Goal: Task Accomplishment & Management: Manage account settings

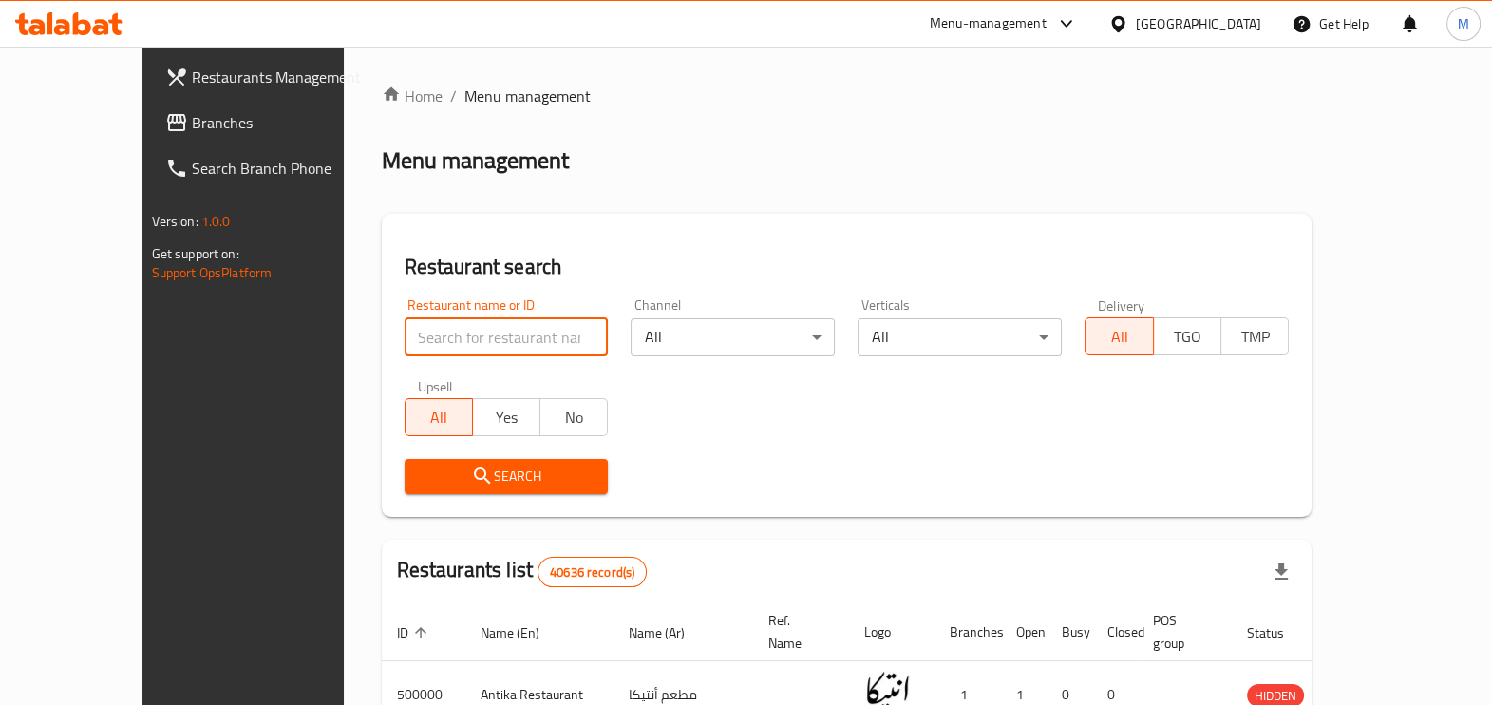
click at [404, 342] on input "search" at bounding box center [506, 337] width 204 height 38
paste input "643838"
type input "643838"
click button "Search" at bounding box center [506, 476] width 204 height 35
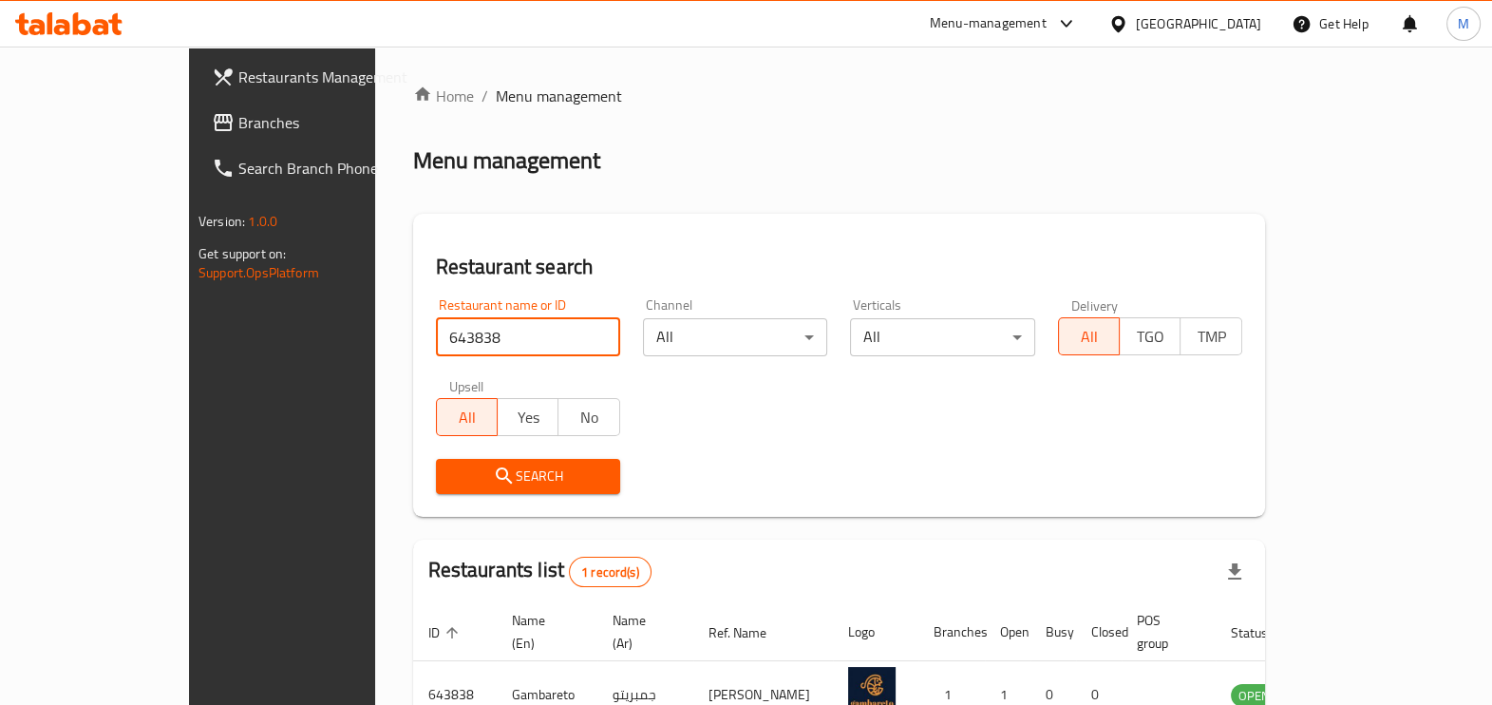
click at [451, 470] on span "Search" at bounding box center [528, 476] width 154 height 24
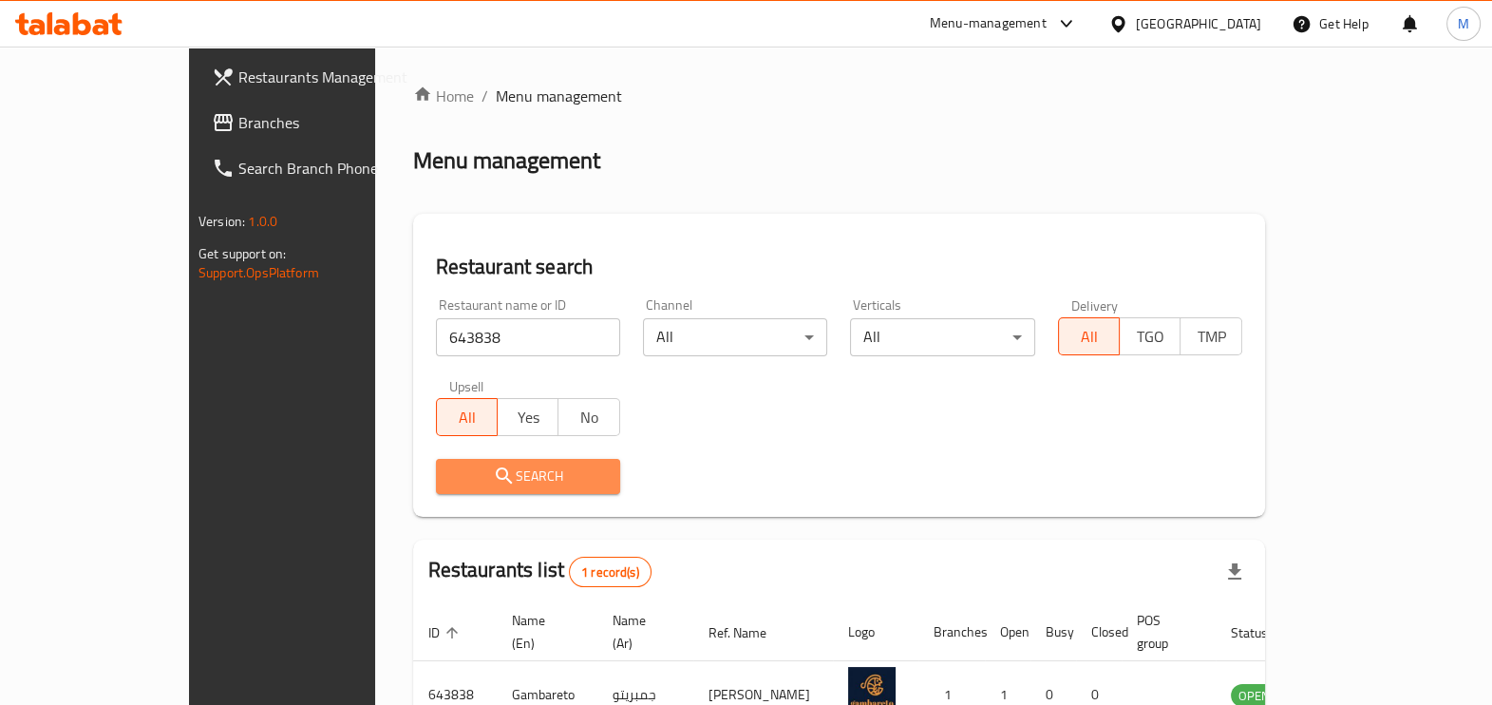
click at [451, 471] on span "Search" at bounding box center [528, 476] width 154 height 24
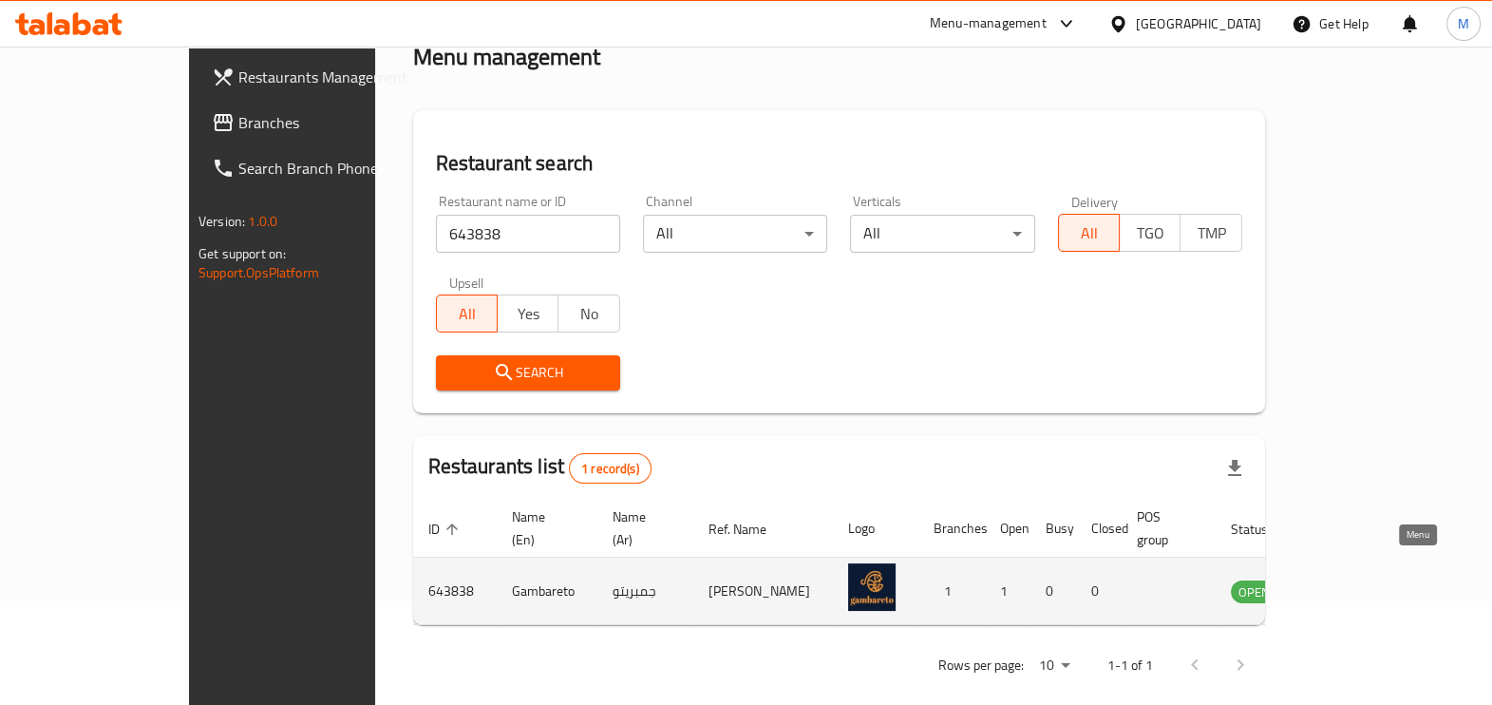
click at [1352, 584] on icon "enhanced table" at bounding box center [1341, 592] width 21 height 16
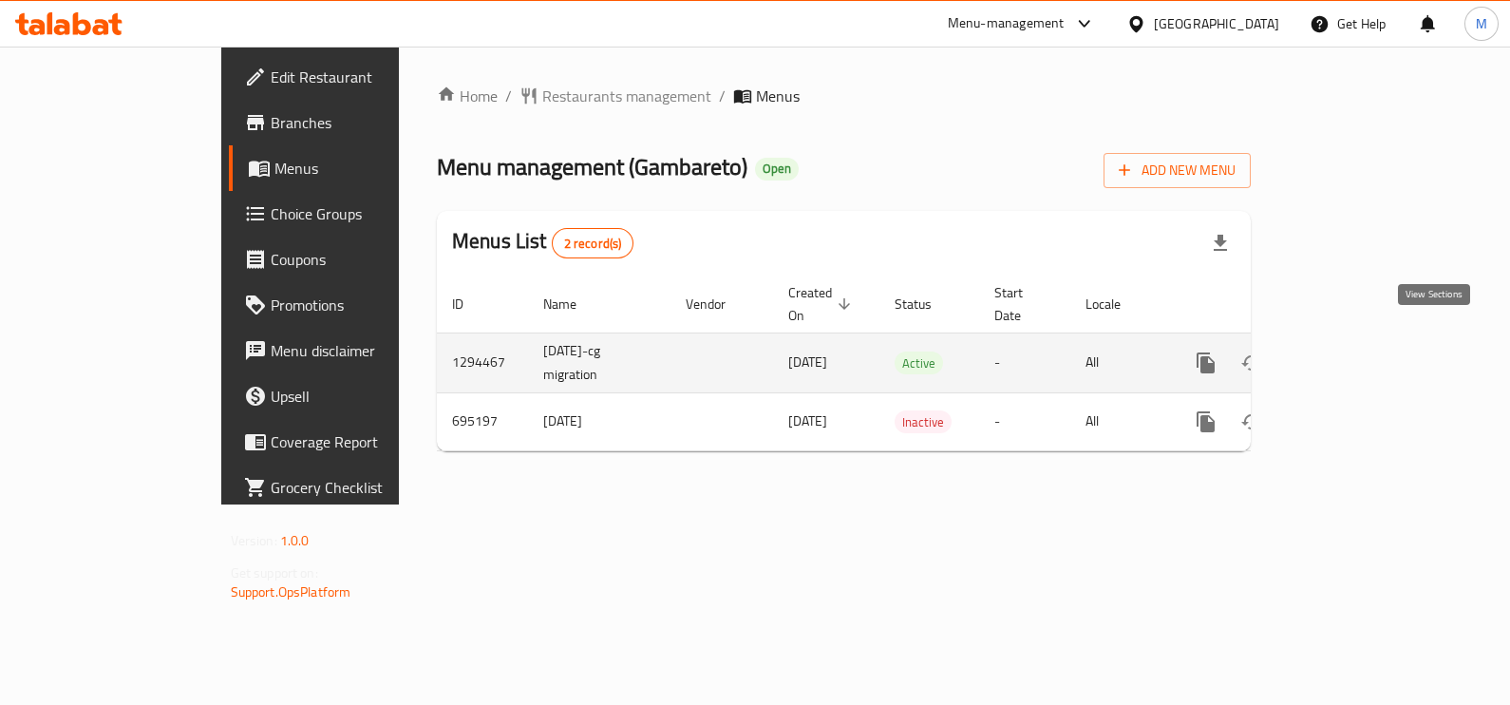
click at [1354, 351] on icon "enhanced table" at bounding box center [1342, 362] width 23 height 23
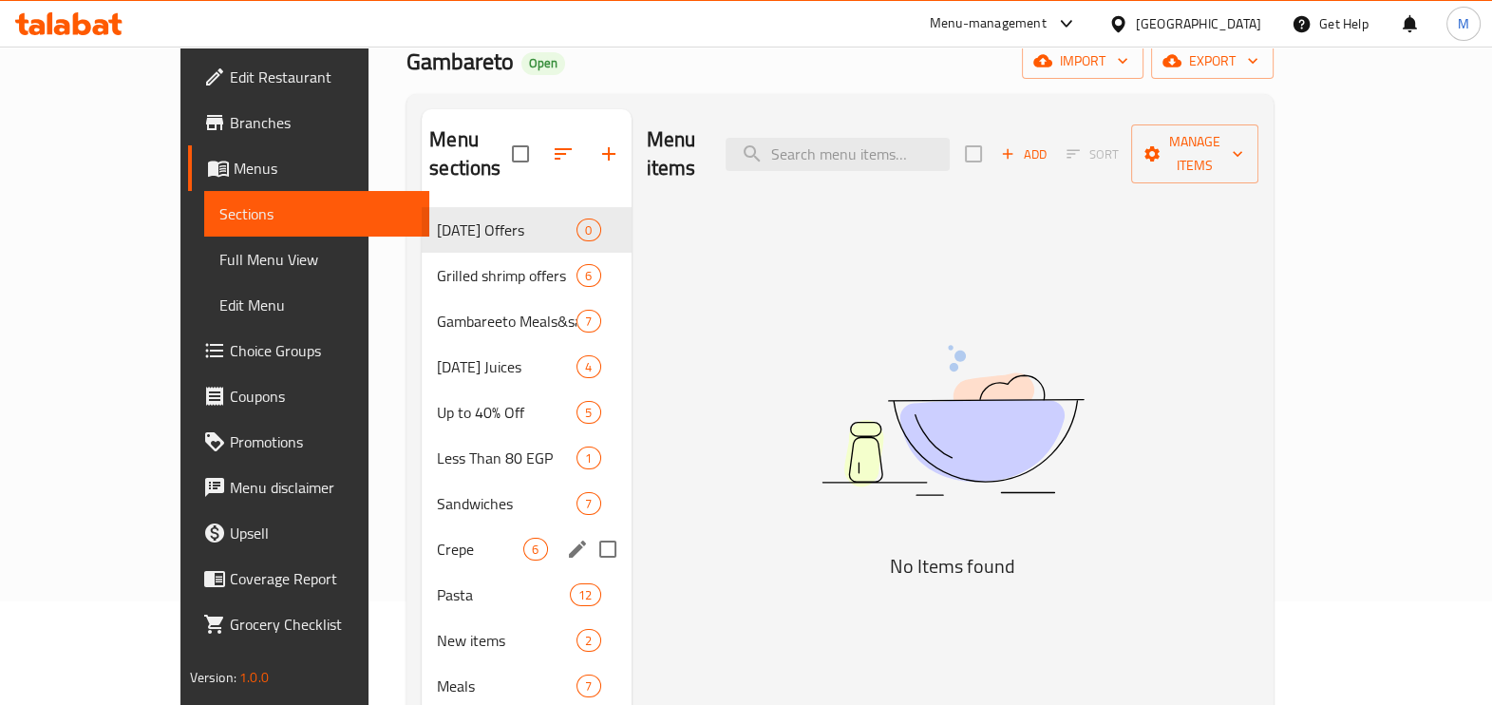
scroll to position [236, 0]
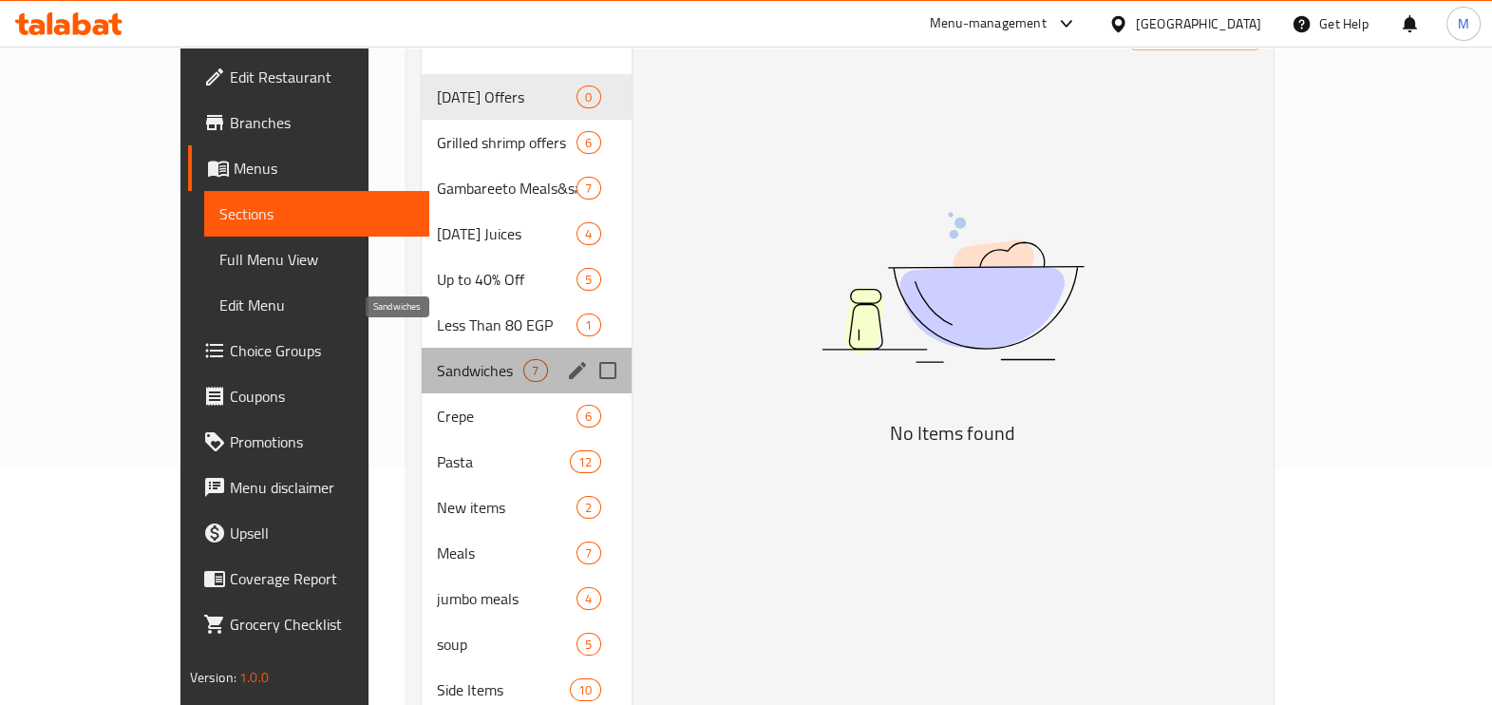
click at [437, 359] on span "Sandwiches" at bounding box center [480, 370] width 86 height 23
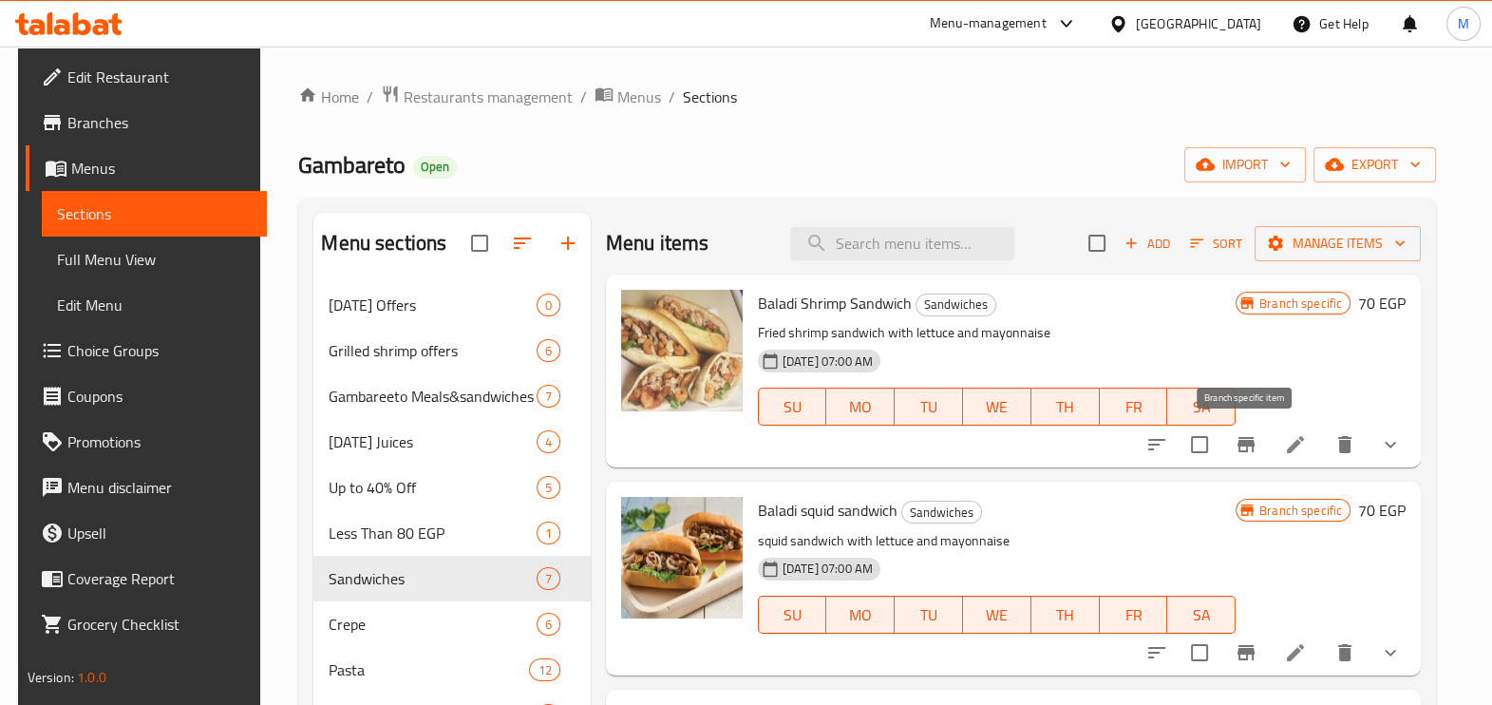
click at [1234, 446] on button "Branch-specific-item" at bounding box center [1246, 445] width 46 height 46
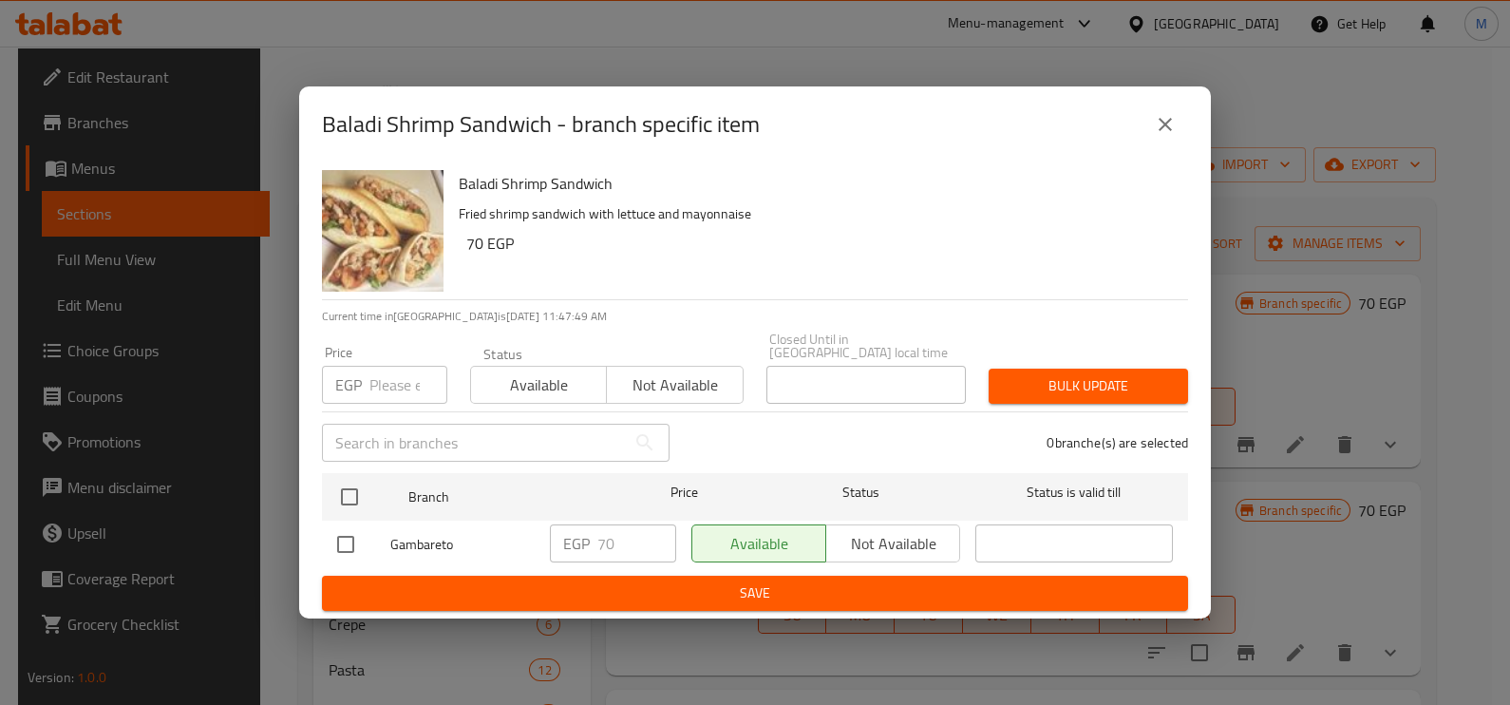
click at [404, 383] on input "number" at bounding box center [408, 385] width 78 height 38
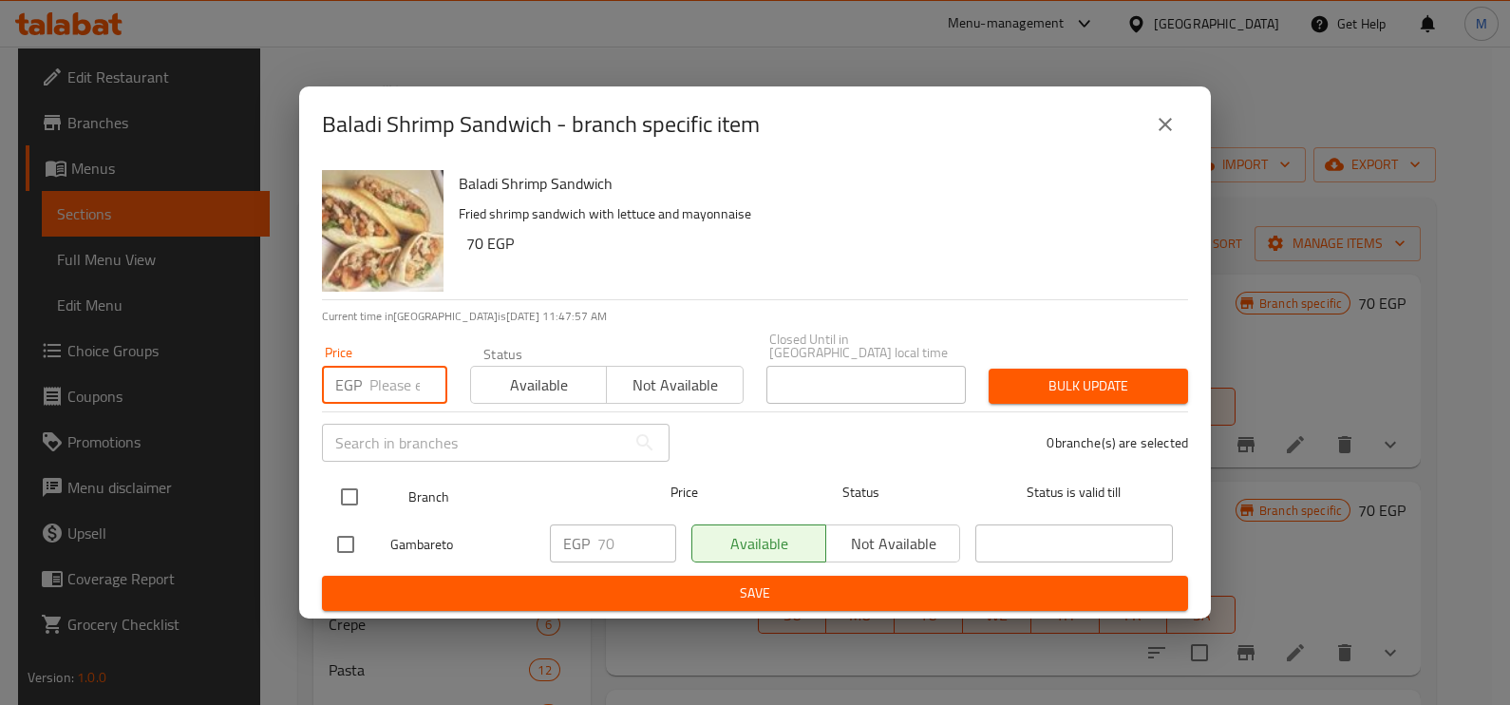
click at [351, 492] on input "checkbox" at bounding box center [349, 497] width 40 height 40
checkbox input "true"
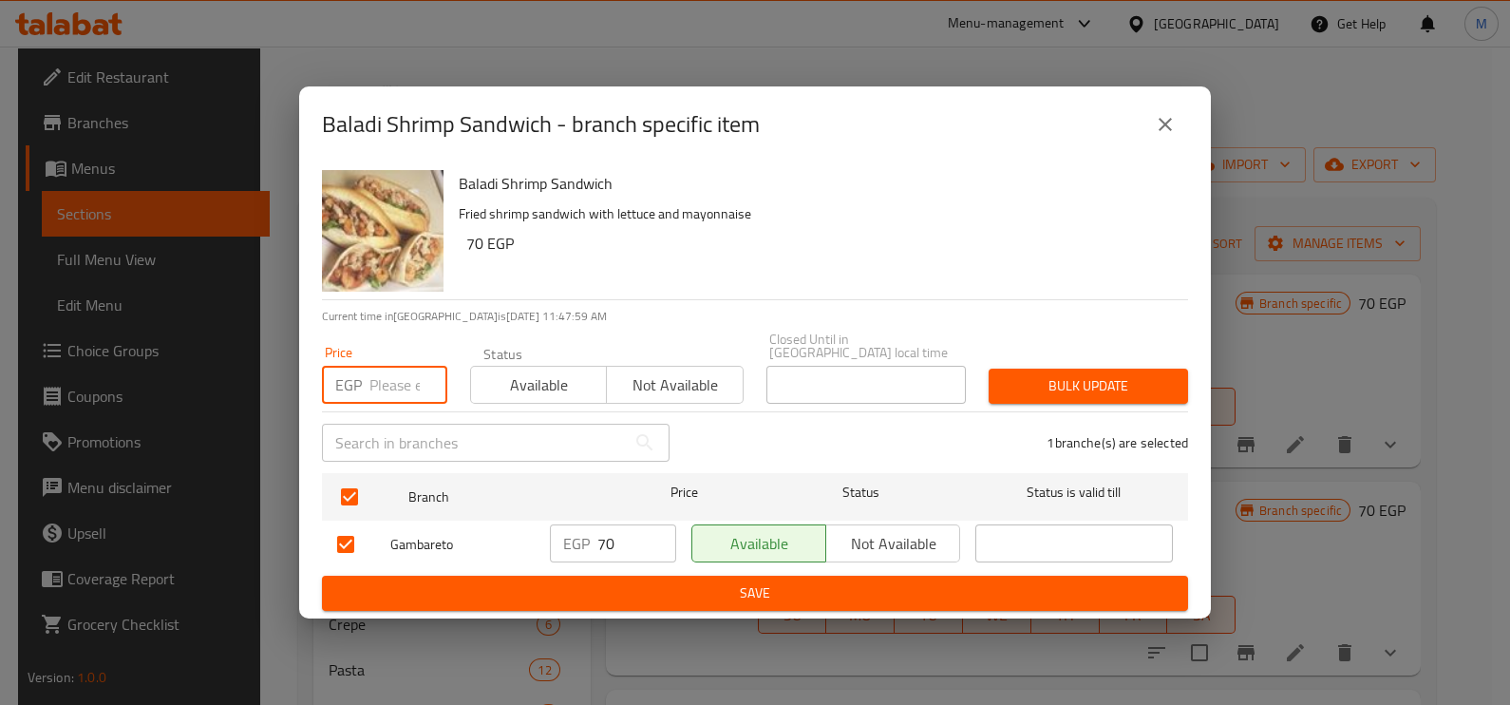
click at [384, 386] on input "number" at bounding box center [408, 385] width 78 height 38
type input "100"
click at [1101, 378] on span "Bulk update" at bounding box center [1088, 386] width 169 height 24
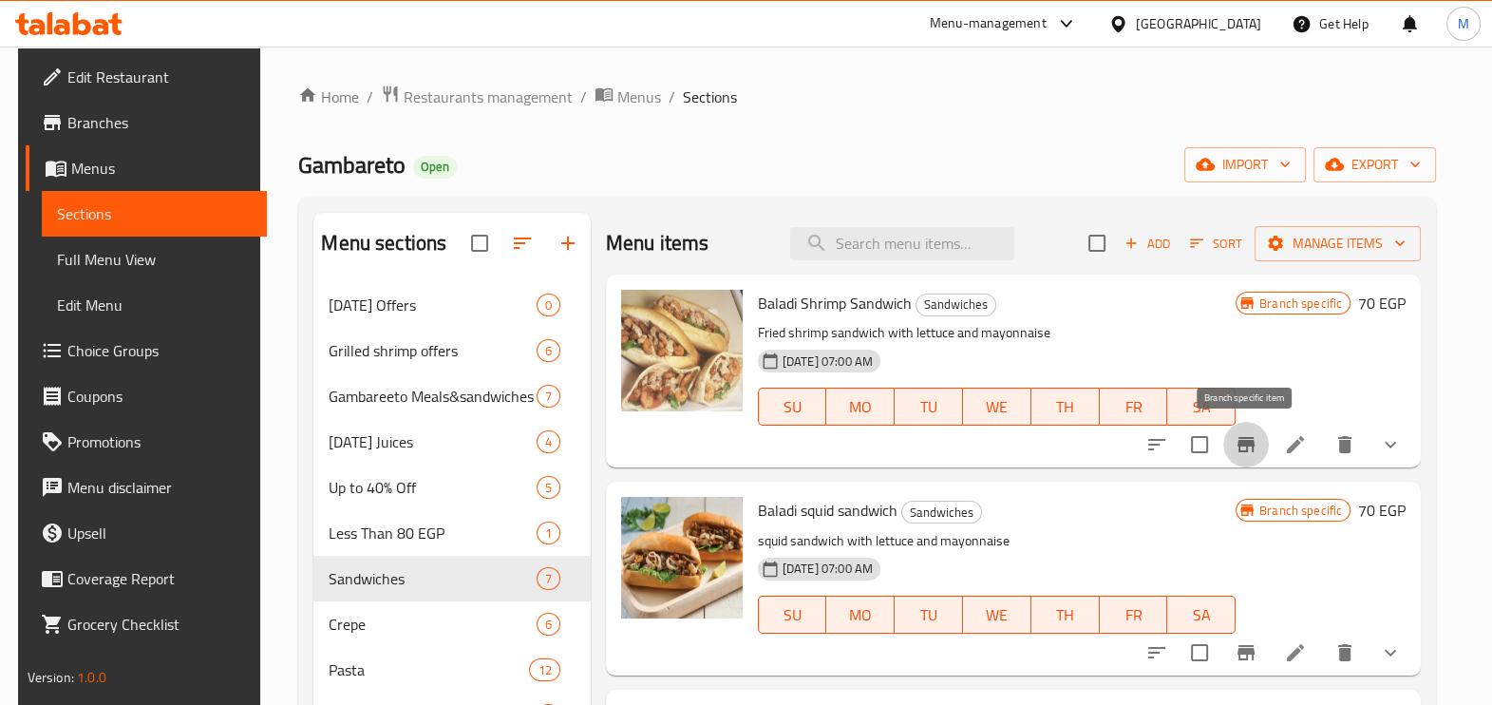
click at [1258, 442] on button "Branch-specific-item" at bounding box center [1246, 445] width 46 height 46
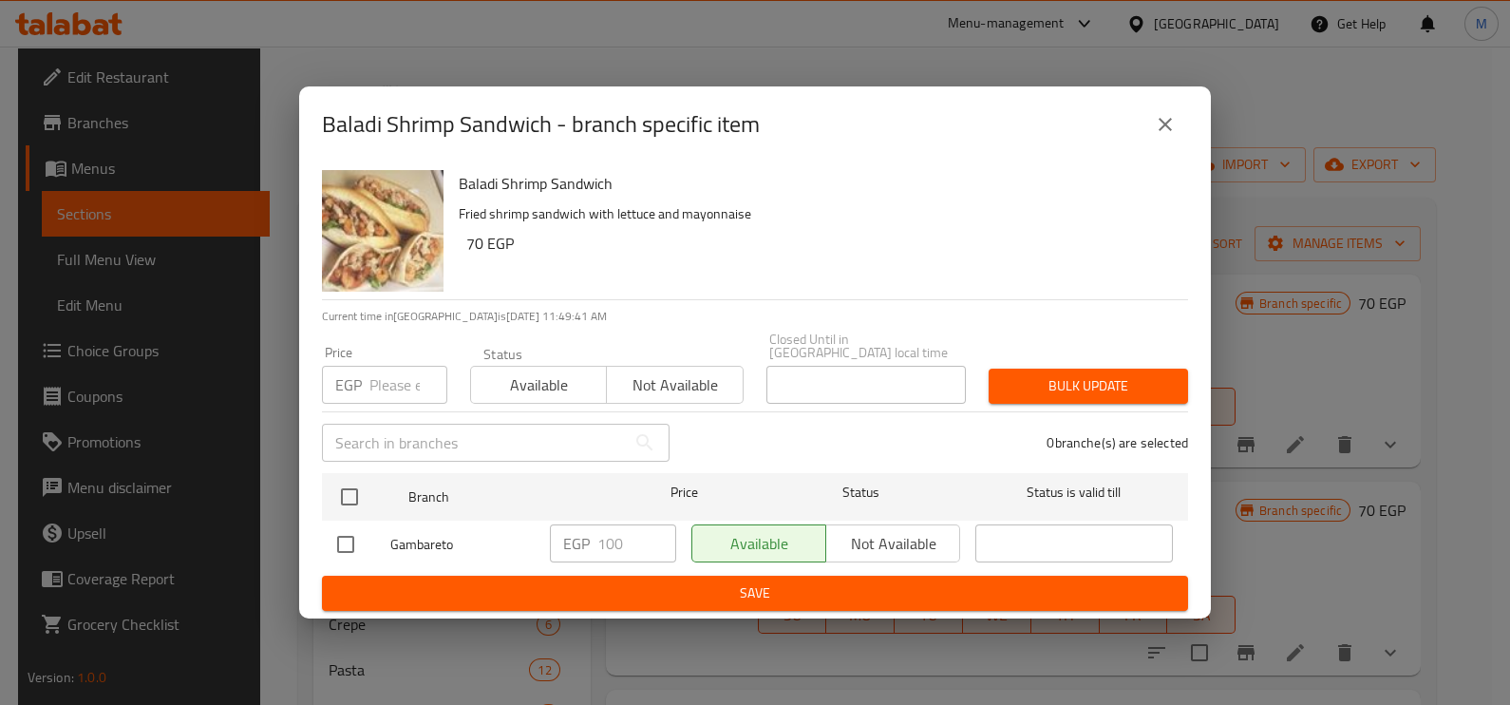
click at [1175, 130] on icon "close" at bounding box center [1165, 124] width 23 height 23
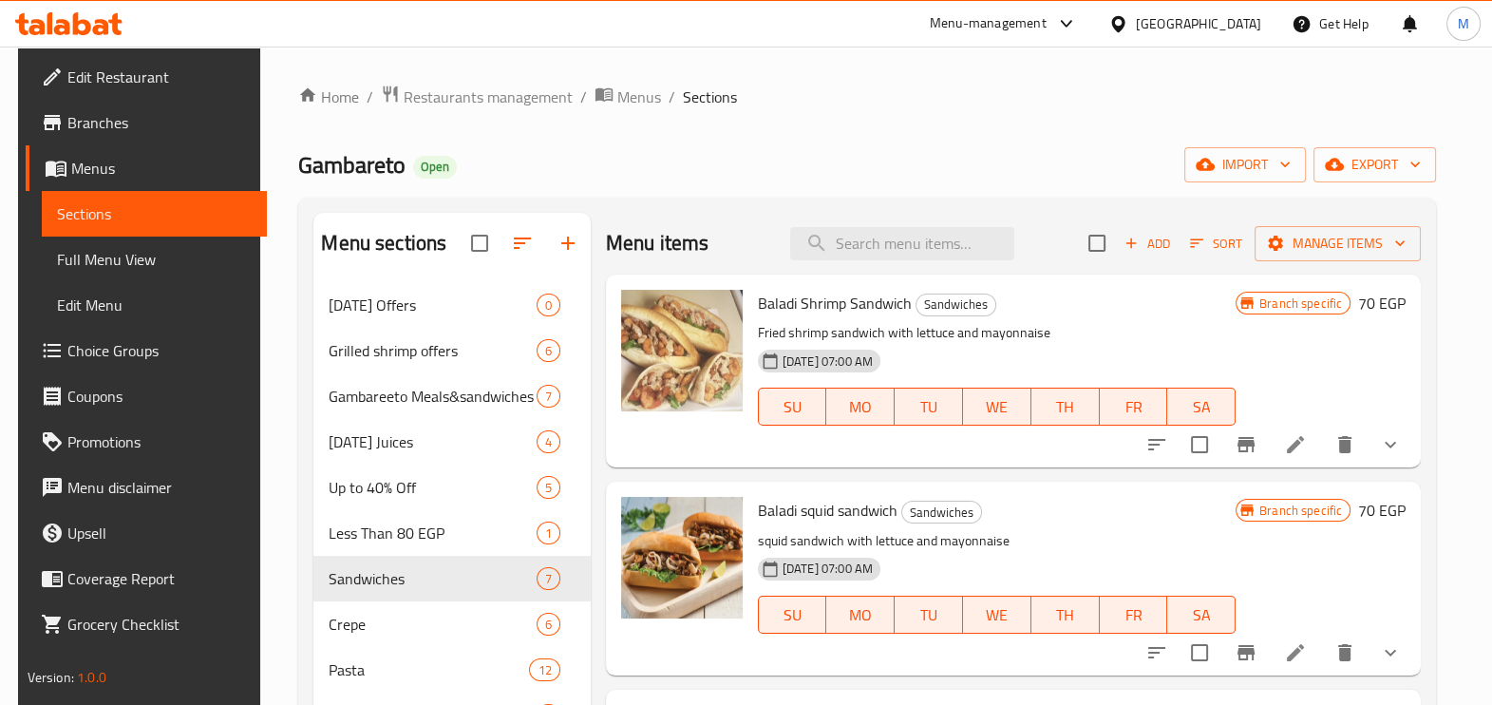
click at [1372, 301] on h6 "70 EGP" at bounding box center [1381, 303] width 47 height 27
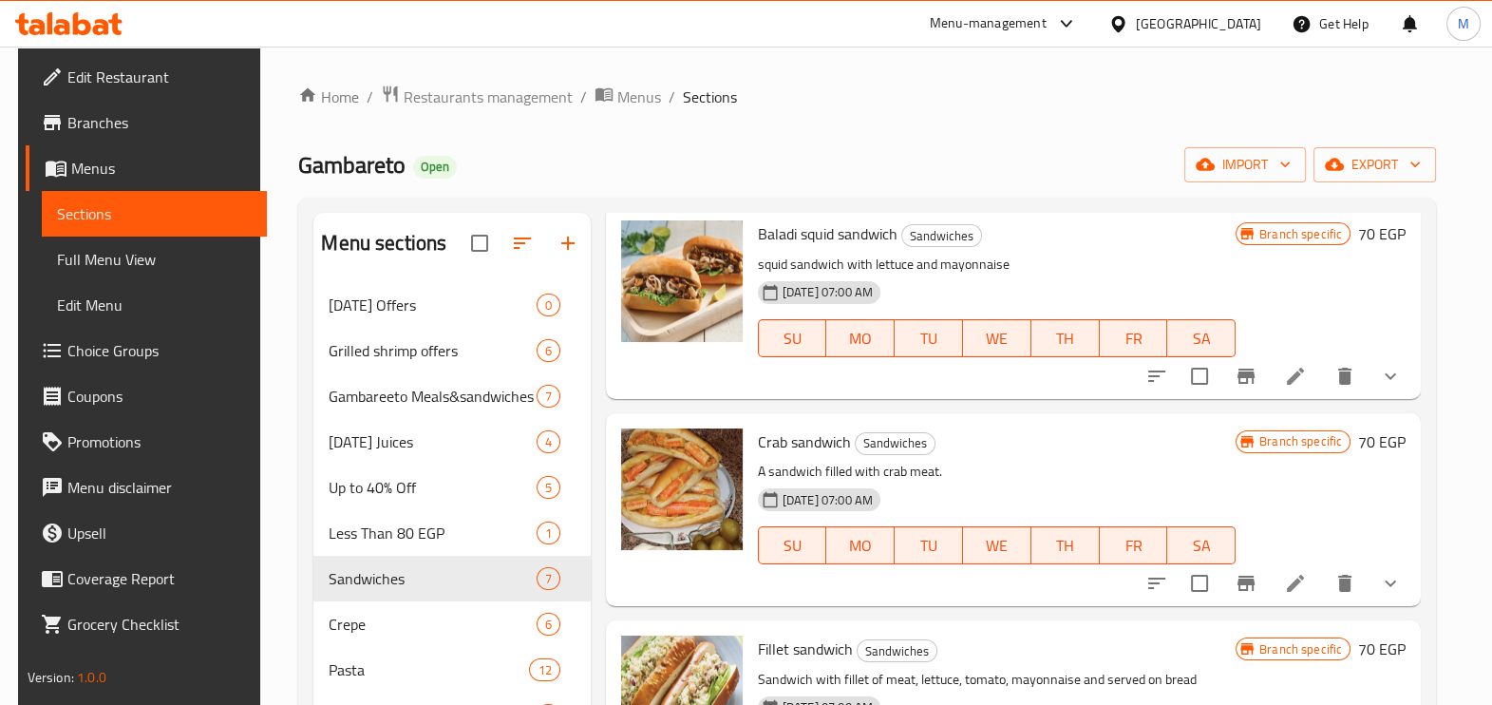
scroll to position [356, 0]
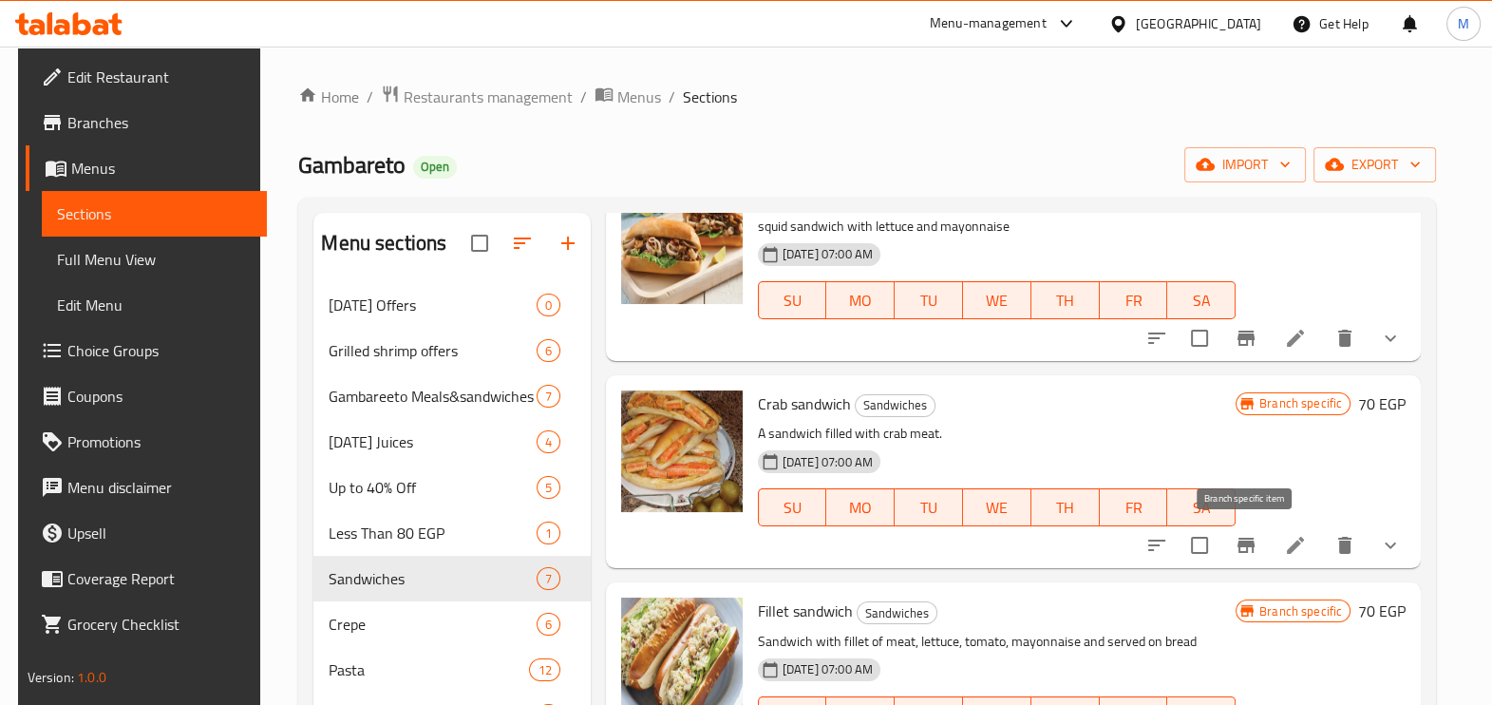
click at [1249, 544] on icon "Branch-specific-item" at bounding box center [1245, 544] width 17 height 15
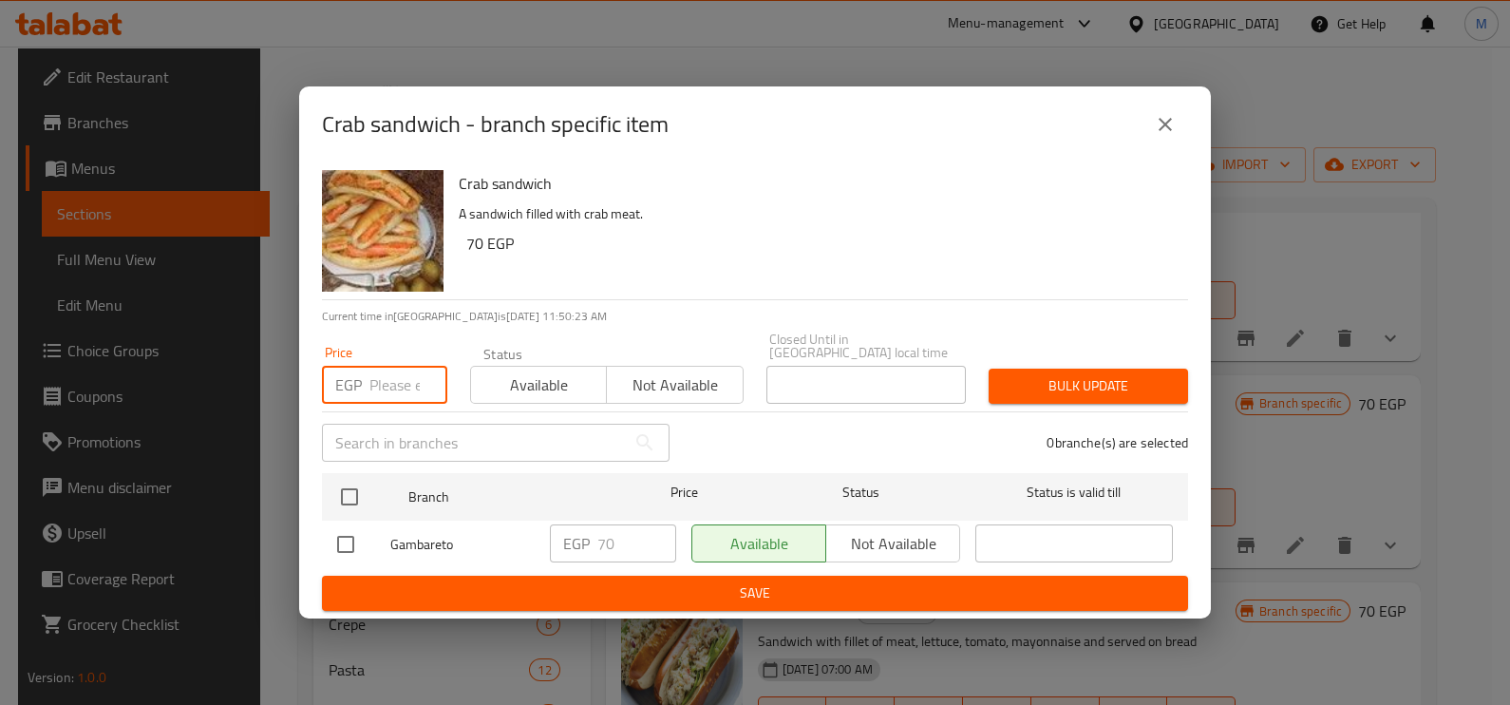
click at [388, 381] on input "number" at bounding box center [408, 385] width 78 height 38
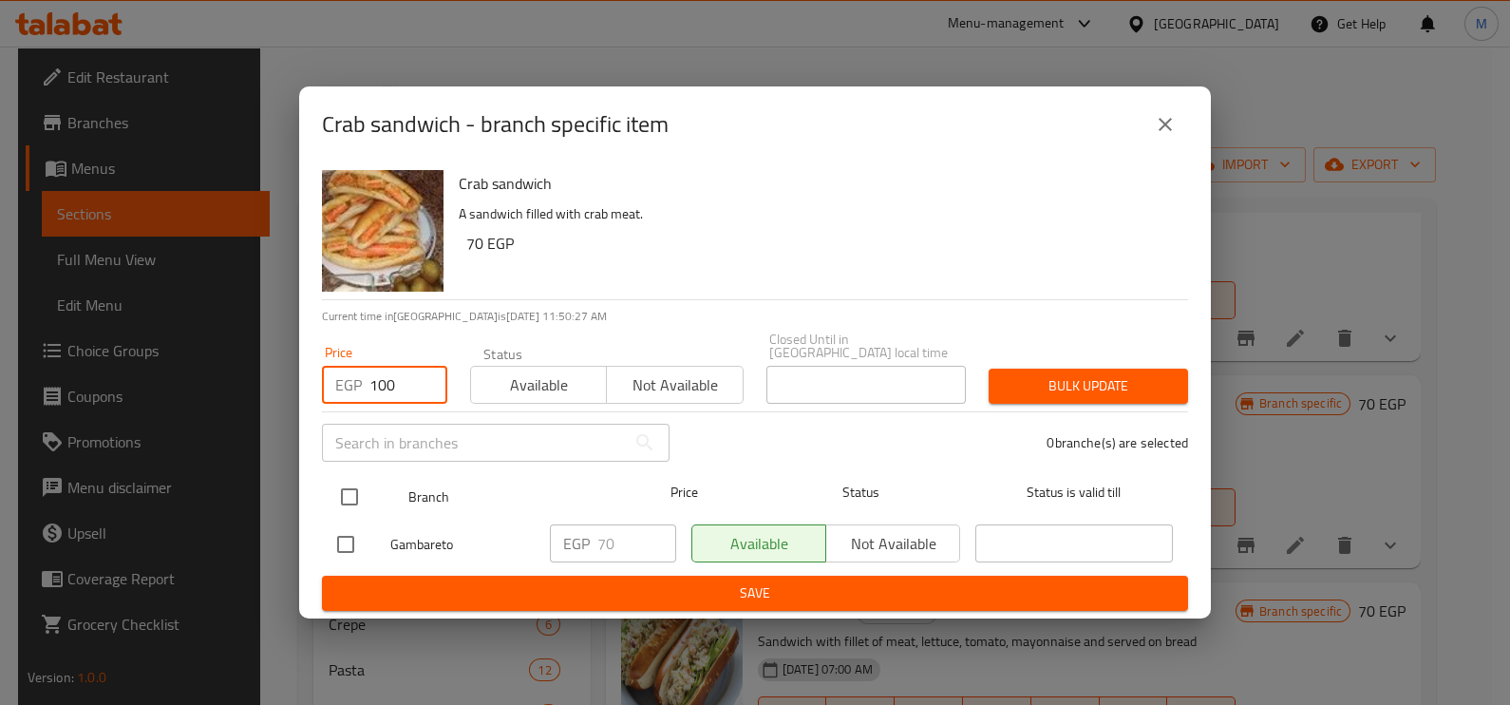
type input "100"
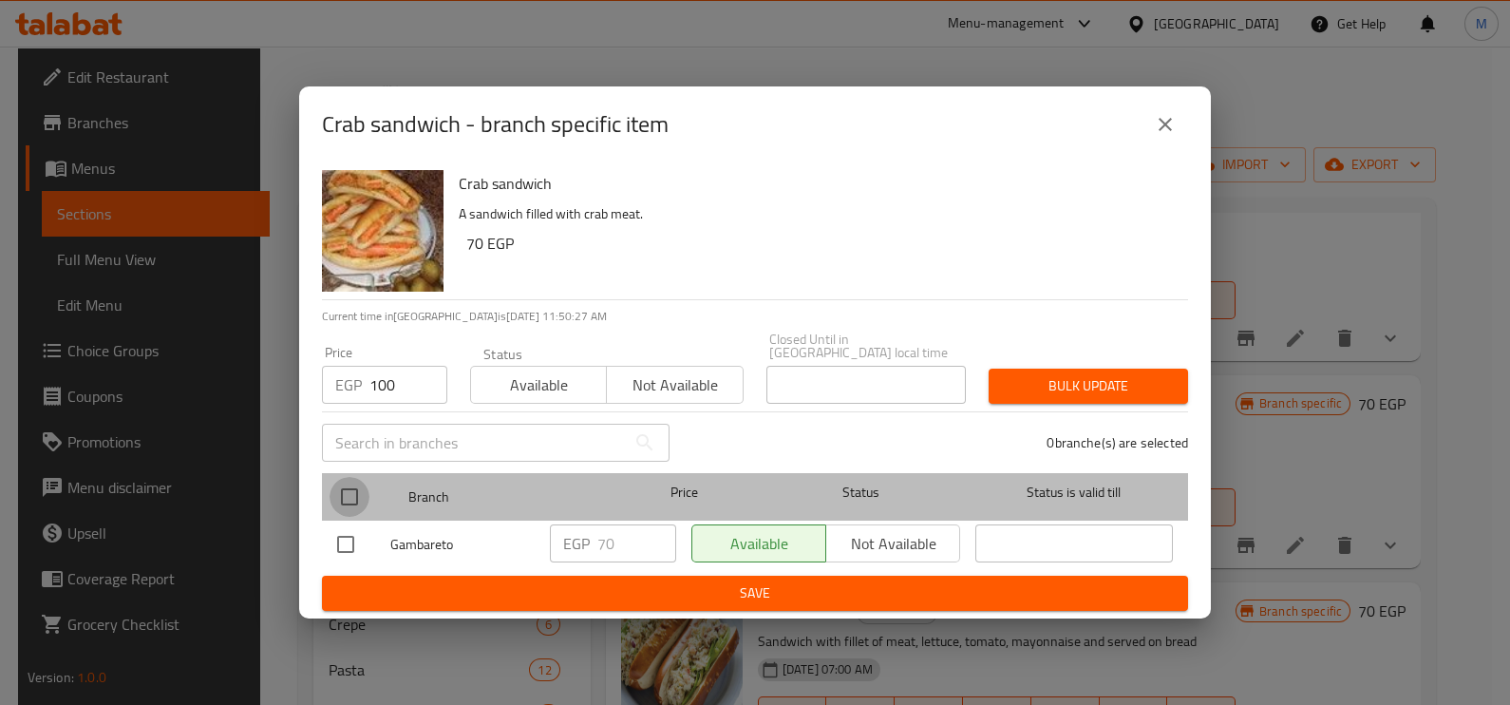
click at [342, 488] on input "checkbox" at bounding box center [349, 497] width 40 height 40
checkbox input "true"
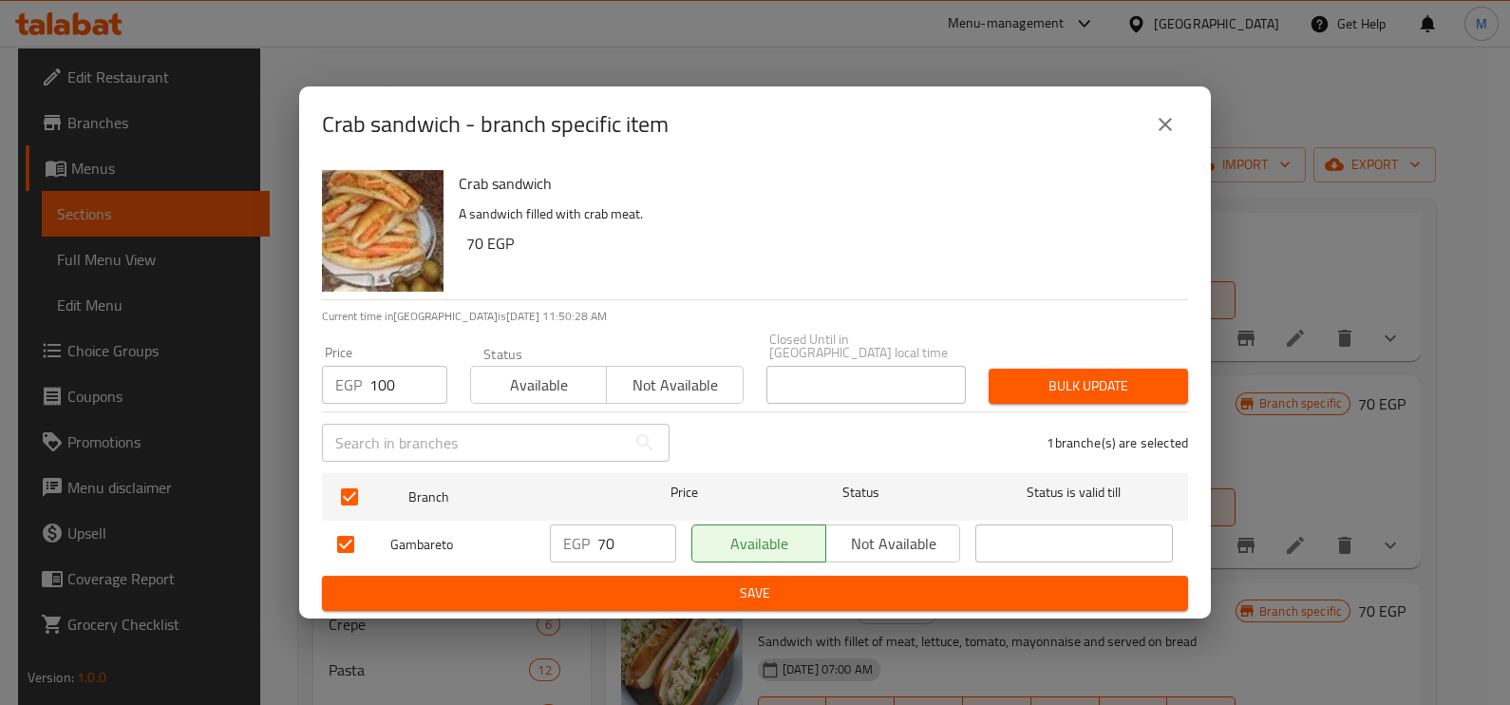
click at [1043, 382] on span "Bulk update" at bounding box center [1088, 386] width 169 height 24
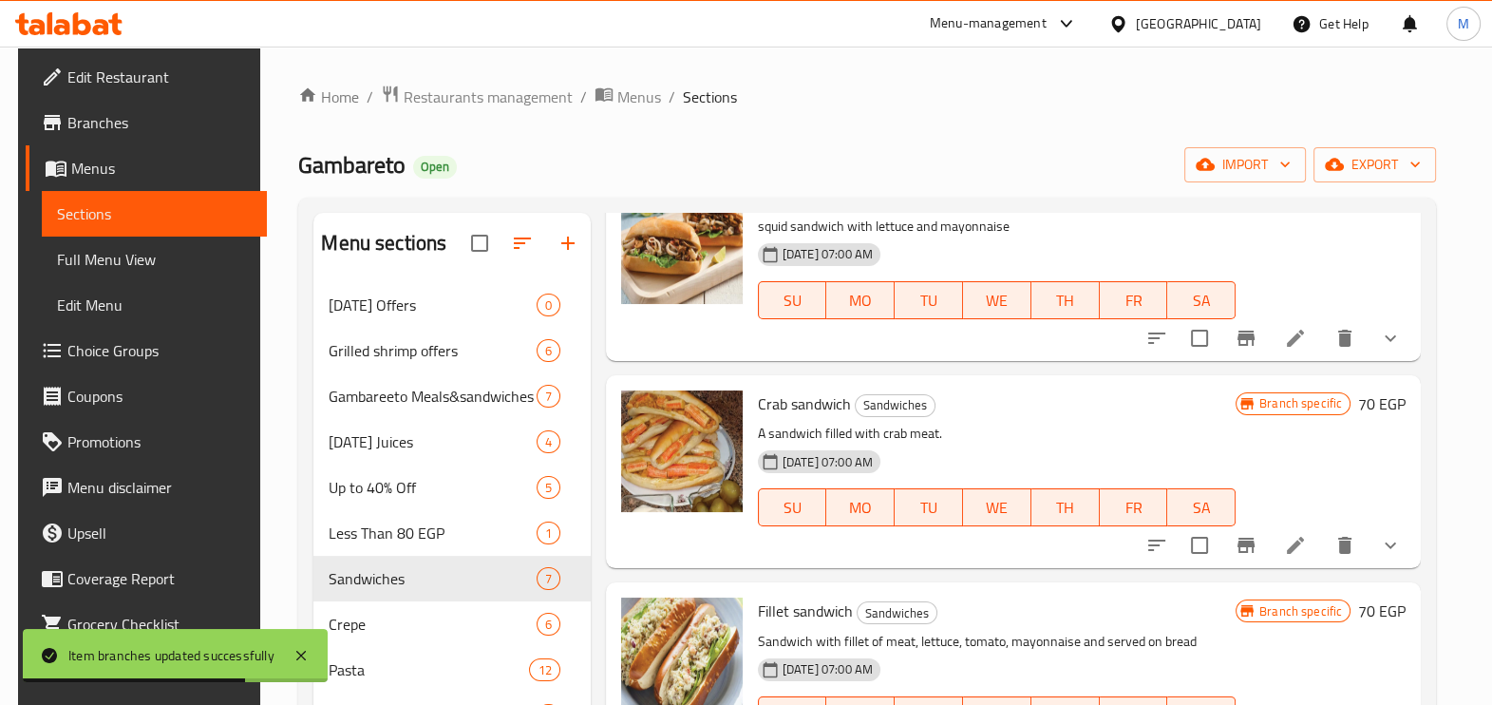
click at [1251, 542] on icon "Branch-specific-item" at bounding box center [1245, 544] width 17 height 15
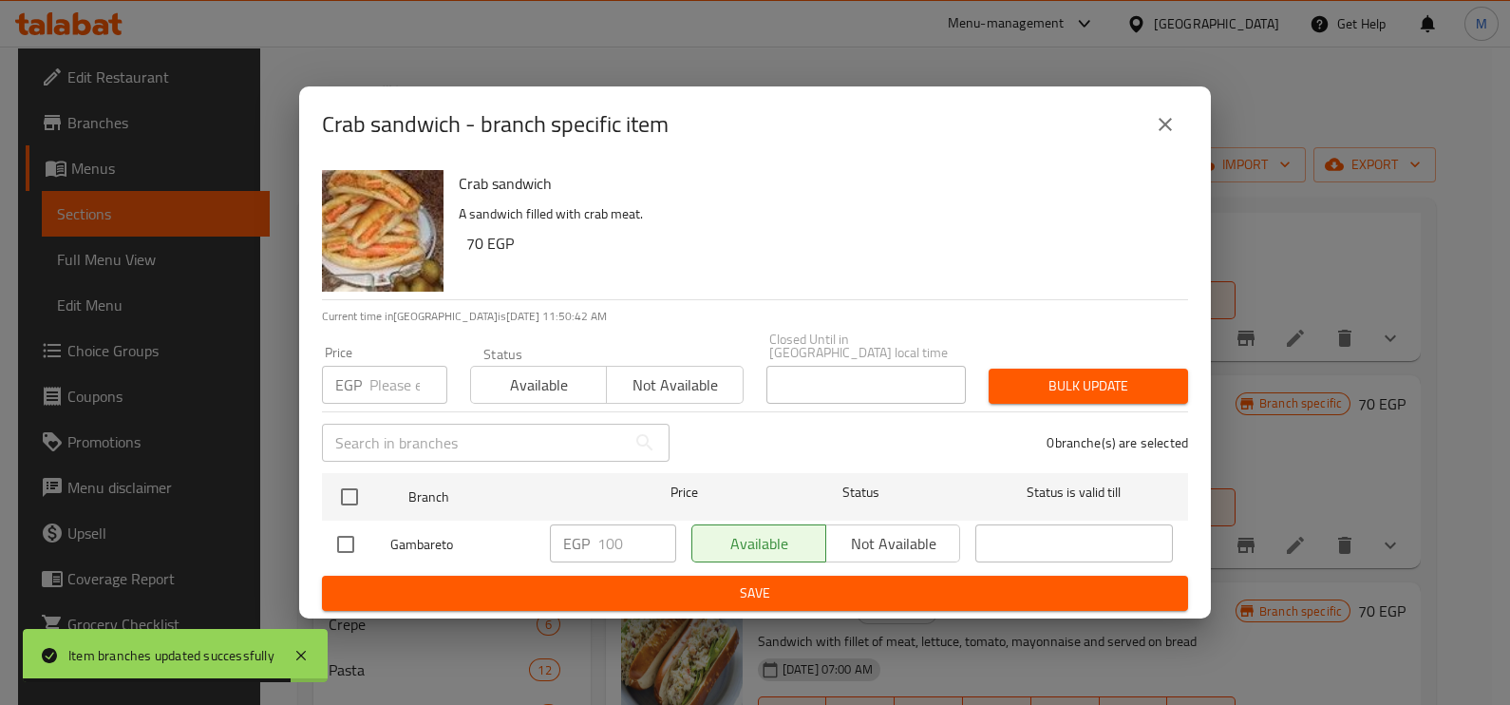
click at [1360, 218] on div "Crab sandwich - branch specific item Crab sandwich A sandwich filled with crab …" at bounding box center [755, 352] width 1510 height 705
click at [1177, 128] on button "close" at bounding box center [1165, 125] width 46 height 46
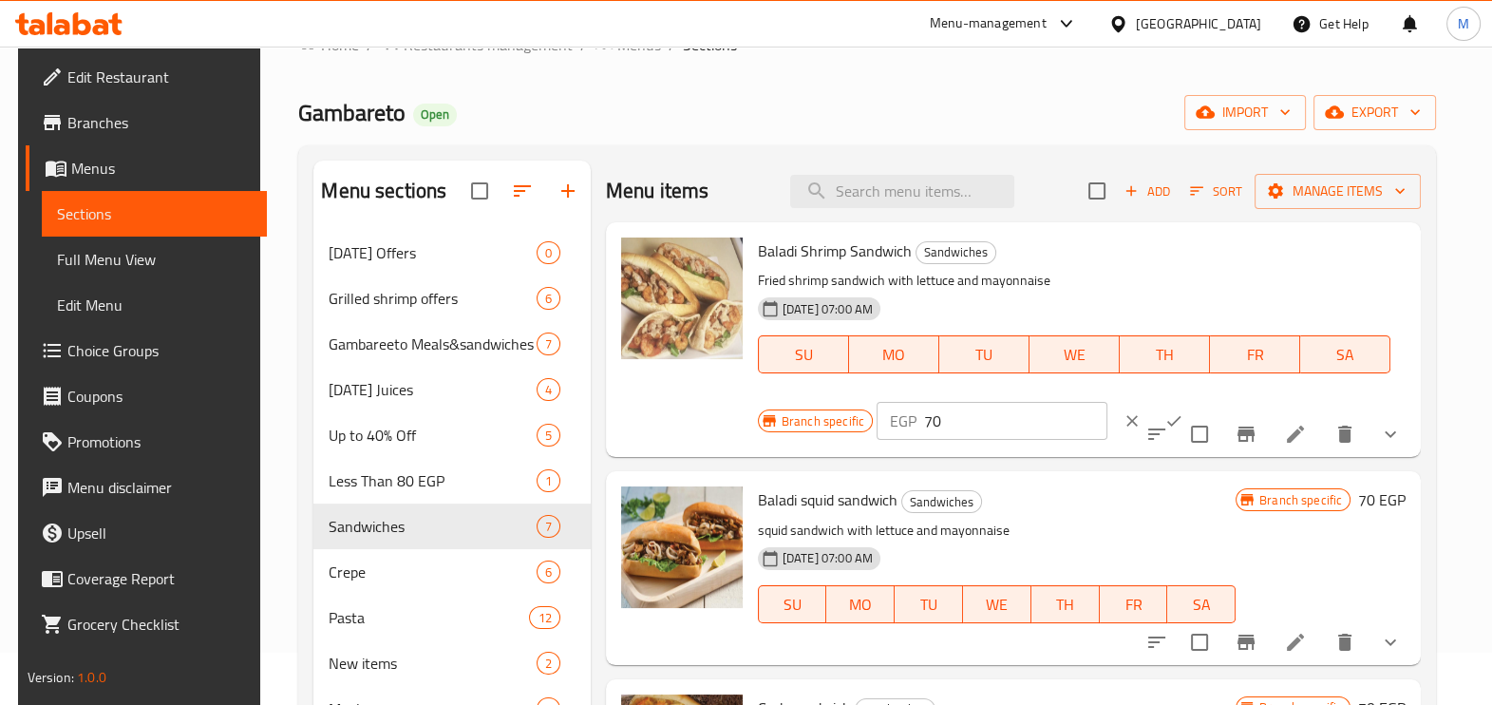
scroll to position [0, 0]
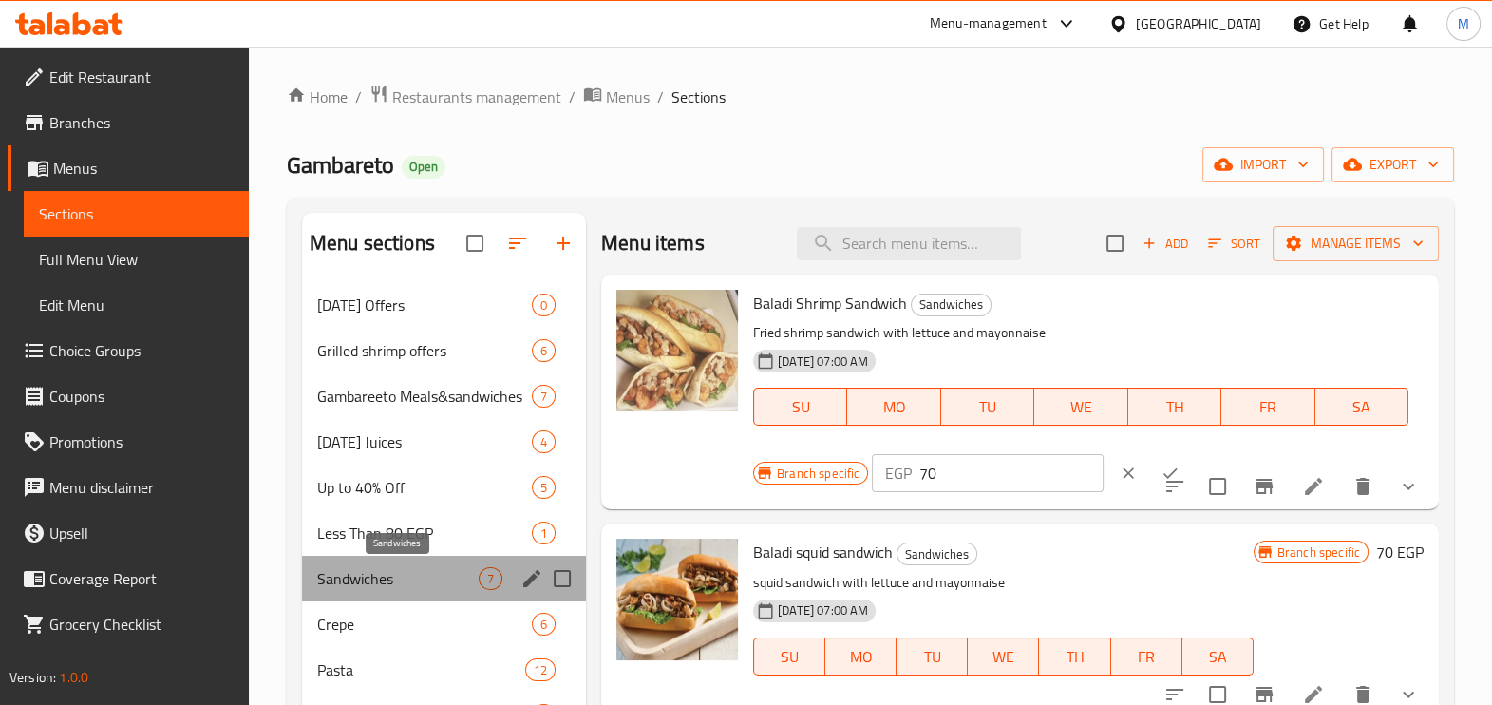
click at [439, 570] on span "Sandwiches" at bounding box center [397, 578] width 161 height 23
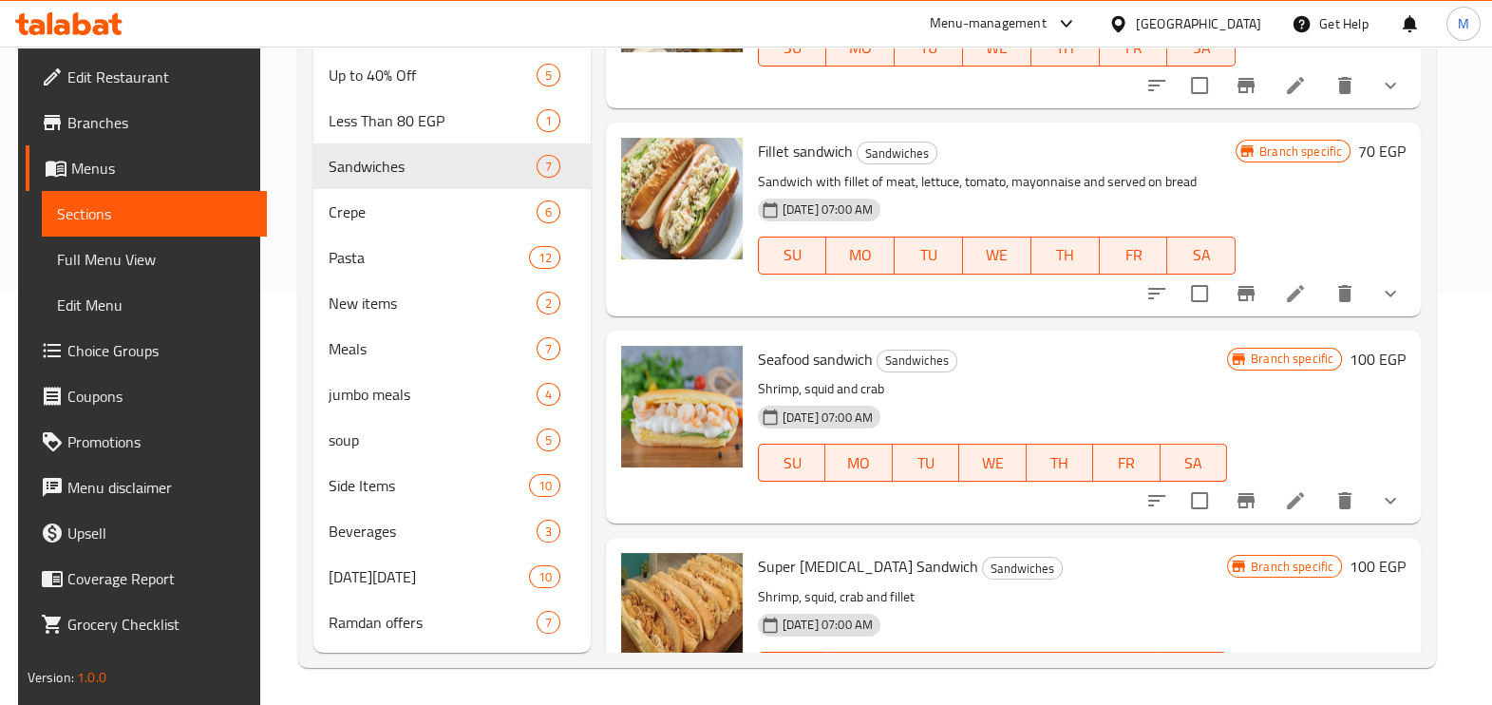
scroll to position [356, 0]
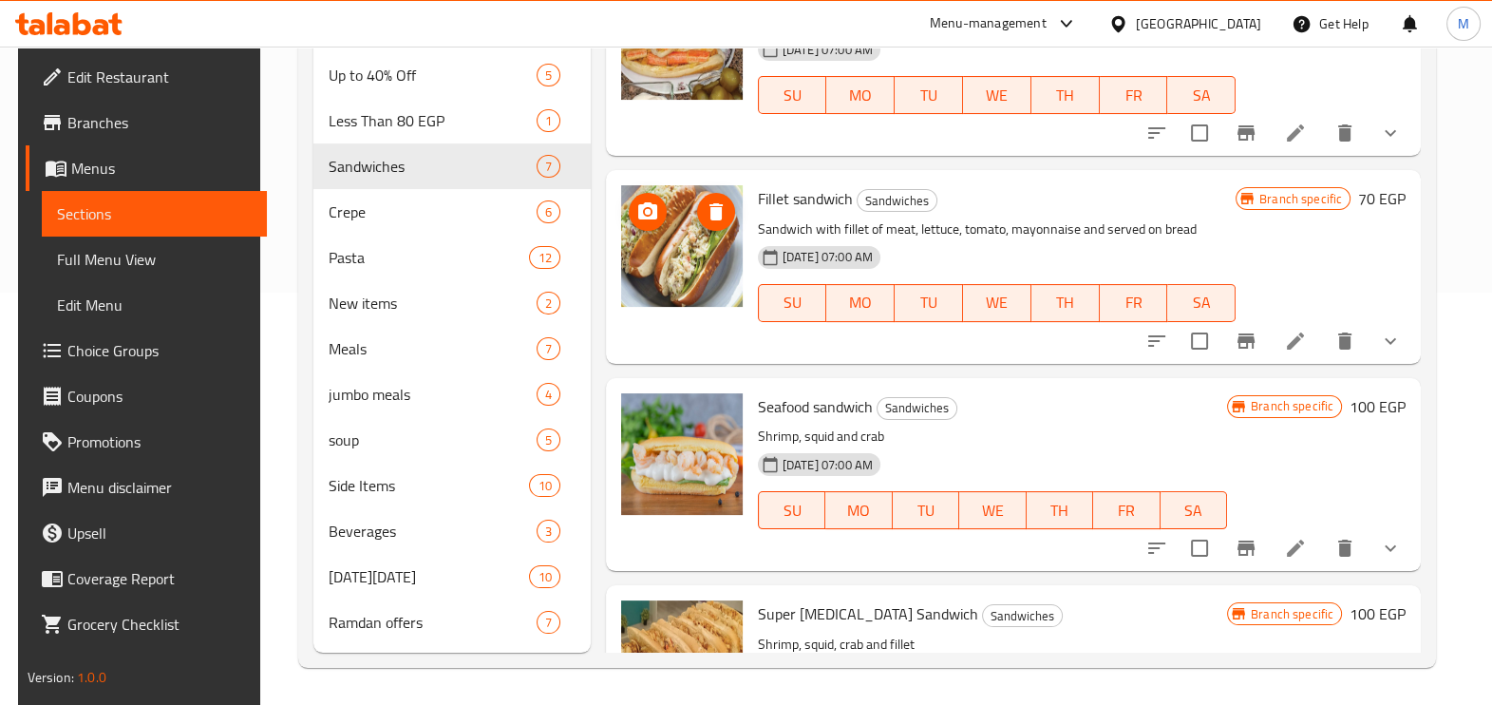
click at [686, 219] on img at bounding box center [682, 246] width 122 height 122
click at [679, 293] on img at bounding box center [682, 246] width 122 height 122
click at [827, 199] on span "Fillet sandwich" at bounding box center [805, 198] width 95 height 28
click at [1253, 341] on icon "Branch-specific-item" at bounding box center [1245, 340] width 23 height 23
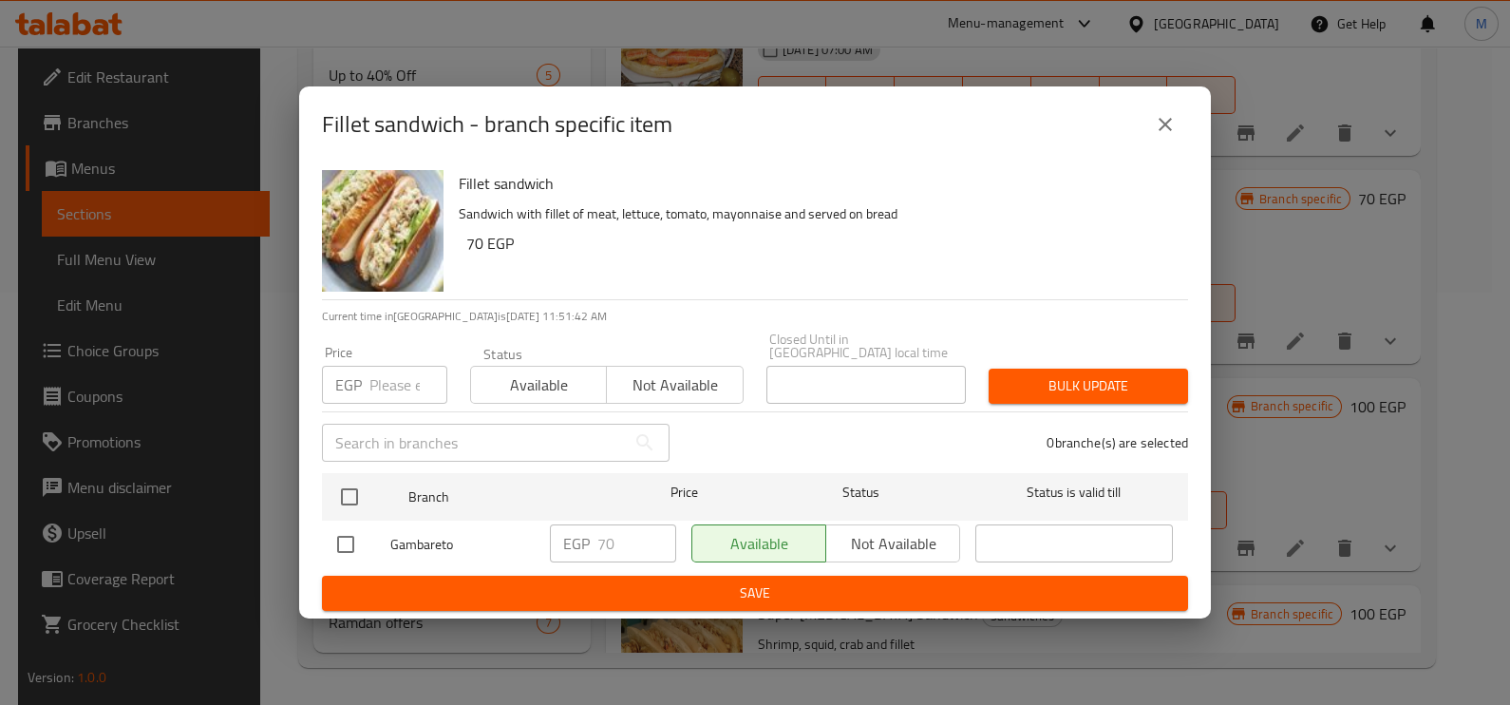
click at [586, 223] on p "Sandwich with fillet of meat, lettuce, tomato, mayonnaise and served on bread" at bounding box center [816, 214] width 714 height 24
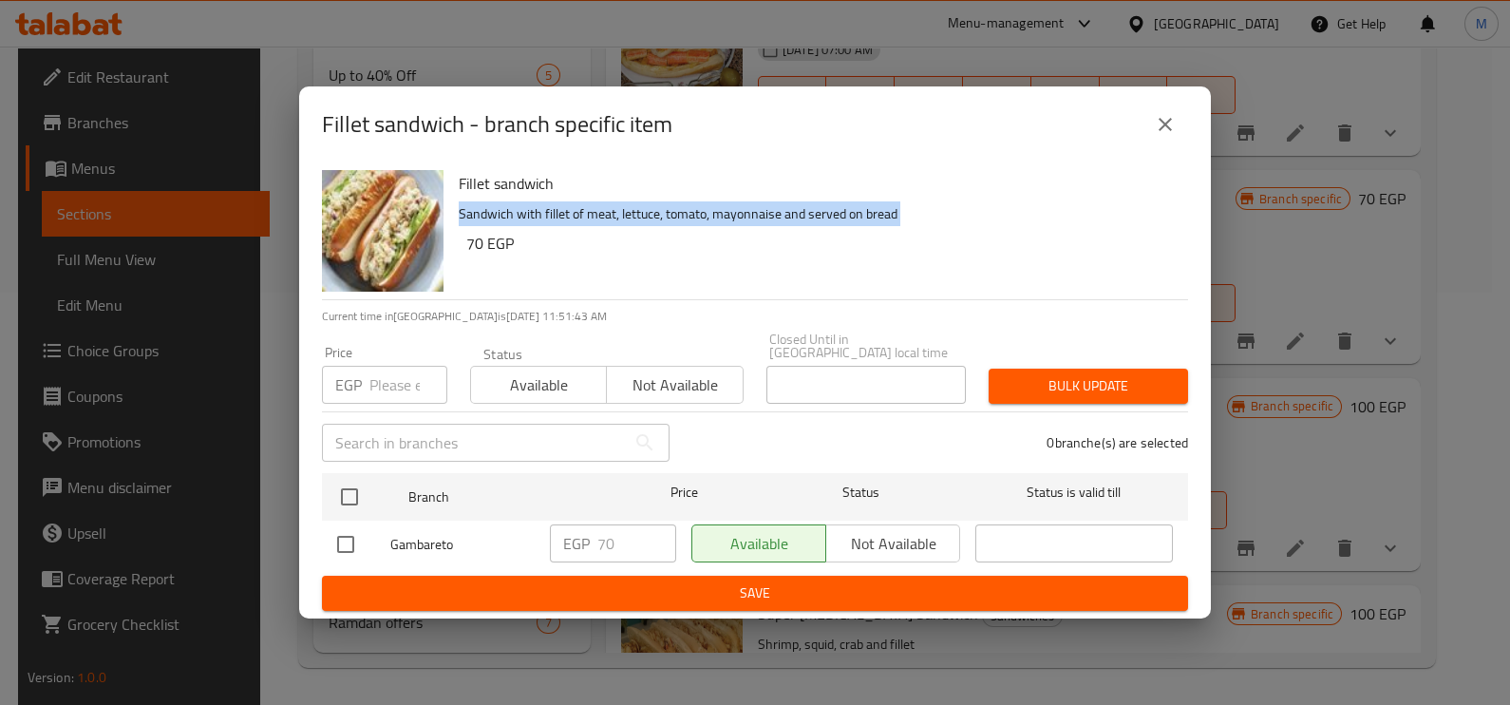
click at [586, 223] on p "Sandwich with fillet of meat, lettuce, tomato, mayonnaise and served on bread" at bounding box center [816, 214] width 714 height 24
copy p "Sandwich with fillet of meat, lettuce, tomato, mayonnaise and served on bread"
click at [1175, 133] on icon "close" at bounding box center [1165, 124] width 23 height 23
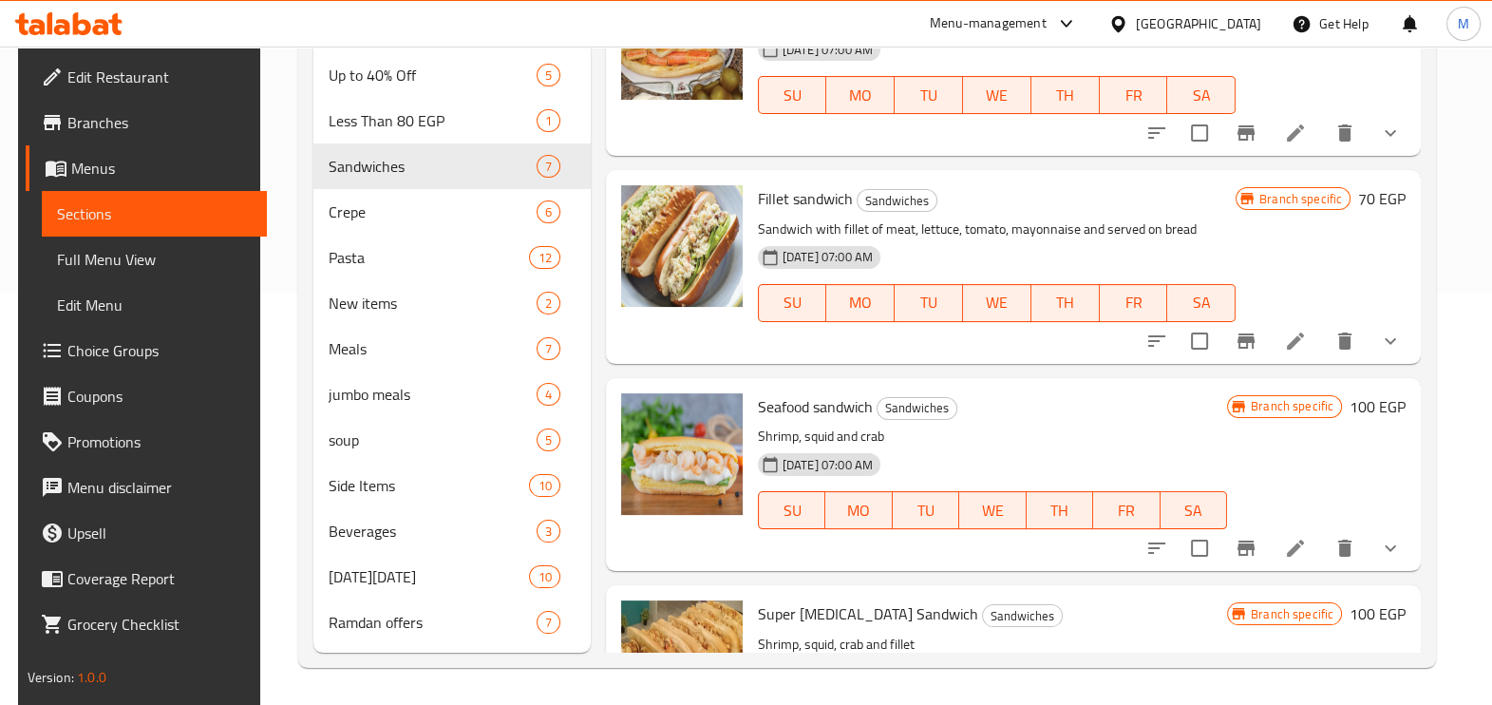
click at [894, 226] on p "Sandwich with fillet of meat, lettuce, tomato, mayonnaise and served on bread" at bounding box center [997, 229] width 478 height 24
click at [894, 228] on p "Sandwich with fillet of meat, lettuce, tomato, mayonnaise and served on bread" at bounding box center [997, 229] width 478 height 24
drag, startPoint x: 894, startPoint y: 228, endPoint x: 1038, endPoint y: 260, distance: 147.0
click at [1038, 260] on div "18-06-2025 07:00 AM SU MO TU WE TH FR SA" at bounding box center [996, 289] width 493 height 103
click at [1247, 340] on icon "Branch-specific-item" at bounding box center [1245, 340] width 17 height 15
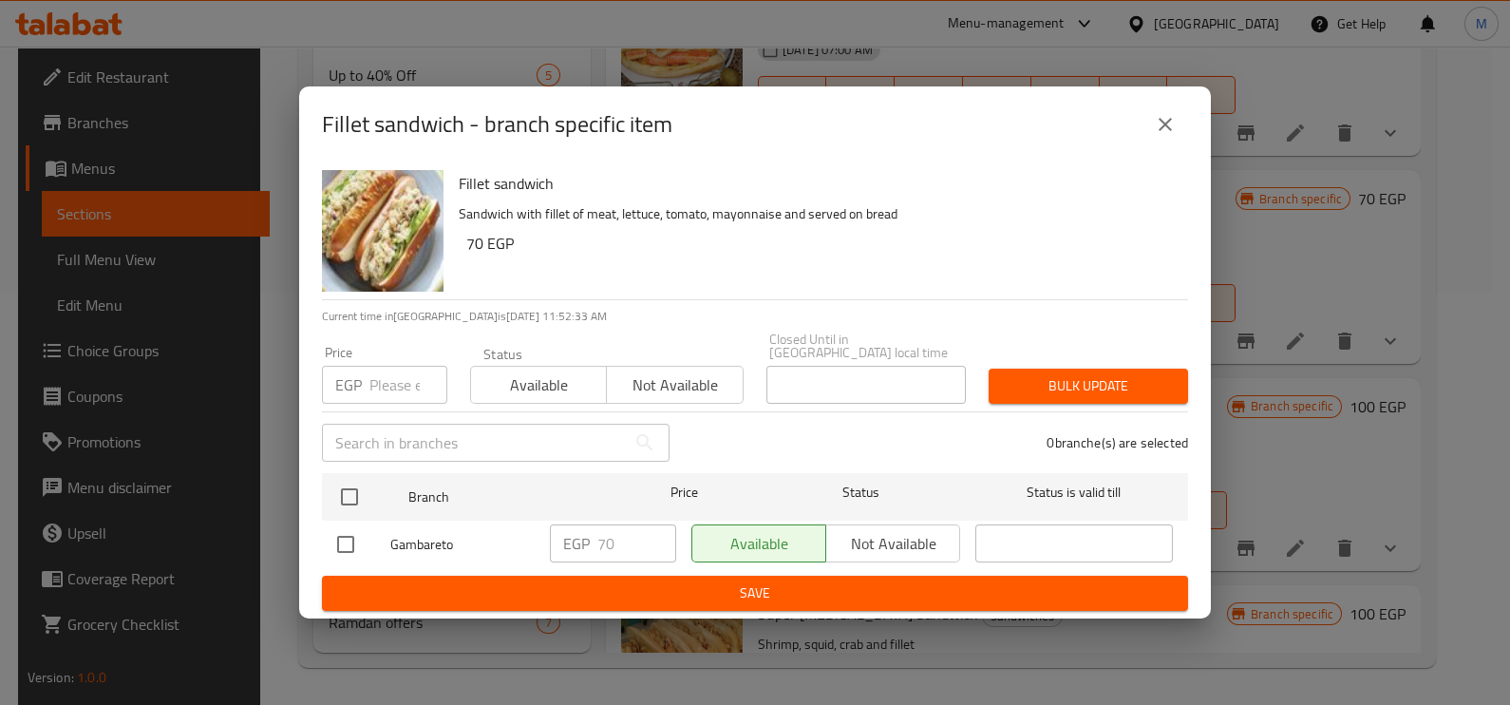
click at [404, 372] on input "number" at bounding box center [408, 385] width 78 height 38
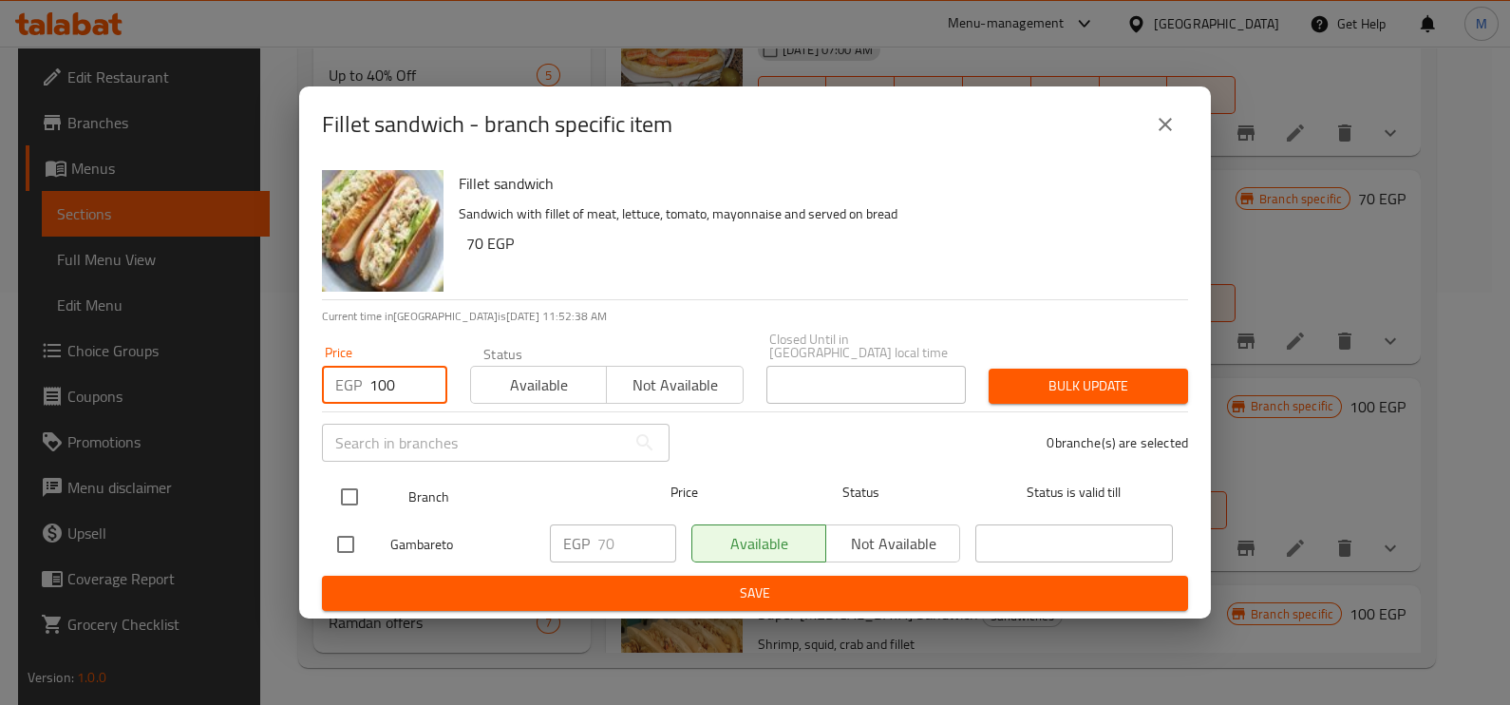
type input "100"
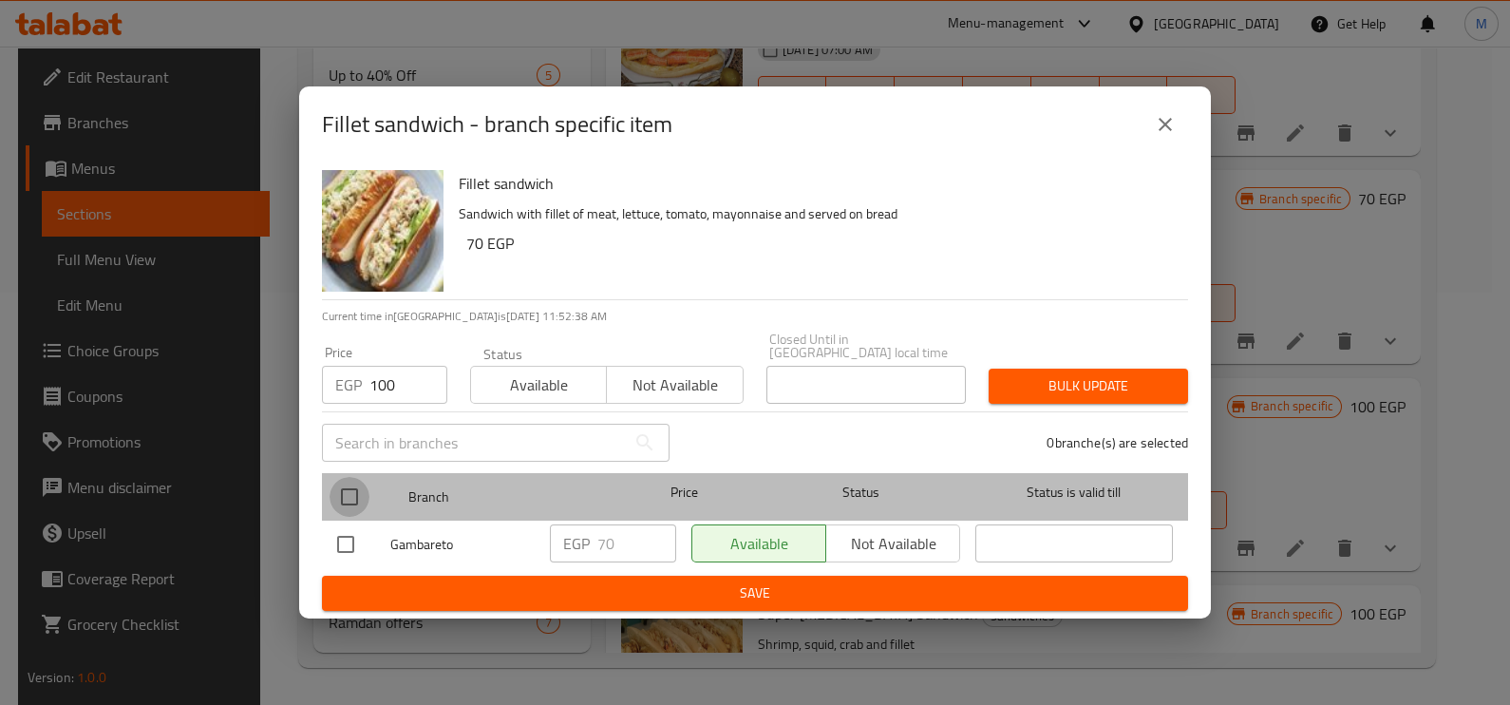
click at [347, 480] on input "checkbox" at bounding box center [349, 497] width 40 height 40
checkbox input "true"
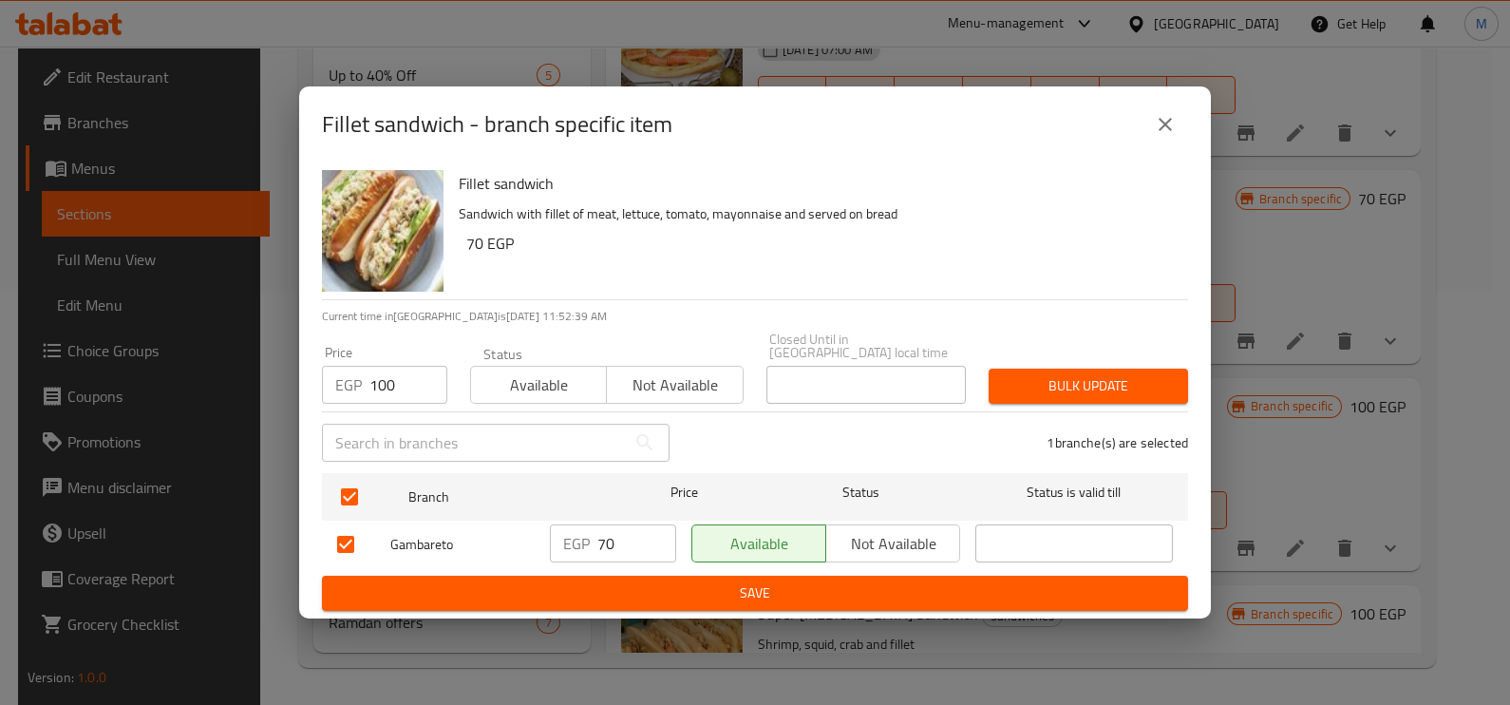
click at [1049, 374] on span "Bulk update" at bounding box center [1088, 386] width 169 height 24
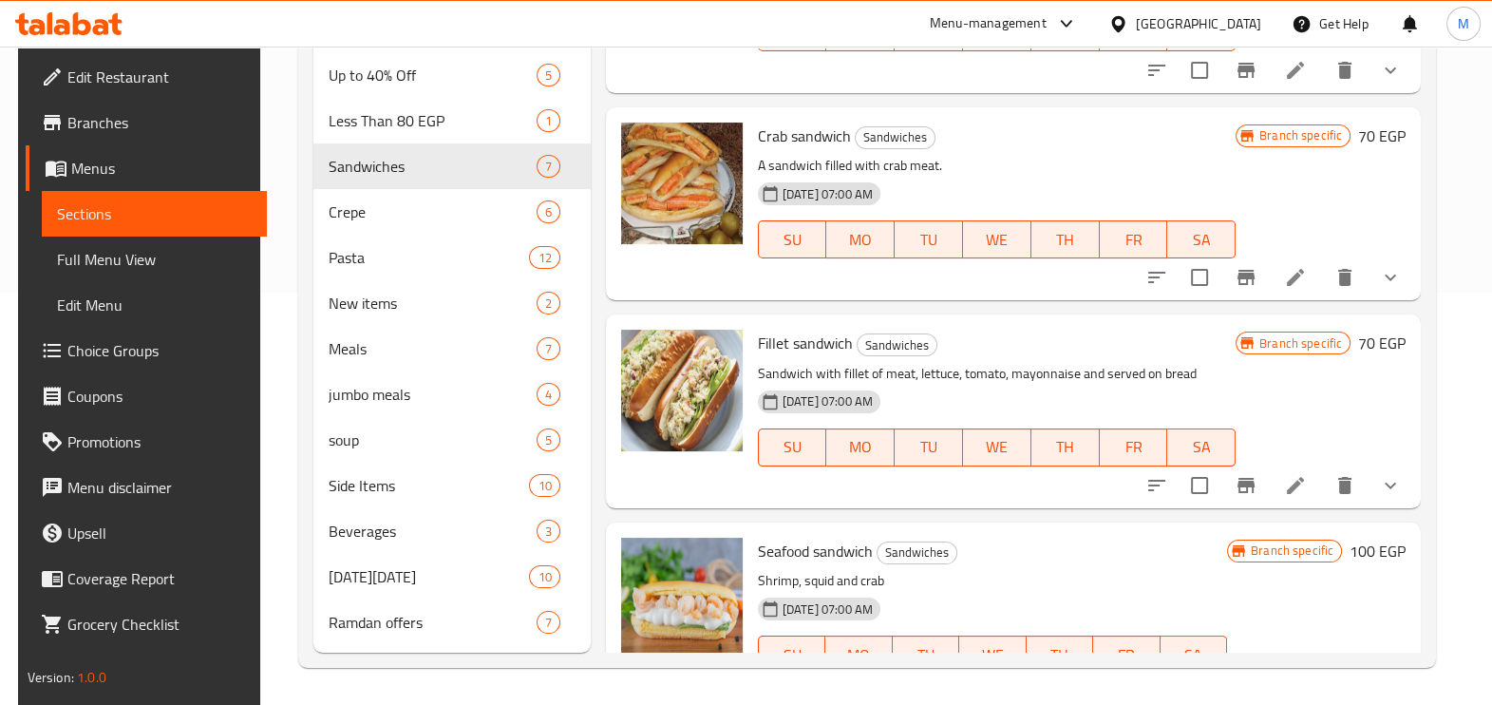
scroll to position [119, 0]
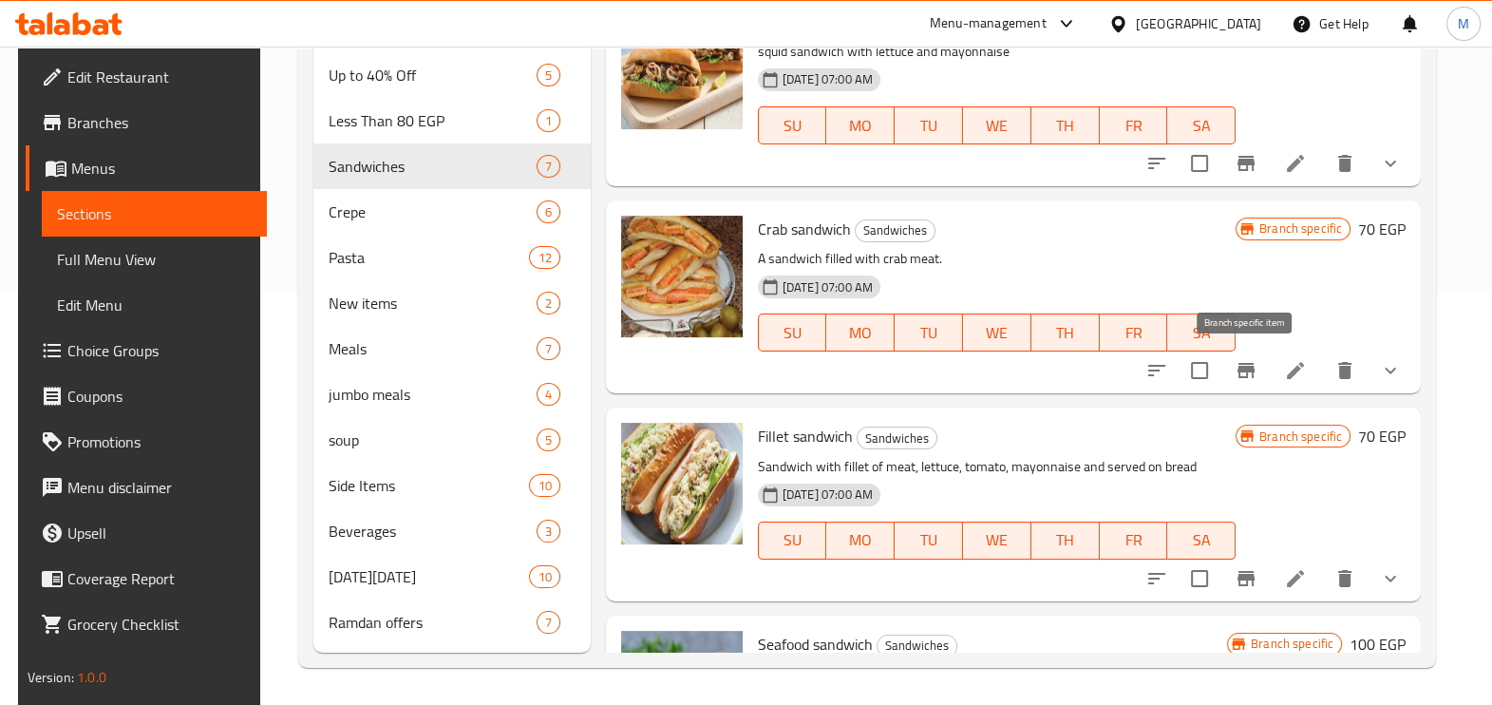
click at [1247, 372] on icon "Branch-specific-item" at bounding box center [1245, 370] width 17 height 15
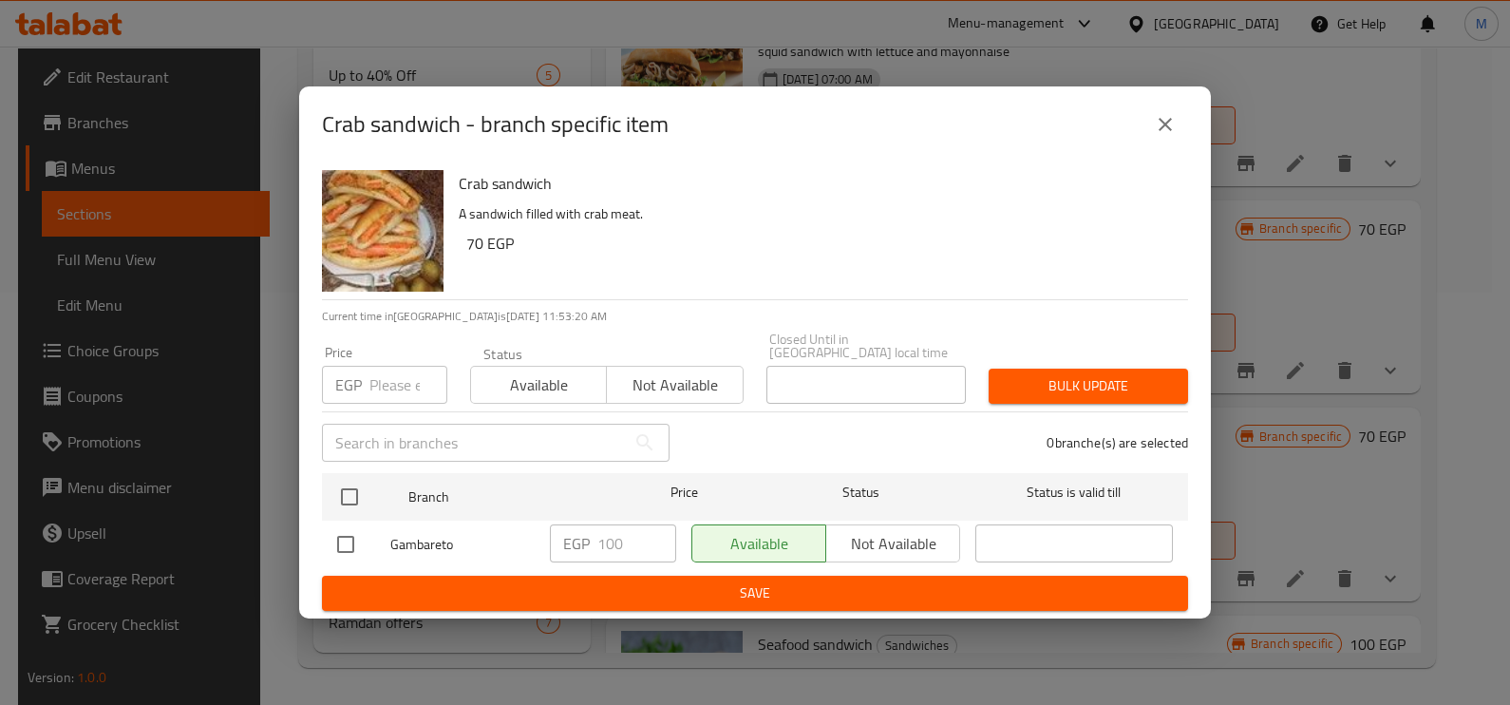
click at [394, 386] on input "number" at bounding box center [408, 385] width 78 height 38
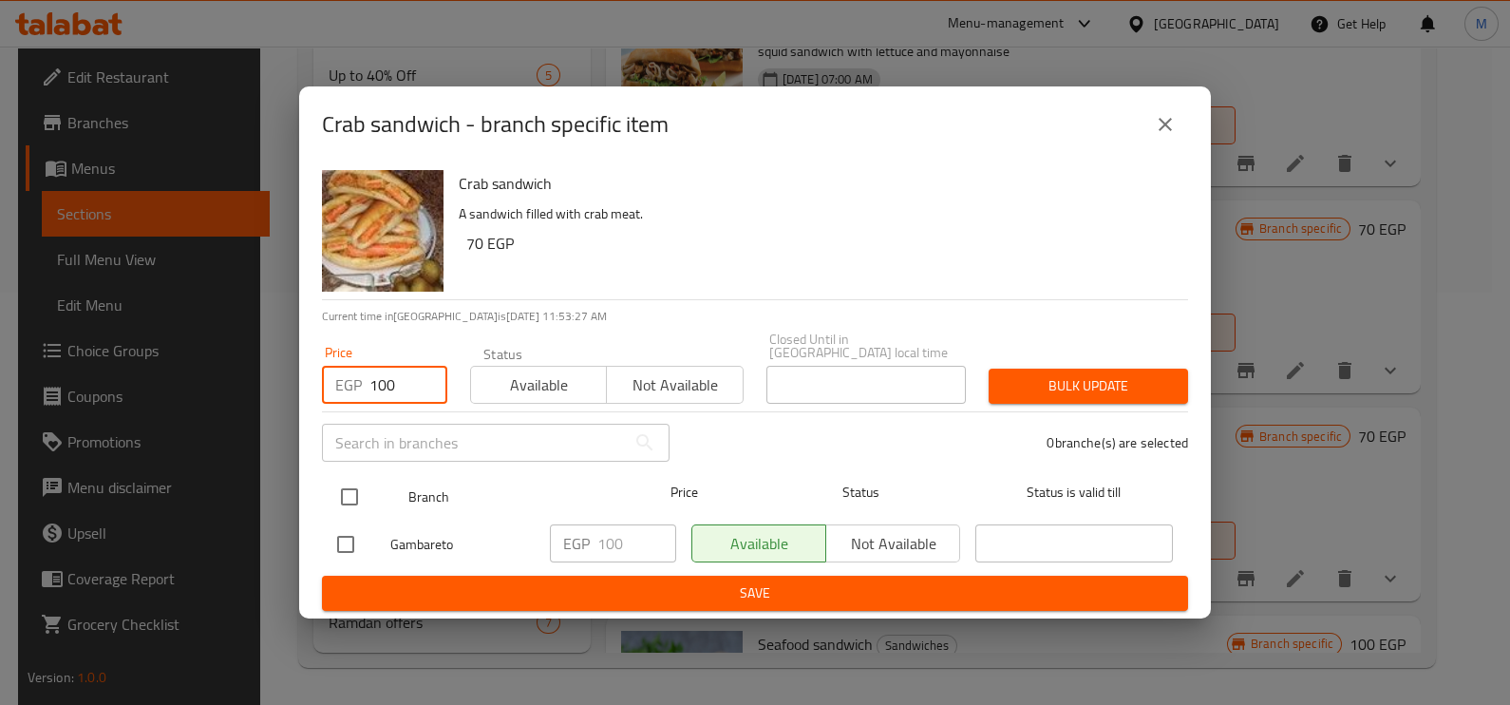
type input "100"
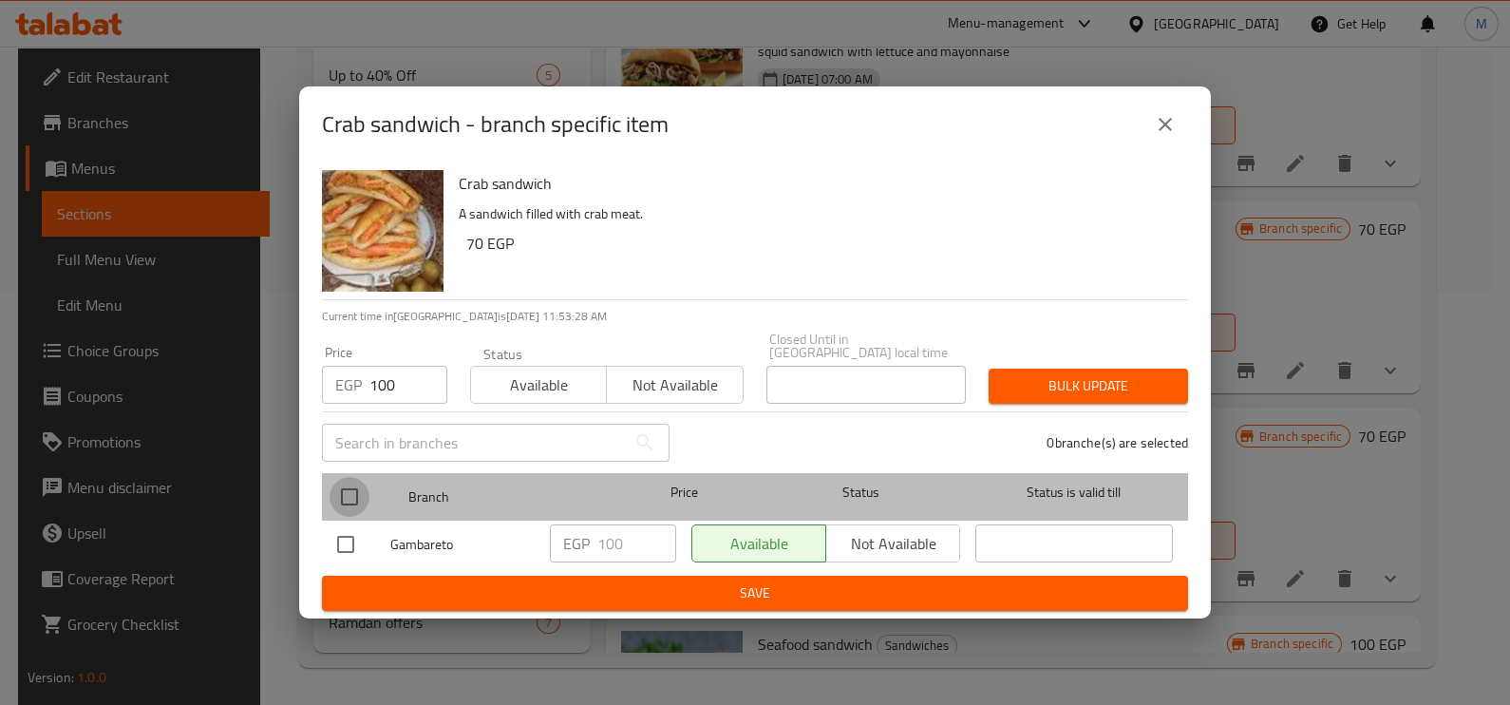
click at [365, 480] on input "checkbox" at bounding box center [349, 497] width 40 height 40
checkbox input "true"
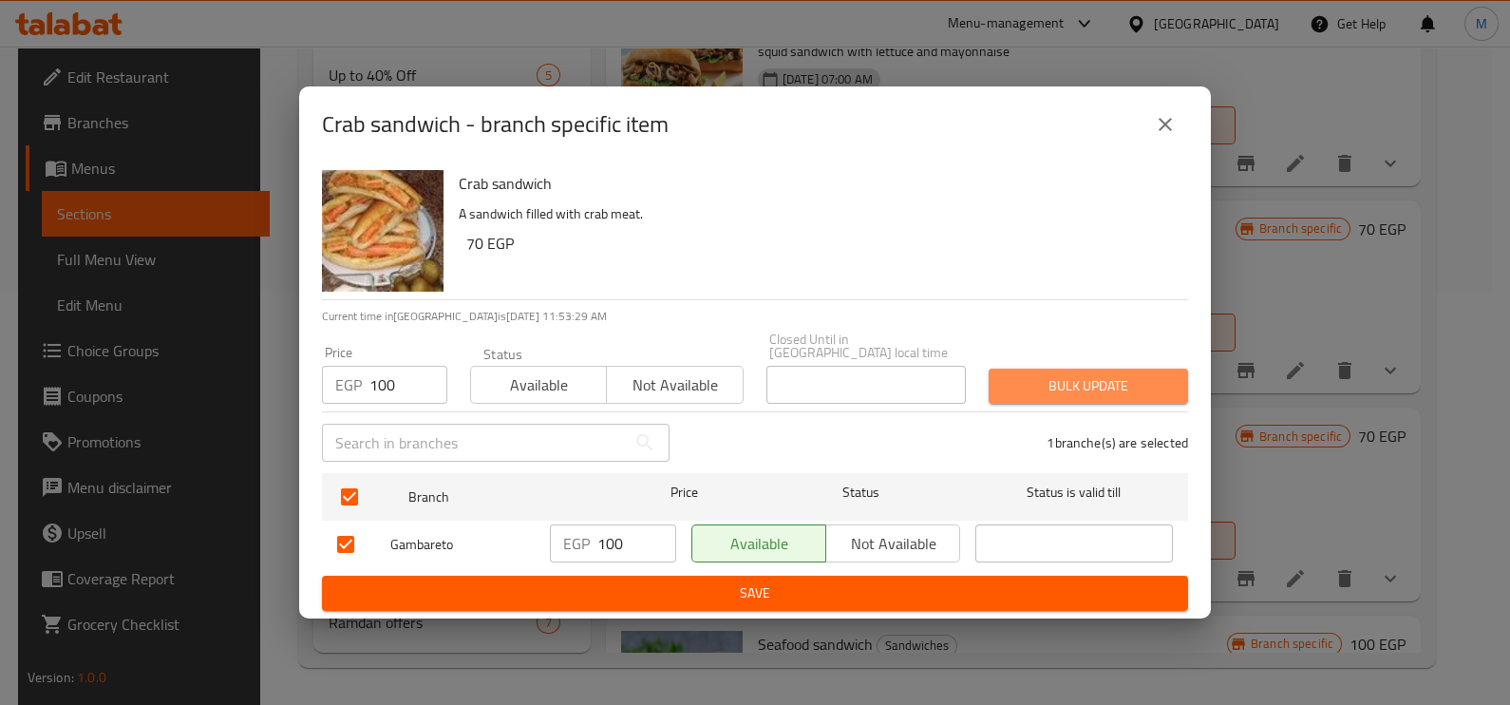
click at [1085, 377] on span "Bulk update" at bounding box center [1088, 386] width 169 height 24
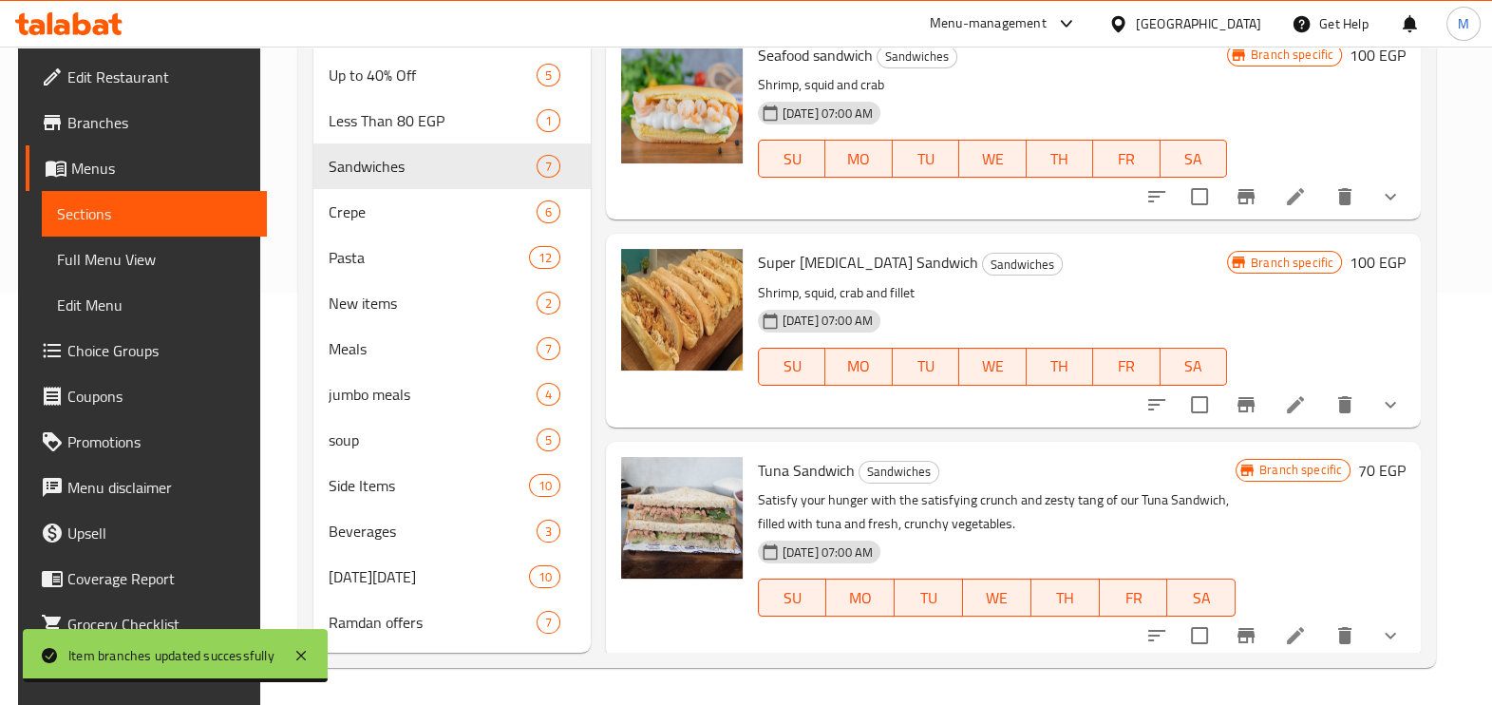
scroll to position [712, 0]
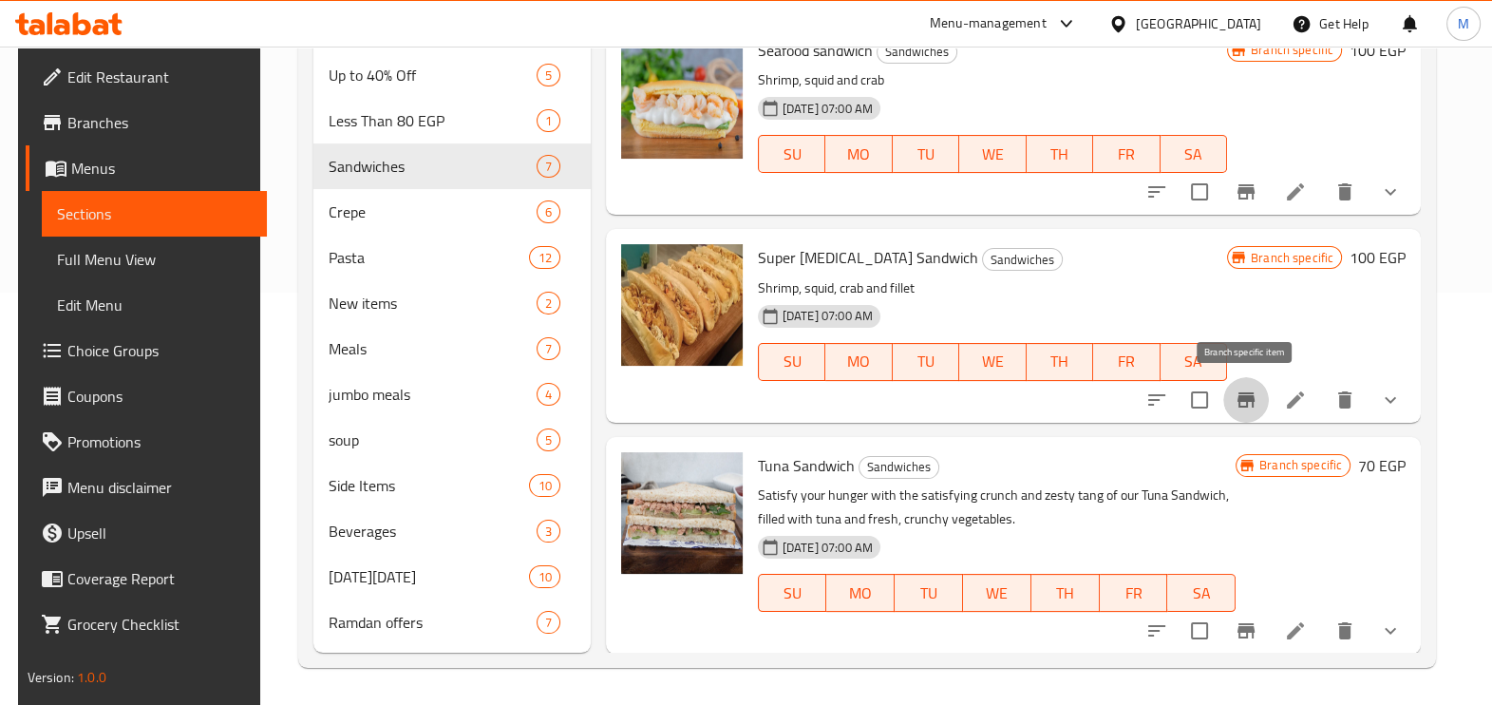
click at [1248, 404] on icon "Branch-specific-item" at bounding box center [1245, 399] width 23 height 23
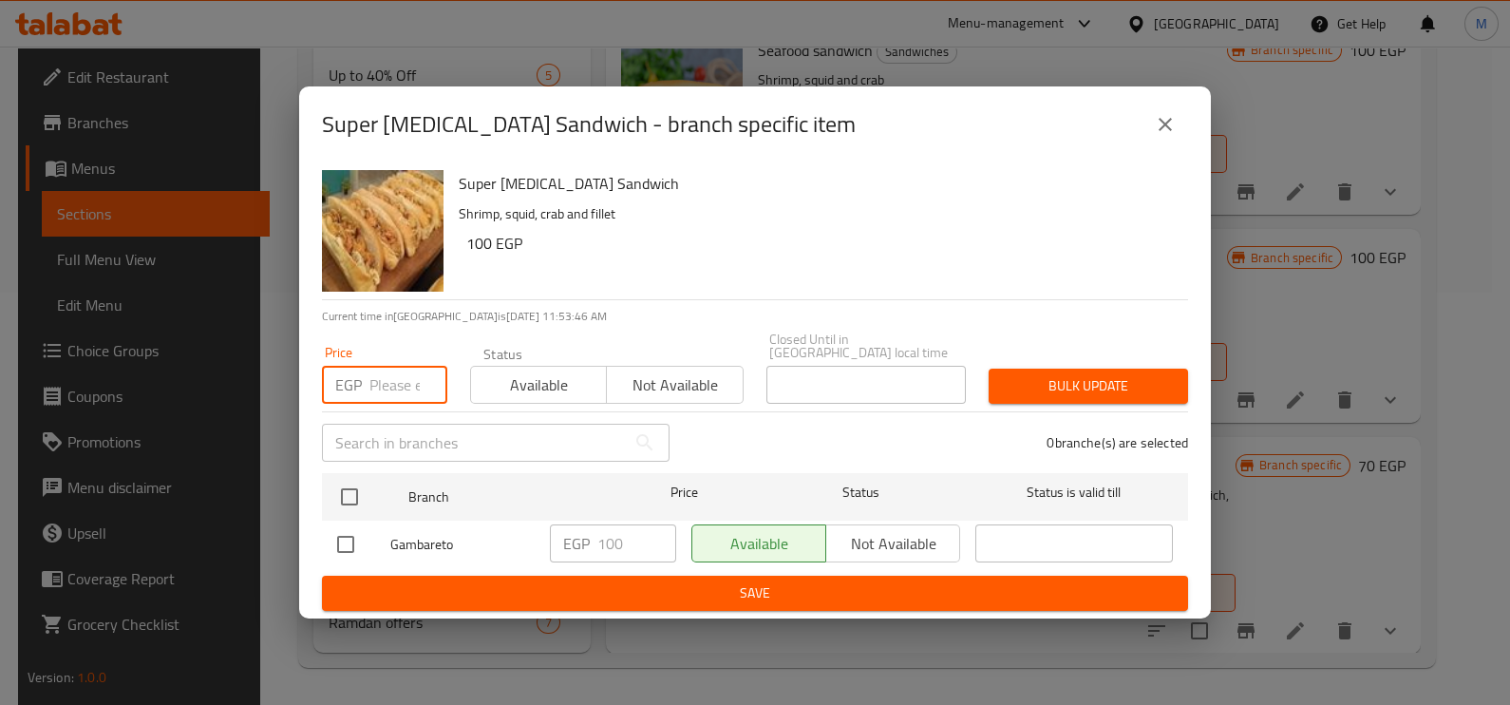
click at [404, 378] on input "number" at bounding box center [408, 385] width 78 height 38
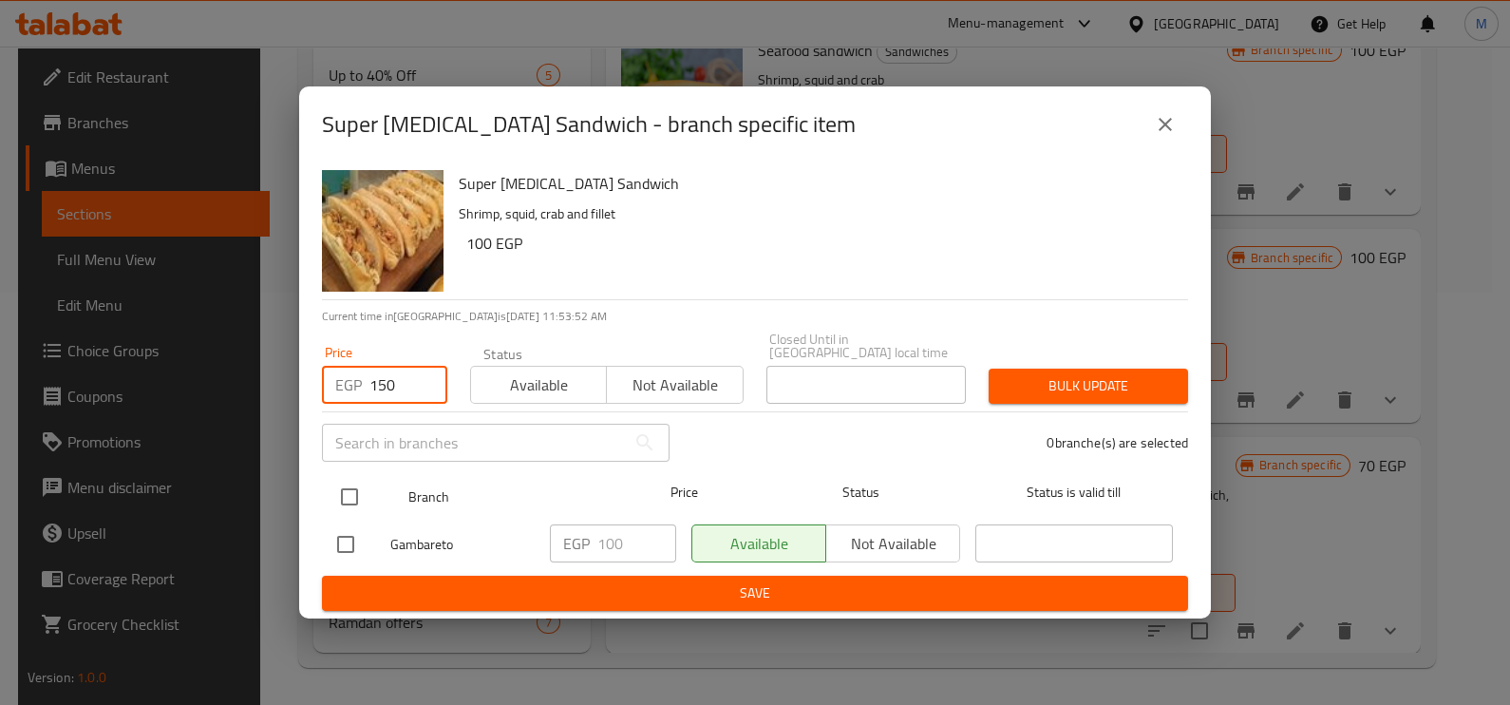
type input "150"
click at [373, 477] on div at bounding box center [364, 496] width 71 height 55
click at [354, 484] on input "checkbox" at bounding box center [349, 497] width 40 height 40
checkbox input "true"
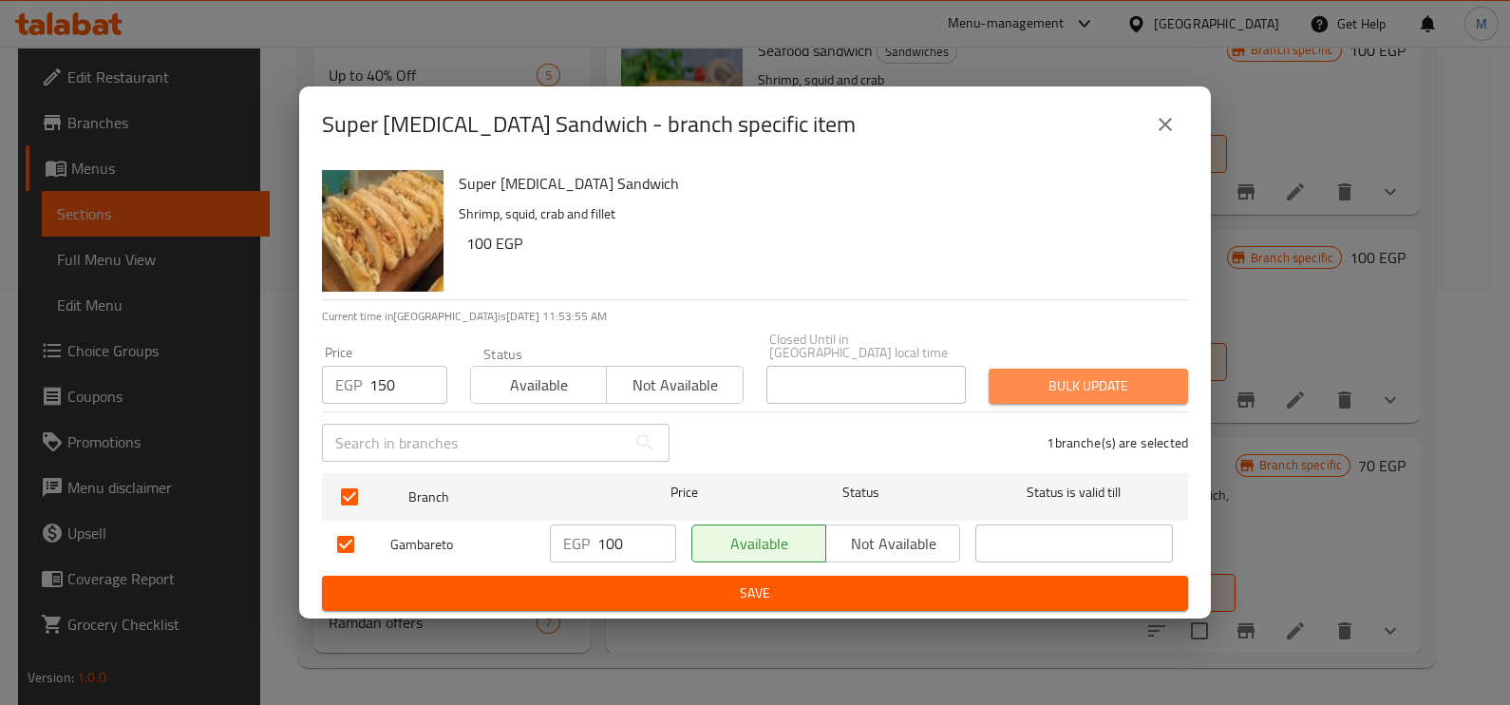
click at [1128, 390] on span "Bulk update" at bounding box center [1088, 386] width 169 height 24
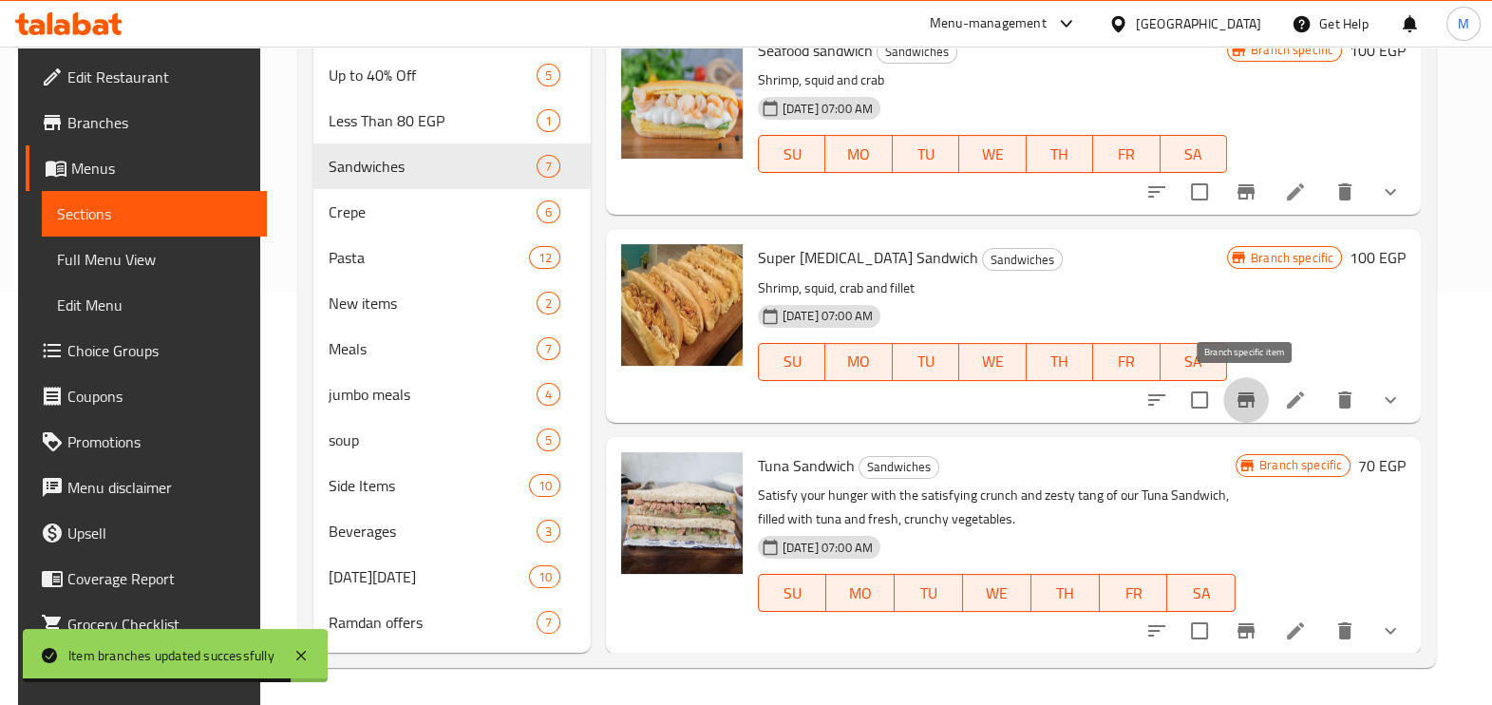
click at [1250, 402] on icon "Branch-specific-item" at bounding box center [1245, 399] width 23 height 23
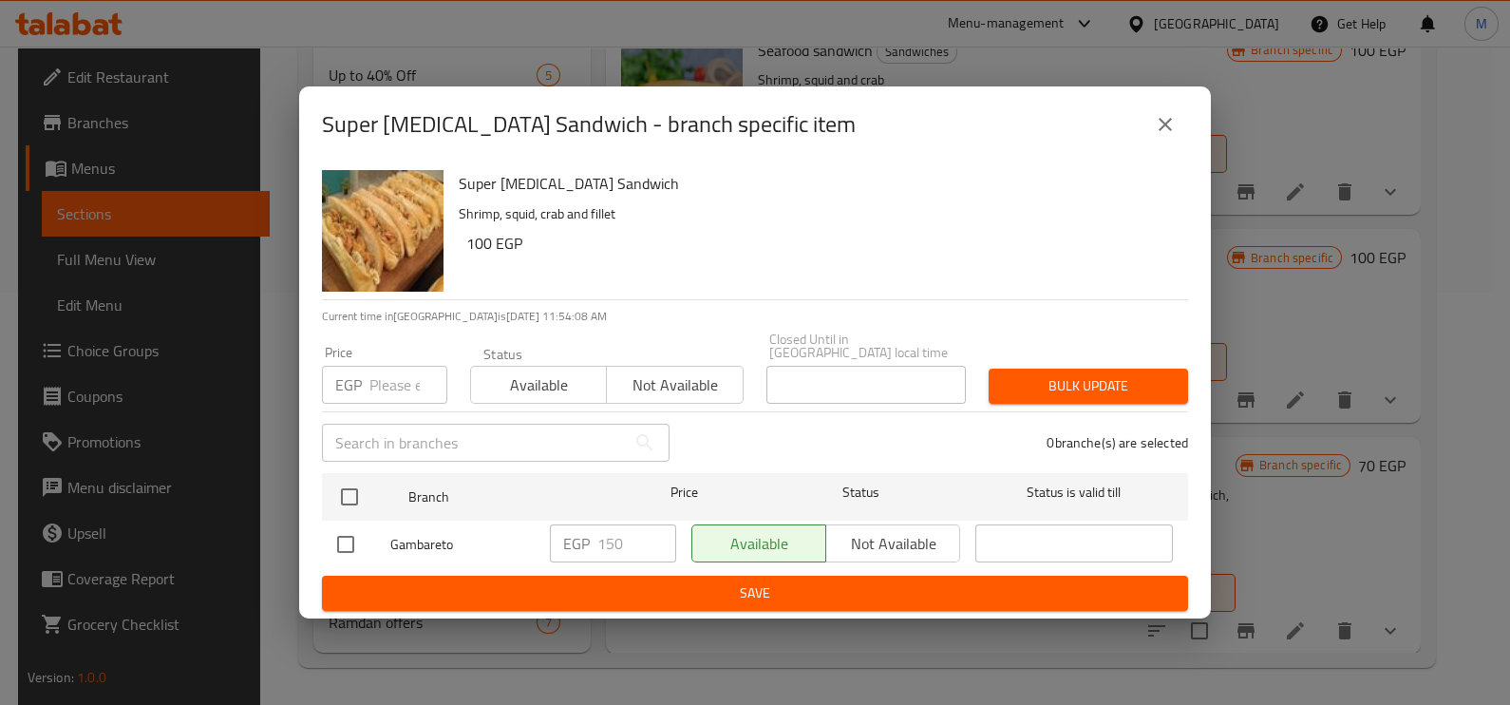
click at [1353, 317] on div "Super Viagra Sandwich - branch specific item Super Viagra Sandwich Shrimp, squi…" at bounding box center [755, 352] width 1510 height 705
click at [1168, 136] on icon "close" at bounding box center [1165, 124] width 23 height 23
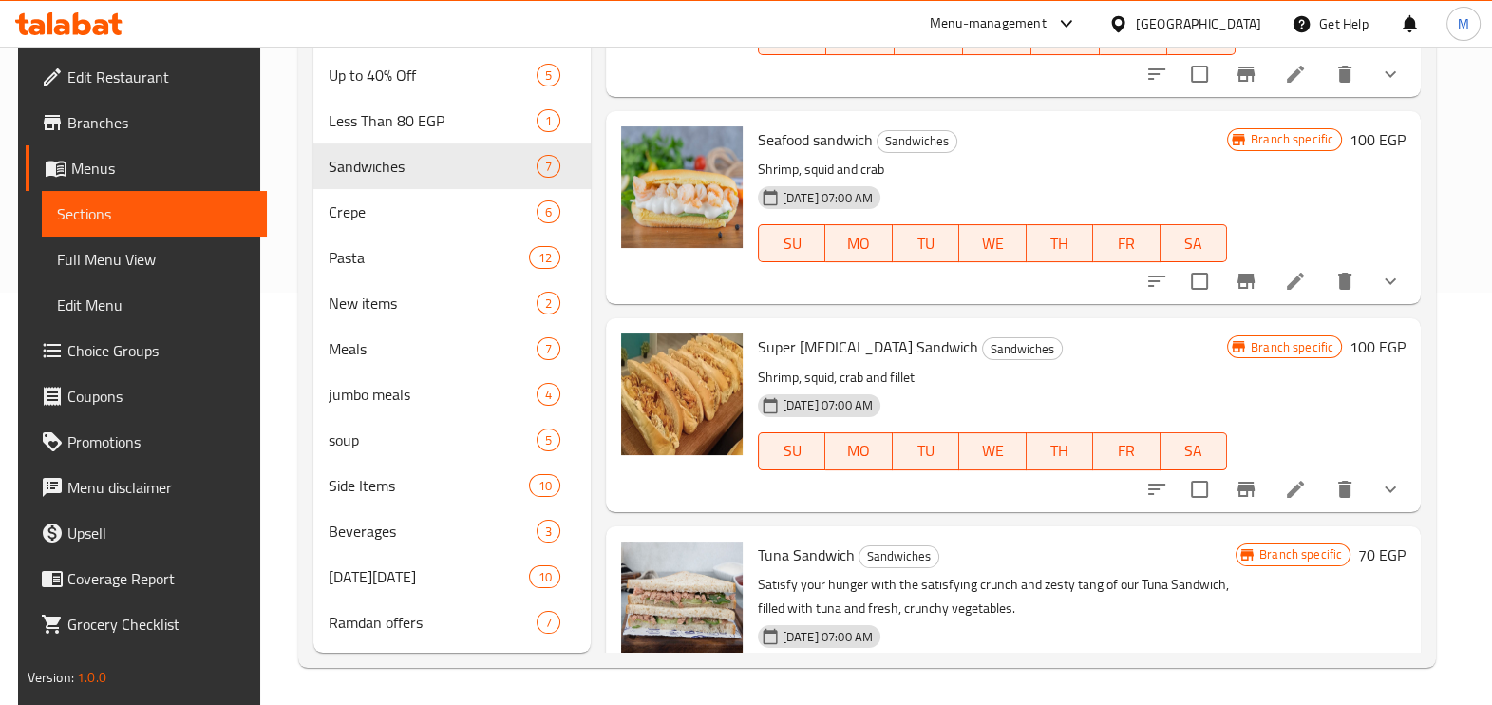
scroll to position [593, 0]
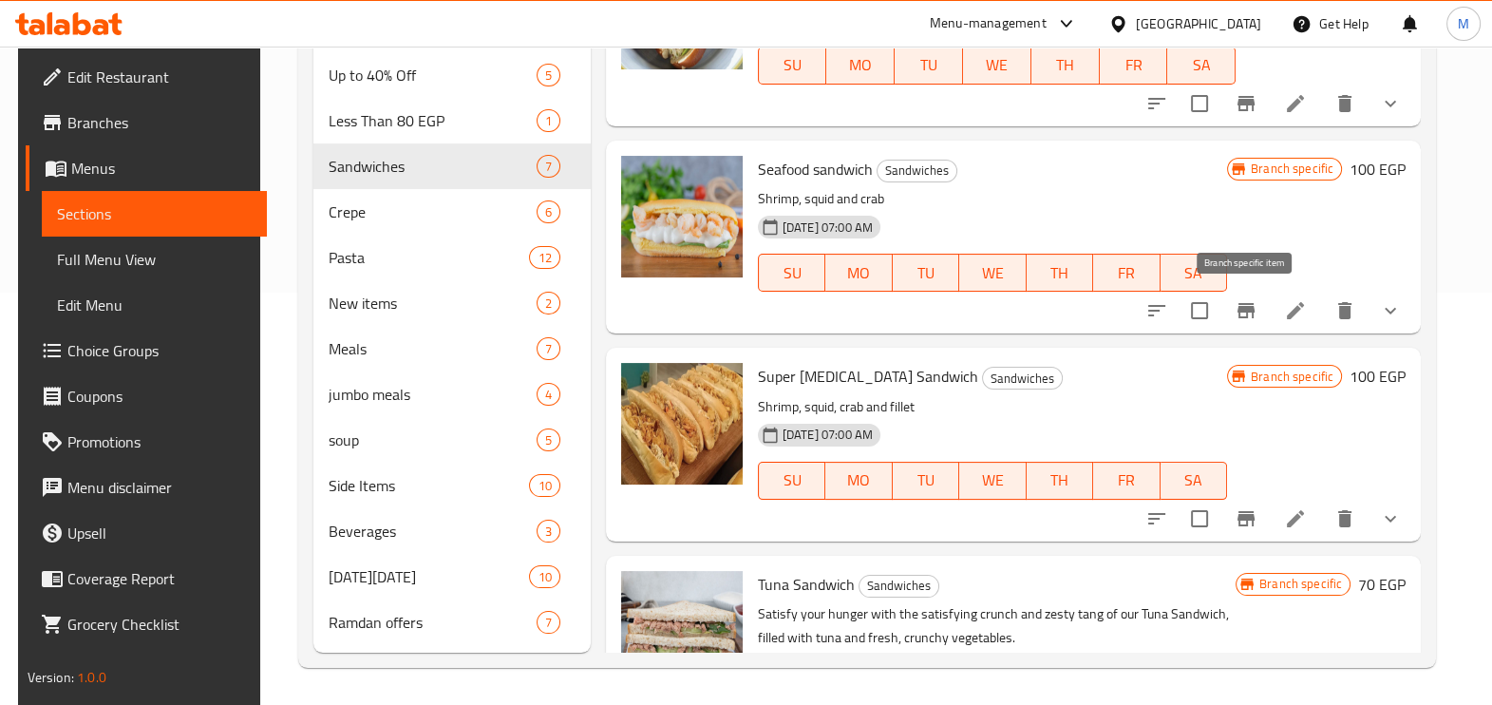
click at [1239, 312] on icon "Branch-specific-item" at bounding box center [1245, 310] width 17 height 15
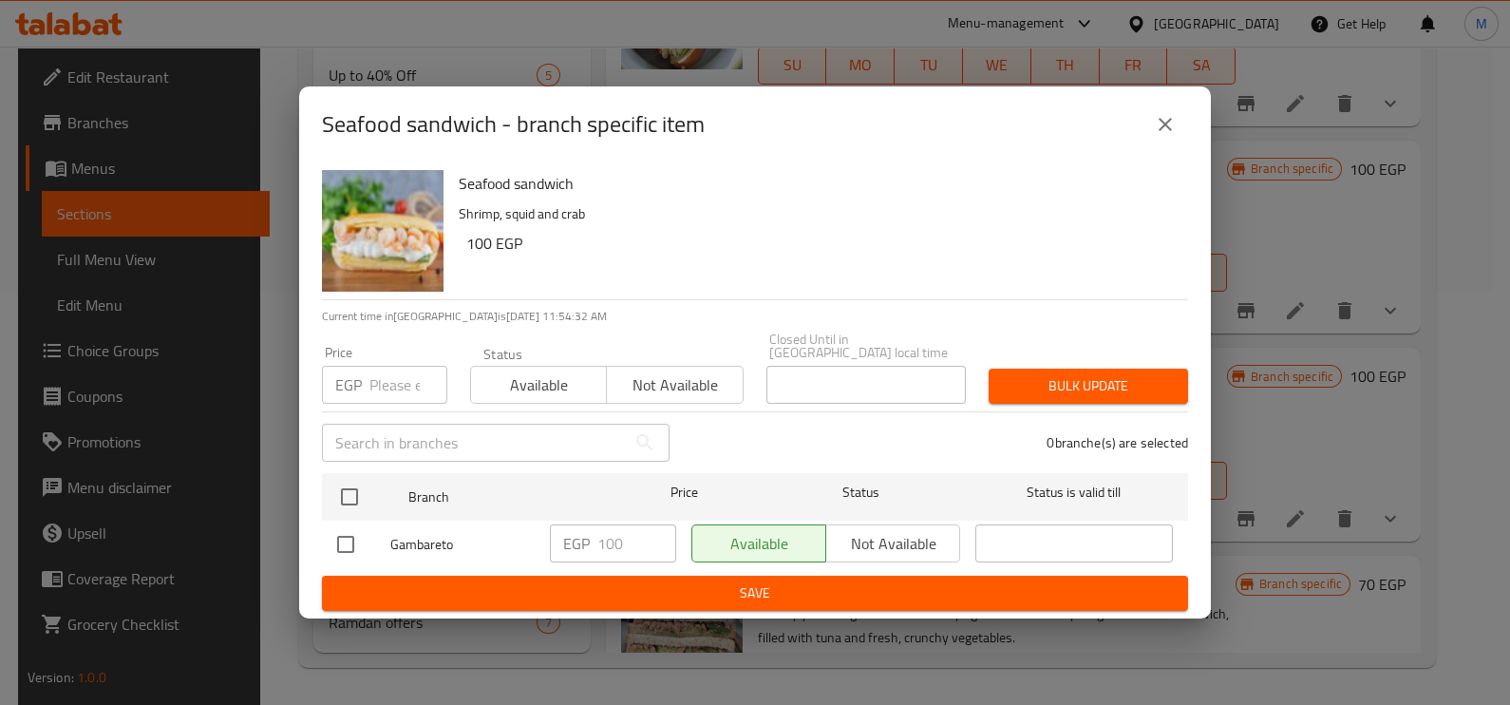
click at [1157, 123] on icon "close" at bounding box center [1165, 124] width 23 height 23
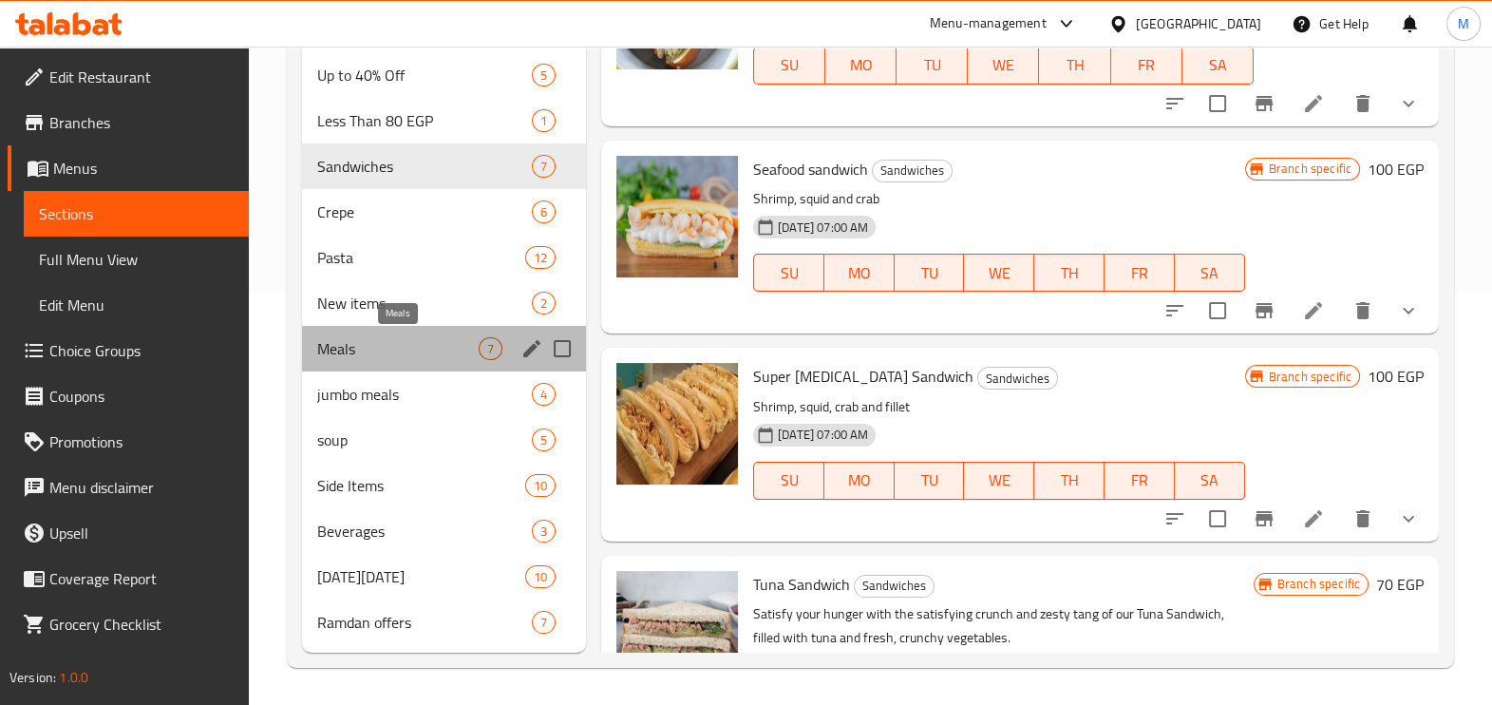
click at [441, 347] on span "Meals" at bounding box center [397, 348] width 161 height 23
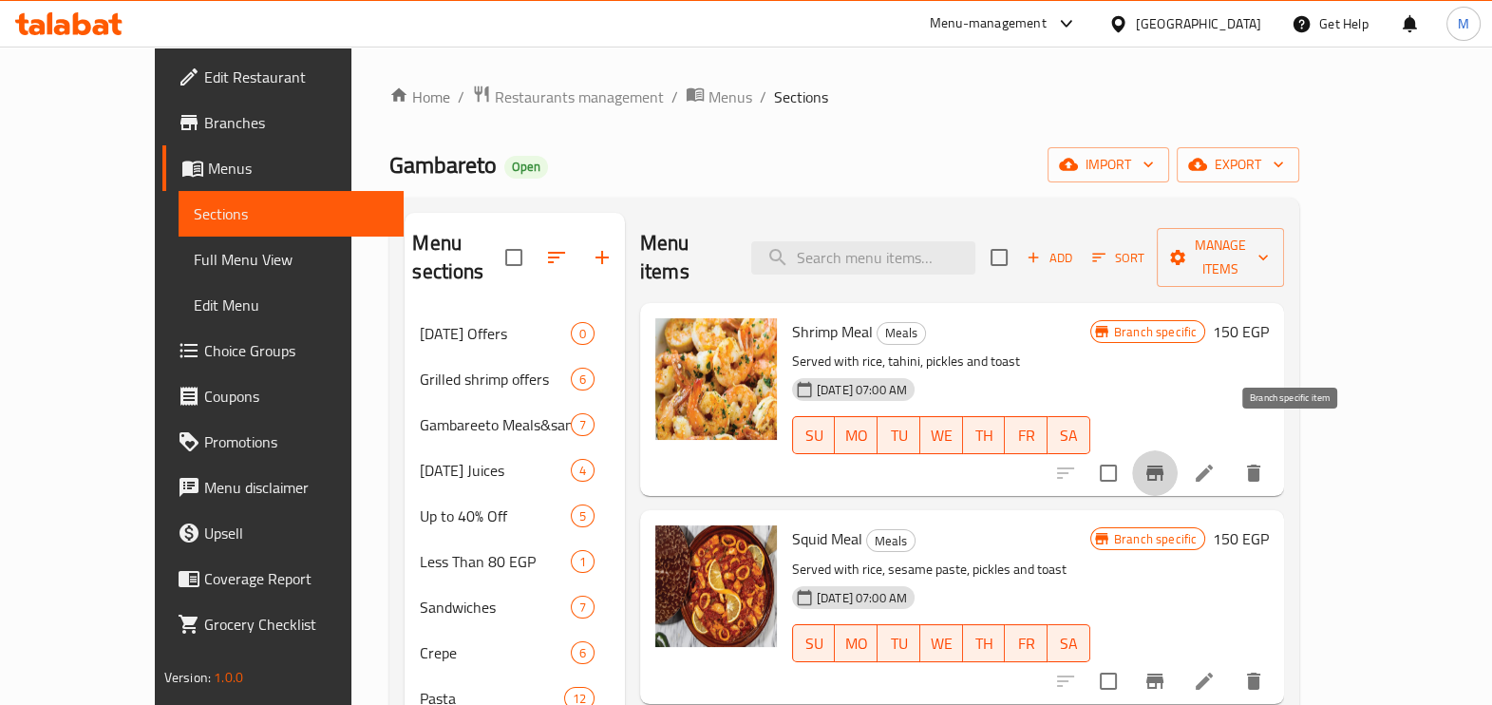
click at [1166, 461] on icon "Branch-specific-item" at bounding box center [1154, 472] width 23 height 23
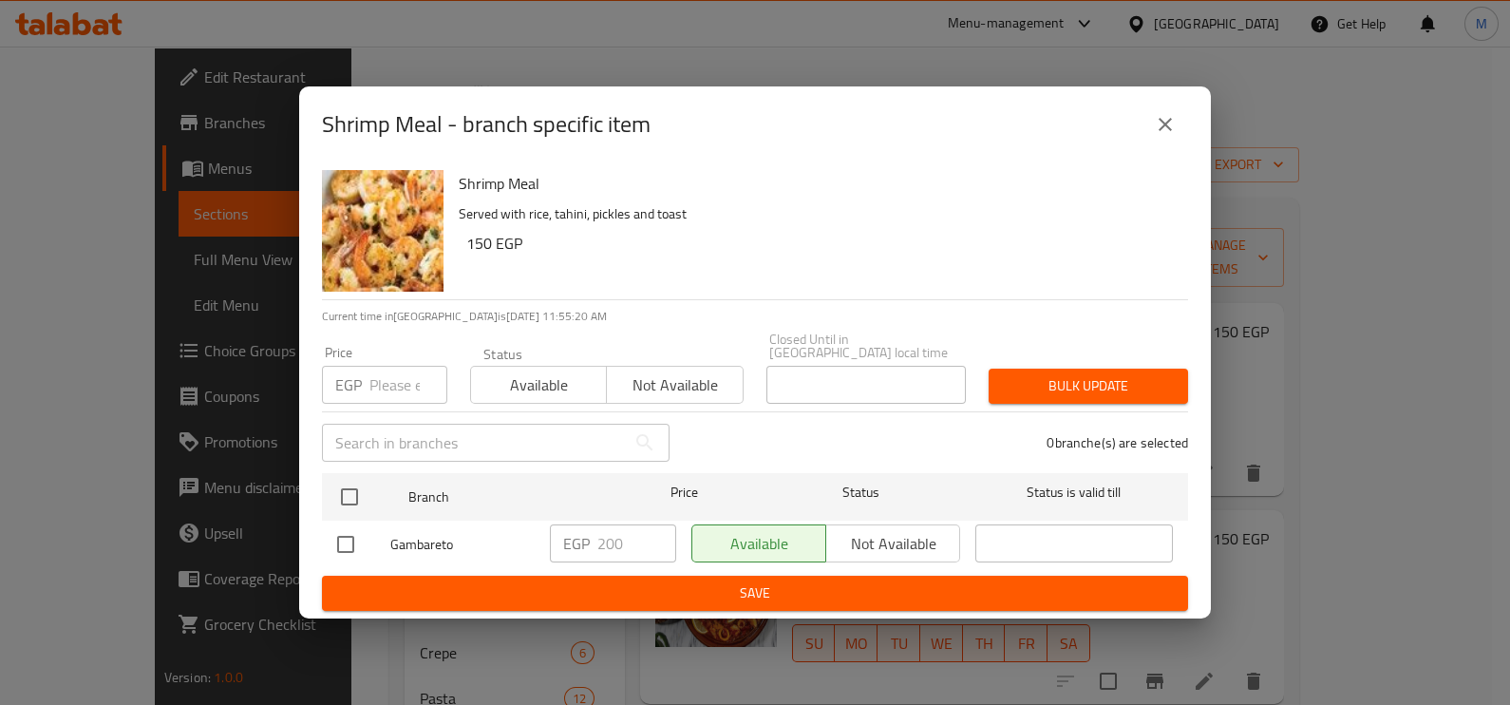
click at [369, 389] on input "number" at bounding box center [408, 385] width 78 height 38
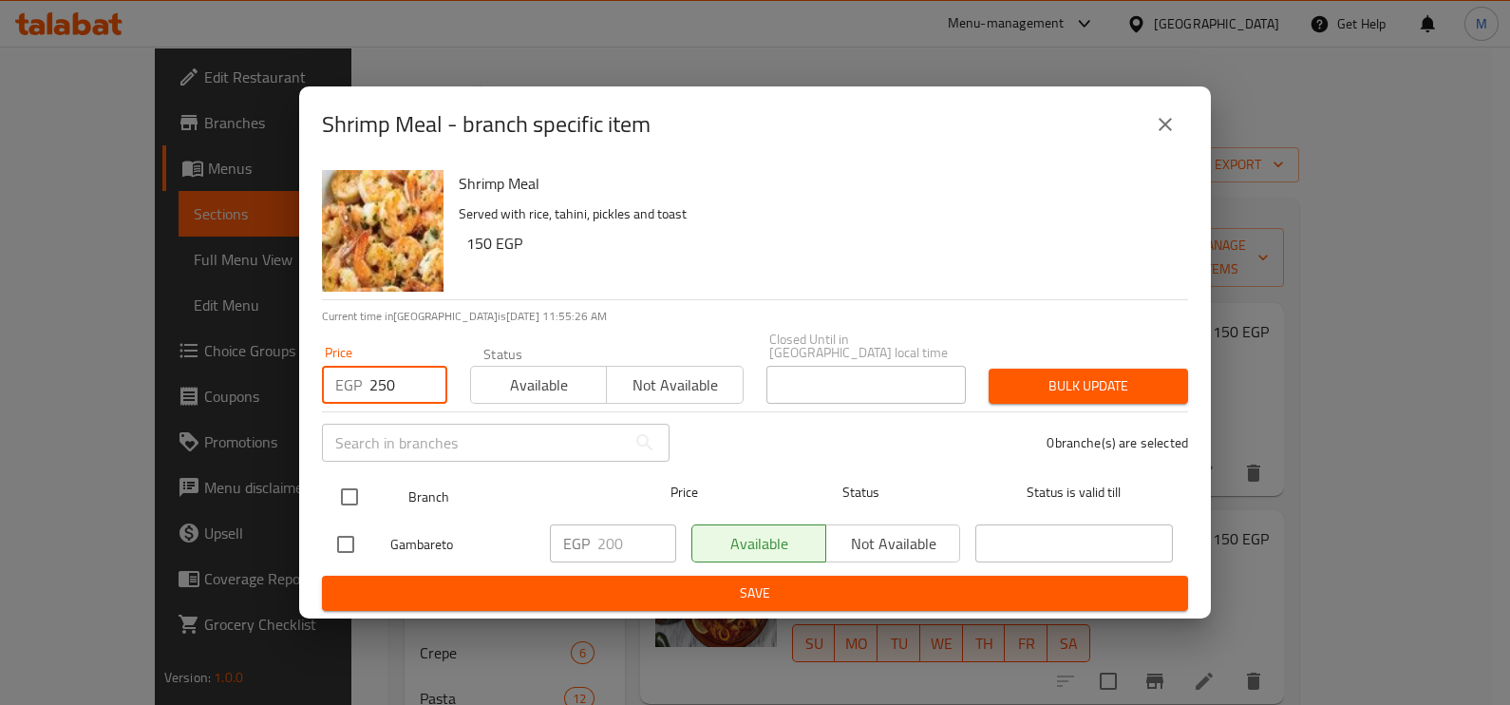
type input "250"
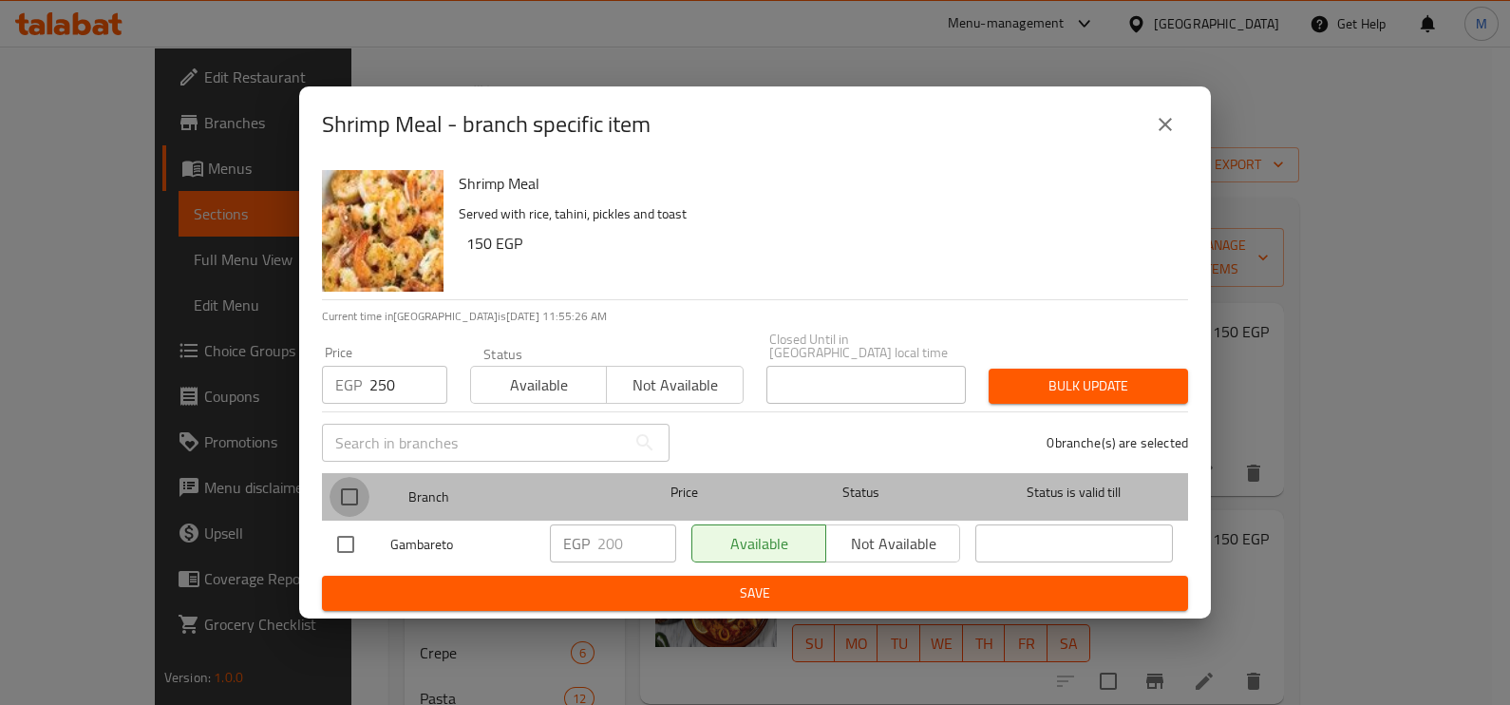
click at [363, 488] on input "checkbox" at bounding box center [349, 497] width 40 height 40
checkbox input "true"
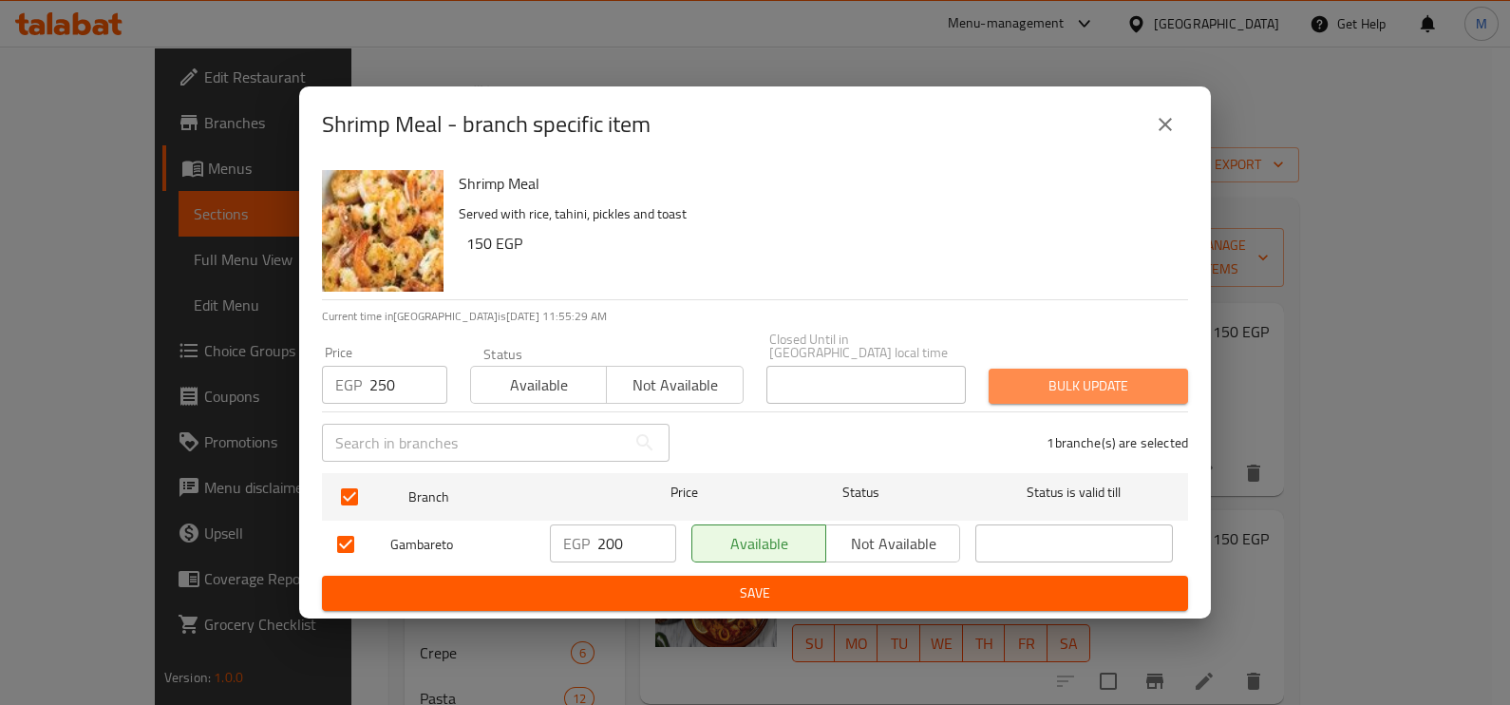
click at [1130, 386] on span "Bulk update" at bounding box center [1088, 386] width 169 height 24
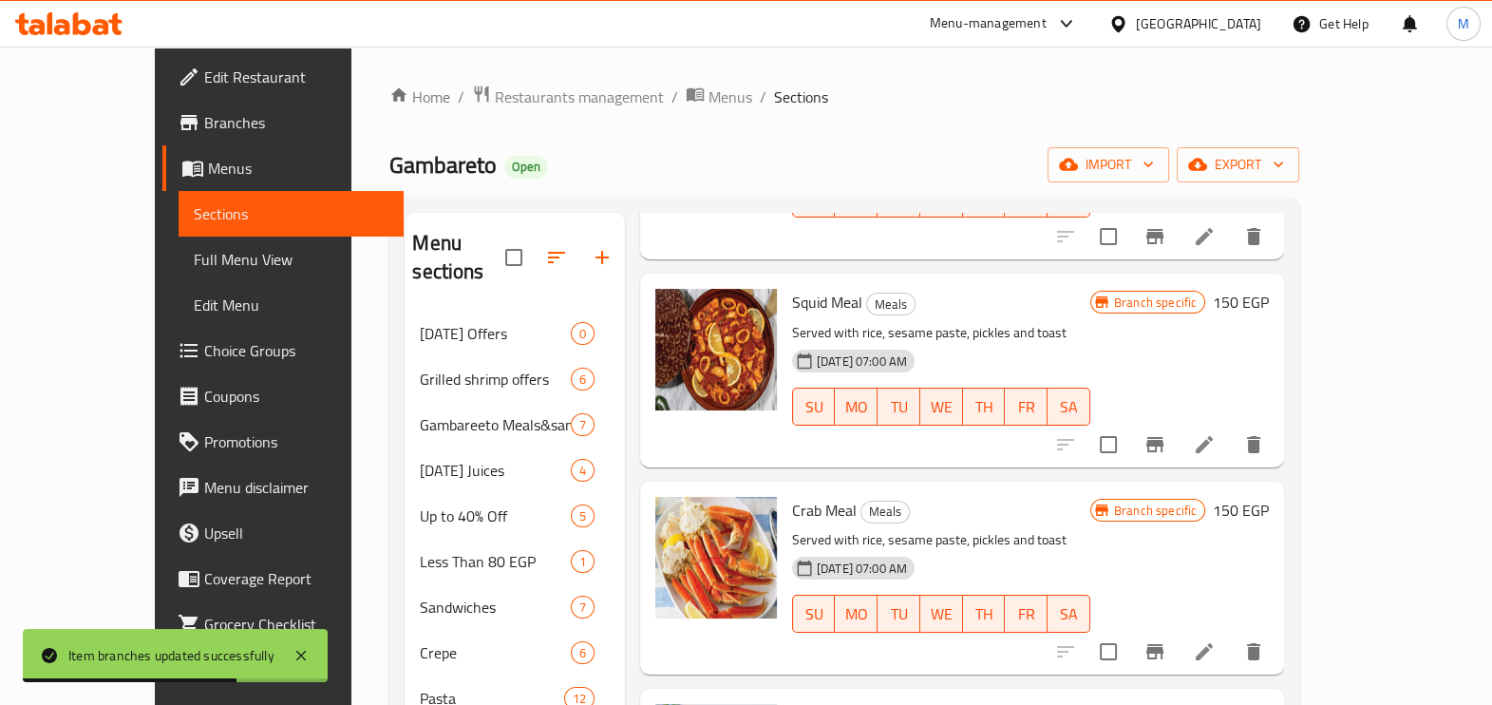
scroll to position [236, 0]
click at [1163, 437] on icon "Branch-specific-item" at bounding box center [1154, 444] width 17 height 15
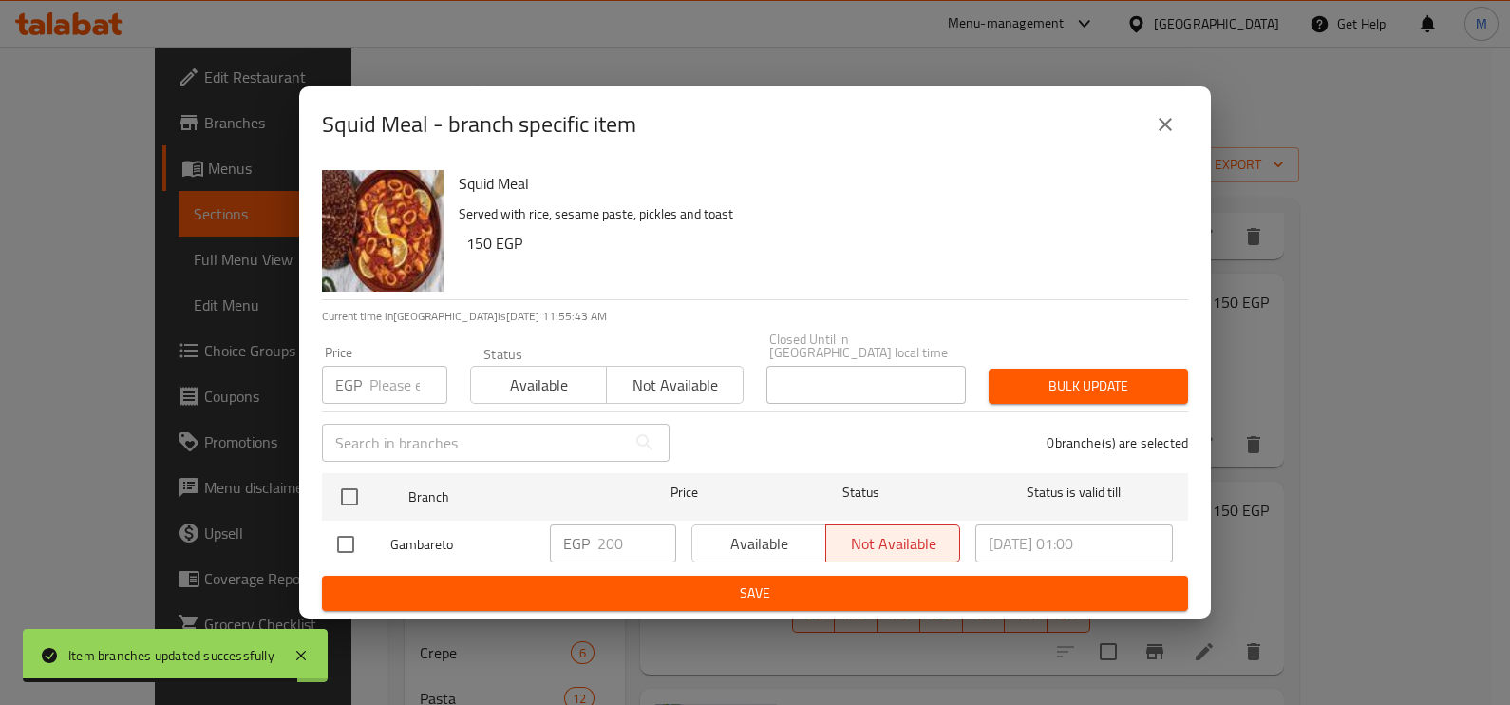
click at [401, 387] on input "number" at bounding box center [408, 385] width 78 height 38
type input "2"
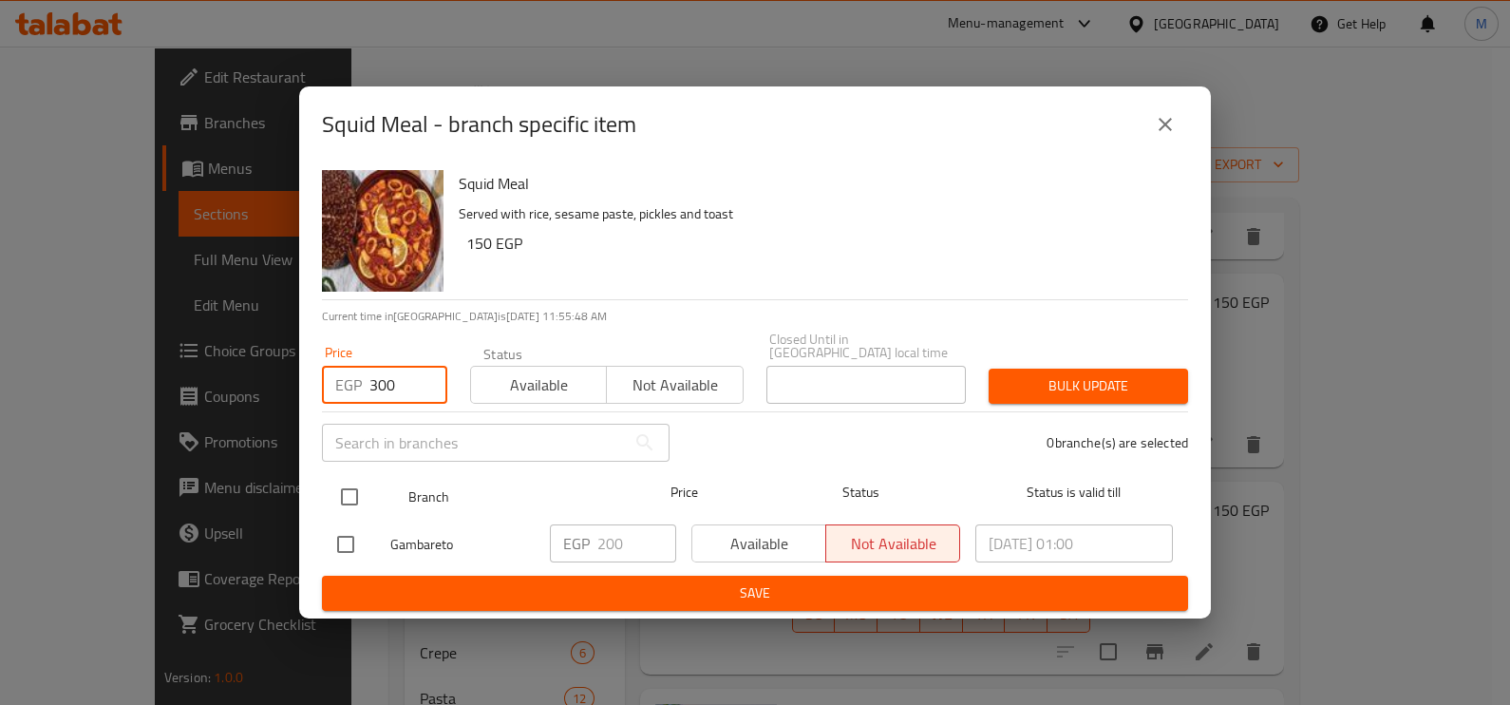
type input "300"
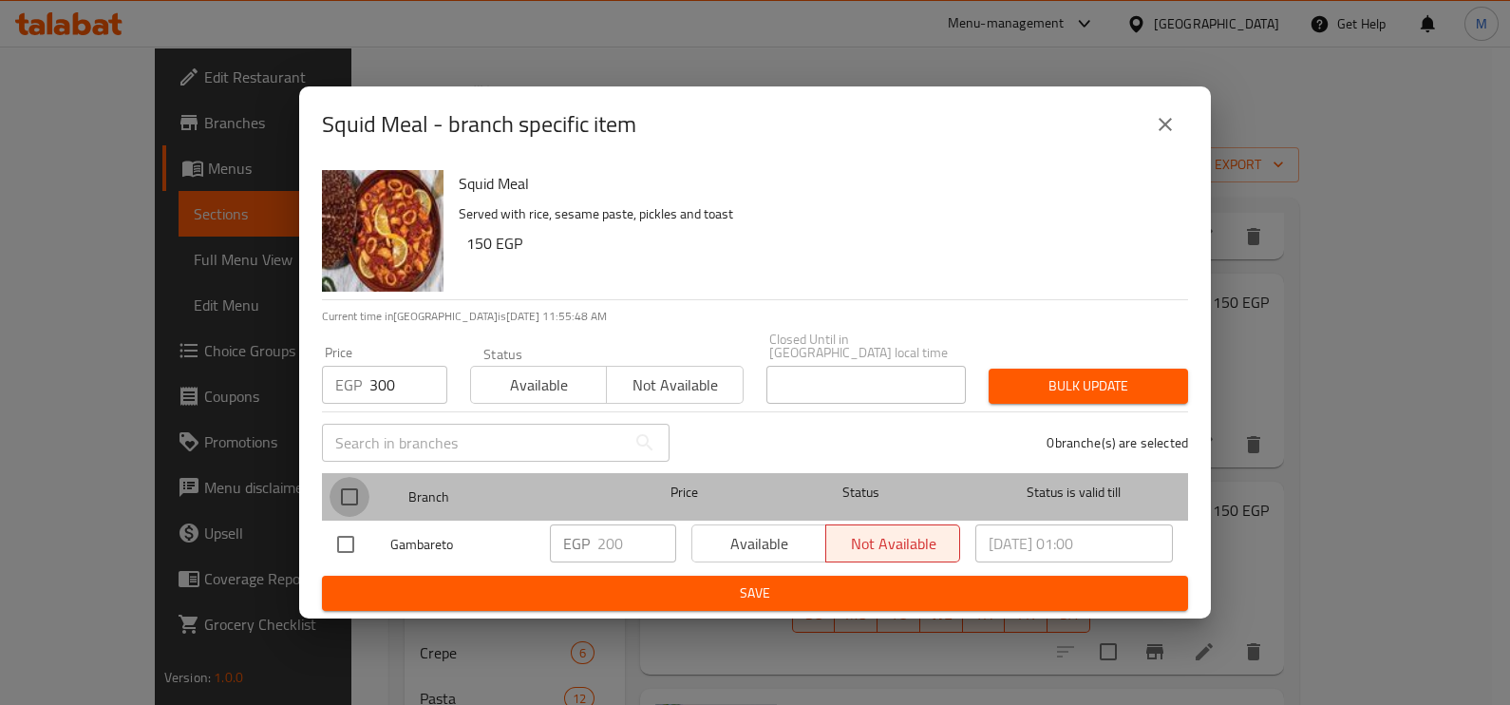
click at [349, 492] on input "checkbox" at bounding box center [349, 497] width 40 height 40
checkbox input "true"
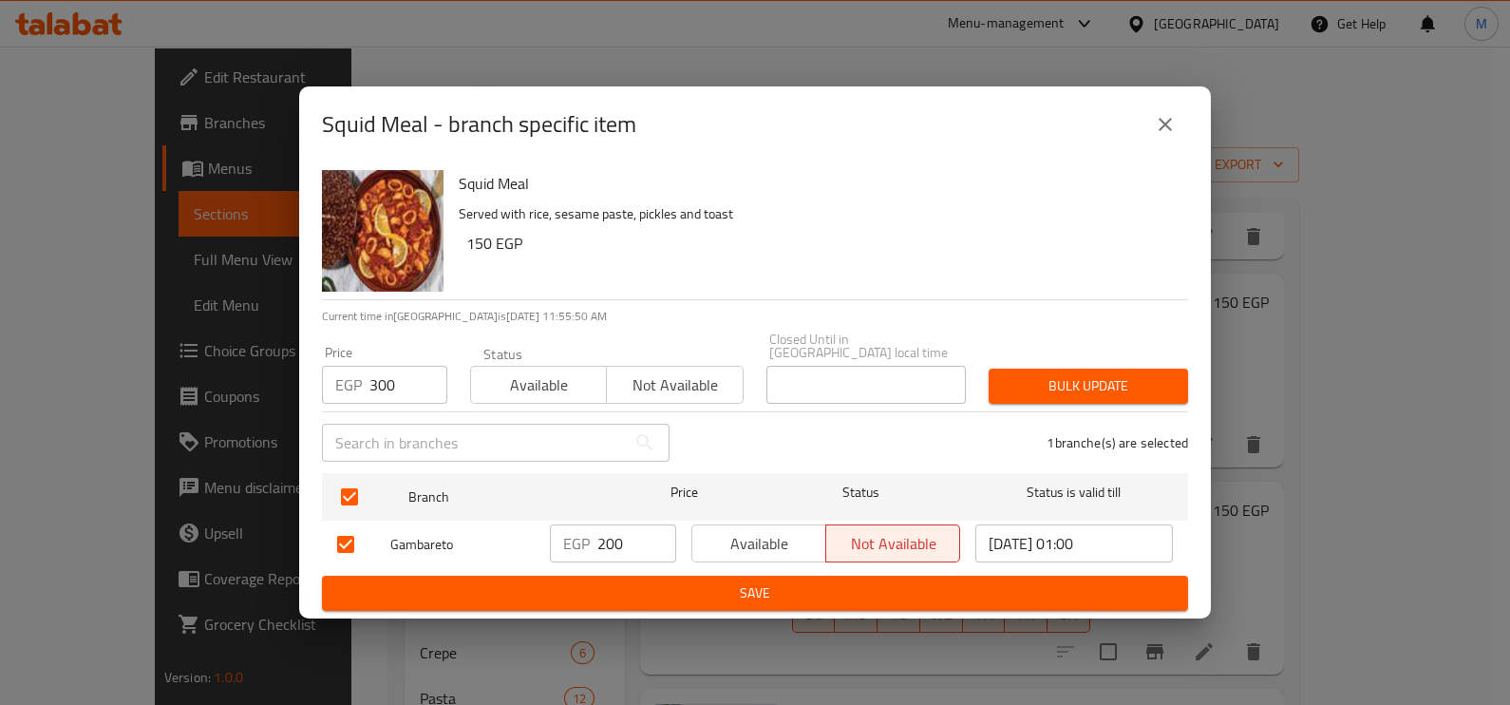
click at [1069, 379] on span "Bulk update" at bounding box center [1088, 386] width 169 height 24
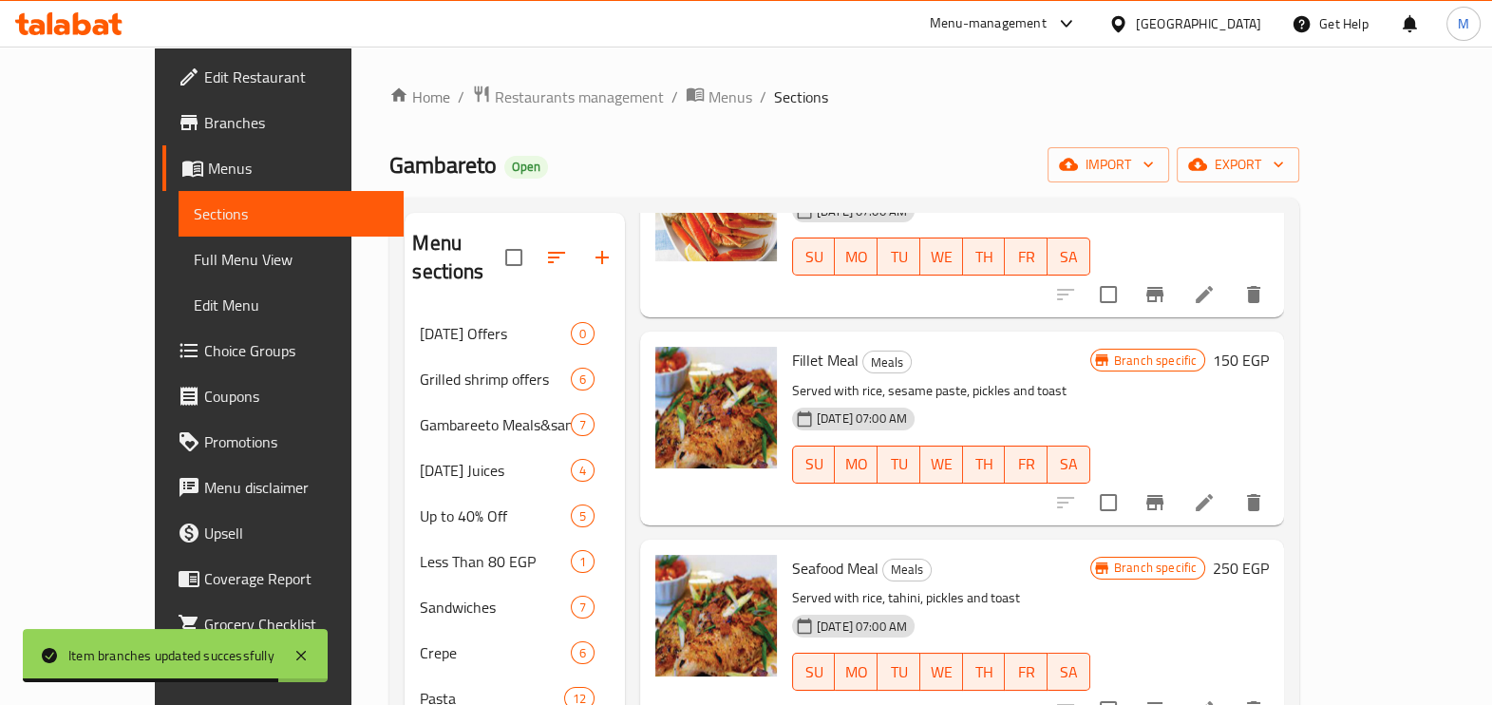
scroll to position [647, 0]
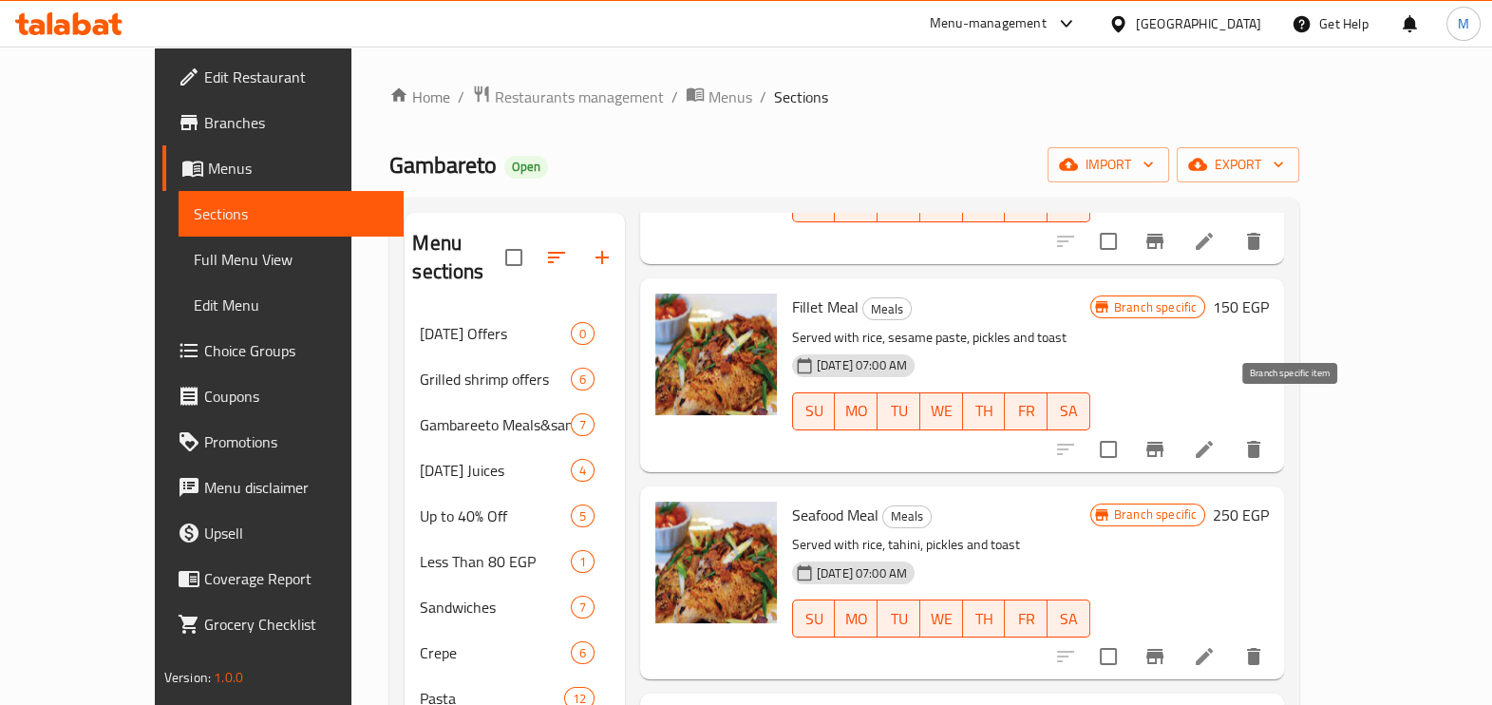
click at [1163, 442] on icon "Branch-specific-item" at bounding box center [1154, 449] width 17 height 15
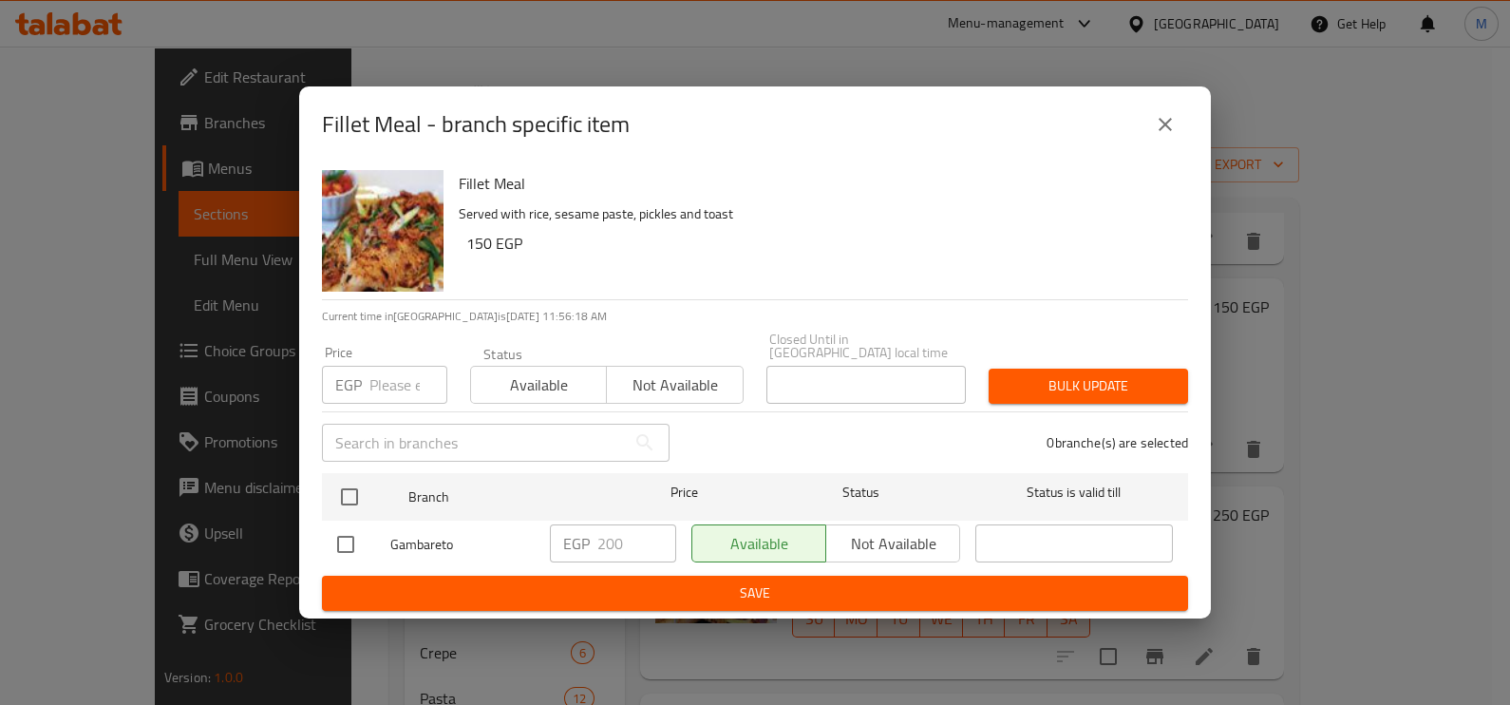
click at [394, 375] on input "number" at bounding box center [408, 385] width 78 height 38
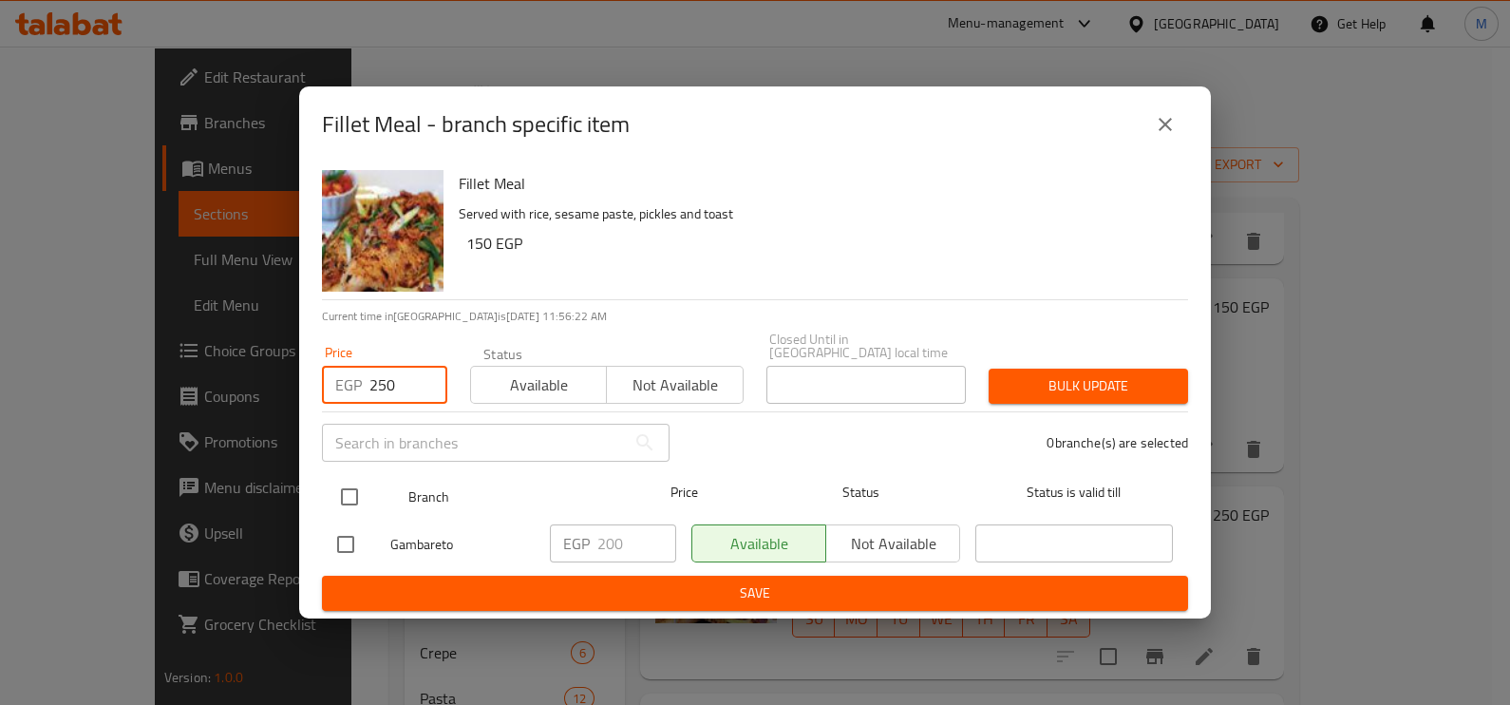
type input "250"
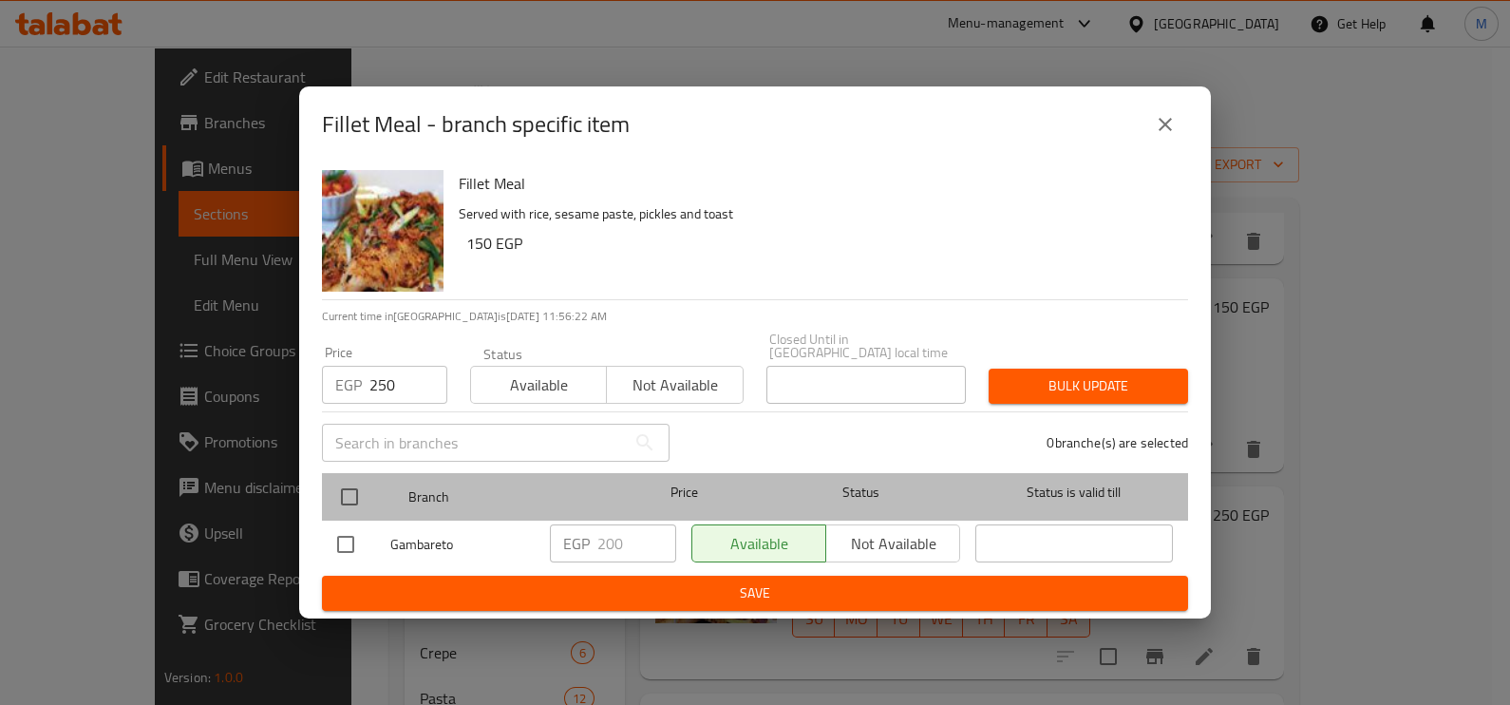
click at [373, 483] on div at bounding box center [364, 496] width 71 height 55
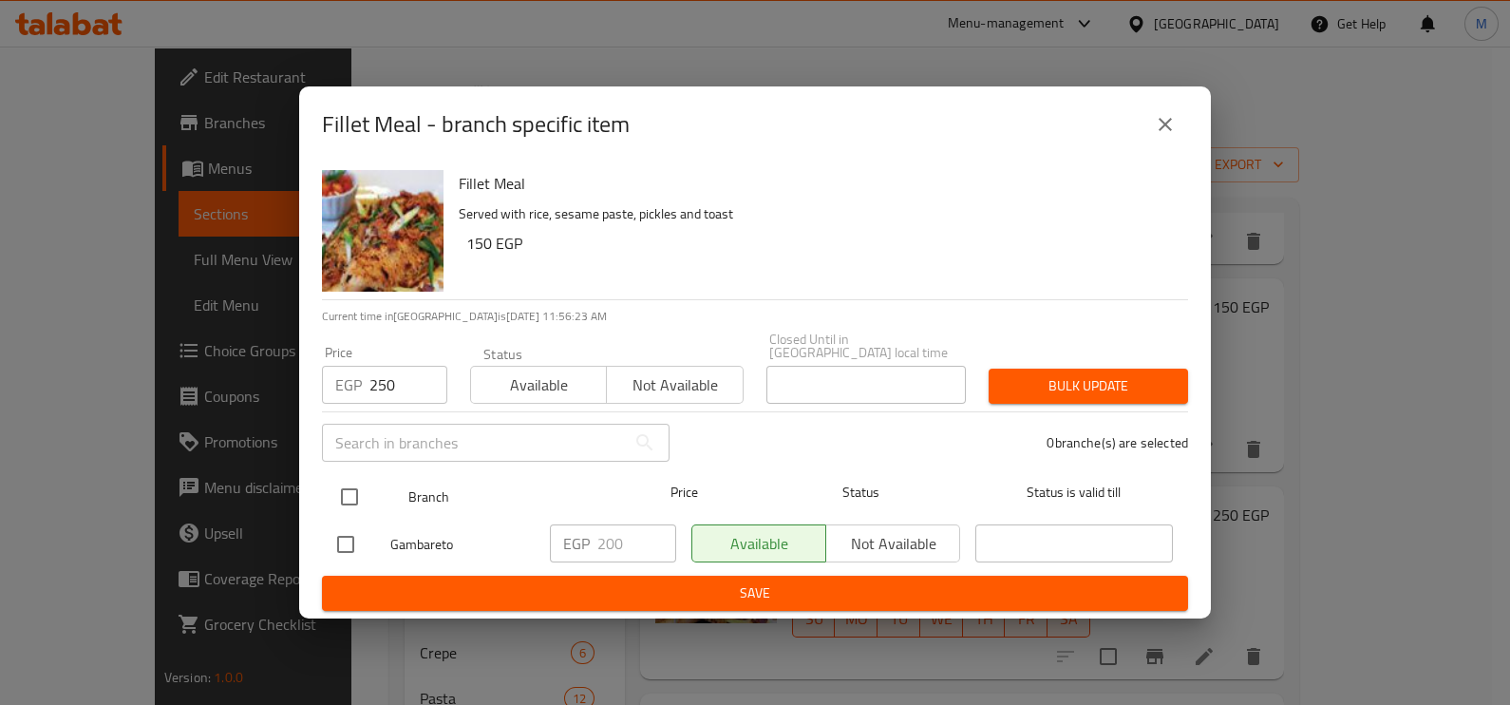
click at [348, 493] on input "checkbox" at bounding box center [349, 497] width 40 height 40
checkbox input "true"
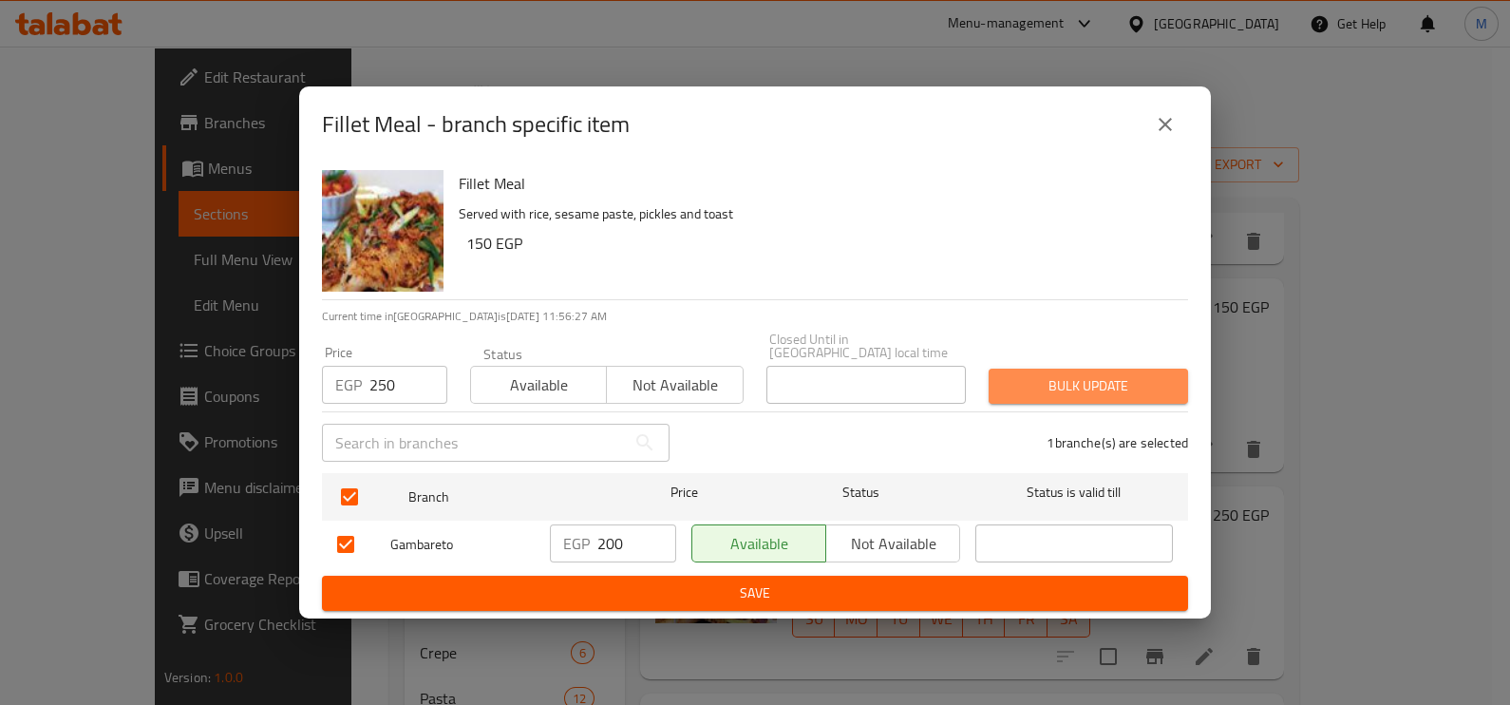
click at [1068, 382] on span "Bulk update" at bounding box center [1088, 386] width 169 height 24
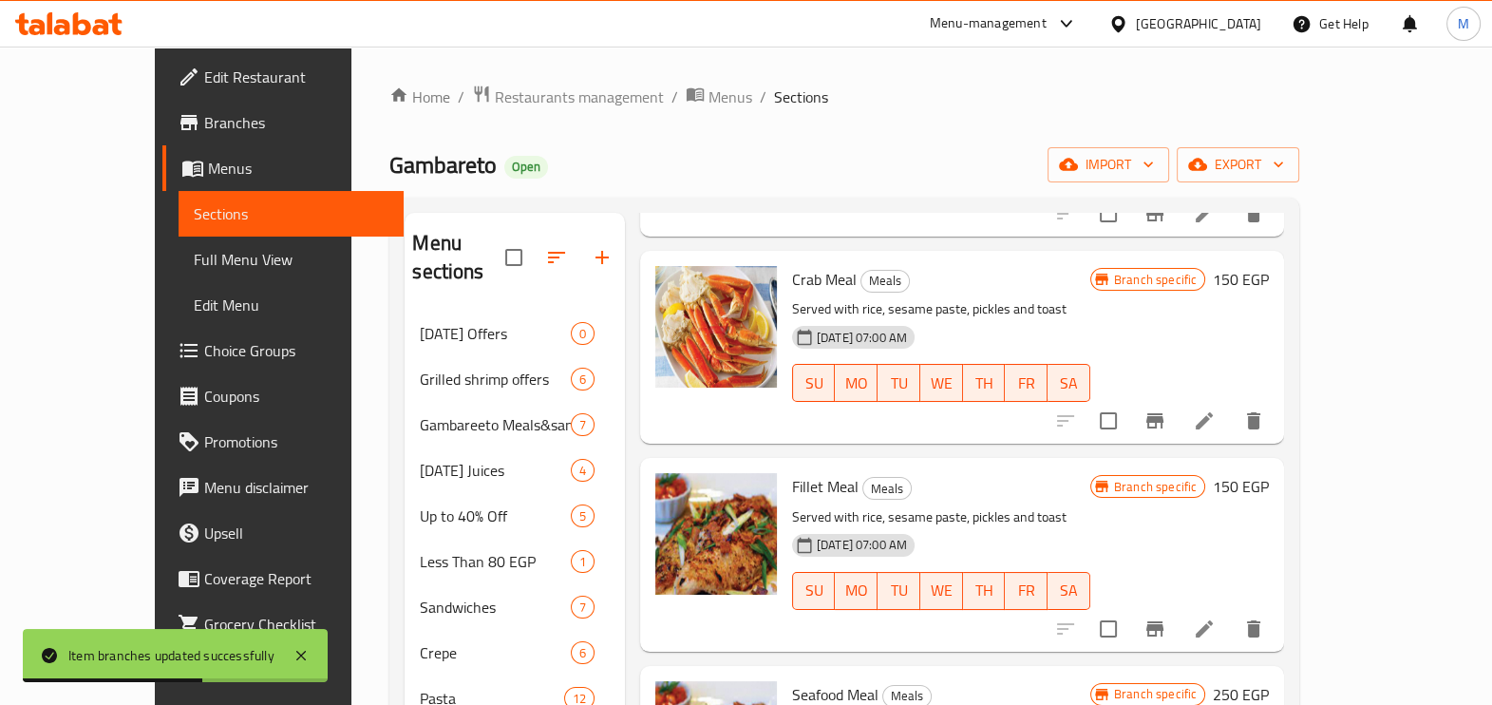
scroll to position [474, 0]
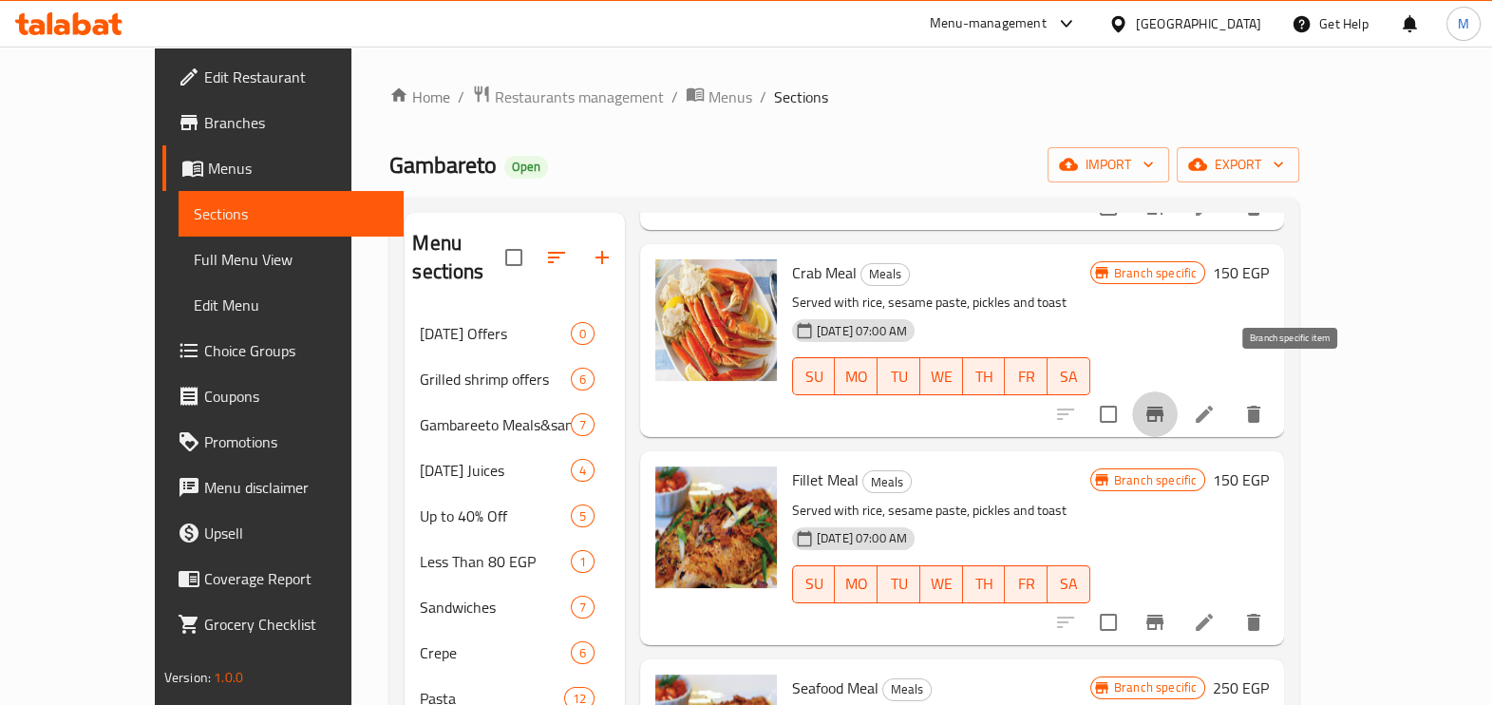
click at [1163, 406] on icon "Branch-specific-item" at bounding box center [1154, 413] width 17 height 15
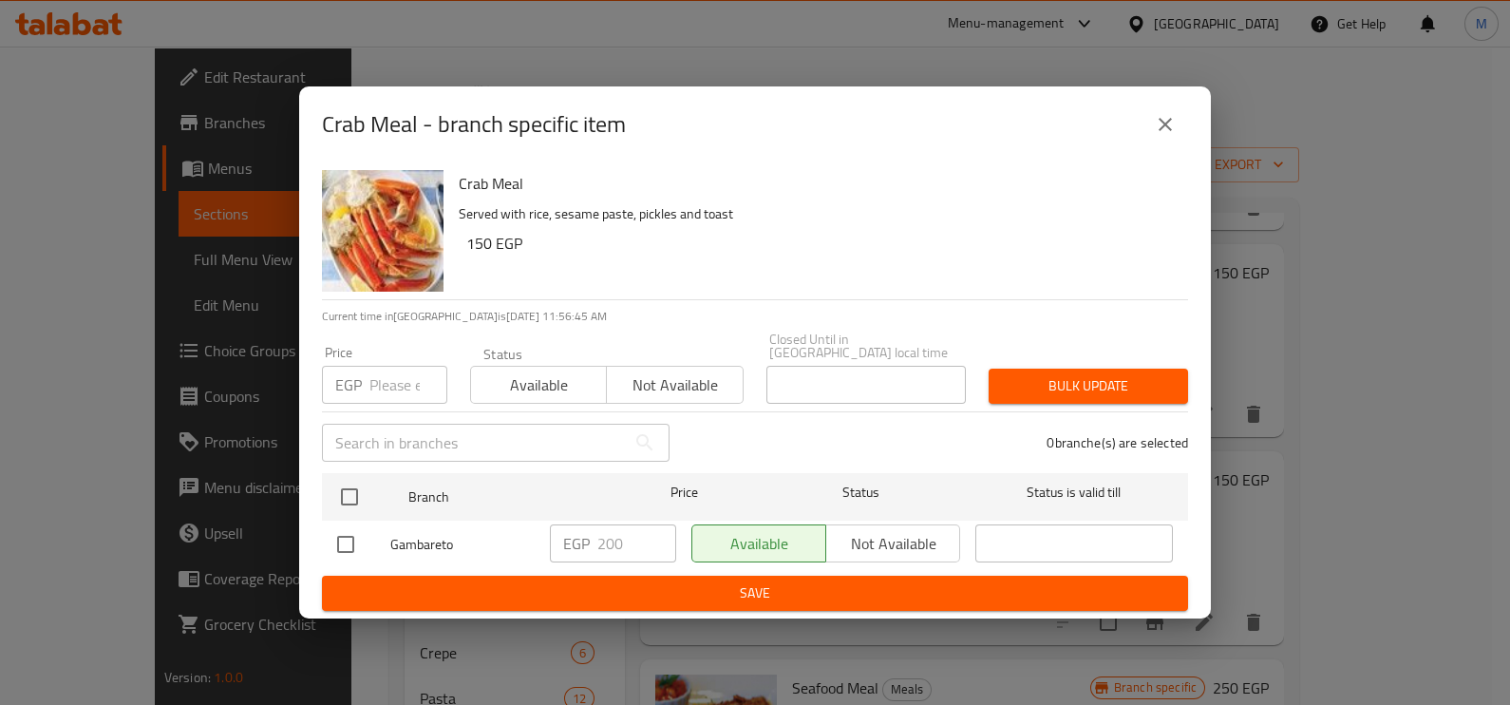
click at [409, 376] on input "number" at bounding box center [408, 385] width 78 height 38
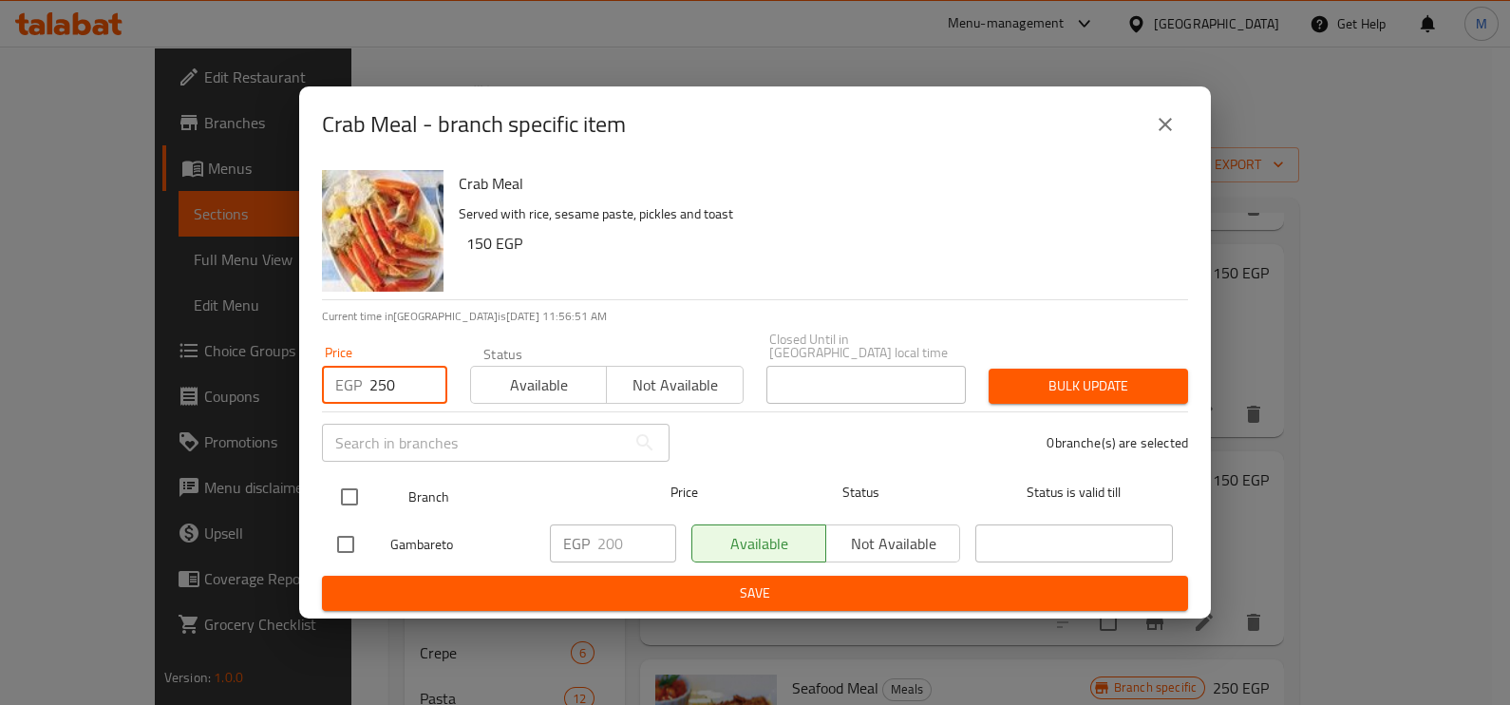
type input "250"
click at [349, 481] on input "checkbox" at bounding box center [349, 497] width 40 height 40
checkbox input "true"
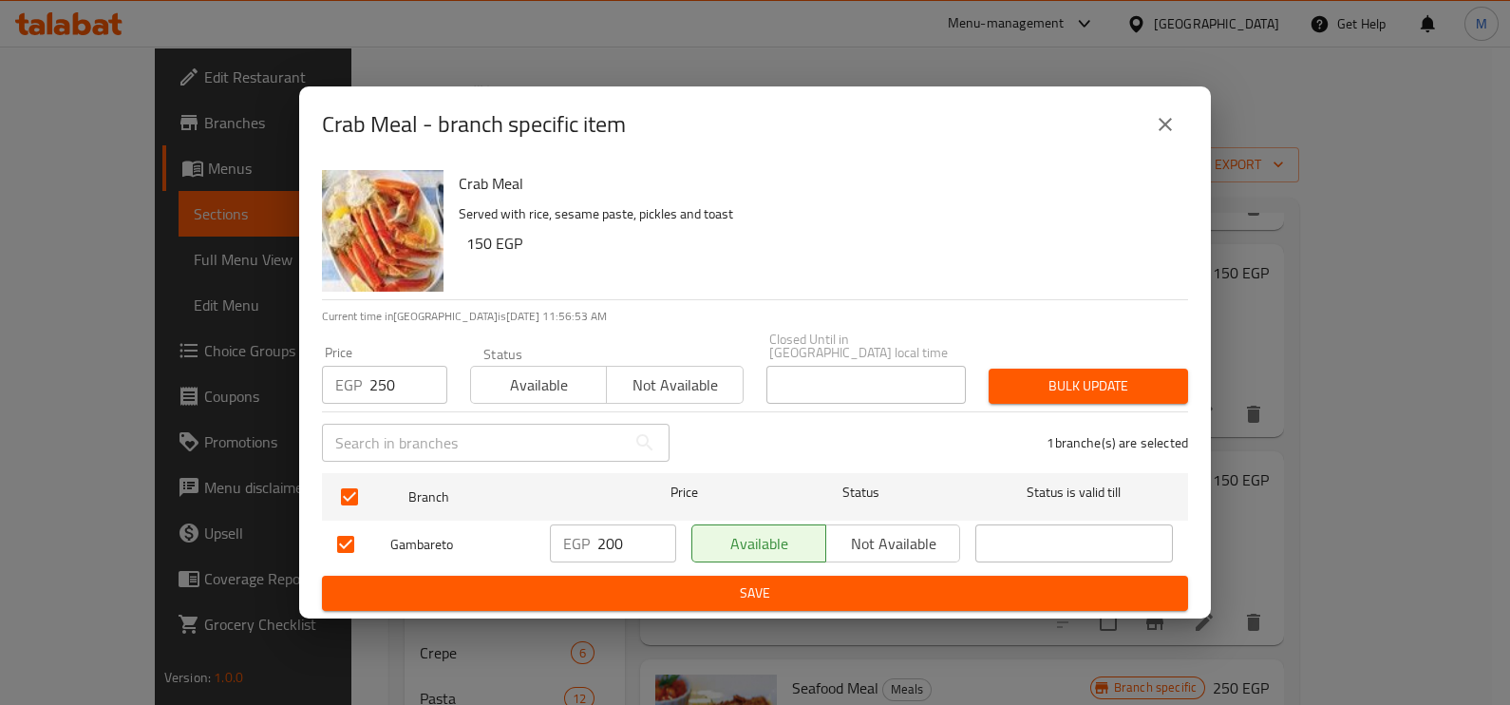
click at [1106, 386] on span "Bulk update" at bounding box center [1088, 386] width 169 height 24
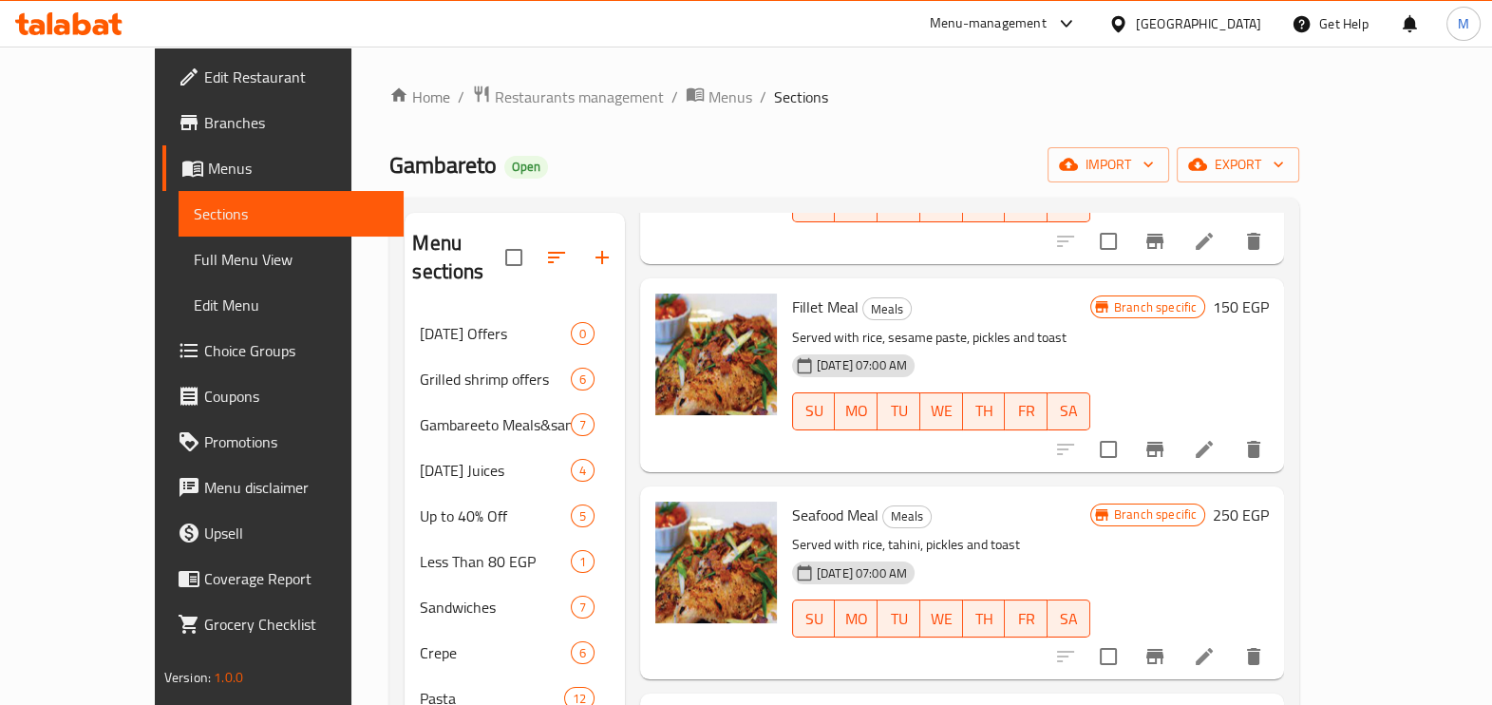
scroll to position [118, 0]
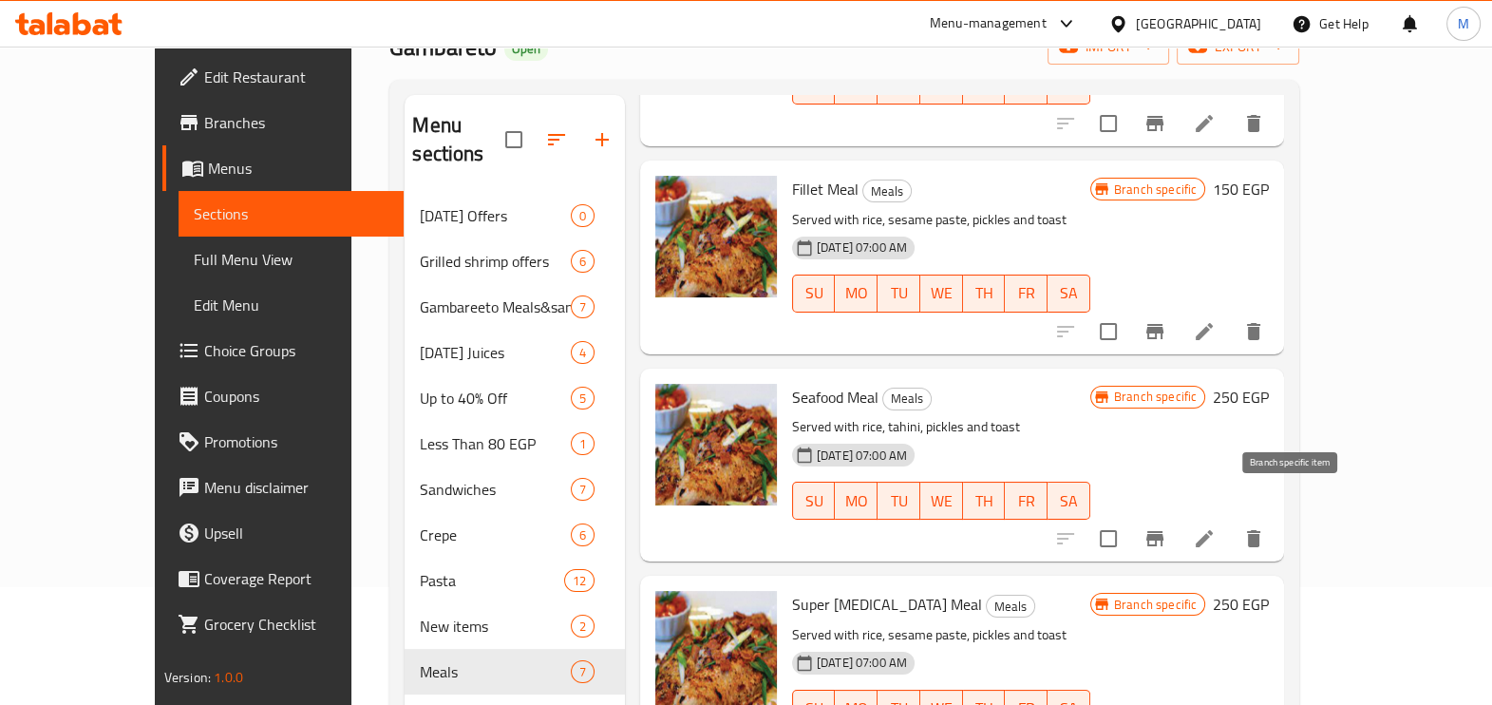
click at [1163, 531] on icon "Branch-specific-item" at bounding box center [1154, 538] width 17 height 15
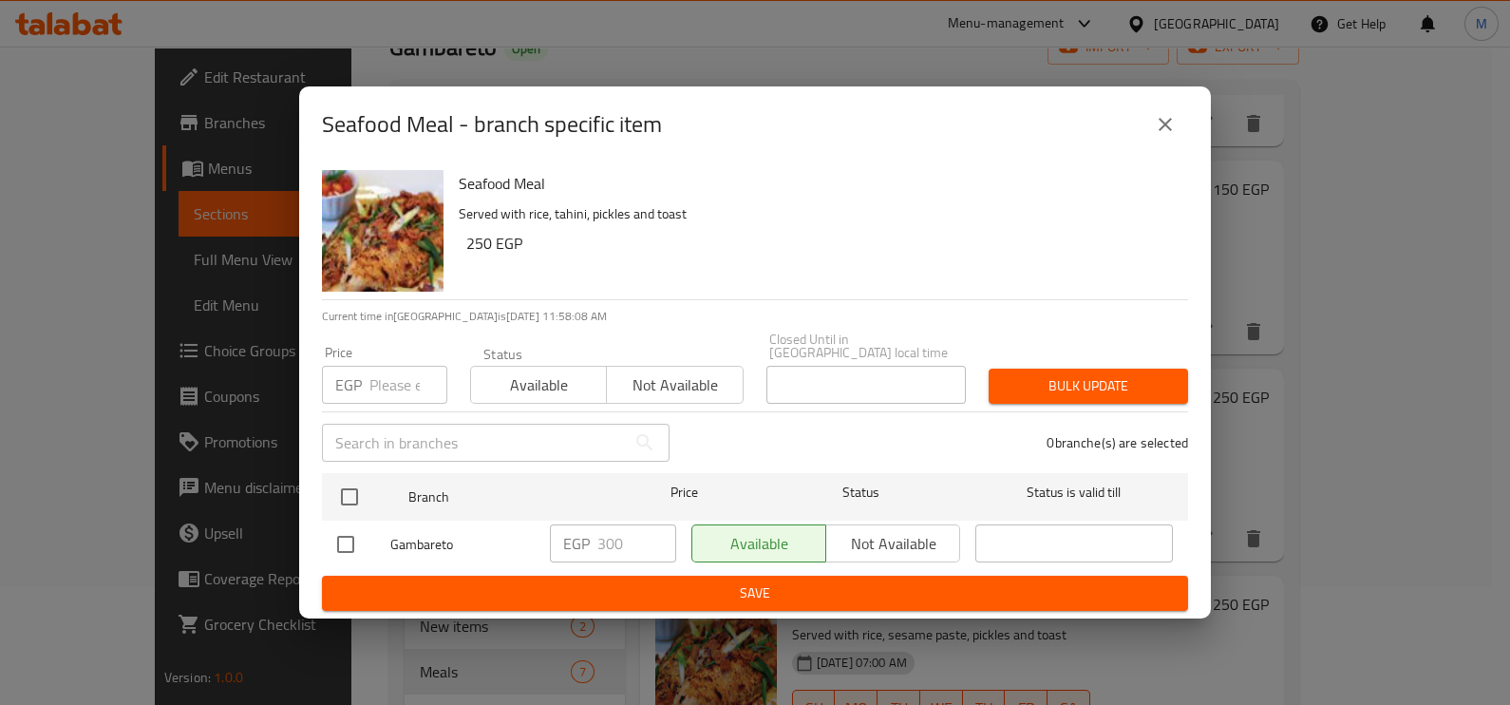
click at [405, 392] on input "number" at bounding box center [408, 385] width 78 height 38
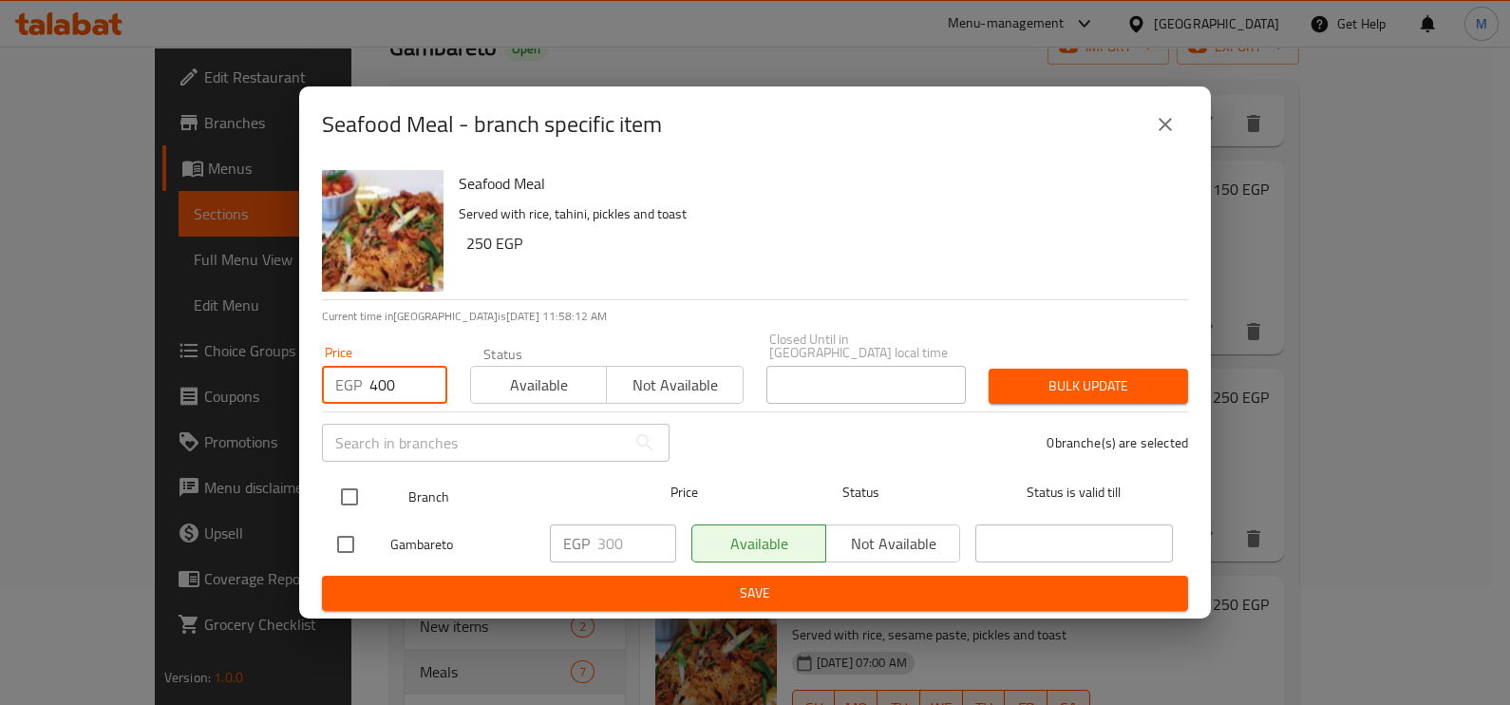
type input "400"
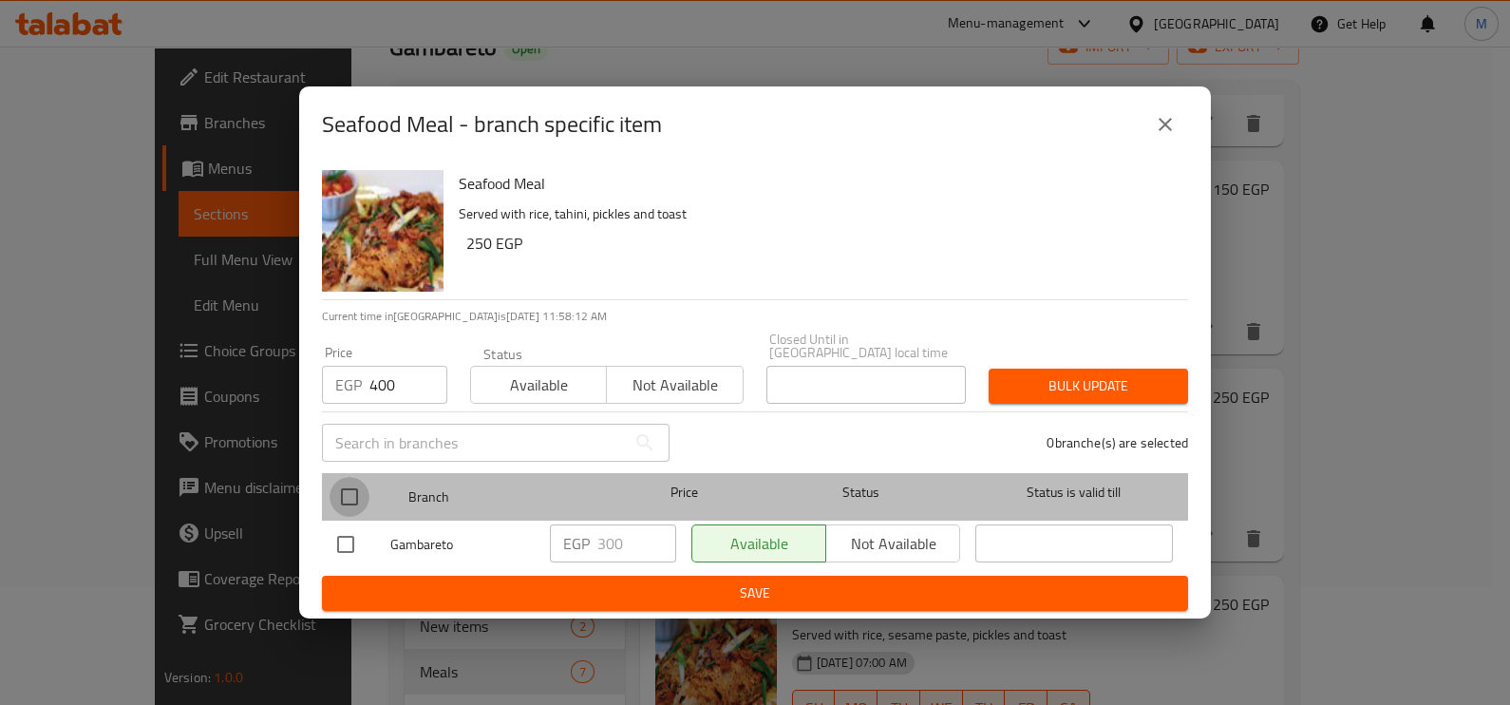
click at [364, 500] on input "checkbox" at bounding box center [349, 497] width 40 height 40
checkbox input "true"
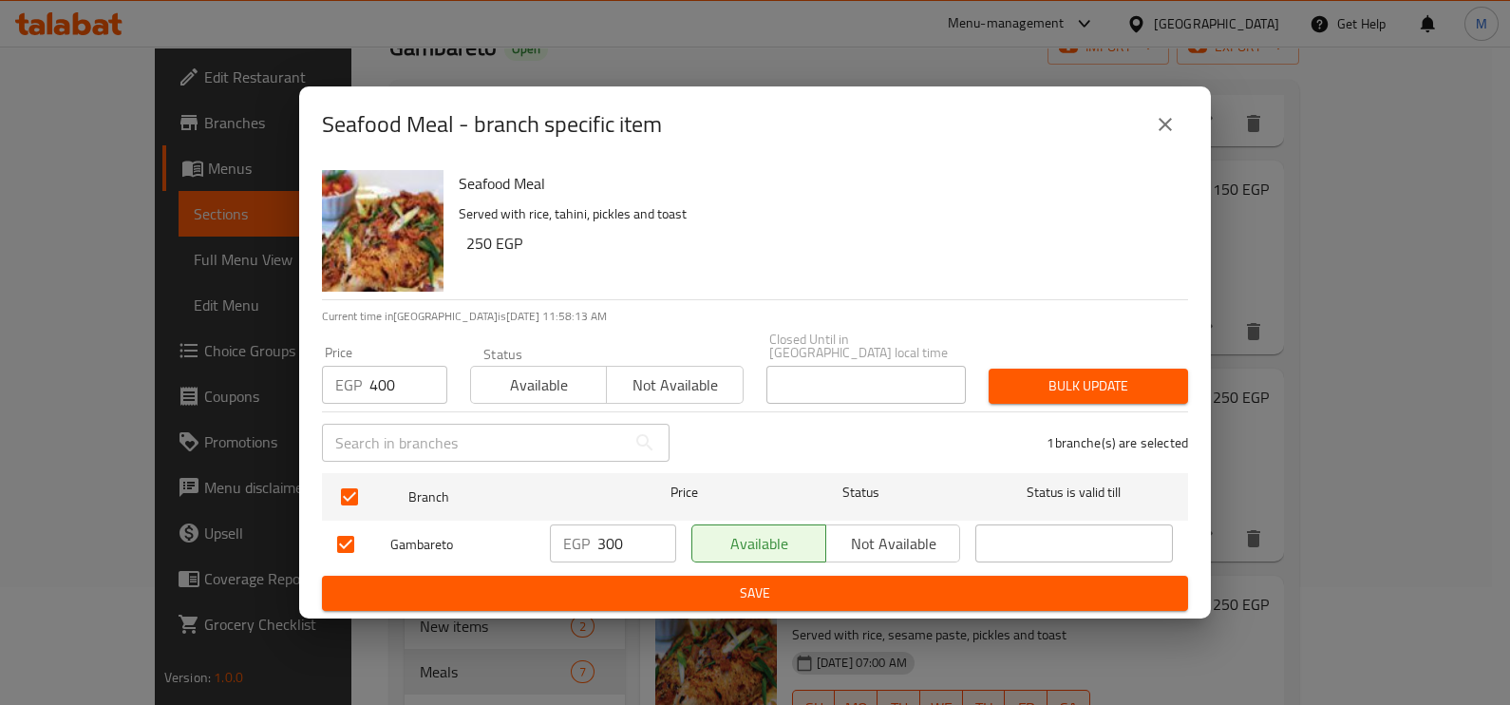
click at [1105, 381] on span "Bulk update" at bounding box center [1088, 386] width 169 height 24
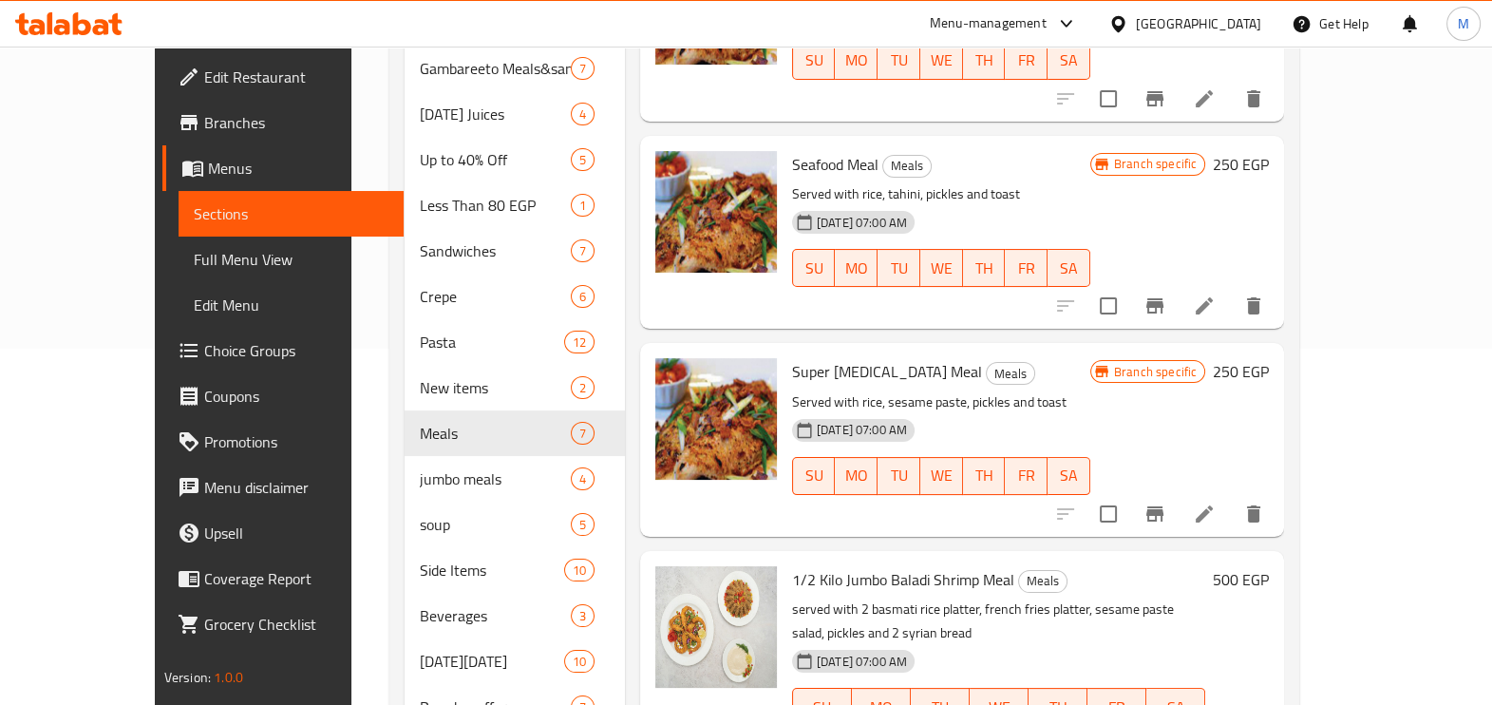
scroll to position [647, 0]
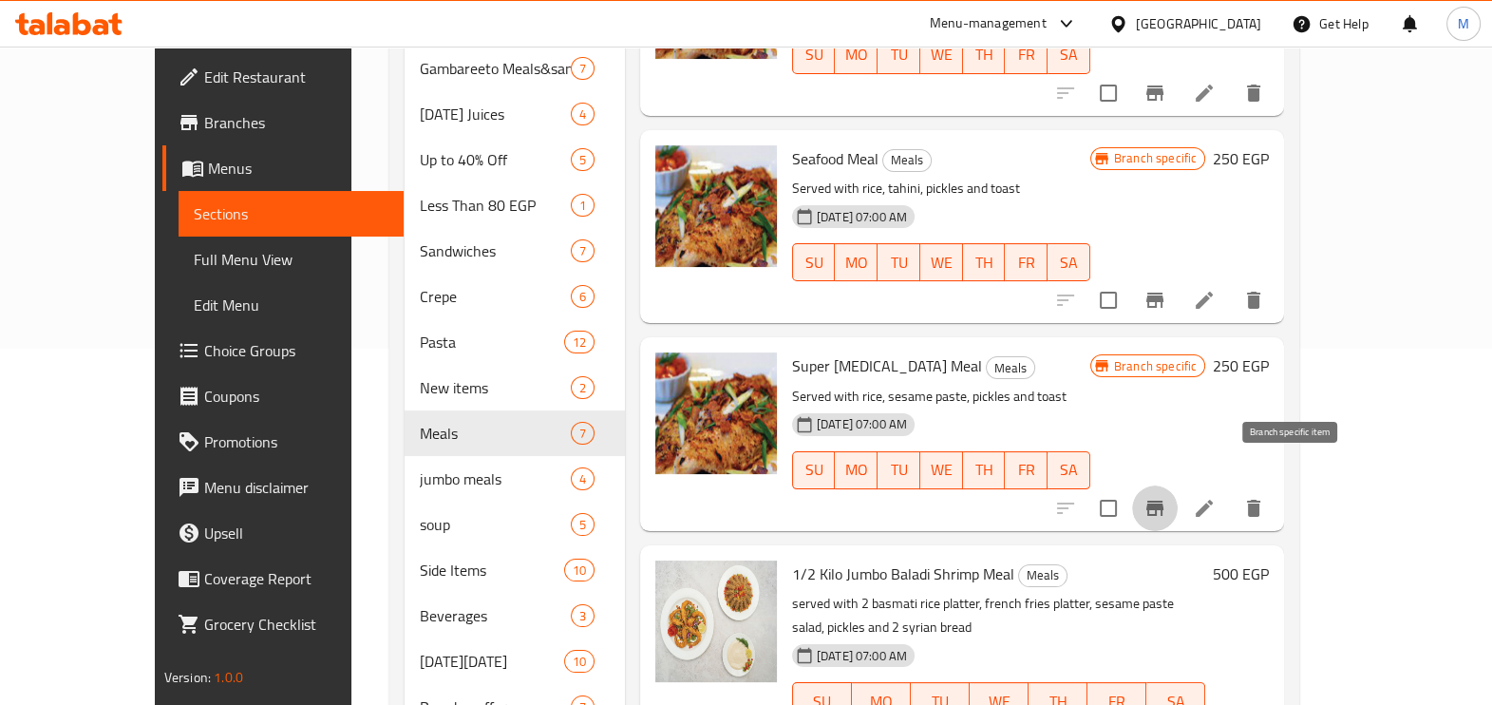
click at [1163, 500] on icon "Branch-specific-item" at bounding box center [1154, 507] width 17 height 15
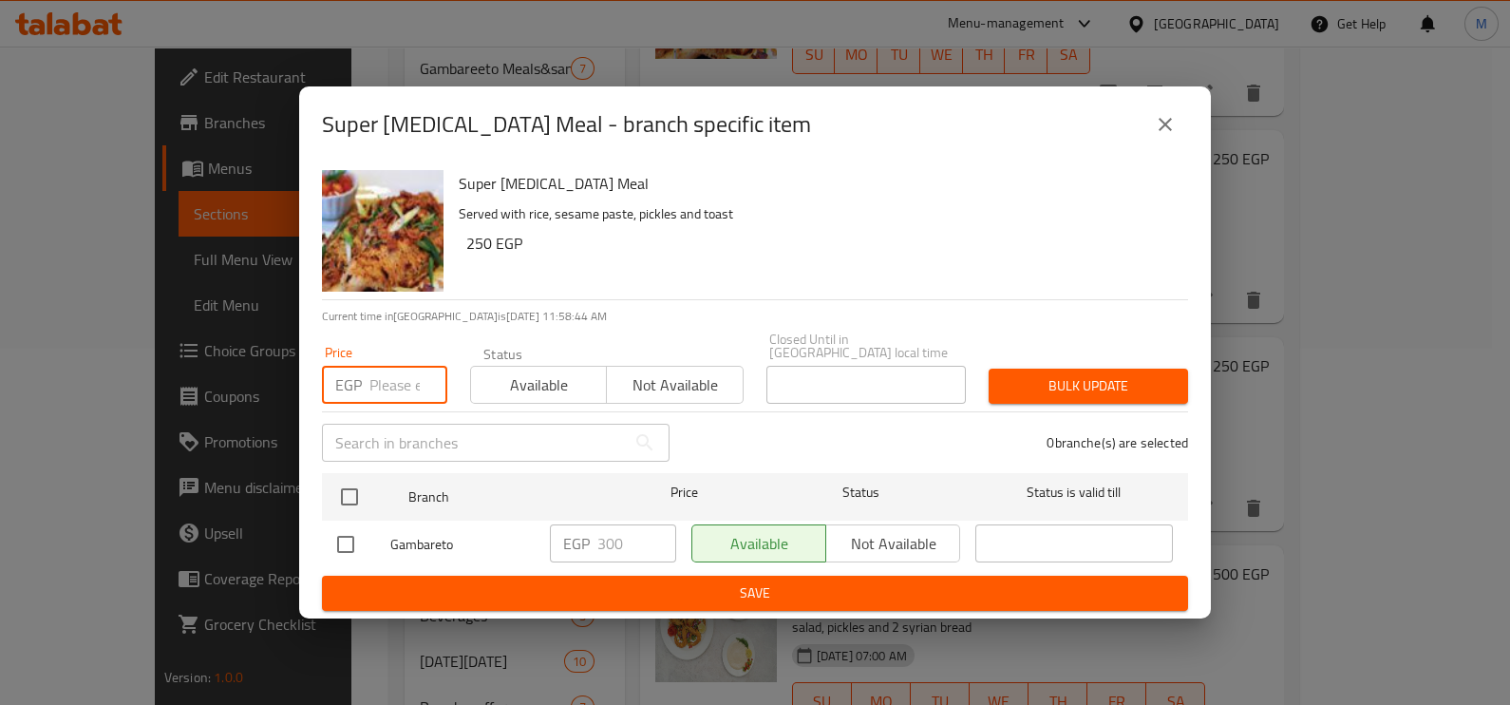
click at [405, 377] on input "number" at bounding box center [408, 385] width 78 height 38
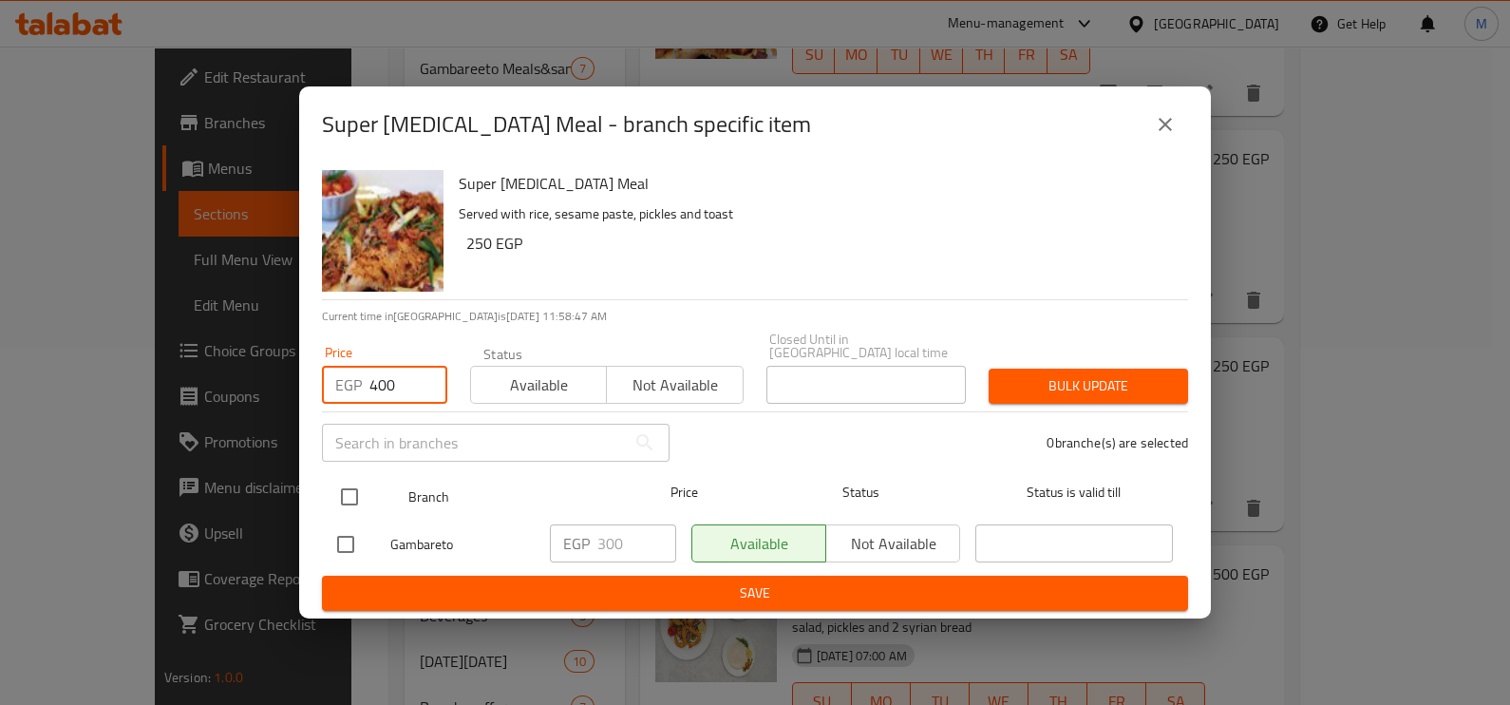
type input "400"
click at [356, 488] on input "checkbox" at bounding box center [349, 497] width 40 height 40
checkbox input "true"
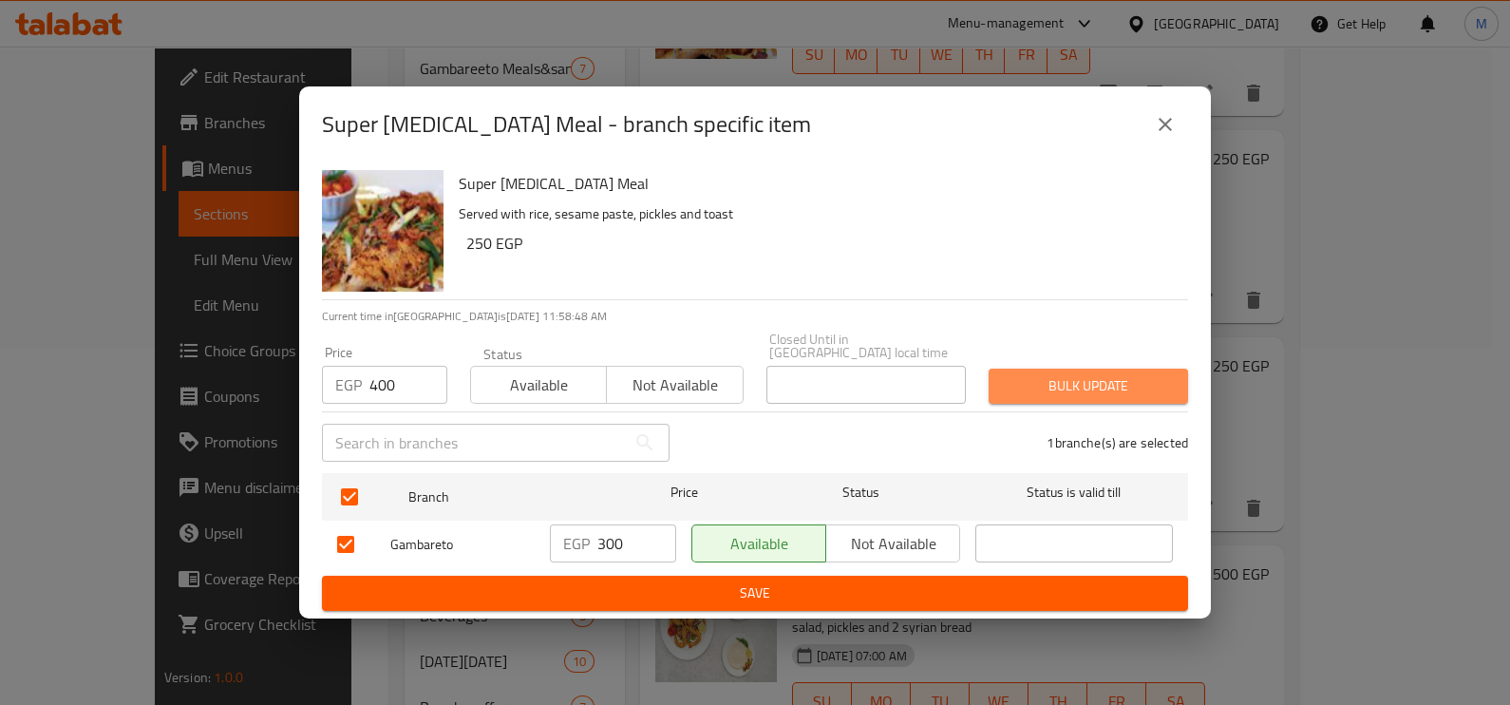
click at [1074, 374] on span "Bulk update" at bounding box center [1088, 386] width 169 height 24
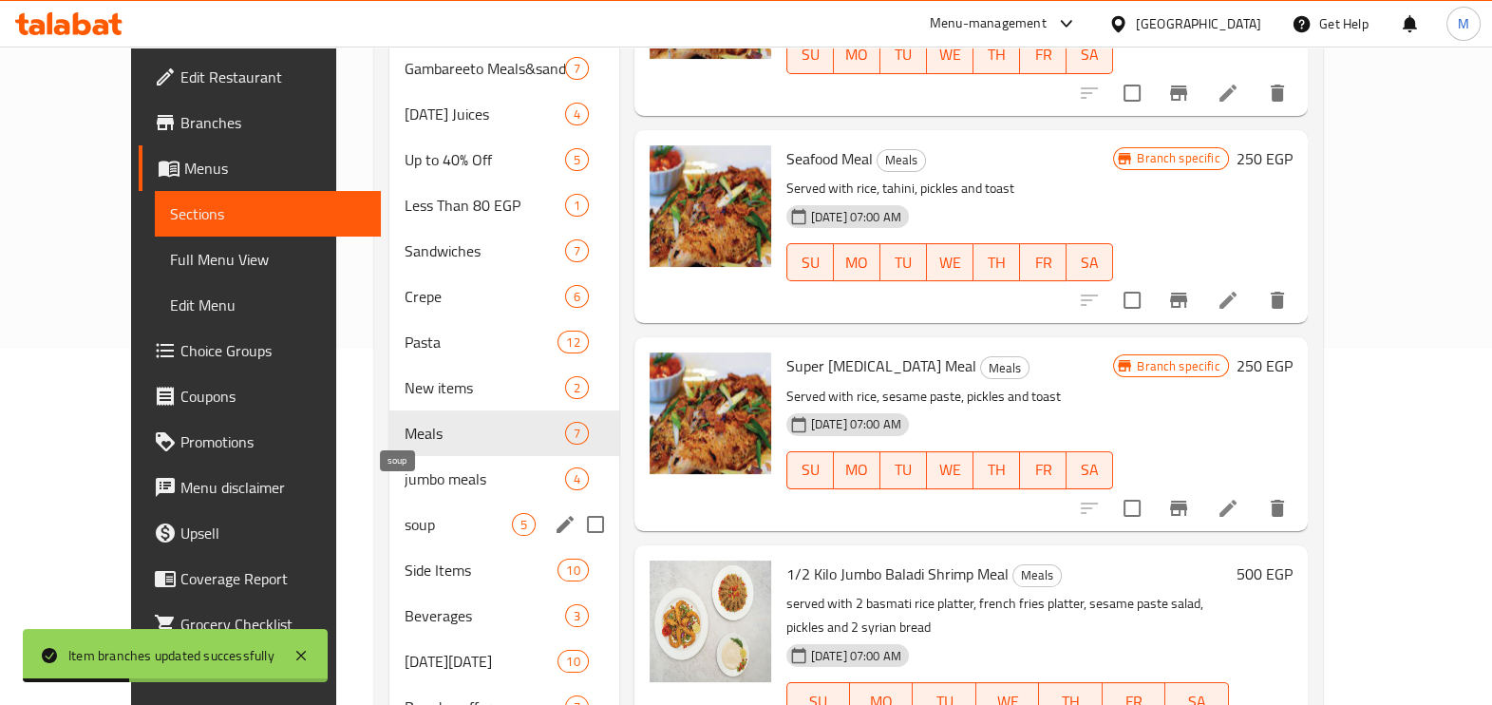
click at [430, 513] on span "soup" at bounding box center [457, 524] width 106 height 23
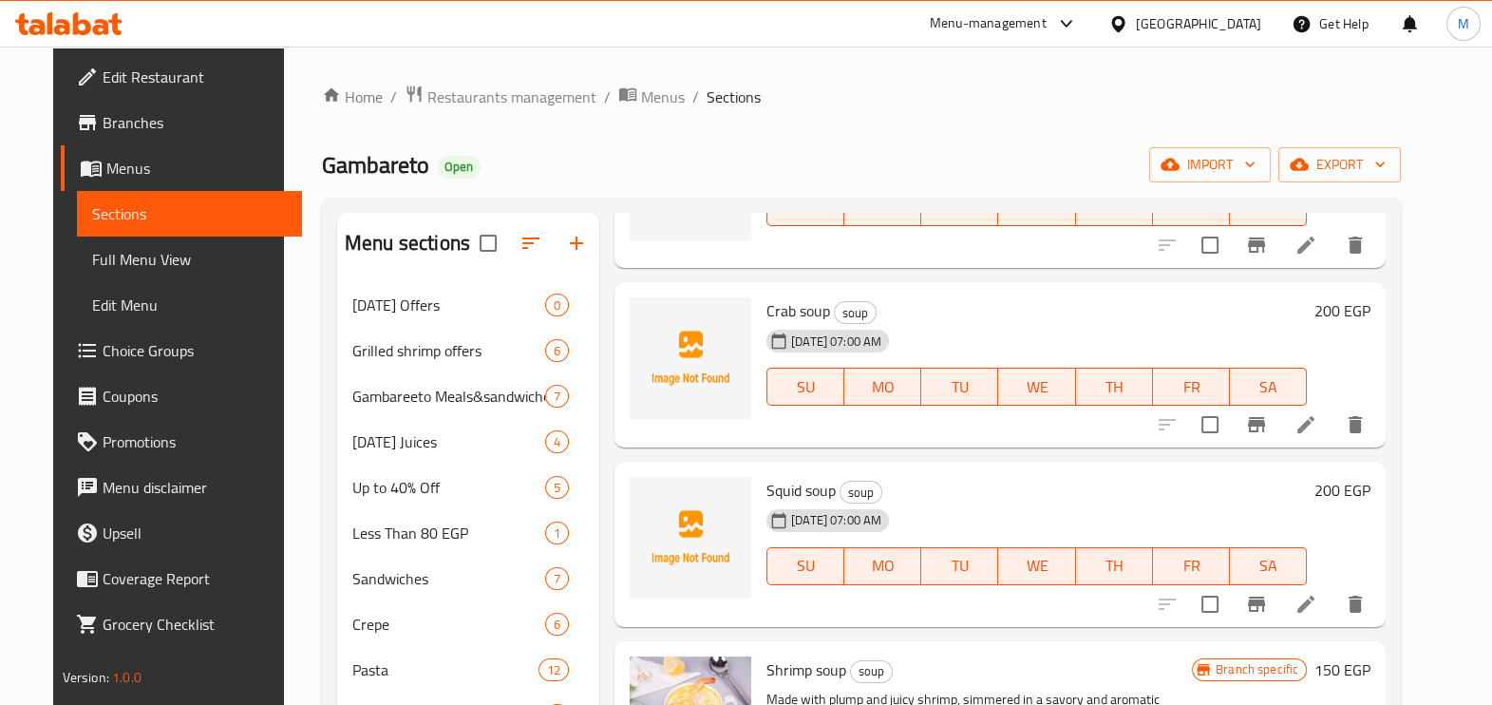
scroll to position [236, 0]
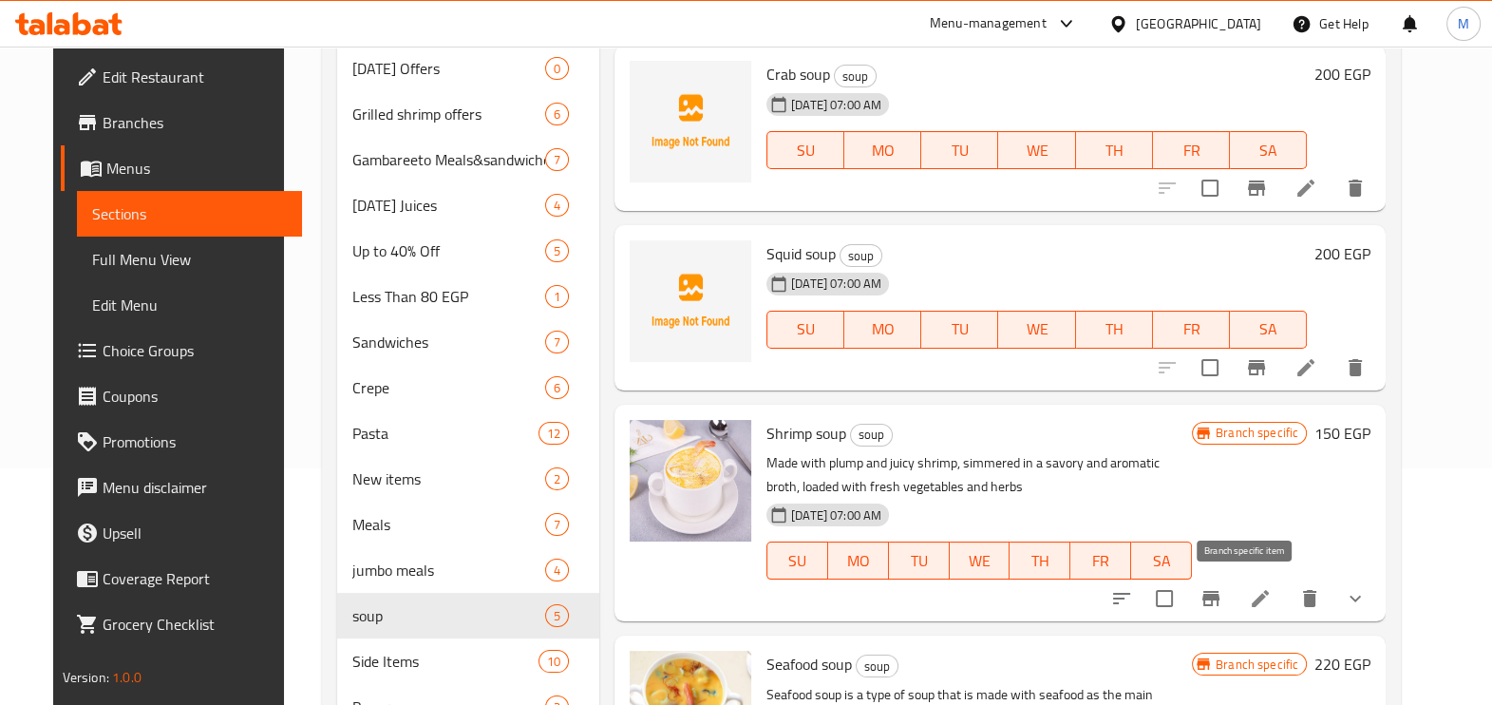
click at [1222, 606] on icon "Branch-specific-item" at bounding box center [1210, 598] width 23 height 23
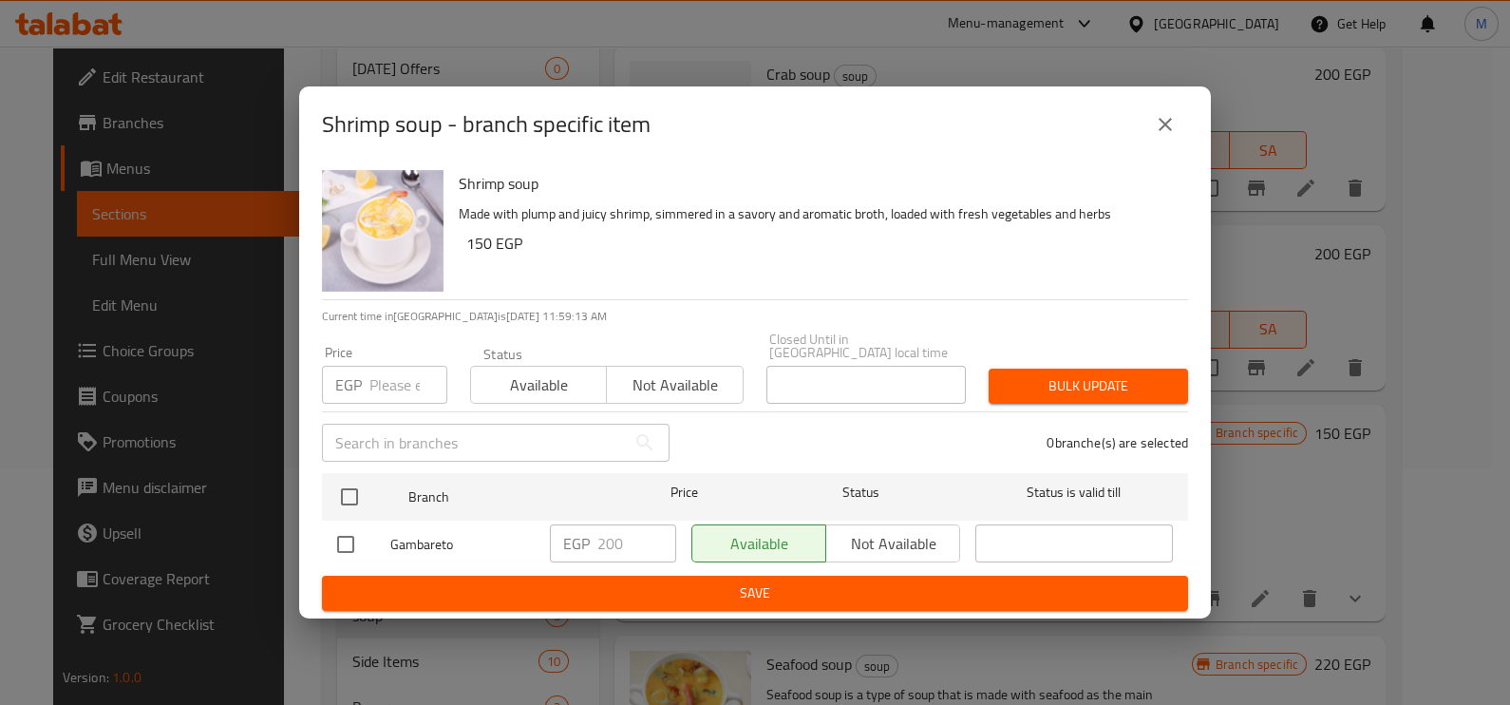
click at [413, 386] on input "number" at bounding box center [408, 385] width 78 height 38
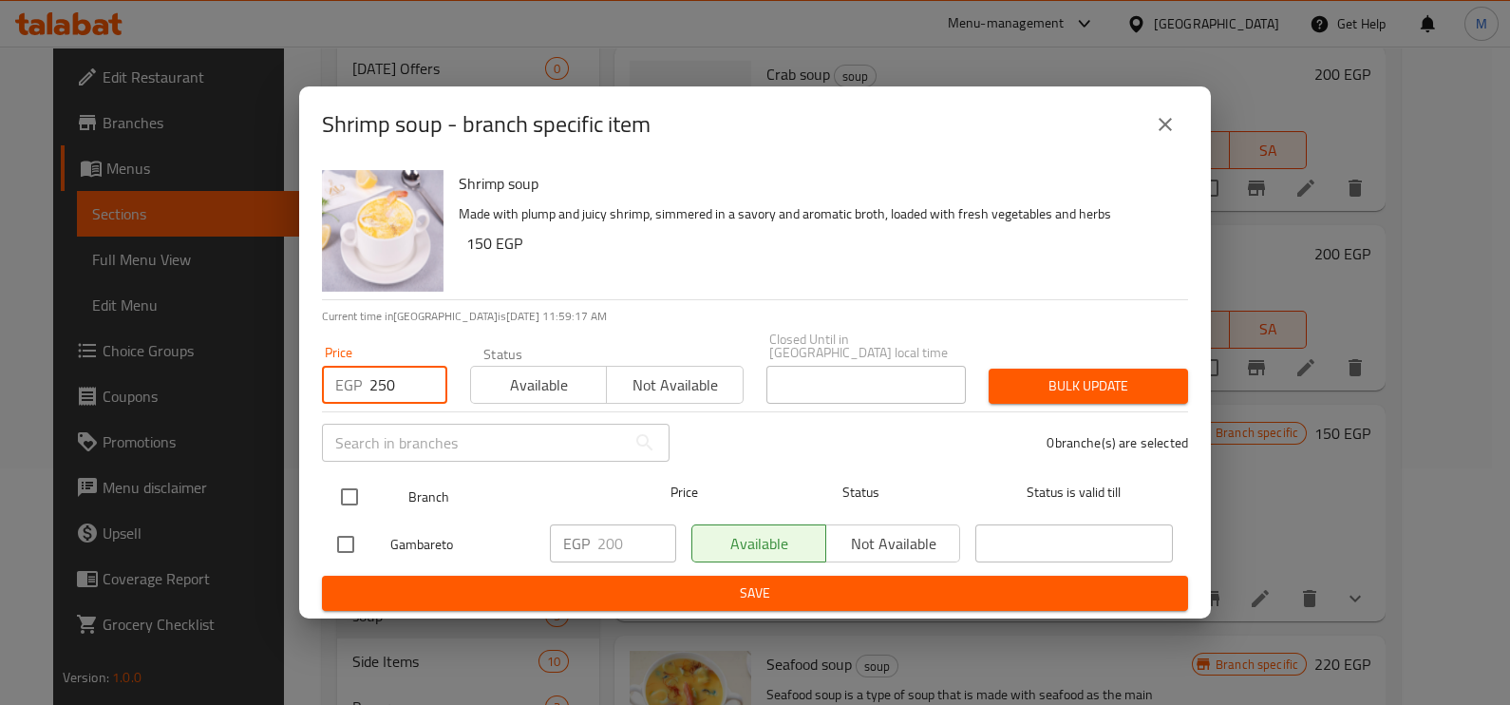
type input "250"
click at [337, 499] on input "checkbox" at bounding box center [349, 497] width 40 height 40
checkbox input "true"
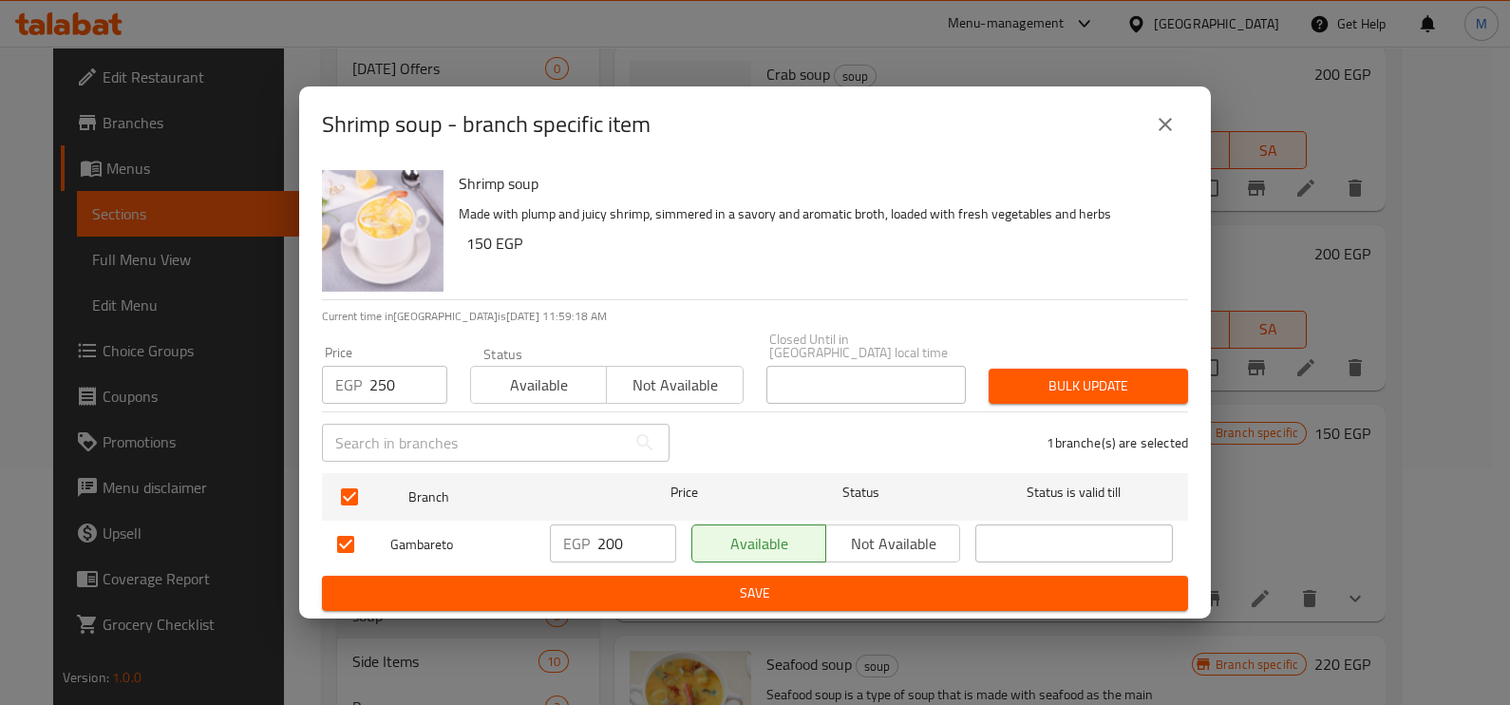
click at [1124, 374] on span "Bulk update" at bounding box center [1088, 386] width 169 height 24
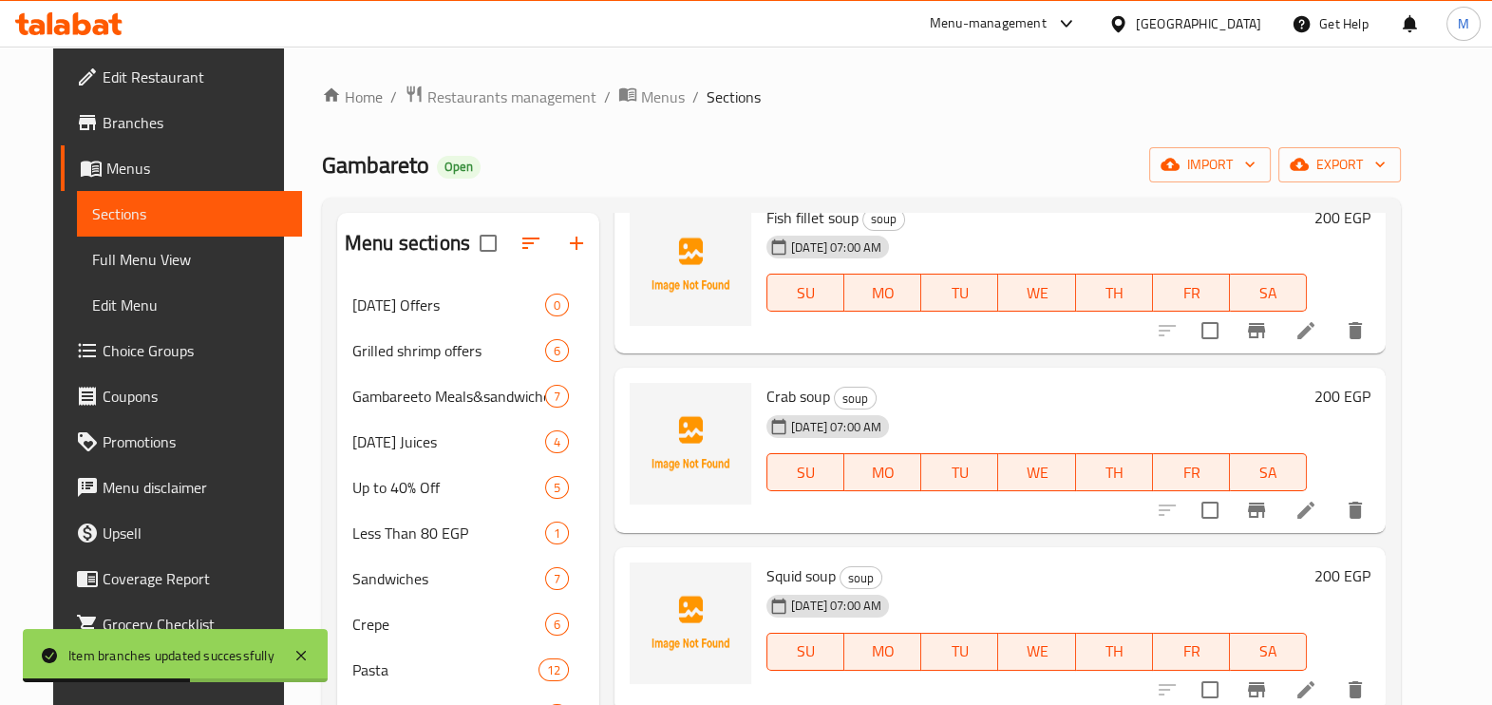
scroll to position [171, 0]
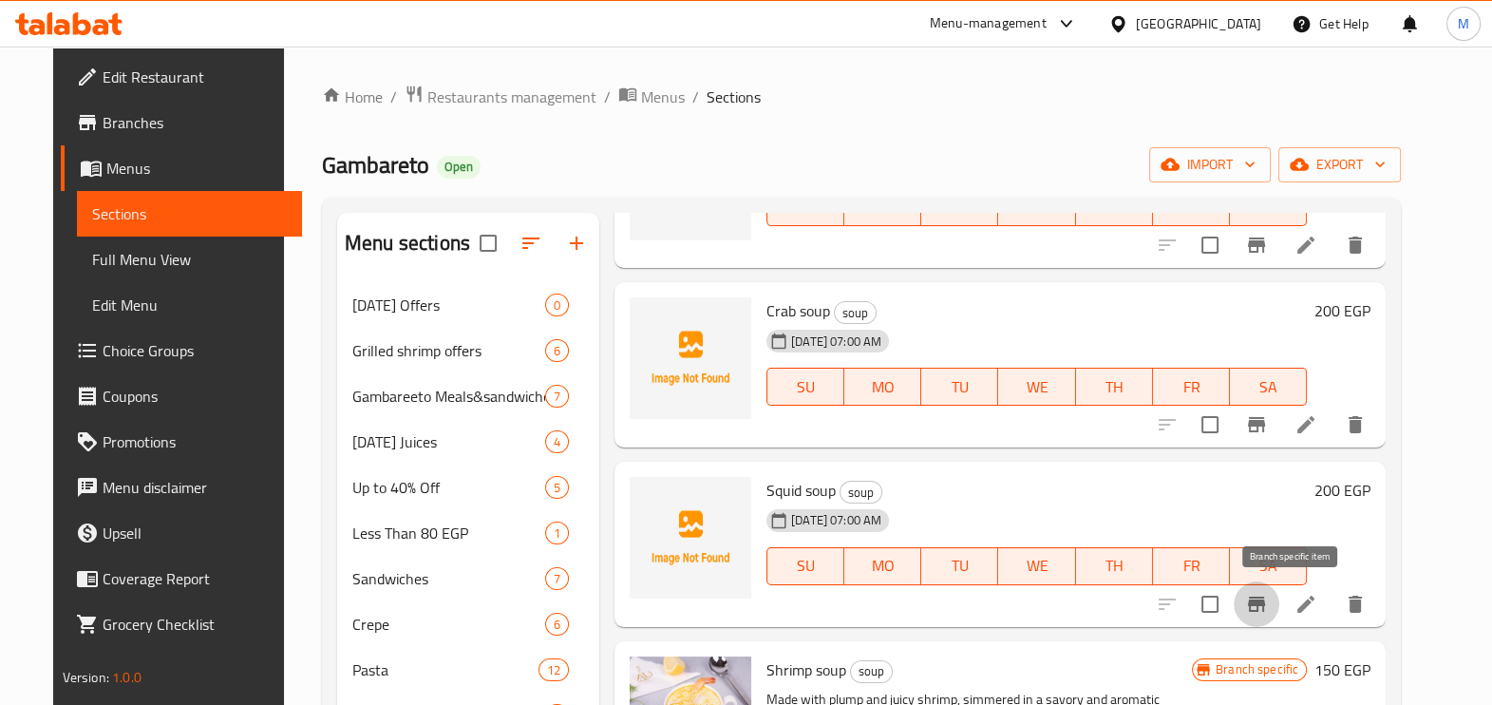
click at [1265, 600] on icon "Branch-specific-item" at bounding box center [1256, 603] width 17 height 15
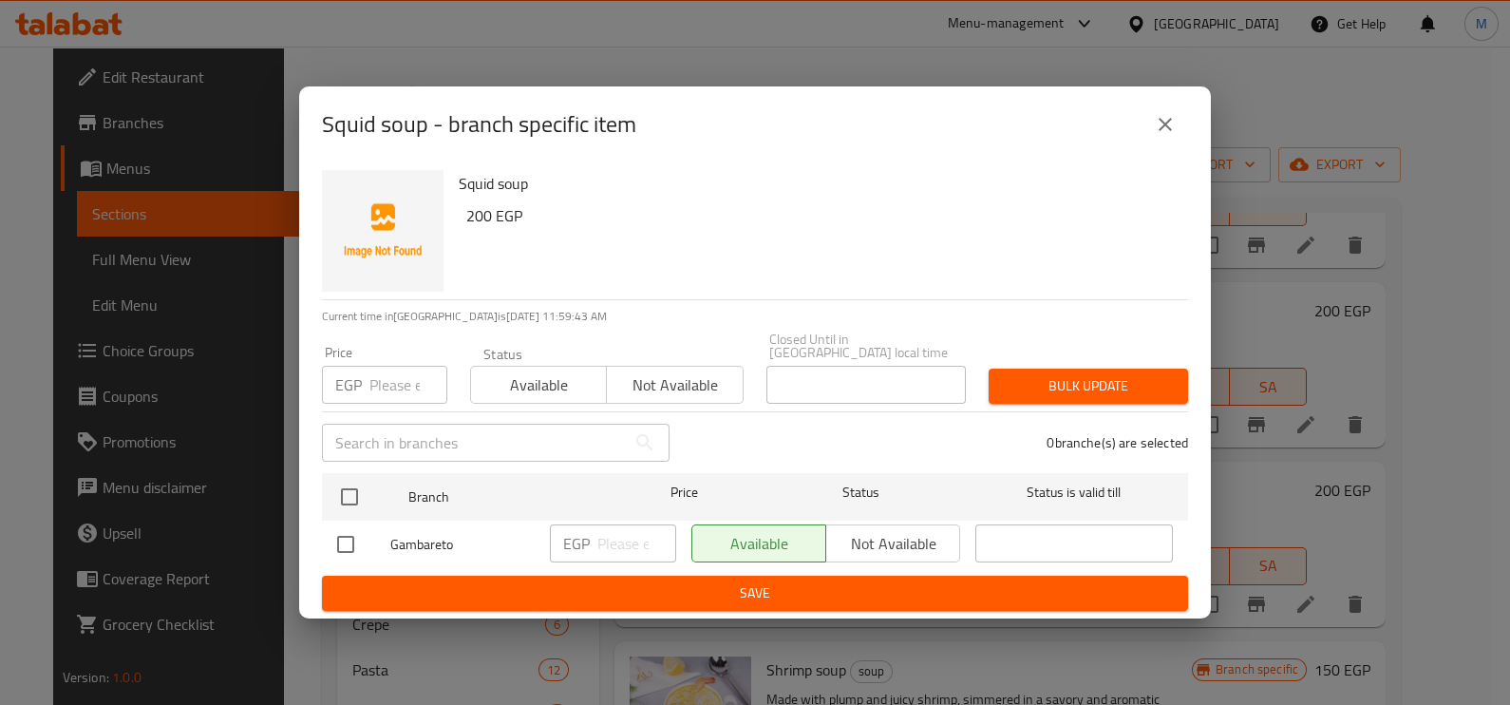
click at [413, 382] on input "number" at bounding box center [408, 385] width 78 height 38
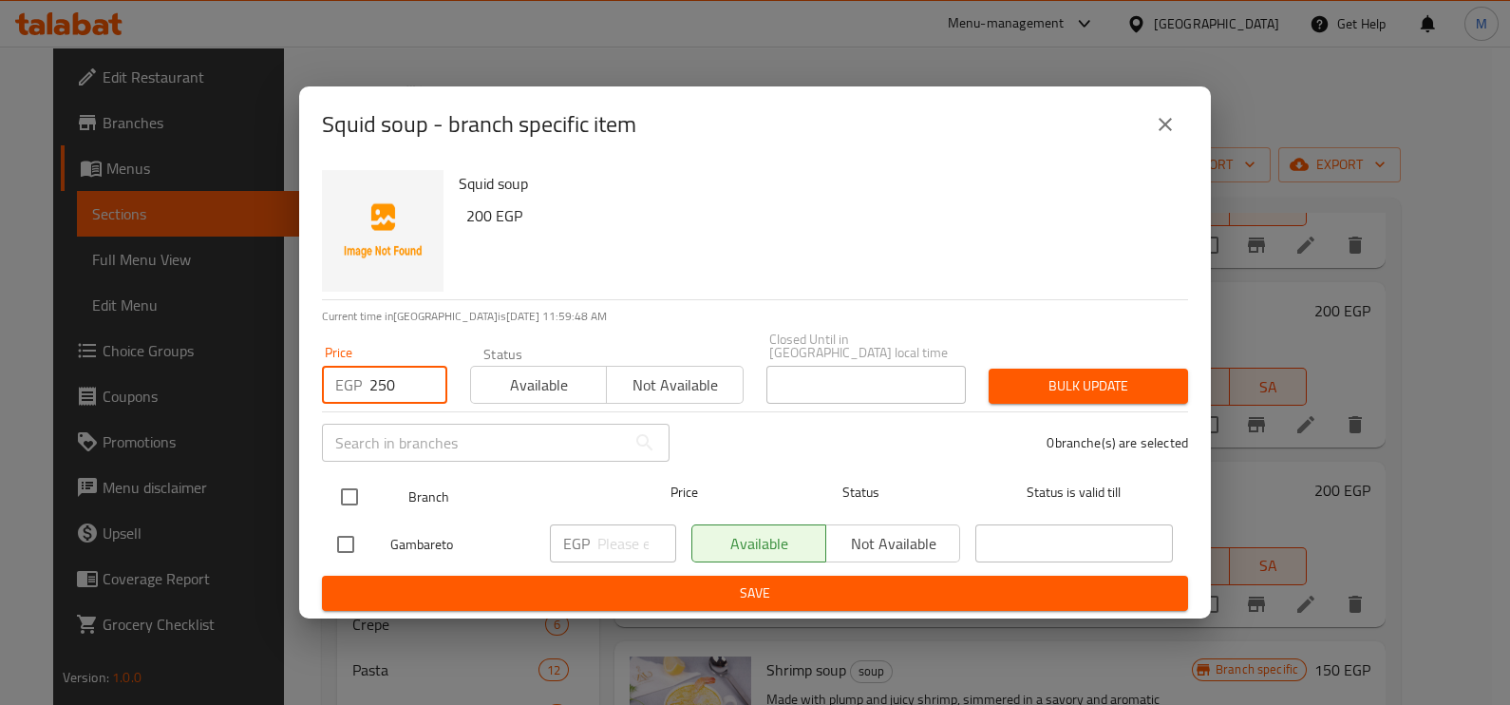
type input "250"
click at [357, 487] on input "checkbox" at bounding box center [349, 497] width 40 height 40
checkbox input "true"
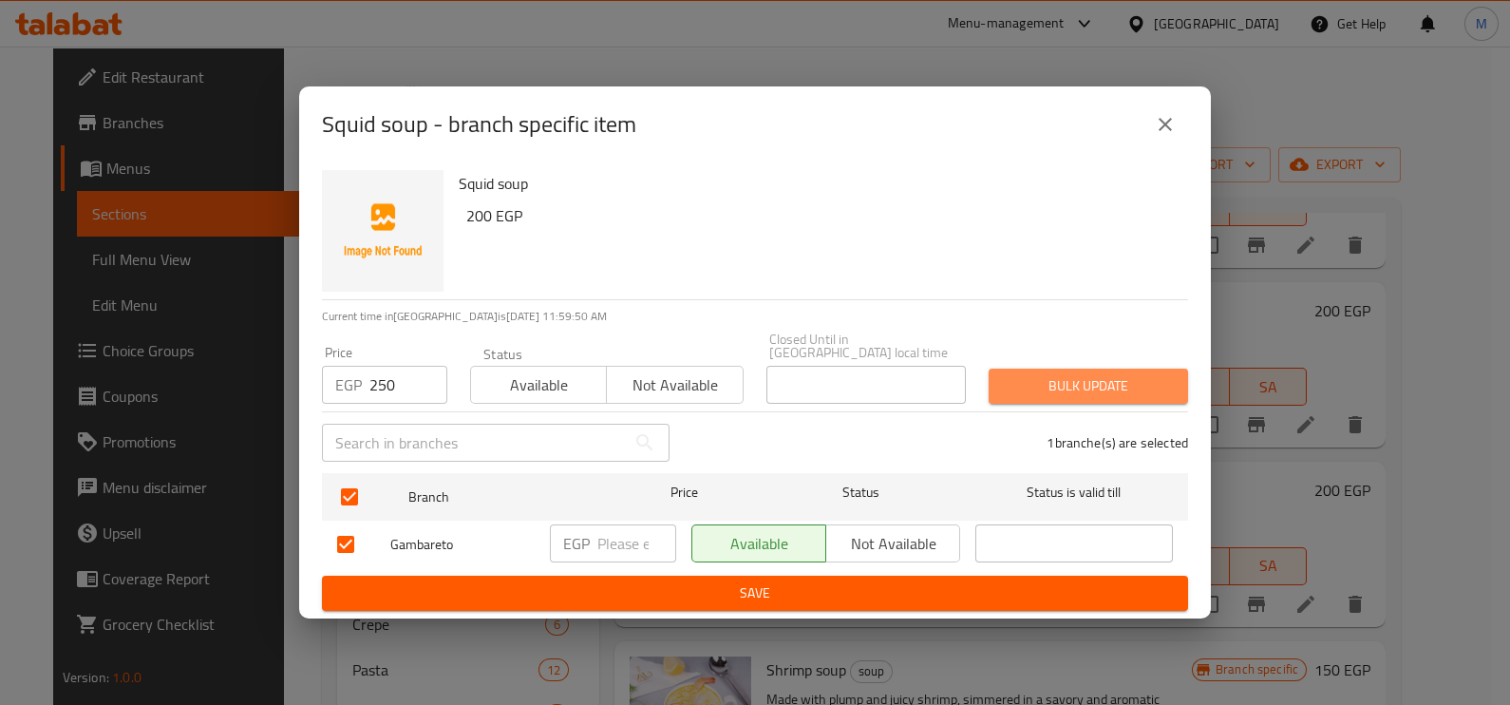
click at [1086, 386] on span "Bulk update" at bounding box center [1088, 386] width 169 height 24
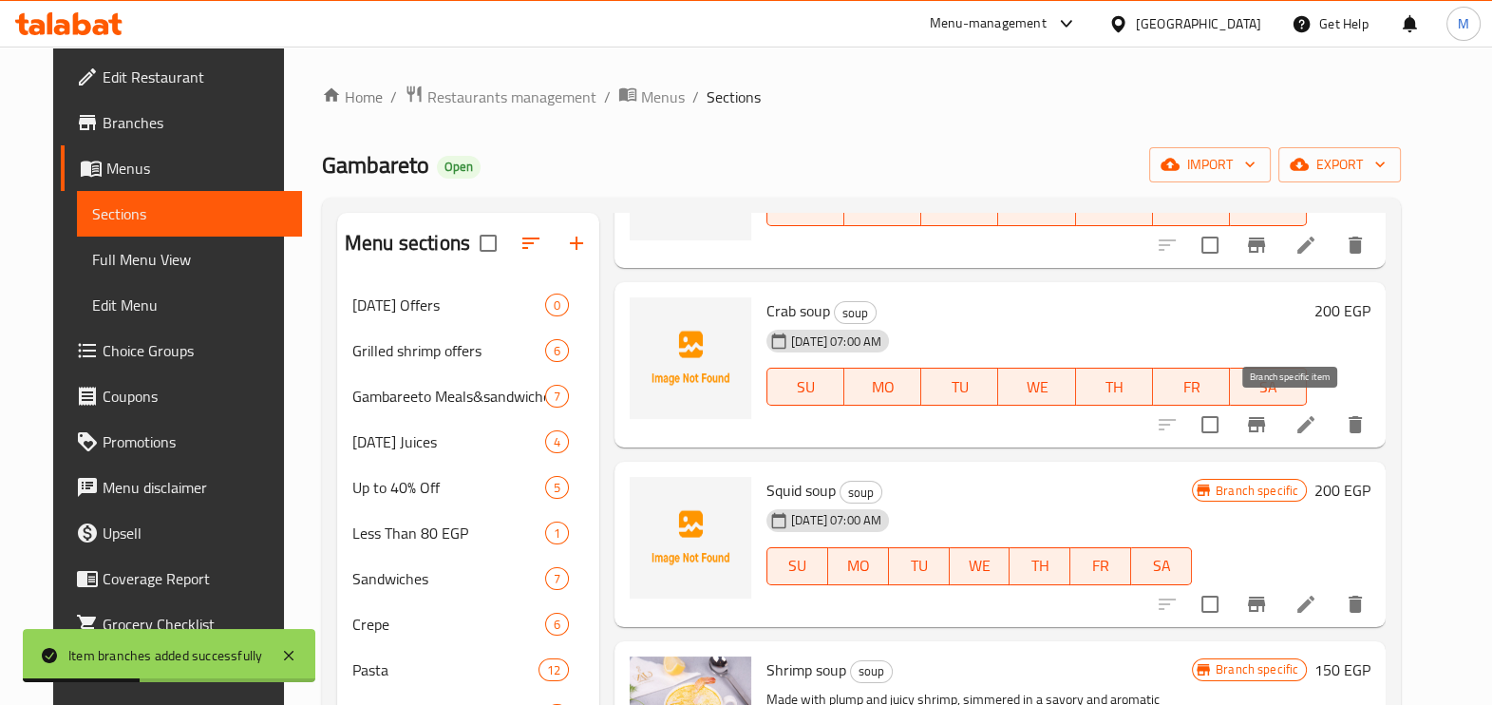
click at [1268, 415] on icon "Branch-specific-item" at bounding box center [1256, 424] width 23 height 23
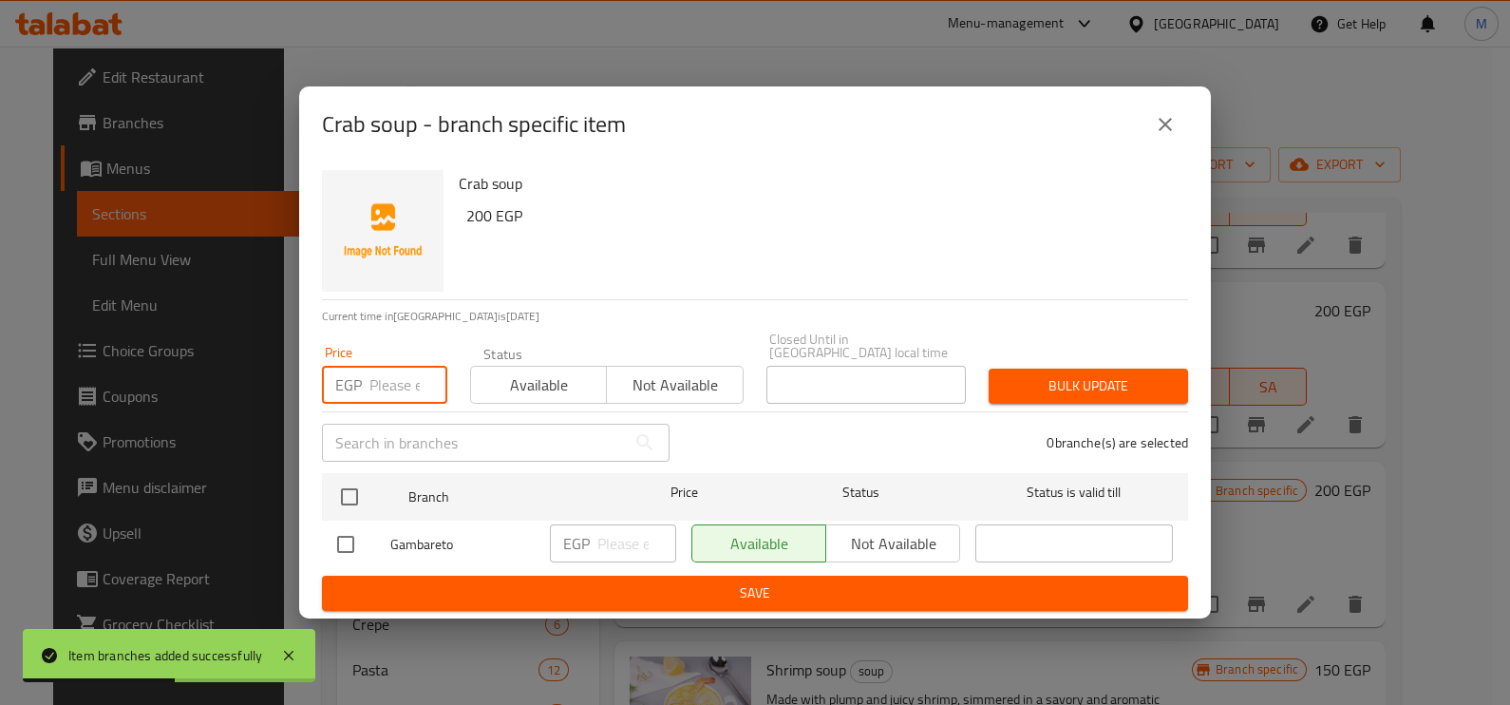
click at [370, 373] on input "number" at bounding box center [408, 385] width 78 height 38
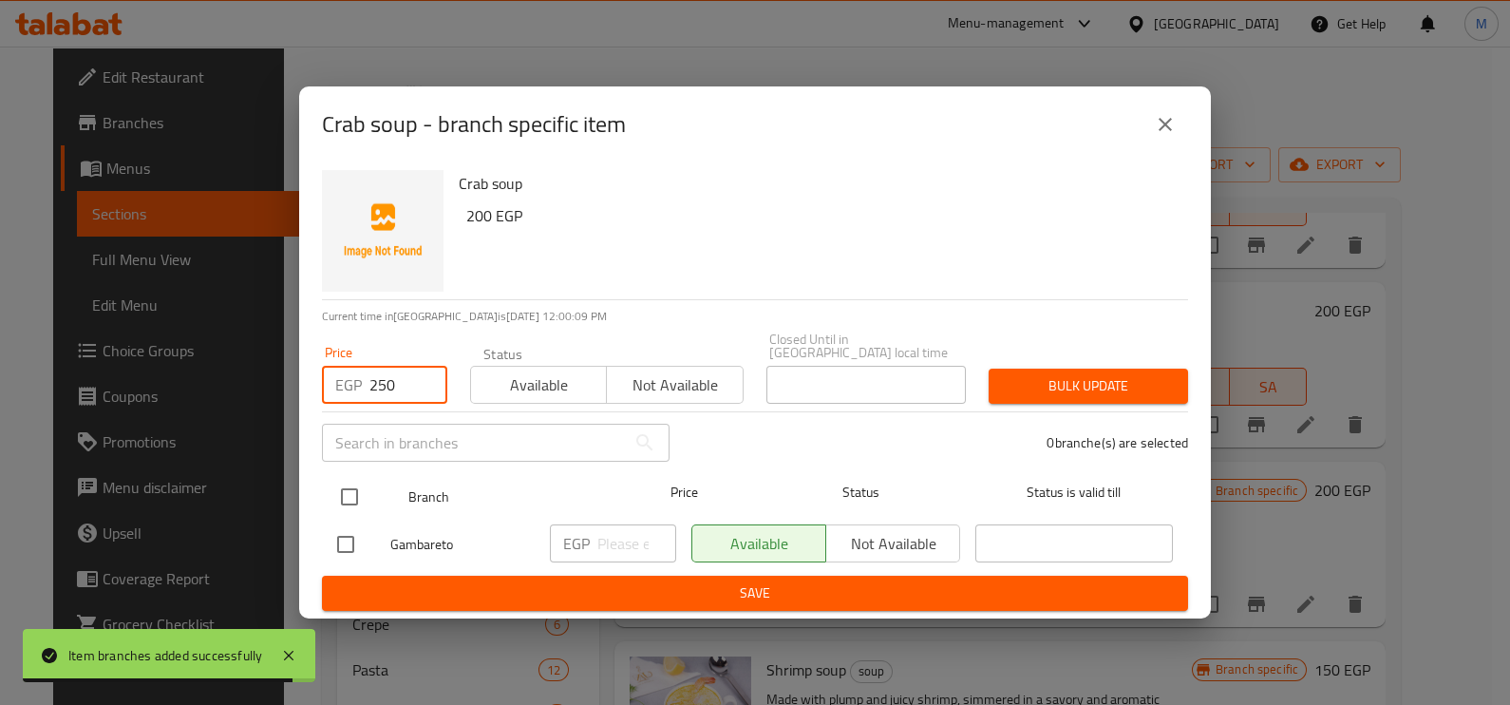
type input "250"
click at [351, 480] on input "checkbox" at bounding box center [349, 497] width 40 height 40
checkbox input "true"
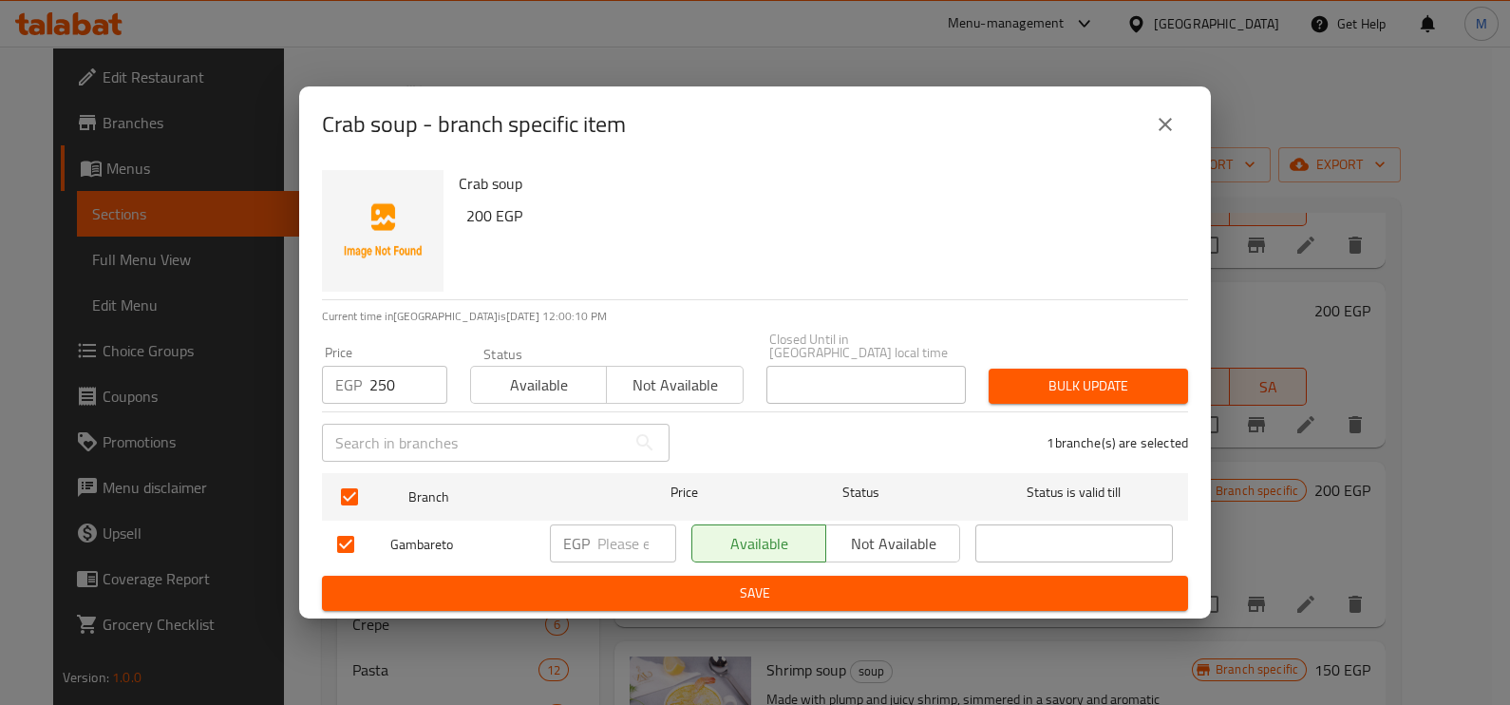
click at [1037, 384] on span "Bulk update" at bounding box center [1088, 386] width 169 height 24
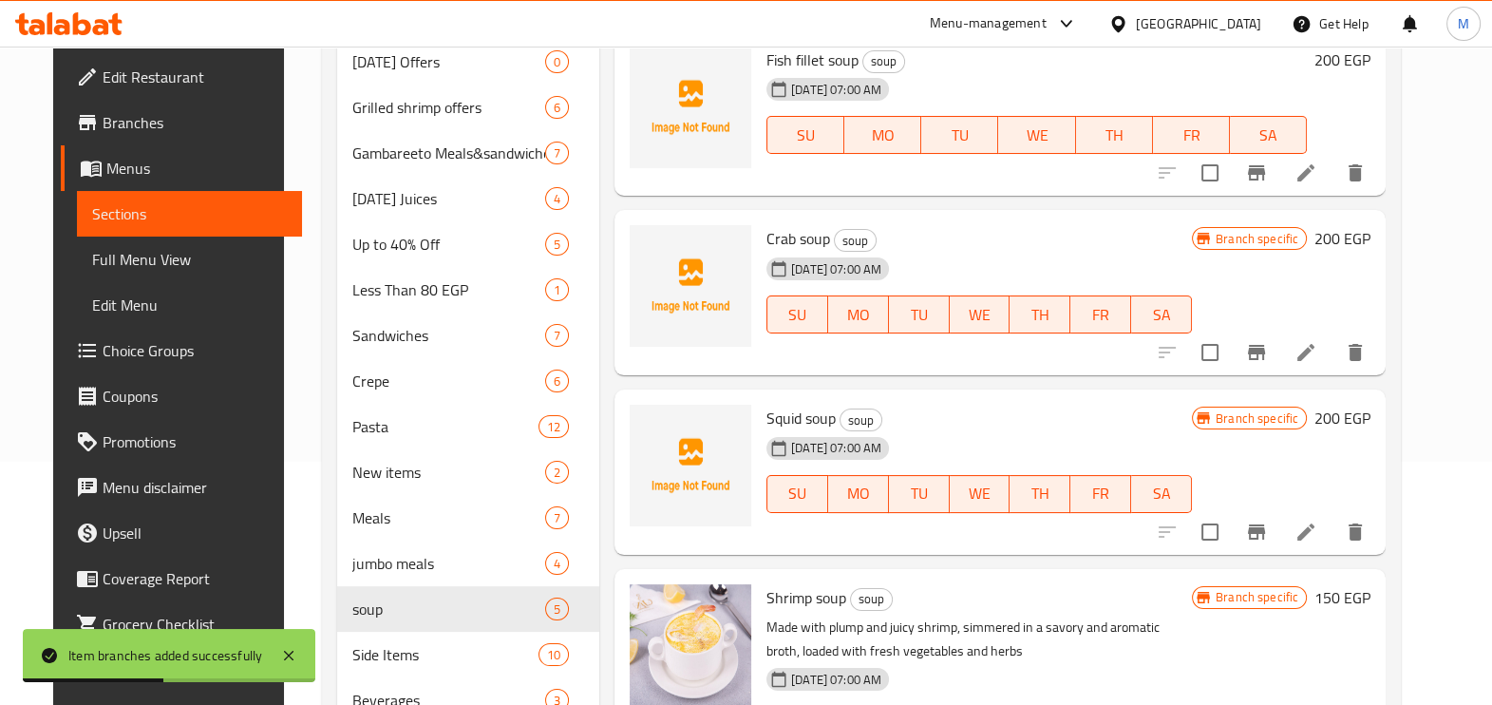
scroll to position [56, 0]
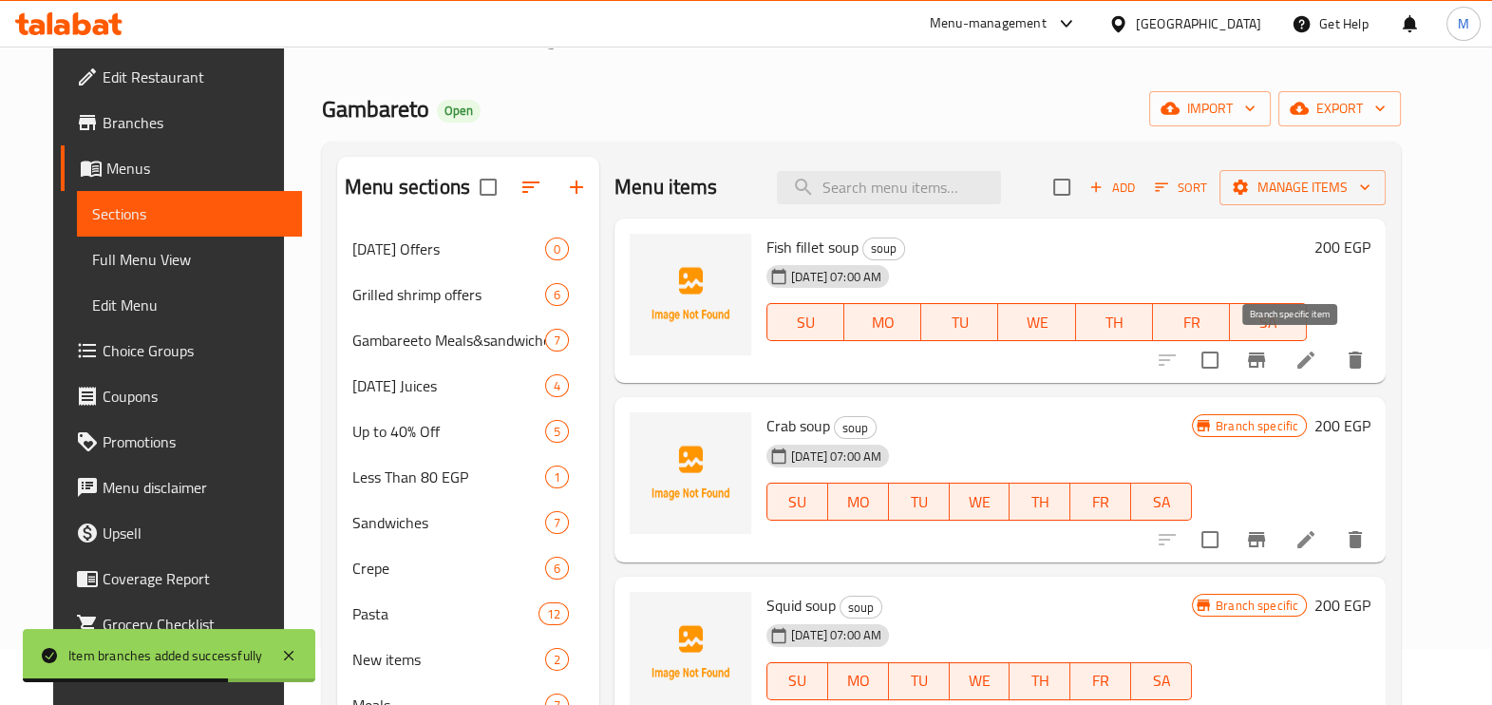
click at [1265, 361] on icon "Branch-specific-item" at bounding box center [1256, 359] width 17 height 15
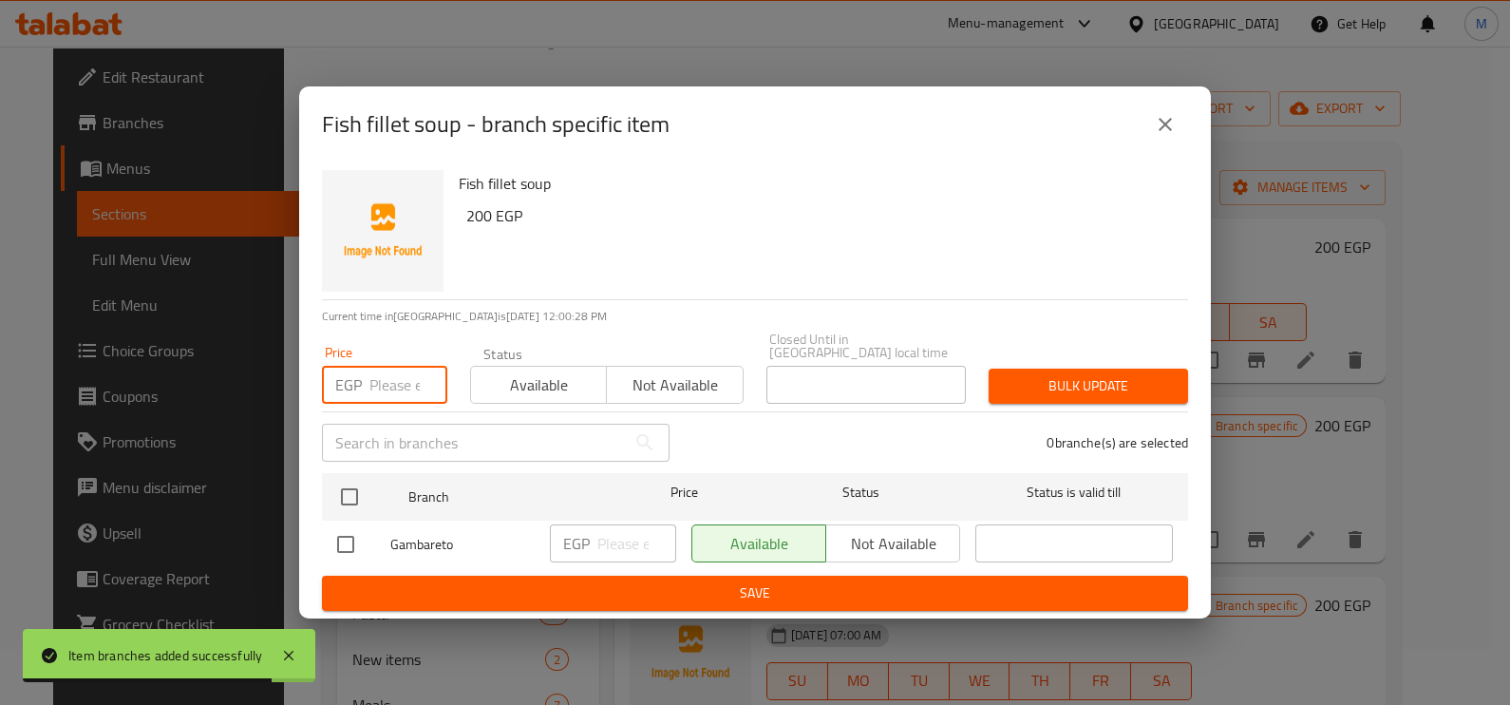
click at [384, 378] on input "number" at bounding box center [408, 385] width 78 height 38
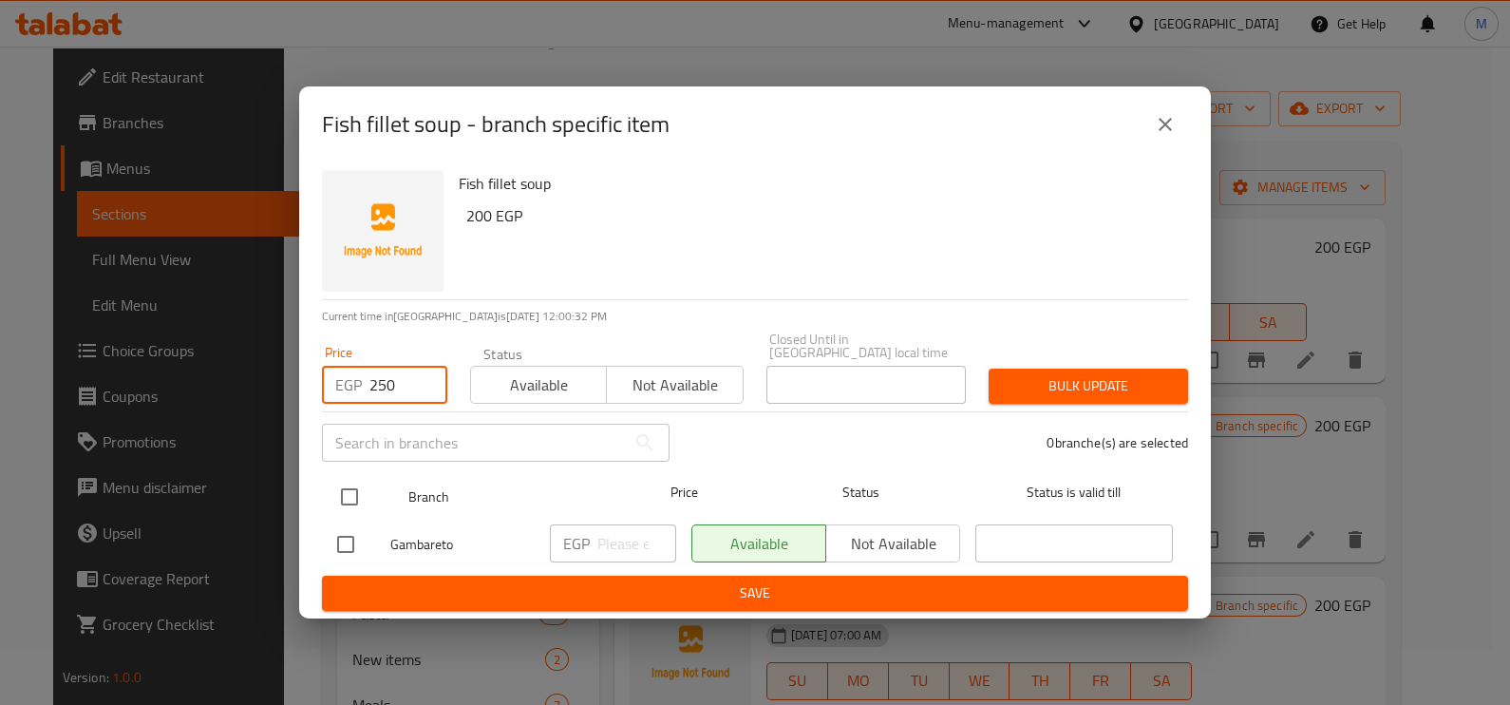
type input "250"
click at [352, 493] on input "checkbox" at bounding box center [349, 497] width 40 height 40
checkbox input "true"
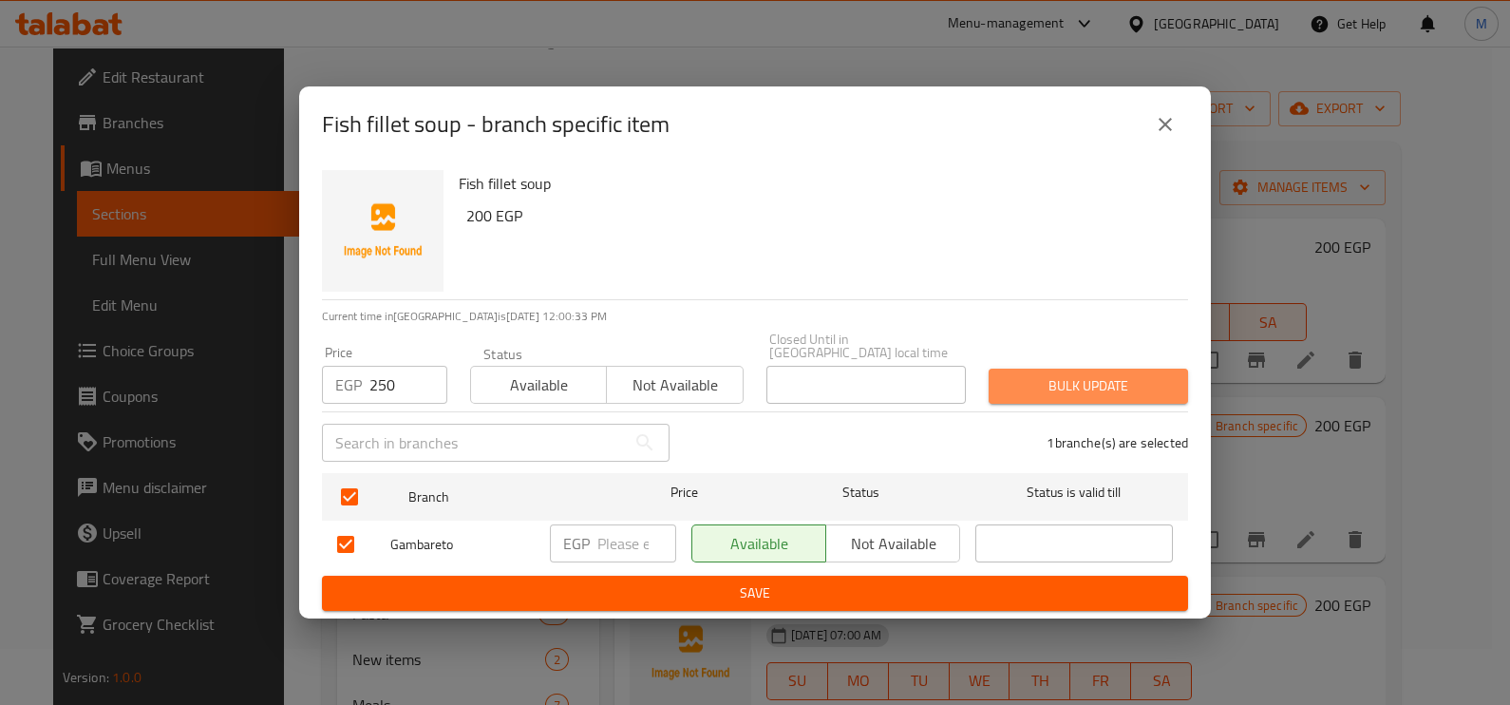
click at [1022, 377] on span "Bulk update" at bounding box center [1088, 386] width 169 height 24
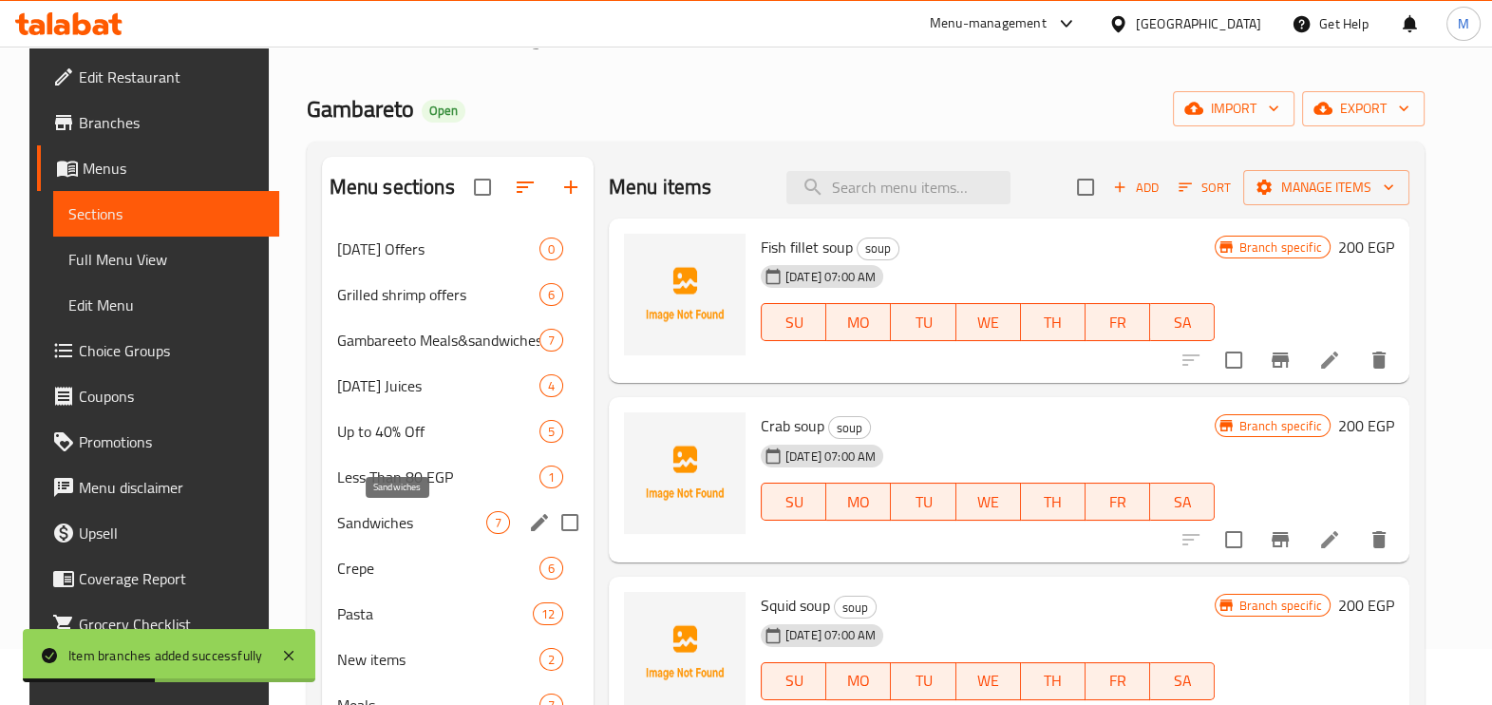
click at [414, 528] on span "Sandwiches" at bounding box center [411, 522] width 149 height 23
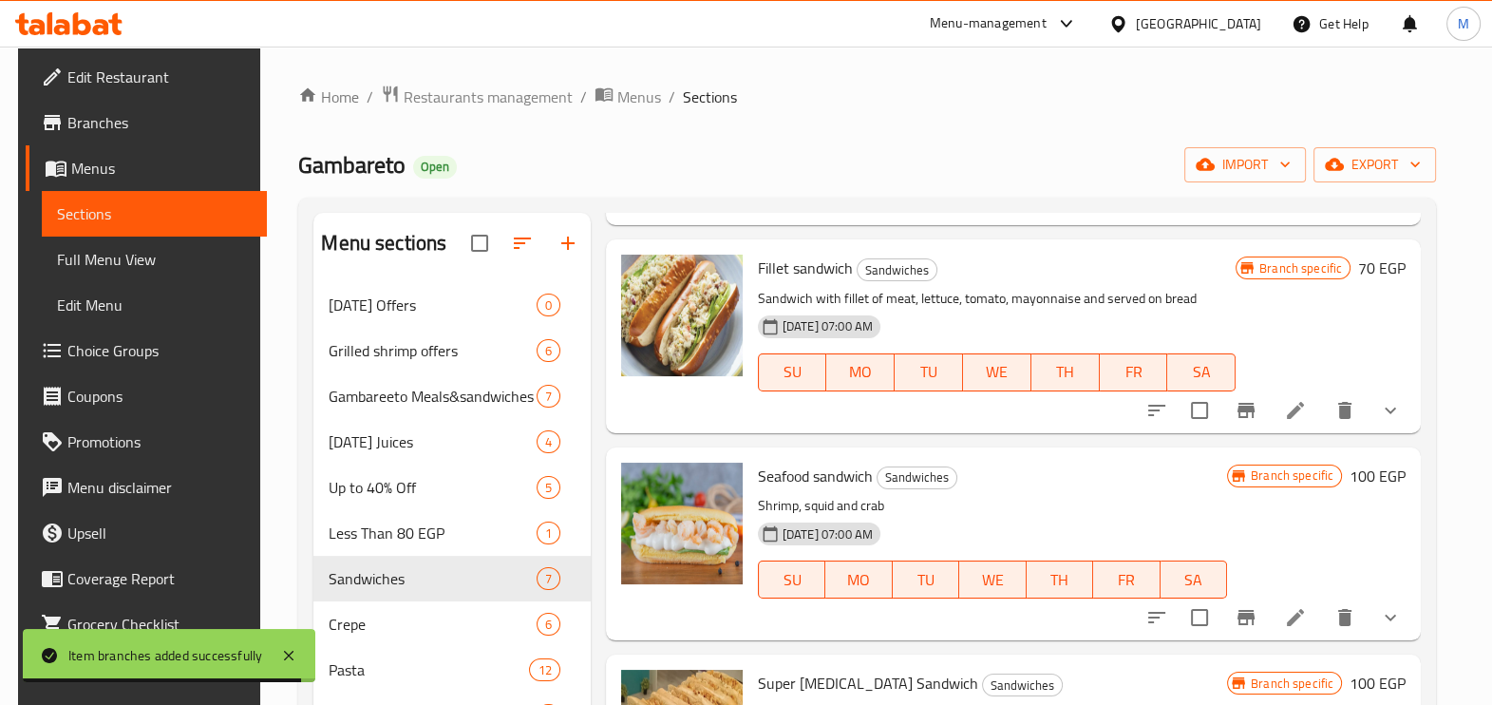
scroll to position [670, 0]
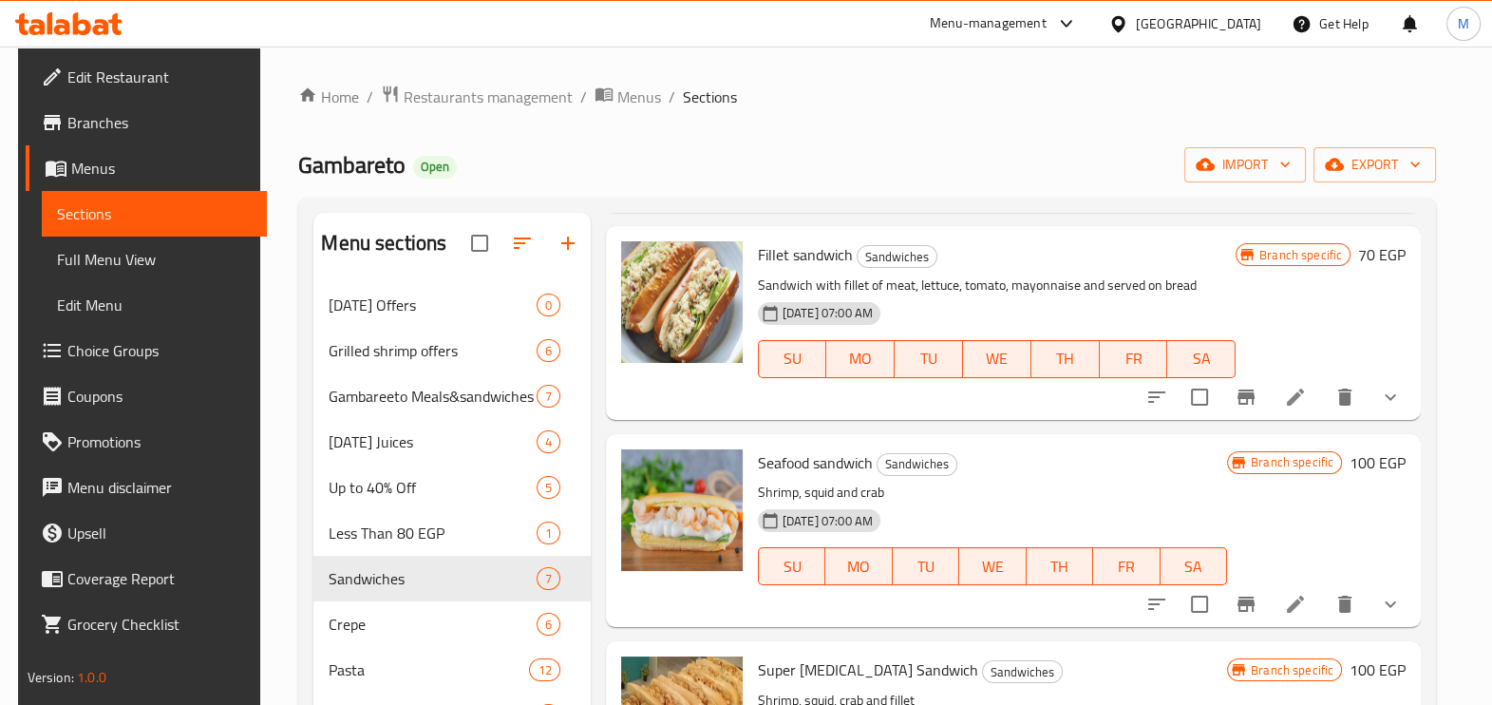
click at [48, 19] on icon at bounding box center [50, 23] width 6 height 22
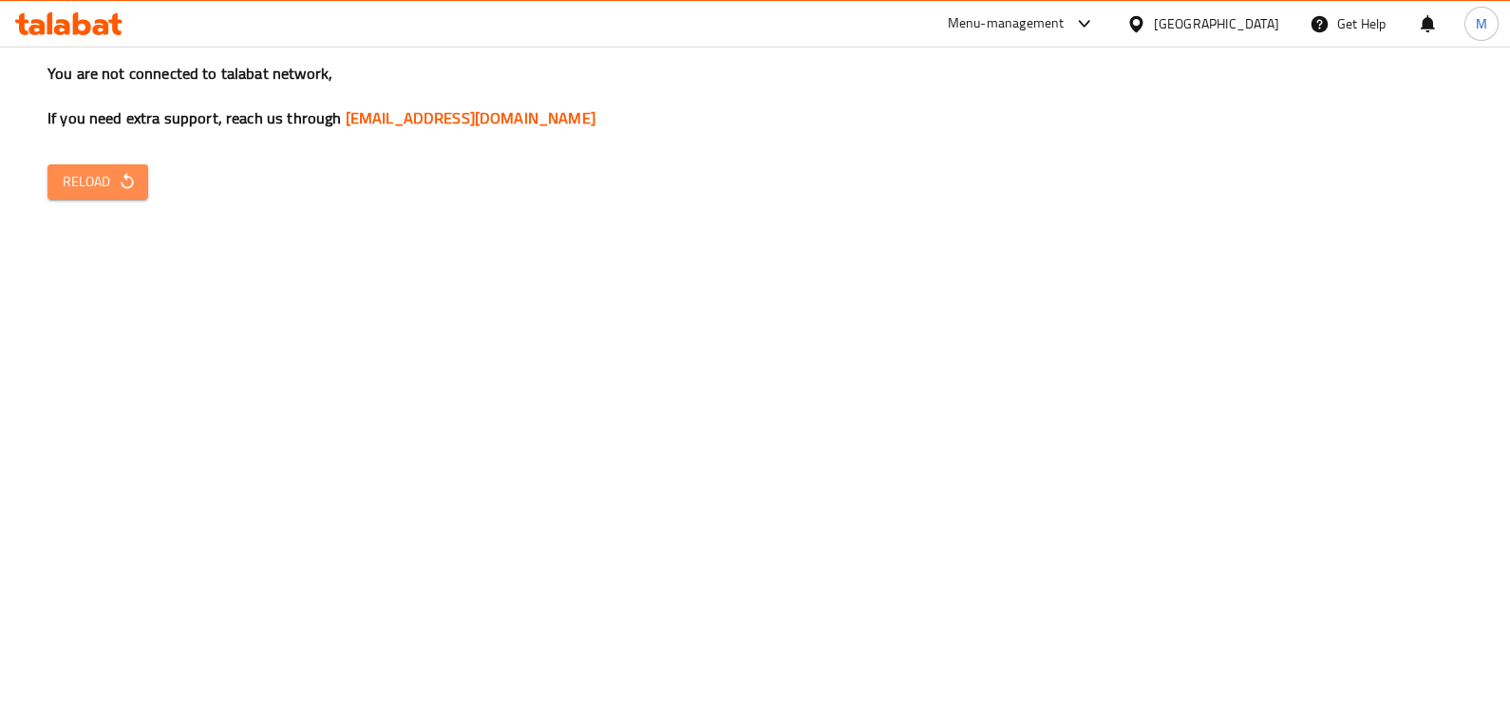
click at [119, 181] on icon "button" at bounding box center [127, 181] width 19 height 19
click at [106, 173] on span "Reload" at bounding box center [98, 182] width 70 height 24
click at [109, 184] on span "Reload" at bounding box center [98, 182] width 70 height 24
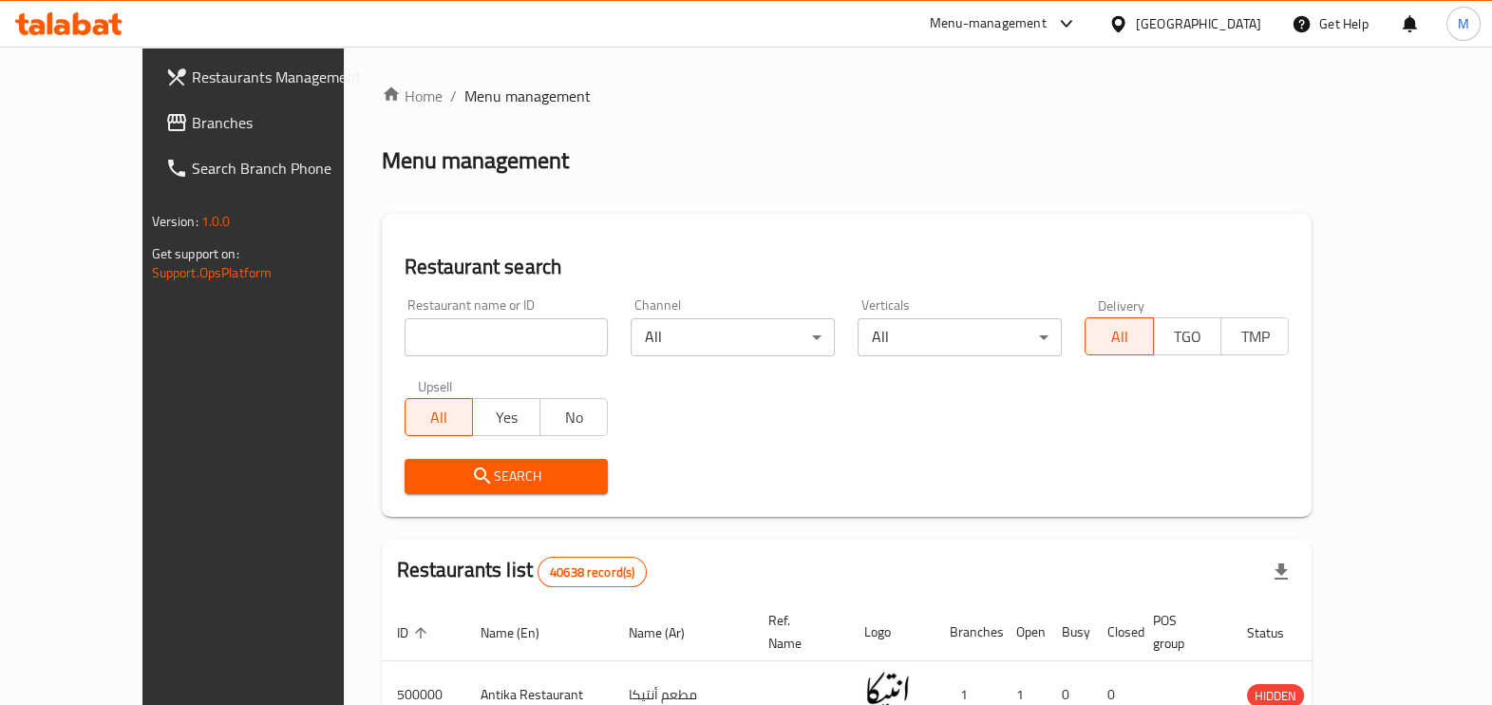
click at [479, 341] on input "search" at bounding box center [506, 337] width 204 height 38
paste input "701593"
type input "701593"
click button "Search" at bounding box center [506, 476] width 204 height 35
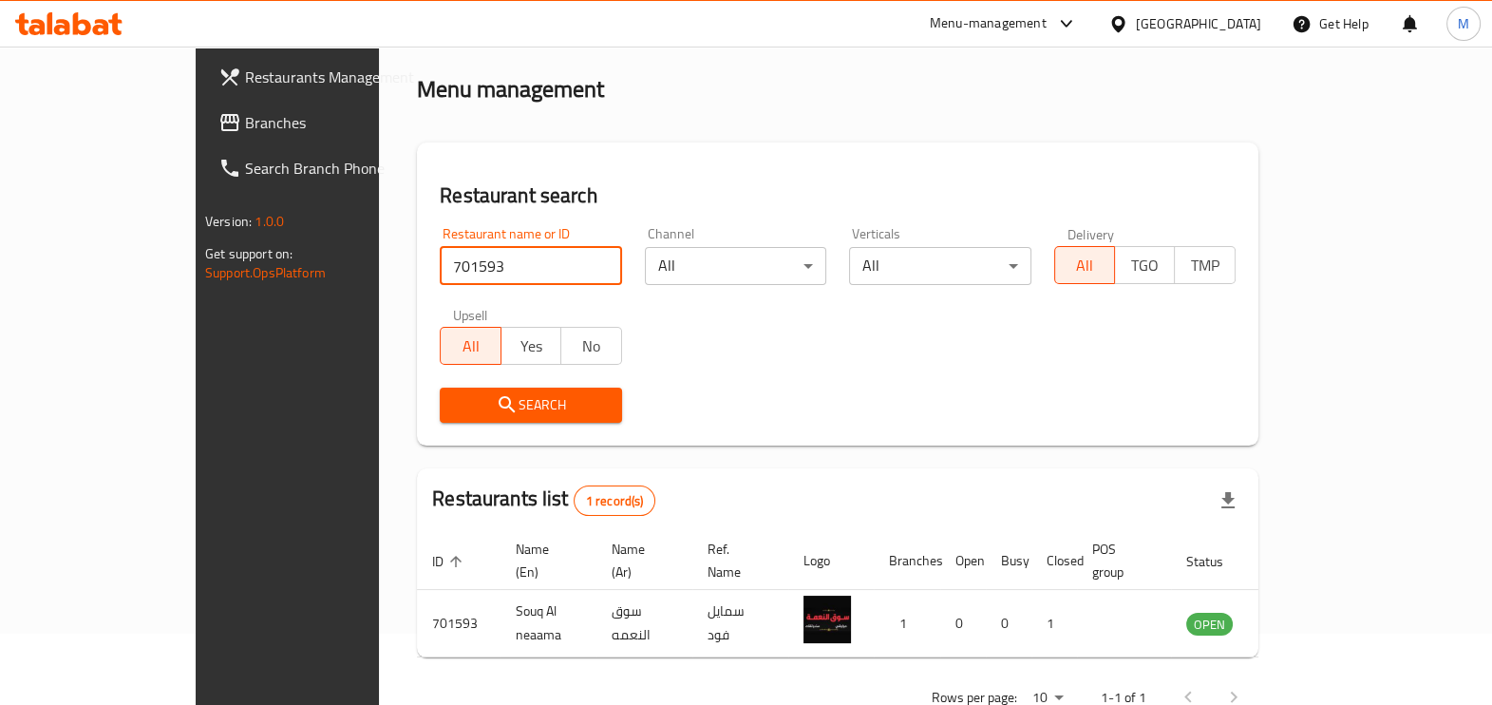
scroll to position [103, 0]
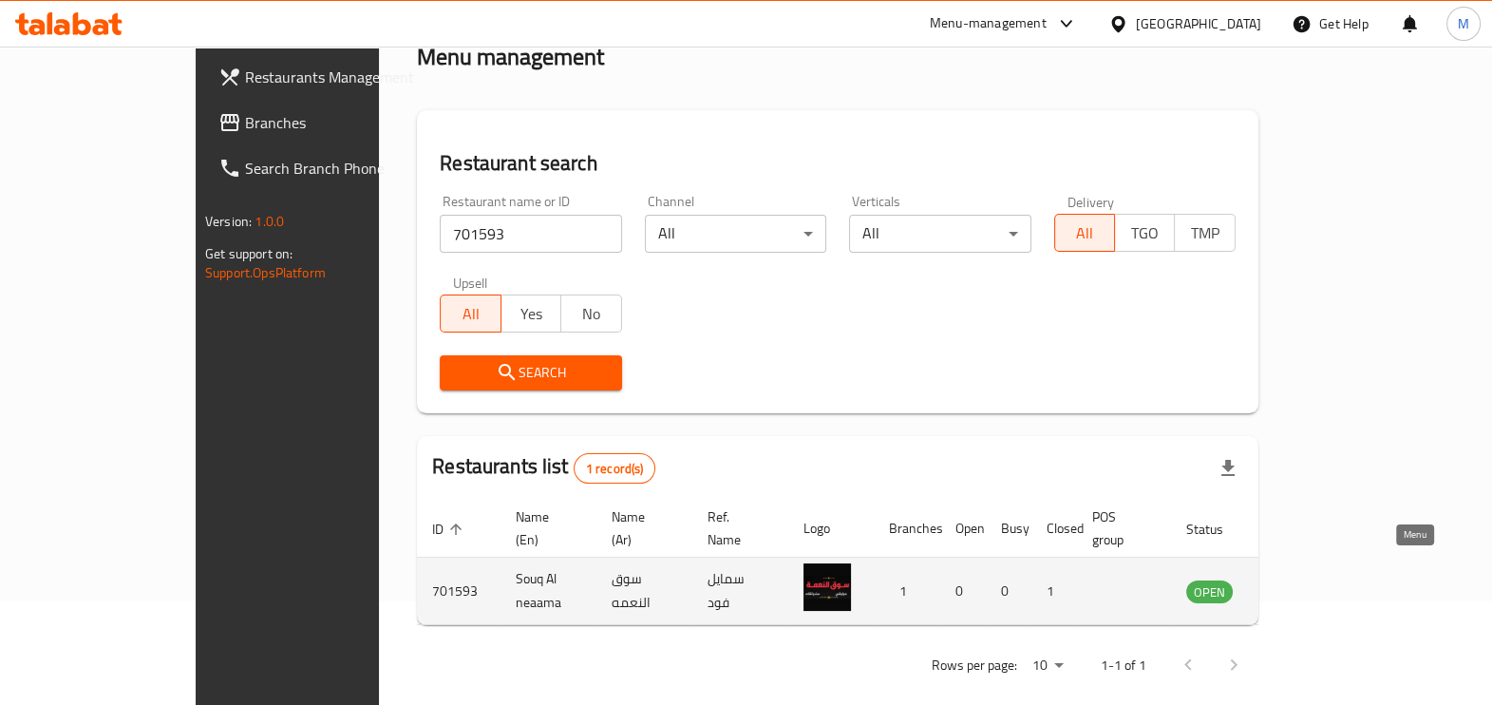
click at [1308, 579] on icon "enhanced table" at bounding box center [1297, 590] width 23 height 23
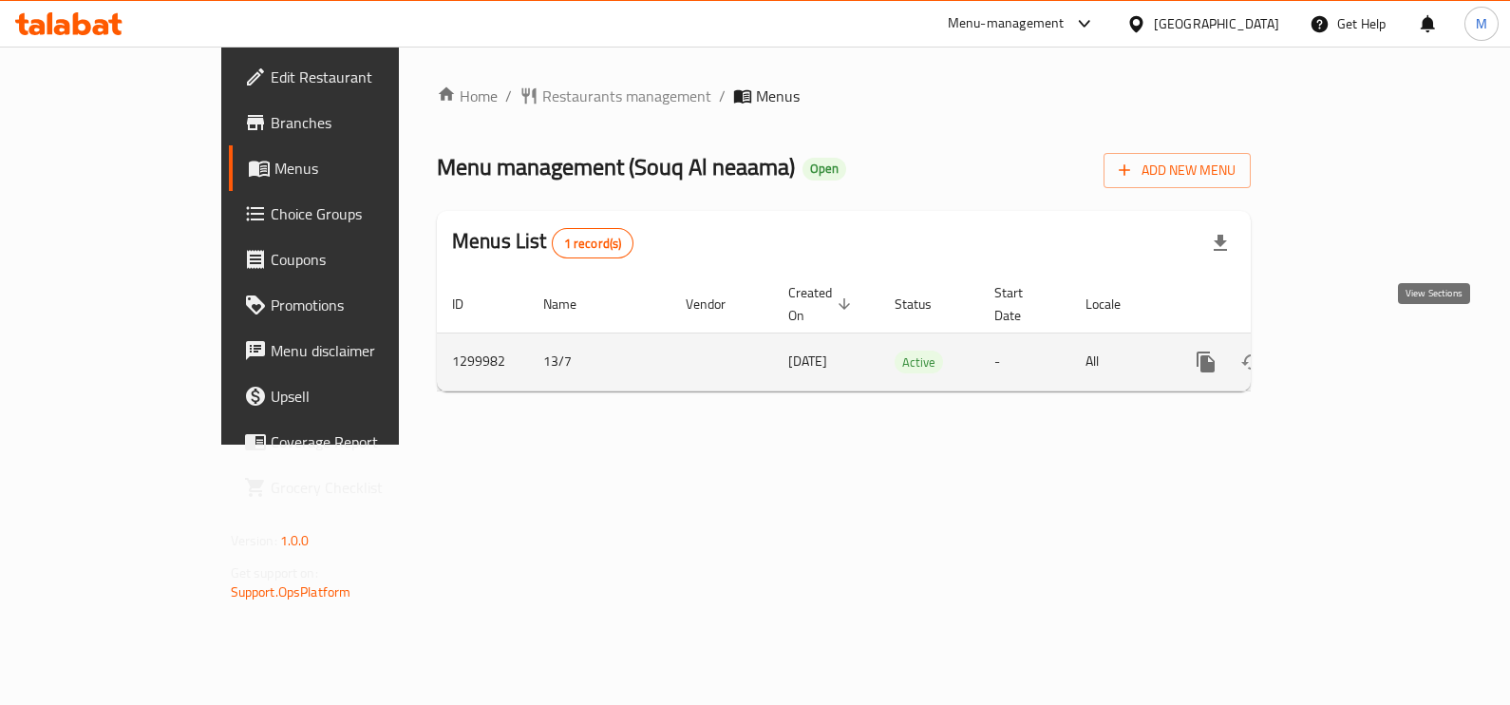
click at [1354, 350] on icon "enhanced table" at bounding box center [1342, 361] width 23 height 23
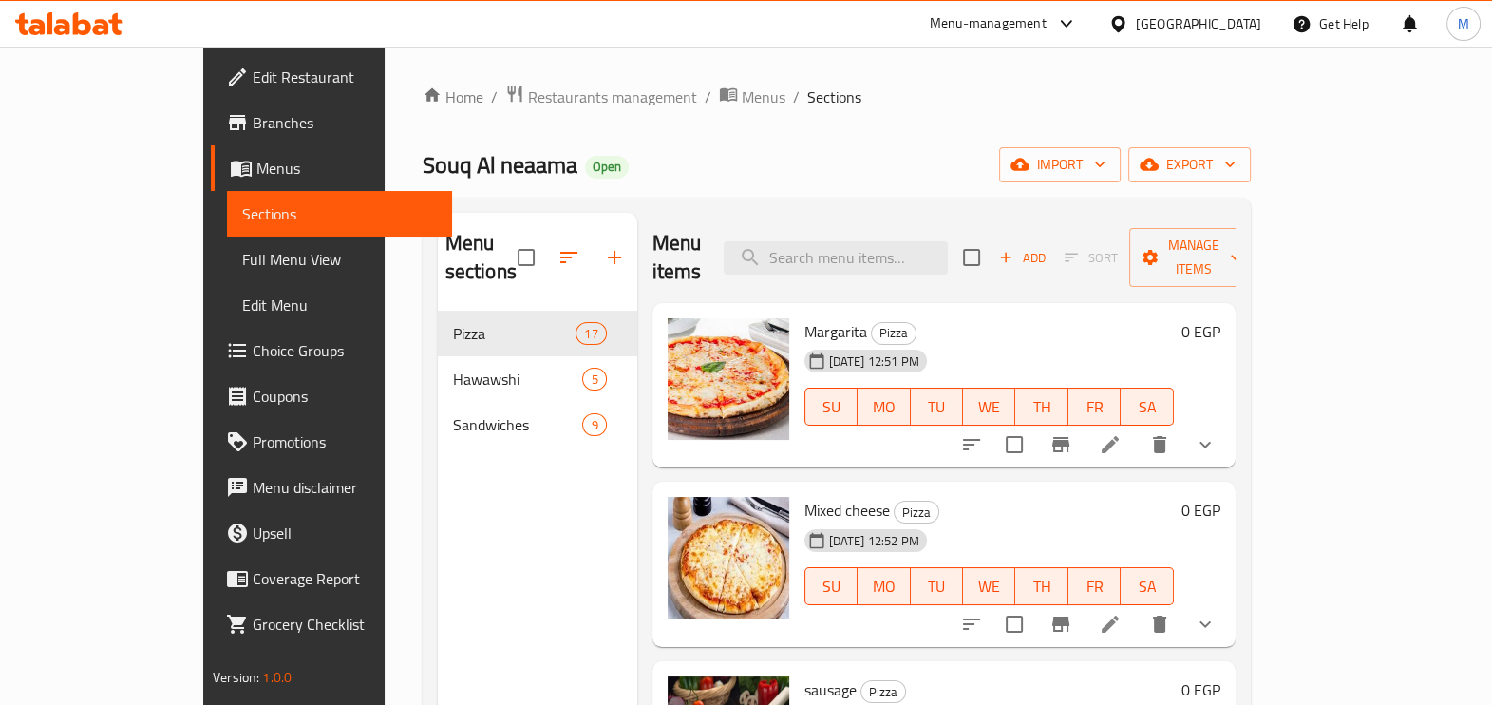
click at [494, 513] on div "Menu sections Pizza 17 Hawawshi 5 Sandwiches 9" at bounding box center [537, 565] width 199 height 705
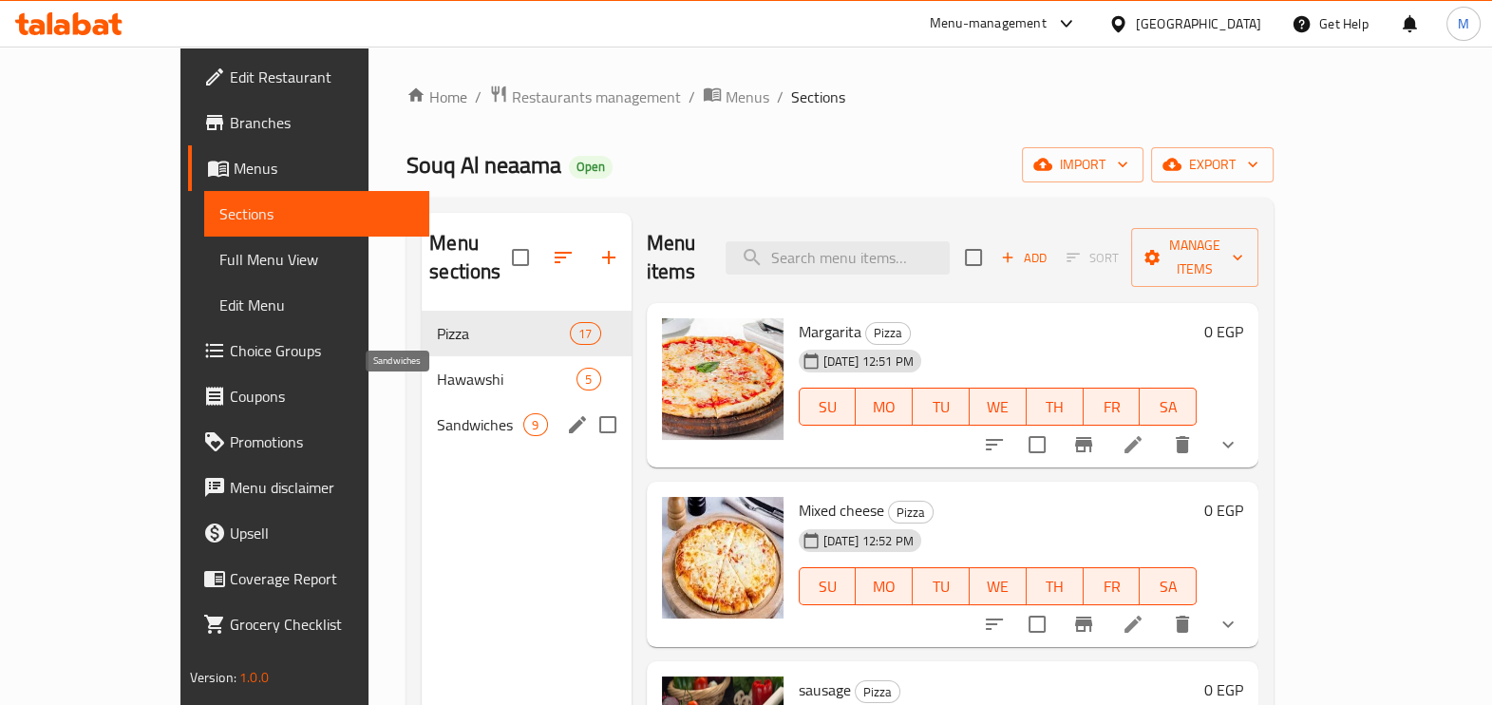
click at [437, 413] on span "Sandwiches" at bounding box center [480, 424] width 86 height 23
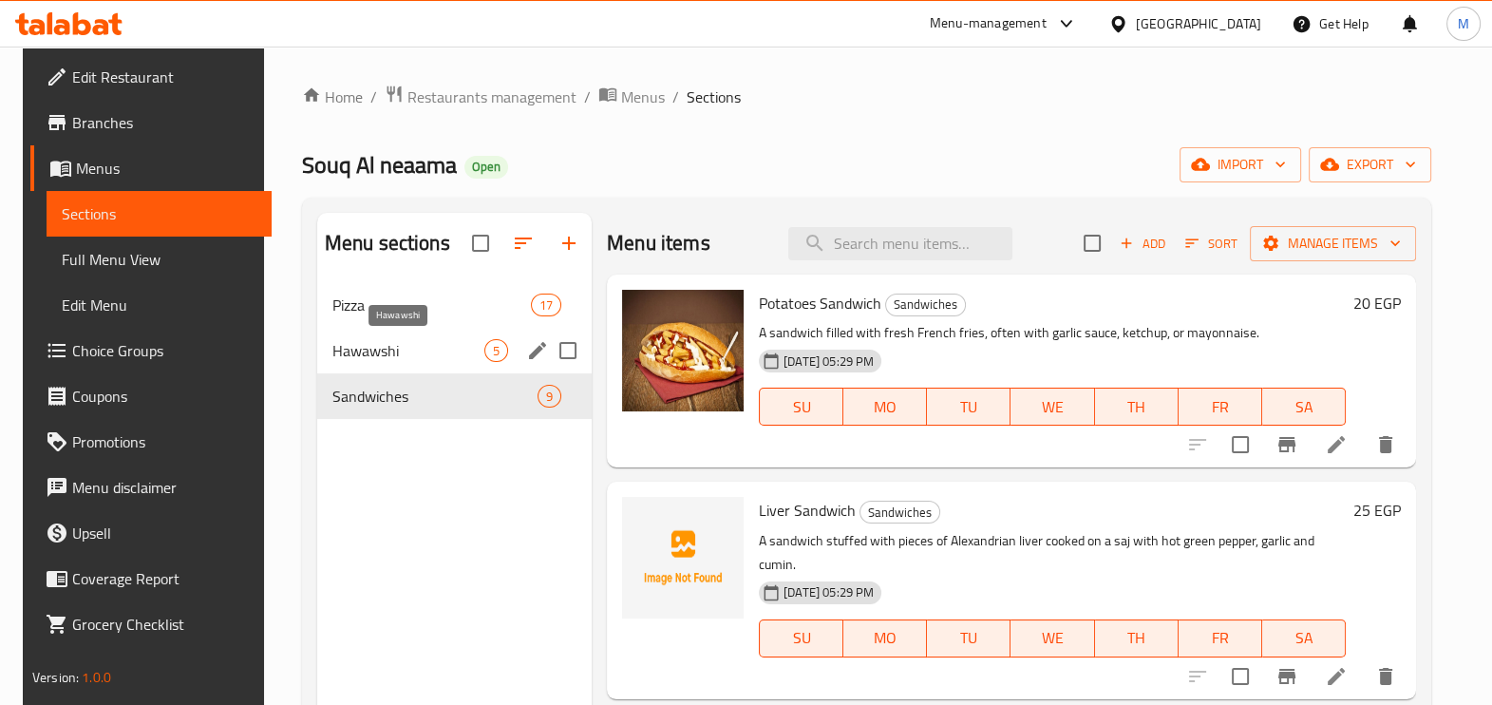
click at [426, 340] on span "Hawawshi" at bounding box center [408, 350] width 152 height 23
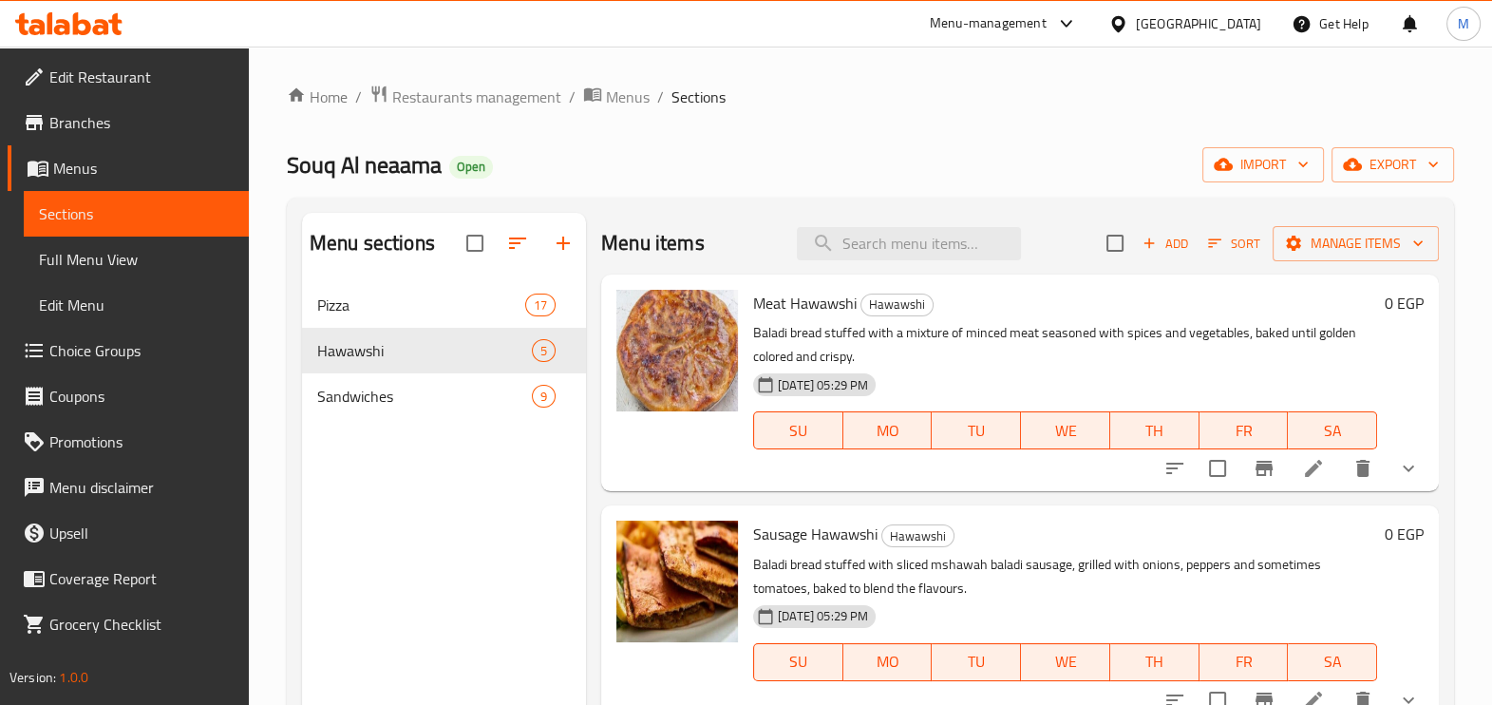
scroll to position [498, 0]
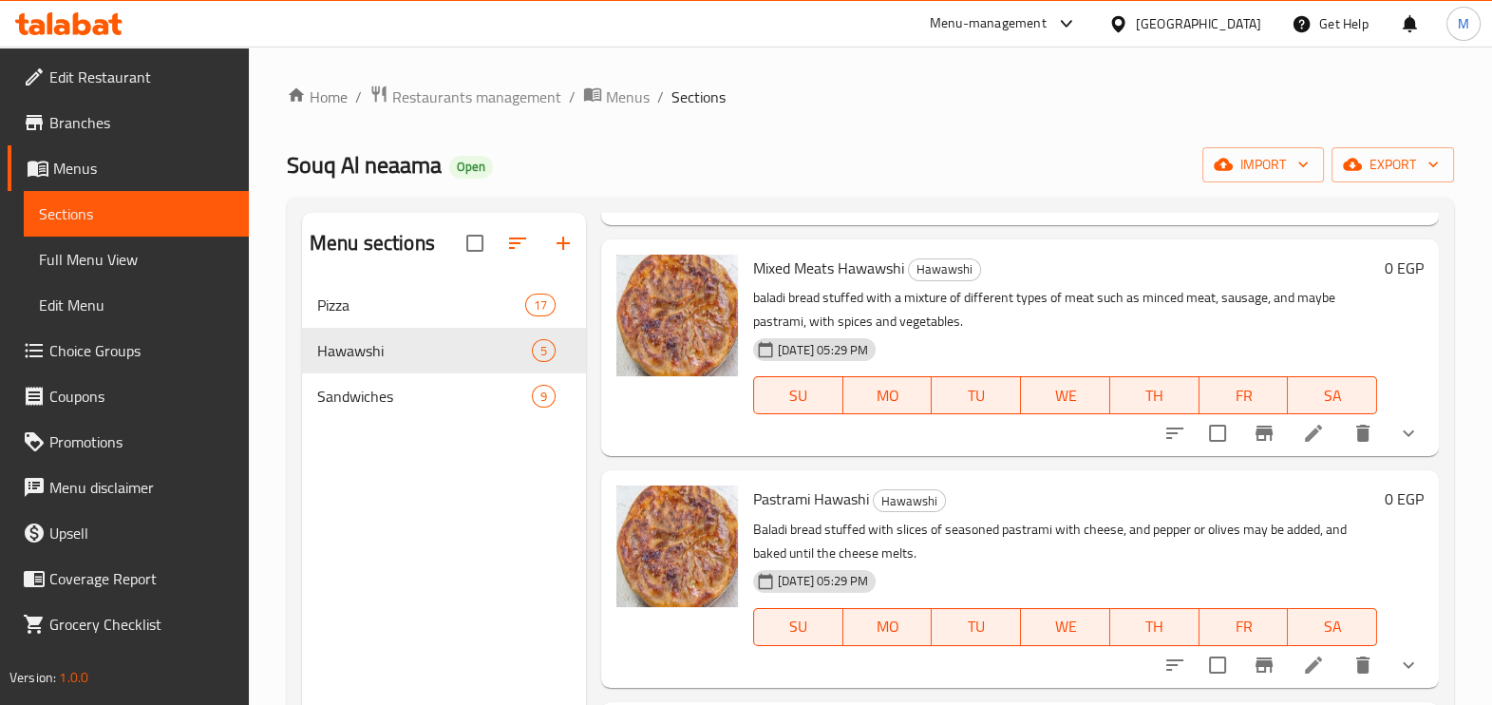
click at [436, 494] on div "Menu sections Pizza 17 Hawawshi 5 Sandwiches 9" at bounding box center [444, 565] width 284 height 705
click at [498, 465] on div "Menu sections Pizza 17 Hawawshi 5 Sandwiches 9" at bounding box center [444, 565] width 284 height 705
click at [561, 243] on icon "button" at bounding box center [562, 242] width 13 height 13
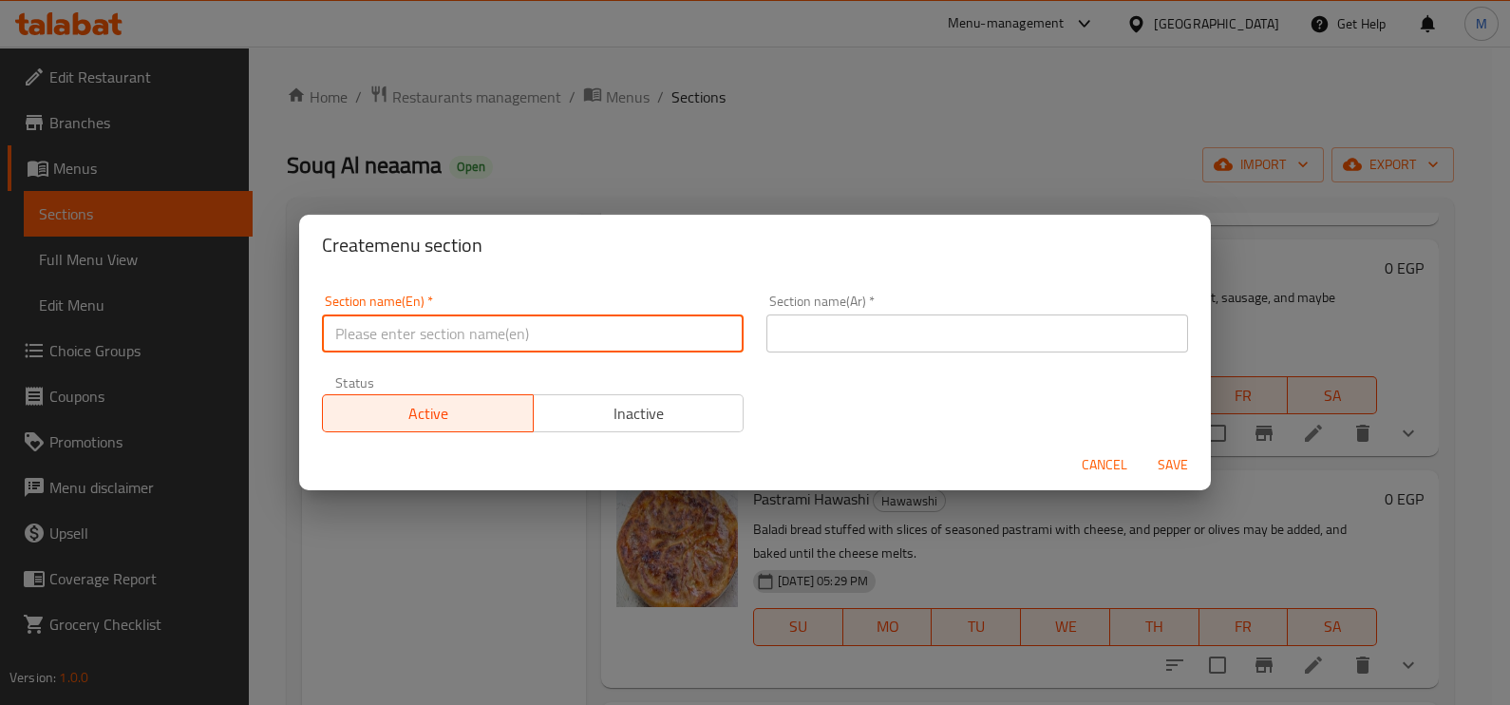
click at [506, 337] on input "text" at bounding box center [533, 333] width 422 height 38
click at [508, 336] on input "text" at bounding box center [533, 333] width 422 height 38
click at [794, 322] on div "Section name(Ar)   * Section name(Ar) *" at bounding box center [977, 323] width 422 height 58
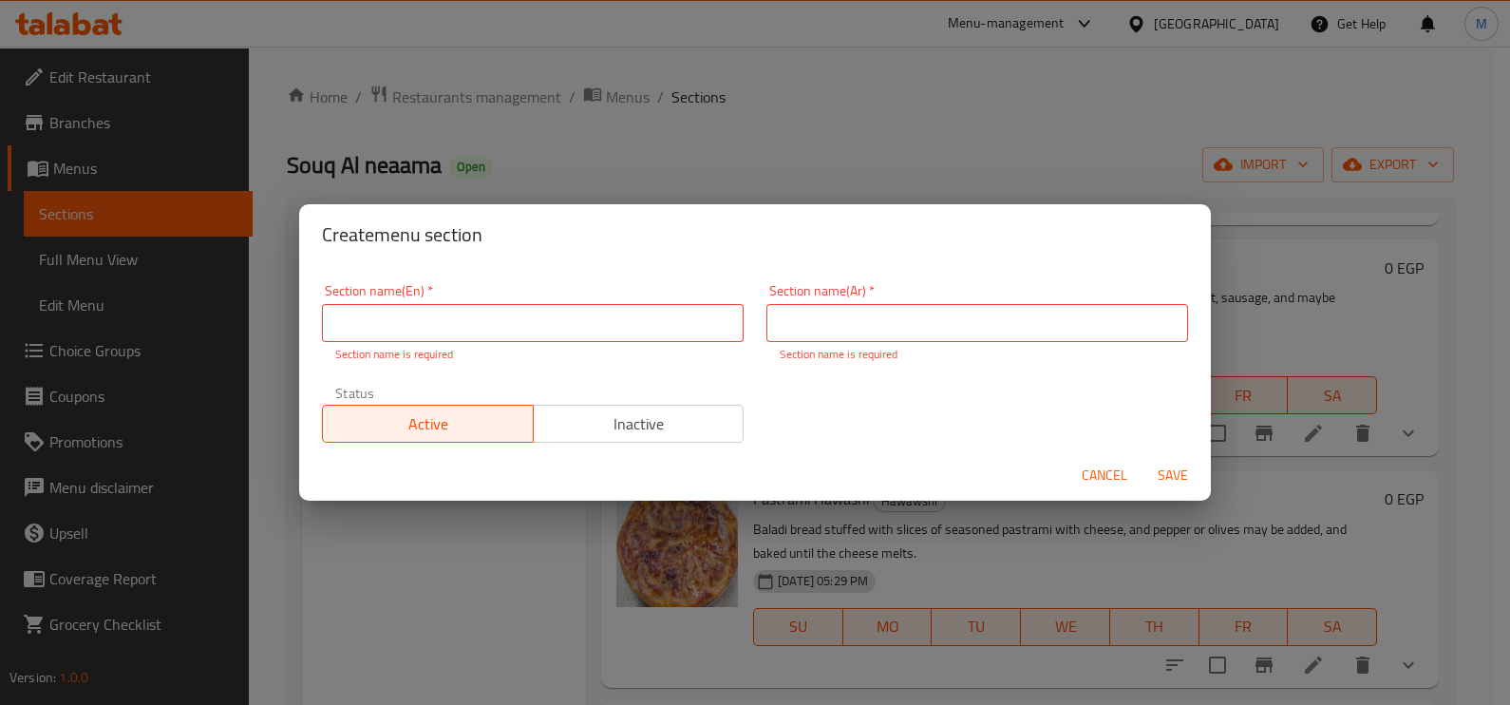
click at [797, 143] on div "Create menu section Section name(En)   * Section name(En) * Section name is req…" at bounding box center [755, 352] width 1510 height 705
click at [1097, 477] on span "Cancel" at bounding box center [1105, 475] width 46 height 24
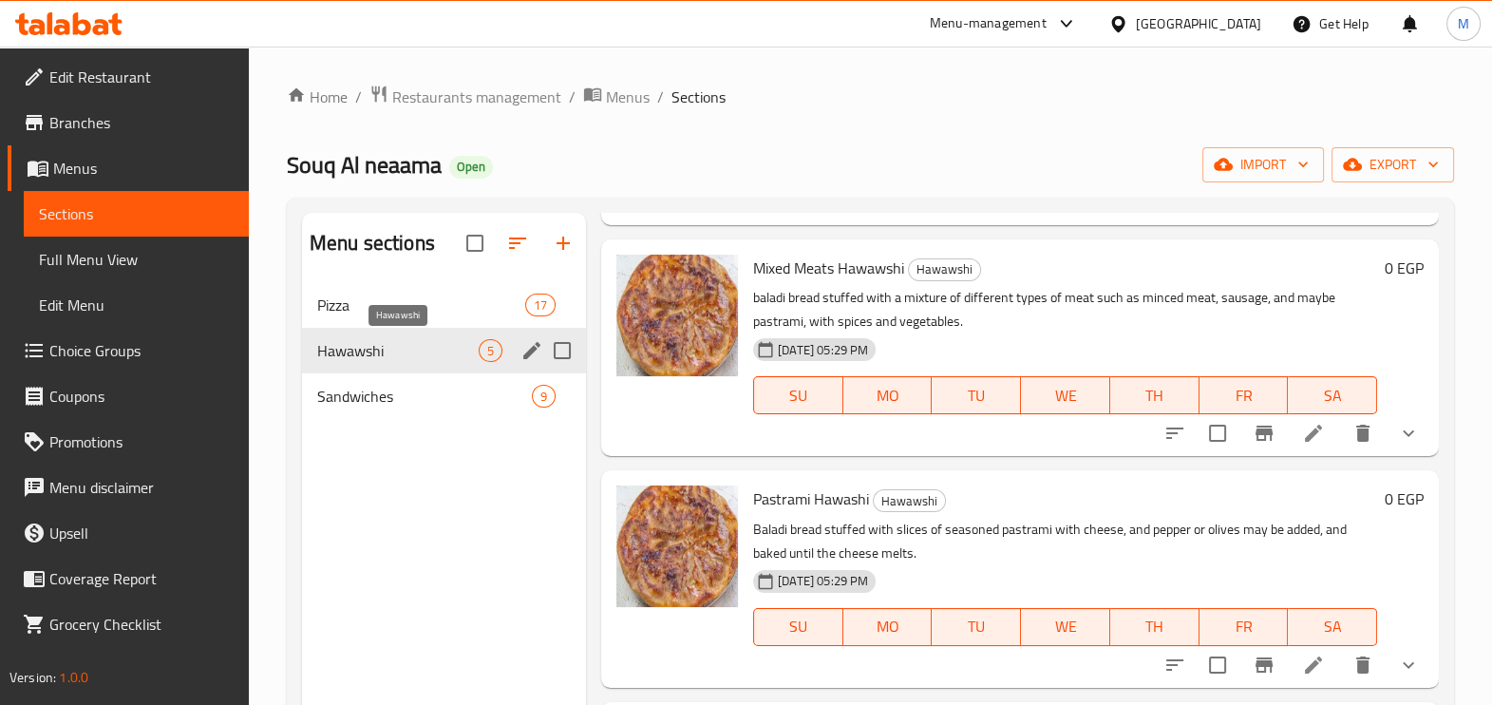
click at [356, 349] on span "Hawawshi" at bounding box center [397, 350] width 161 height 23
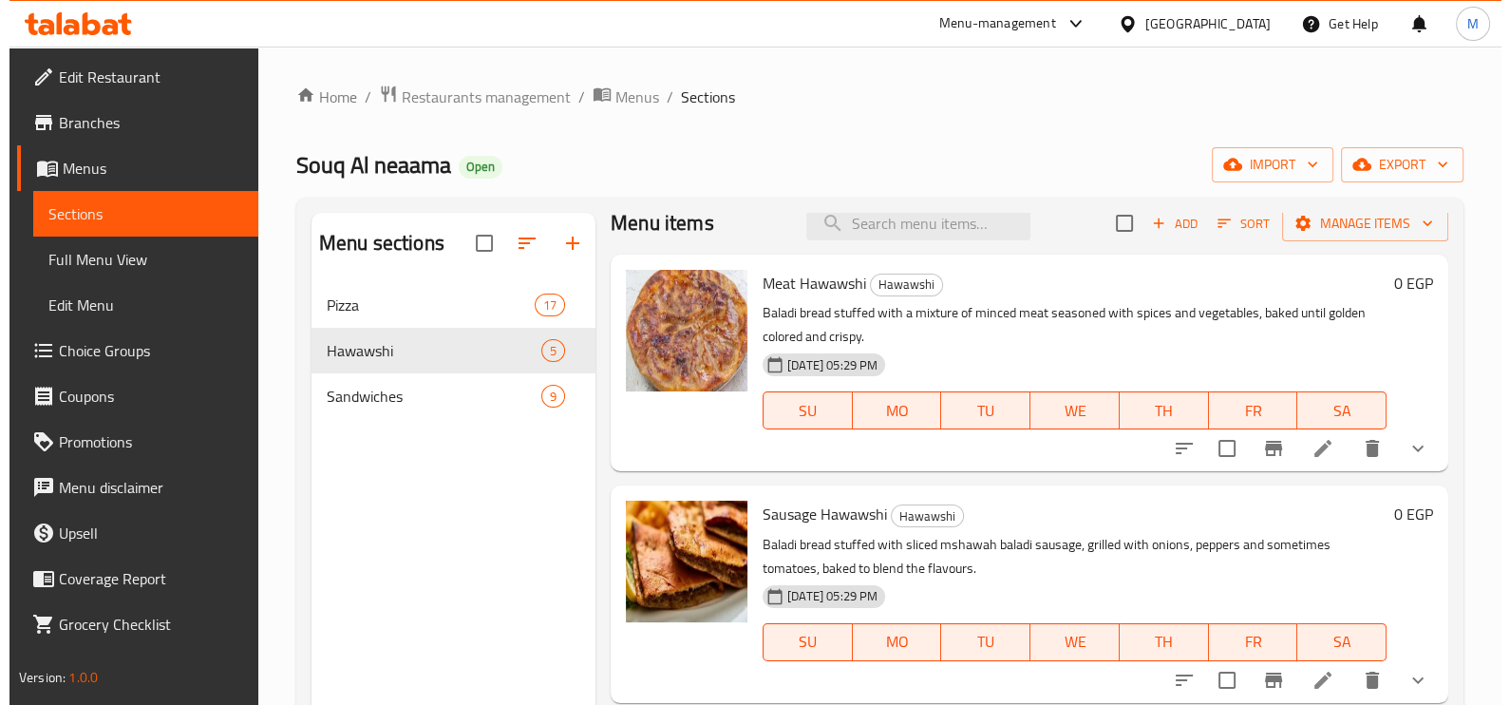
scroll to position [0, 0]
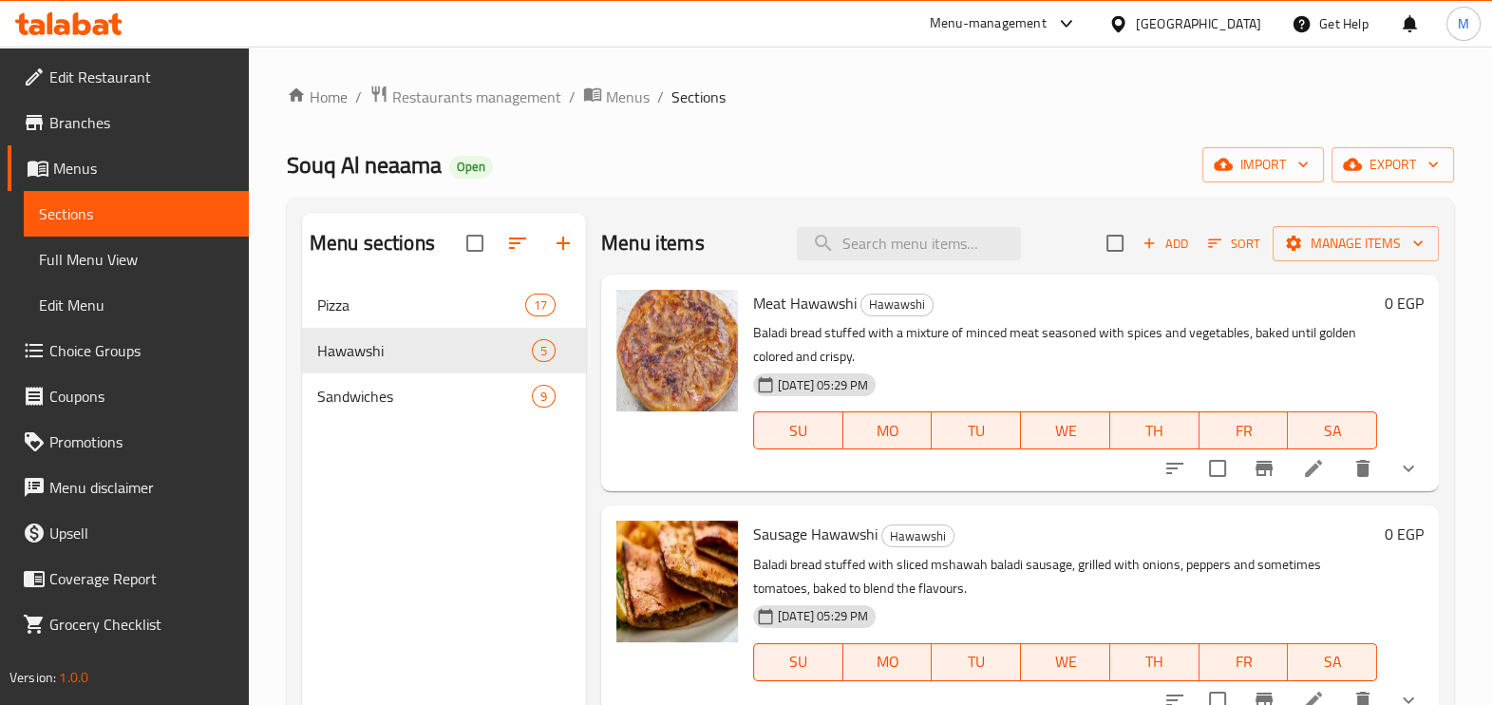
click at [428, 512] on div "Menu sections Pizza 17 Hawawshi 5 Sandwiches 9" at bounding box center [444, 565] width 284 height 705
click at [381, 417] on div "Sandwiches 9" at bounding box center [444, 396] width 284 height 46
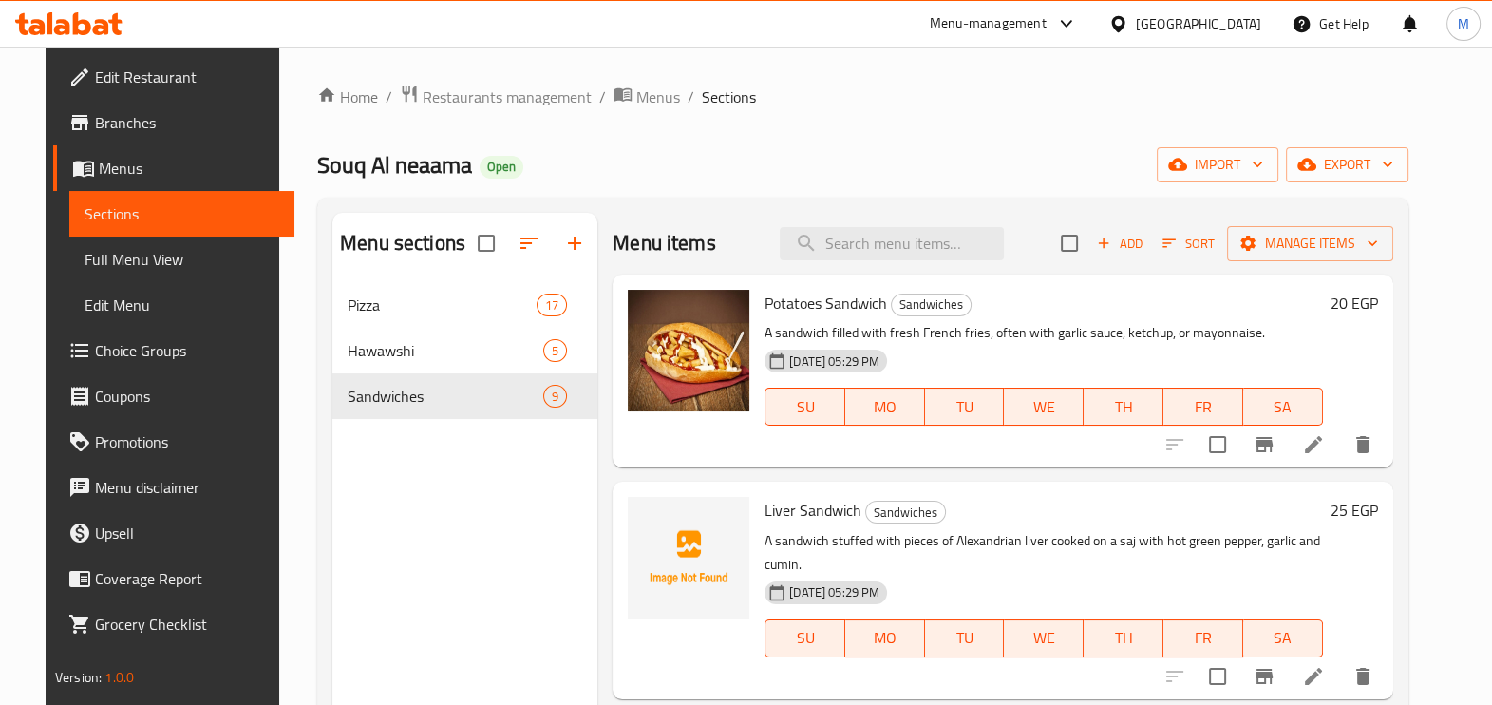
click at [412, 460] on div "Menu sections Pizza 17 Hawawshi 5 Sandwiches 9" at bounding box center [464, 565] width 265 height 705
click at [566, 242] on icon "button" at bounding box center [574, 243] width 23 height 23
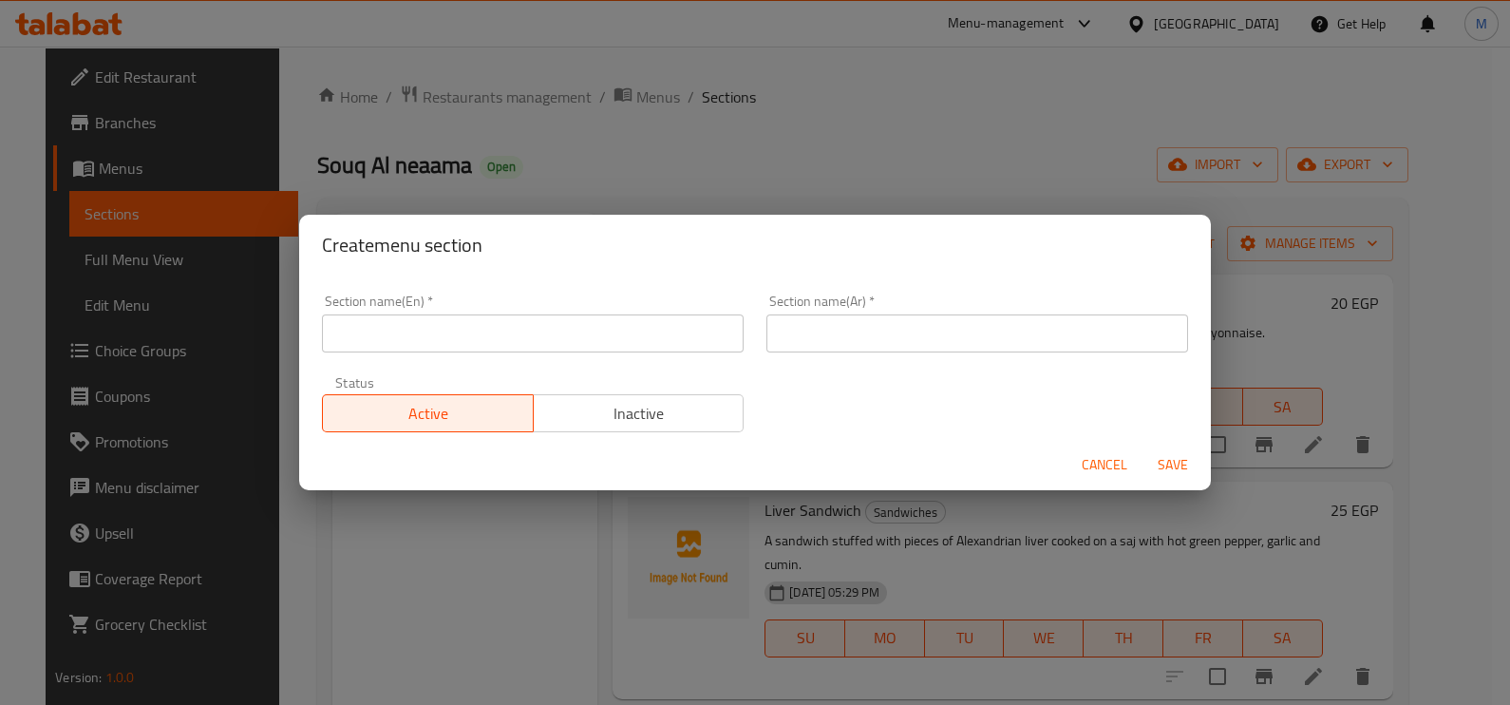
click at [505, 340] on input "text" at bounding box center [533, 333] width 422 height 38
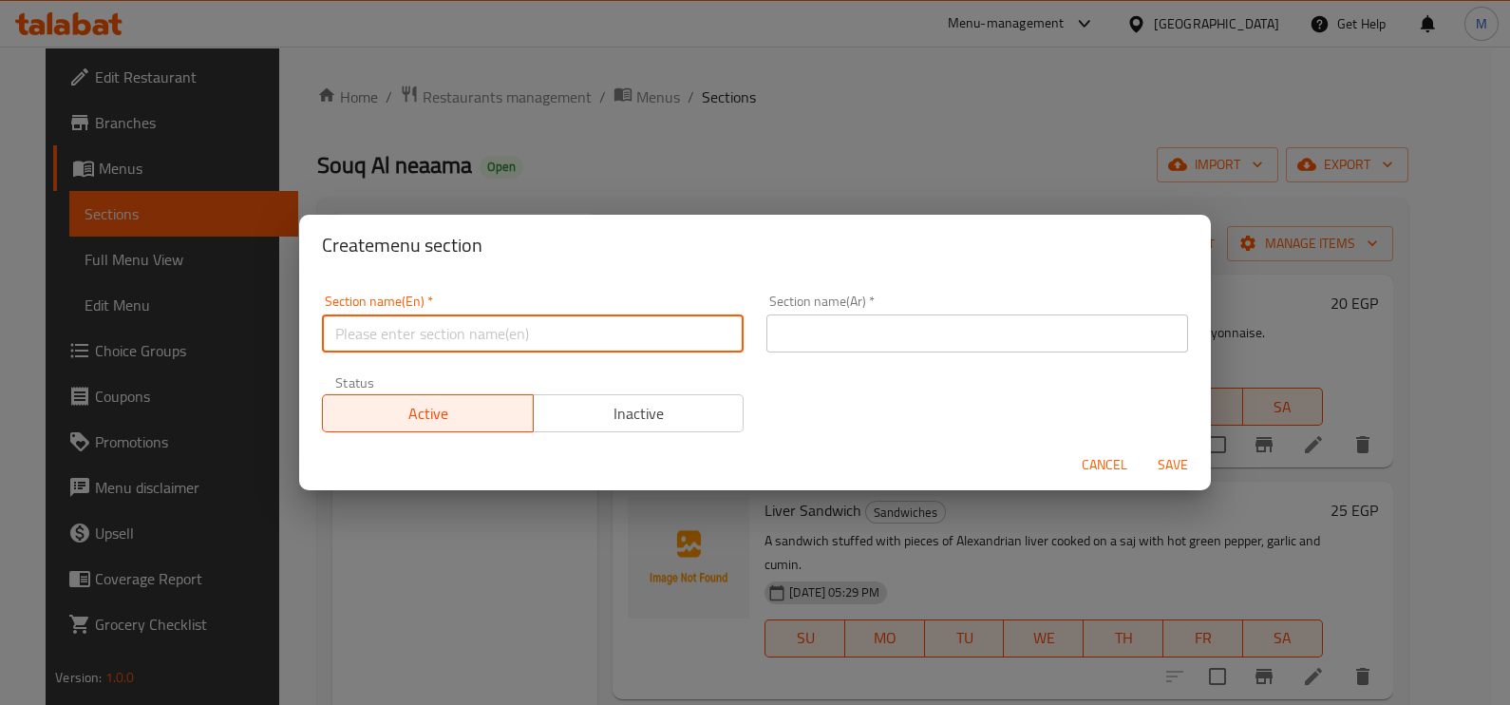
paste input "Crepe"
type input "Crepe"
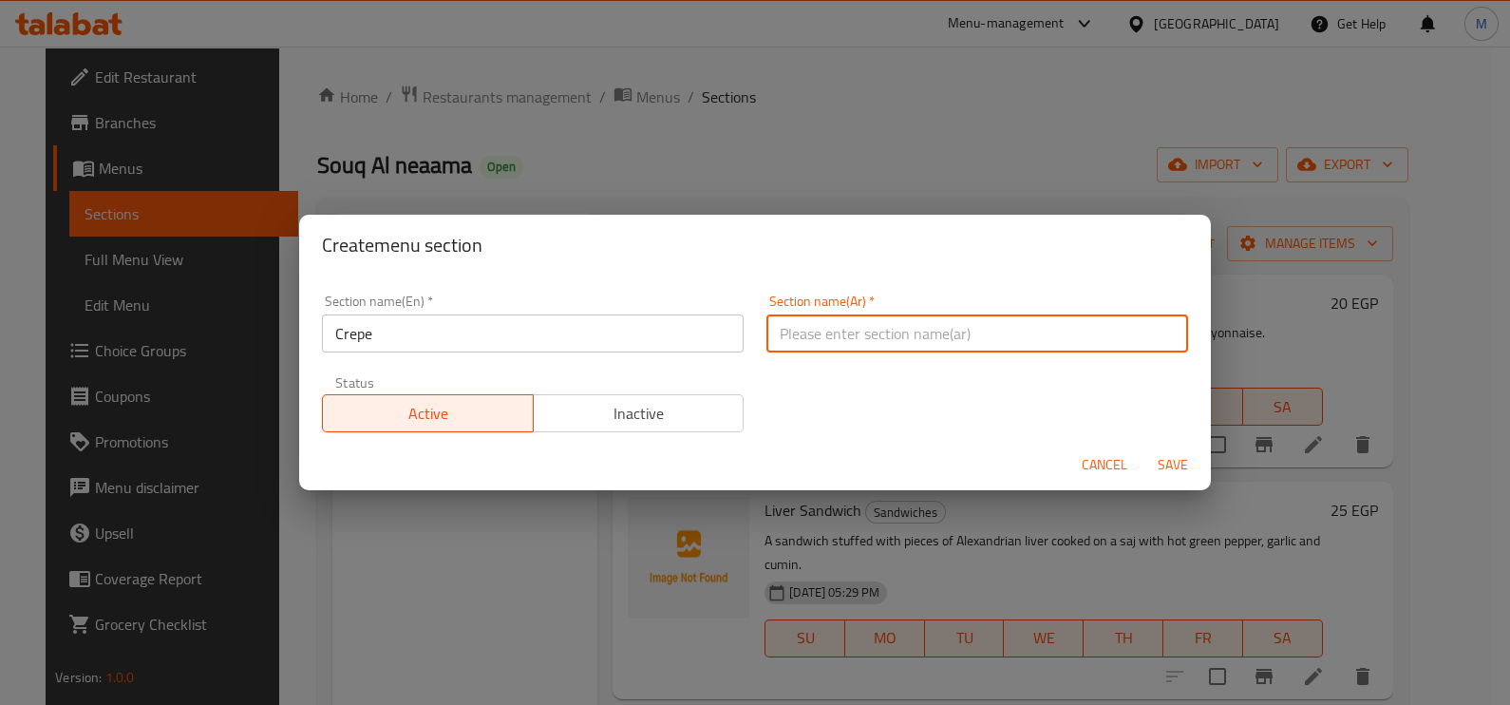
click at [809, 320] on input "text" at bounding box center [977, 333] width 422 height 38
paste input "كريب"
type input "كريب"
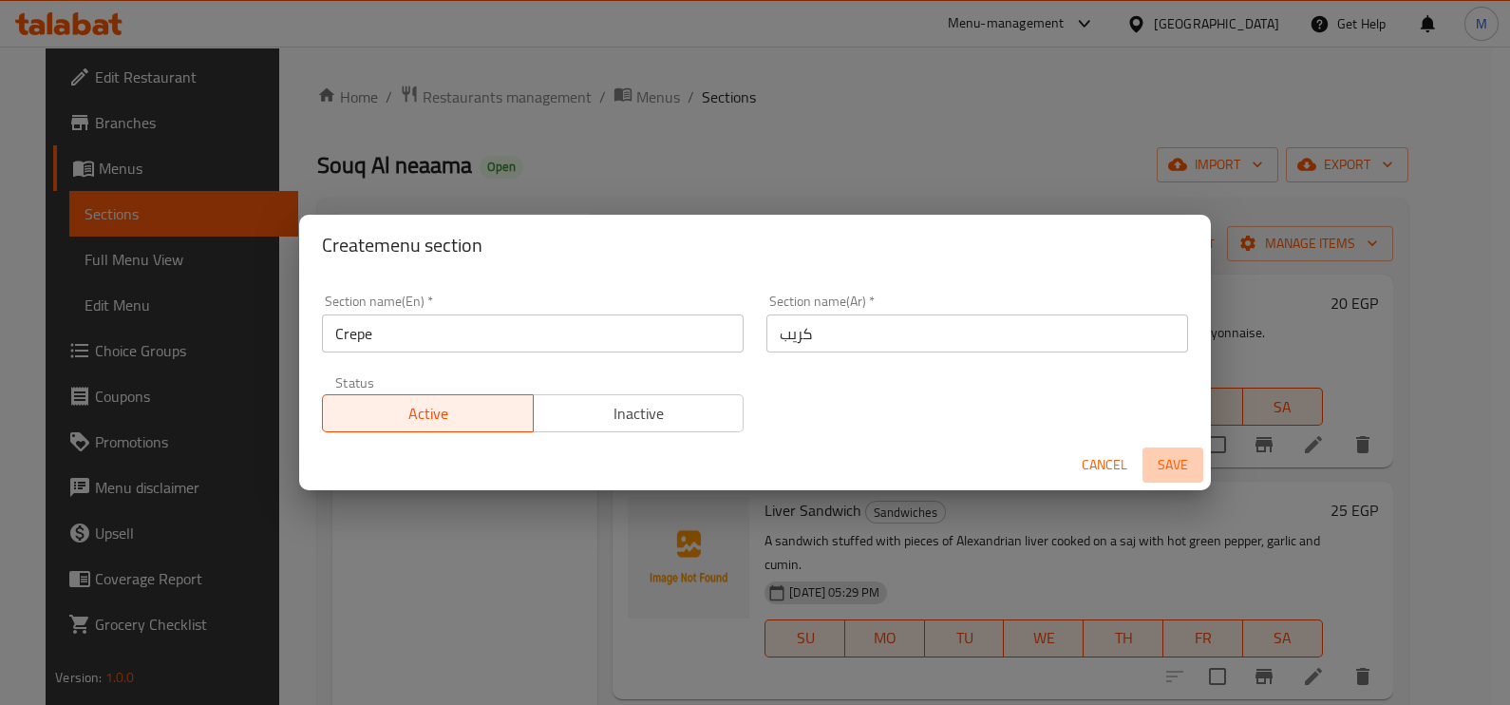
click at [1183, 461] on span "Save" at bounding box center [1173, 465] width 46 height 24
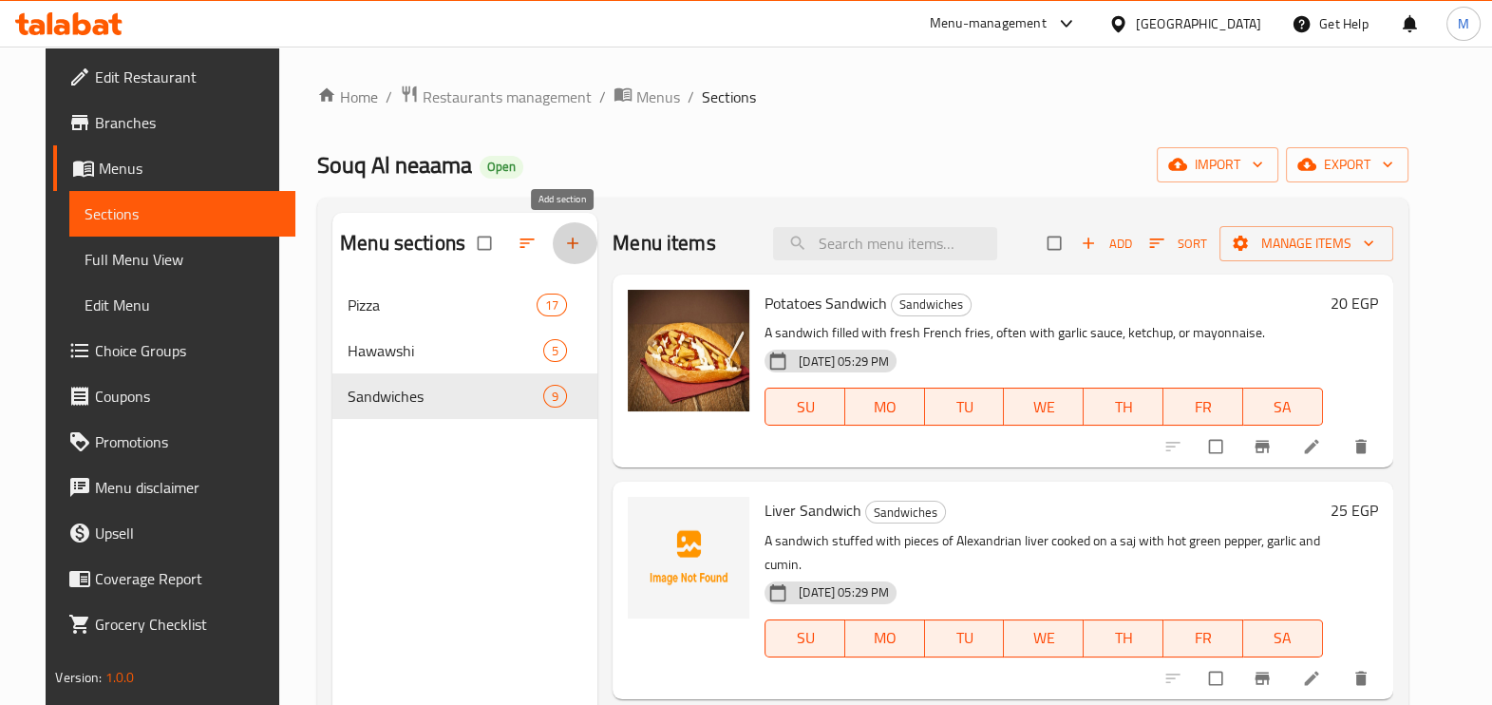
click at [566, 247] on icon "button" at bounding box center [572, 243] width 19 height 19
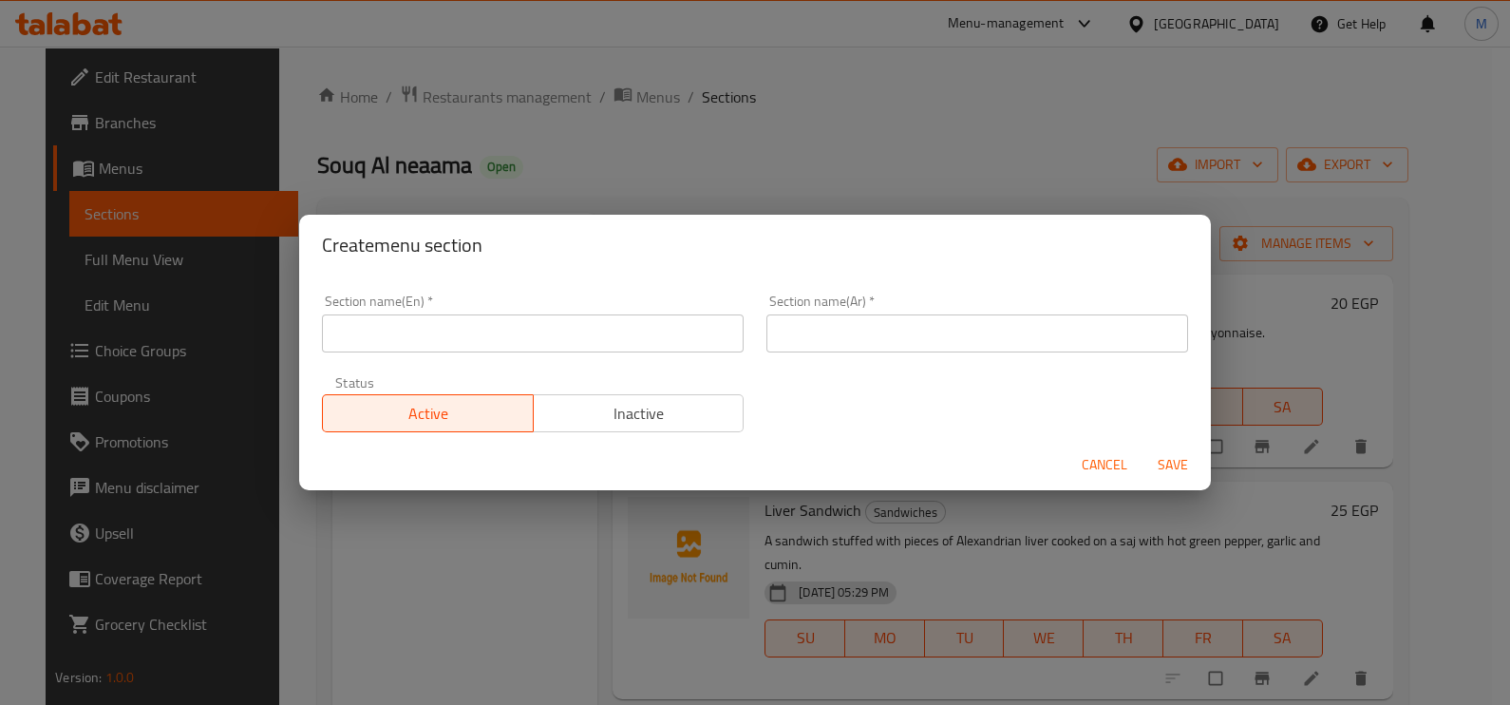
click at [619, 323] on input "text" at bounding box center [533, 333] width 422 height 38
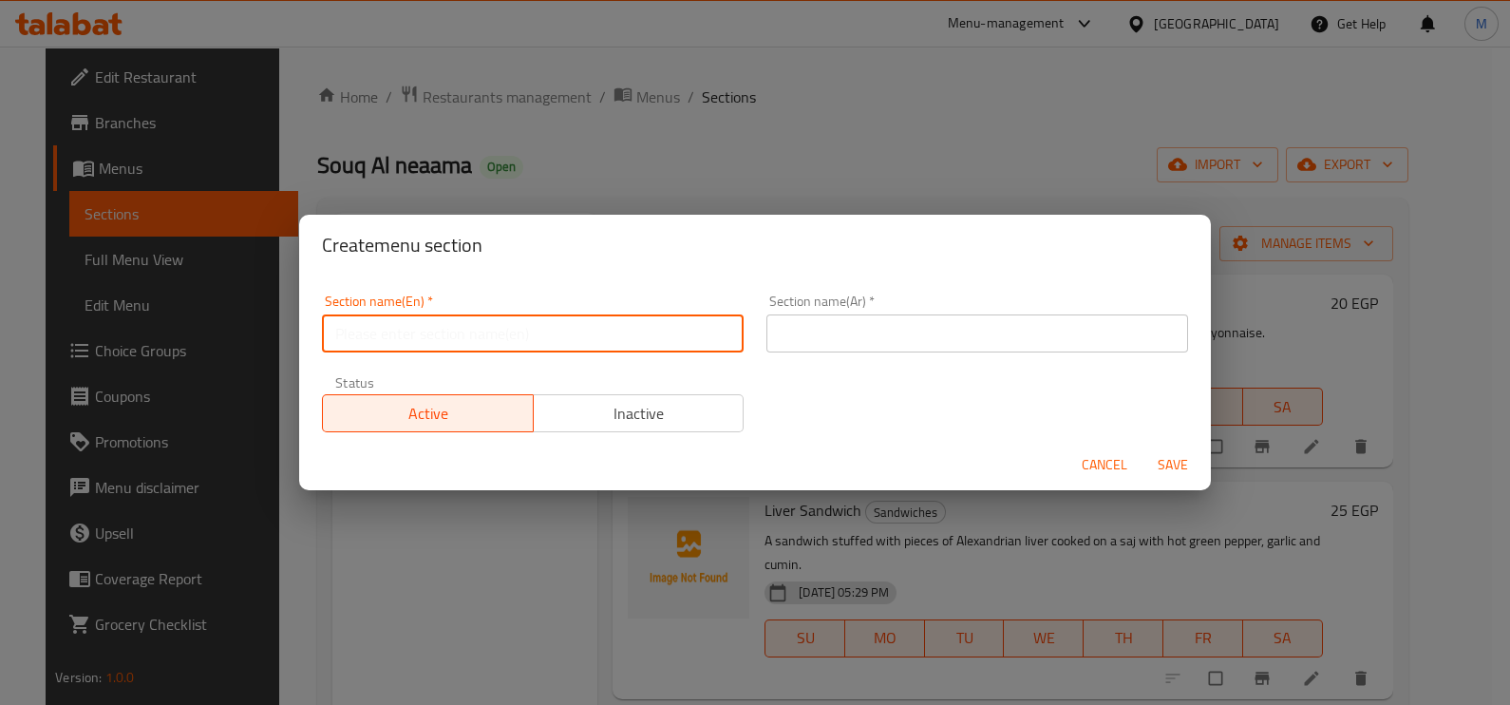
paste input "Crepe"
type input "Crepe"
click at [810, 325] on input "text" at bounding box center [977, 333] width 422 height 38
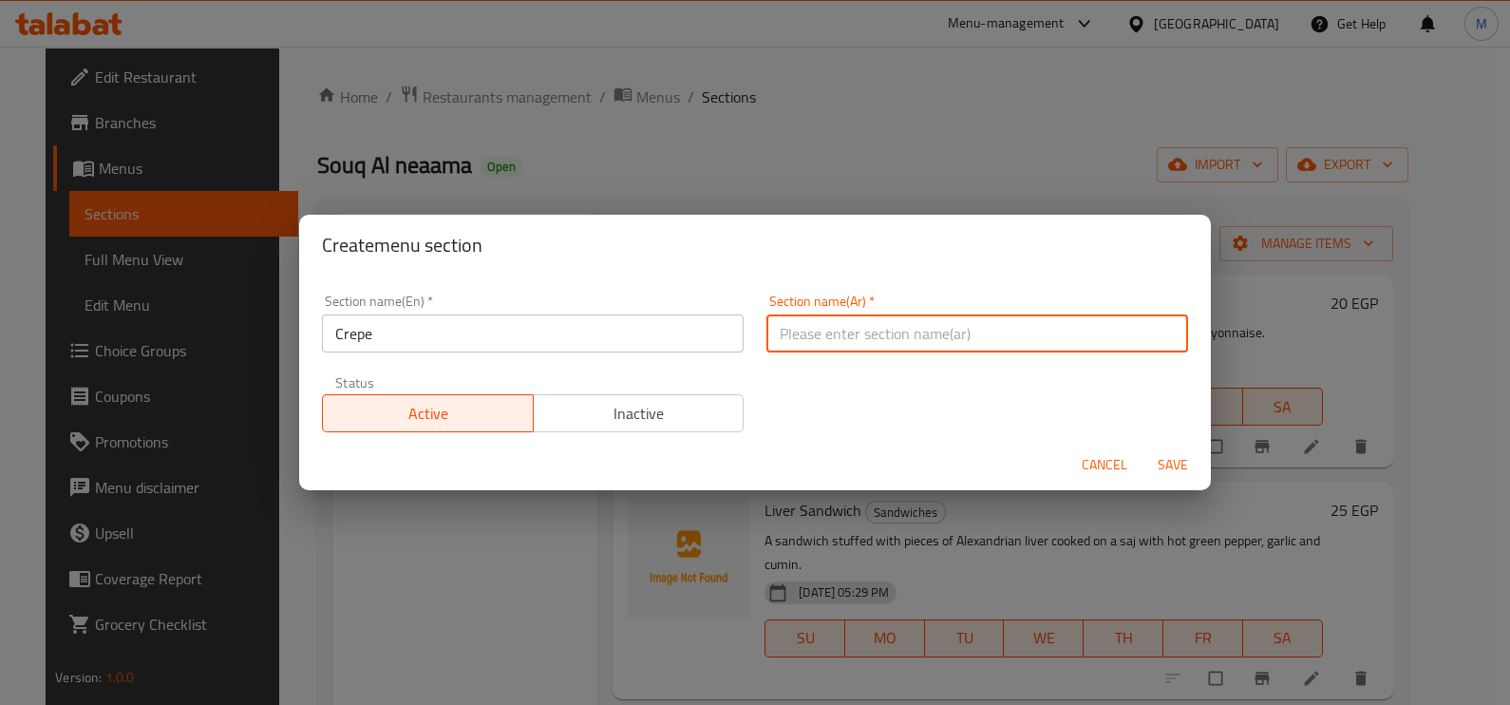
type input "كريب"
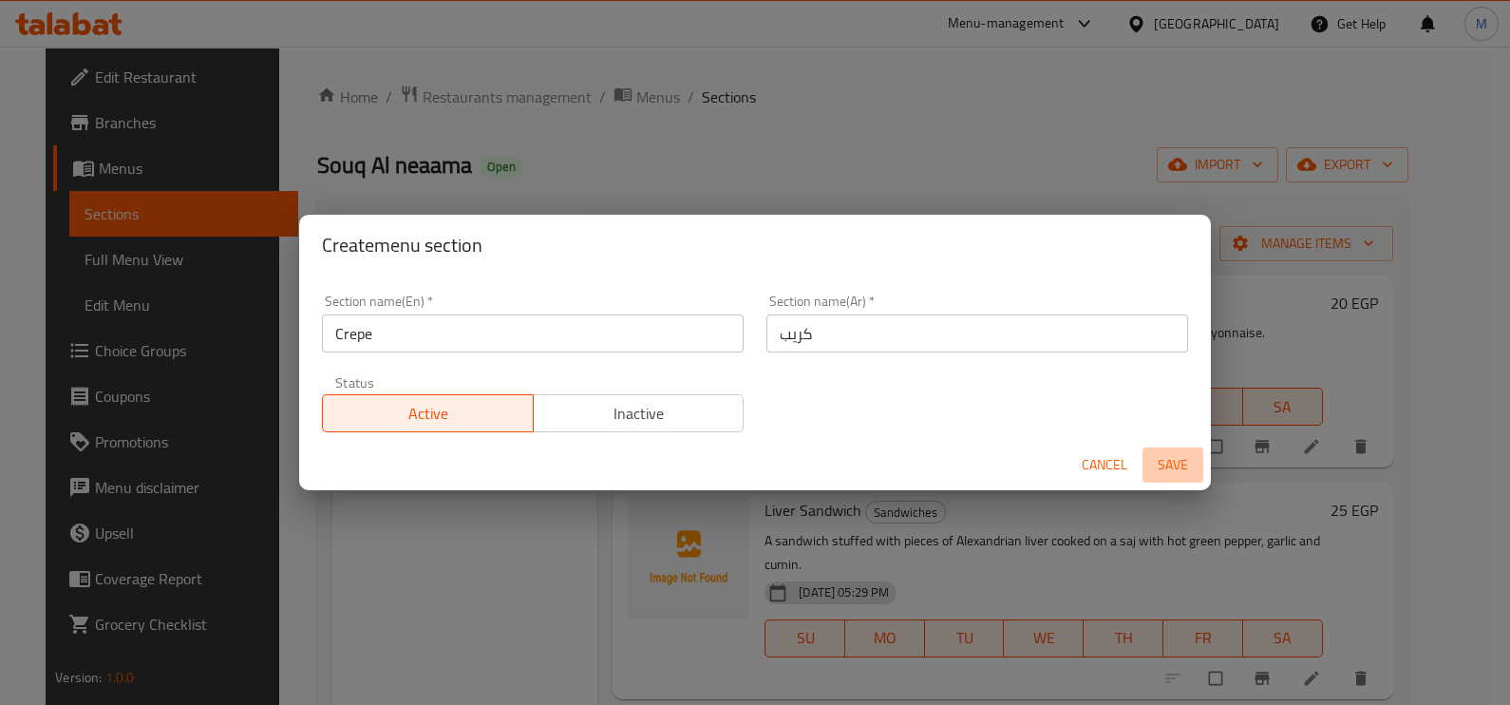
click at [1182, 469] on span "Save" at bounding box center [1173, 465] width 46 height 24
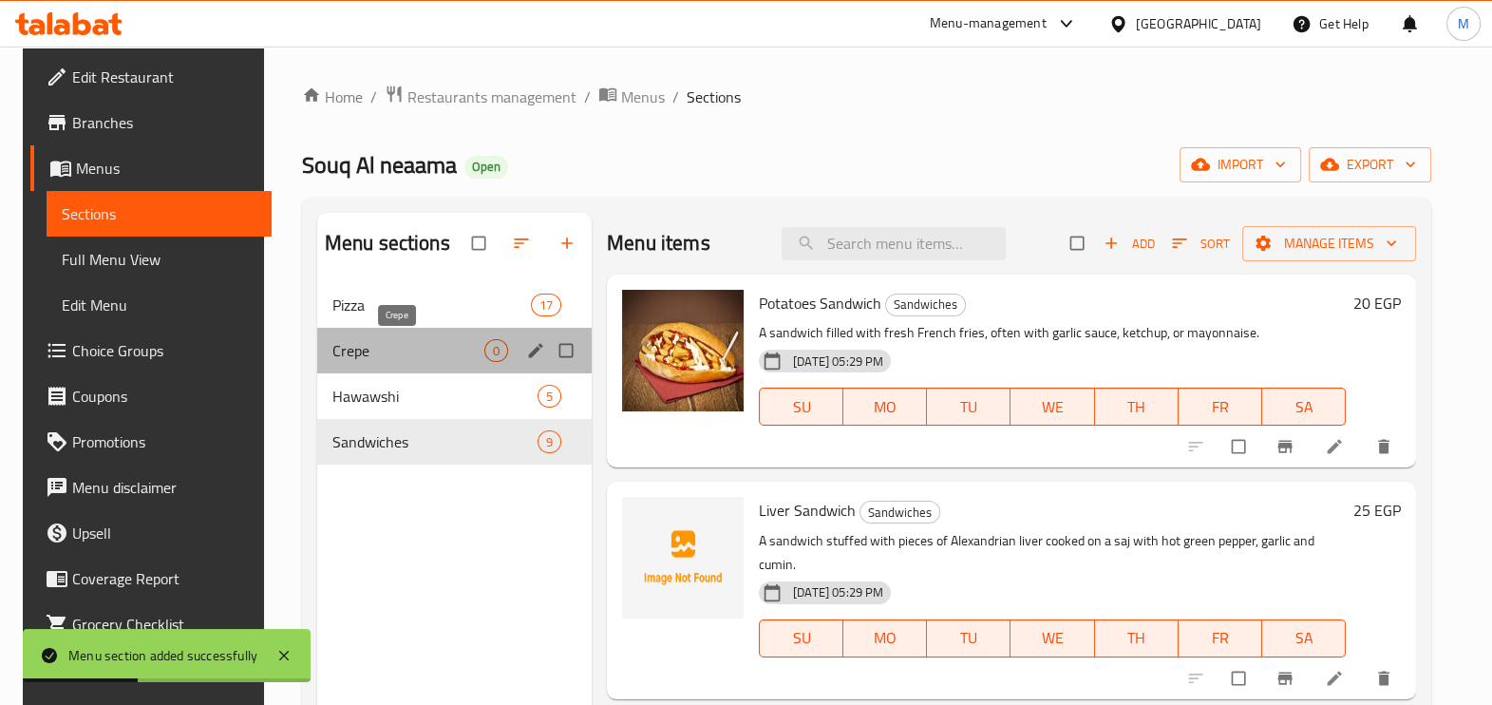
click at [432, 347] on span "Crepe" at bounding box center [408, 350] width 152 height 23
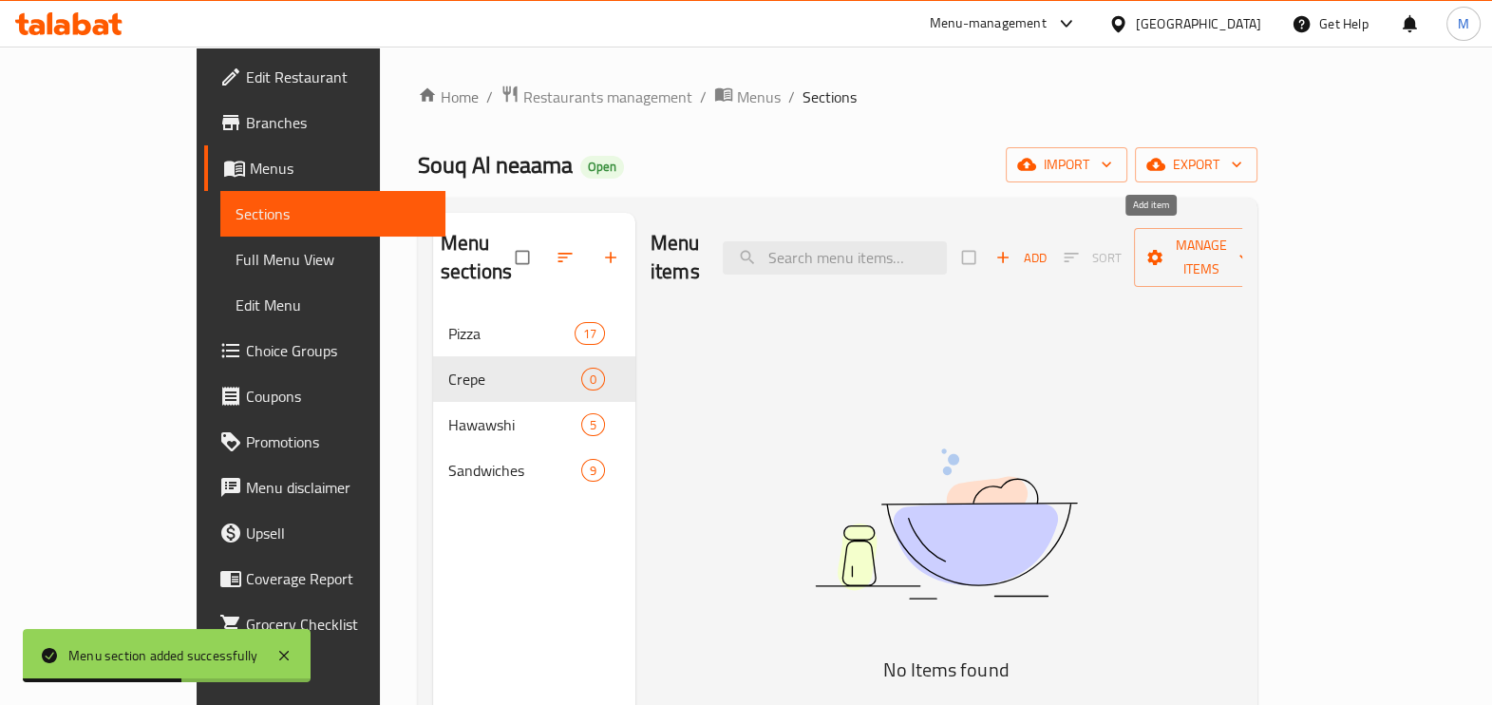
click at [1008, 253] on icon "button" at bounding box center [1002, 258] width 11 height 11
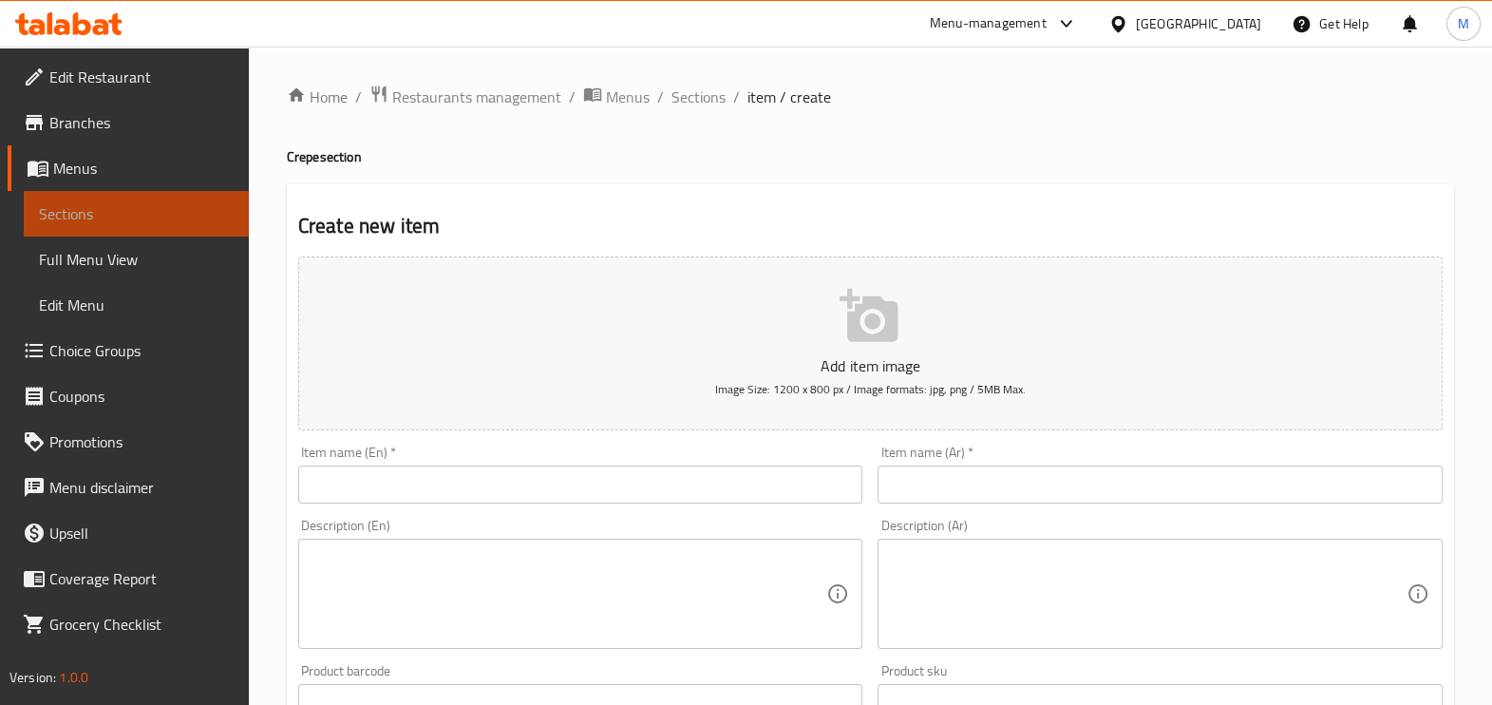
click at [133, 216] on span "Sections" at bounding box center [136, 213] width 195 height 23
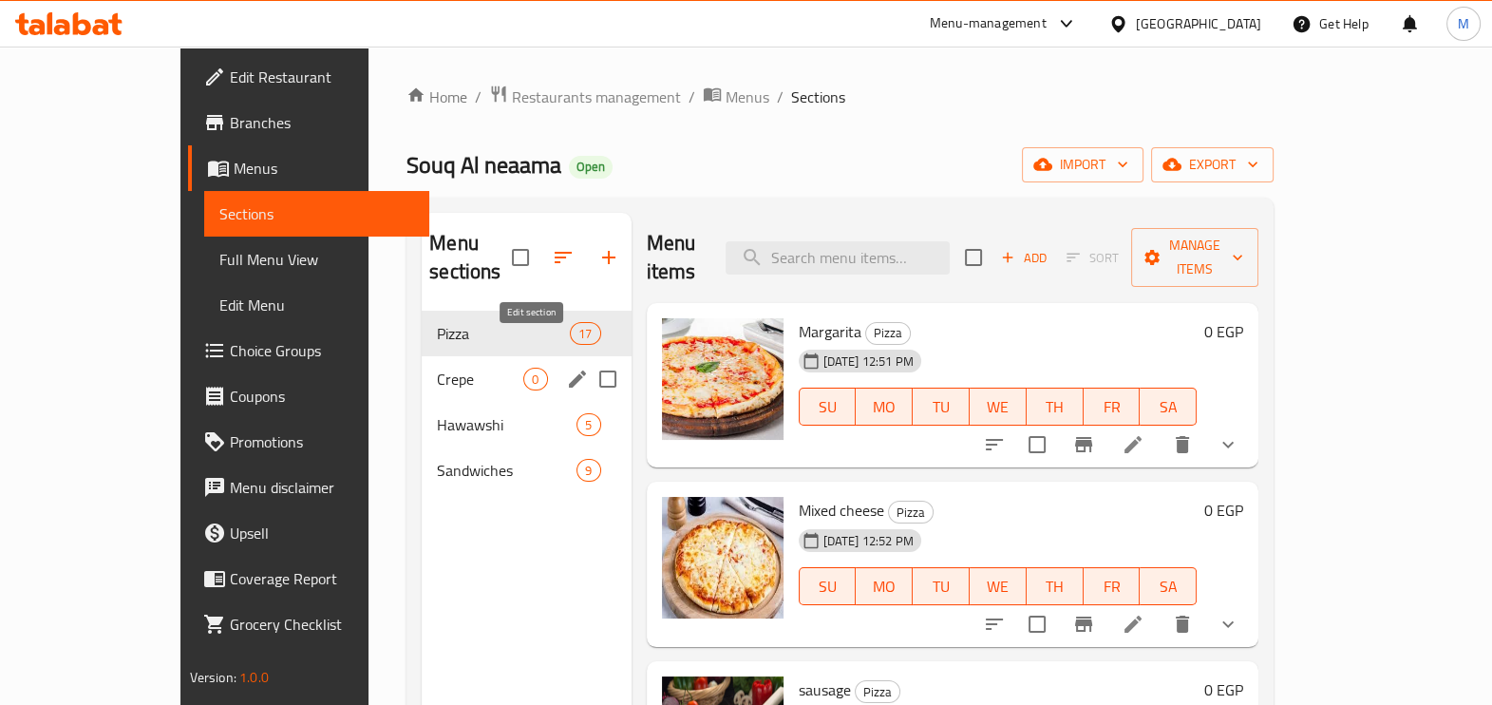
click at [566, 367] on icon "edit" at bounding box center [577, 378] width 23 height 23
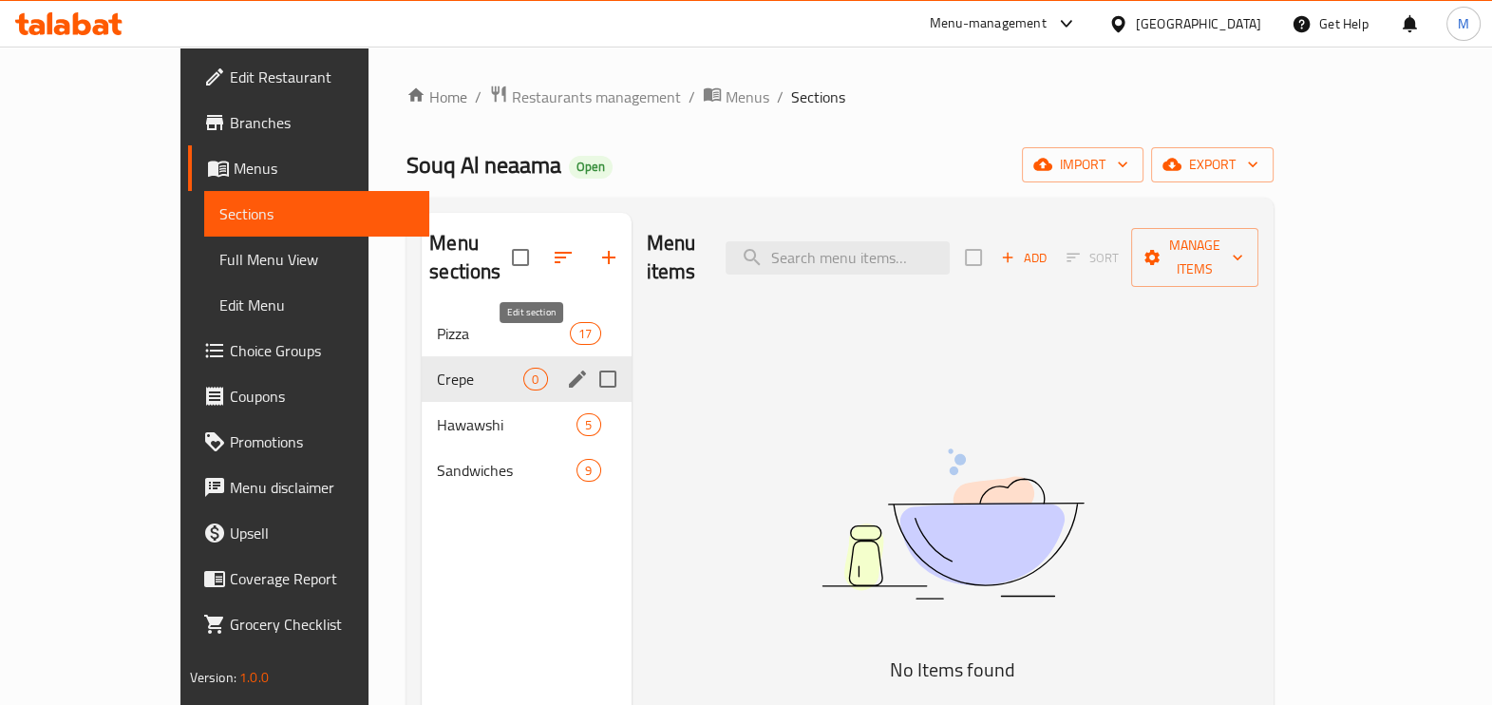
click at [569, 370] on icon "edit" at bounding box center [577, 378] width 17 height 17
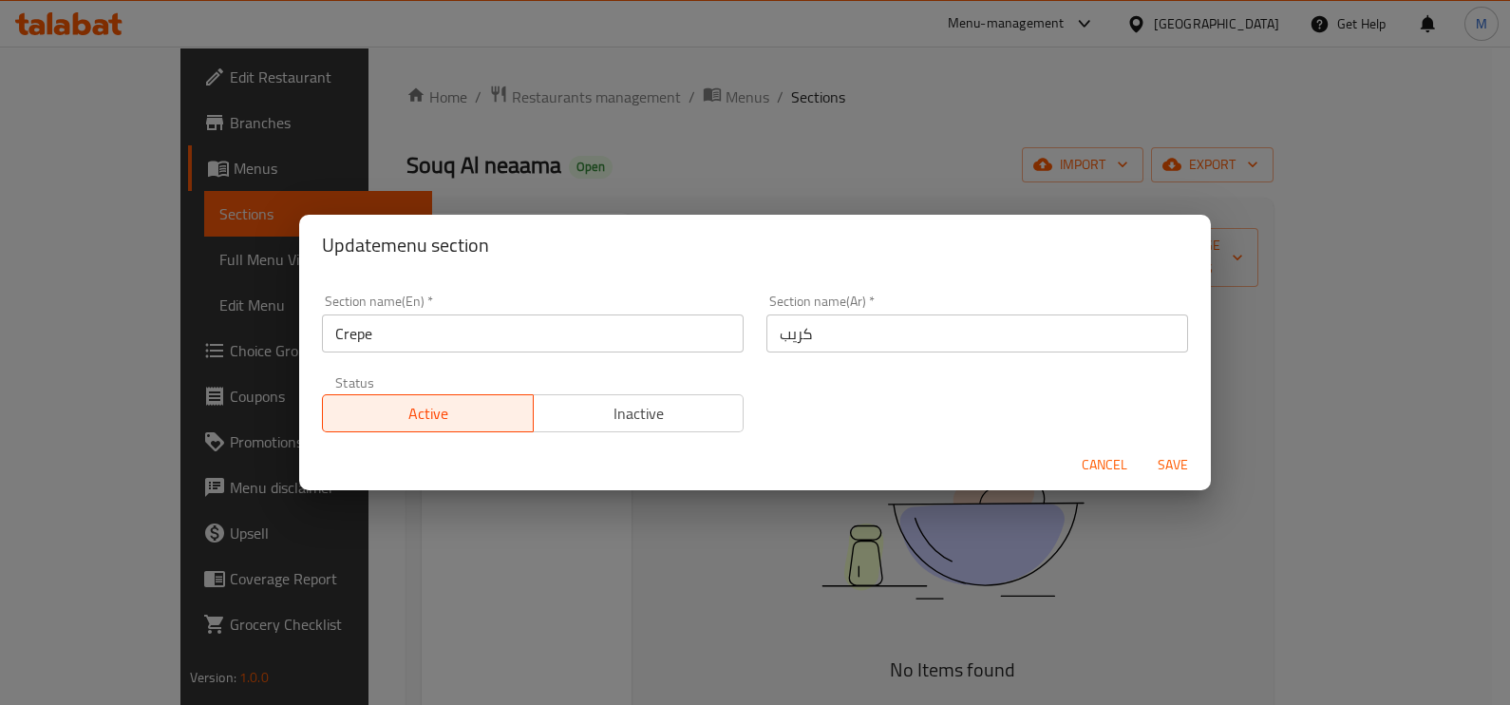
click at [600, 337] on input "Crepe" at bounding box center [533, 333] width 422 height 38
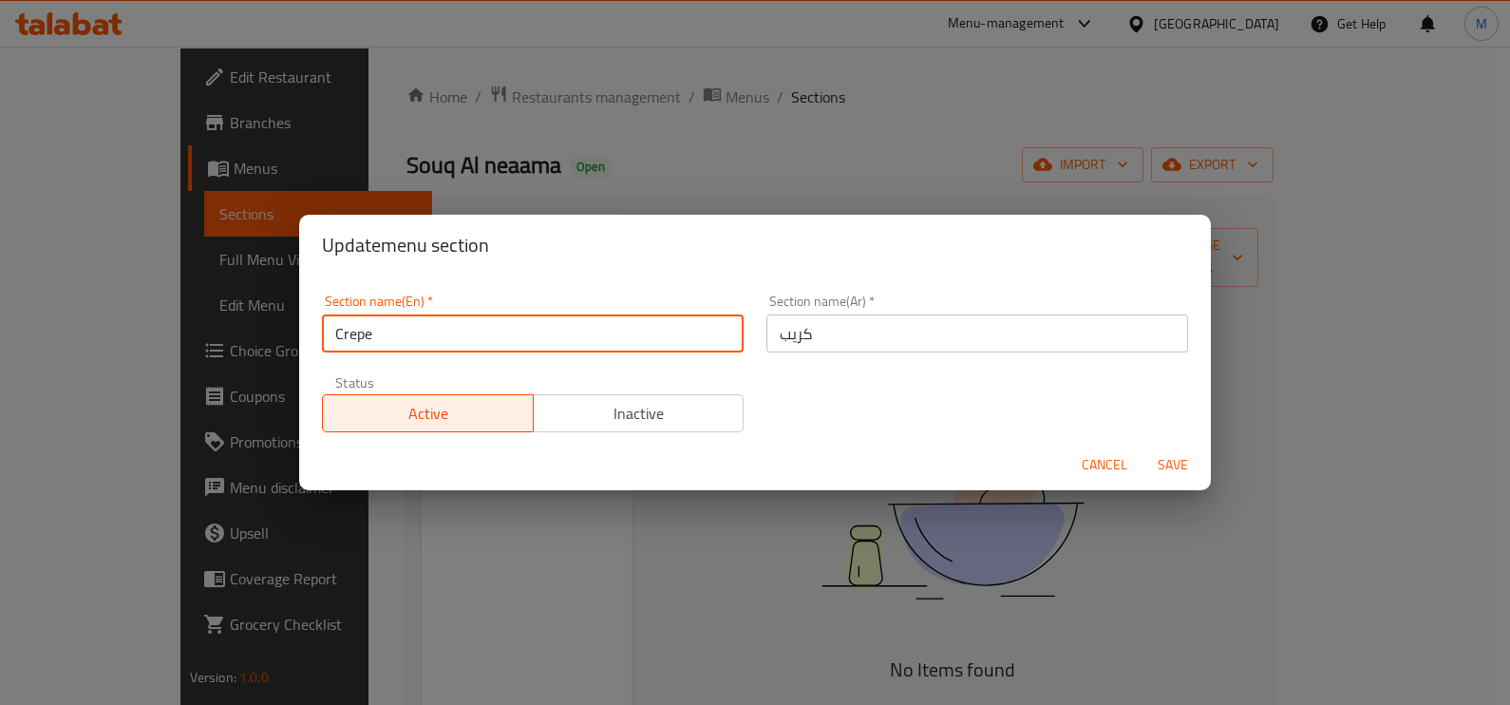
click at [593, 342] on input "Crepe" at bounding box center [533, 333] width 422 height 38
click at [598, 345] on input "Crepe" at bounding box center [533, 333] width 422 height 38
paste input "Savory c"
type input "Savory crepe"
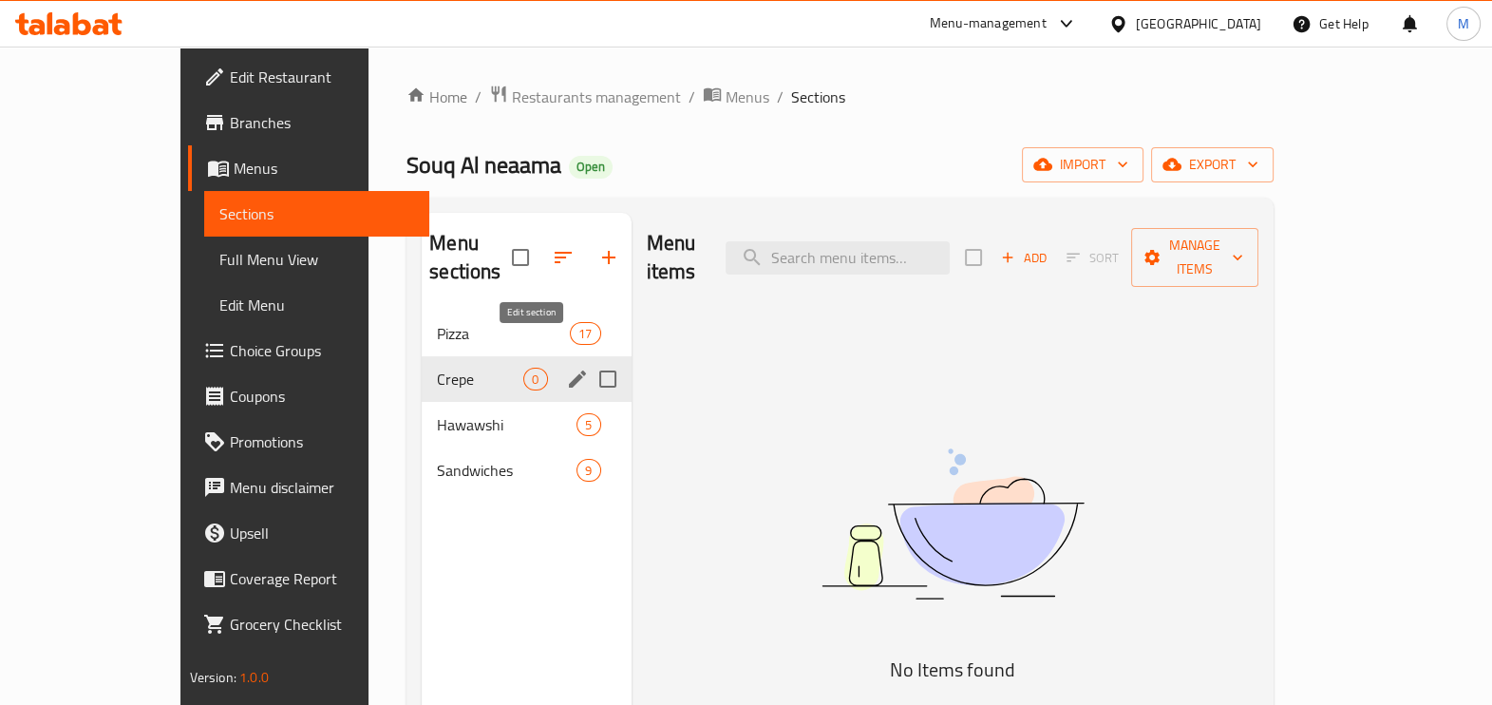
click at [566, 367] on icon "edit" at bounding box center [577, 378] width 23 height 23
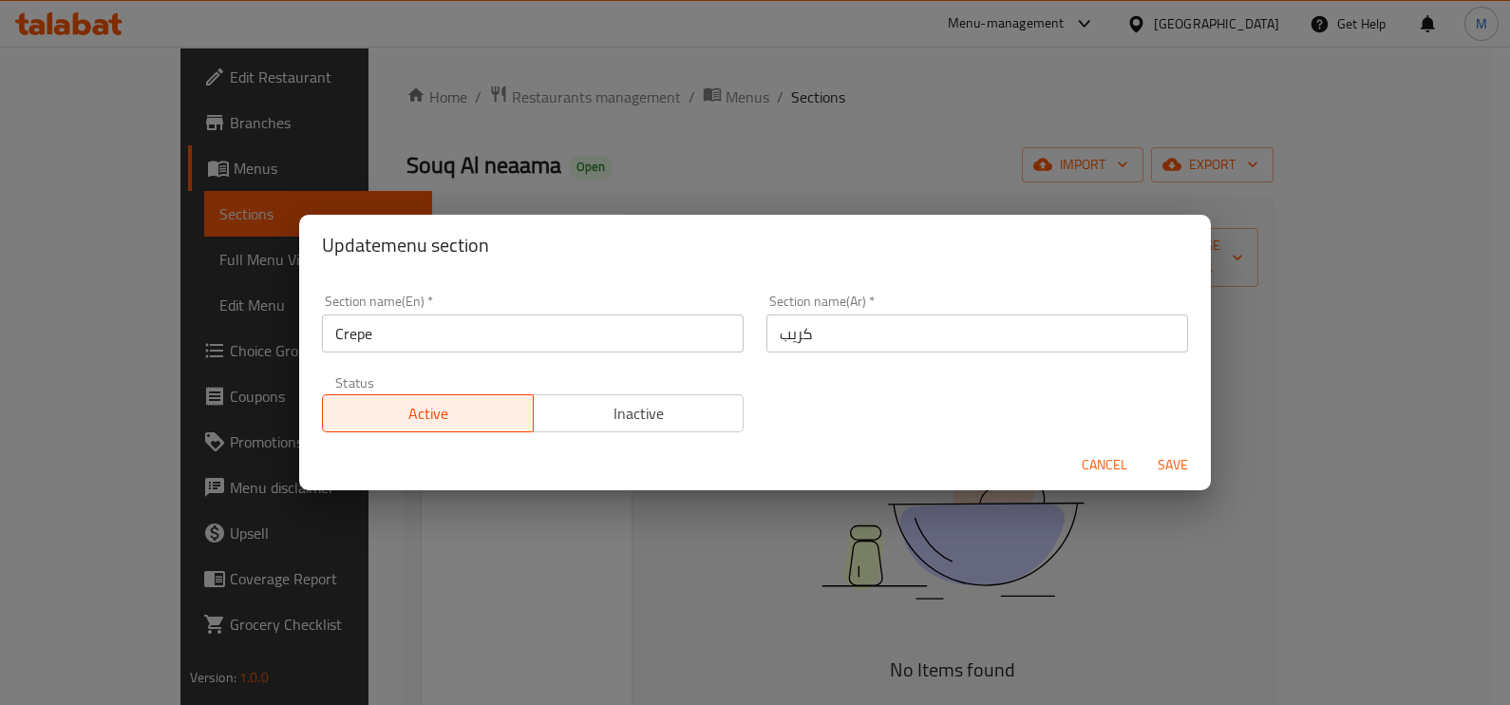
click at [547, 335] on input "Crepe" at bounding box center [533, 333] width 422 height 38
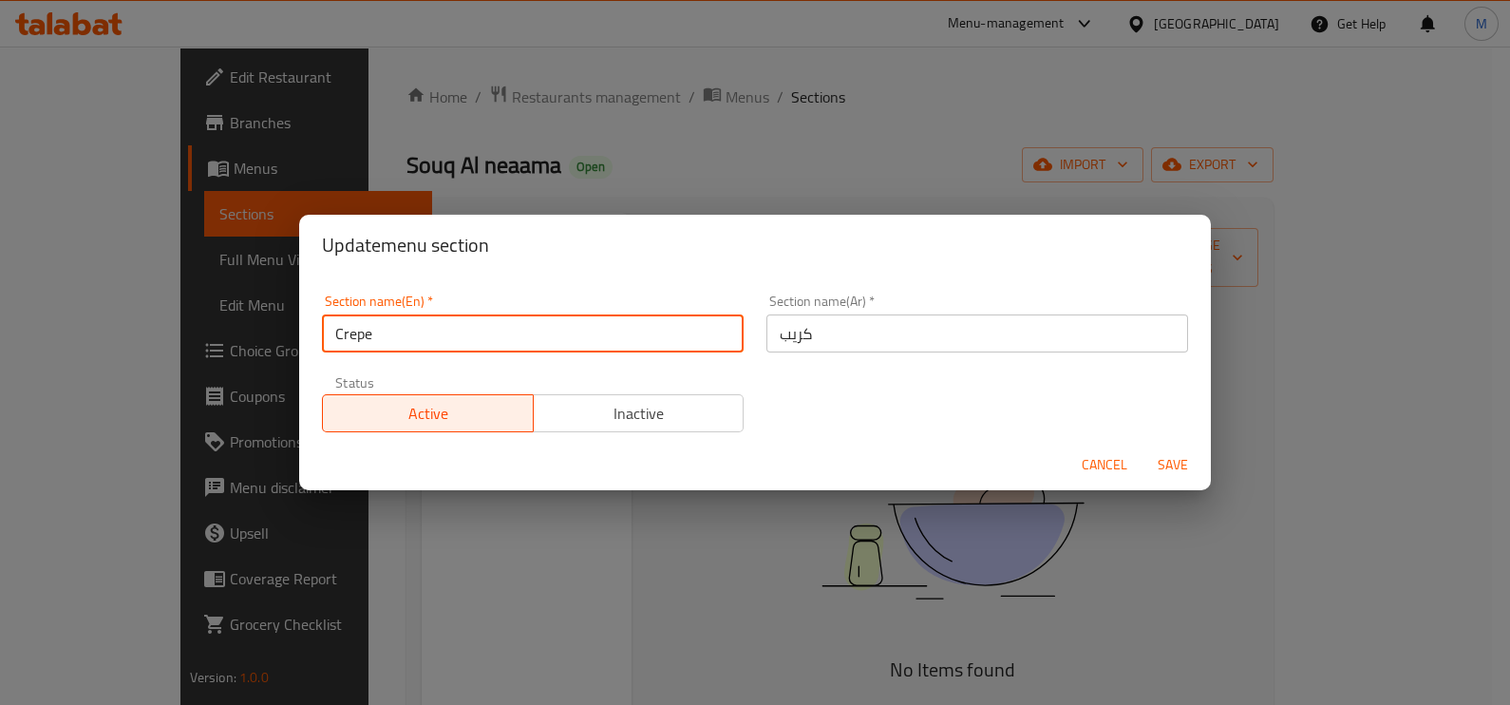
click at [547, 335] on input "Crepe" at bounding box center [533, 333] width 422 height 38
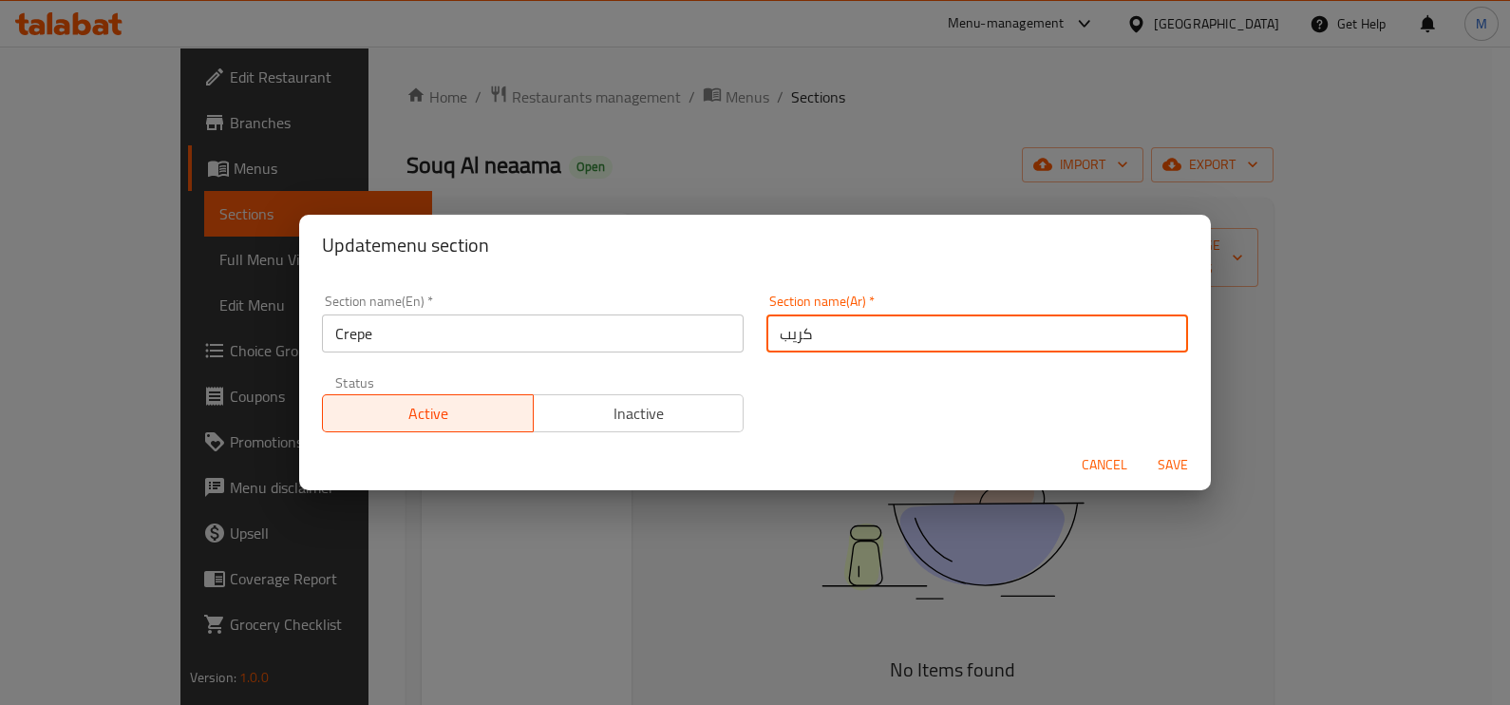
click at [822, 347] on input "كريب" at bounding box center [977, 333] width 422 height 38
paste input "حادق"
type input "كريب حادق"
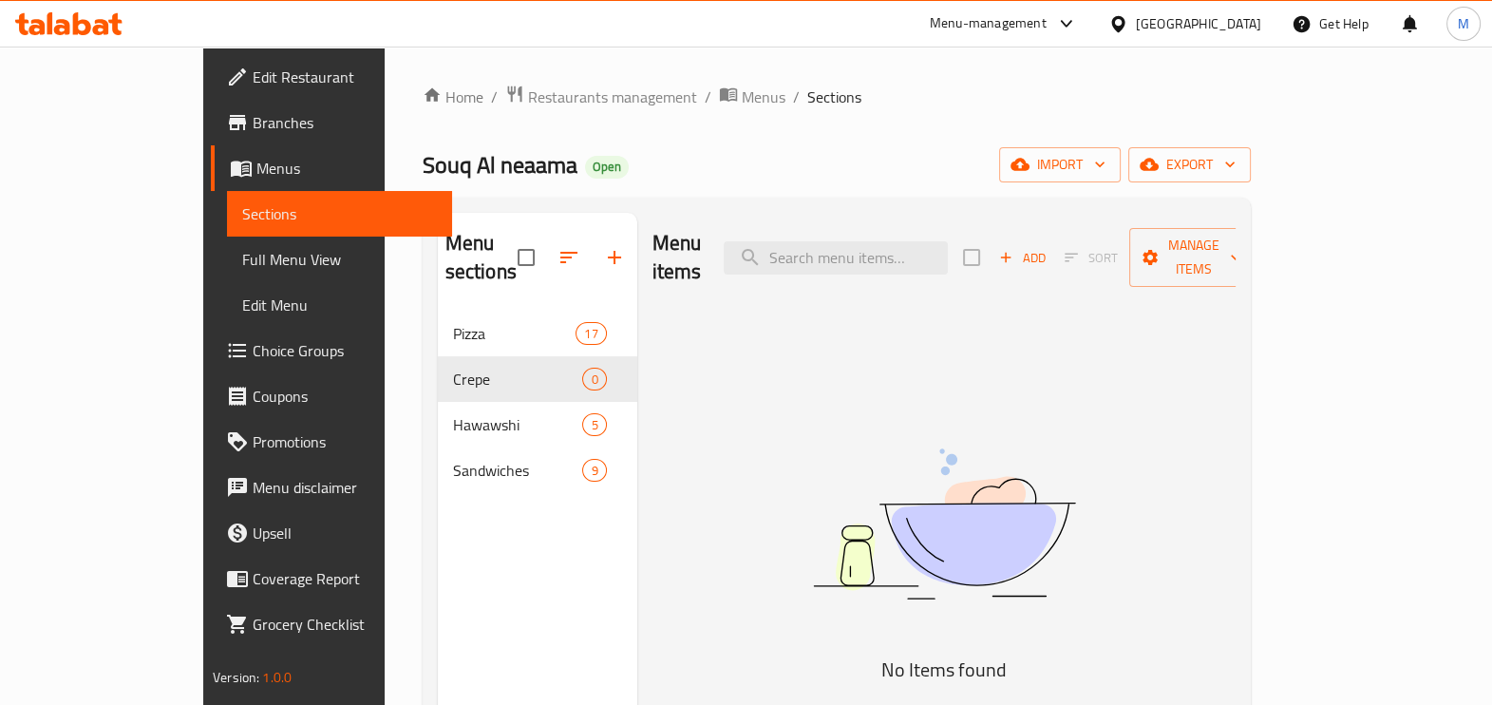
click at [743, 422] on div "Menu items Add Sort Manage items No Items found" at bounding box center [936, 565] width 598 height 705
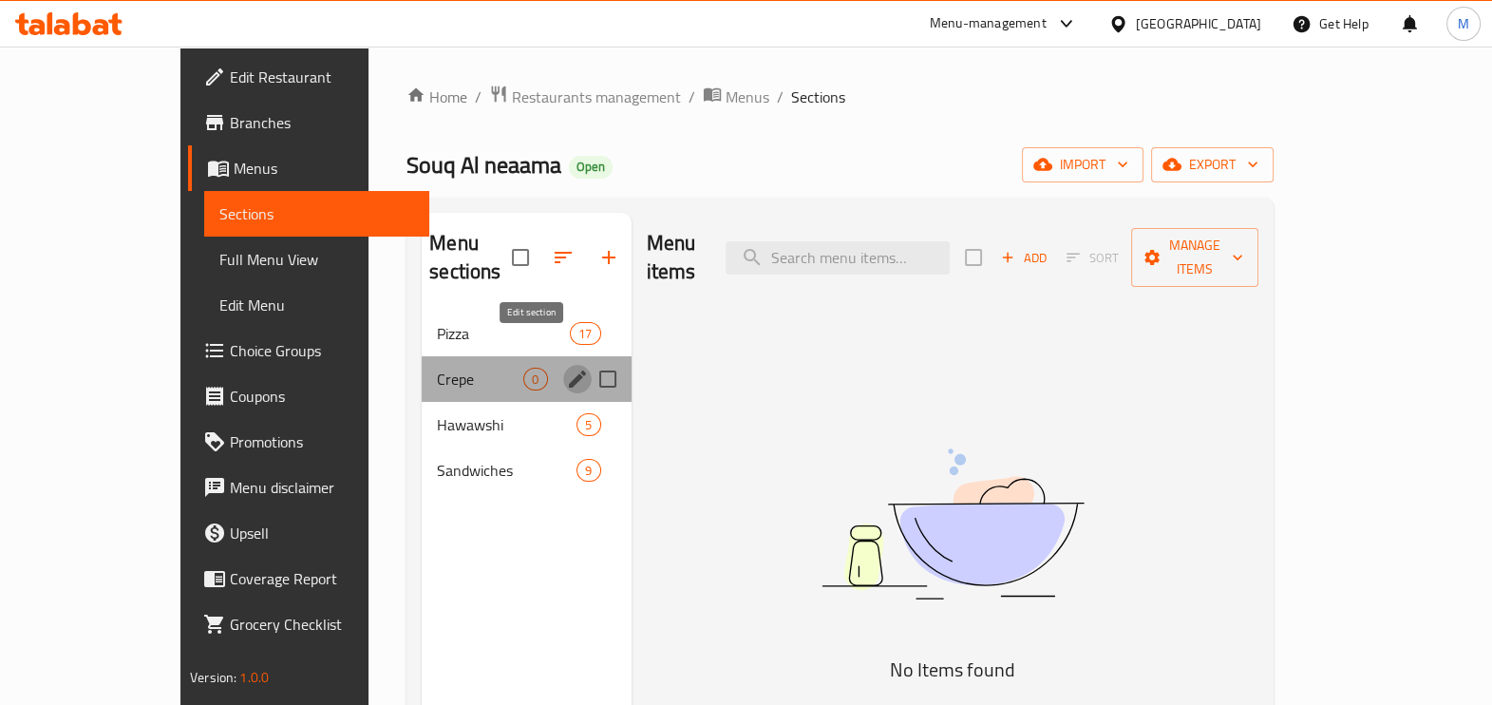
click at [569, 370] on icon "edit" at bounding box center [577, 378] width 17 height 17
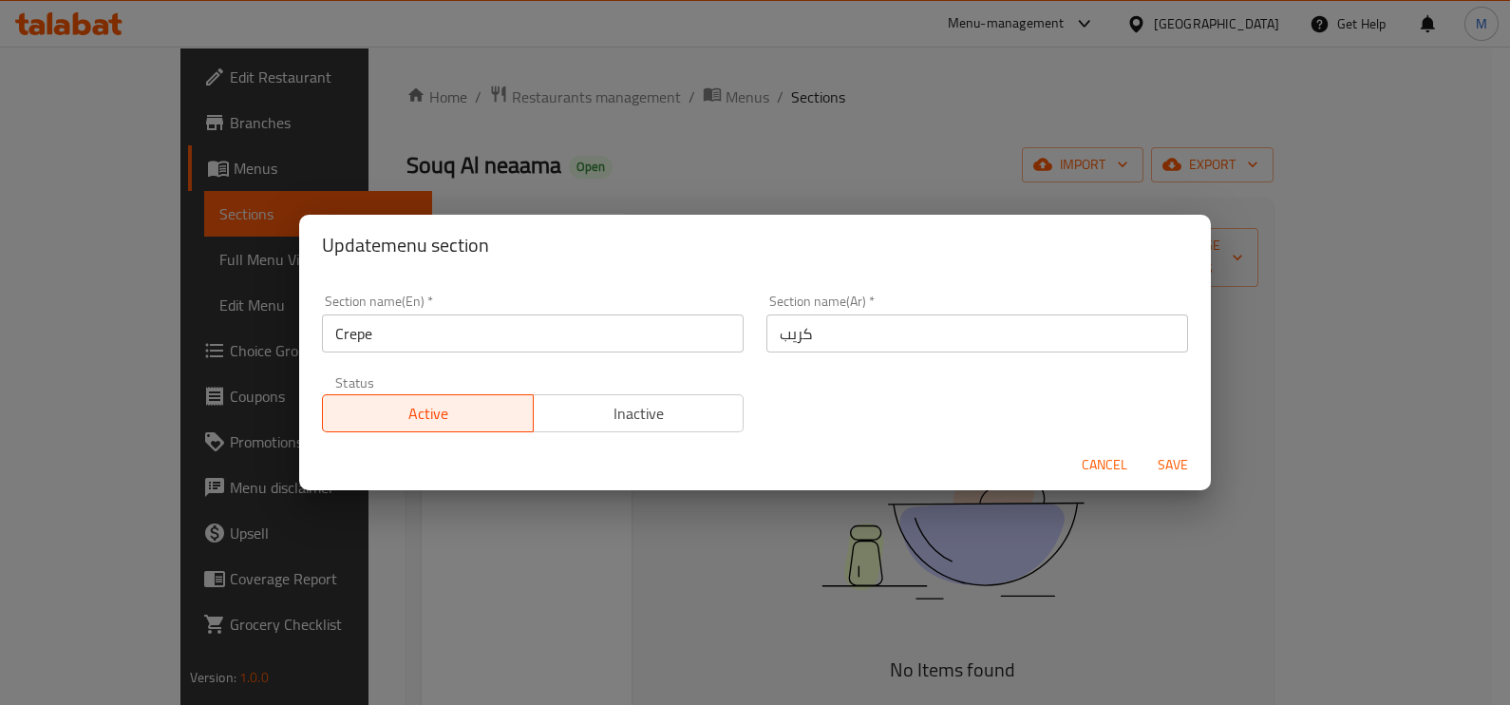
click at [593, 337] on input "Crepe" at bounding box center [533, 333] width 422 height 38
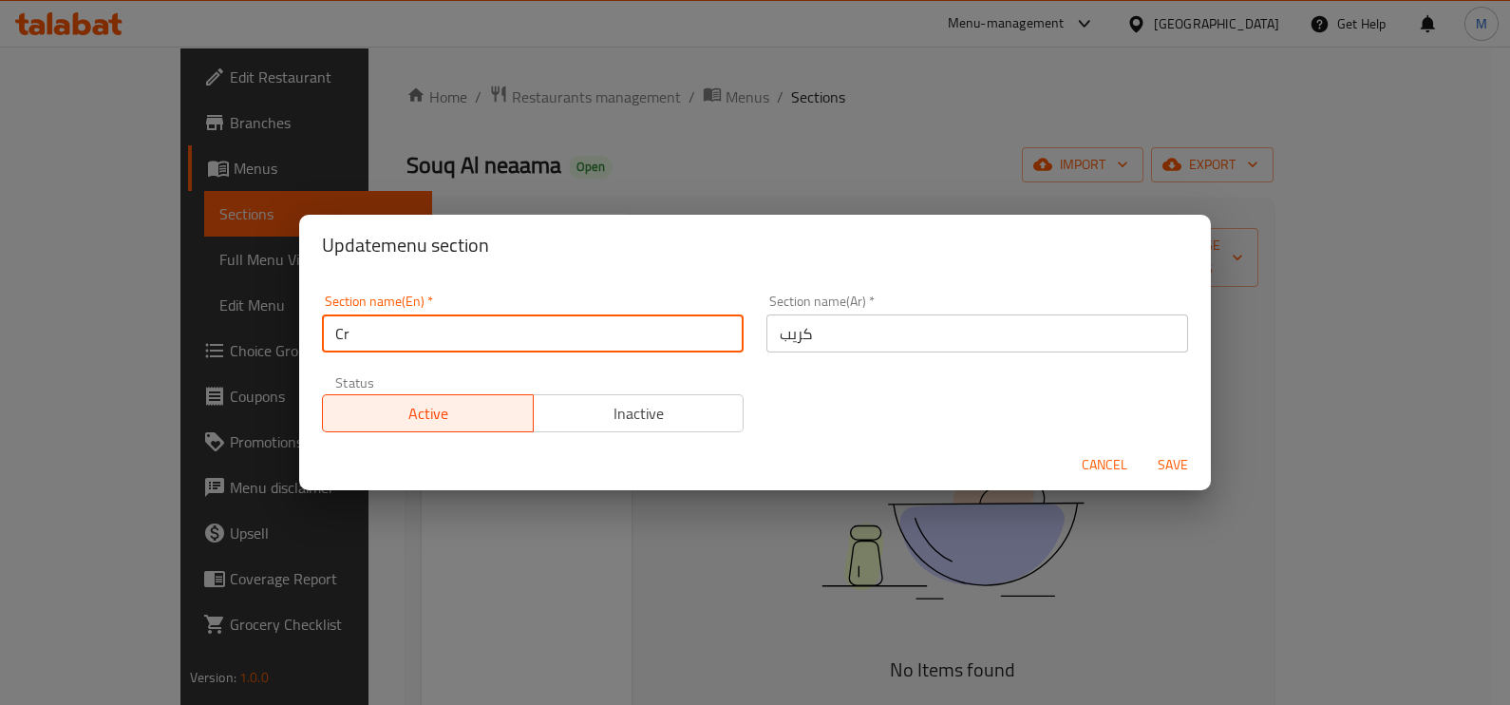
type input "C"
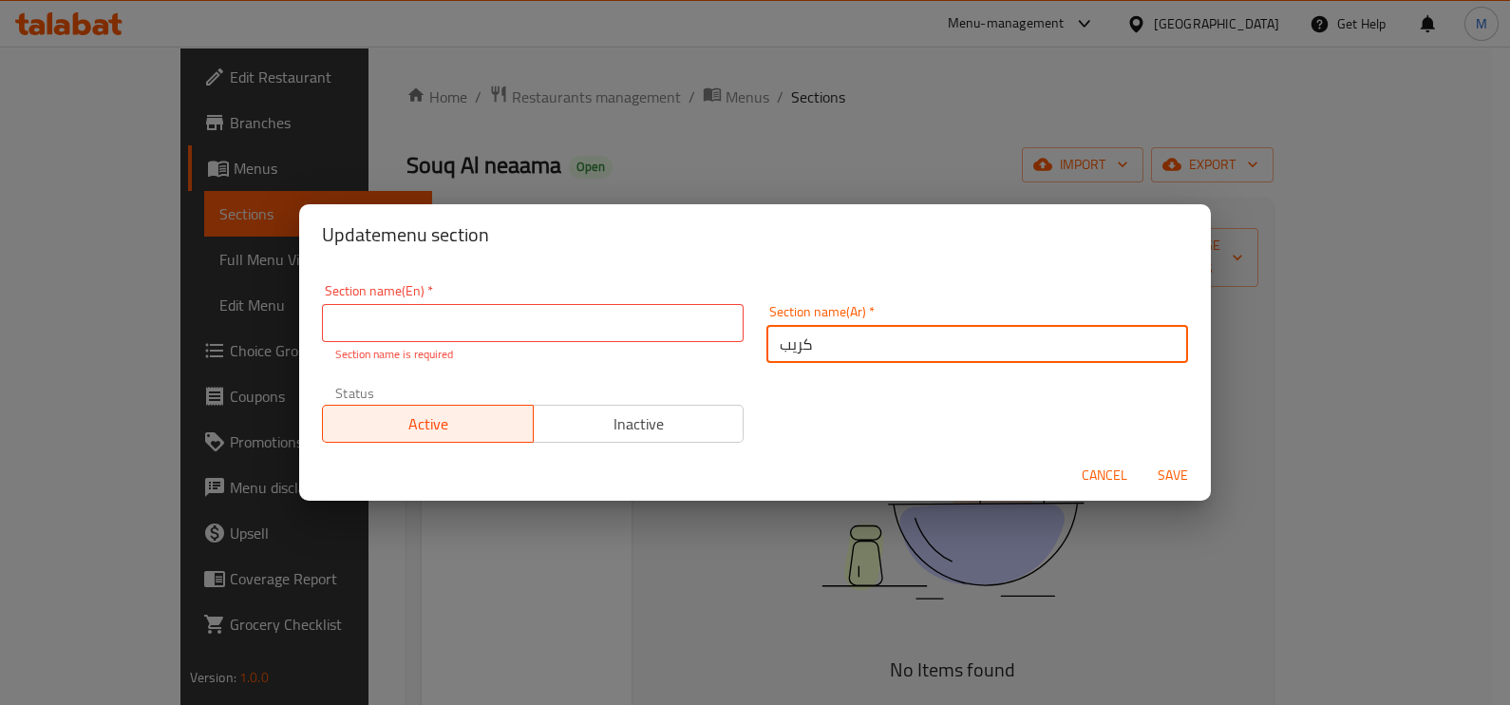
click at [870, 338] on input "كريب" at bounding box center [977, 344] width 422 height 38
click at [871, 338] on input "كريب" at bounding box center [977, 344] width 422 height 38
click at [855, 342] on input "كريب" at bounding box center [977, 344] width 422 height 38
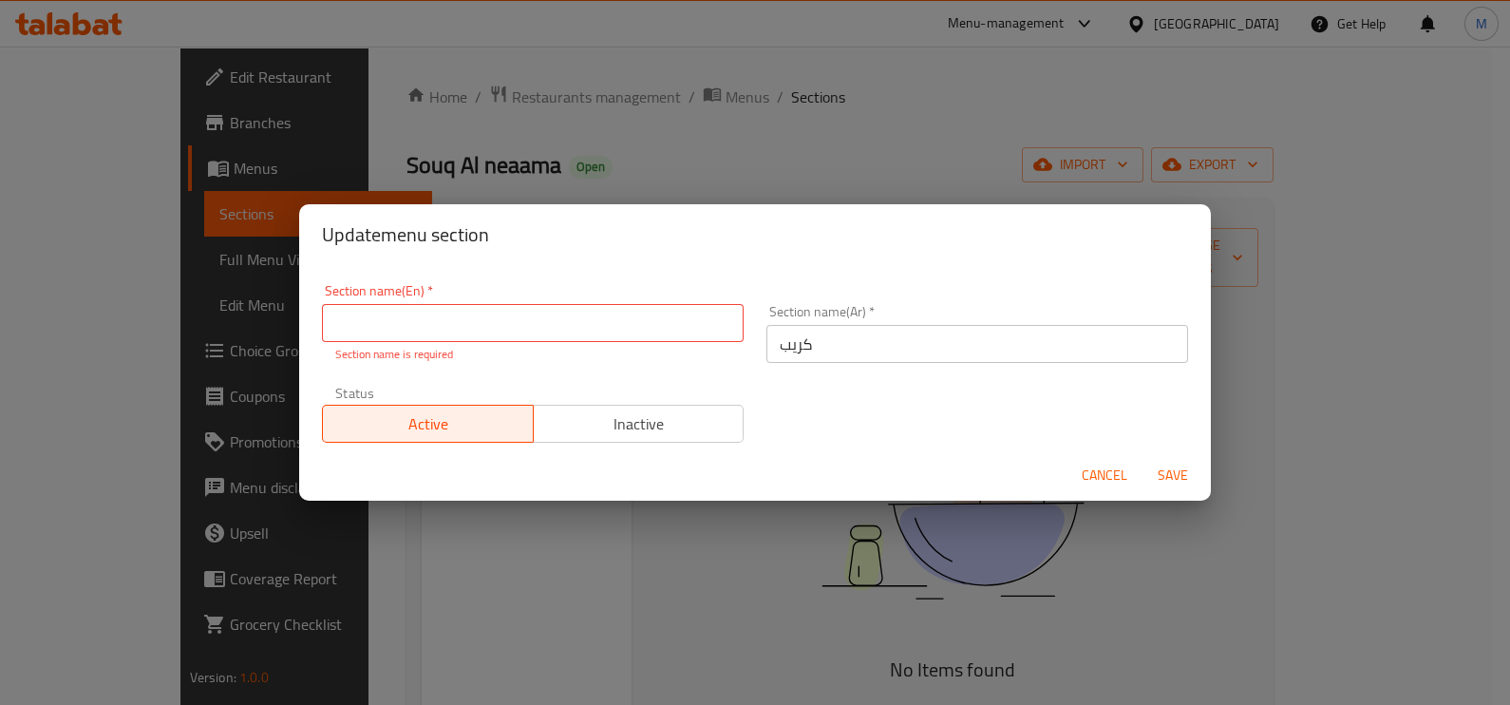
click at [850, 385] on div "Section name(En)   * Section name(En) * Section name is required Section name(A…" at bounding box center [754, 363] width 889 height 181
click at [850, 340] on input "كريب" at bounding box center [977, 344] width 422 height 38
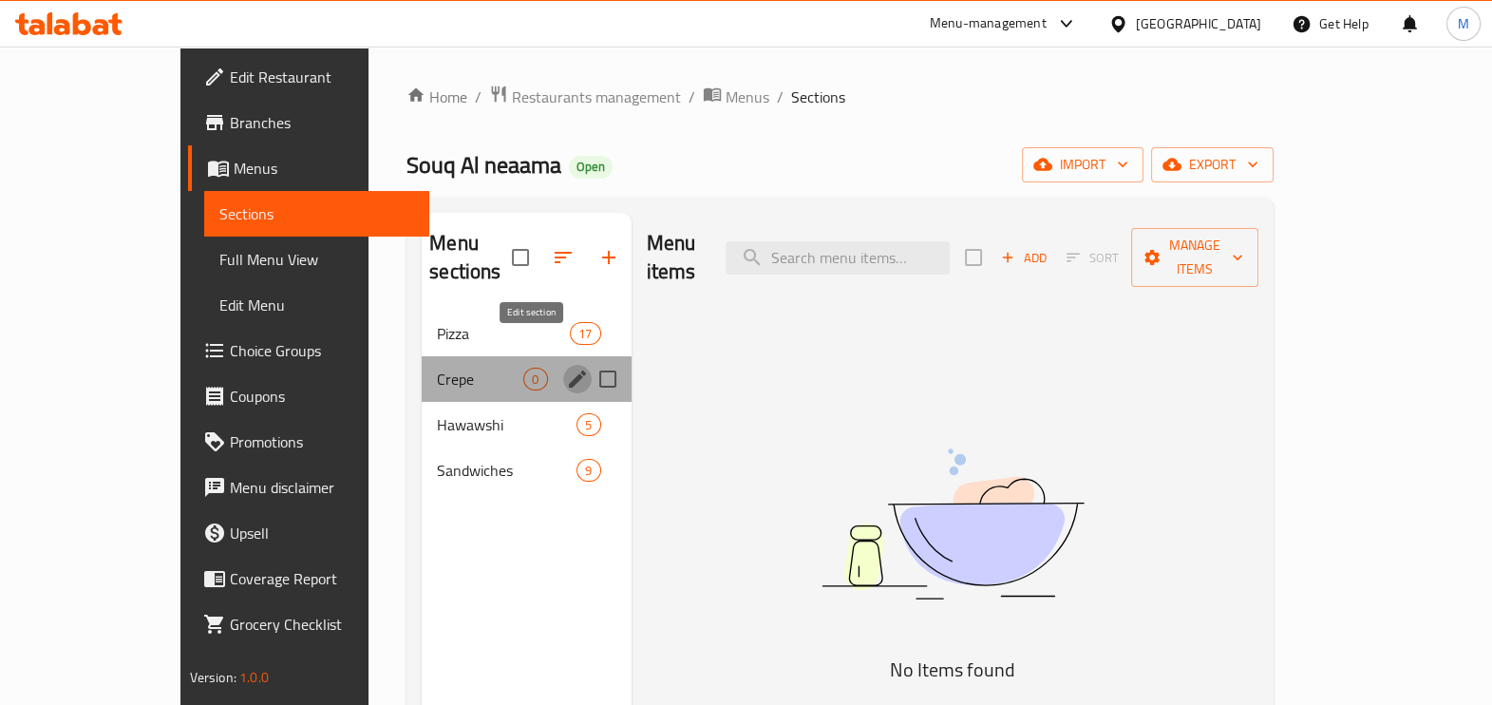
click at [566, 367] on icon "edit" at bounding box center [577, 378] width 23 height 23
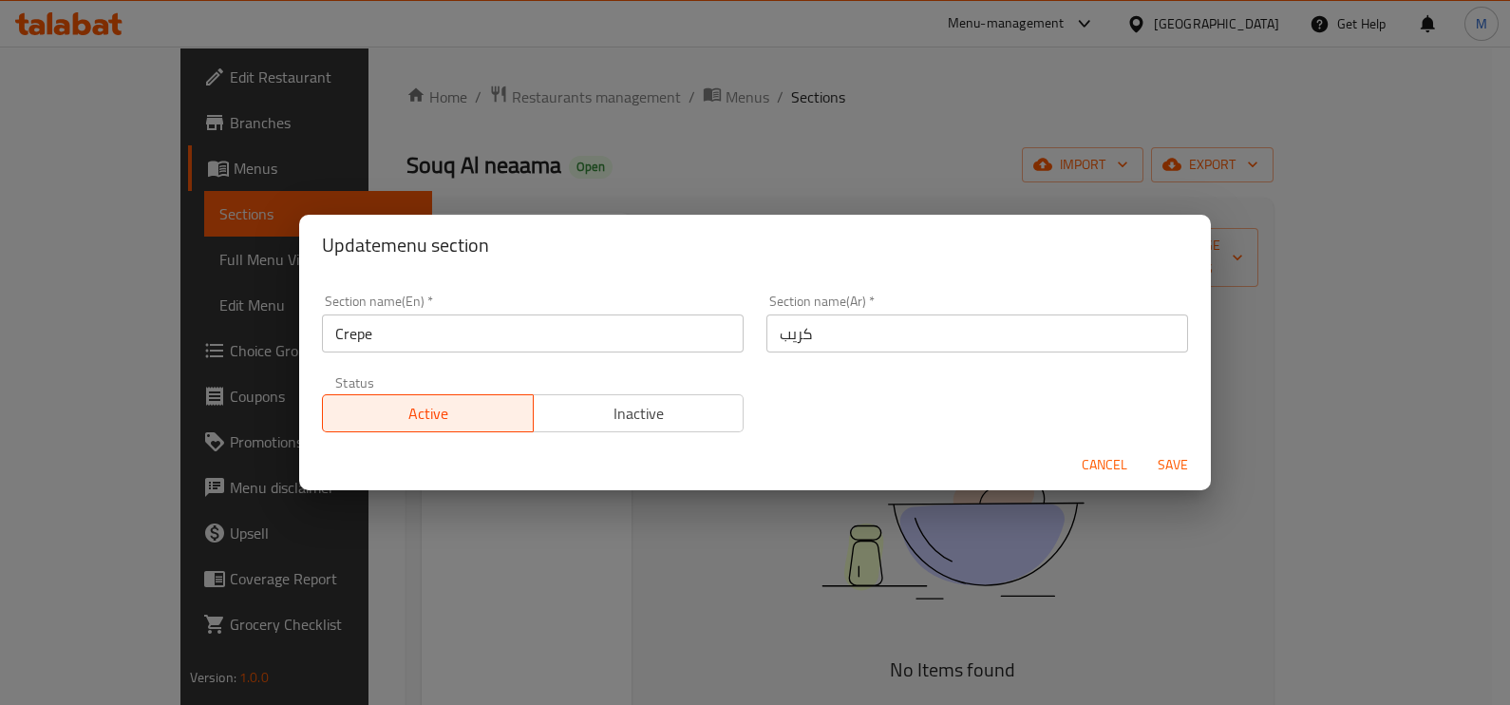
click at [604, 328] on input "Crepe" at bounding box center [533, 333] width 422 height 38
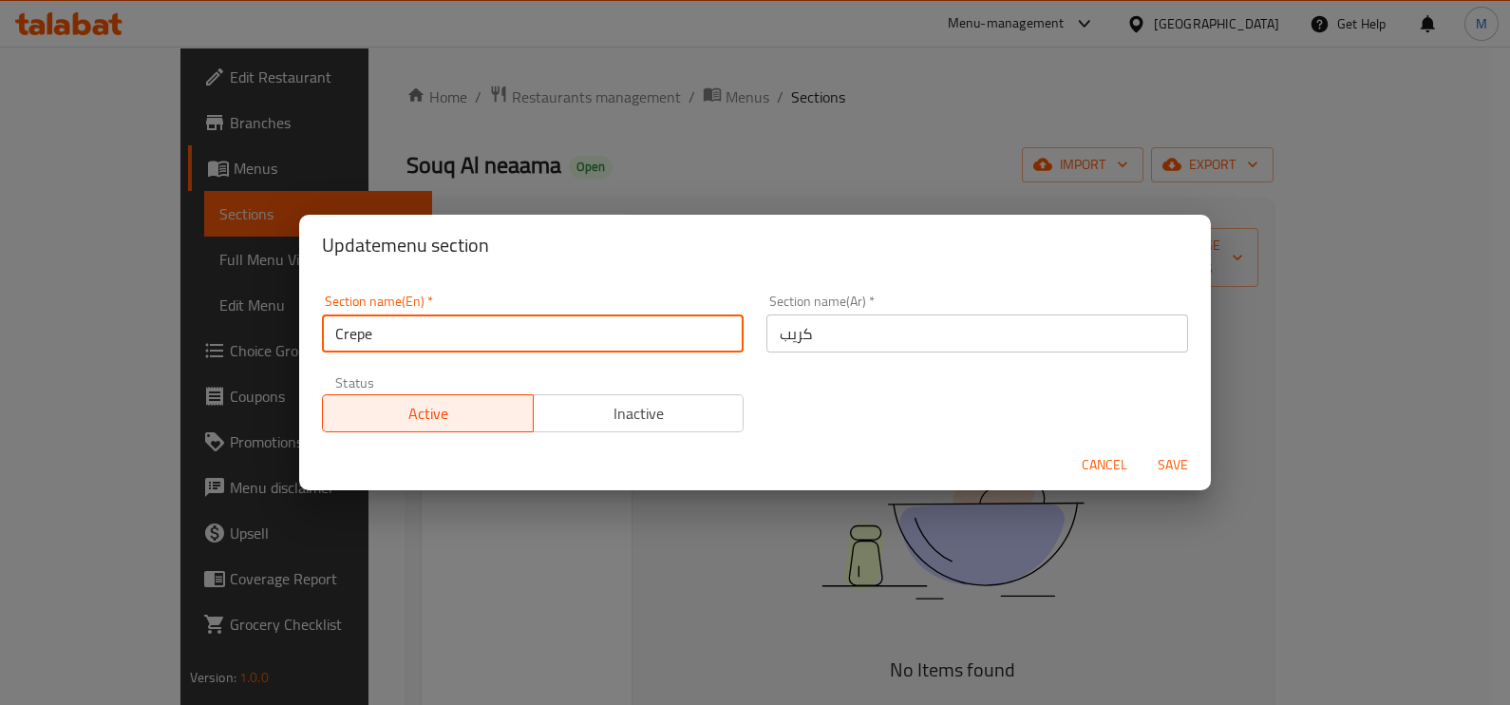
click at [846, 323] on input "كريب" at bounding box center [977, 333] width 422 height 38
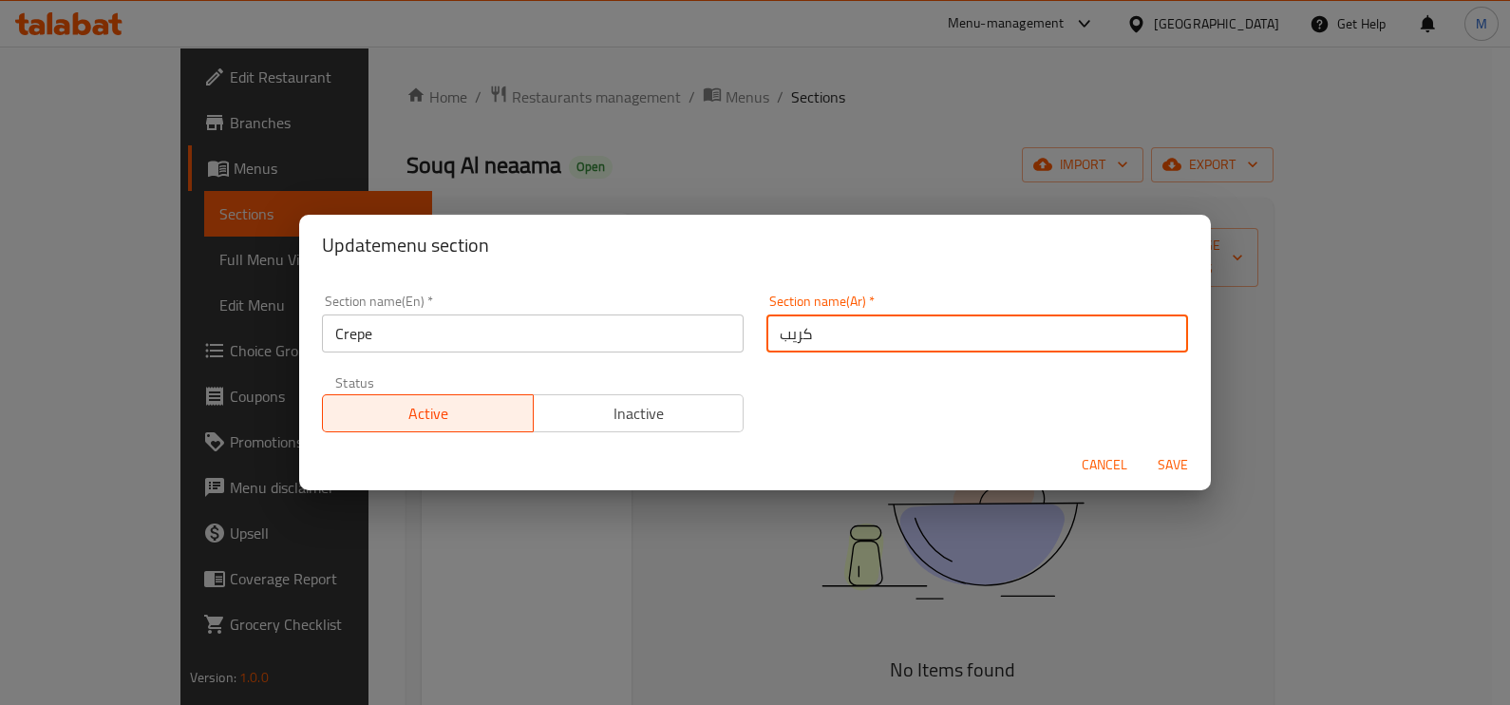
click at [818, 338] on input "كريب" at bounding box center [977, 333] width 422 height 38
paste input "حادق"
type input "كريب حادق"
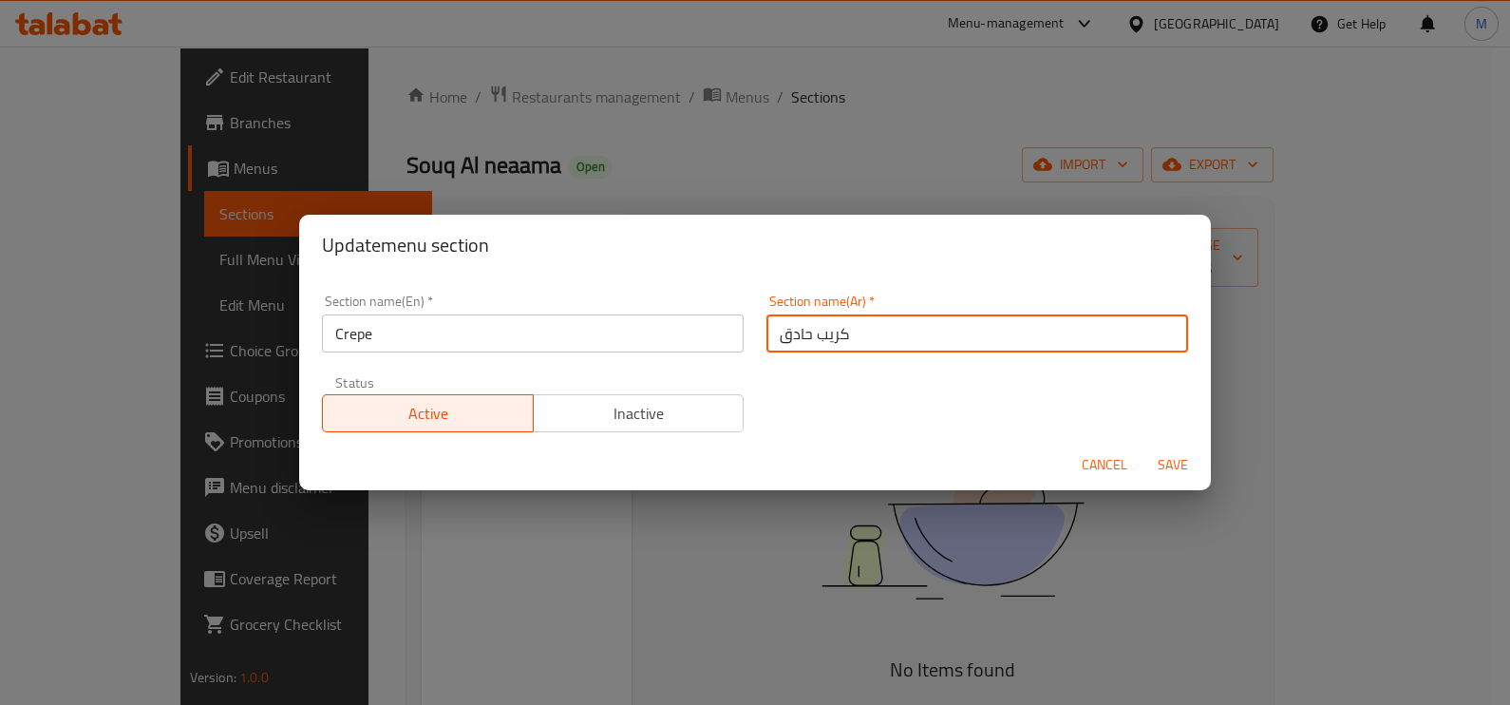
click at [587, 345] on input "Crepe" at bounding box center [533, 333] width 422 height 38
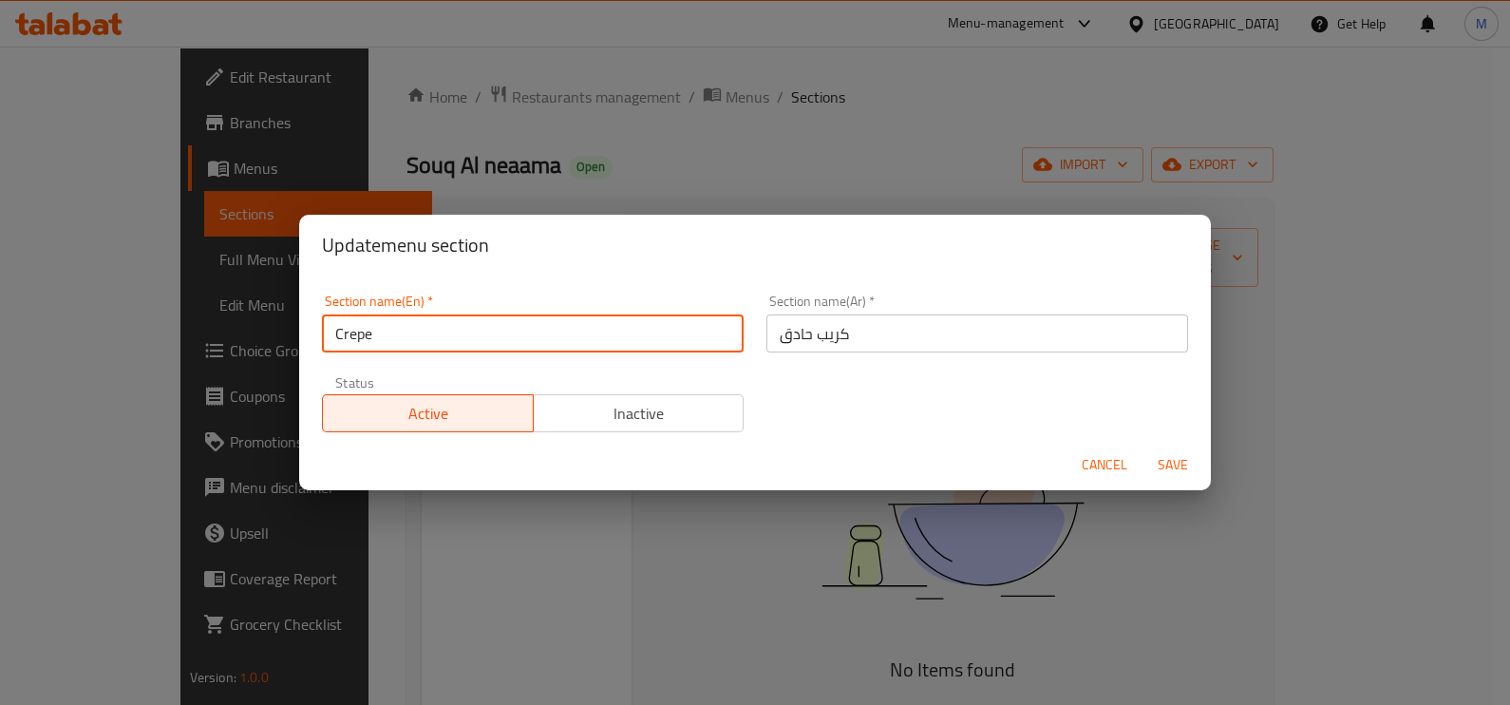
click at [587, 345] on input "Crepe" at bounding box center [533, 333] width 422 height 38
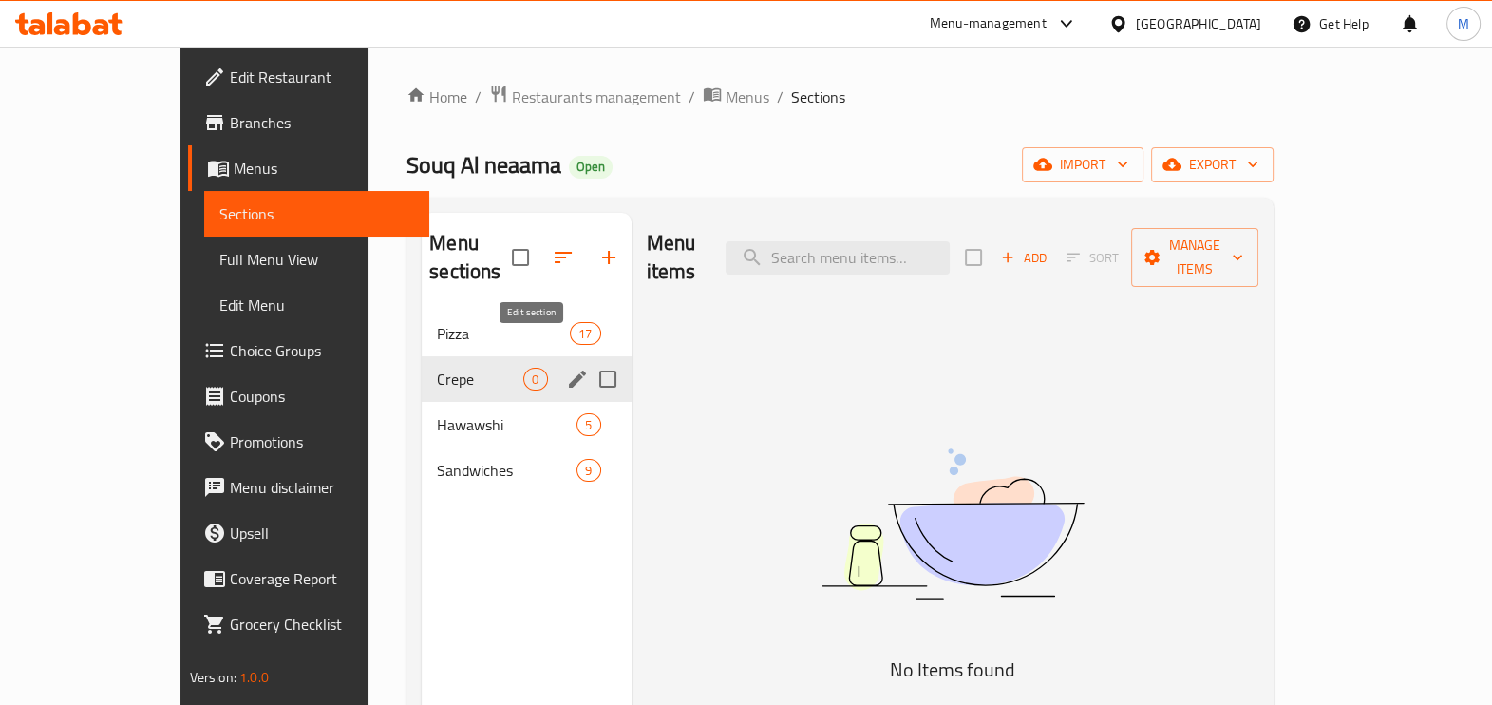
click at [566, 367] on icon "edit" at bounding box center [577, 378] width 23 height 23
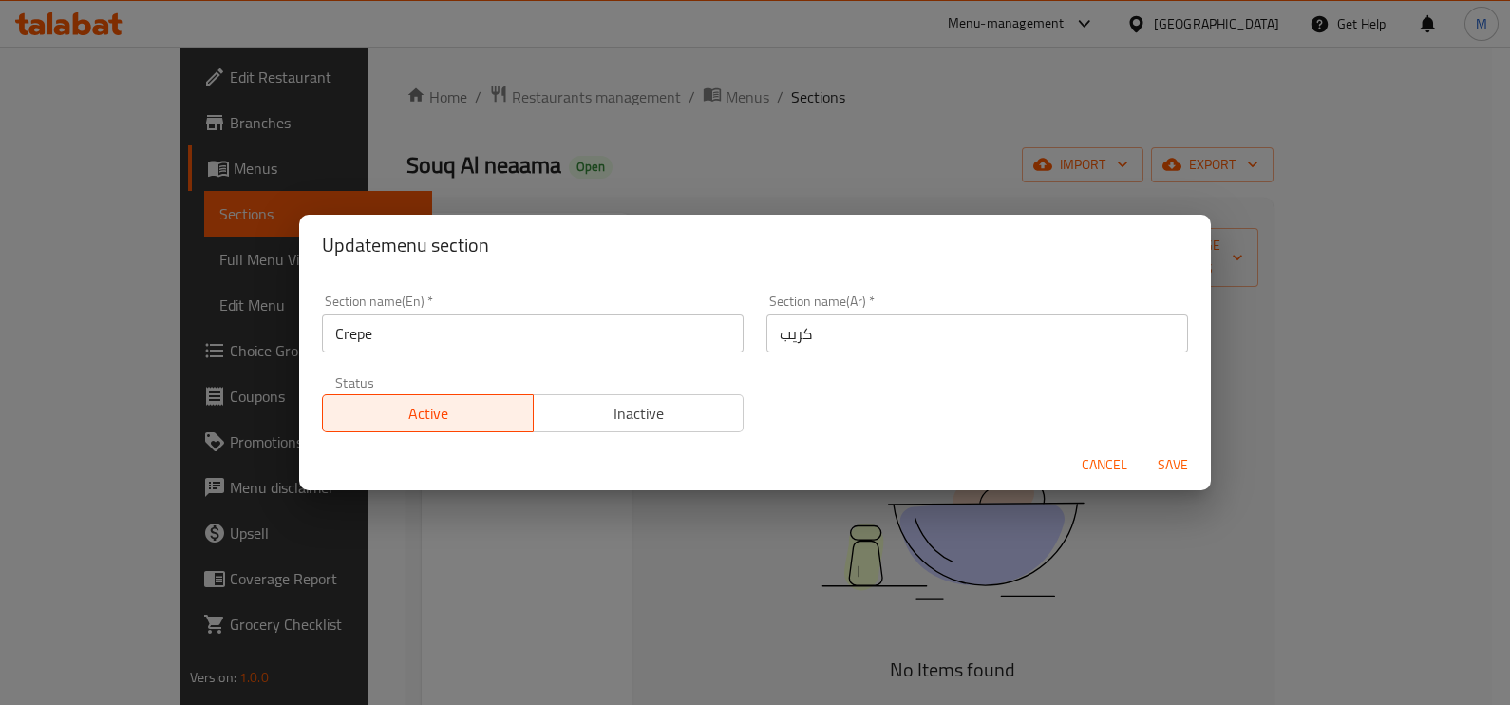
click at [861, 345] on input "كريب" at bounding box center [977, 333] width 422 height 38
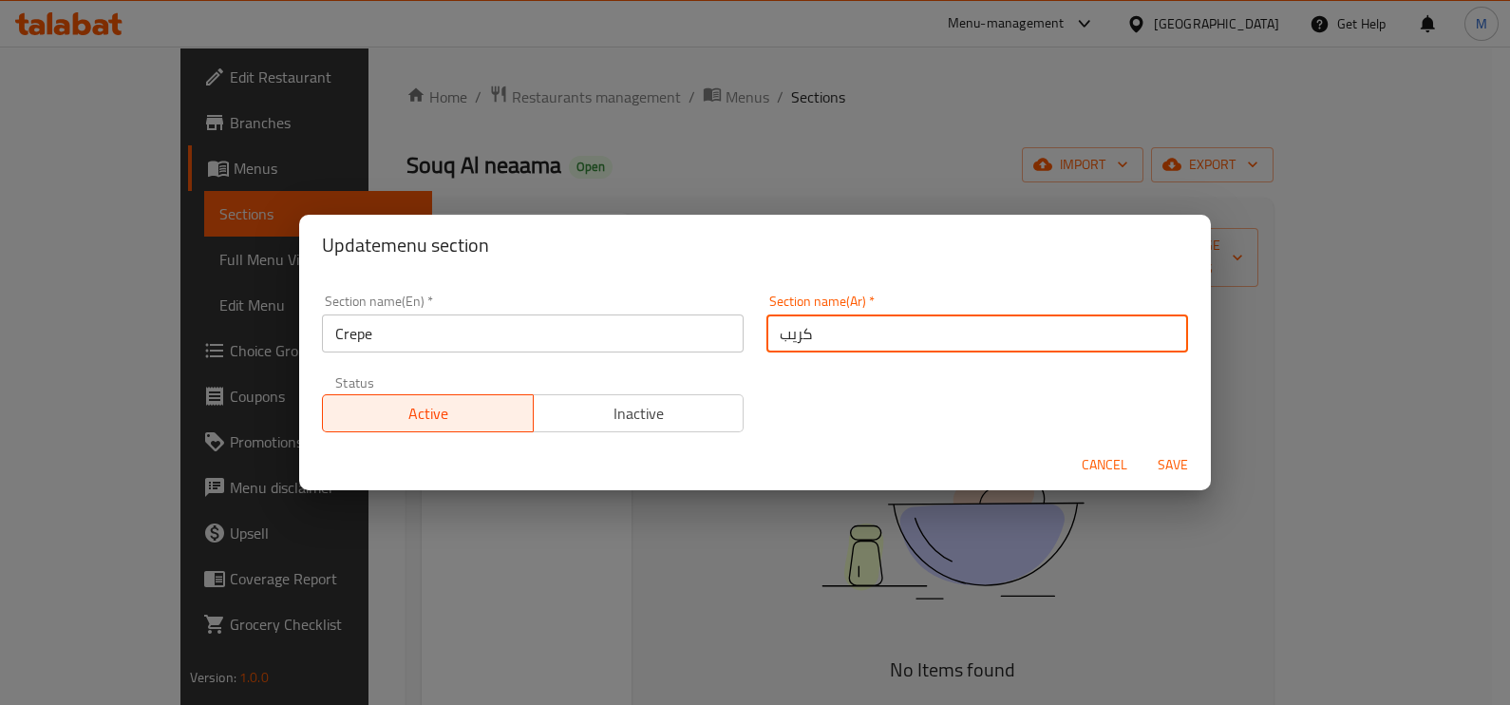
click at [859, 330] on input "كريب" at bounding box center [977, 333] width 422 height 38
paste input "حادق"
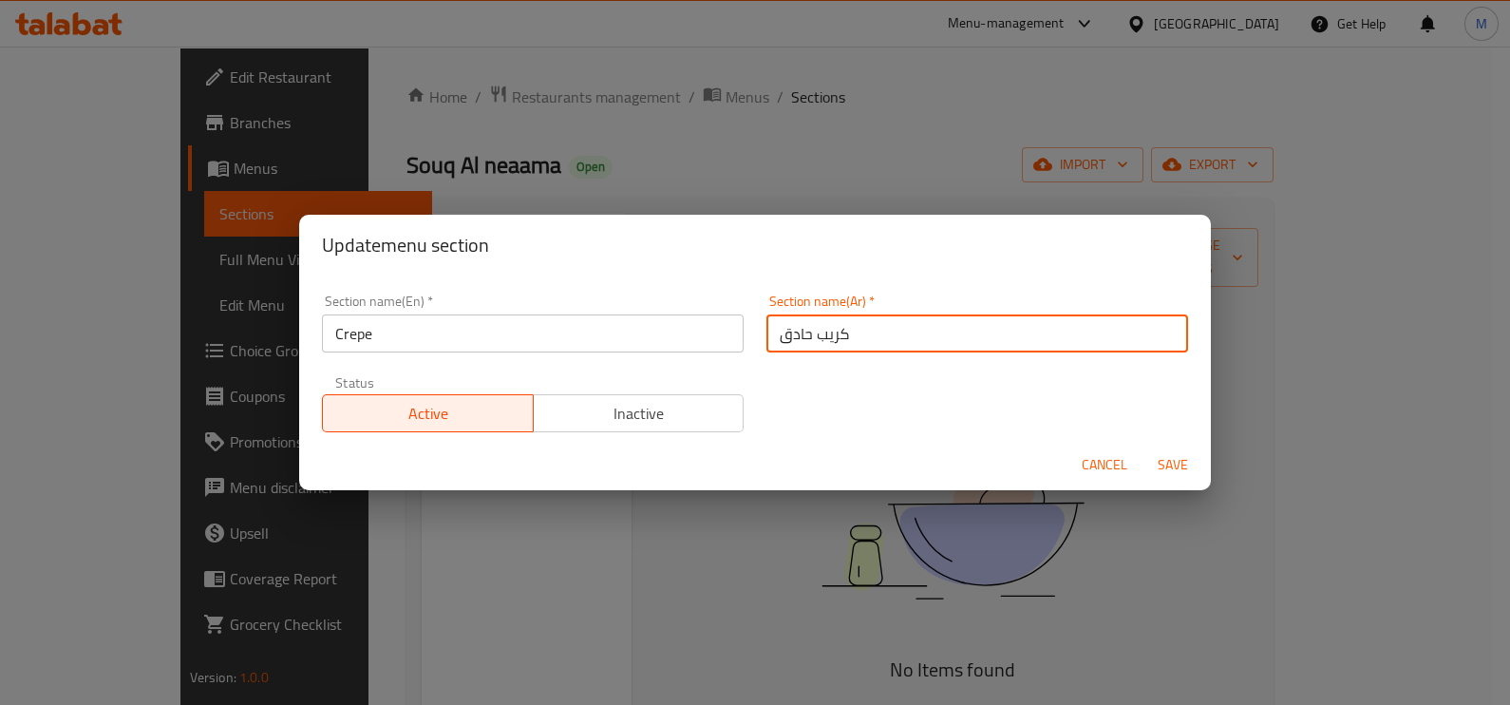
type input "كريب حادق"
click at [586, 333] on input "Crepe" at bounding box center [533, 333] width 422 height 38
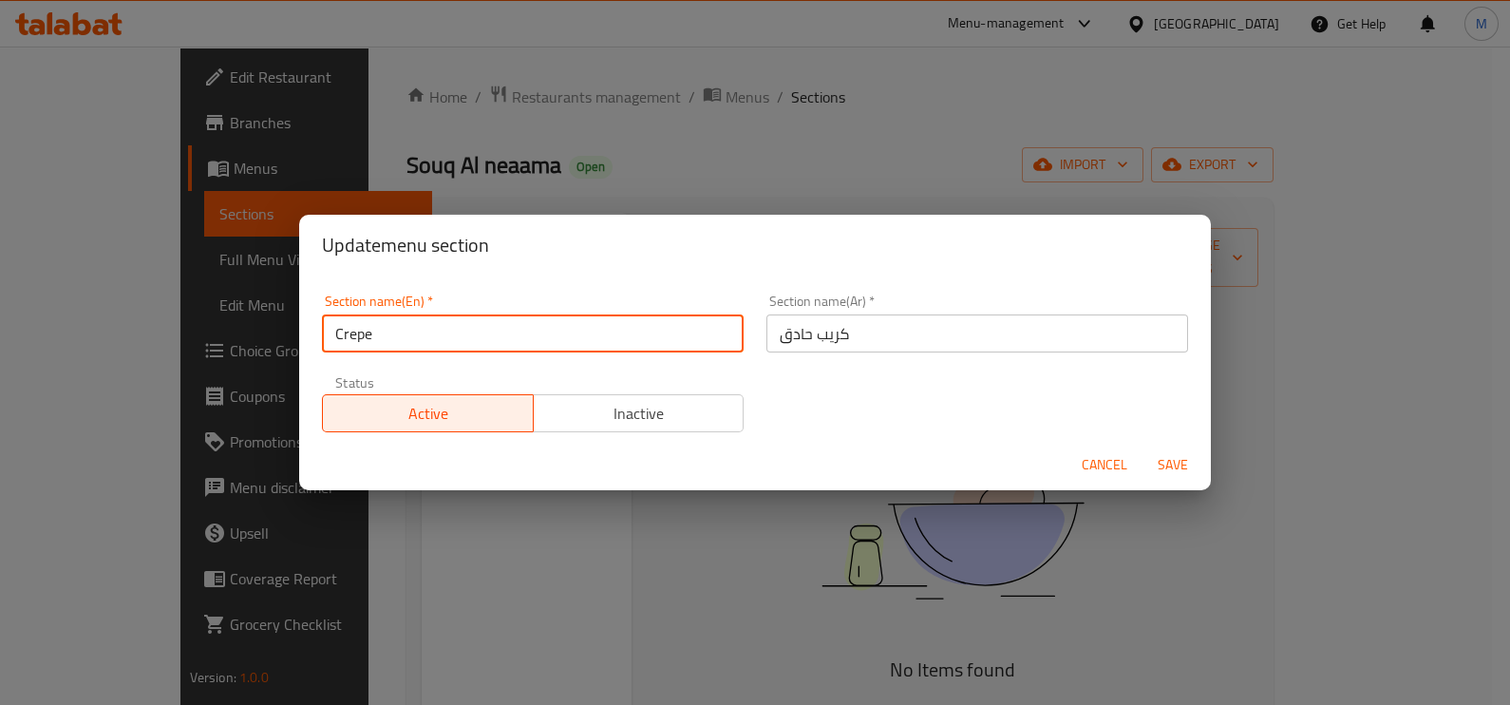
click at [589, 337] on input "Crepe" at bounding box center [533, 333] width 422 height 38
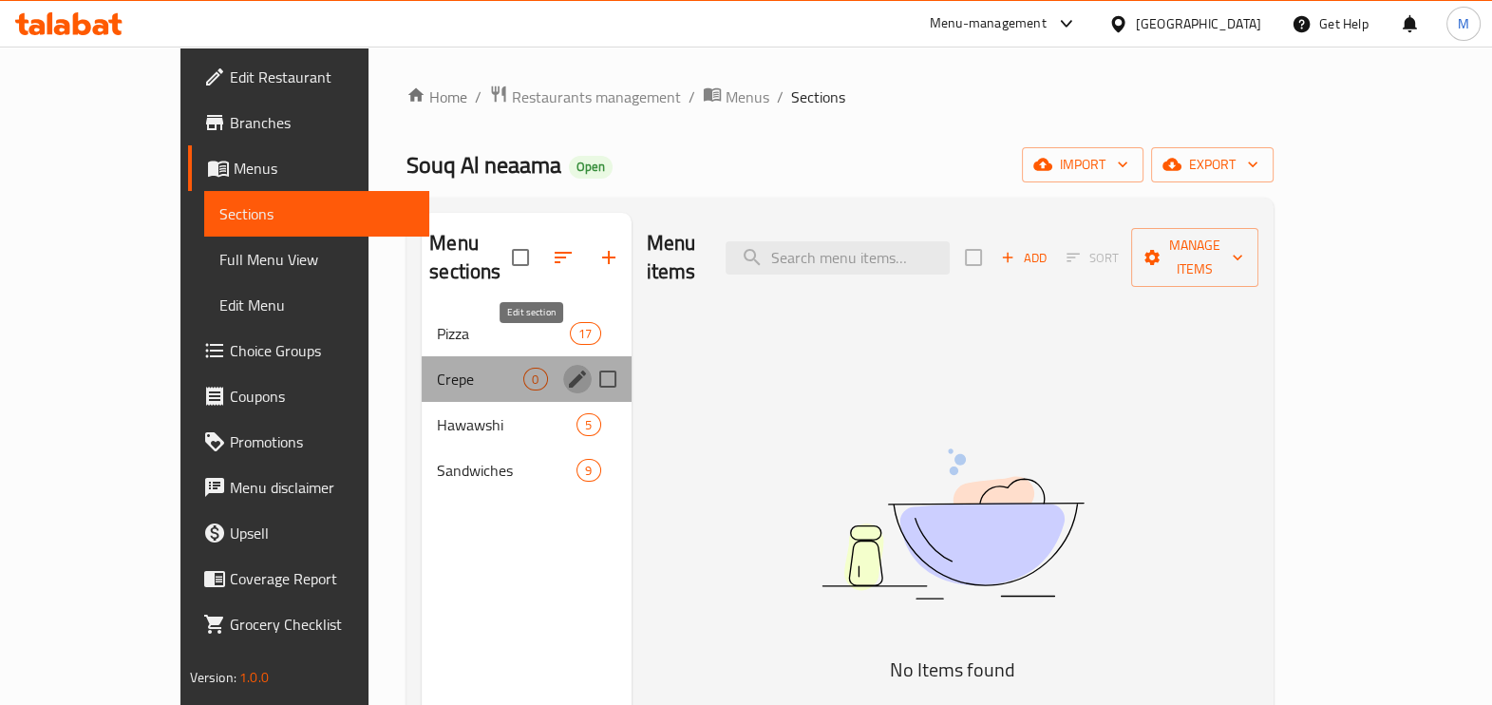
click at [566, 367] on icon "edit" at bounding box center [577, 378] width 23 height 23
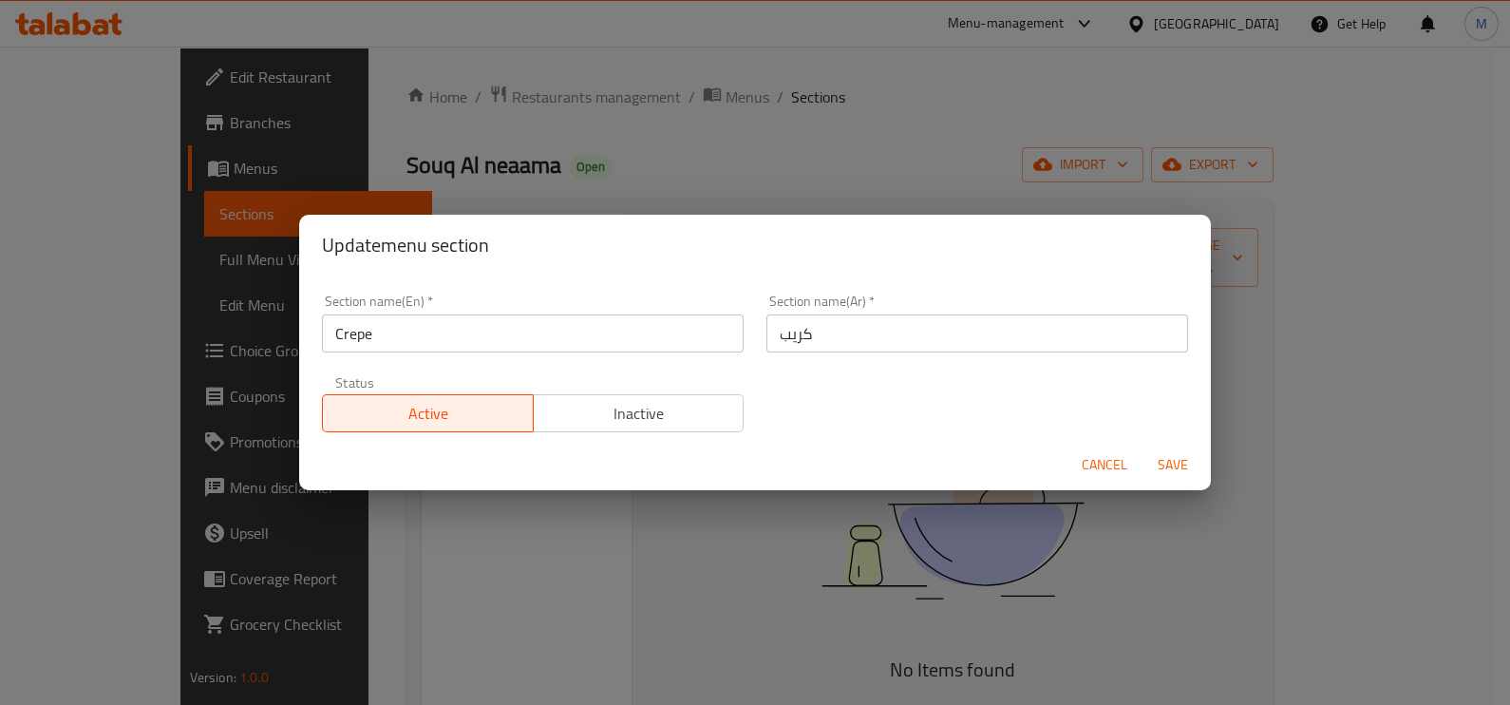
click at [817, 333] on input "كريب" at bounding box center [977, 333] width 422 height 38
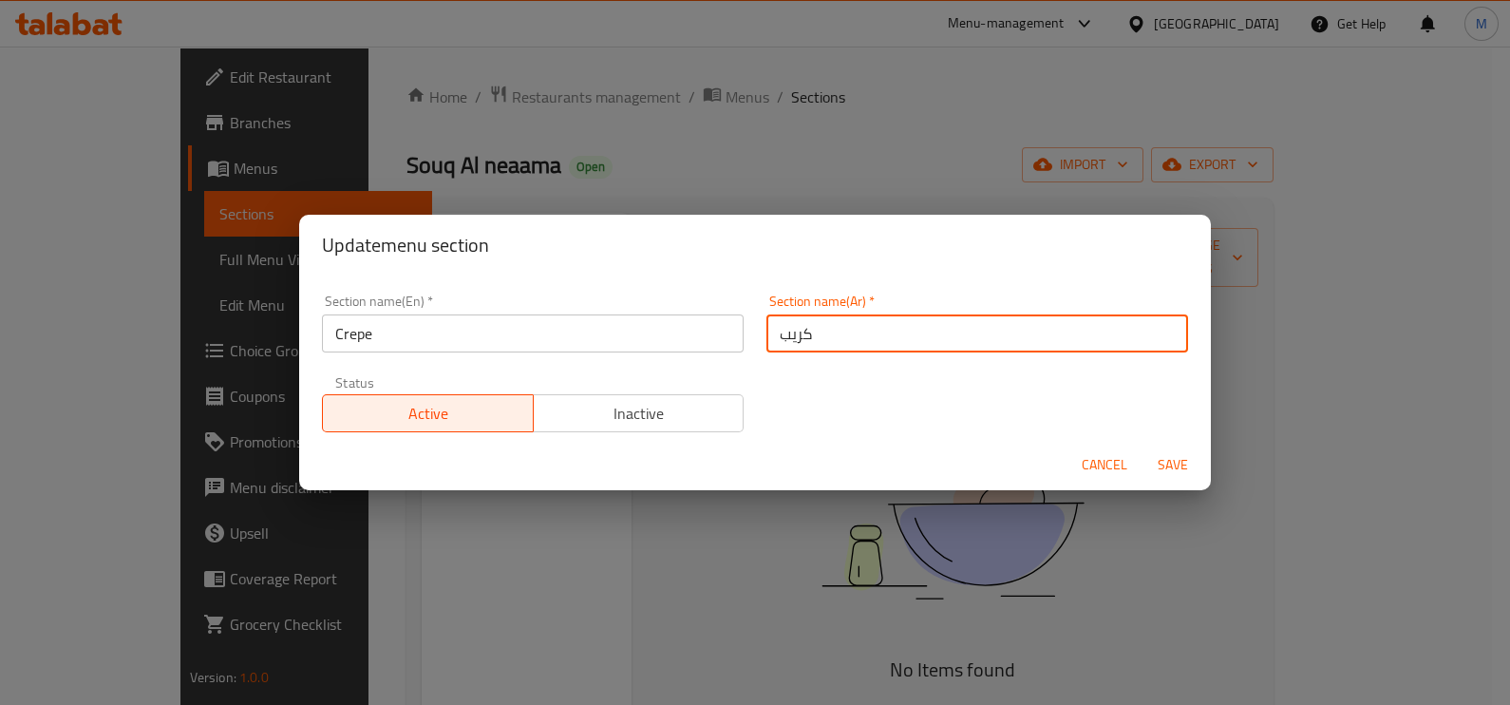
click at [817, 333] on input "كريب" at bounding box center [977, 333] width 422 height 38
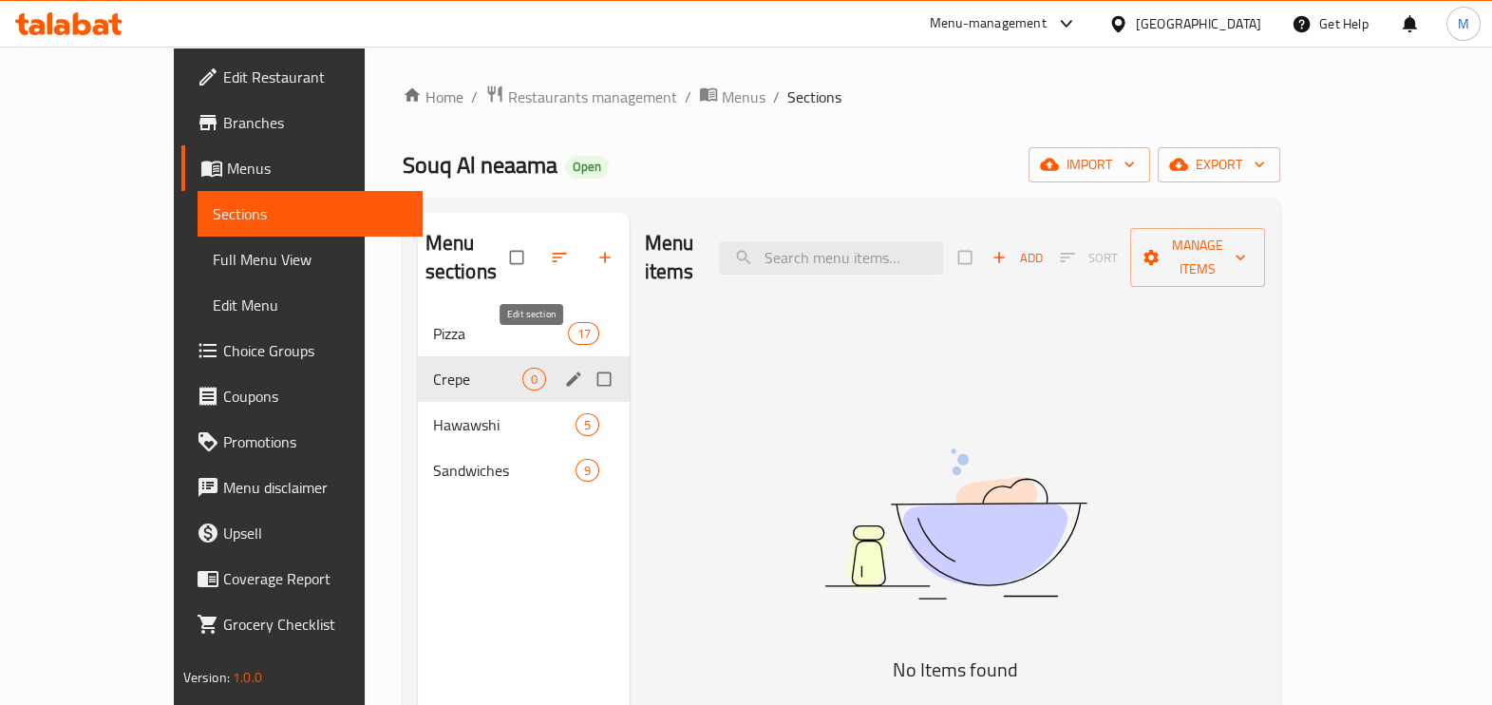
drag, startPoint x: 499, startPoint y: 347, endPoint x: 530, endPoint y: 337, distance: 31.8
click at [561, 367] on button "edit" at bounding box center [575, 379] width 28 height 25
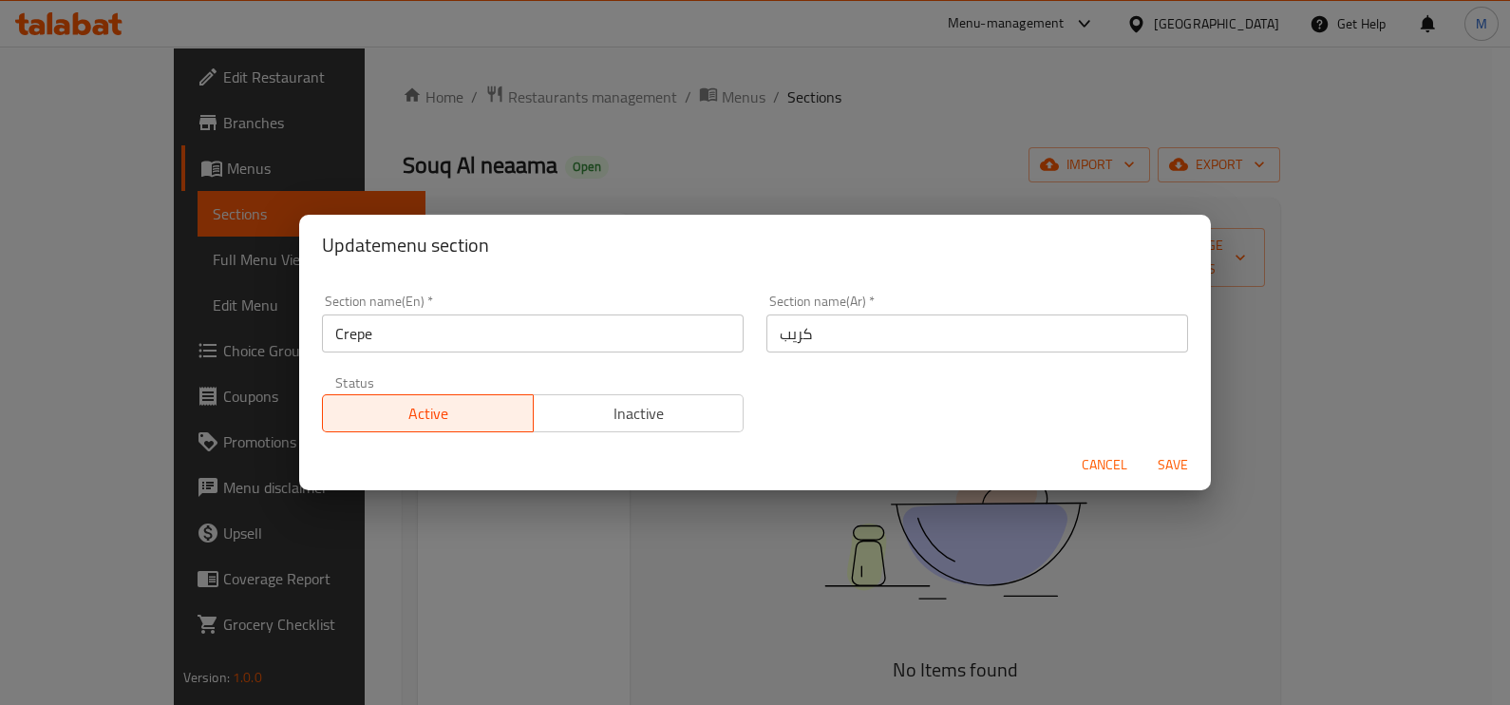
click at [793, 339] on input "كريب" at bounding box center [977, 333] width 422 height 38
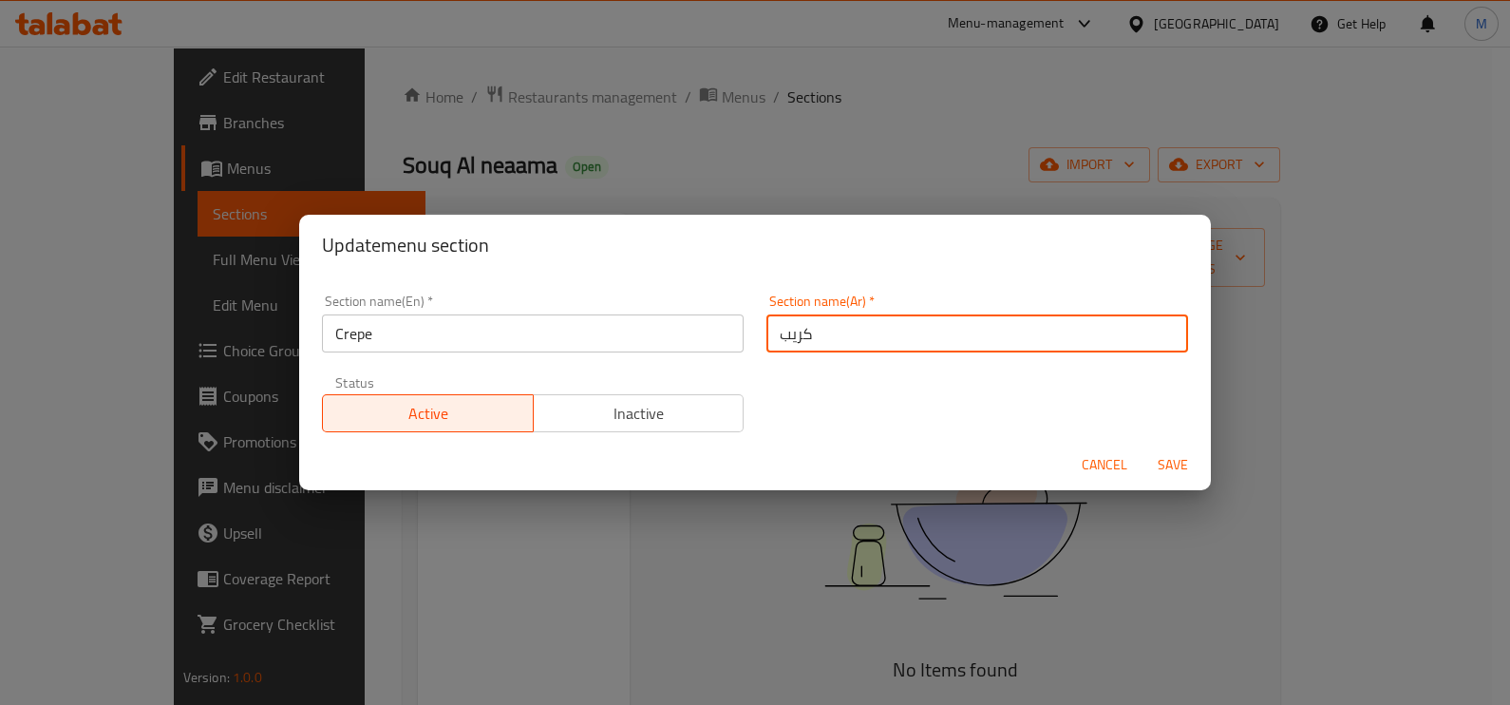
drag, startPoint x: 816, startPoint y: 330, endPoint x: 681, endPoint y: 295, distance: 139.3
click at [681, 295] on div "Section name(En)   * Crepe Section name(En) * Section name(Ar)   * كريب Section…" at bounding box center [754, 363] width 889 height 160
paste input "حادق"
type input "كريب حادق"
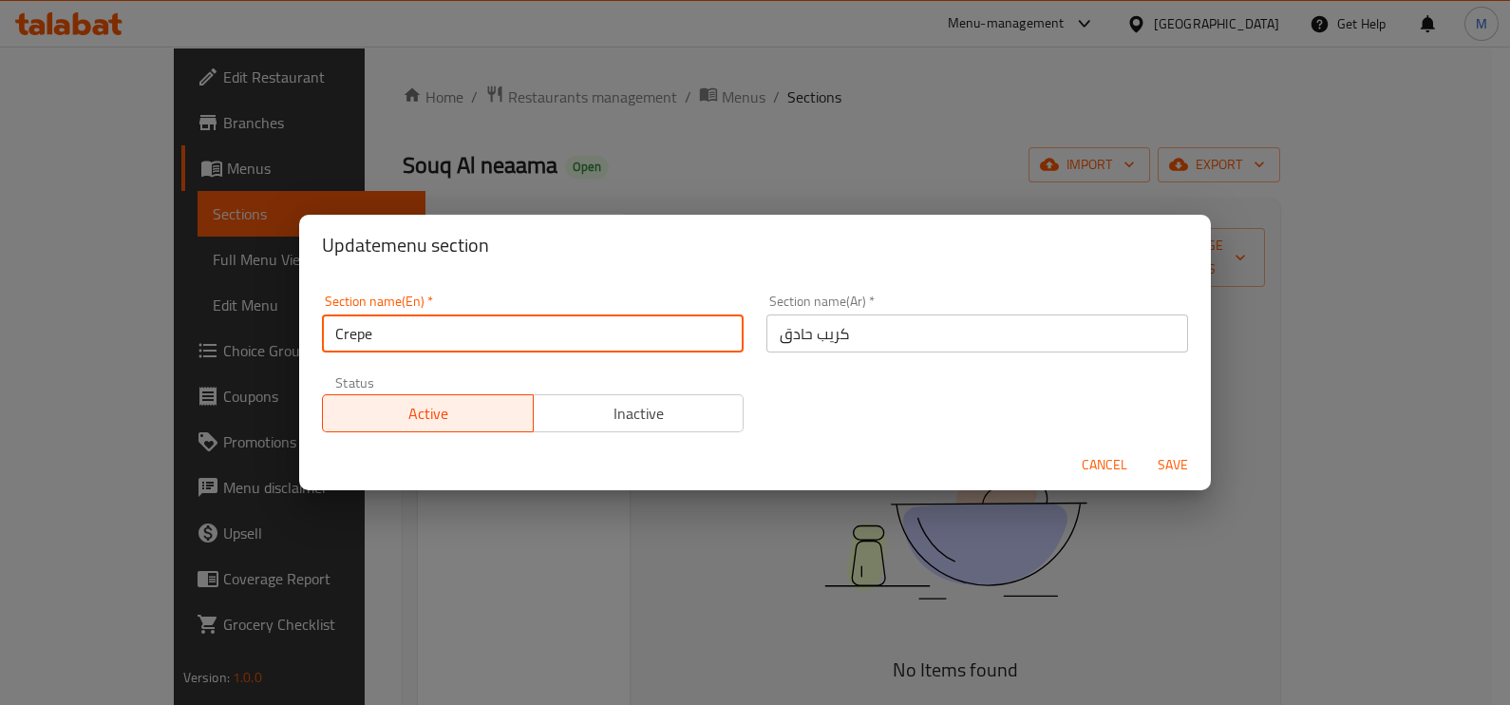
click at [534, 343] on input "Crepe" at bounding box center [533, 333] width 422 height 38
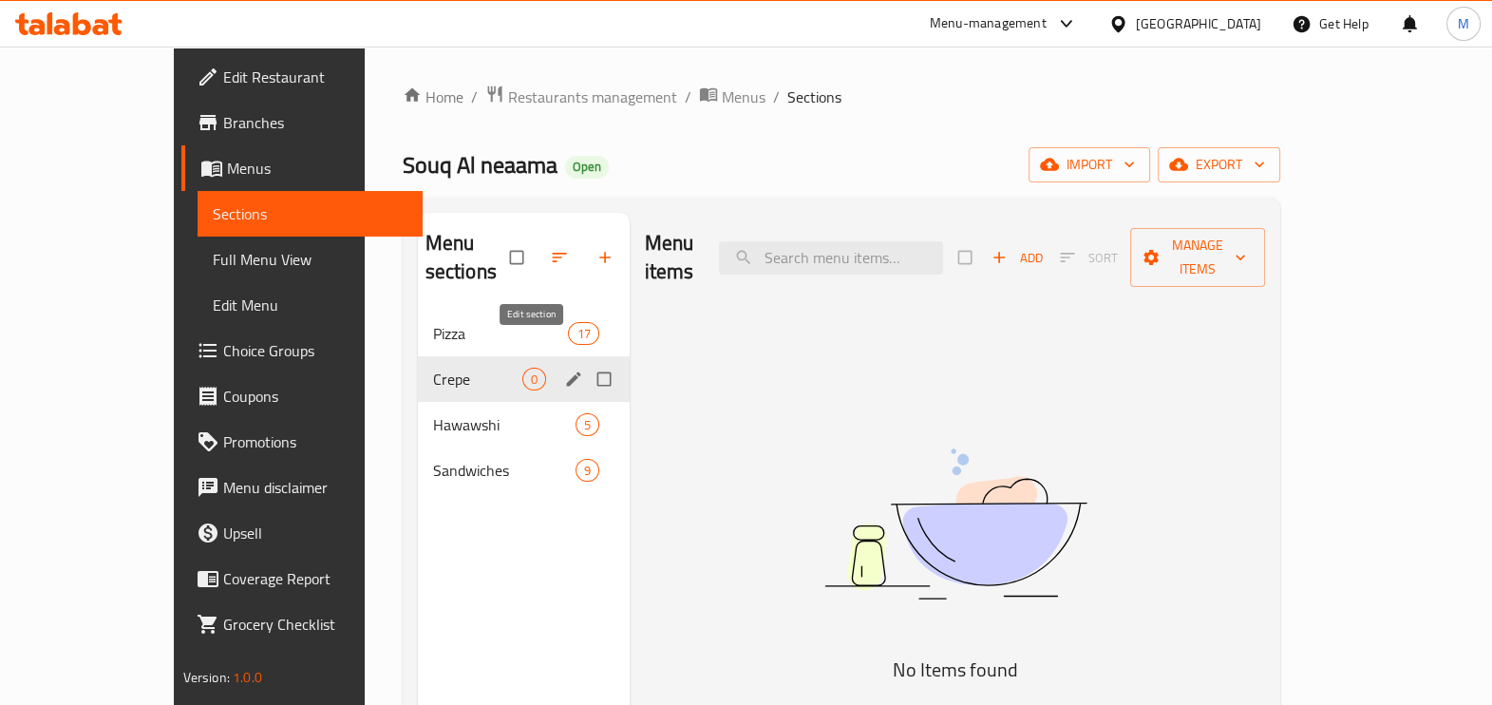
click at [566, 371] on icon "edit" at bounding box center [573, 378] width 14 height 14
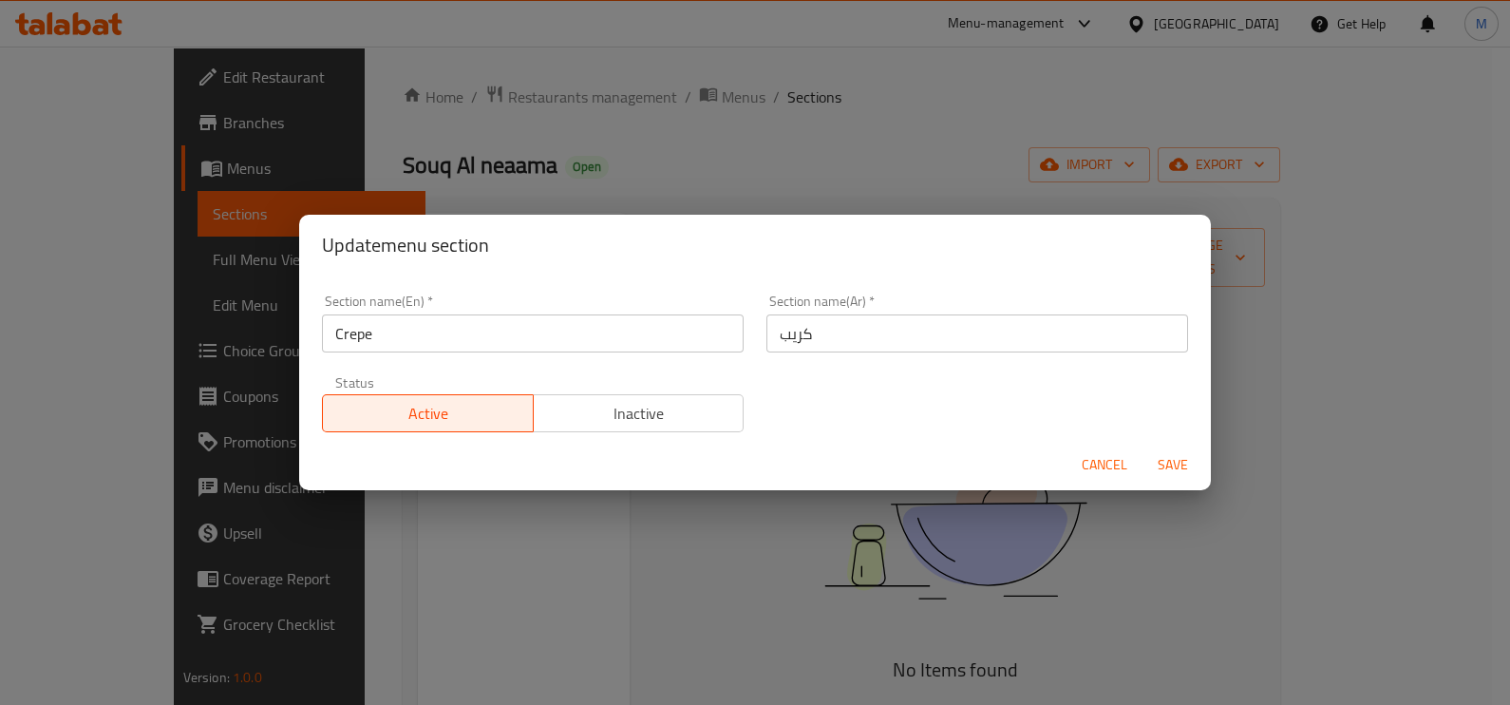
click at [858, 337] on input "كريب" at bounding box center [977, 333] width 422 height 38
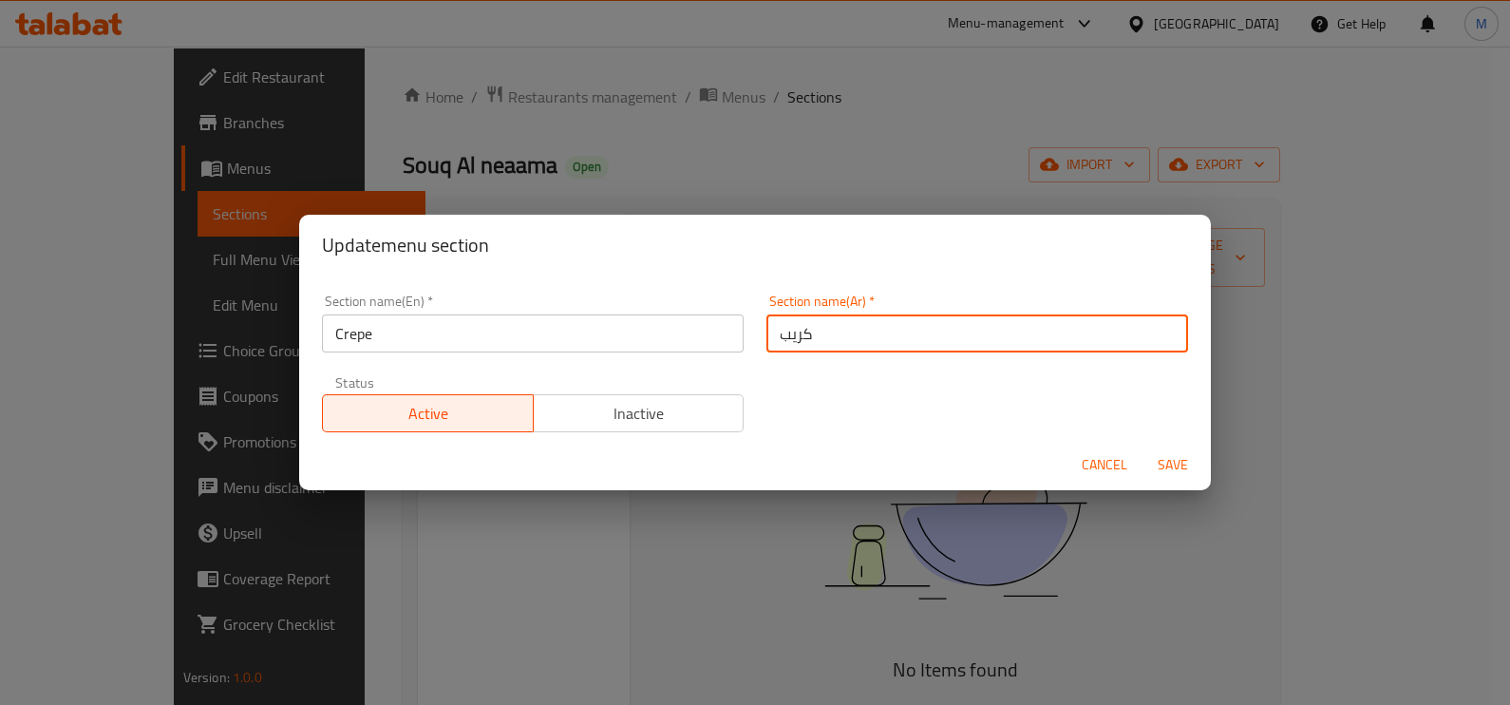
type input "كريب"
click at [1142, 447] on button "Save" at bounding box center [1172, 464] width 61 height 35
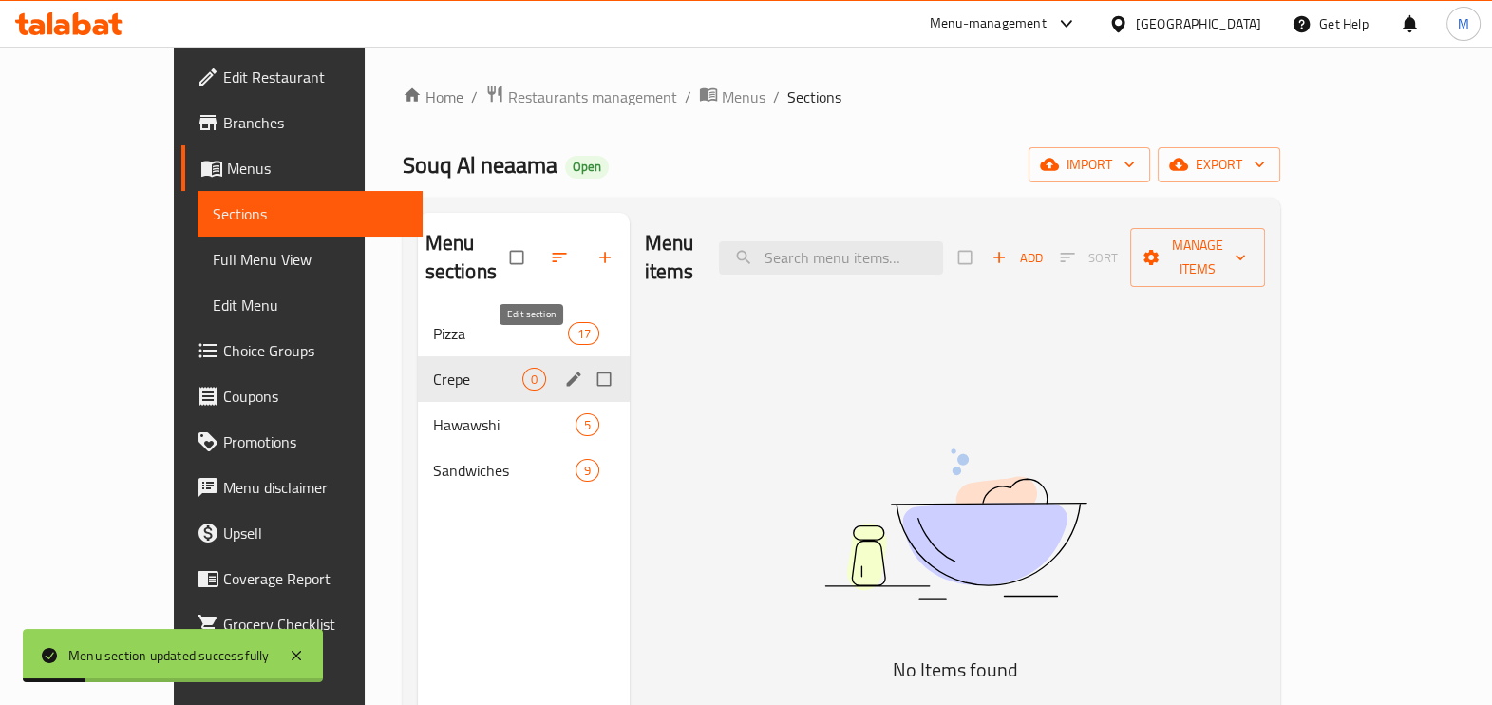
click at [564, 369] on icon "edit" at bounding box center [573, 378] width 19 height 19
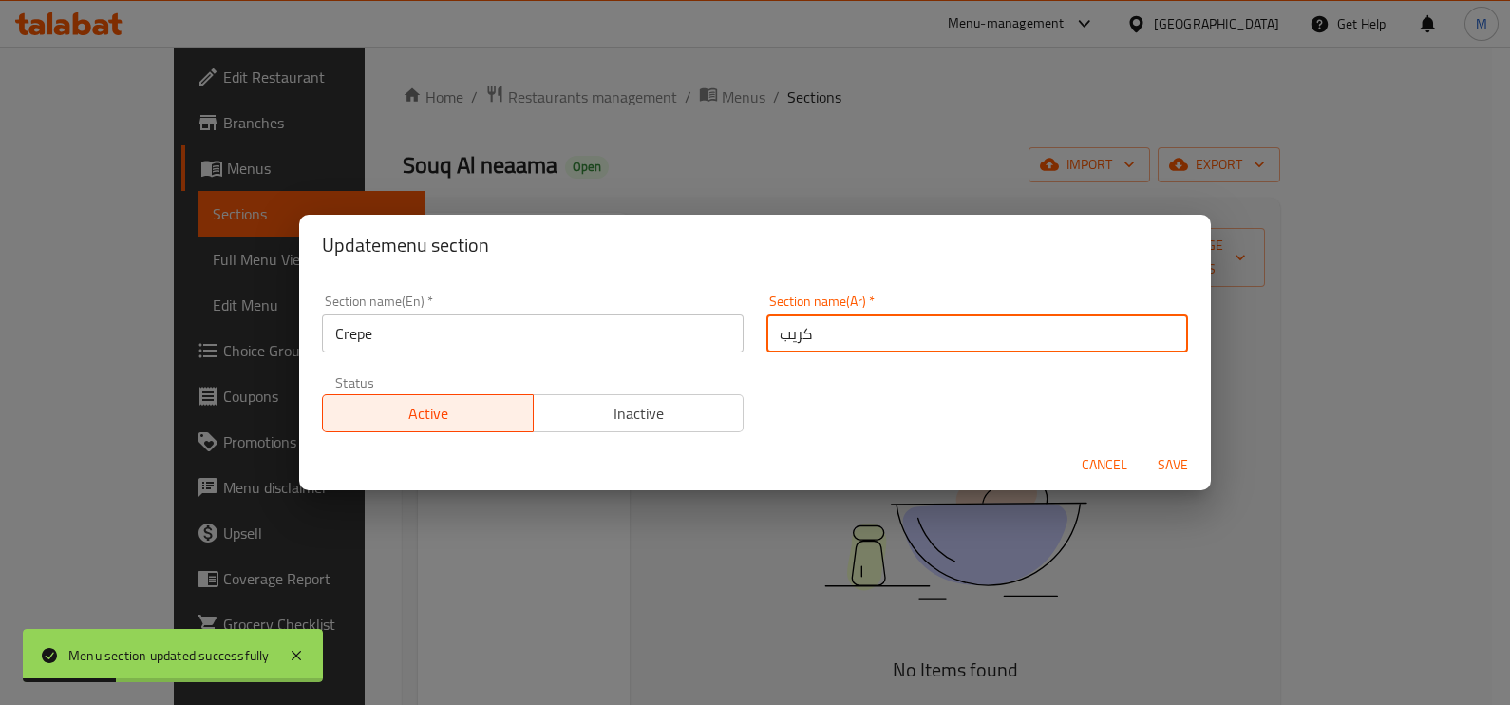
click at [876, 317] on input "كريب" at bounding box center [977, 333] width 422 height 38
type input "ك"
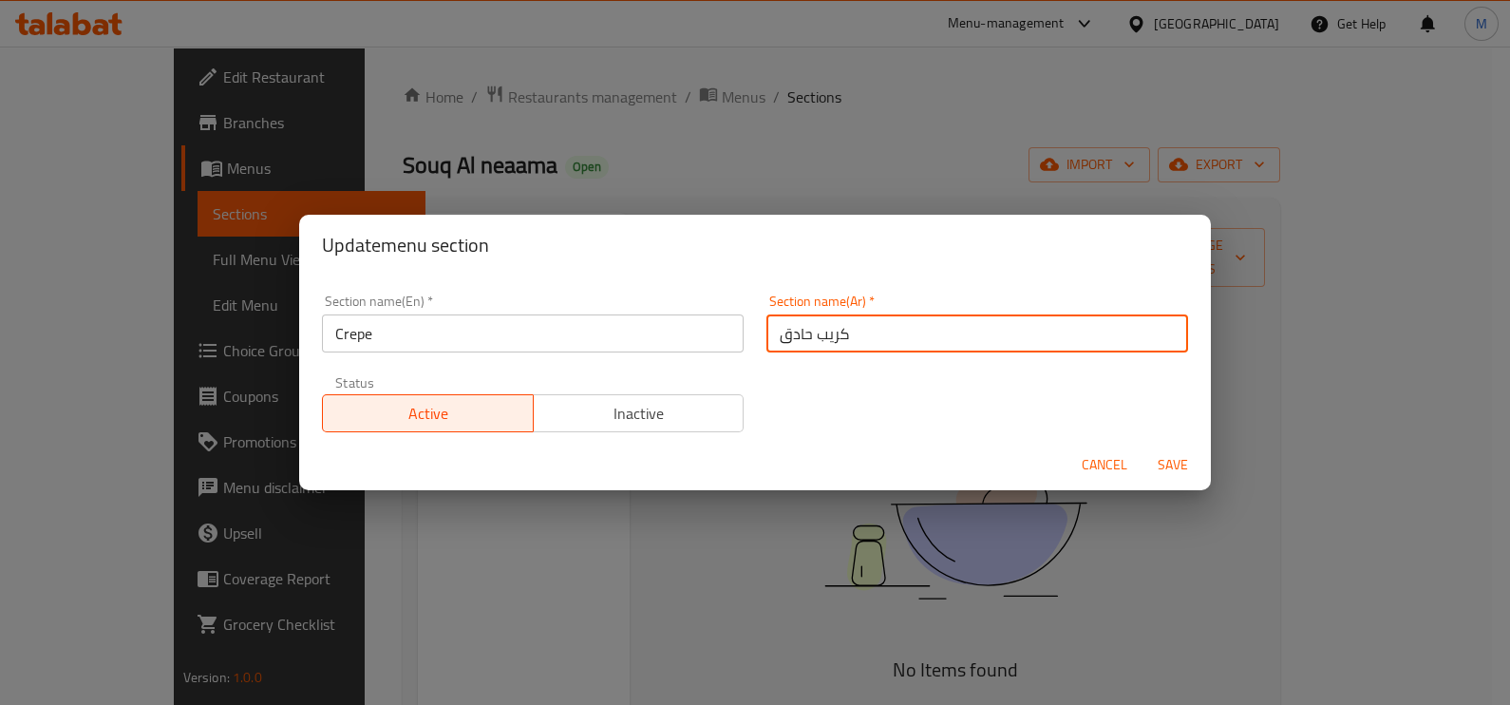
type input "كريب حادق"
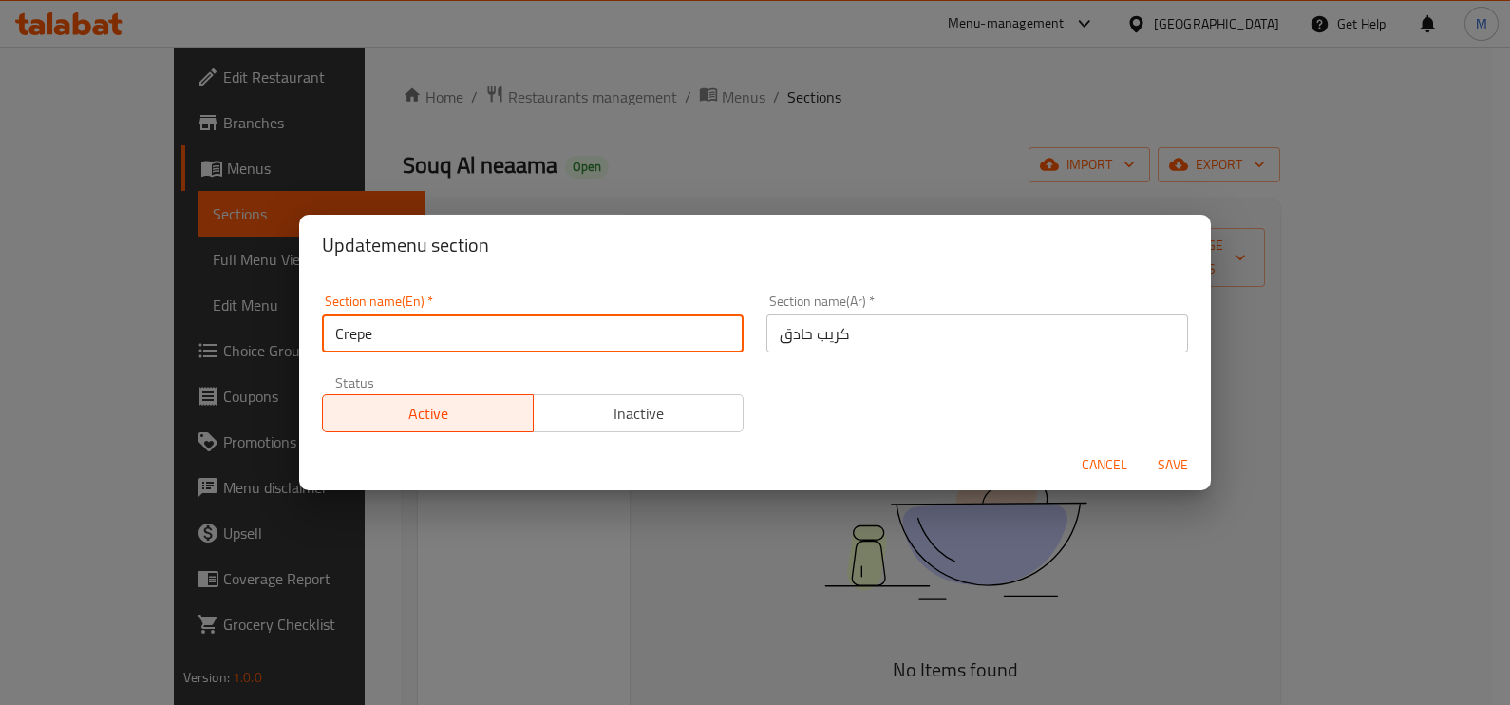
click at [522, 337] on input "Crepe" at bounding box center [533, 333] width 422 height 38
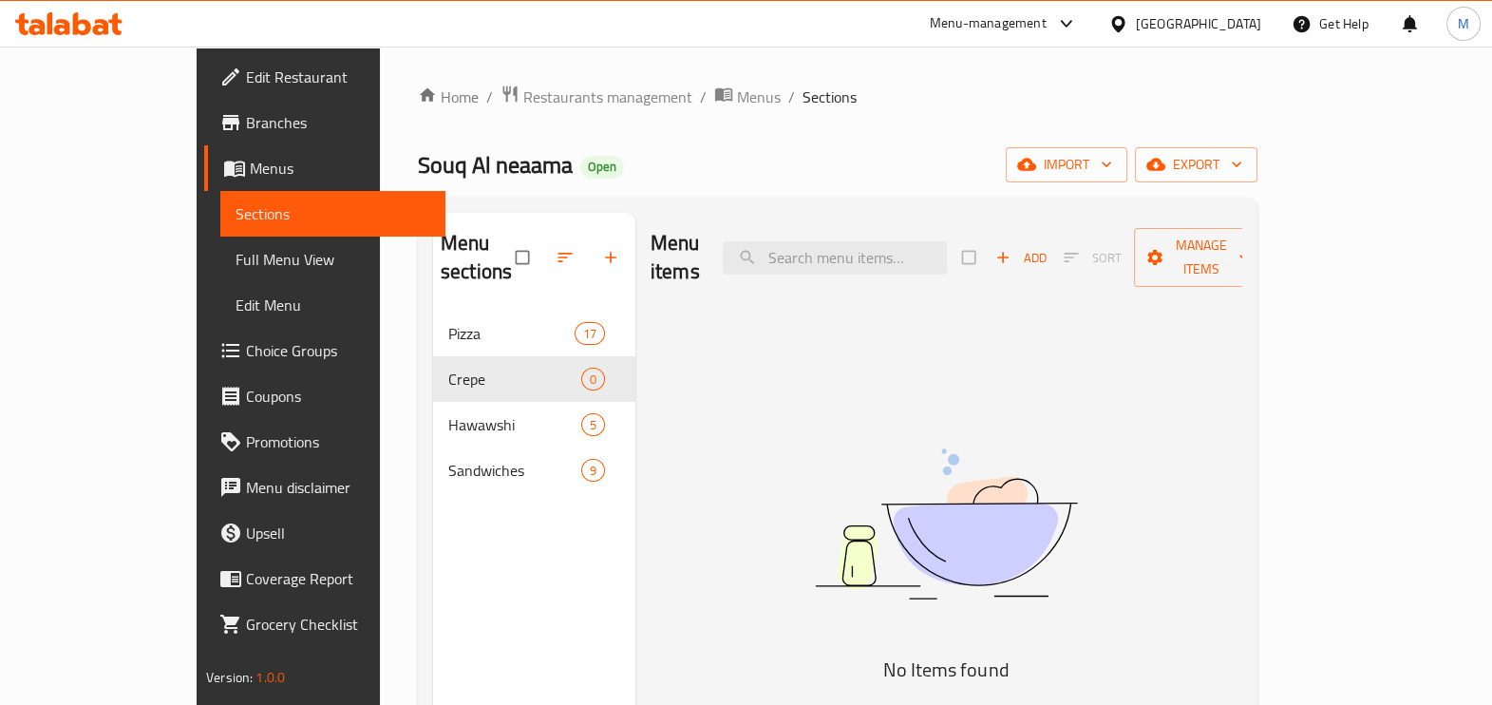
click at [46, 29] on icon at bounding box center [68, 23] width 107 height 23
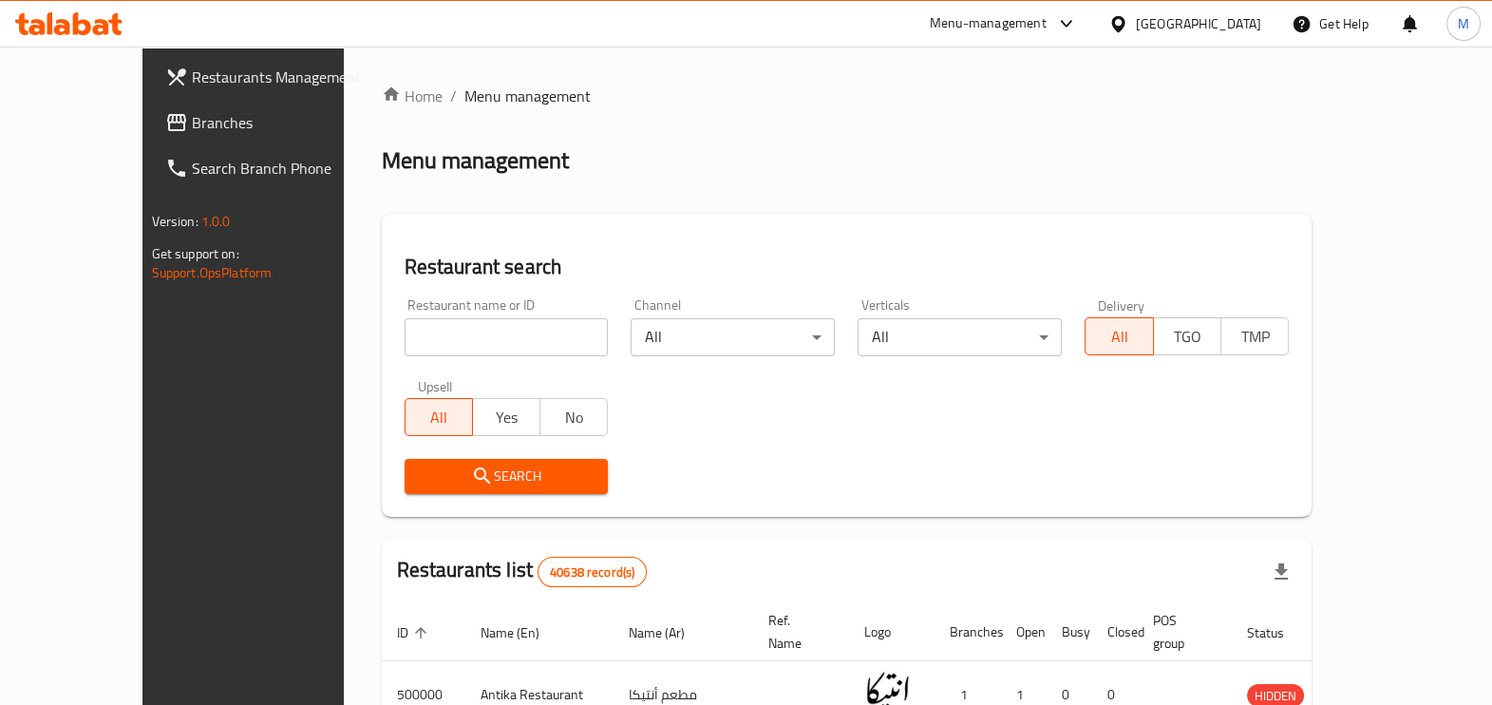
click at [404, 352] on input "search" at bounding box center [506, 337] width 204 height 38
paste input "701593"
type input "701593"
click button "Search" at bounding box center [506, 476] width 204 height 35
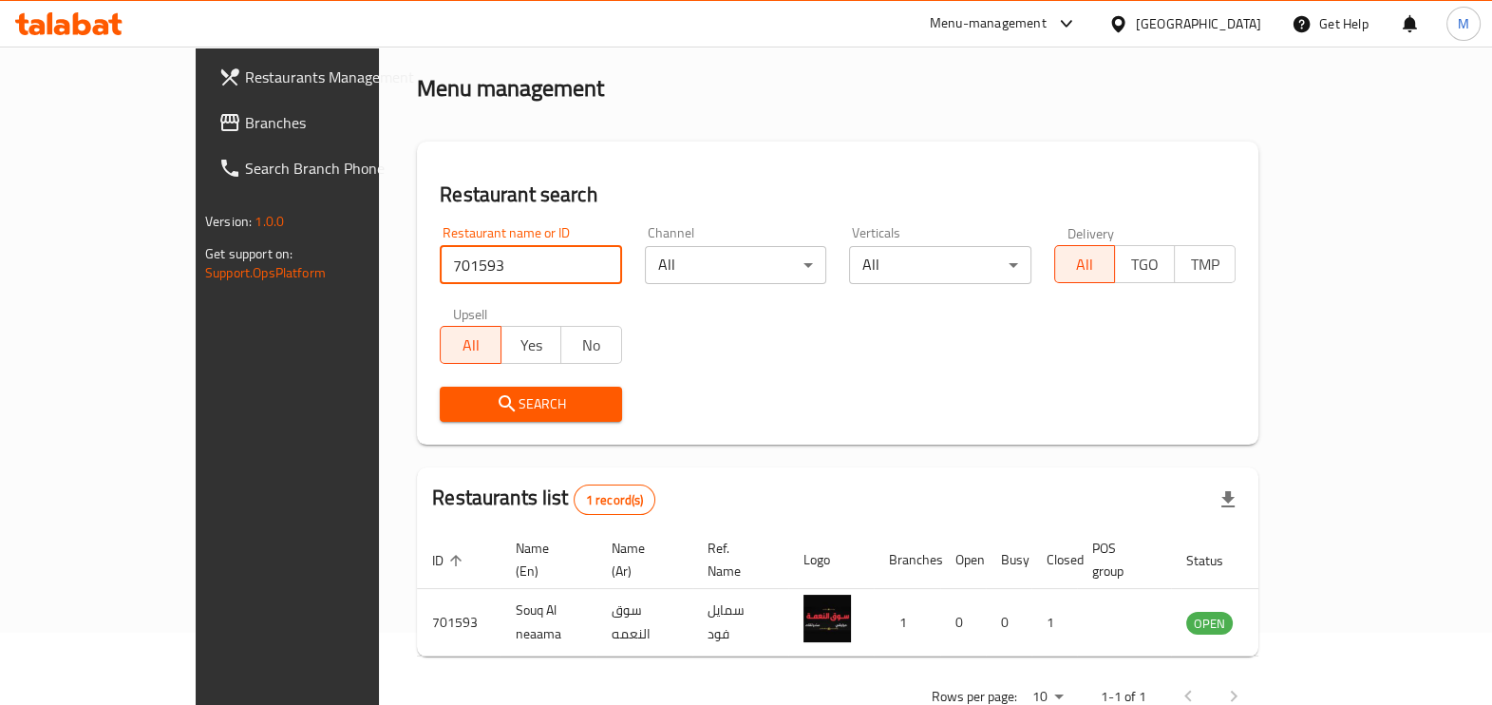
scroll to position [103, 0]
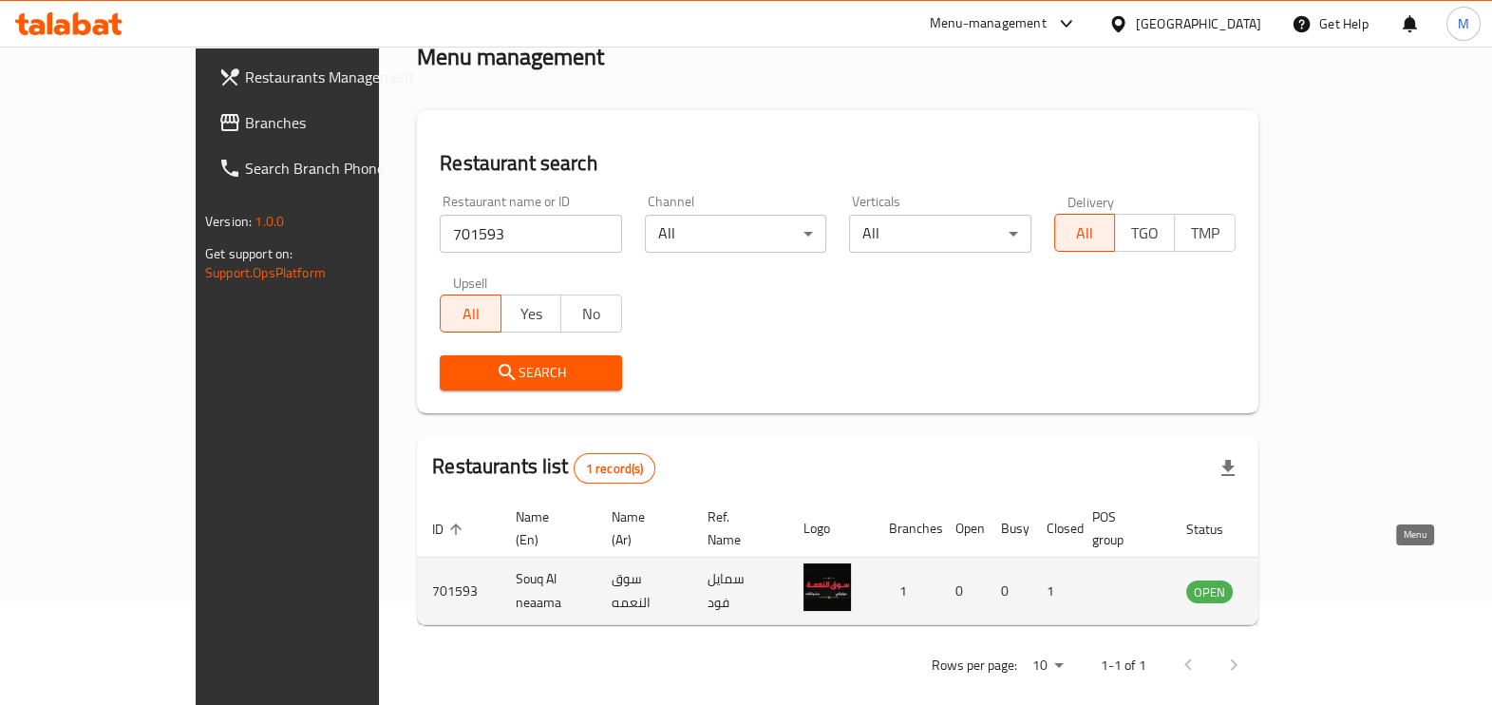
click at [1307, 584] on icon "enhanced table" at bounding box center [1297, 592] width 21 height 16
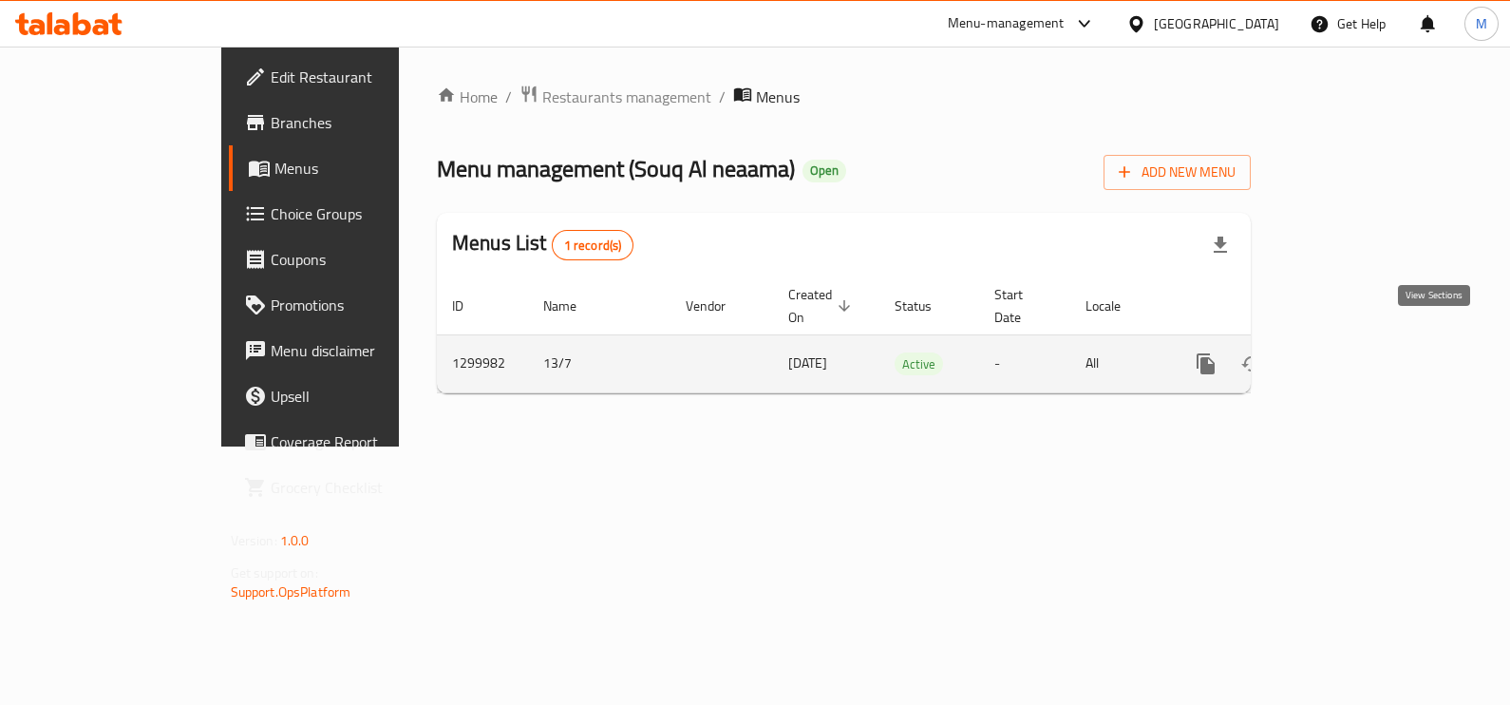
click at [1354, 352] on icon "enhanced table" at bounding box center [1342, 363] width 23 height 23
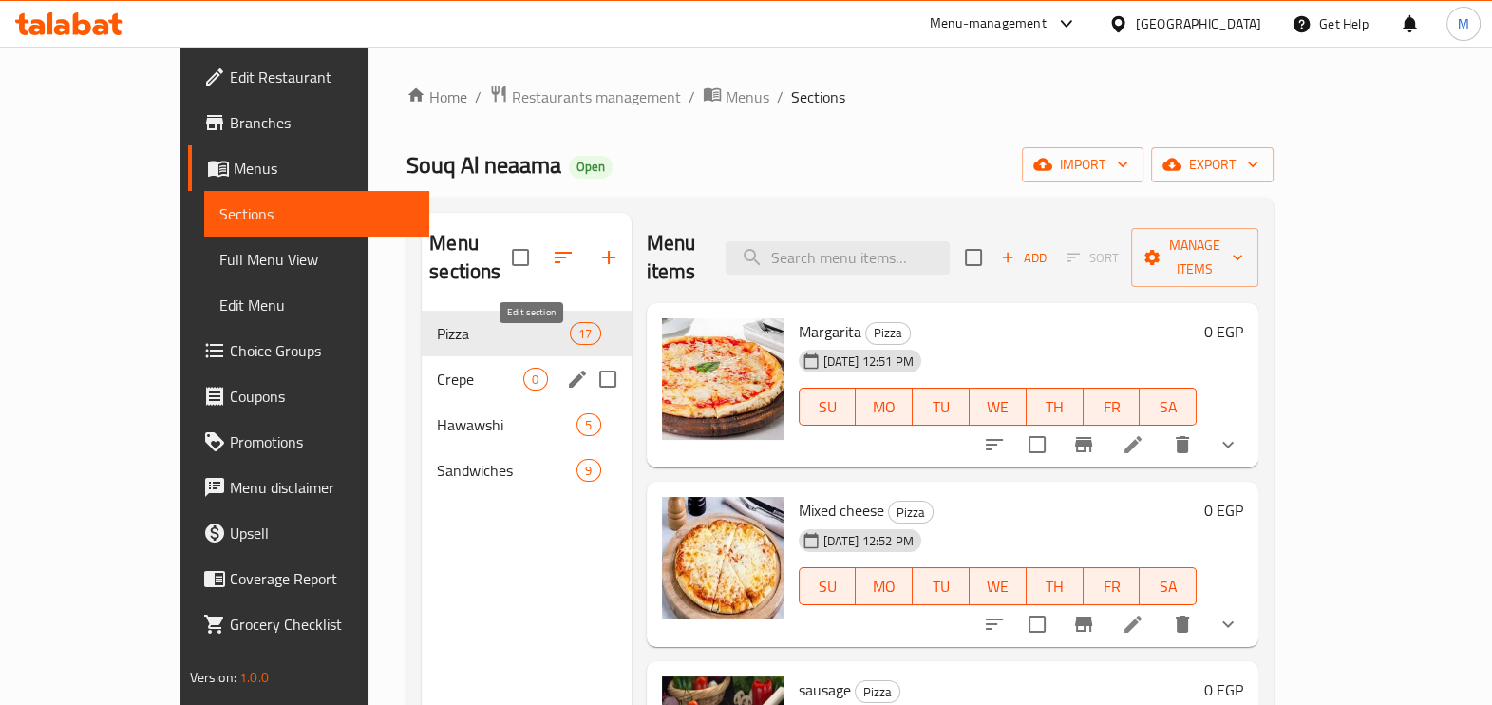
click at [569, 370] on icon "edit" at bounding box center [577, 378] width 17 height 17
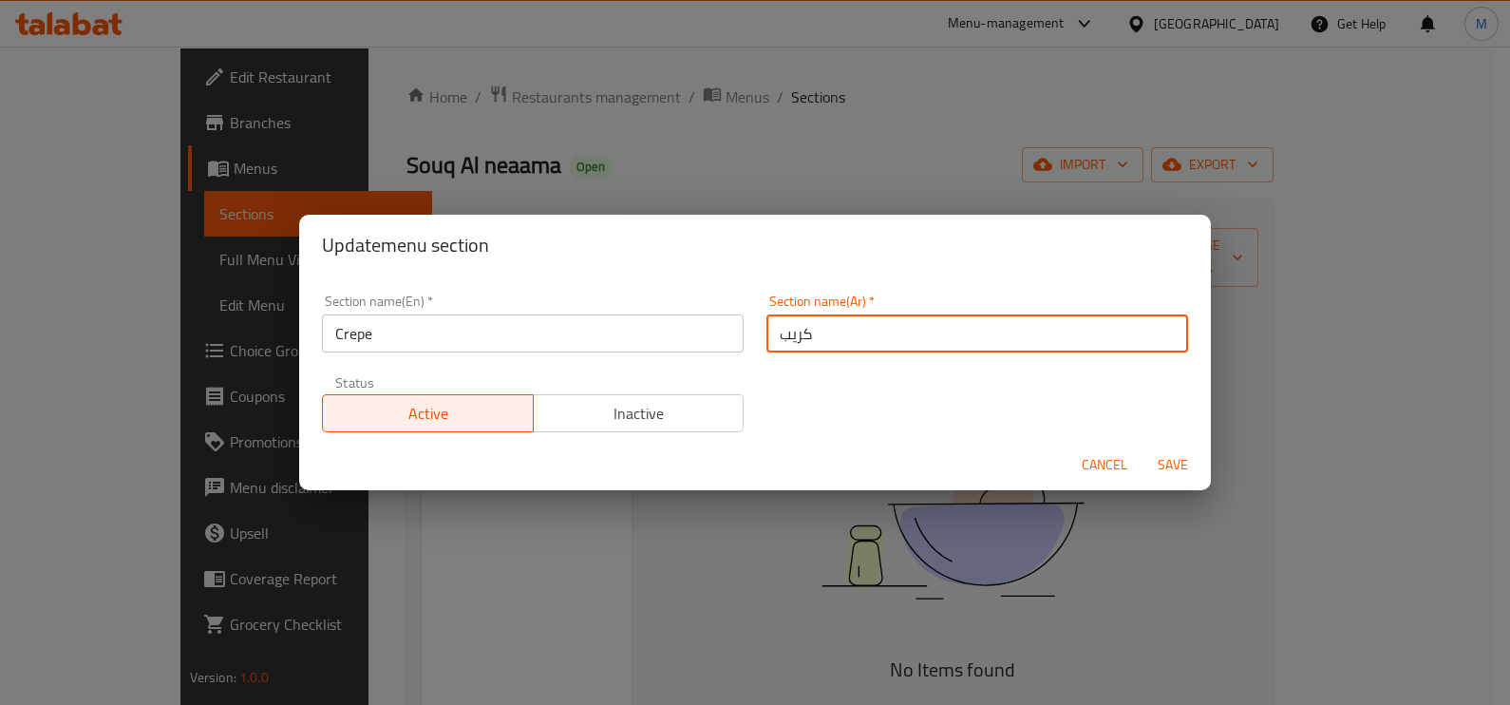
click at [850, 343] on input "كريب" at bounding box center [977, 333] width 422 height 38
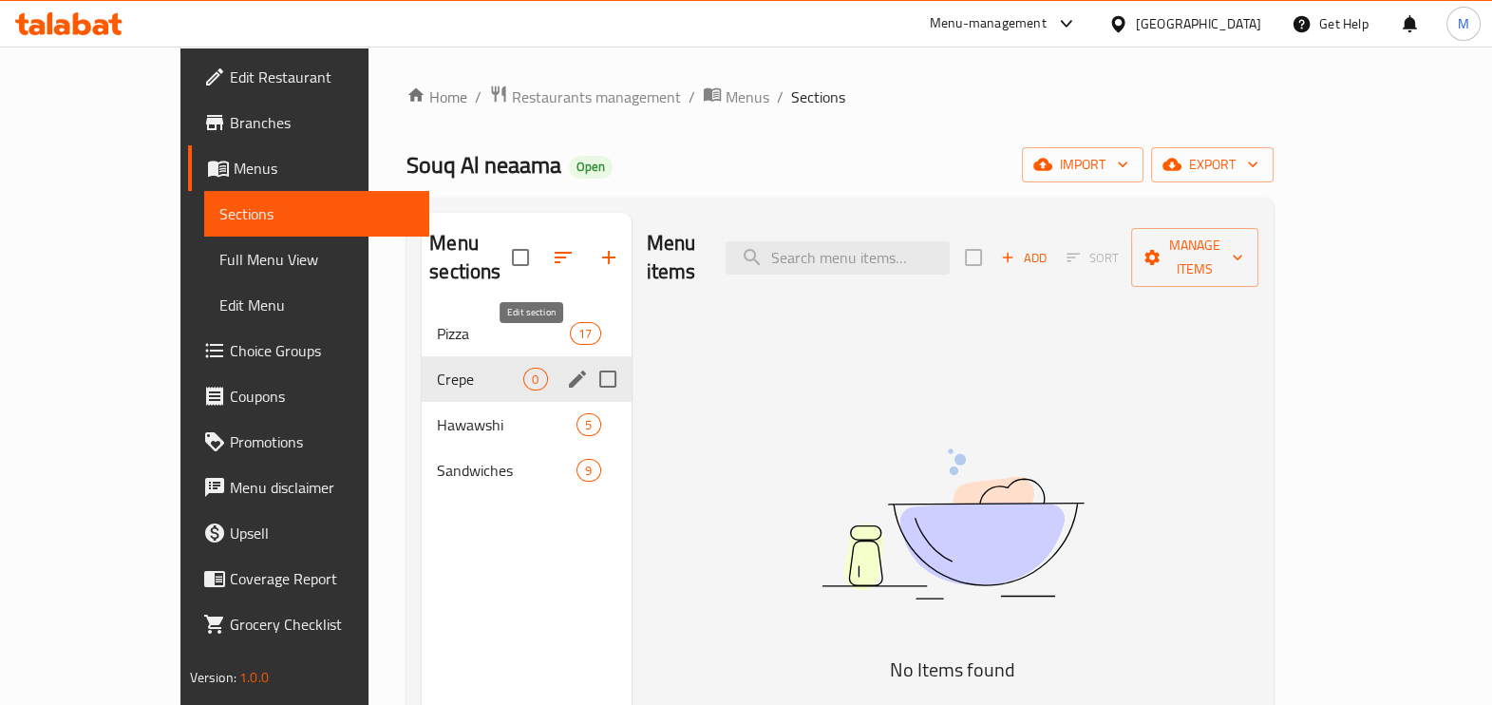
click at [566, 367] on icon "edit" at bounding box center [577, 378] width 23 height 23
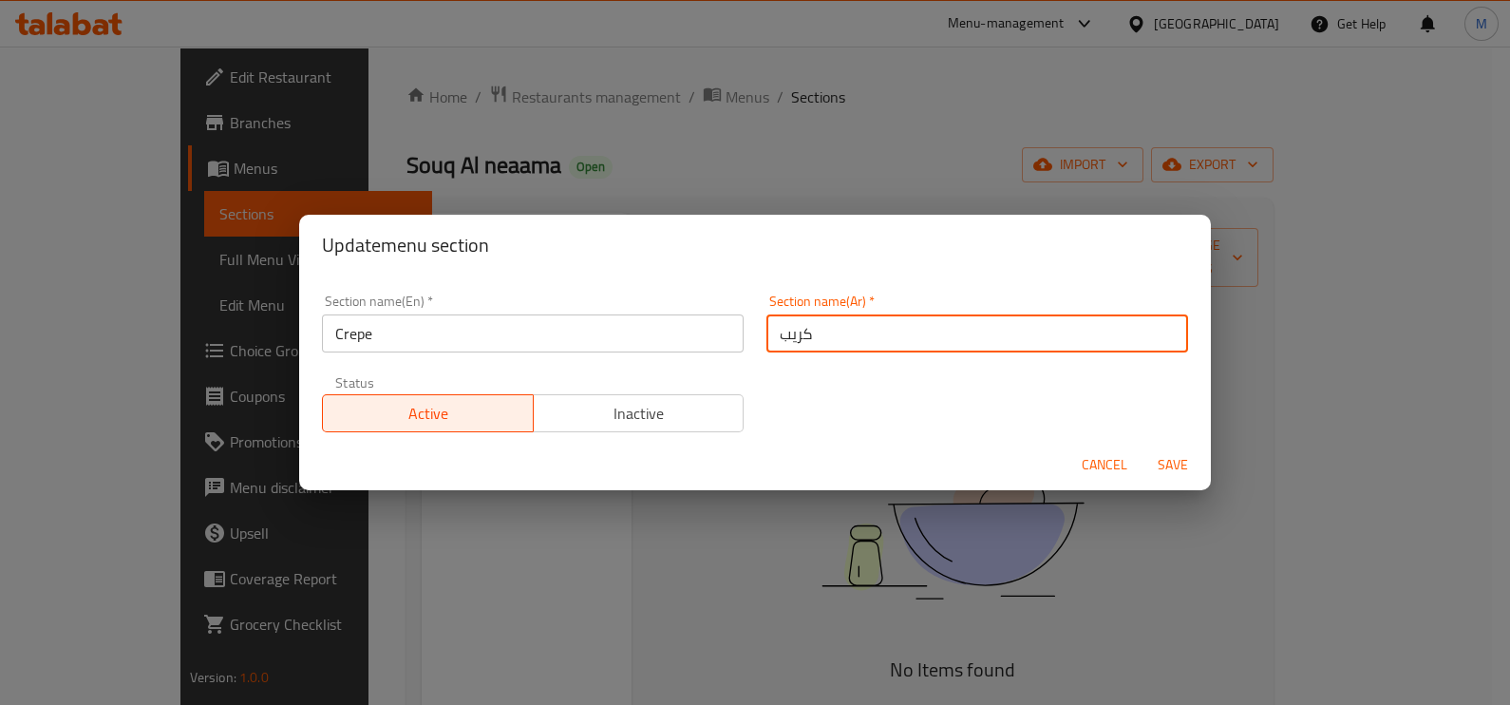
click at [825, 339] on input "كريب" at bounding box center [977, 333] width 422 height 38
type input "كريب حادق"
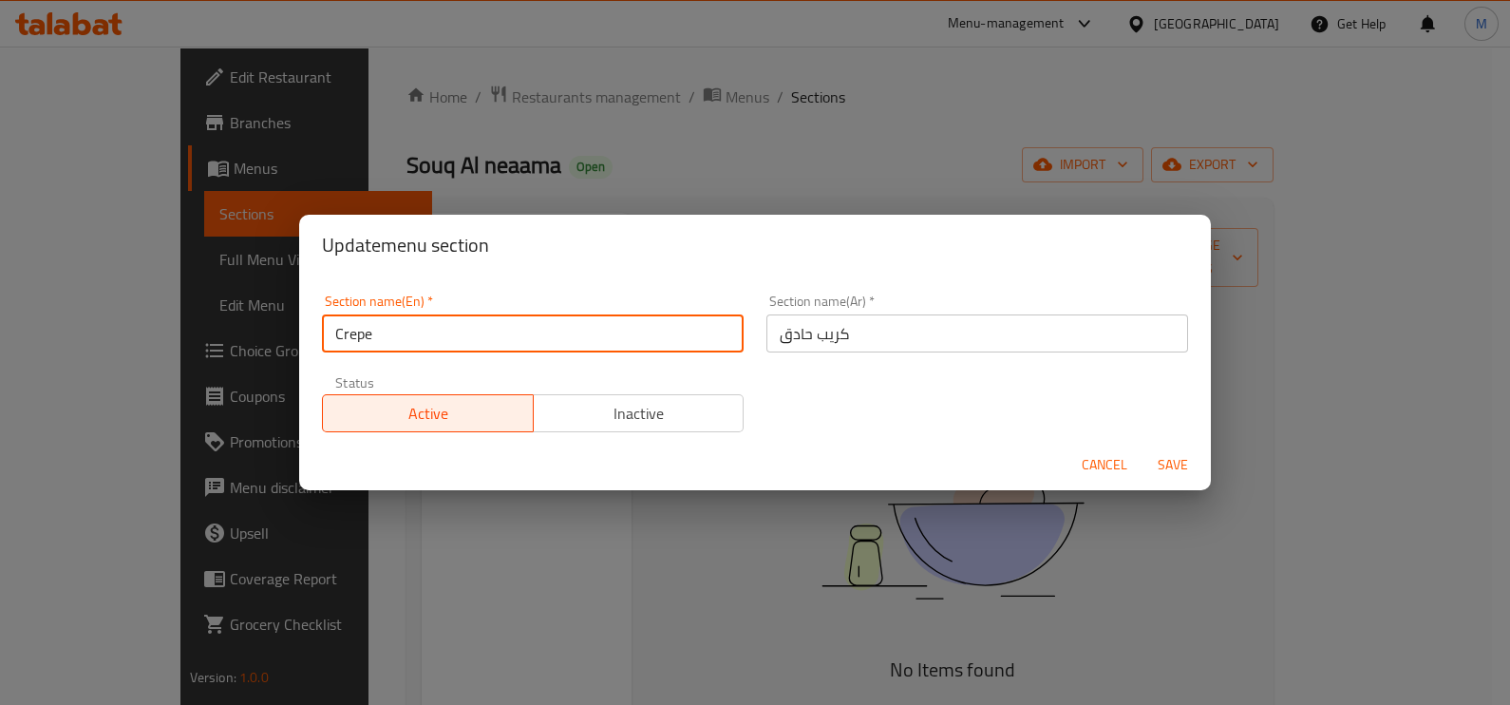
click at [469, 332] on input "Crepe" at bounding box center [533, 333] width 422 height 38
click at [334, 331] on input "Crepe" at bounding box center [533, 333] width 422 height 38
type input "Savory Crepe"
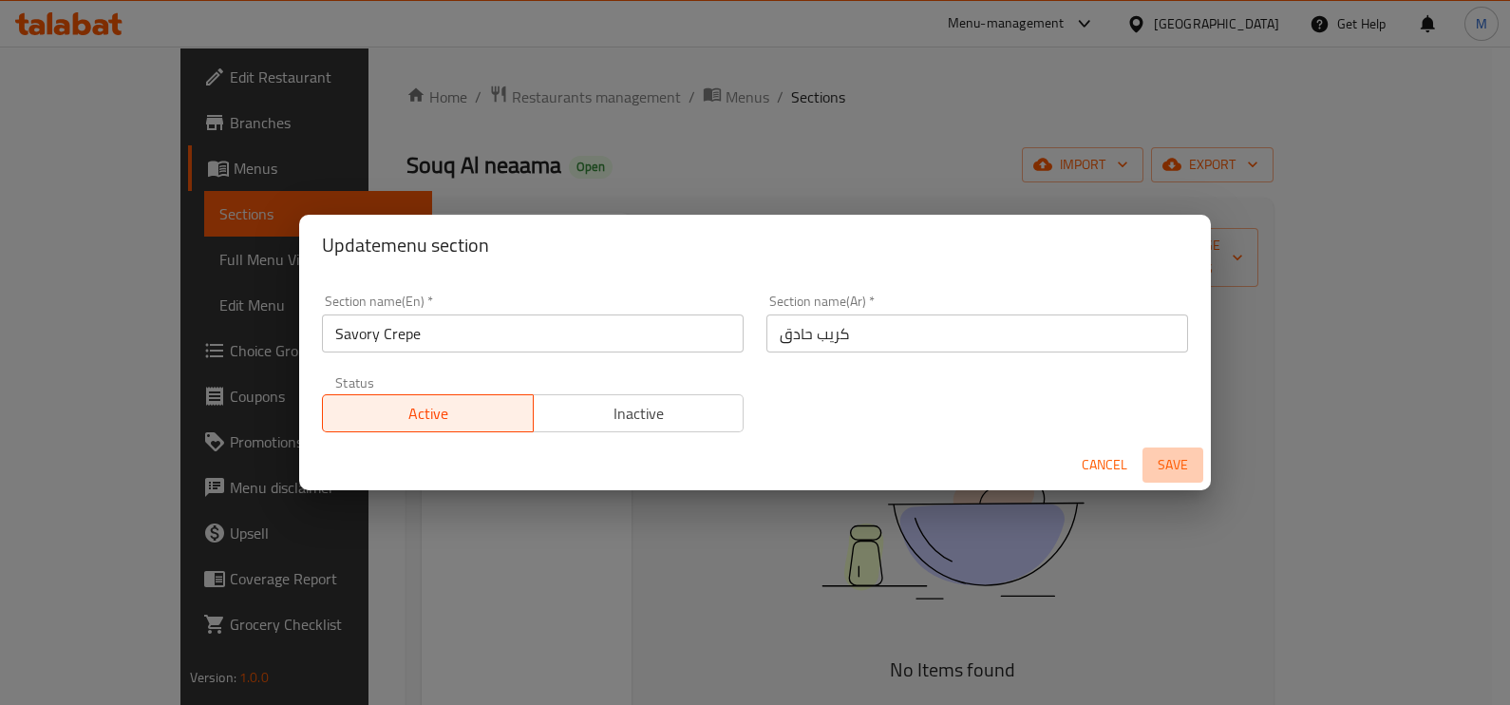
click at [1162, 456] on span "Save" at bounding box center [1173, 465] width 46 height 24
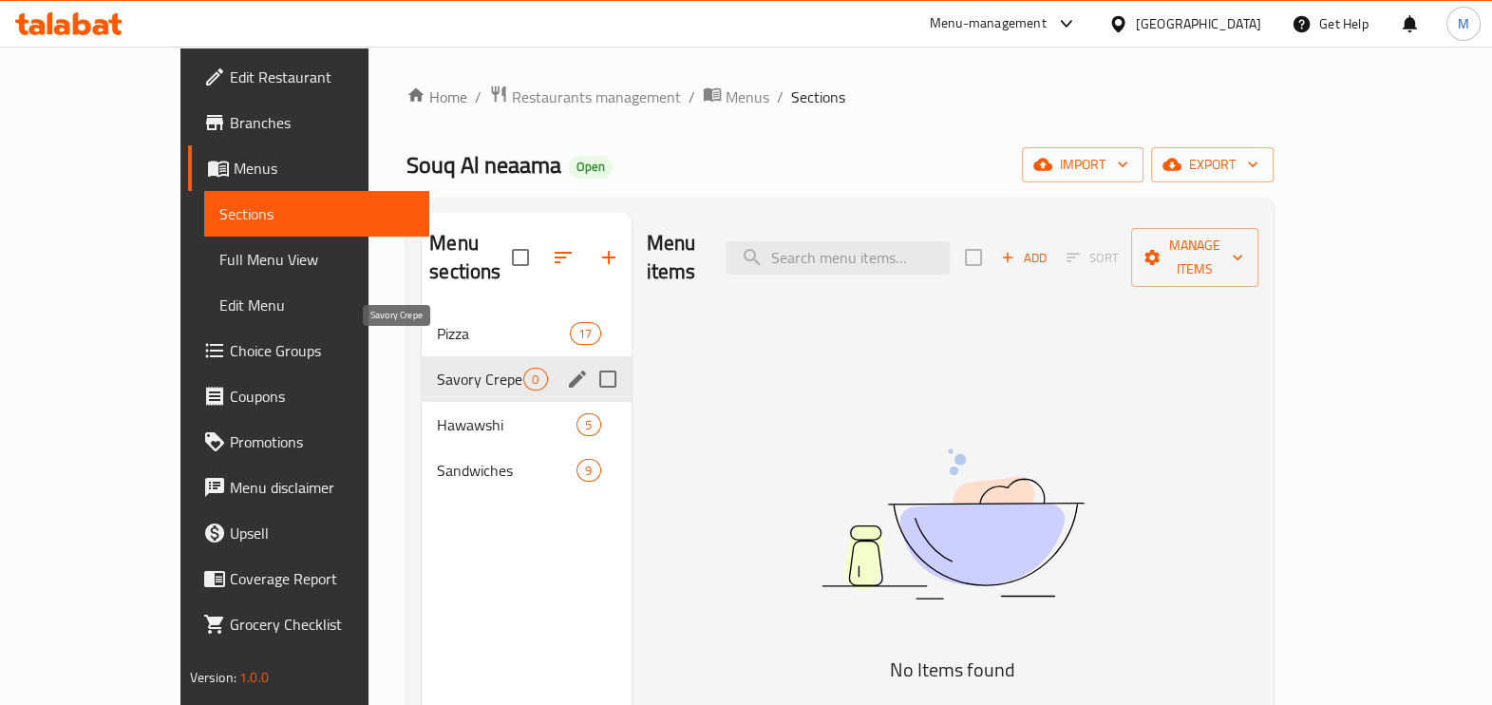
click at [437, 367] on span "Savory Crepe" at bounding box center [480, 378] width 86 height 23
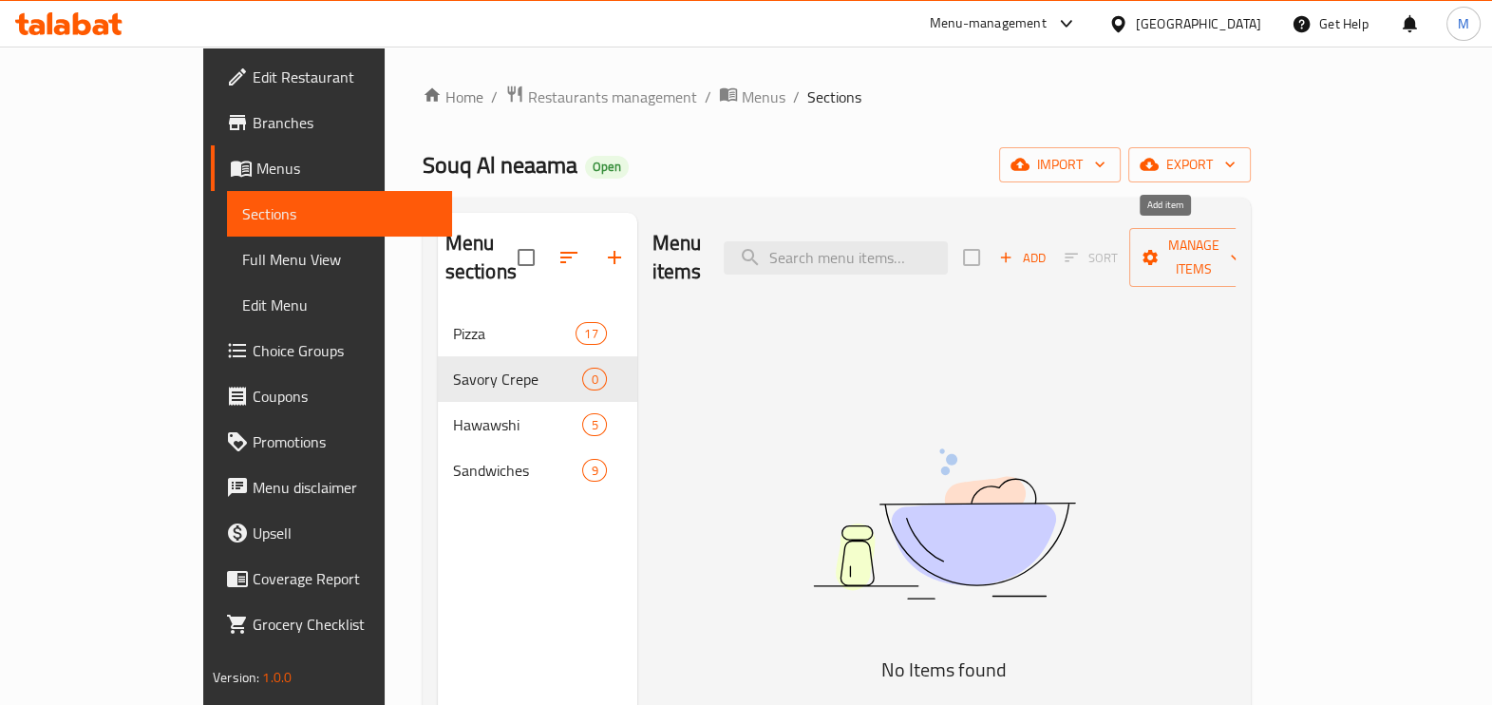
click at [1014, 249] on icon "button" at bounding box center [1005, 257] width 17 height 17
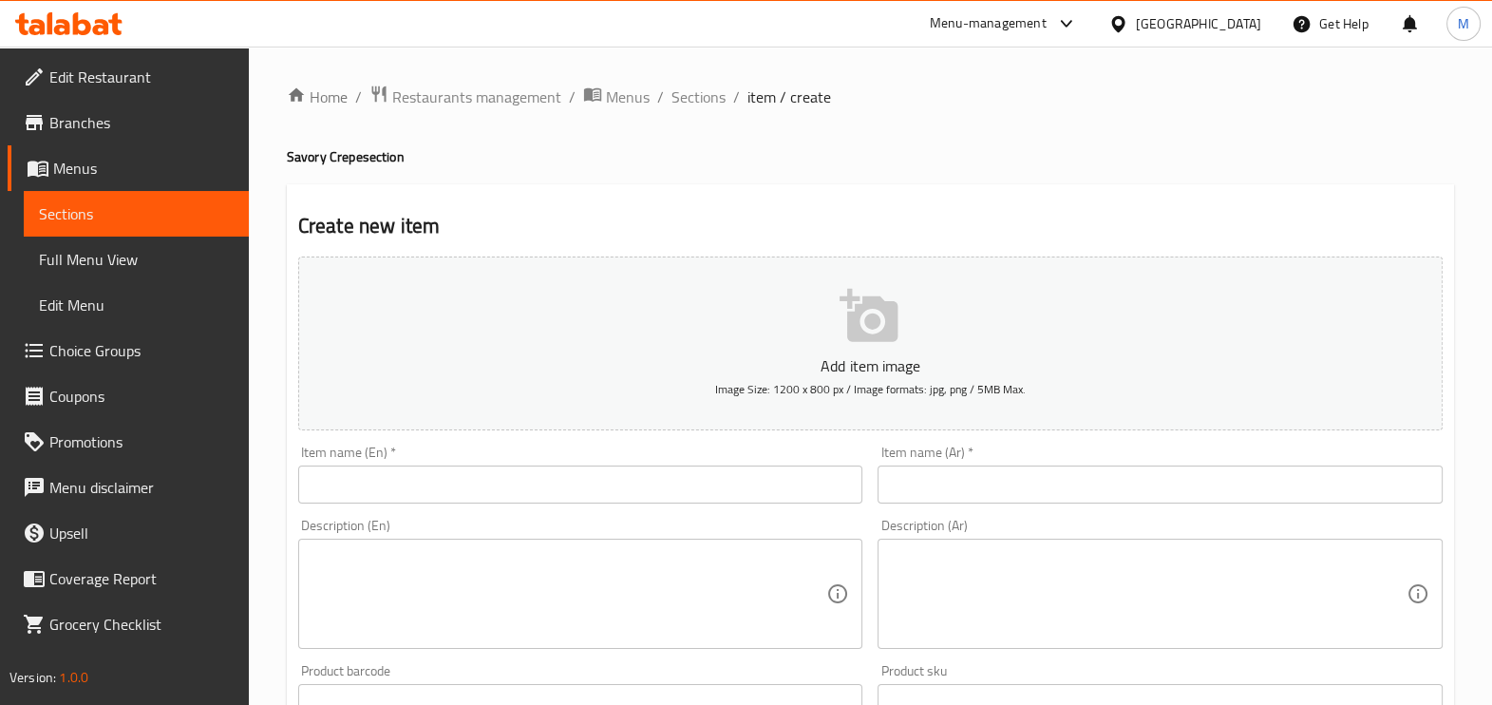
click at [449, 481] on input "text" at bounding box center [580, 484] width 565 height 38
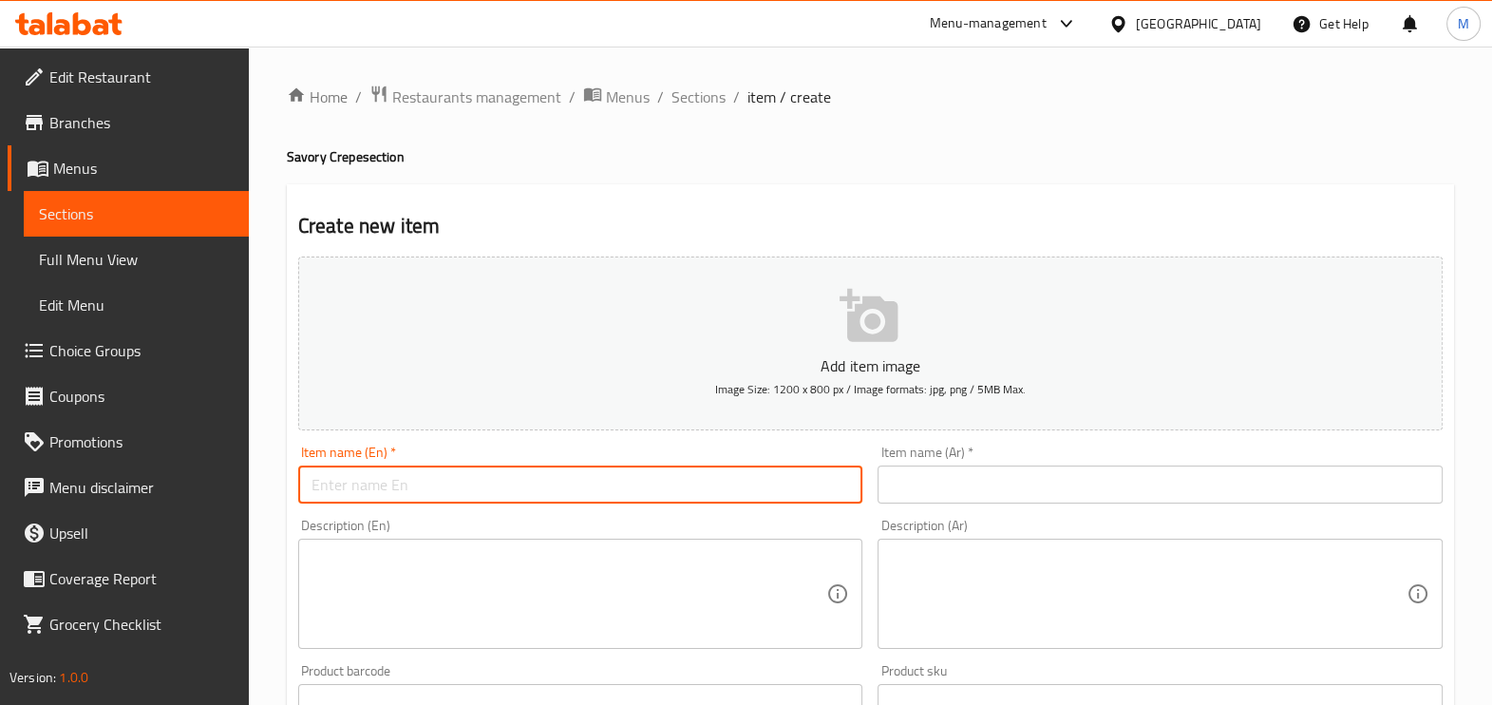
paste input "Potato crepe"
type input "Potato crepe"
click at [982, 477] on input "text" at bounding box center [1159, 484] width 565 height 38
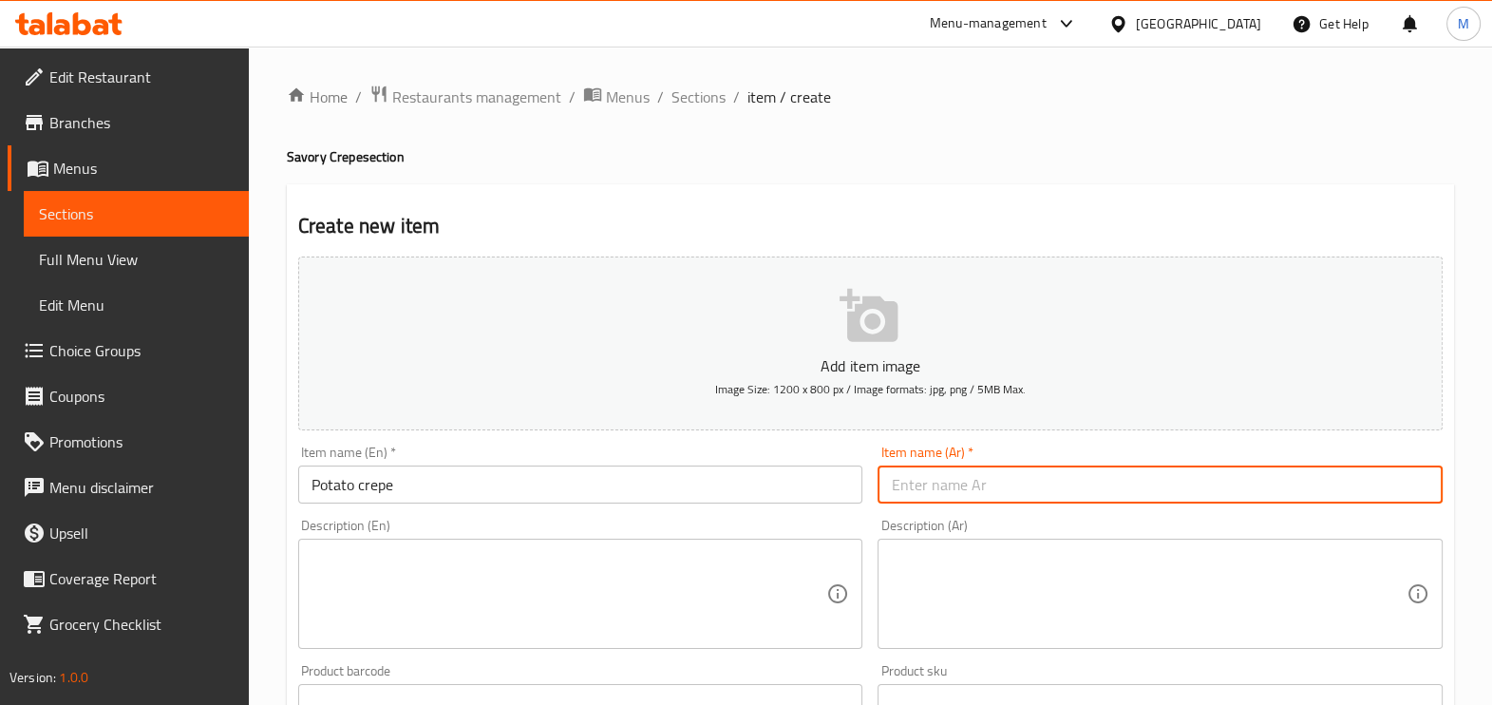
paste input "كريب بطاطس"
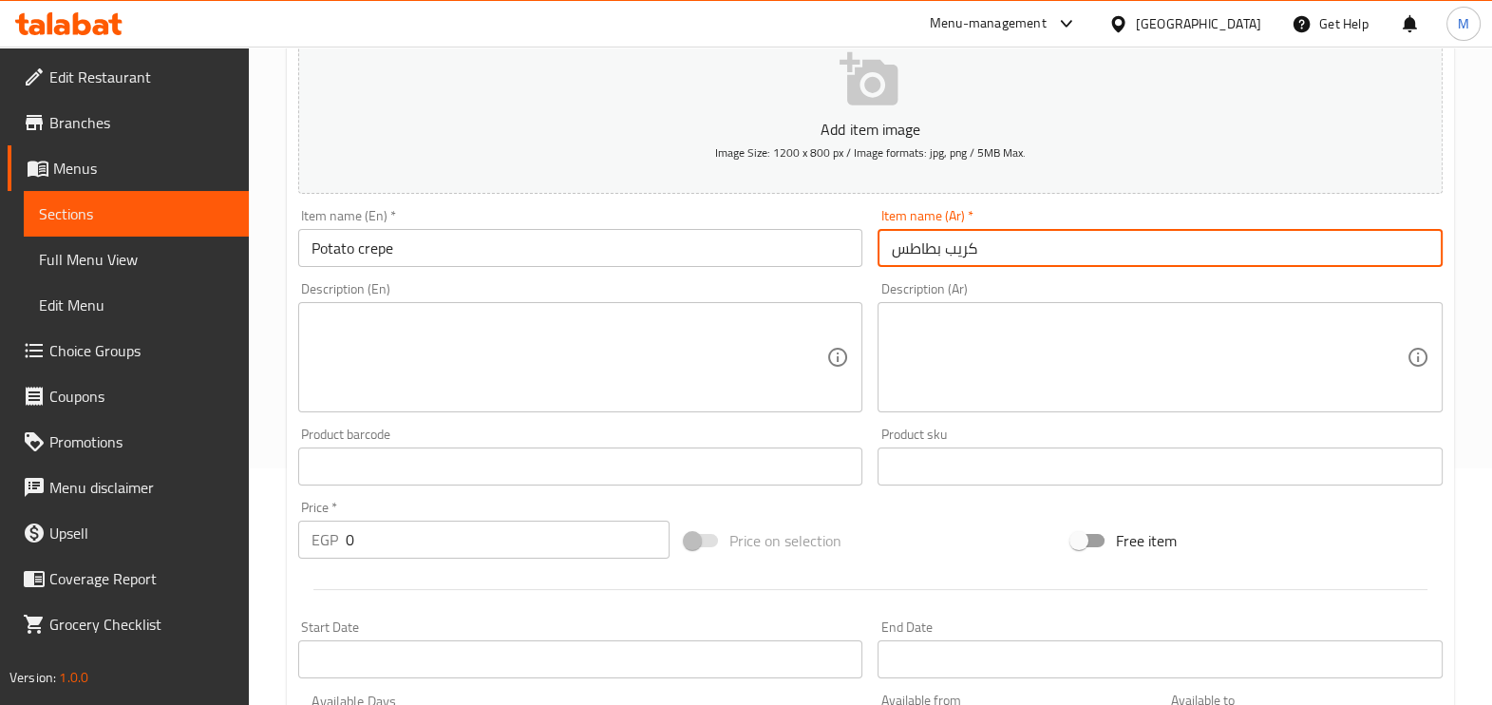
scroll to position [356, 0]
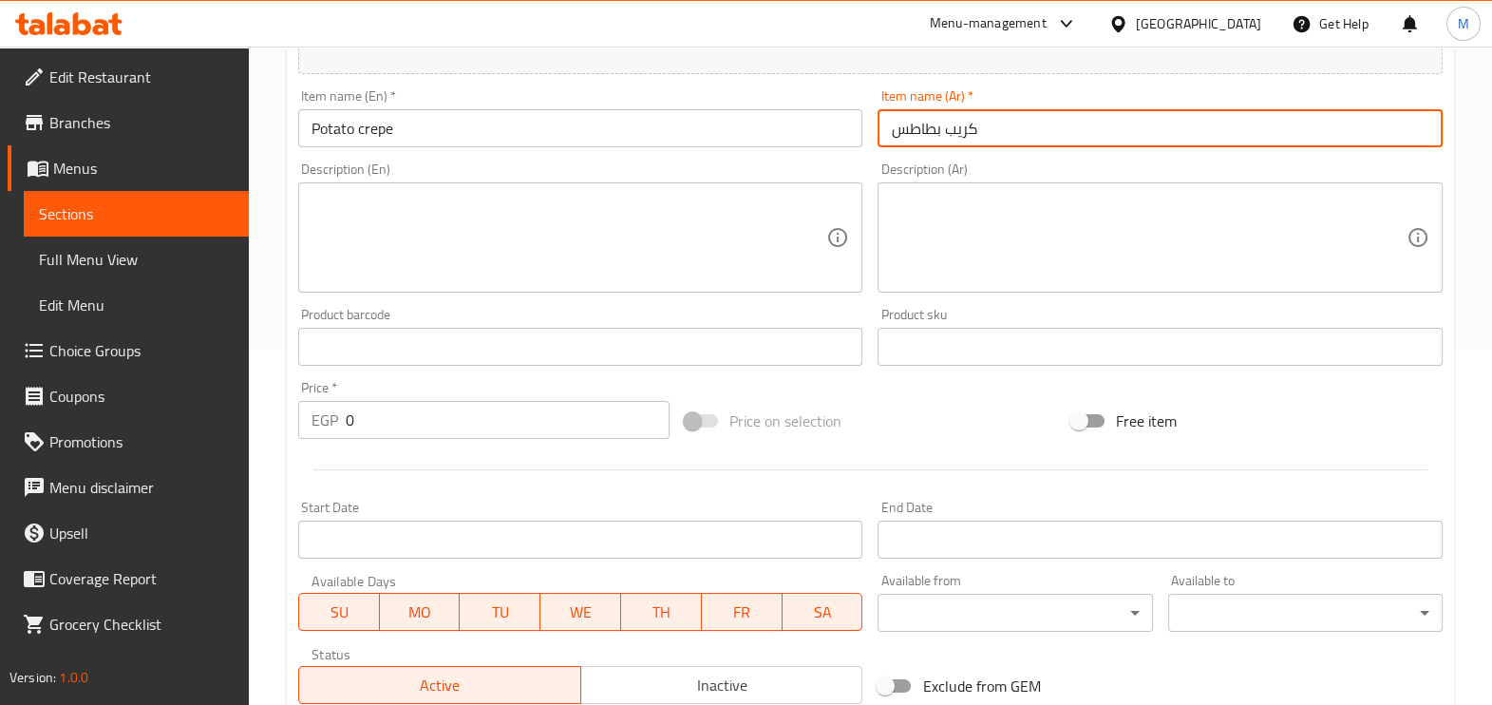
type input "كريب بطاطس"
click at [530, 415] on input "0" at bounding box center [508, 420] width 324 height 38
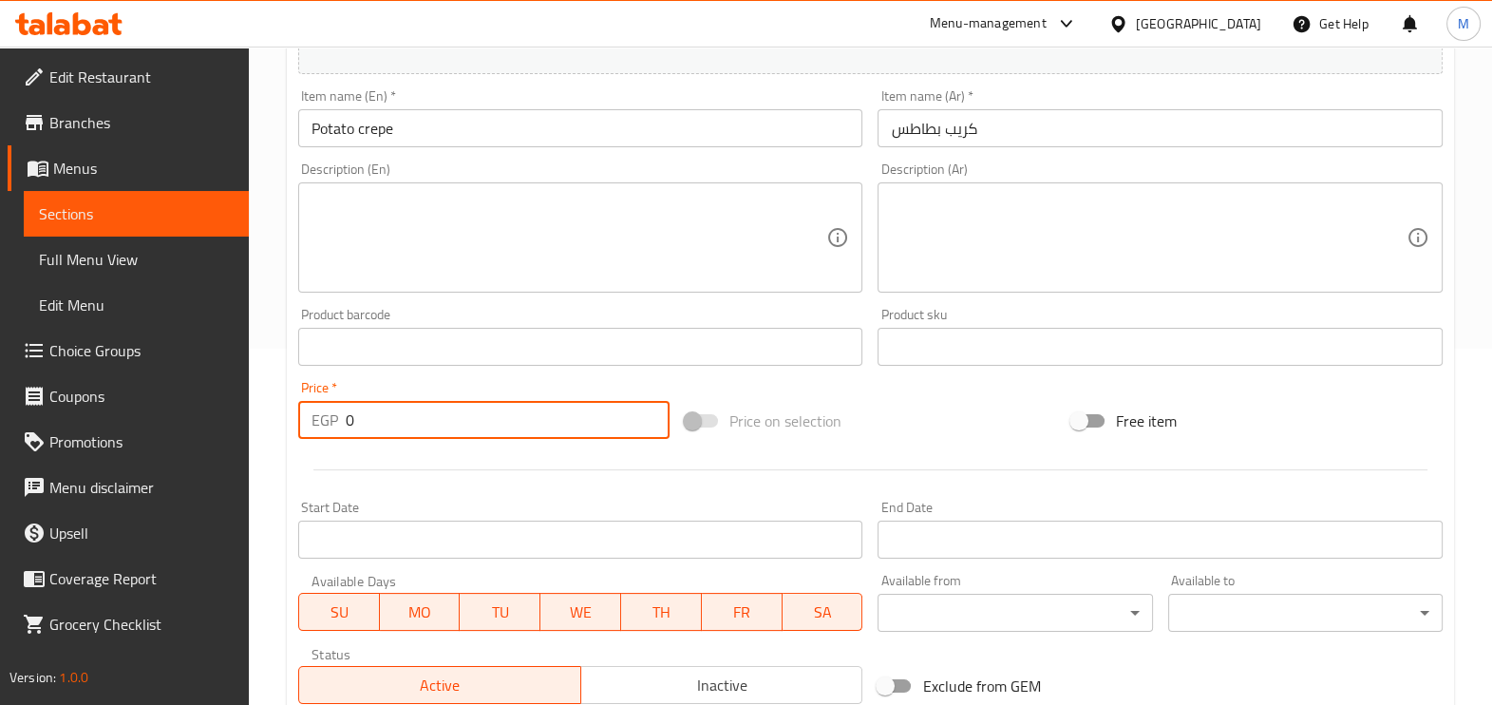
click at [530, 415] on input "0" at bounding box center [508, 420] width 324 height 38
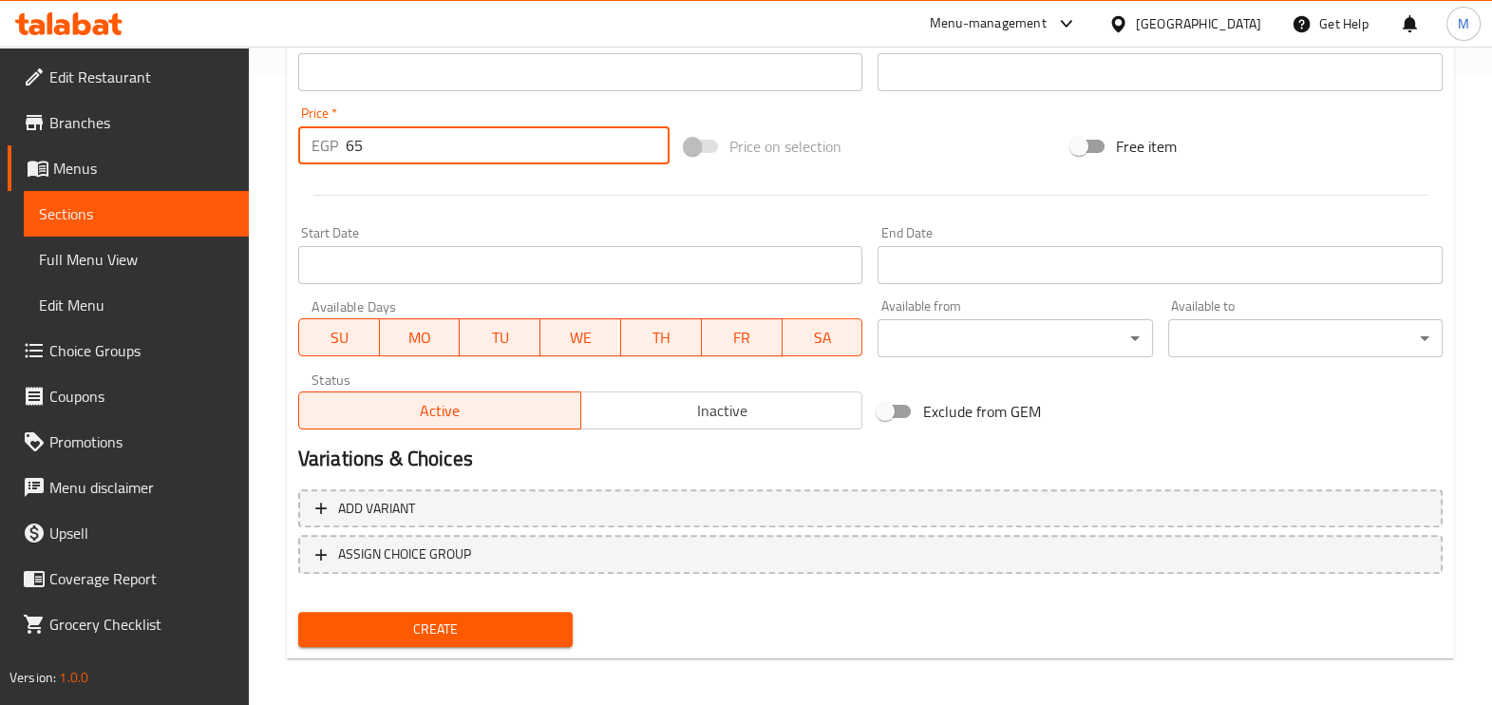
scroll to position [631, 0]
type input "65"
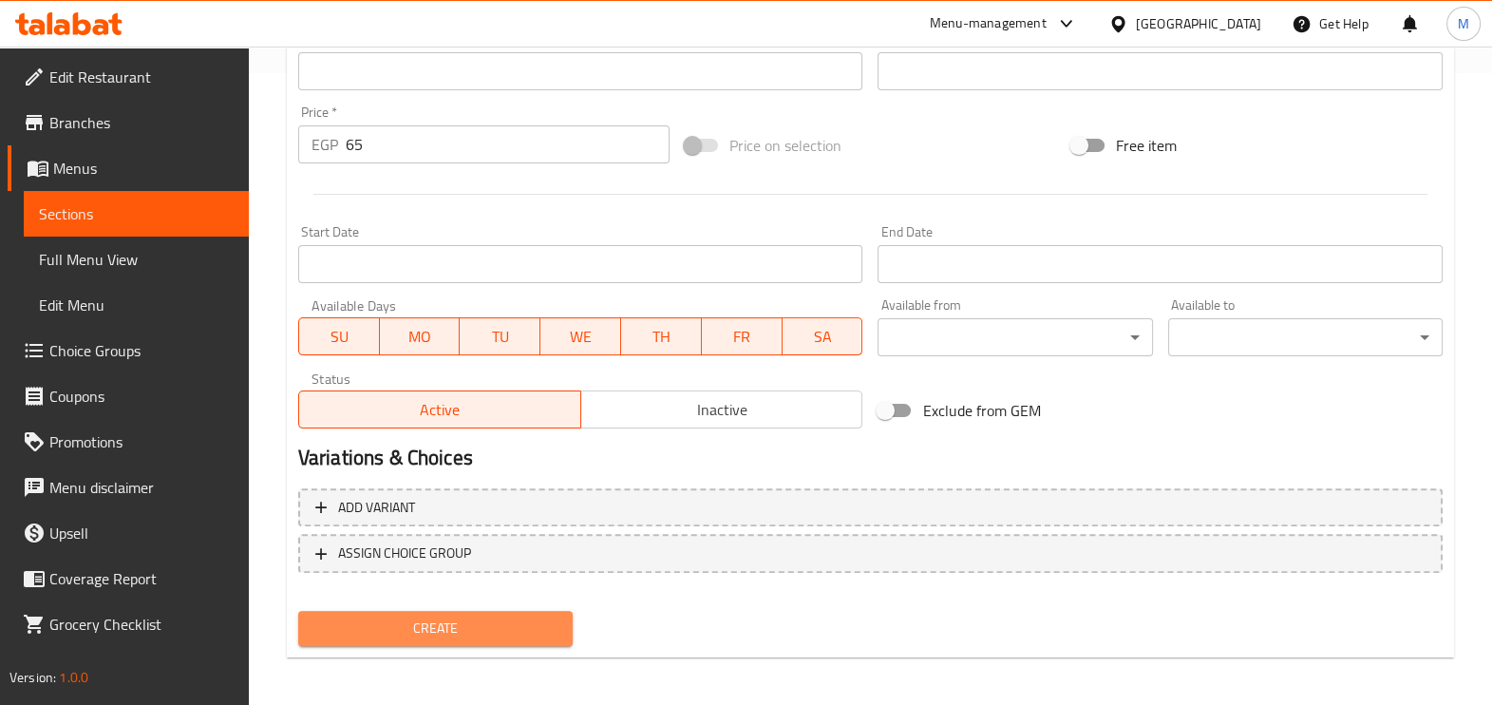
click at [532, 626] on span "Create" at bounding box center [435, 628] width 244 height 24
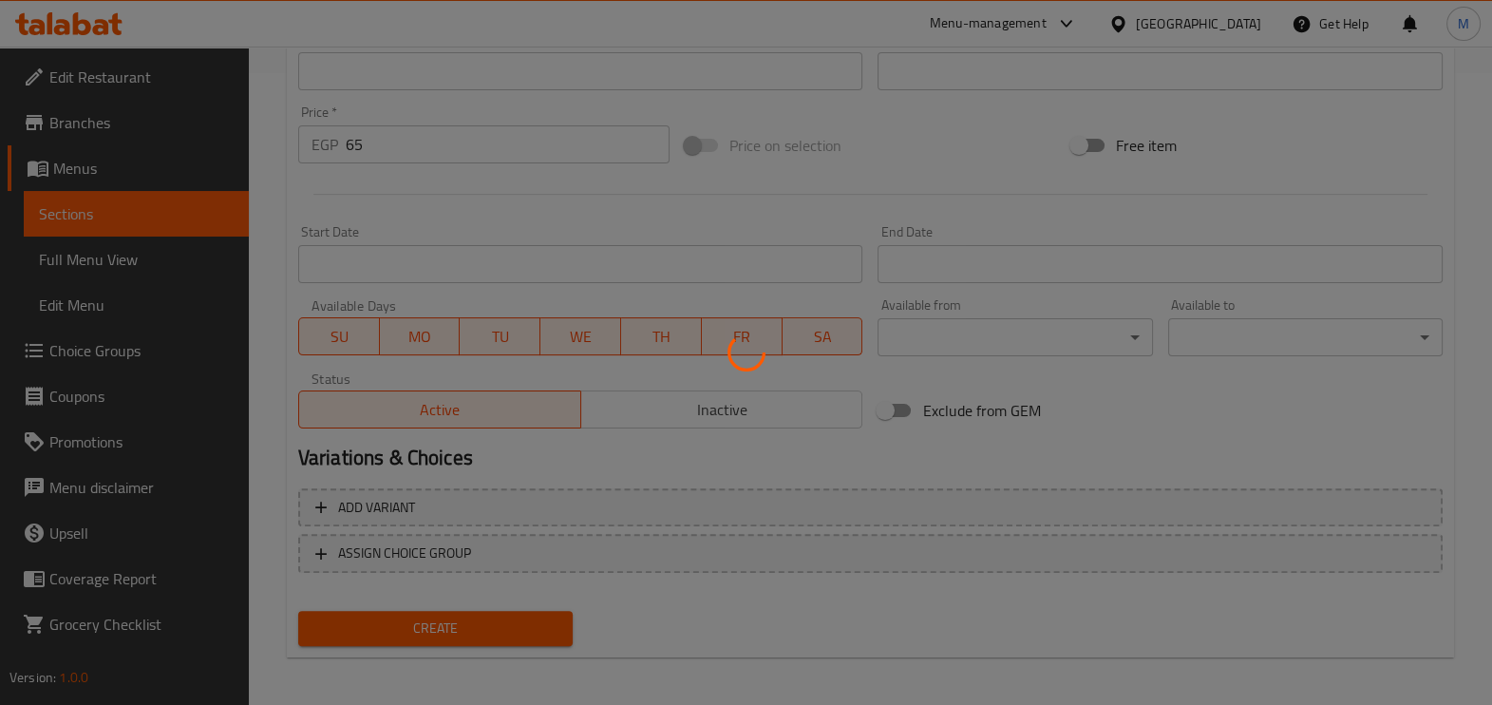
type input "0"
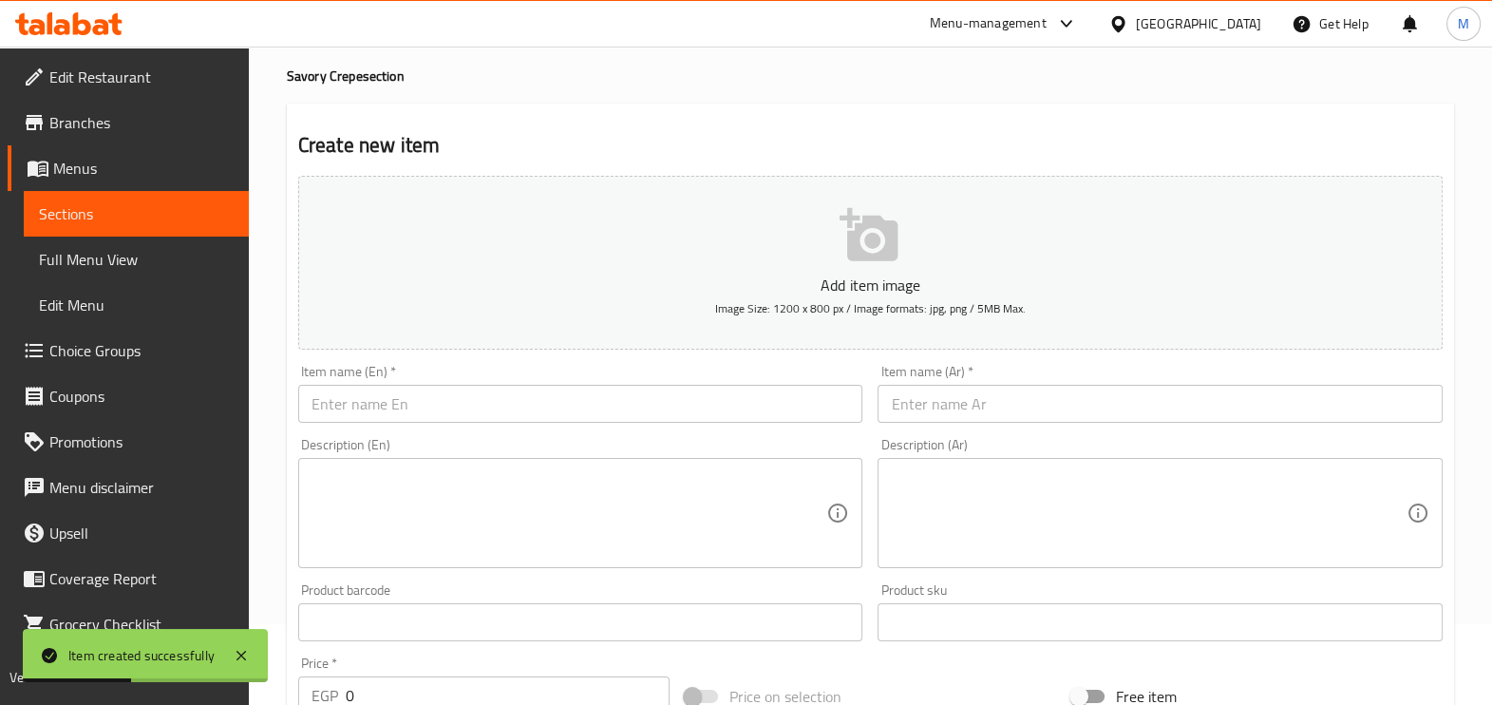
scroll to position [118, 0]
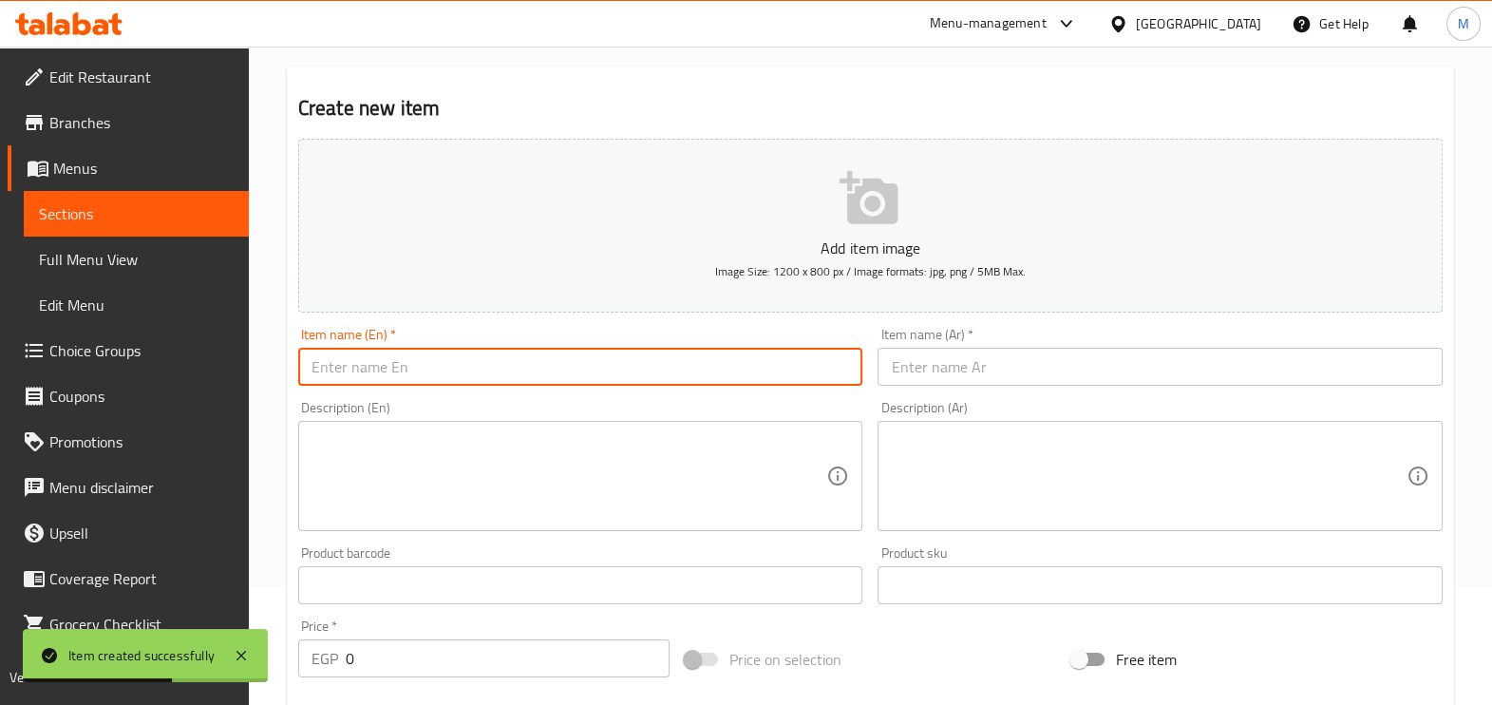
click at [444, 370] on input "text" at bounding box center [580, 367] width 565 height 38
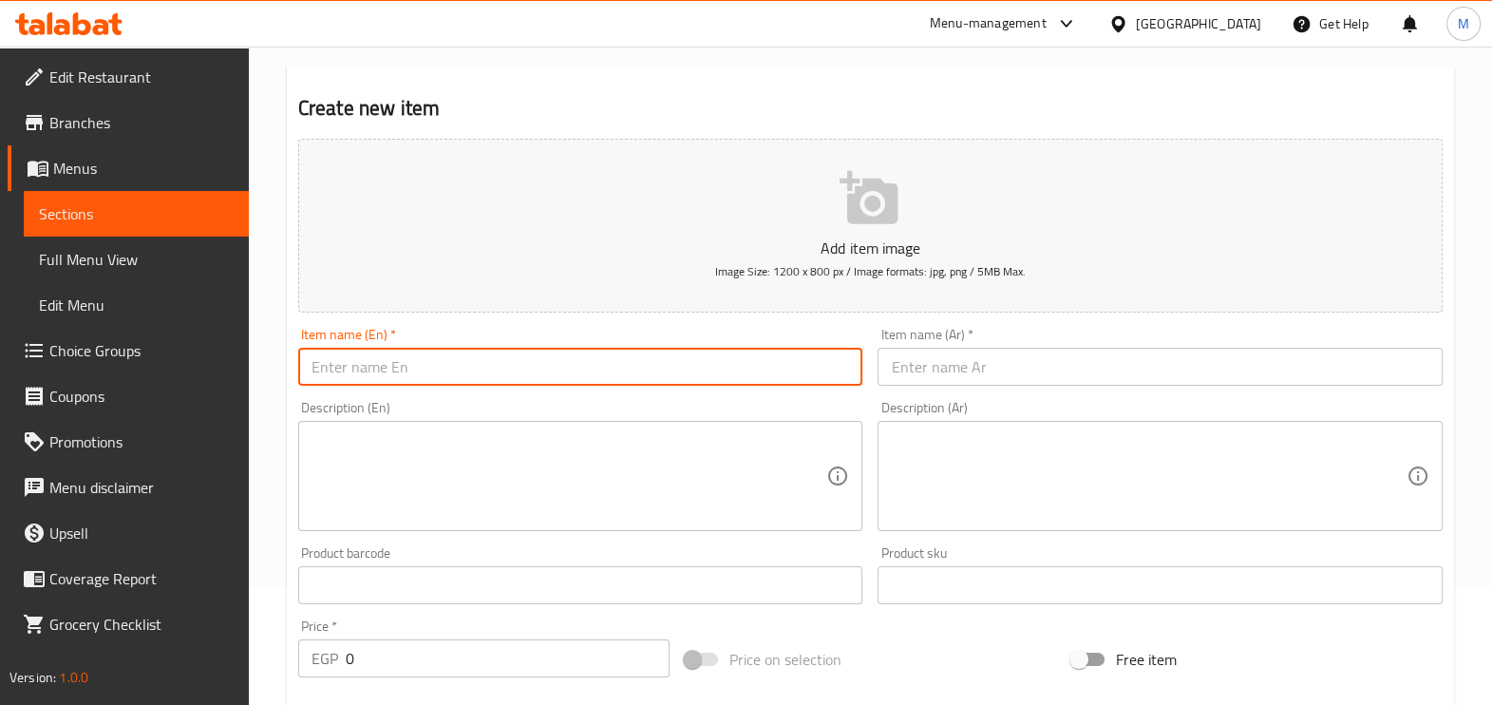
click at [442, 360] on input "text" at bounding box center [580, 367] width 565 height 38
paste input "Roman cheese crepe"
type input "Roman cheese crepe"
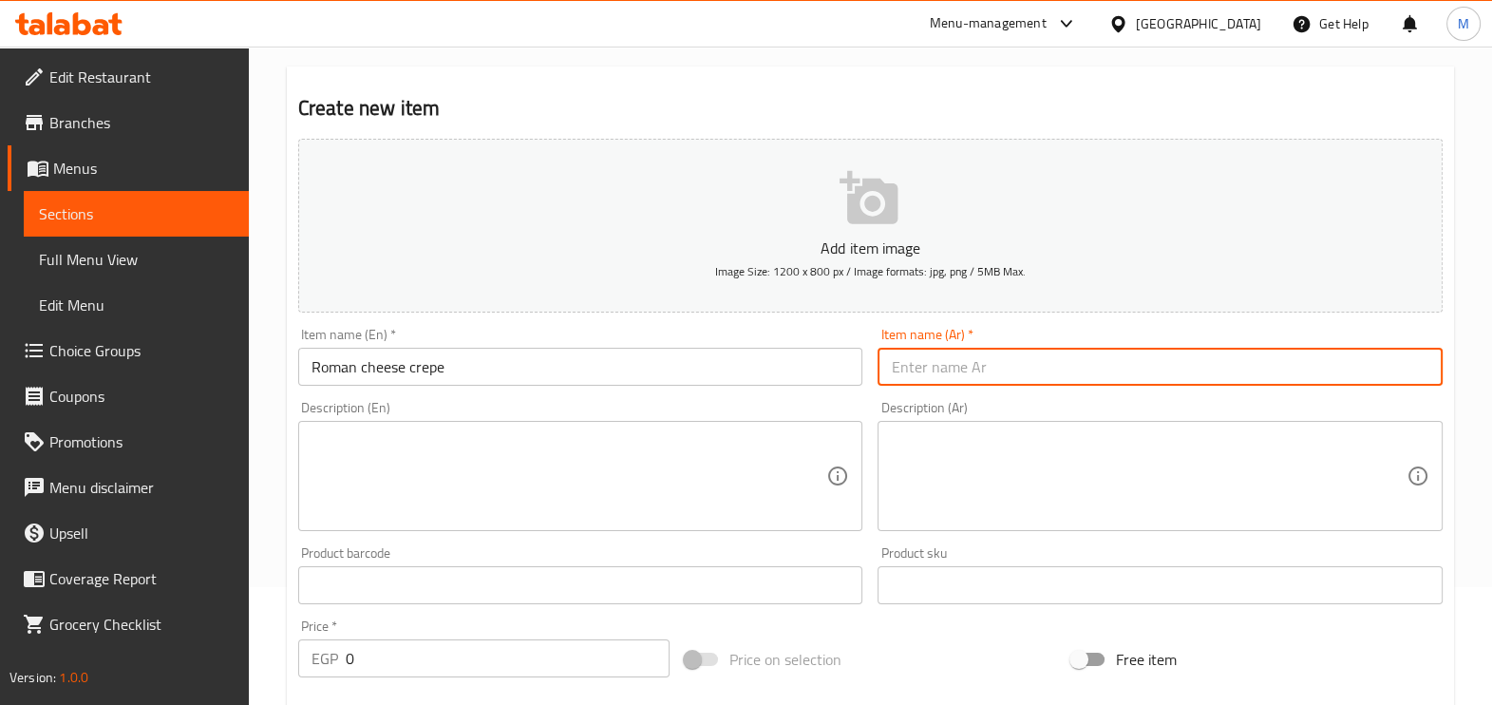
click at [954, 355] on input "text" at bounding box center [1159, 367] width 565 height 38
paste input "كريب جبنه رومي"
type input "كريب جبنه رومي"
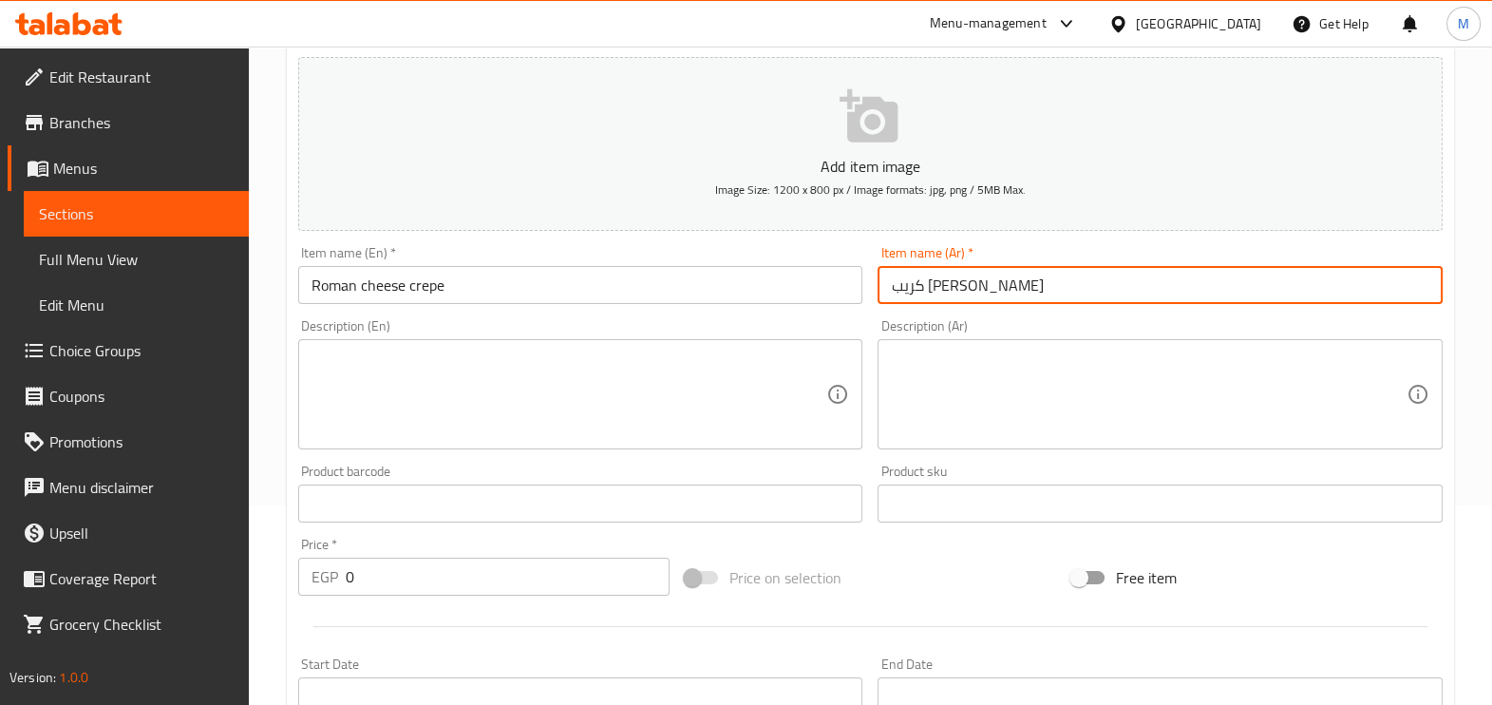
scroll to position [236, 0]
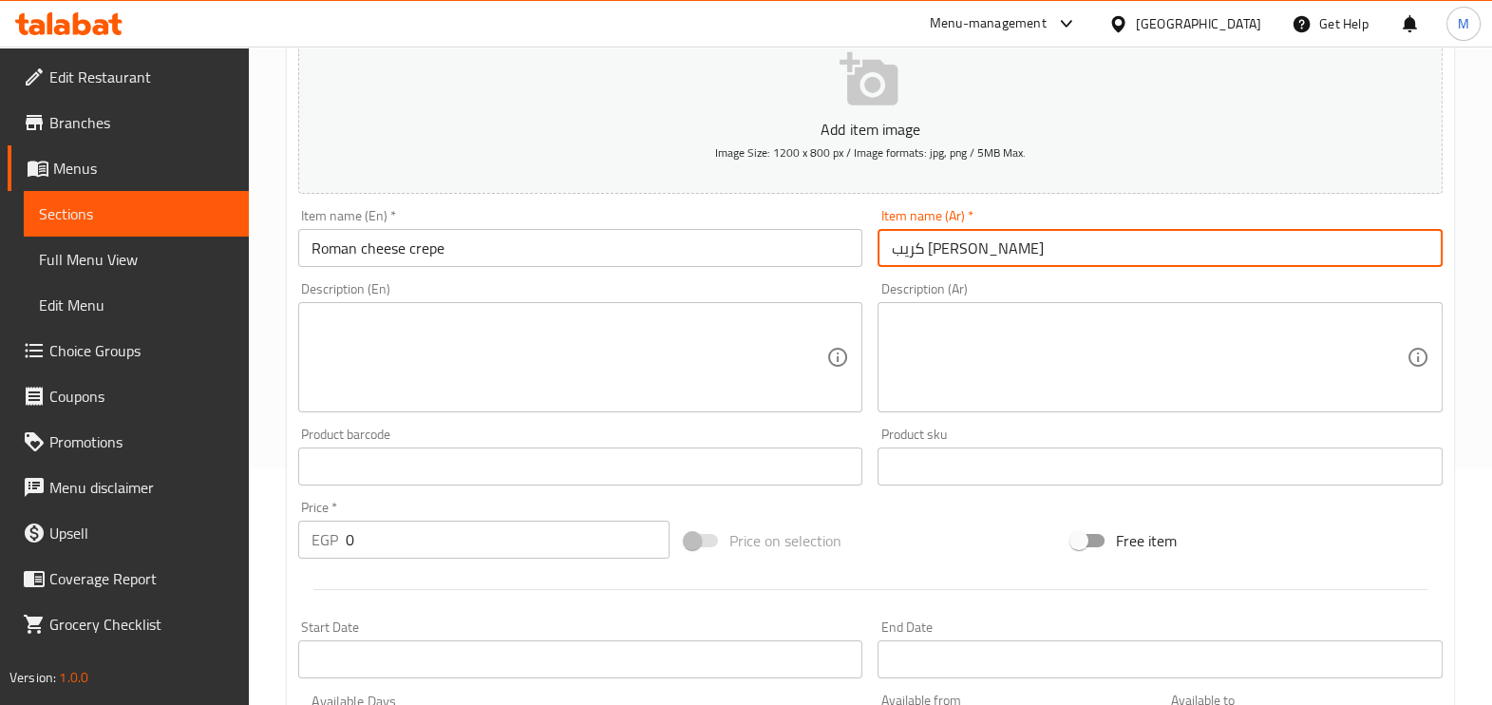
click at [494, 551] on input "0" at bounding box center [508, 539] width 324 height 38
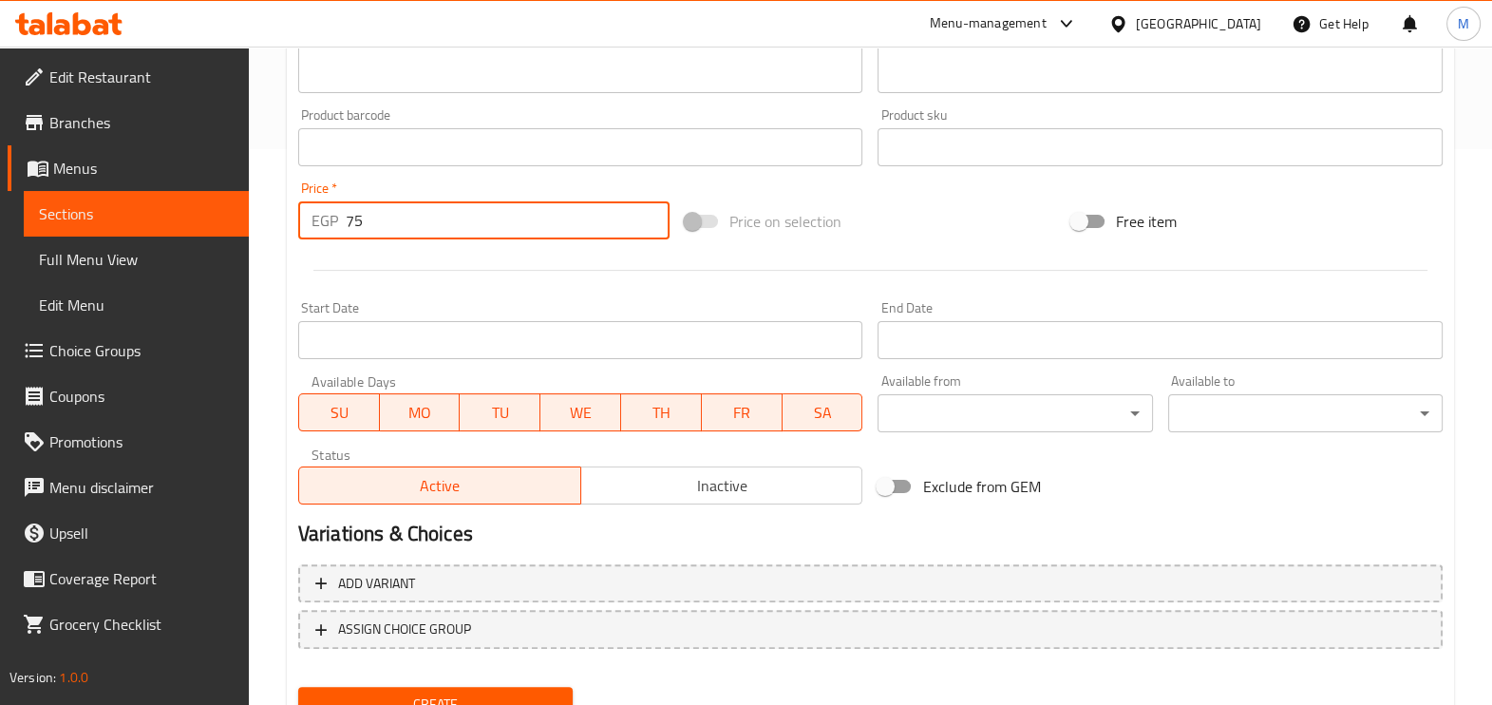
scroll to position [593, 0]
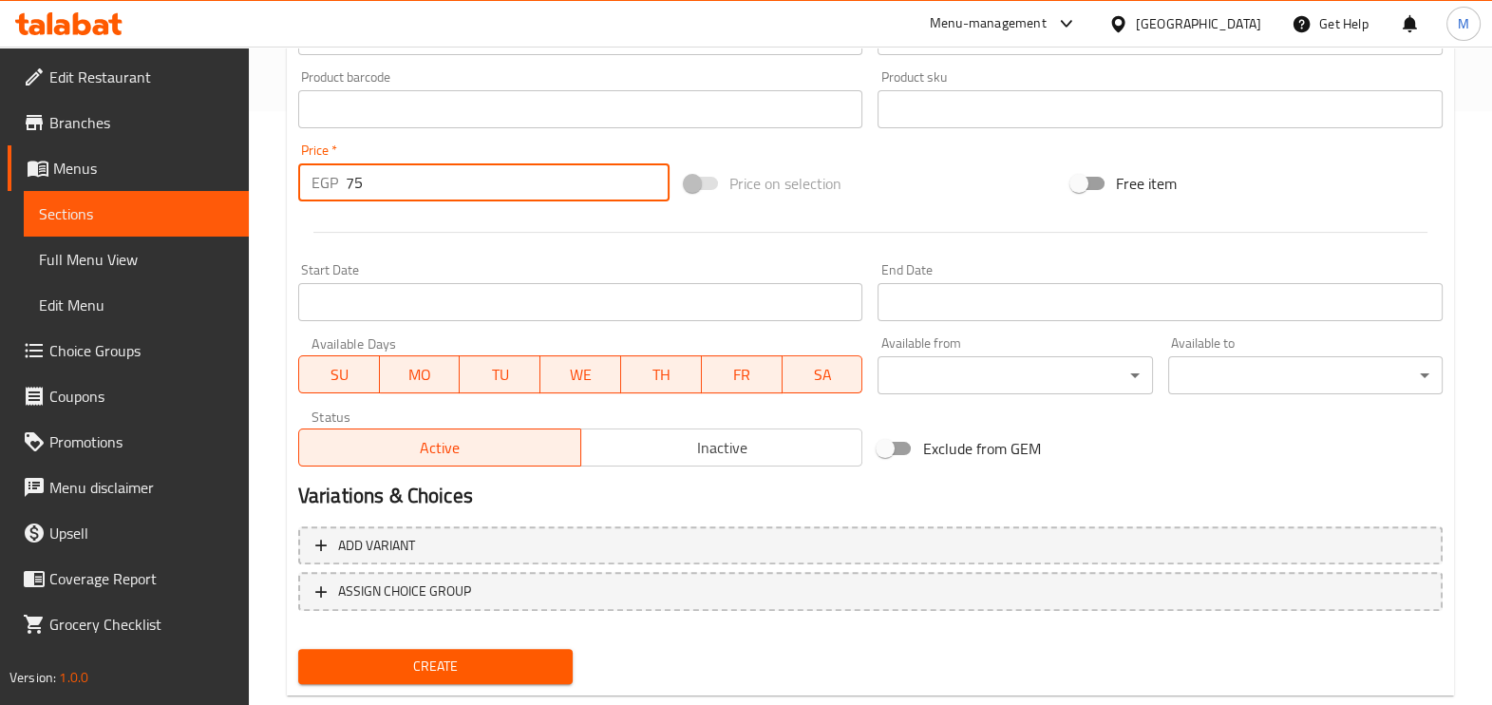
type input "75"
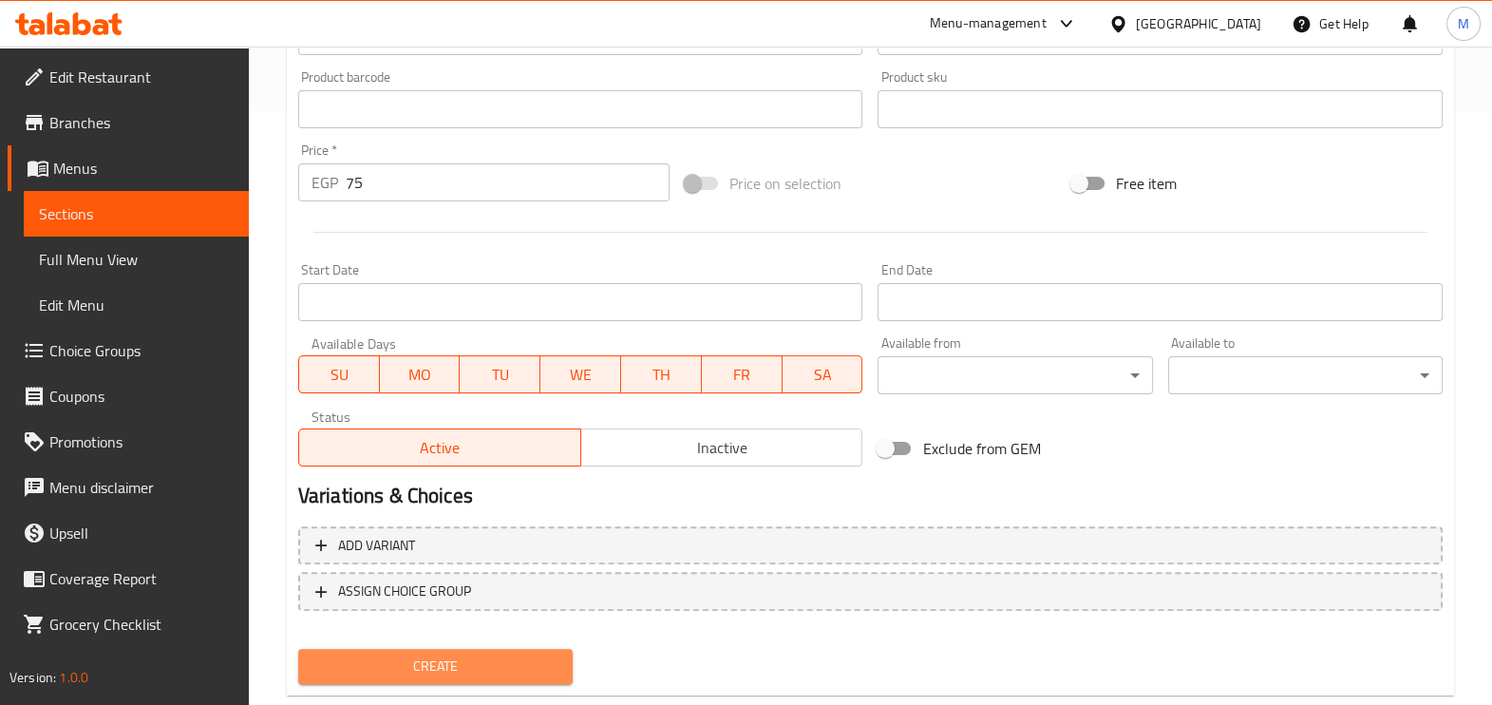
click at [462, 669] on span "Create" at bounding box center [435, 666] width 244 height 24
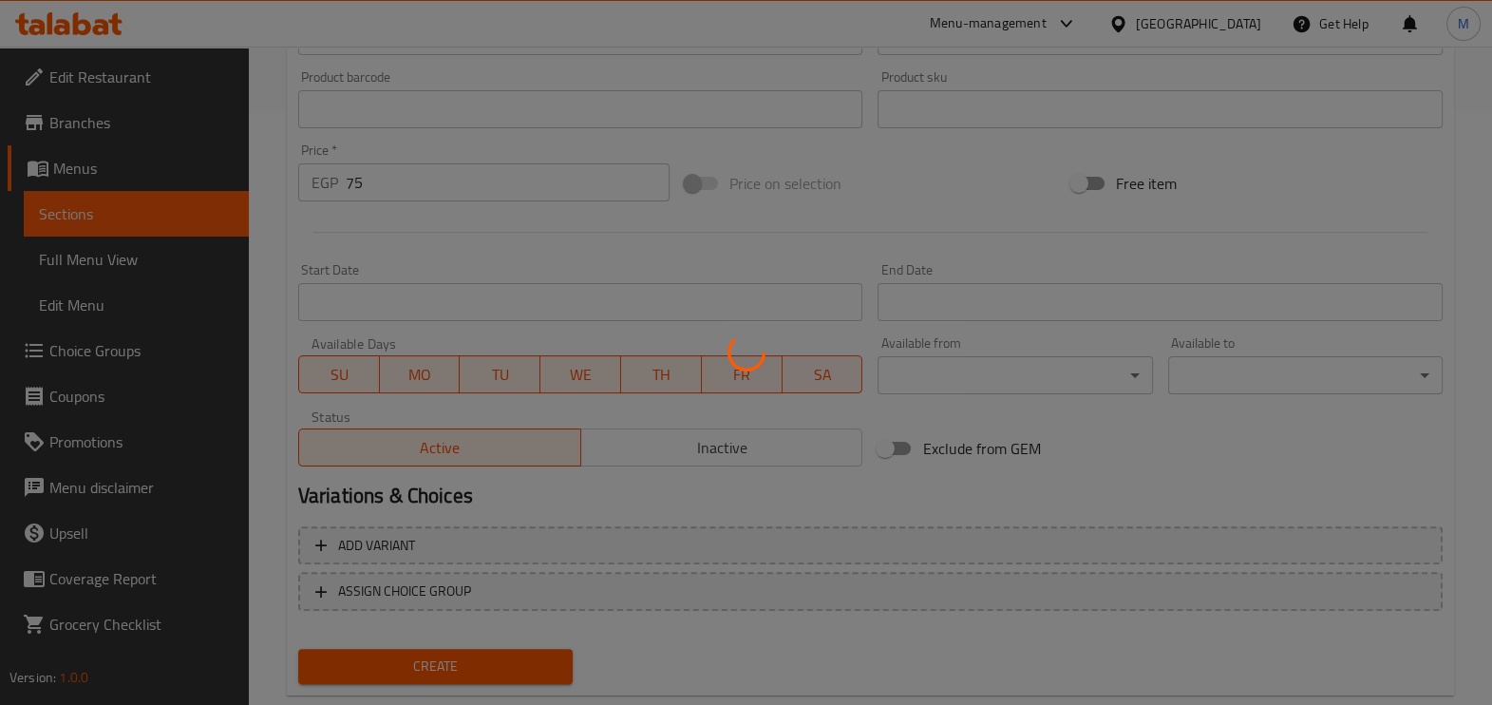
type input "0"
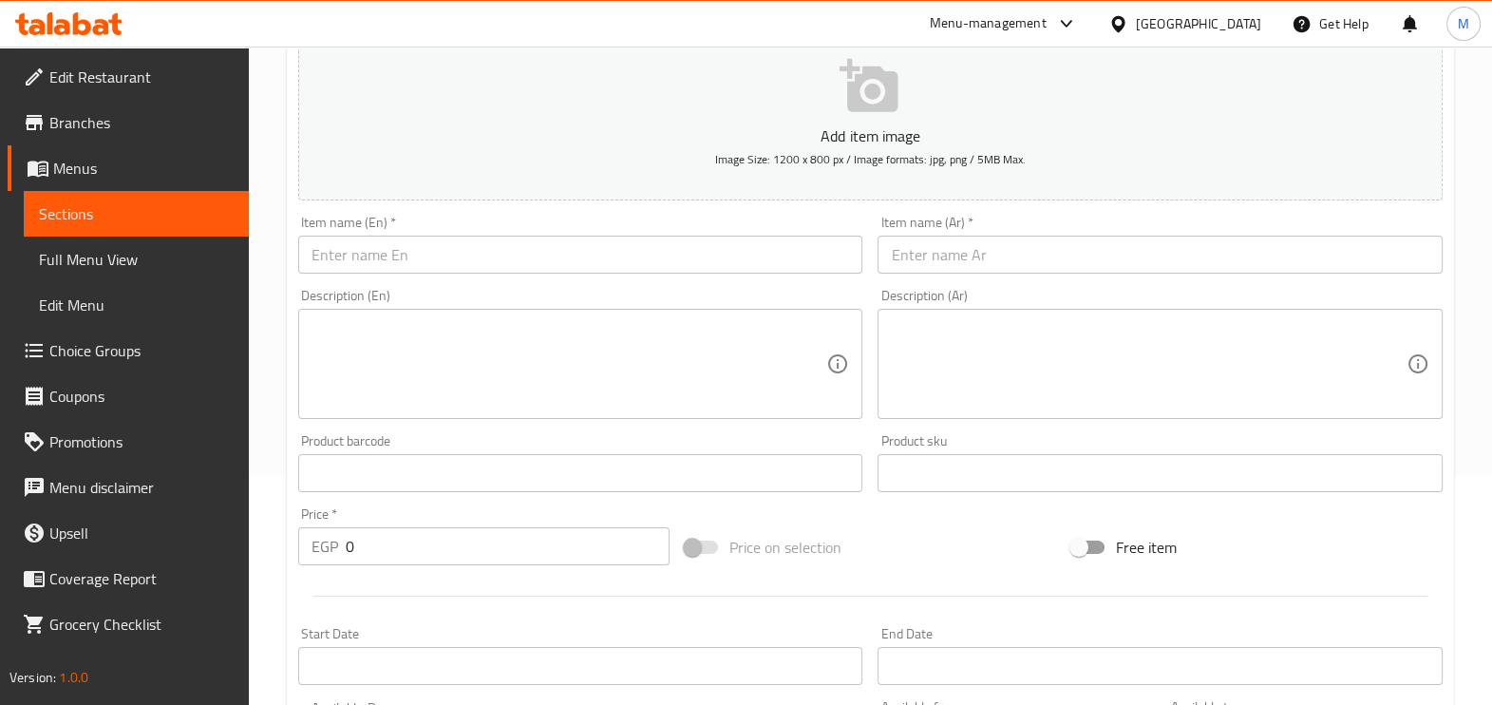
scroll to position [118, 0]
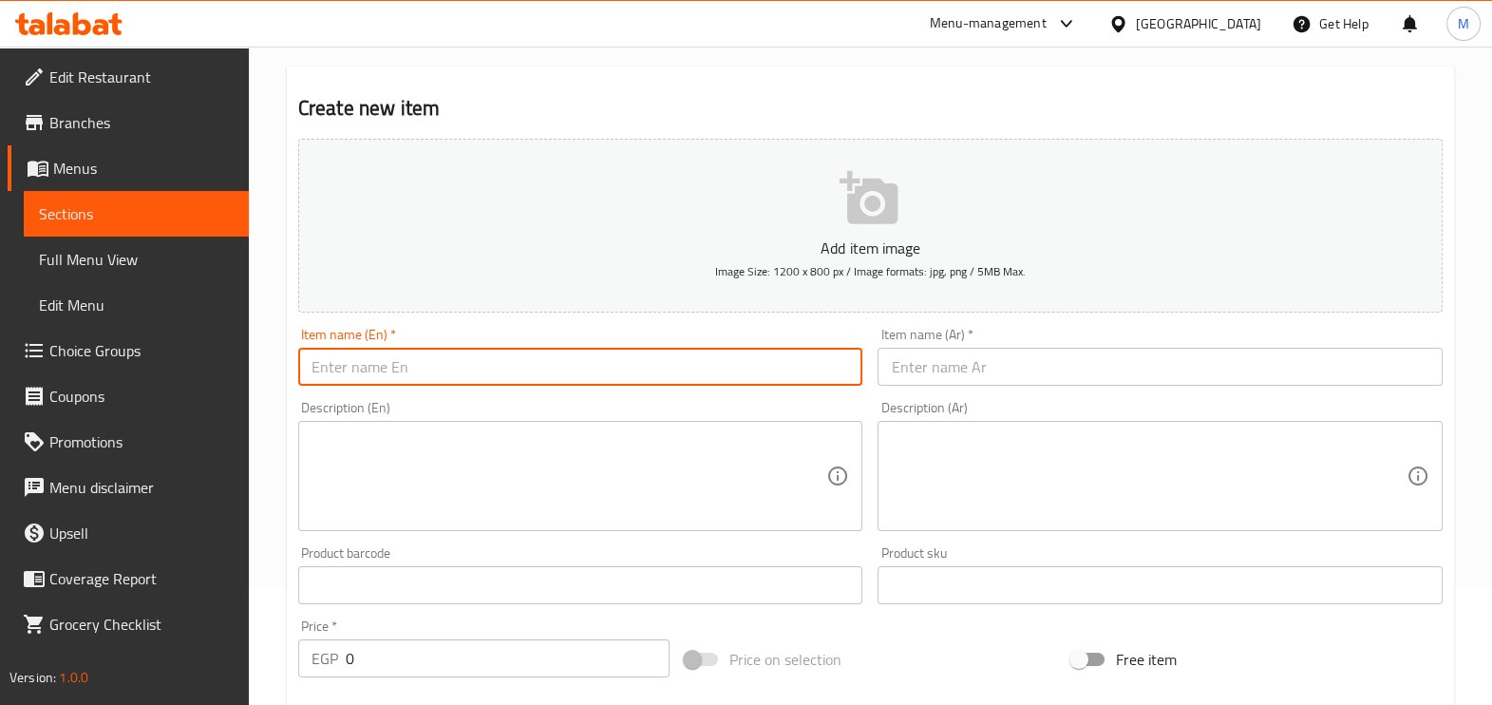
click at [429, 366] on input "text" at bounding box center [580, 367] width 565 height 38
paste input "Mozzarella crepe"
type input "Mozzarella crepe"
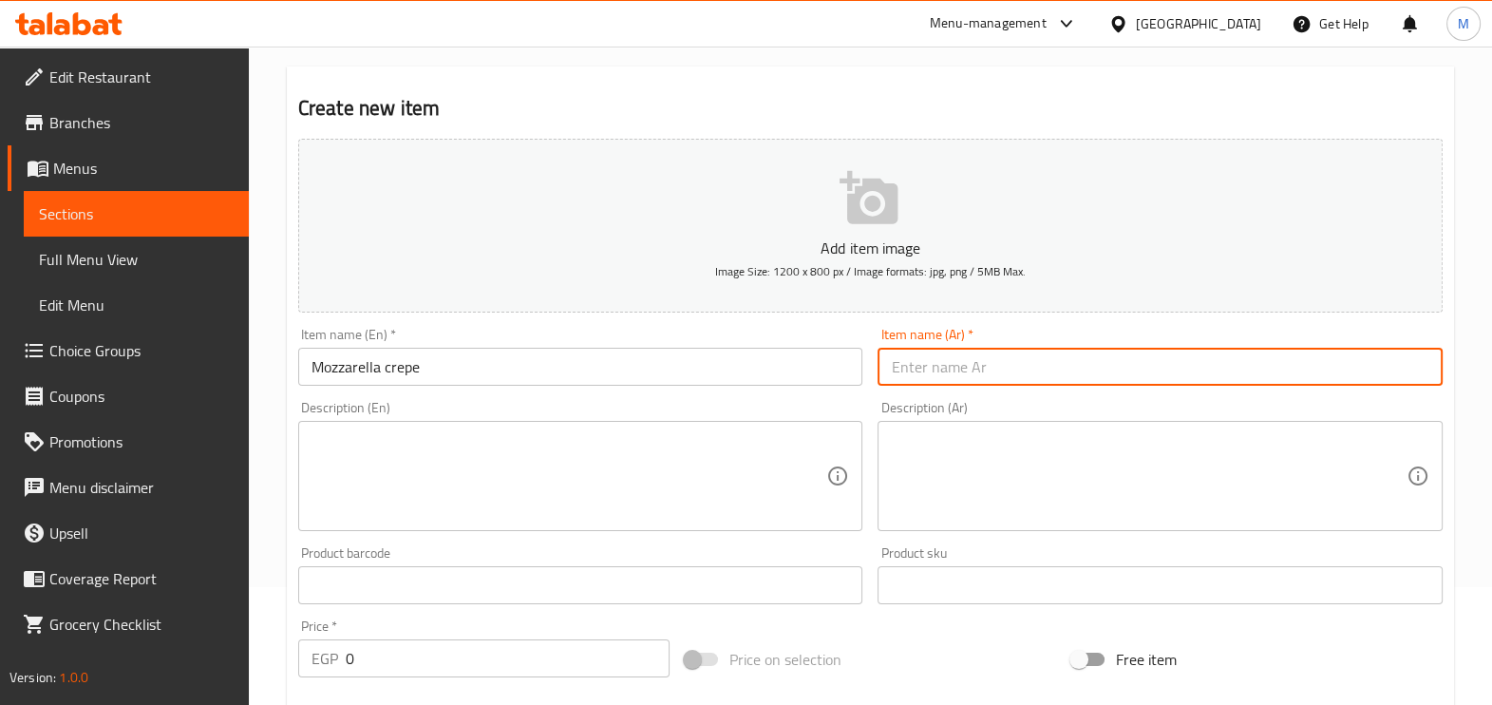
click at [983, 370] on input "text" at bounding box center [1159, 367] width 565 height 38
paste input "كريب موتزاريلا"
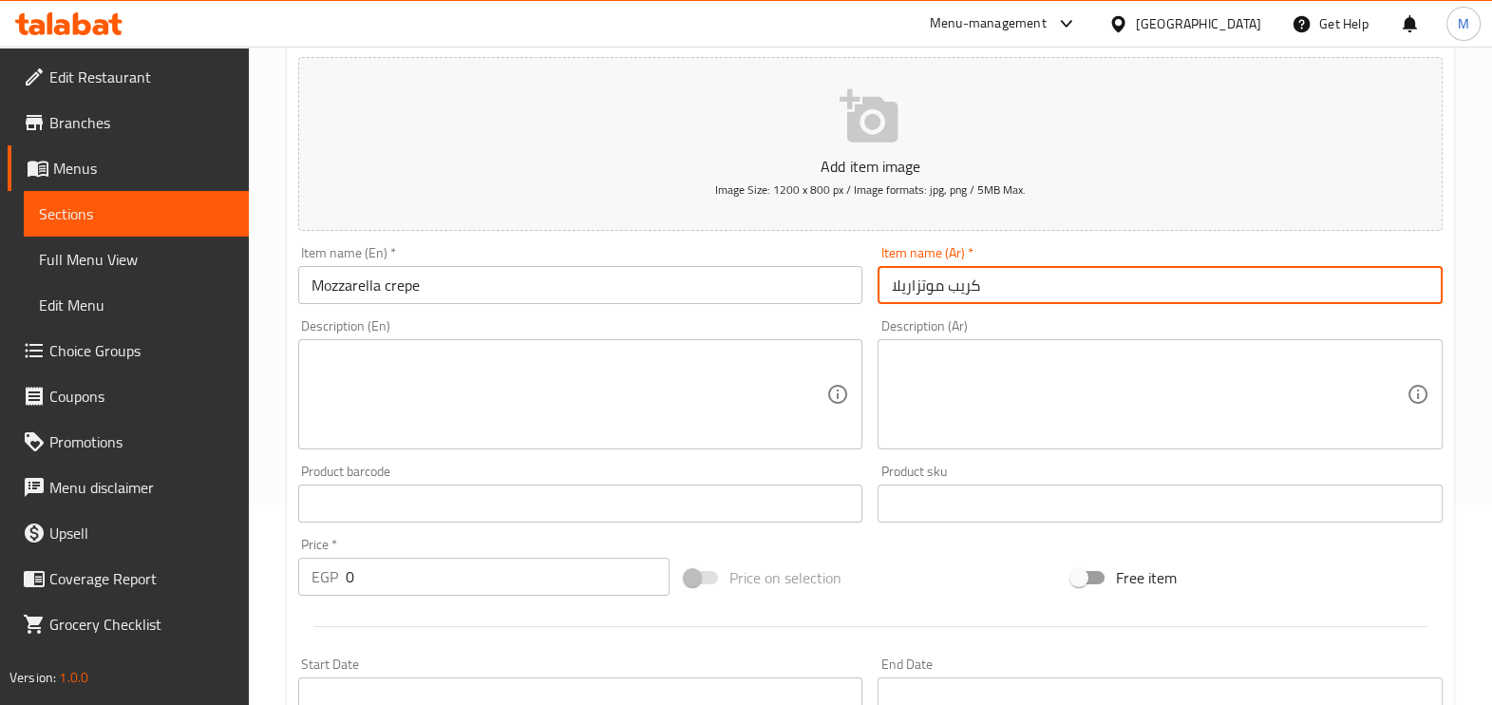
scroll to position [236, 0]
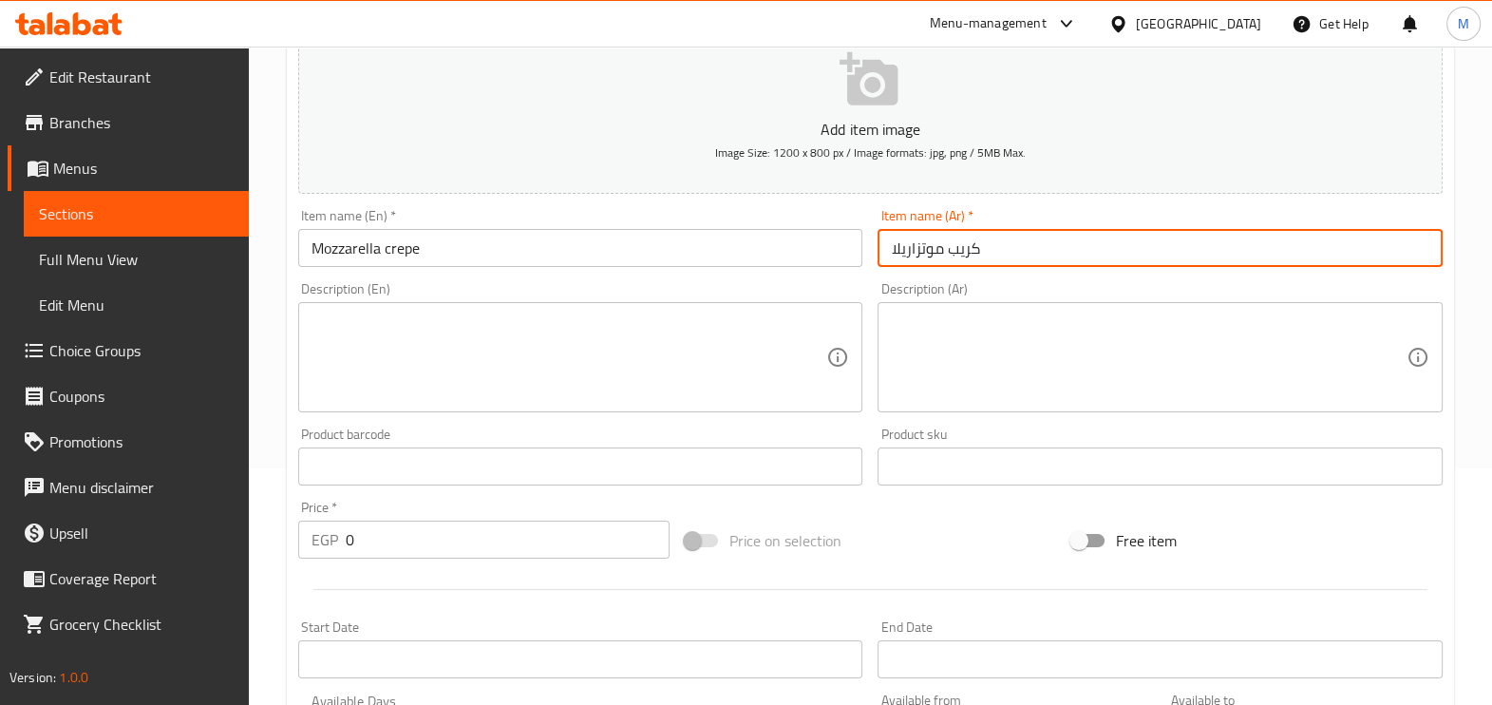
type input "كريب موتزاريلا"
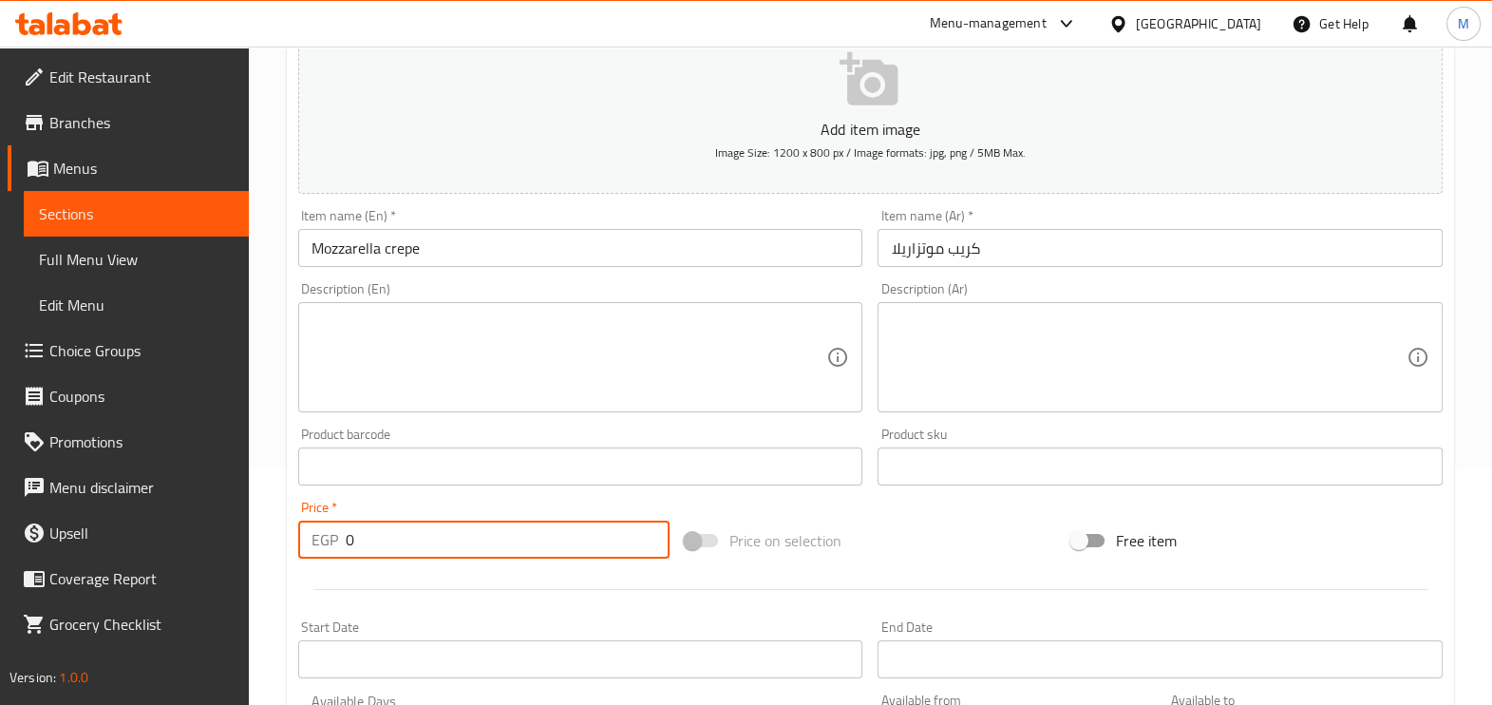
click at [437, 540] on input "0" at bounding box center [508, 539] width 324 height 38
type input "75"
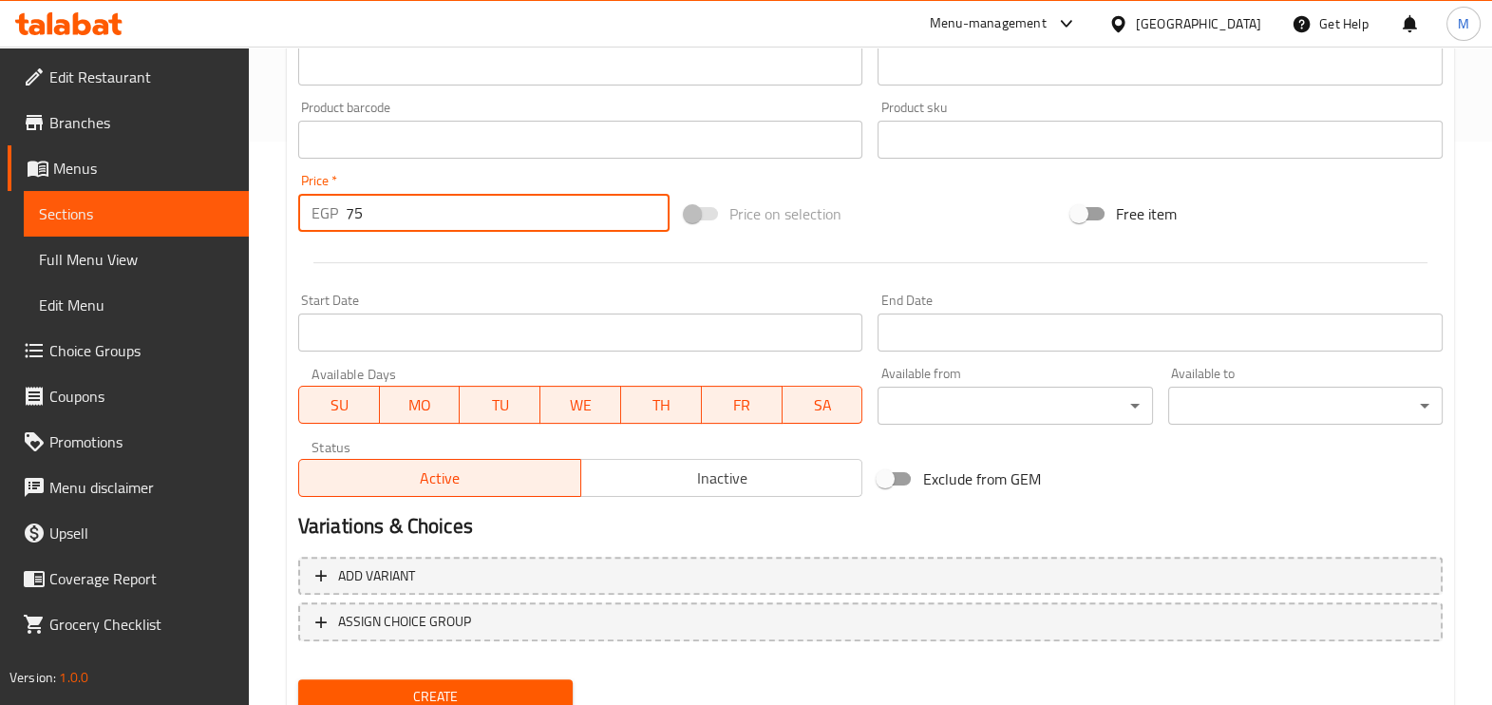
scroll to position [635, 0]
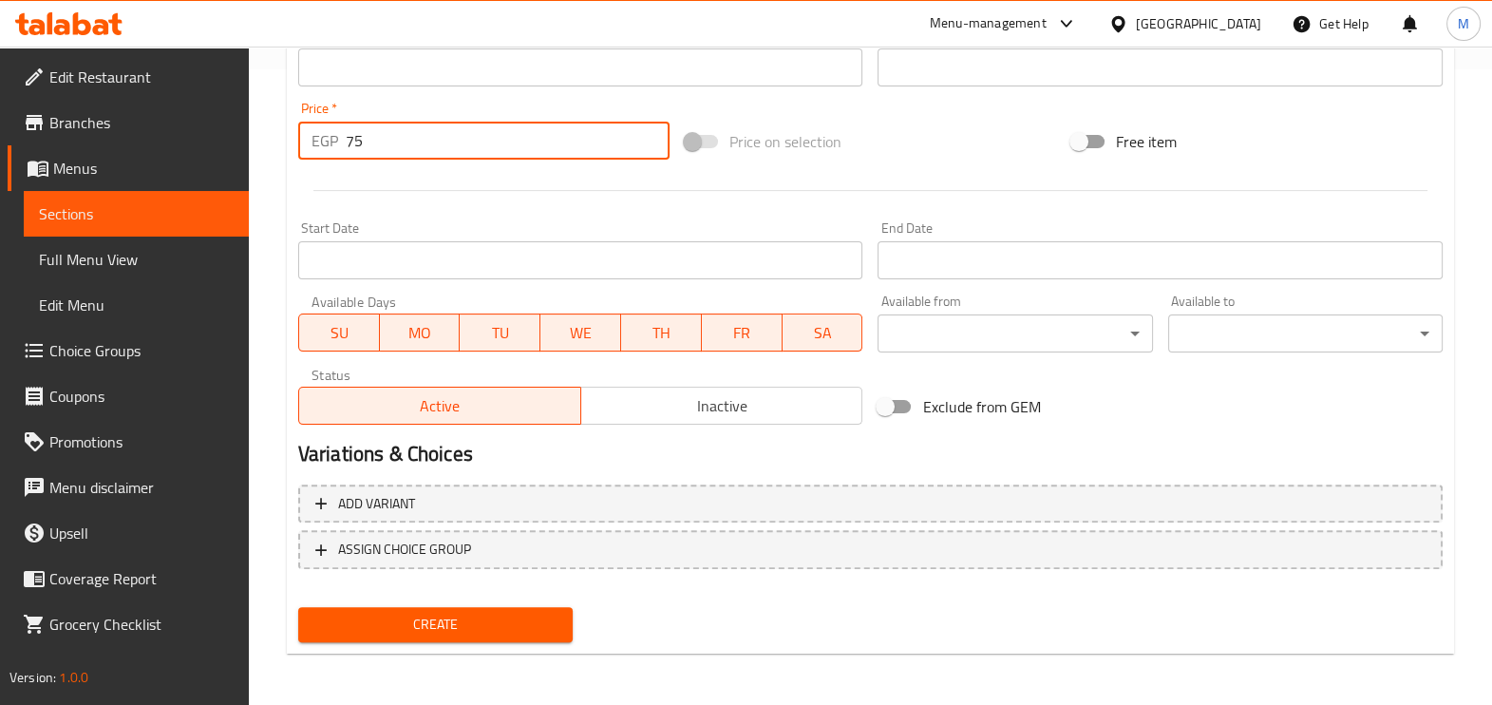
click at [474, 622] on span "Create" at bounding box center [435, 624] width 244 height 24
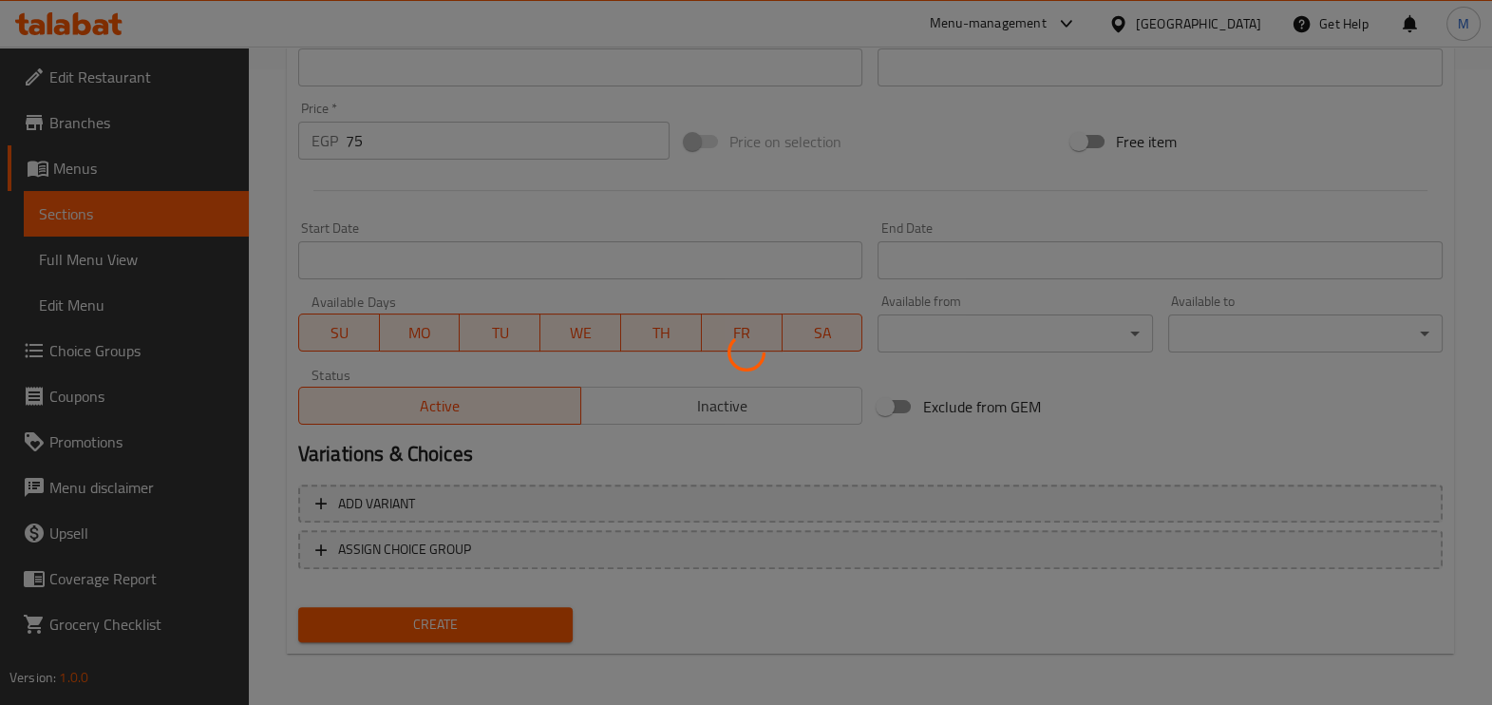
type input "0"
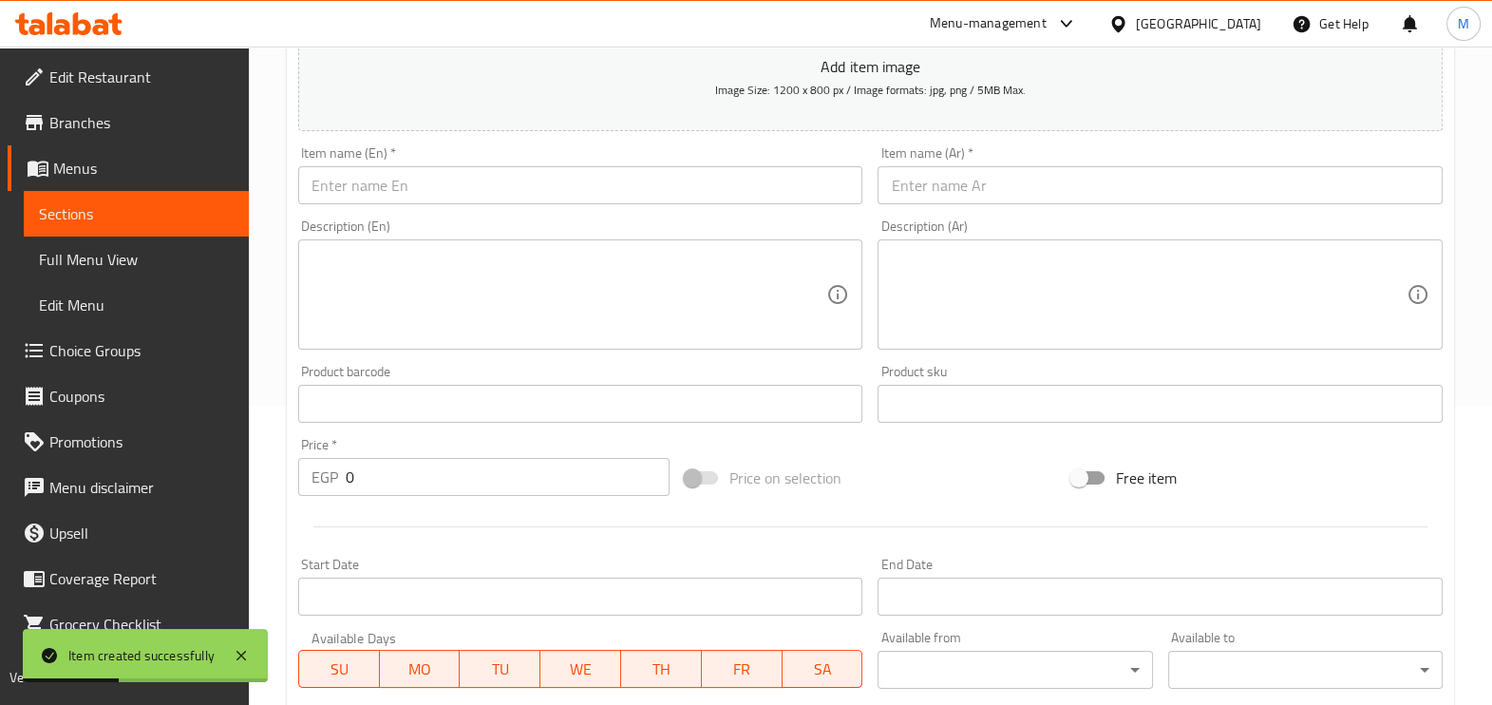
scroll to position [279, 0]
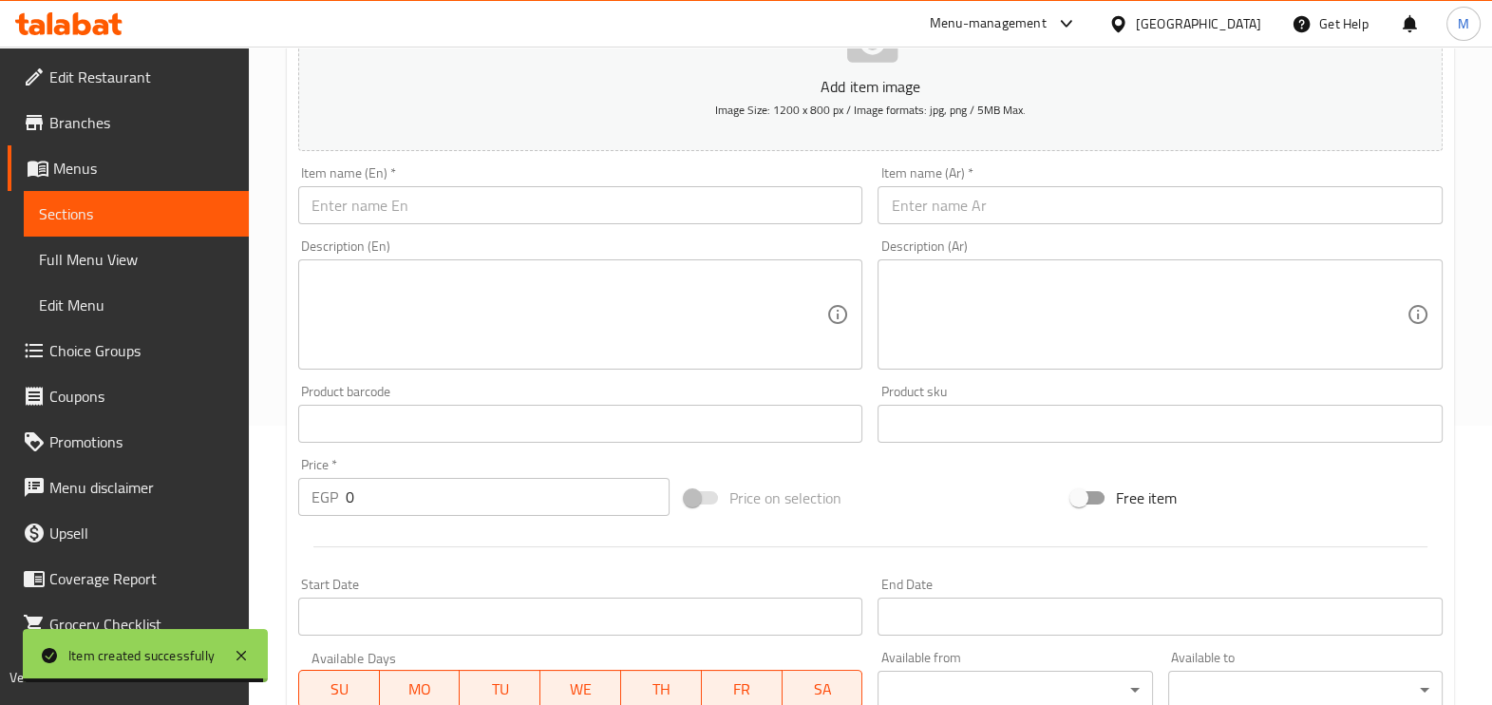
click at [423, 211] on input "text" at bounding box center [580, 205] width 565 height 38
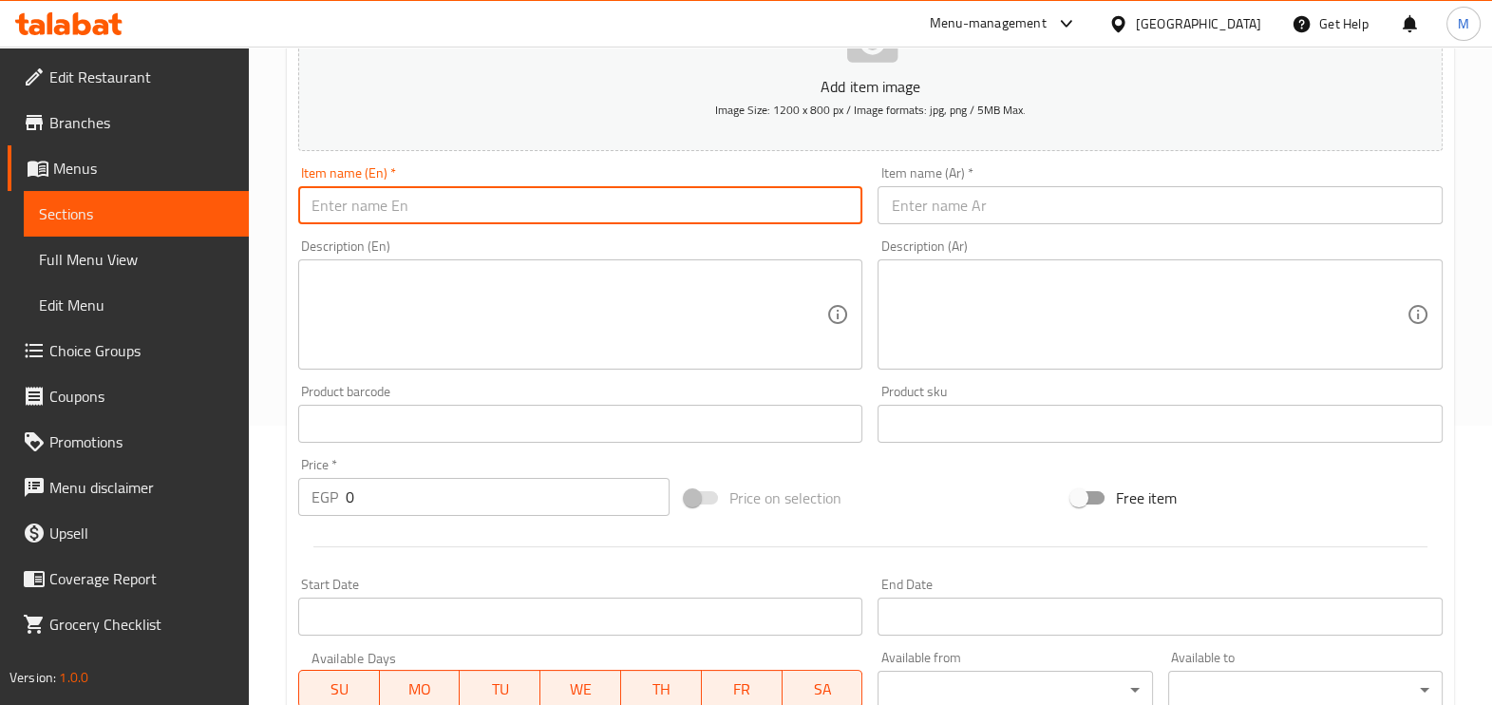
paste input "Mixed cheese crepe"
type input "Mixed cheese crepe"
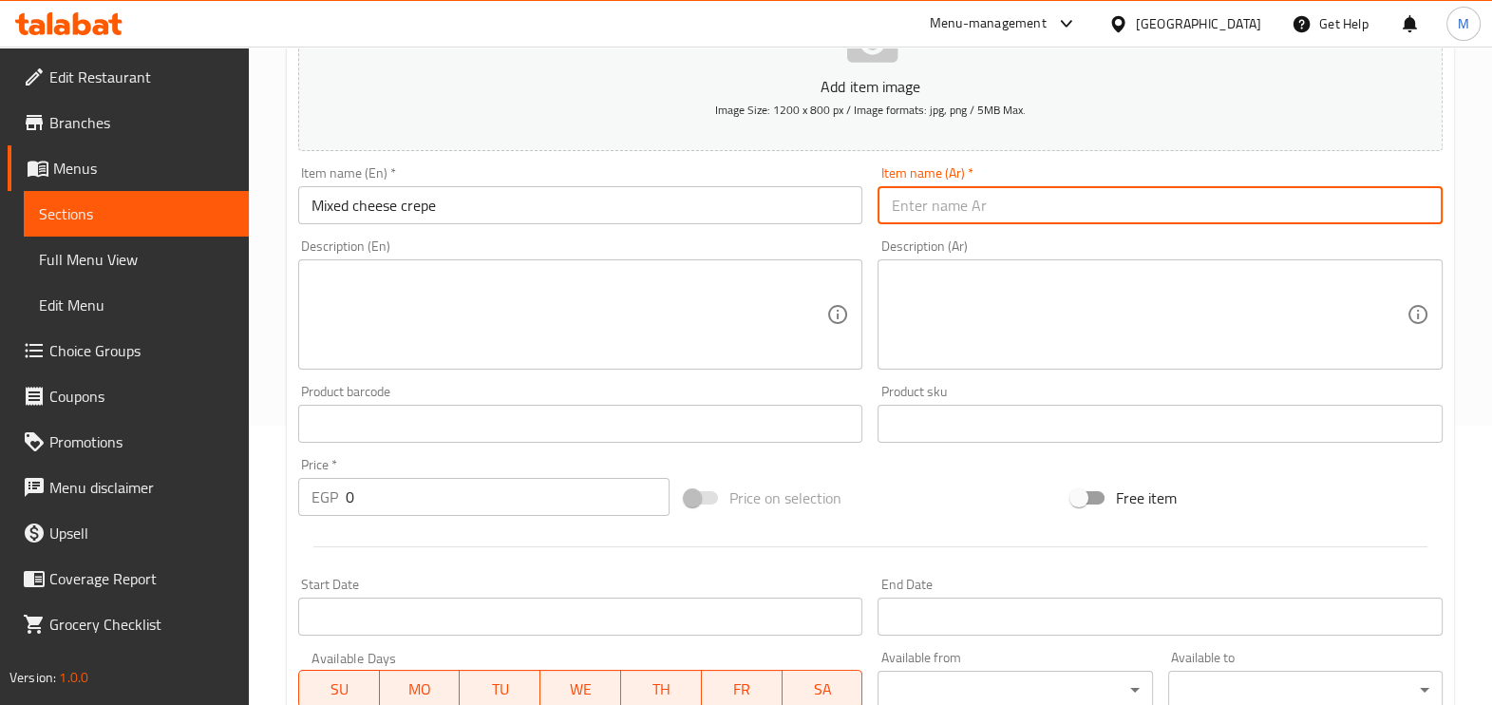
click at [917, 211] on input "text" at bounding box center [1159, 205] width 565 height 38
paste input "كريب مشكل جبن"
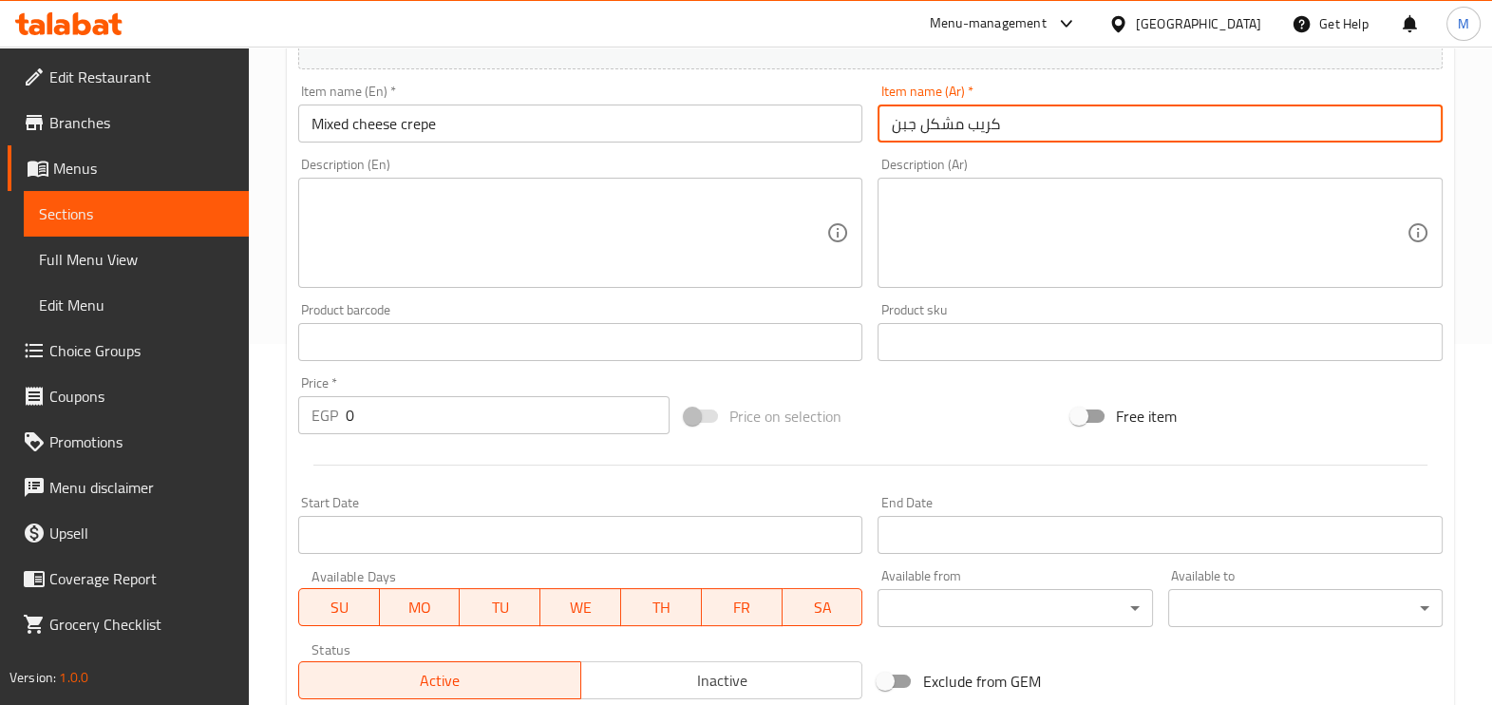
scroll to position [398, 0]
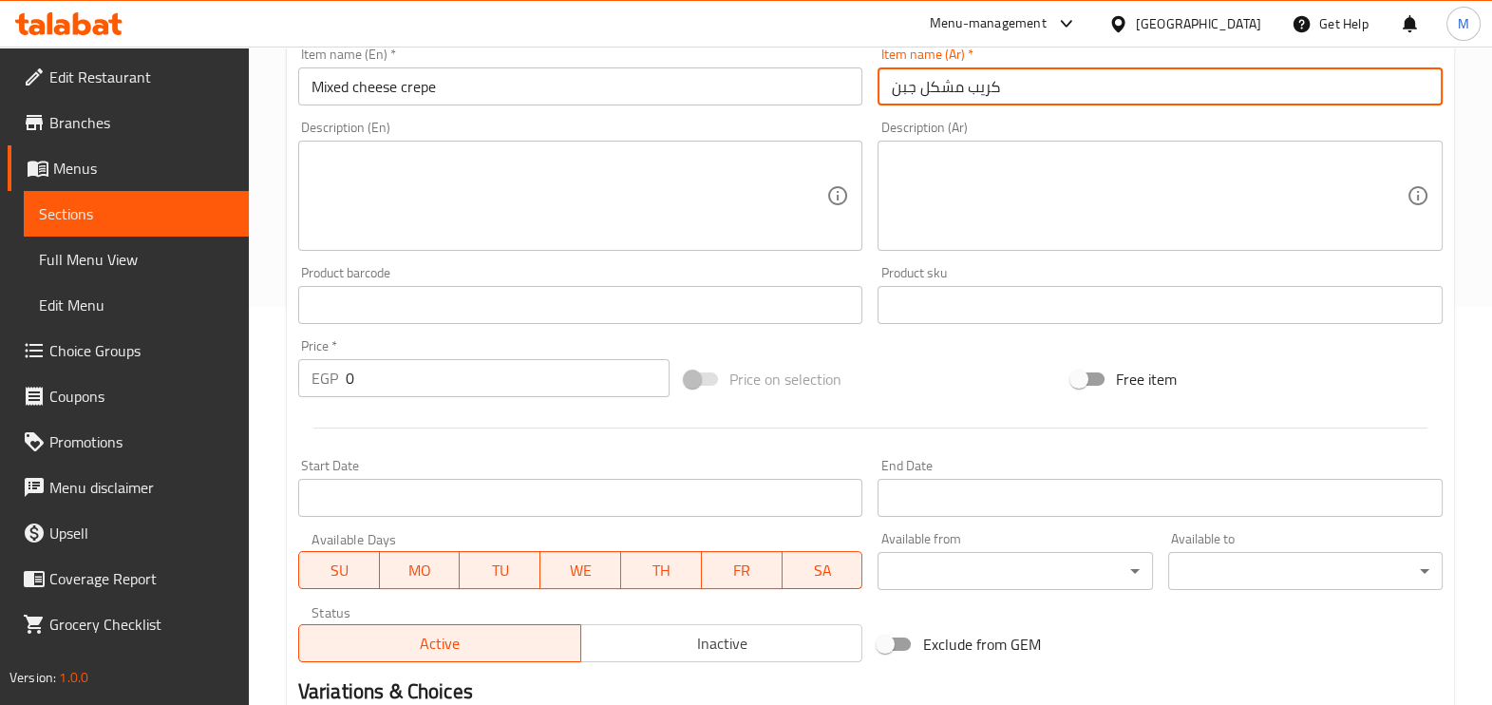
type input "كريب مشكل جبن"
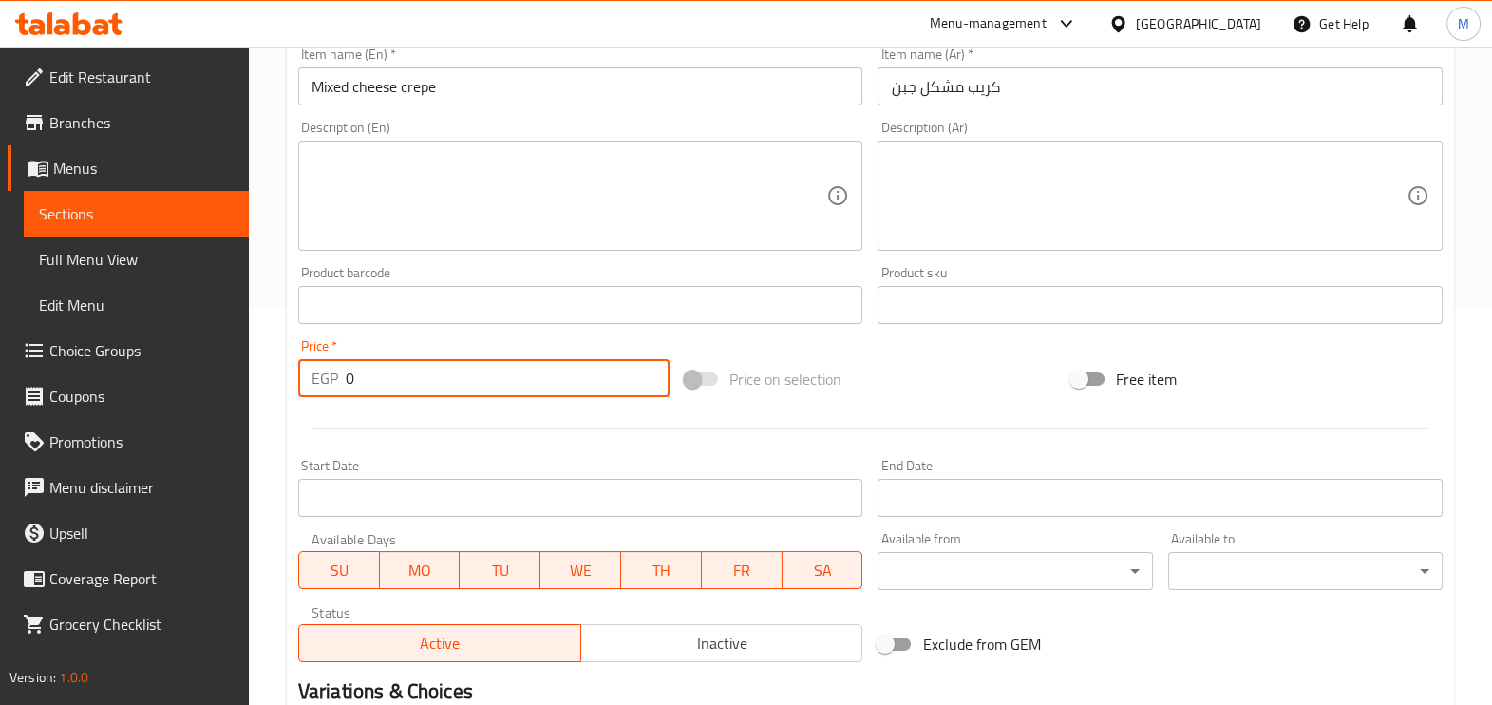
click at [418, 377] on input "0" at bounding box center [508, 378] width 324 height 38
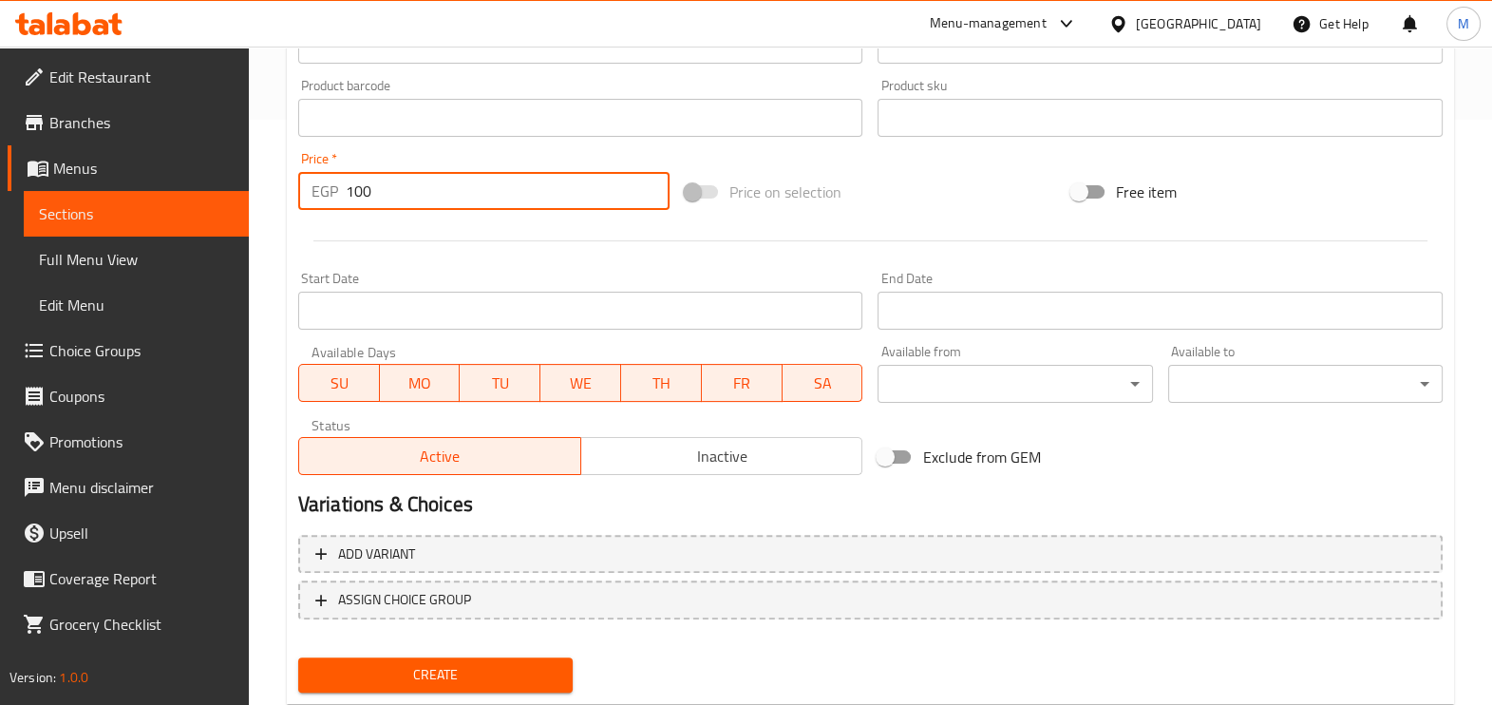
scroll to position [635, 0]
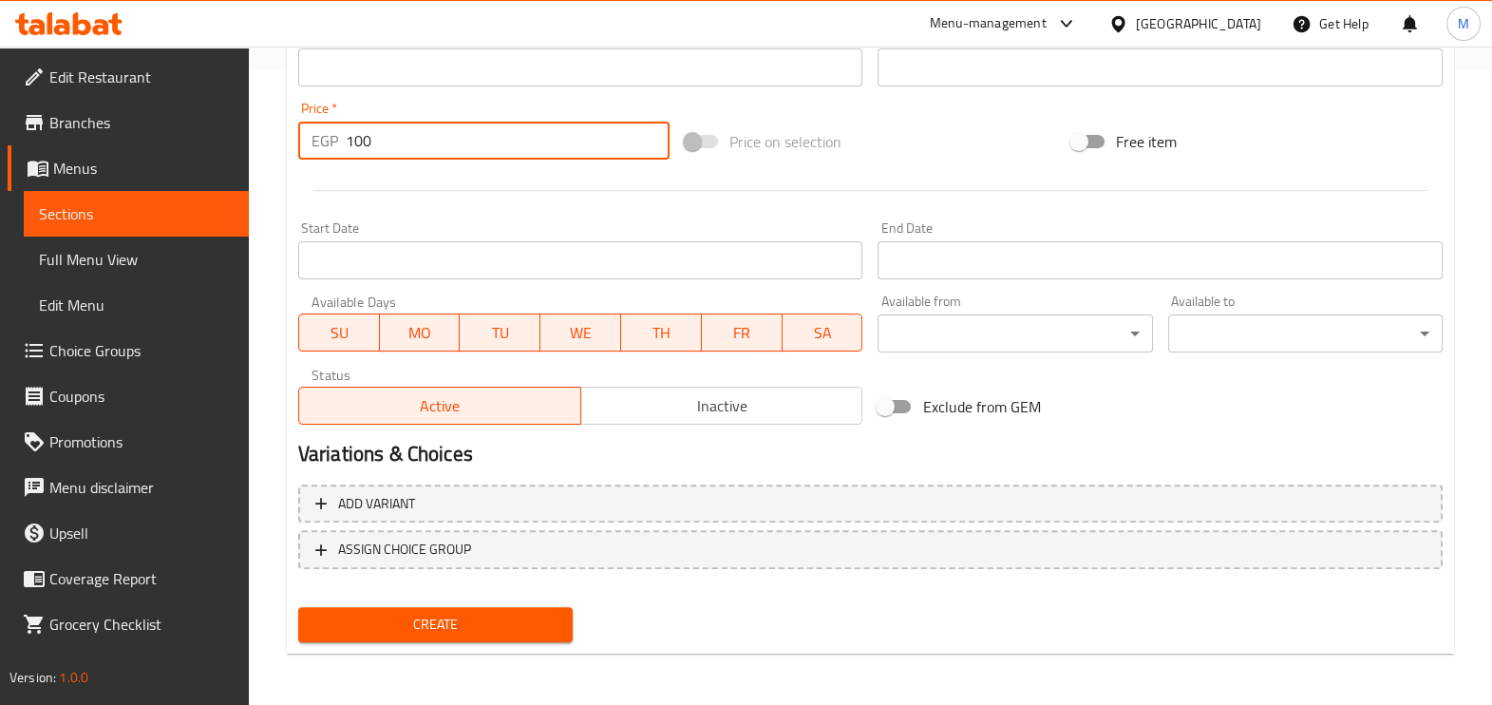
type input "100"
click at [476, 618] on span "Create" at bounding box center [435, 624] width 244 height 24
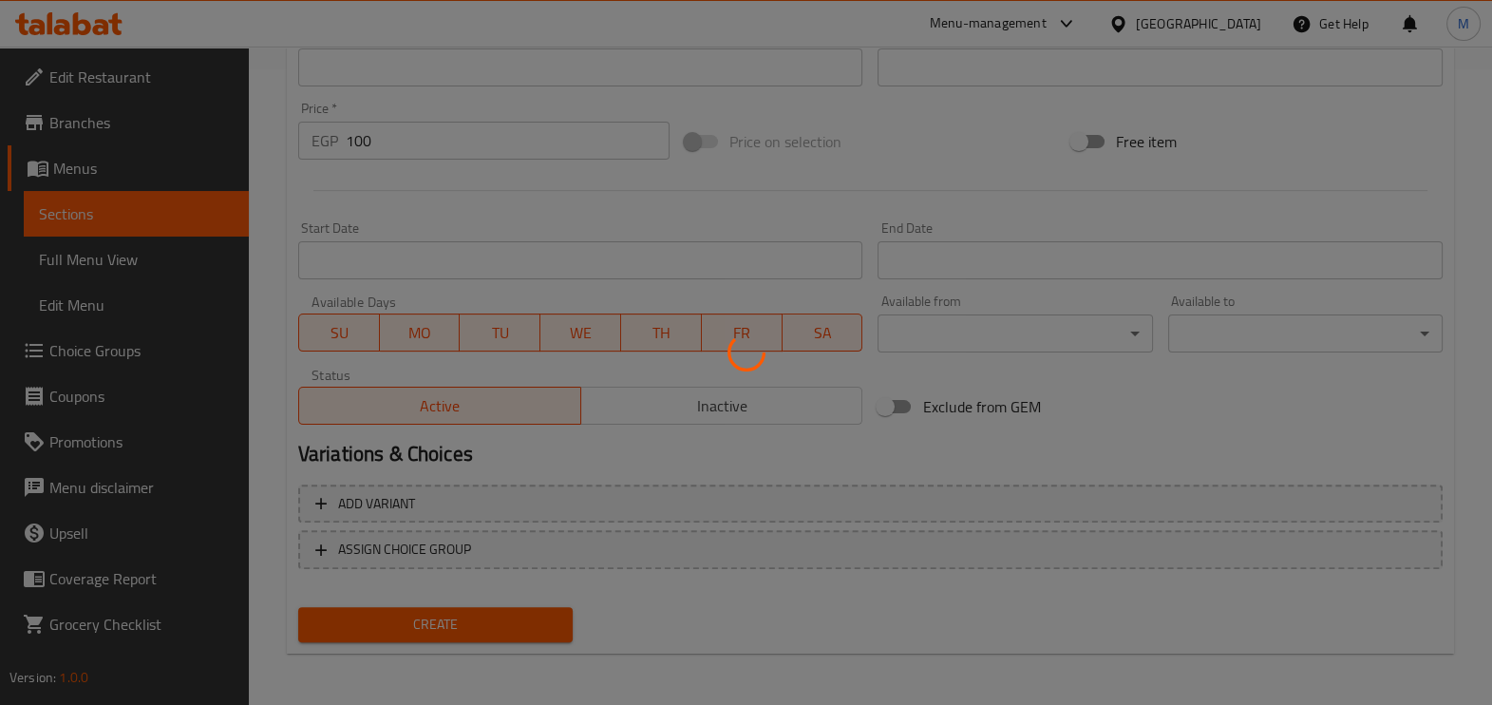
type input "0"
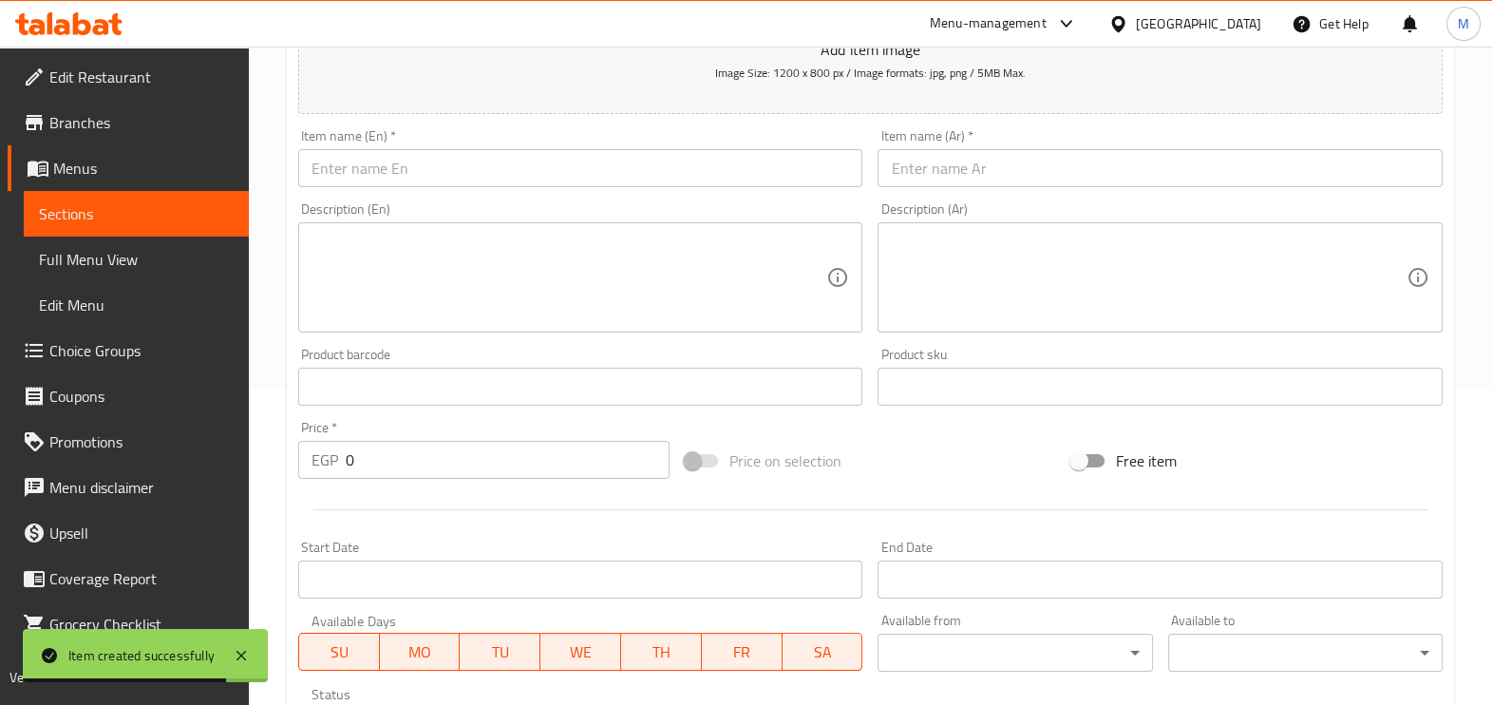
scroll to position [279, 0]
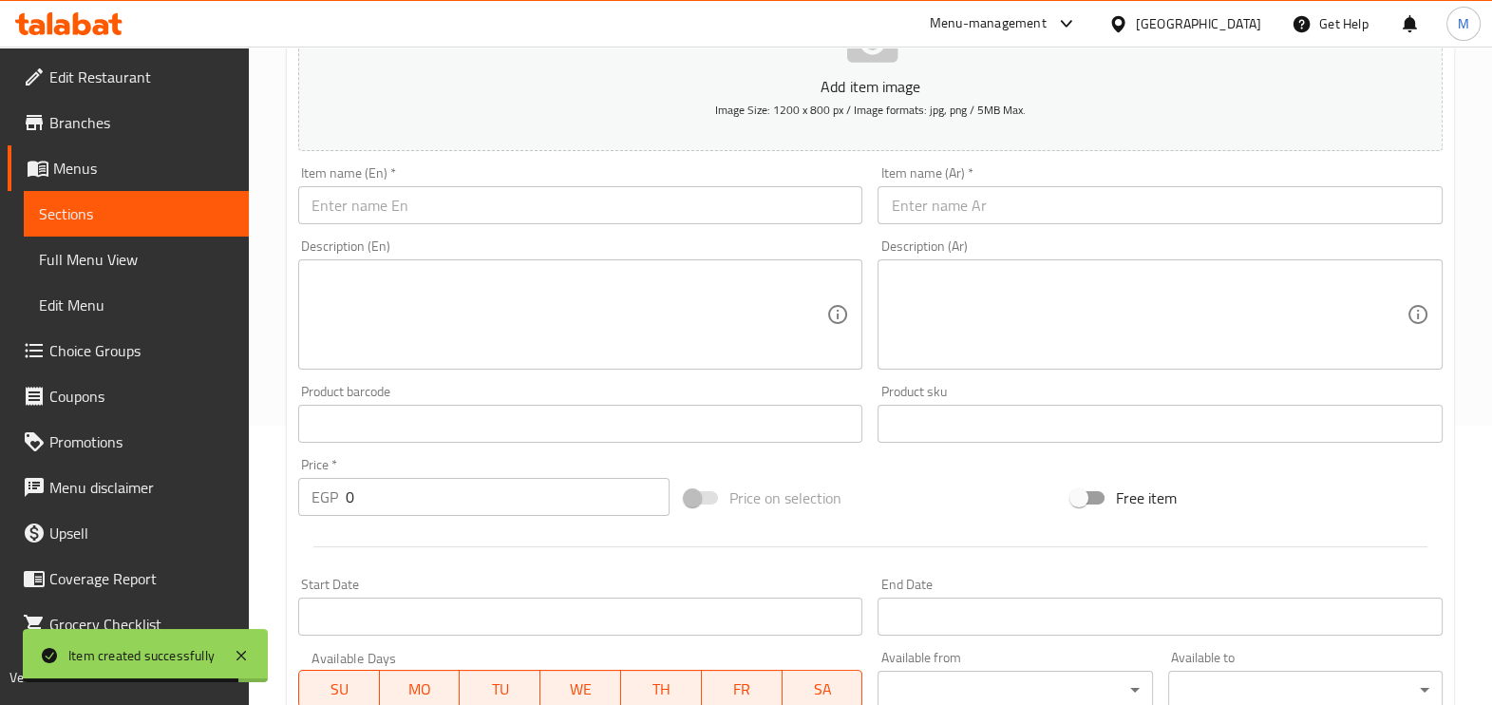
click at [441, 208] on input "text" at bounding box center [580, 205] width 565 height 38
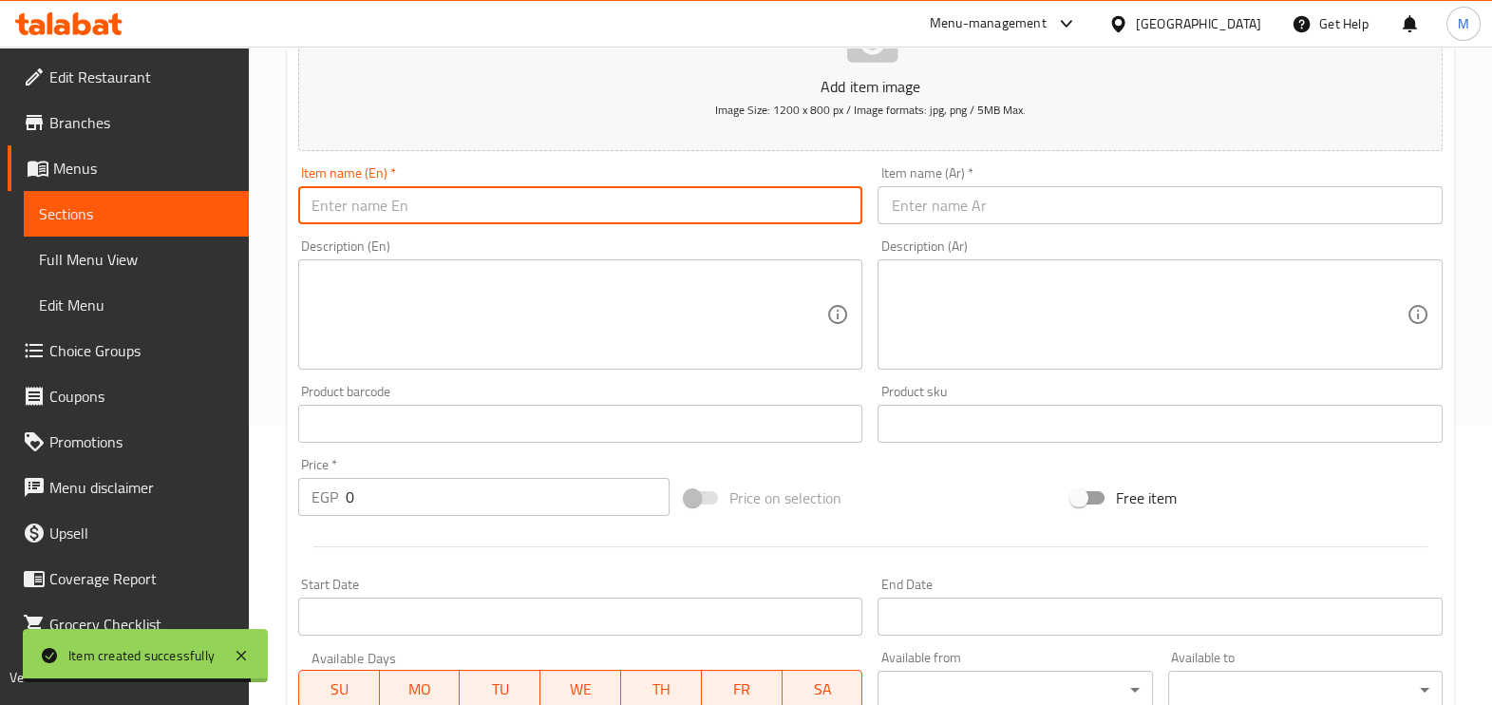
paste input "Sausage crepe"
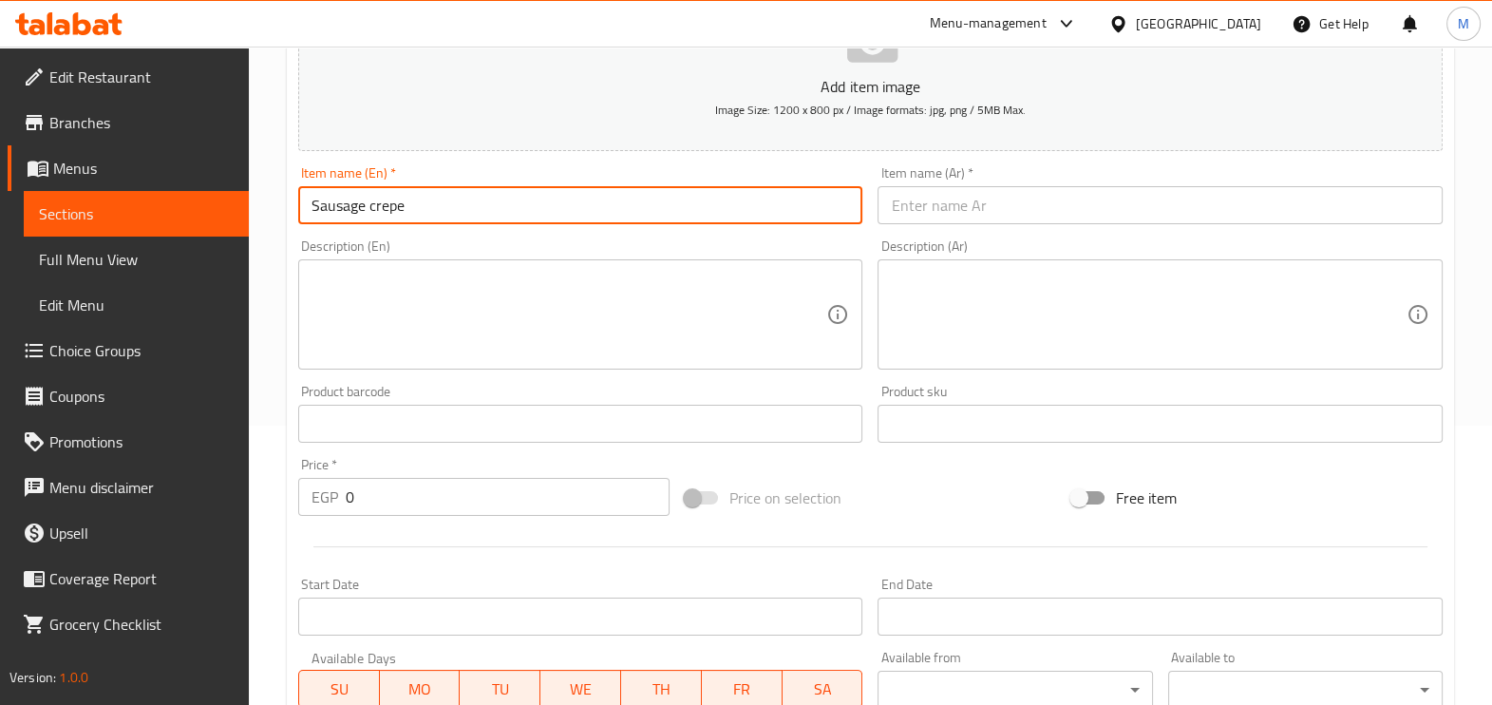
type input "Sausage crepe"
click at [941, 204] on input "text" at bounding box center [1159, 205] width 565 height 38
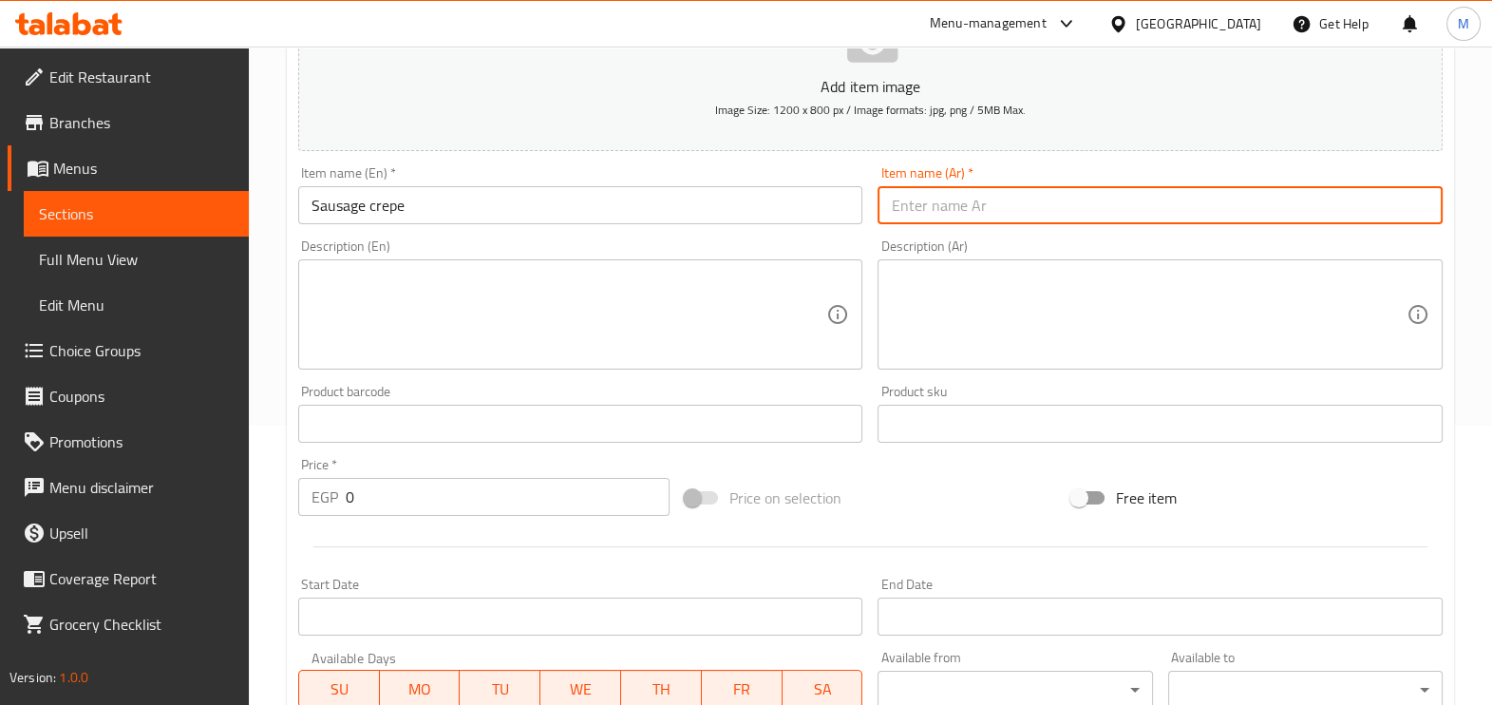
paste input "كريب سجق"
type input "كريب سجق"
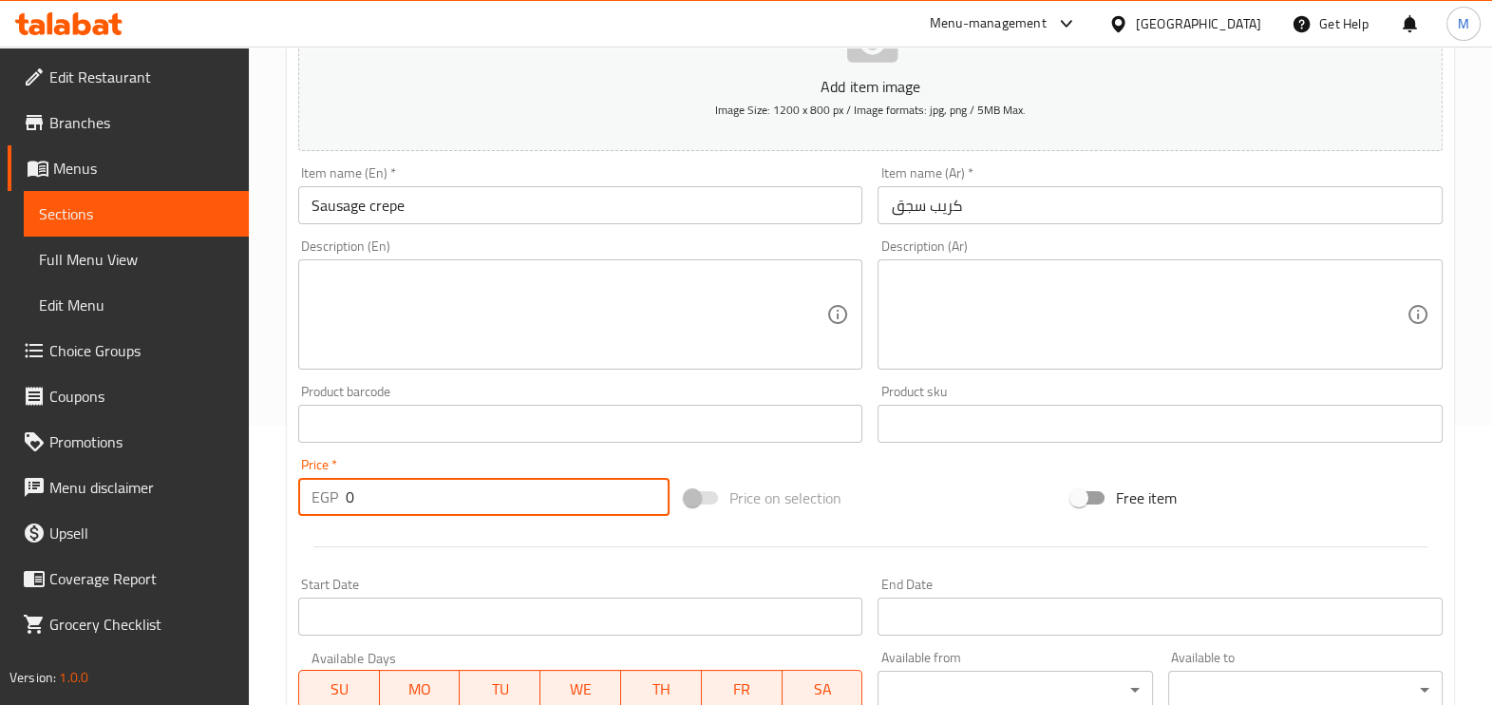
click at [469, 501] on input "0" at bounding box center [508, 497] width 324 height 38
type input "95"
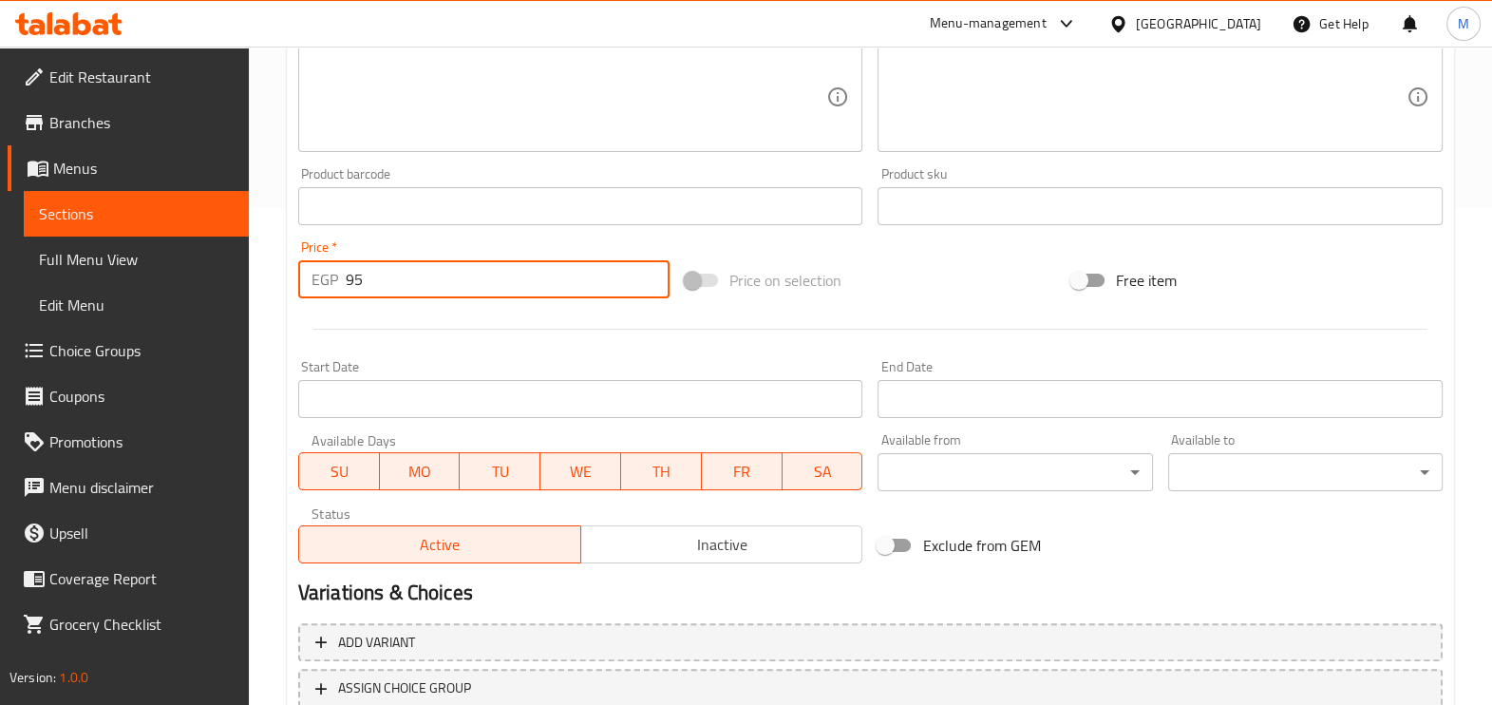
scroll to position [635, 0]
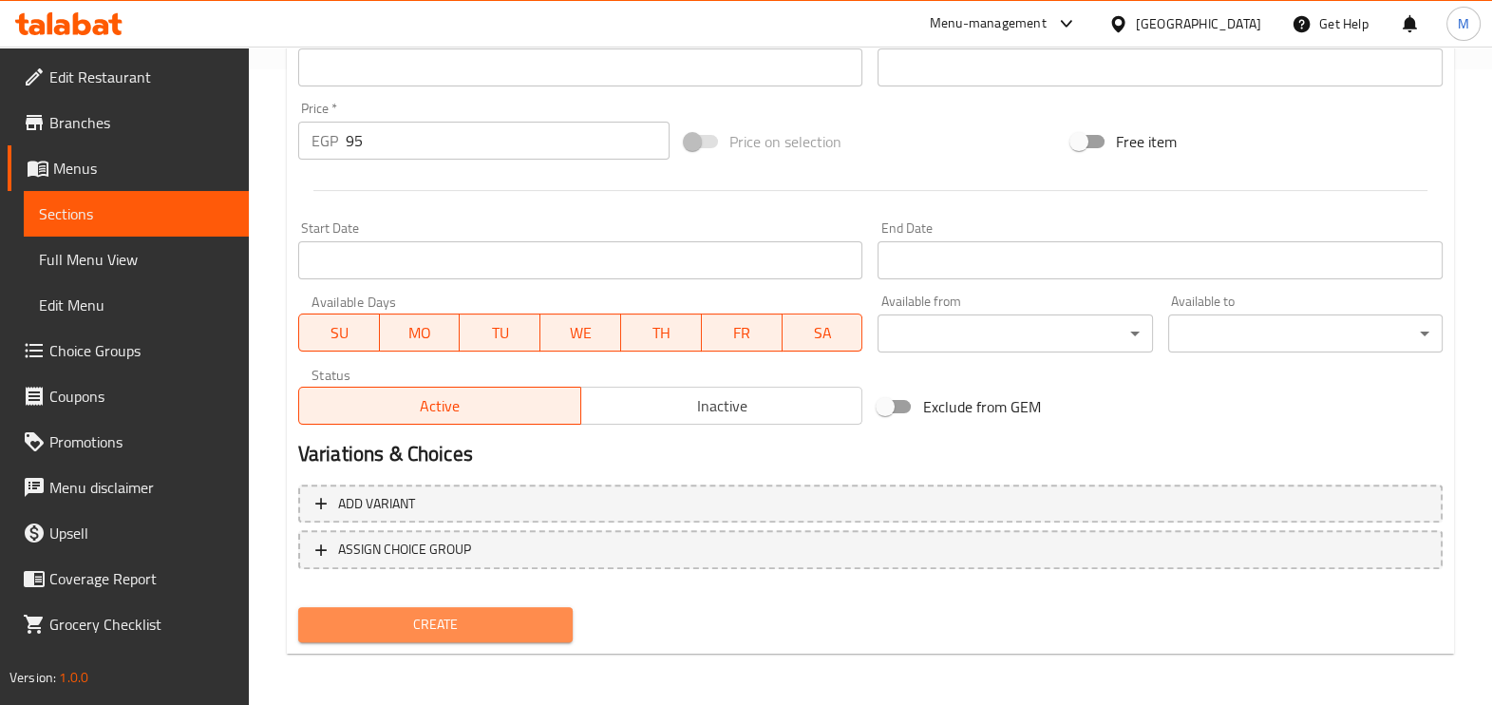
click at [452, 626] on span "Create" at bounding box center [435, 624] width 244 height 24
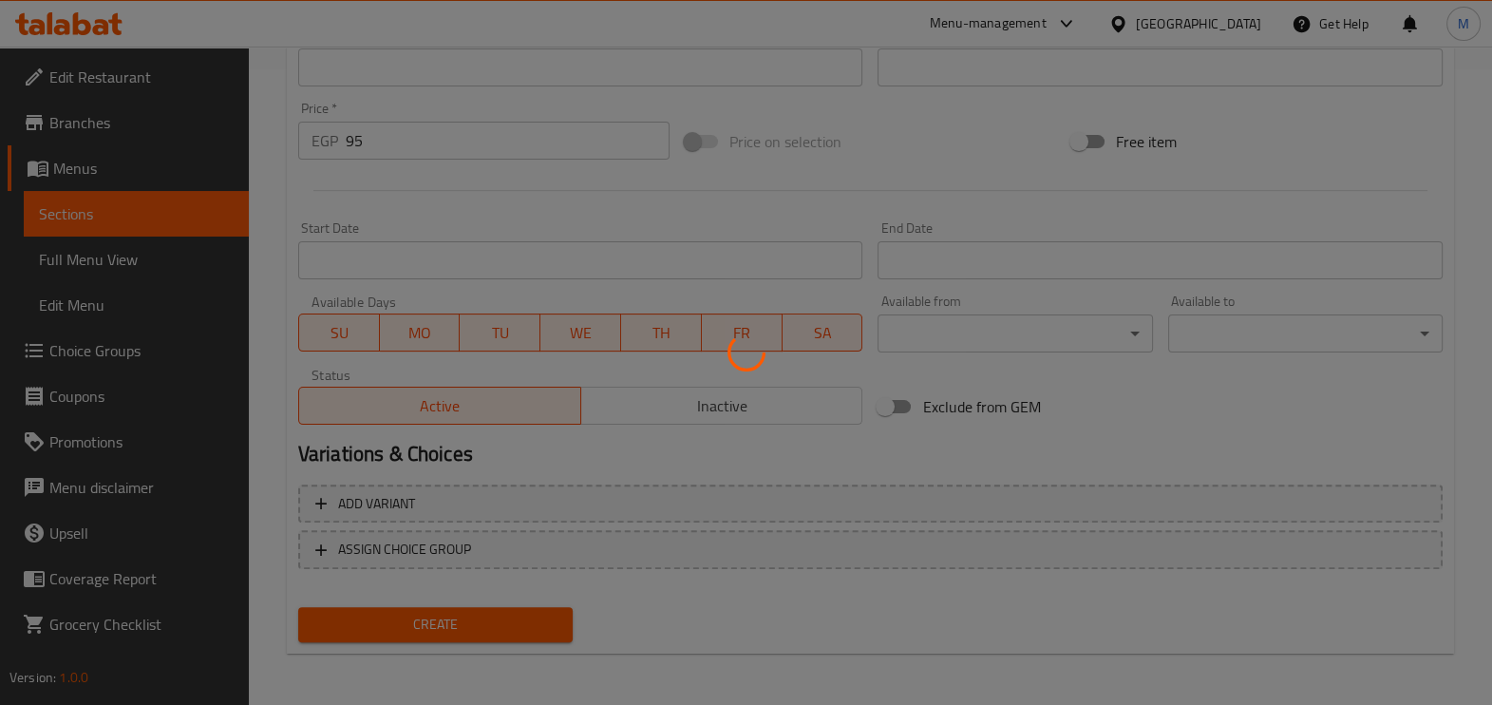
type input "0"
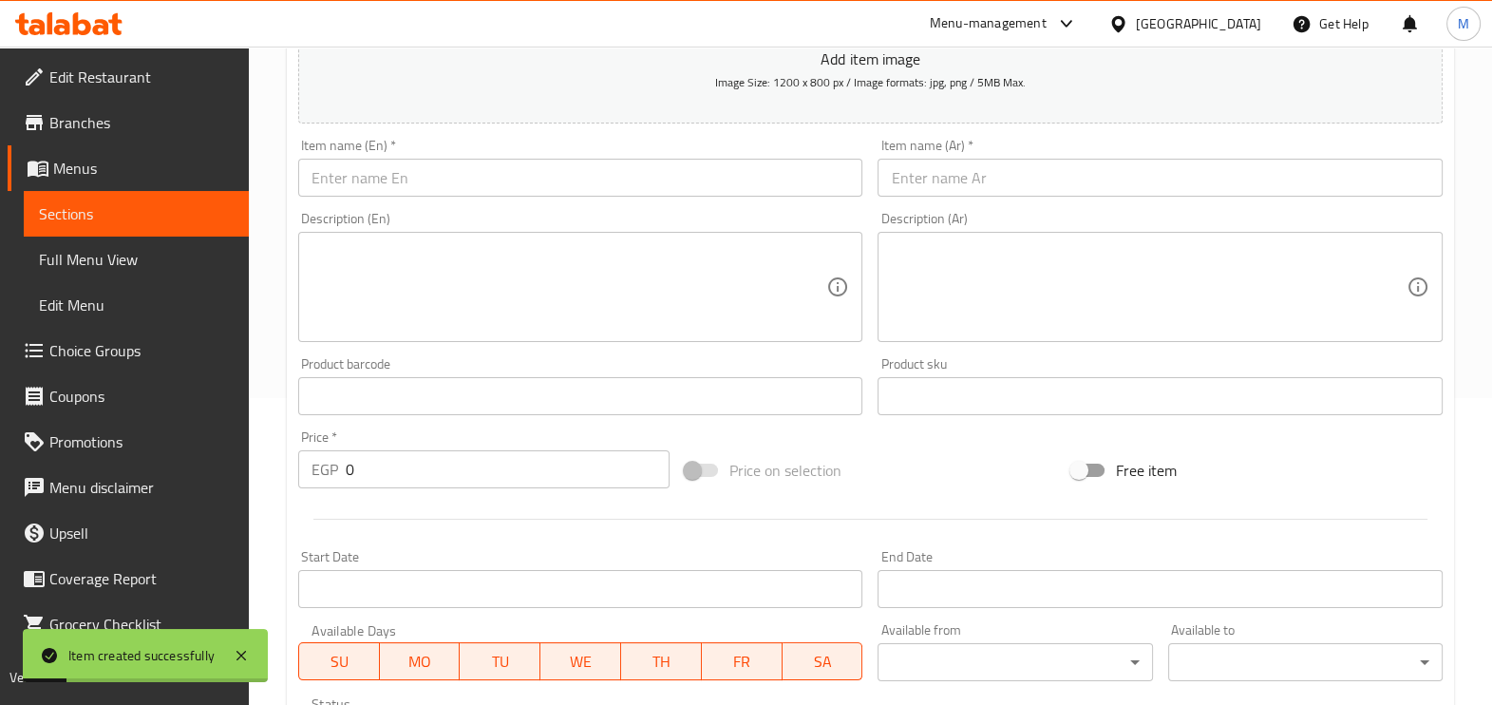
scroll to position [0, 0]
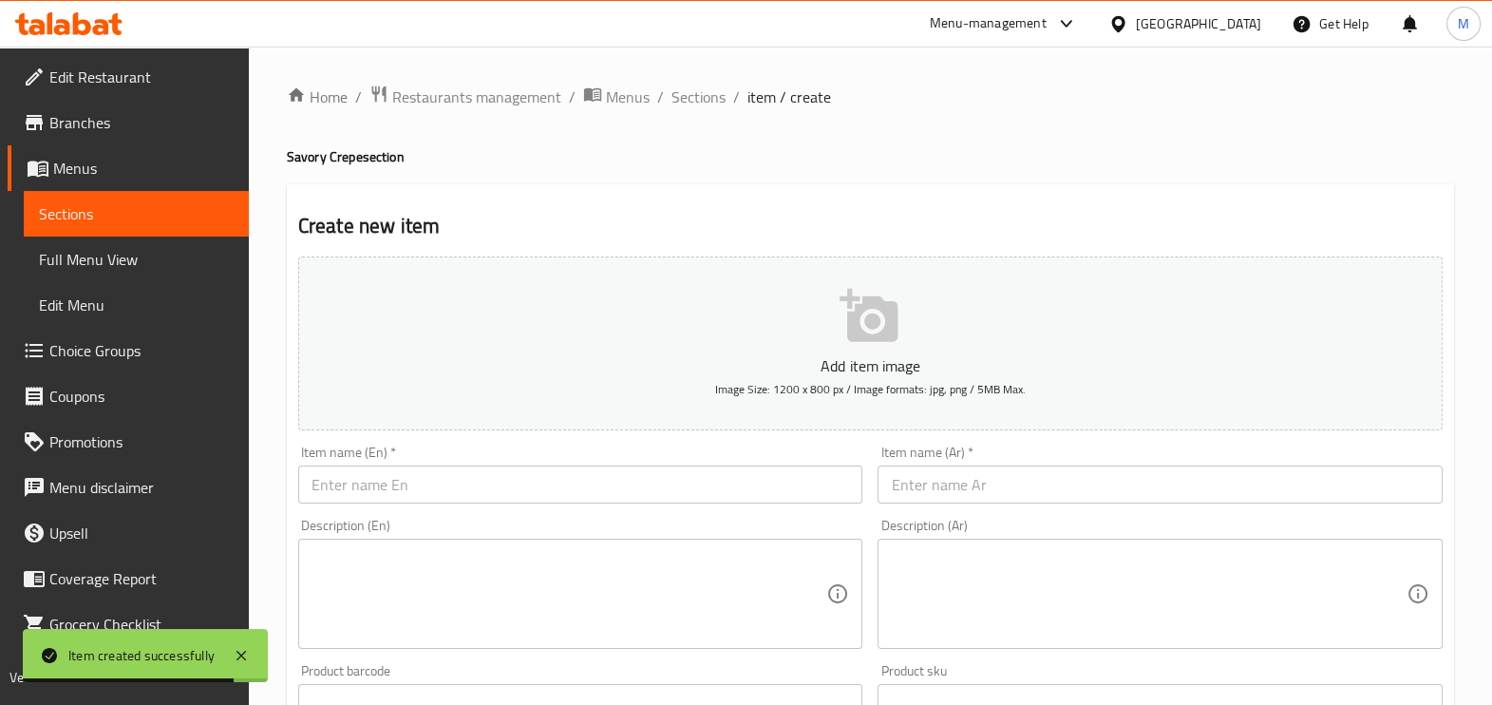
click at [494, 491] on input "text" at bounding box center [580, 484] width 565 height 38
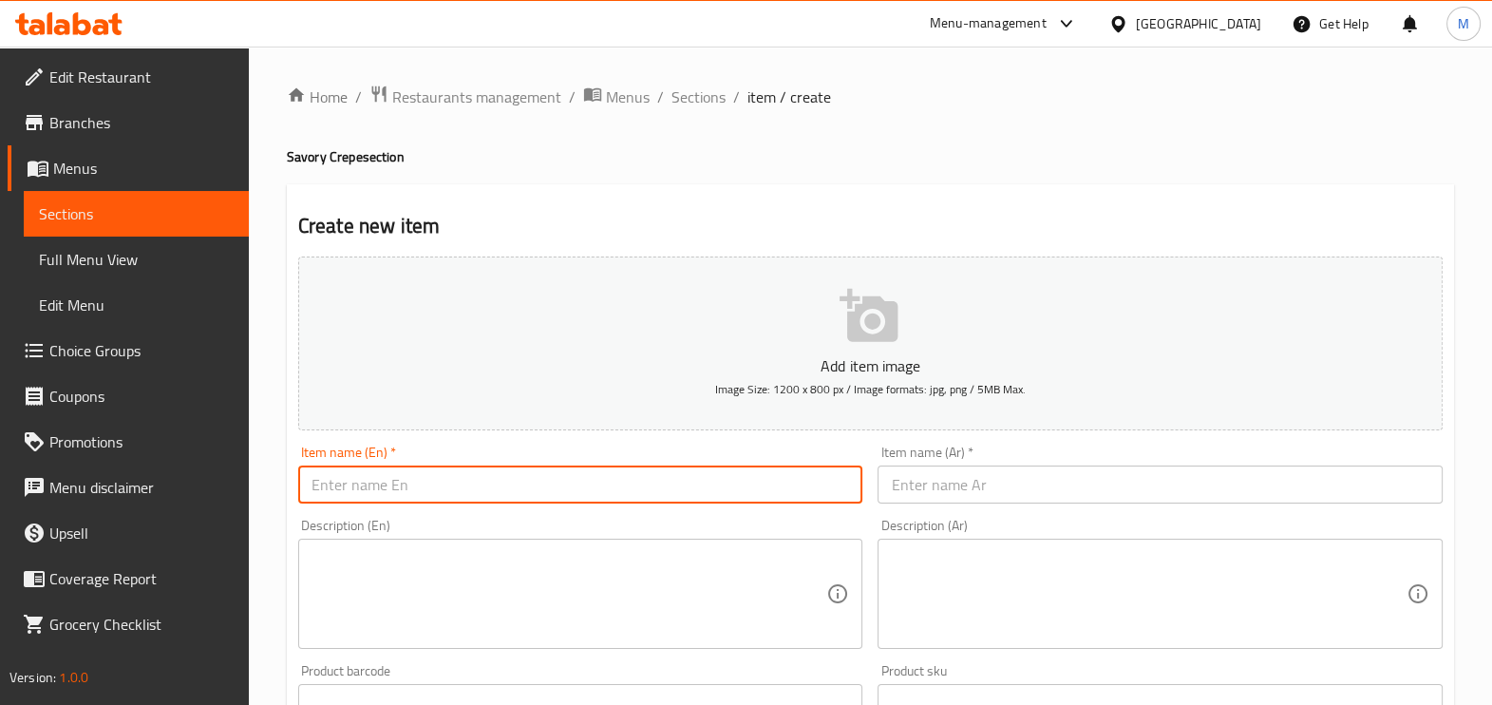
click at [470, 485] on input "text" at bounding box center [580, 484] width 565 height 38
click at [481, 488] on input "text" at bounding box center [580, 484] width 565 height 38
paste input "Crepe with pastrami"
type input "Crepe with pastrami"
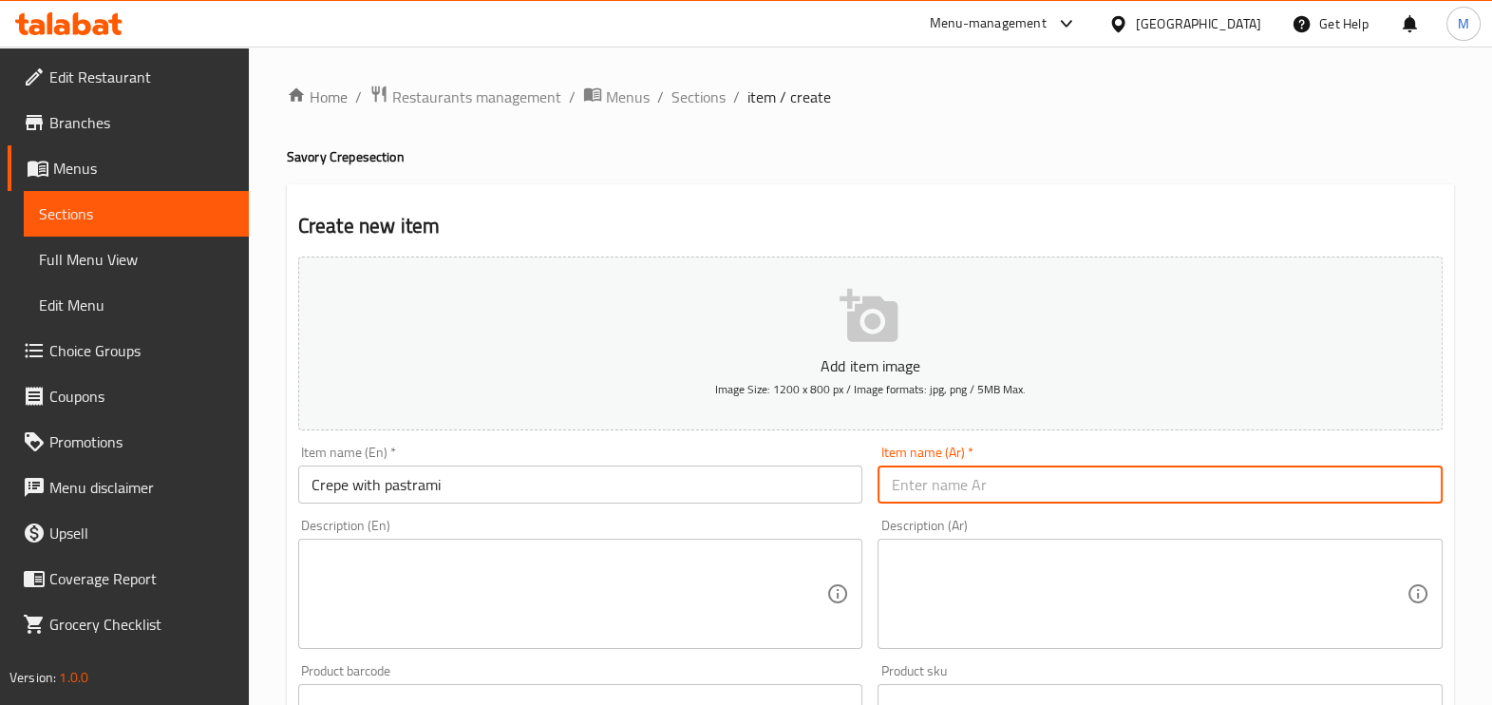
click at [932, 487] on input "text" at bounding box center [1159, 484] width 565 height 38
paste input "كريب بسطرمه"
type input "كريب بسطرمه"
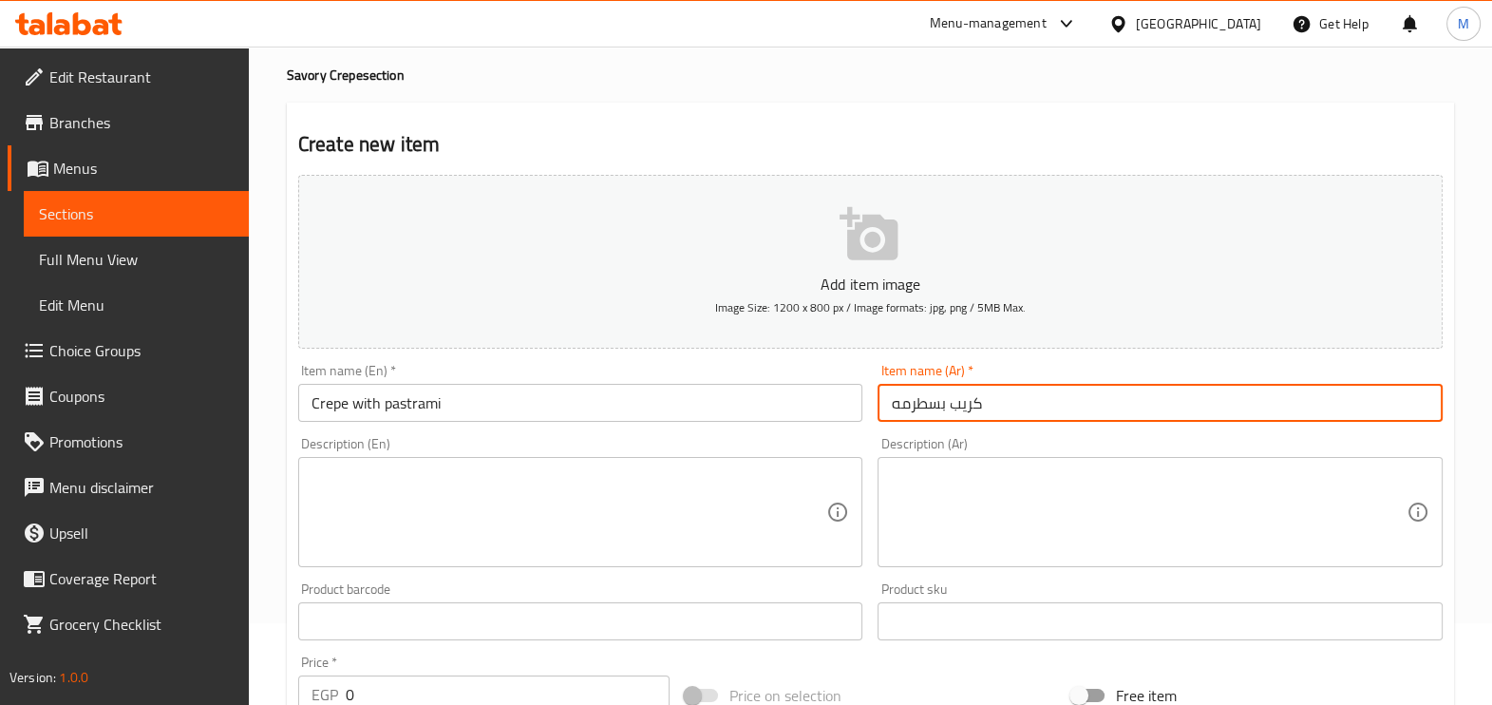
scroll to position [118, 0]
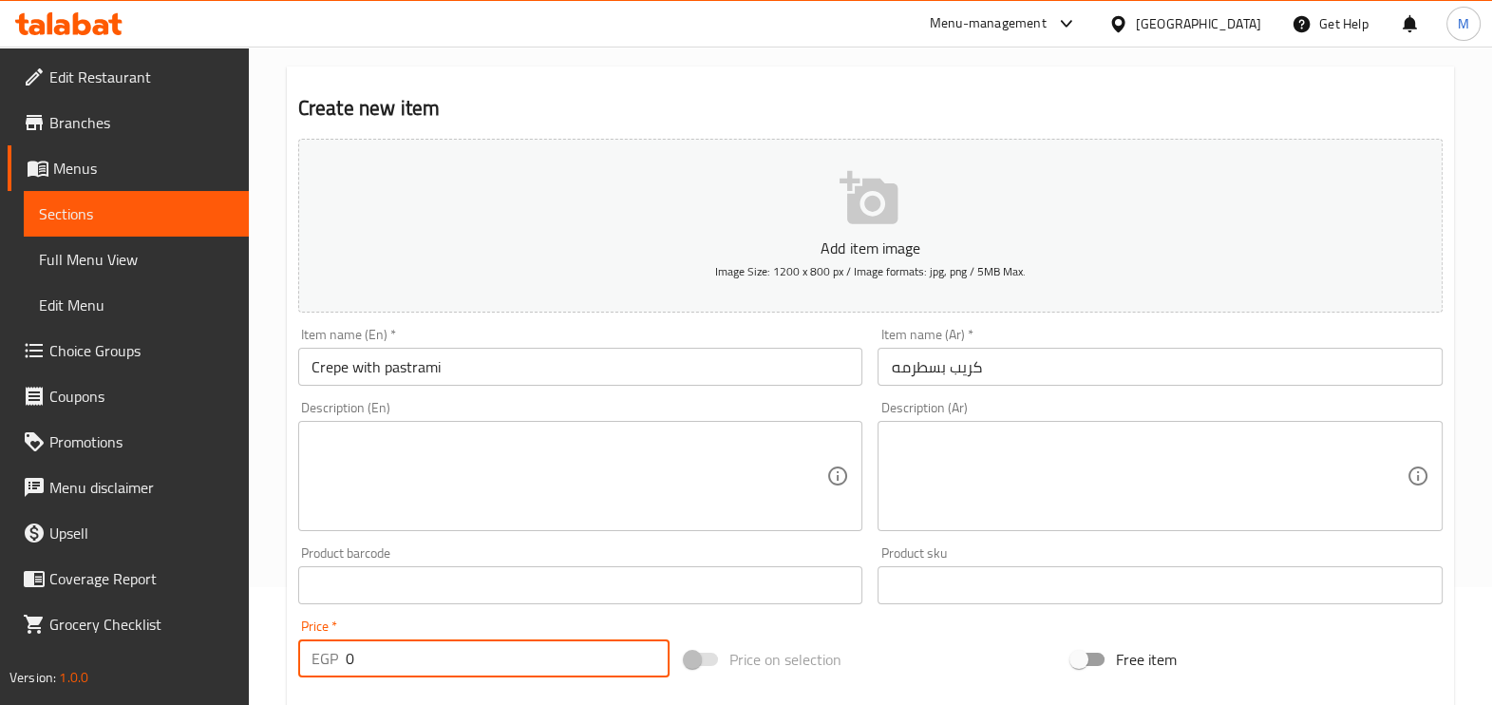
click at [490, 654] on input "0" at bounding box center [508, 658] width 324 height 38
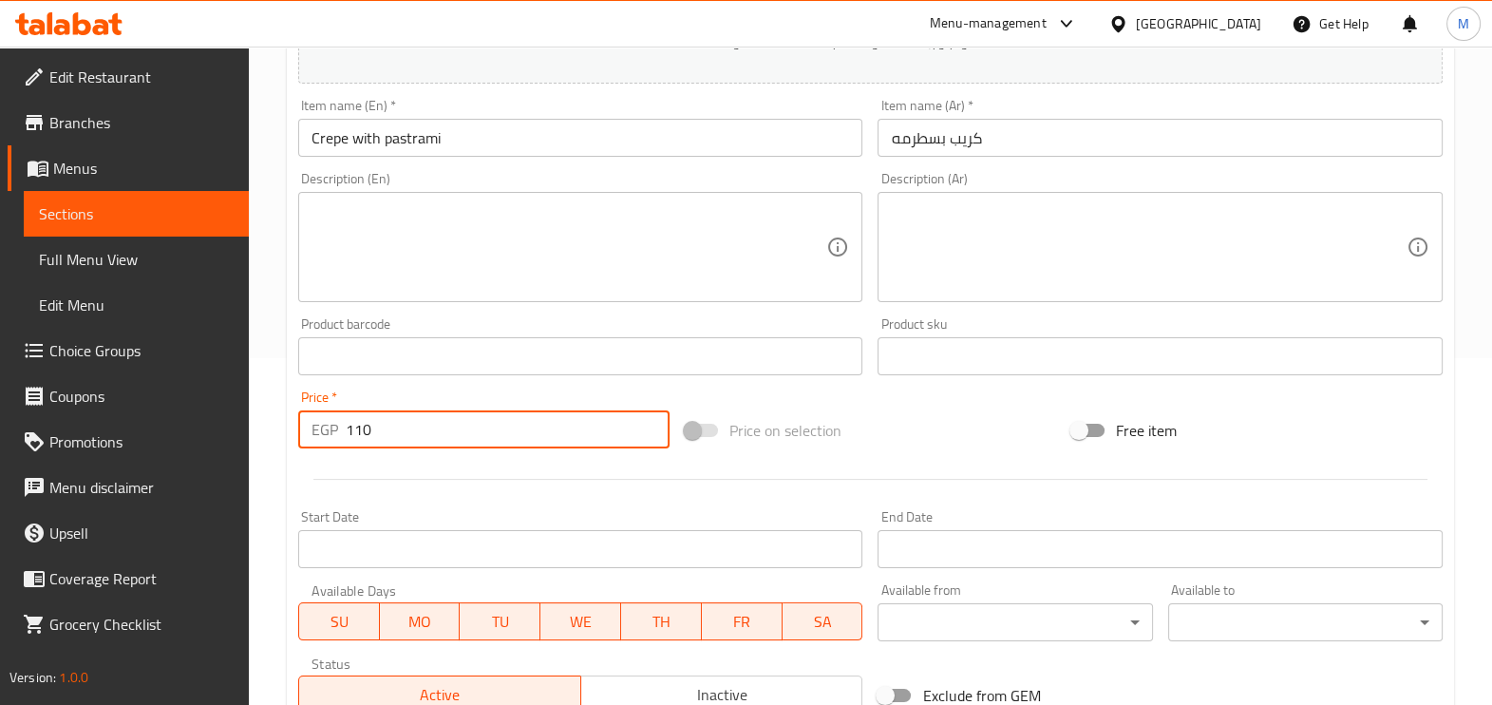
scroll to position [356, 0]
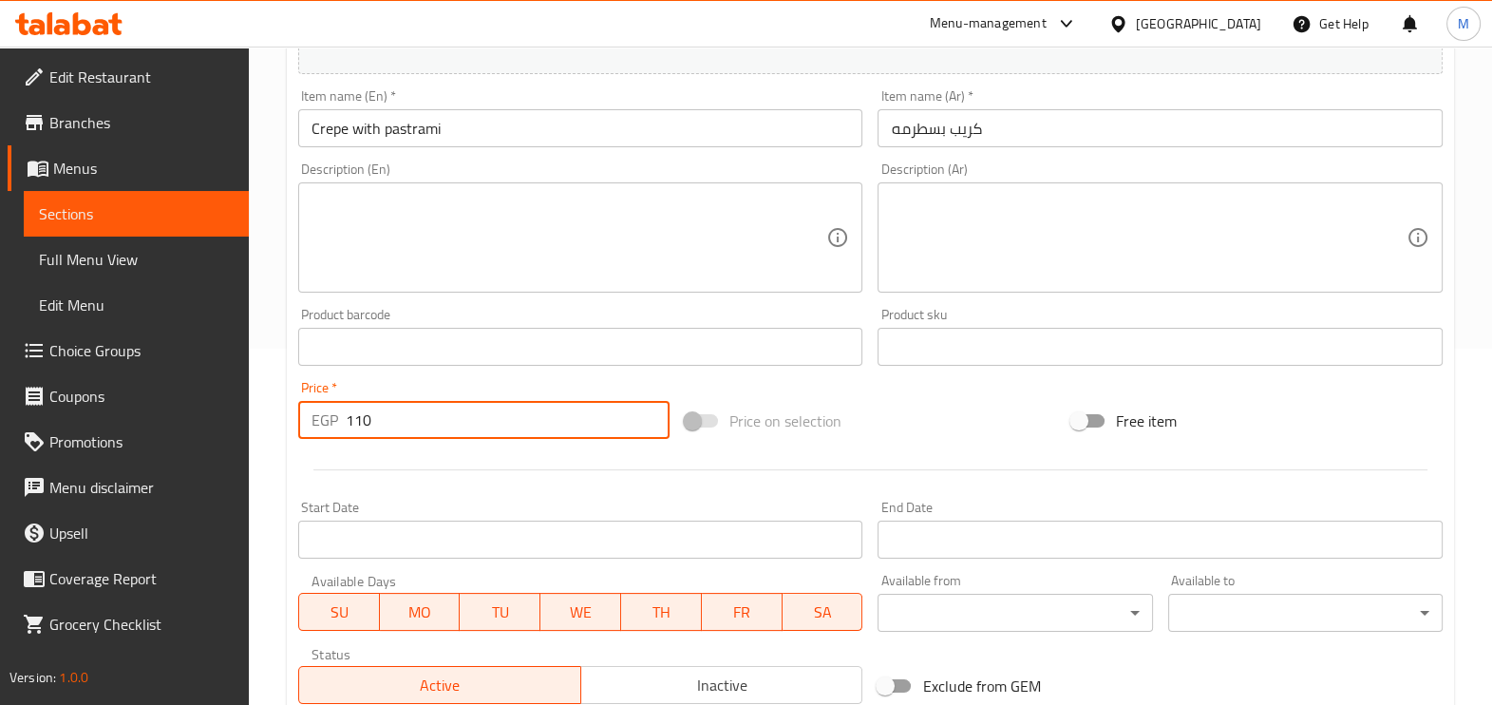
type input "110"
click at [614, 494] on div "Start Date Start Date" at bounding box center [581, 529] width 580 height 73
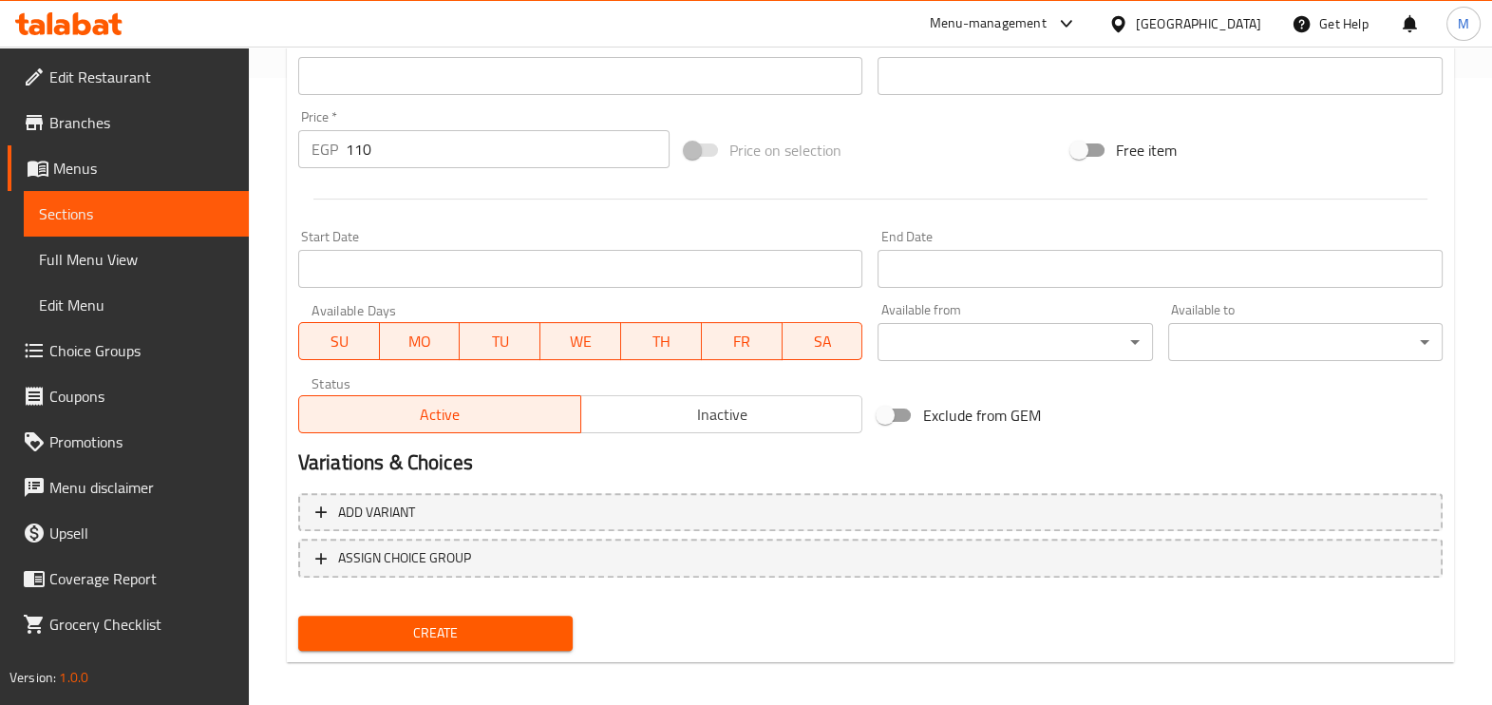
scroll to position [635, 0]
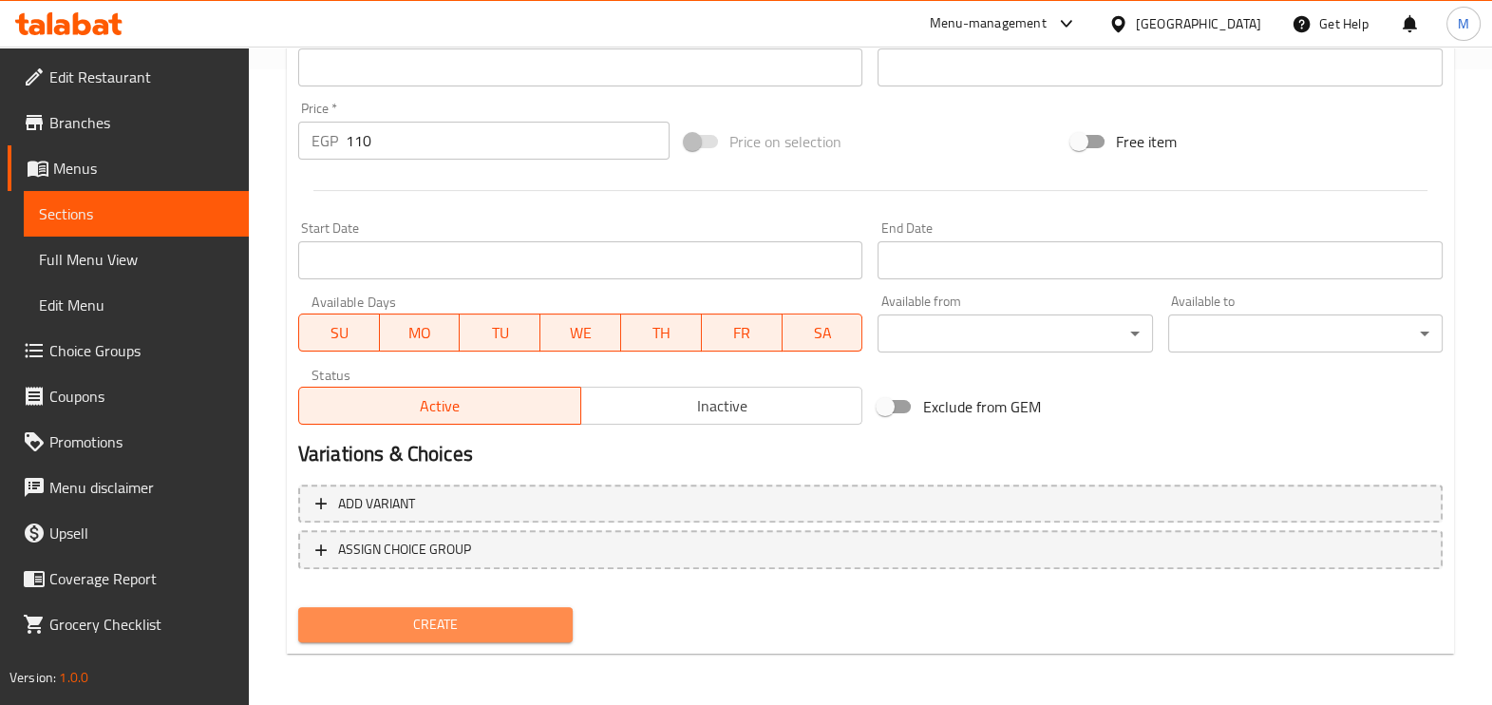
click at [386, 630] on span "Create" at bounding box center [435, 624] width 244 height 24
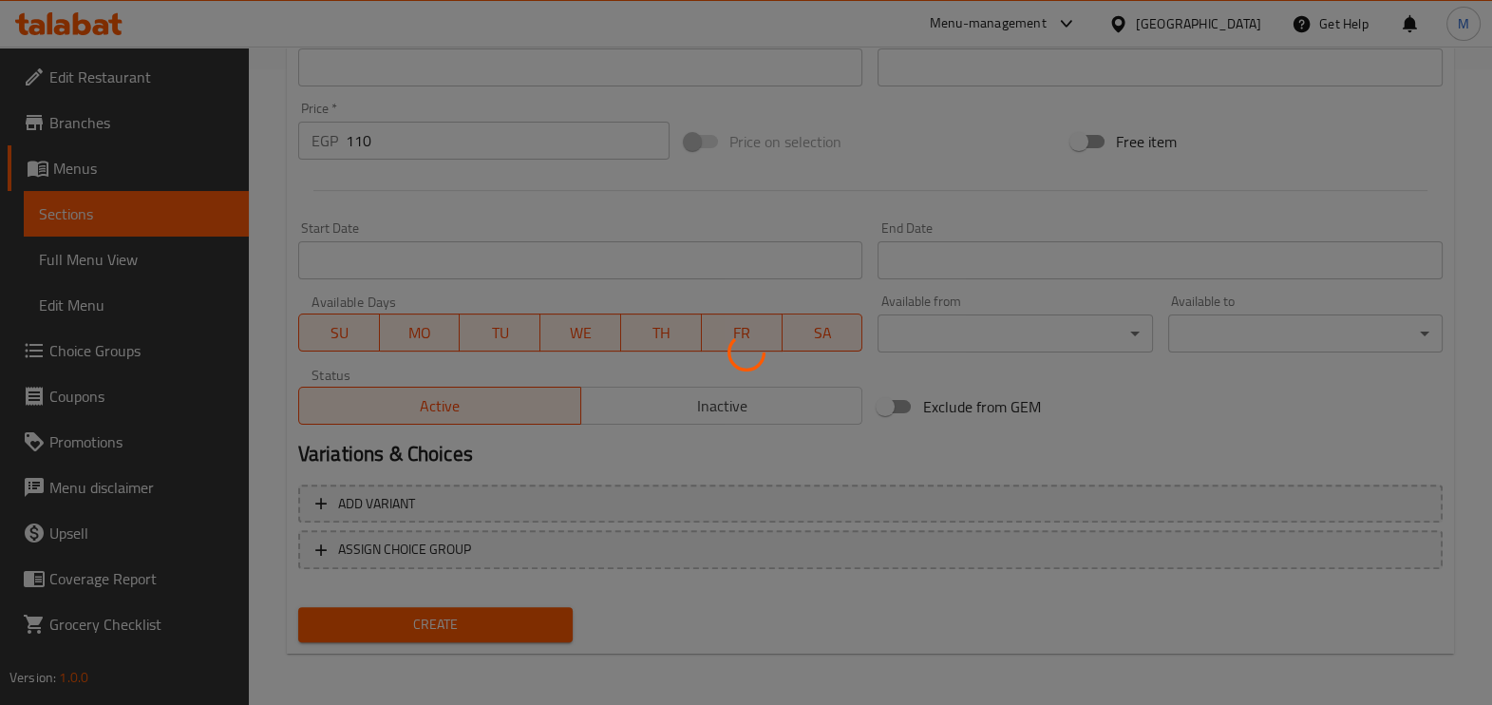
type input "0"
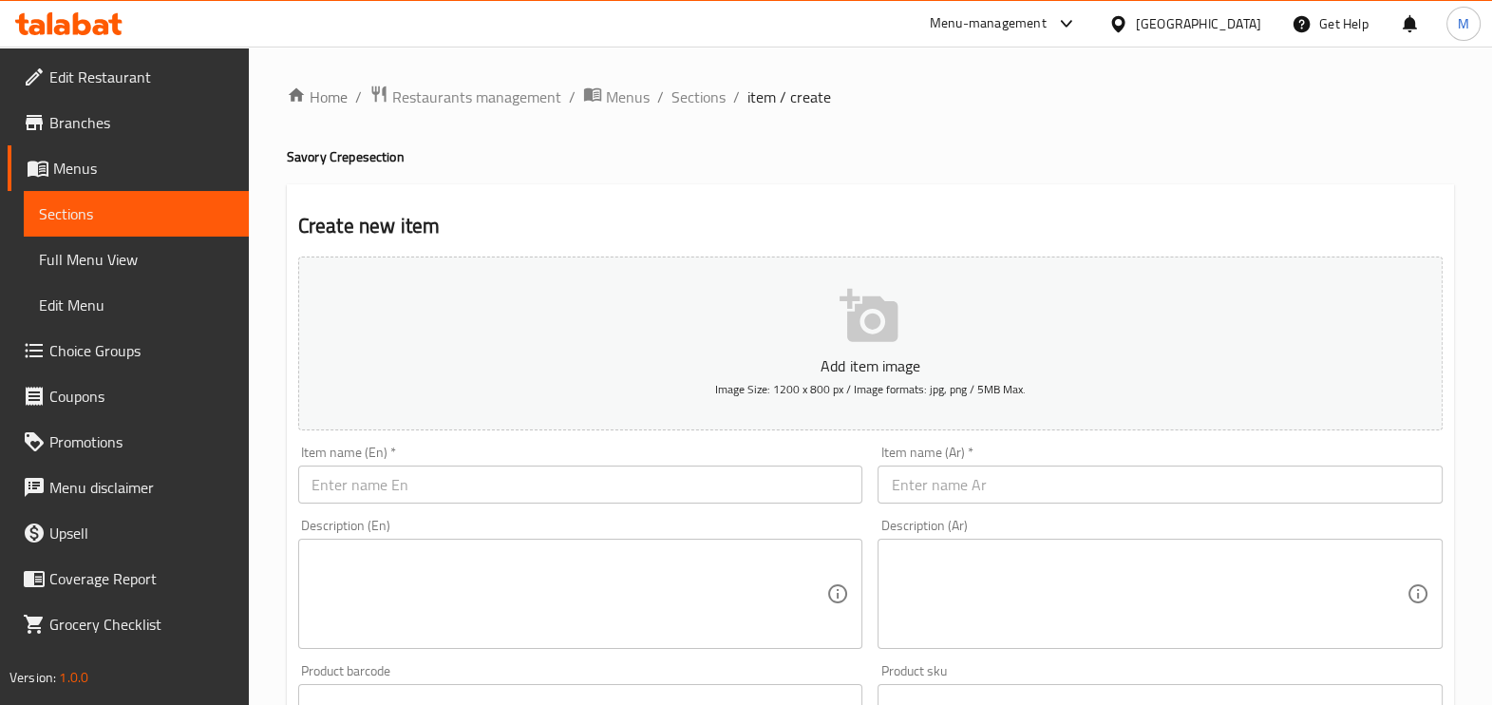
scroll to position [0, 0]
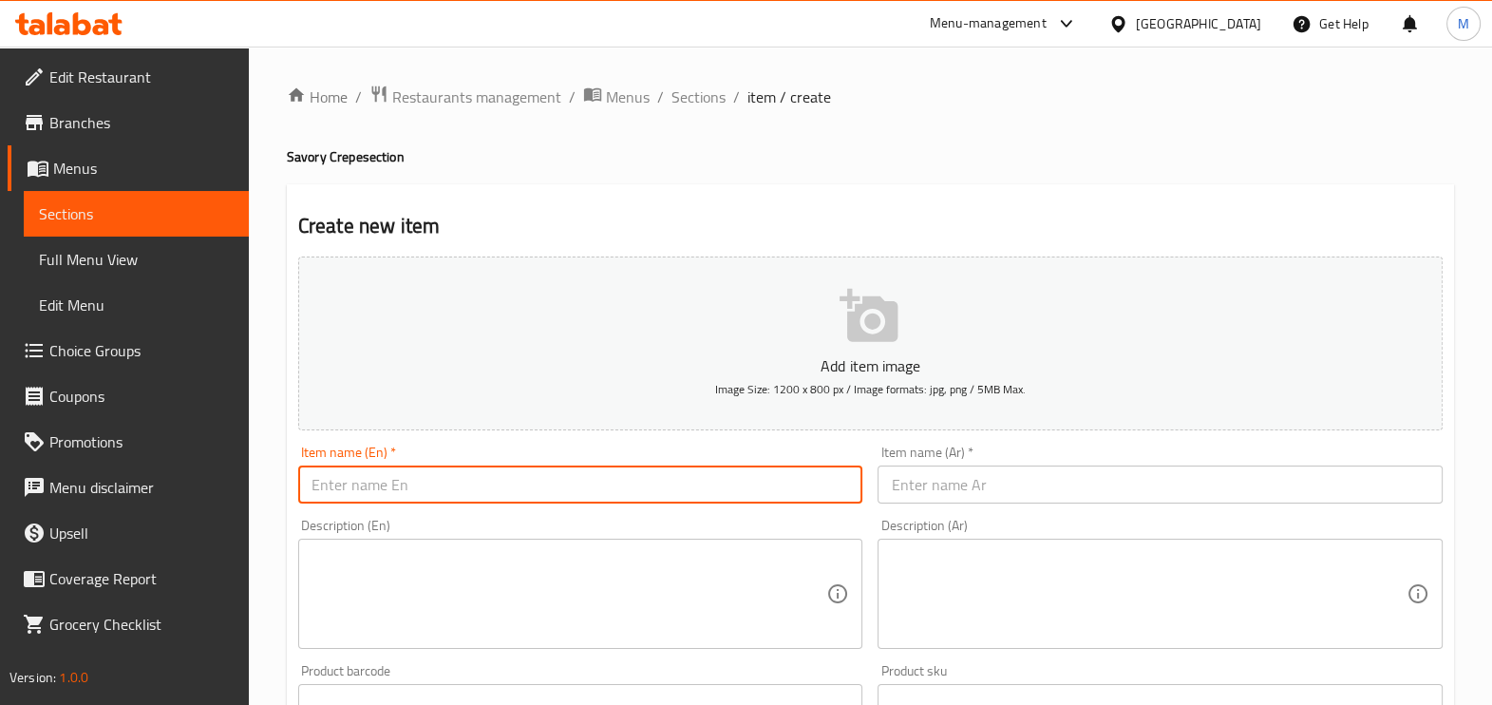
click at [503, 486] on input "text" at bounding box center [580, 484] width 565 height 38
paste input "Sausage crepe"
type input "Sausage crepe"
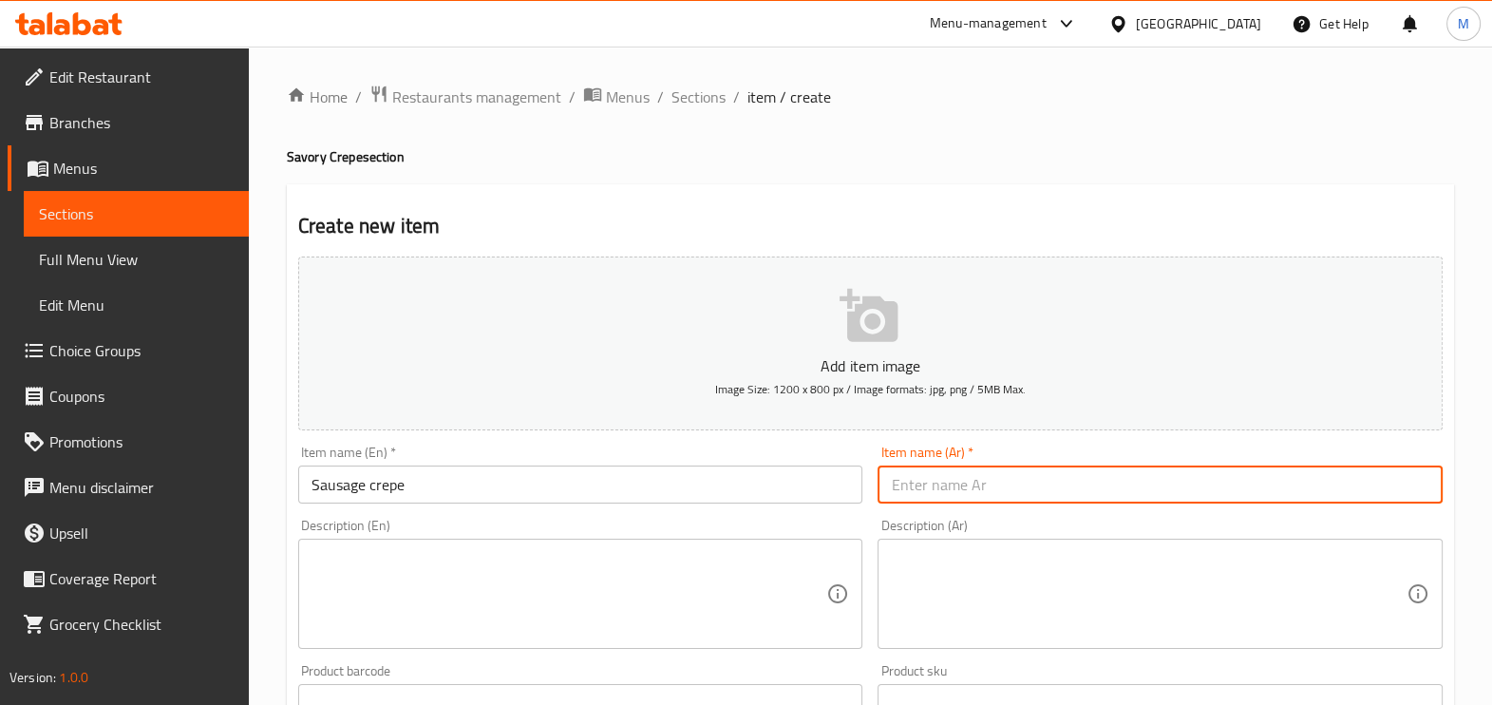
click at [936, 487] on input "text" at bounding box center [1159, 484] width 565 height 38
paste input "كريب سوسيس"
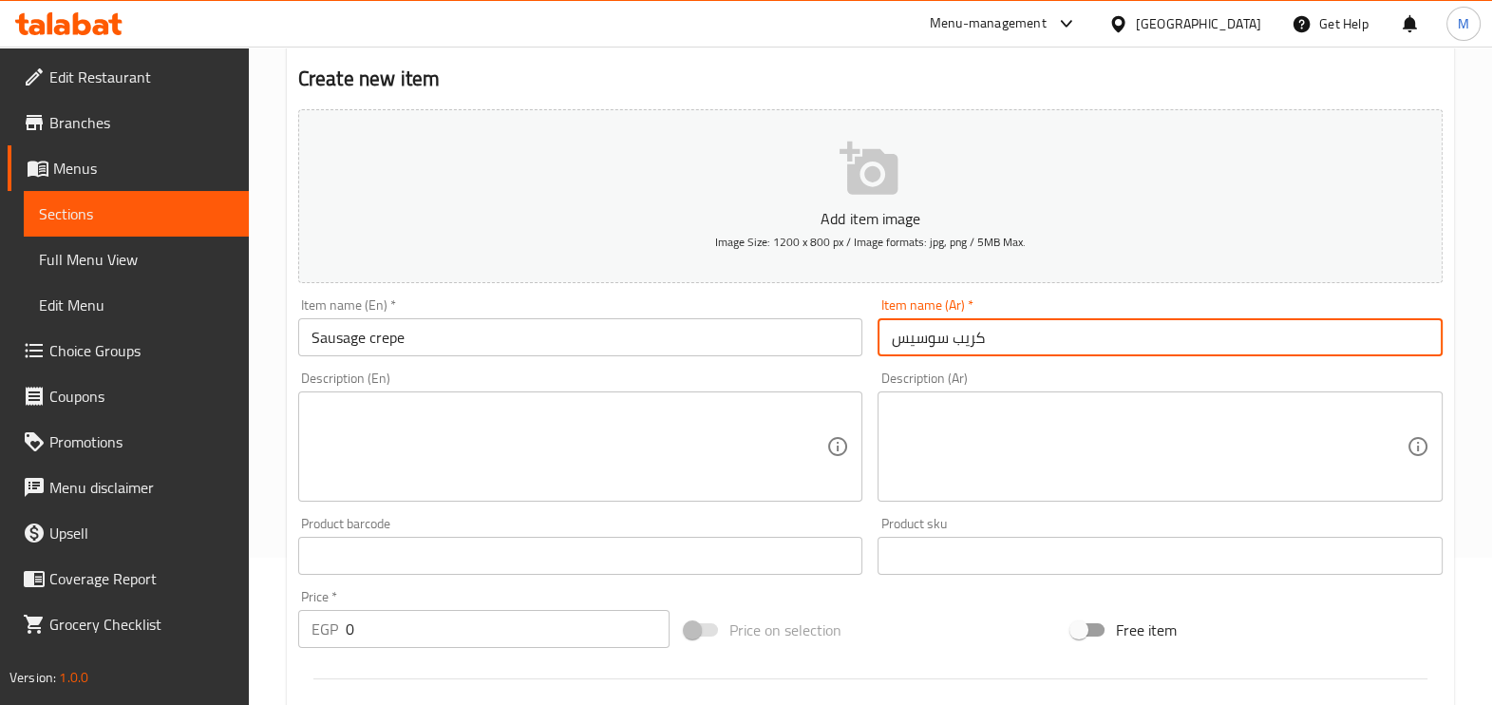
scroll to position [356, 0]
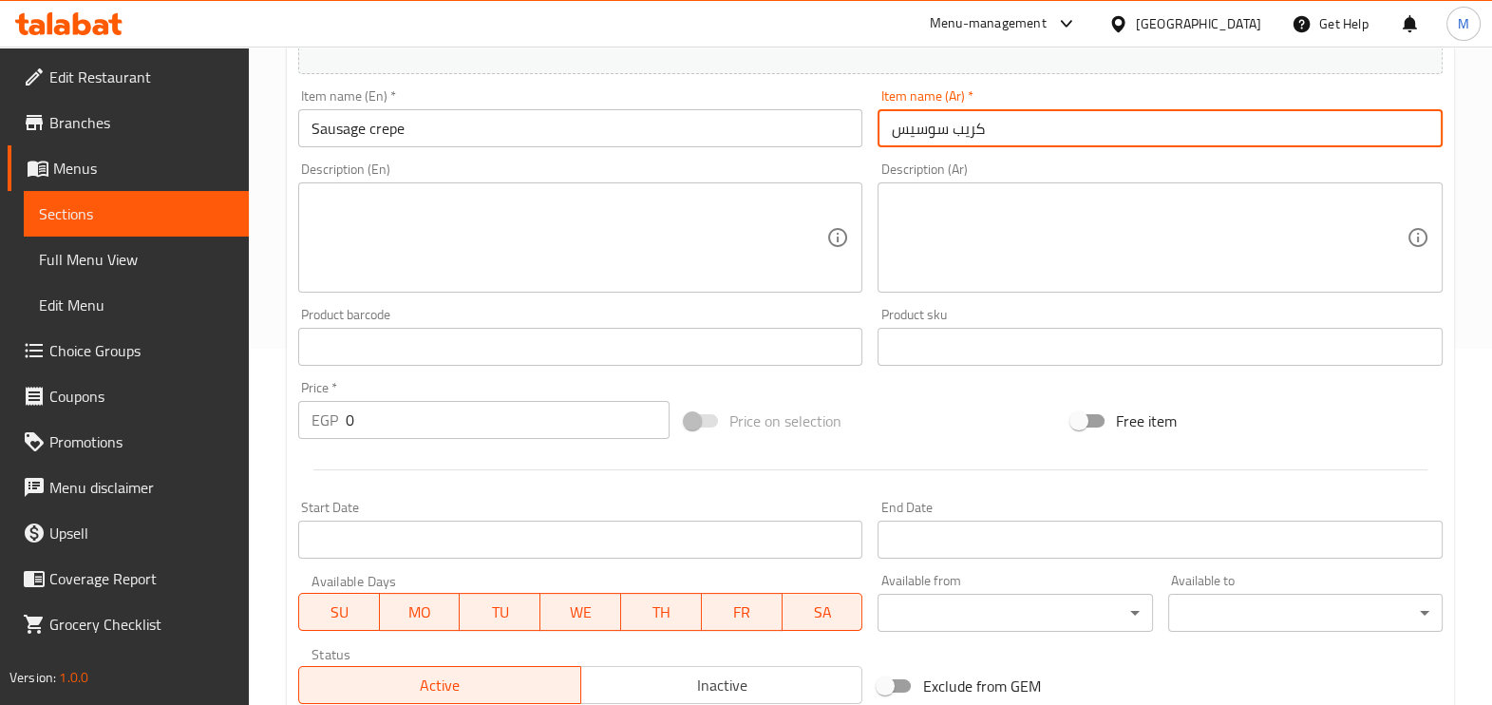
type input "كريب سوسيس"
click at [454, 413] on input "0" at bounding box center [508, 420] width 324 height 38
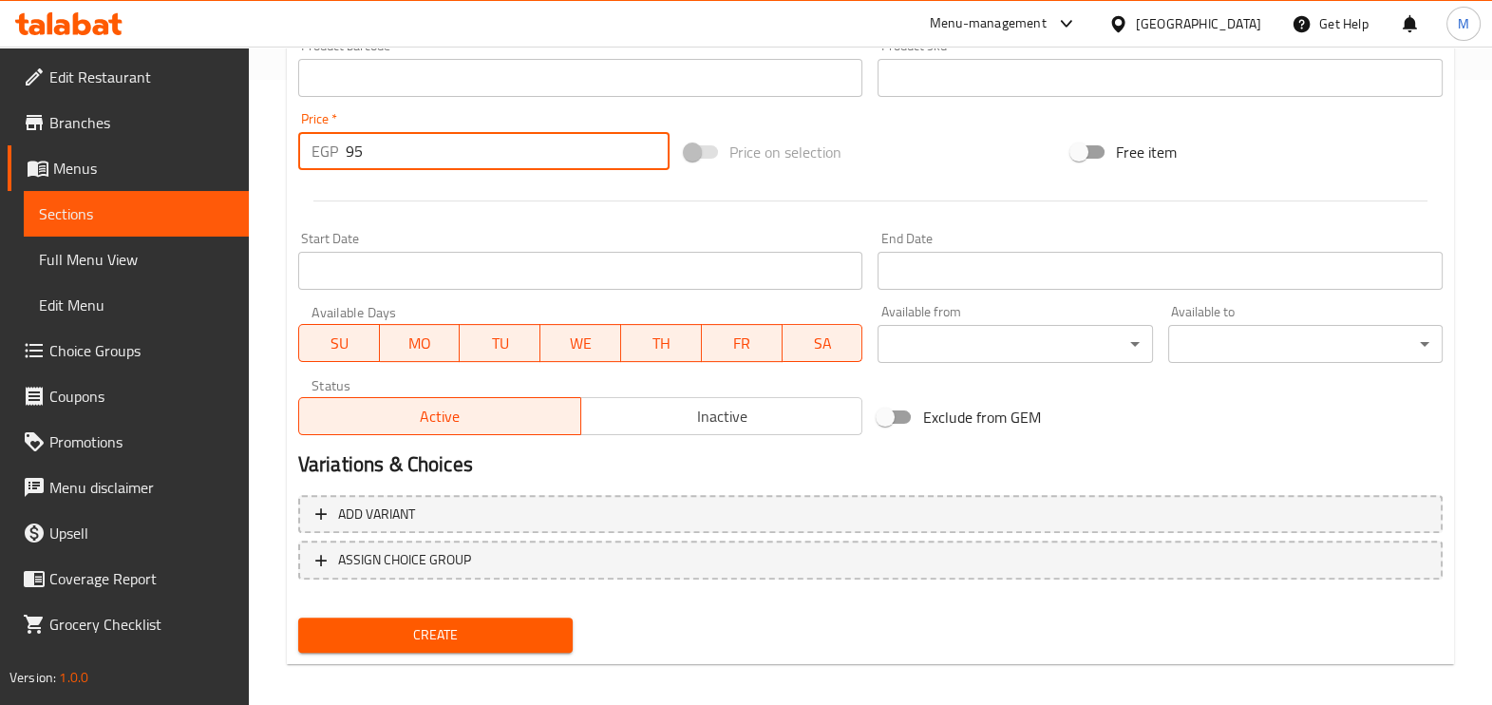
scroll to position [635, 0]
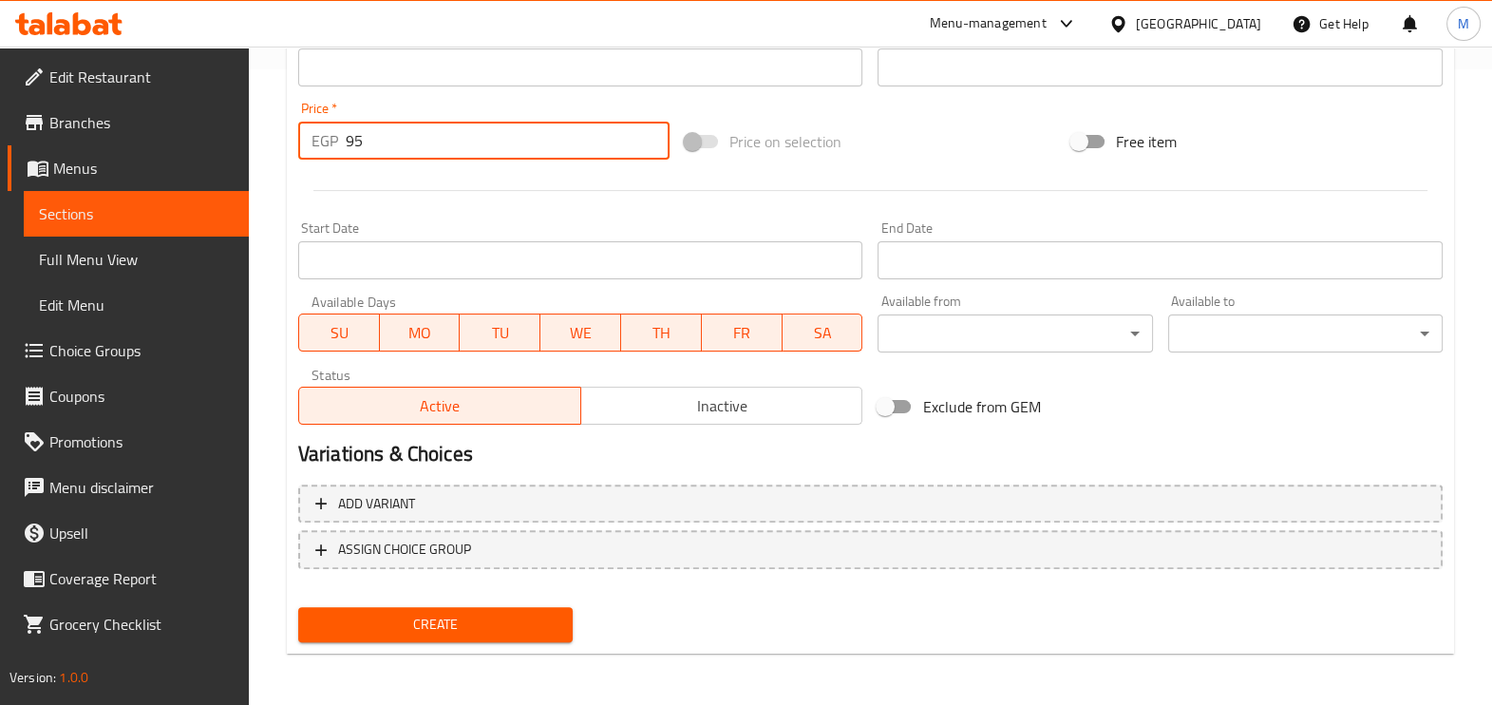
type input "95"
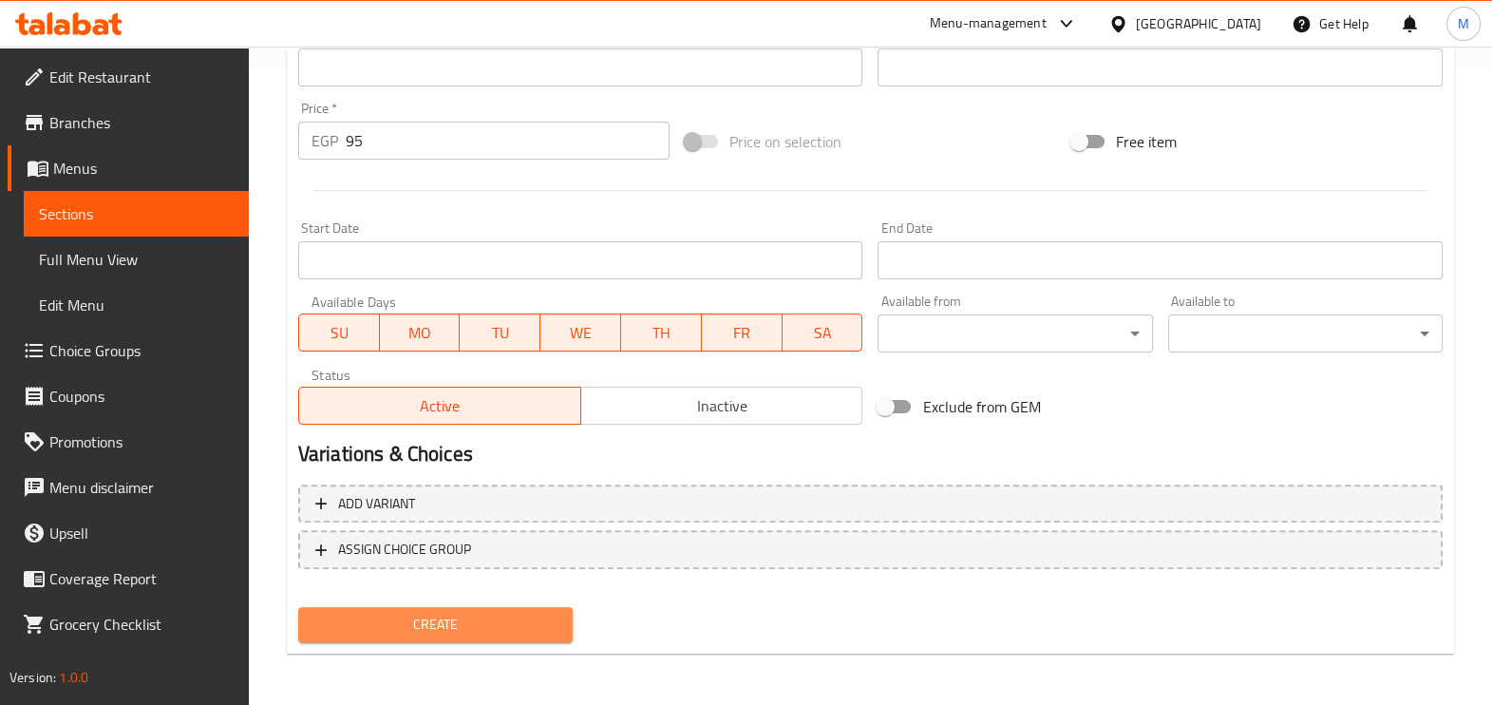
click at [347, 619] on span "Create" at bounding box center [435, 624] width 244 height 24
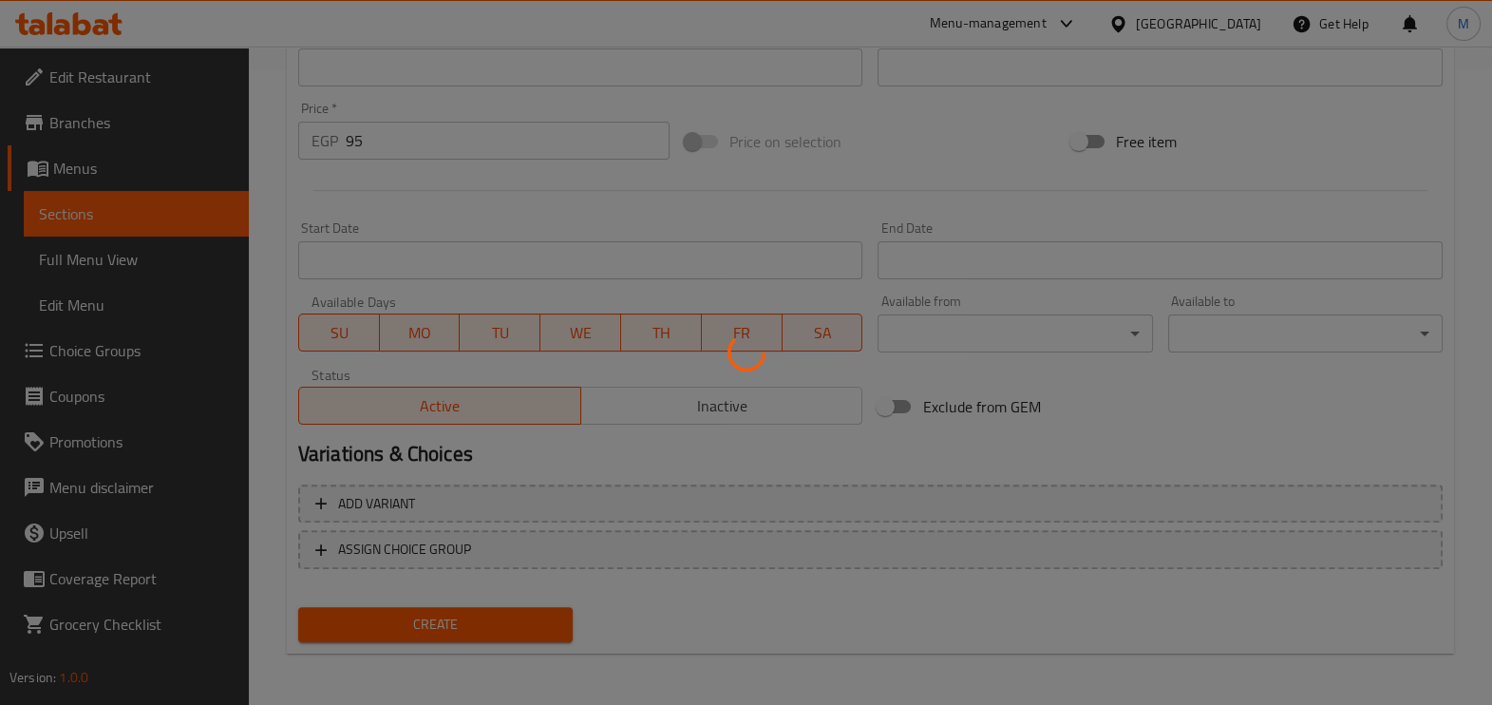
type input "0"
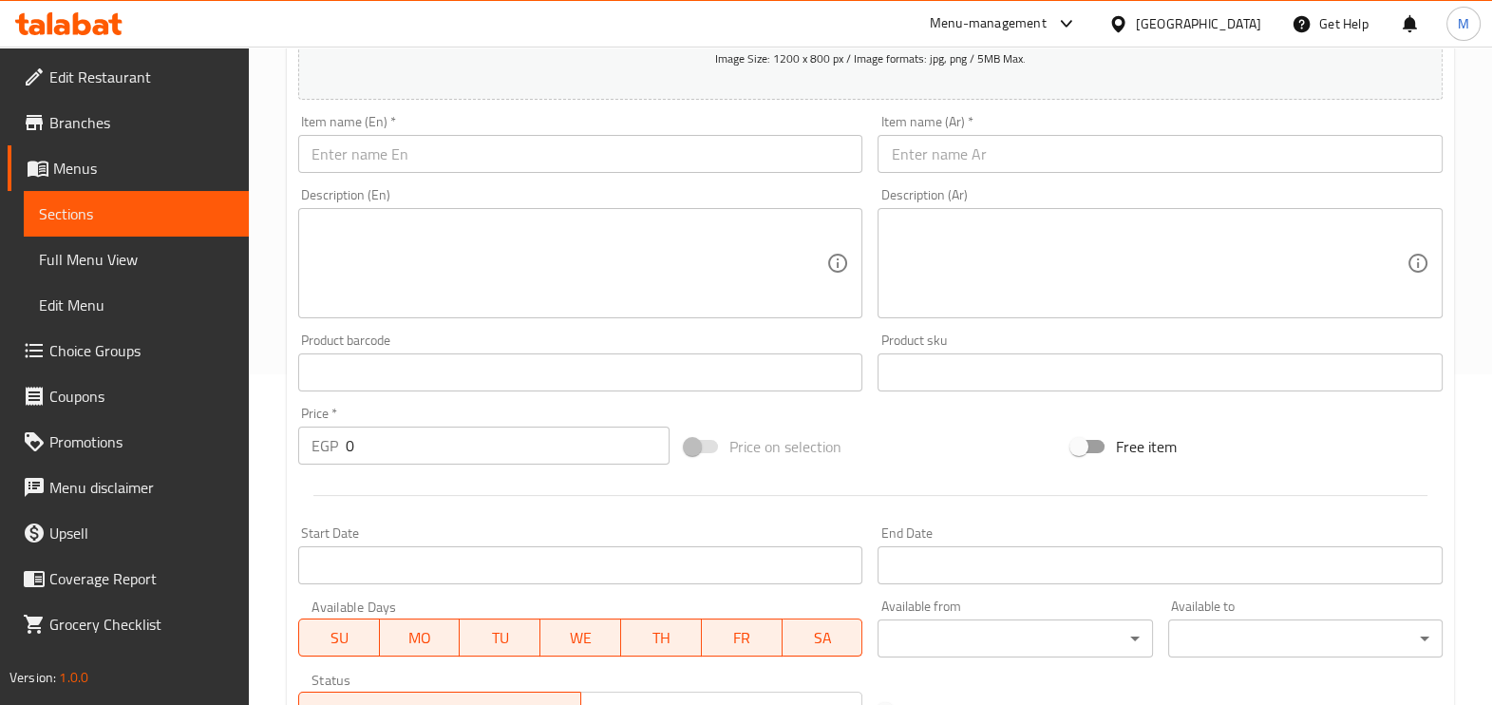
scroll to position [279, 0]
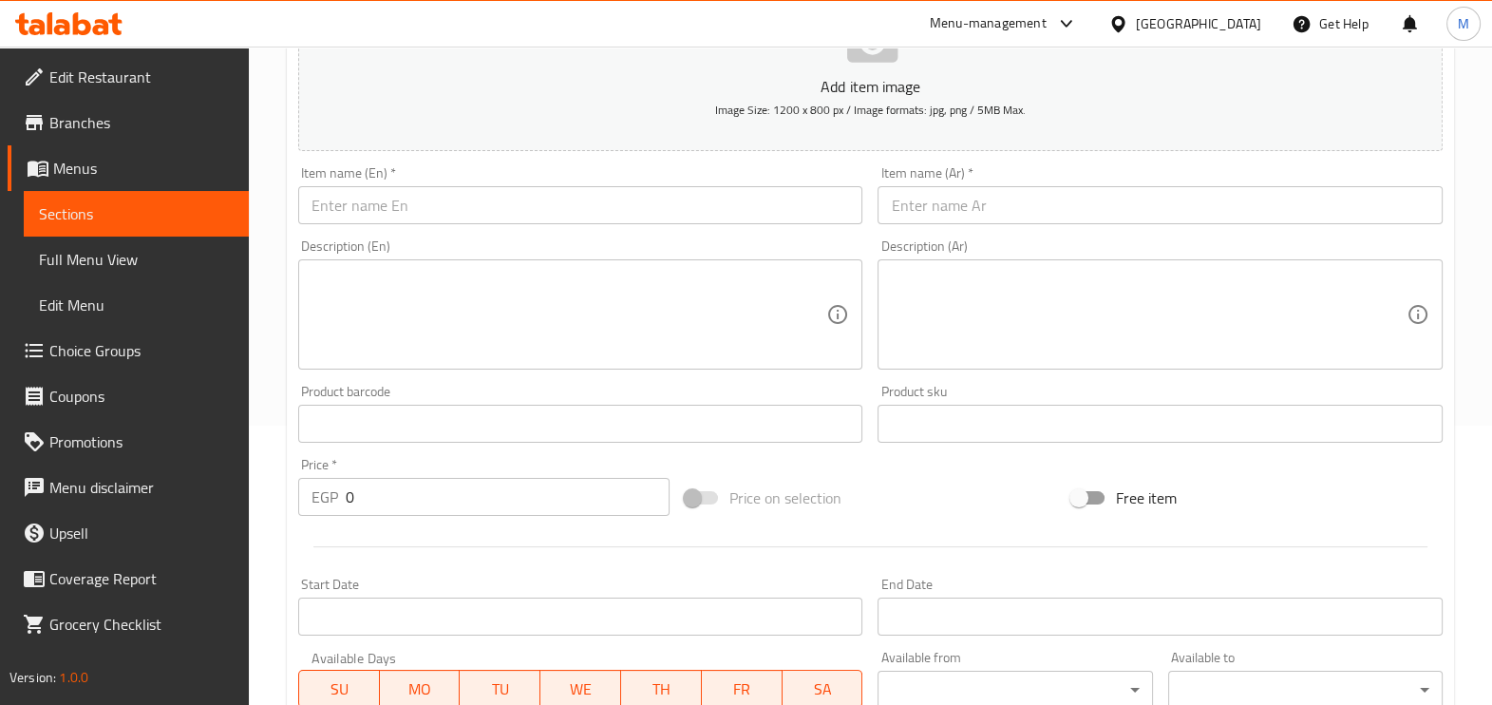
click at [473, 209] on input "text" at bounding box center [580, 205] width 565 height 38
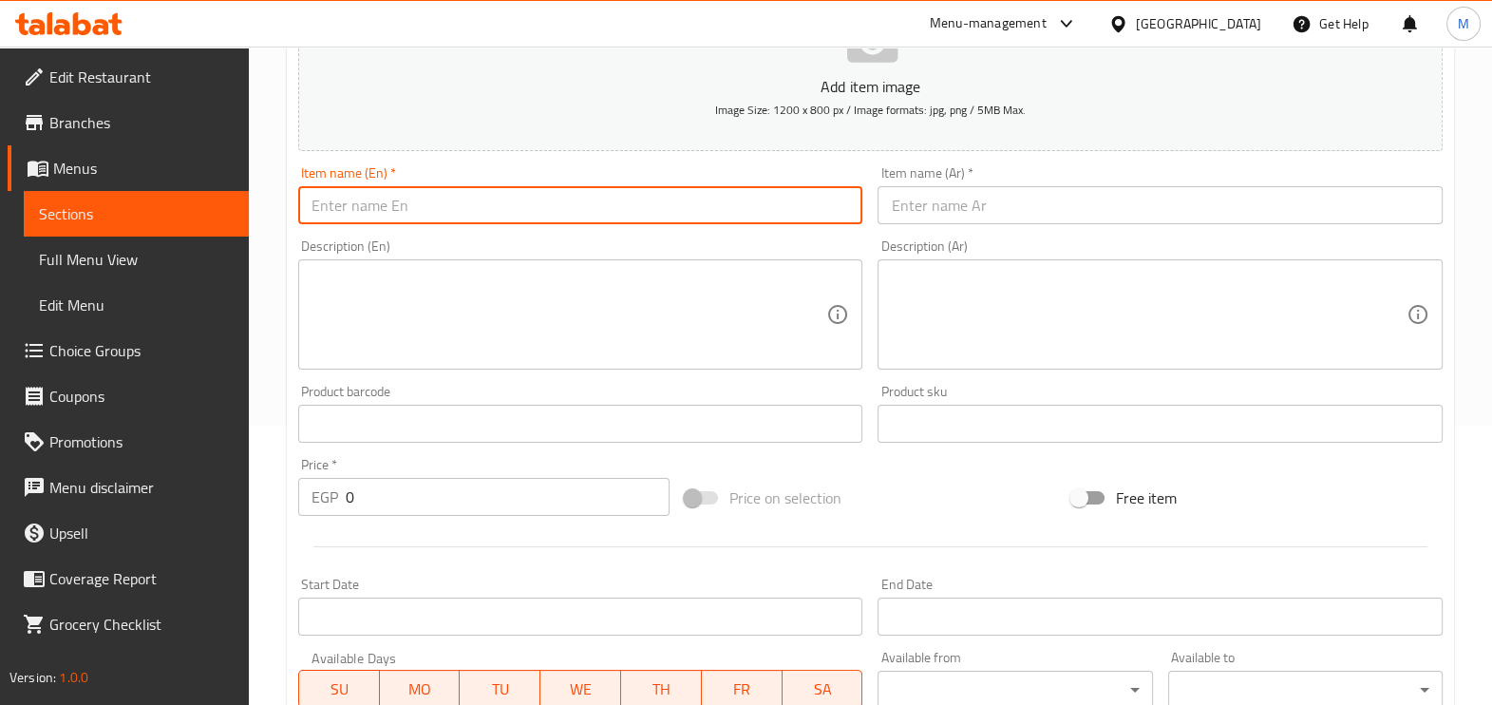
paste input "Chopped crepe"
type input "Chopped crepe"
click at [922, 203] on input "text" at bounding box center [1159, 205] width 565 height 38
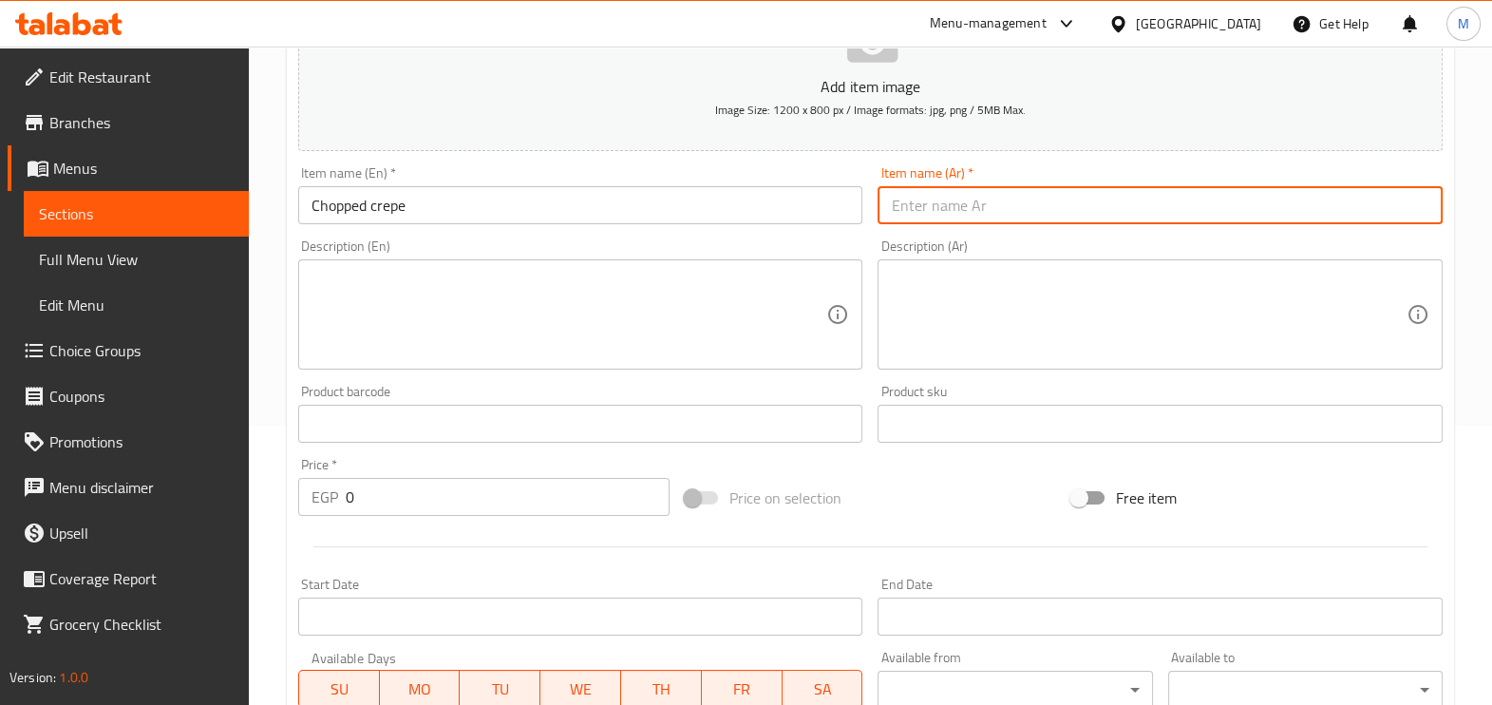
paste input "كريب مفروم"
type input "كريب مفروم"
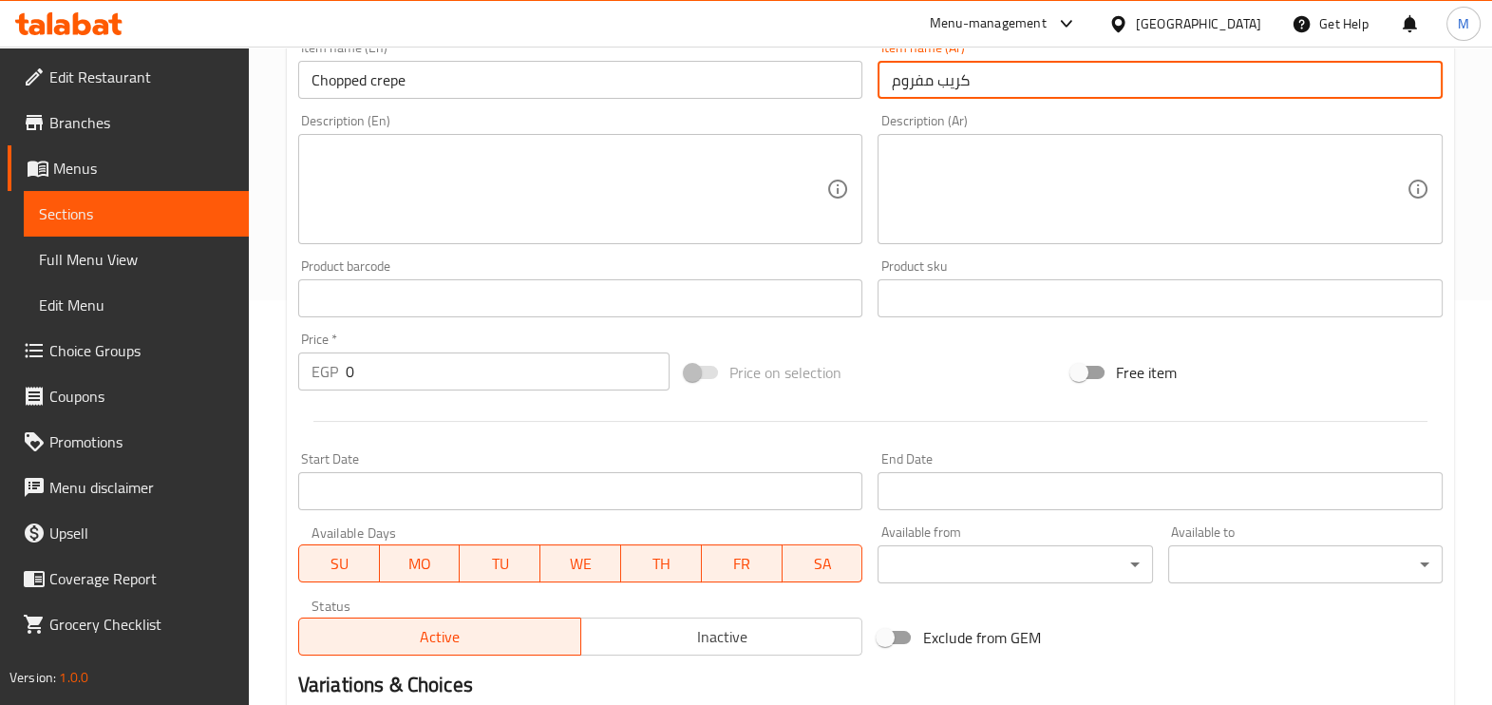
scroll to position [635, 0]
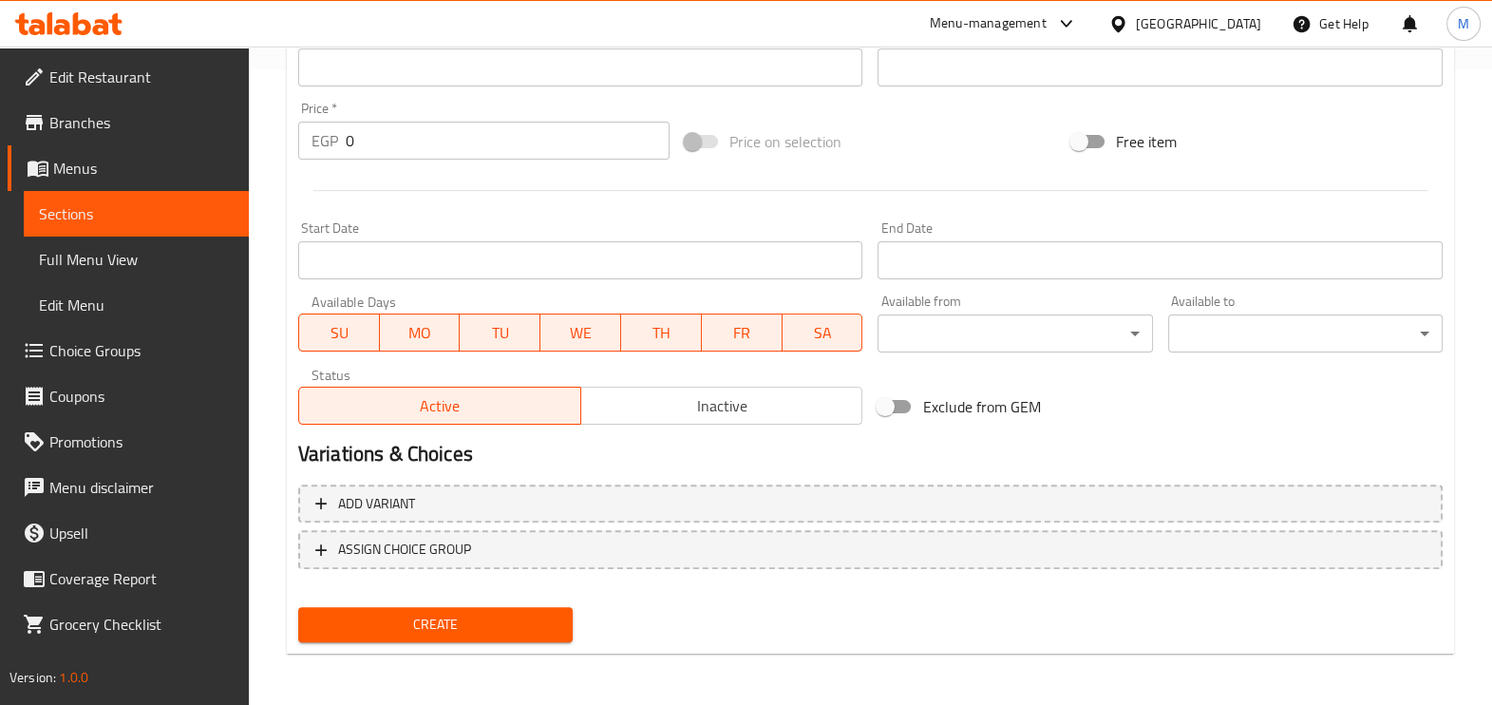
click at [426, 149] on input "0" at bounding box center [508, 141] width 324 height 38
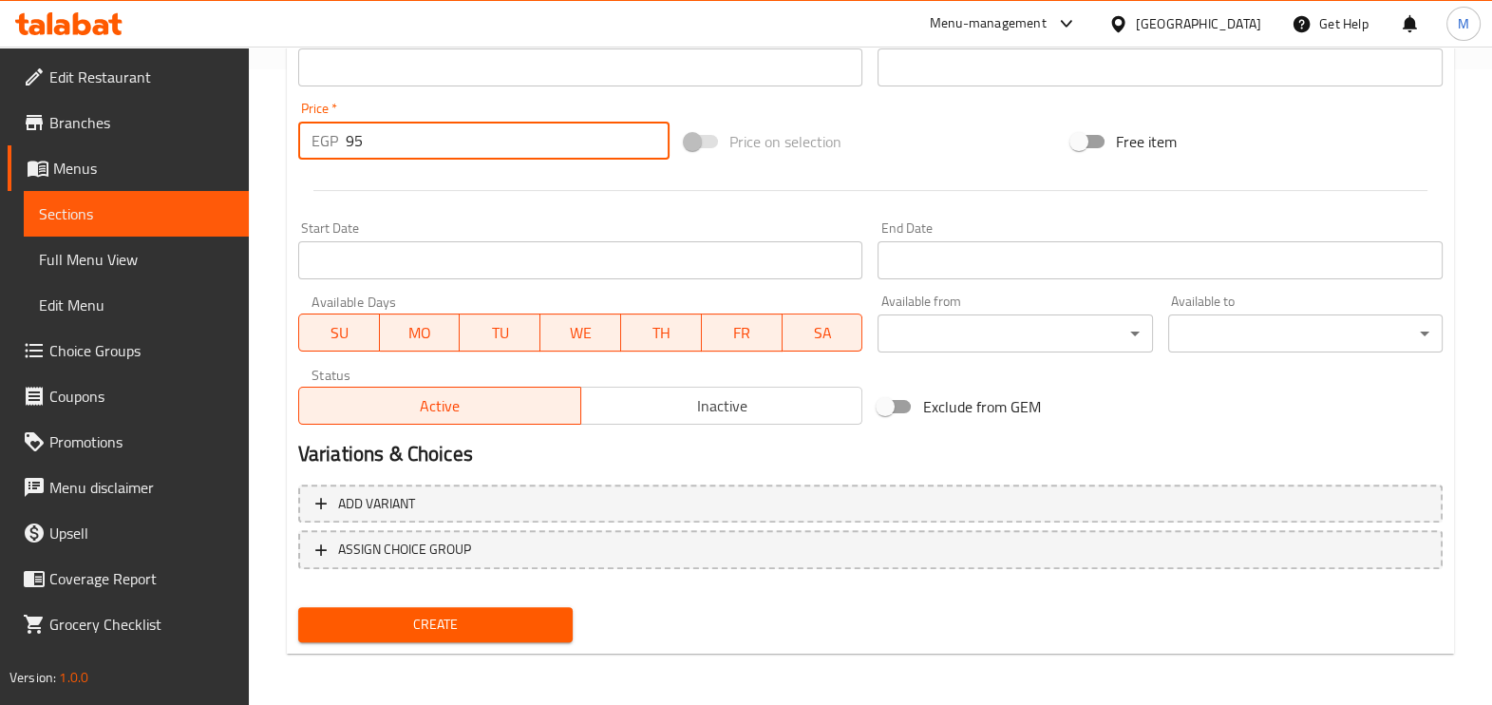
type input "95"
click at [473, 608] on button "Create" at bounding box center [435, 624] width 274 height 35
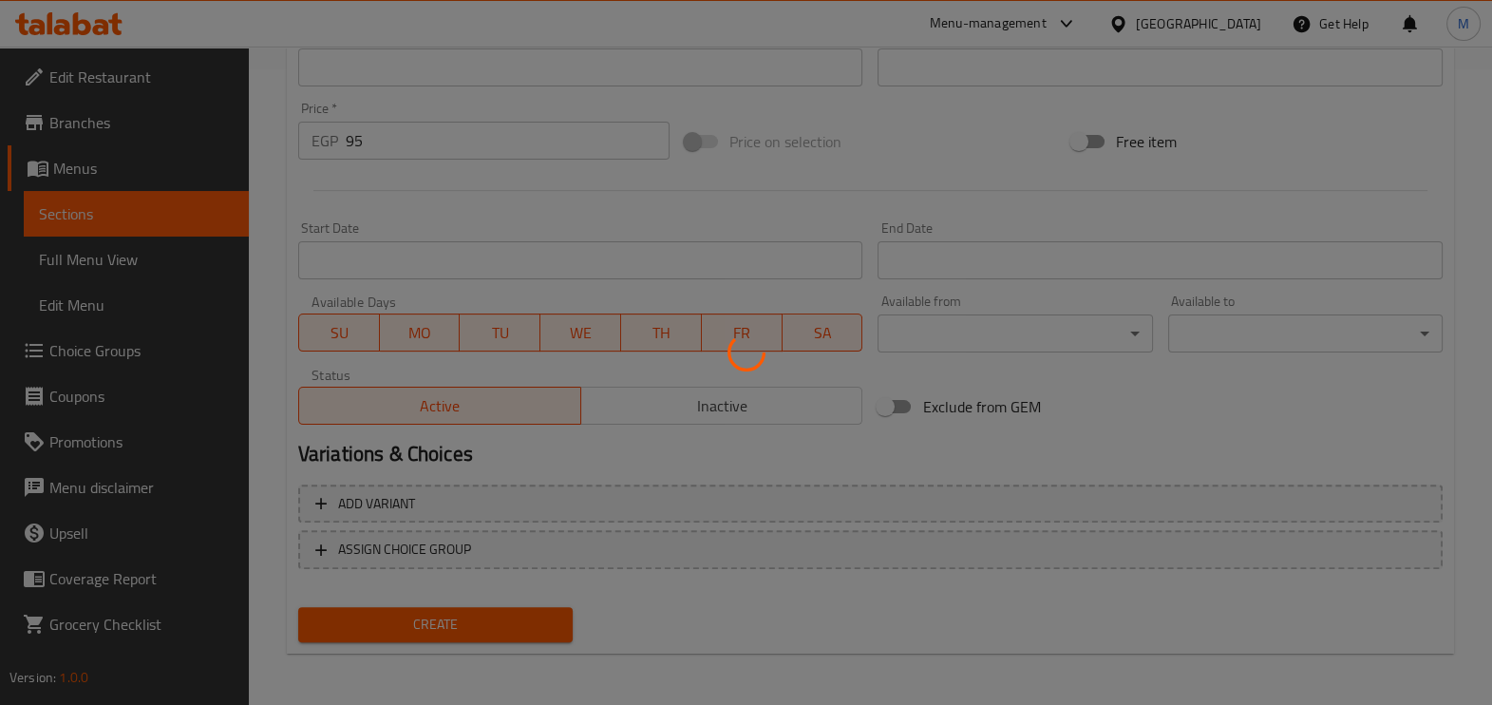
type input "0"
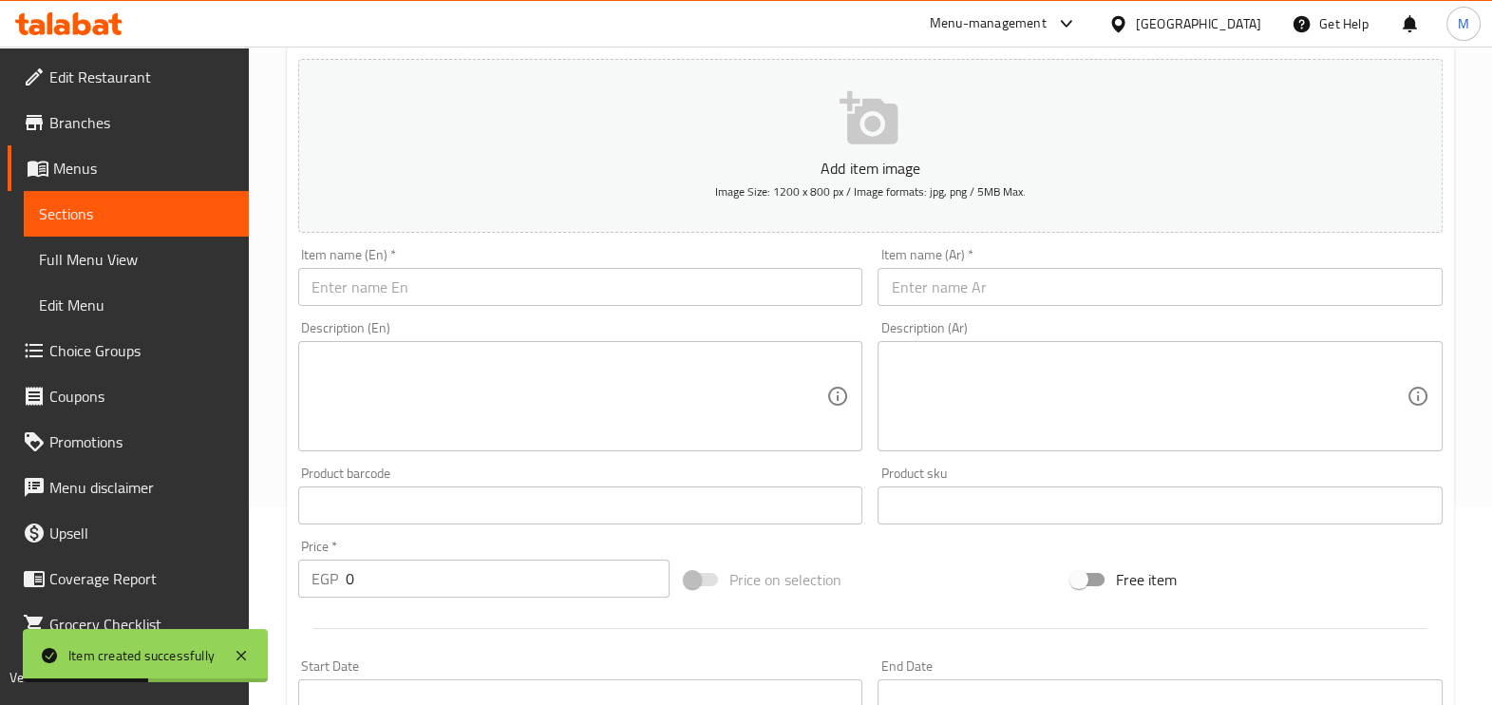
scroll to position [160, 0]
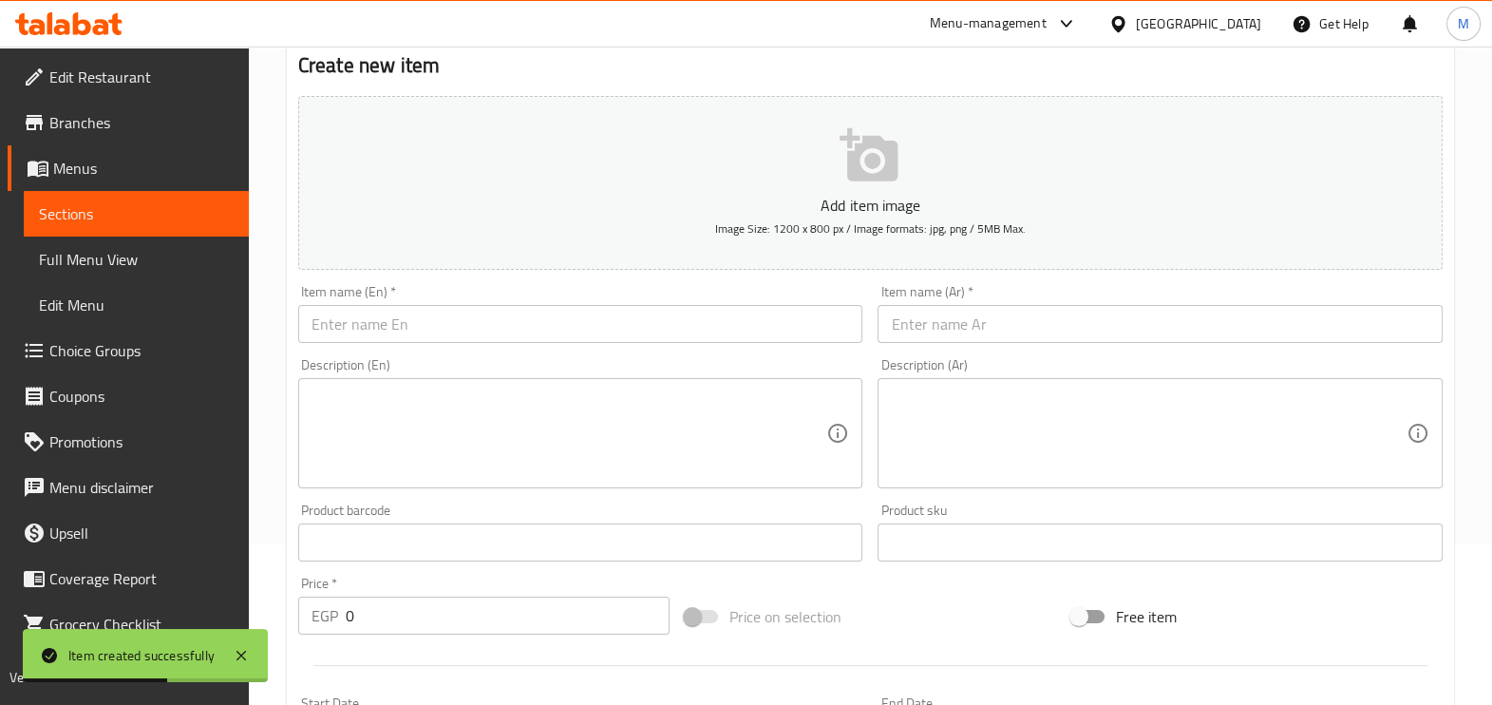
click at [935, 321] on input "text" at bounding box center [1159, 324] width 565 height 38
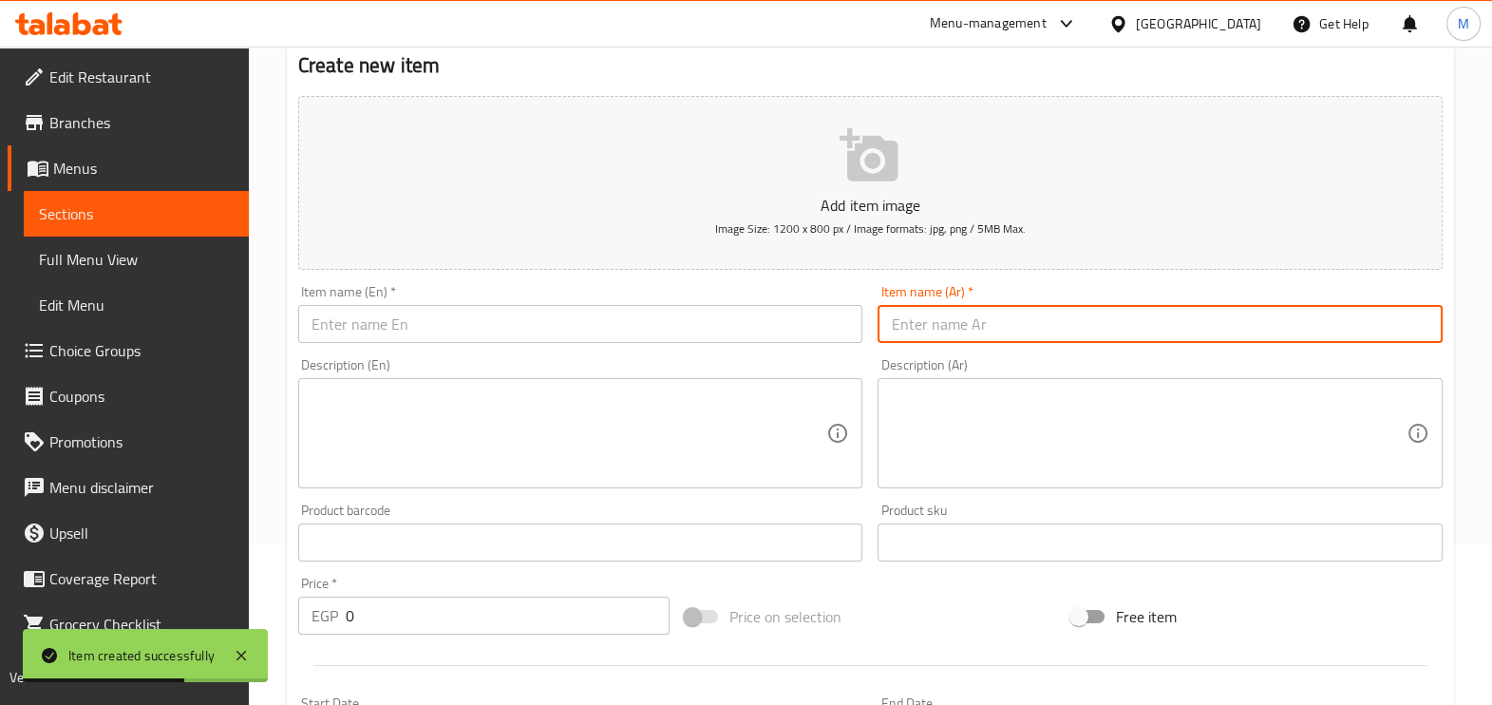
paste input "كريب مشروم"
type input "كريب مشروم"
click at [660, 328] on input "text" at bounding box center [580, 324] width 565 height 38
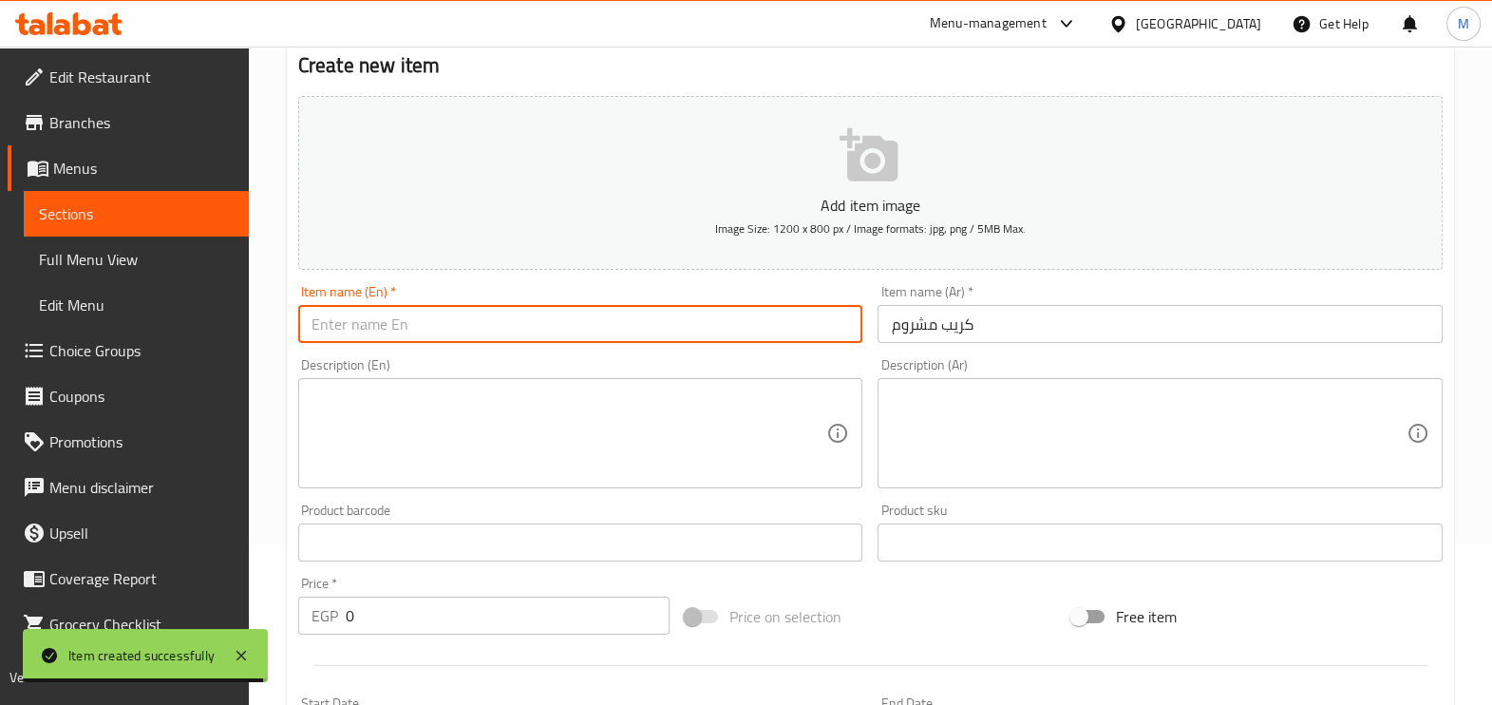
paste input "Mushroom crepe"
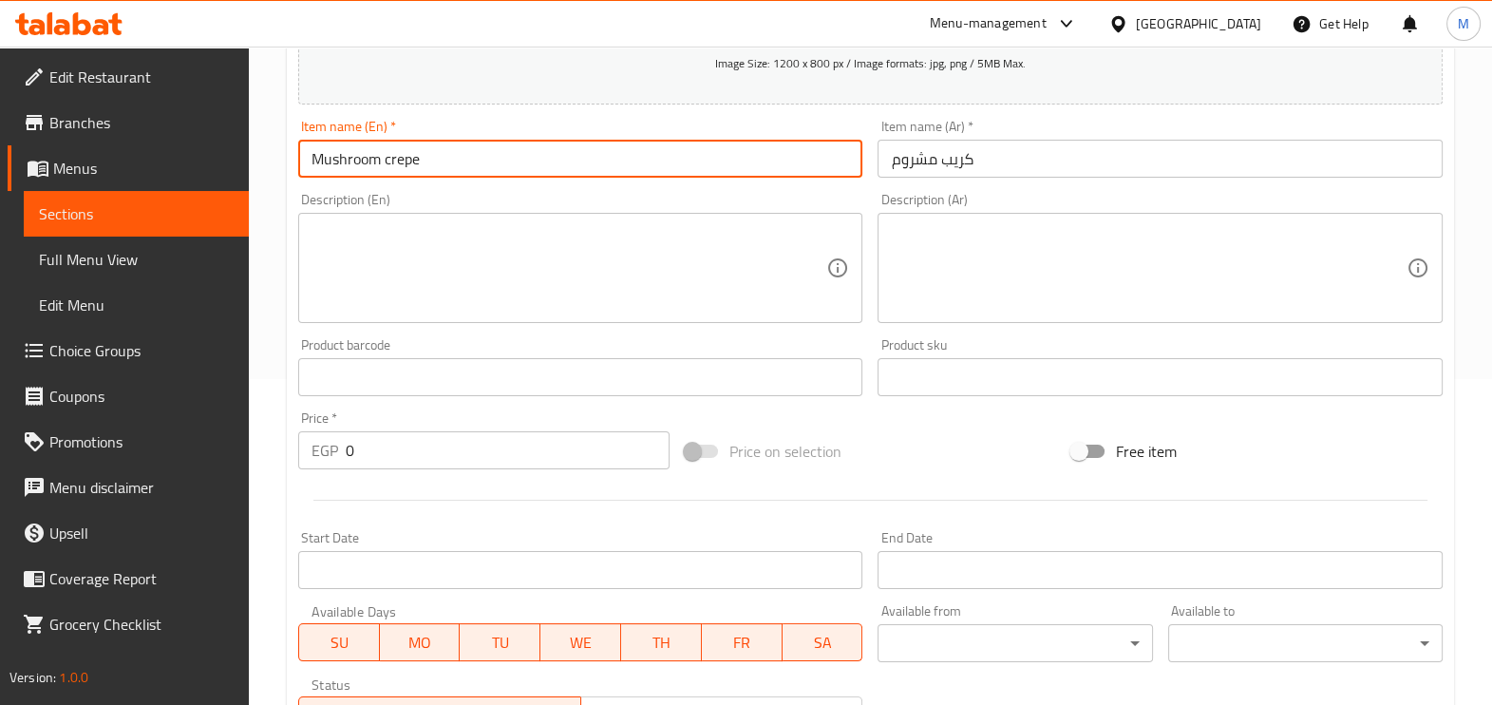
scroll to position [398, 0]
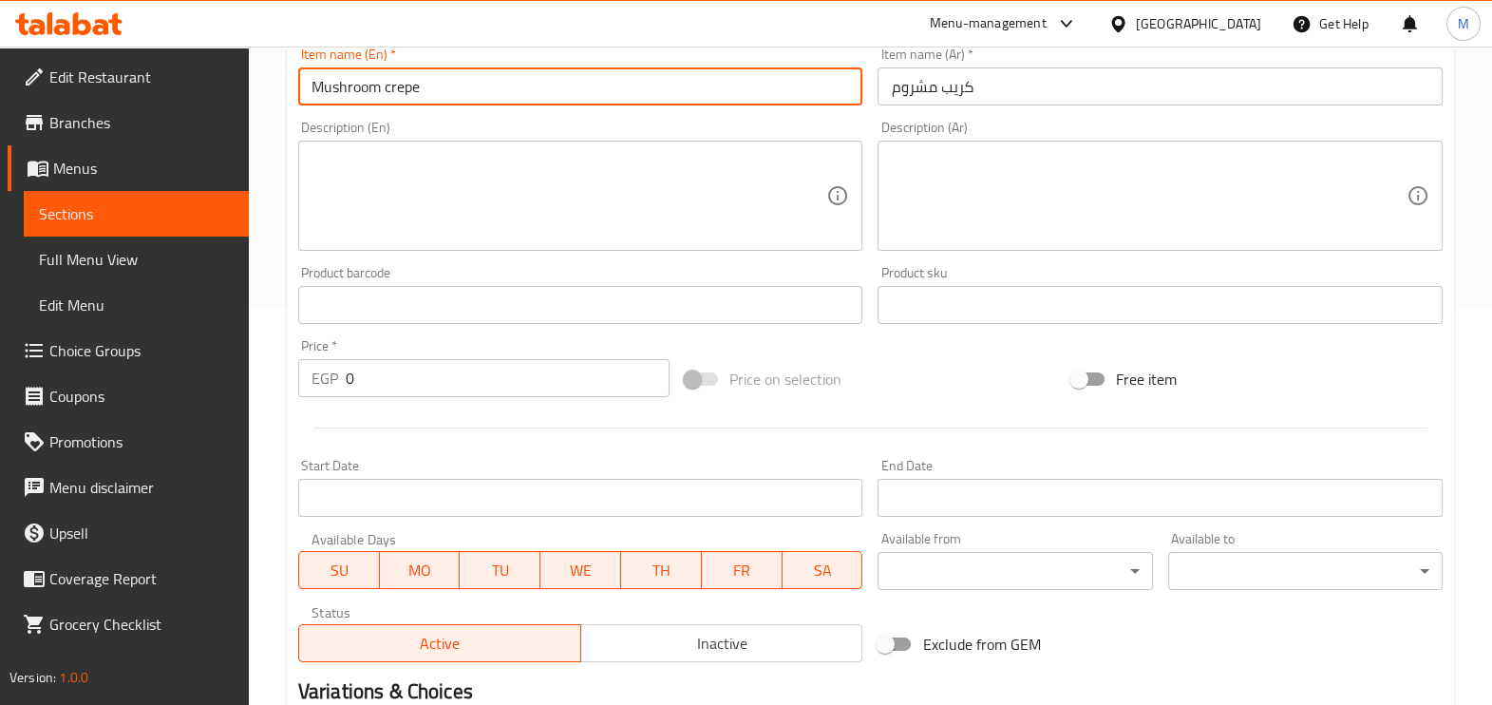
type input "Mushroom crepe"
click at [532, 380] on input "0" at bounding box center [508, 378] width 324 height 38
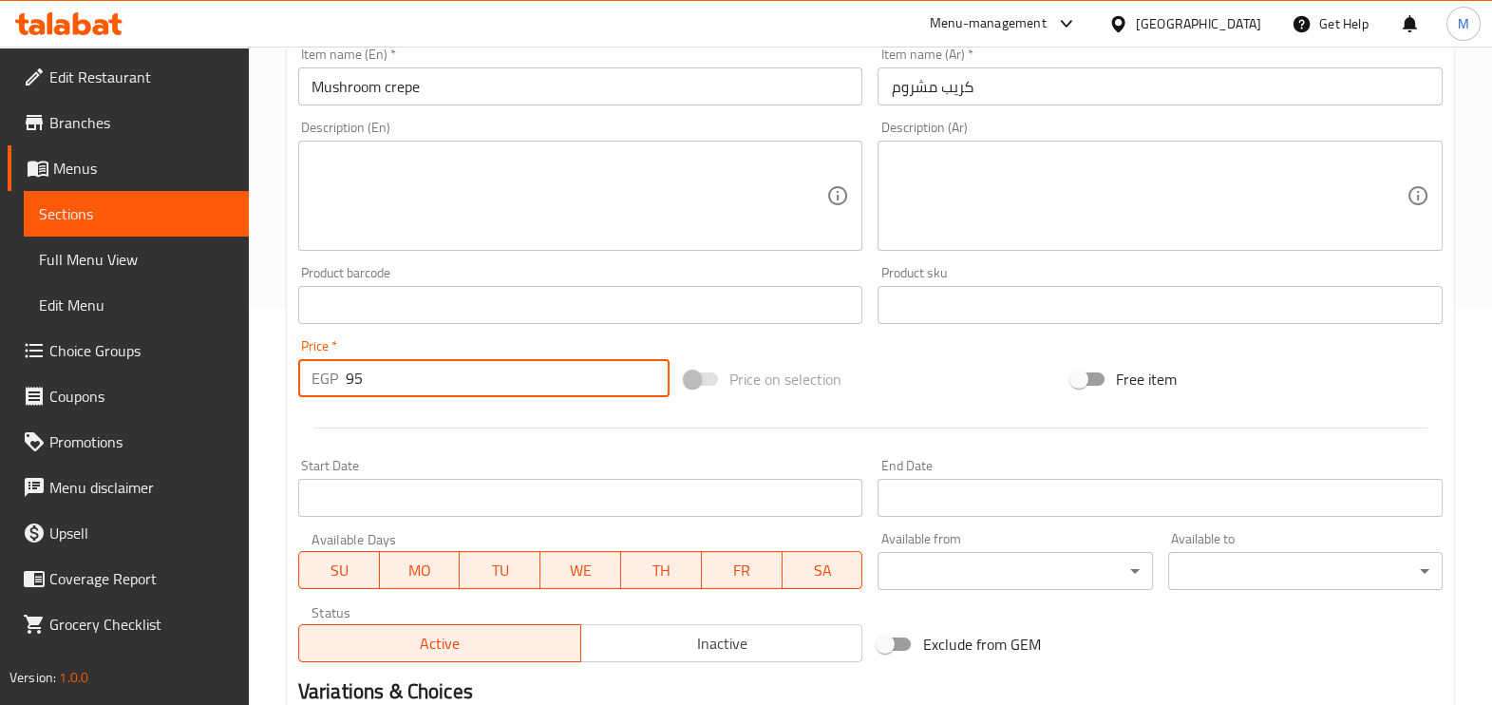
type input "95"
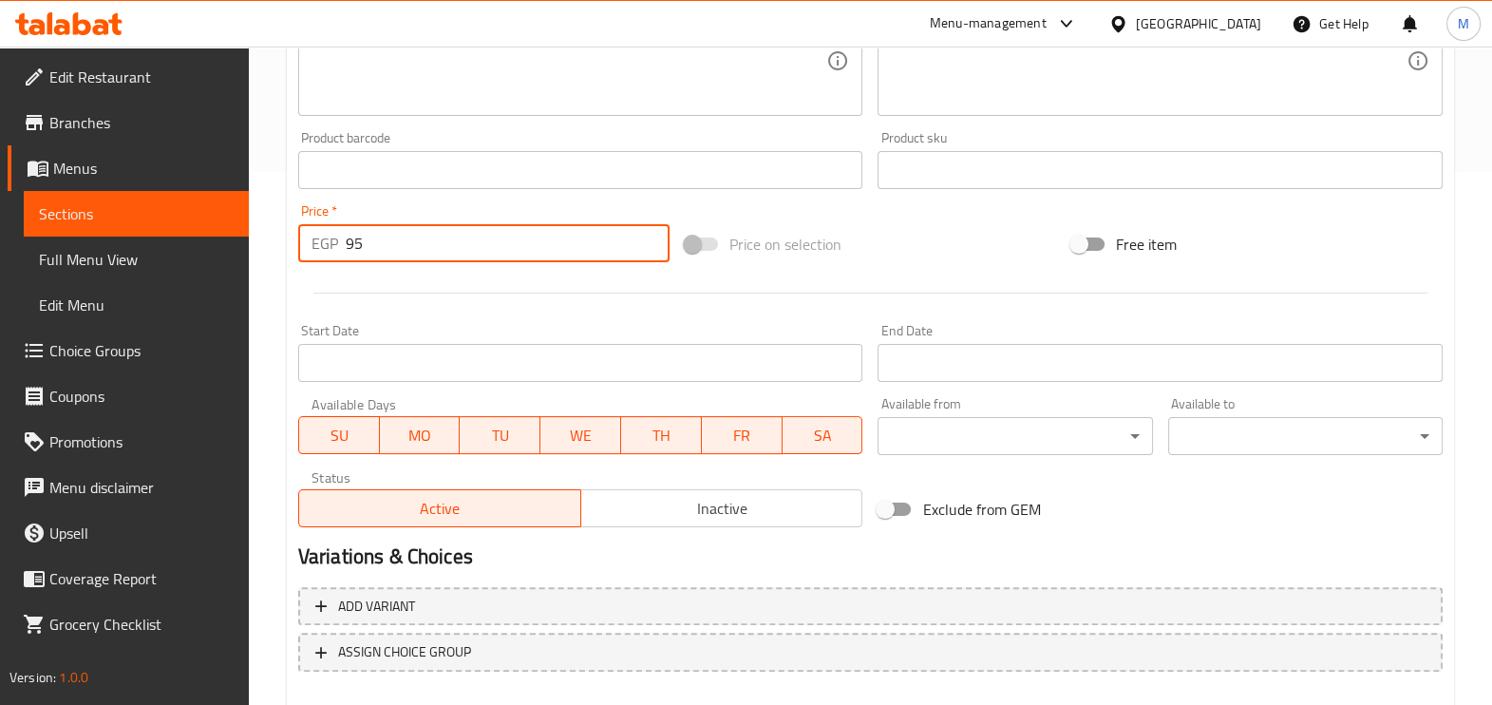
scroll to position [635, 0]
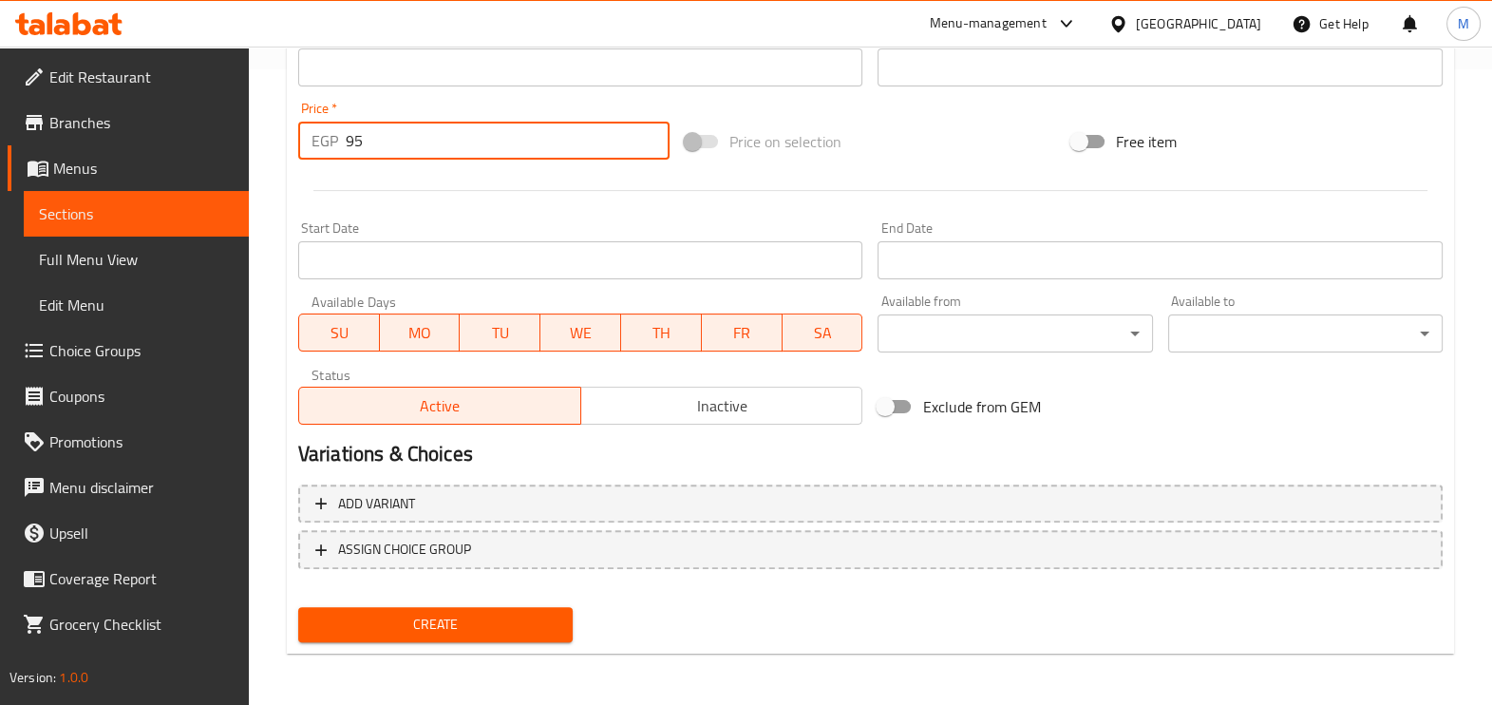
click at [490, 629] on span "Create" at bounding box center [435, 624] width 244 height 24
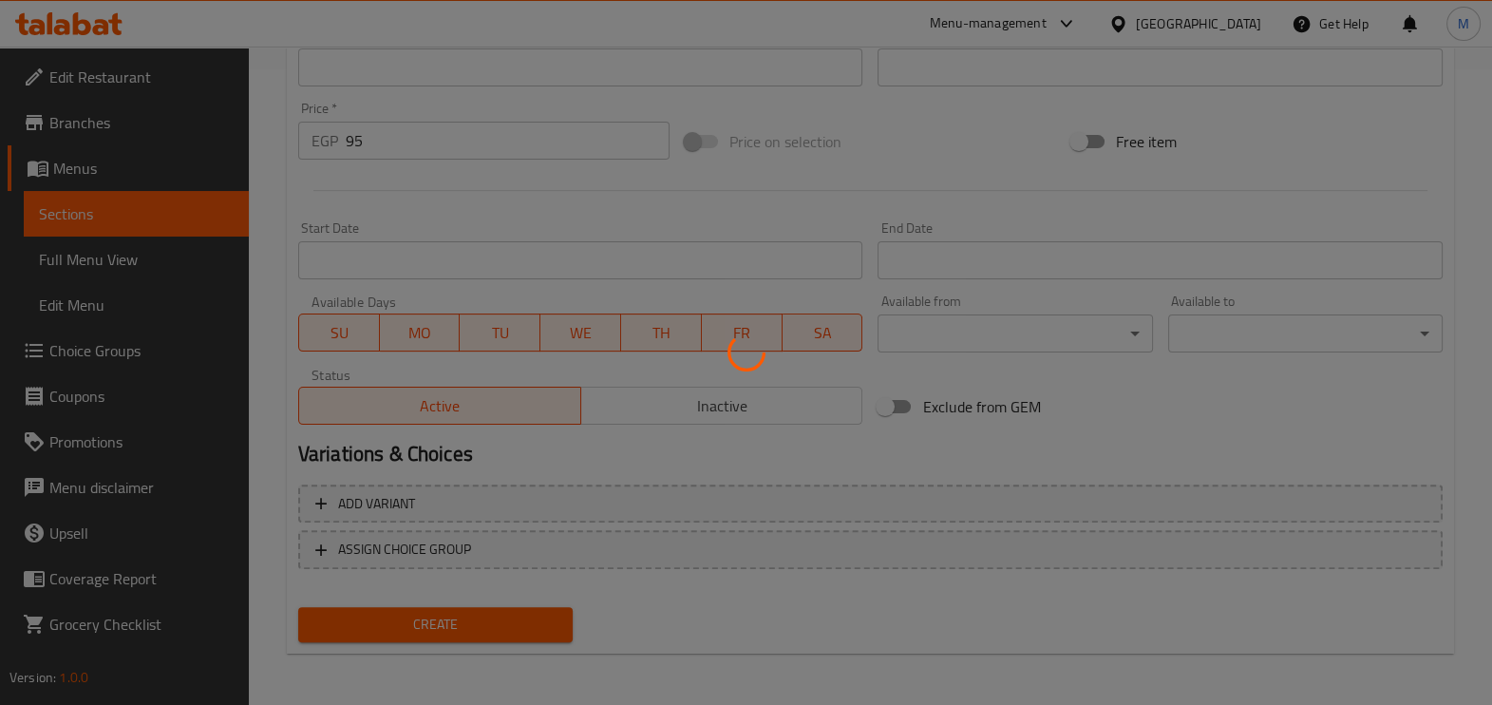
type input "0"
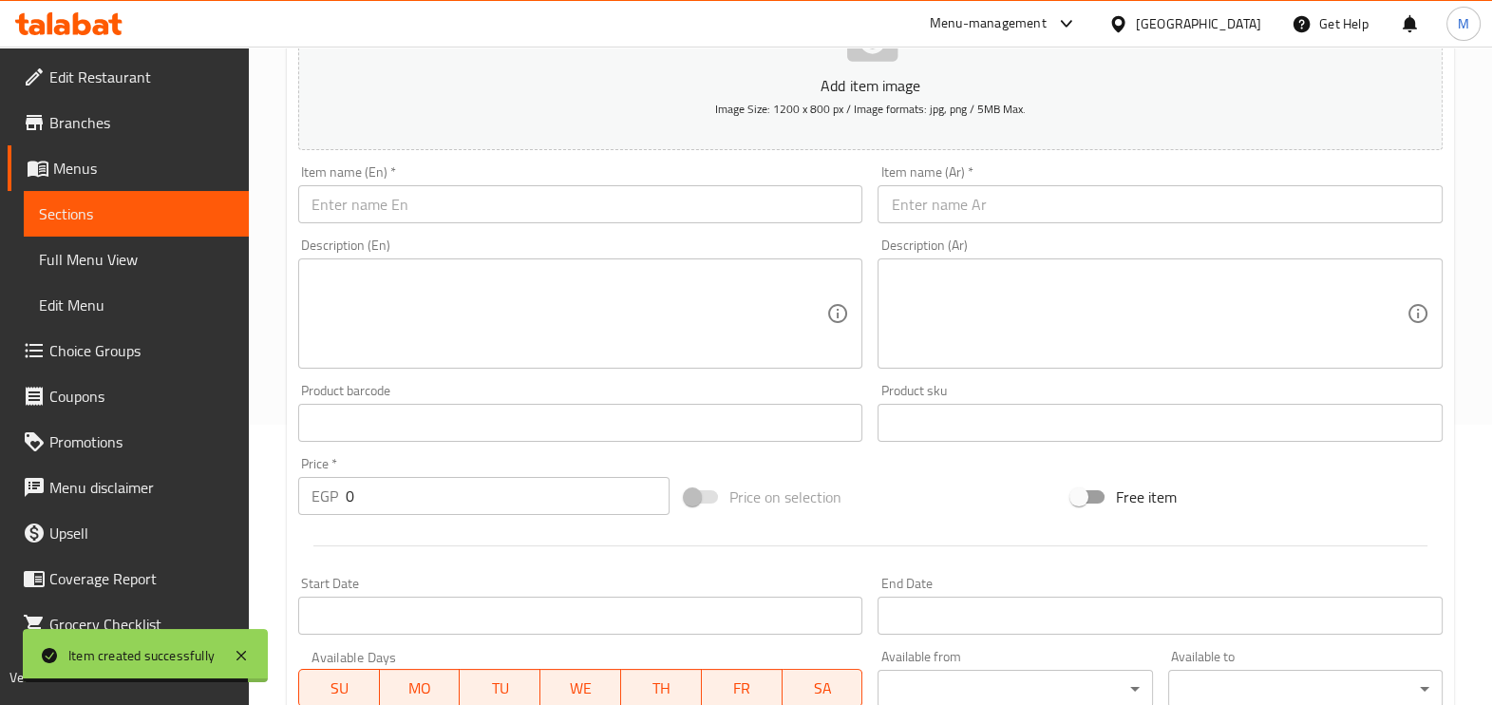
scroll to position [279, 0]
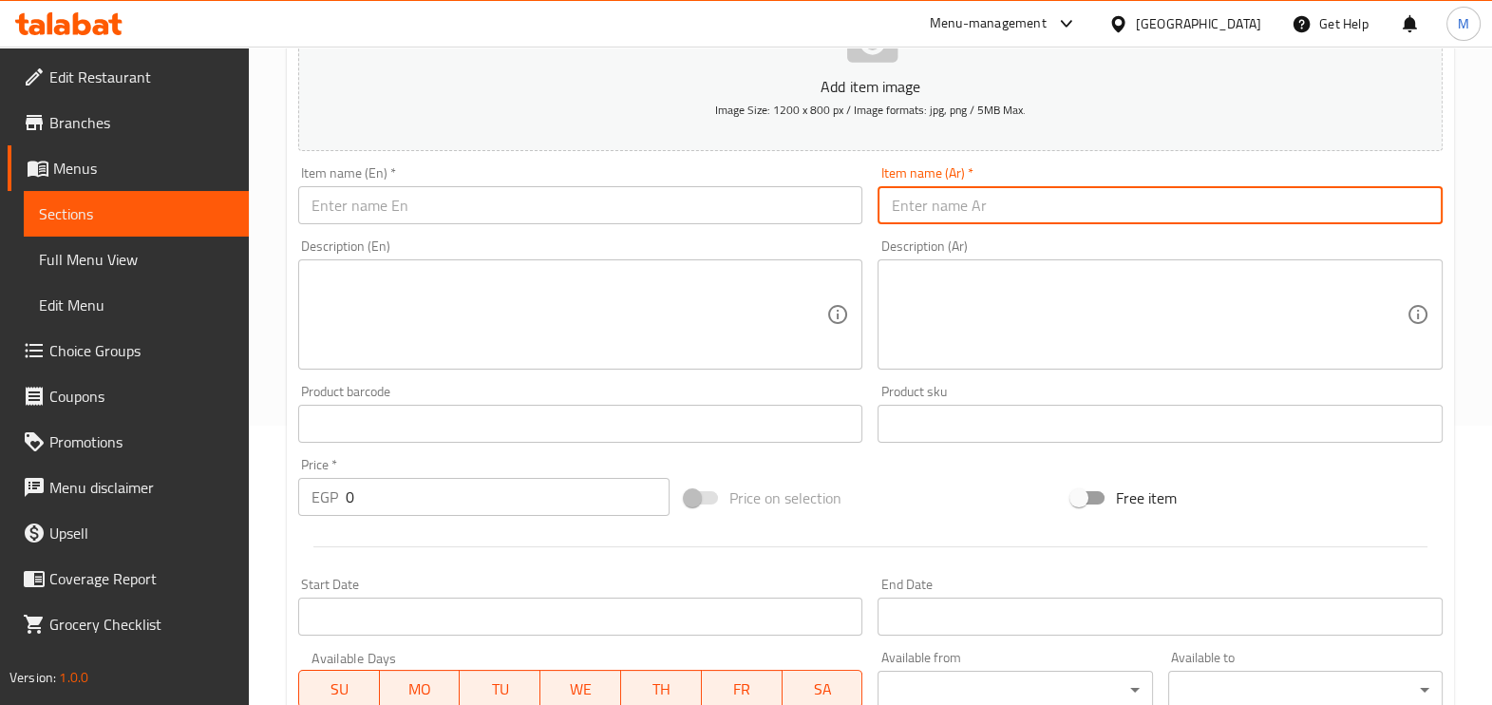
click at [1012, 209] on input "text" at bounding box center [1159, 205] width 565 height 38
click at [488, 200] on input "text" at bounding box center [580, 205] width 565 height 38
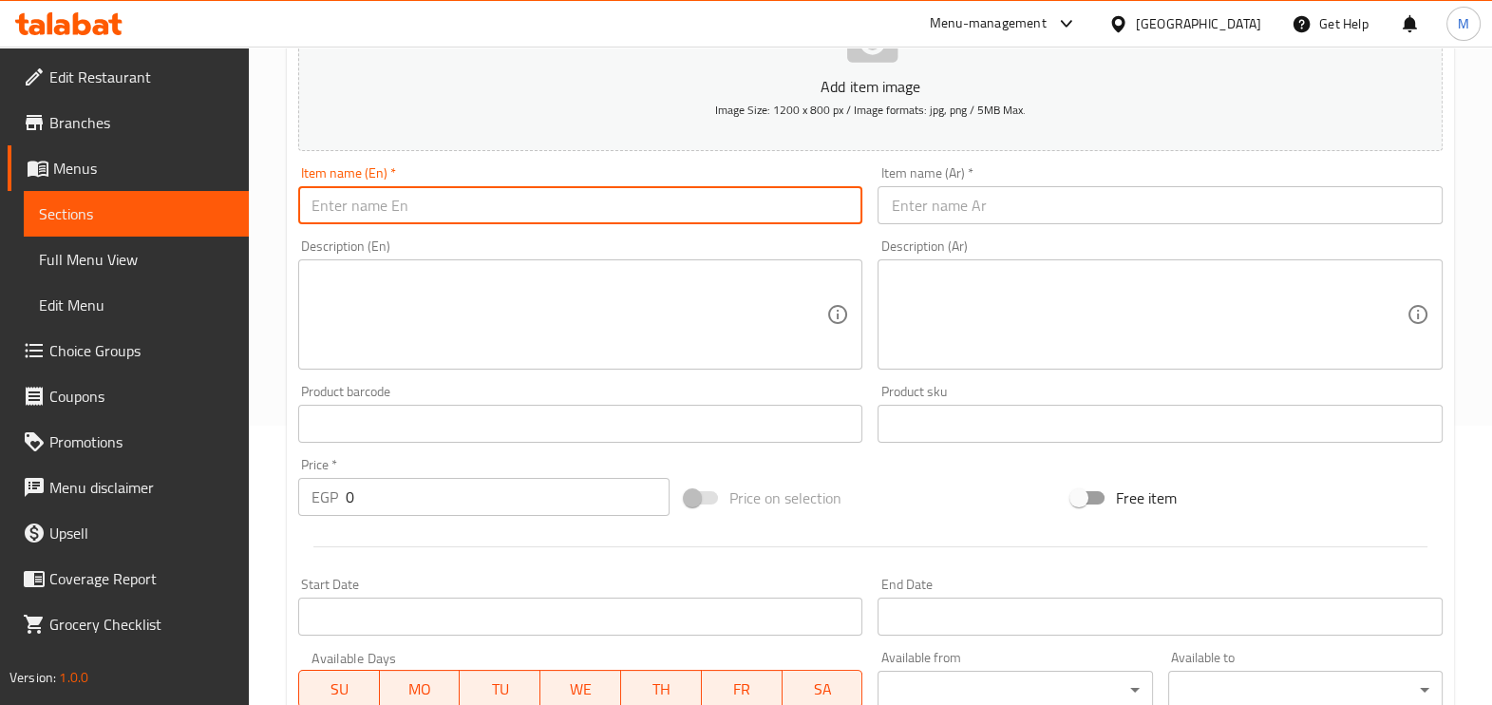
paste input "Meat crepe burger"
type input "Meat crepe burger"
click at [956, 185] on div "Item name (Ar)   * Item name (Ar) *" at bounding box center [1159, 195] width 565 height 58
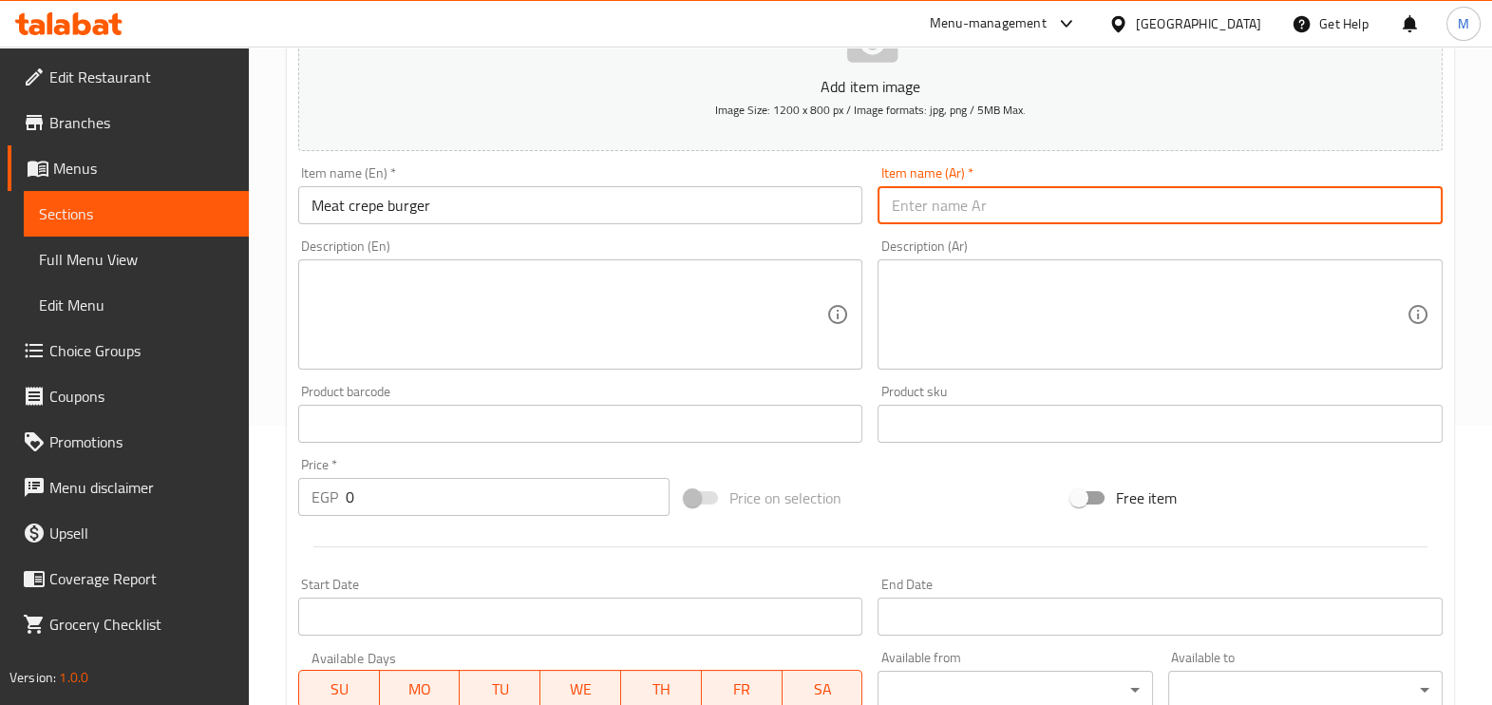
paste input "كريب برجر لحمه"
type input "كريب برجر لحمه"
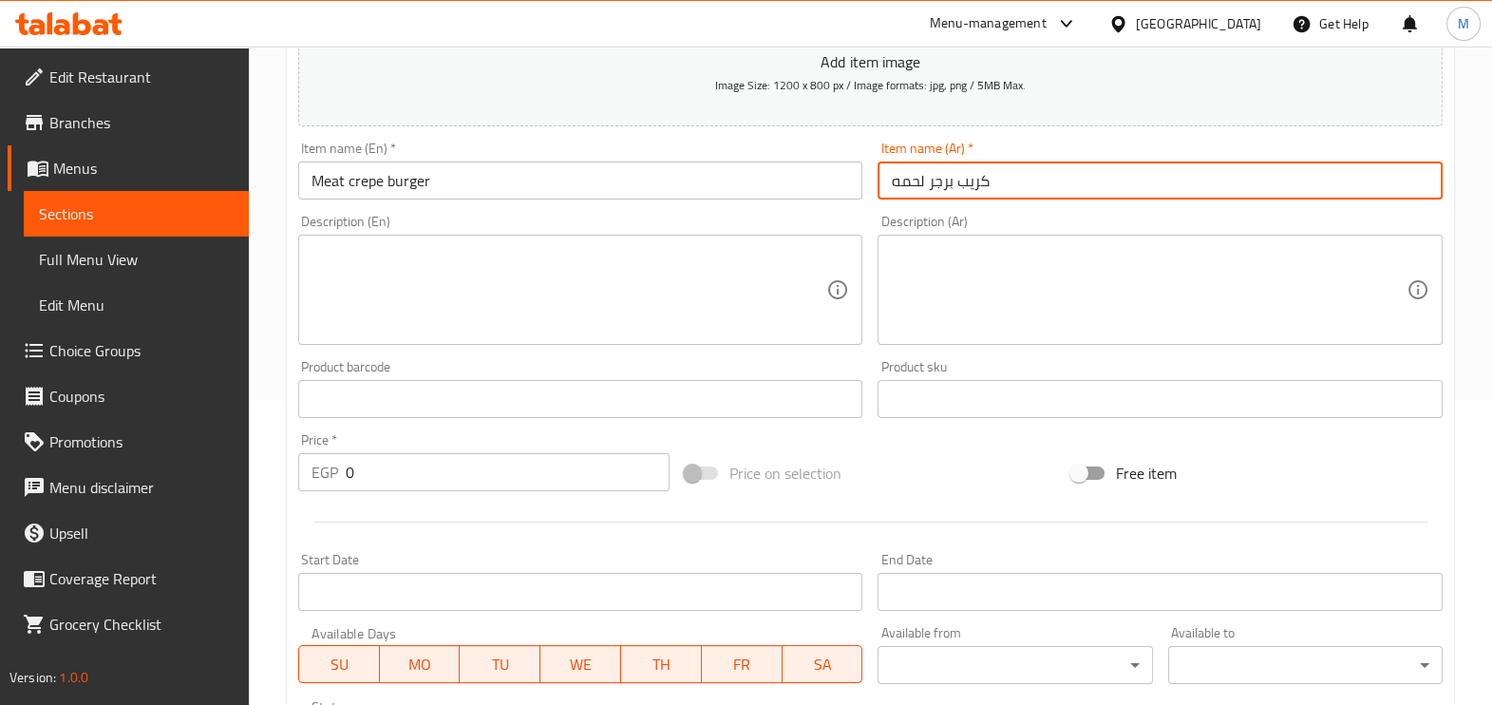
scroll to position [635, 0]
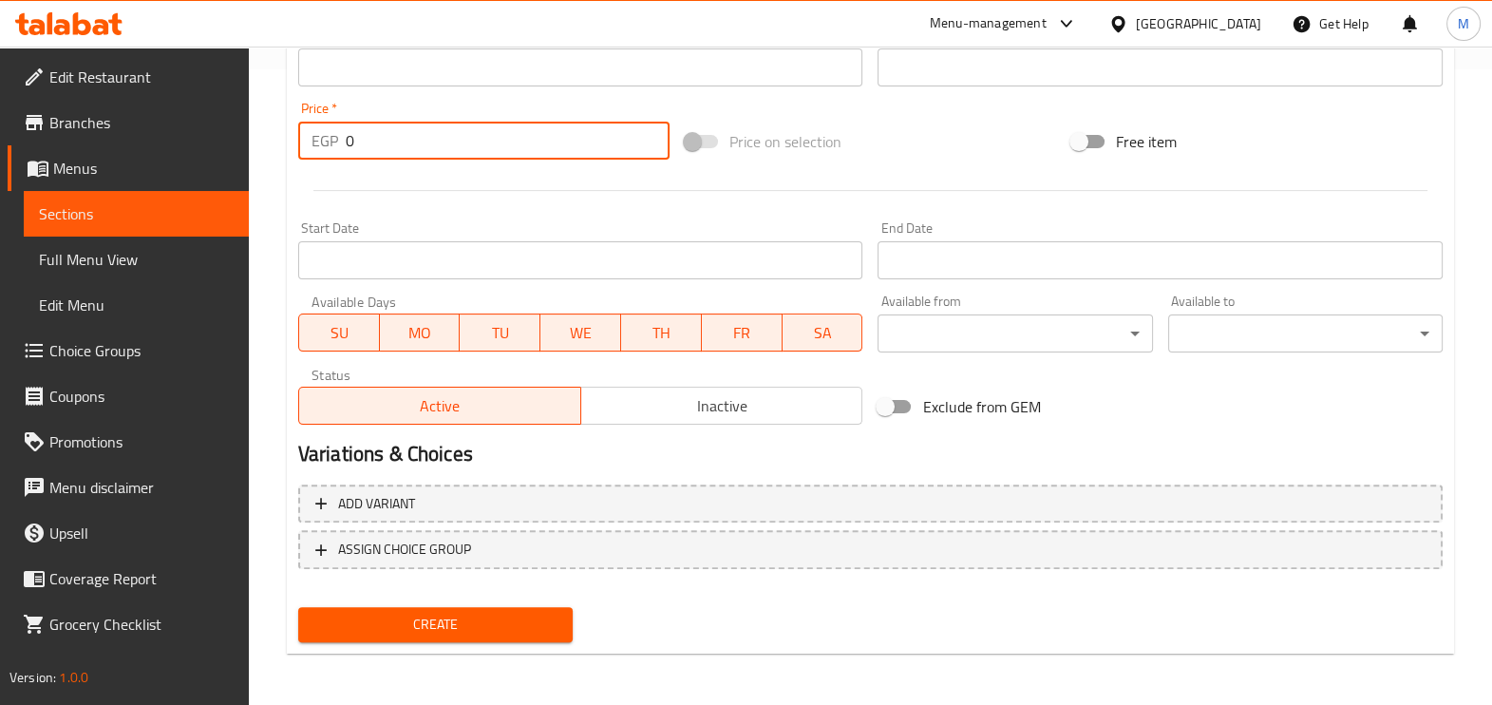
click at [398, 138] on input "0" at bounding box center [508, 141] width 324 height 38
type input "95"
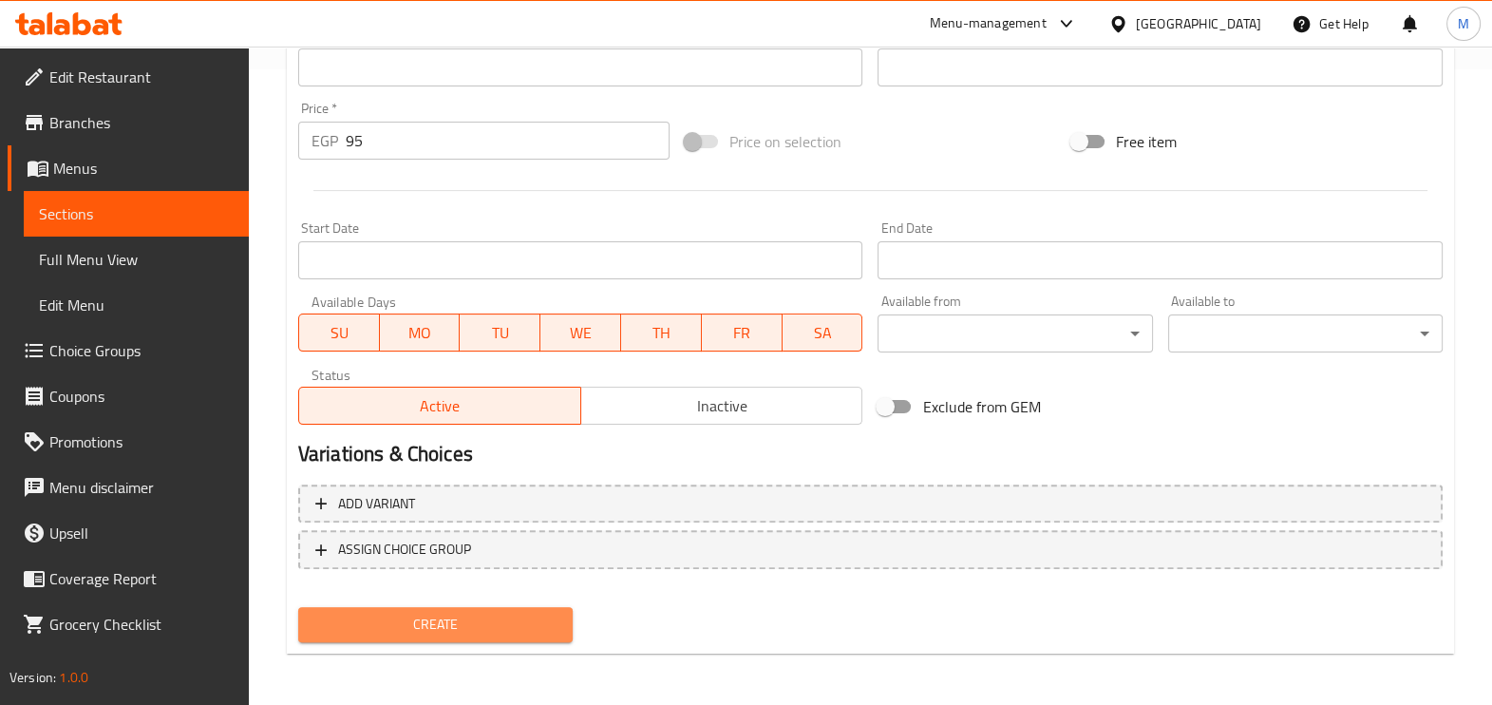
click at [347, 607] on button "Create" at bounding box center [435, 624] width 274 height 35
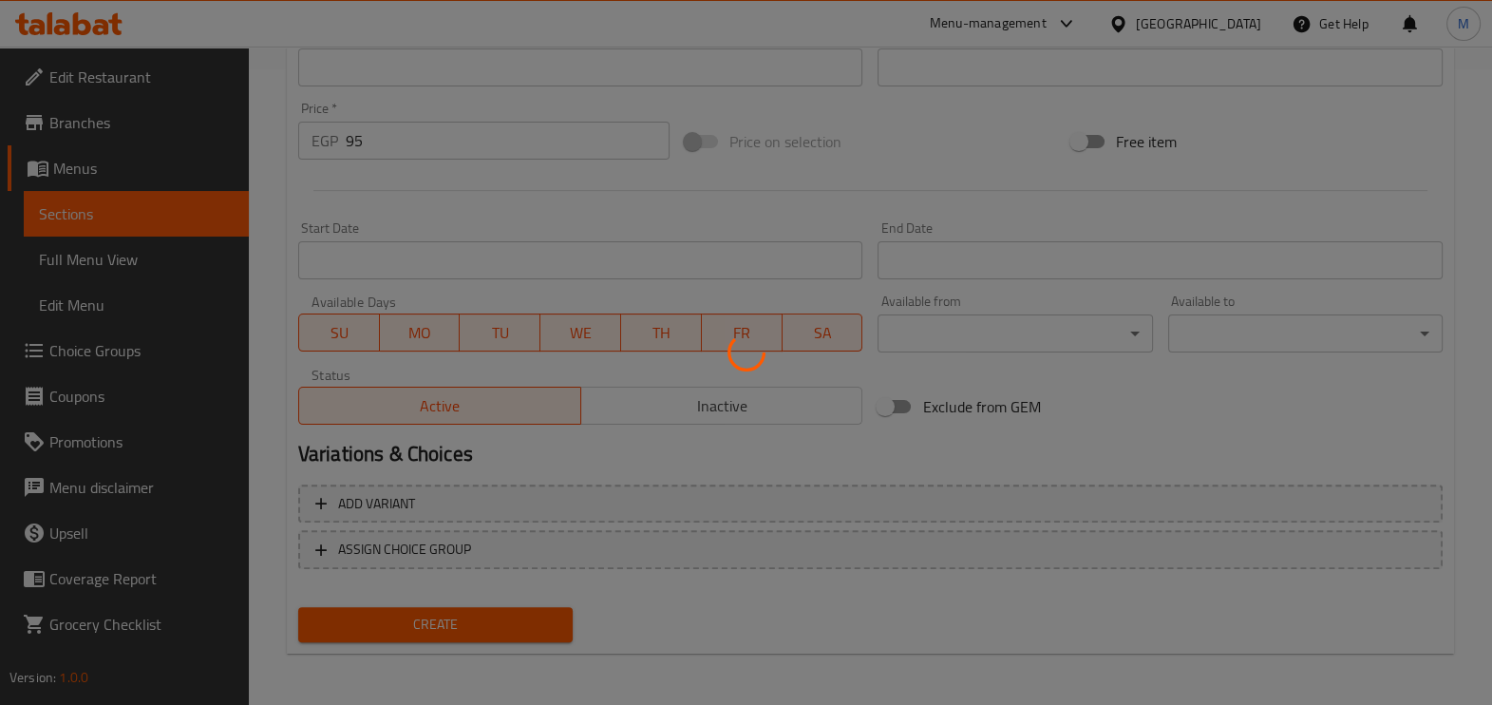
type input "0"
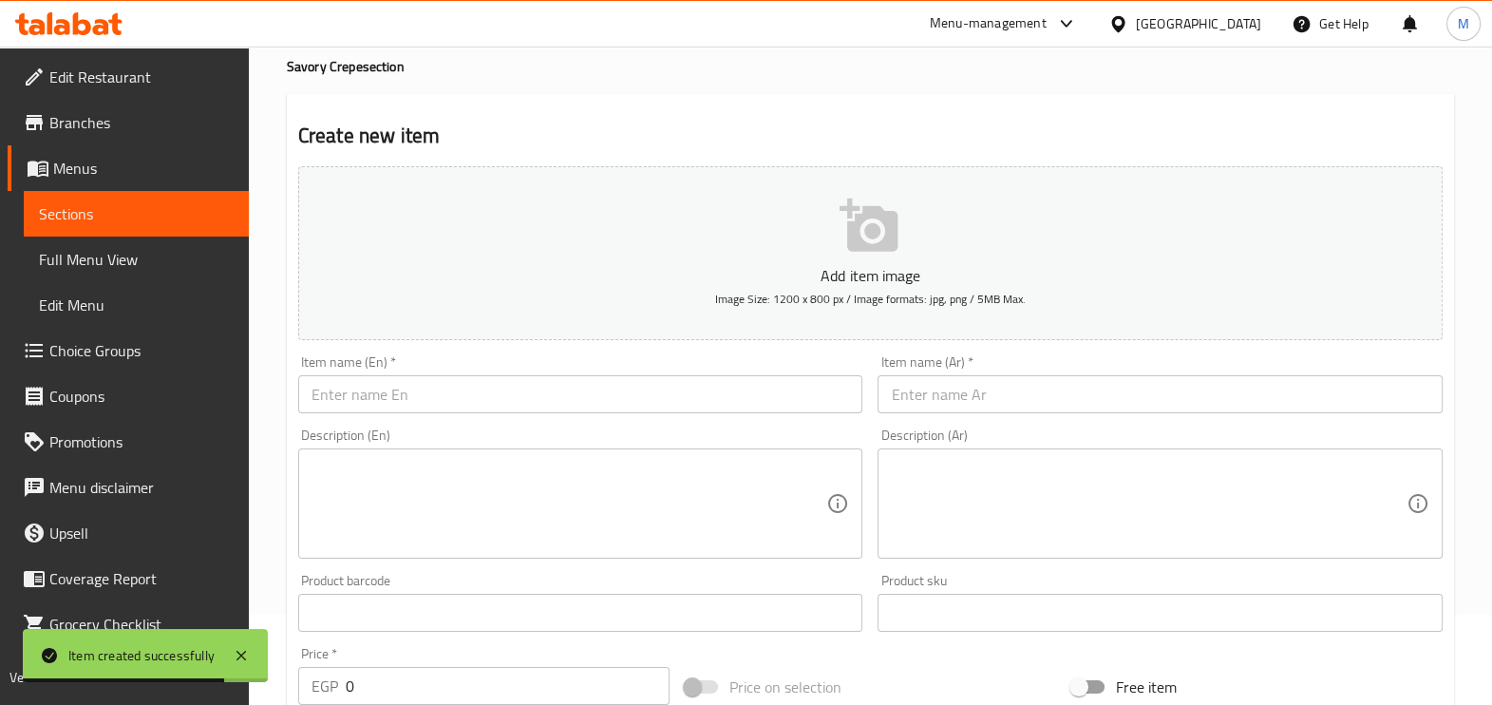
scroll to position [42, 0]
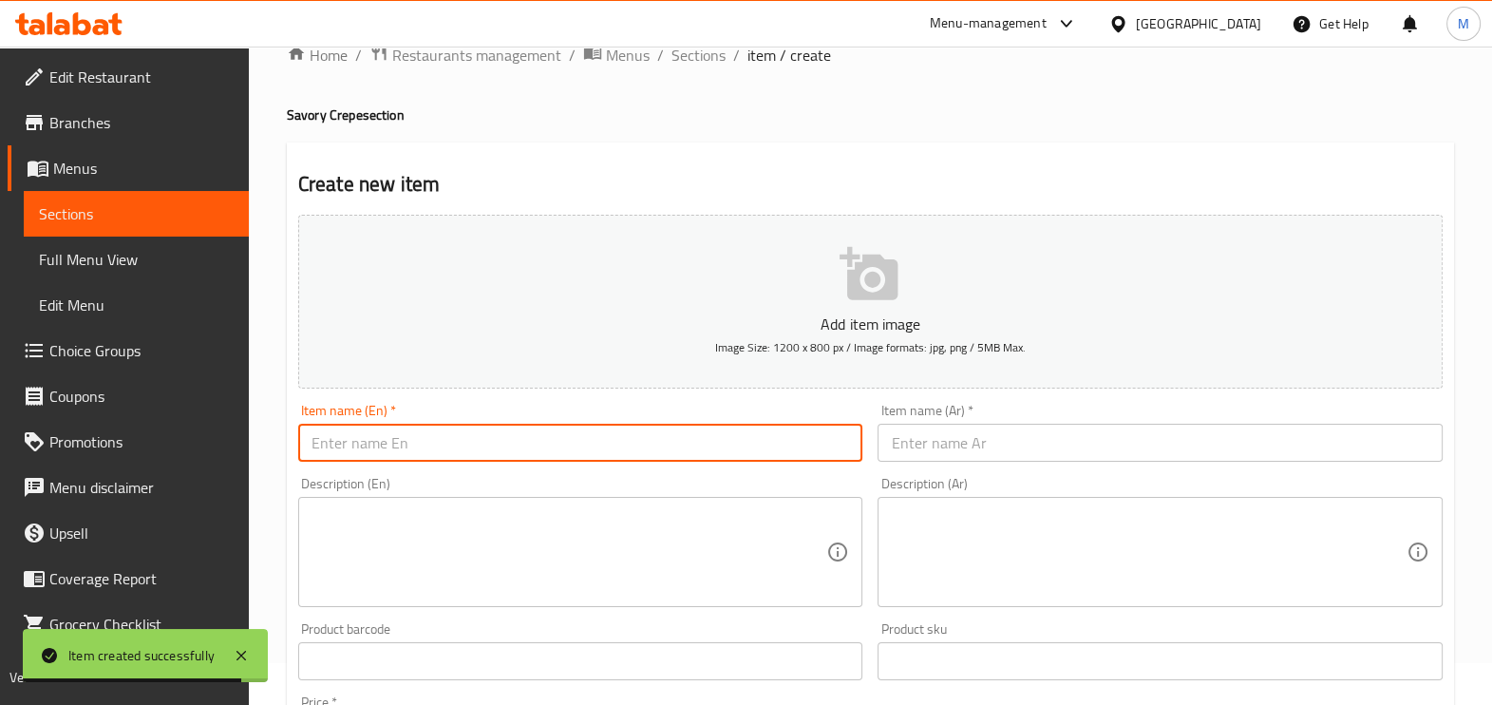
click at [465, 444] on input "text" at bounding box center [580, 442] width 565 height 38
paste input "Chicken crepe burger"
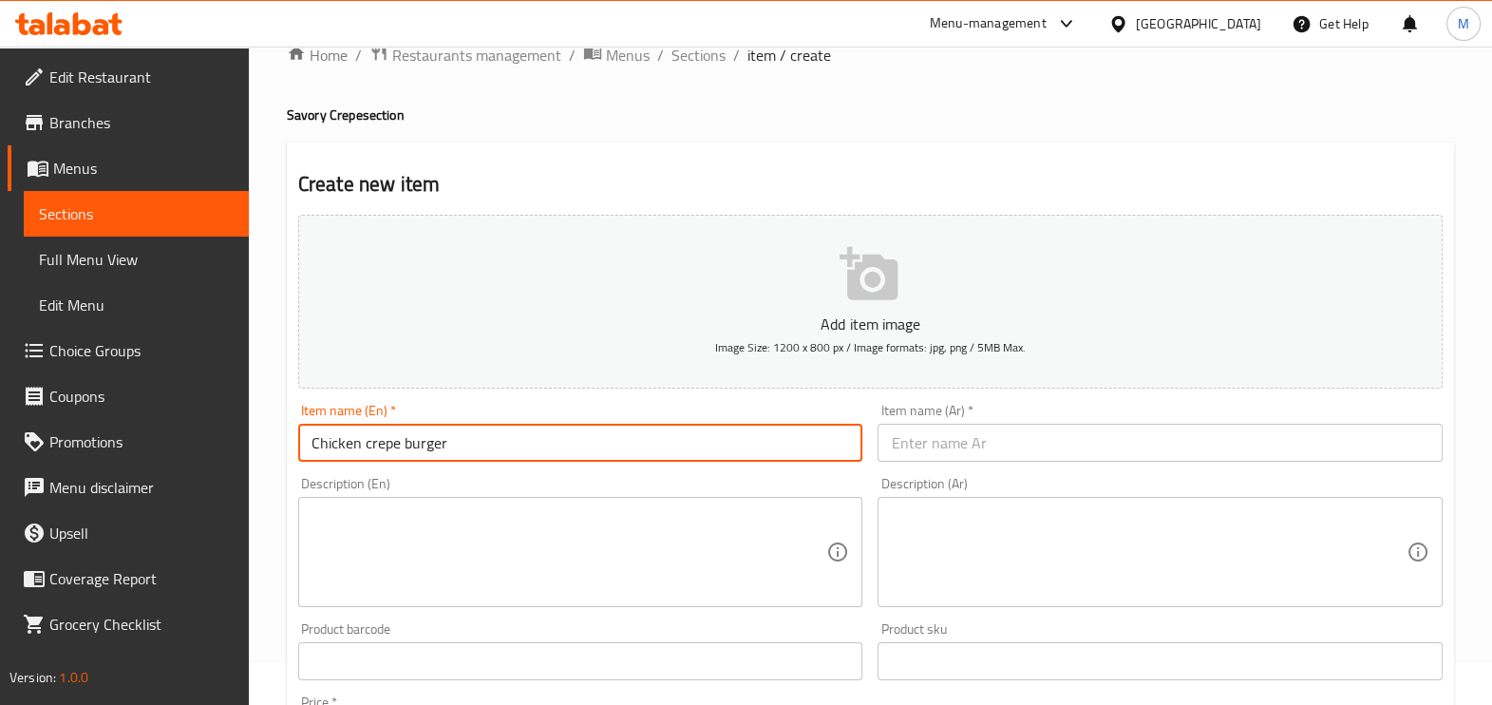
type input "Chicken crepe burger"
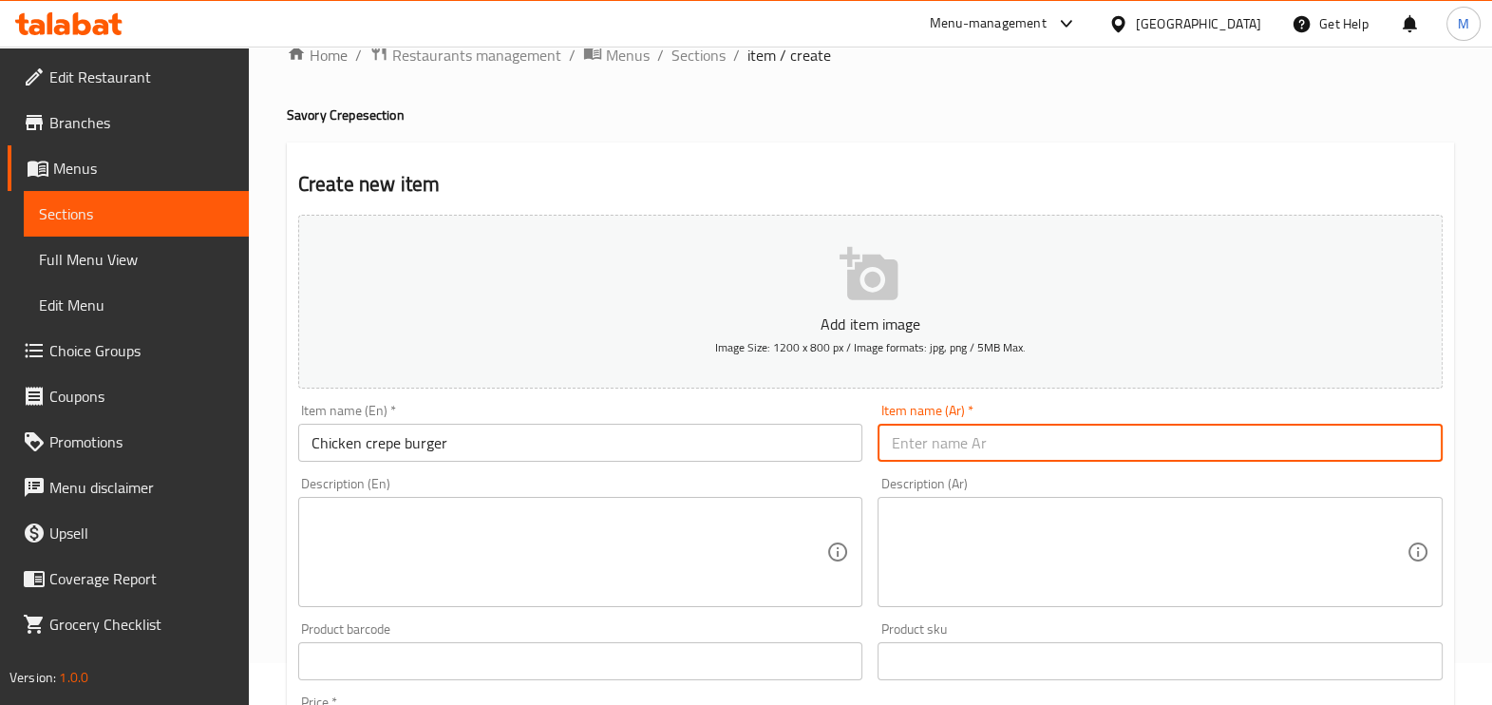
click at [997, 450] on input "text" at bounding box center [1159, 442] width 565 height 38
paste input "كريب برجر فراخ"
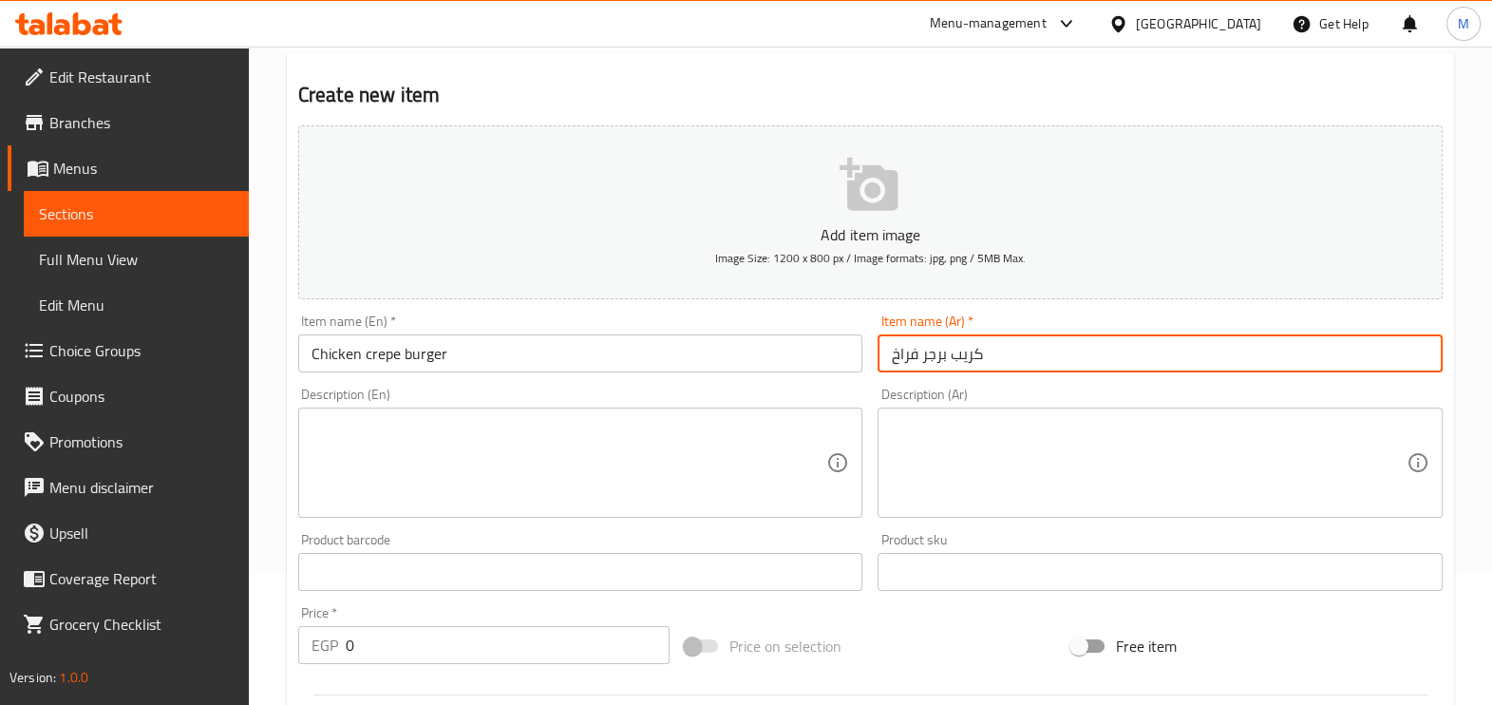
scroll to position [635, 0]
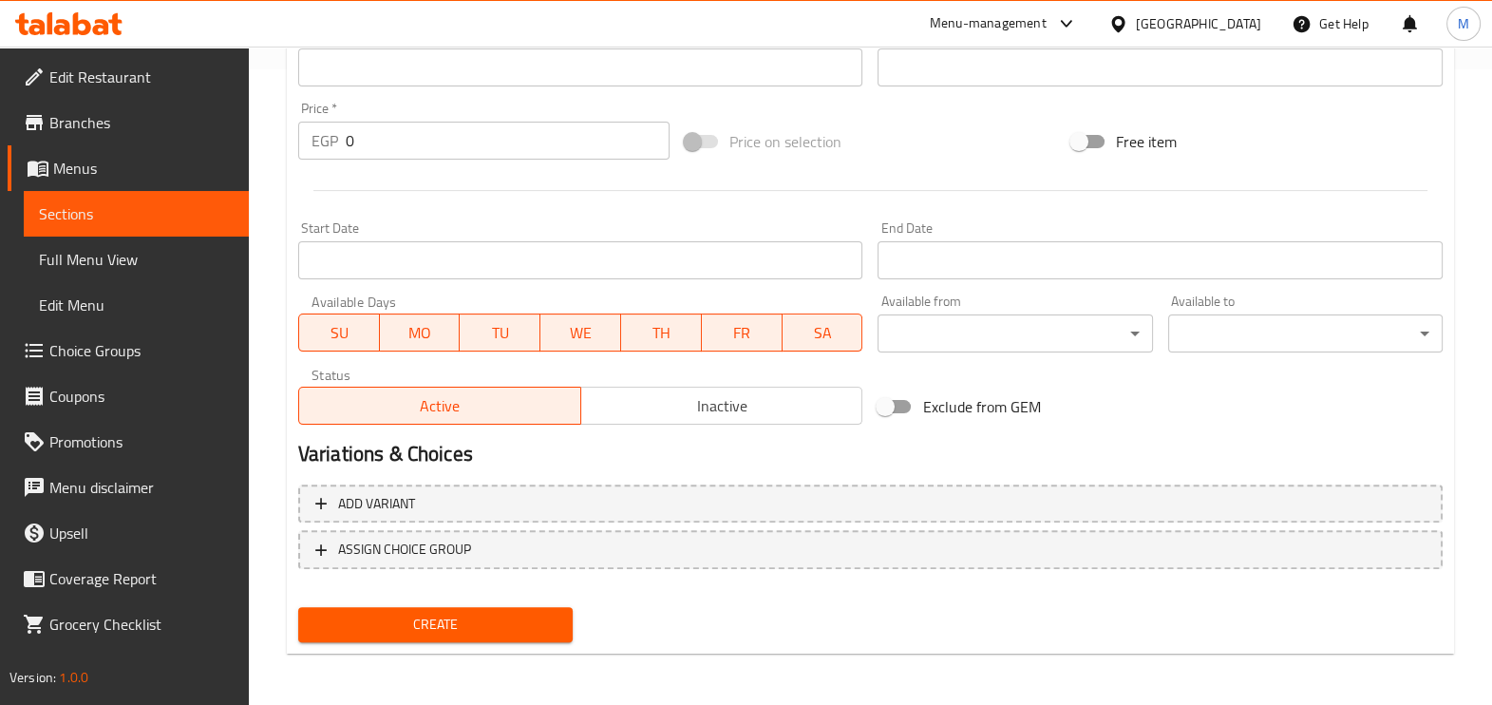
type input "كريب برجر فراخ"
click at [405, 145] on input "0" at bounding box center [508, 141] width 324 height 38
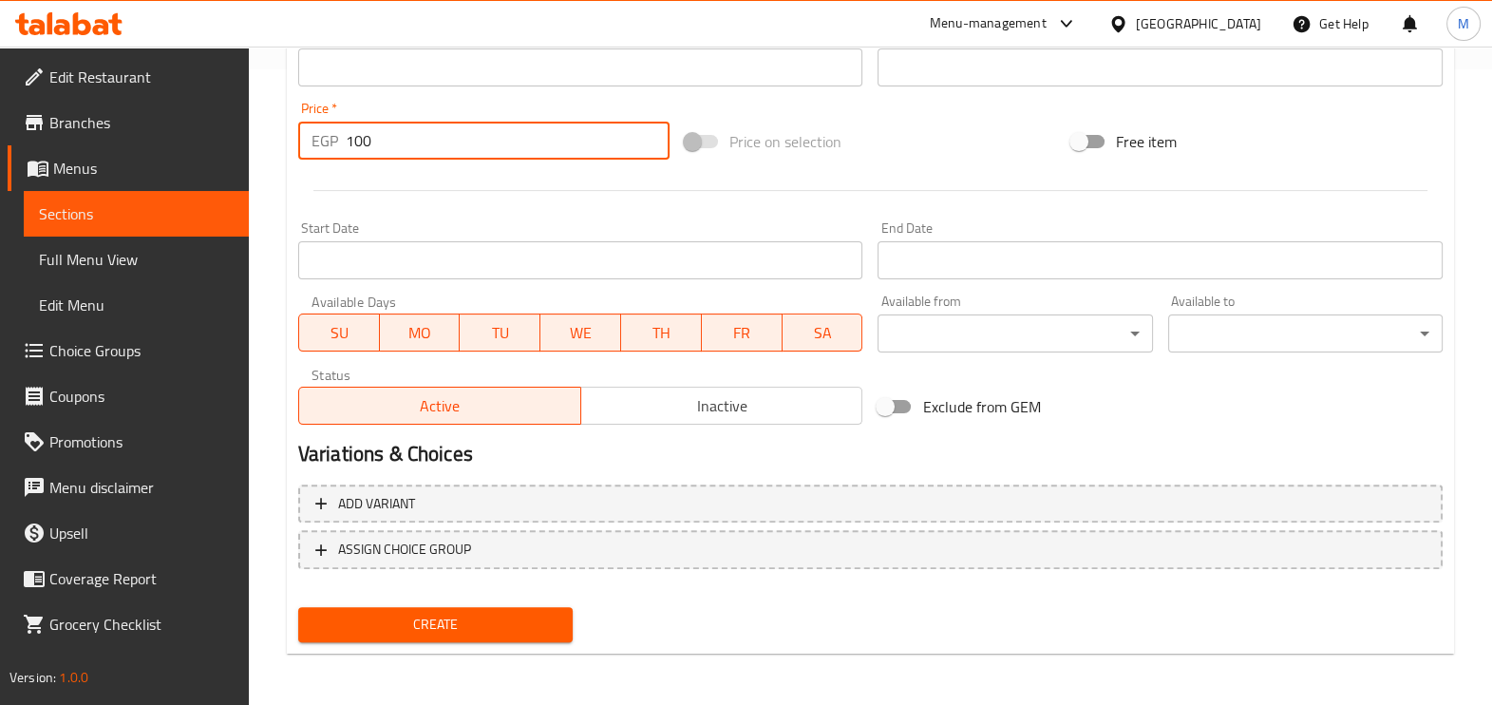
type input "100"
click at [412, 627] on span "Create" at bounding box center [435, 624] width 244 height 24
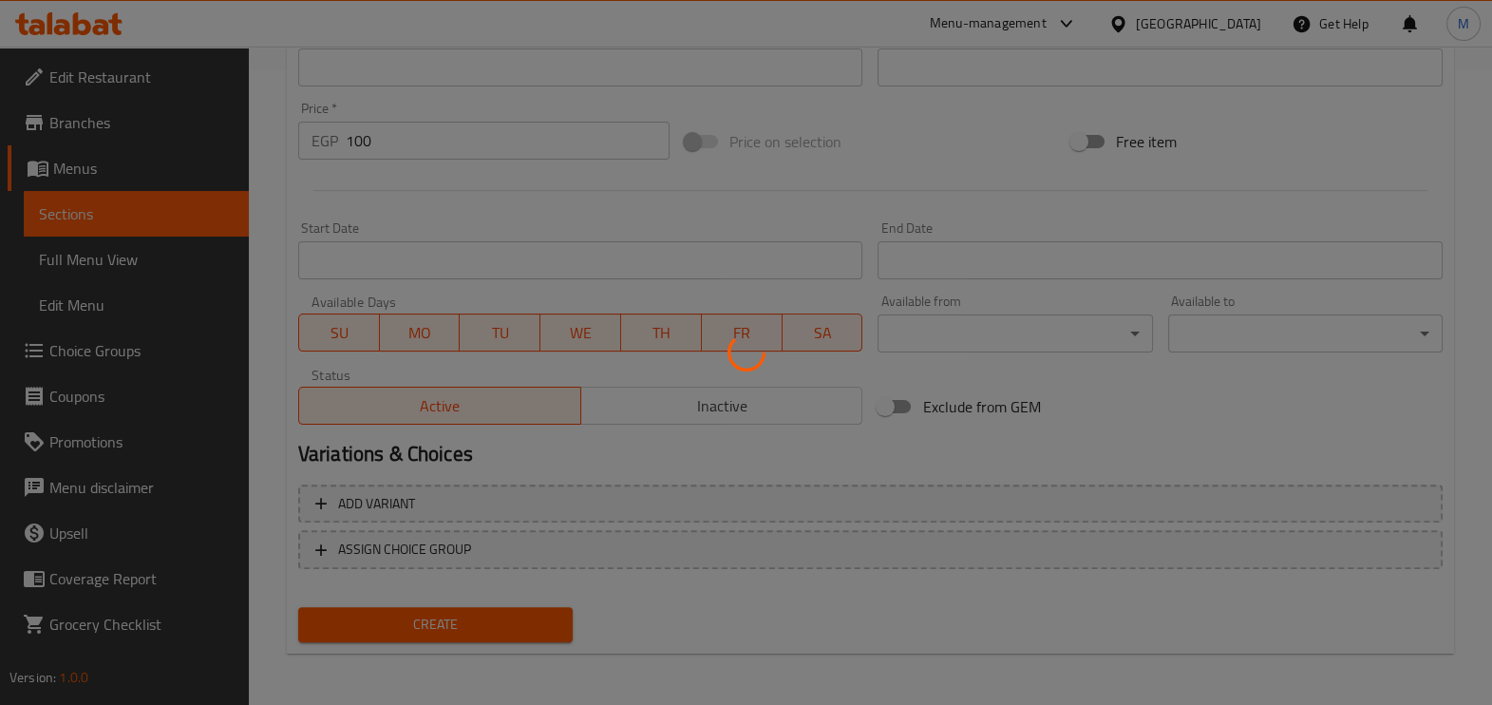
type input "0"
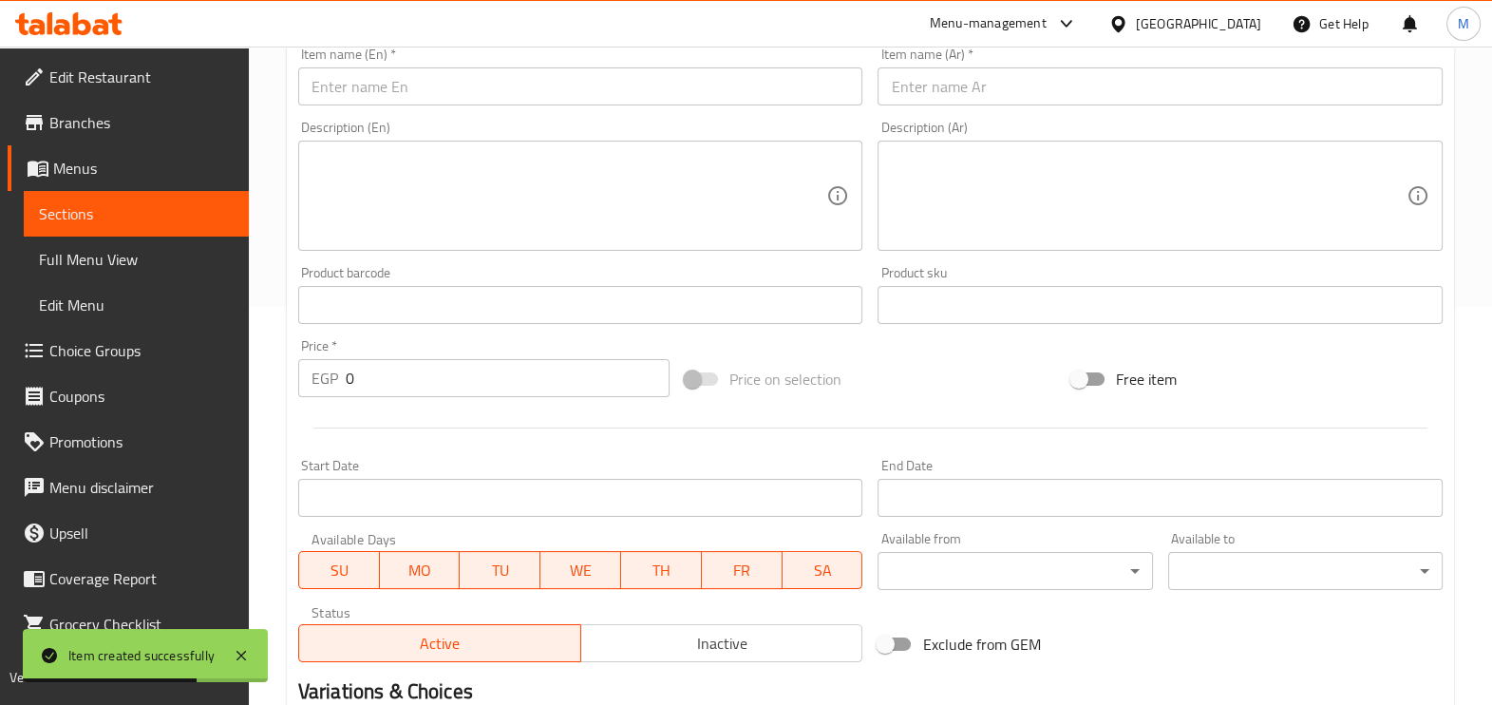
scroll to position [279, 0]
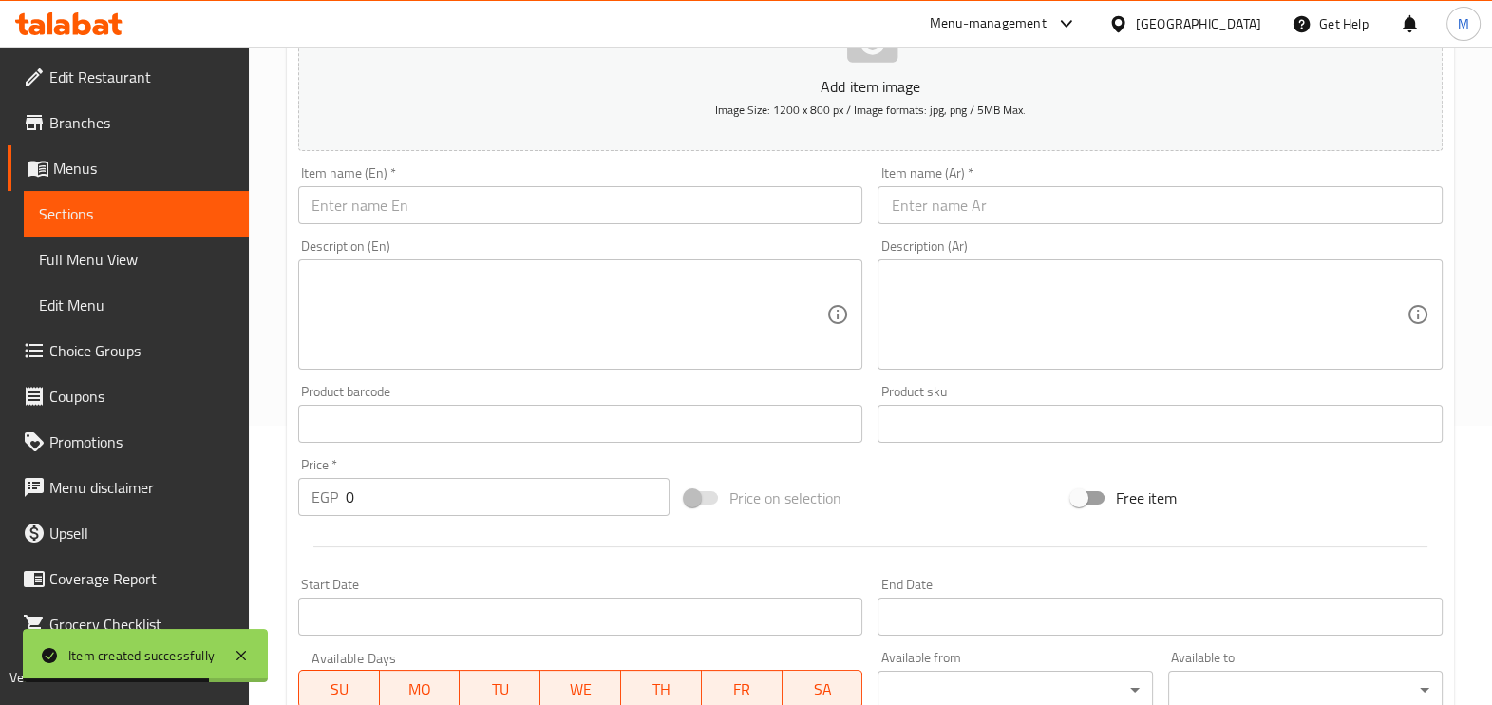
click at [423, 214] on input "text" at bounding box center [580, 205] width 565 height 38
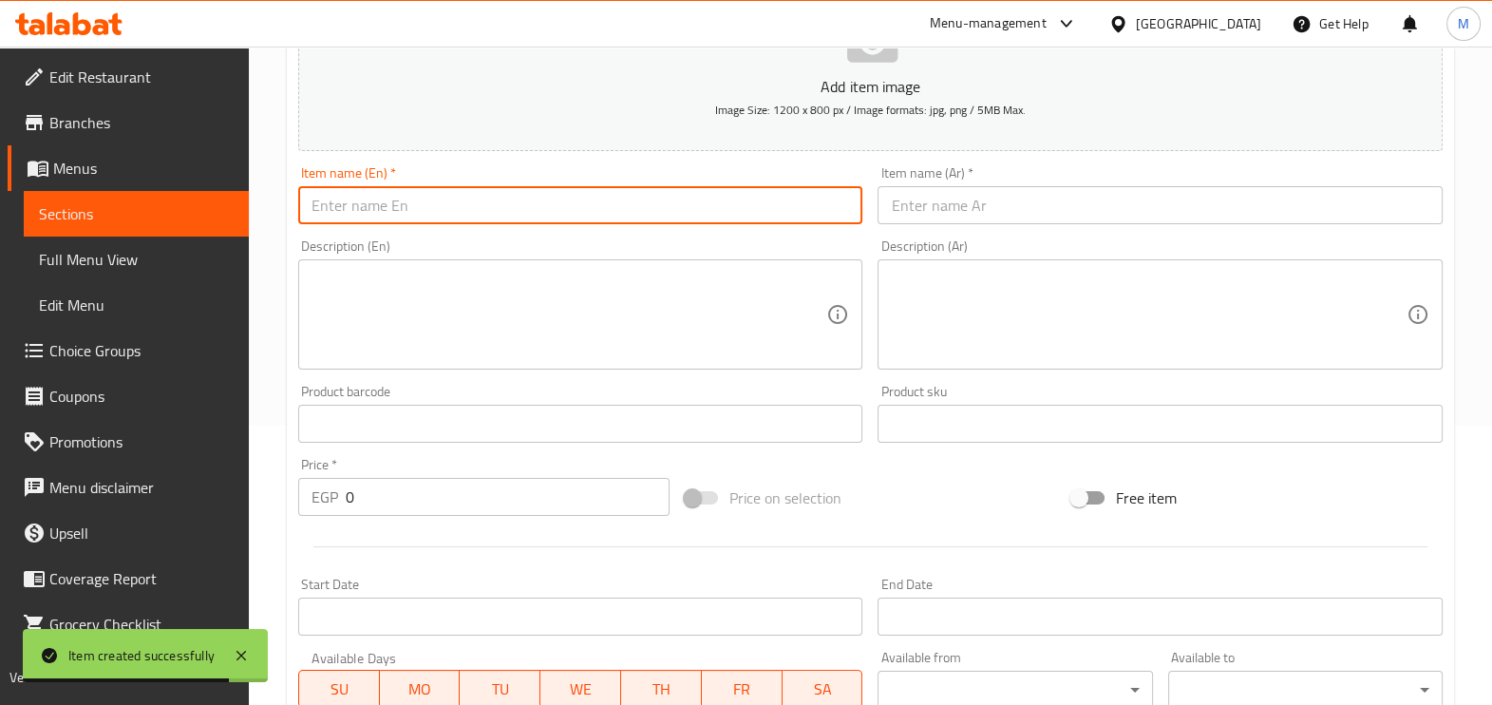
paste input "Shawarma Chicken Crepe"
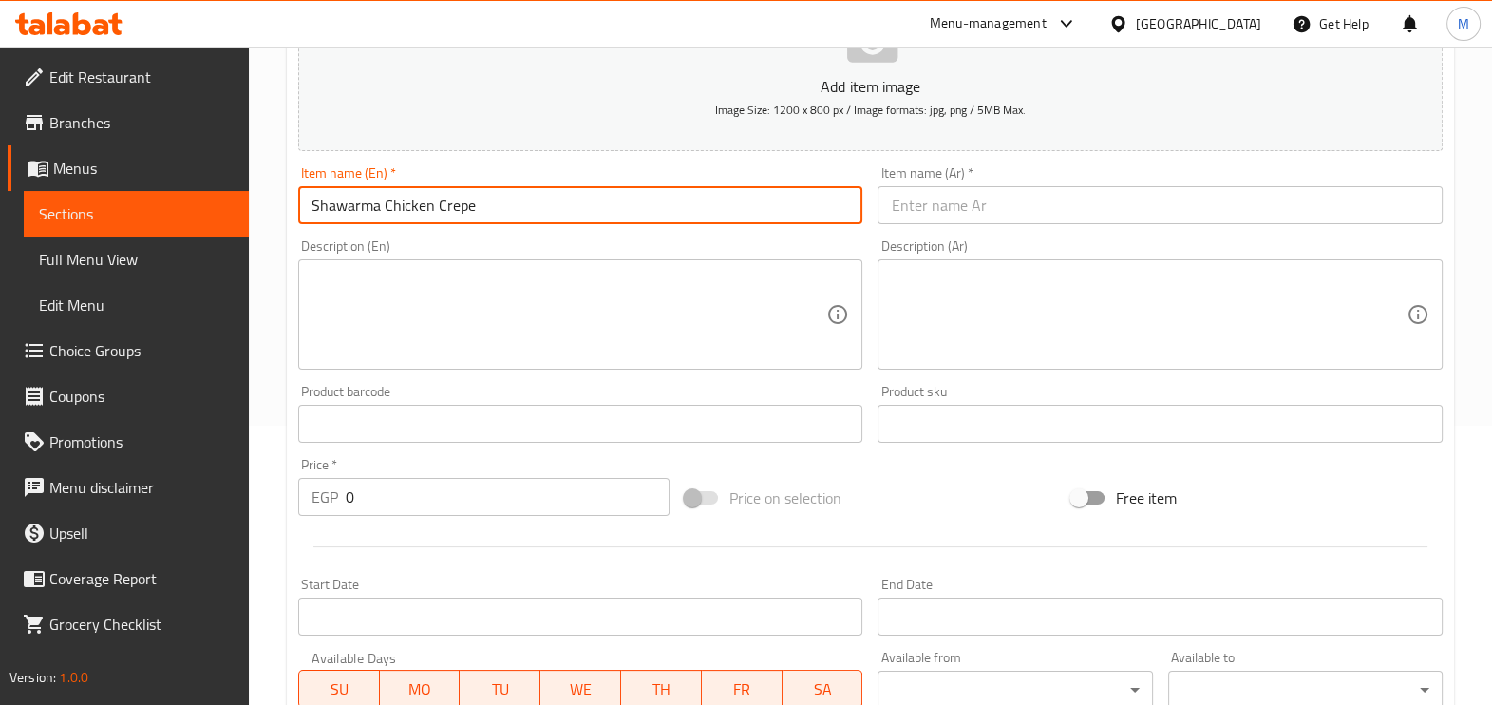
type input "Shawarma Chicken Crepe"
click at [926, 214] on input "text" at bounding box center [1159, 205] width 565 height 38
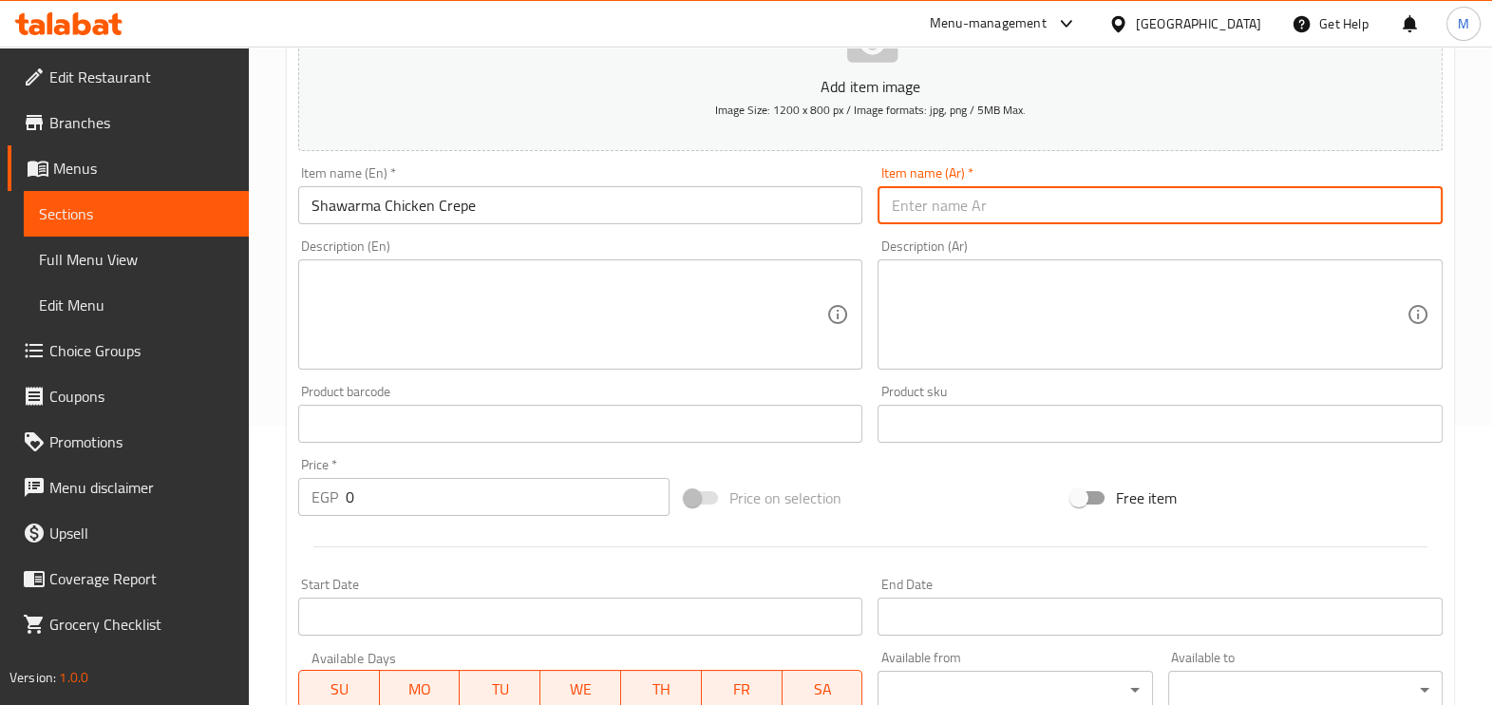
paste input "كريب شاورما فراخ"
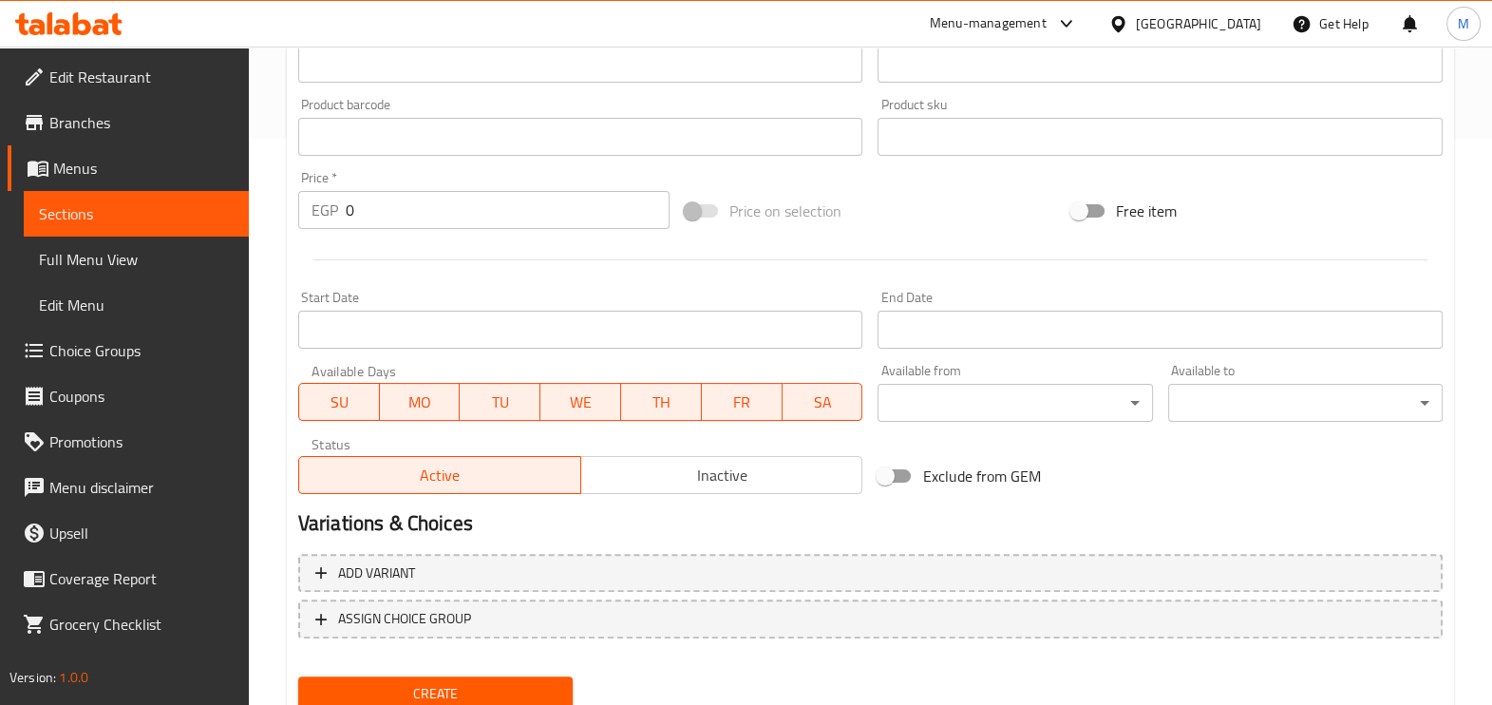
scroll to position [517, 0]
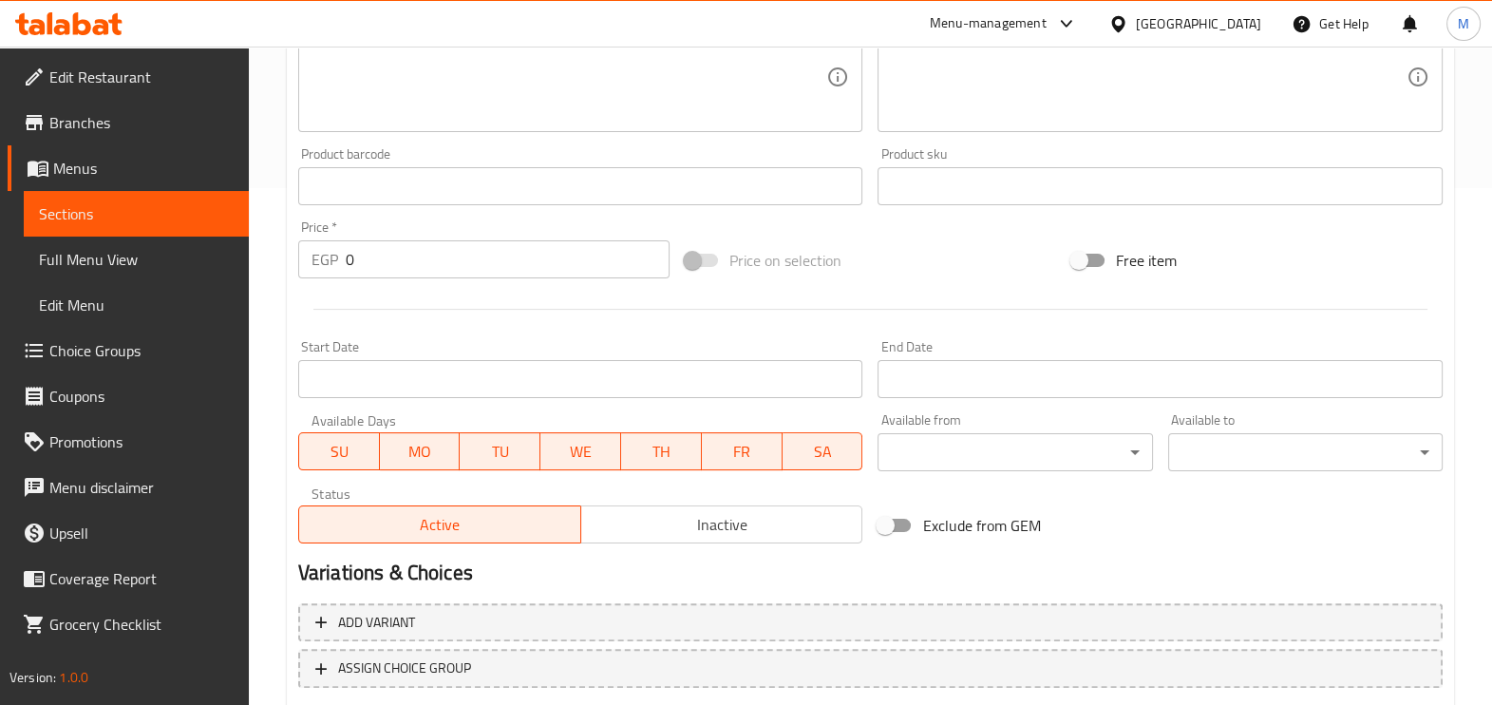
type input "كريب شاورما فراخ"
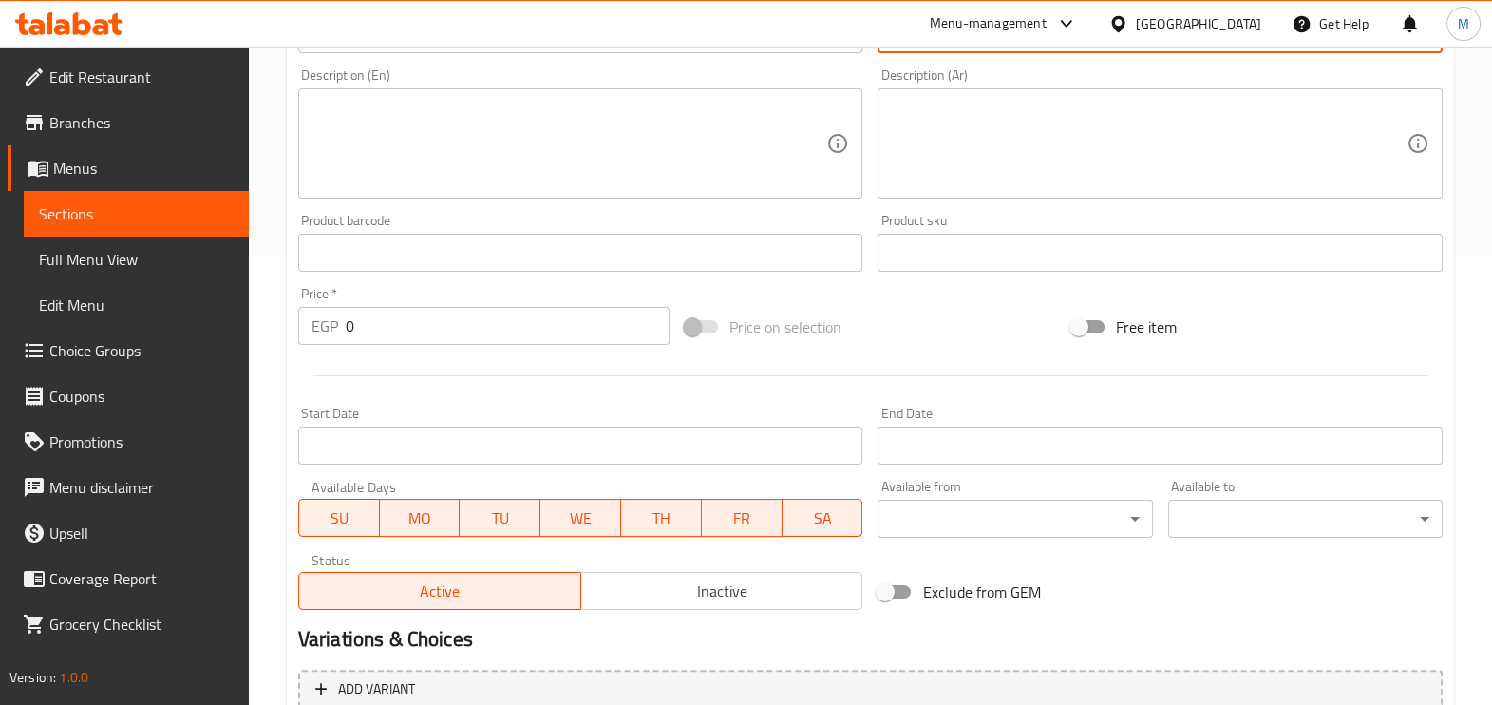
scroll to position [398, 0]
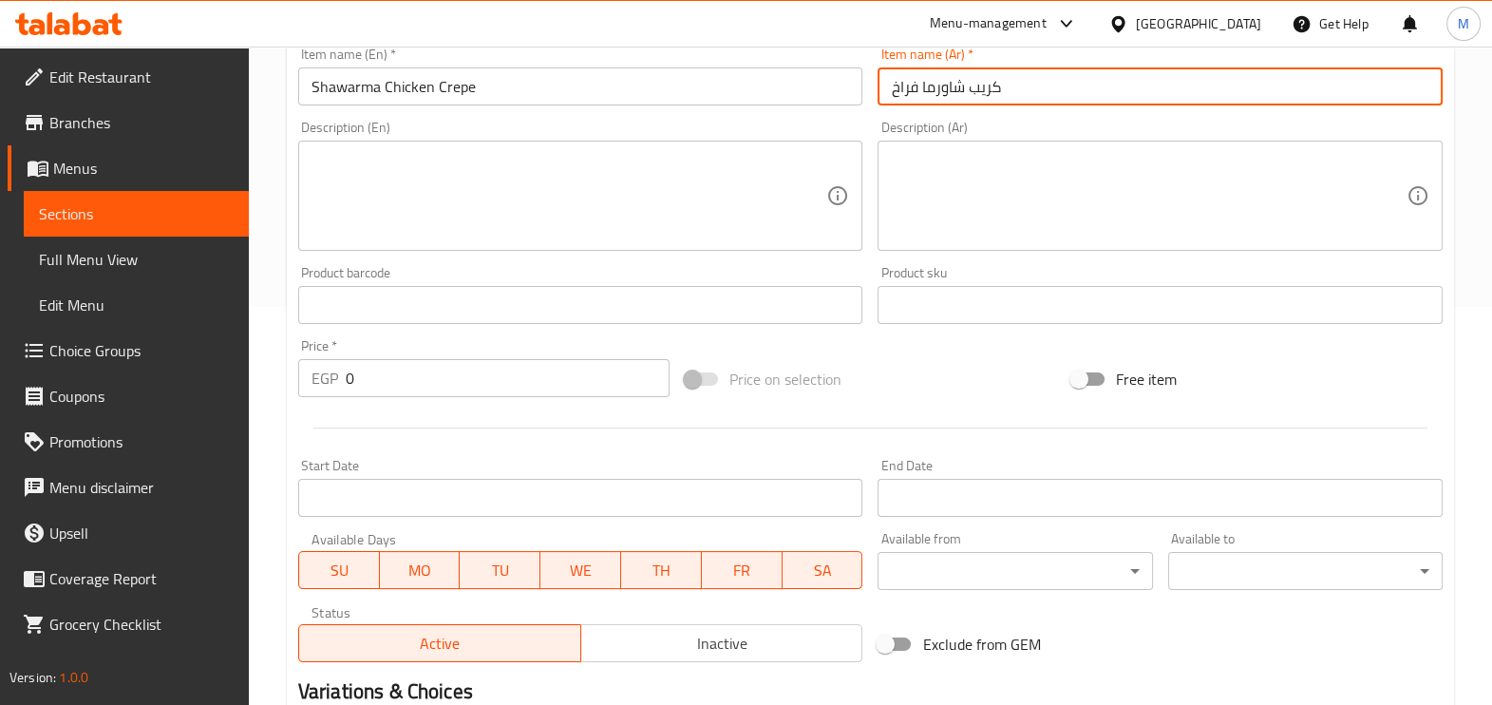
click at [480, 376] on input "0" at bounding box center [508, 378] width 324 height 38
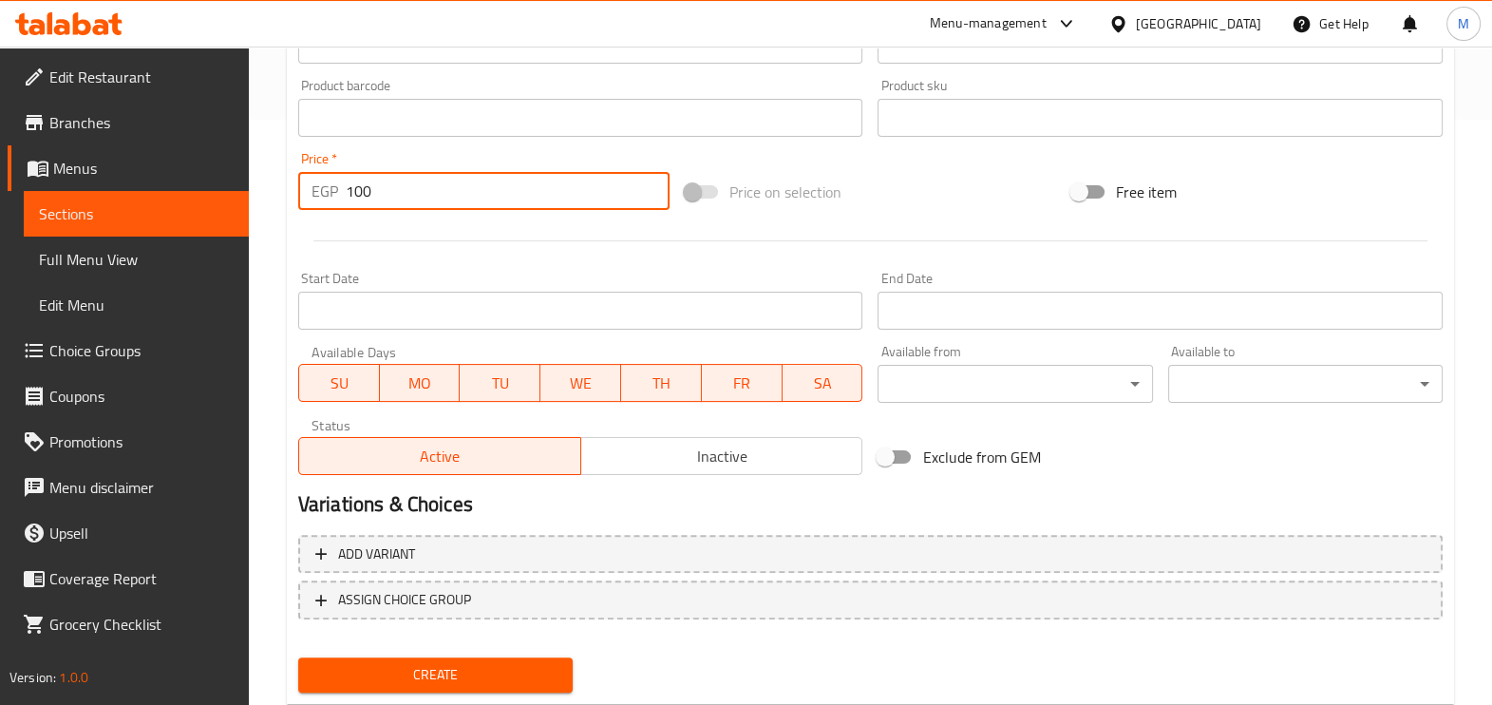
scroll to position [635, 0]
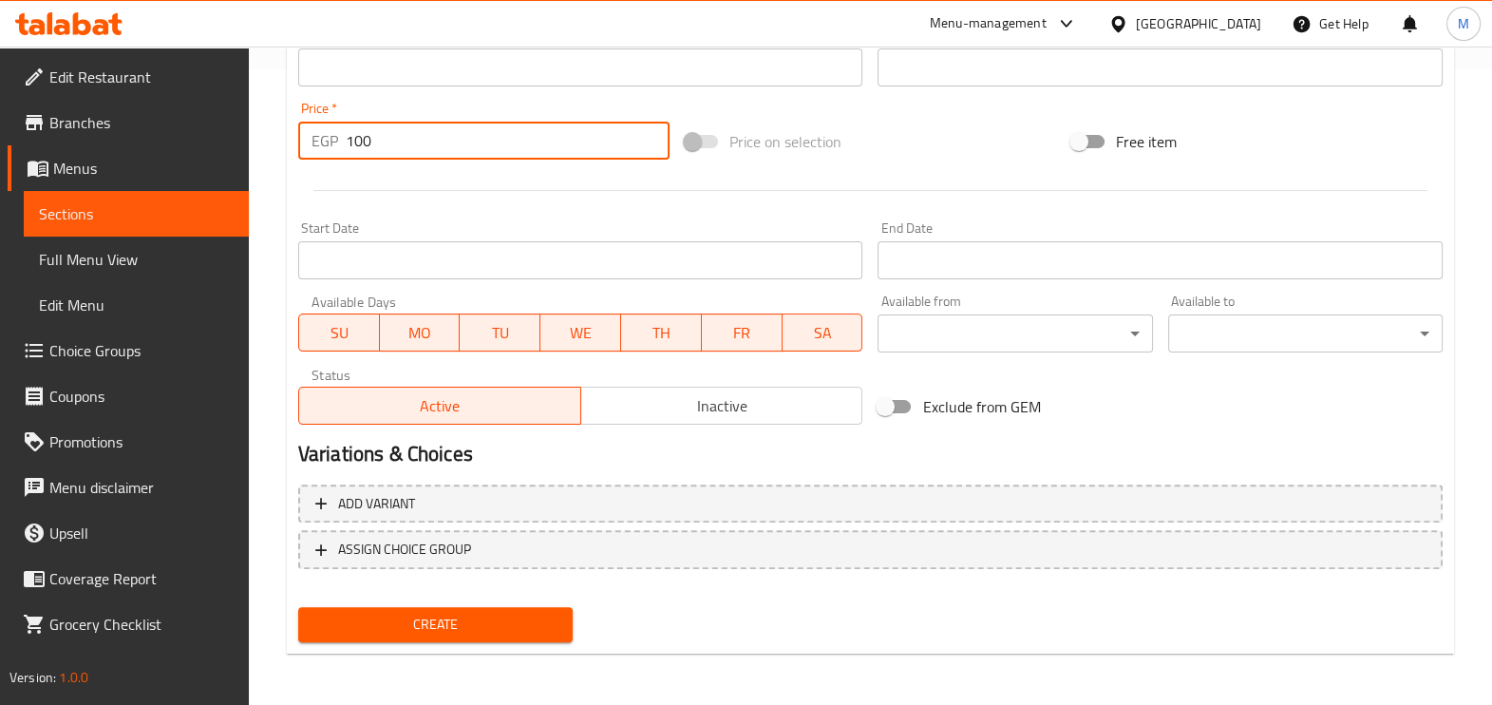
type input "100"
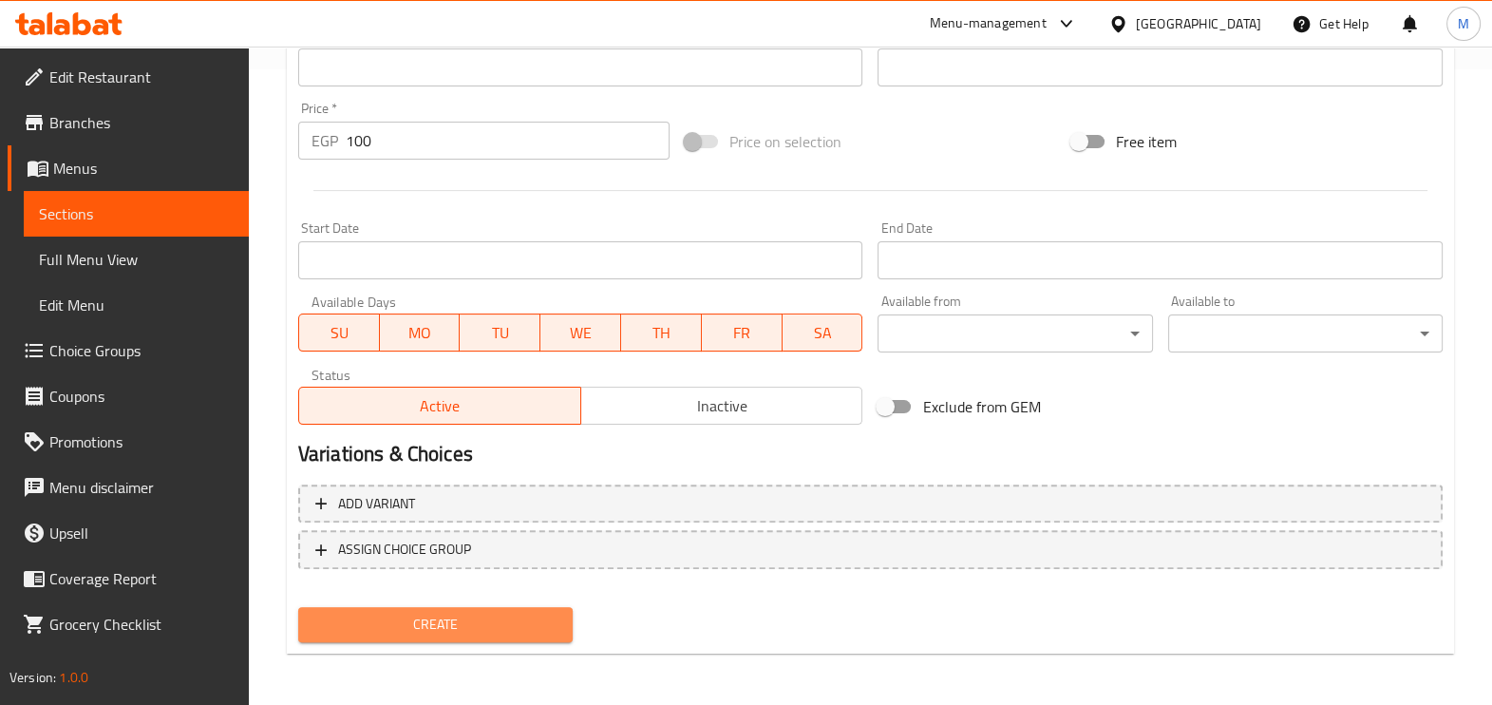
click at [388, 612] on span "Create" at bounding box center [435, 624] width 244 height 24
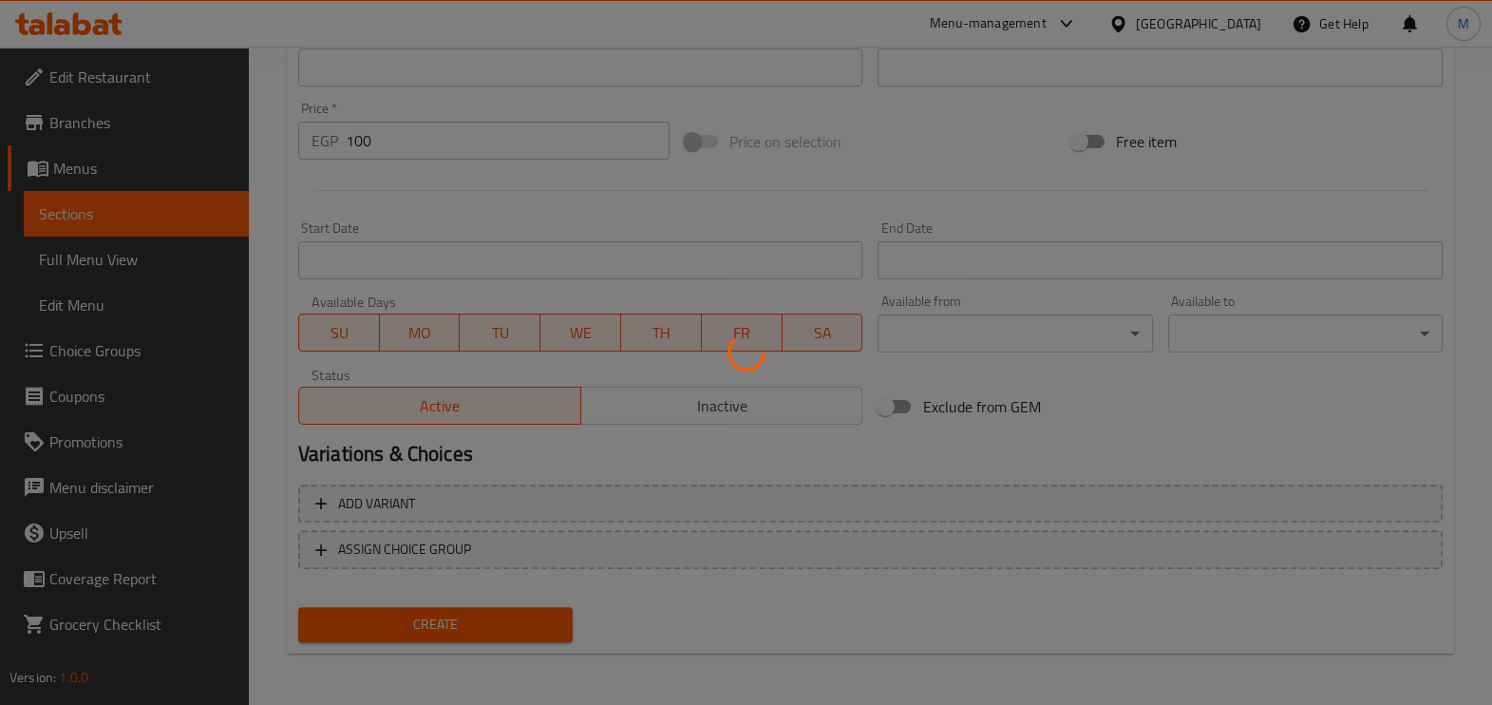
type input "0"
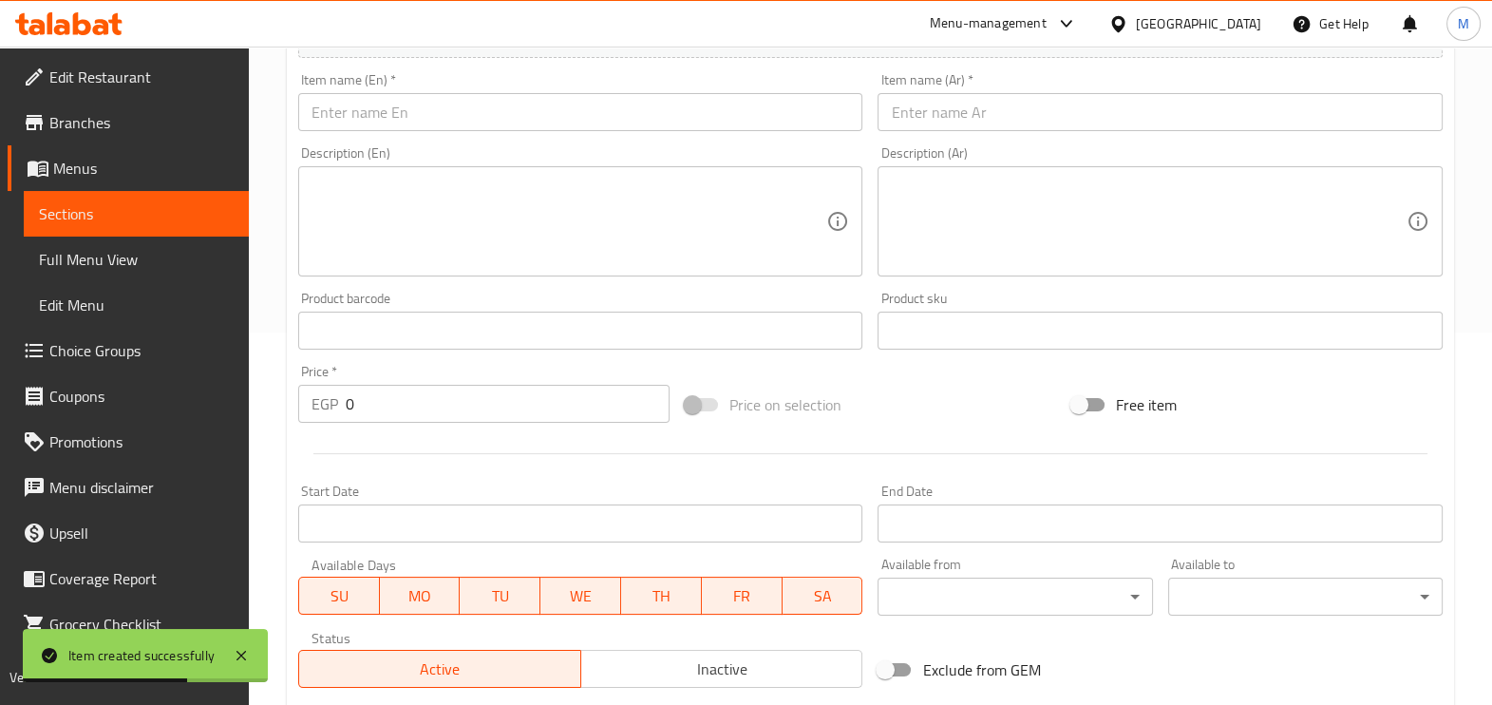
scroll to position [279, 0]
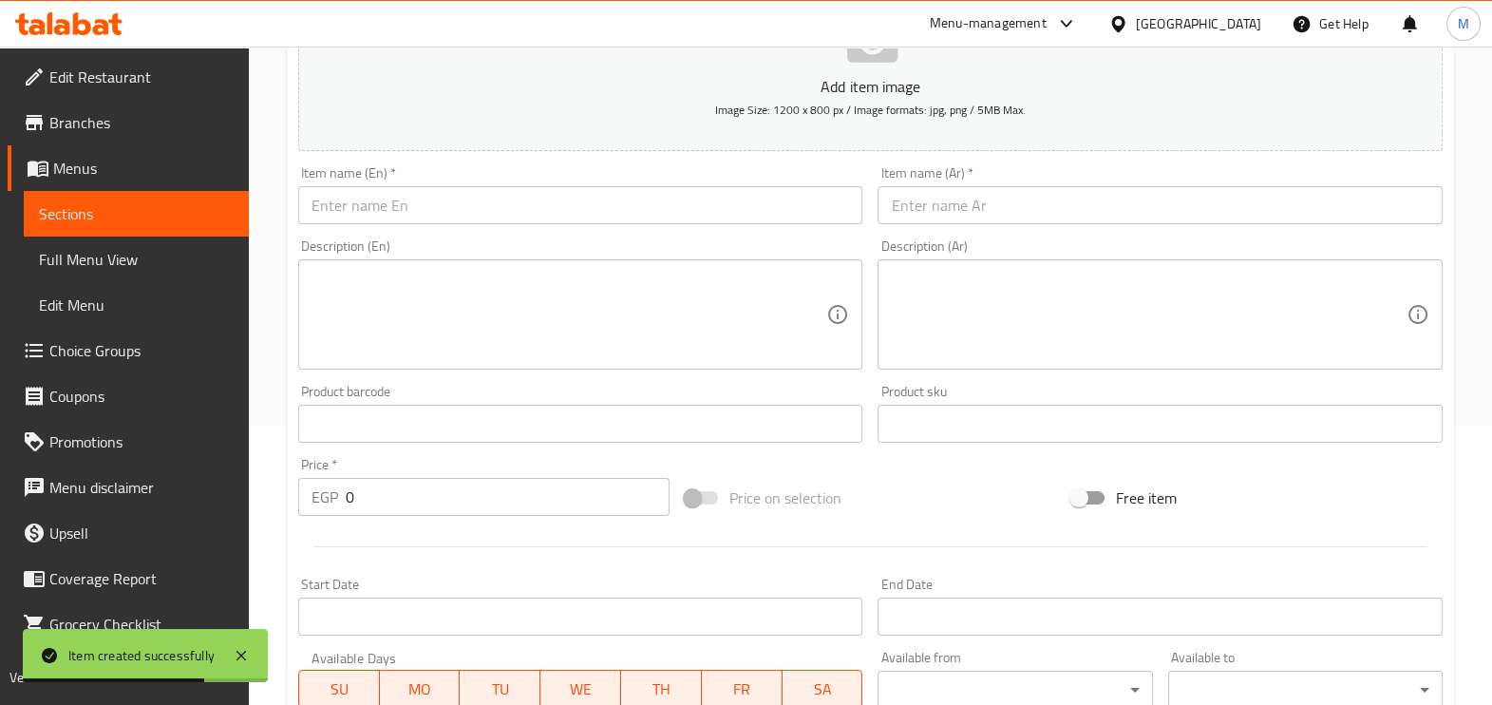
click at [560, 209] on input "text" at bounding box center [580, 205] width 565 height 38
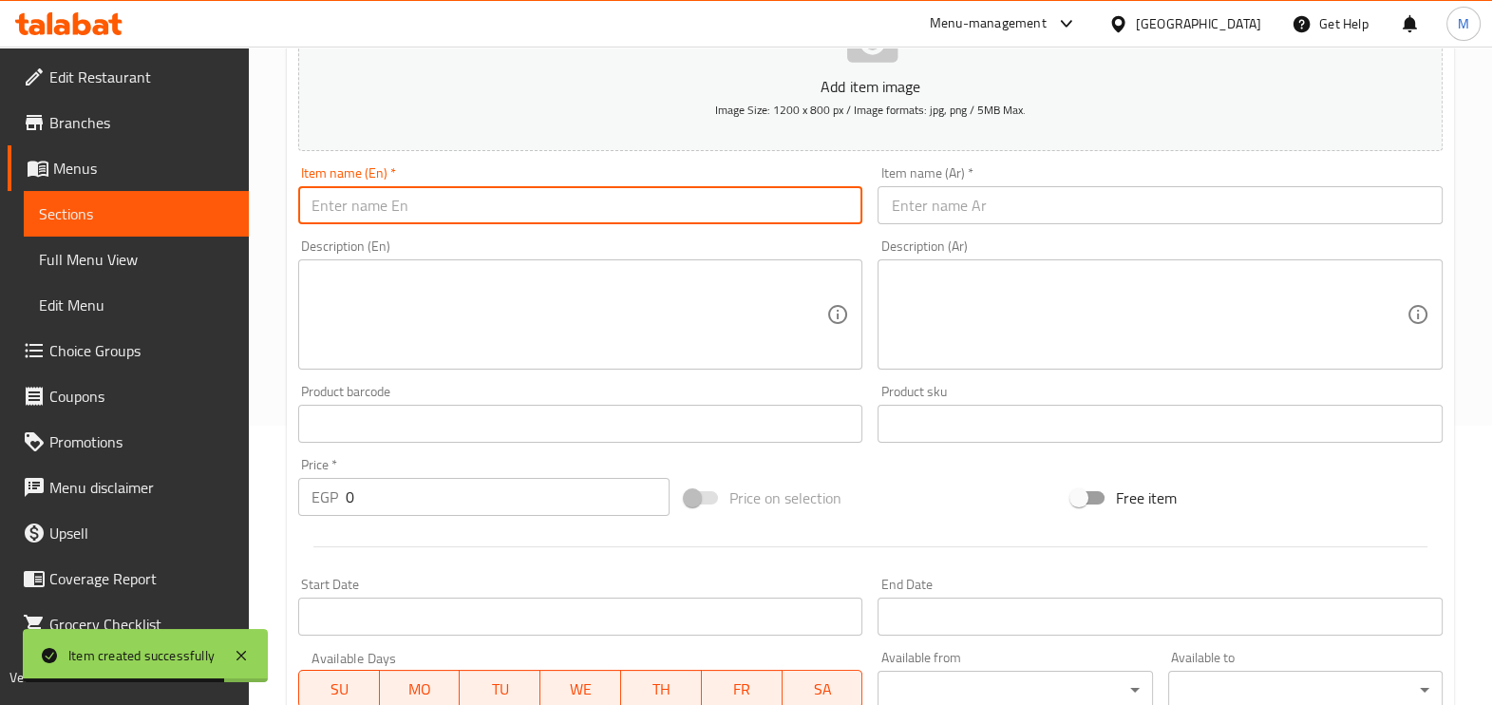
paste input "Barbecue Chicken Crepe"
type input "Barbecue Chicken Crepe"
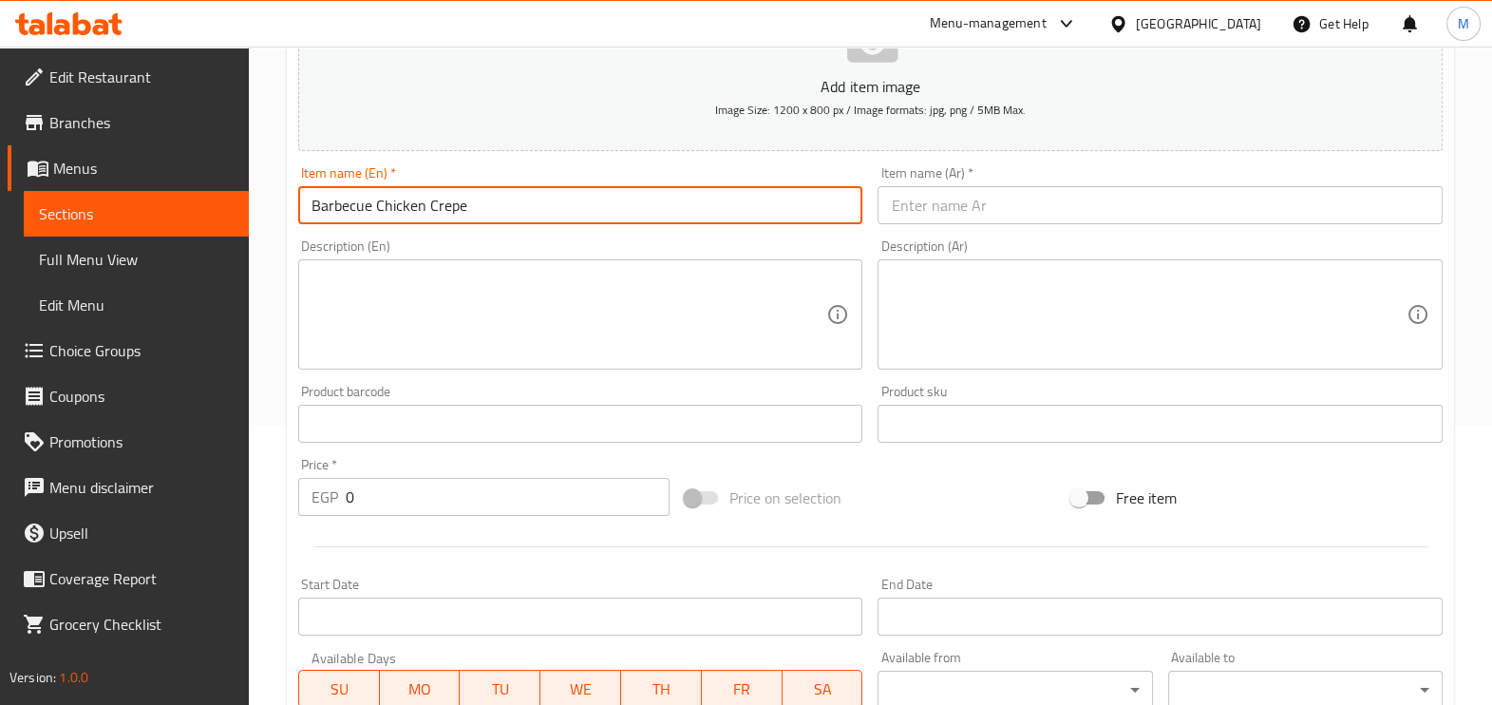
click at [982, 211] on input "text" at bounding box center [1159, 205] width 565 height 38
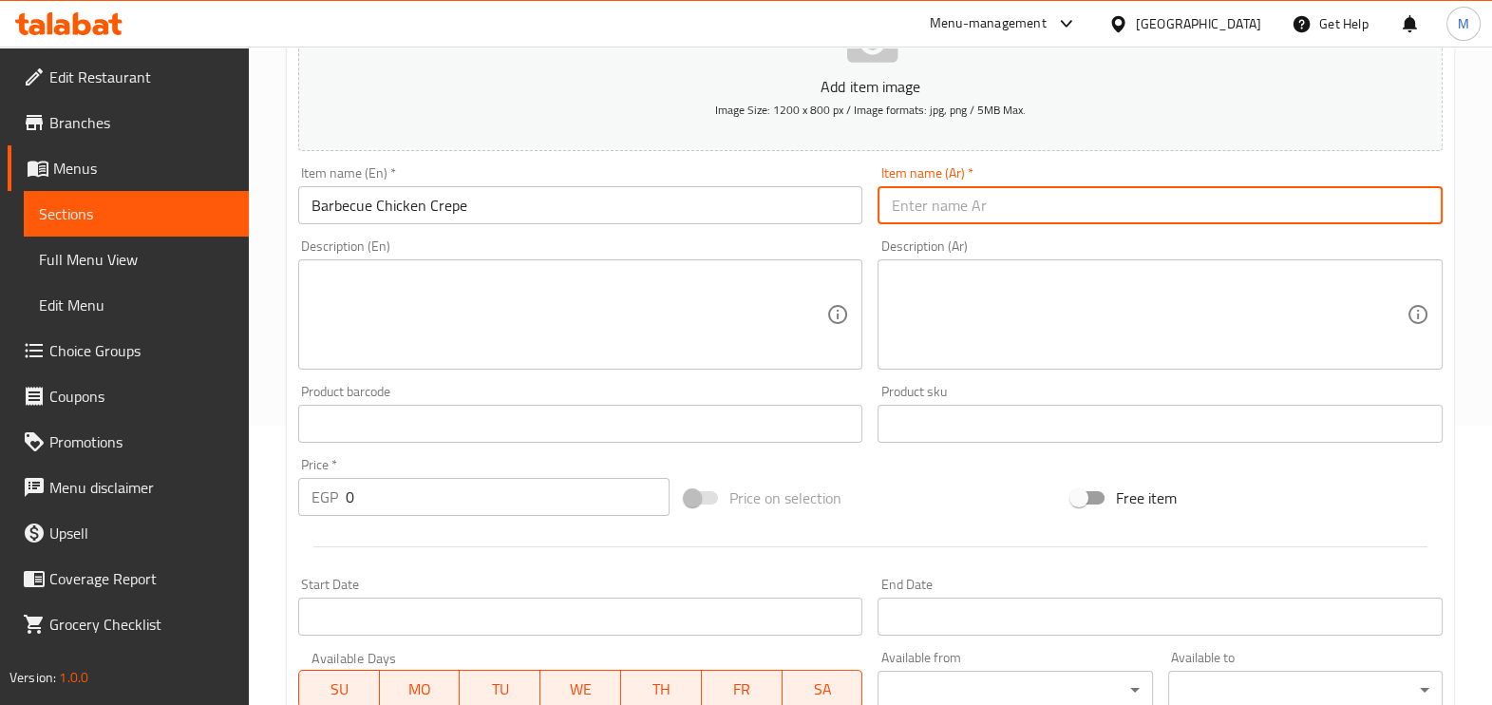
paste input "كريب فراخ باربيكيو"
type input "كريب فراخ باربيكيو"
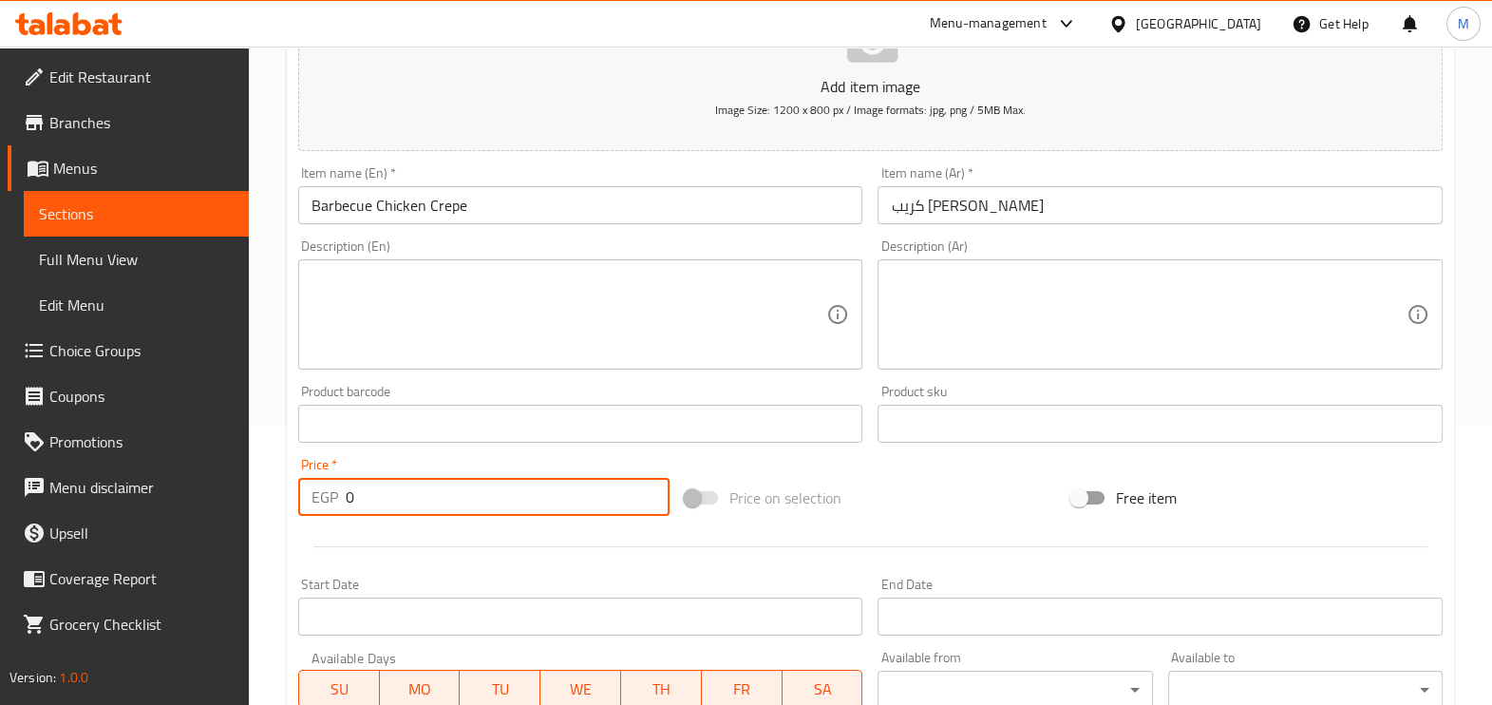
click at [399, 491] on input "0" at bounding box center [508, 497] width 324 height 38
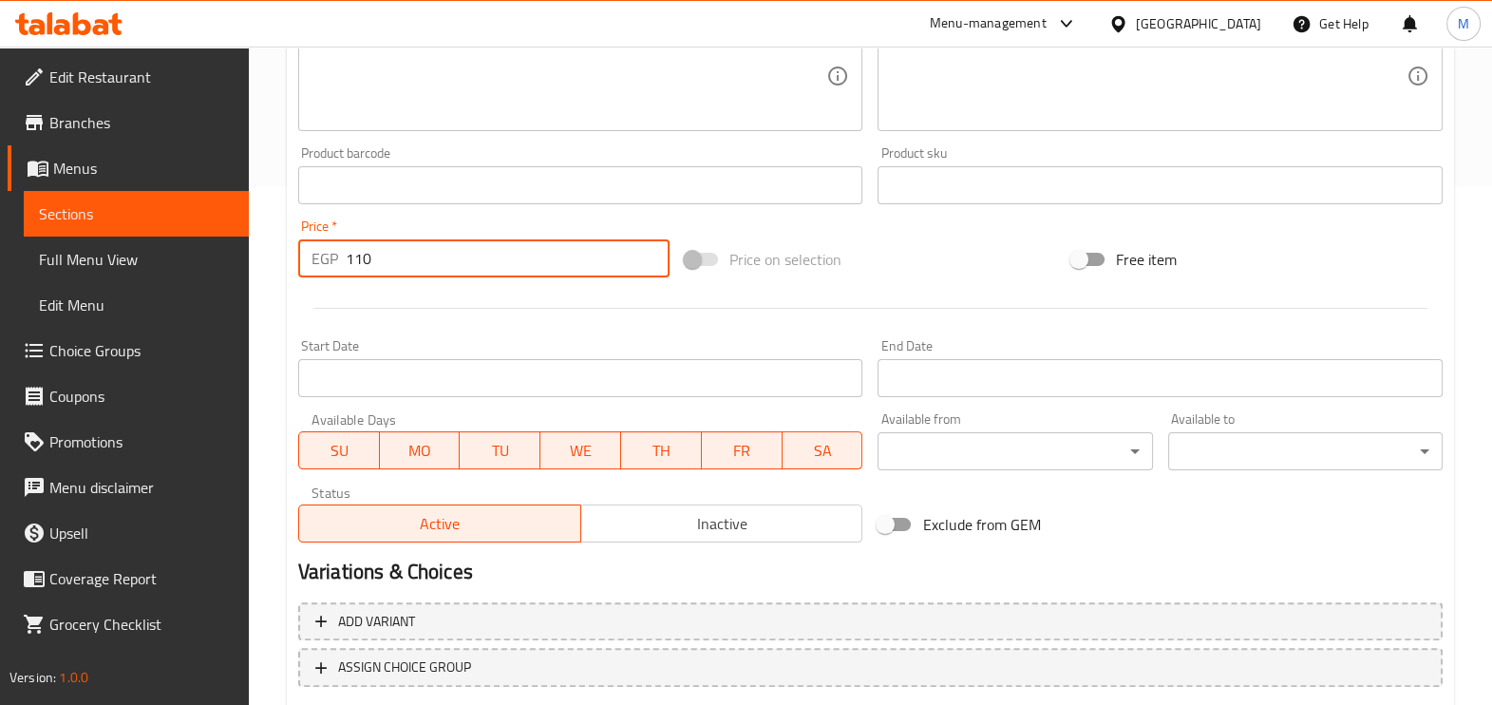
scroll to position [635, 0]
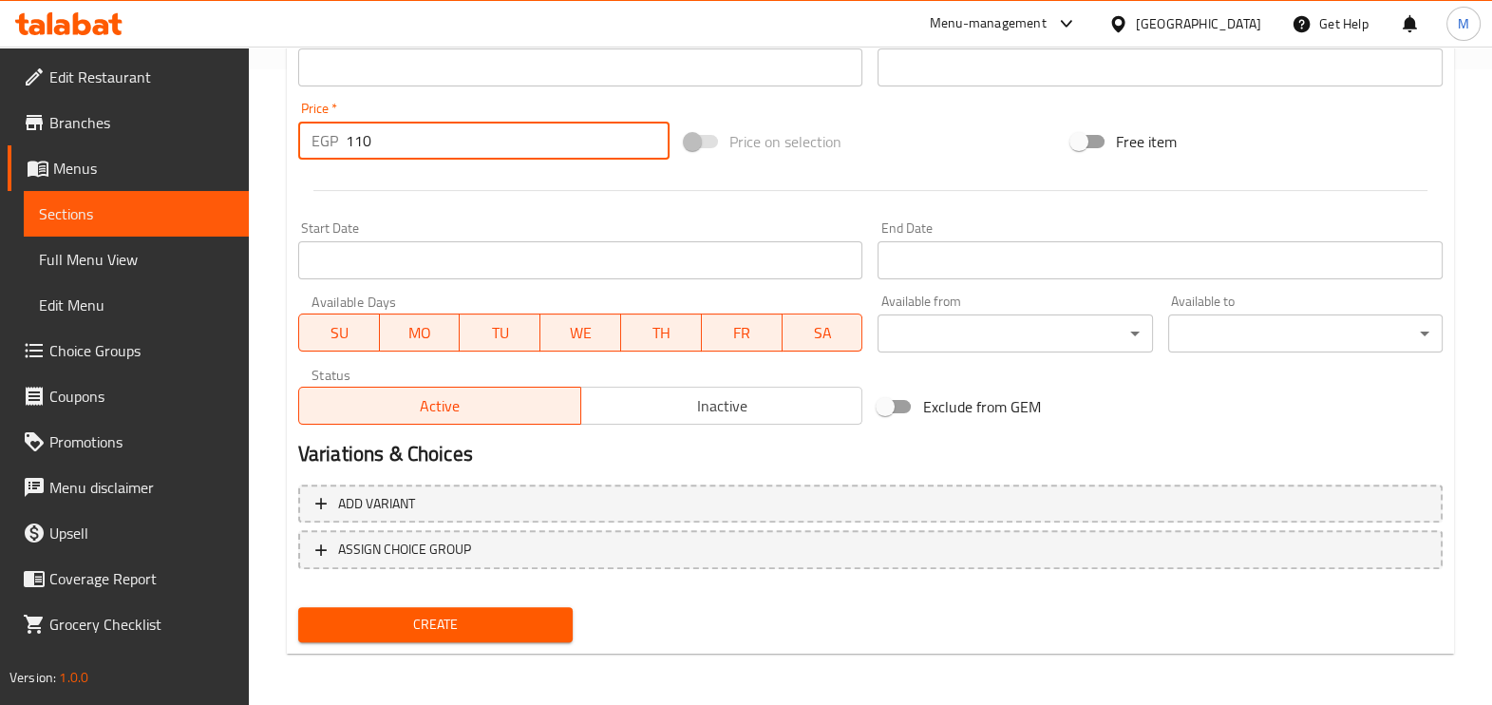
type input "110"
click at [426, 630] on span "Create" at bounding box center [435, 624] width 244 height 24
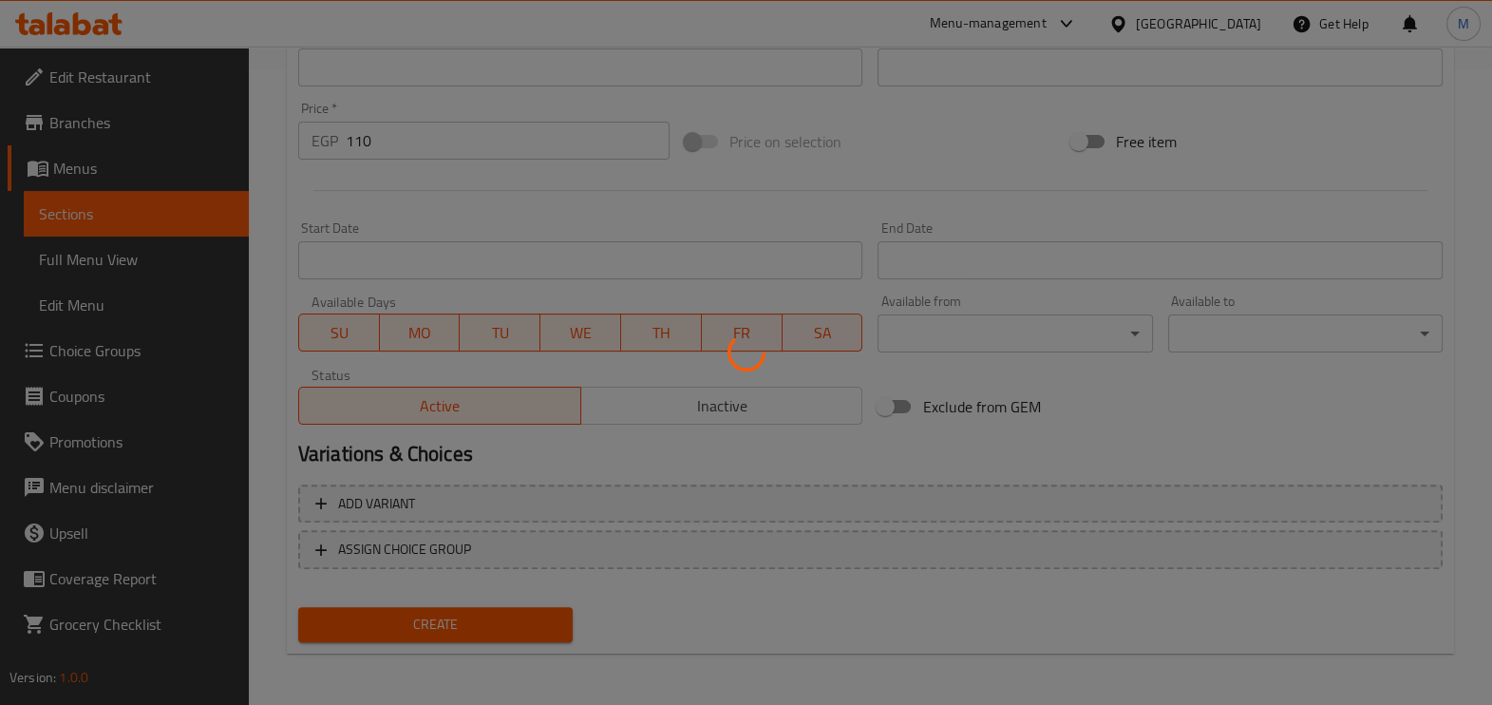
type input "0"
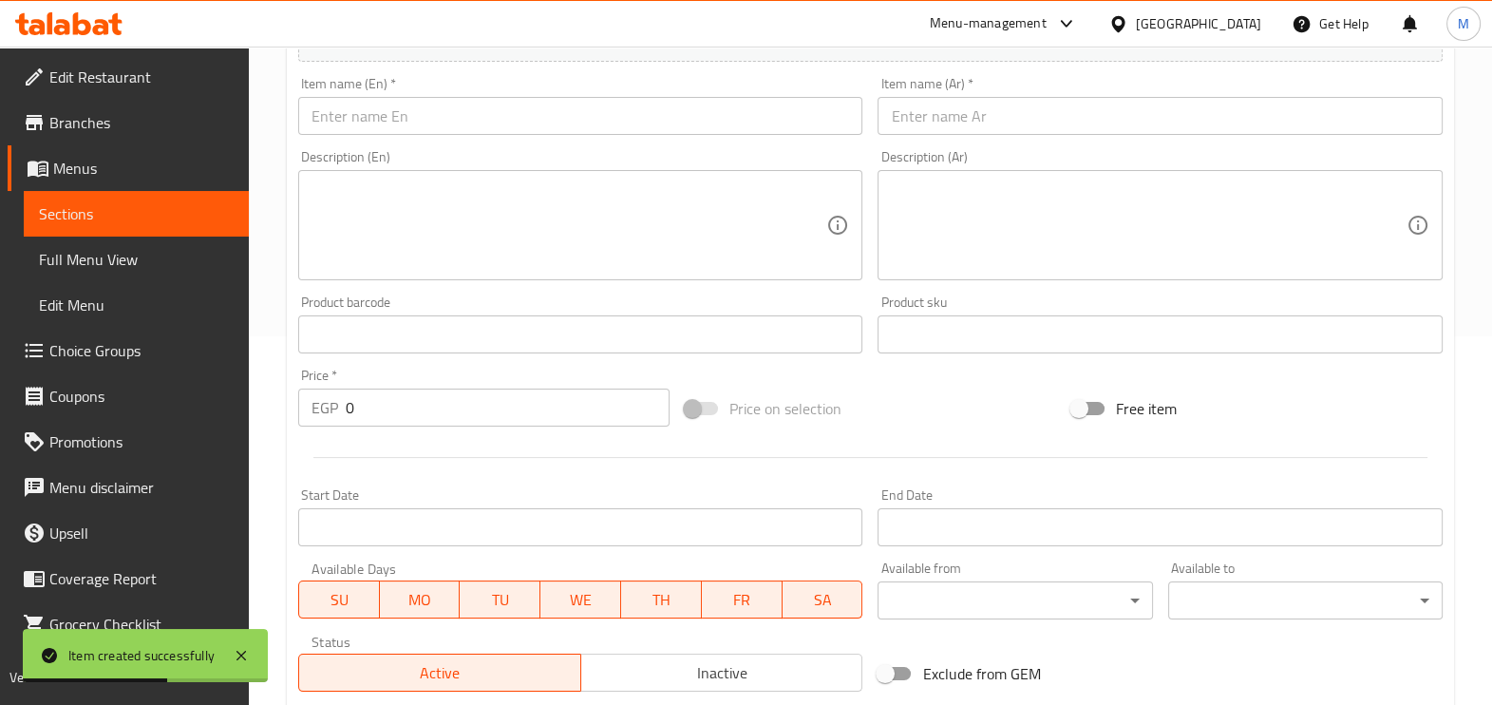
scroll to position [160, 0]
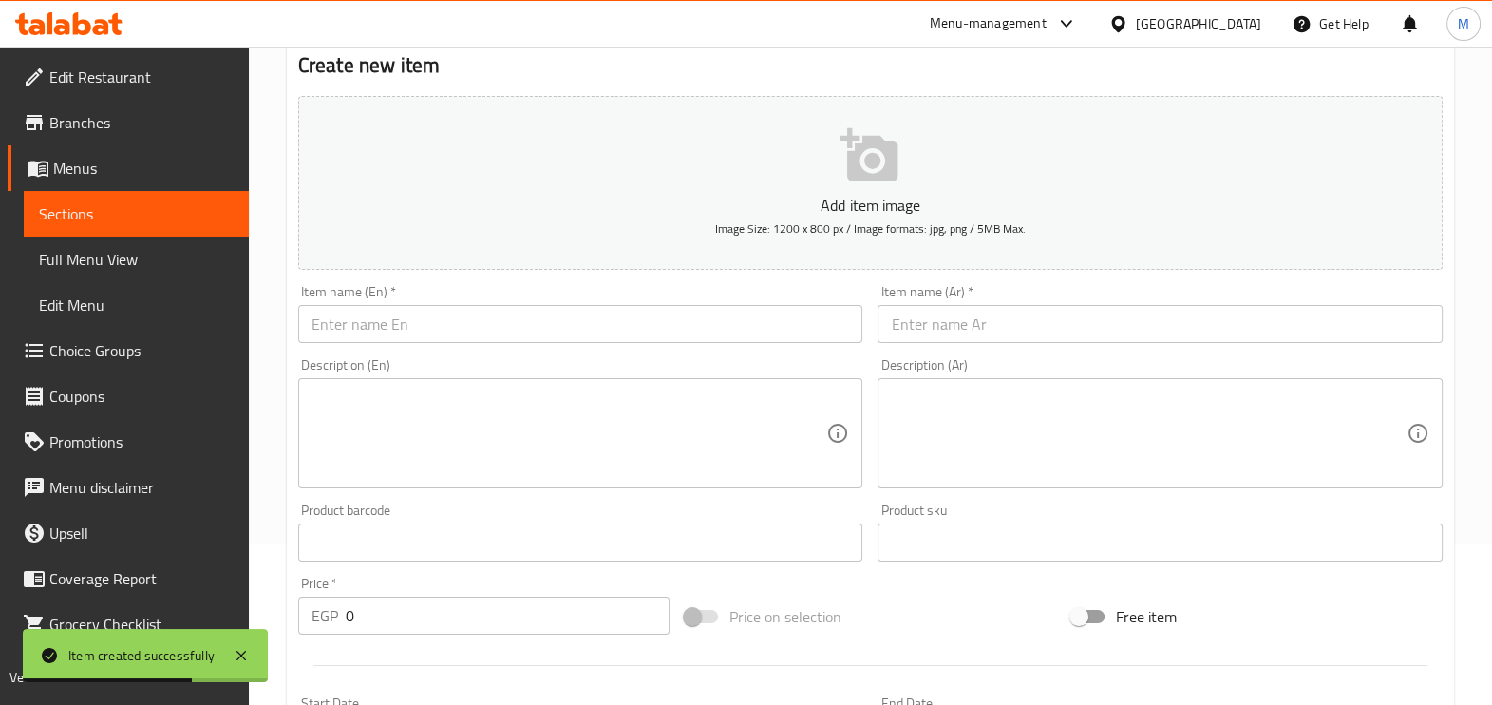
click at [439, 313] on input "text" at bounding box center [580, 324] width 565 height 38
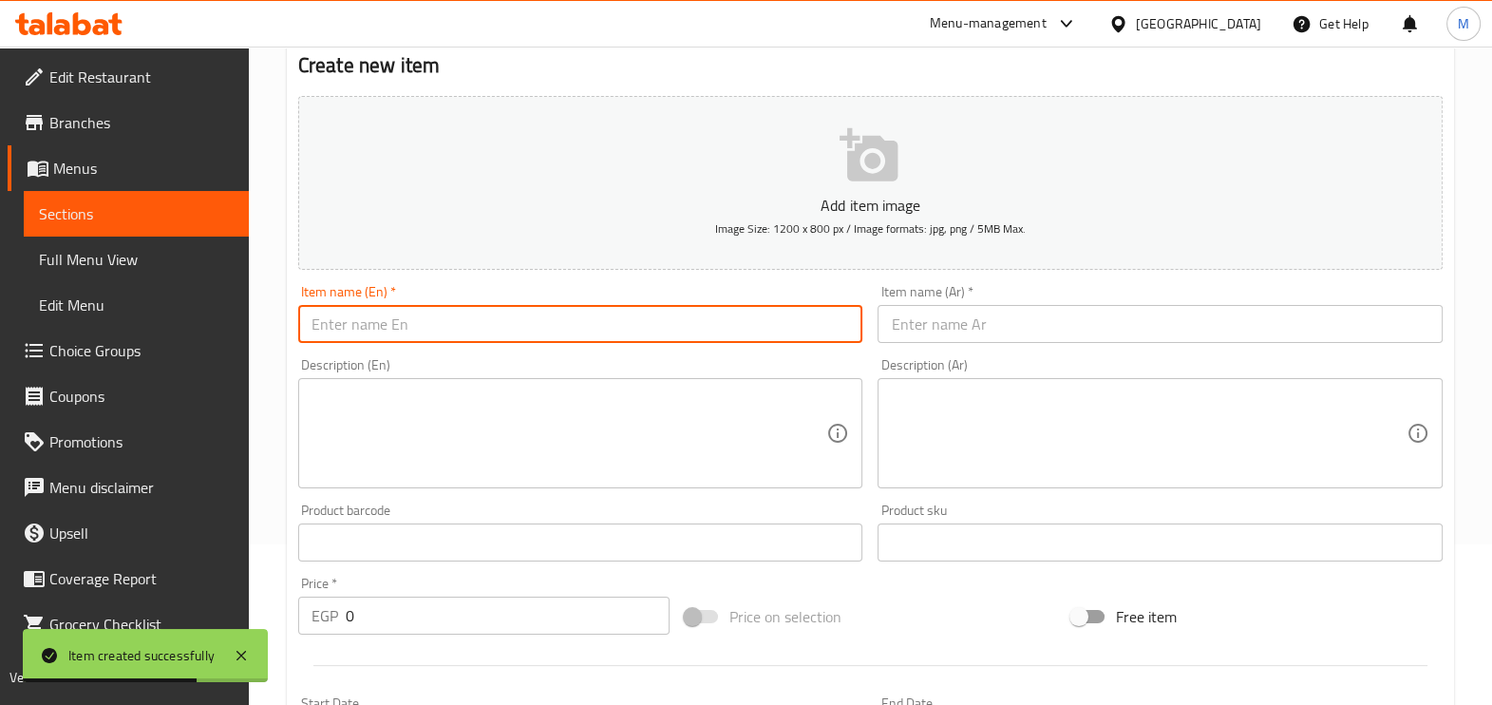
paste input "Ranch Chicken Crepe"
type input "Ranch Chicken Crepe"
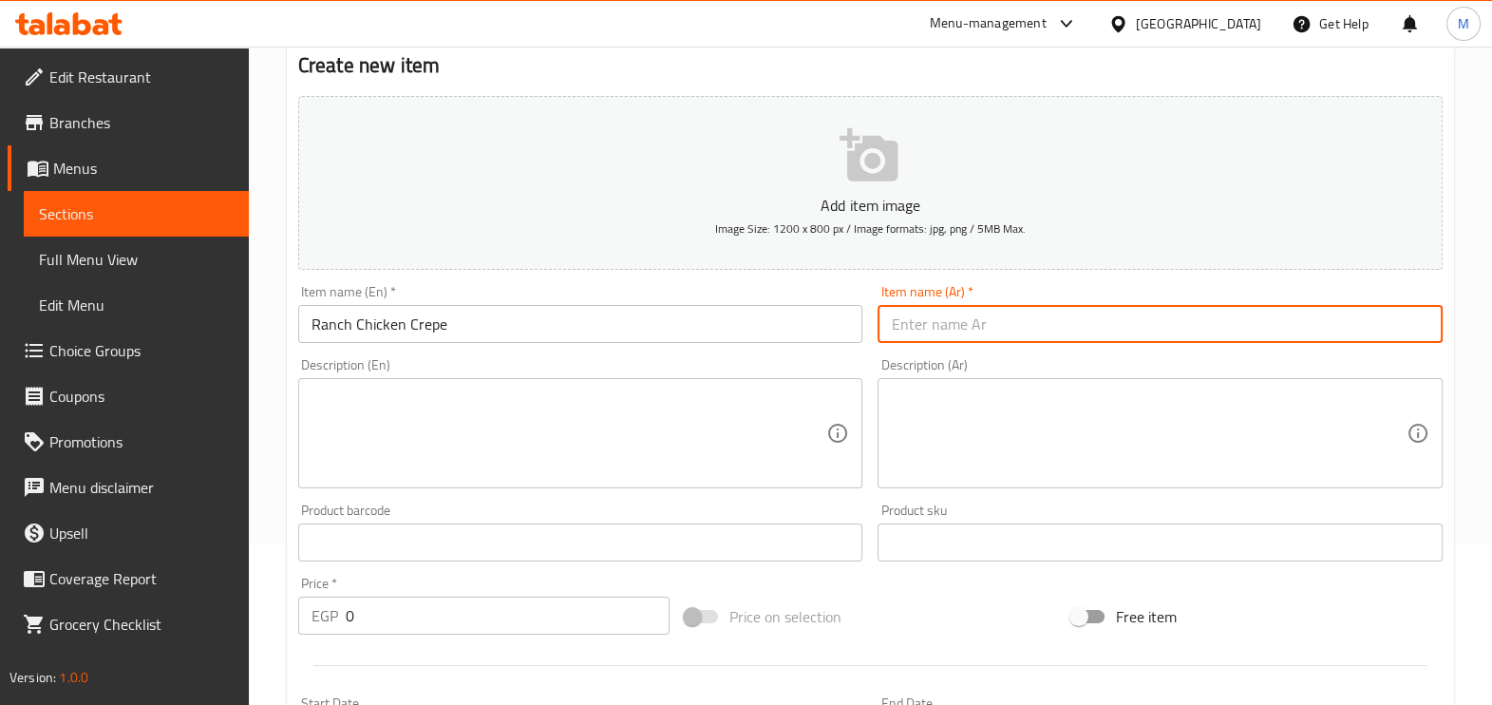
click at [926, 330] on input "text" at bounding box center [1159, 324] width 565 height 38
paste input "كريب فراخ رانش"
type input "كريب فراخ رانش"
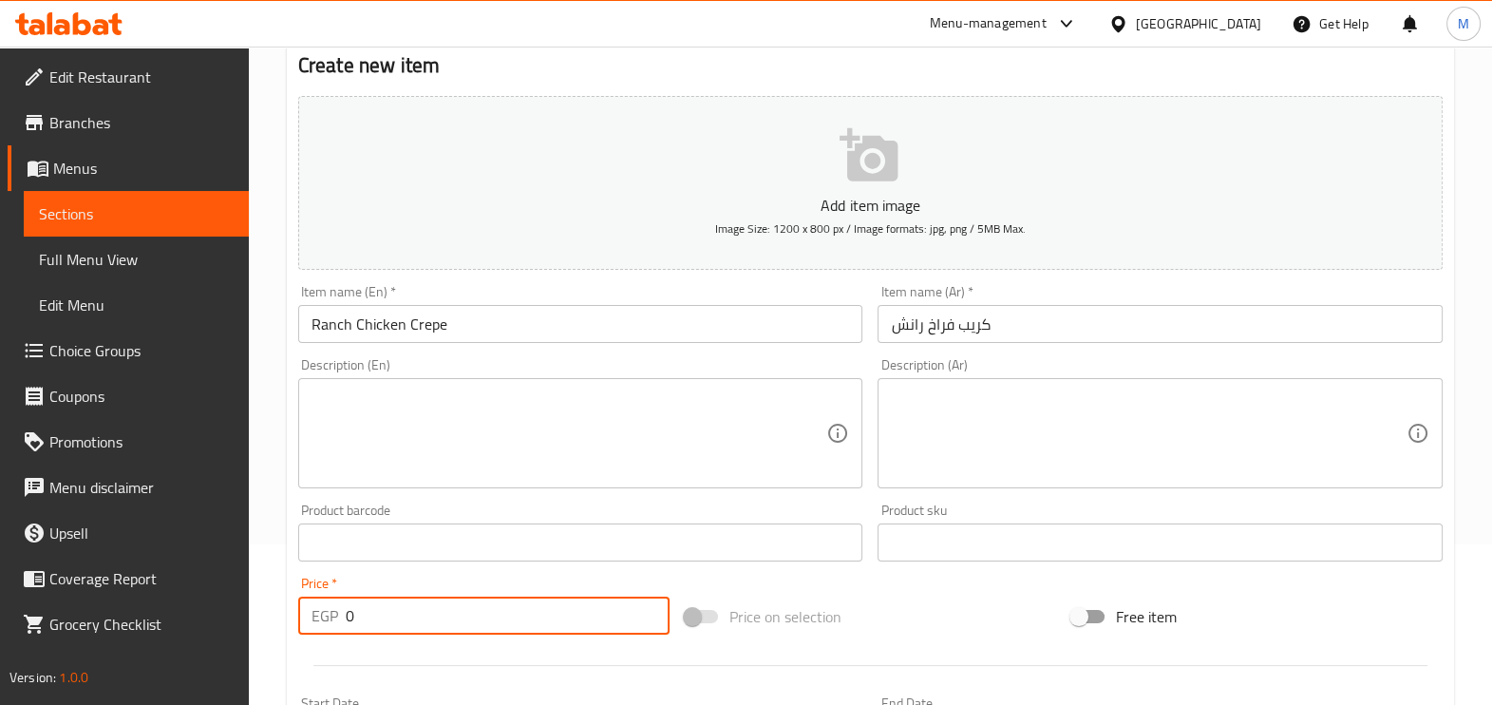
click at [385, 616] on input "0" at bounding box center [508, 615] width 324 height 38
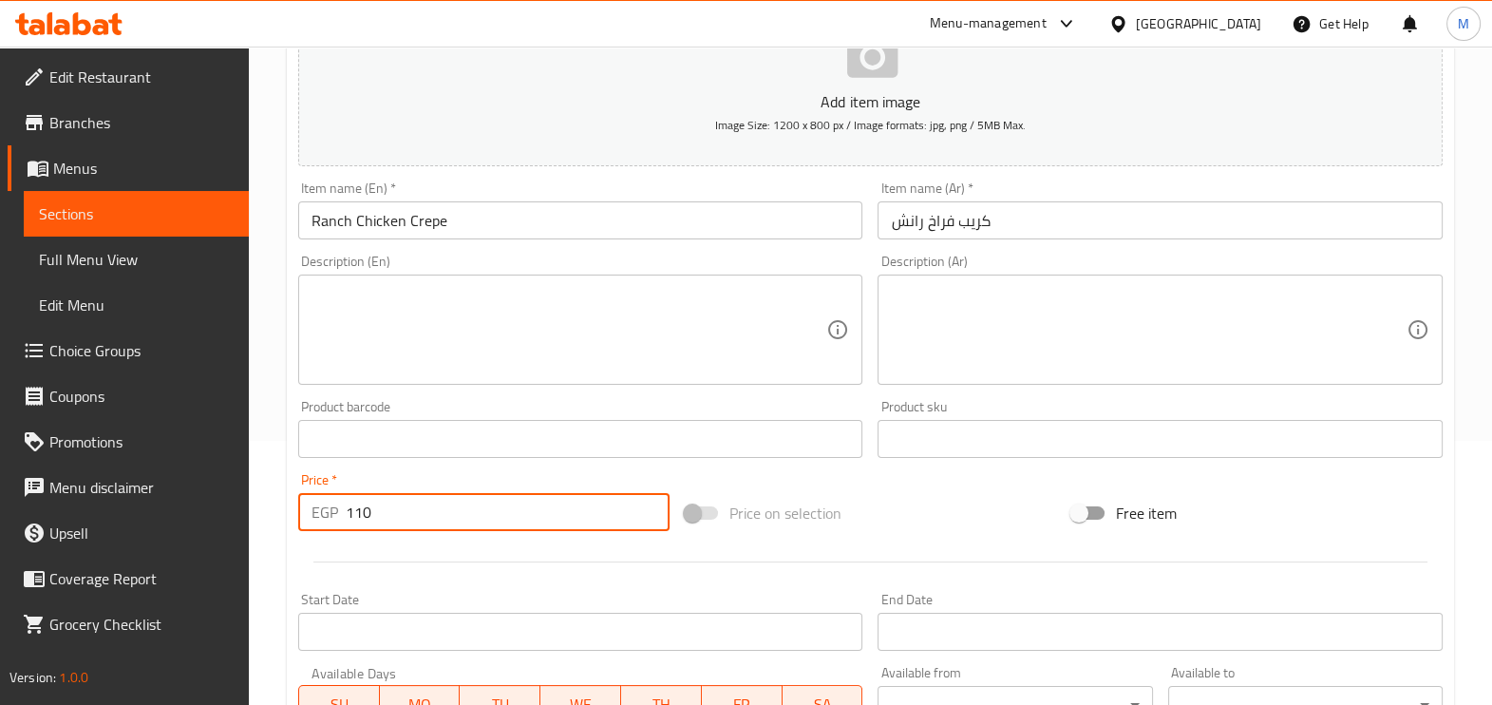
scroll to position [635, 0]
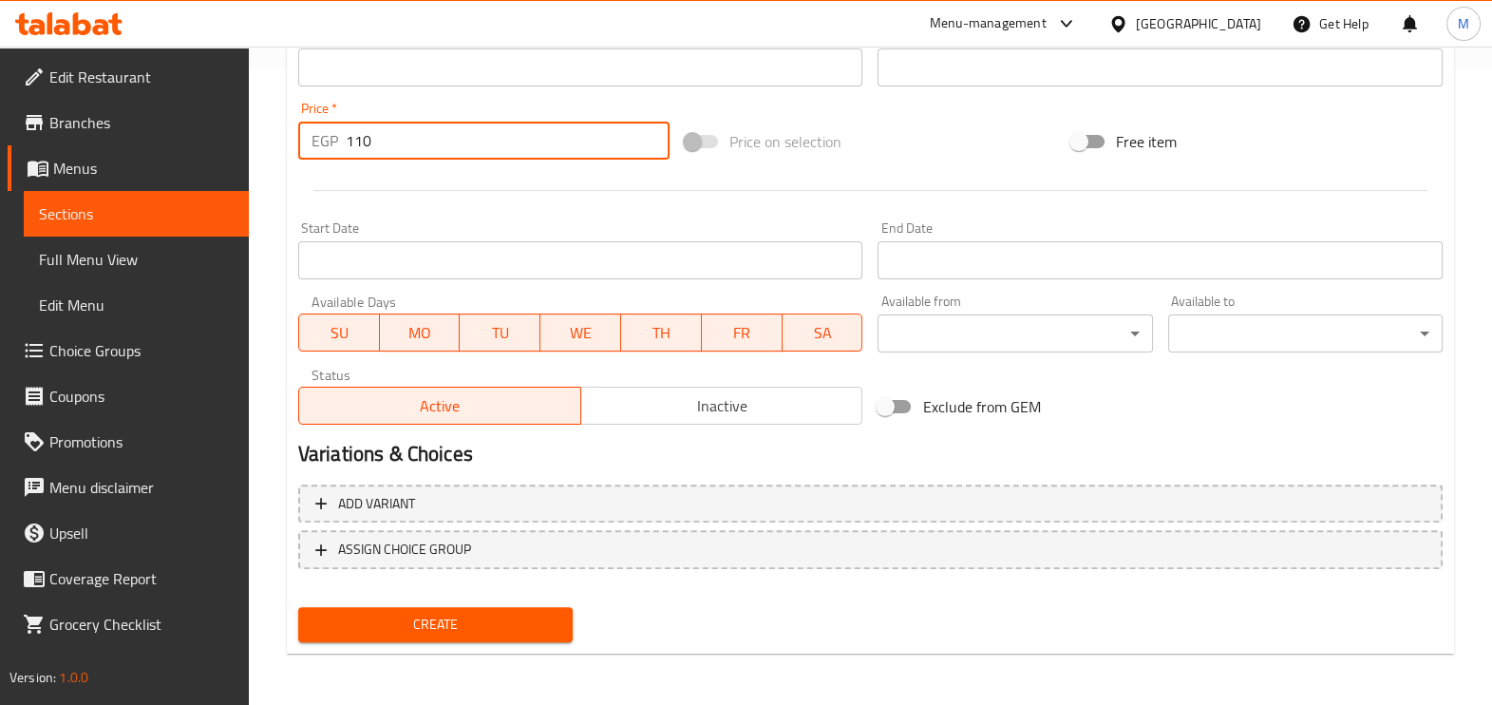
type input "110"
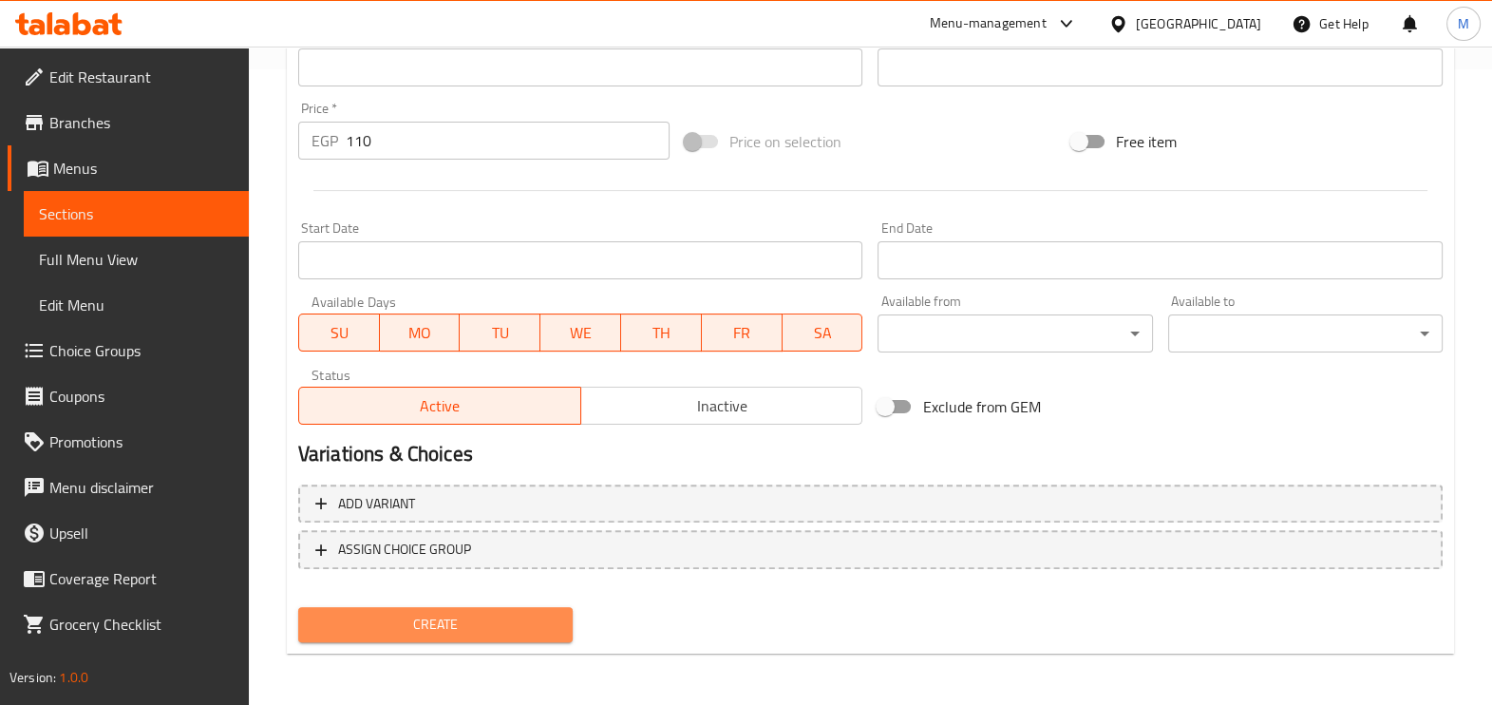
click at [389, 613] on span "Create" at bounding box center [435, 624] width 244 height 24
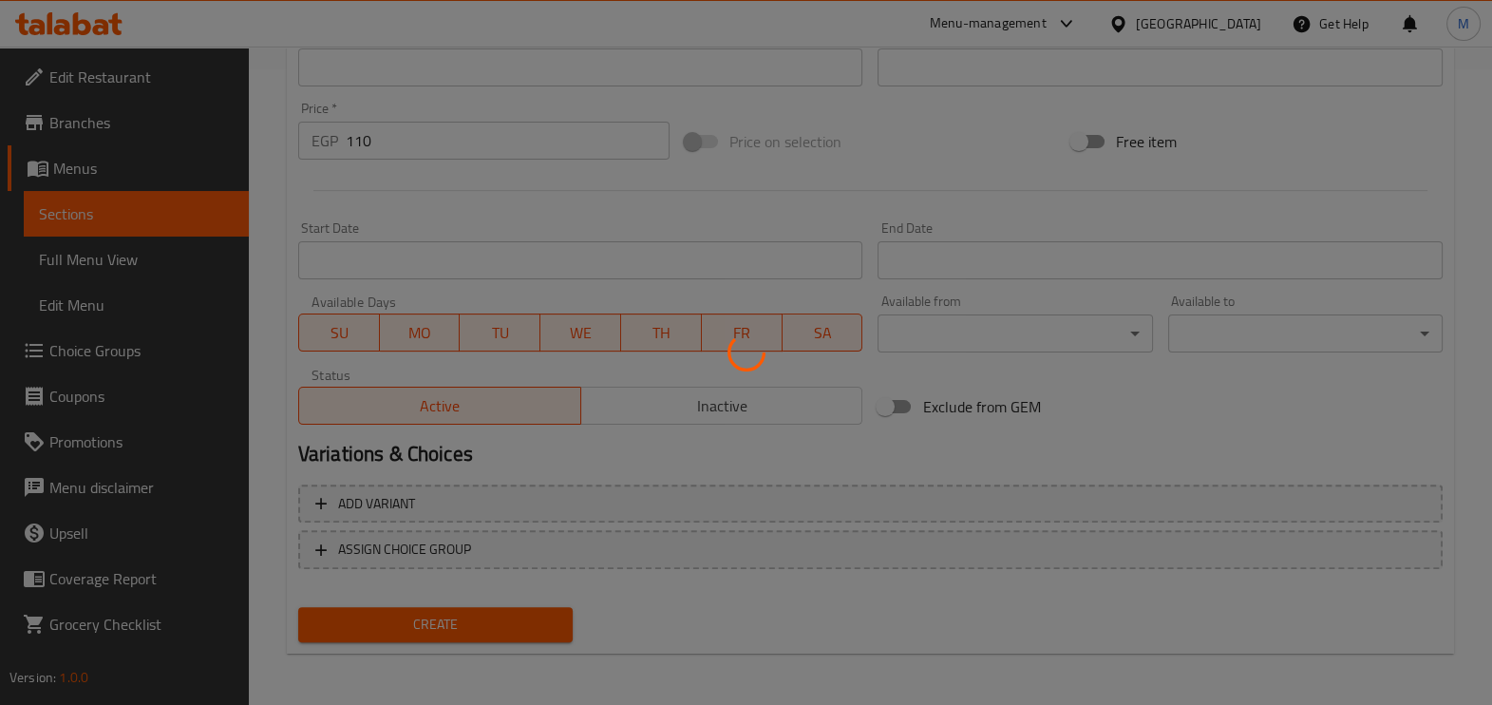
type input "0"
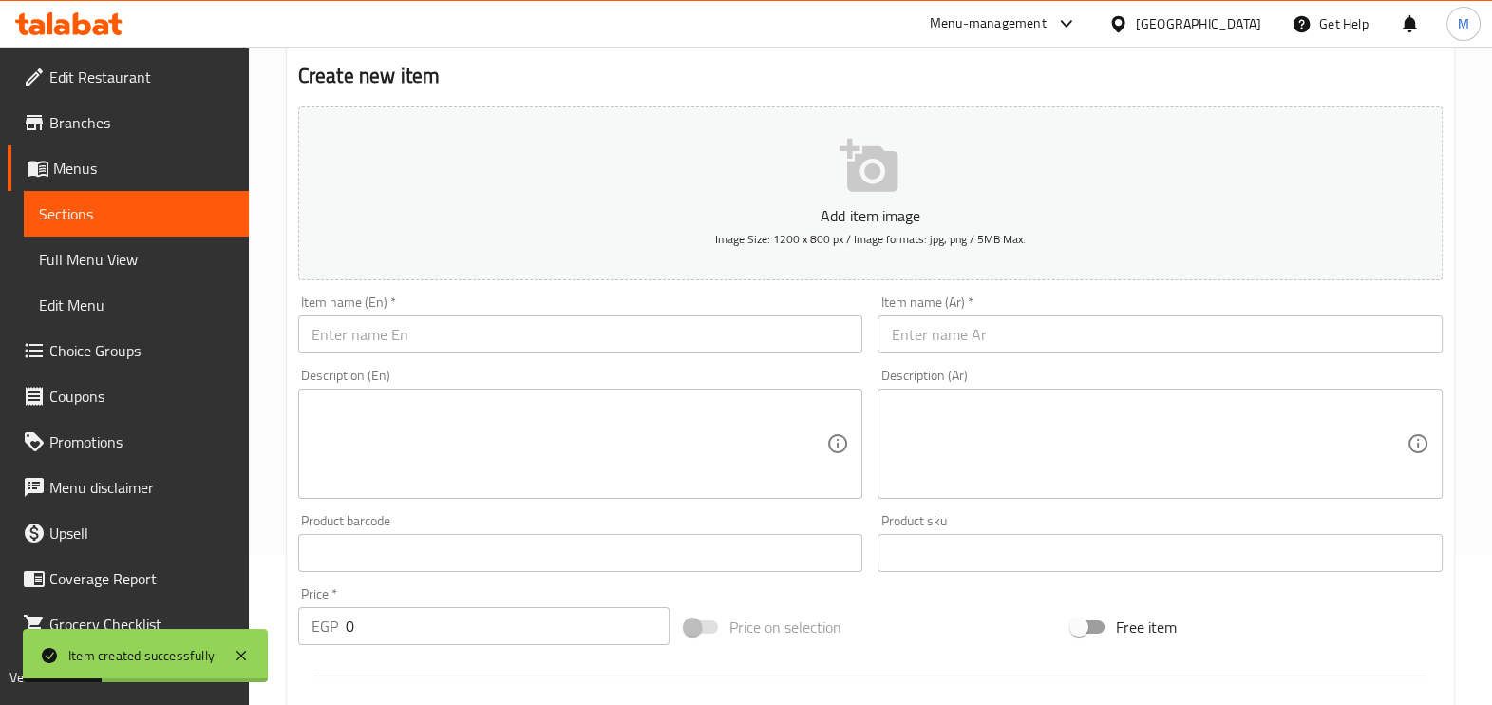
scroll to position [236, 0]
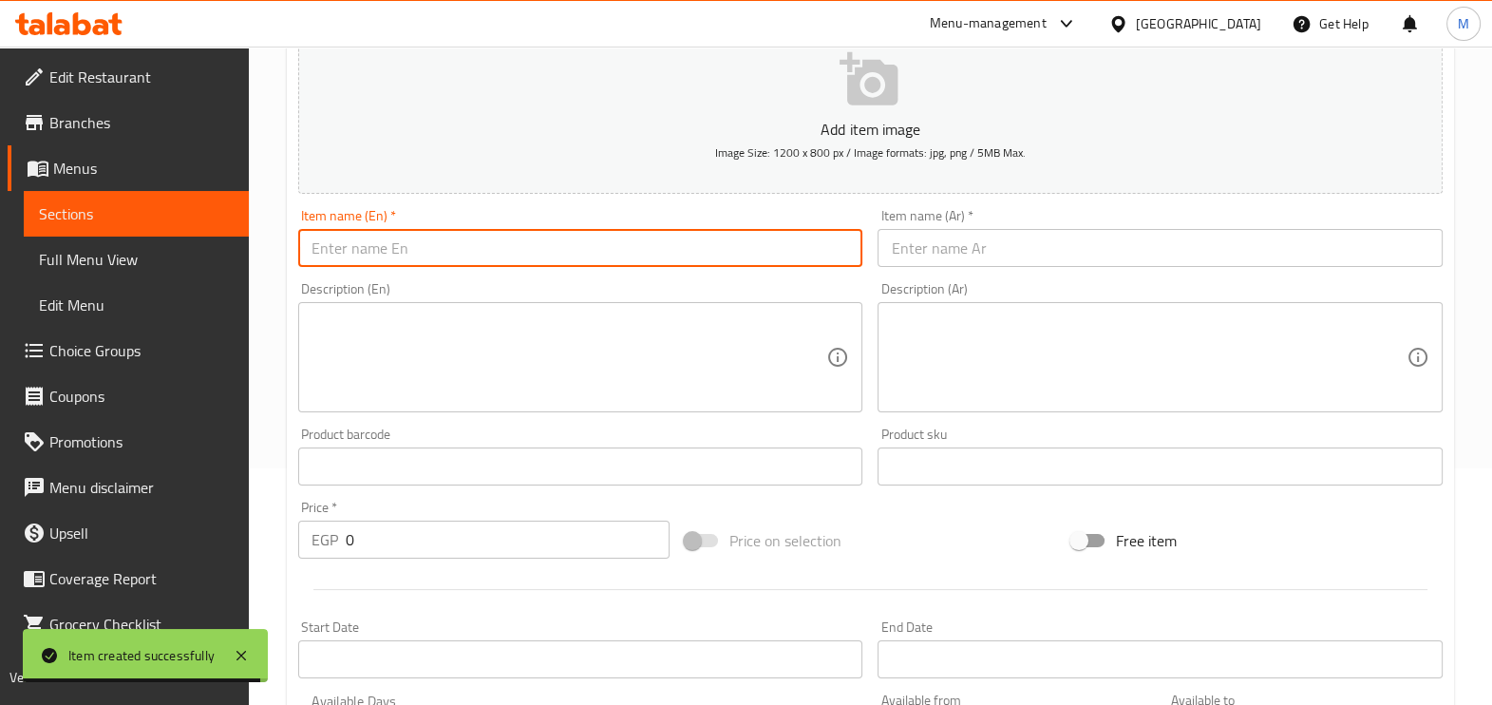
click at [396, 238] on input "text" at bounding box center [580, 248] width 565 height 38
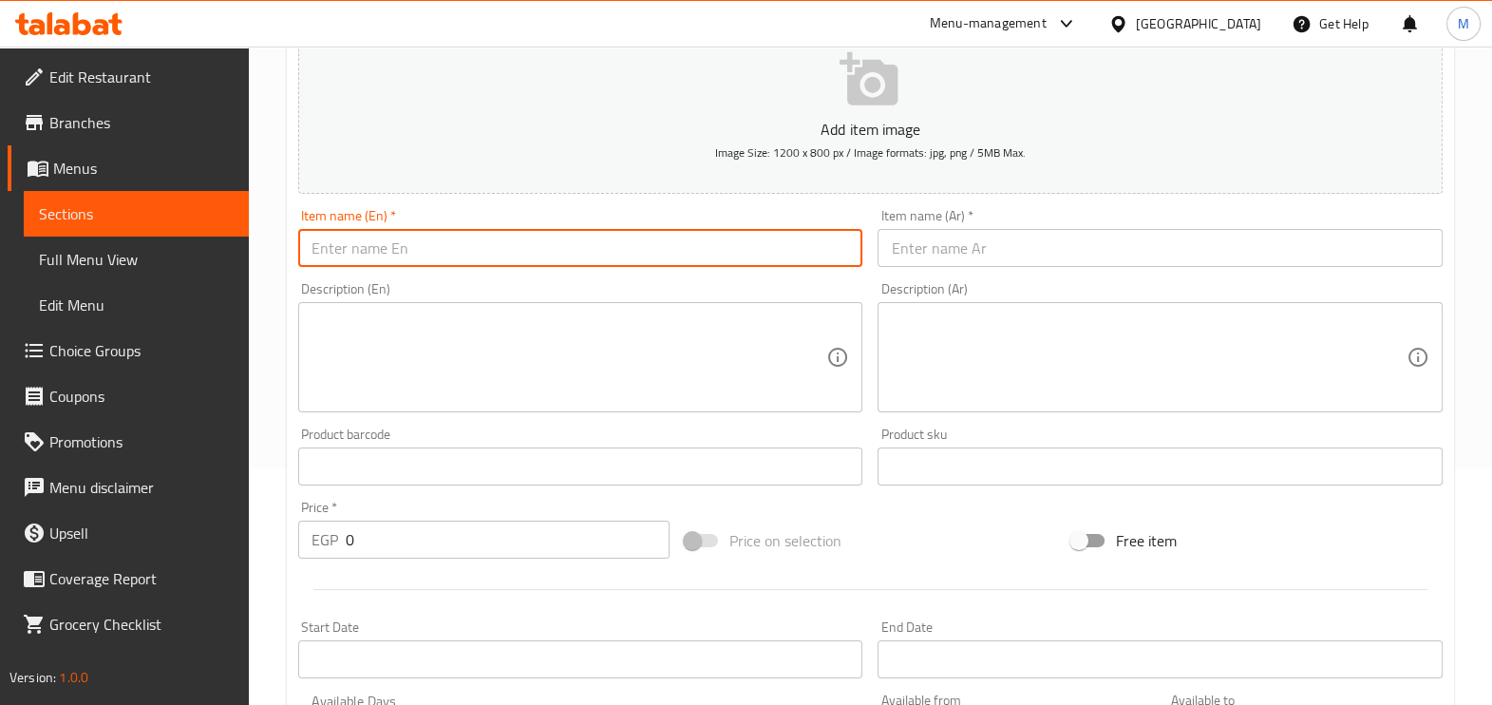
paste input "Chicken crepe mix"
type input "Chicken crepe mix"
click at [921, 241] on input "text" at bounding box center [1159, 248] width 565 height 38
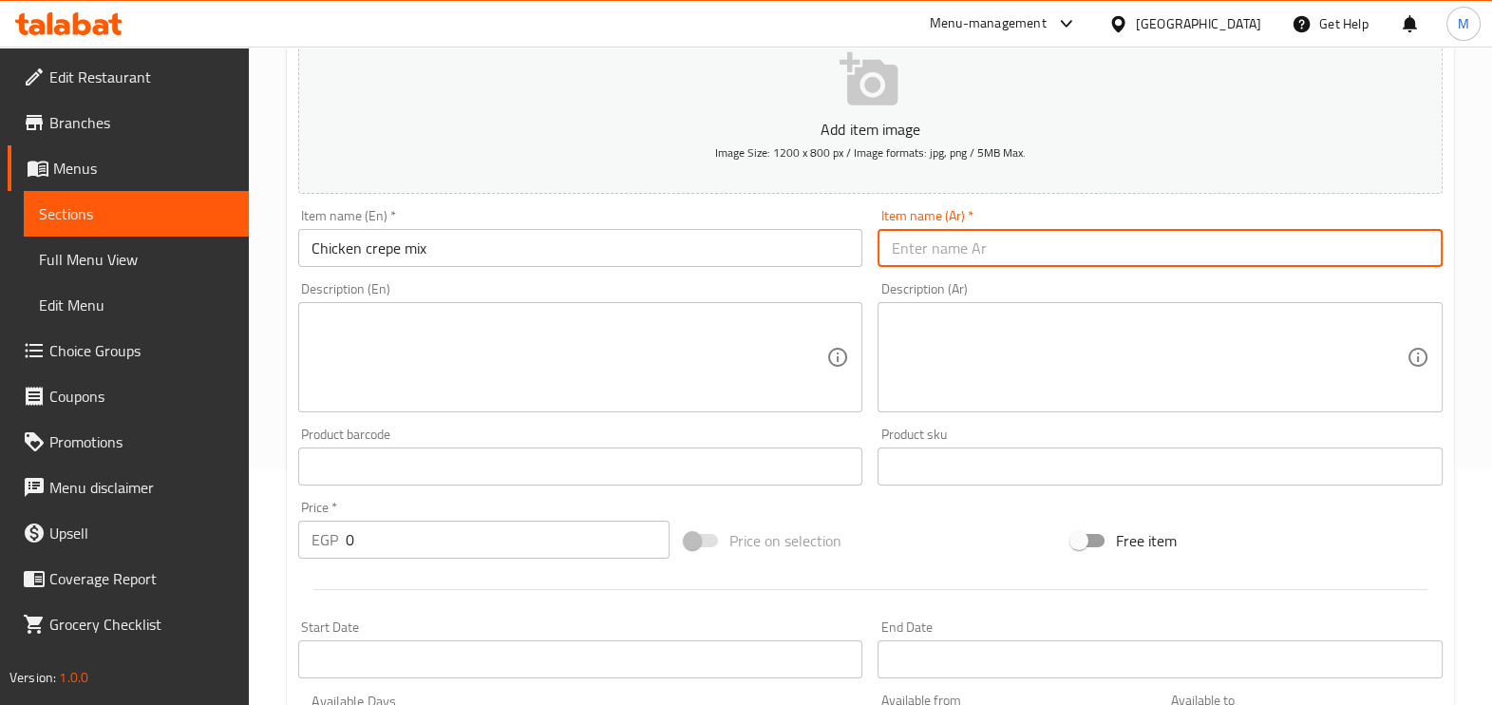
paste input "كريب ميكس فراخ"
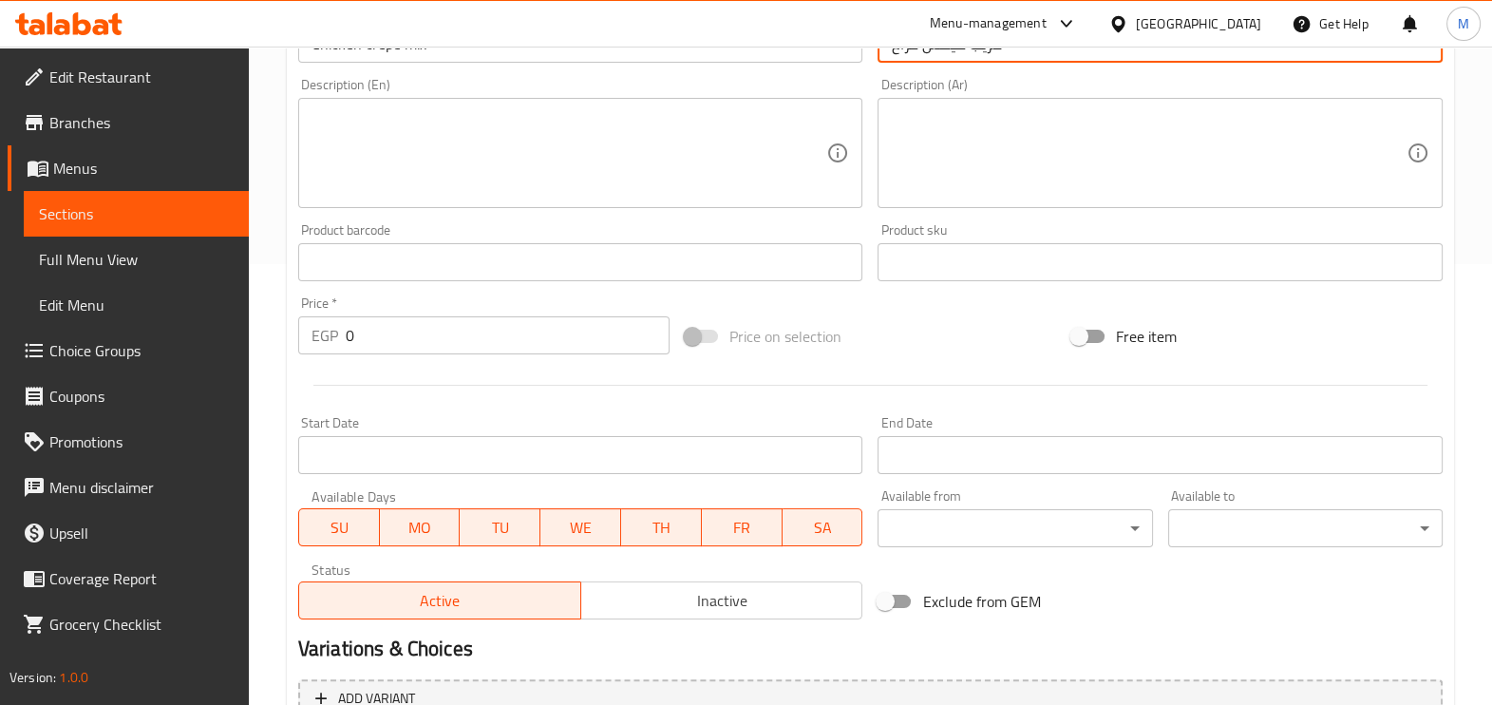
scroll to position [593, 0]
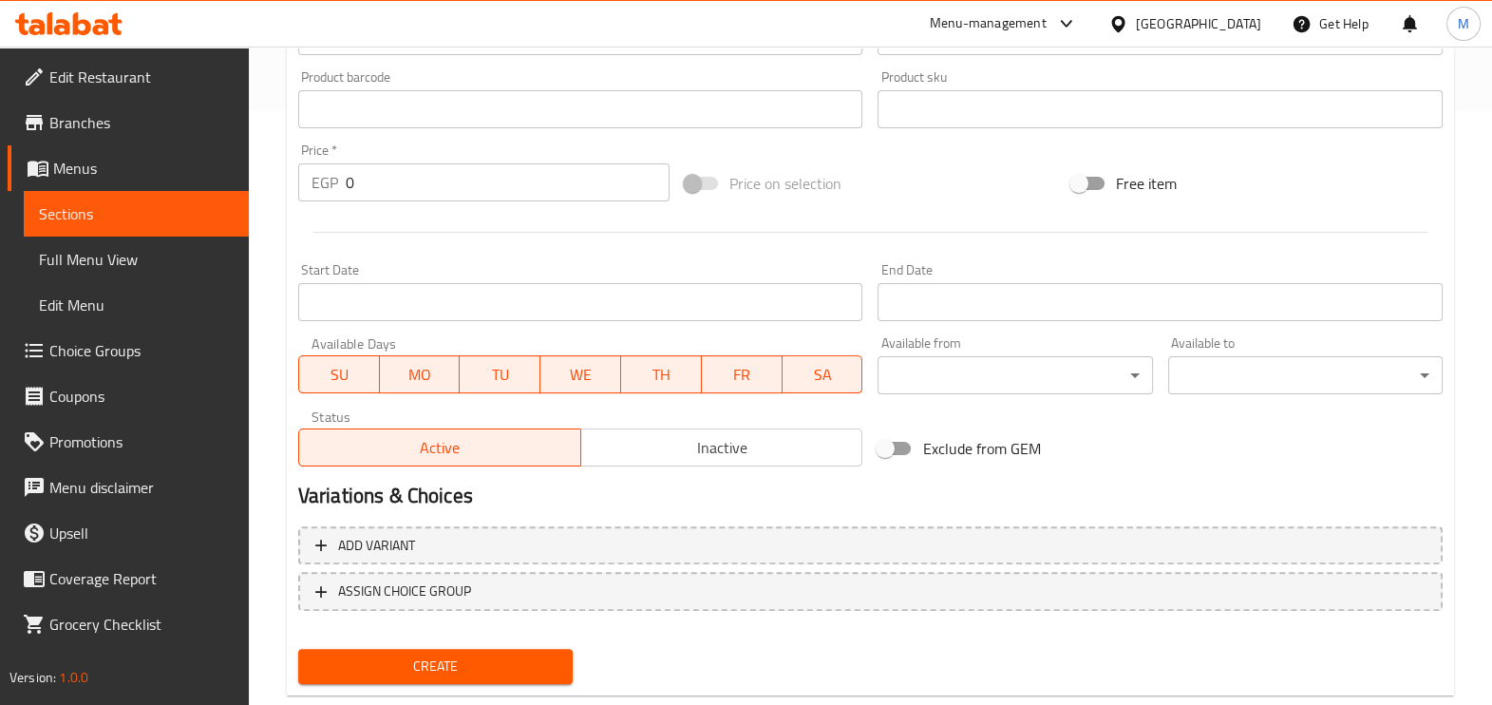
type input "كريب ميكس فراخ"
click at [386, 164] on input "0" at bounding box center [508, 182] width 324 height 38
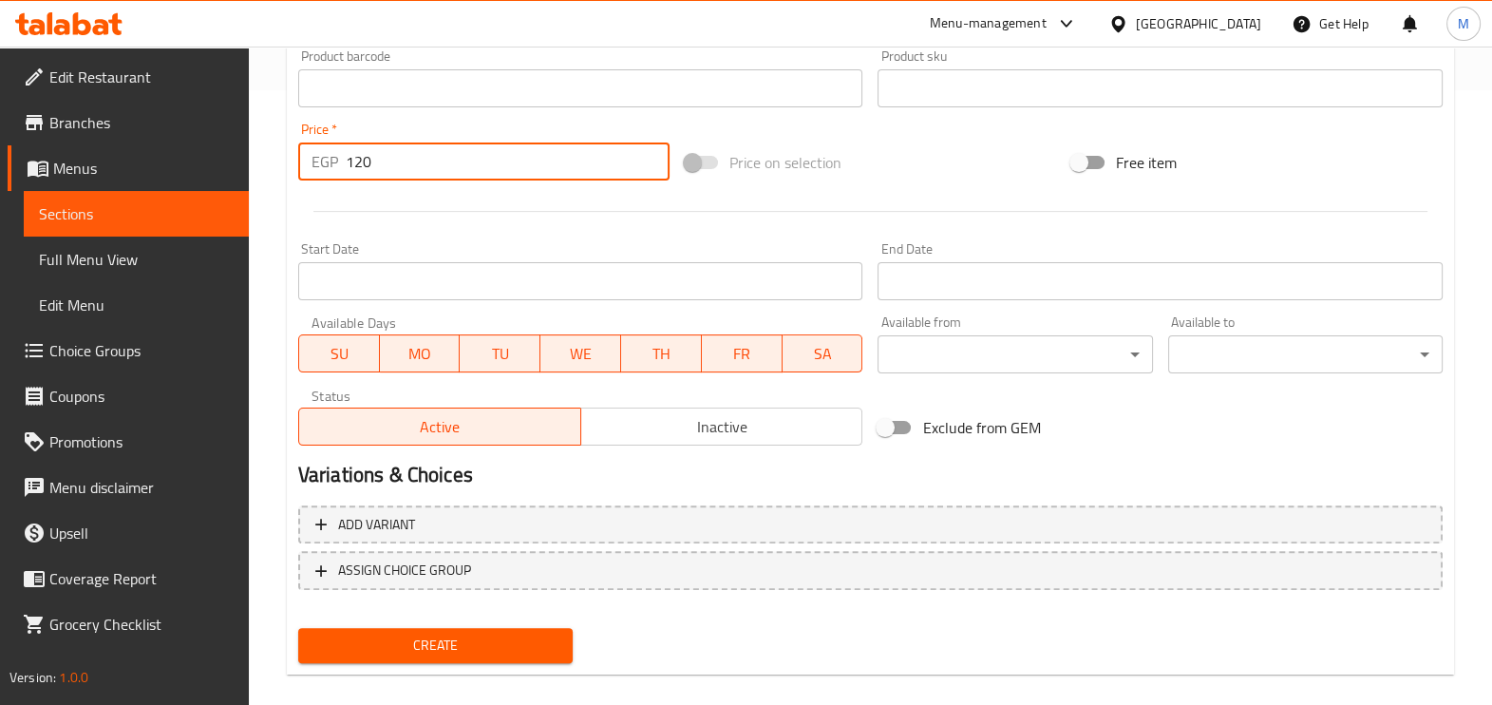
scroll to position [635, 0]
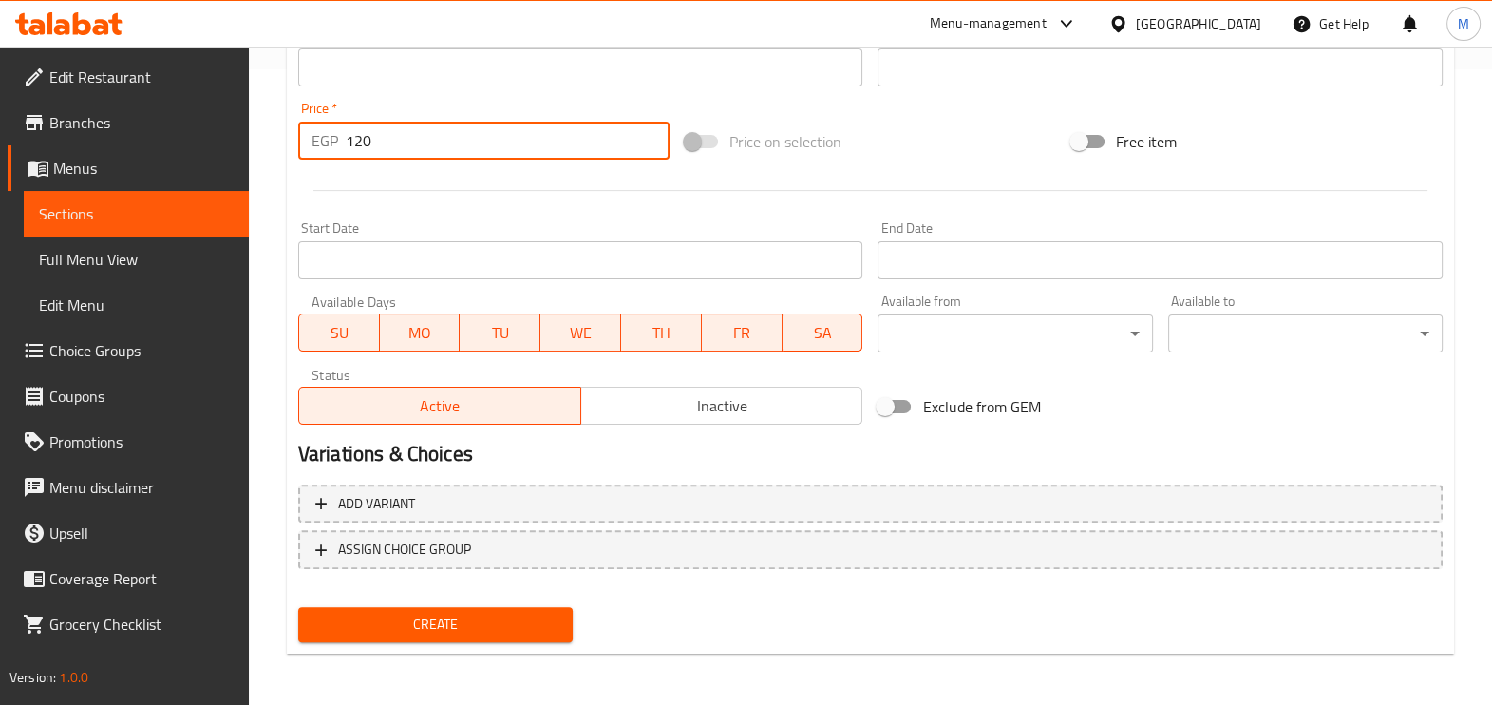
type input "120"
click at [439, 628] on span "Create" at bounding box center [435, 624] width 244 height 24
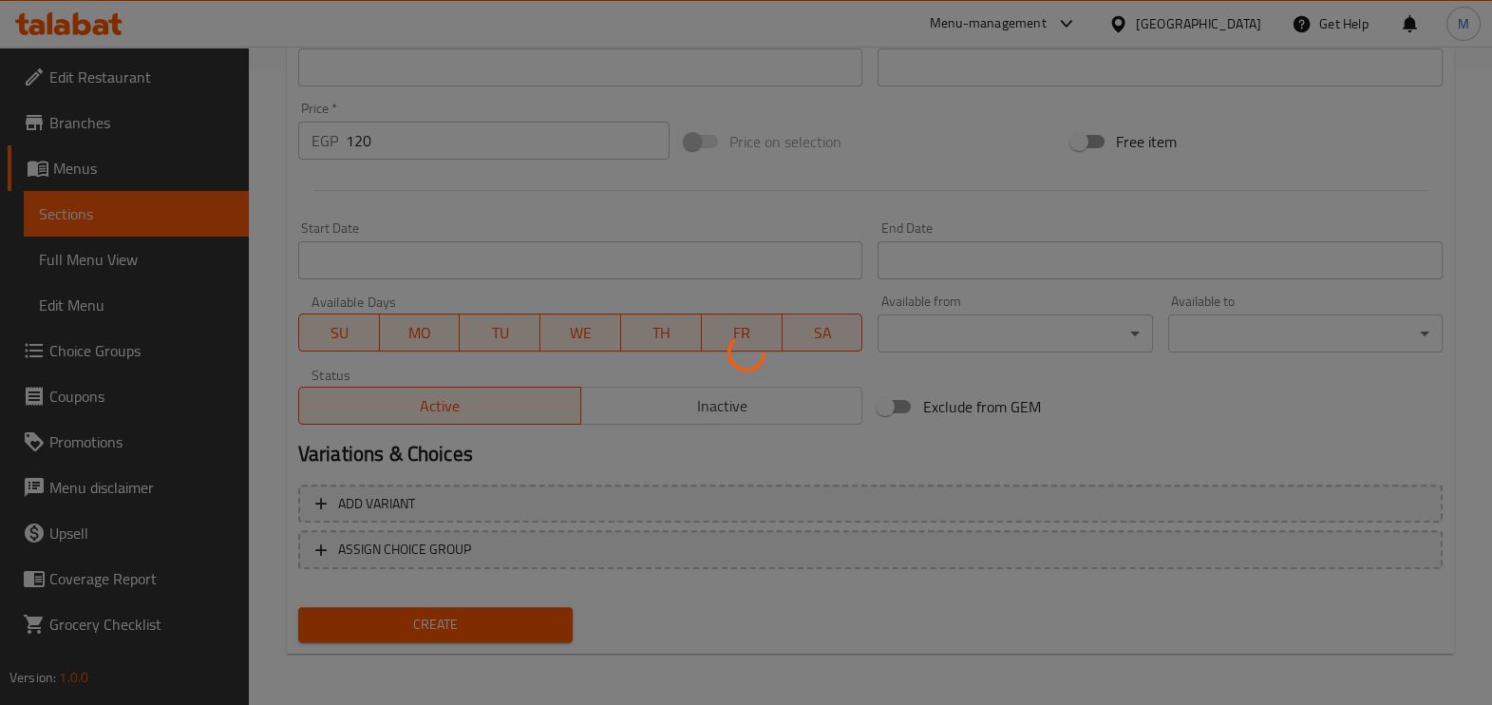
type input "0"
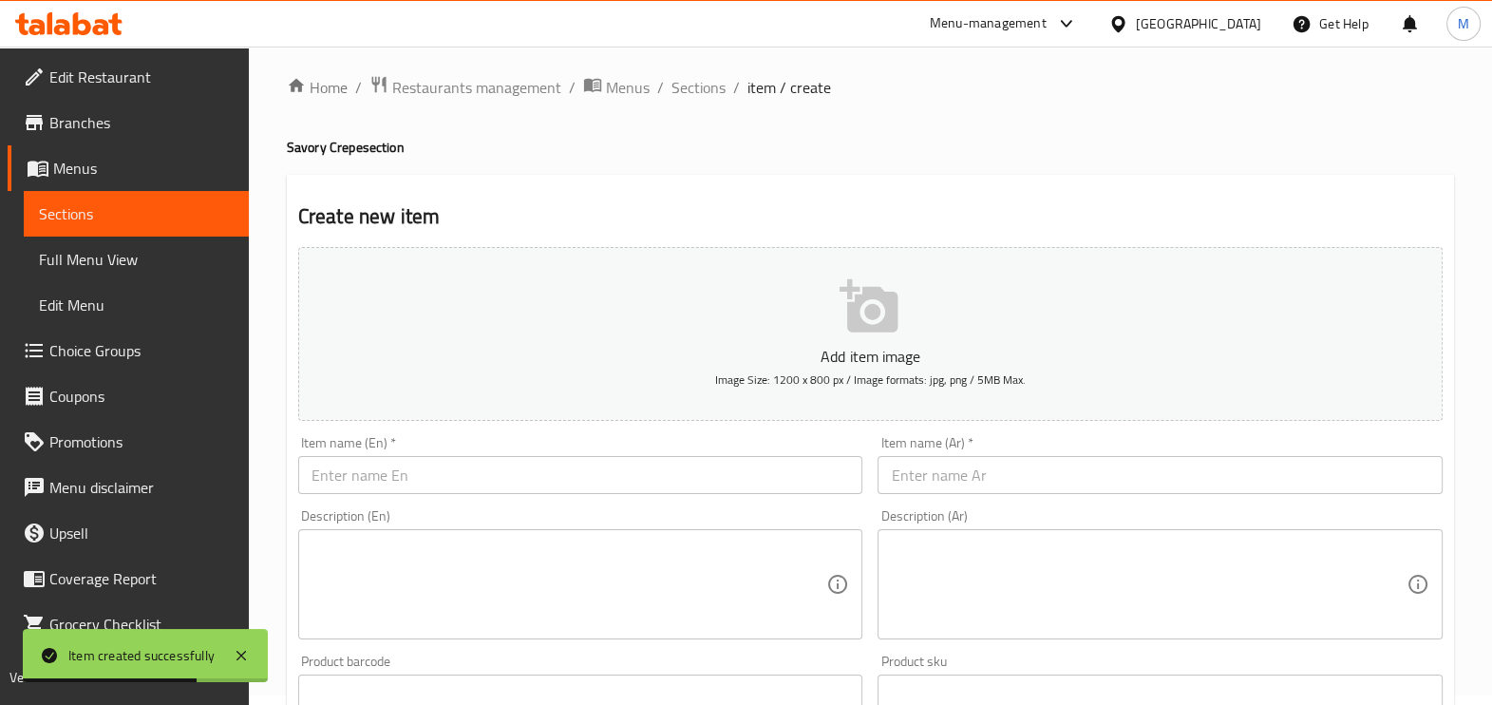
scroll to position [0, 0]
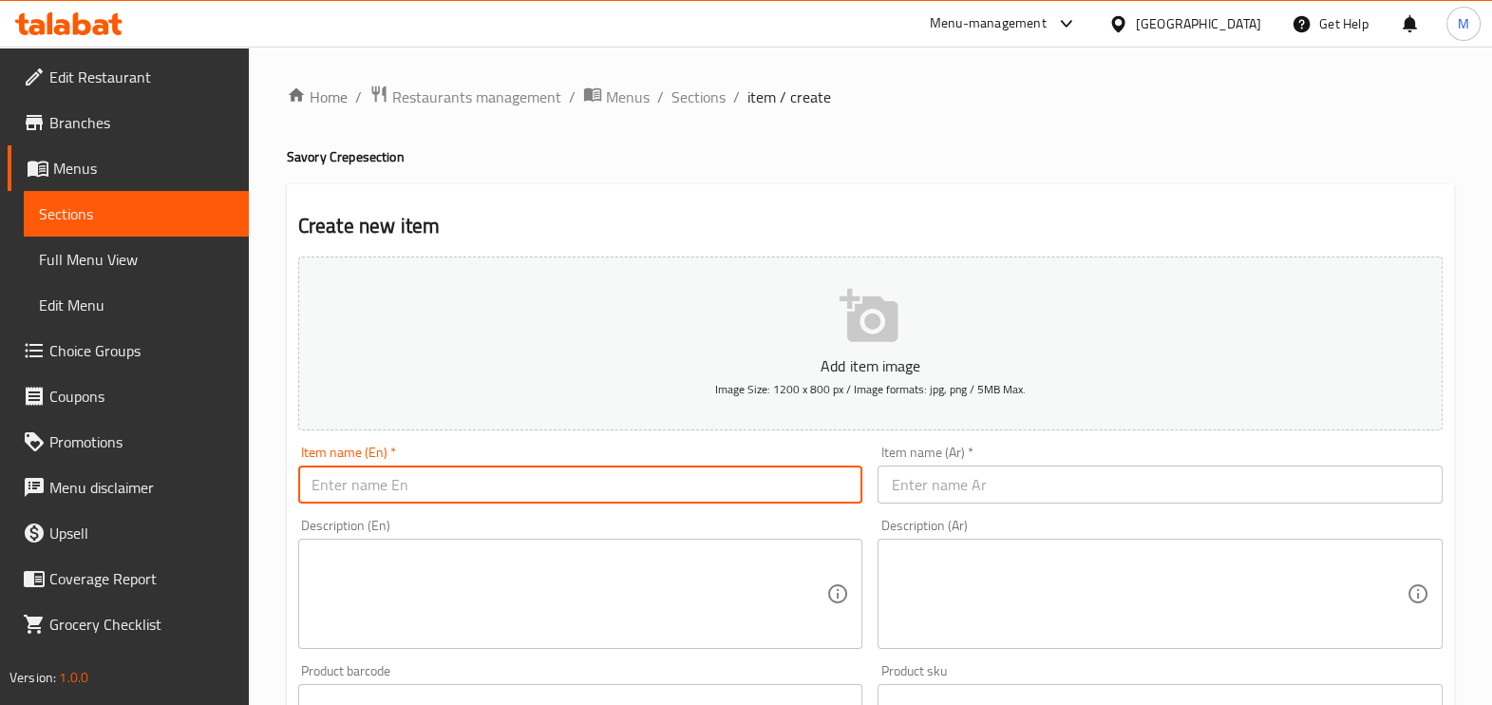
click at [470, 494] on input "text" at bounding box center [580, 484] width 565 height 38
click at [476, 489] on input "text" at bounding box center [580, 484] width 565 height 38
paste input "Mixed meat crepe"
type input "Mixed meat crepe"
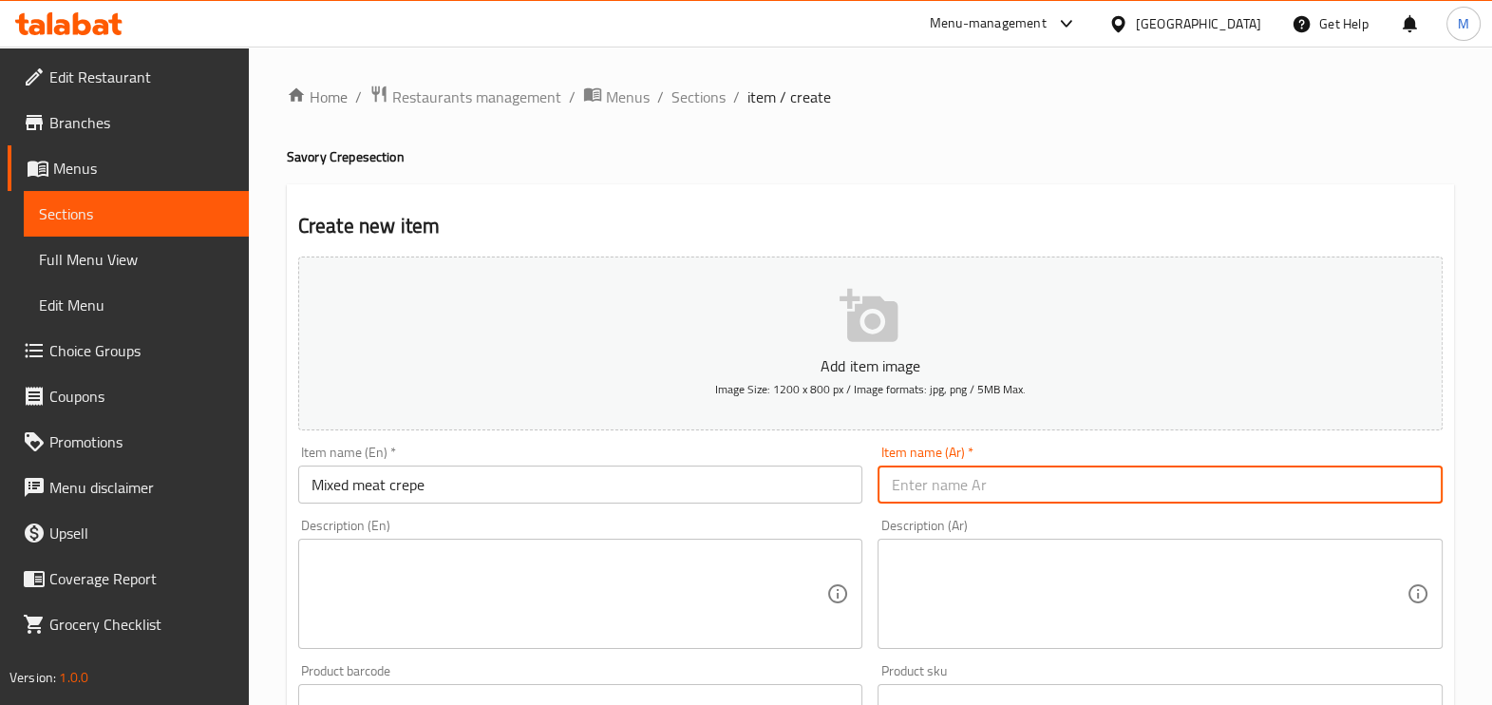
click at [953, 484] on input "text" at bounding box center [1159, 484] width 565 height 38
paste input "كريب مشكل لحوم"
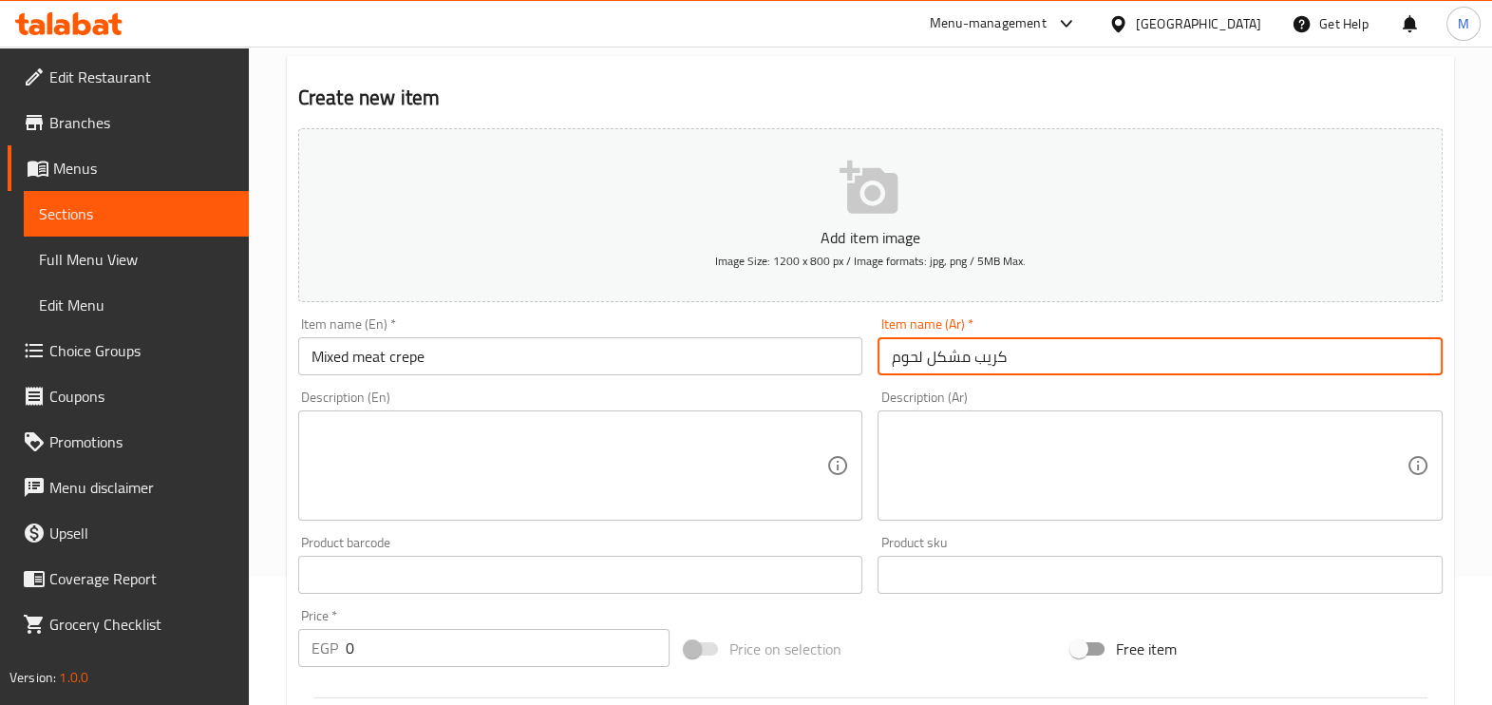
scroll to position [236, 0]
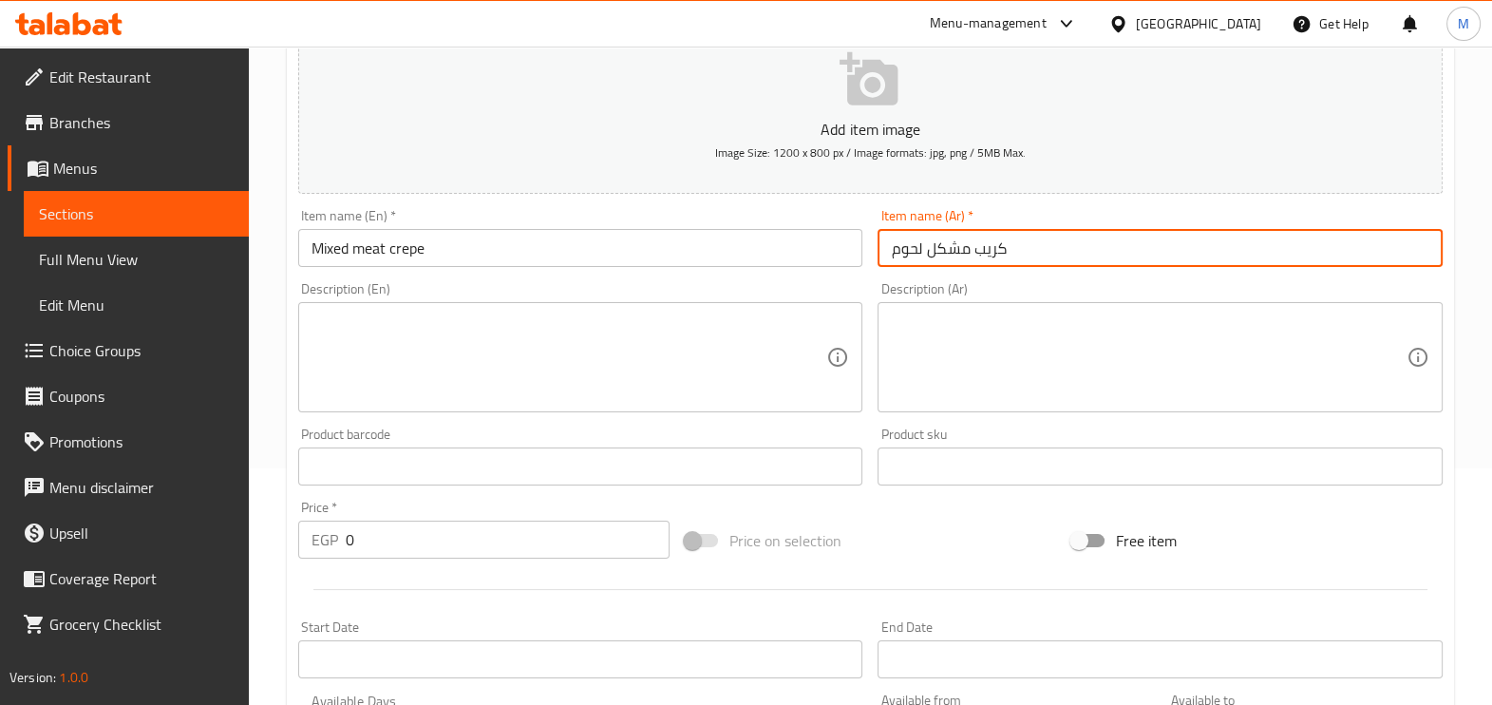
type input "كريب مشكل لحوم"
click at [403, 540] on input "0" at bounding box center [508, 539] width 324 height 38
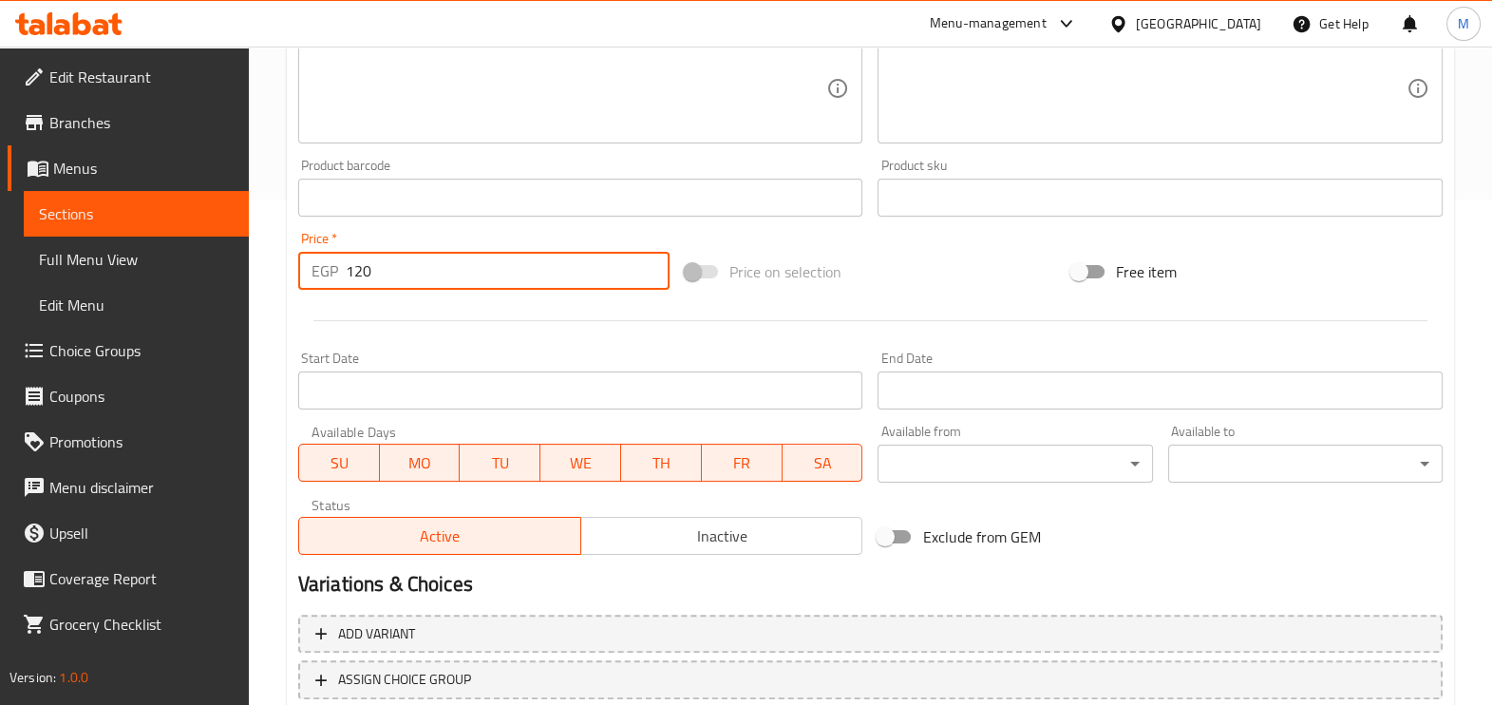
scroll to position [635, 0]
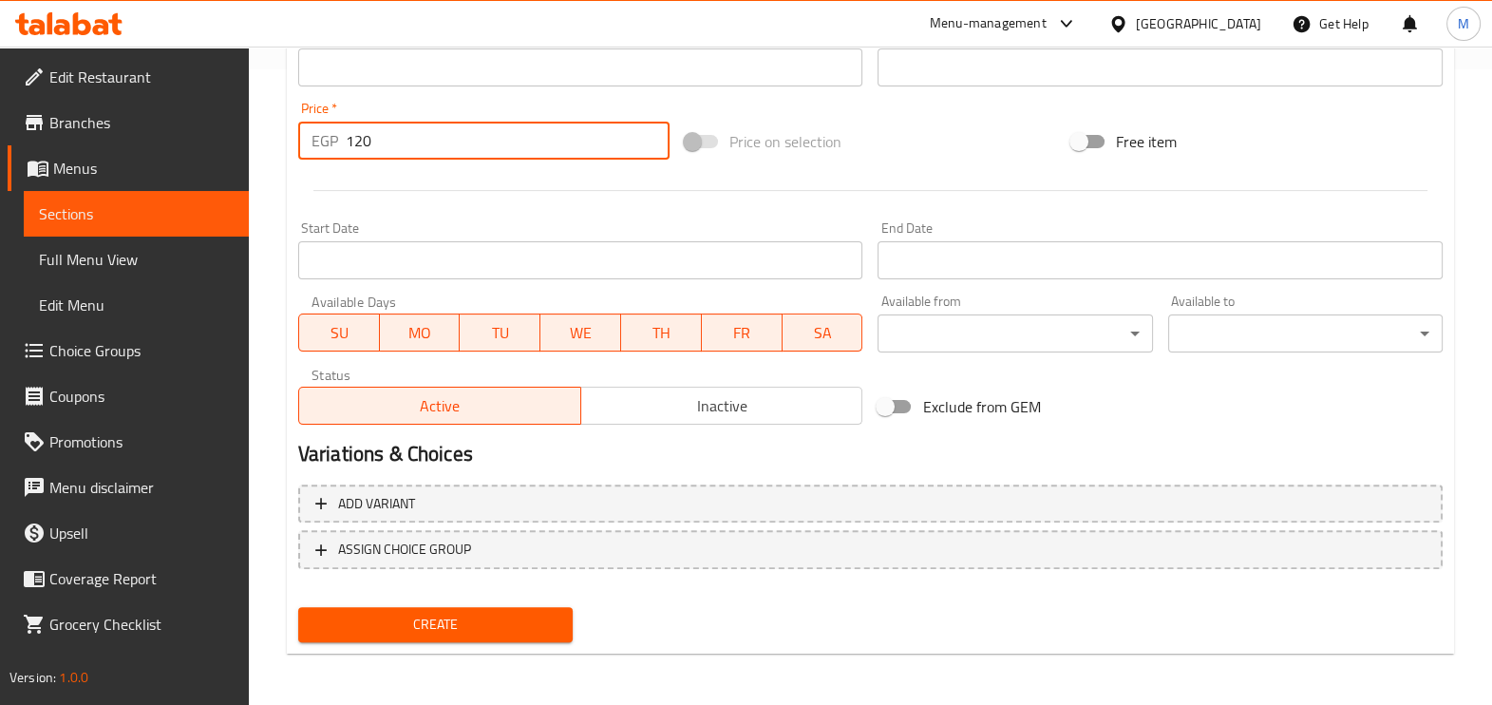
type input "120"
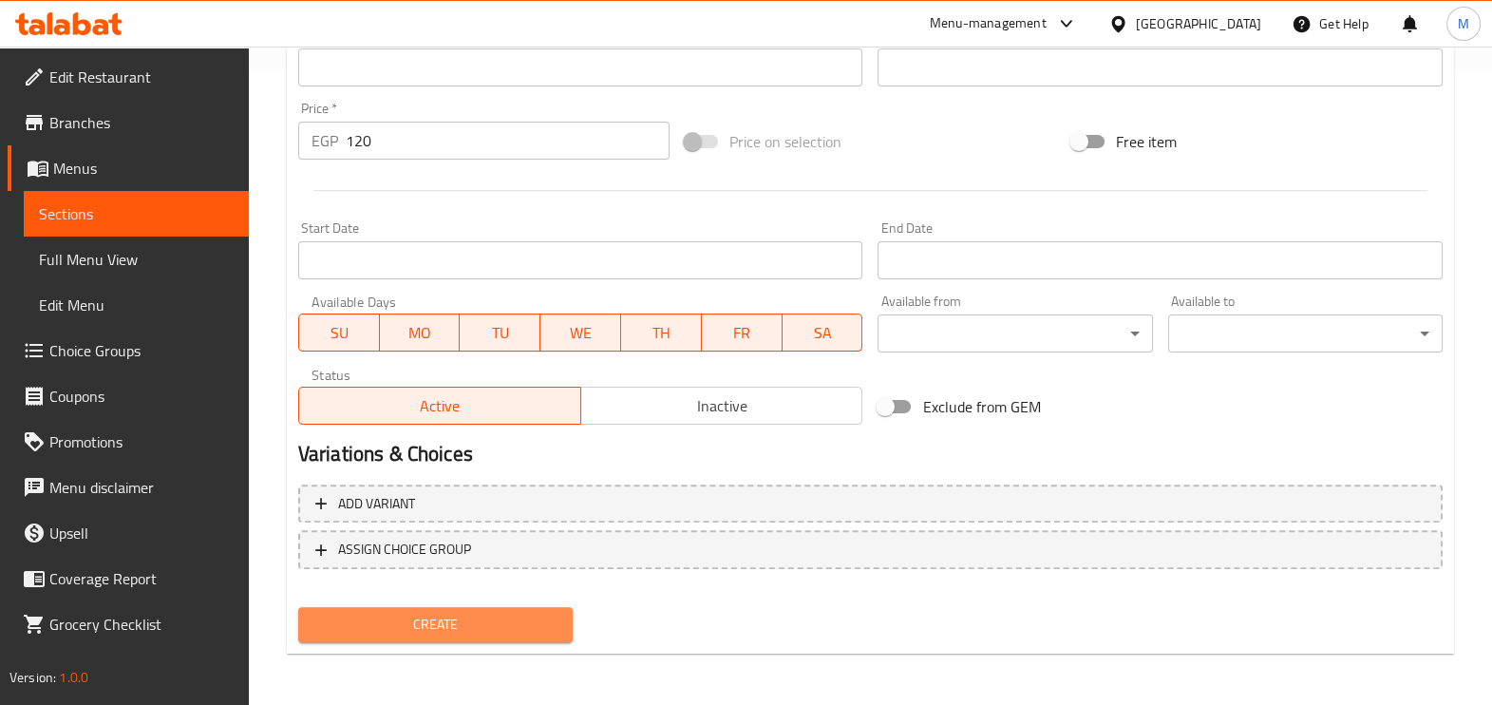
click at [472, 625] on span "Create" at bounding box center [435, 624] width 244 height 24
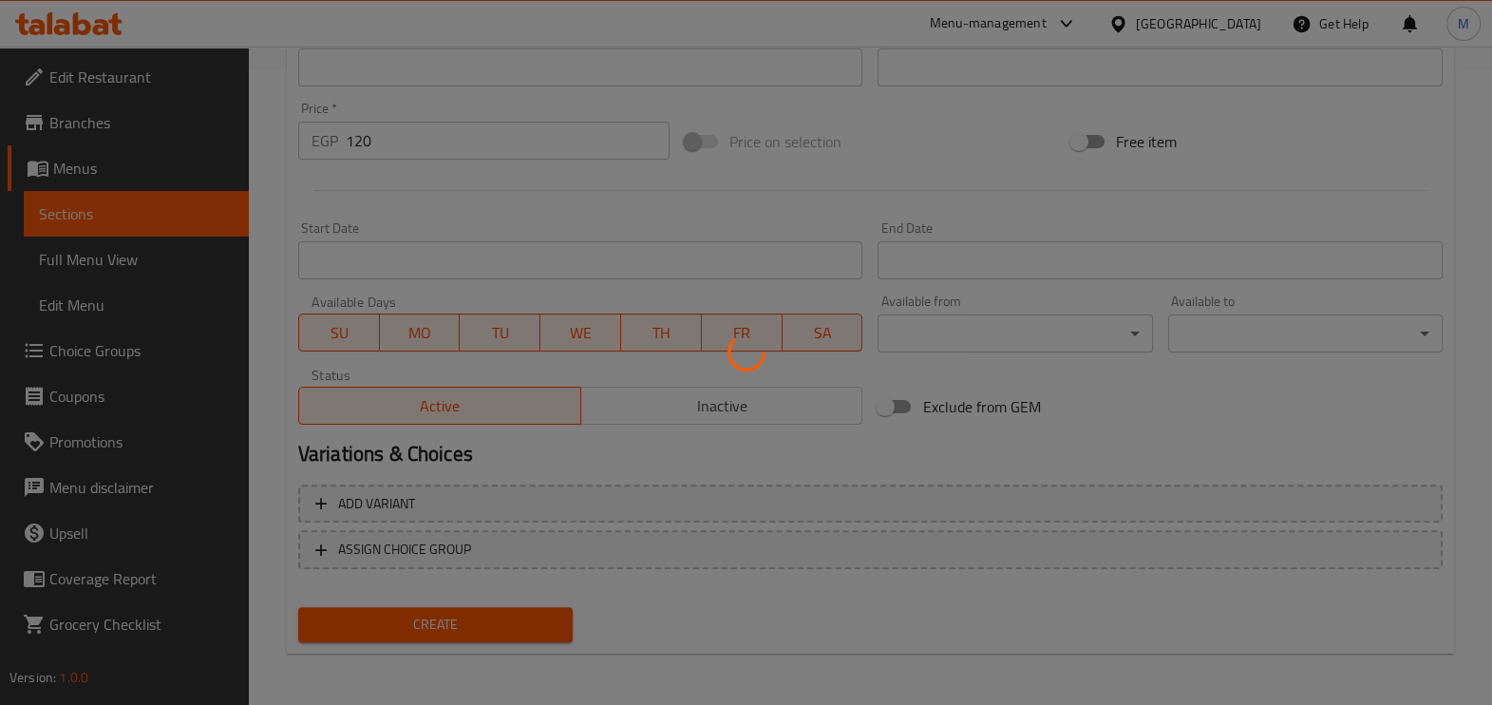
type input "0"
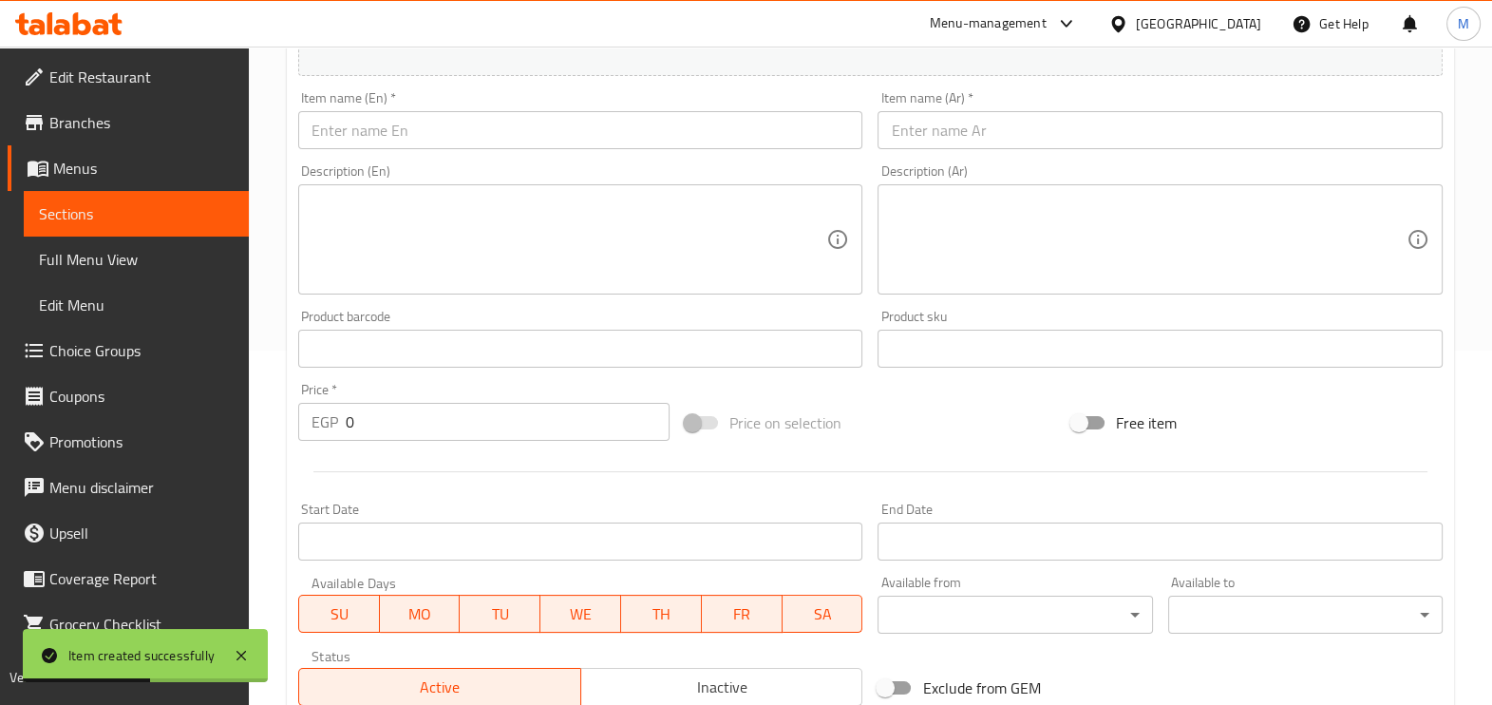
scroll to position [160, 0]
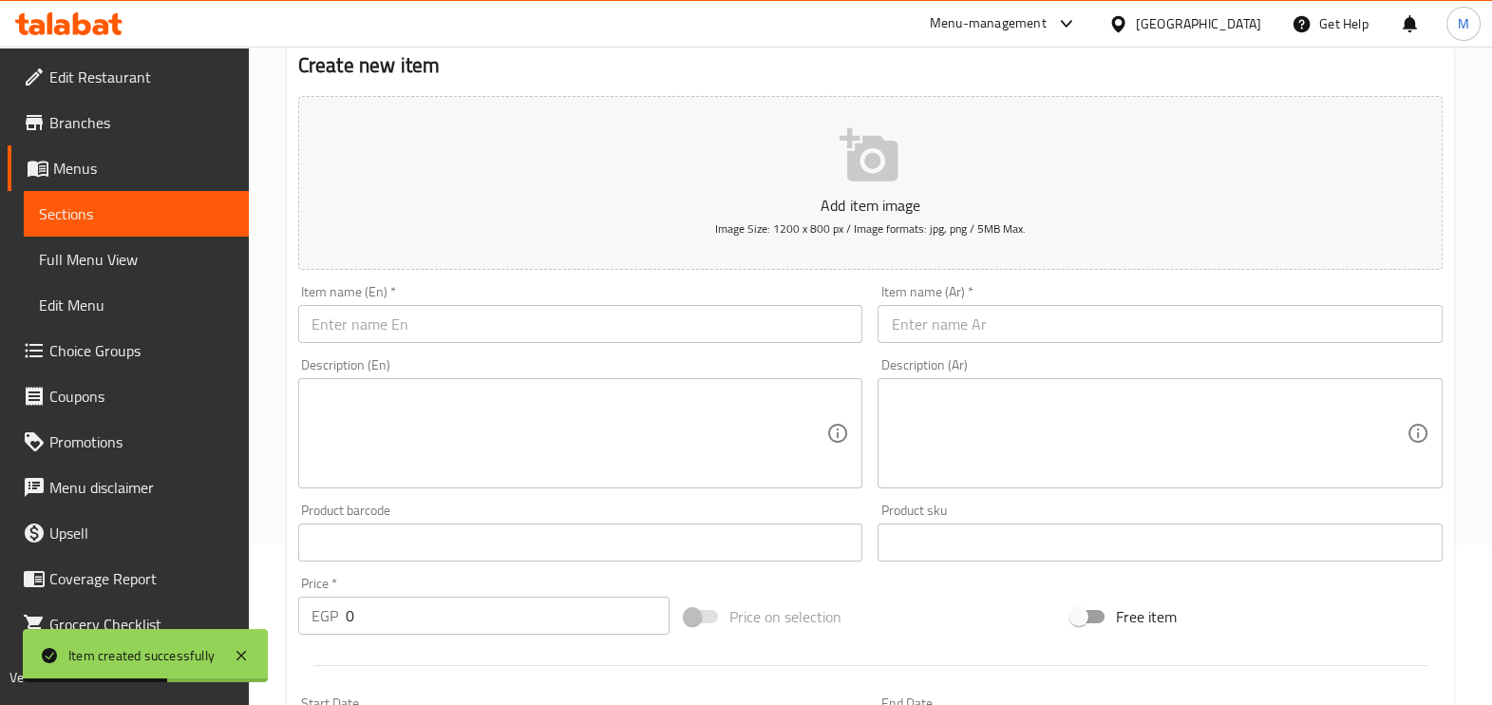
click at [425, 332] on input "text" at bounding box center [580, 324] width 565 height 38
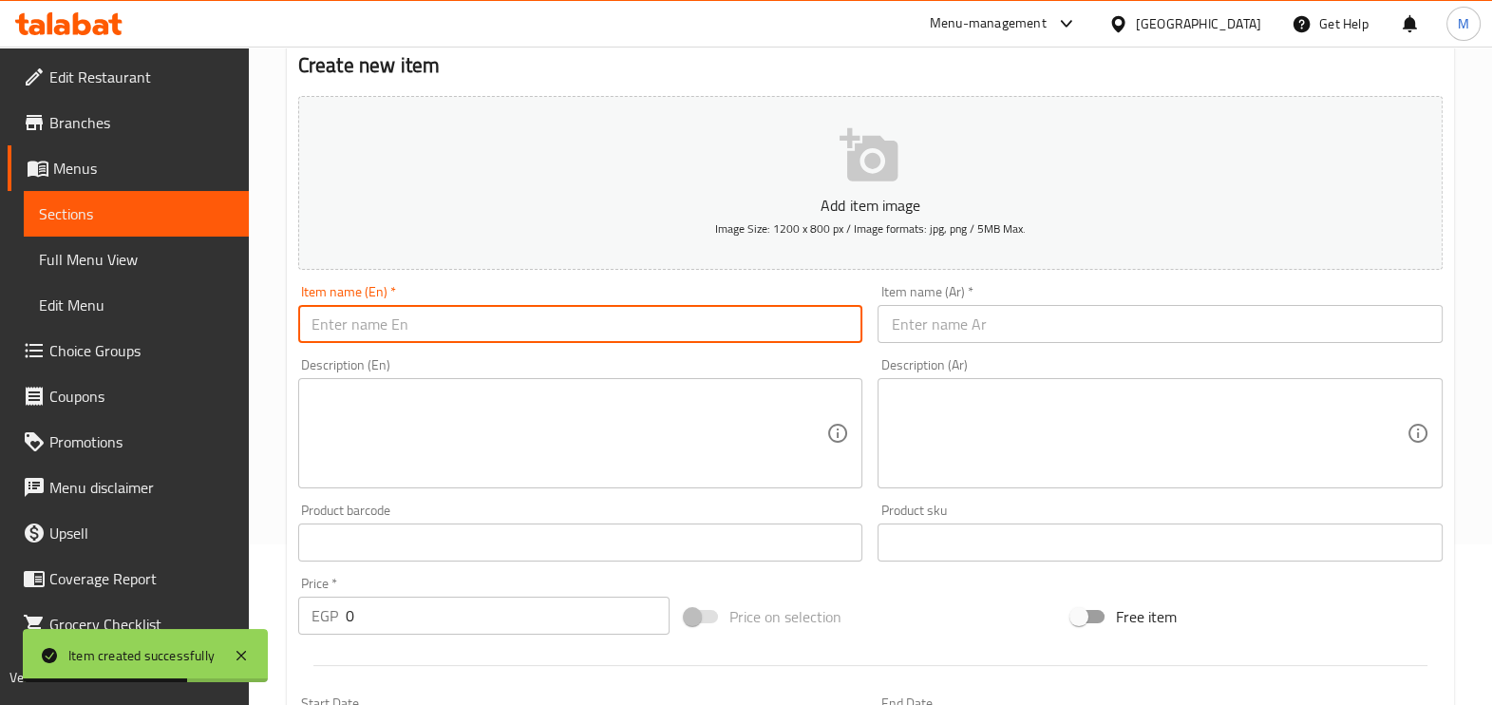
paste input "Shrimp crepe"
type input "Shrimp crepe"
click at [910, 318] on input "text" at bounding box center [1159, 324] width 565 height 38
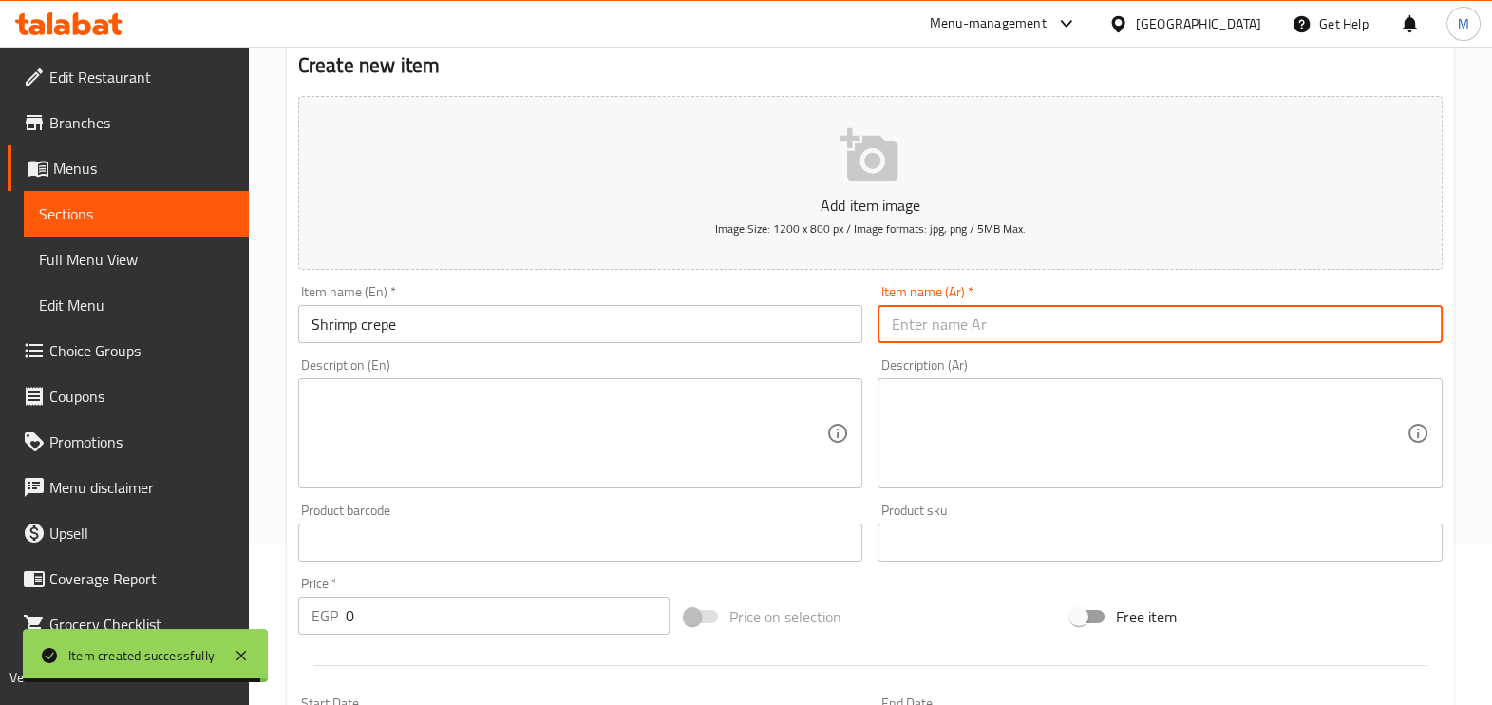
paste input "كريب جمبري"
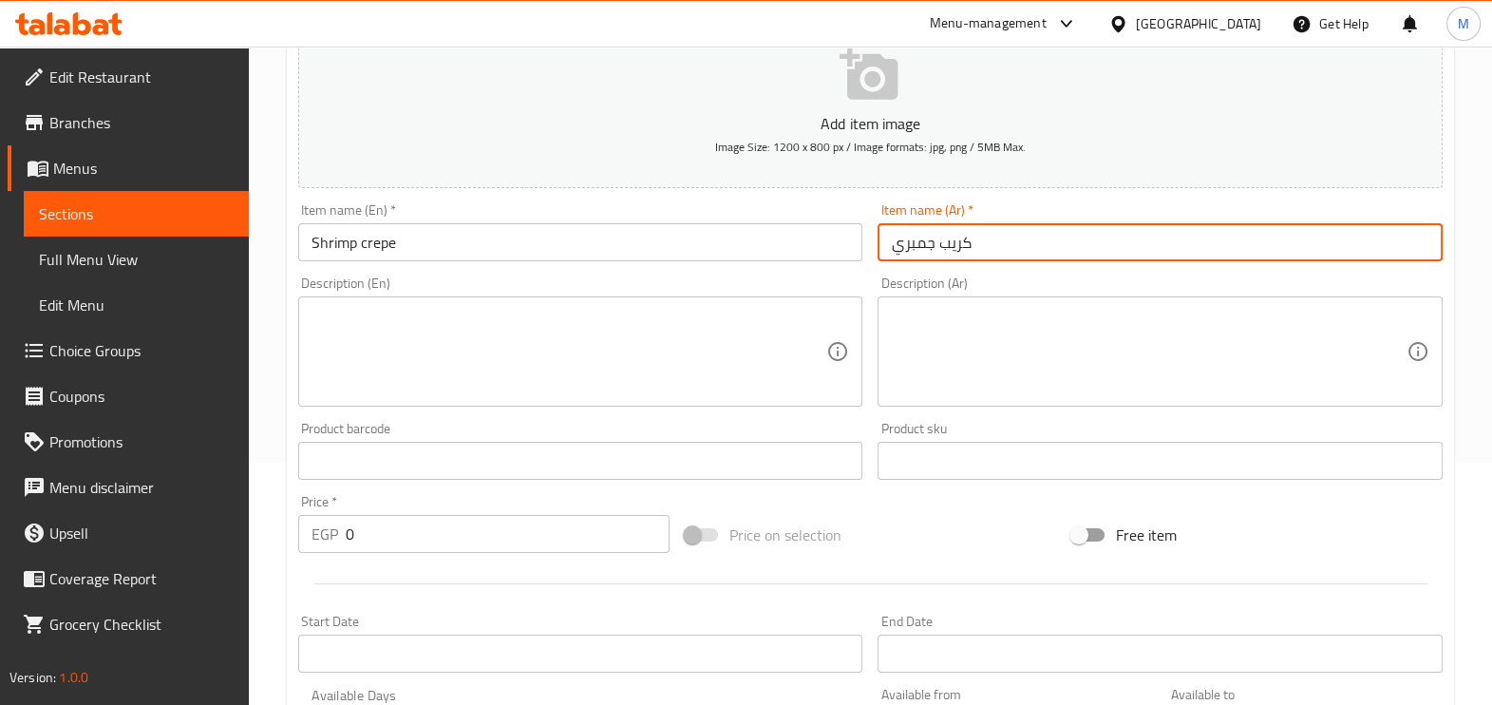
scroll to position [398, 0]
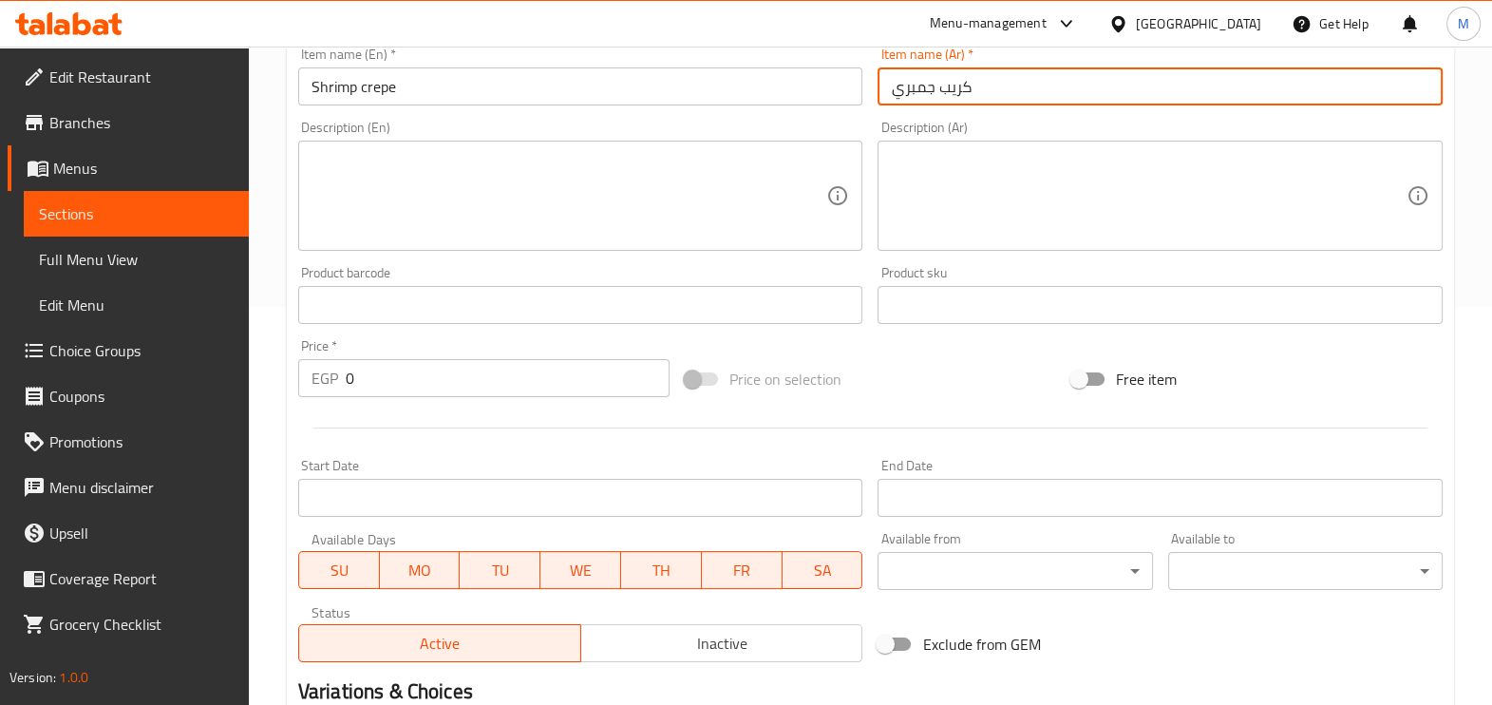
type input "كريب جمبري"
click at [480, 377] on input "0" at bounding box center [508, 378] width 324 height 38
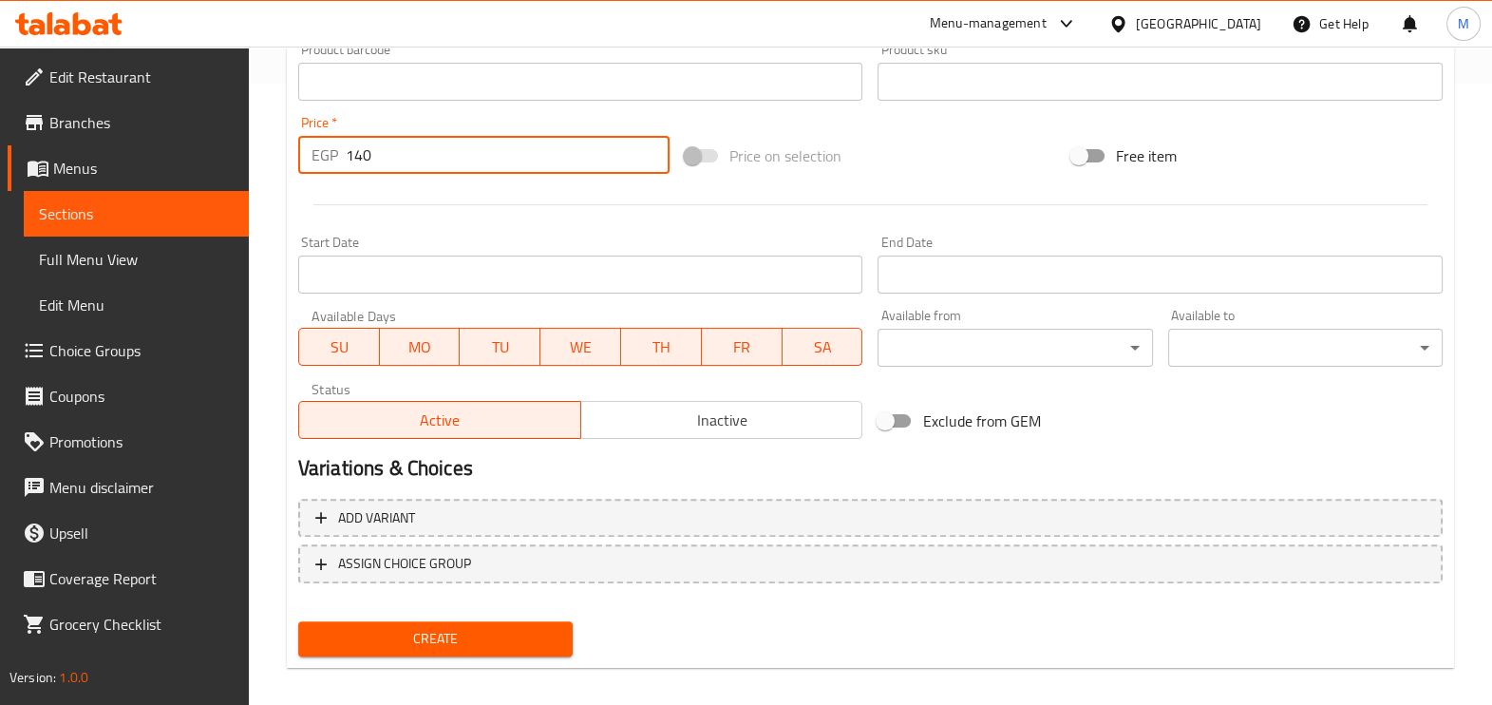
scroll to position [635, 0]
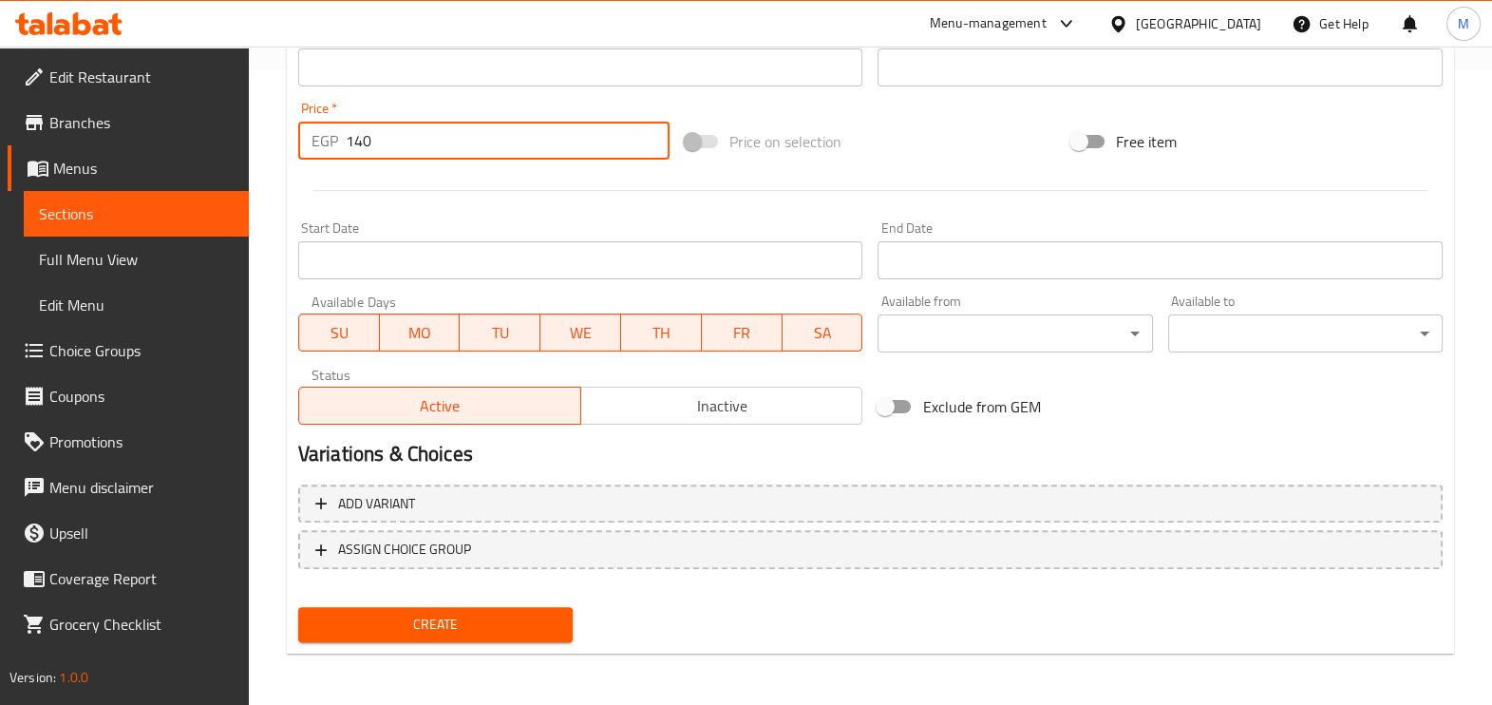
type input "140"
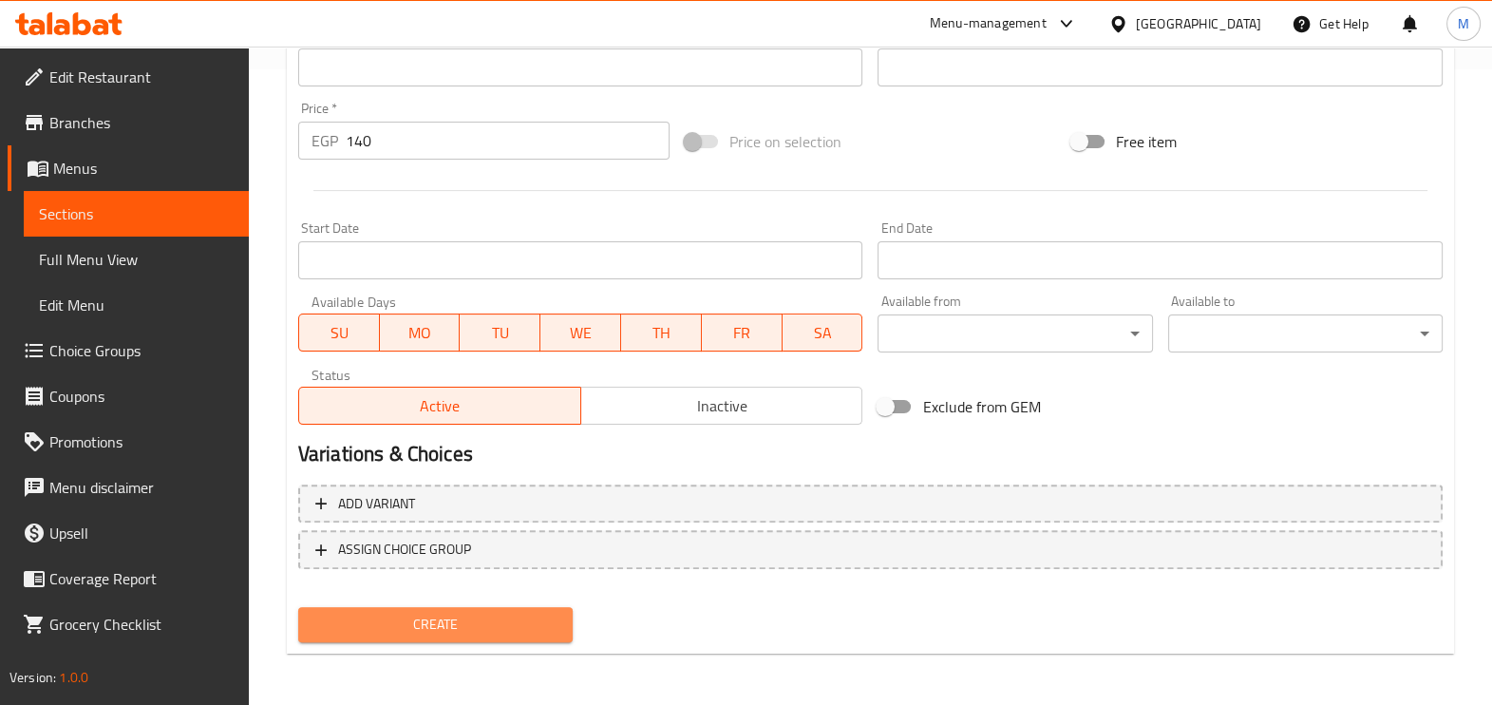
click at [458, 614] on span "Create" at bounding box center [435, 624] width 244 height 24
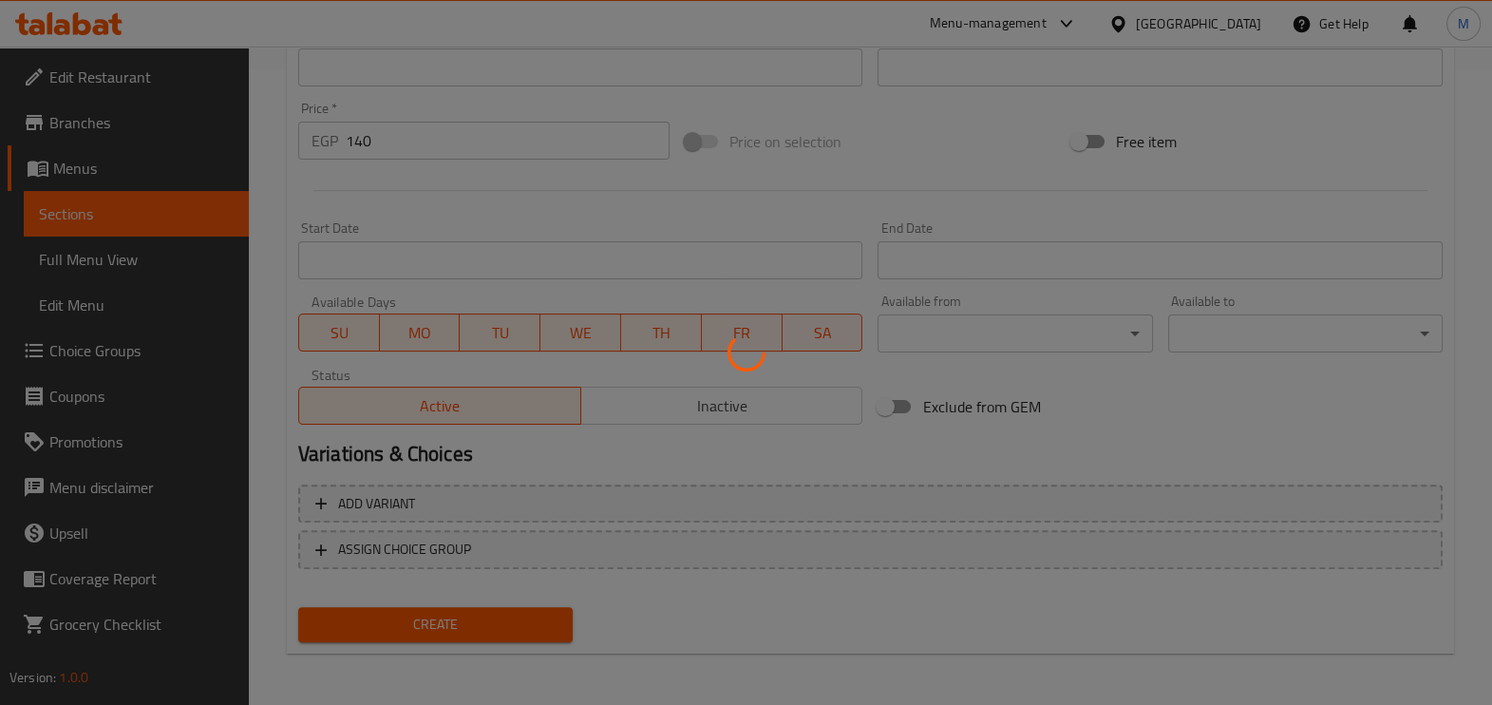
type input "0"
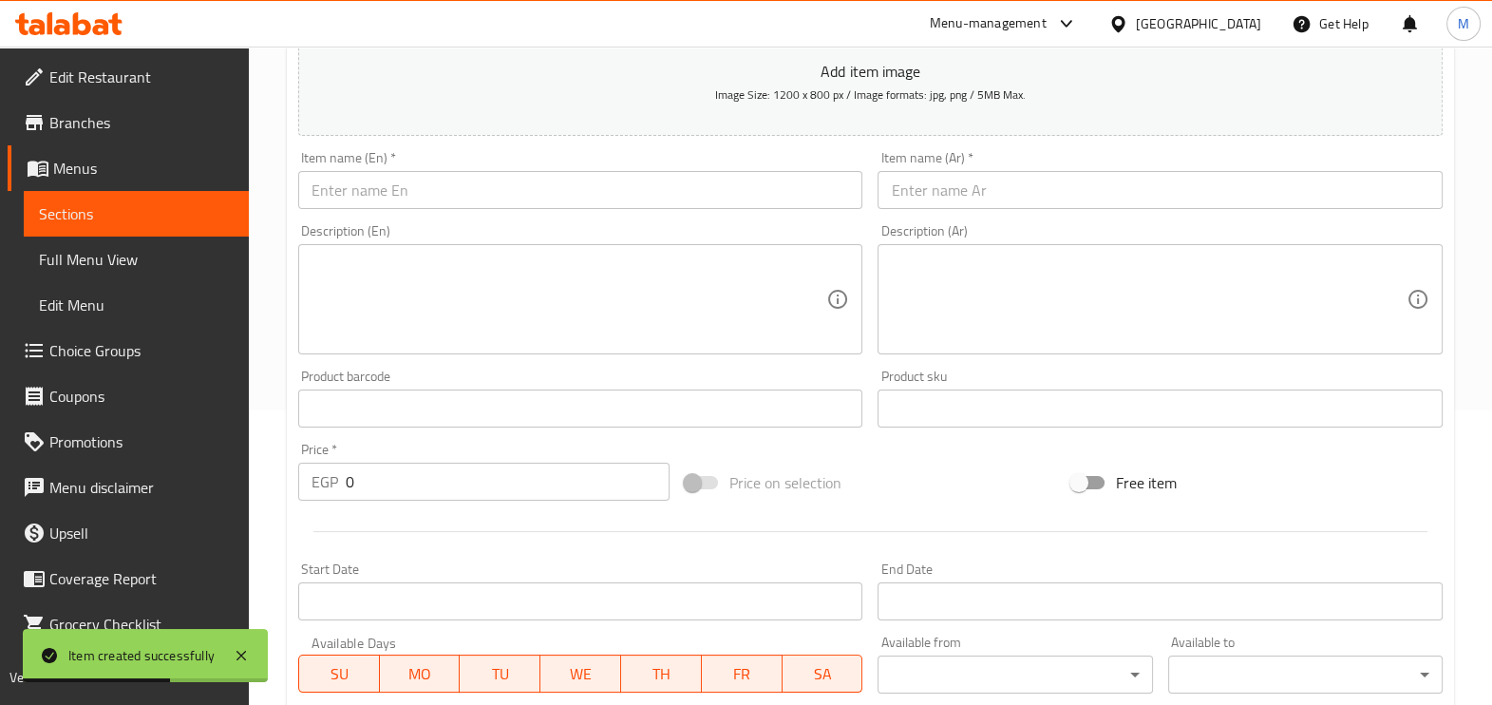
scroll to position [279, 0]
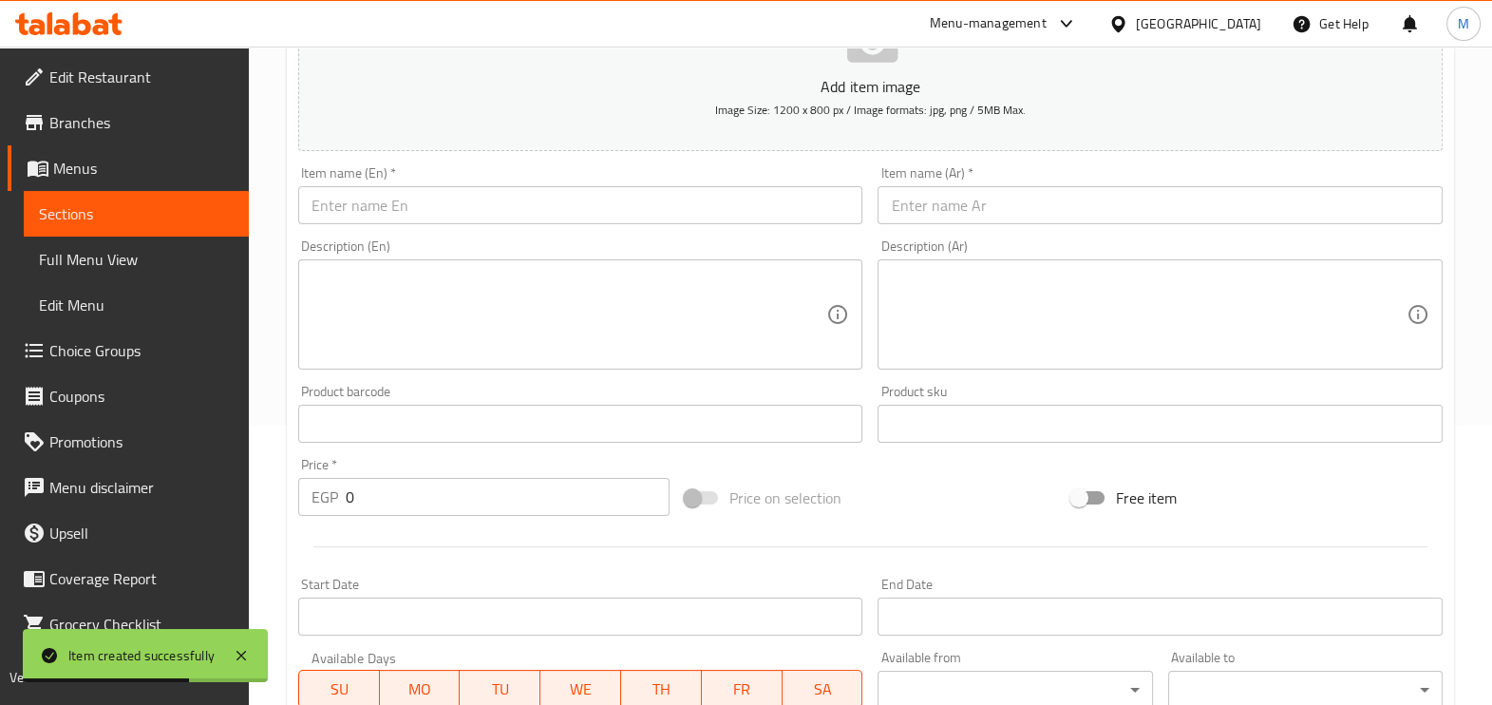
click at [442, 218] on input "text" at bounding box center [580, 205] width 565 height 38
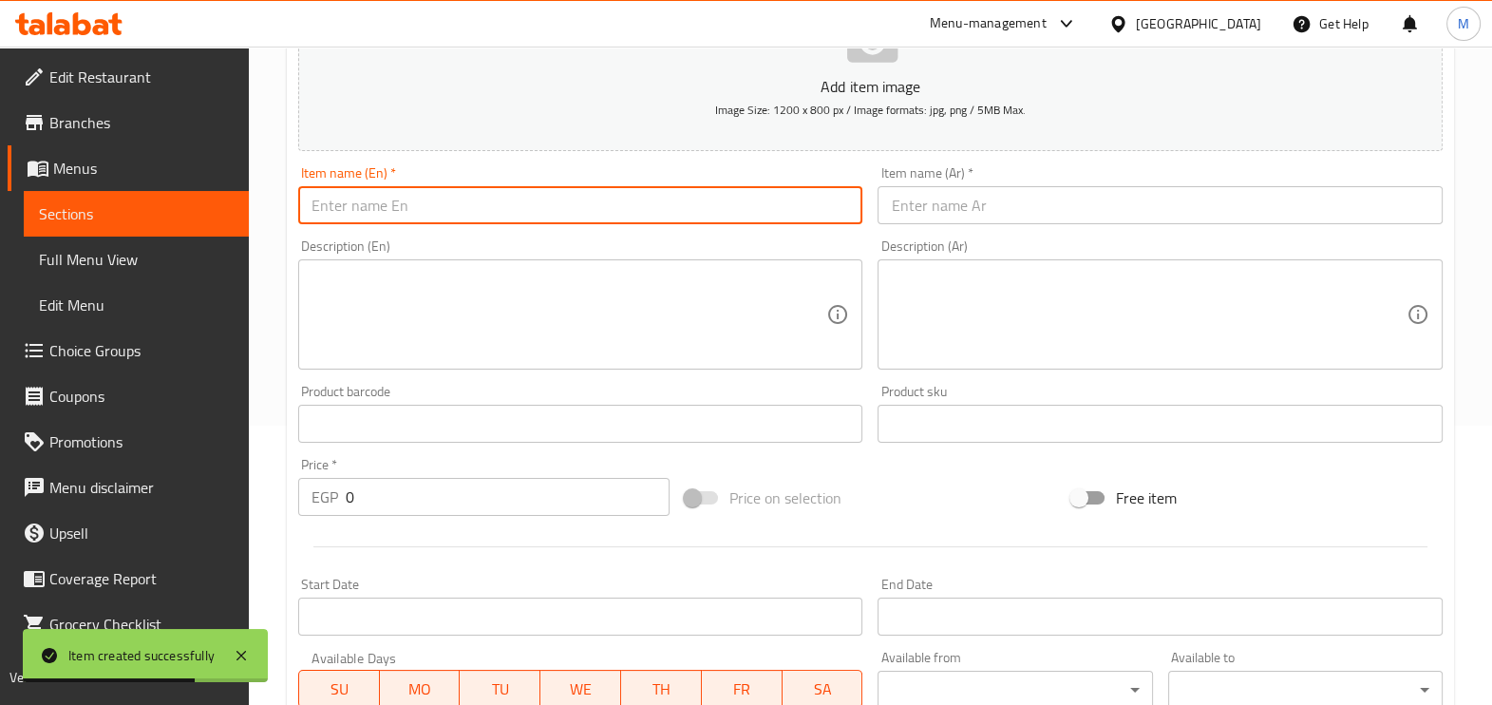
paste input "Seafood crepe"
type input "Seafood crepe"
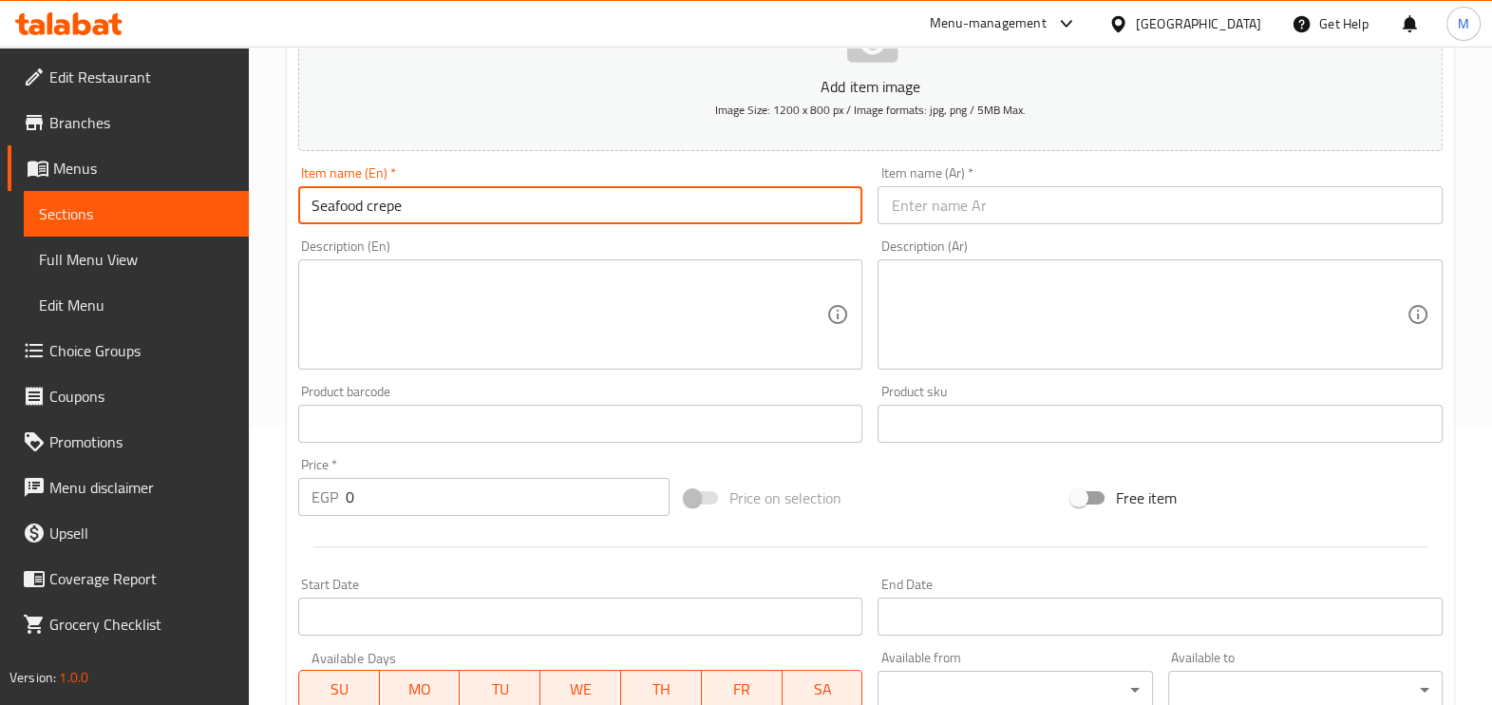
click at [939, 202] on input "text" at bounding box center [1159, 205] width 565 height 38
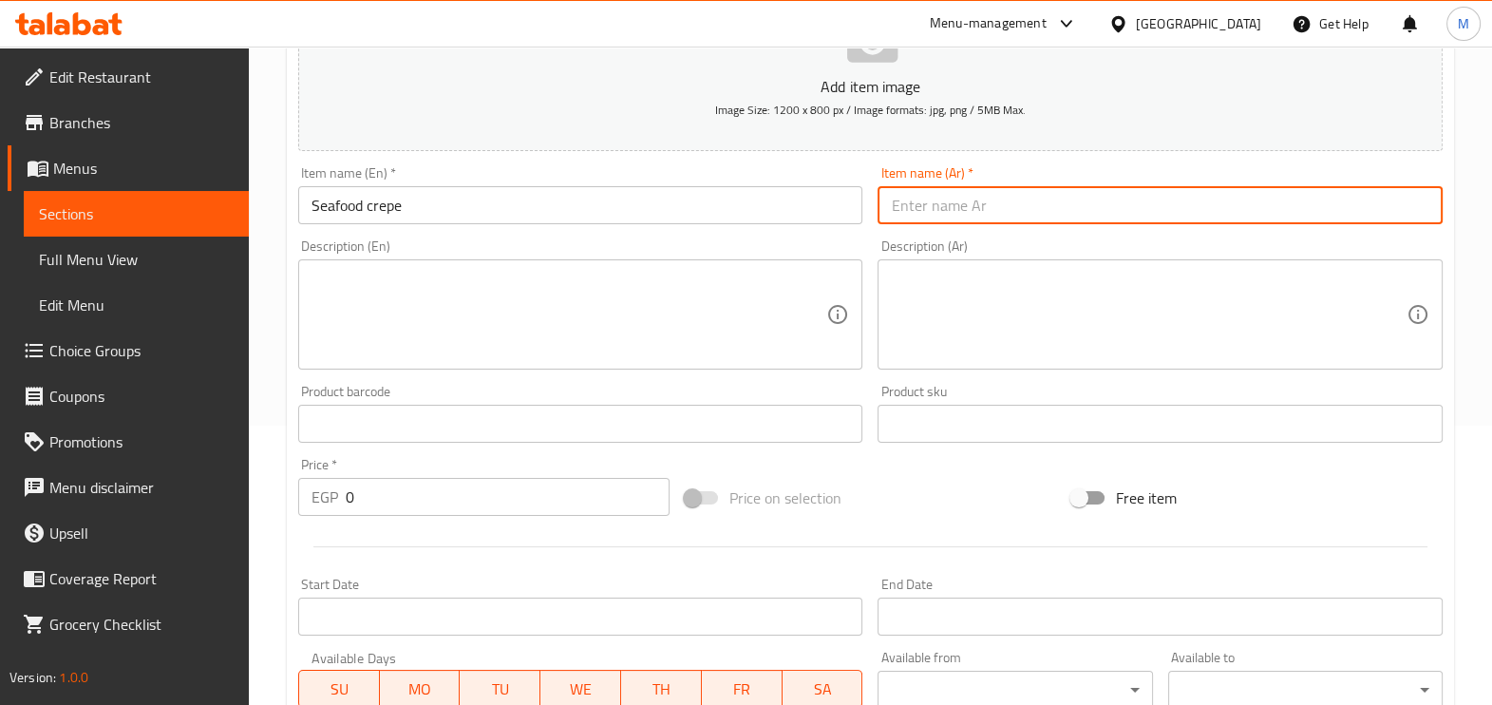
paste input "كريب سي فود"
type input "كريب سي فود"
click at [465, 499] on input "0" at bounding box center [508, 497] width 324 height 38
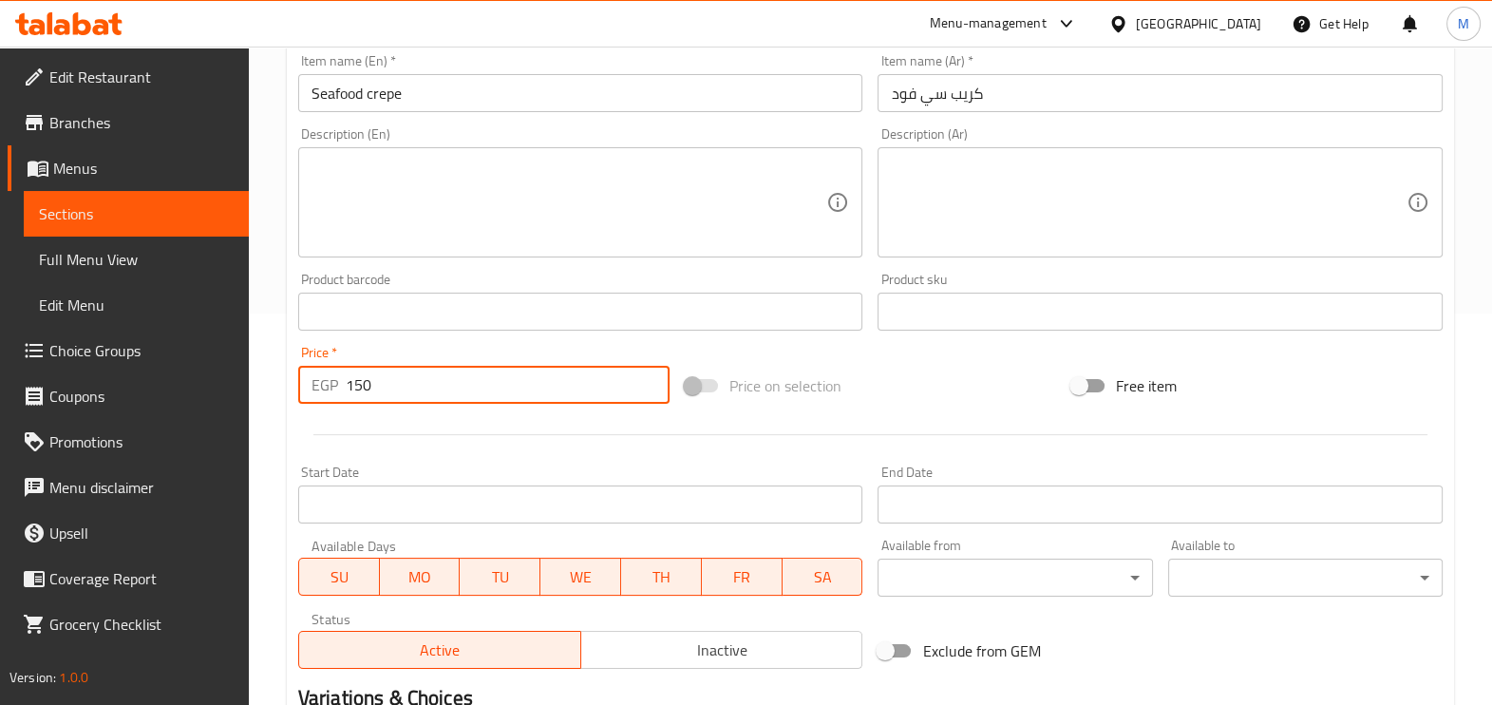
scroll to position [635, 0]
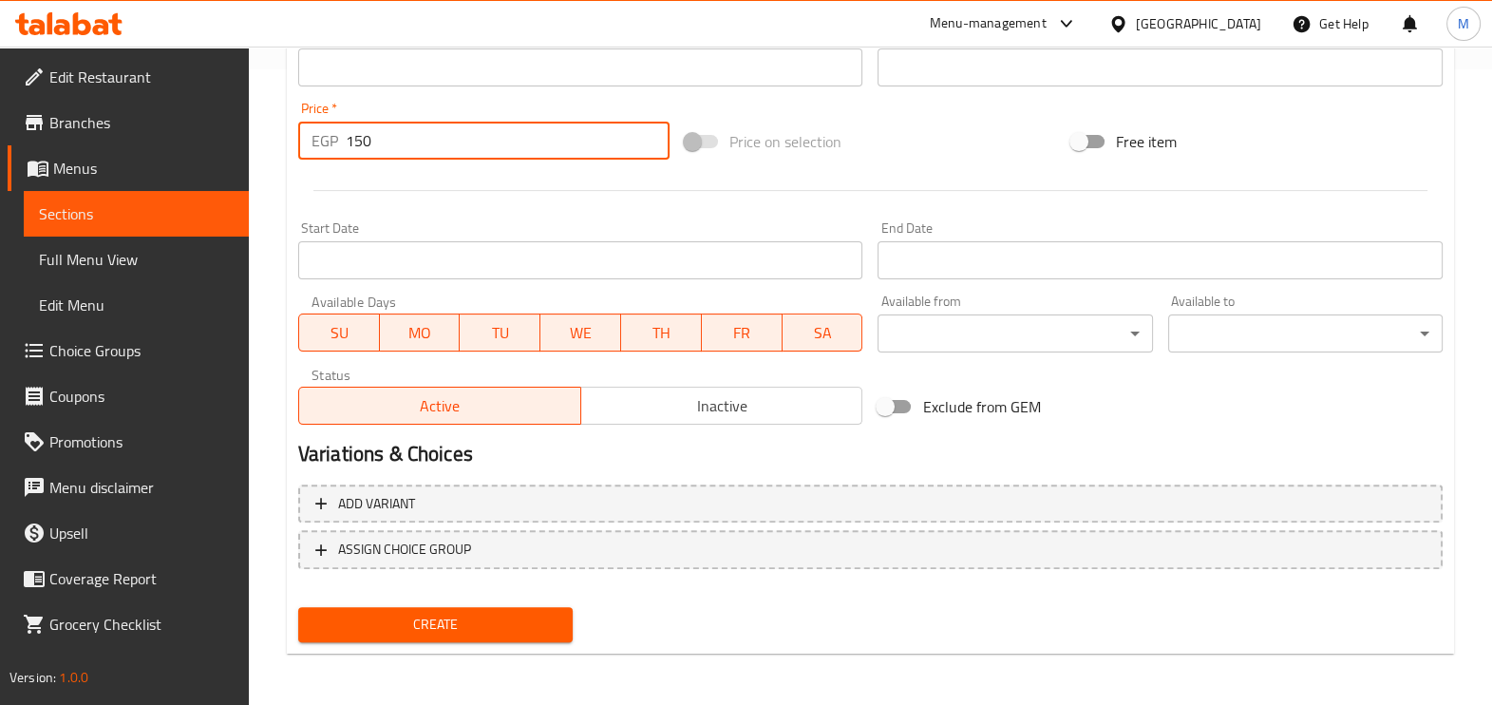
type input "150"
click at [421, 625] on span "Create" at bounding box center [435, 624] width 244 height 24
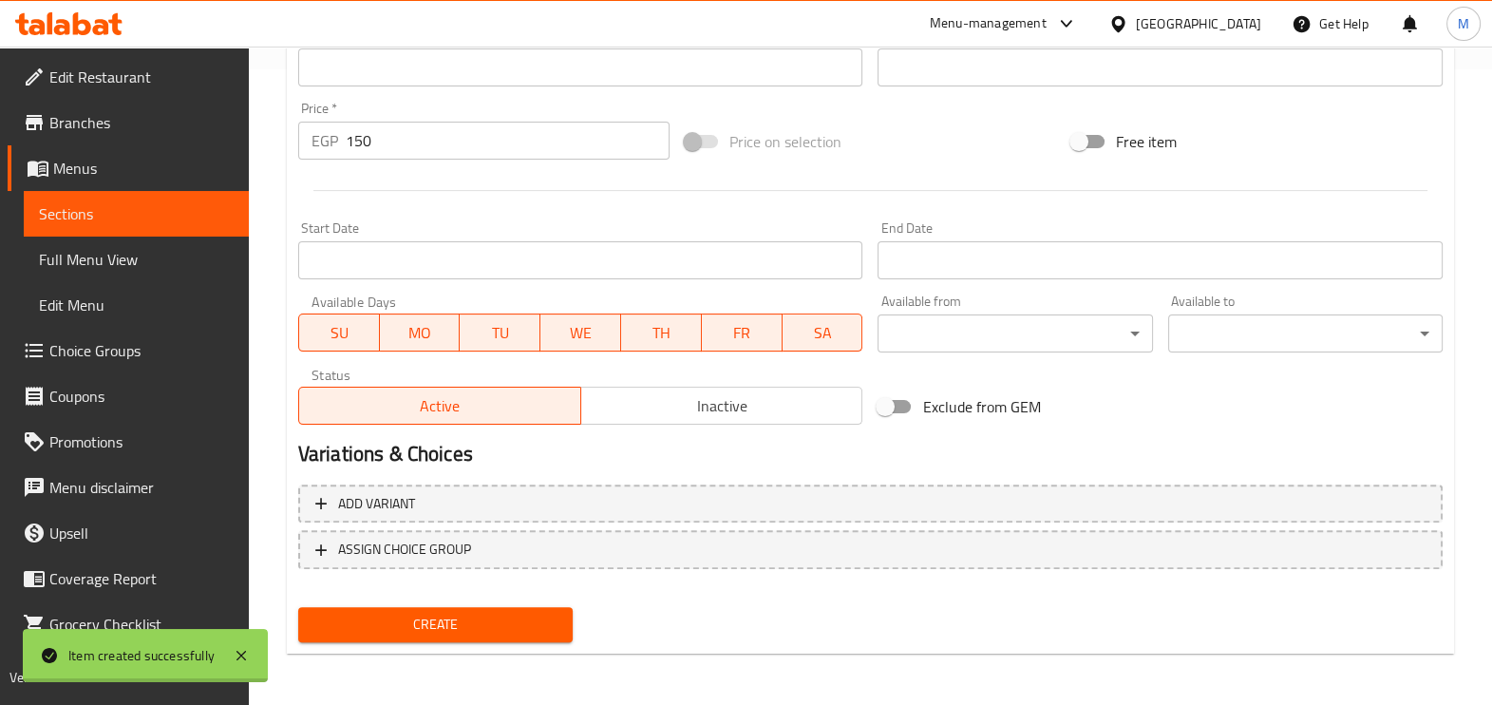
type input "0"
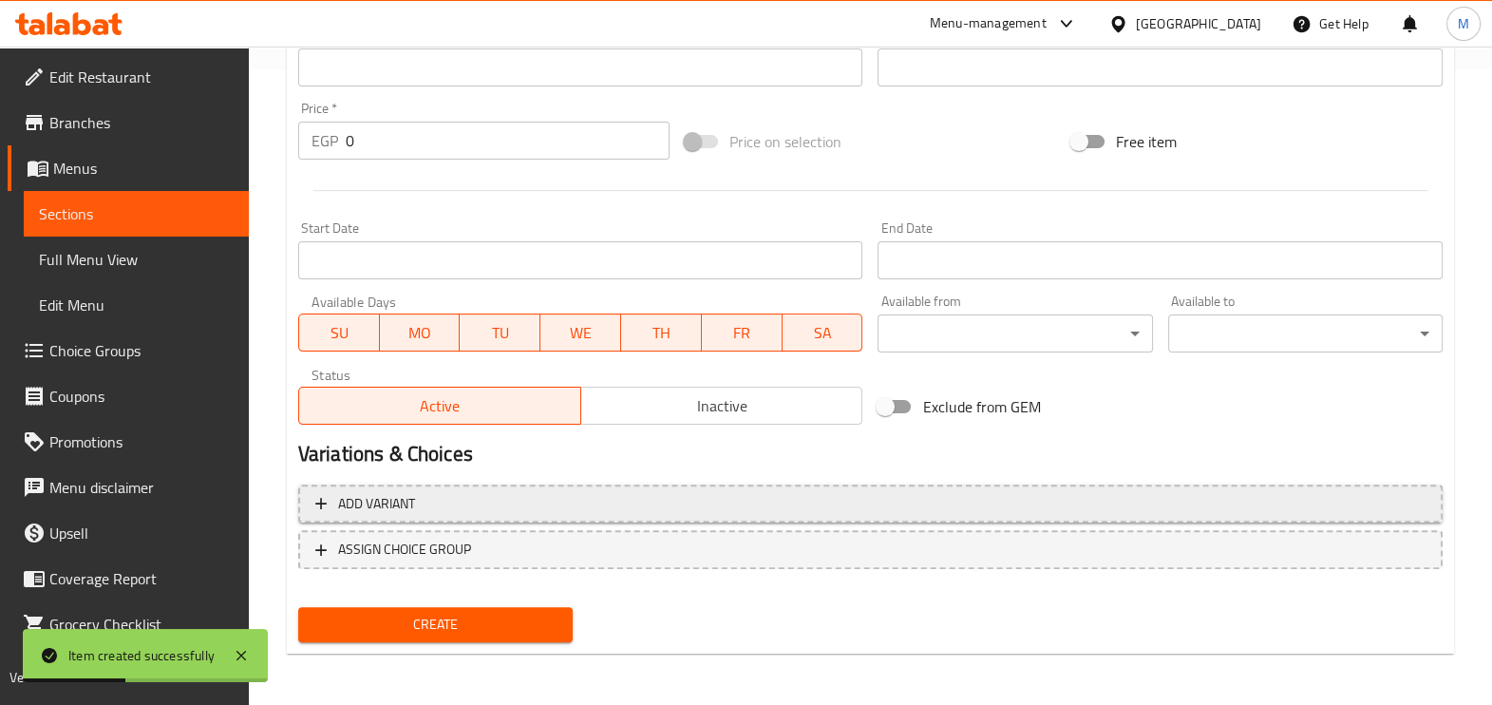
scroll to position [42, 0]
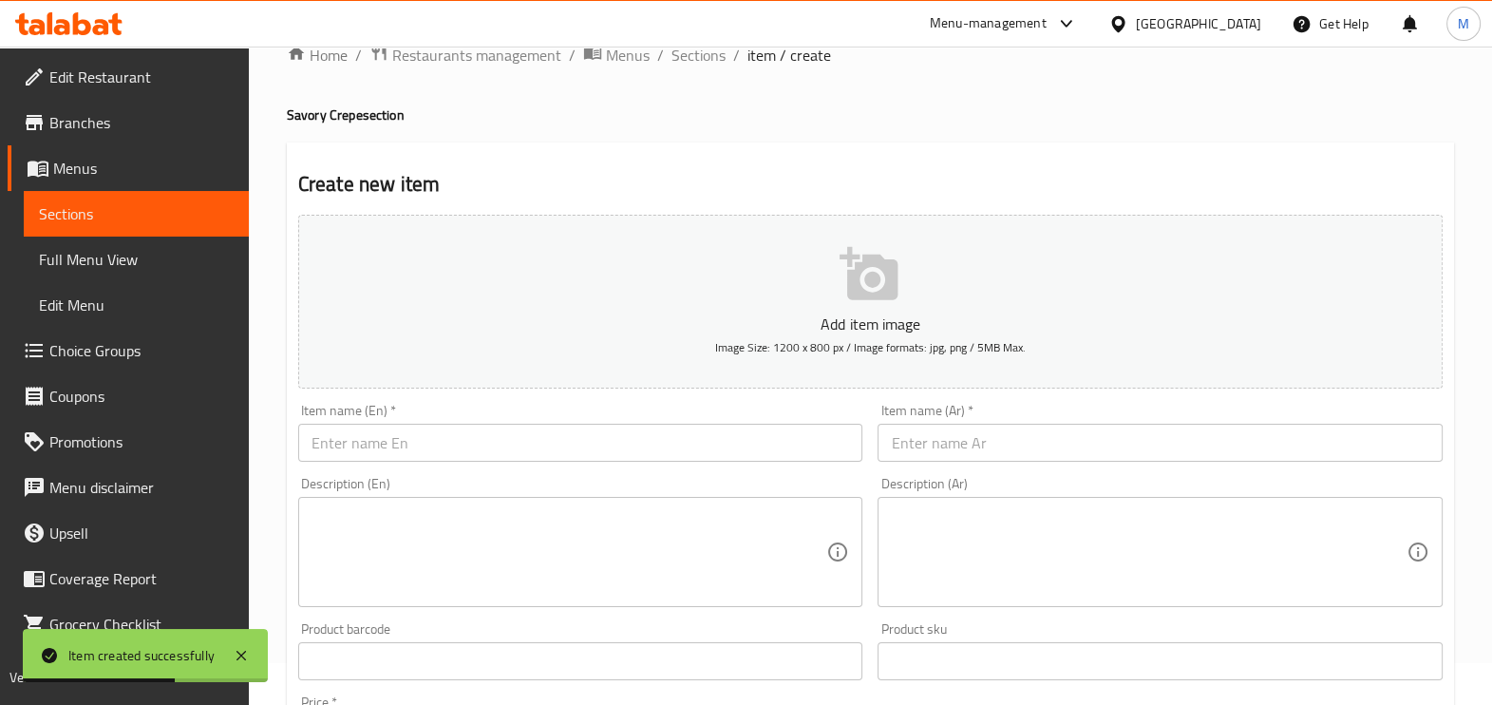
click at [160, 209] on span "Sections" at bounding box center [136, 213] width 195 height 23
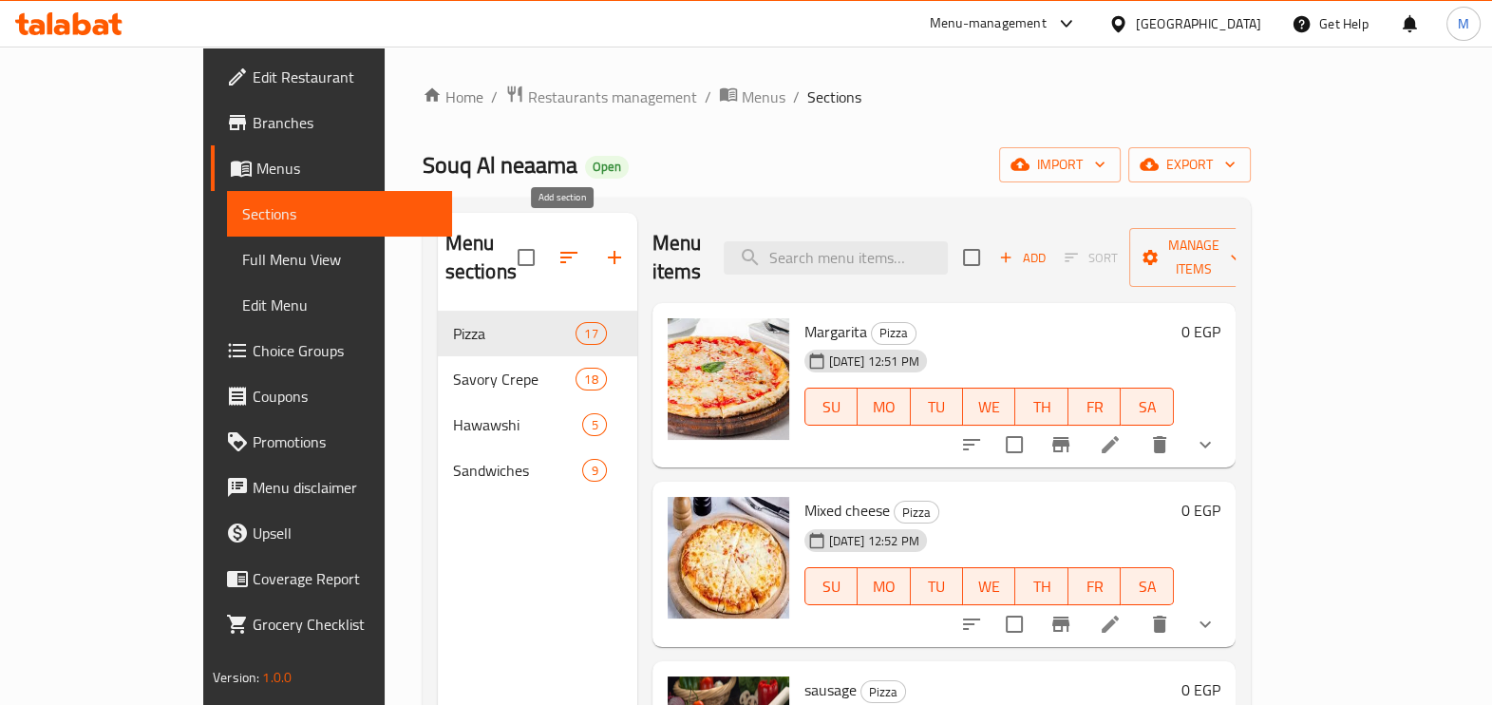
click at [608, 251] on icon "button" at bounding box center [614, 257] width 13 height 13
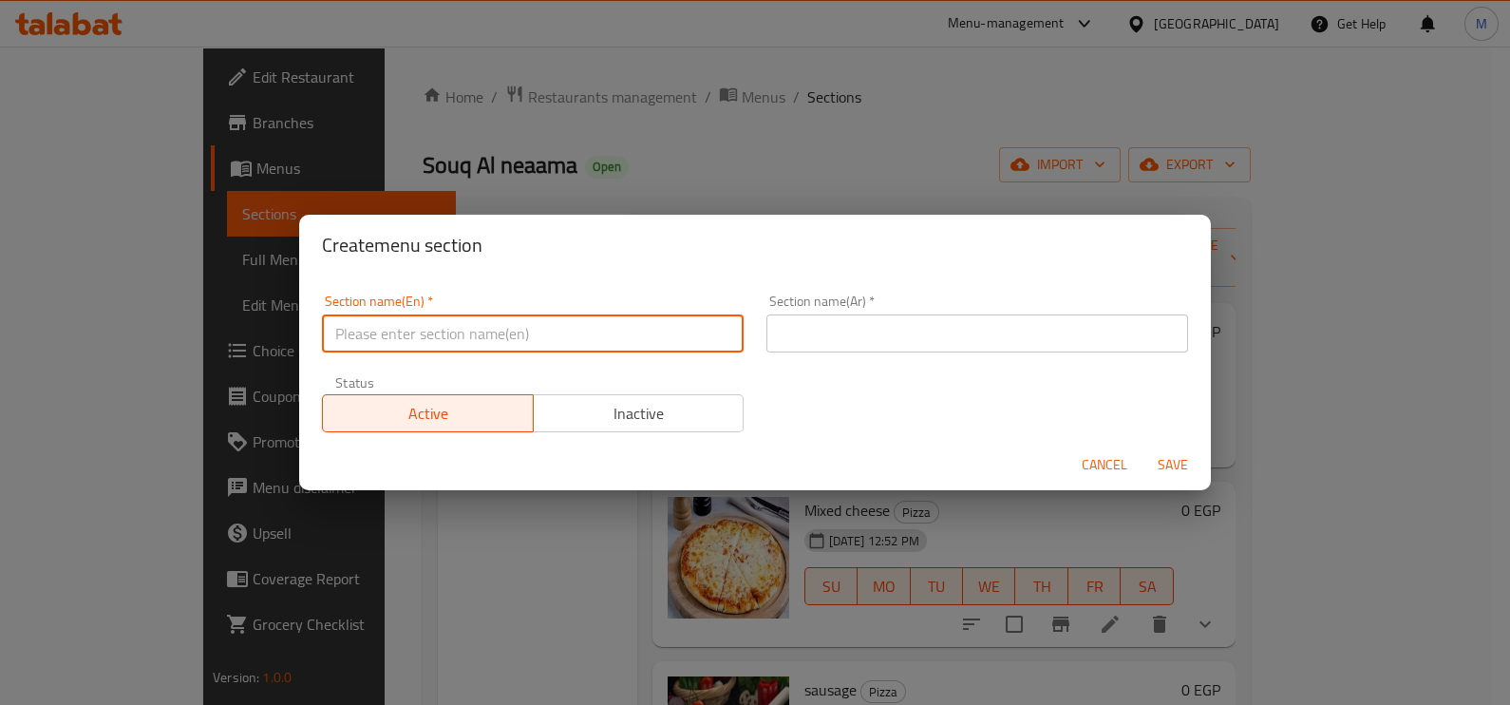
click at [470, 335] on input "text" at bounding box center [533, 333] width 422 height 38
paste input "Sweet crepe"
type input "Sweet crepe"
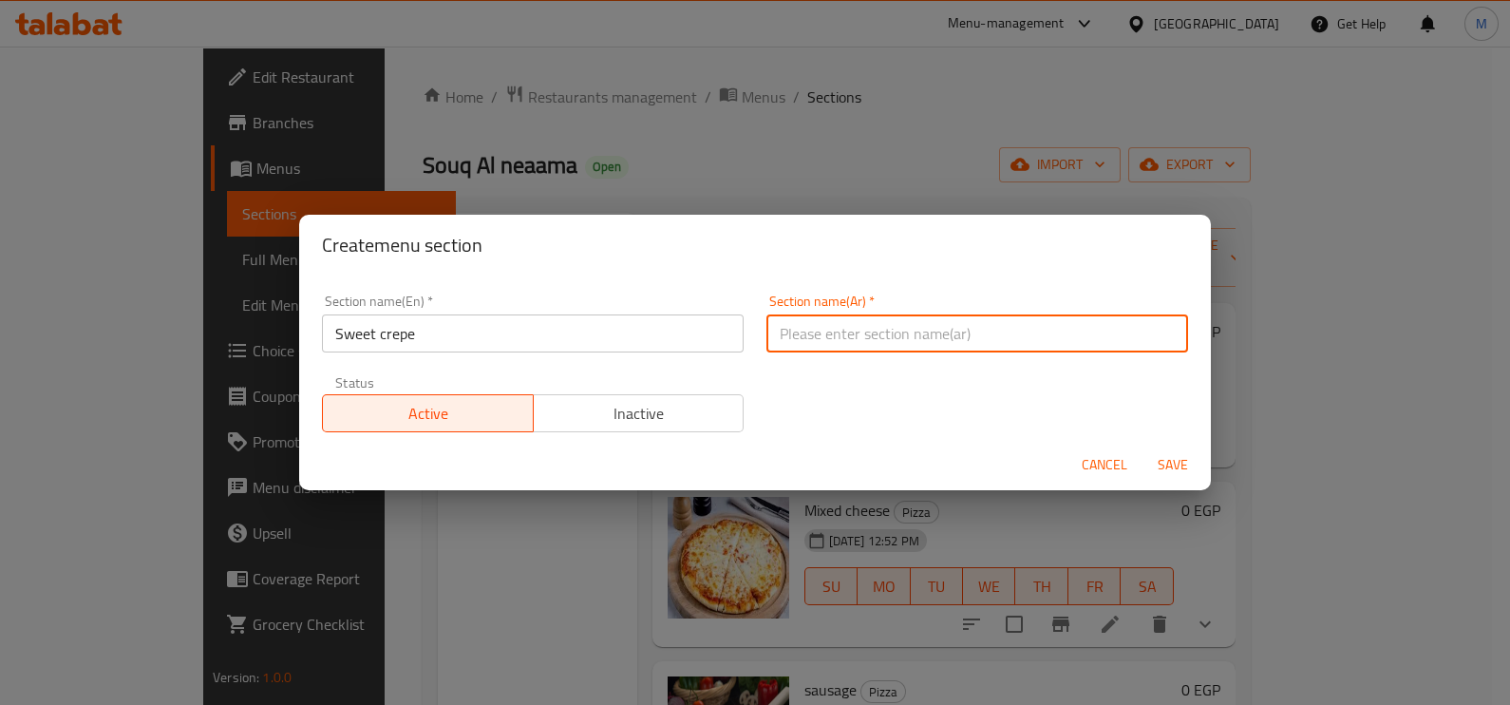
click at [837, 340] on input "text" at bounding box center [977, 333] width 422 height 38
type input "كريب حلو"
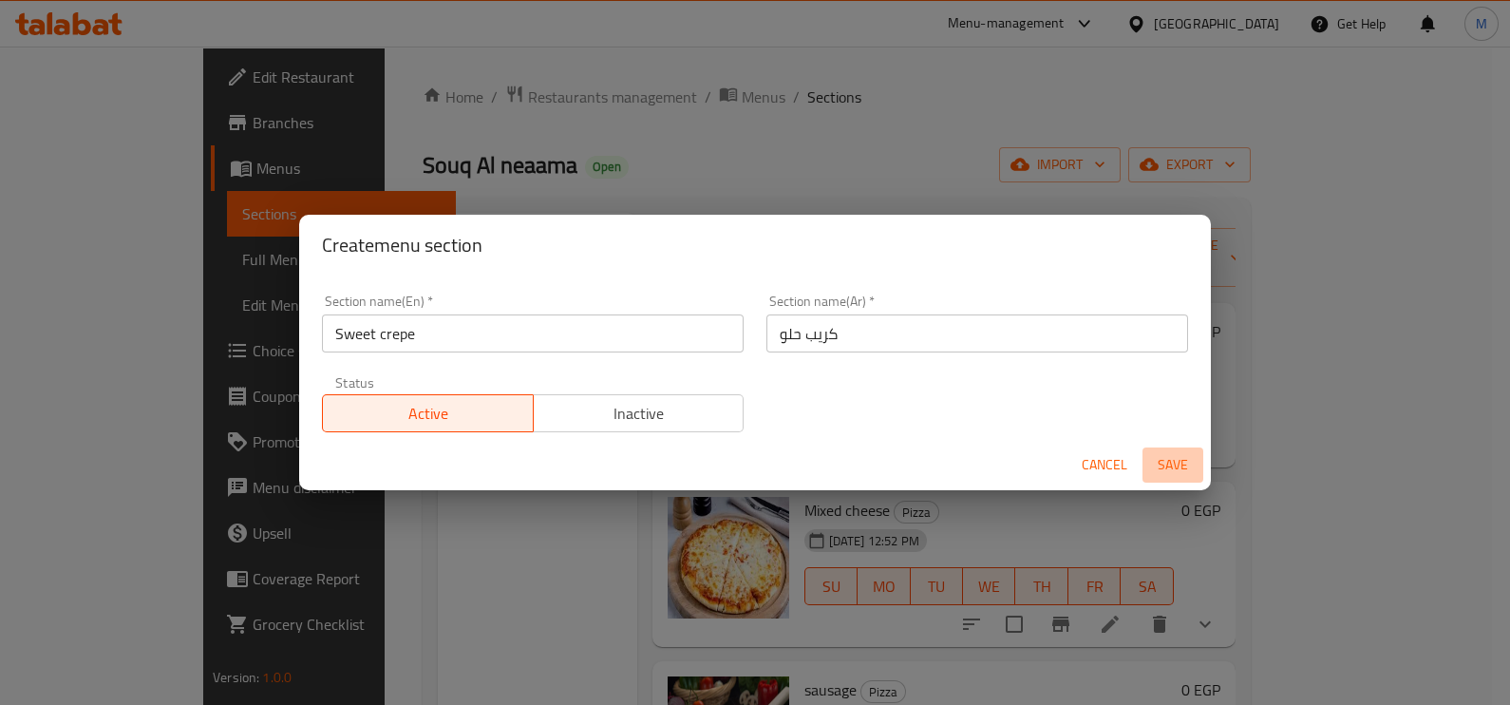
click at [1171, 461] on span "Save" at bounding box center [1173, 465] width 46 height 24
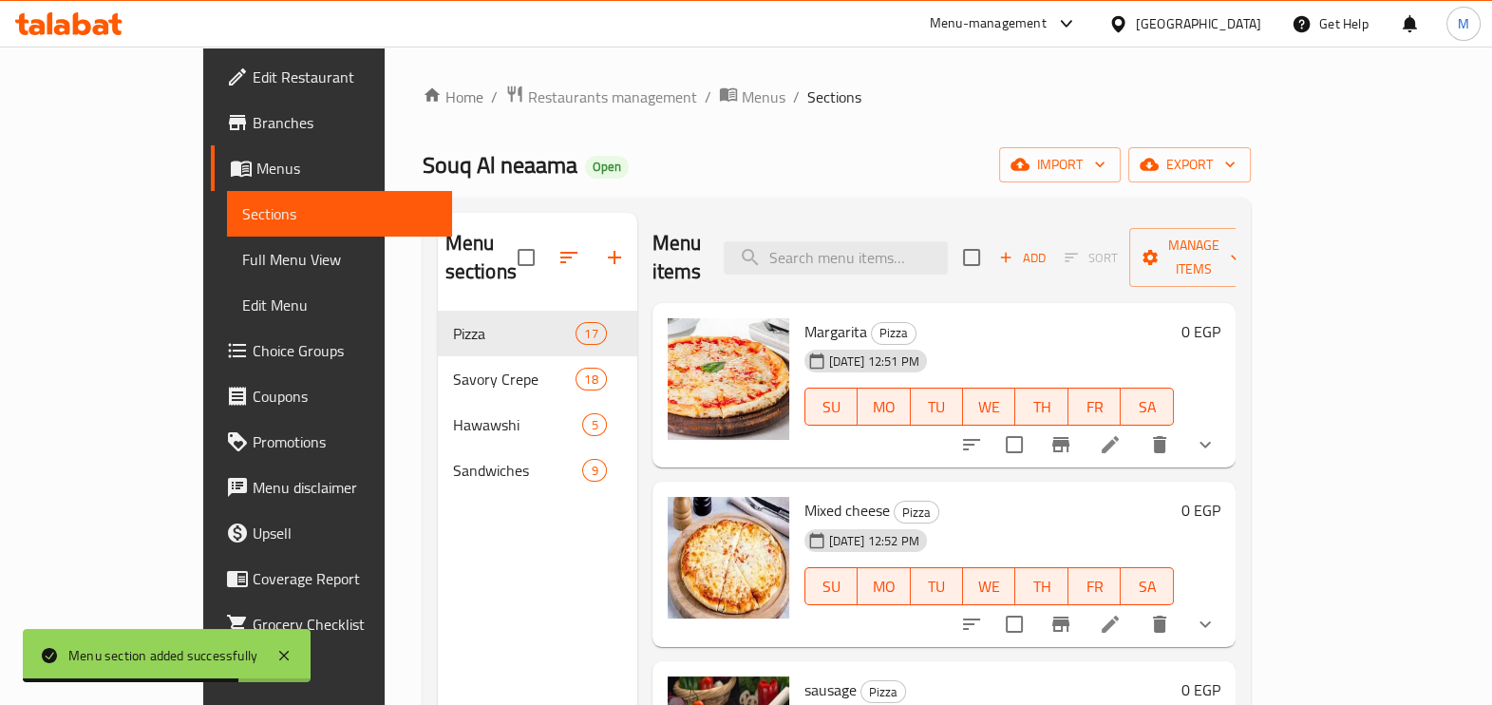
click at [438, 529] on div "Menu sections Pizza 17 Savory Crepe 18 Hawawshi 5 Sandwiches 9" at bounding box center [537, 565] width 199 height 705
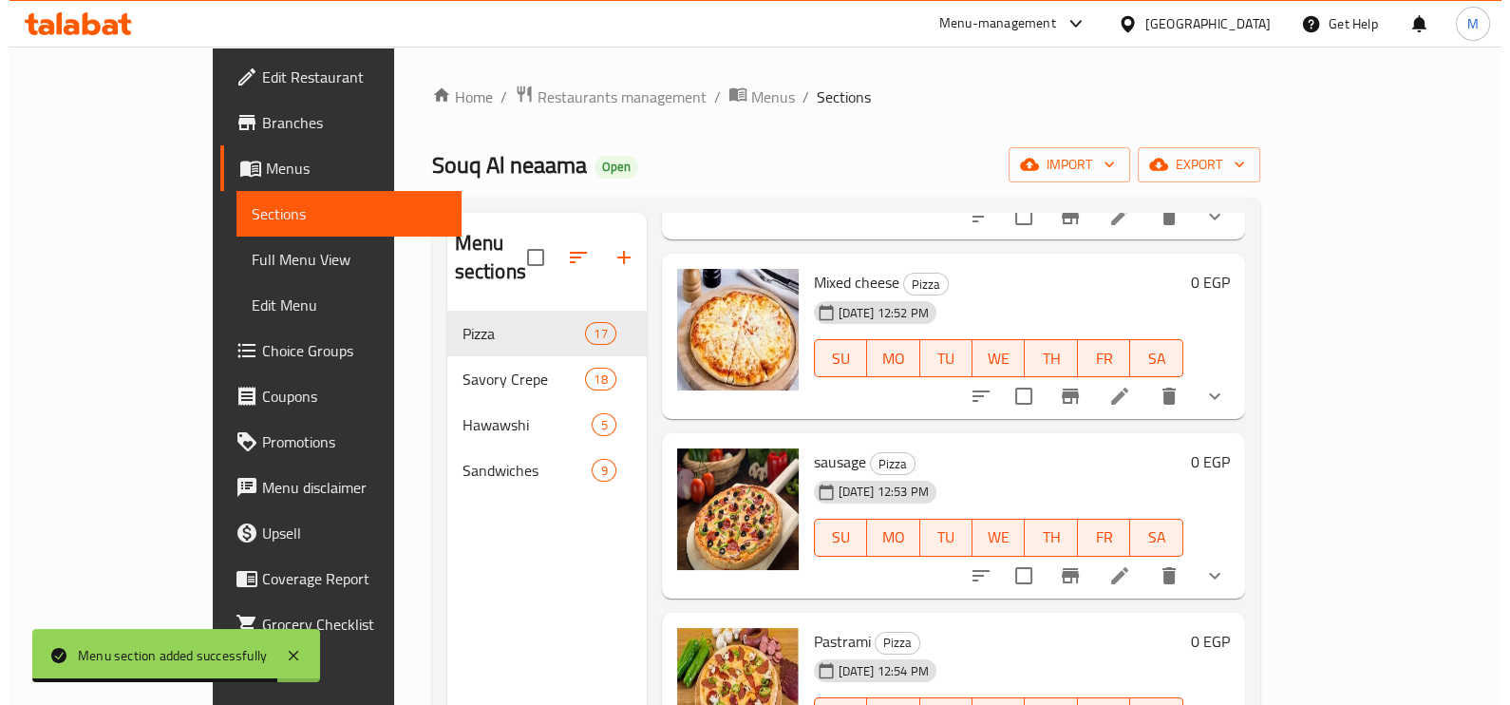
scroll to position [236, 0]
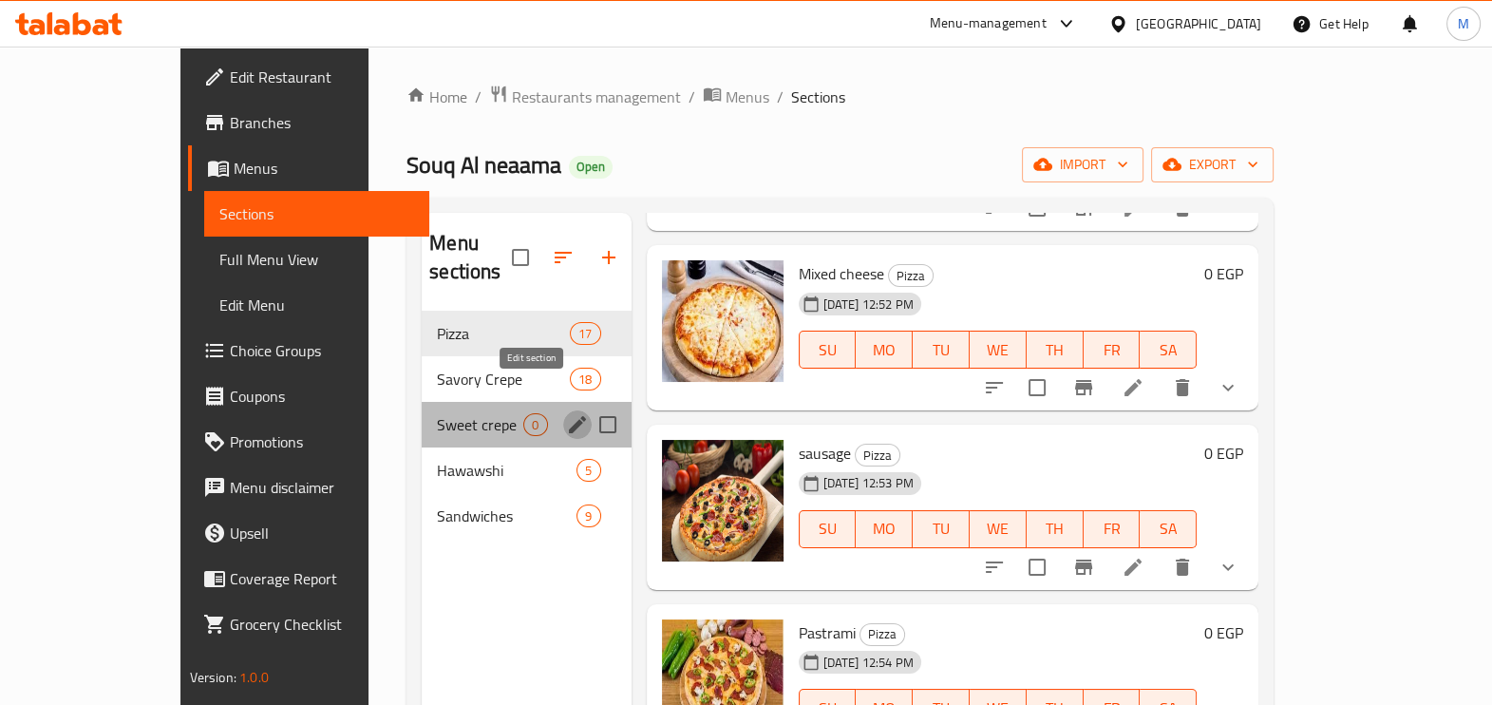
click at [566, 413] on icon "edit" at bounding box center [577, 424] width 23 height 23
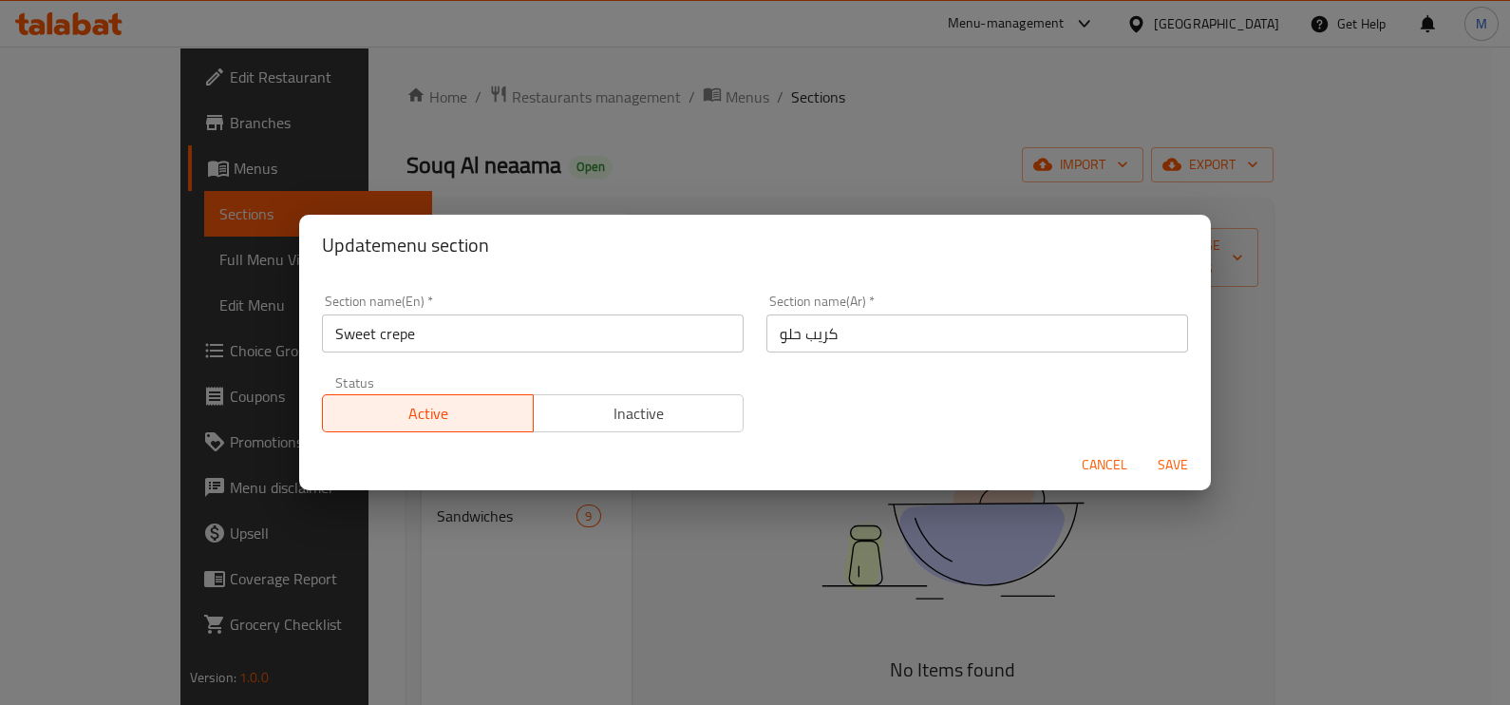
click at [384, 546] on div "Update menu section Section name(En)   * Sweet crepe Section name(En) * Section…" at bounding box center [755, 352] width 1510 height 705
click at [1118, 468] on span "Cancel" at bounding box center [1105, 465] width 46 height 24
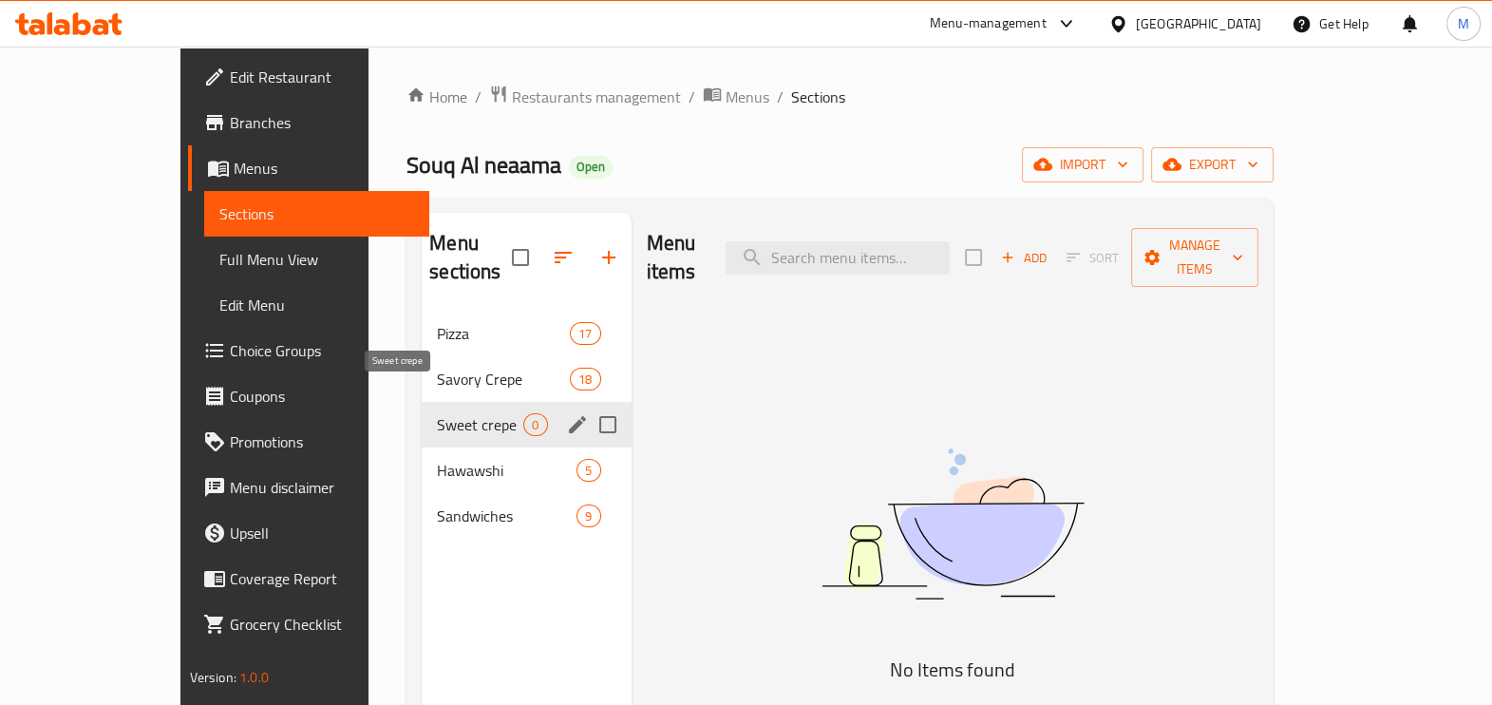
click at [437, 413] on span "Sweet crepe" at bounding box center [480, 424] width 86 height 23
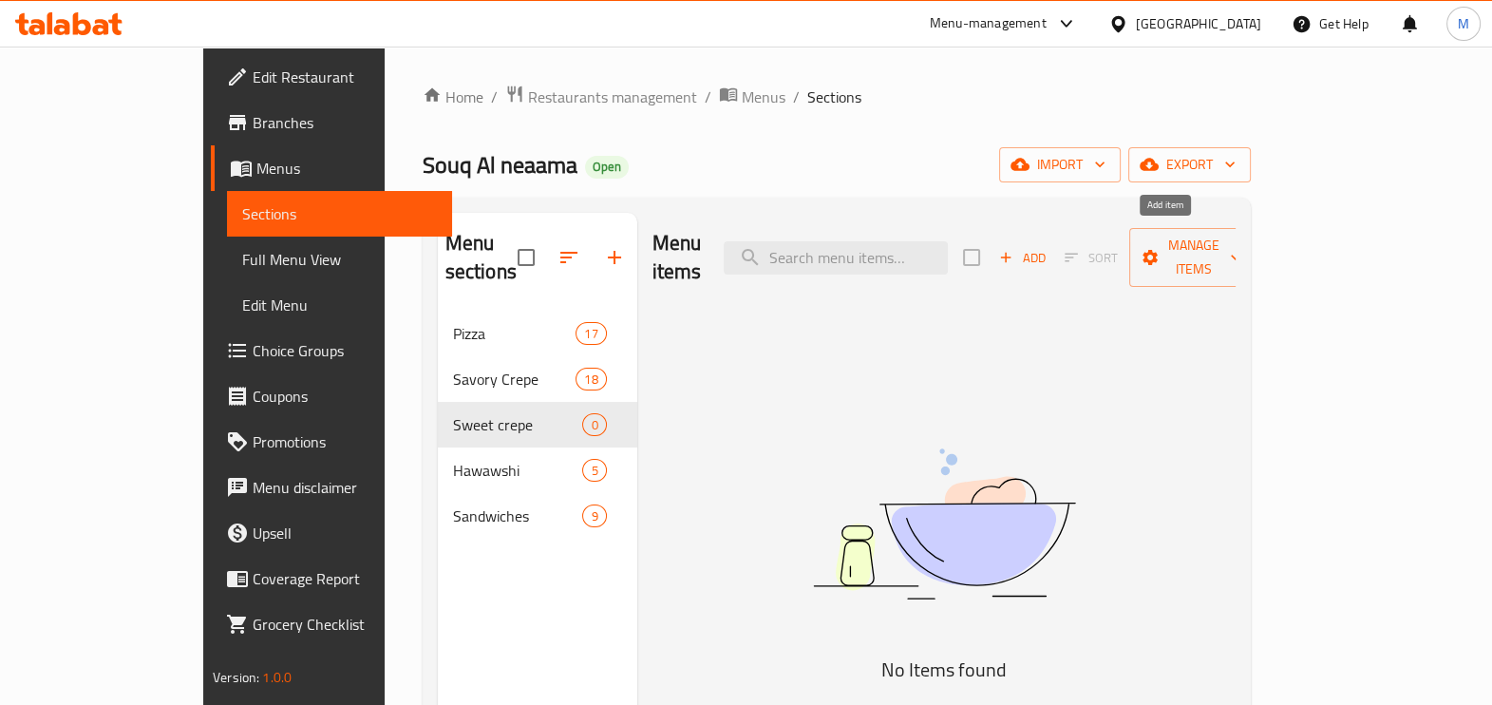
click at [1014, 249] on icon "button" at bounding box center [1005, 257] width 17 height 17
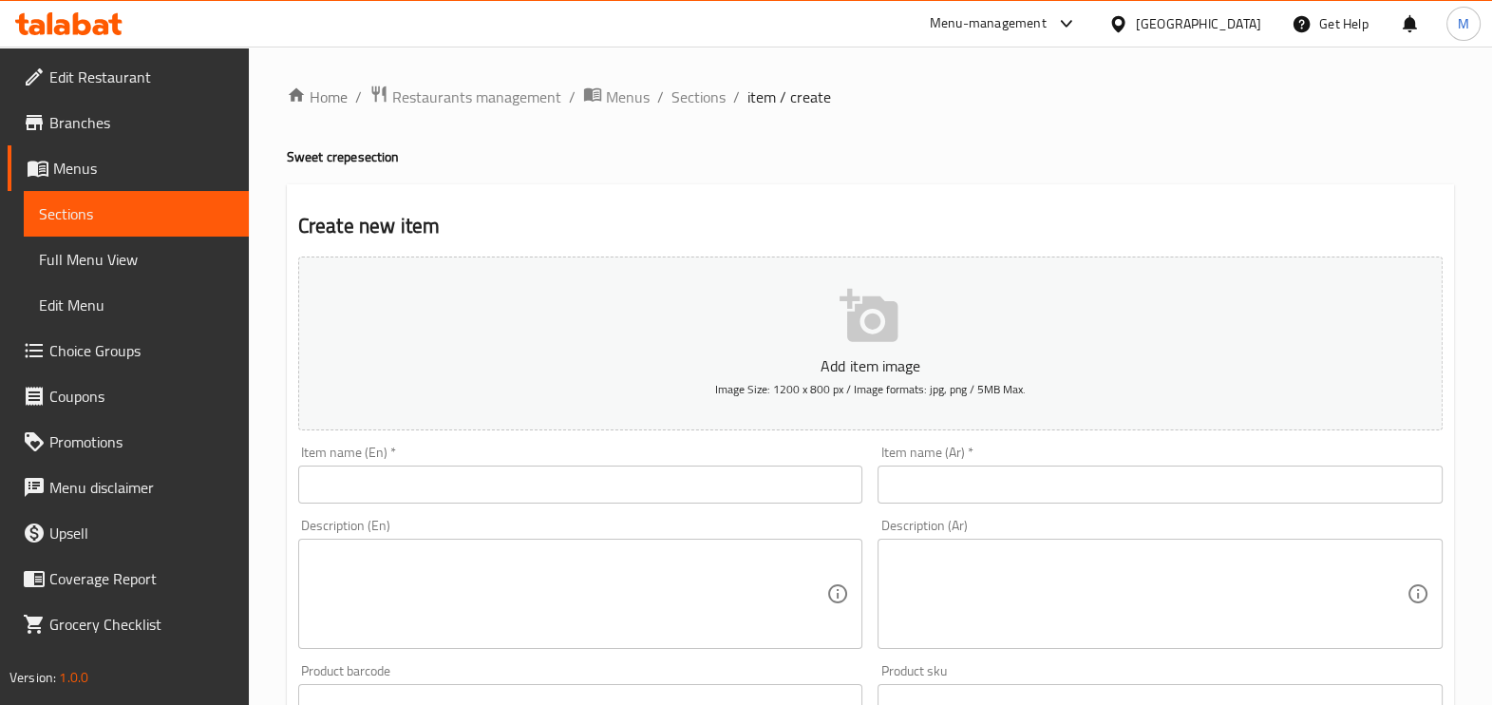
click at [474, 491] on input "text" at bounding box center [580, 484] width 565 height 38
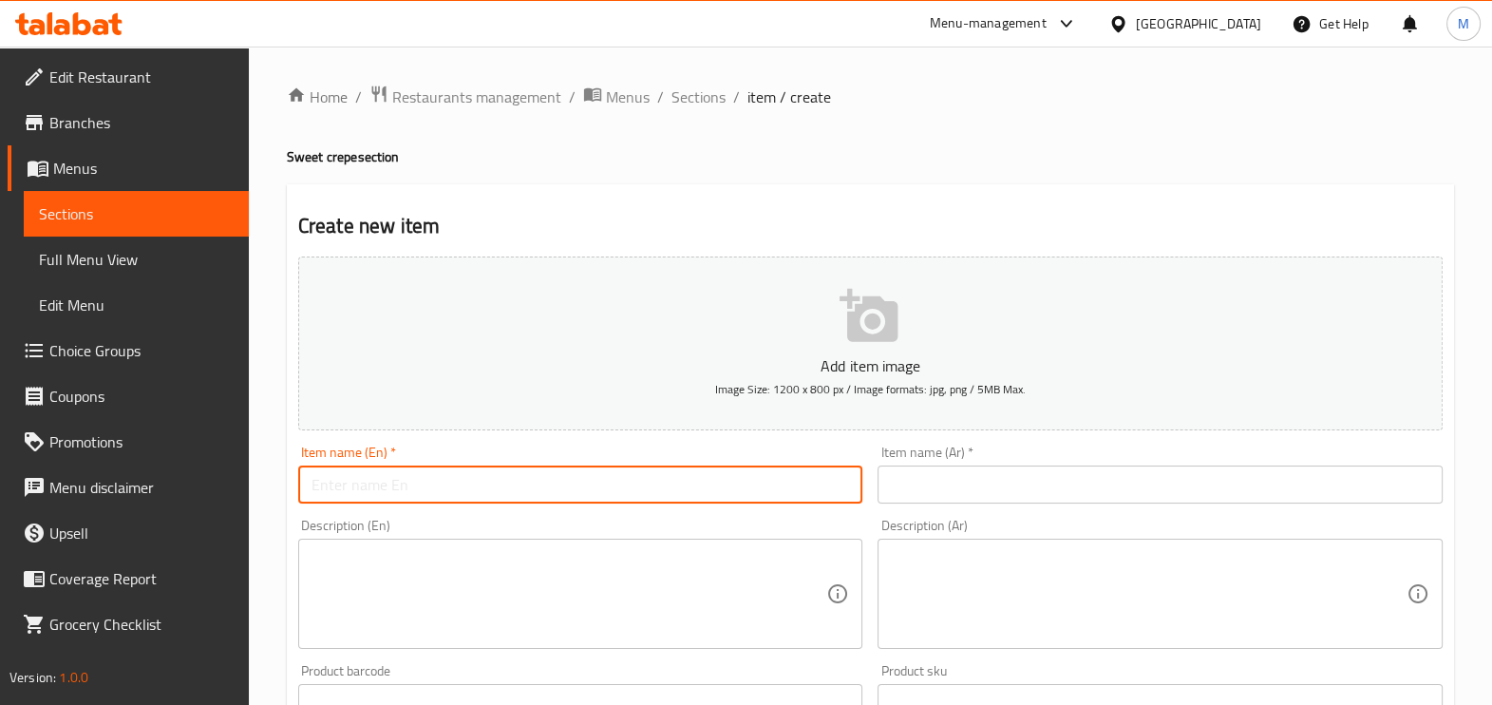
paste input "Chocolate crepe"
type input "Chocolate crepe"
click at [958, 485] on input "text" at bounding box center [1159, 484] width 565 height 38
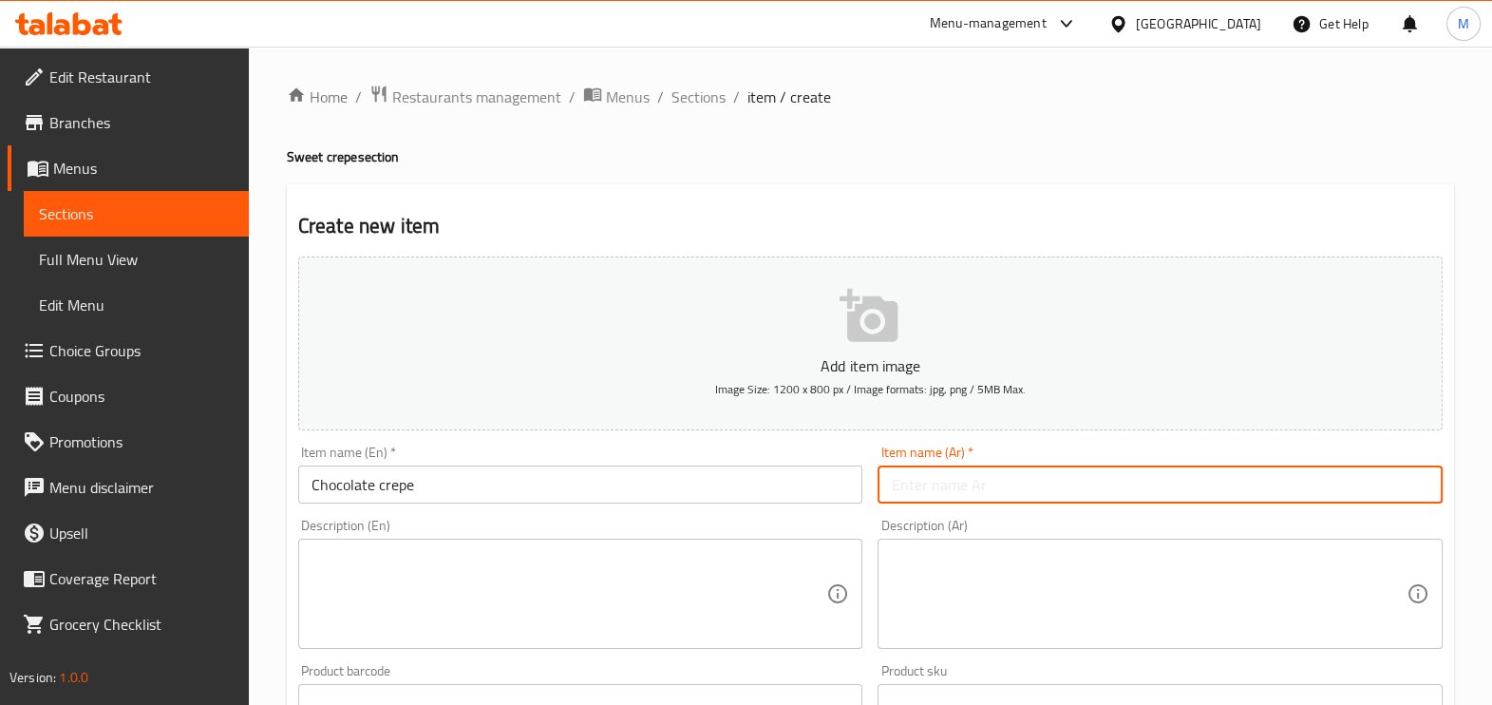
paste input "كريب شيكولاته"
type input "كريب شيكولاته"
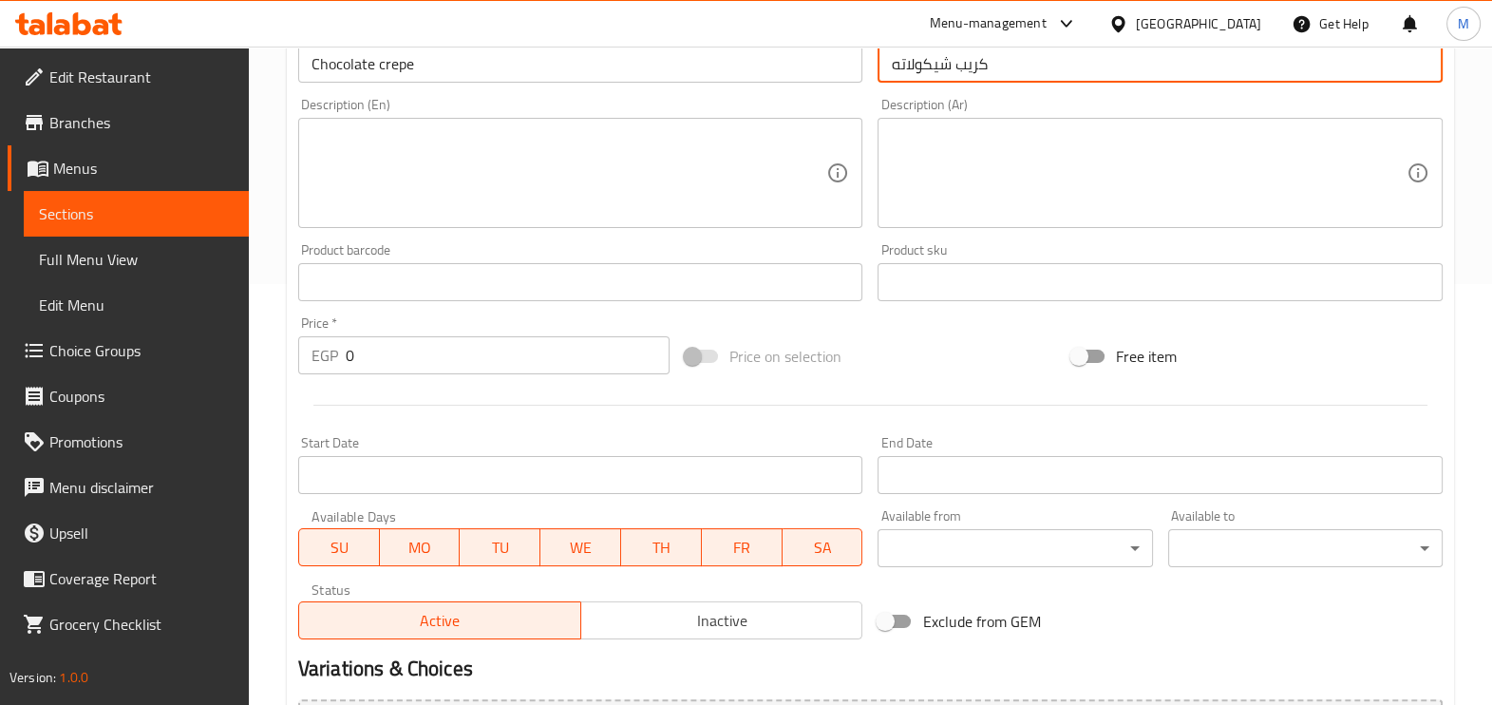
scroll to position [474, 0]
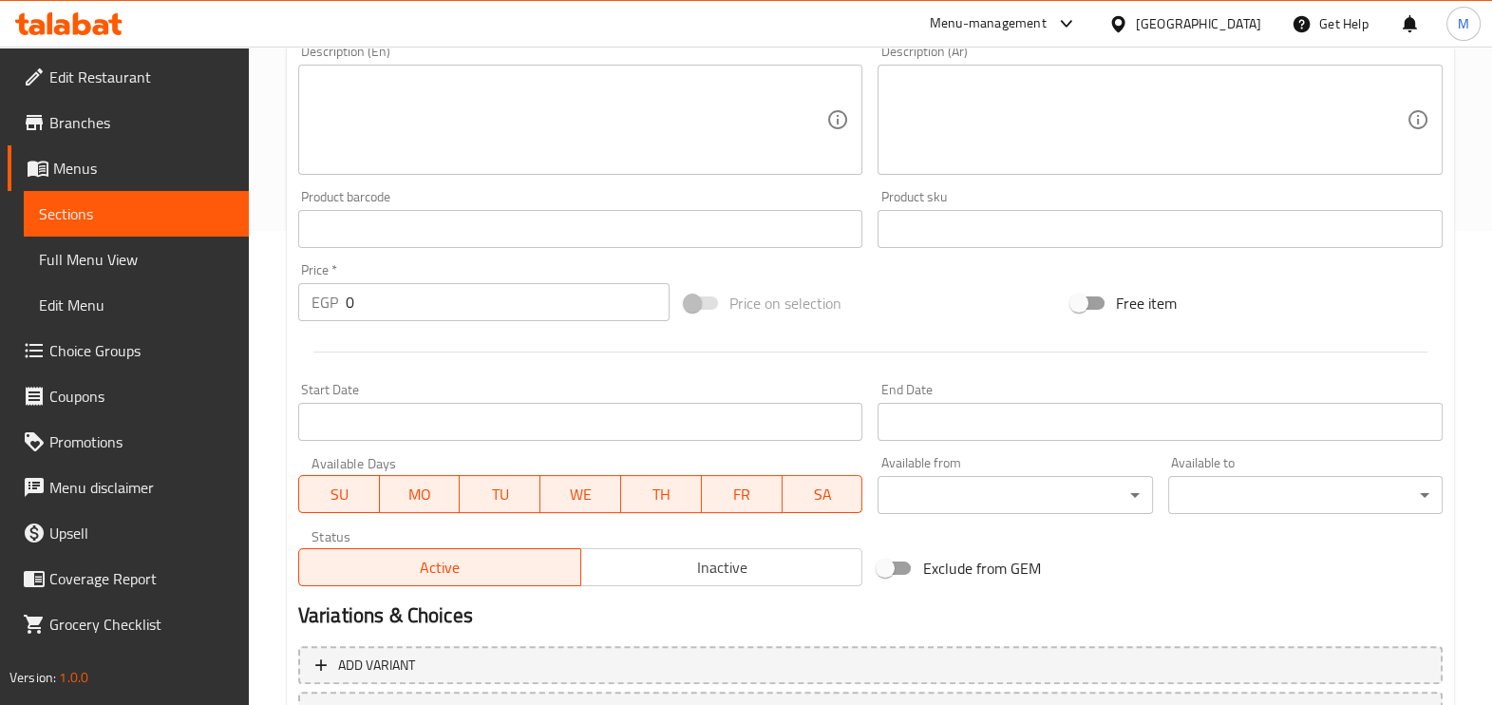
click at [459, 311] on input "0" at bounding box center [508, 302] width 324 height 38
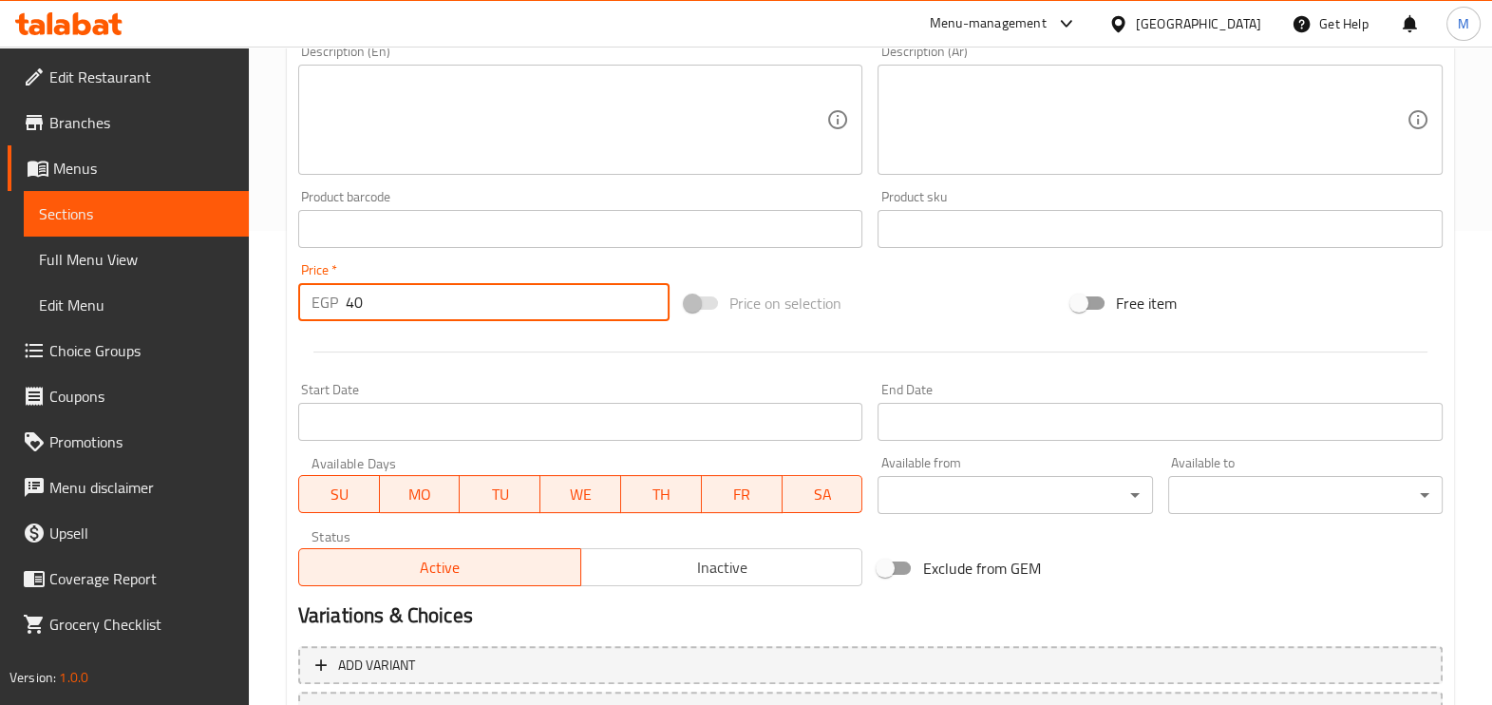
type input "40"
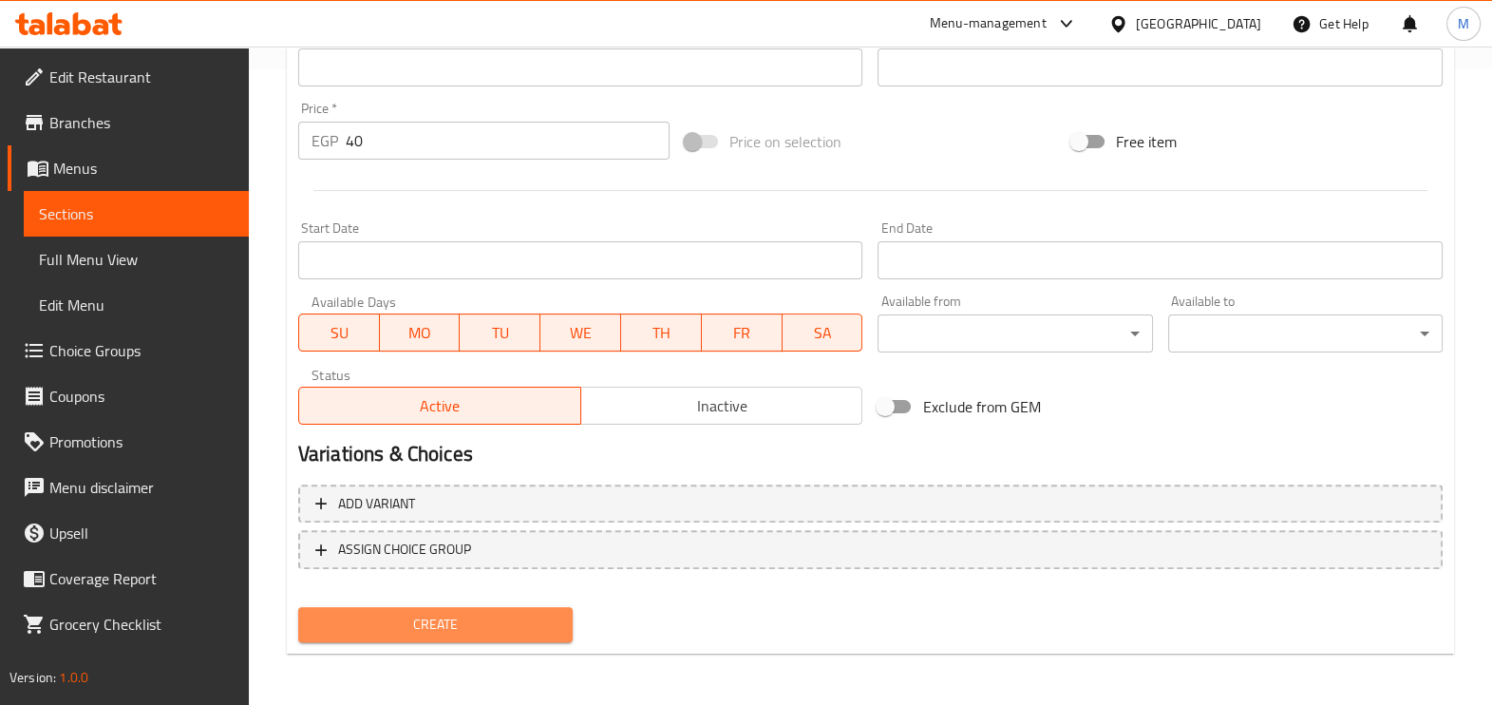
click at [480, 620] on span "Create" at bounding box center [435, 624] width 244 height 24
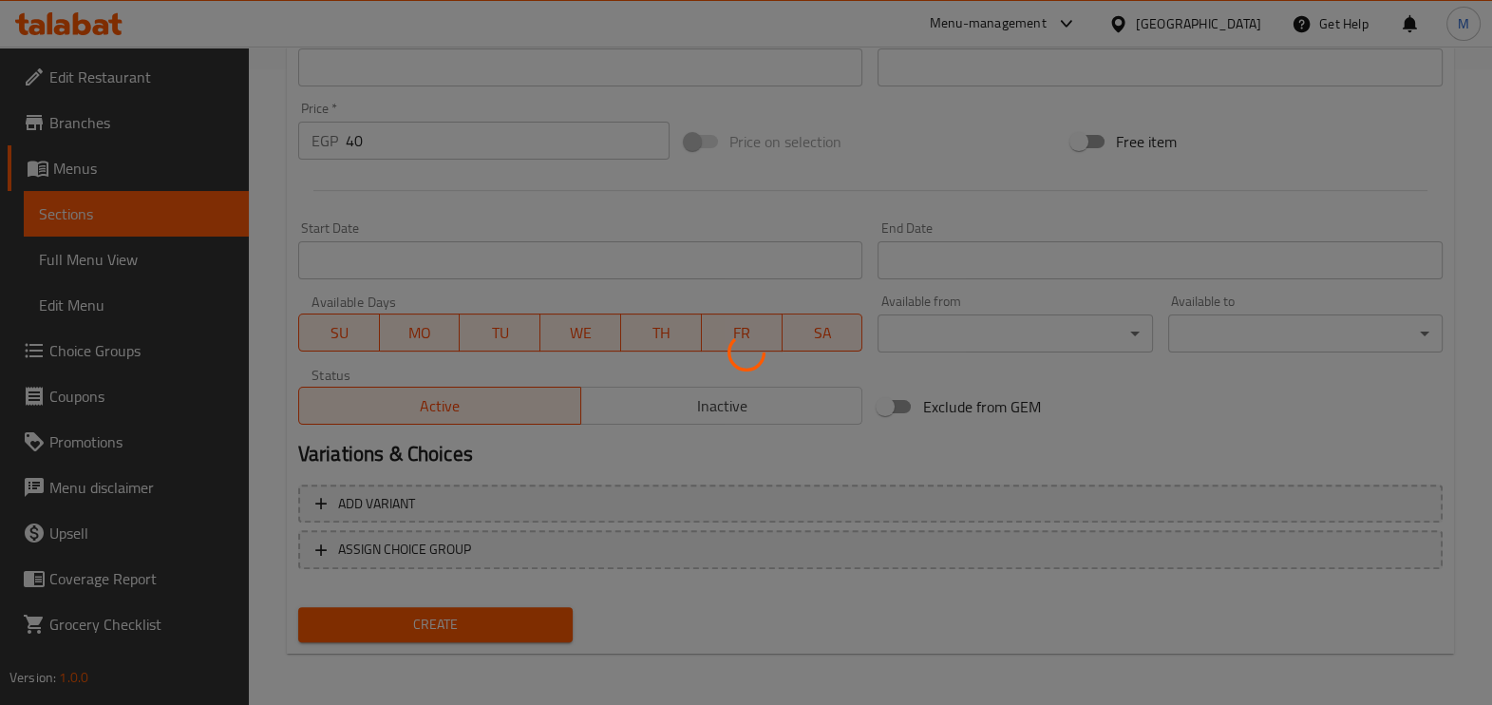
type input "0"
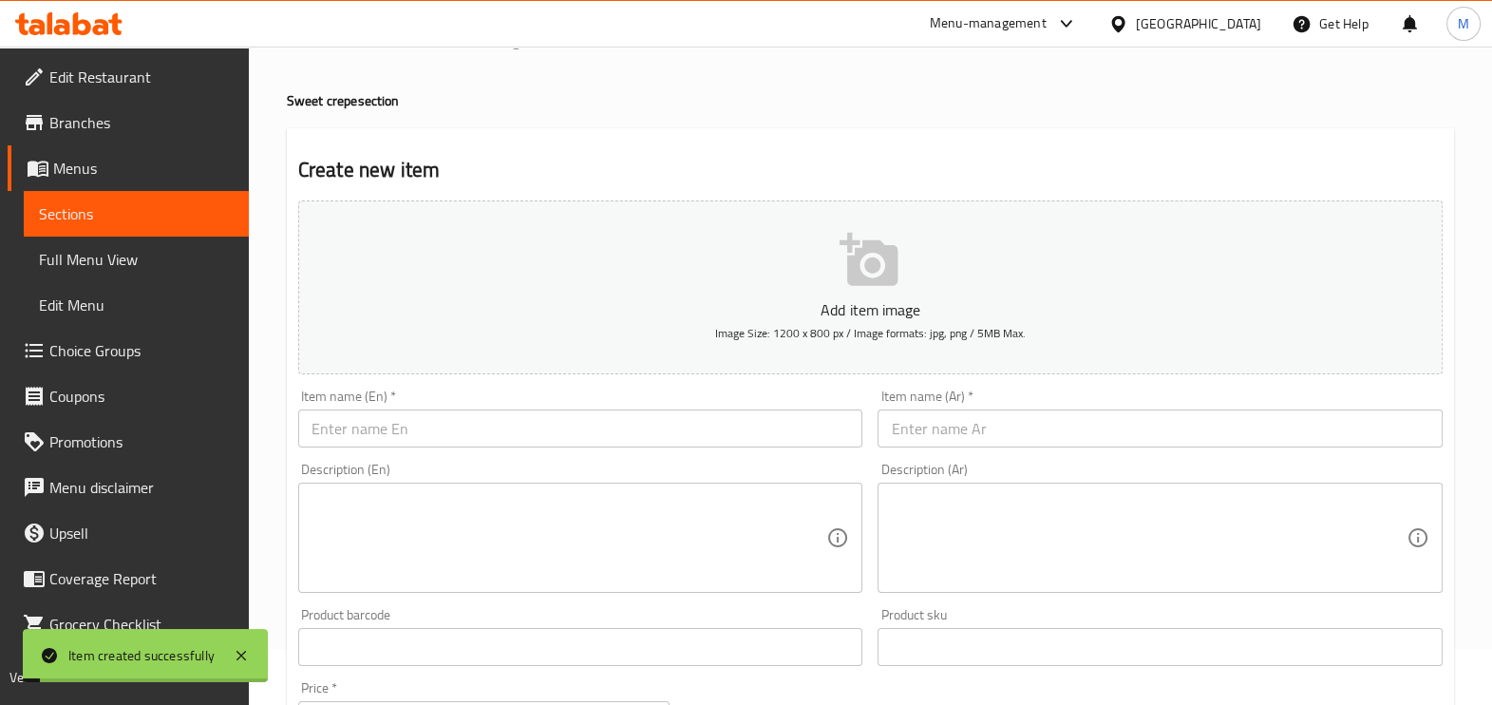
scroll to position [42, 0]
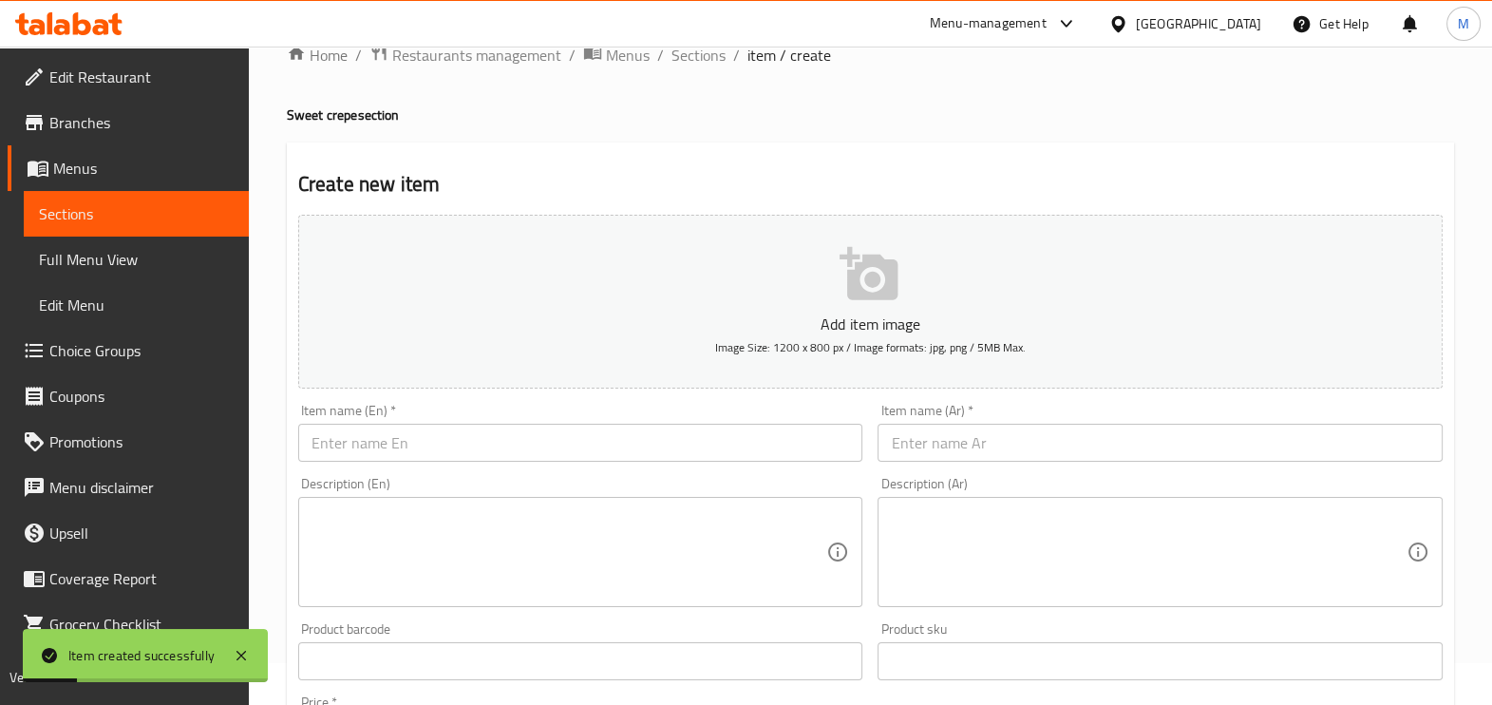
click at [617, 455] on input "text" at bounding box center [580, 442] width 565 height 38
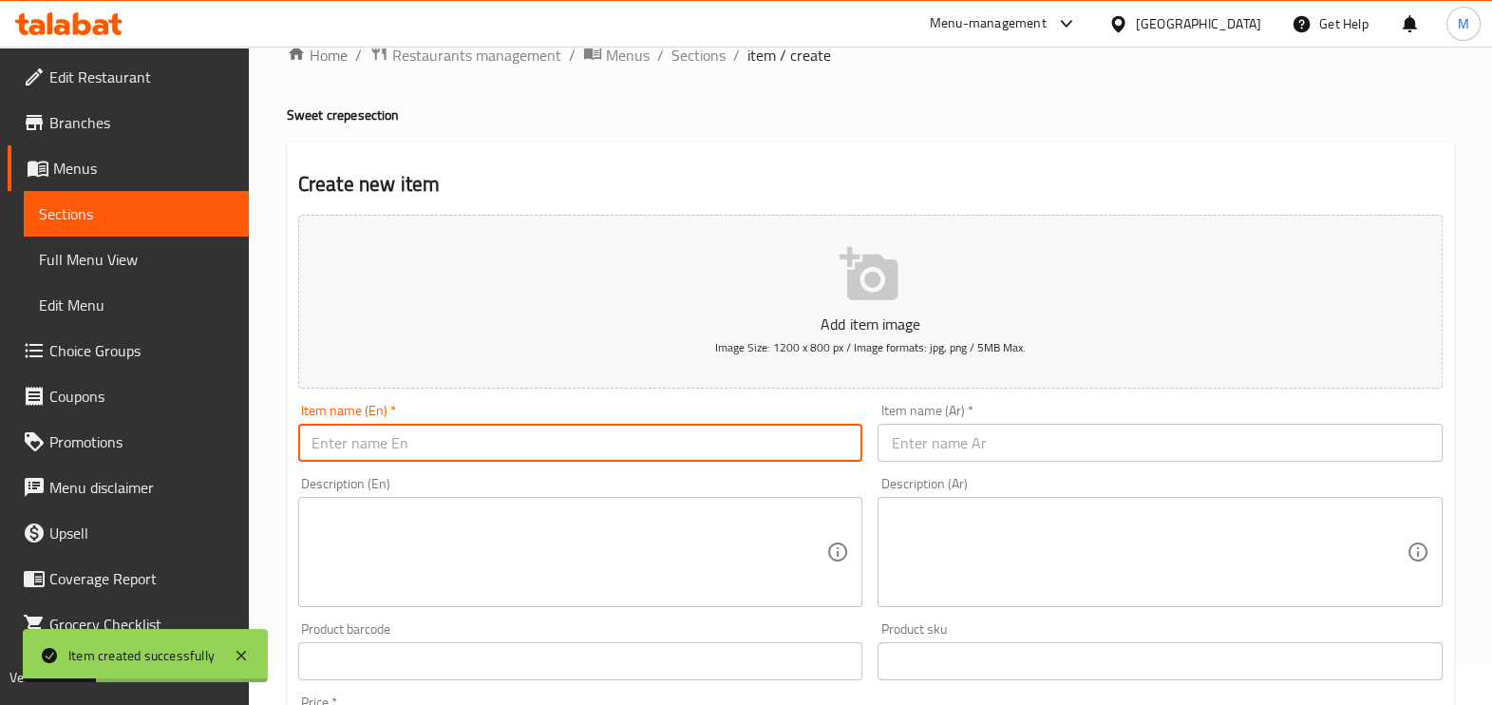
click at [1021, 429] on input "text" at bounding box center [1159, 442] width 565 height 38
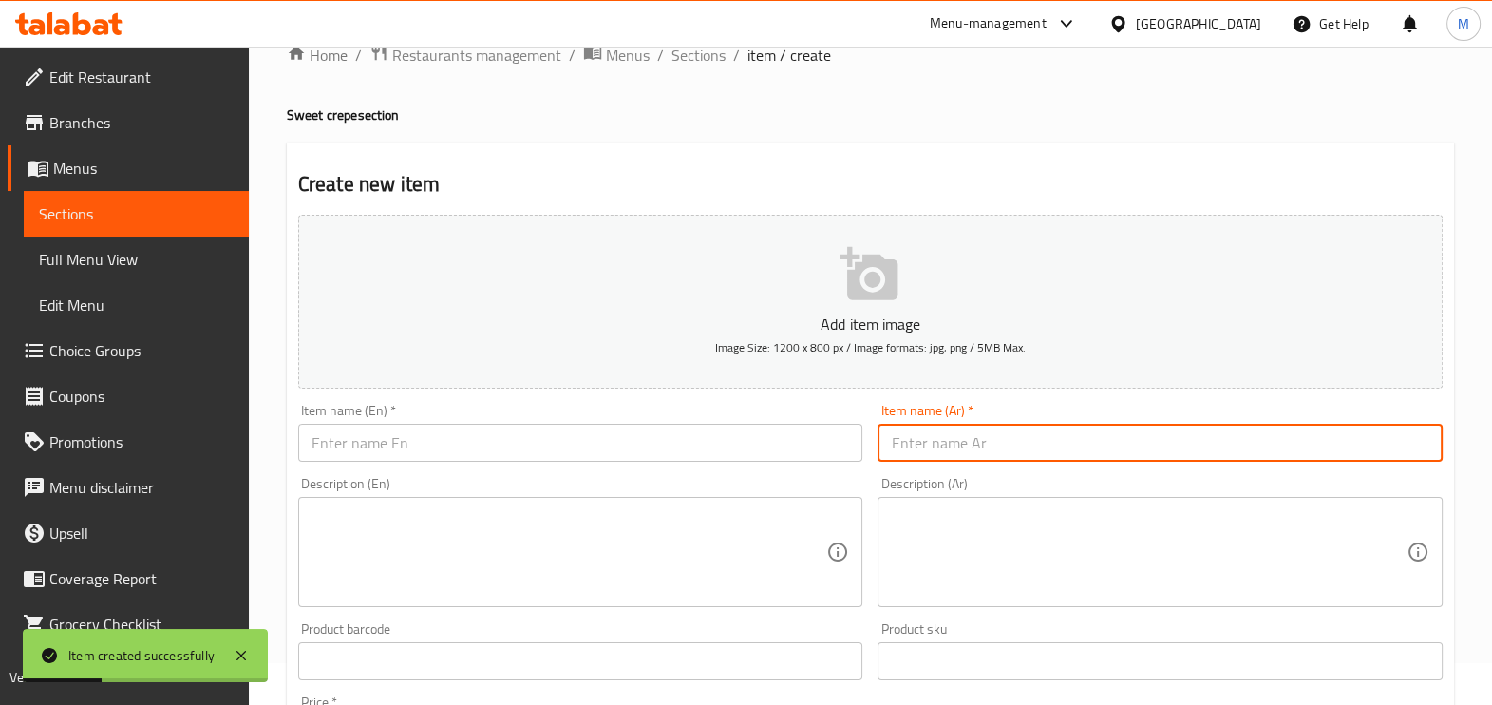
paste input "كريب شيكولاته توينكز"
type input "كريب شيكولاته توينكز"
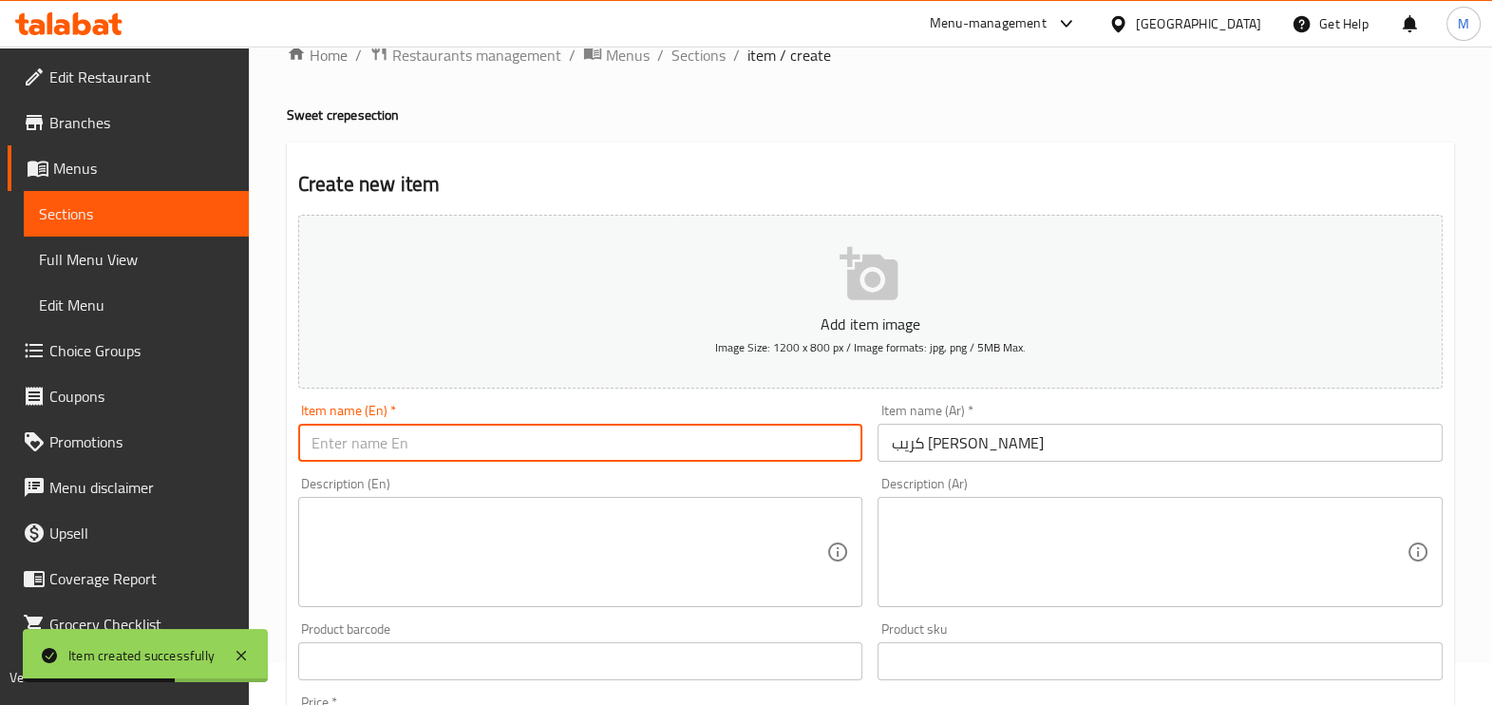
click at [494, 443] on input "text" at bounding box center [580, 442] width 565 height 38
paste input "Twinkies chocolate crepe"
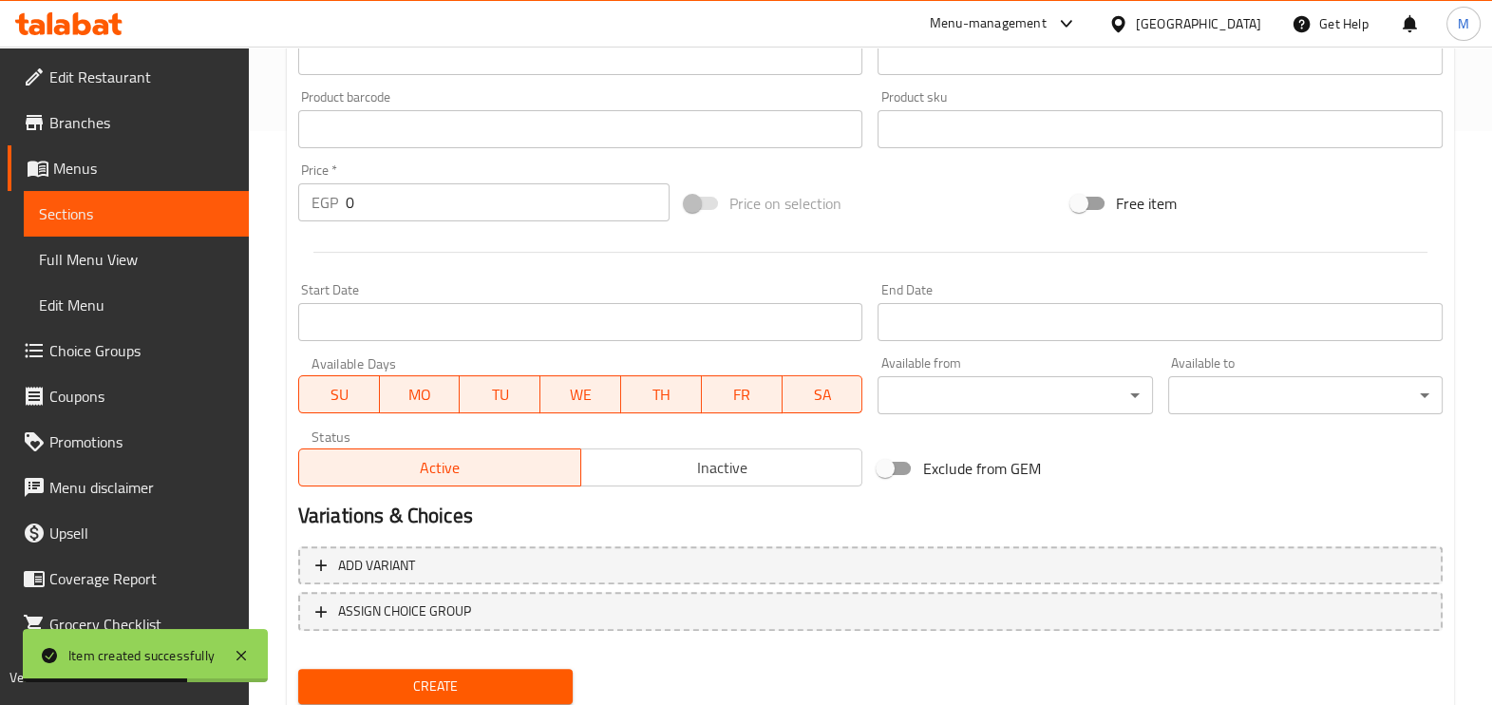
scroll to position [635, 0]
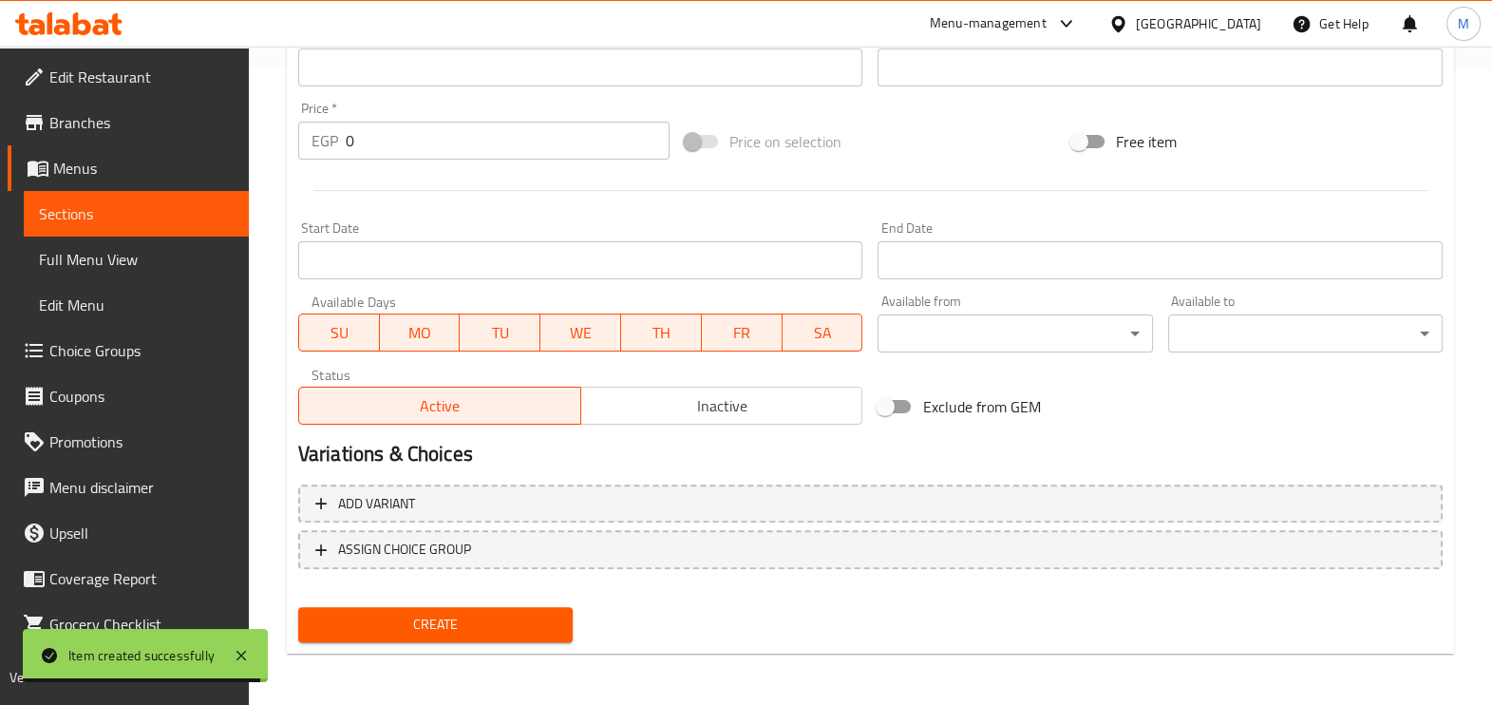
type input "Twinkies chocolate crepe"
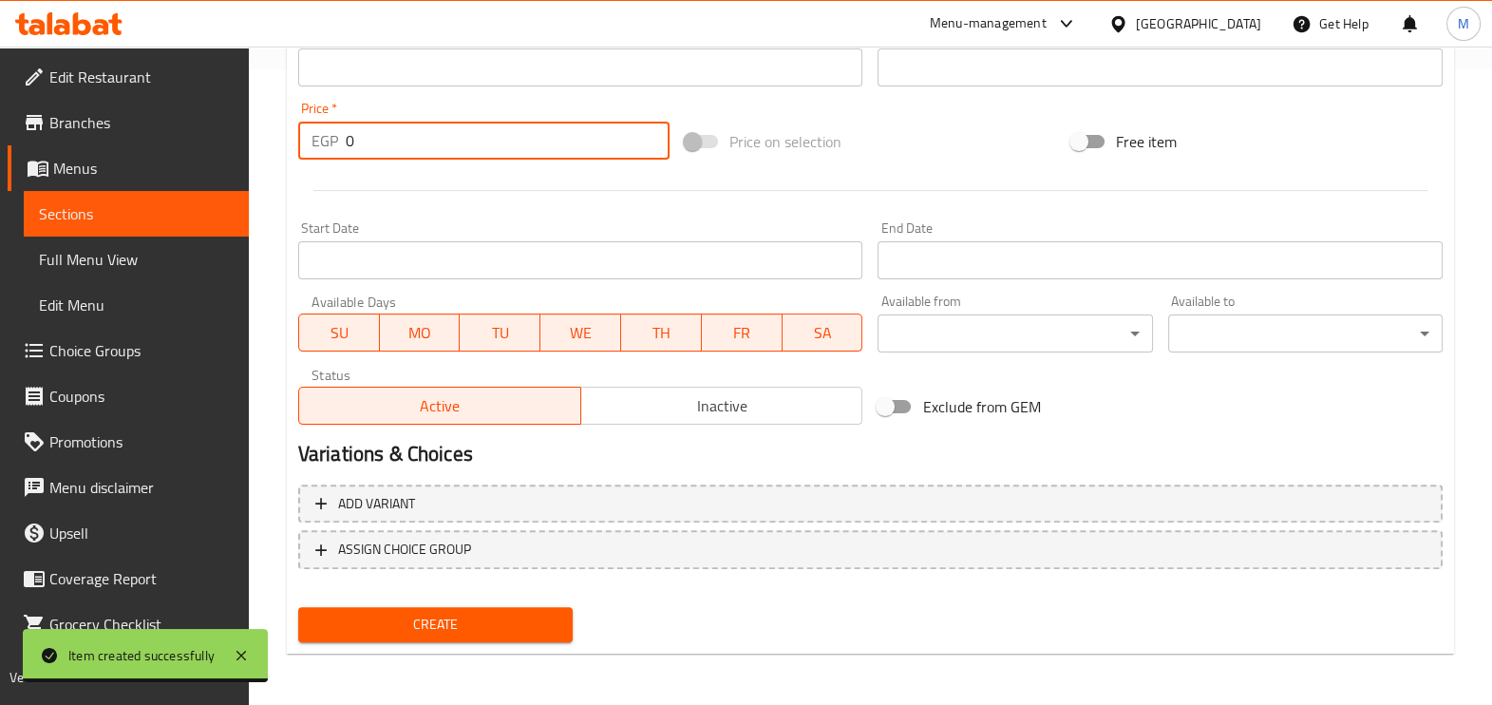
click at [468, 135] on input "0" at bounding box center [508, 141] width 324 height 38
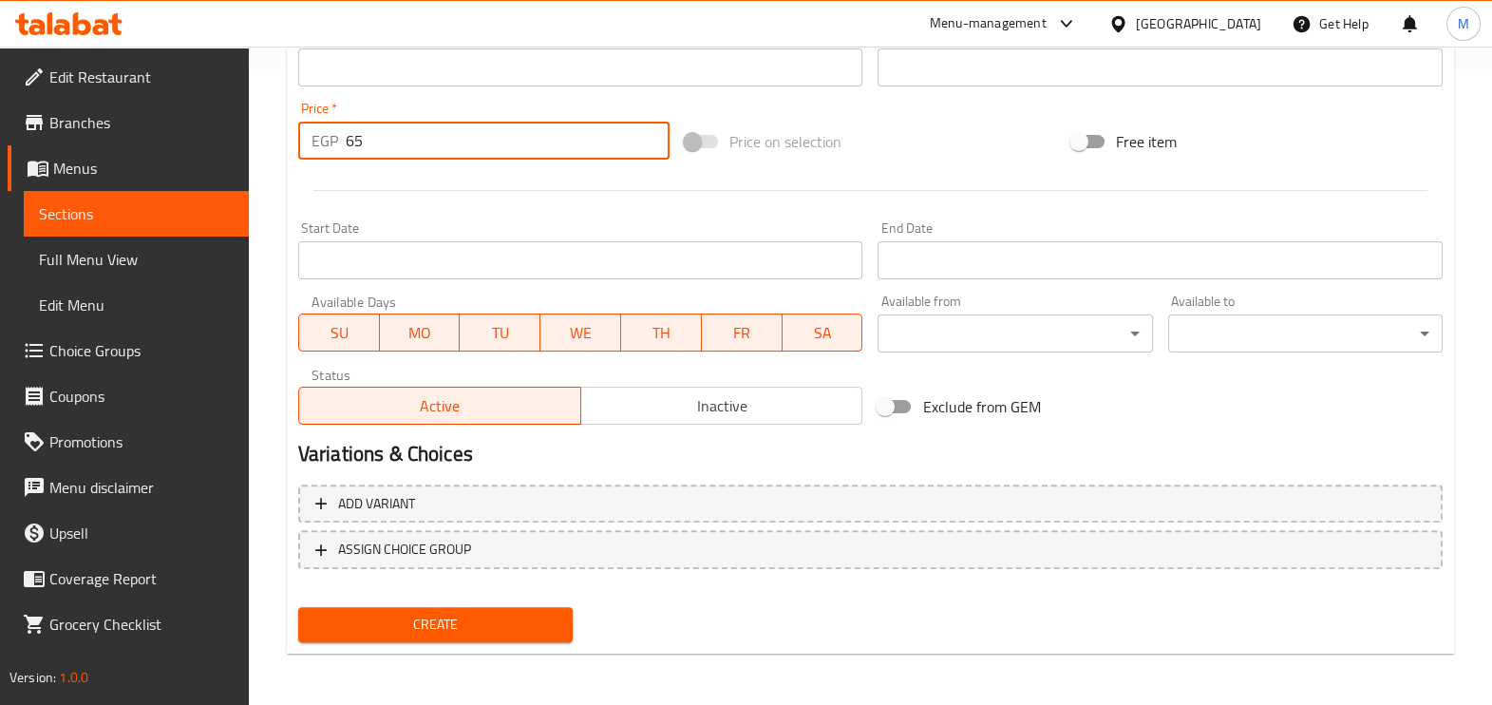
type input "65"
click at [517, 631] on span "Create" at bounding box center [435, 624] width 244 height 24
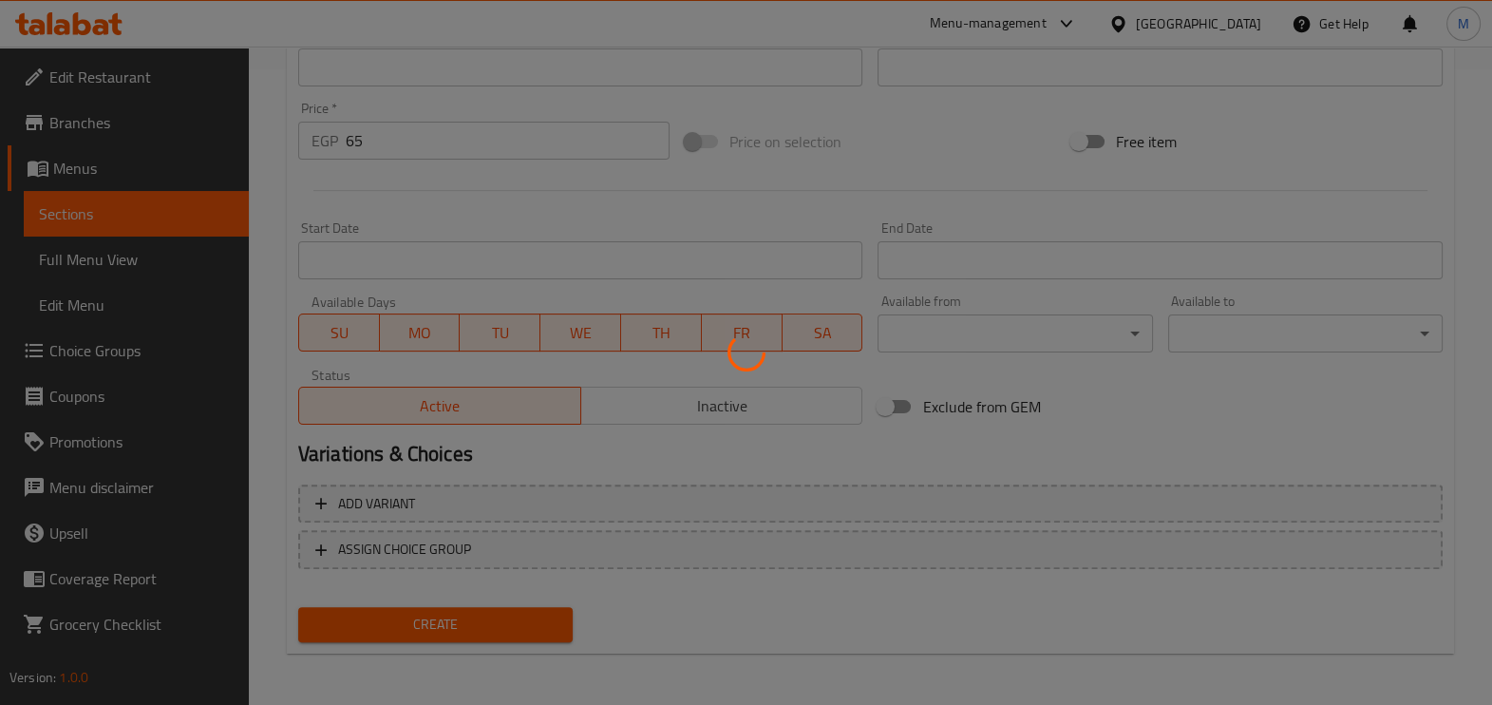
type input "0"
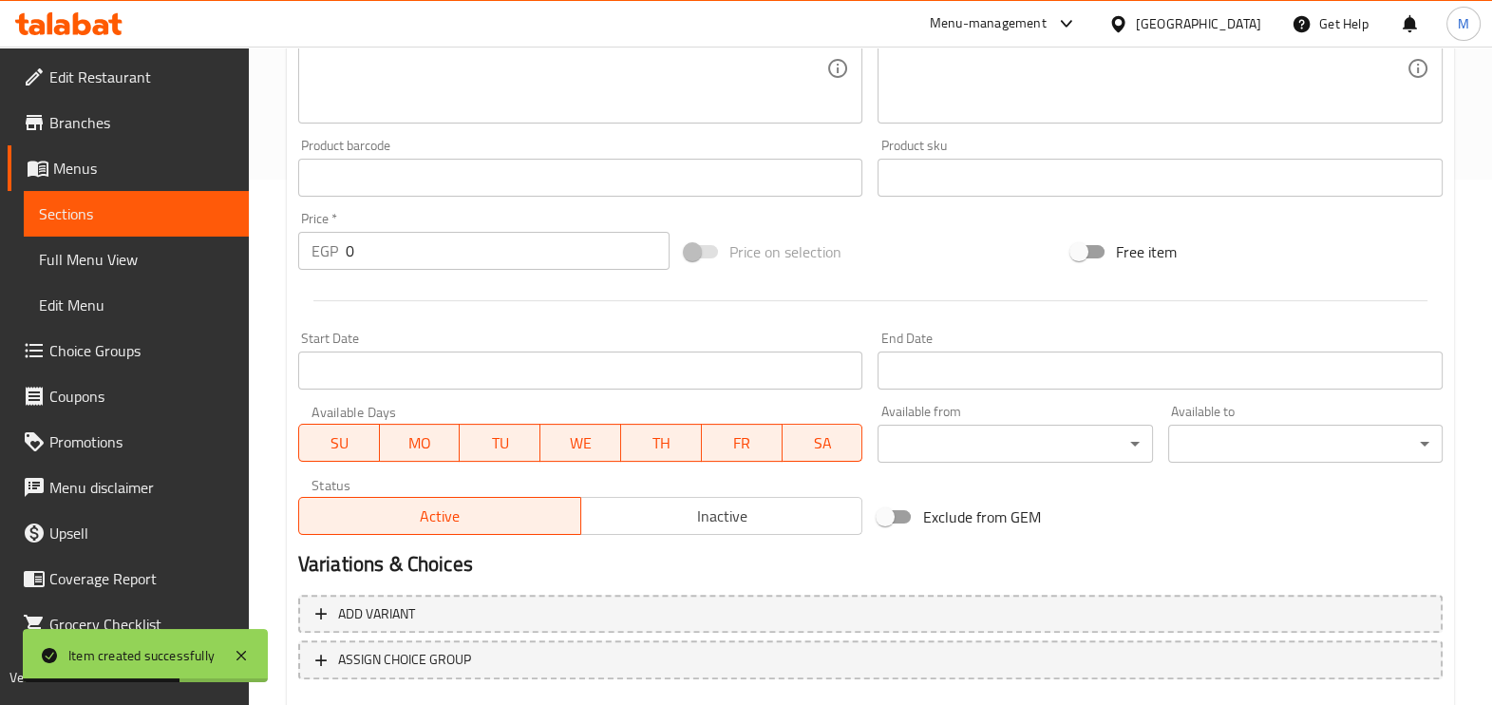
scroll to position [279, 0]
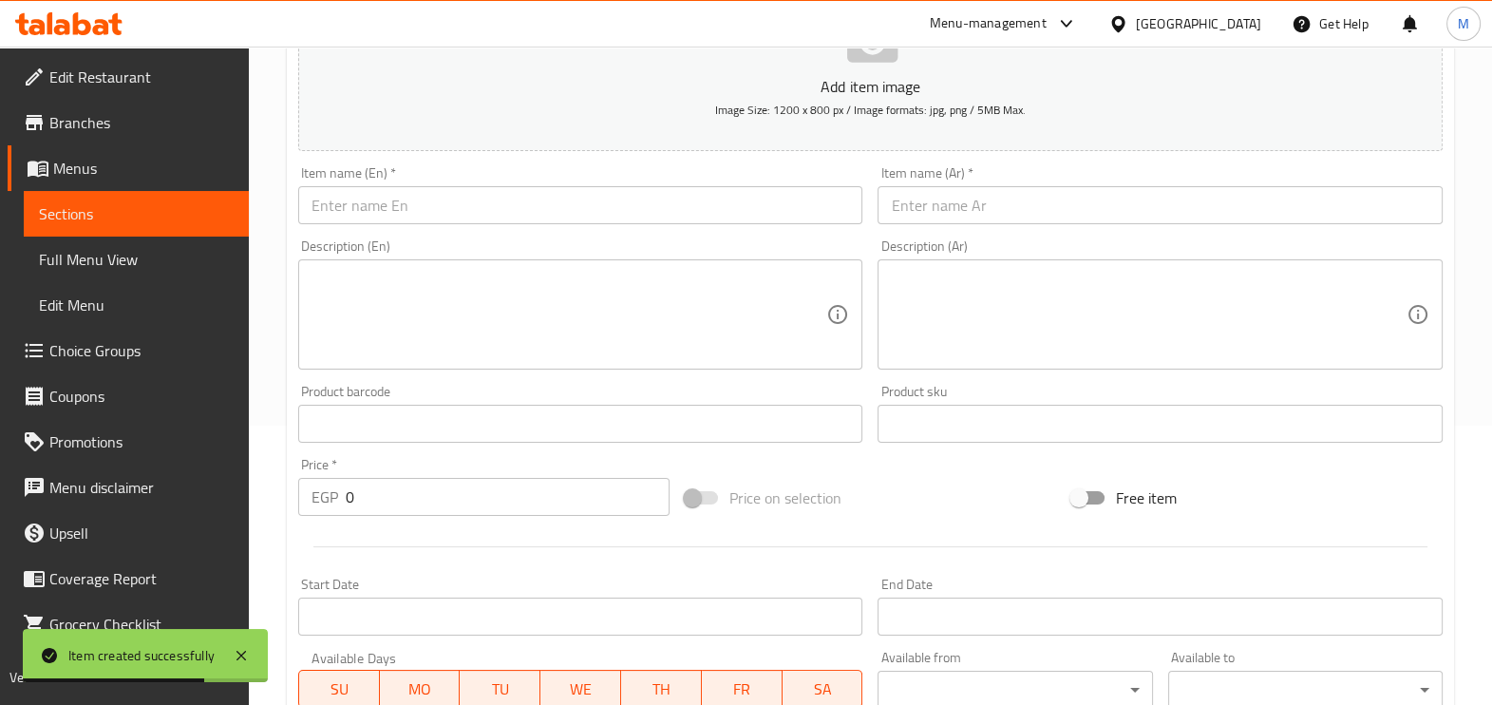
click at [458, 201] on input "text" at bounding box center [580, 205] width 565 height 38
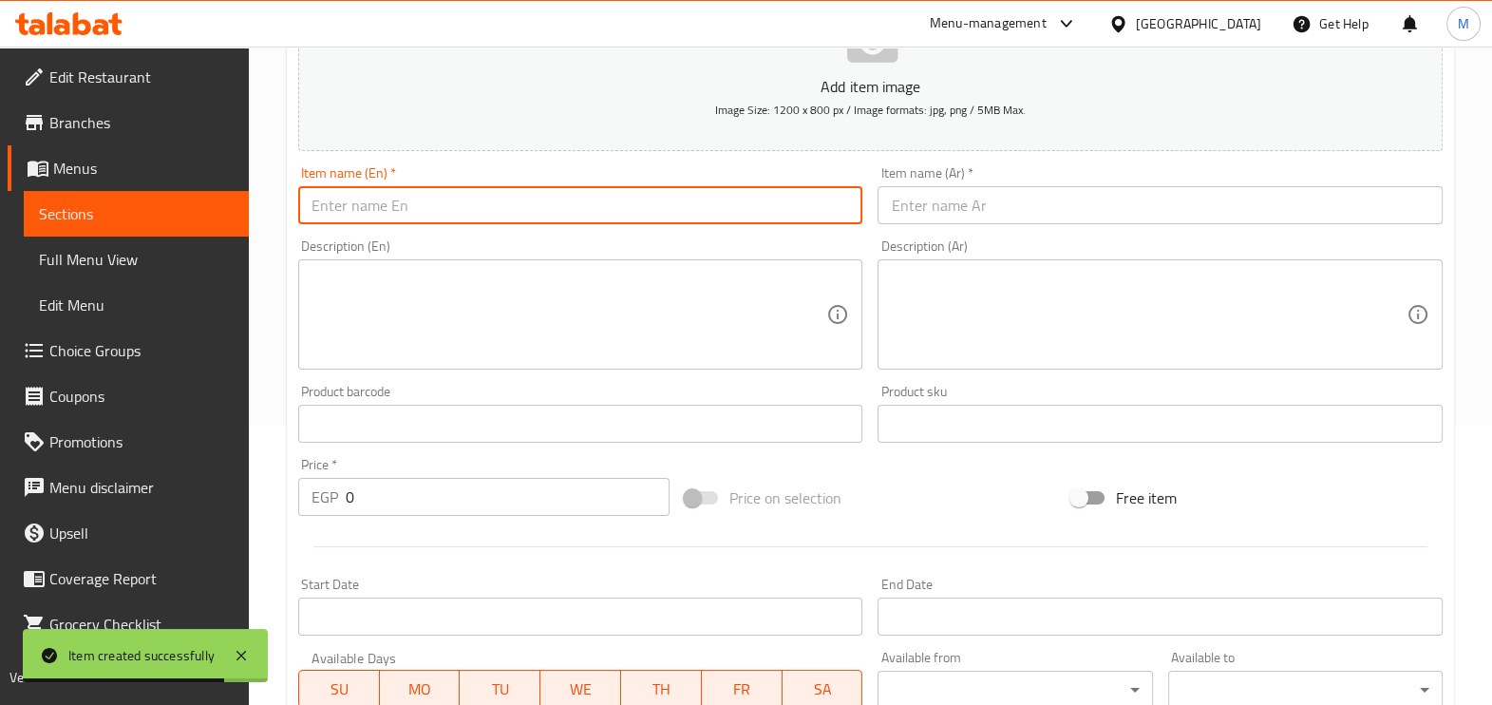
paste input "Oreo Chocolate Crepe"
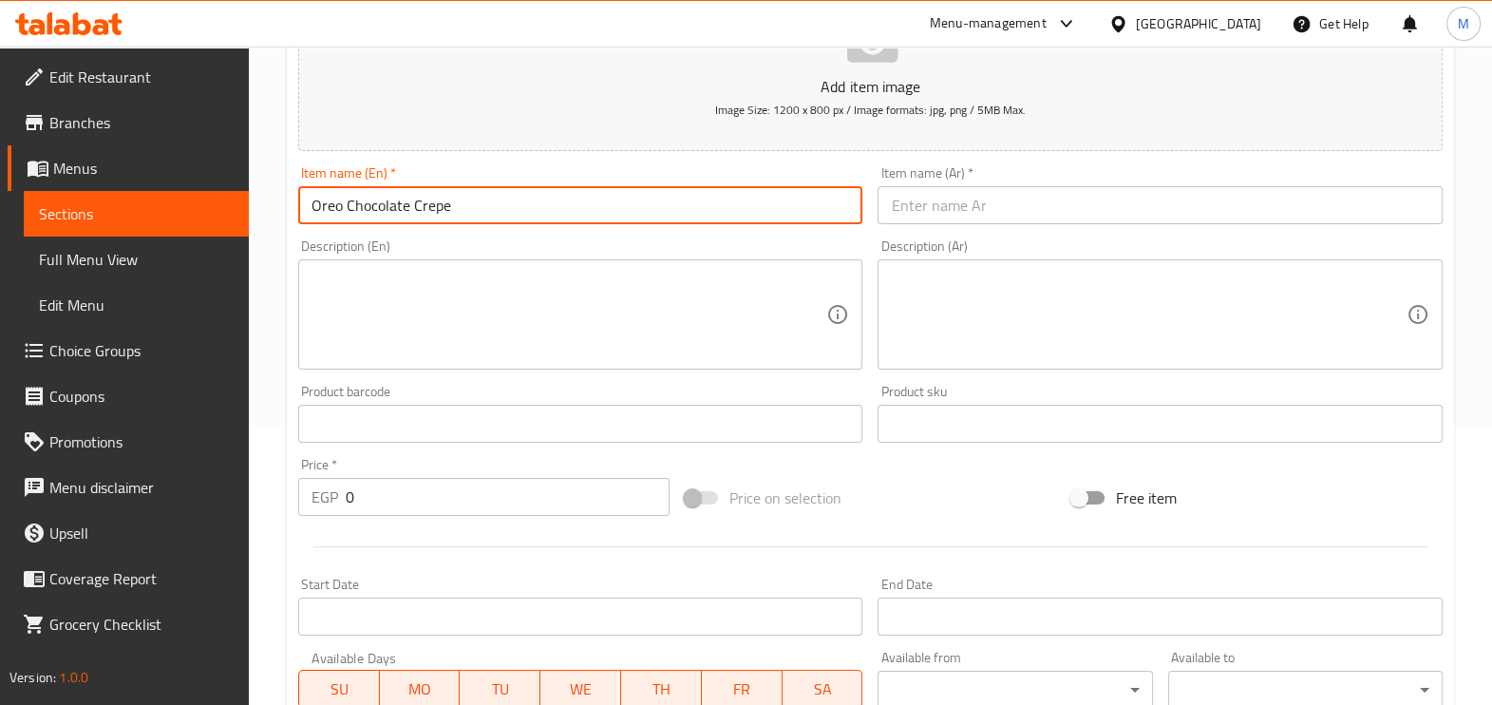
type input "Oreo Chocolate Crepe"
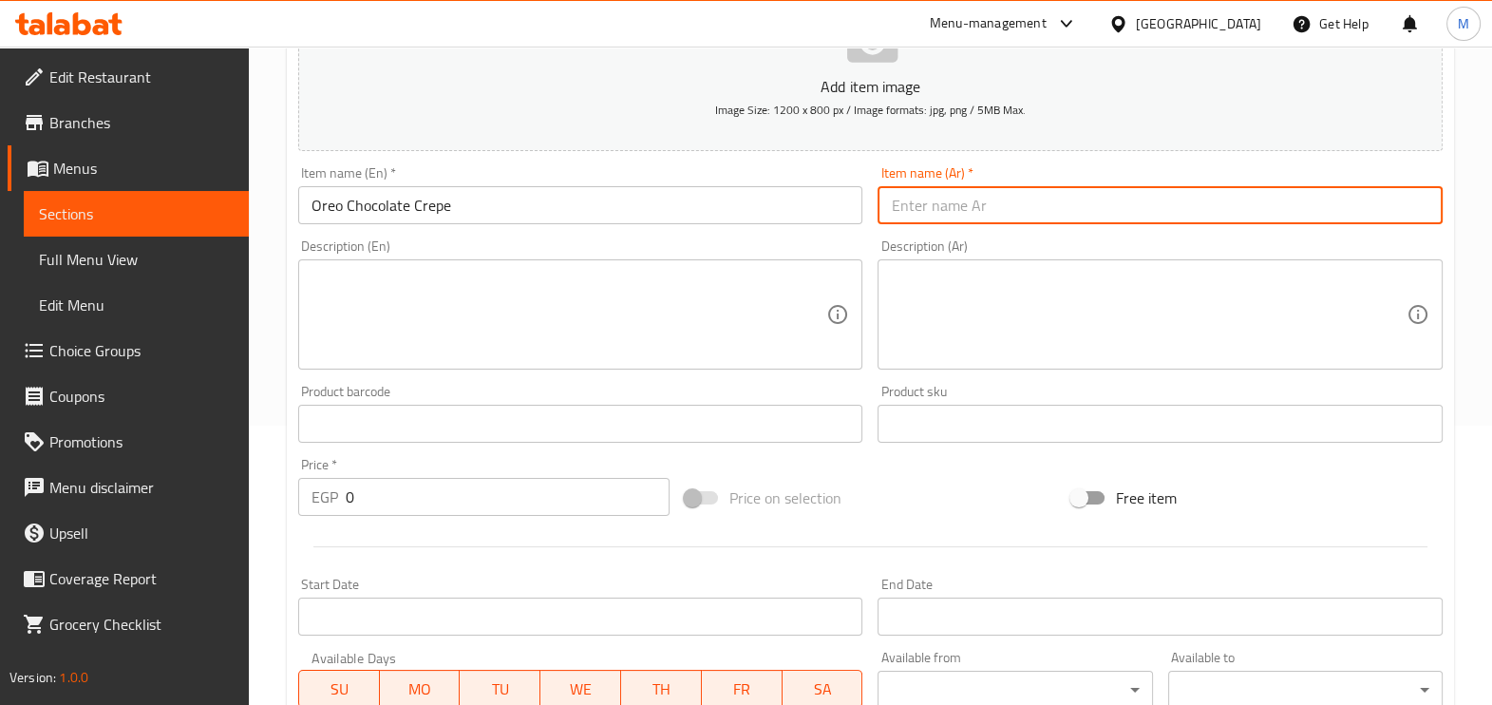
click at [913, 208] on input "text" at bounding box center [1159, 205] width 565 height 38
paste input "كريب شيكولاته اوريو"
type input "كريب شيكولاته اوريو"
click at [499, 493] on input "0" at bounding box center [508, 497] width 324 height 38
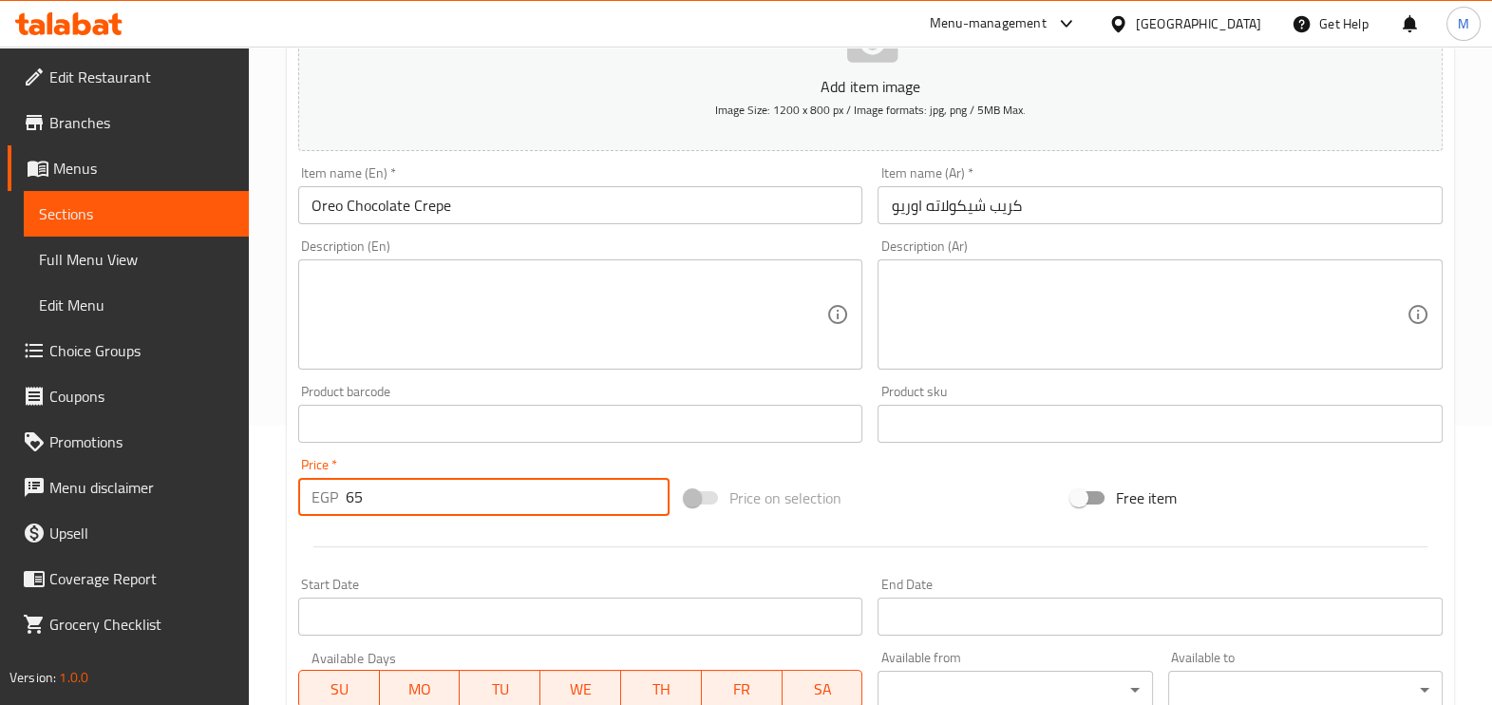
scroll to position [635, 0]
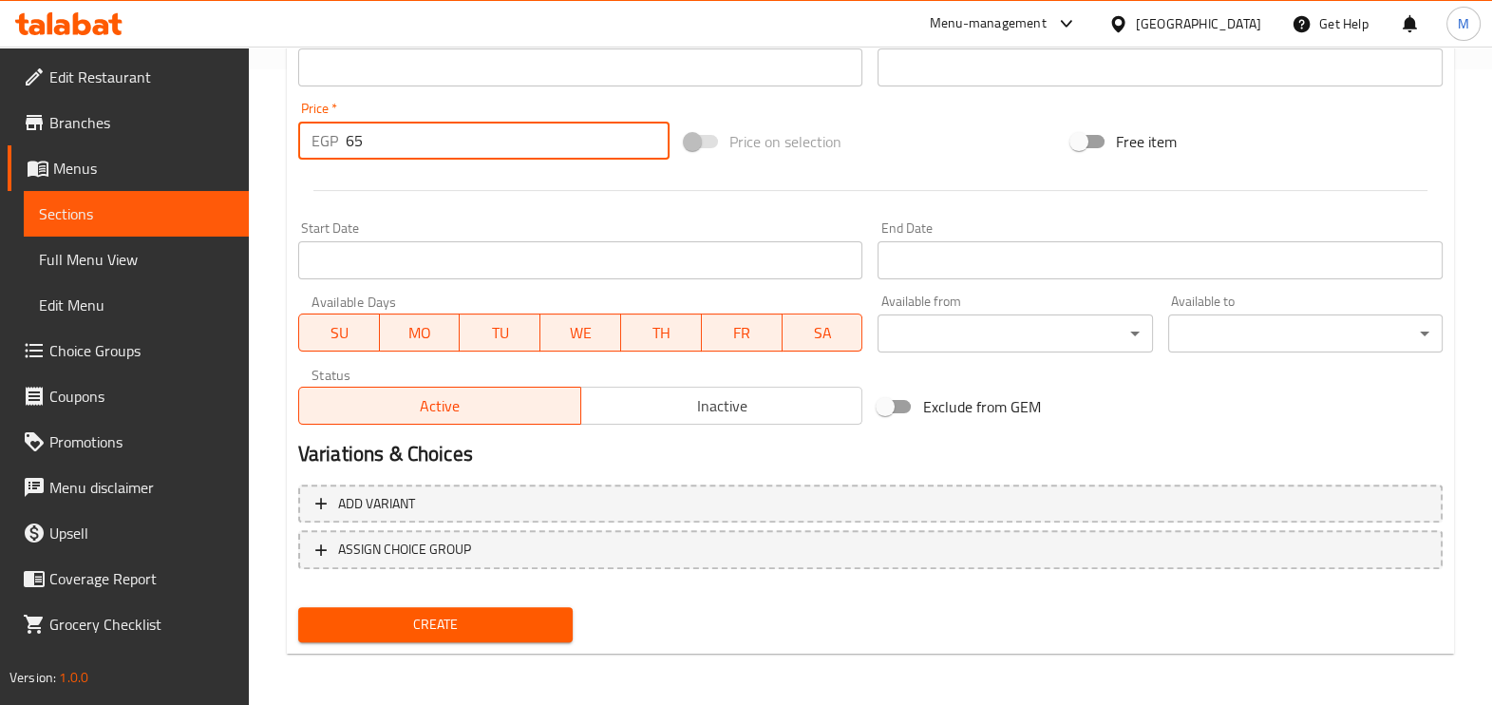
type input "65"
click at [489, 634] on button "Create" at bounding box center [435, 624] width 274 height 35
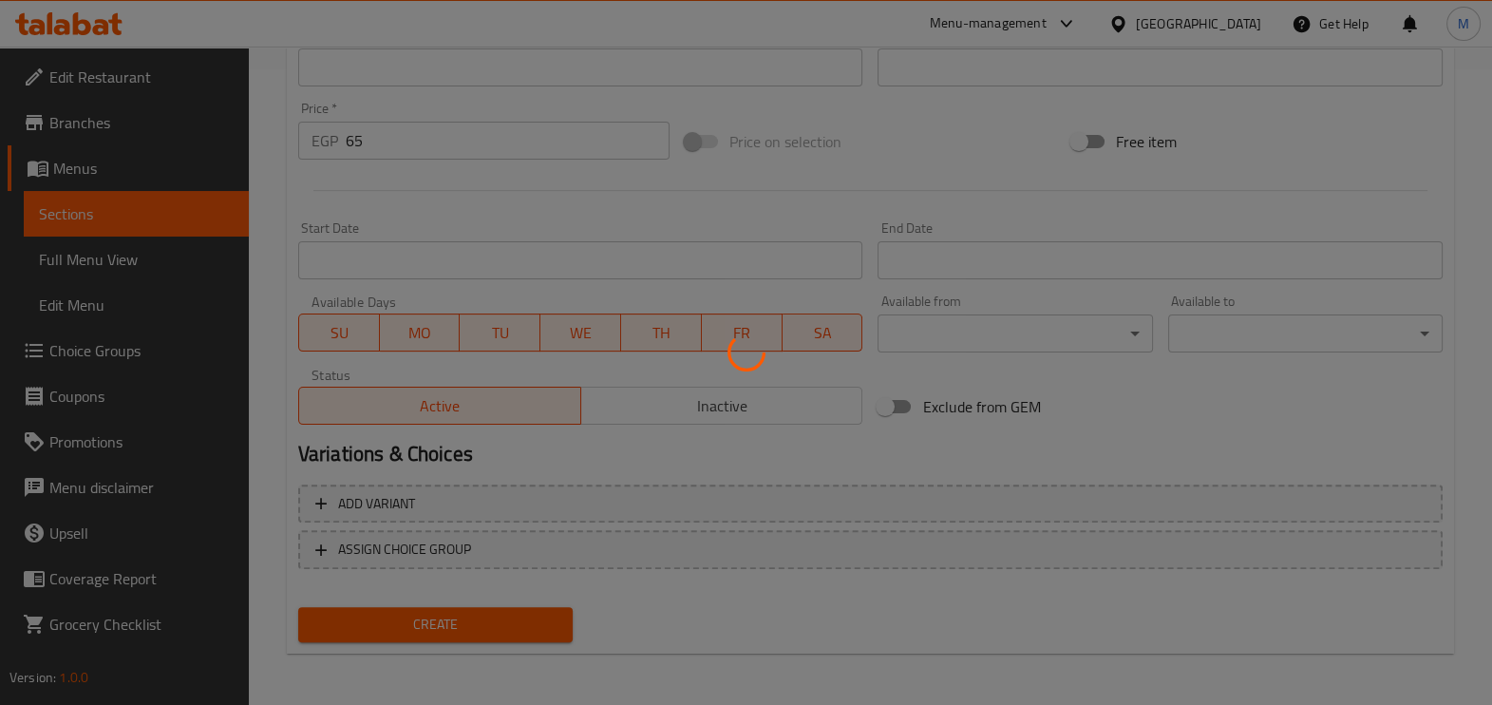
type input "0"
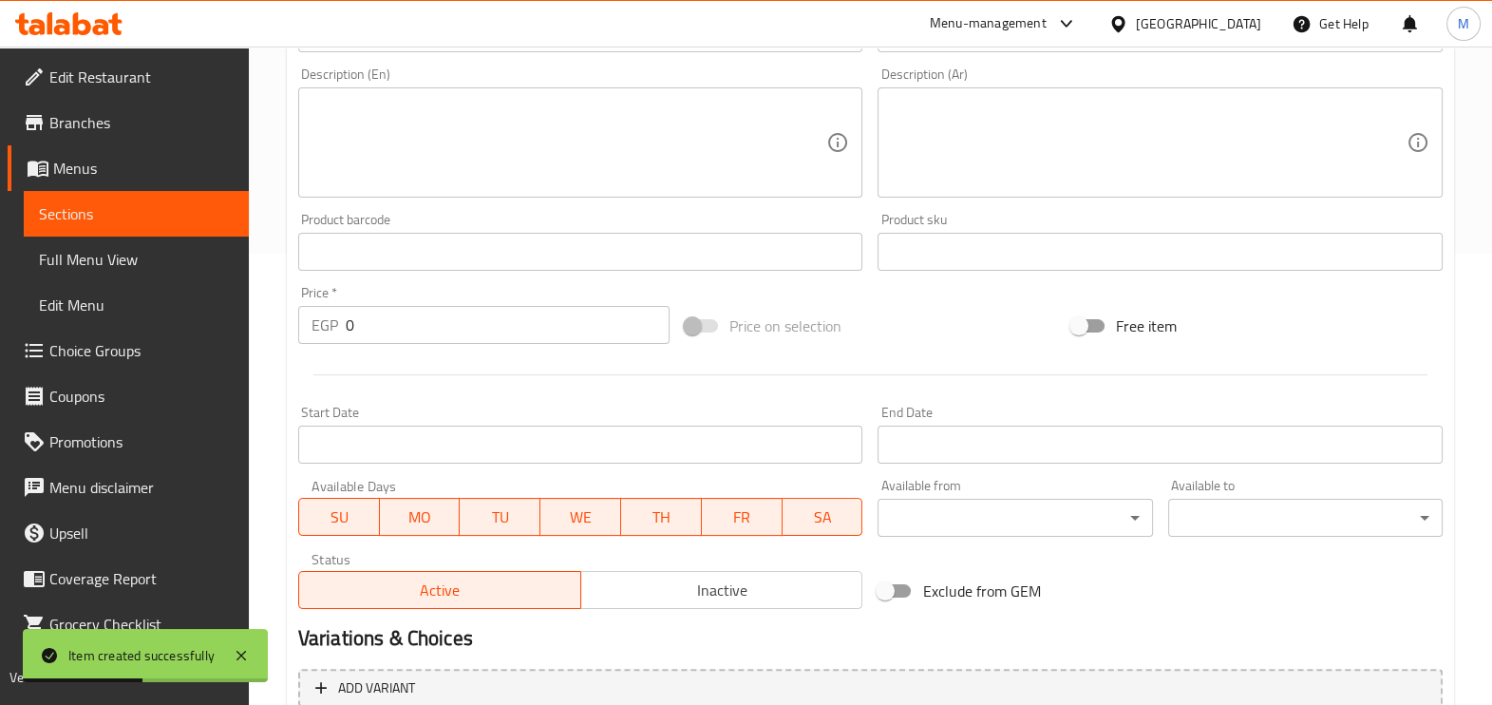
scroll to position [160, 0]
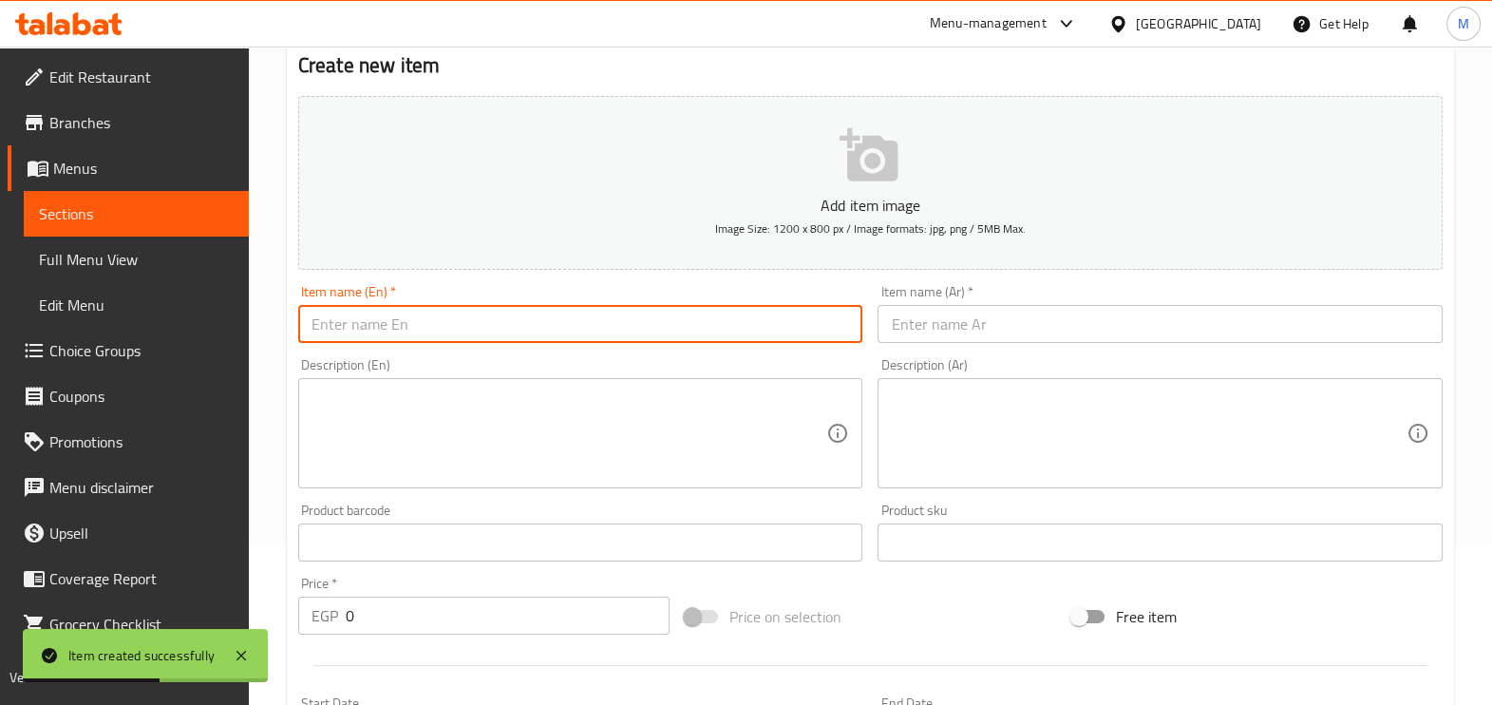
click at [589, 324] on input "text" at bounding box center [580, 324] width 565 height 38
paste input "Chocolate HoHos Crepe"
type input "Chocolate HoHos Crepe"
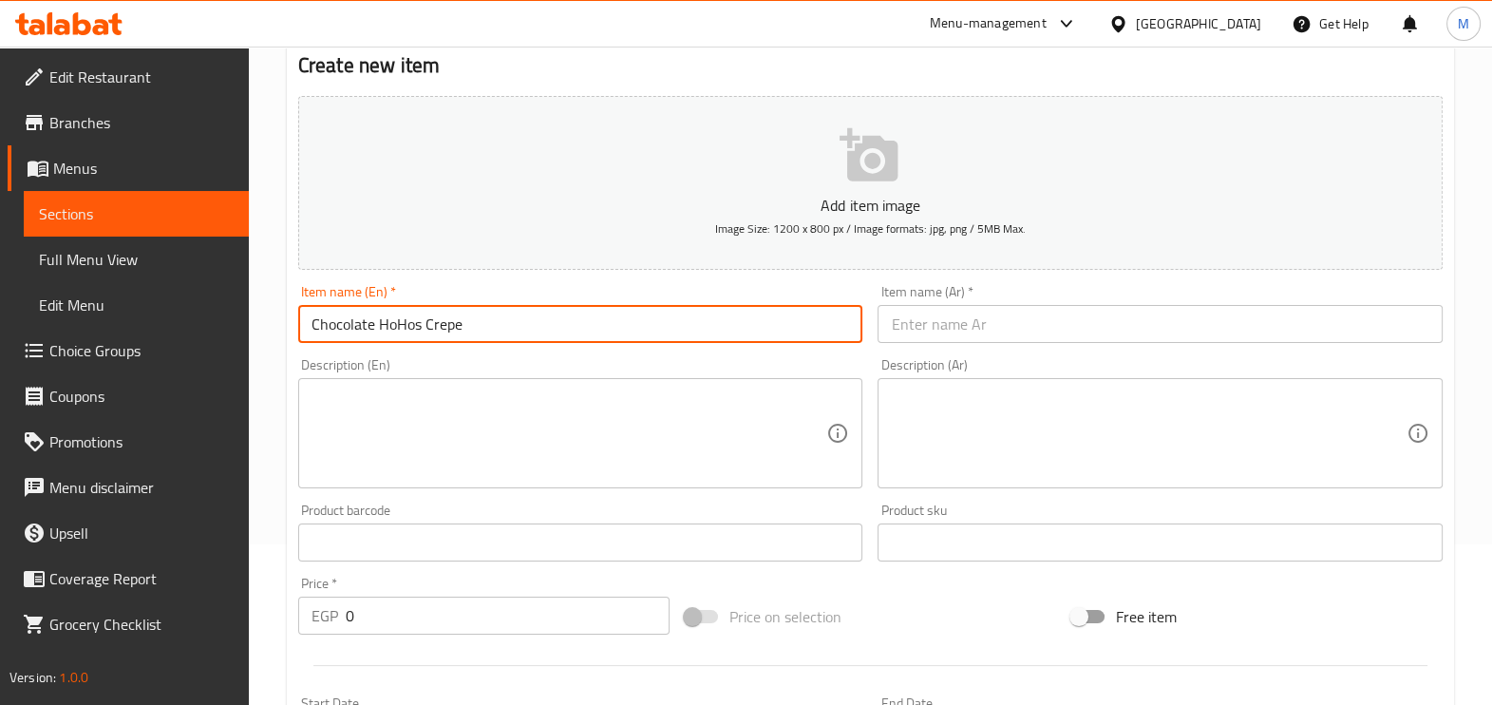
click at [912, 319] on input "text" at bounding box center [1159, 324] width 565 height 38
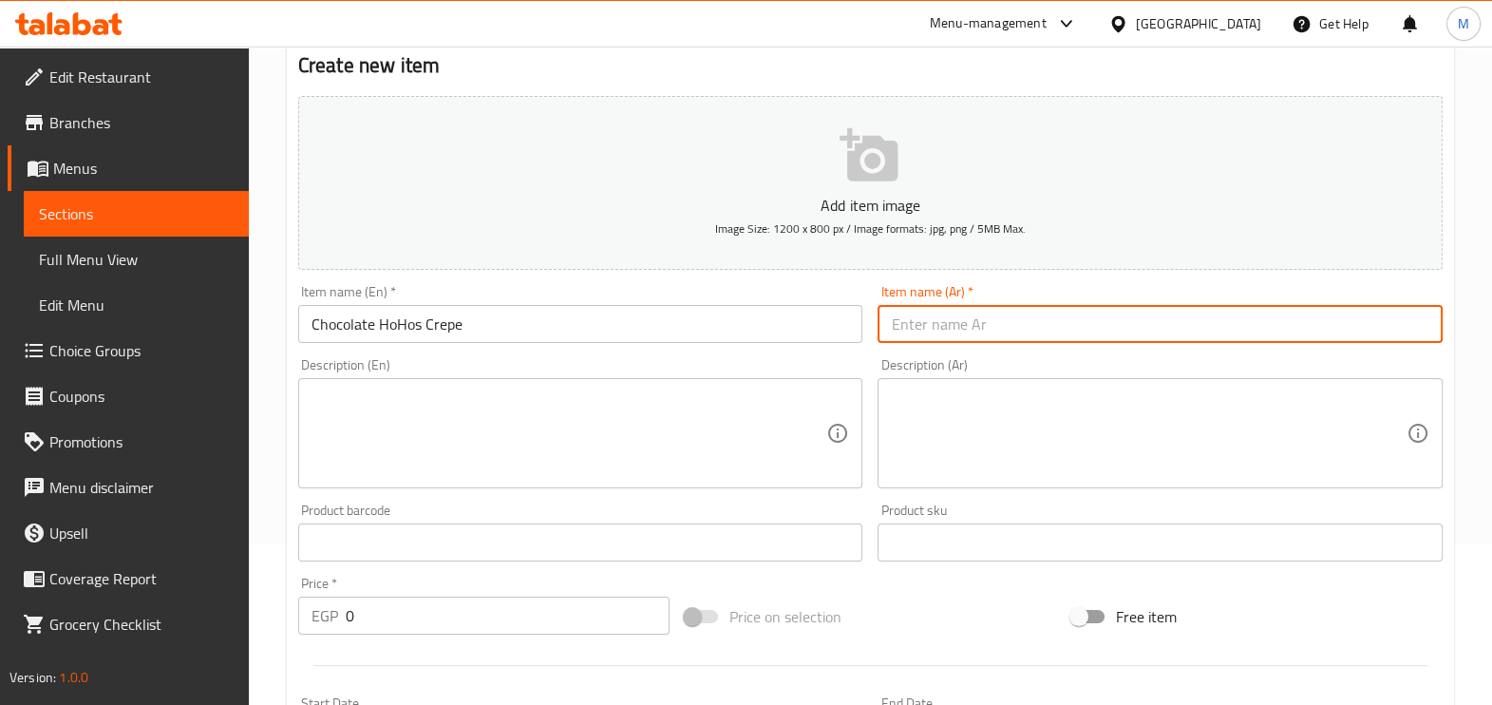
paste input "كريب شيكولاته هوهوز"
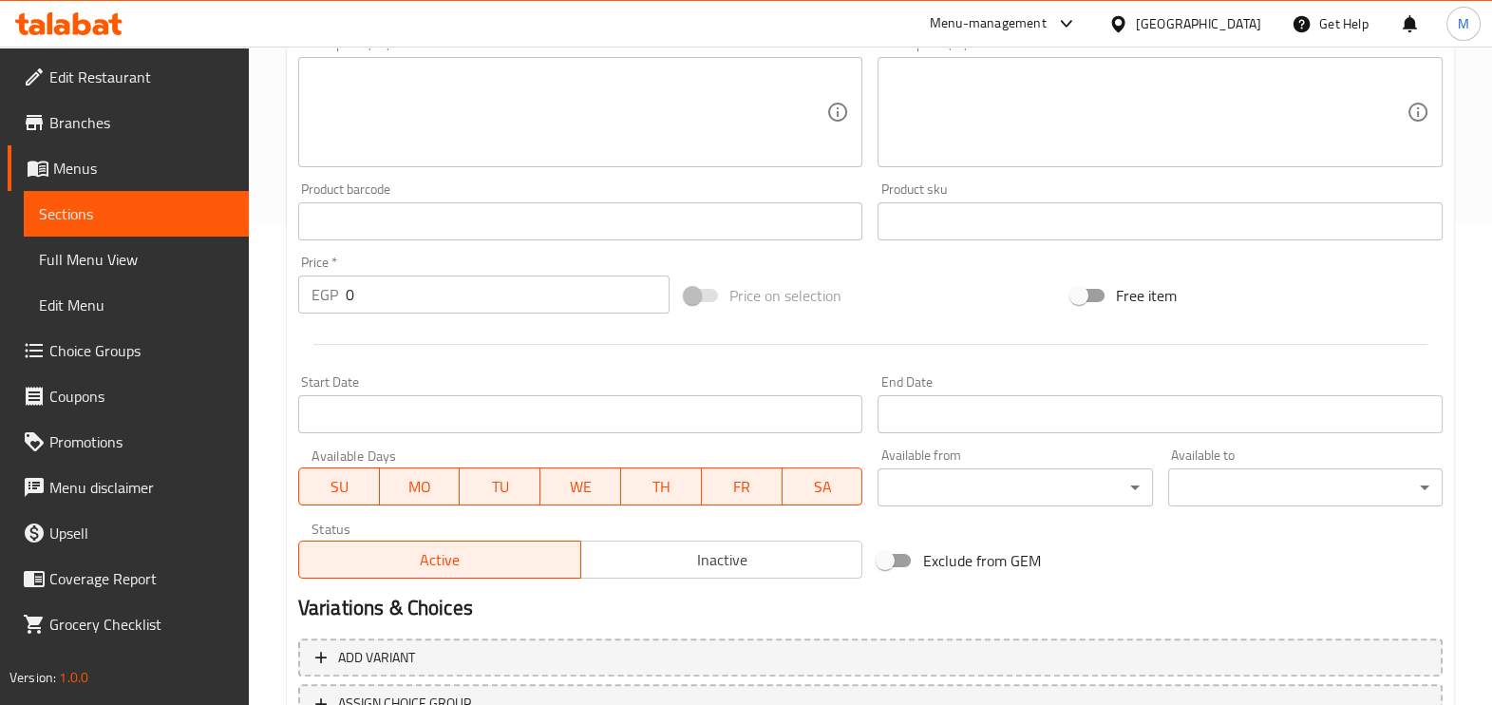
scroll to position [279, 0]
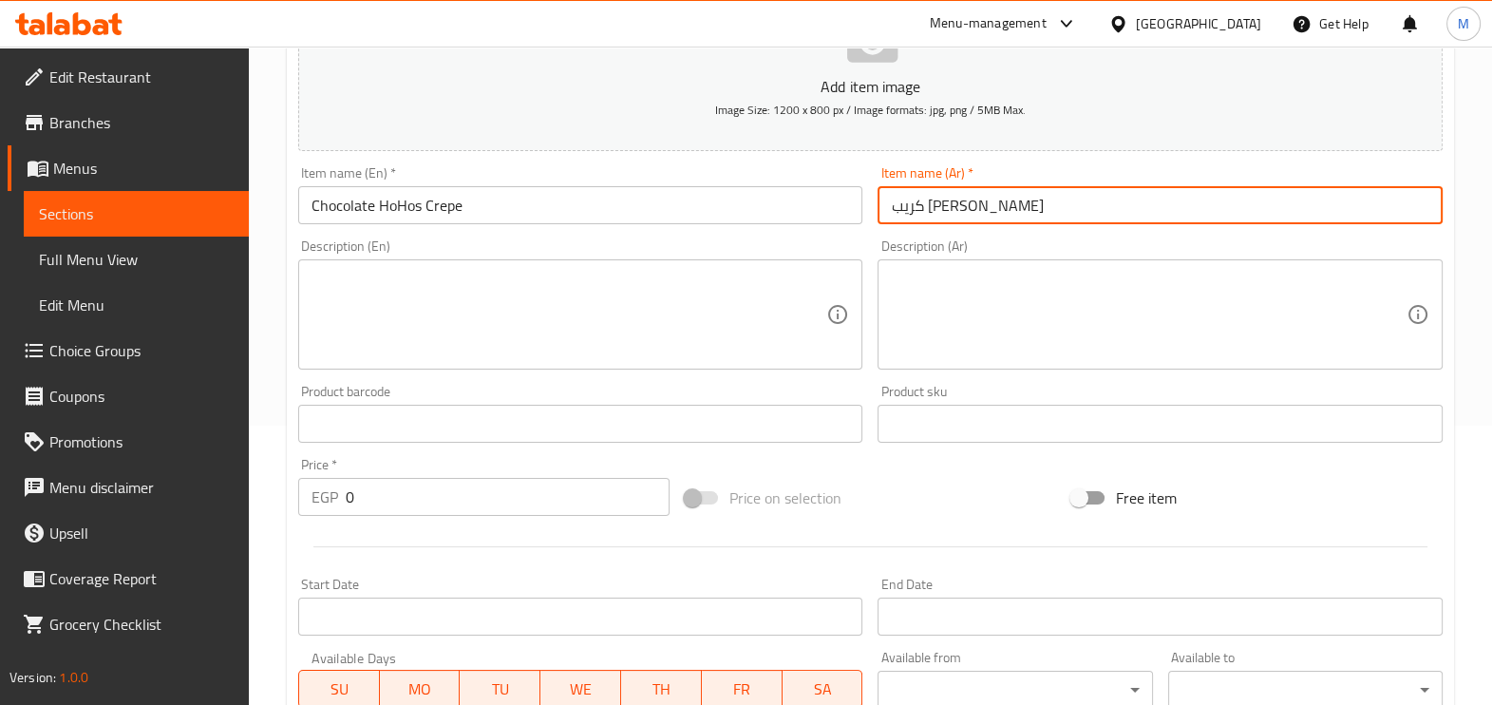
type input "كريب شيكولاته هوهوز"
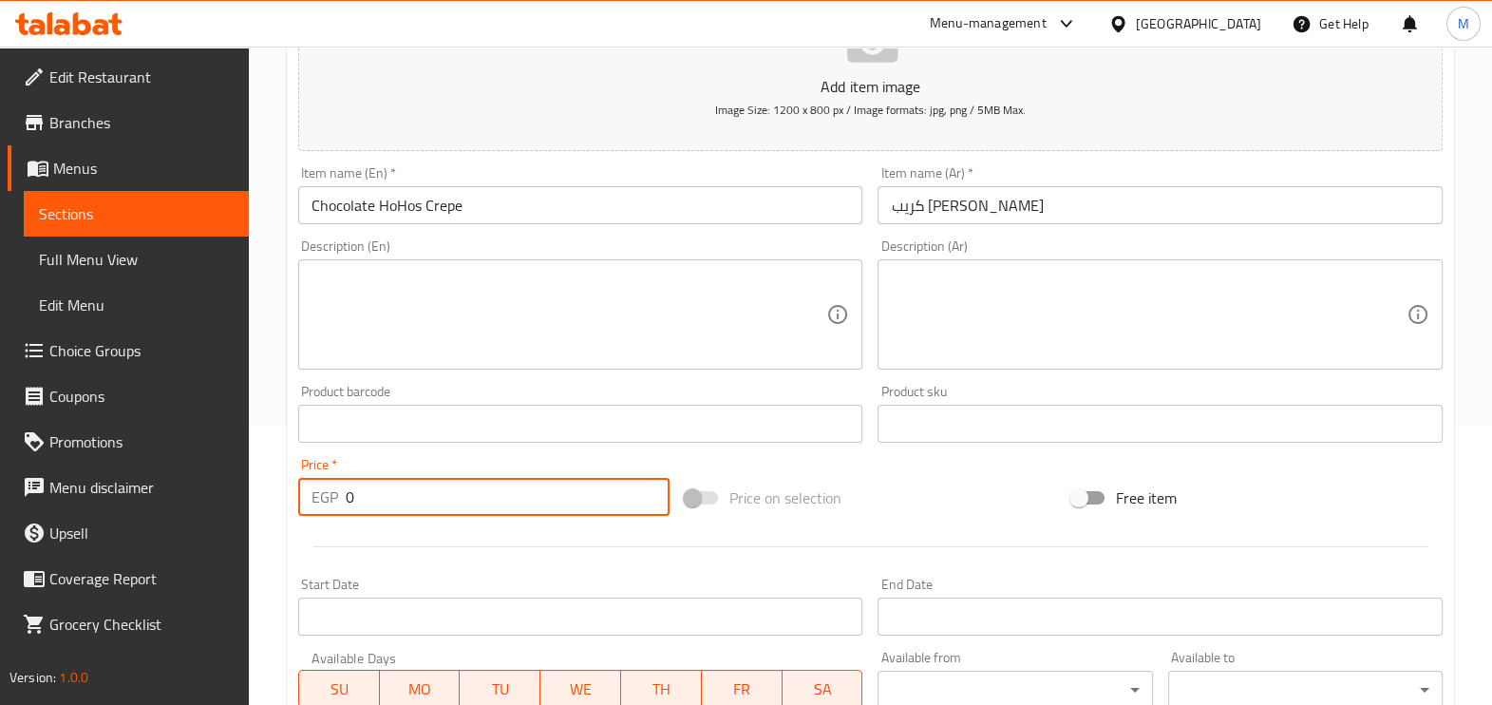
click at [451, 494] on input "0" at bounding box center [508, 497] width 324 height 38
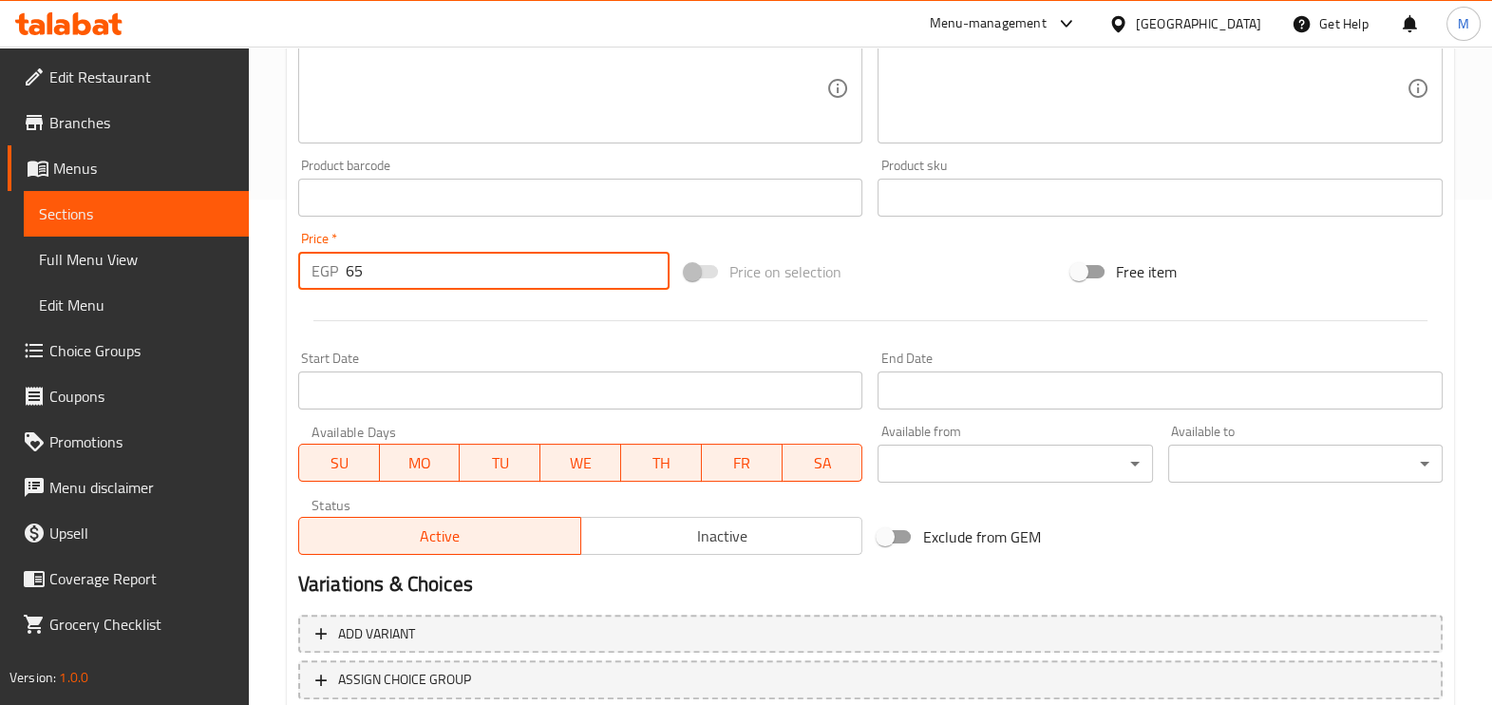
scroll to position [635, 0]
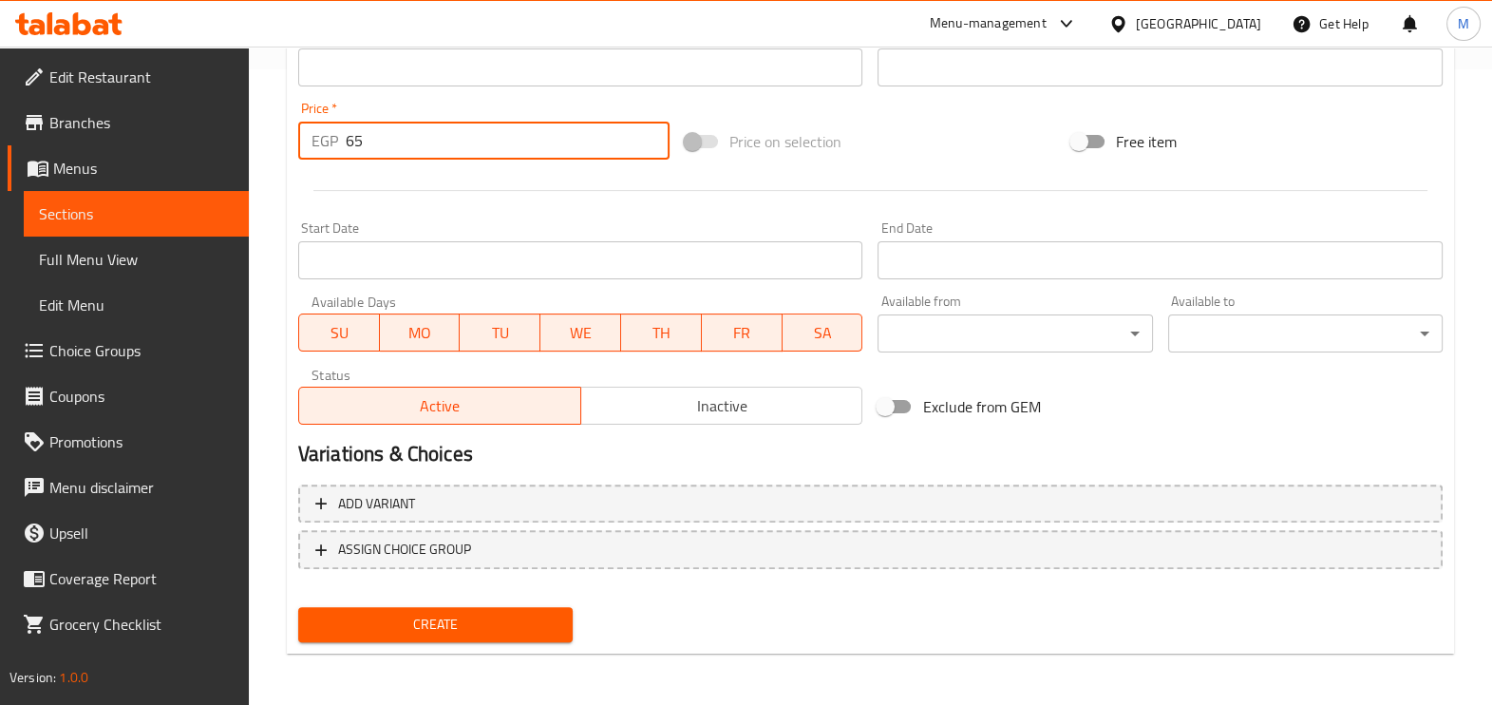
type input "65"
click at [449, 625] on span "Create" at bounding box center [435, 624] width 244 height 24
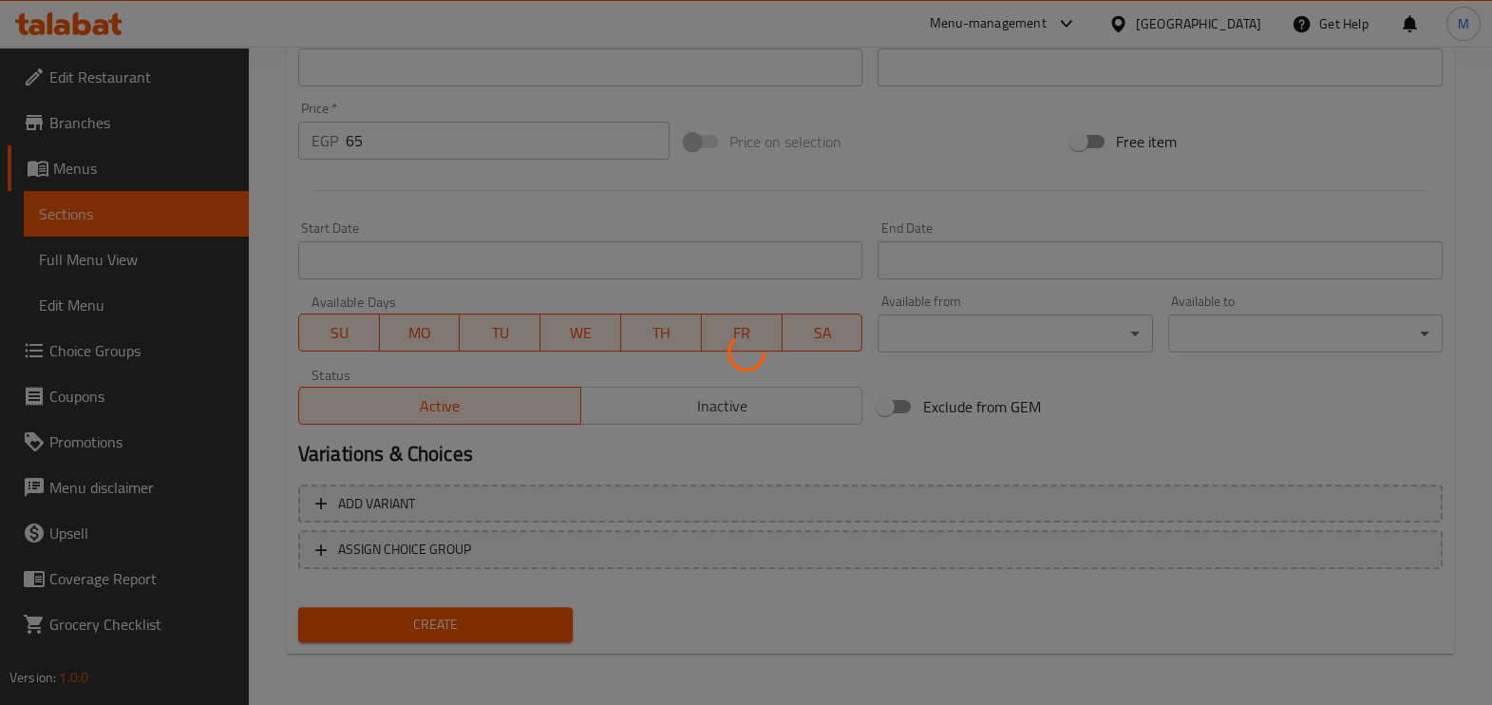
type input "0"
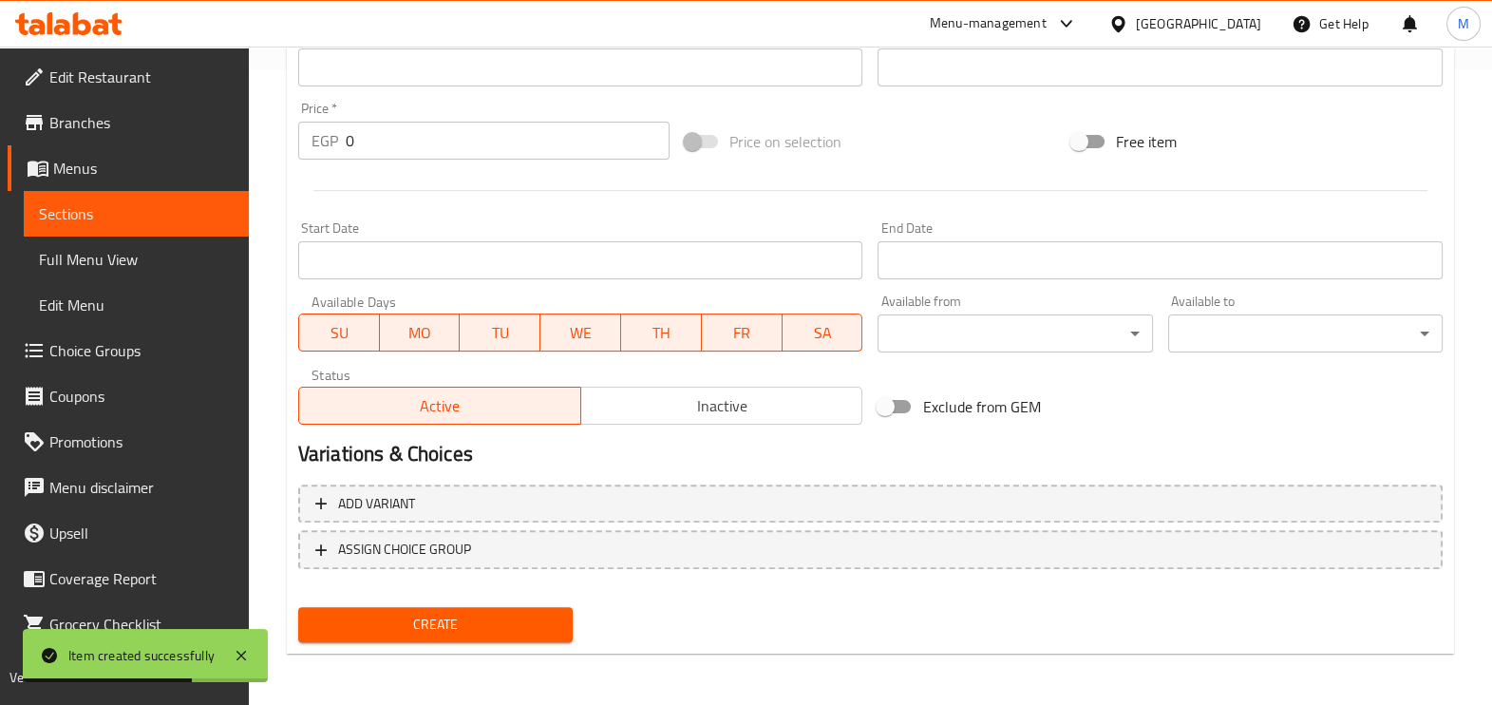
click at [162, 222] on span "Sections" at bounding box center [136, 213] width 195 height 23
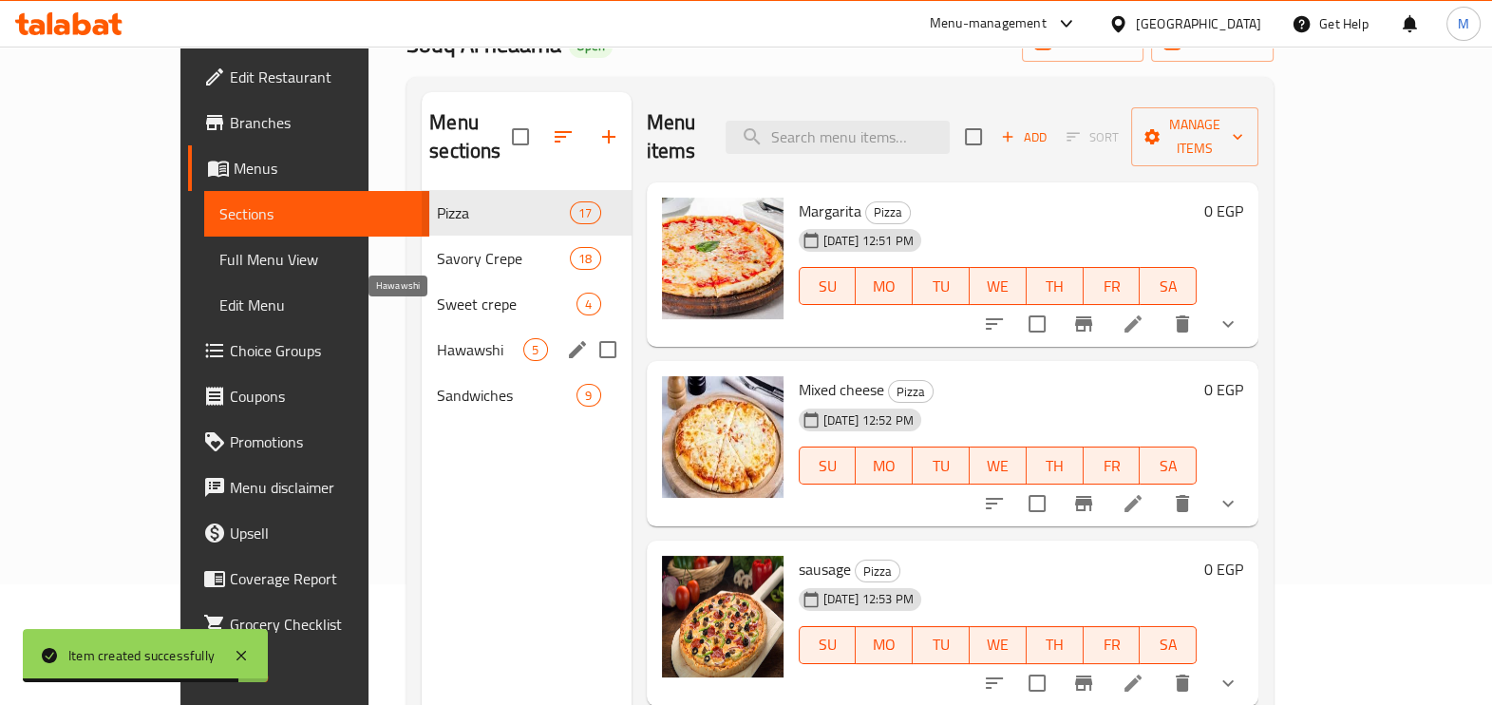
scroll to position [28, 0]
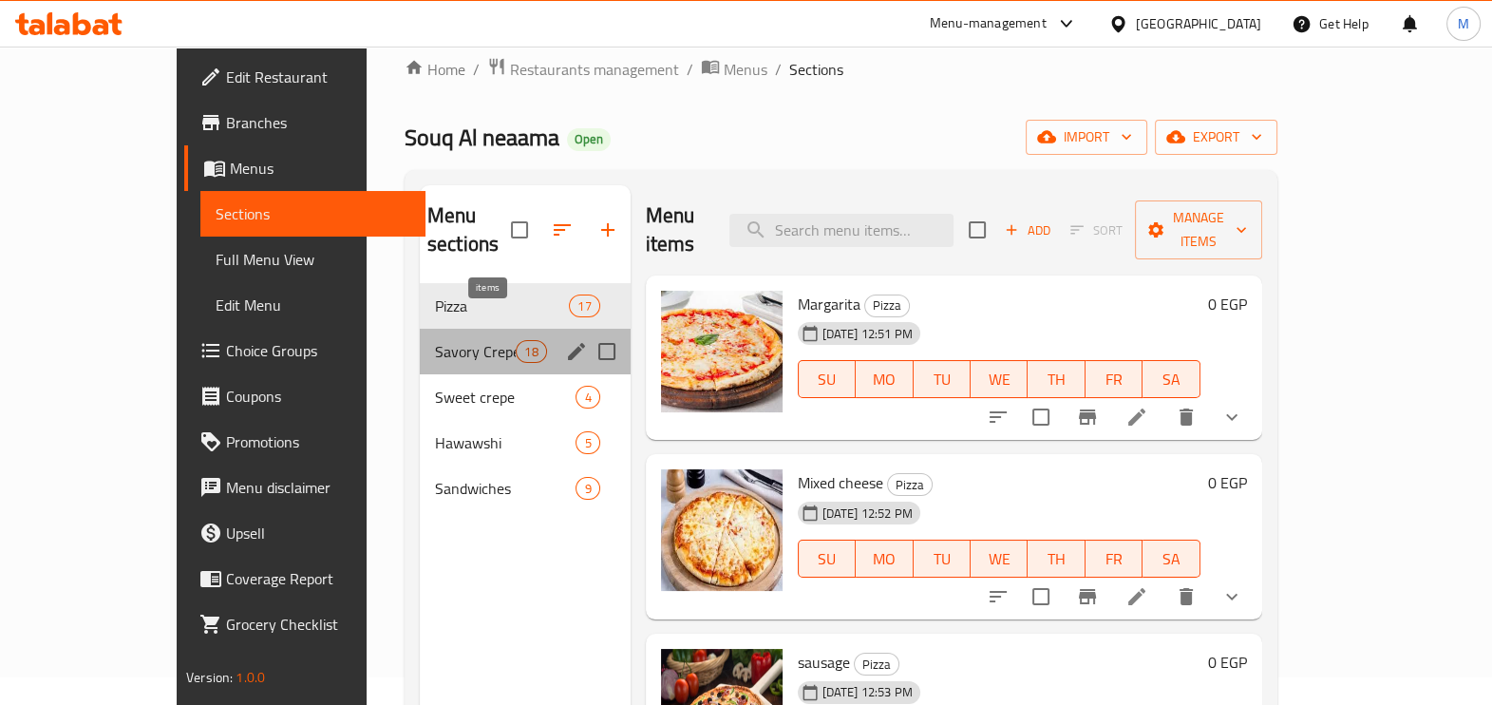
click at [517, 343] on span "18" at bounding box center [531, 352] width 28 height 18
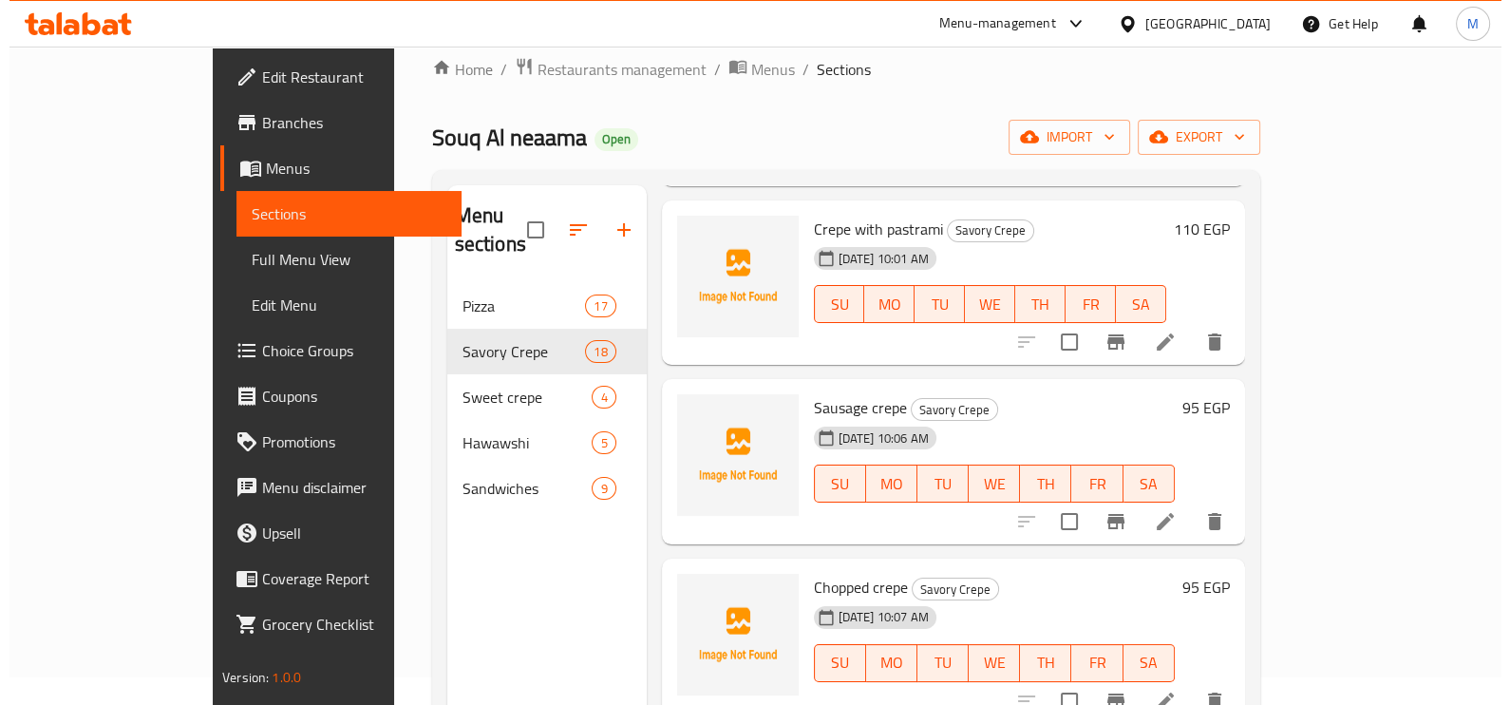
scroll to position [546, 0]
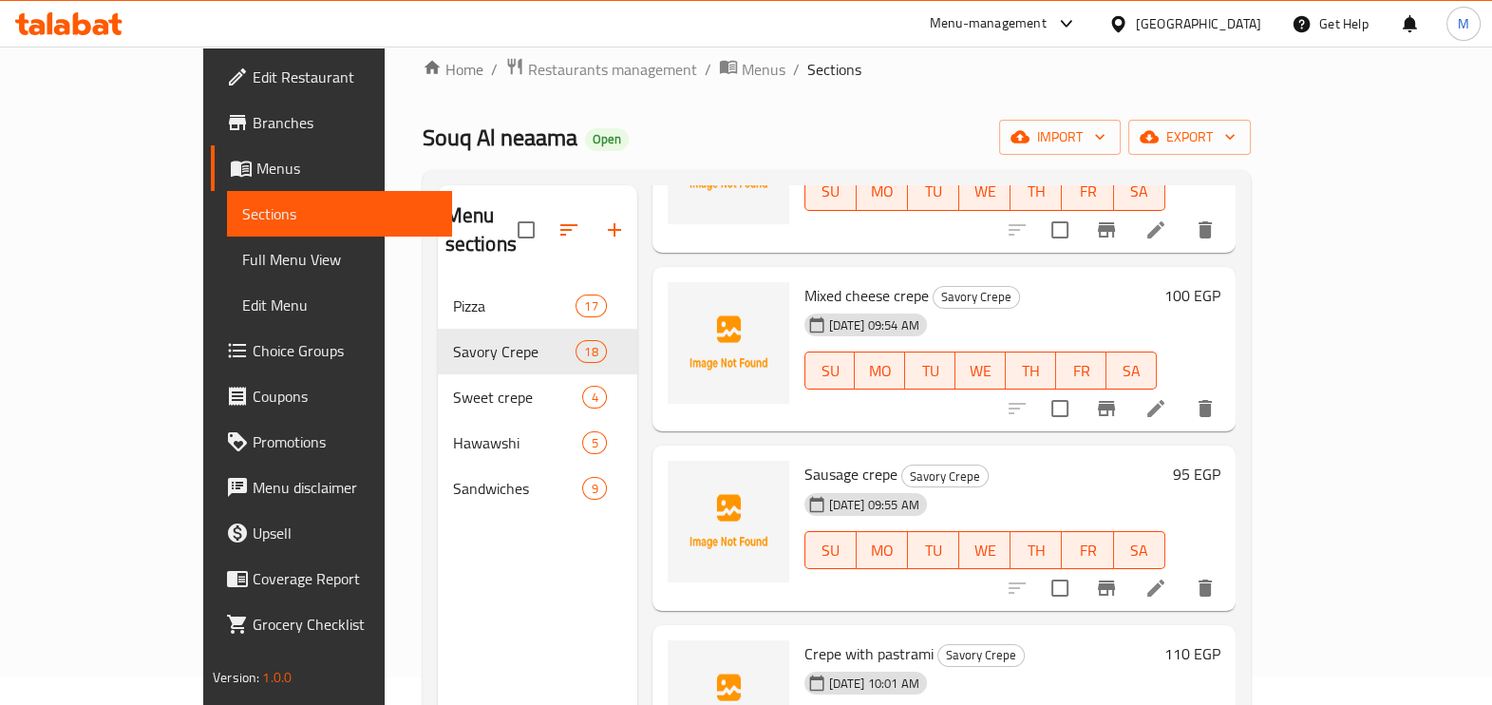
click at [484, 581] on div "Menu sections Pizza 17 Savory Crepe 18 Sweet crepe 4 Hawawshi 5 Sandwiches 9" at bounding box center [537, 537] width 199 height 705
click at [603, 218] on icon "button" at bounding box center [614, 229] width 23 height 23
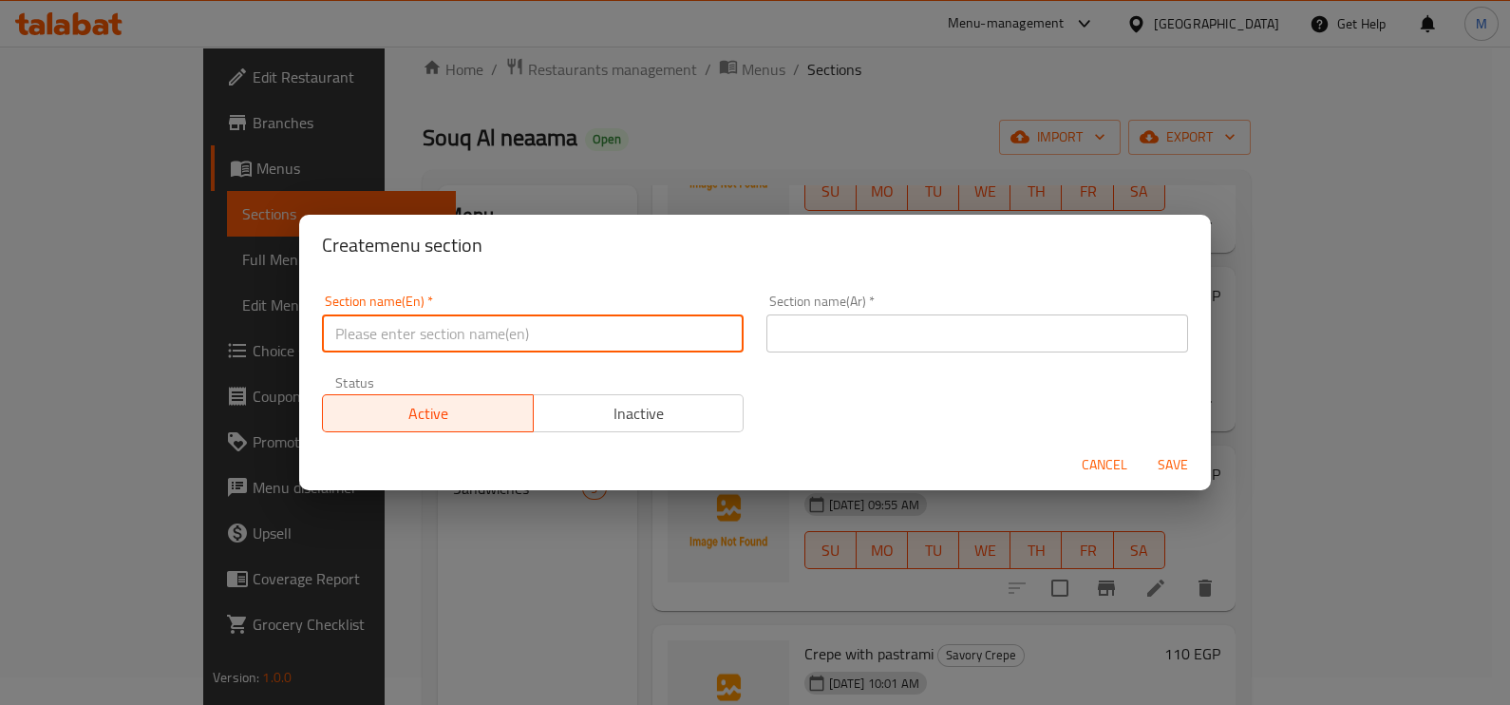
click at [510, 338] on input "text" at bounding box center [533, 333] width 422 height 38
paste input "Pasta"
type input "Pasta"
click at [799, 320] on input "text" at bounding box center [977, 333] width 422 height 38
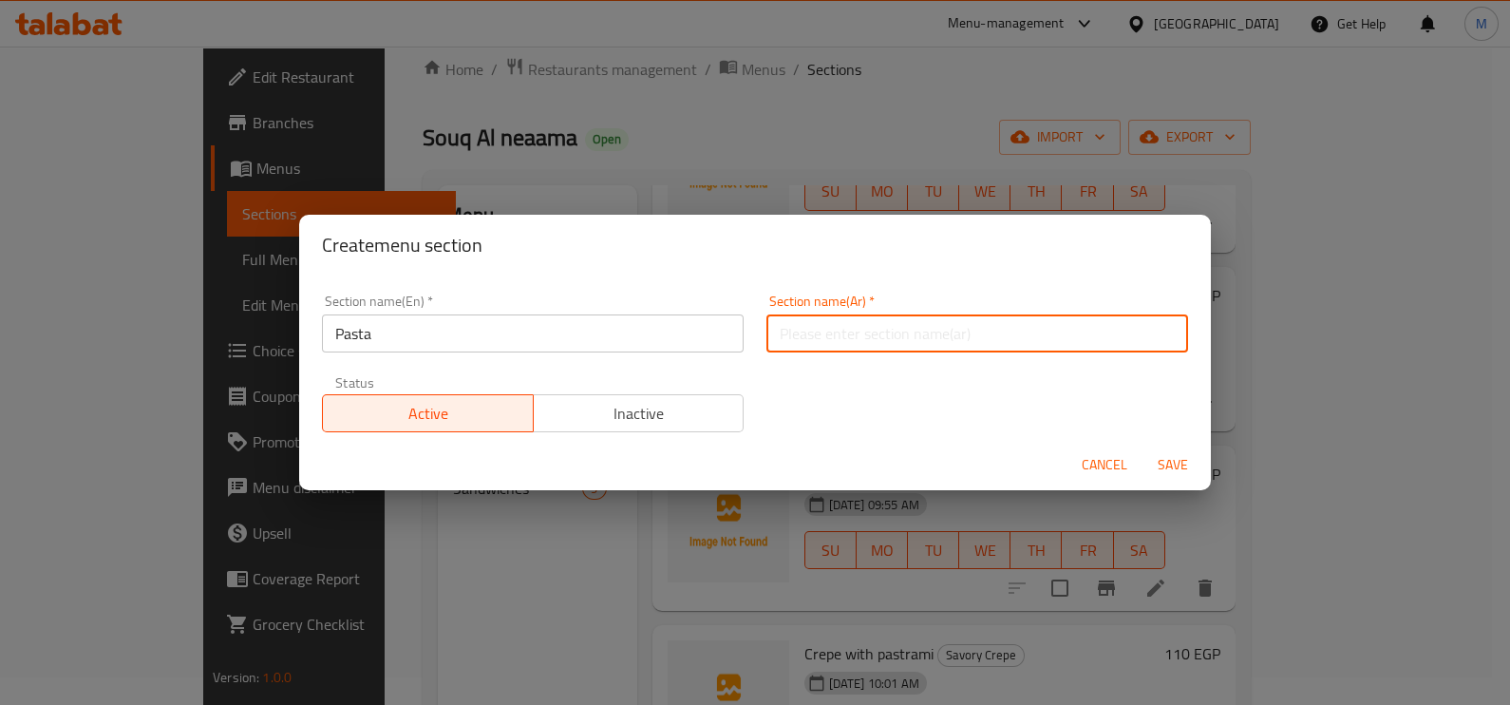
paste input "مكرونا"
type input "مكرونا"
click at [605, 336] on input "Pasta" at bounding box center [533, 333] width 422 height 38
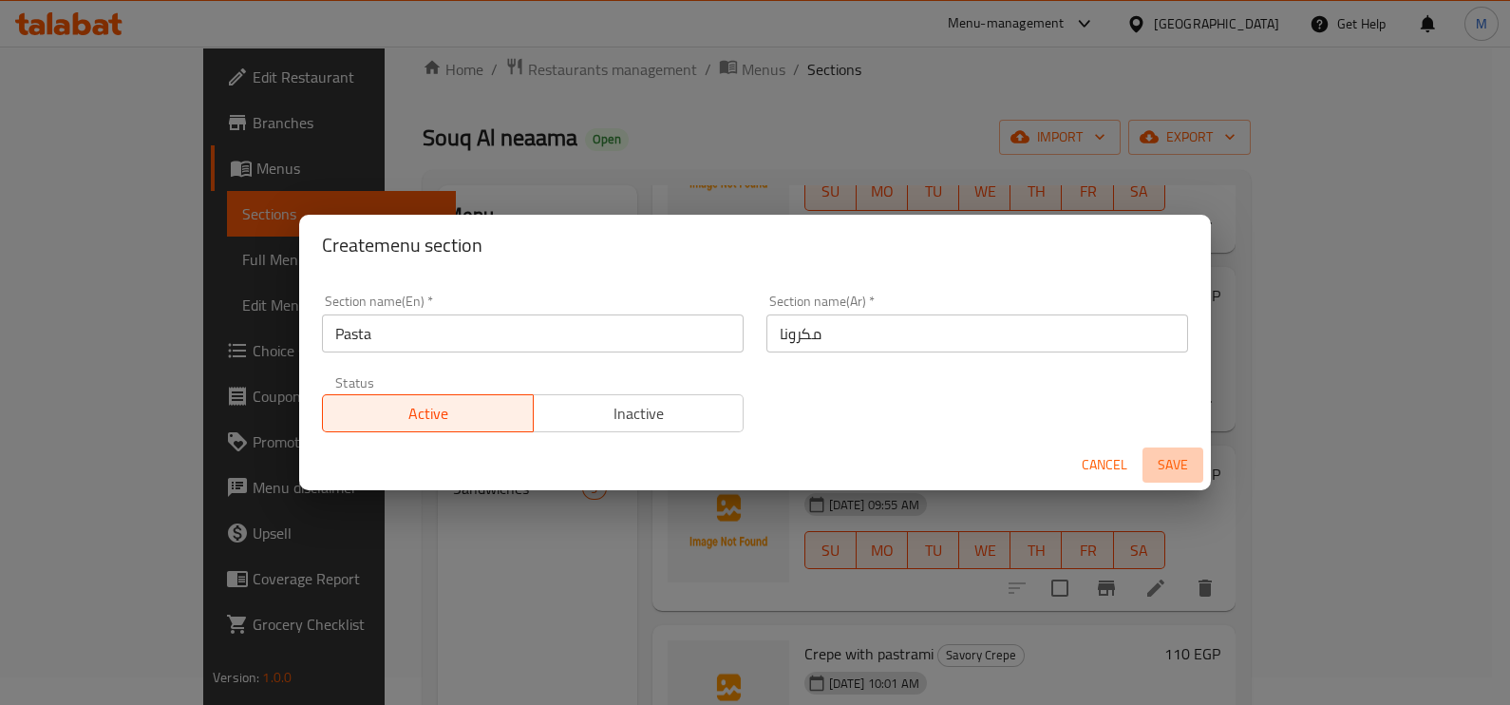
click at [1176, 466] on span "Save" at bounding box center [1173, 465] width 46 height 24
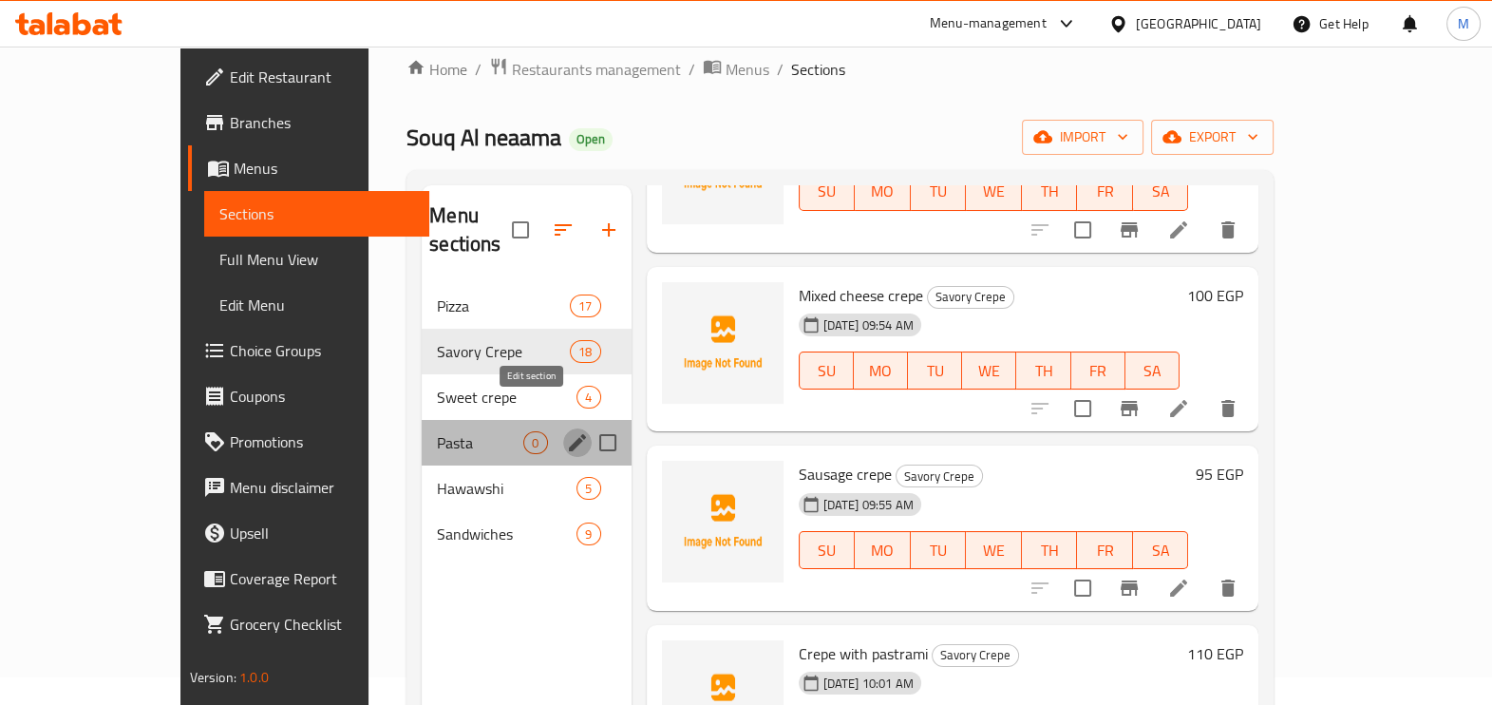
click at [566, 431] on icon "edit" at bounding box center [577, 442] width 23 height 23
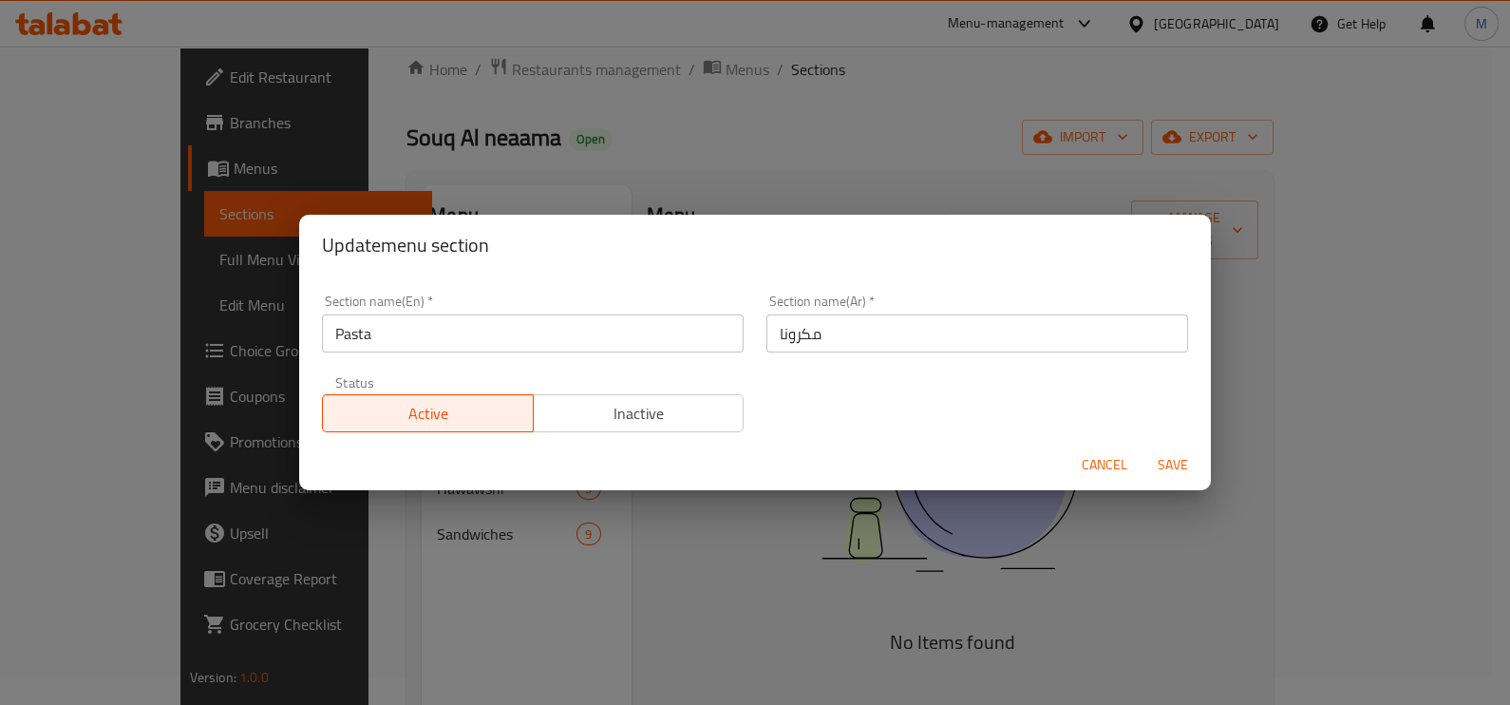
click at [416, 593] on div "Update menu section Section name(En)   * Pasta Section name(En) * Section name(…" at bounding box center [755, 352] width 1510 height 705
click at [1082, 461] on span "Cancel" at bounding box center [1105, 465] width 46 height 24
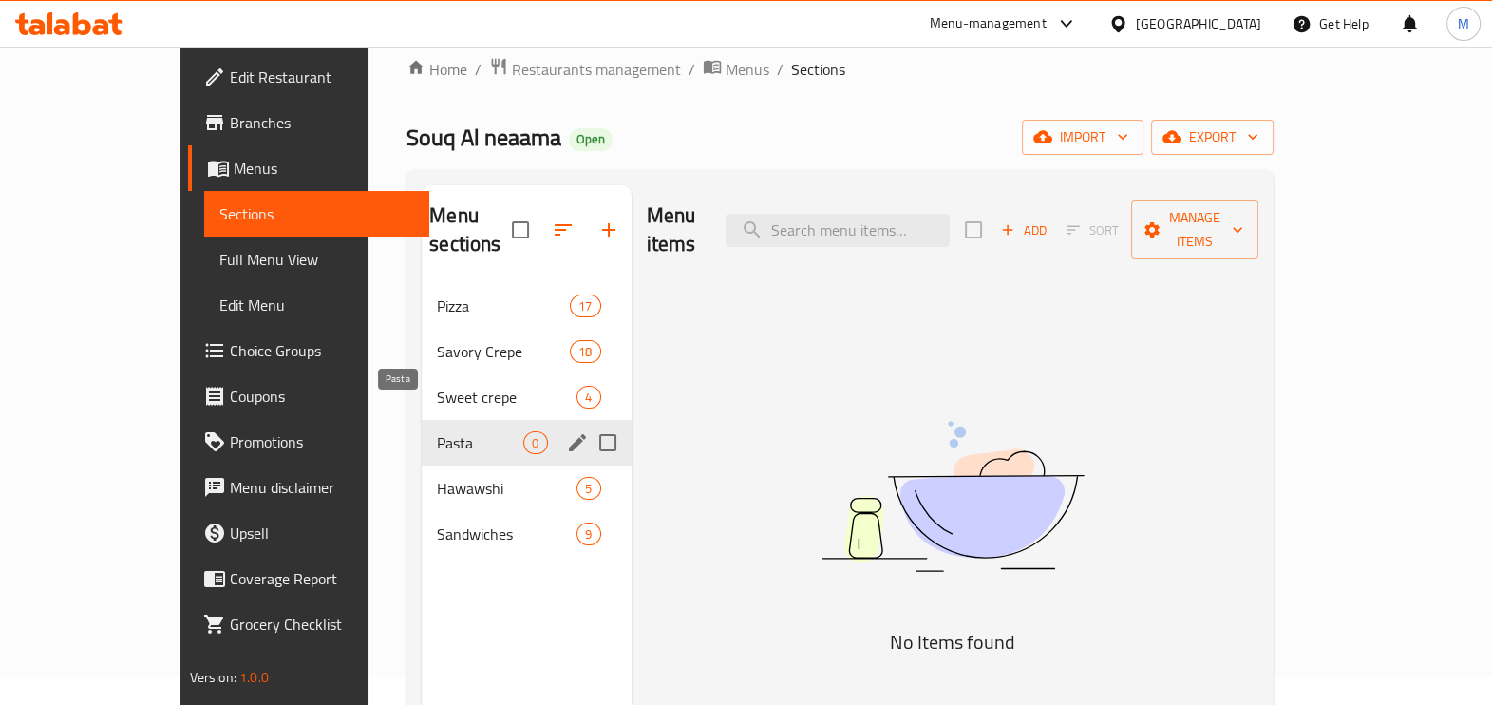
click at [437, 431] on span "Pasta" at bounding box center [480, 442] width 86 height 23
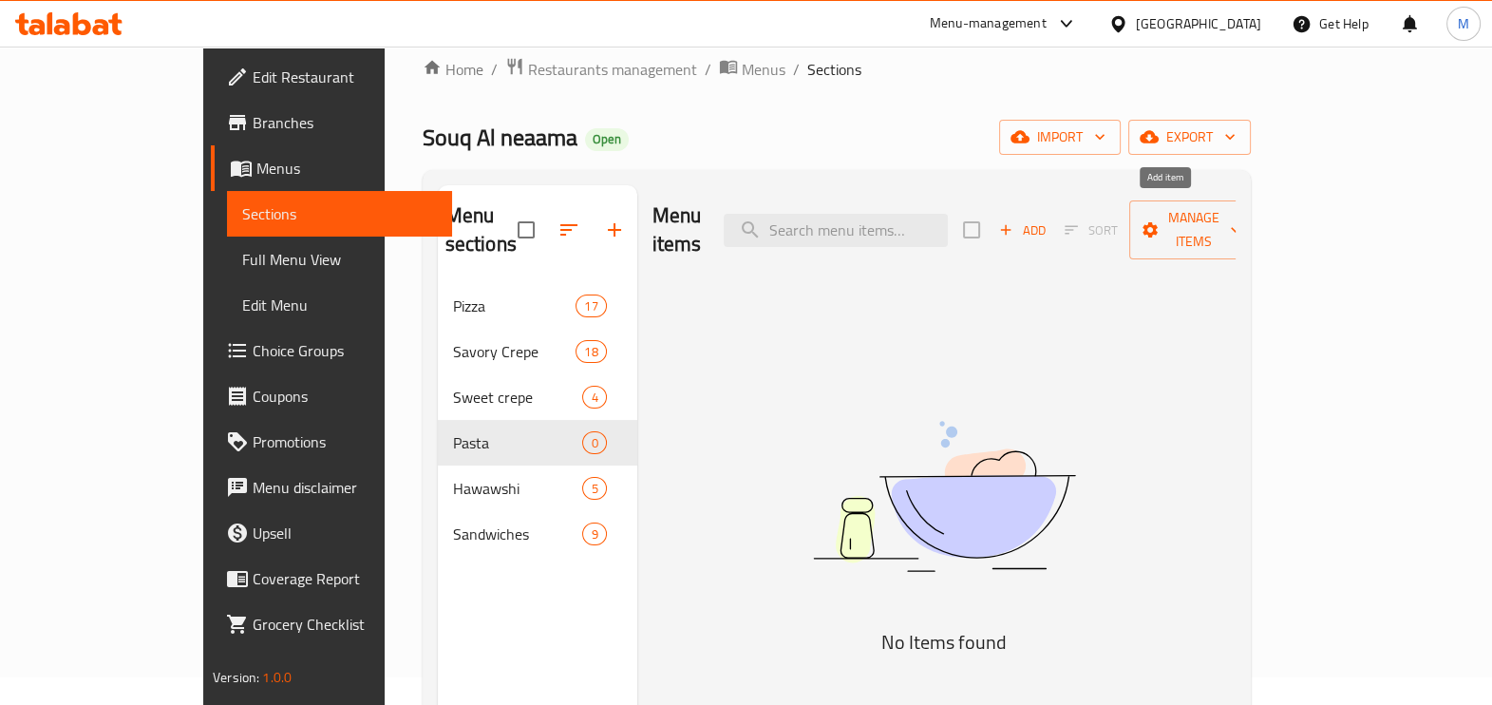
click at [1014, 221] on icon "button" at bounding box center [1005, 229] width 17 height 17
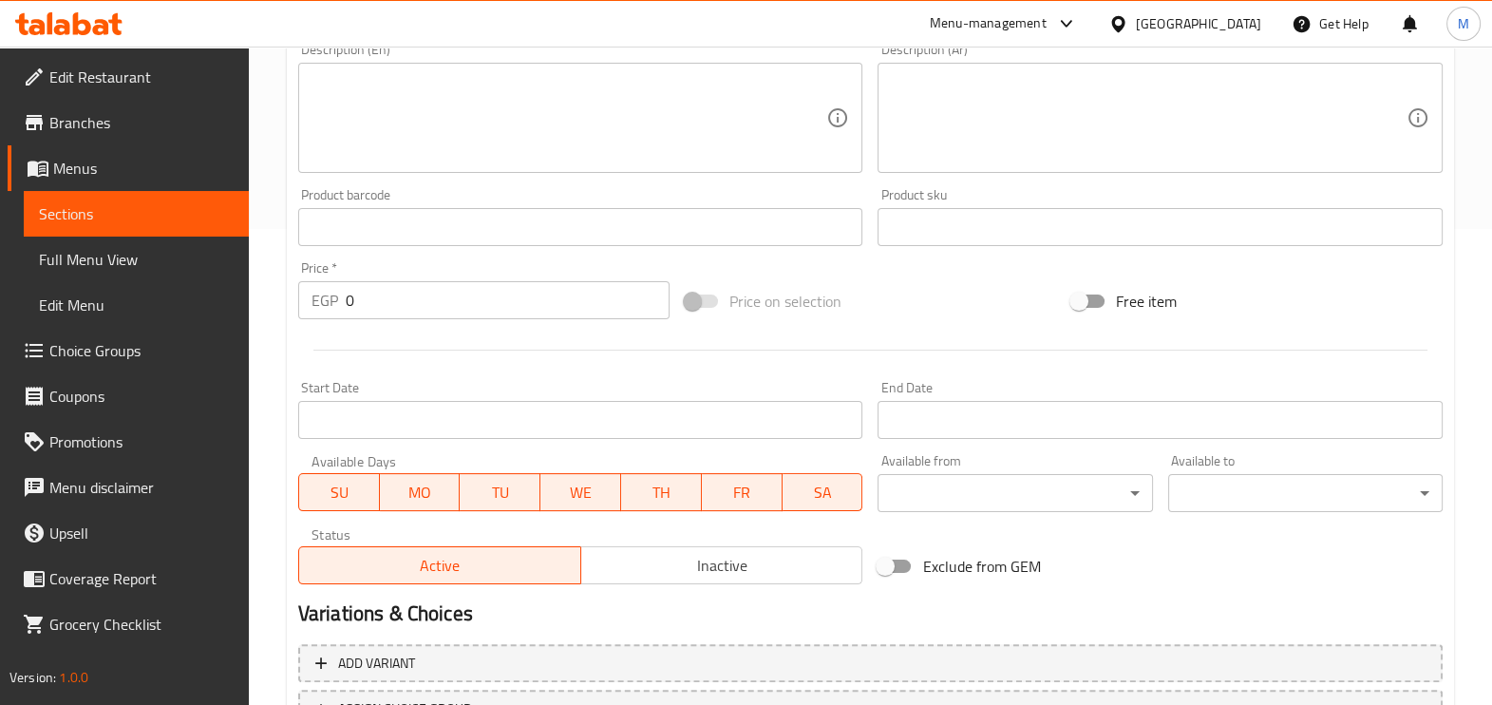
scroll to position [622, 0]
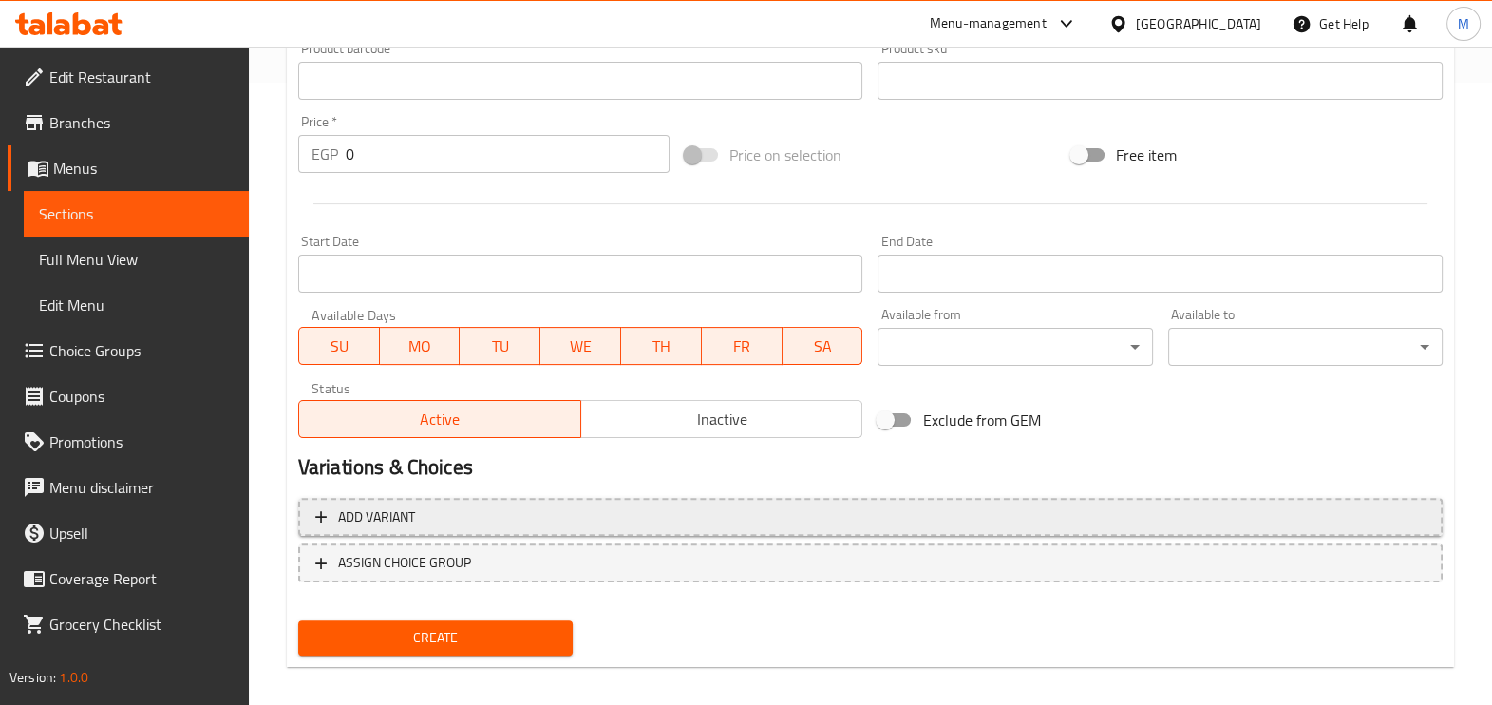
click at [424, 522] on span "Add variant" at bounding box center [870, 517] width 1110 height 24
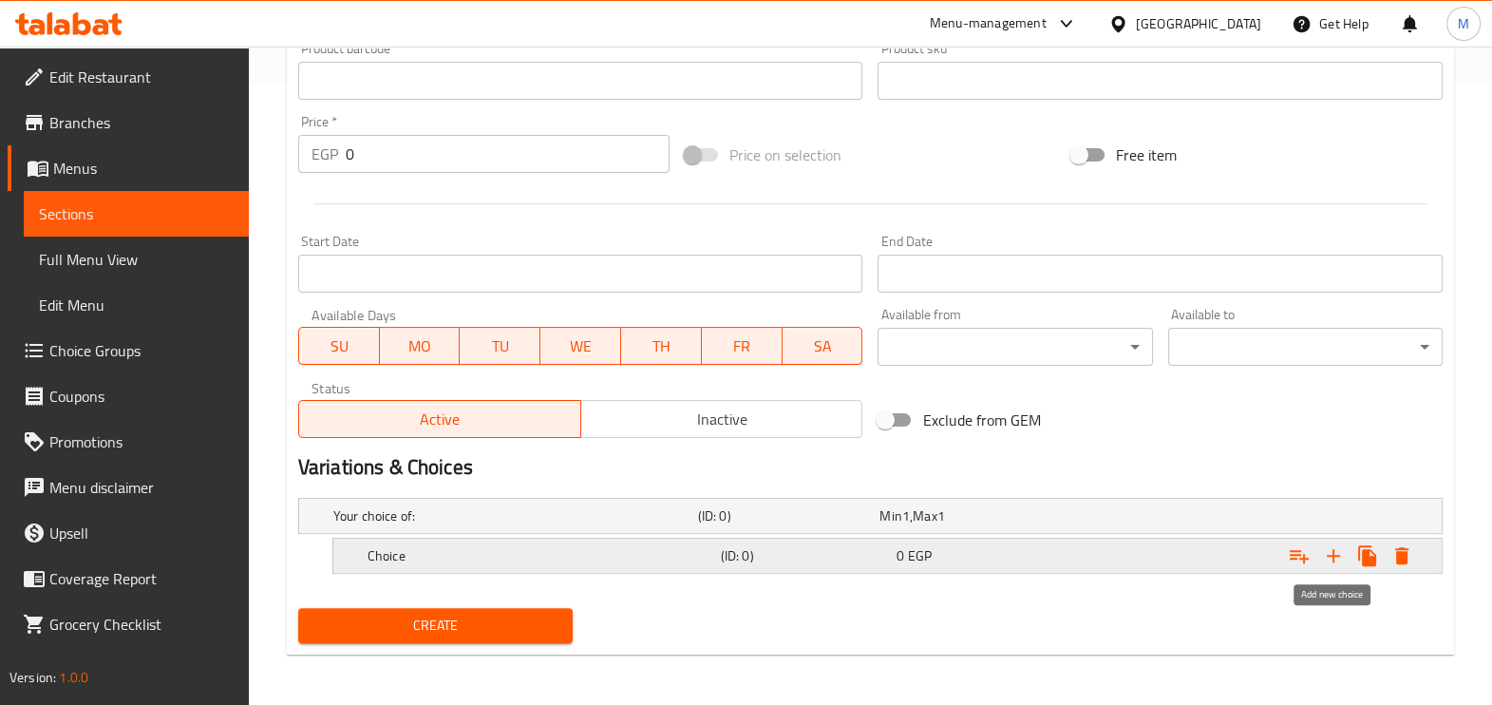
click at [1340, 554] on icon "Expand" at bounding box center [1333, 555] width 23 height 23
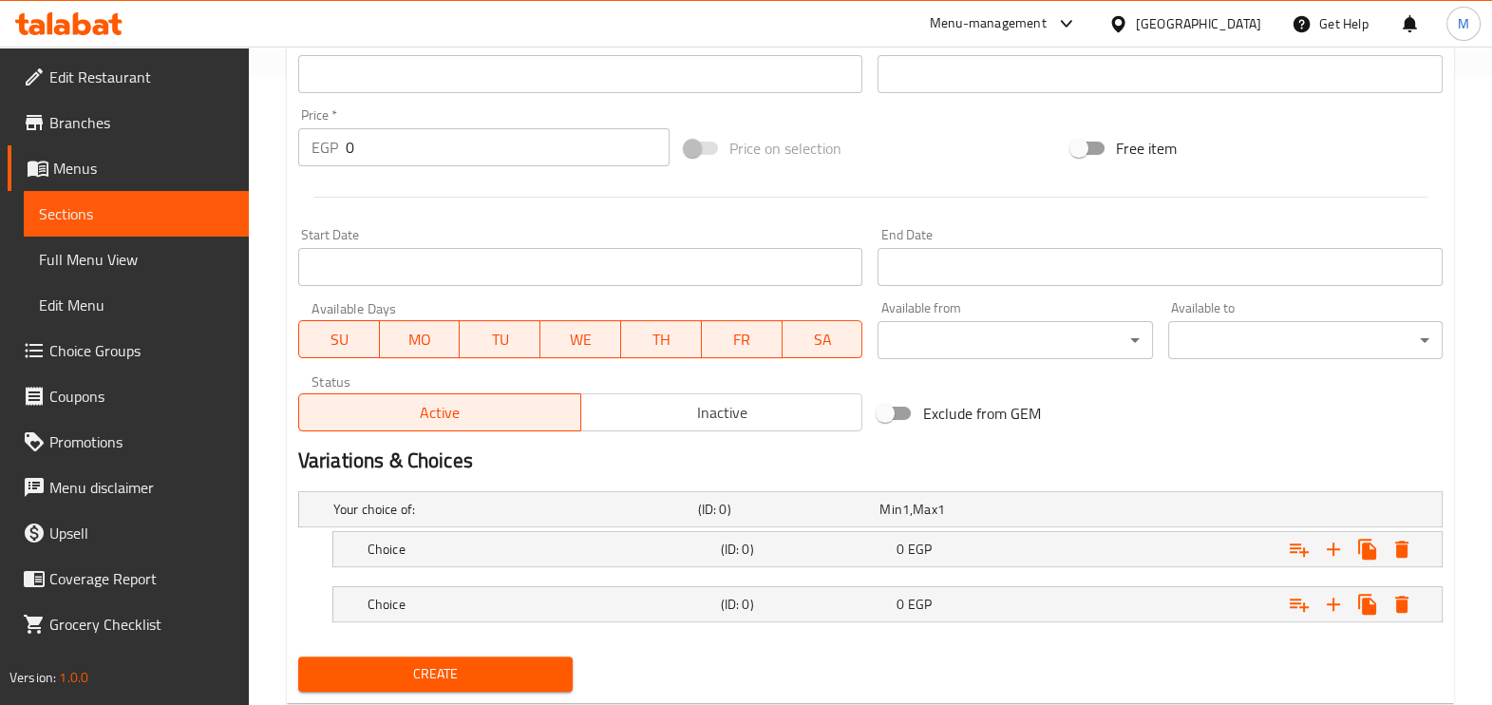
scroll to position [677, 0]
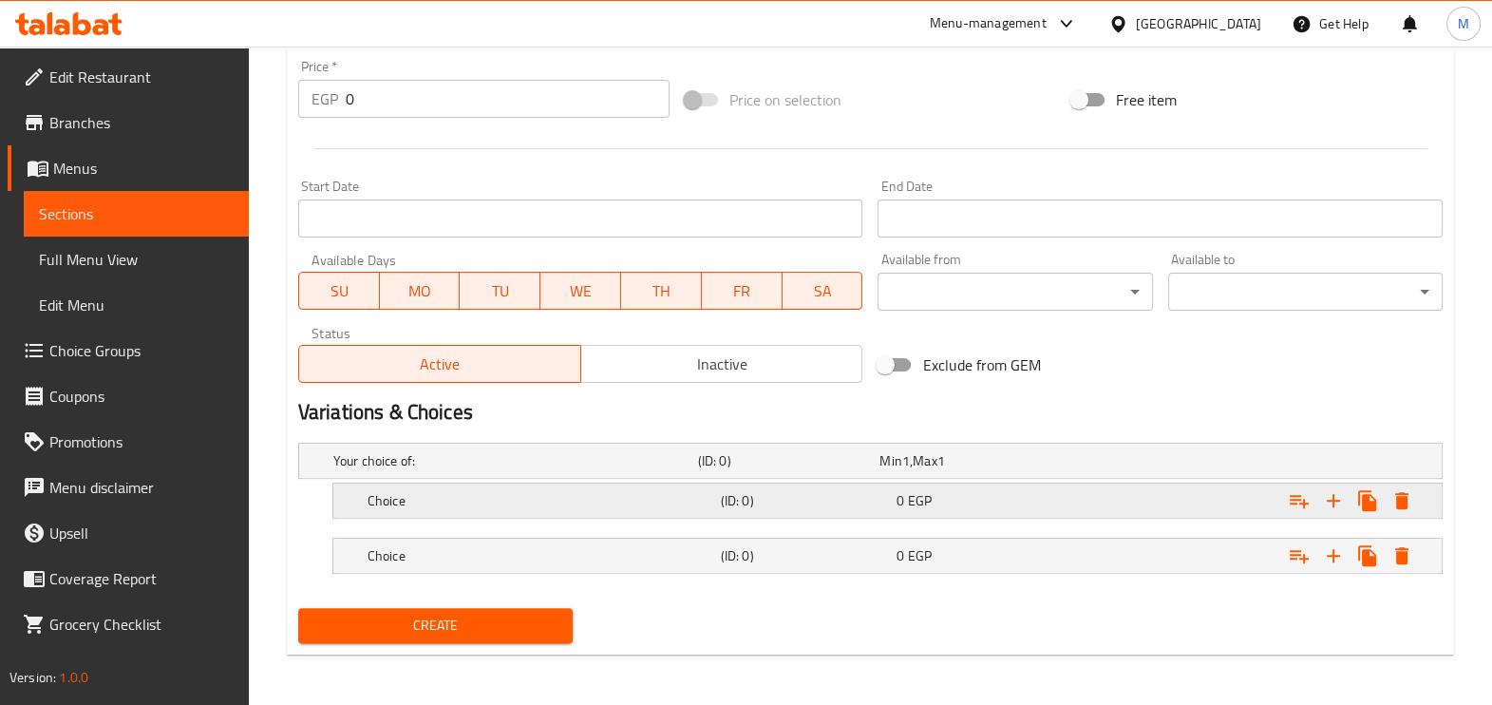
click at [375, 470] on h5 "Choice" at bounding box center [511, 460] width 357 height 19
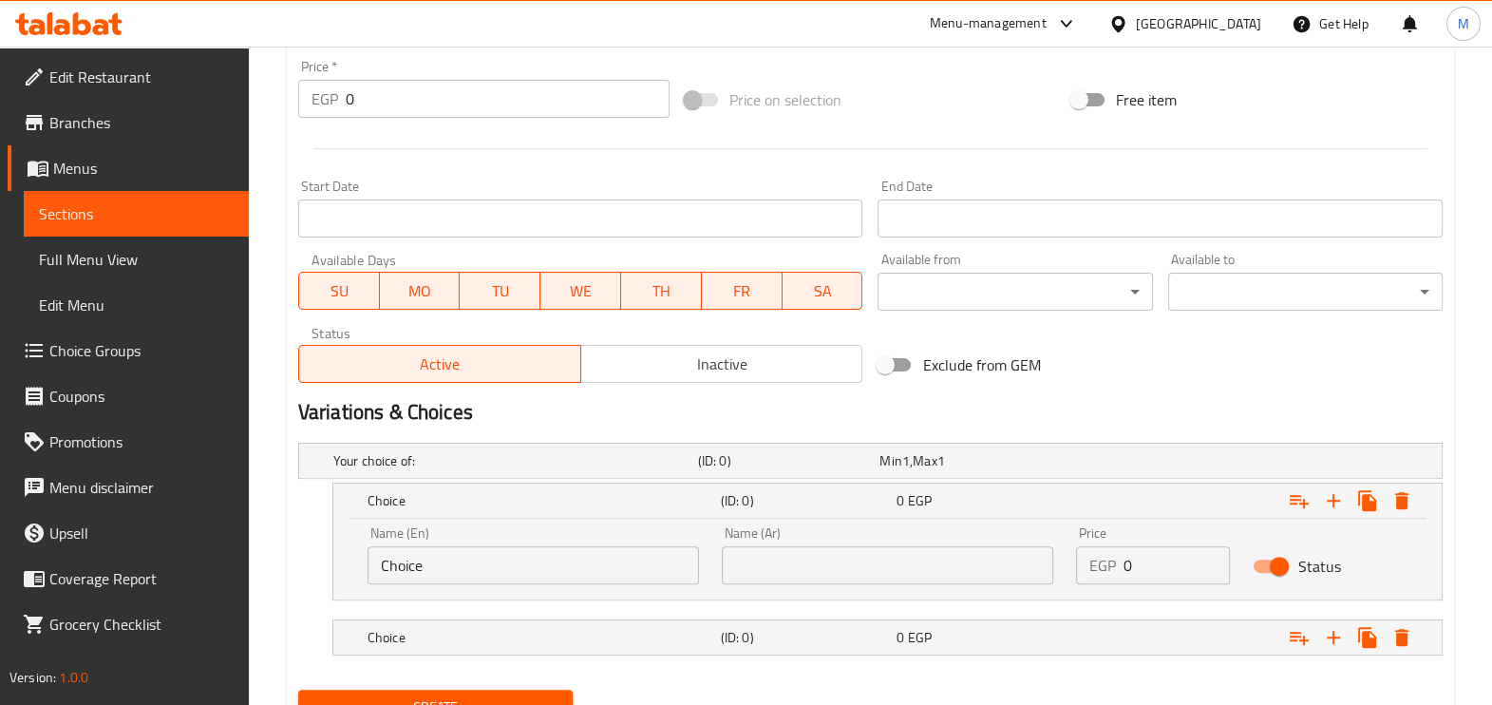
click at [410, 567] on input "Choice" at bounding box center [532, 565] width 331 height 38
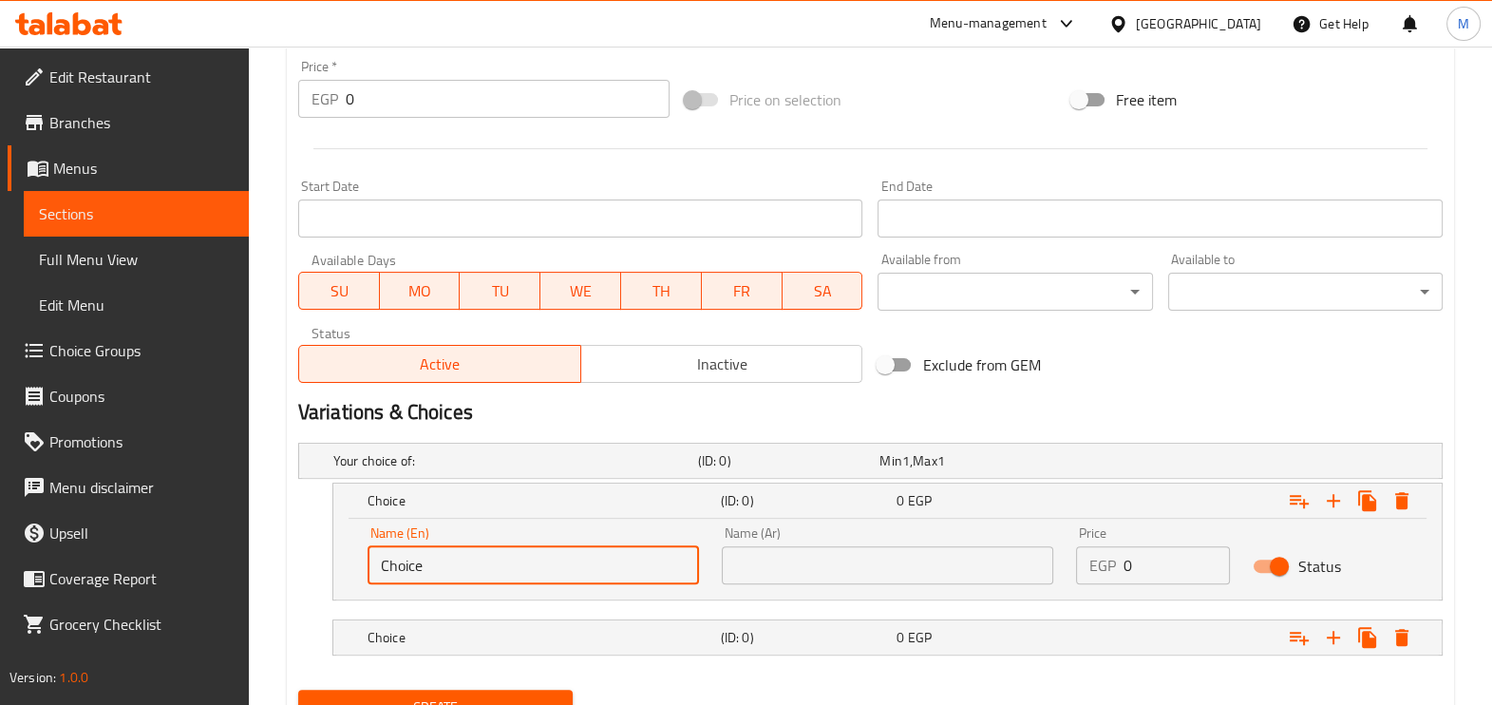
click at [410, 567] on input "Choice" at bounding box center [532, 565] width 331 height 38
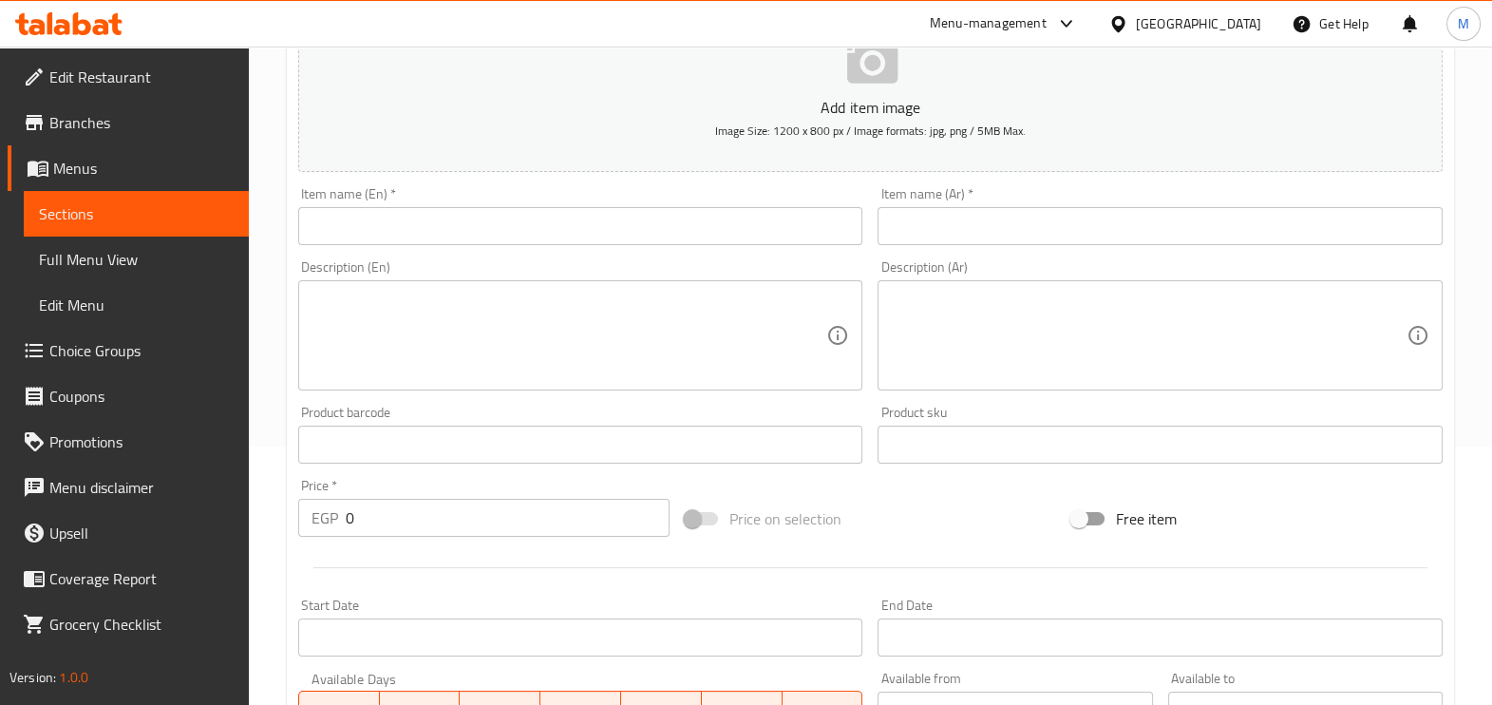
scroll to position [202, 0]
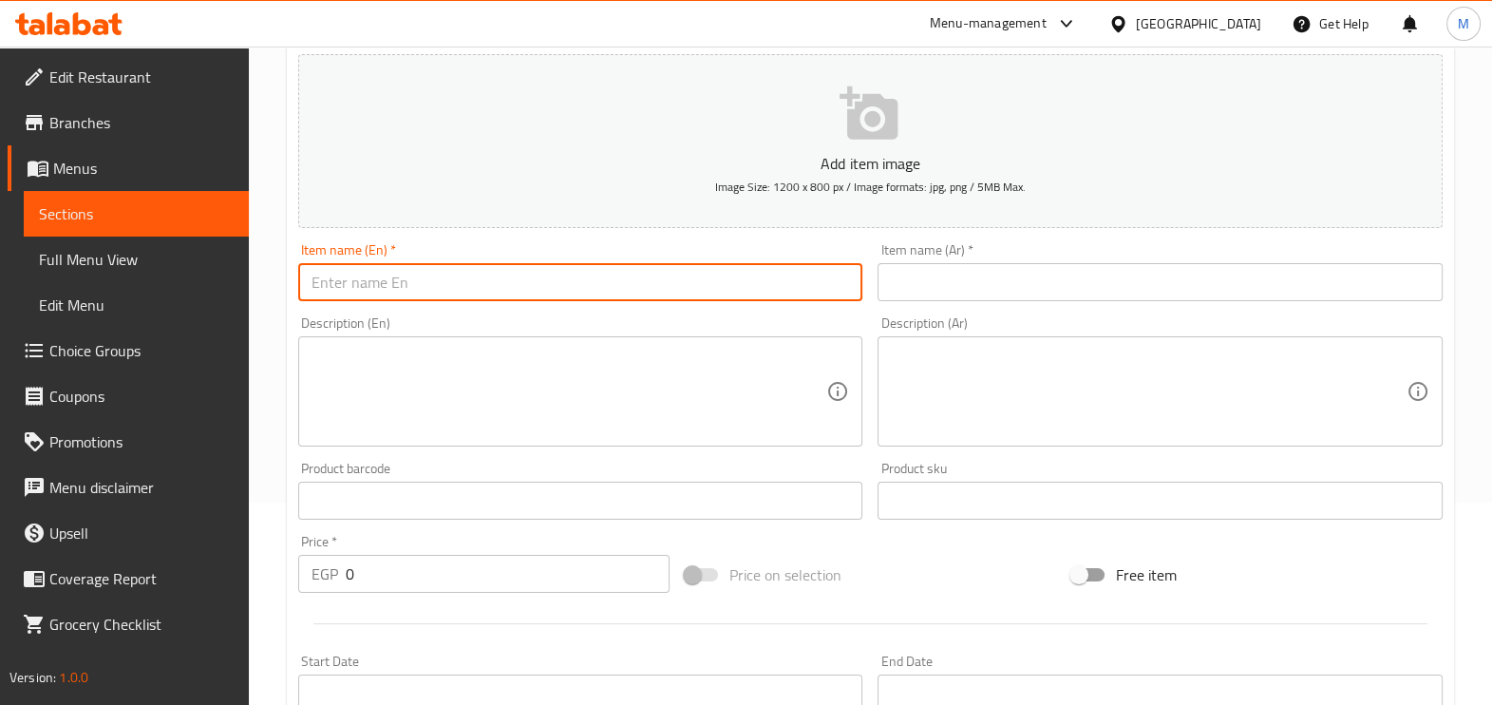
click at [646, 280] on input "text" at bounding box center [580, 282] width 565 height 38
paste input "Nijrisco"
type input "Nijrisco"
click at [949, 272] on input "text" at bounding box center [1159, 282] width 565 height 38
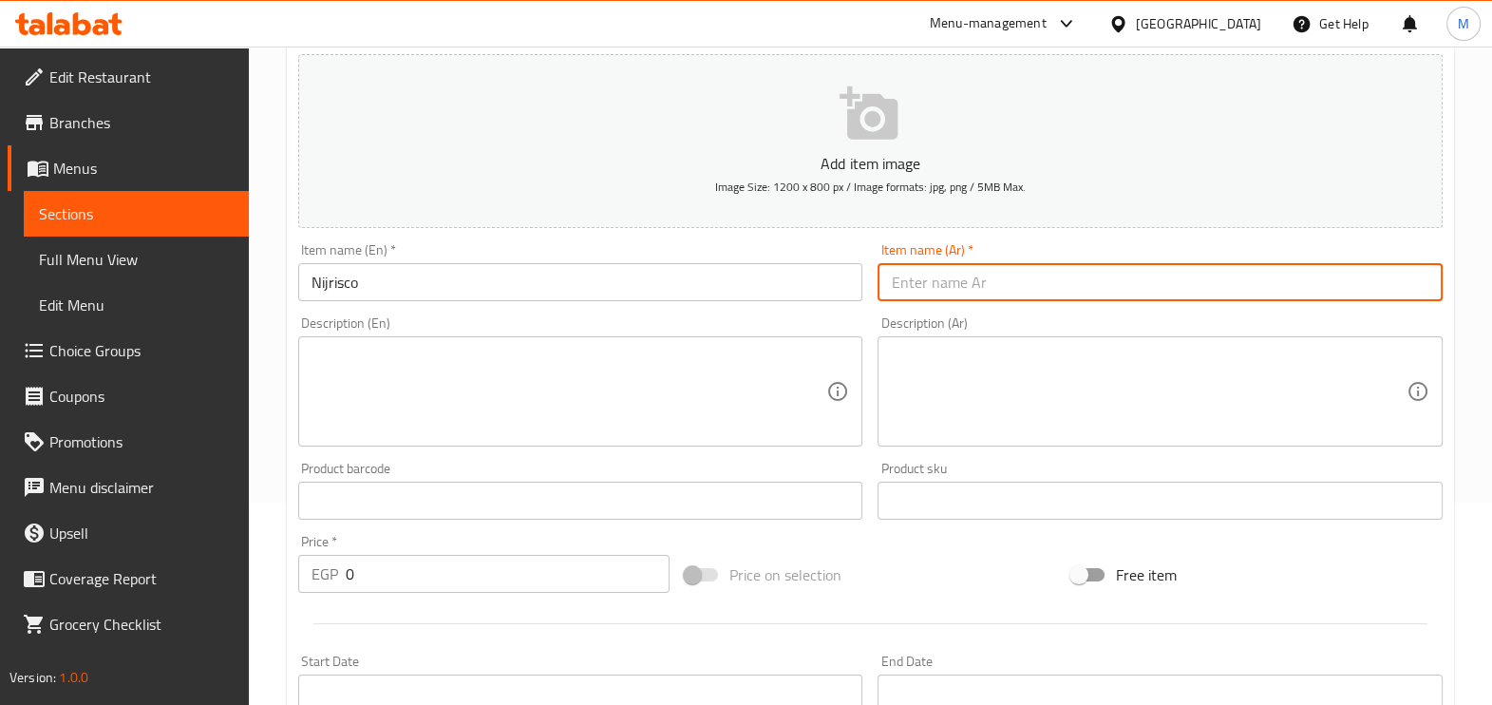
paste input "نجرسكو"
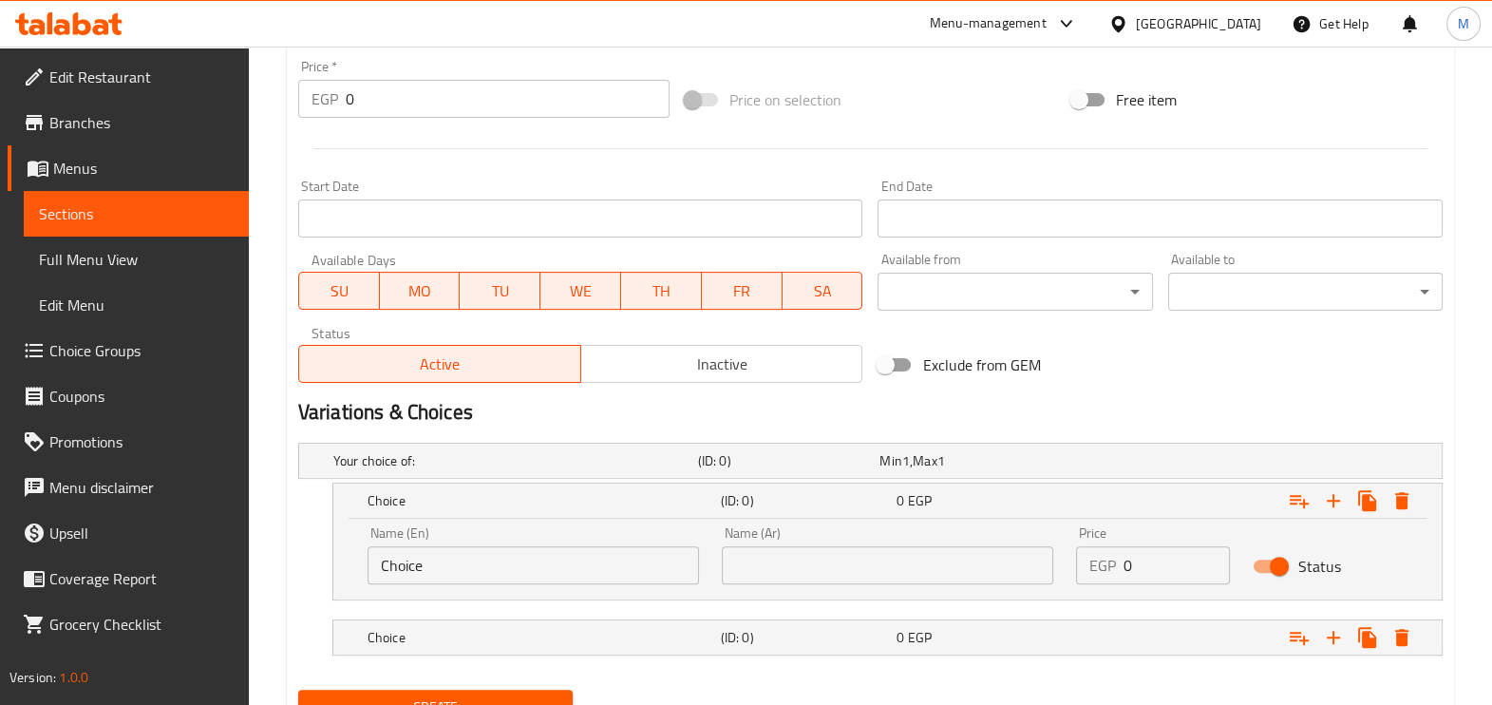
scroll to position [759, 0]
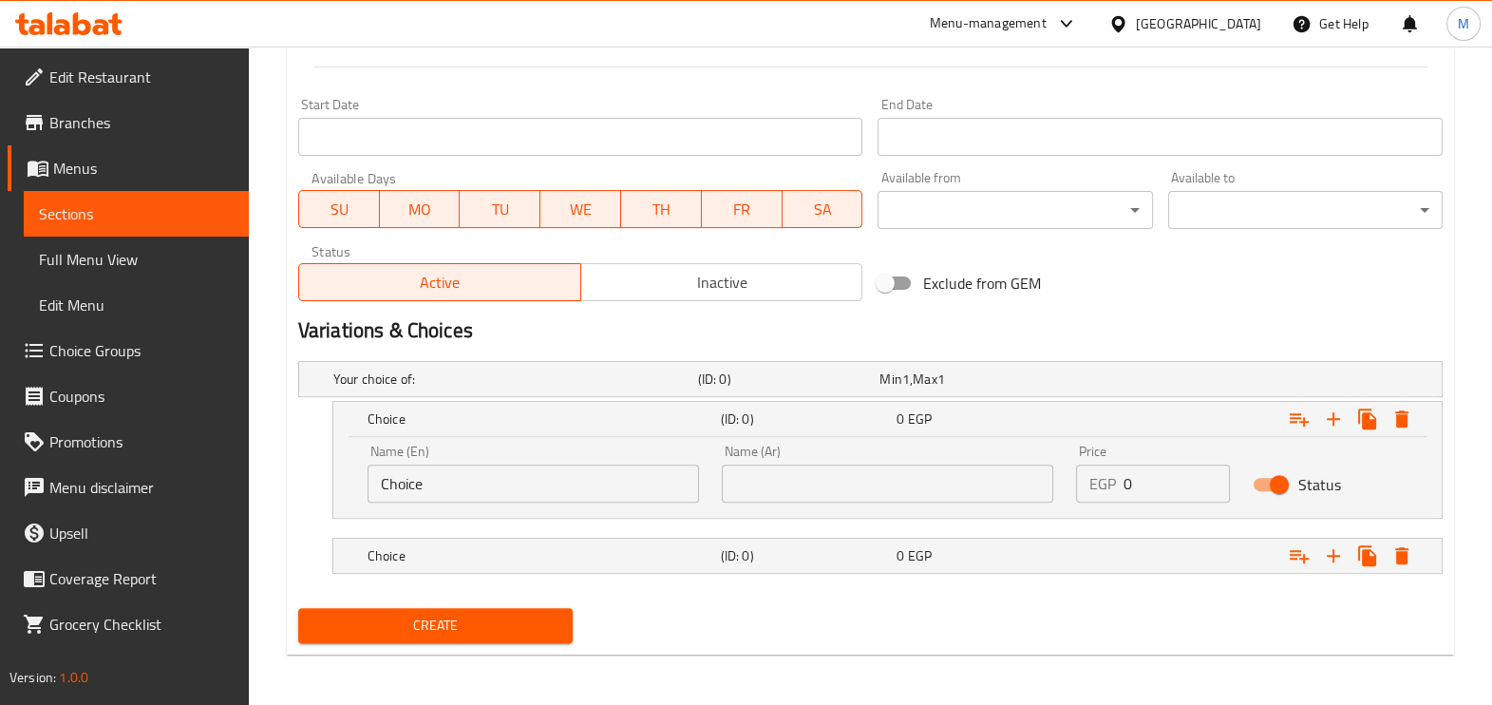
type input "نجرسكو"
click at [446, 477] on input "Choice" at bounding box center [532, 483] width 331 height 38
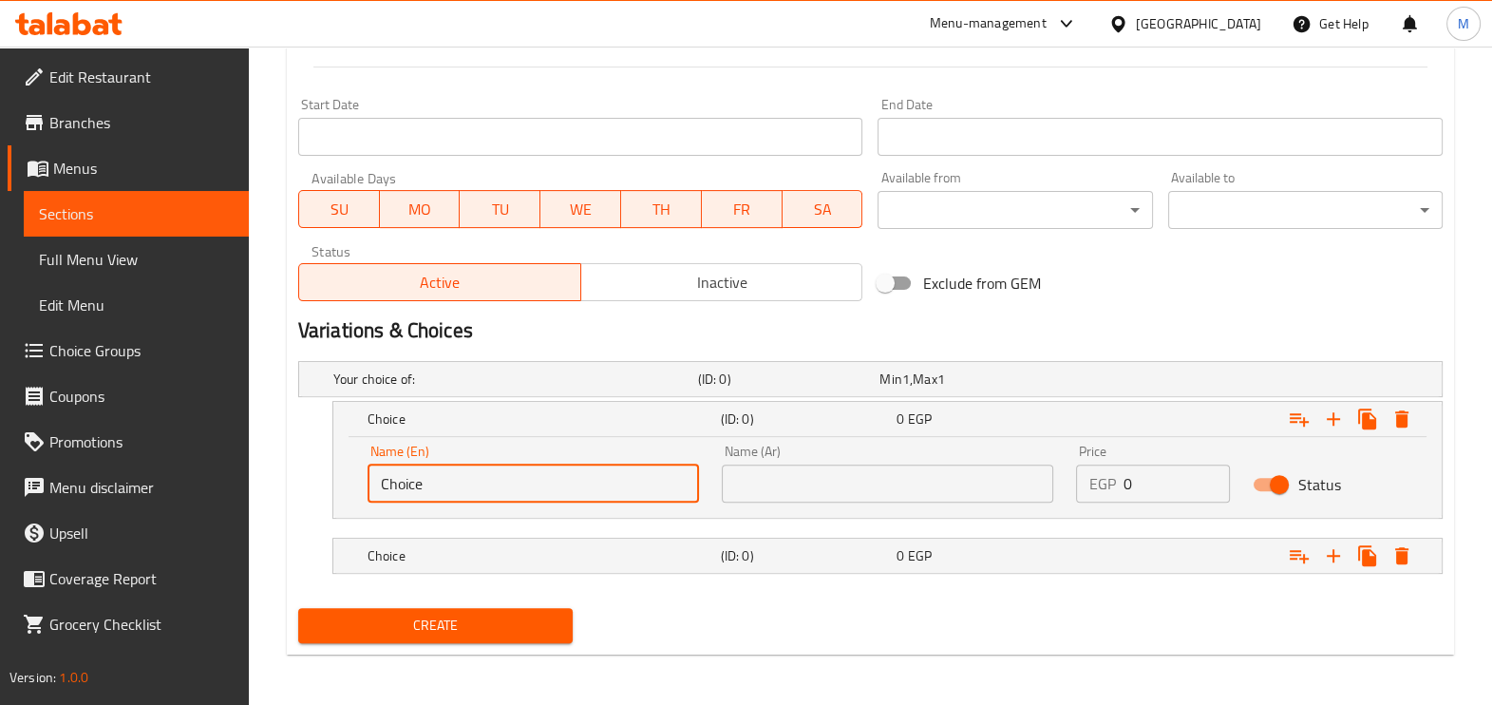
click at [446, 479] on input "Choice" at bounding box center [532, 483] width 331 height 38
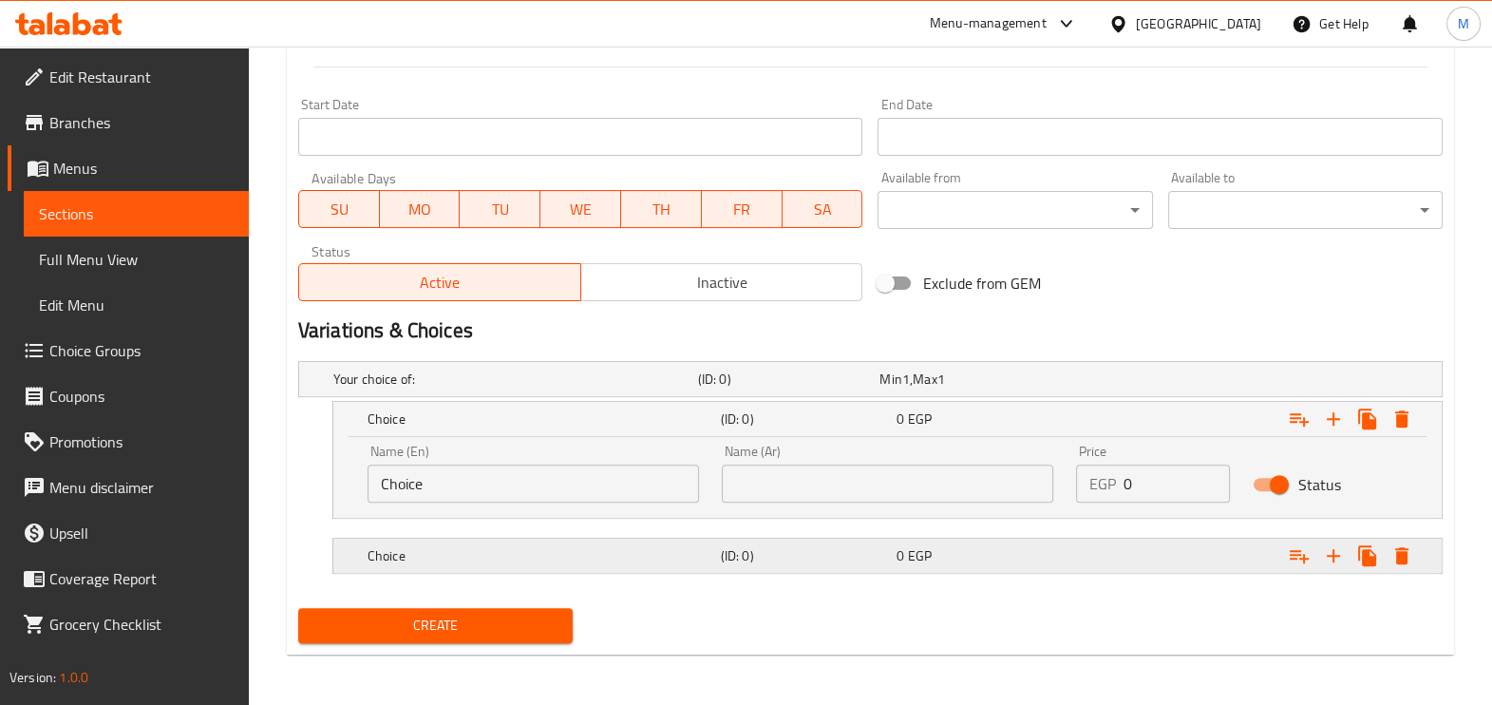
click at [468, 388] on h5 "Choice" at bounding box center [511, 378] width 357 height 19
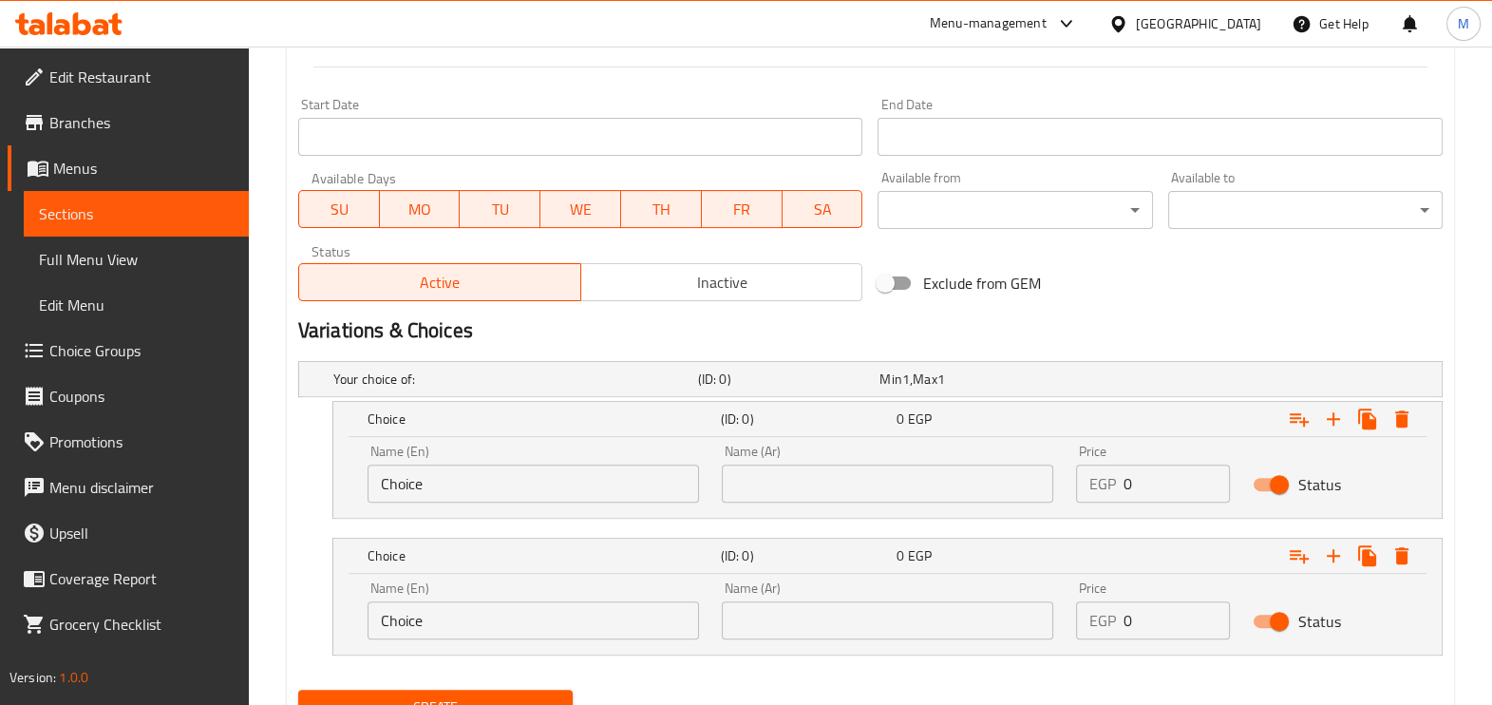
click at [446, 622] on input "Choice" at bounding box center [532, 620] width 331 height 38
paste input "Middl"
type input "Middle"
click at [941, 618] on input "text" at bounding box center [887, 620] width 331 height 38
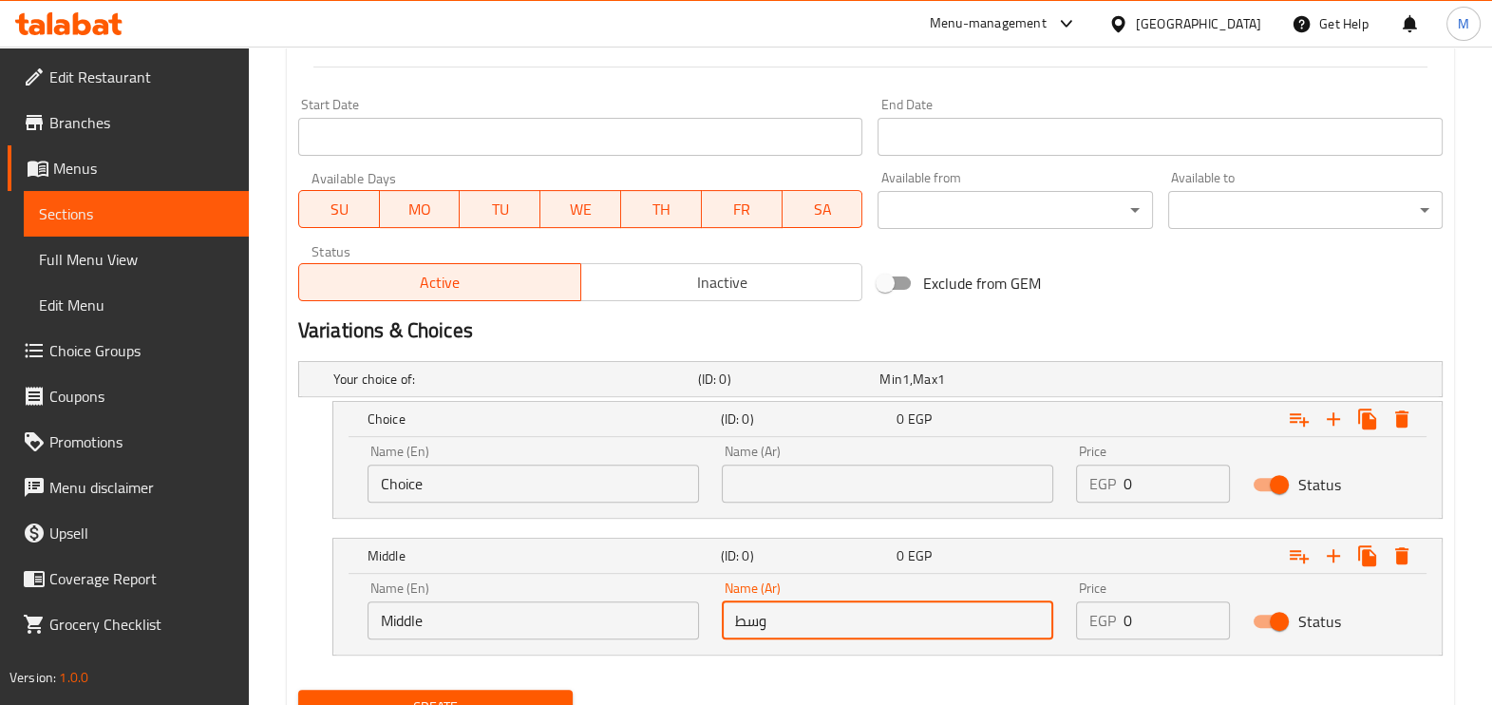
type input "وسط"
click at [509, 480] on input "Choice" at bounding box center [532, 483] width 331 height 38
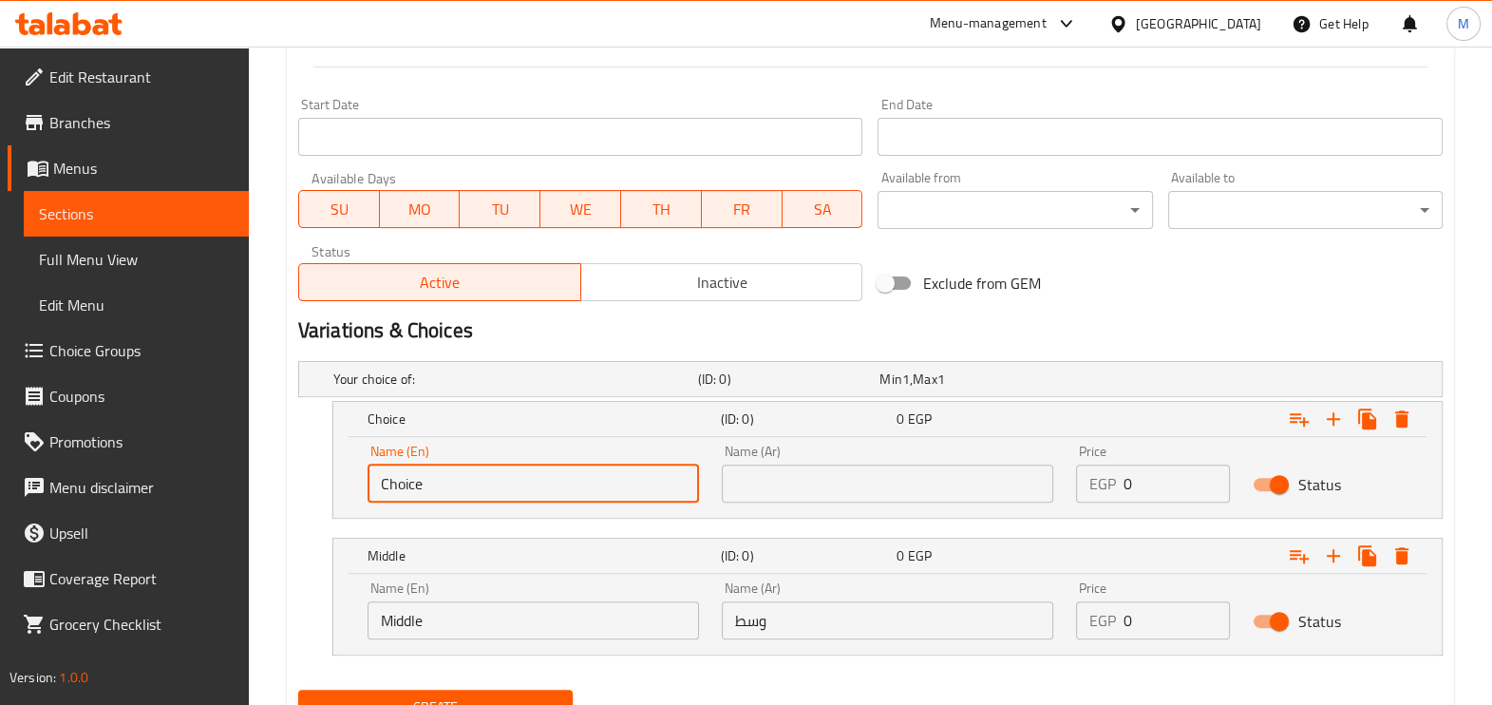
click at [509, 480] on input "Choice" at bounding box center [532, 483] width 331 height 38
paste input "Small"
type input "Small"
click at [856, 482] on input "text" at bounding box center [887, 483] width 331 height 38
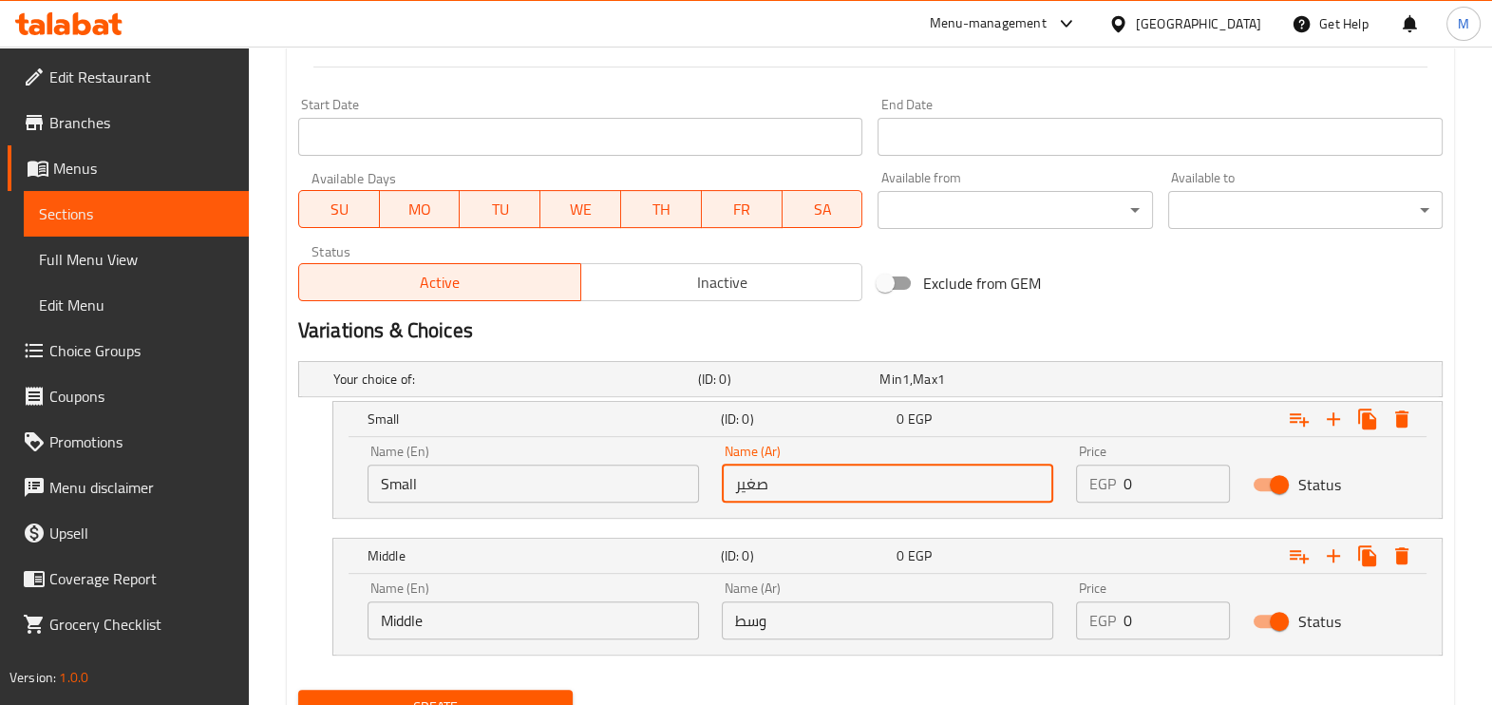
type input "صغير"
click at [1133, 487] on input "0" at bounding box center [1176, 483] width 107 height 38
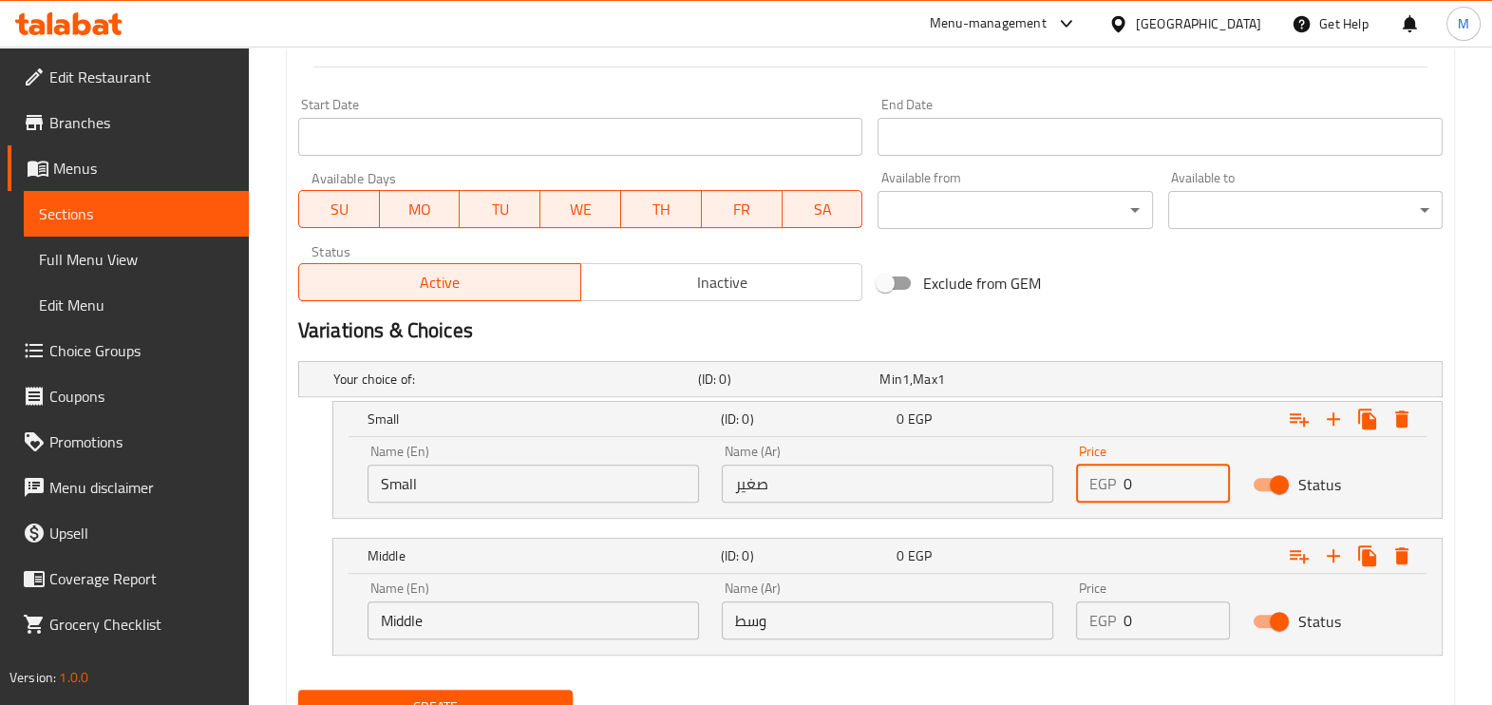
click at [1133, 487] on input "0" at bounding box center [1176, 483] width 107 height 38
type input "90"
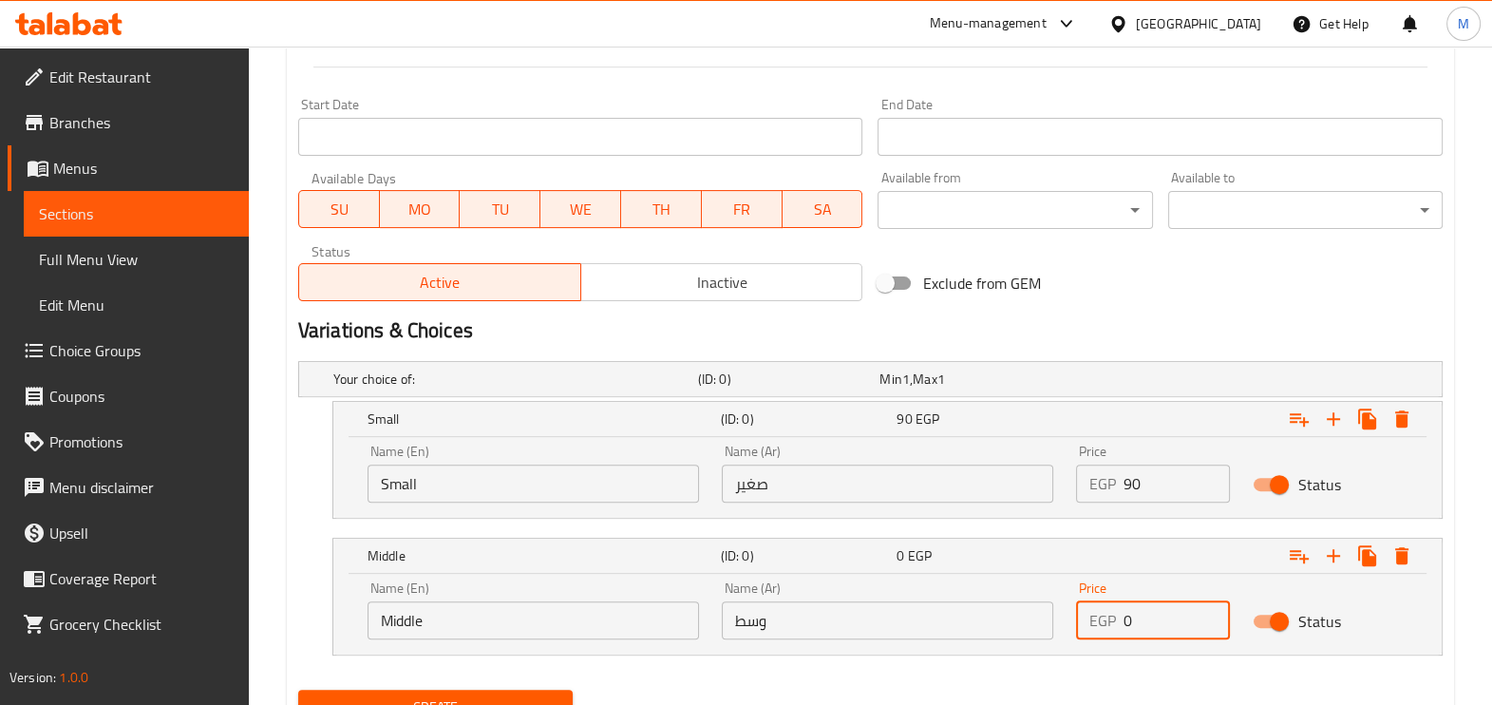
drag, startPoint x: 1135, startPoint y: 630, endPoint x: 1100, endPoint y: 630, distance: 35.1
click at [1100, 630] on div "EGP 0 Price" at bounding box center [1153, 620] width 155 height 38
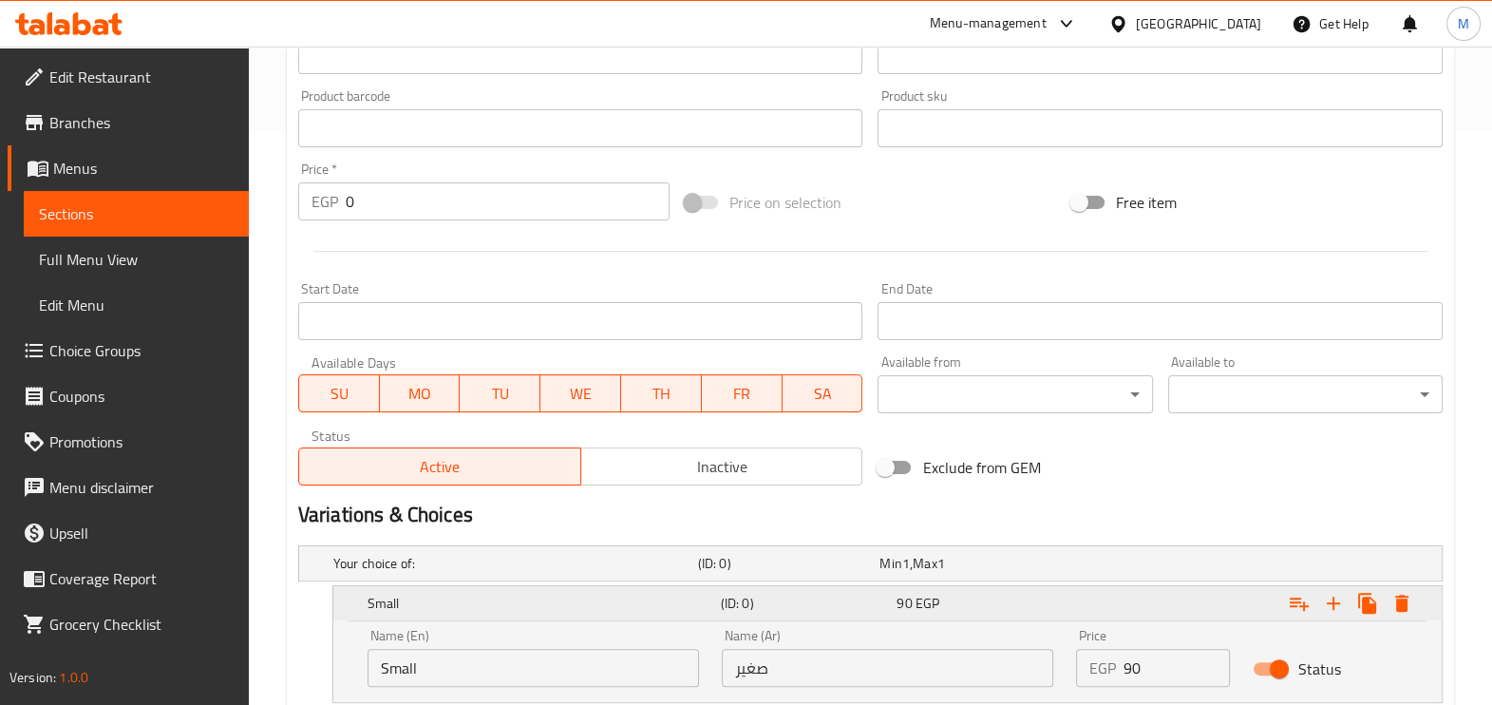
scroll to position [839, 0]
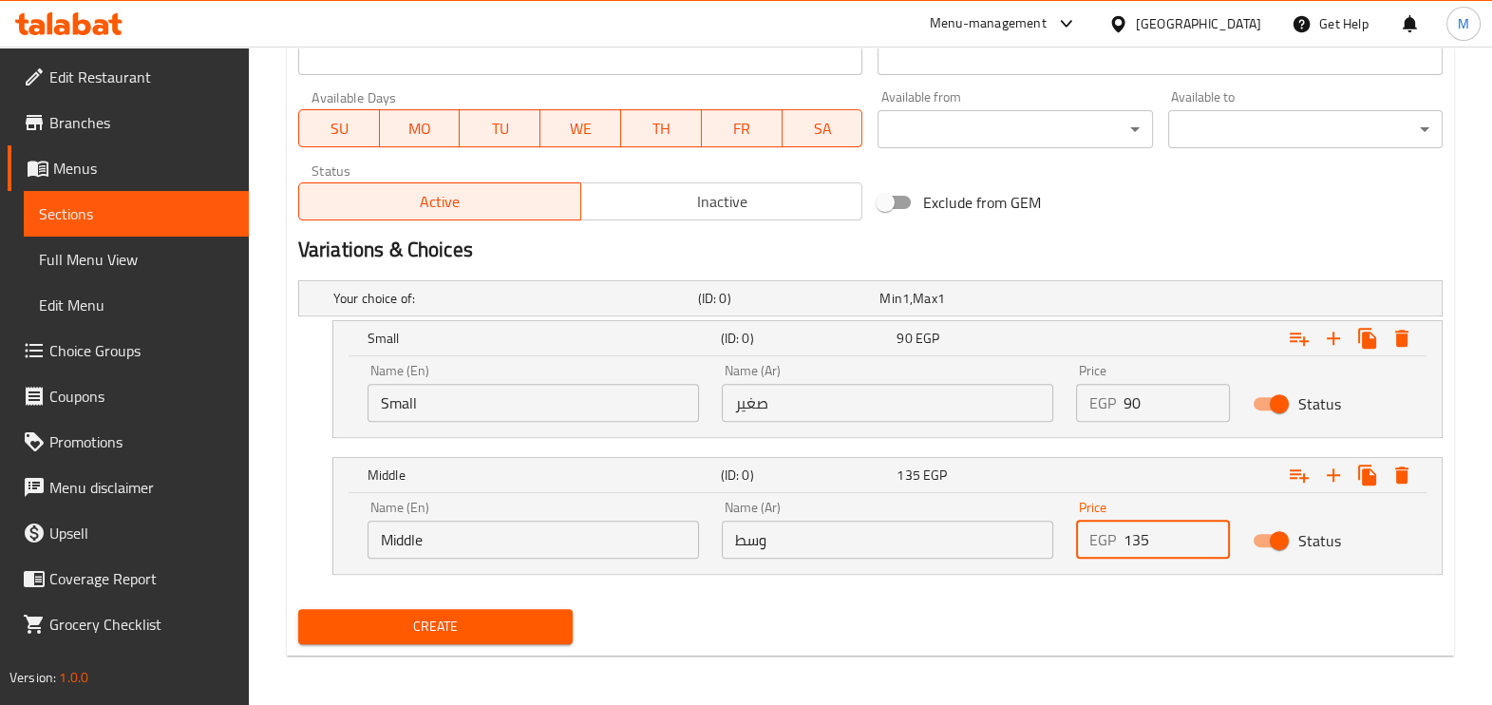
type input "135"
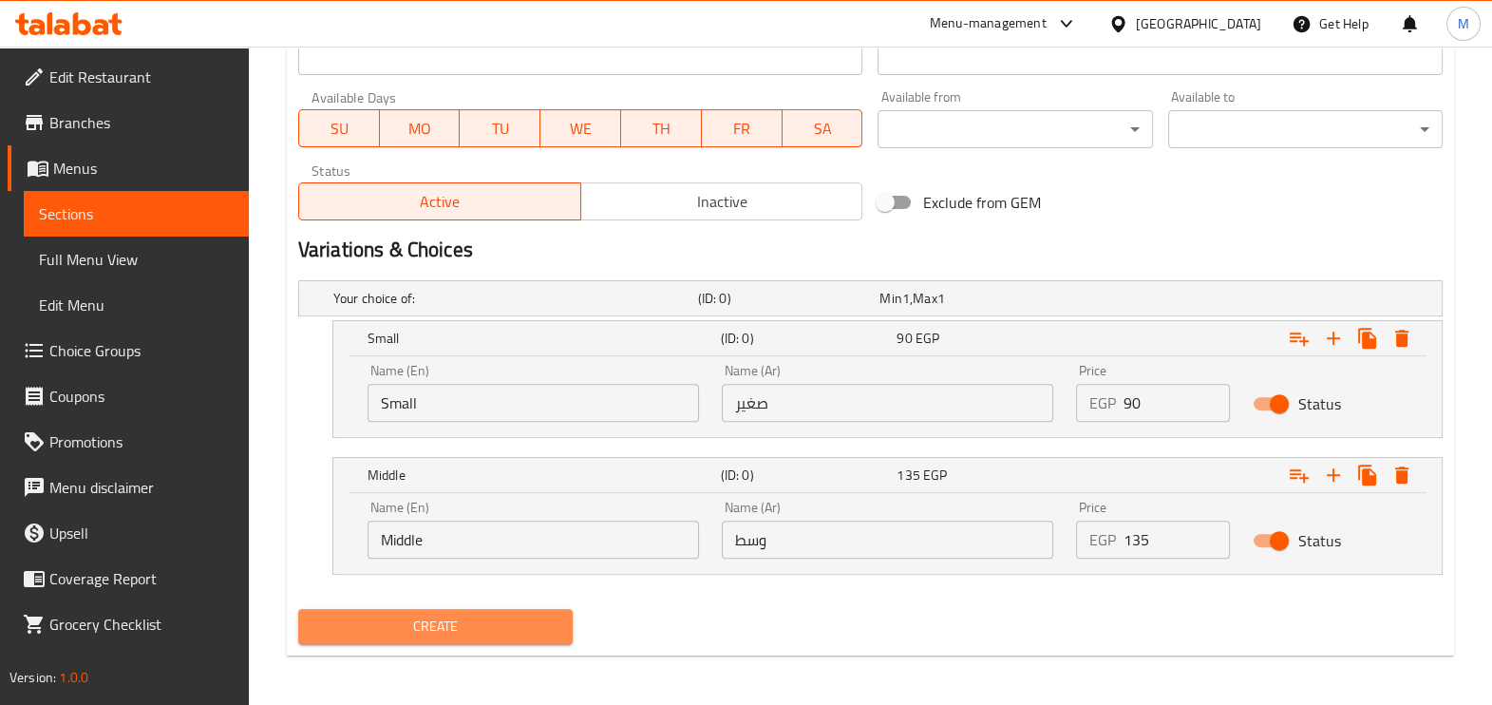
click at [446, 621] on span "Create" at bounding box center [435, 626] width 244 height 24
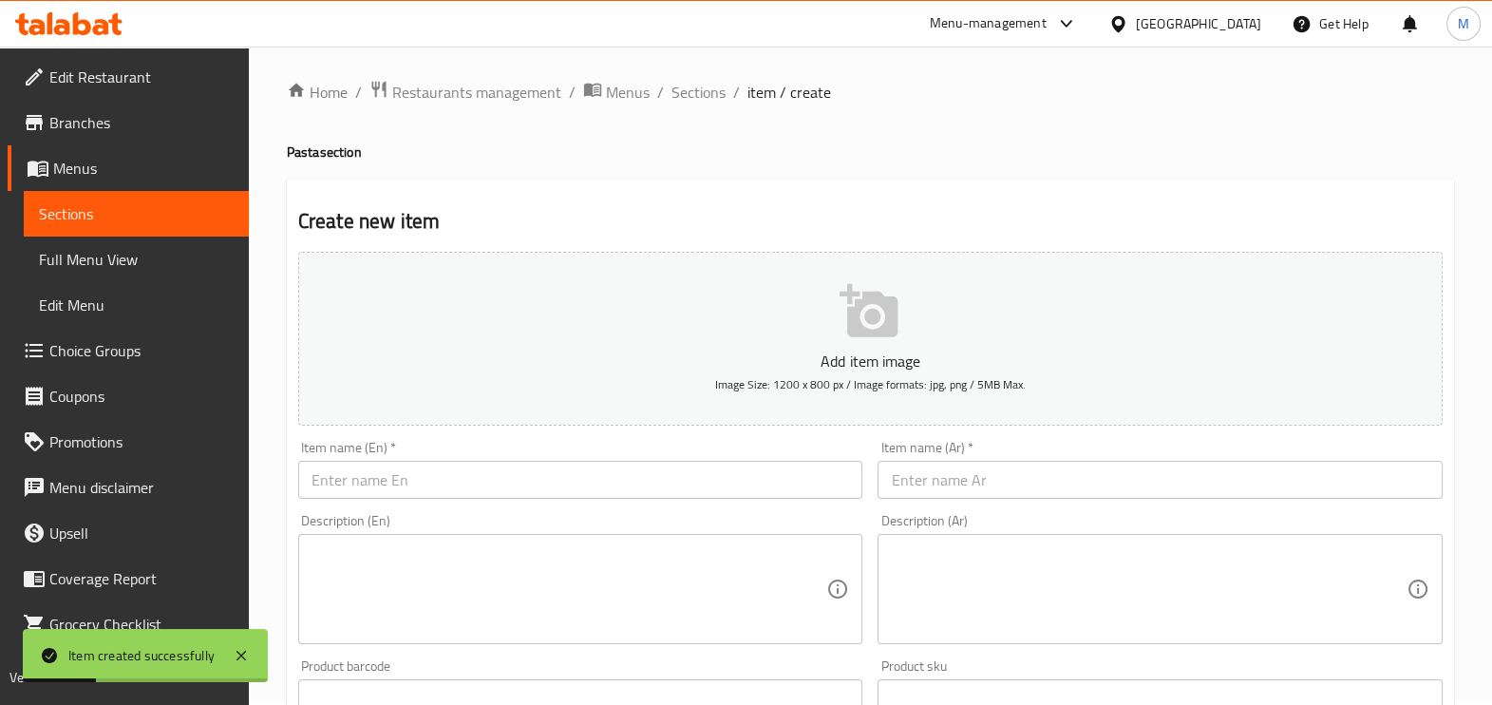
scroll to position [0, 0]
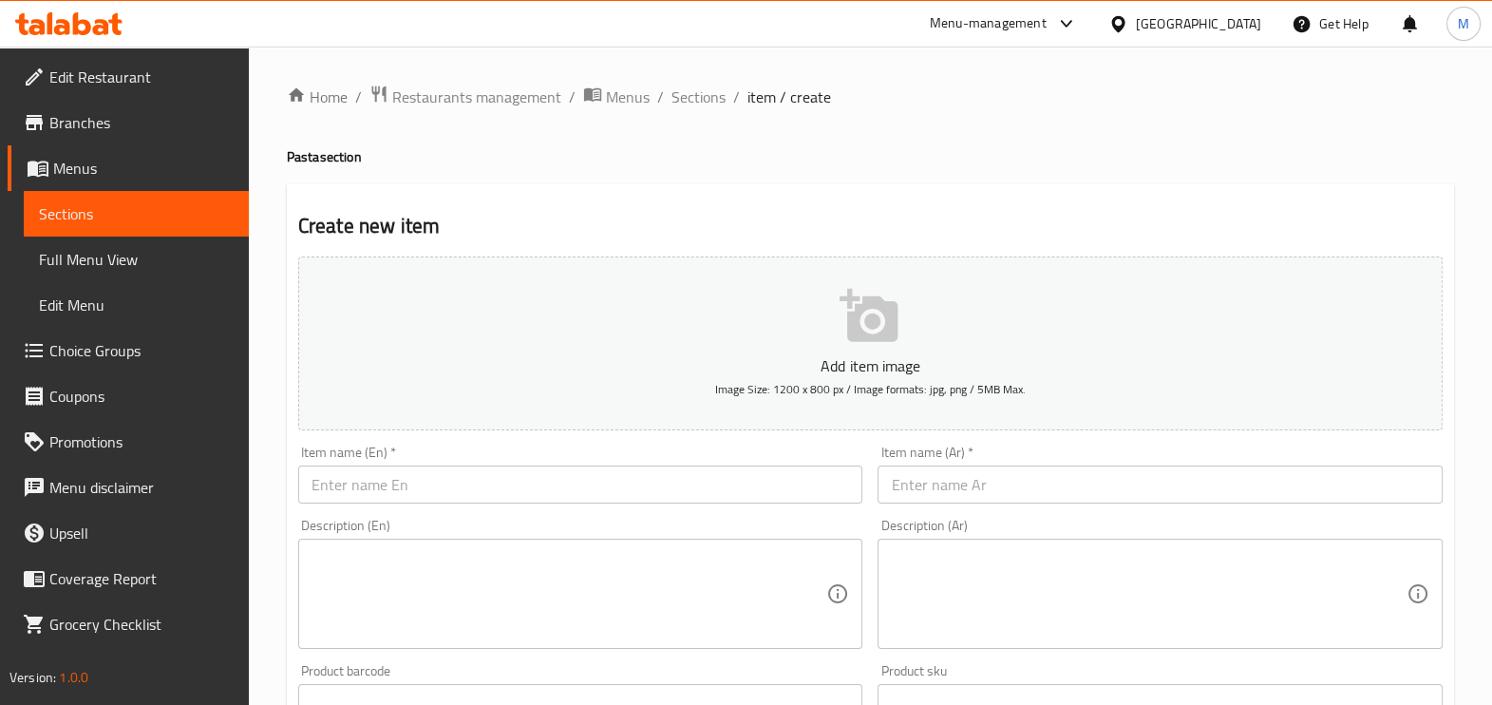
click at [127, 213] on span "Sections" at bounding box center [136, 213] width 195 height 23
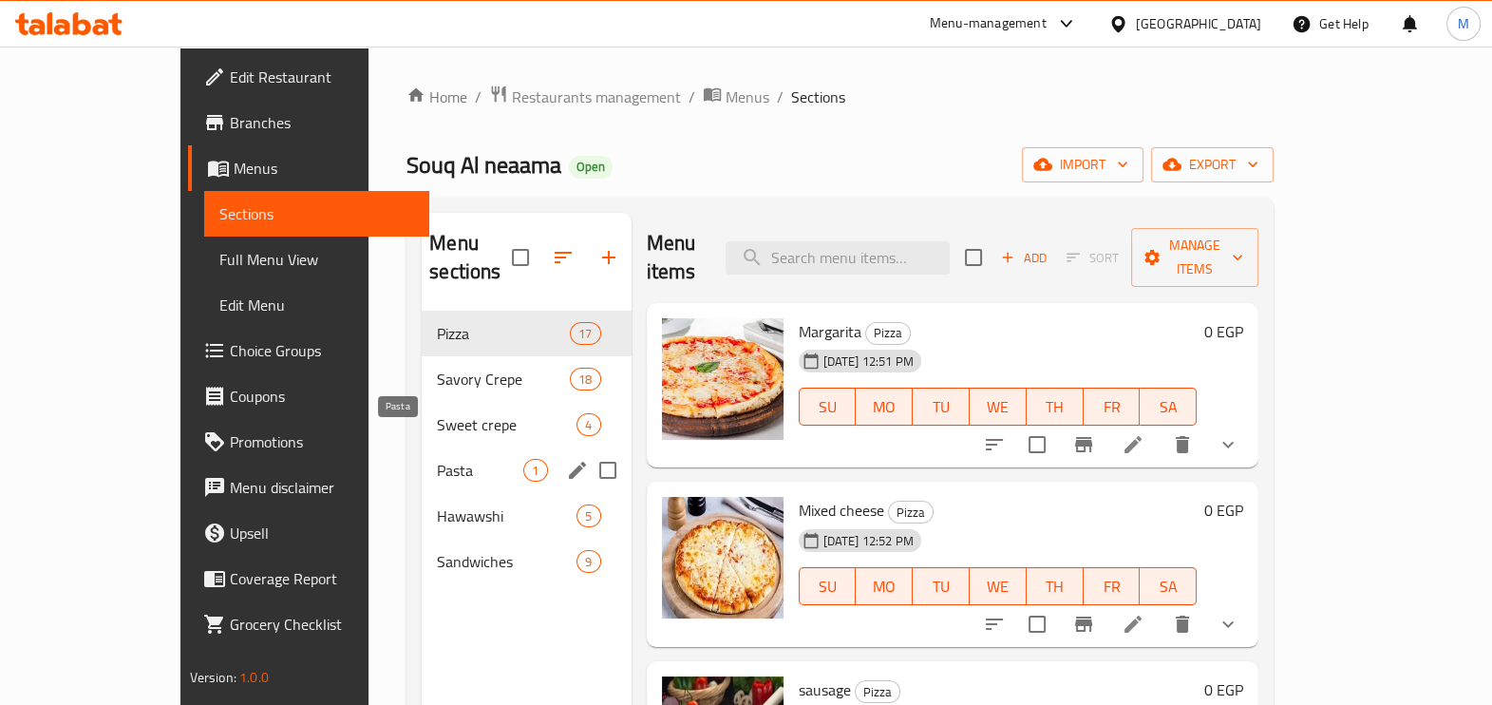
click at [437, 459] on span "Pasta" at bounding box center [480, 470] width 86 height 23
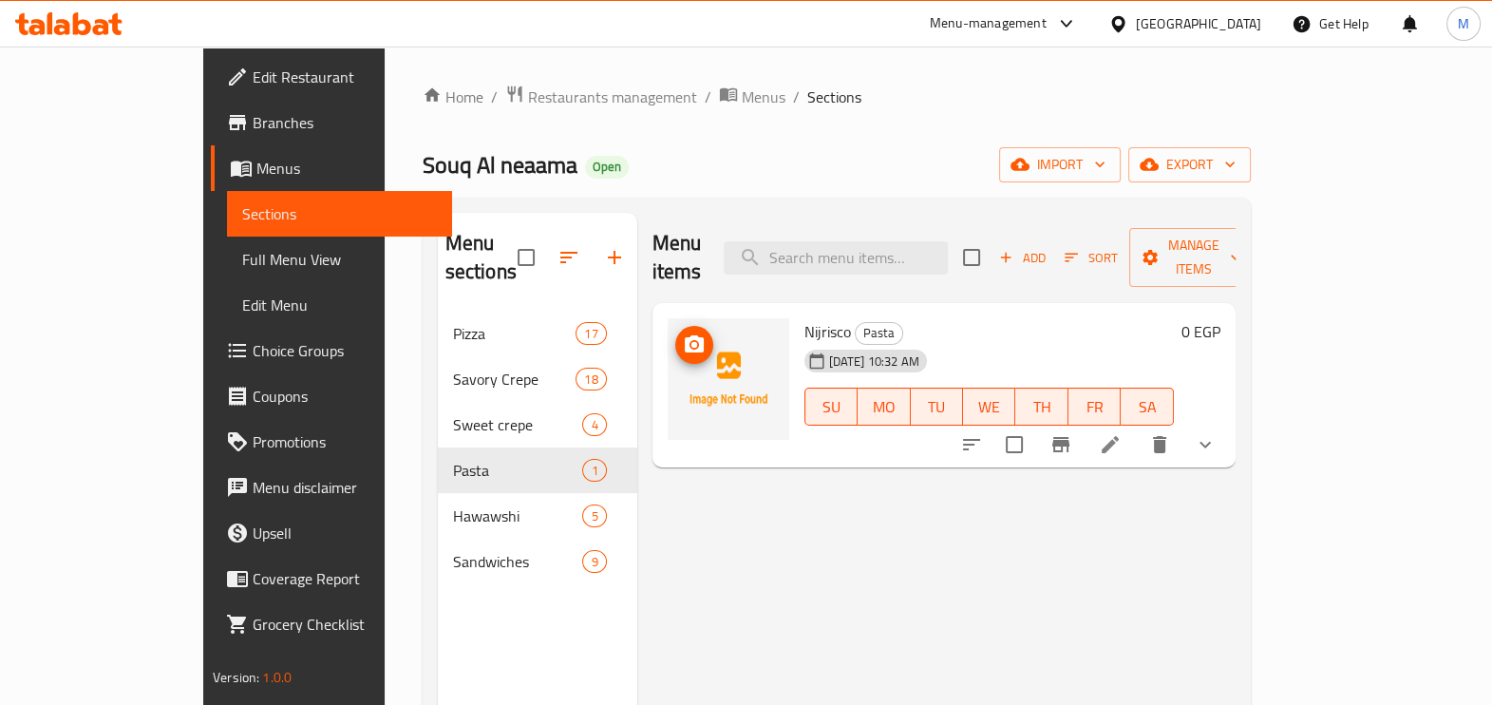
click at [688, 371] on img at bounding box center [729, 379] width 122 height 122
click at [1121, 433] on icon at bounding box center [1110, 444] width 23 height 23
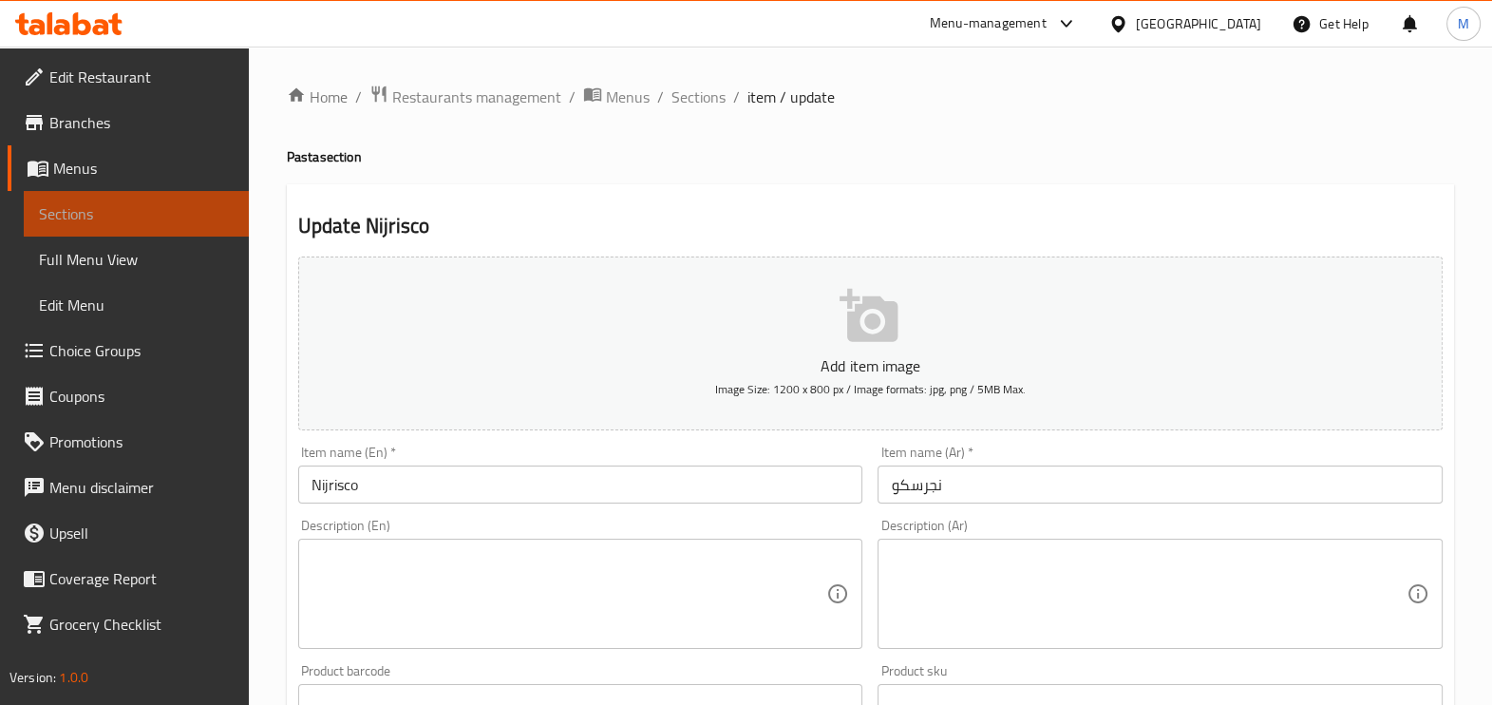
click at [135, 214] on span "Sections" at bounding box center [136, 213] width 195 height 23
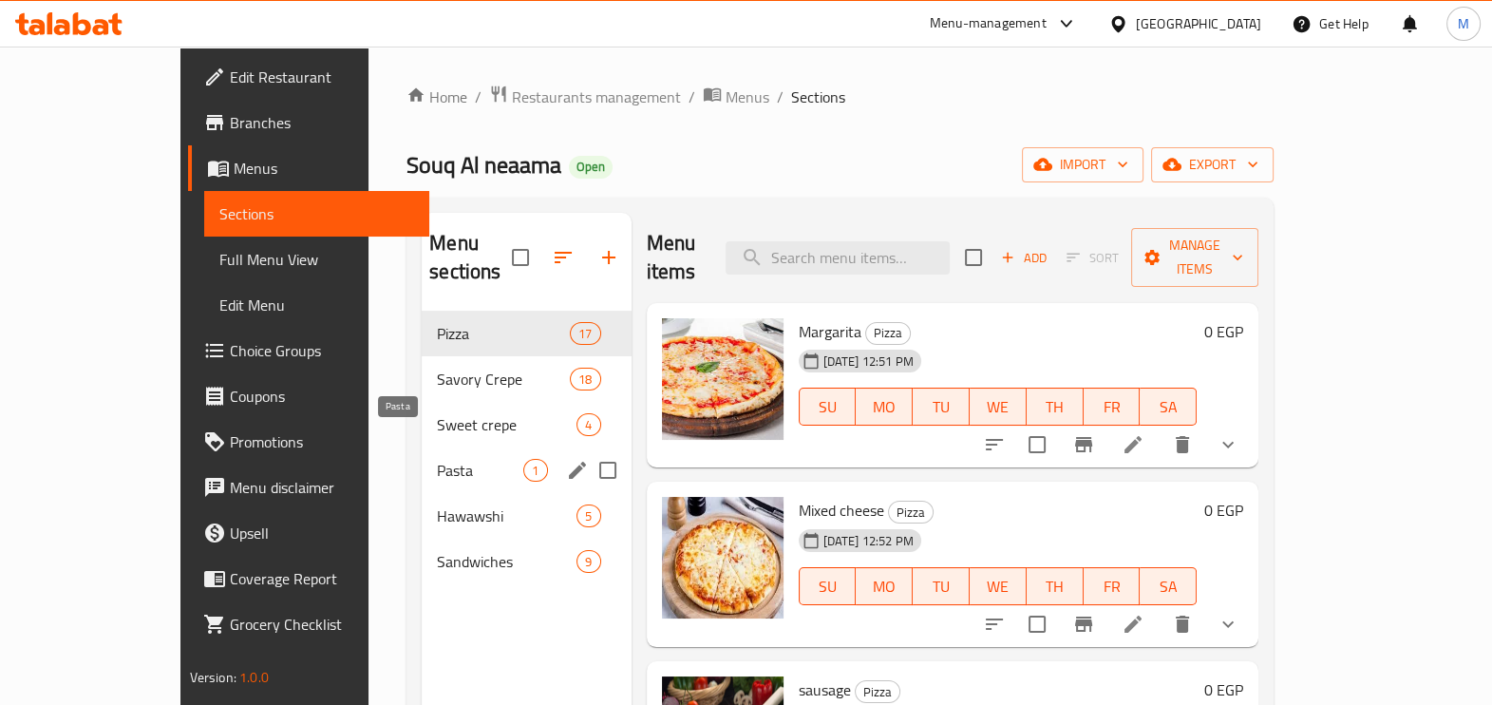
click at [437, 459] on span "Pasta" at bounding box center [480, 470] width 86 height 23
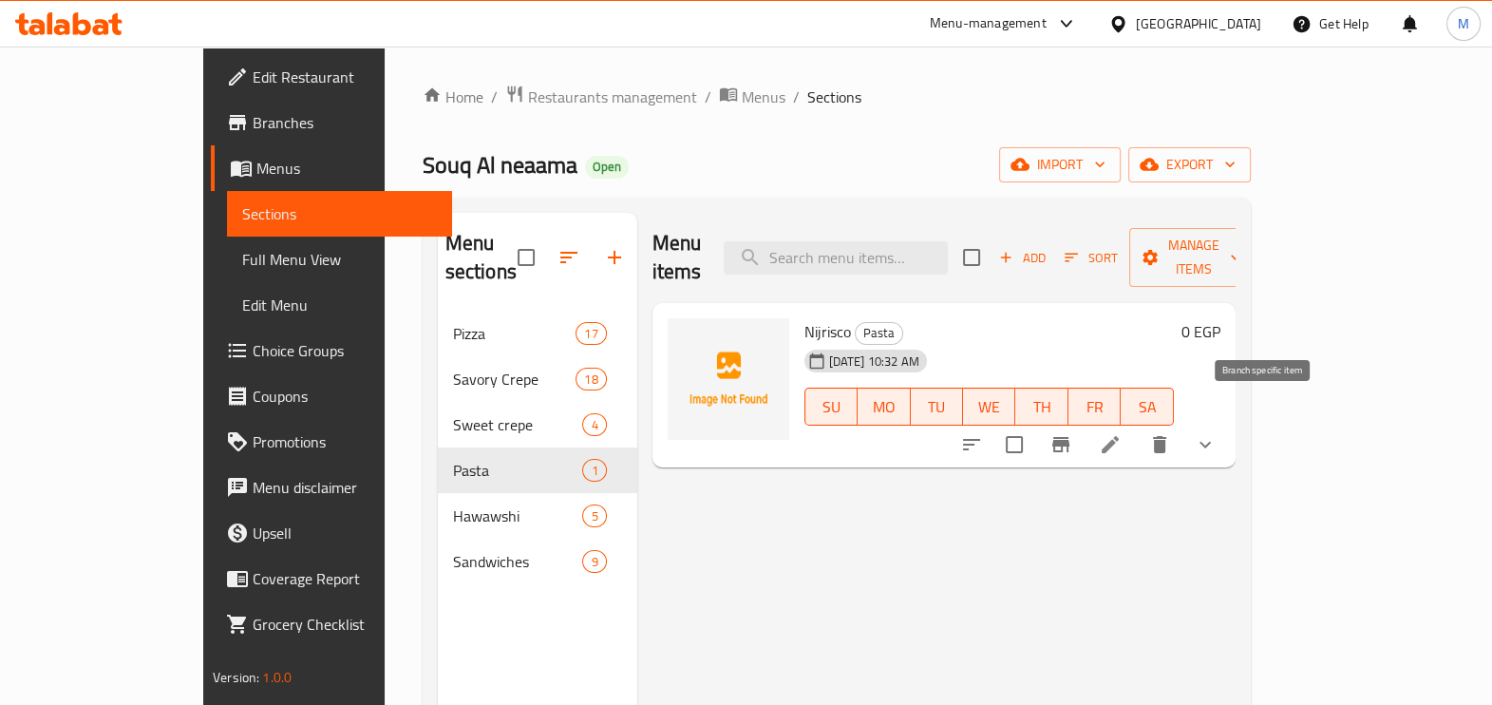
click at [1072, 433] on icon "Branch-specific-item" at bounding box center [1060, 444] width 23 height 23
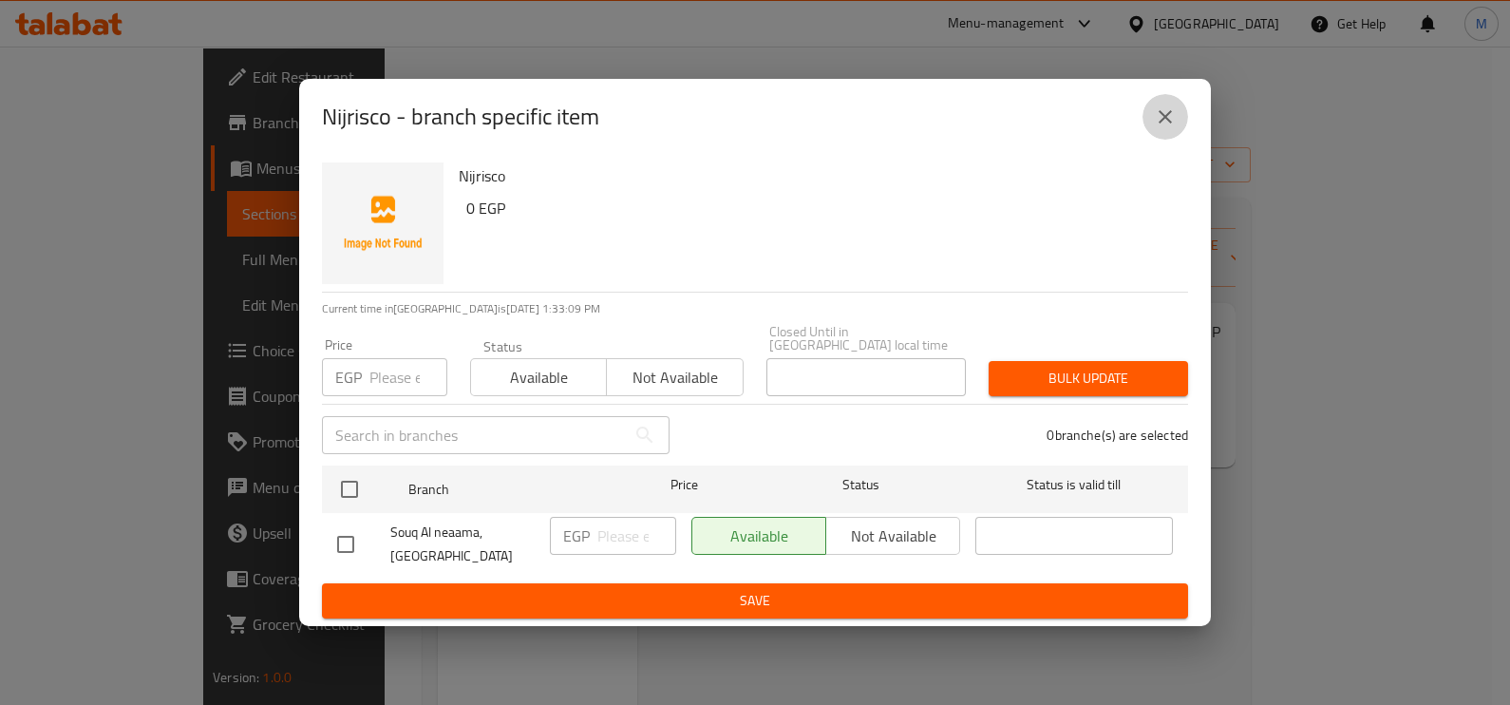
click at [1157, 127] on icon "close" at bounding box center [1165, 116] width 23 height 23
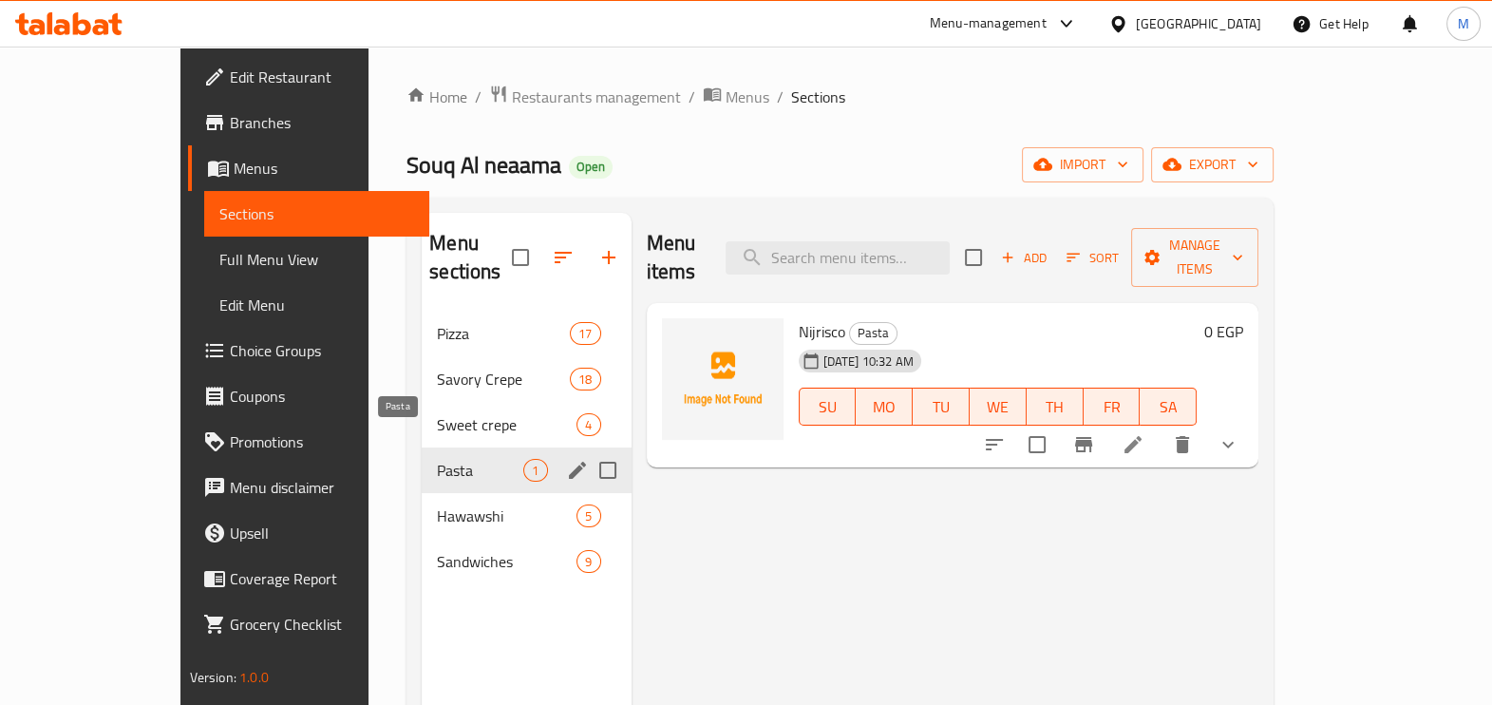
click at [437, 459] on span "Pasta" at bounding box center [480, 470] width 86 height 23
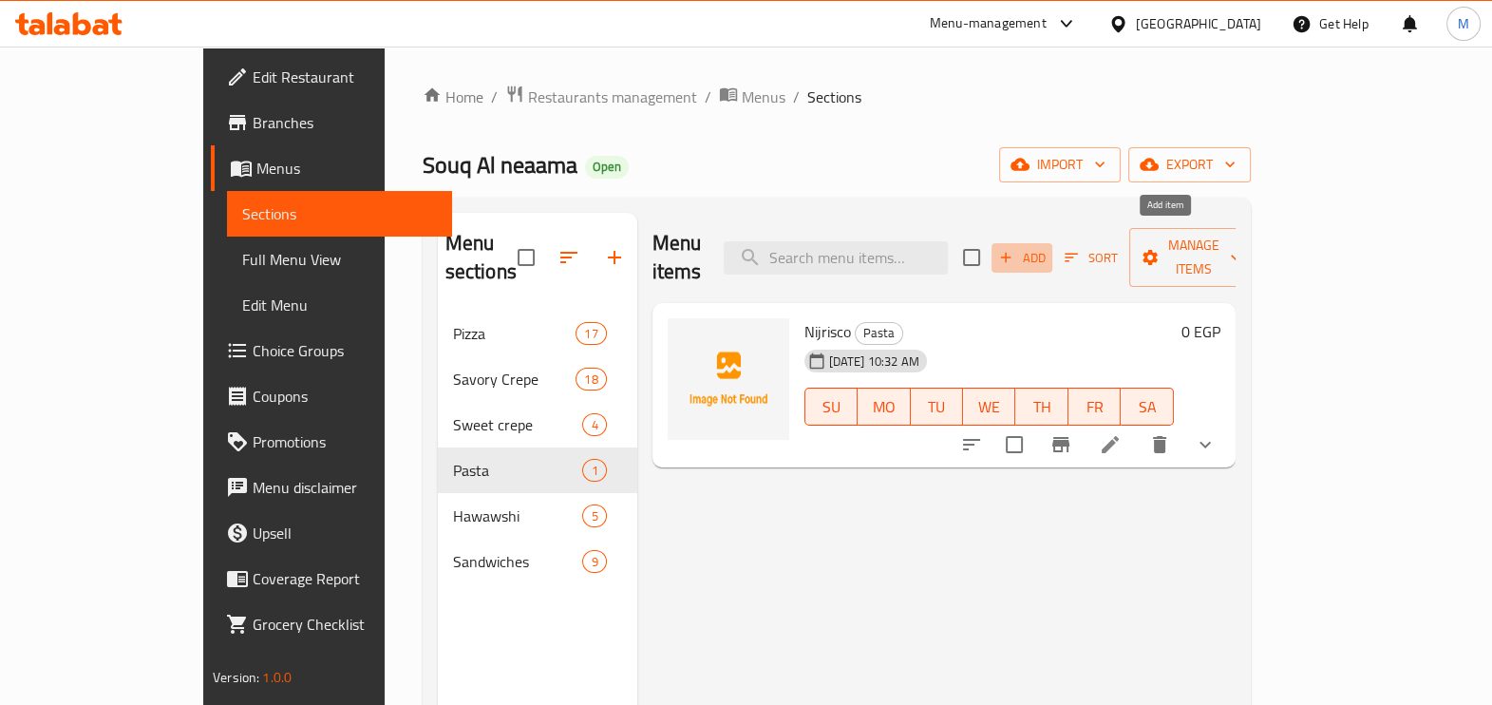
click at [1014, 249] on icon "button" at bounding box center [1005, 257] width 17 height 17
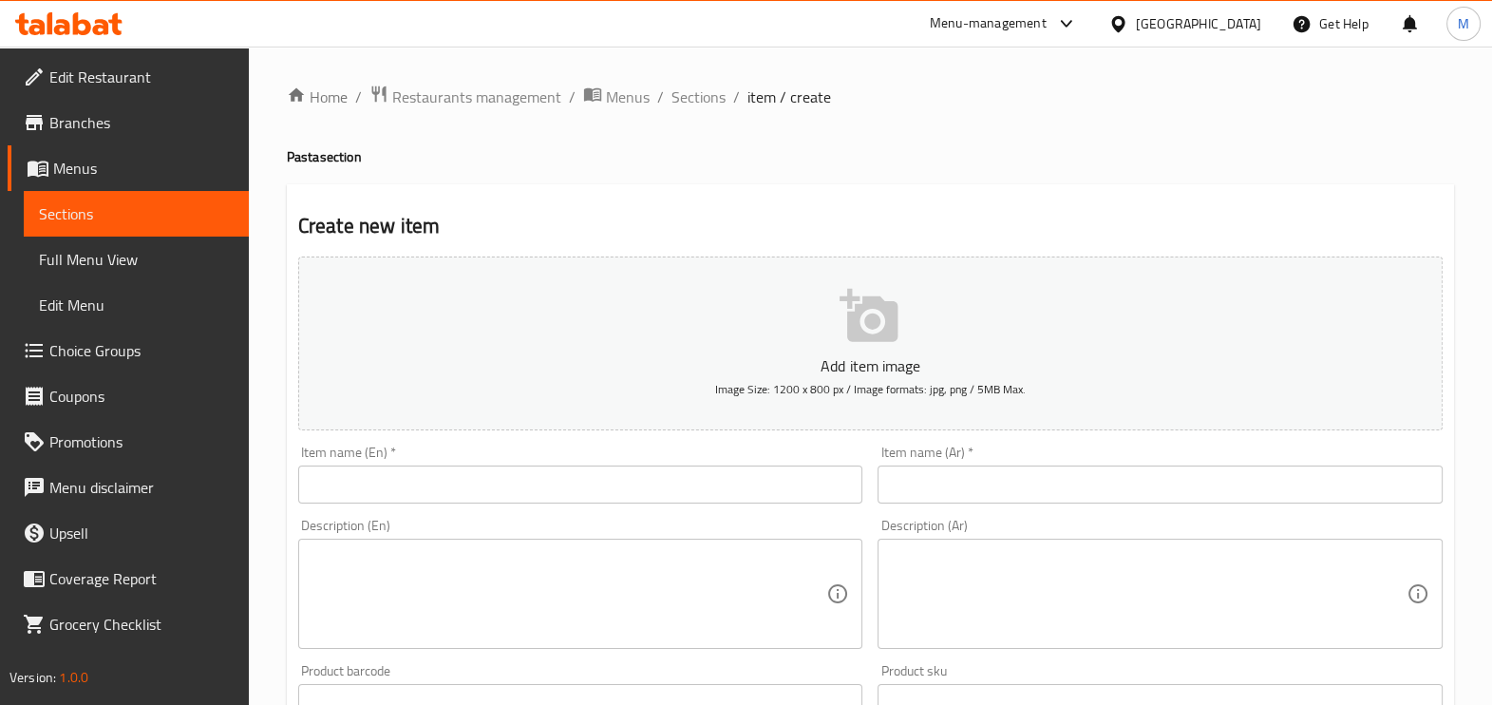
click at [596, 482] on input "text" at bounding box center [580, 484] width 565 height 38
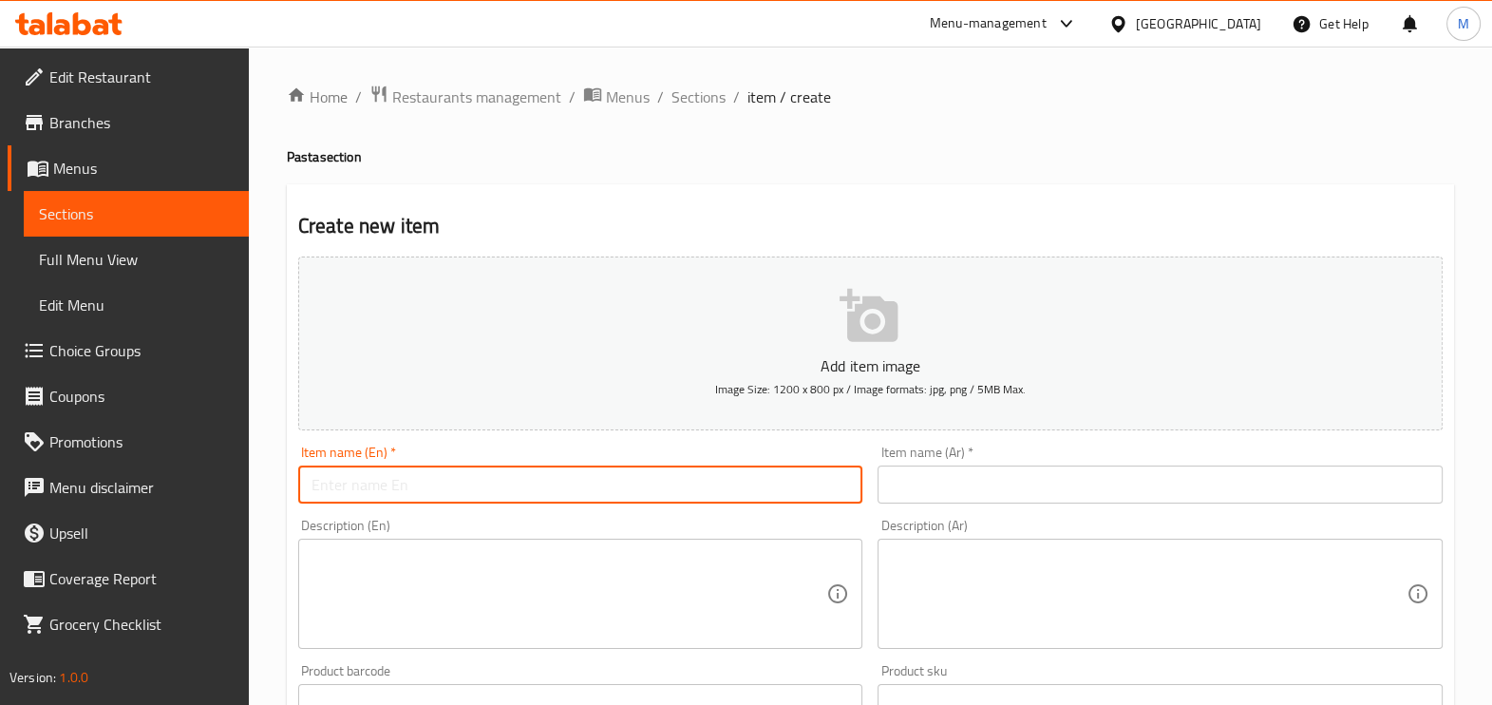
paste input "Barbecue chicken pasta"
type input "Barbecue chicken pasta"
click at [983, 477] on input "text" at bounding box center [1159, 484] width 565 height 38
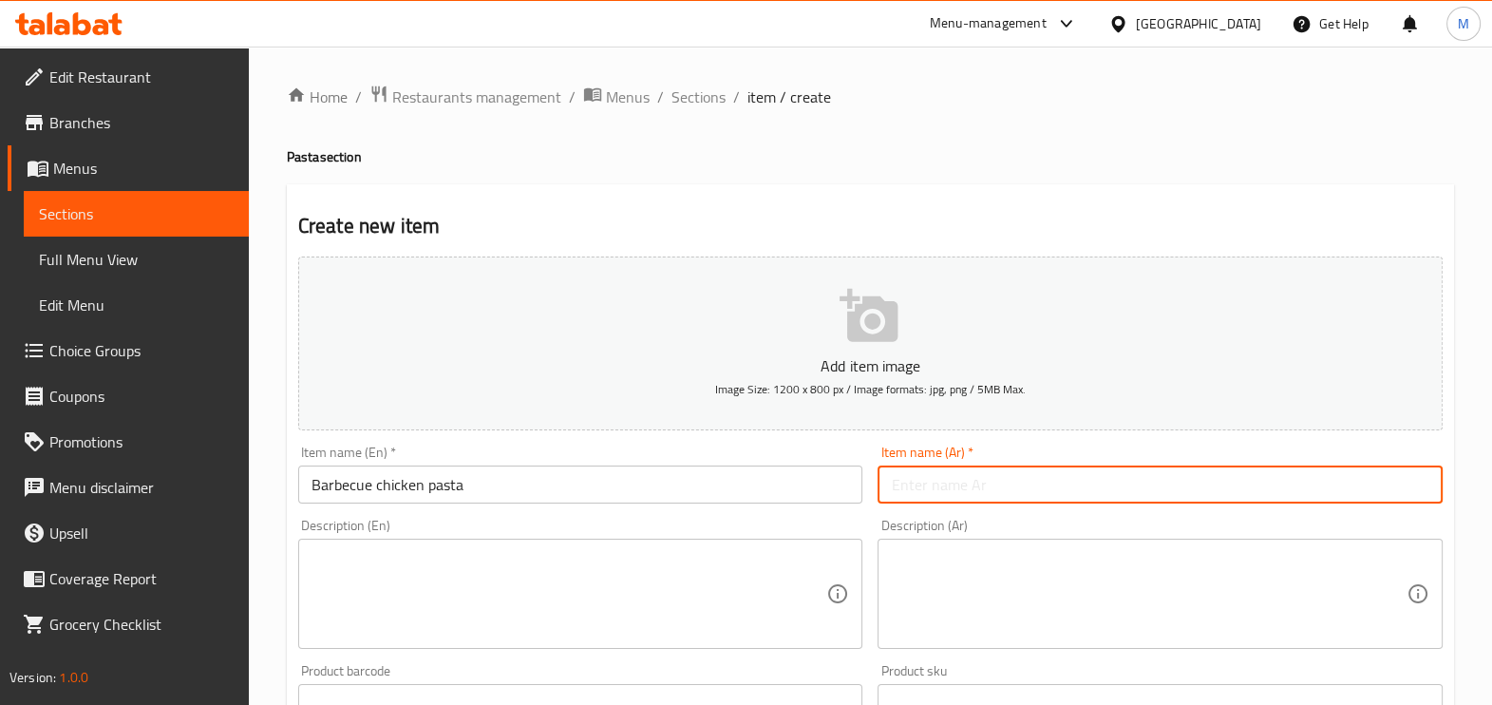
paste input "مكرونه فراخ باربيكيو"
type input "مكرونه فراخ باربيكيو"
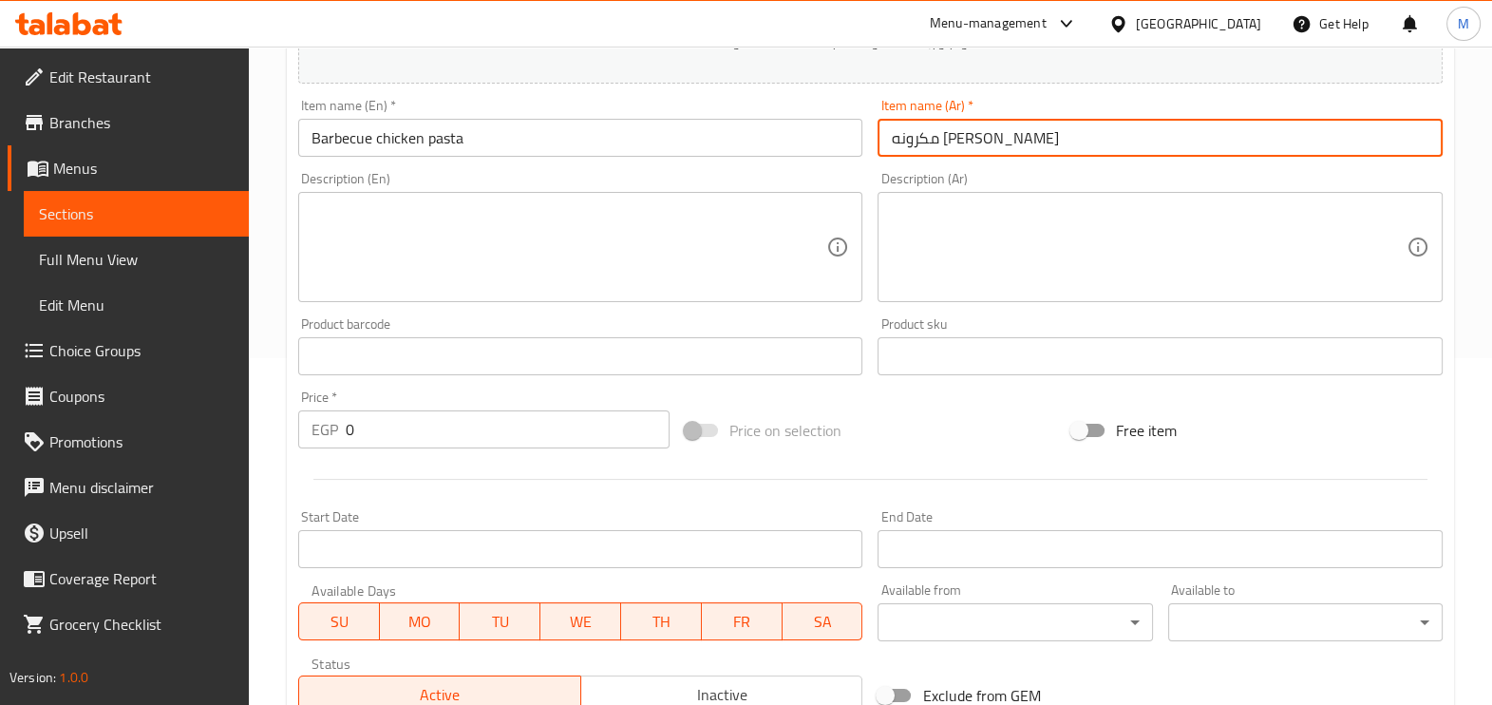
scroll to position [635, 0]
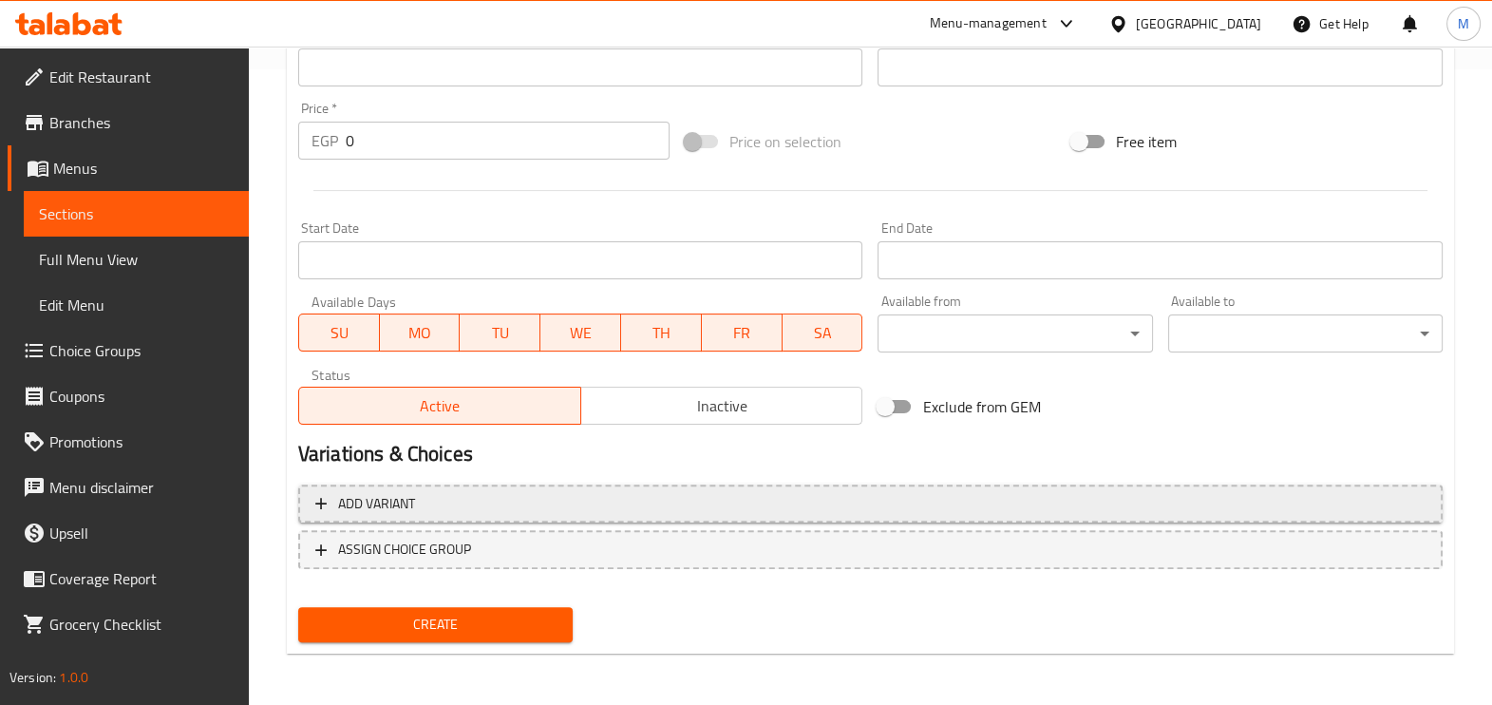
click at [395, 506] on span "Add variant" at bounding box center [376, 504] width 77 height 24
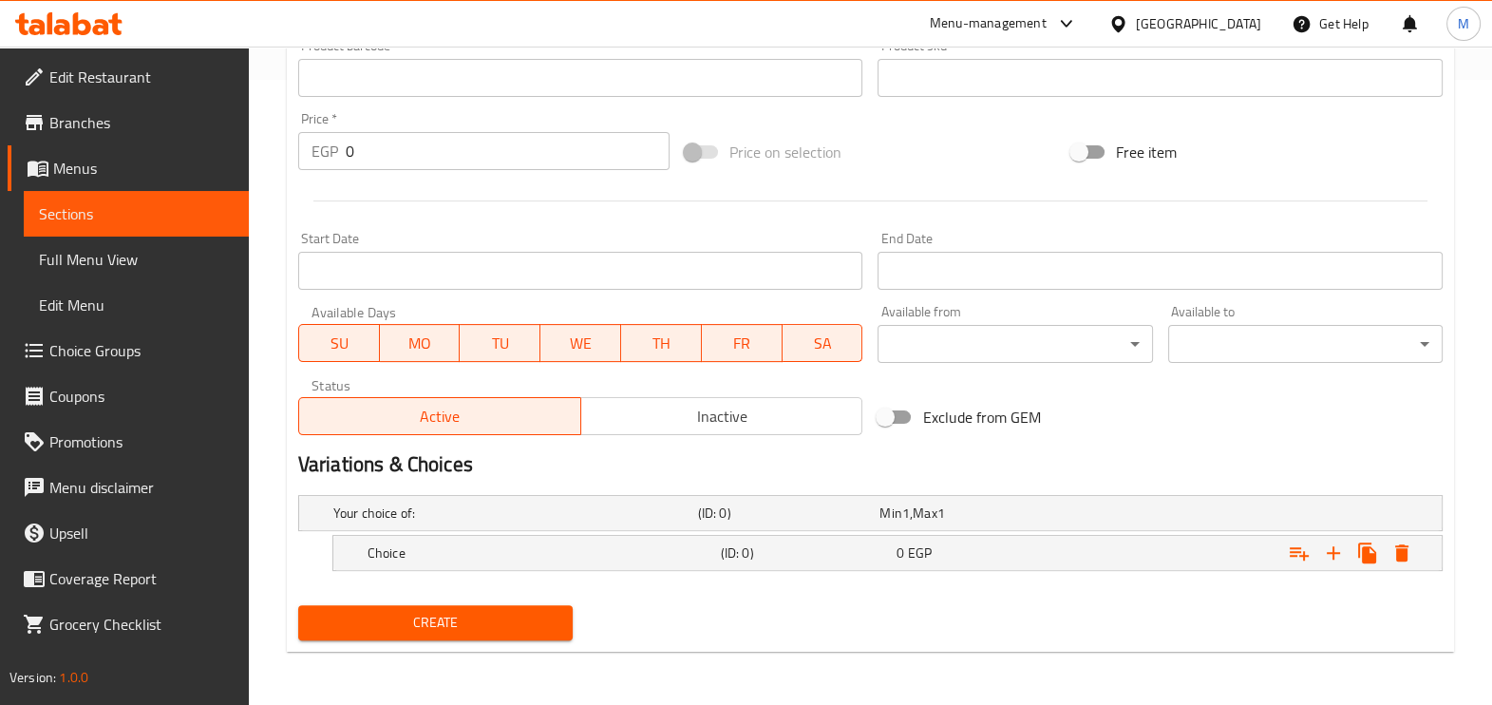
scroll to position [622, 0]
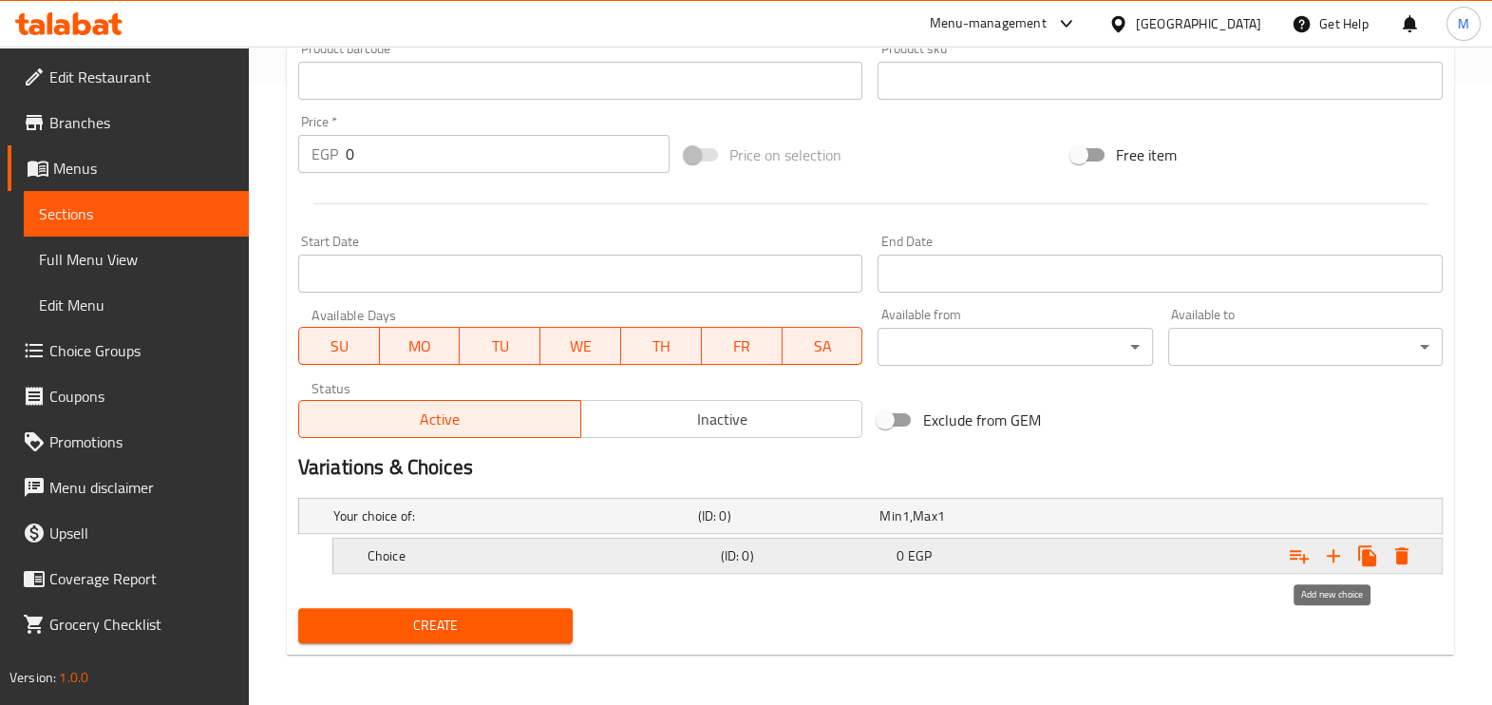
click at [1332, 552] on icon "Expand" at bounding box center [1332, 555] width 13 height 13
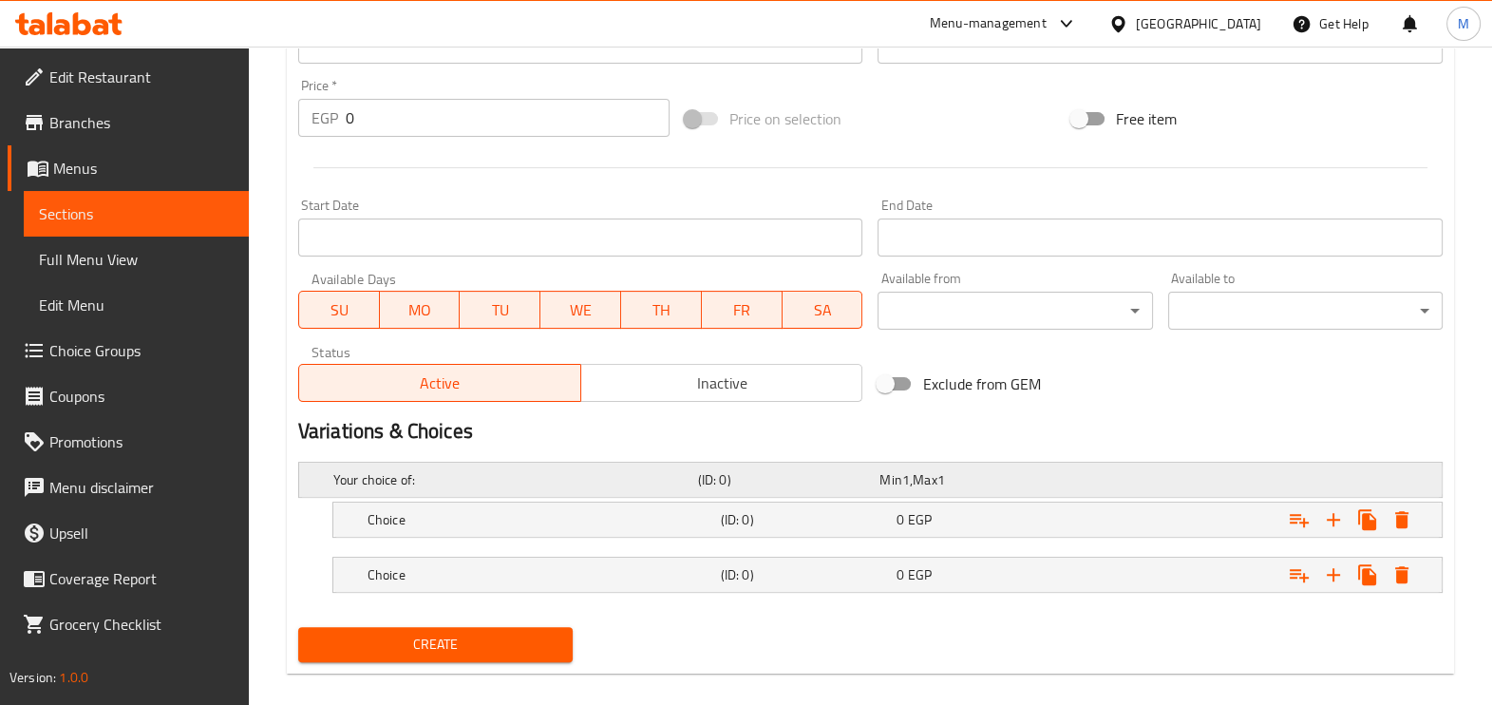
scroll to position [677, 0]
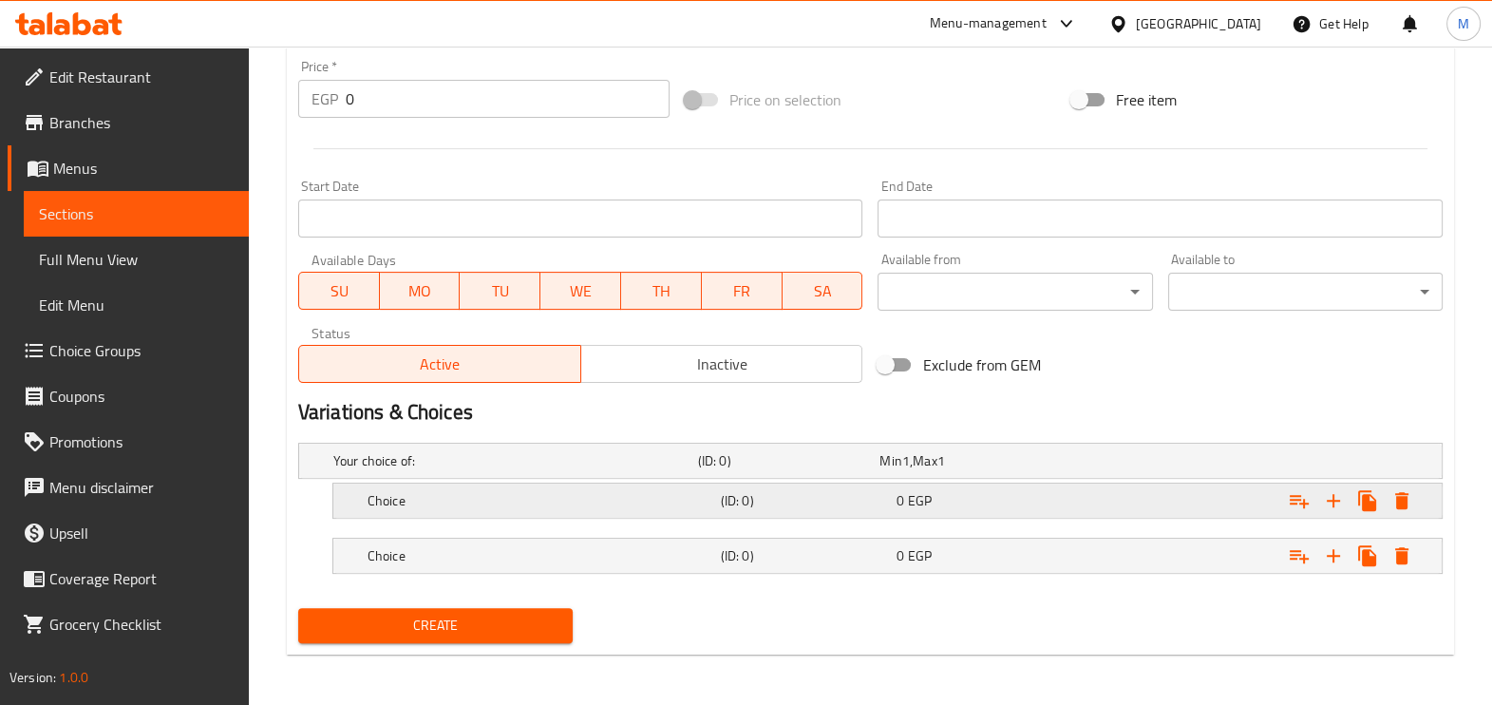
click at [478, 470] on h5 "Choice" at bounding box center [511, 460] width 357 height 19
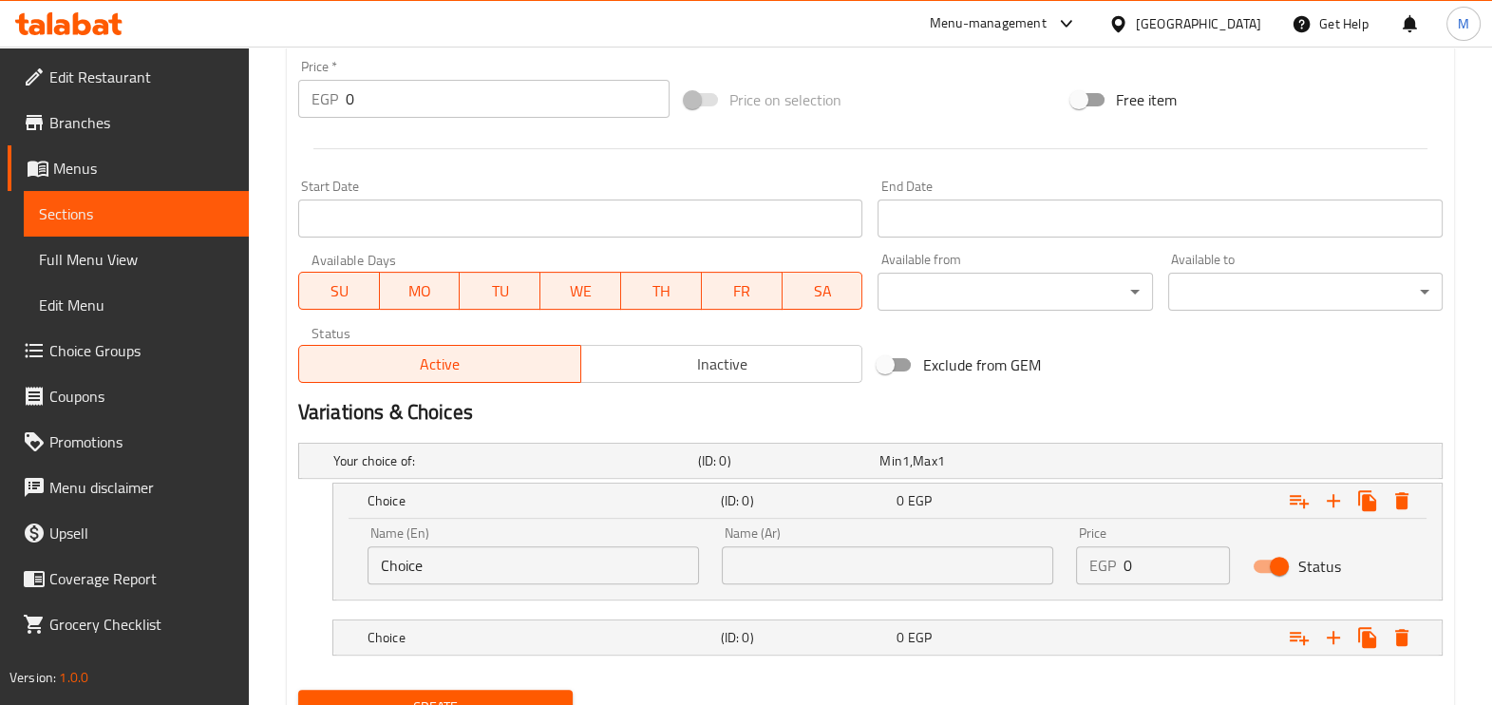
click at [479, 569] on input "Choice" at bounding box center [532, 565] width 331 height 38
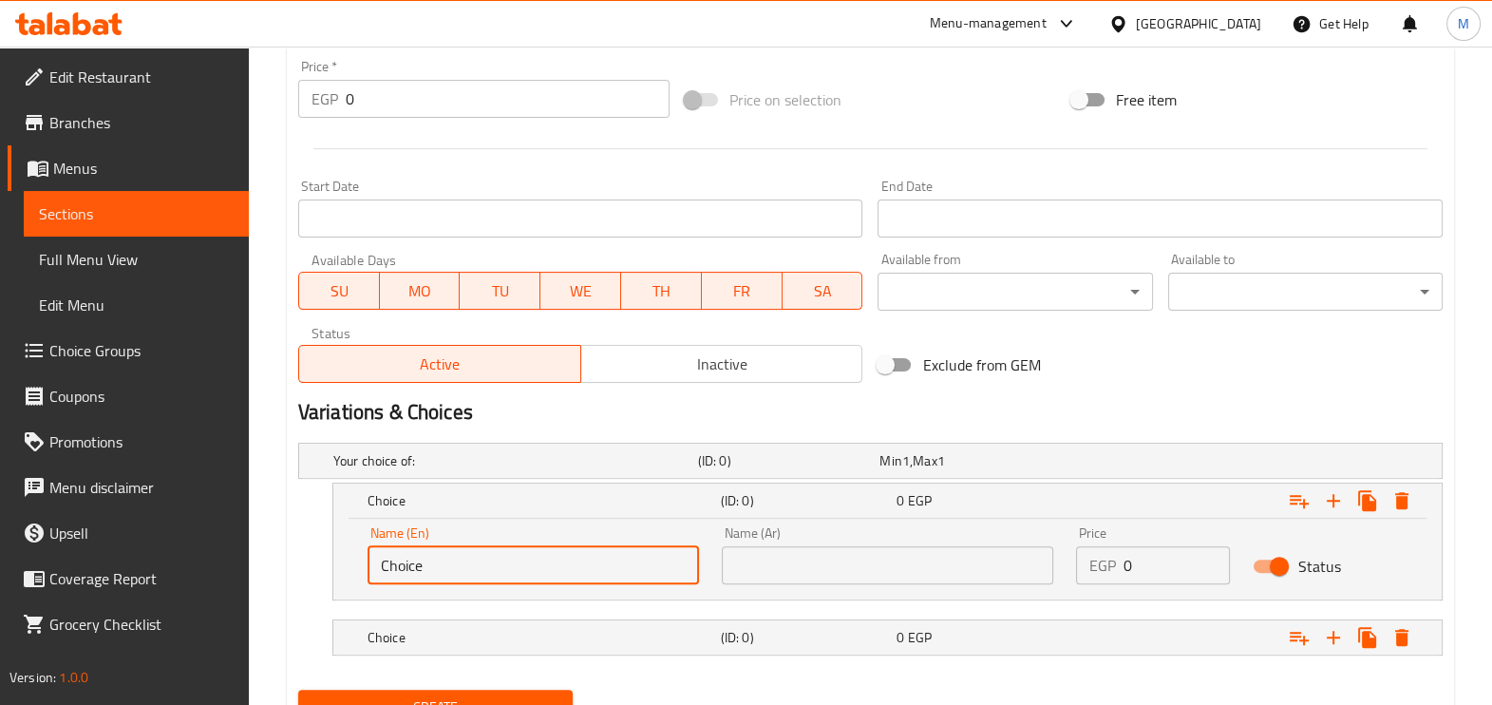
click at [479, 569] on input "Choice" at bounding box center [532, 565] width 331 height 38
type input "س"
click at [298, 689] on button "Create" at bounding box center [435, 706] width 274 height 35
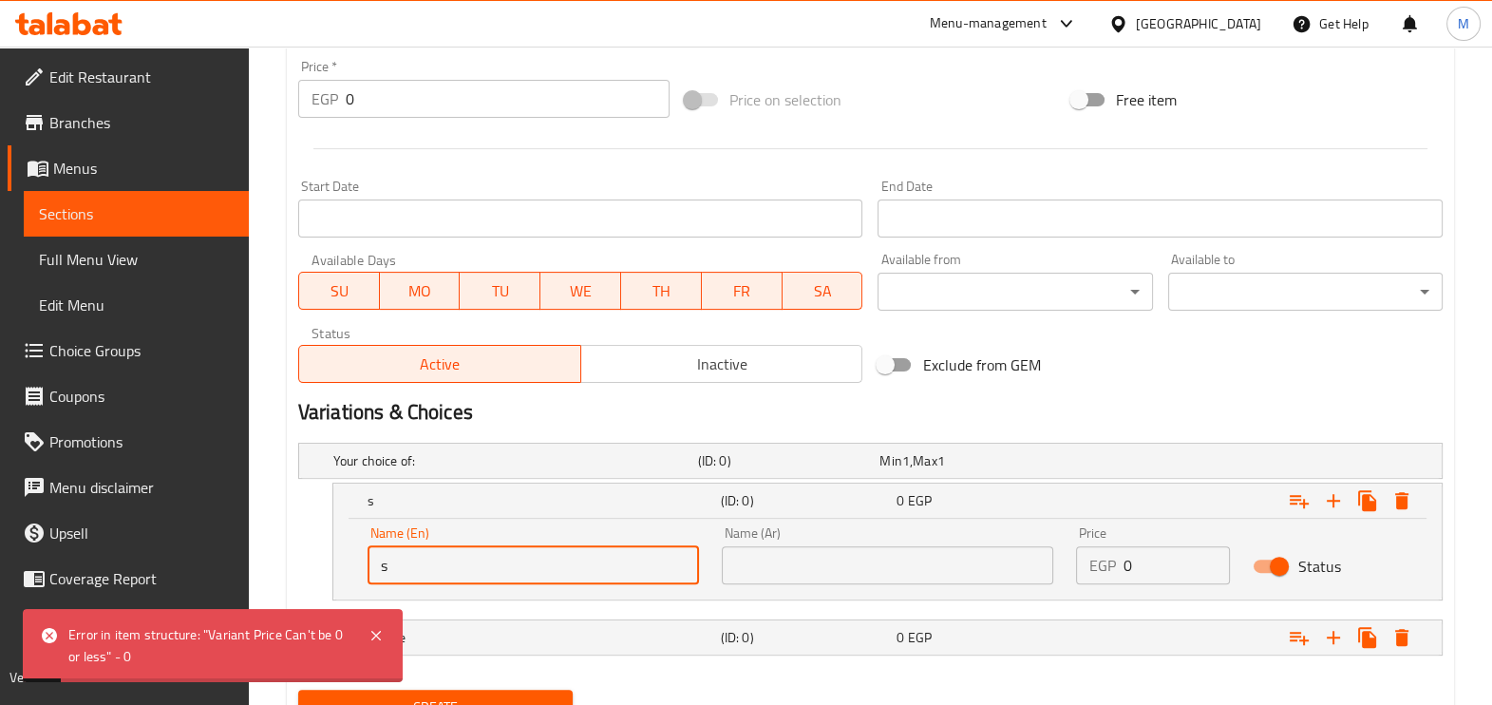
click at [479, 569] on input "s" at bounding box center [532, 565] width 331 height 38
type input "Small"
click at [952, 570] on input "text" at bounding box center [887, 565] width 331 height 38
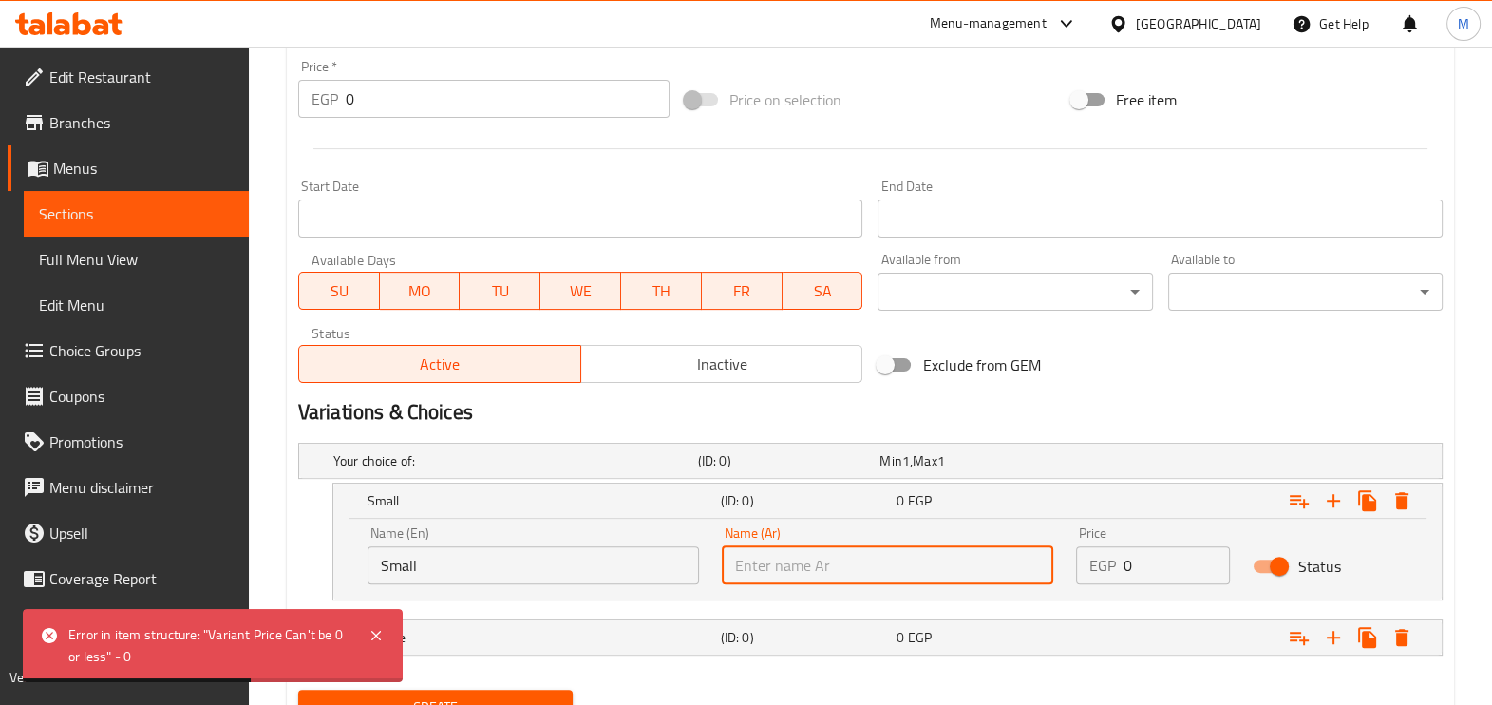
type input "صغير"
click at [572, 470] on h5 "Choice" at bounding box center [511, 460] width 357 height 19
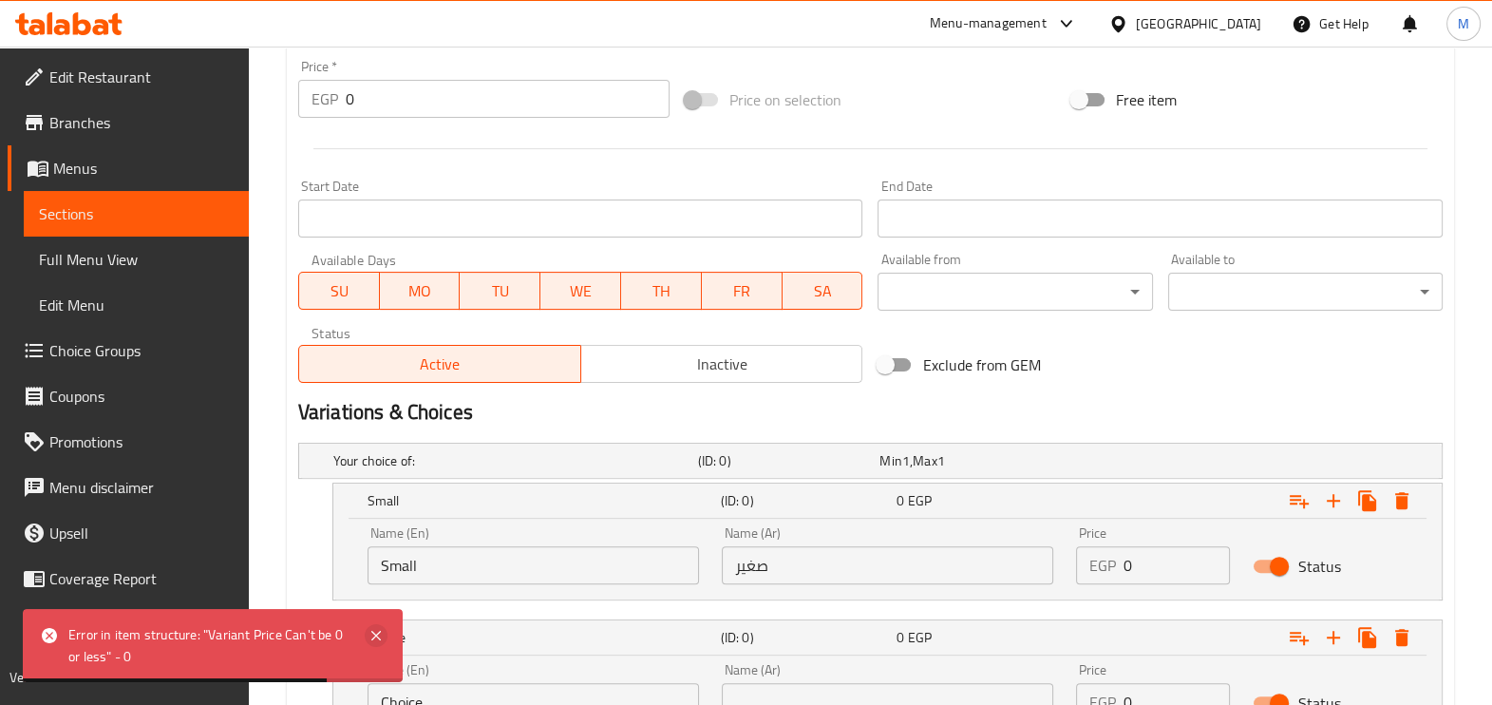
click at [369, 633] on icon at bounding box center [376, 635] width 23 height 23
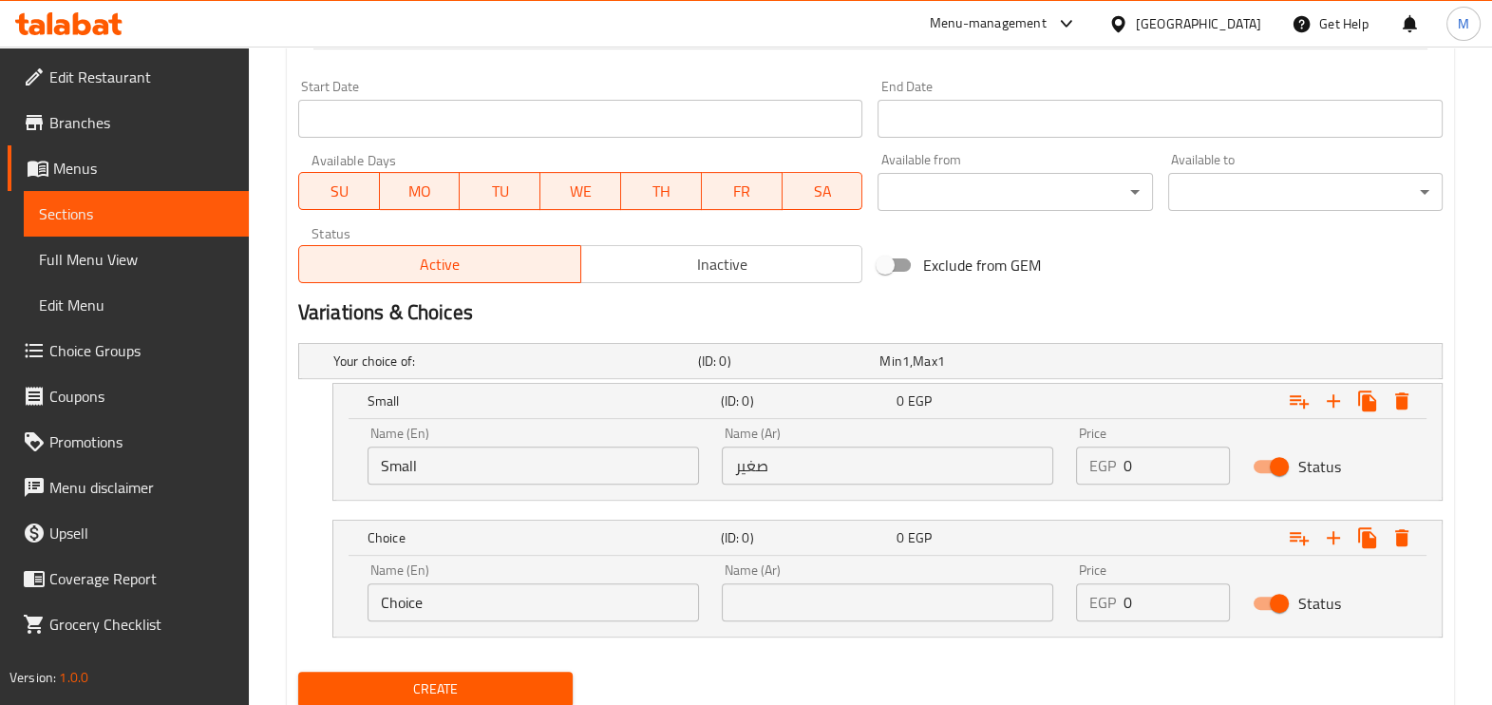
scroll to position [839, 0]
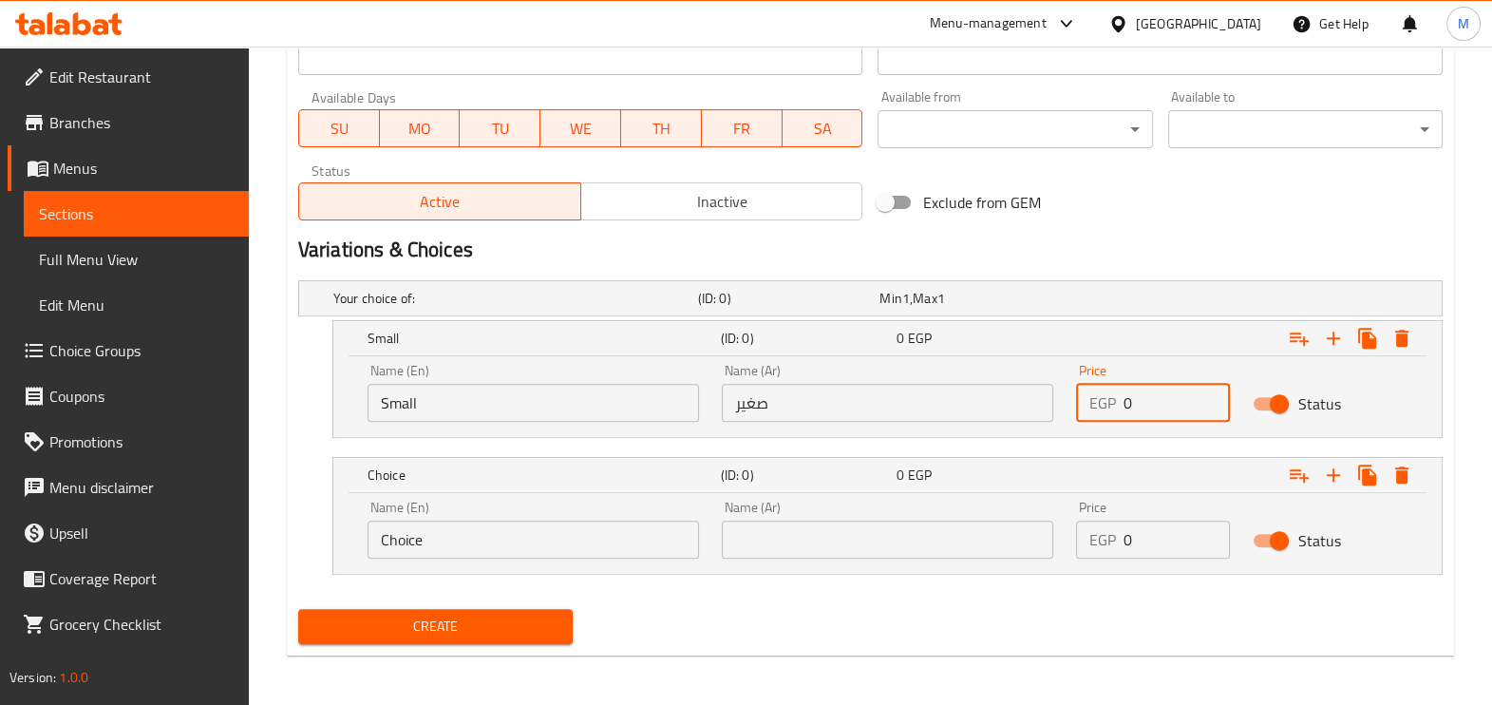
drag, startPoint x: 1146, startPoint y: 401, endPoint x: 1113, endPoint y: 406, distance: 33.7
click at [1113, 406] on div "EGP 0 Price" at bounding box center [1153, 403] width 155 height 38
type input "90"
click at [553, 533] on input "Choice" at bounding box center [532, 539] width 331 height 38
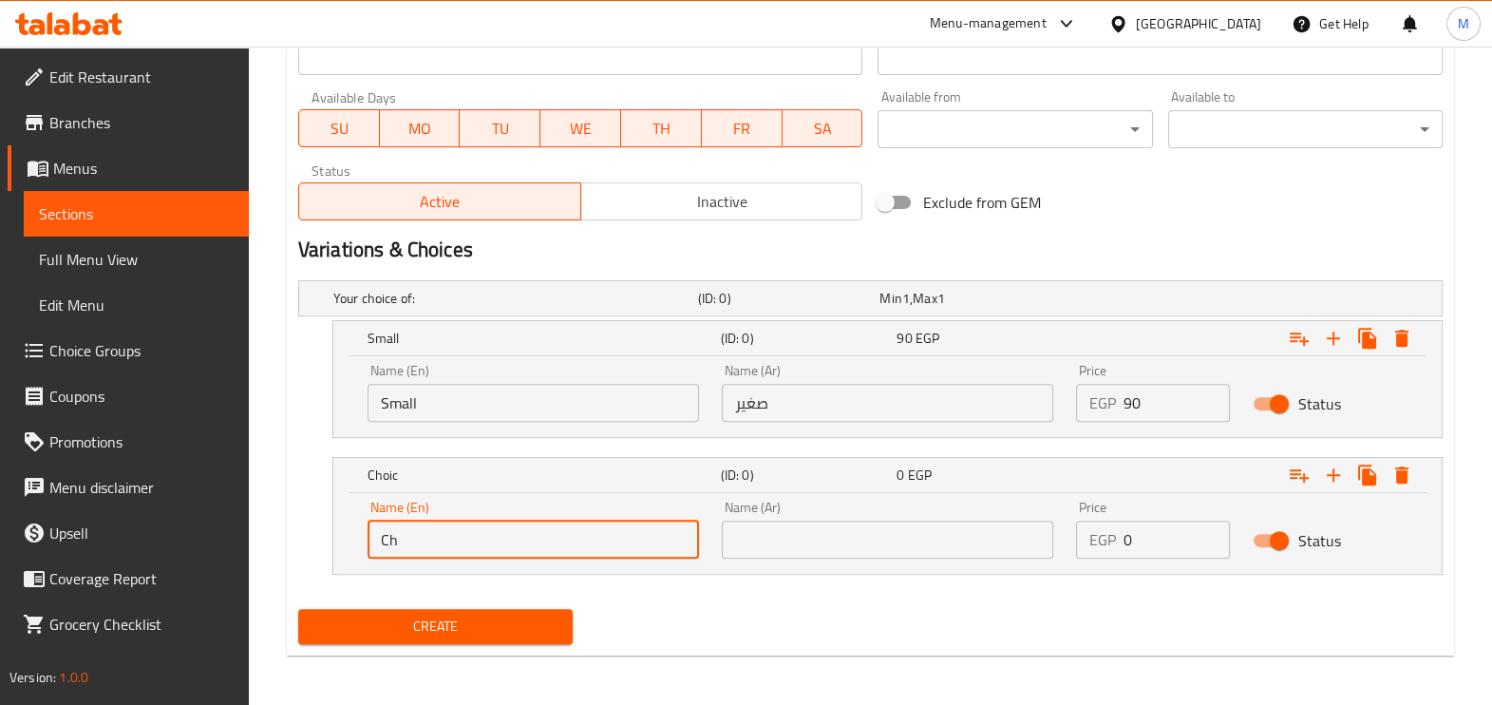
type input "C"
drag, startPoint x: 444, startPoint y: 529, endPoint x: 359, endPoint y: 540, distance: 86.2
click at [359, 540] on div "Name (En) midd Name (En)" at bounding box center [533, 529] width 354 height 81
click at [400, 528] on input "midd" at bounding box center [532, 539] width 331 height 38
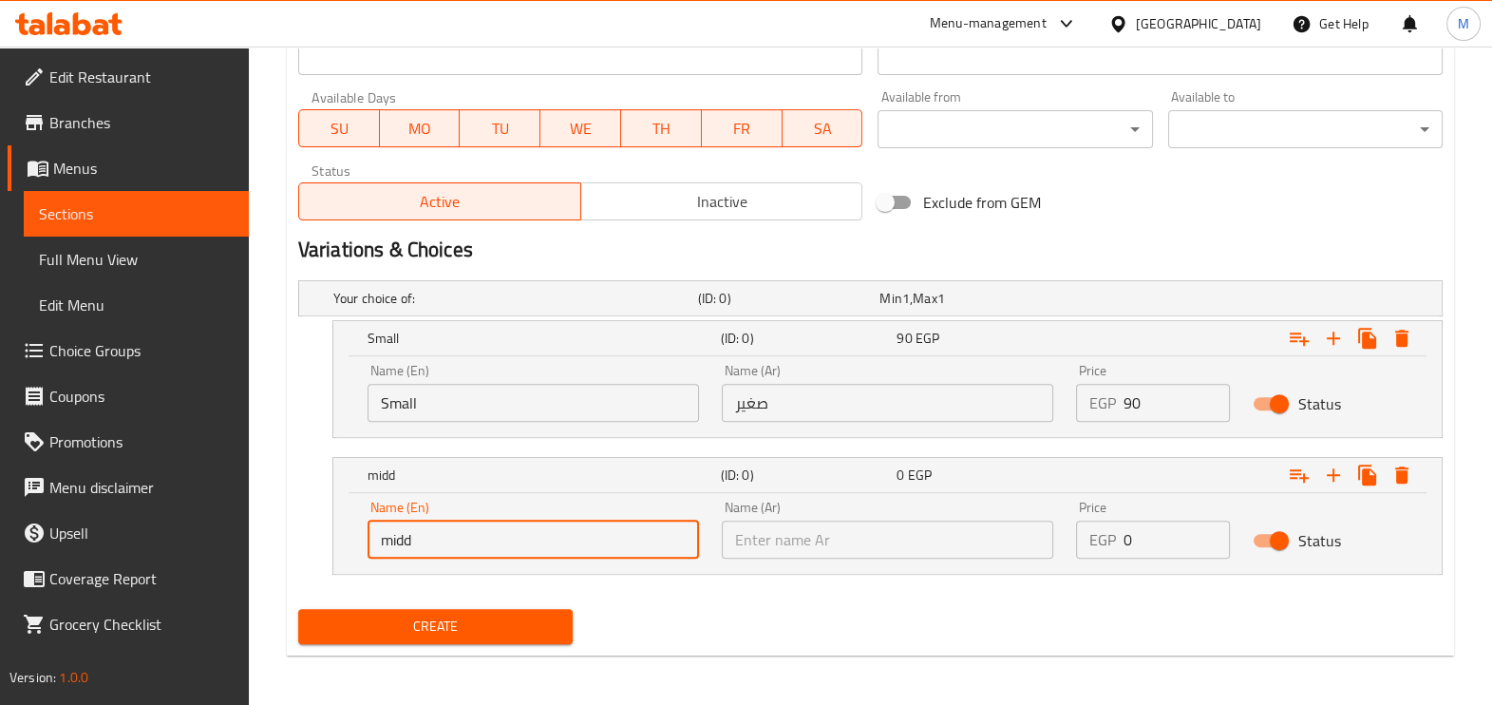
paste input "Medium"
type input "Medium"
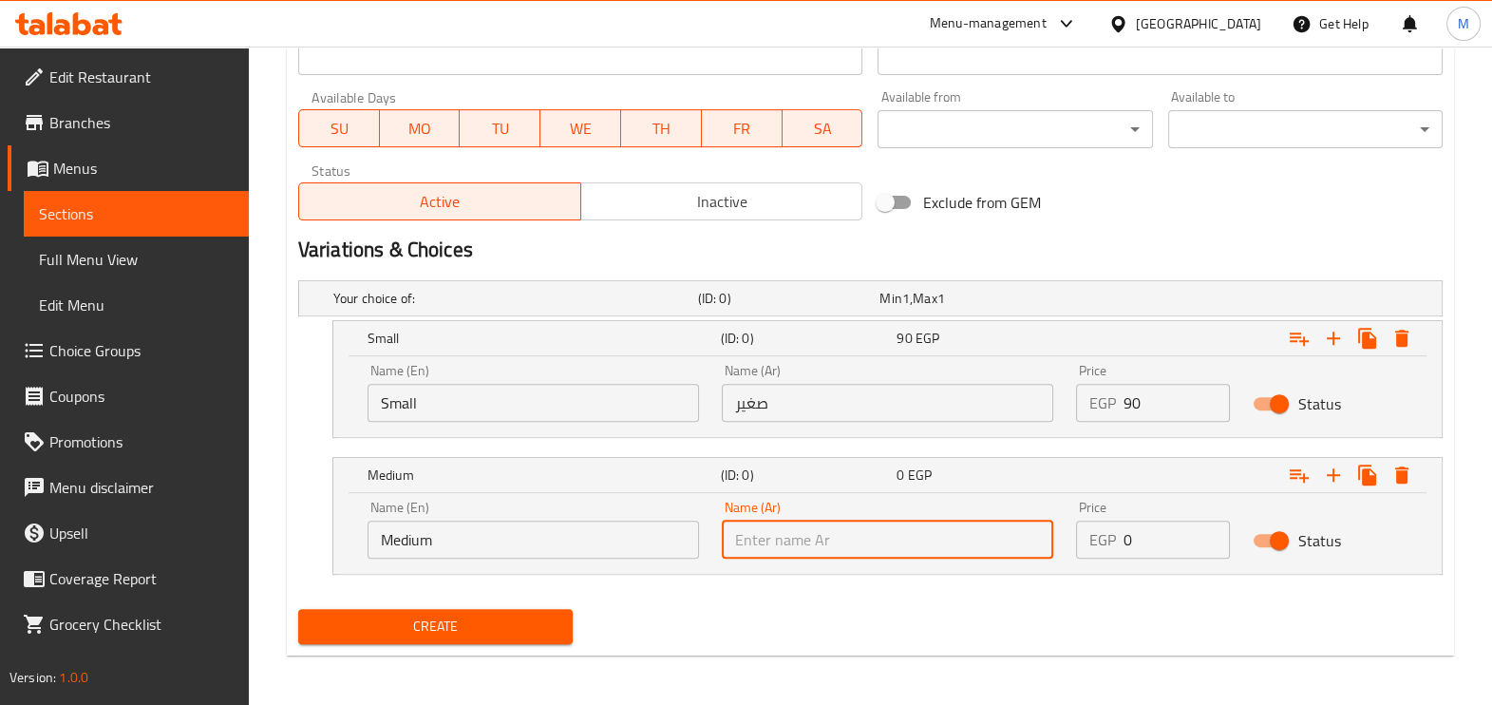
click at [798, 541] on input "text" at bounding box center [887, 539] width 331 height 38
type input "وسط"
click at [1151, 540] on input "0" at bounding box center [1176, 539] width 107 height 38
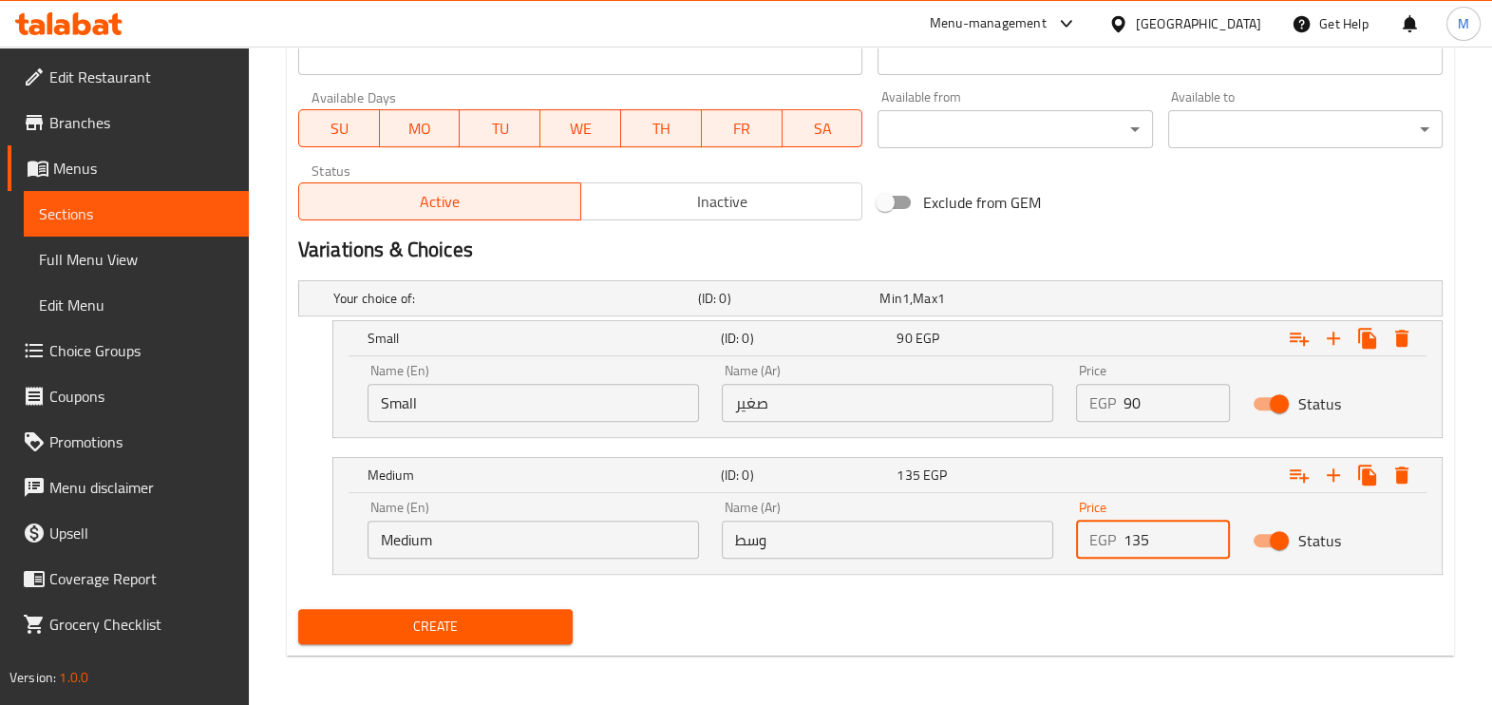
type input "135"
click at [424, 636] on button "Create" at bounding box center [435, 626] width 274 height 35
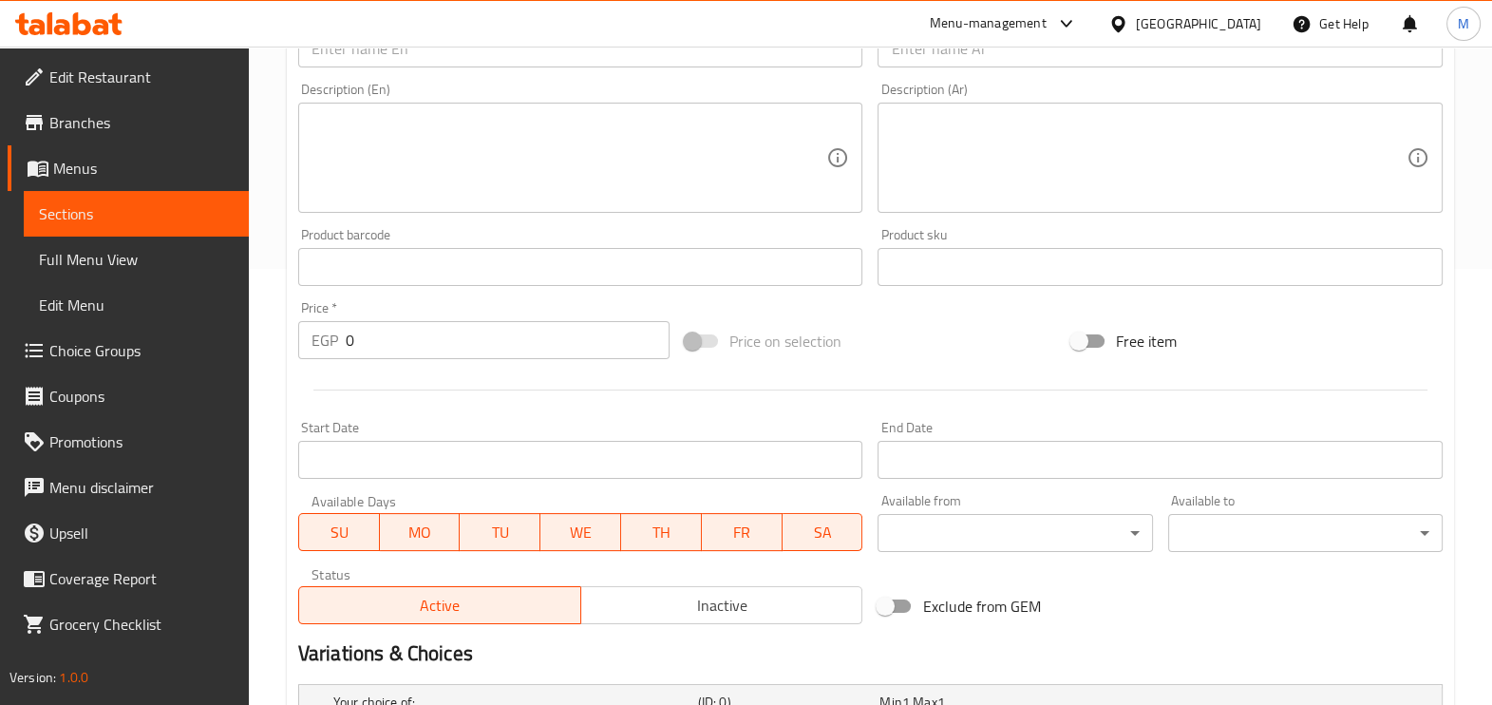
scroll to position [365, 0]
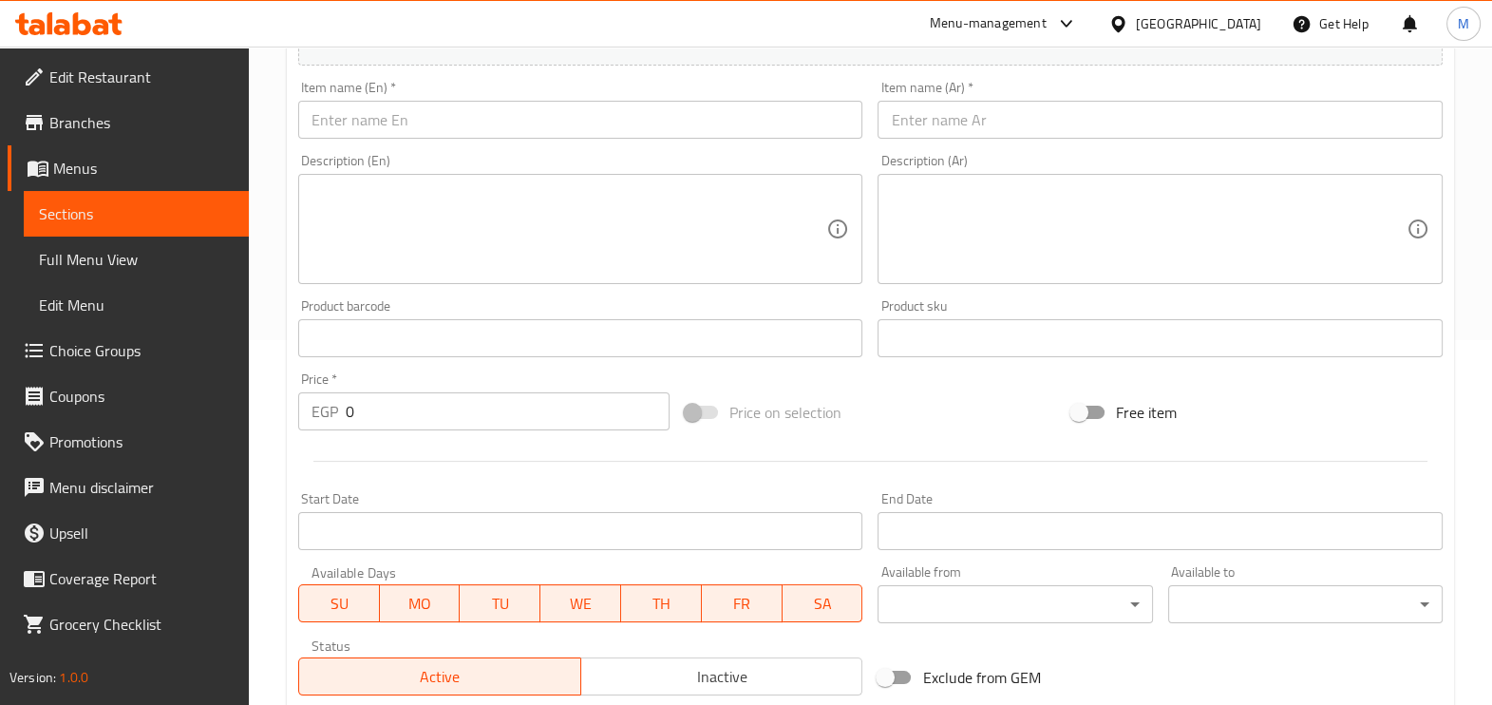
click at [124, 220] on span "Sections" at bounding box center [136, 213] width 195 height 23
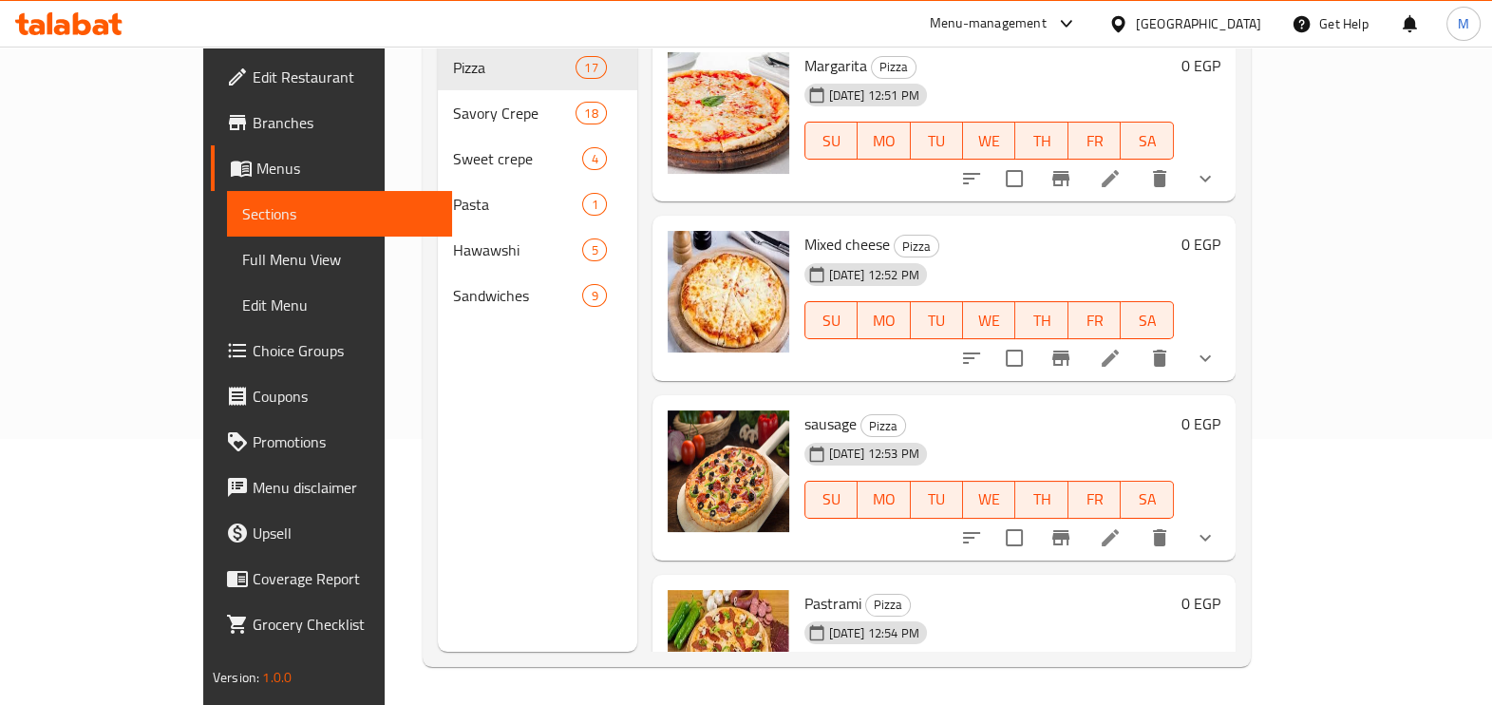
scroll to position [266, 0]
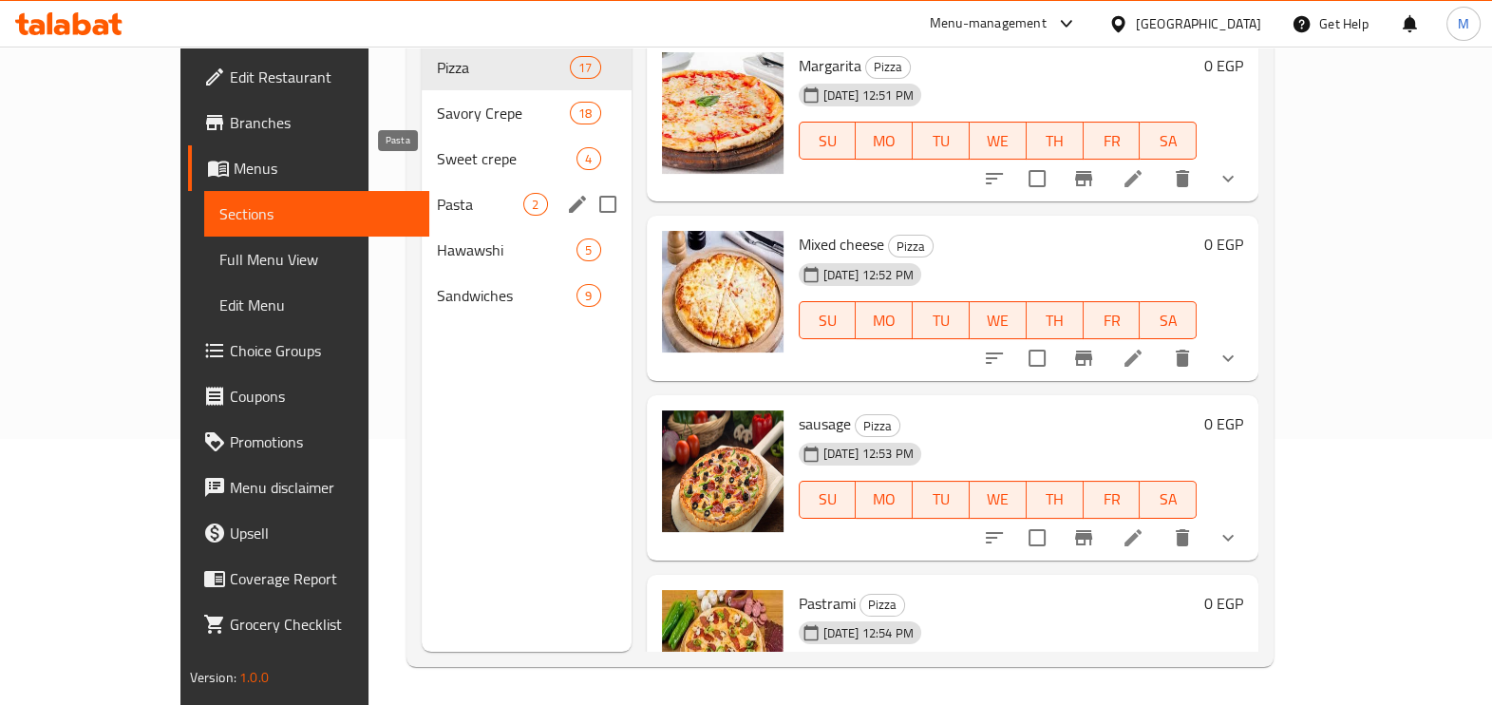
click at [437, 193] on span "Pasta" at bounding box center [480, 204] width 86 height 23
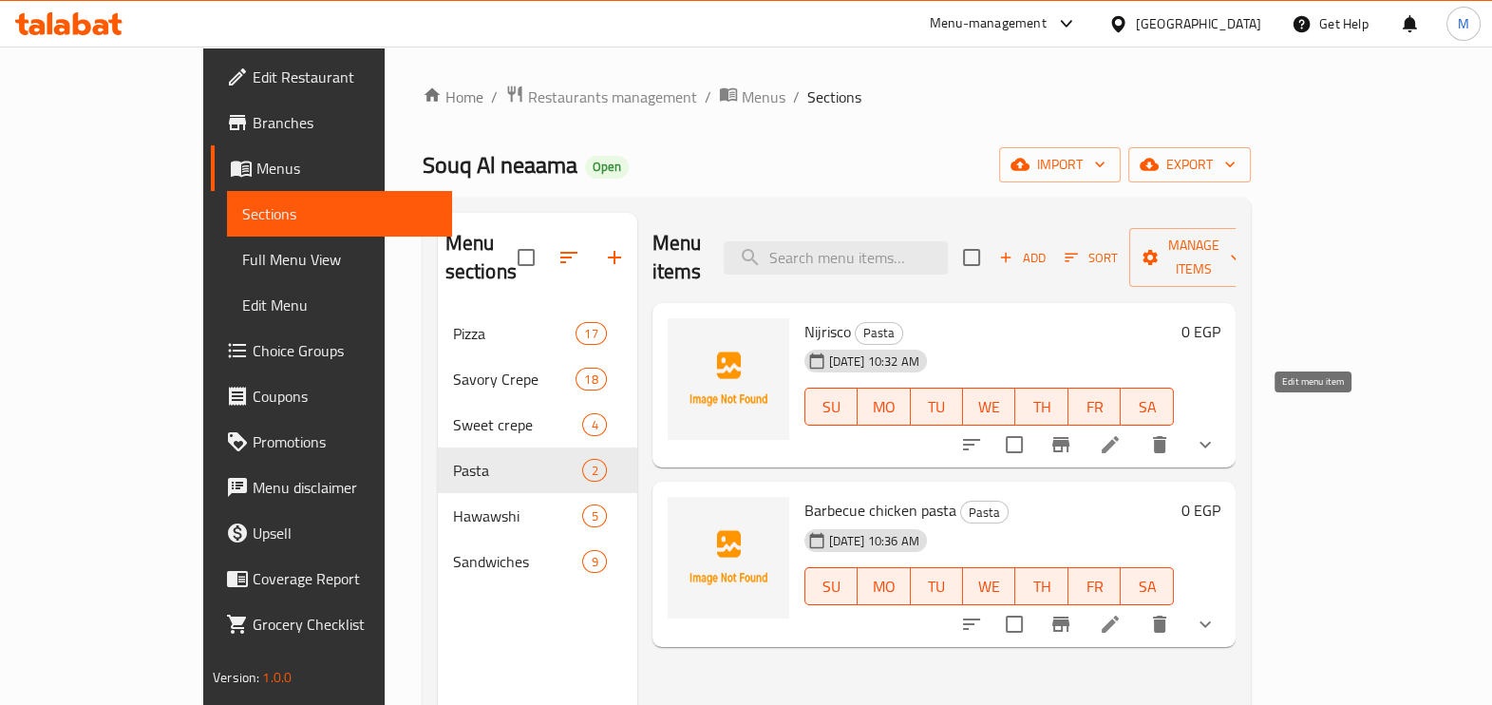
click at [1119, 436] on icon at bounding box center [1109, 444] width 17 height 17
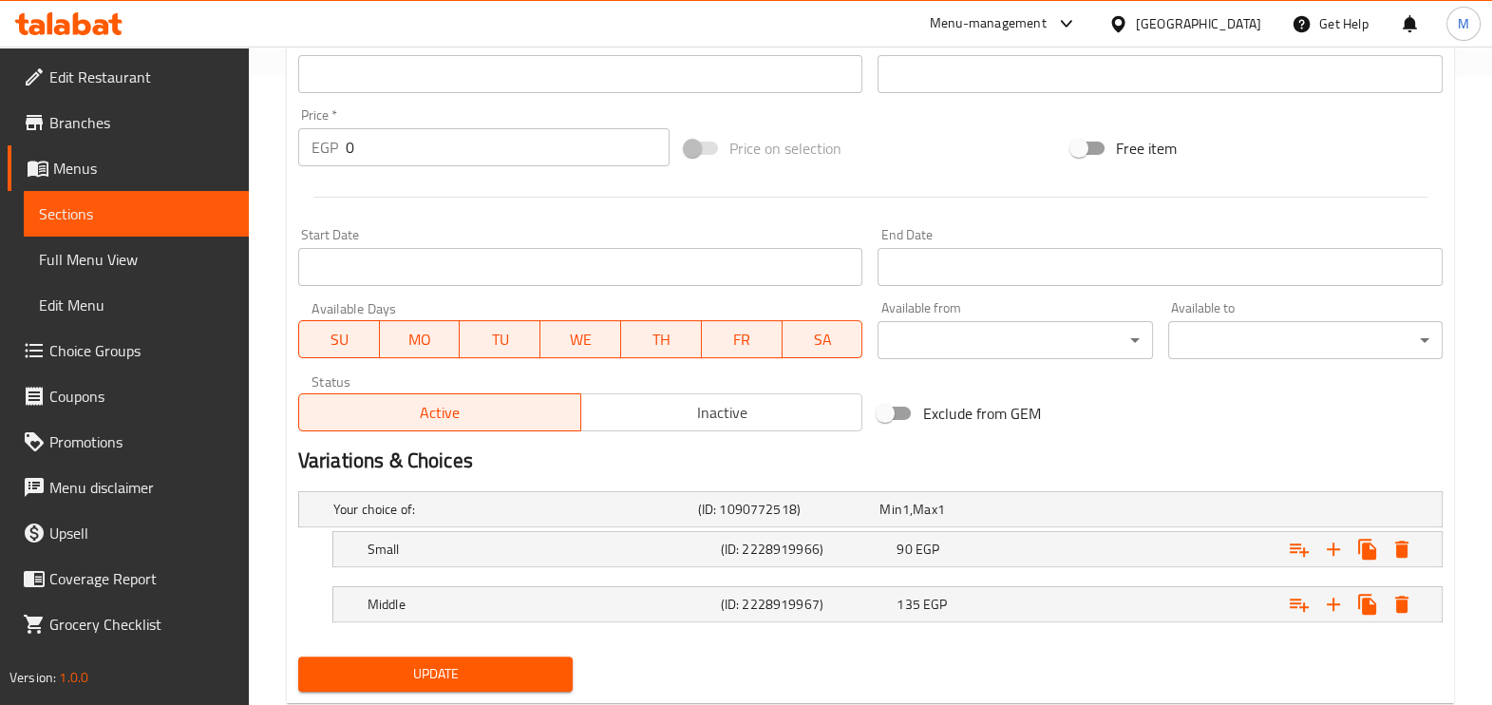
scroll to position [677, 0]
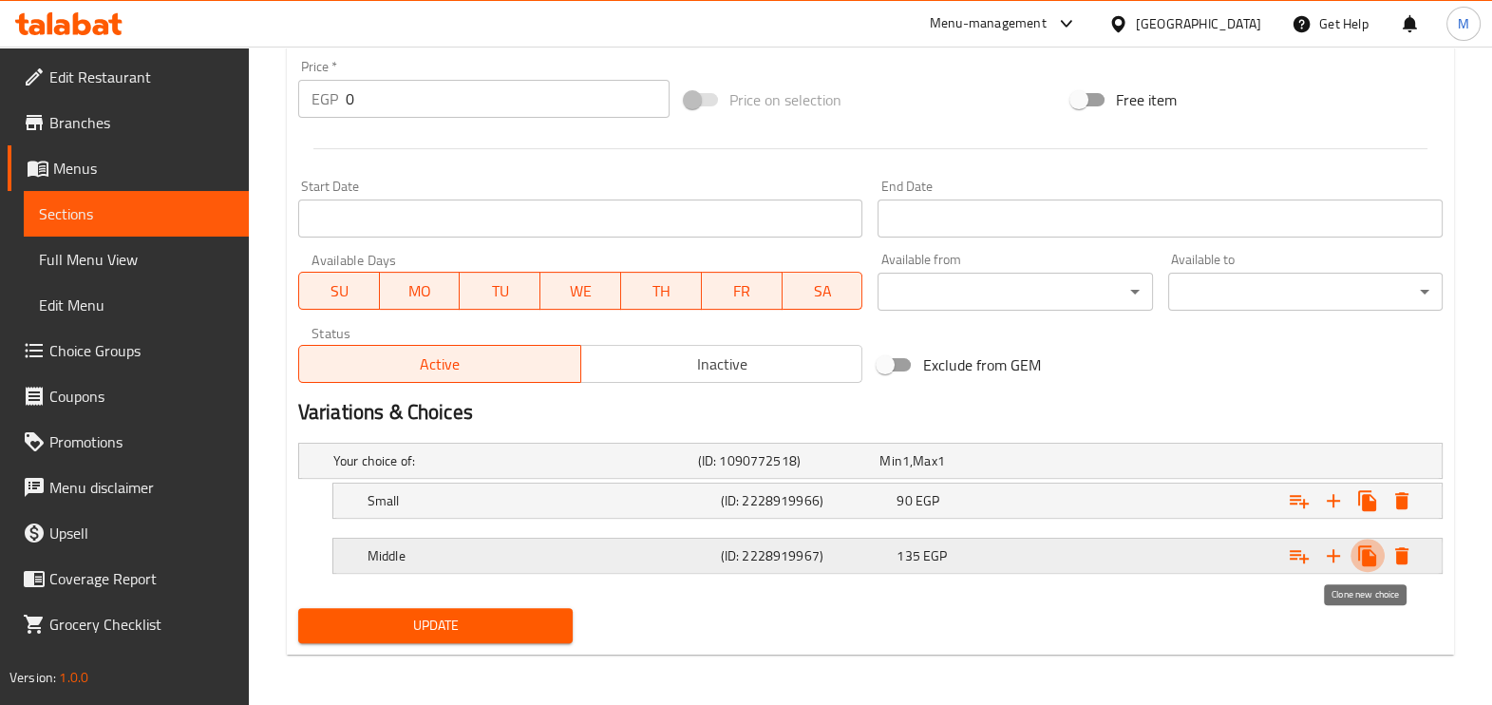
click at [1370, 547] on icon "Expand" at bounding box center [1367, 555] width 18 height 21
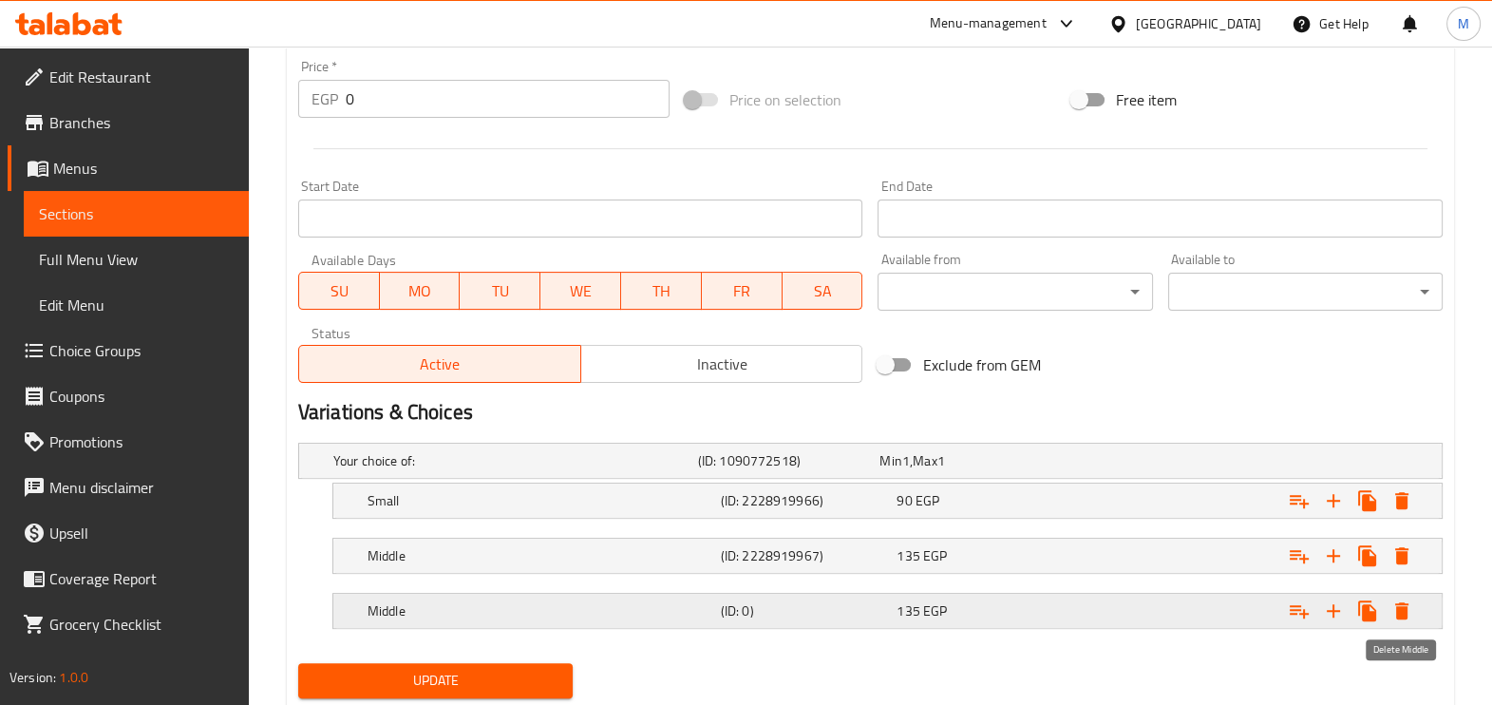
click at [1404, 603] on icon "Expand" at bounding box center [1401, 610] width 13 height 17
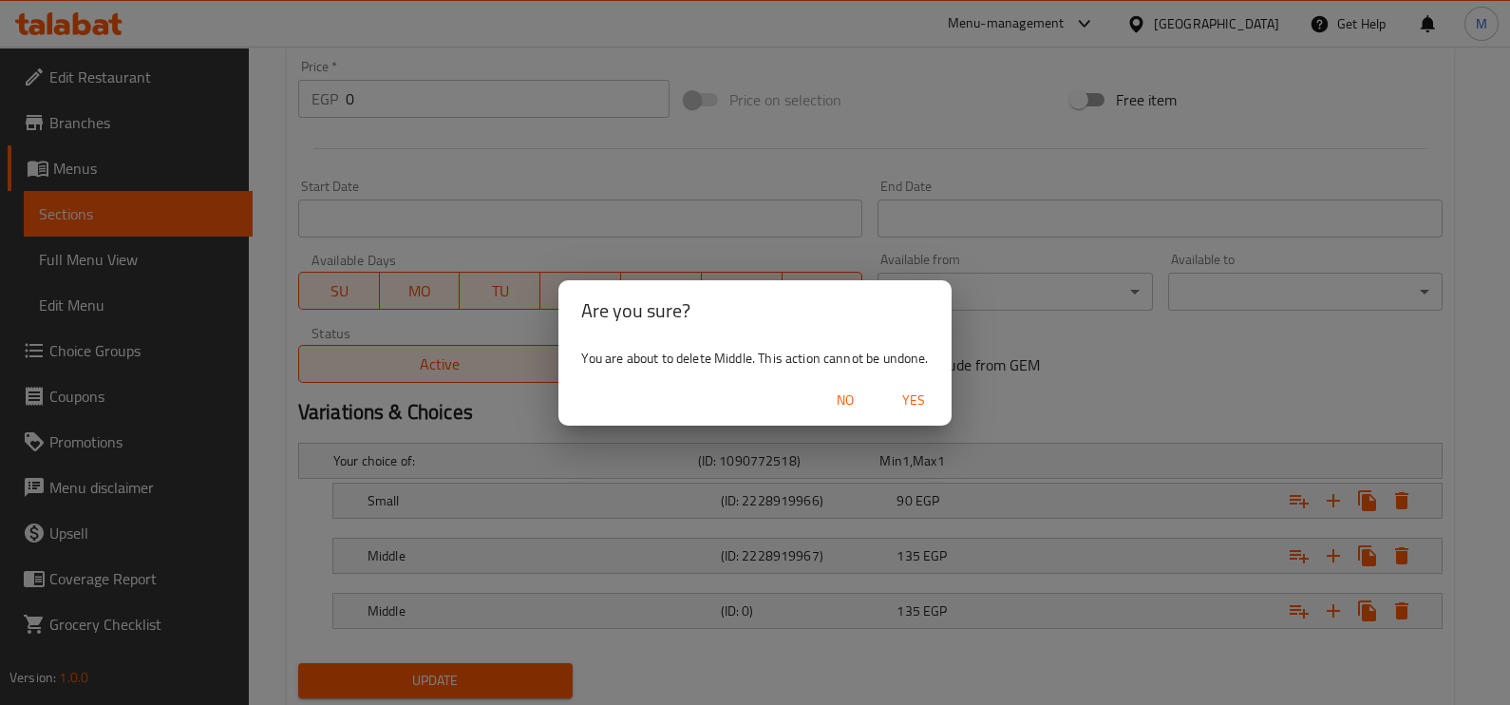
click at [917, 402] on span "Yes" at bounding box center [914, 400] width 46 height 24
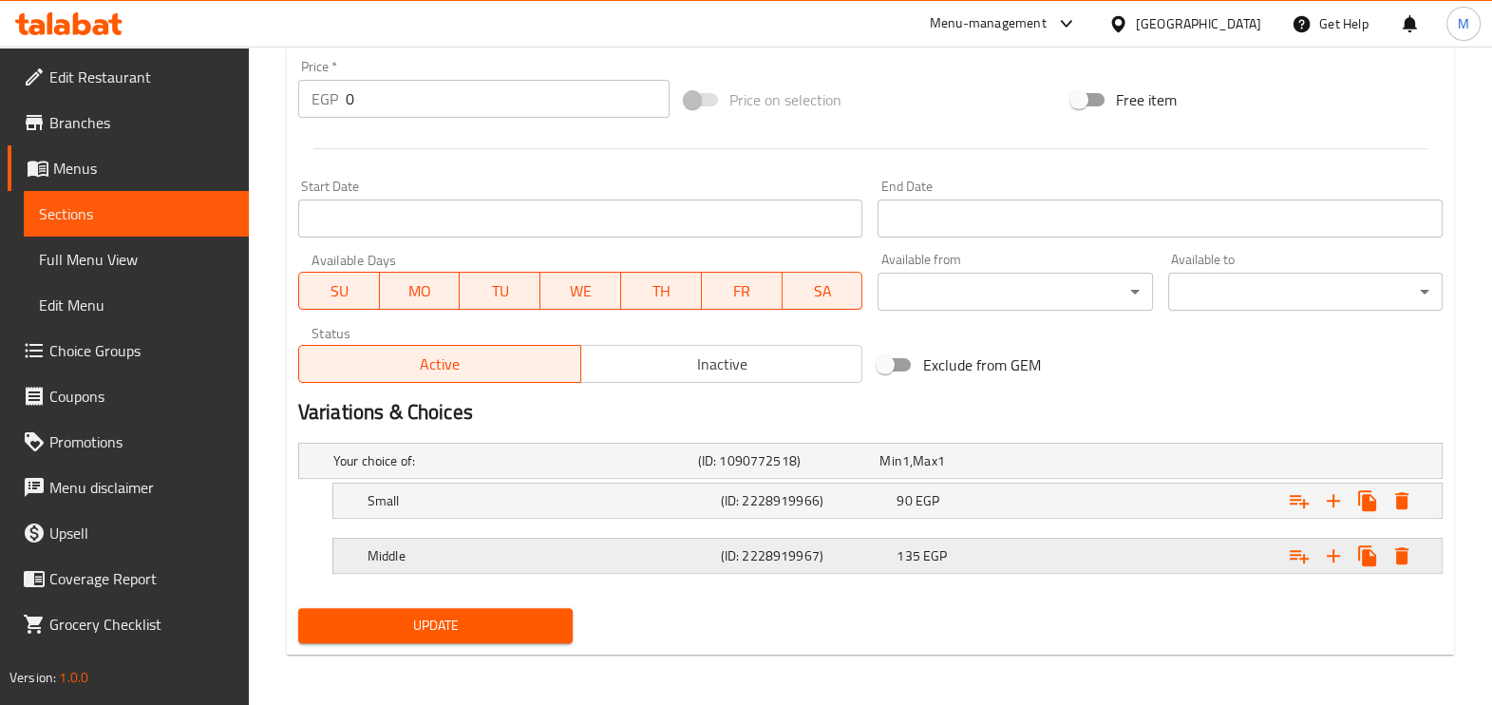
click at [687, 470] on h5 "Middle" at bounding box center [511, 460] width 357 height 19
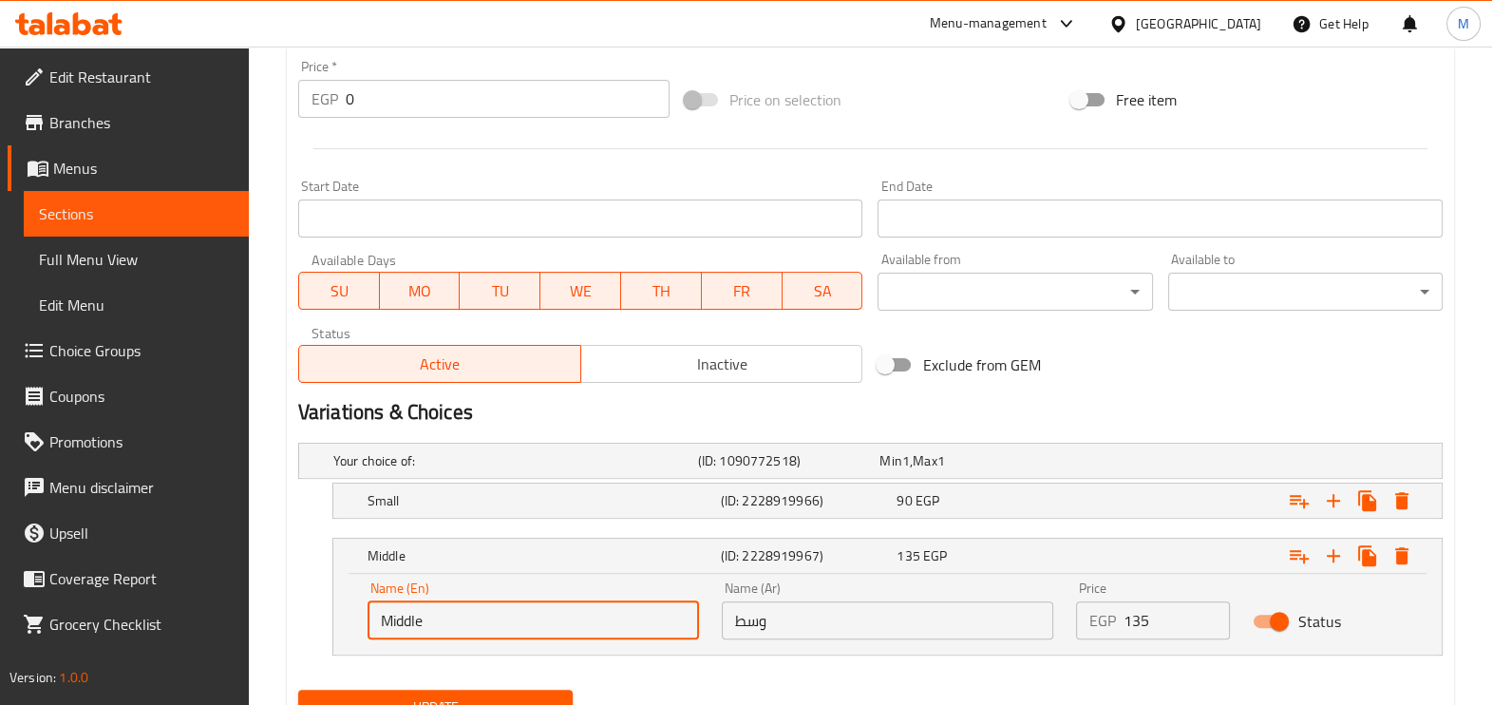
click at [575, 616] on input "Middle" at bounding box center [532, 620] width 331 height 38
type input "medium"
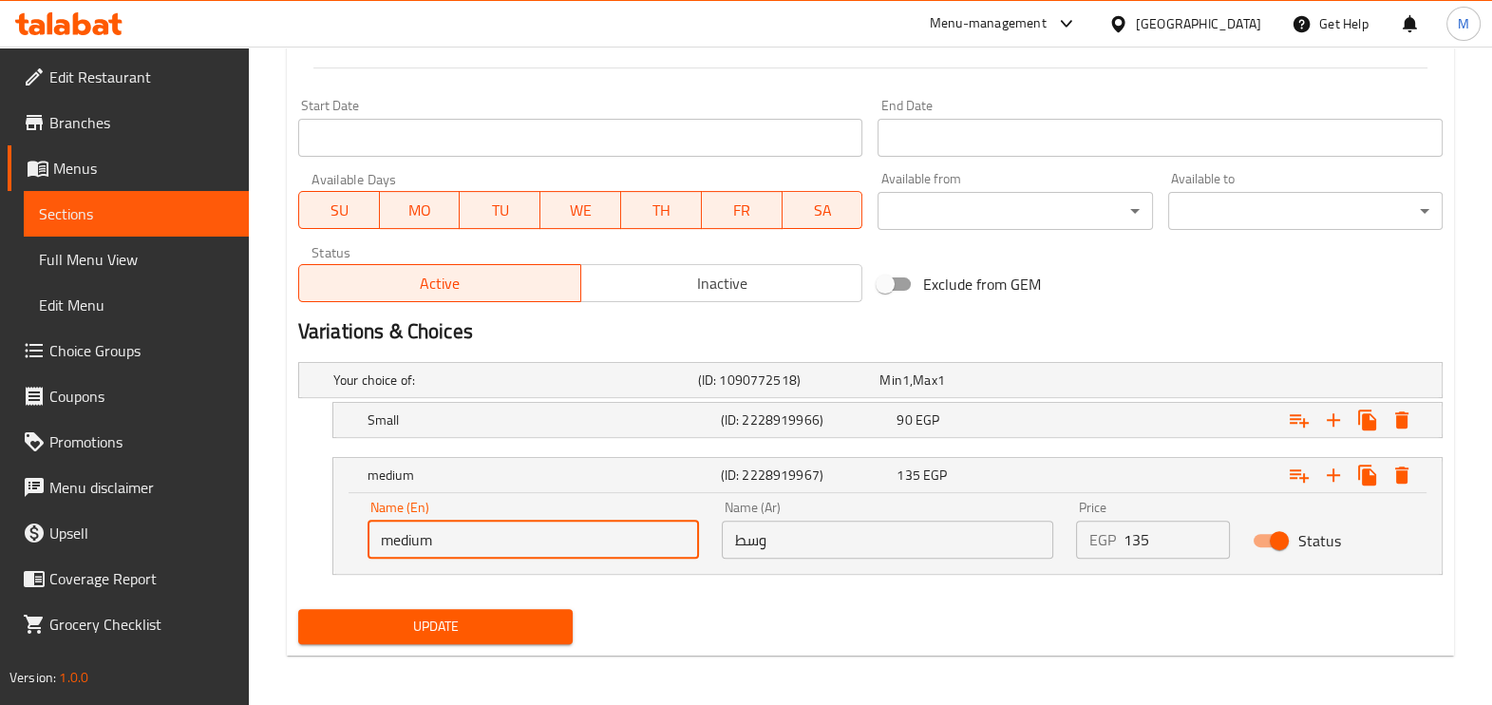
scroll to position [759, 0]
click at [517, 609] on button "Update" at bounding box center [435, 625] width 274 height 35
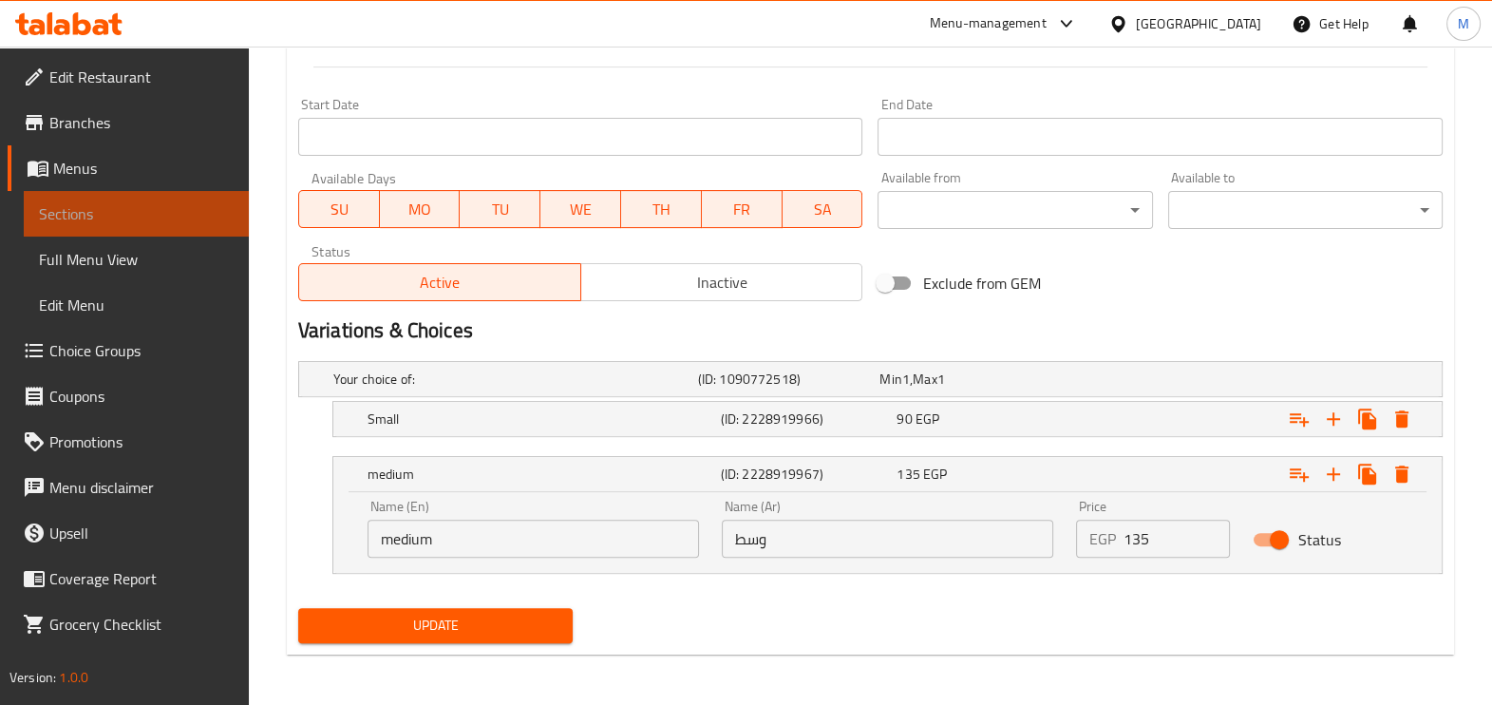
click at [133, 223] on span "Sections" at bounding box center [136, 213] width 195 height 23
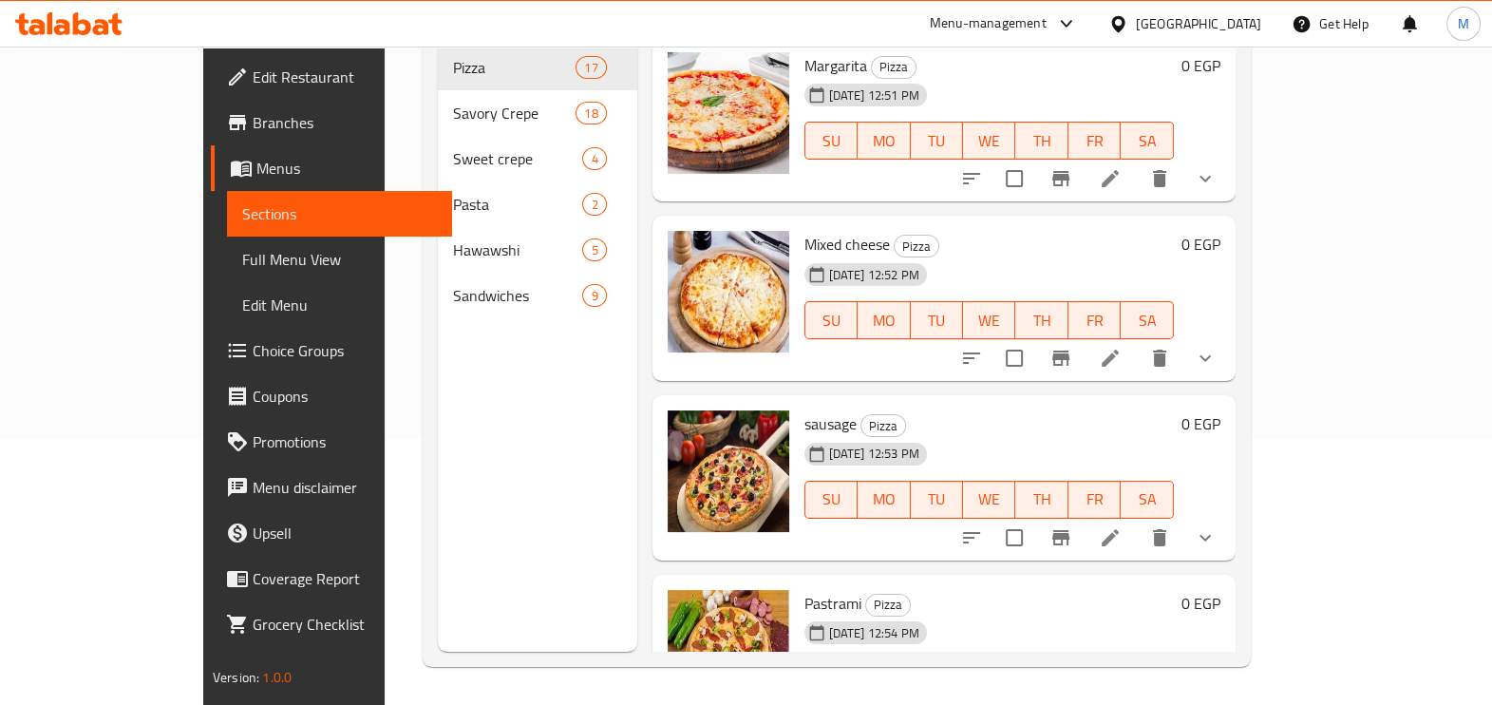
scroll to position [266, 0]
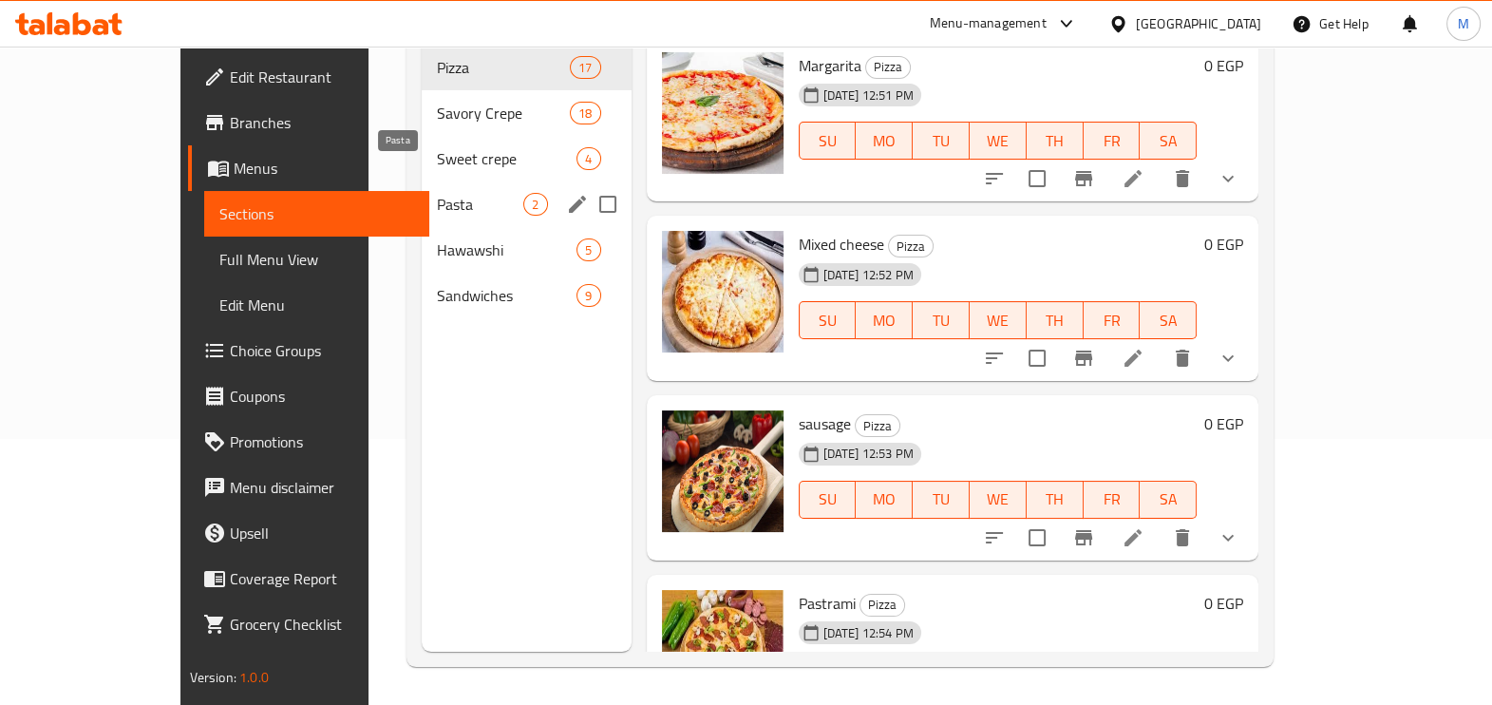
click at [444, 193] on span "Pasta" at bounding box center [480, 204] width 86 height 23
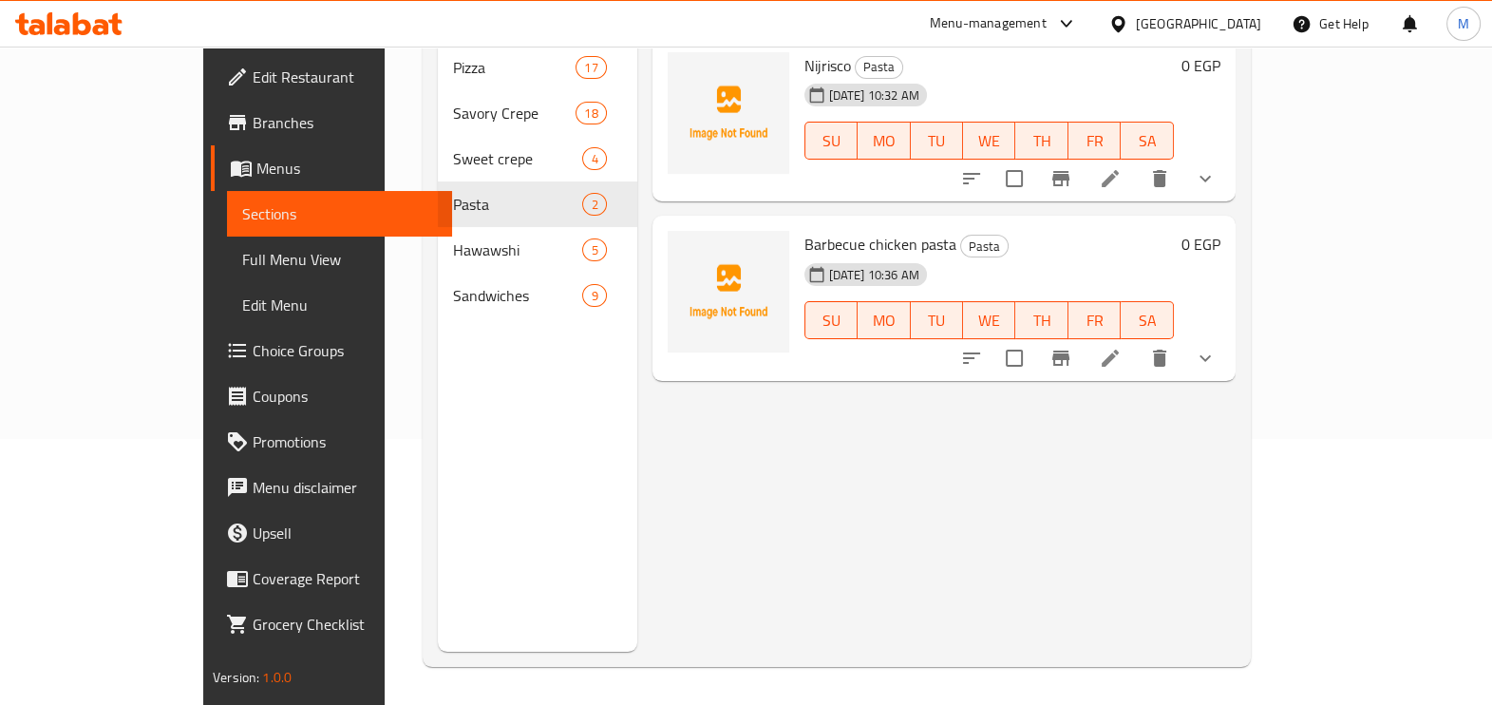
click at [941, 431] on div "Menu items Add Sort Manage items Nijrisco Pasta 12-08-2025 10:32 AM SU MO TU WE…" at bounding box center [936, 299] width 598 height 705
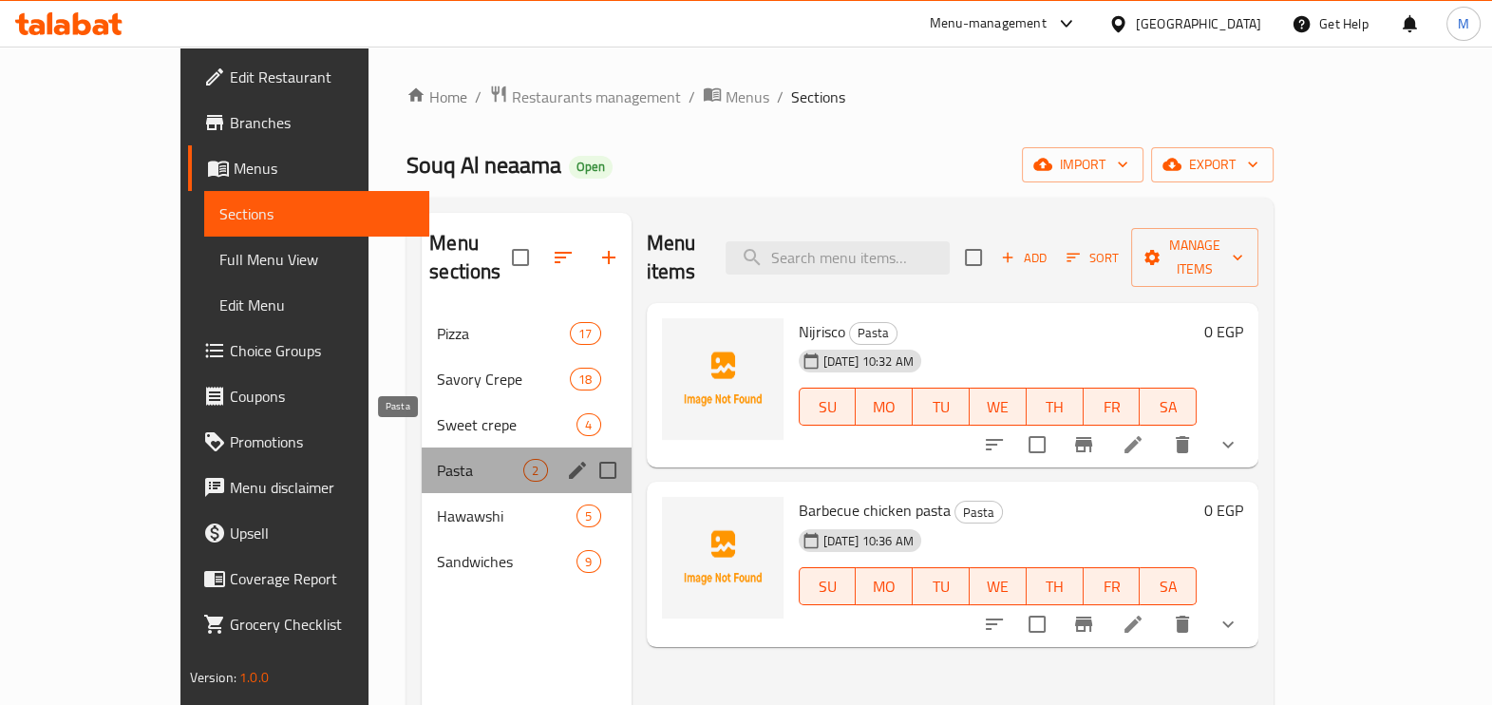
click at [437, 459] on span "Pasta" at bounding box center [480, 470] width 86 height 23
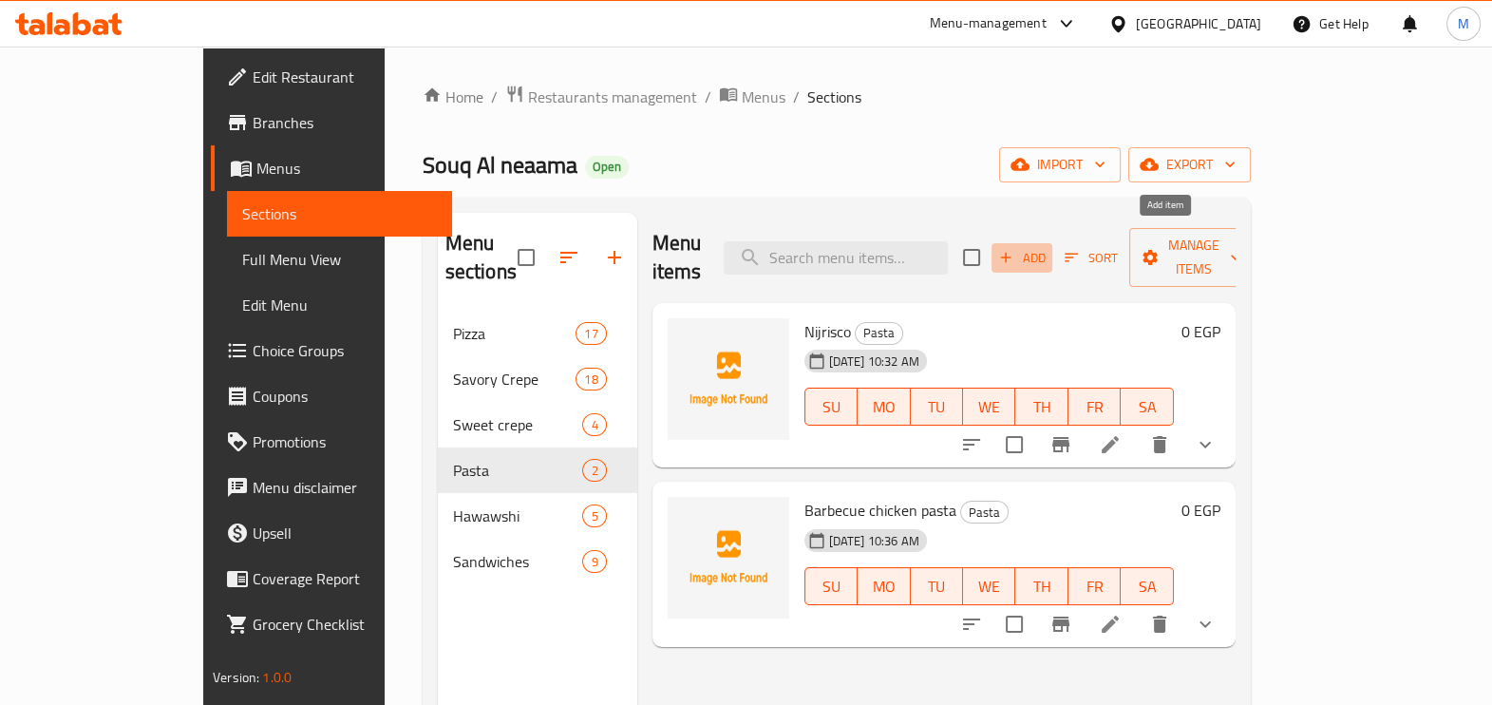
click at [1014, 249] on icon "button" at bounding box center [1005, 257] width 17 height 17
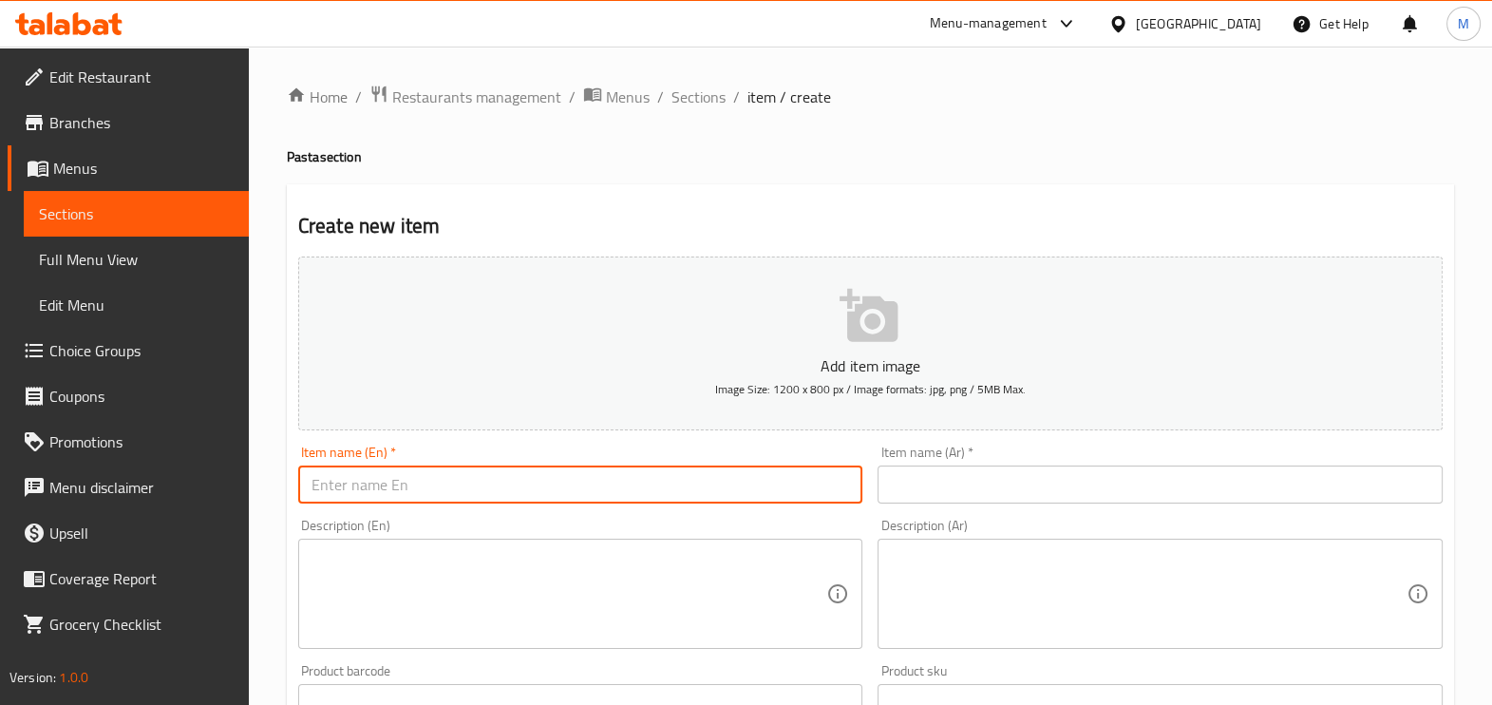
click at [624, 493] on input "text" at bounding box center [580, 484] width 565 height 38
paste input "Mushroom pasta"
type input "Mushroom pasta"
click at [979, 470] on input "text" at bounding box center [1159, 484] width 565 height 38
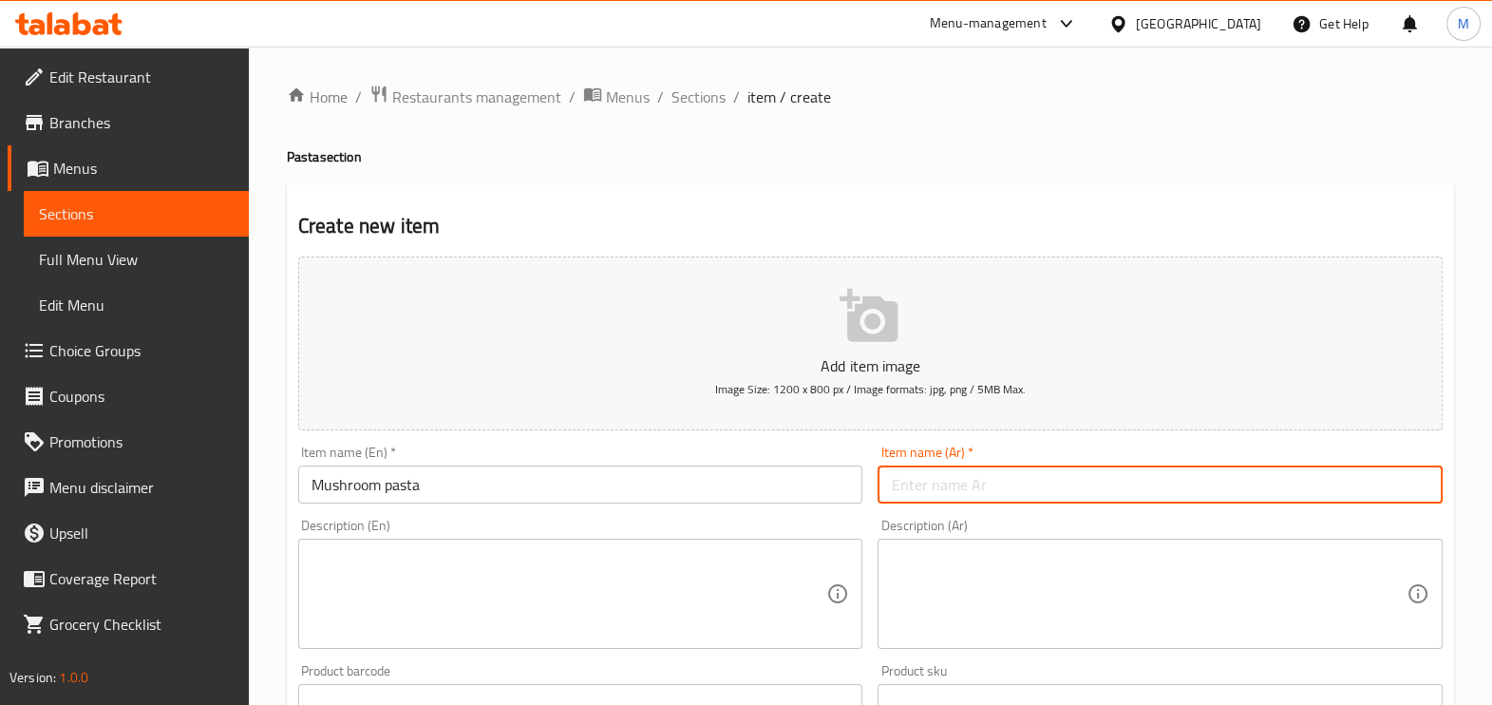
paste input "مكرونه مشروم"
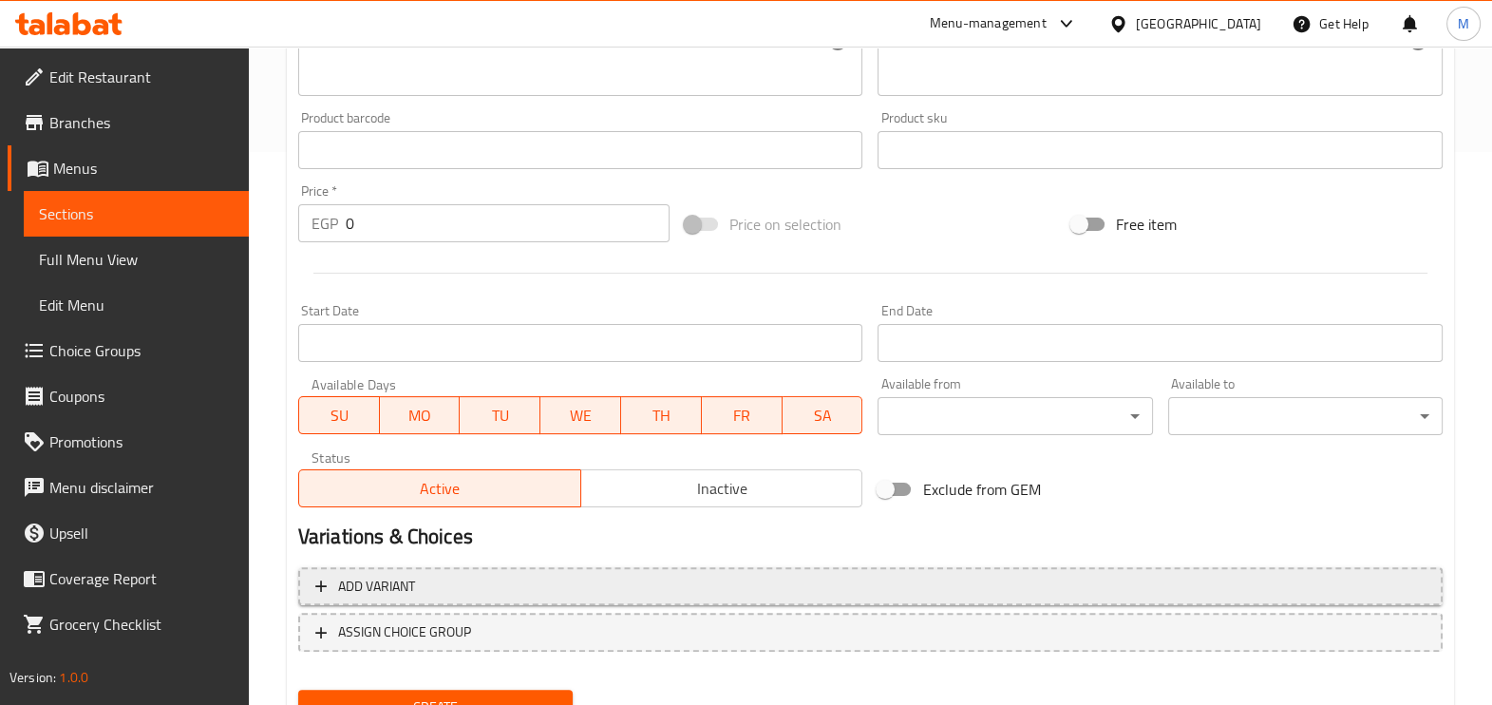
scroll to position [635, 0]
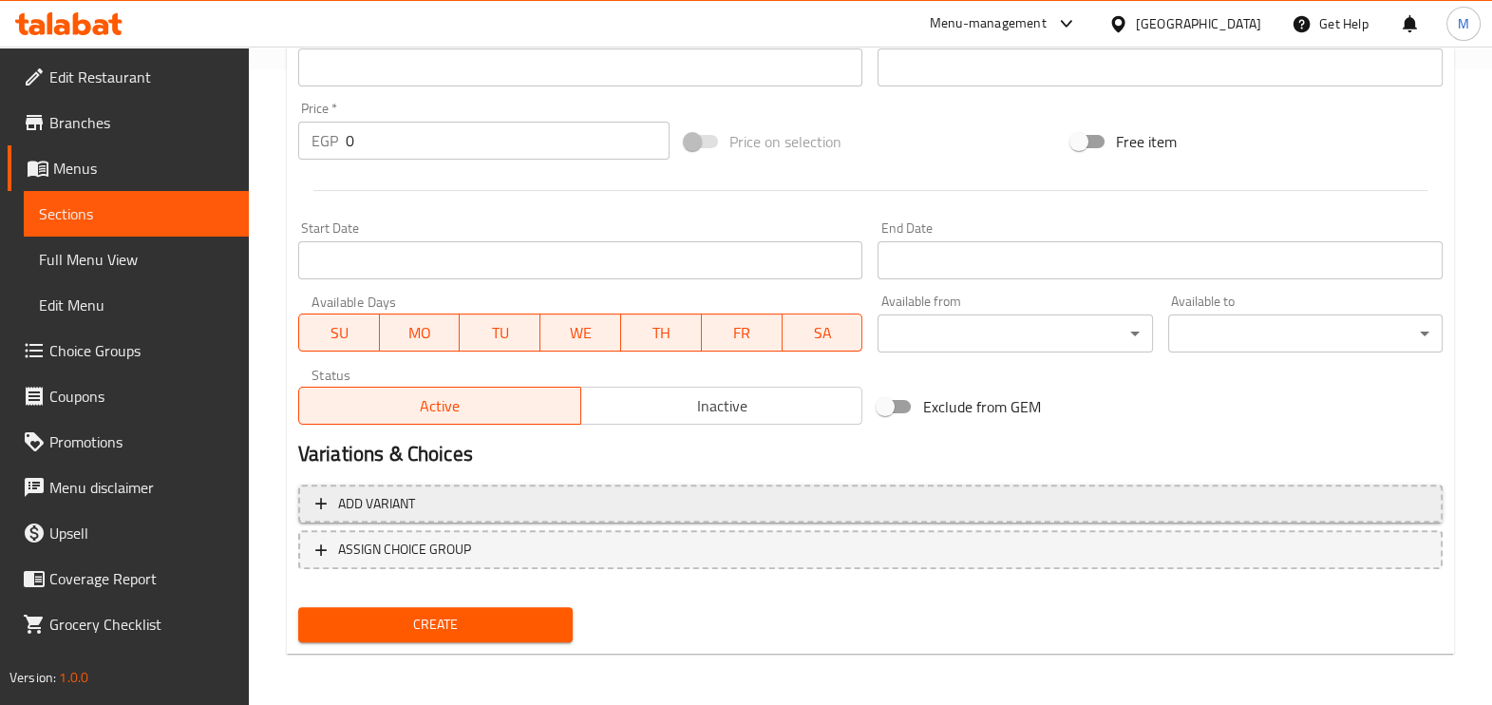
type input "مكرونه مشروم"
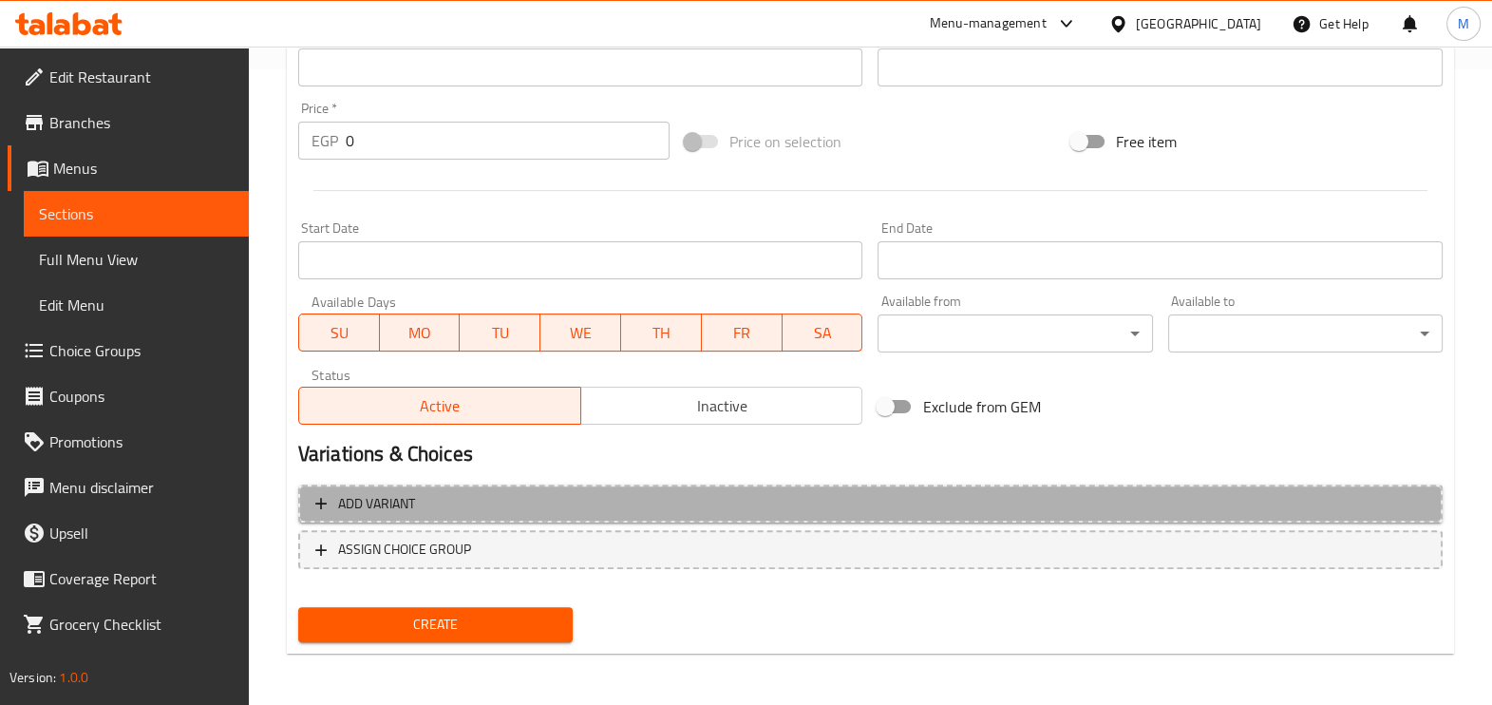
click at [431, 504] on span "Add variant" at bounding box center [870, 504] width 1110 height 24
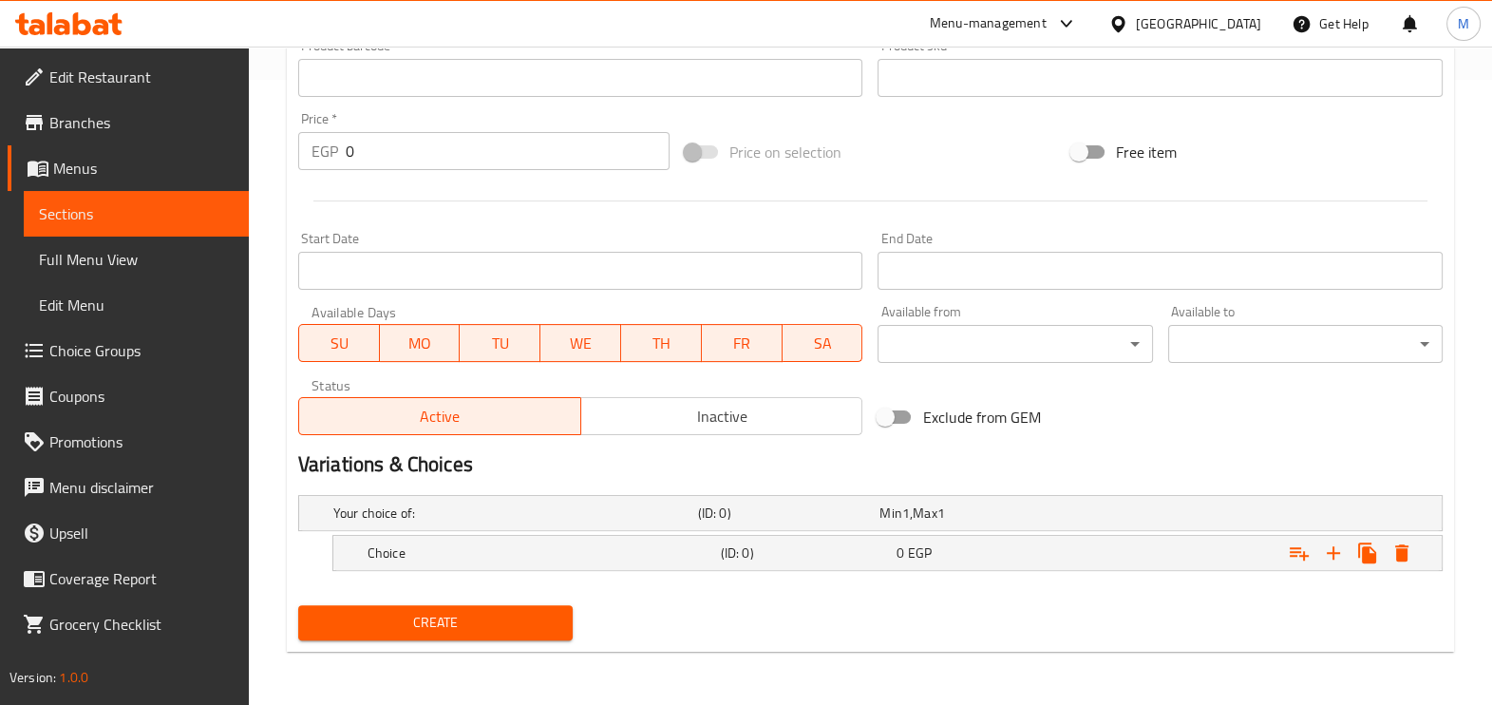
scroll to position [622, 0]
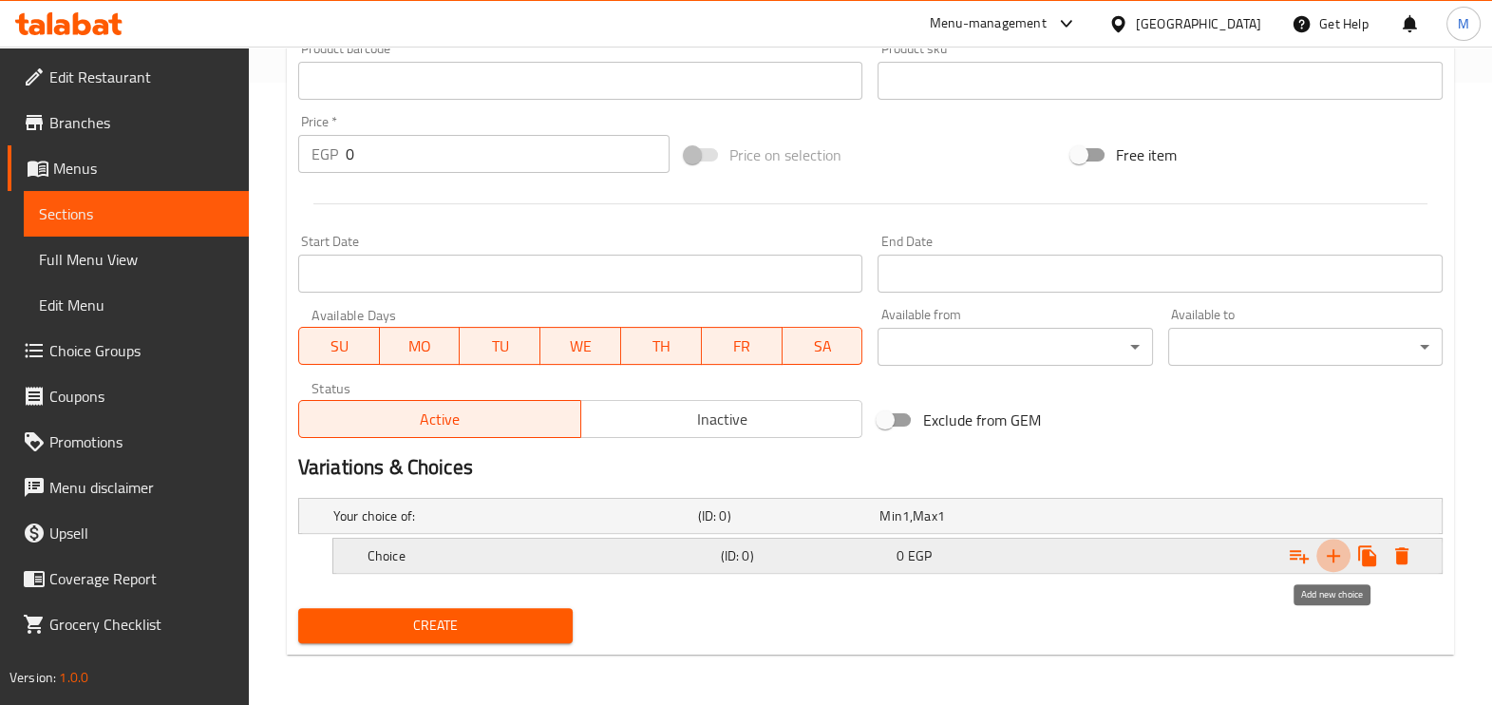
click at [1331, 555] on icon "Expand" at bounding box center [1333, 555] width 23 height 23
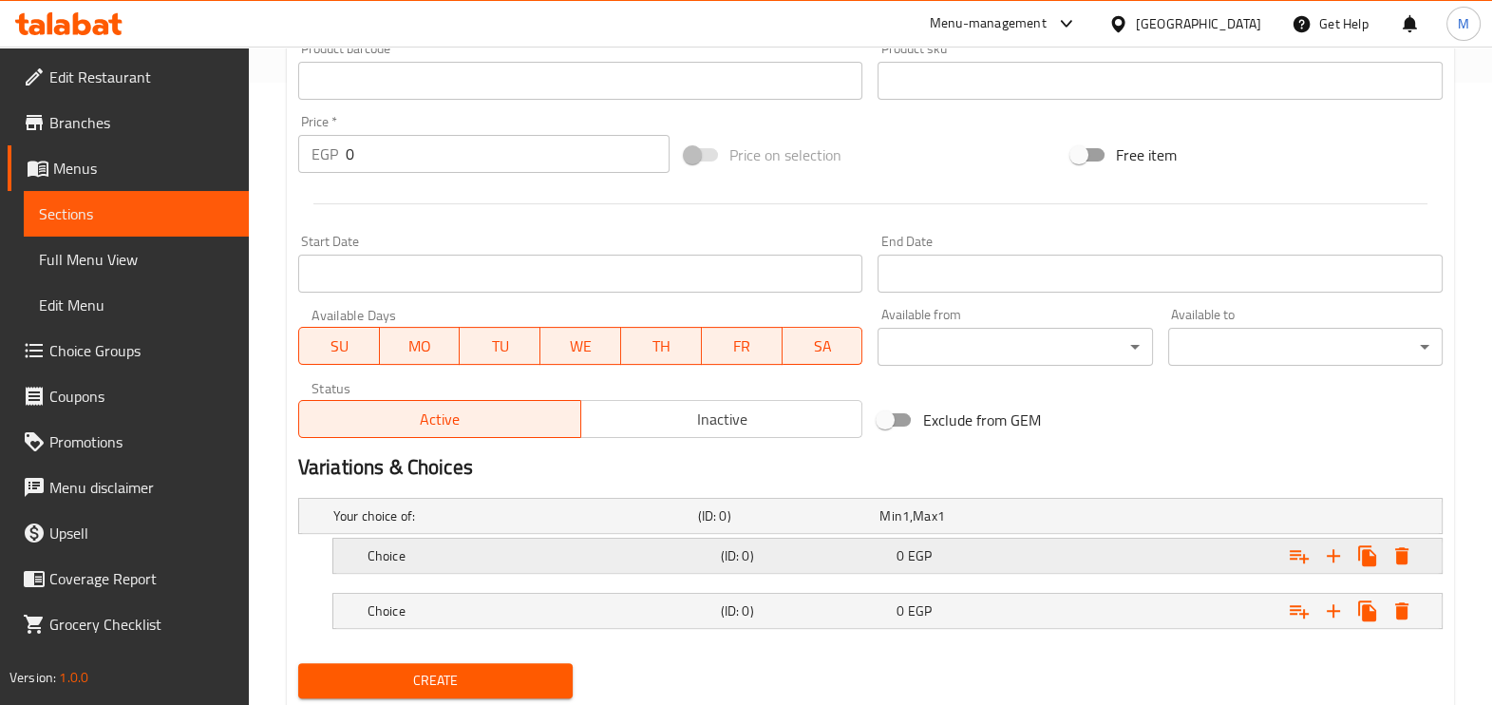
click at [413, 529] on div "Choice" at bounding box center [511, 515] width 365 height 27
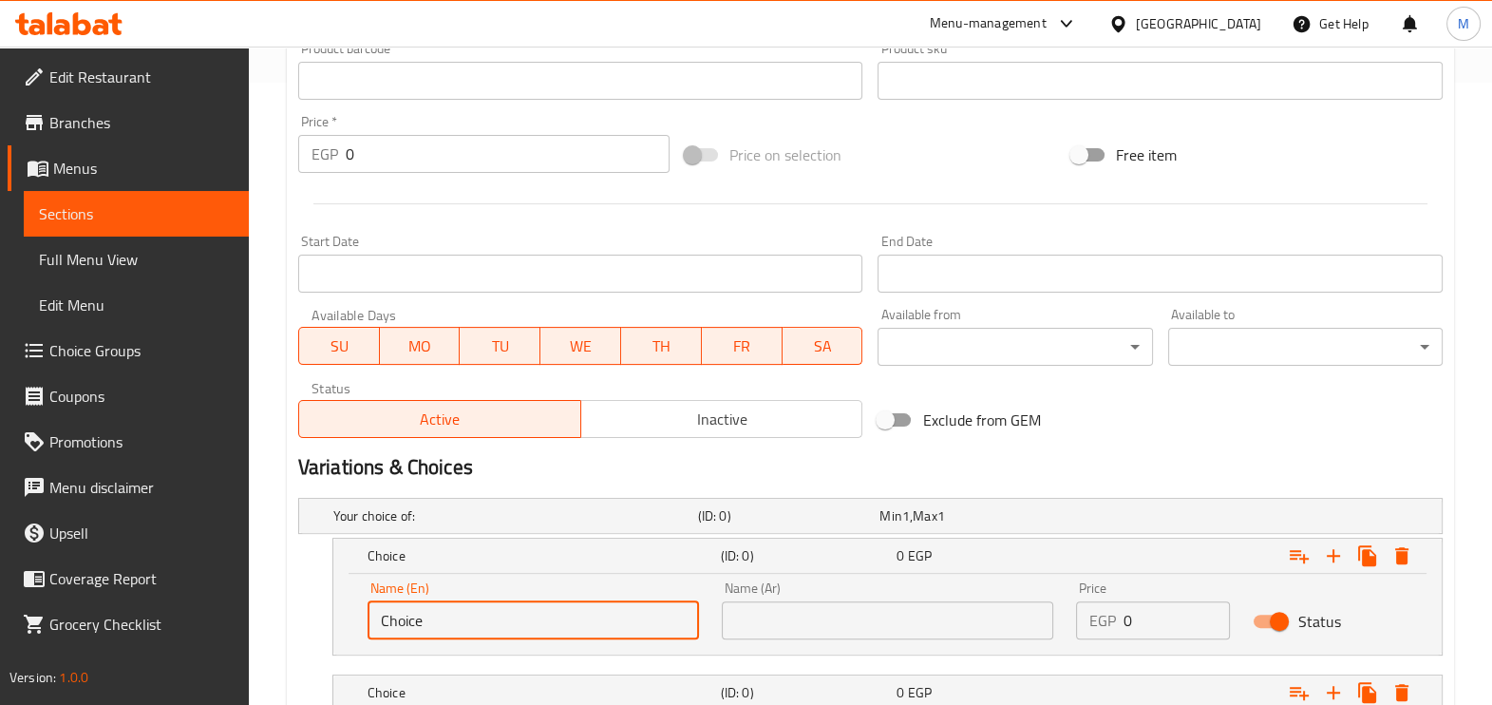
click at [437, 611] on input "Choice" at bounding box center [532, 620] width 331 height 38
drag, startPoint x: 437, startPoint y: 611, endPoint x: 366, endPoint y: 630, distance: 73.7
click at [367, 631] on input "Choice" at bounding box center [532, 620] width 331 height 38
click at [420, 611] on input "text" at bounding box center [532, 620] width 331 height 38
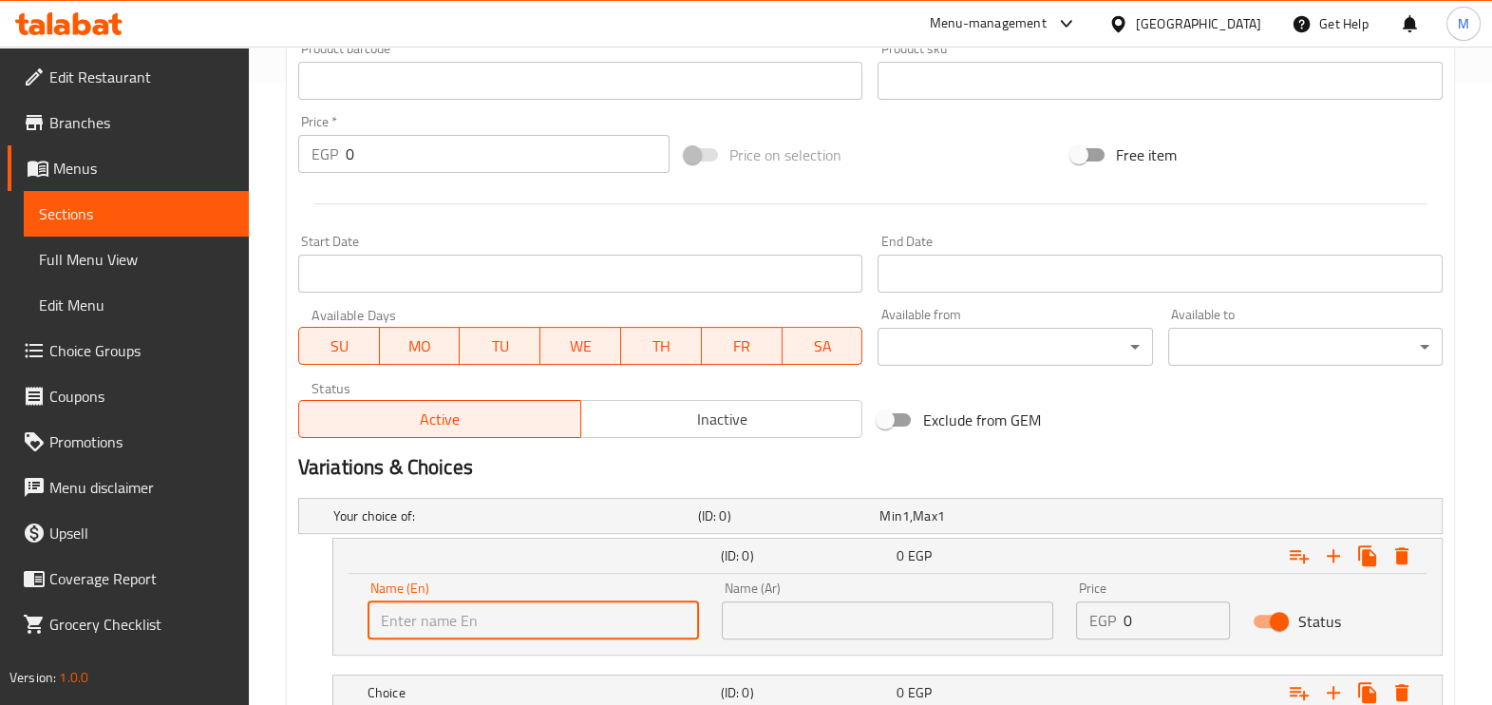
type input "Small"
click at [928, 623] on input "text" at bounding box center [887, 620] width 331 height 38
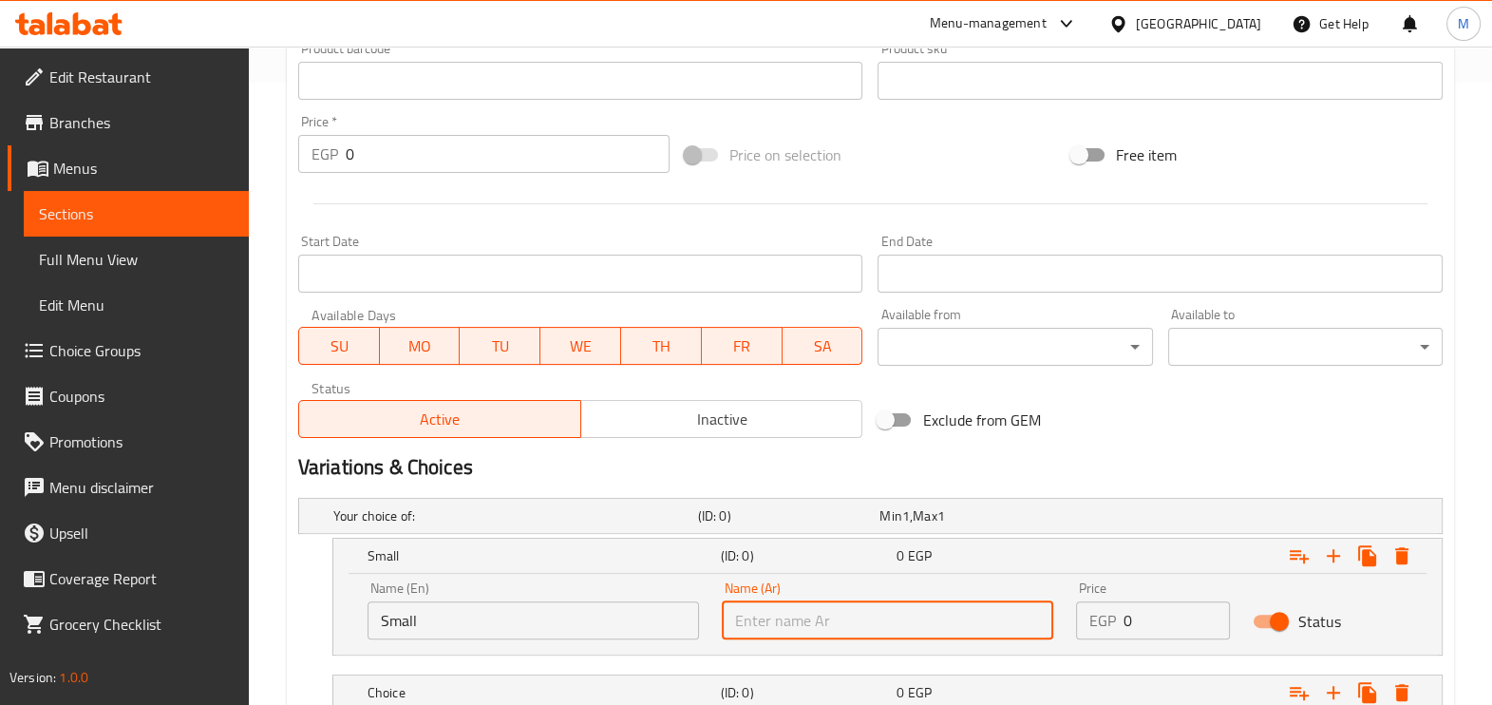
type input "صغير"
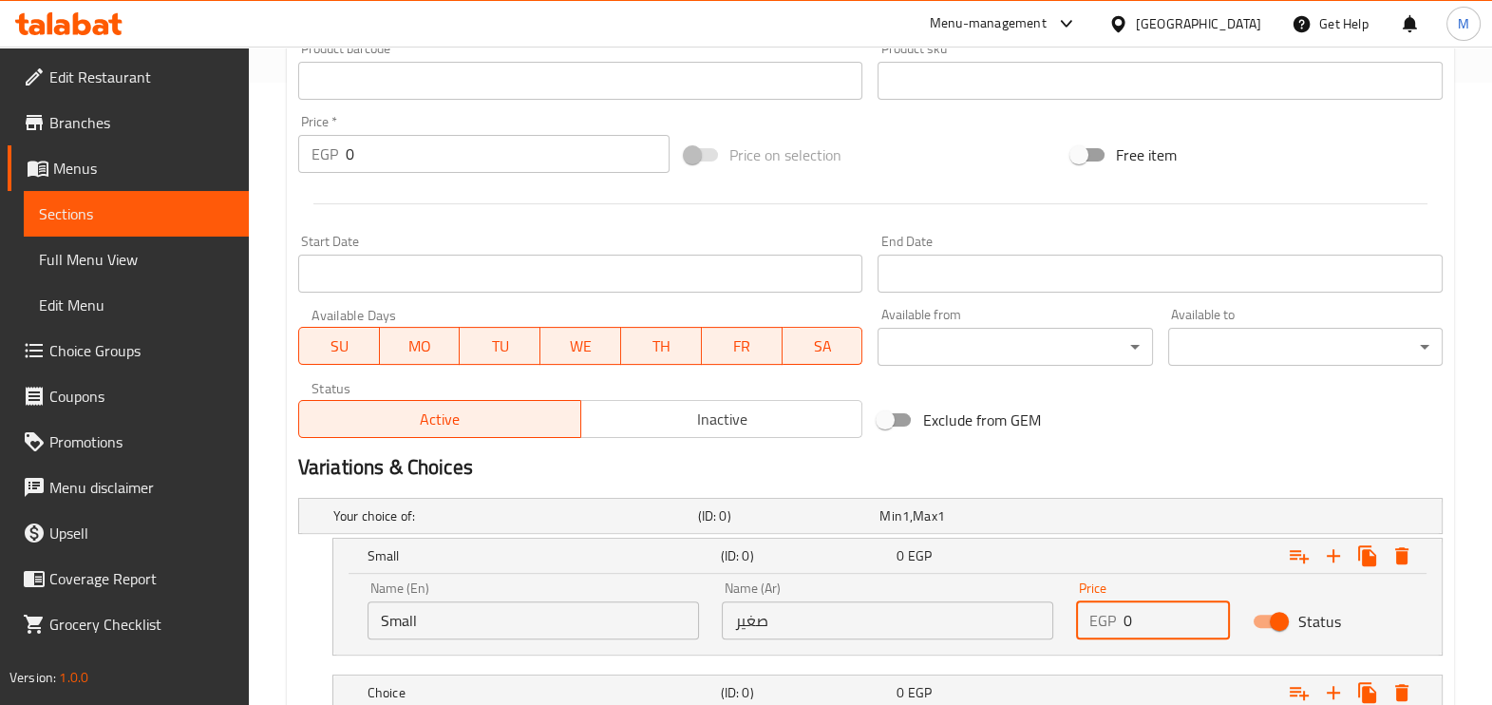
drag, startPoint x: 1137, startPoint y: 620, endPoint x: 1113, endPoint y: 618, distance: 23.8
click at [1113, 618] on div "EGP 0 Price" at bounding box center [1153, 620] width 155 height 38
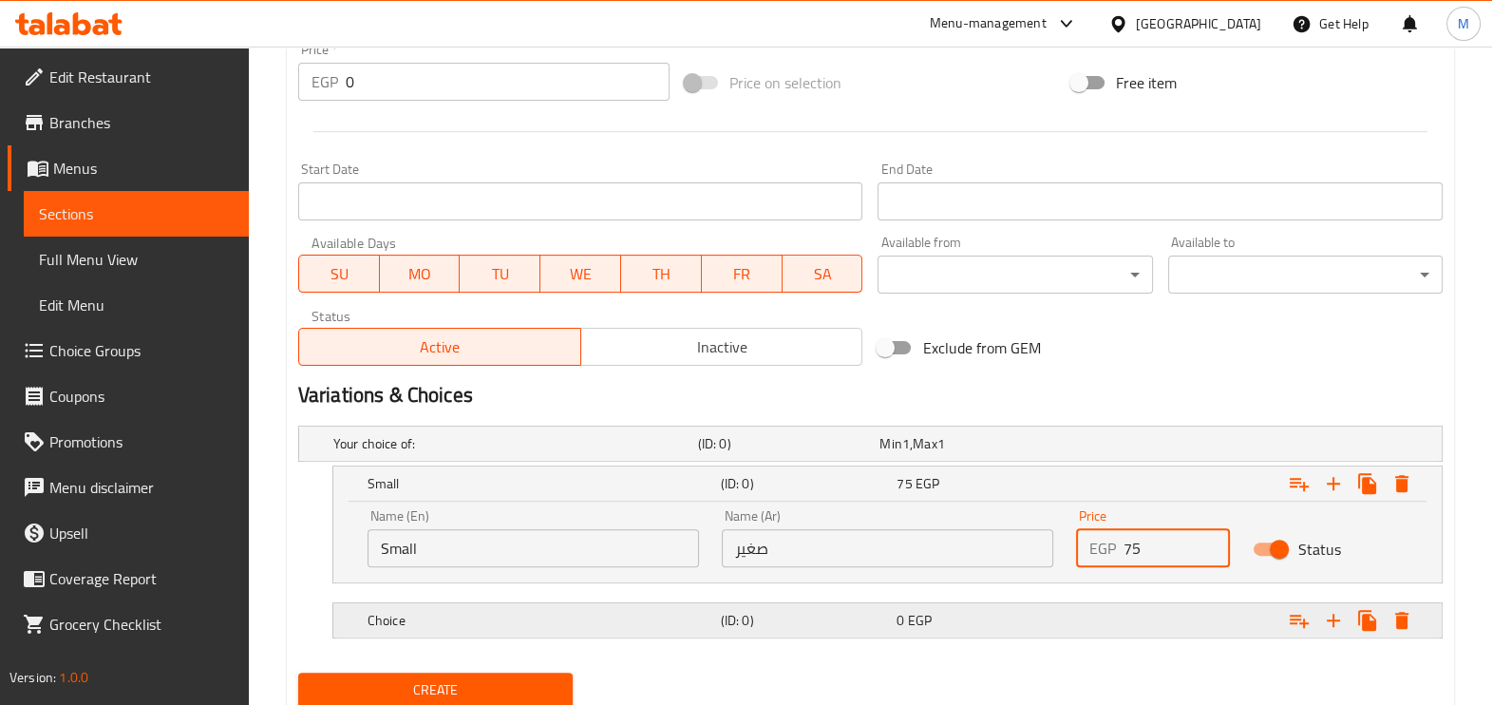
scroll to position [759, 0]
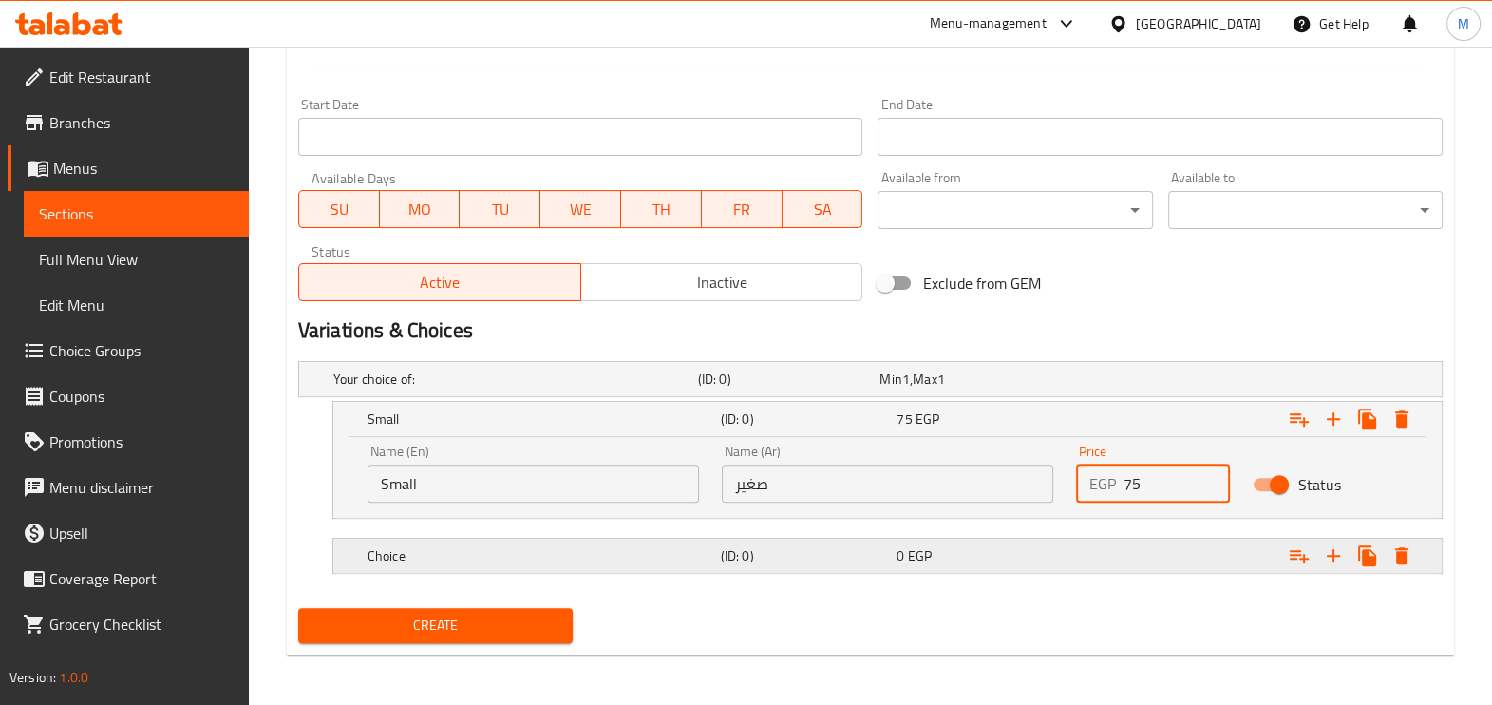
type input "75"
click at [518, 388] on h5 "Choice" at bounding box center [511, 378] width 357 height 19
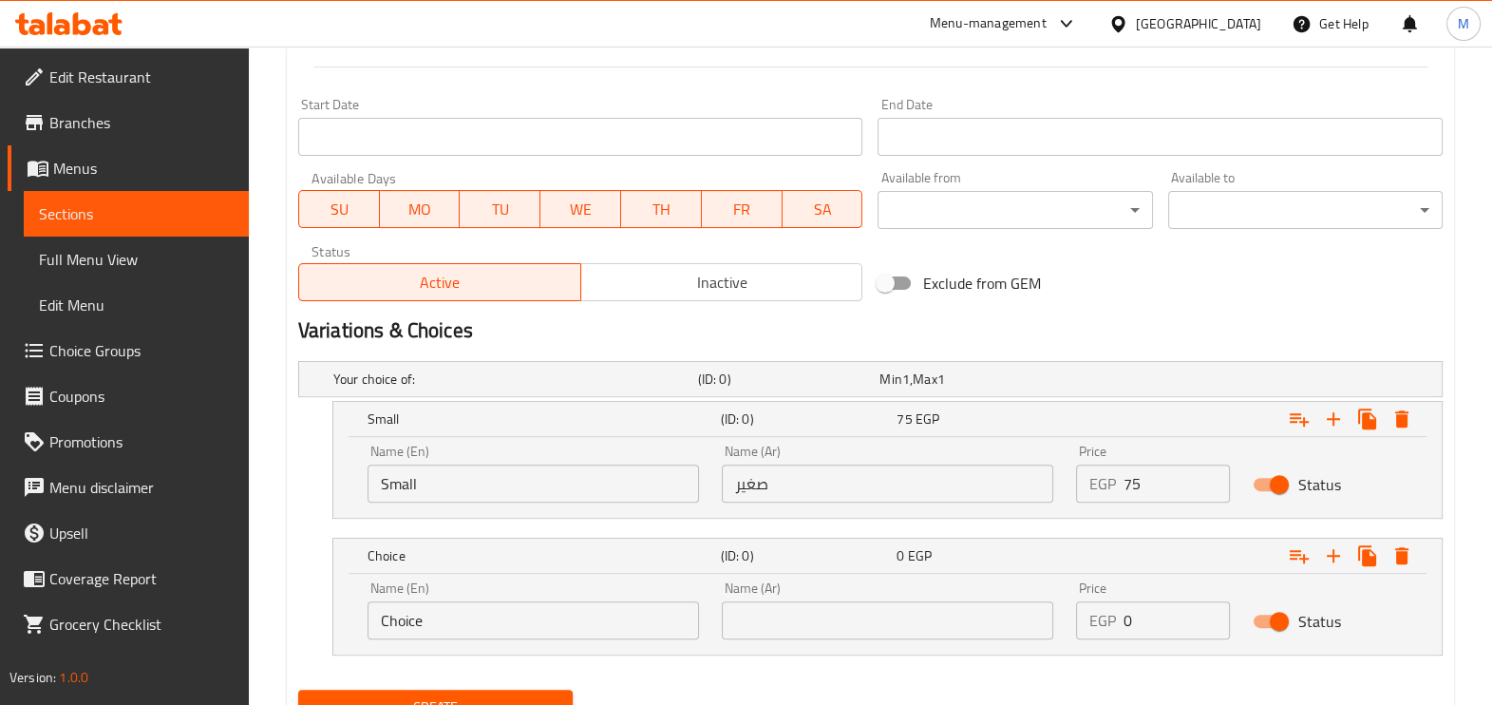
click at [536, 611] on input "Choice" at bounding box center [532, 620] width 331 height 38
click at [537, 612] on input "text" at bounding box center [532, 620] width 331 height 38
type input "medium"
click at [921, 623] on input "text" at bounding box center [887, 620] width 331 height 38
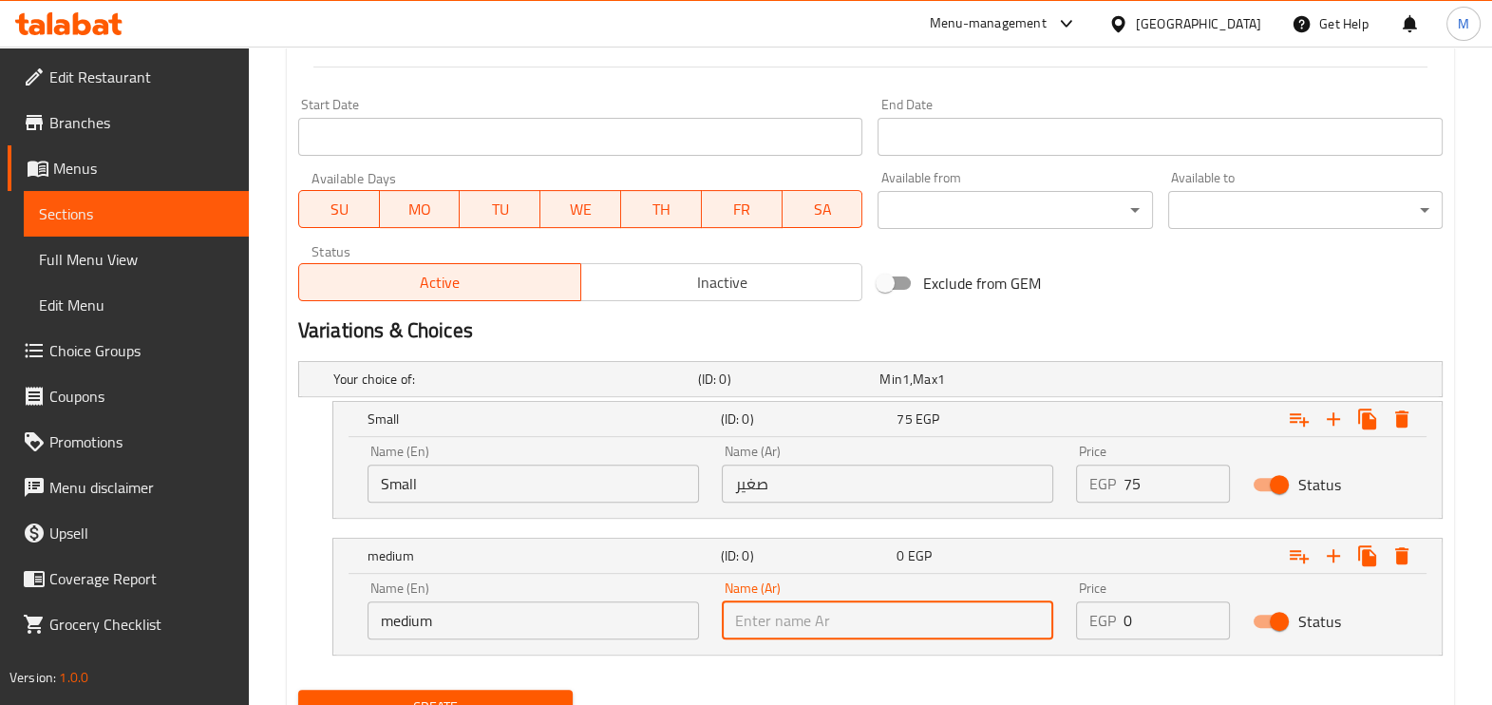
type input "وسط"
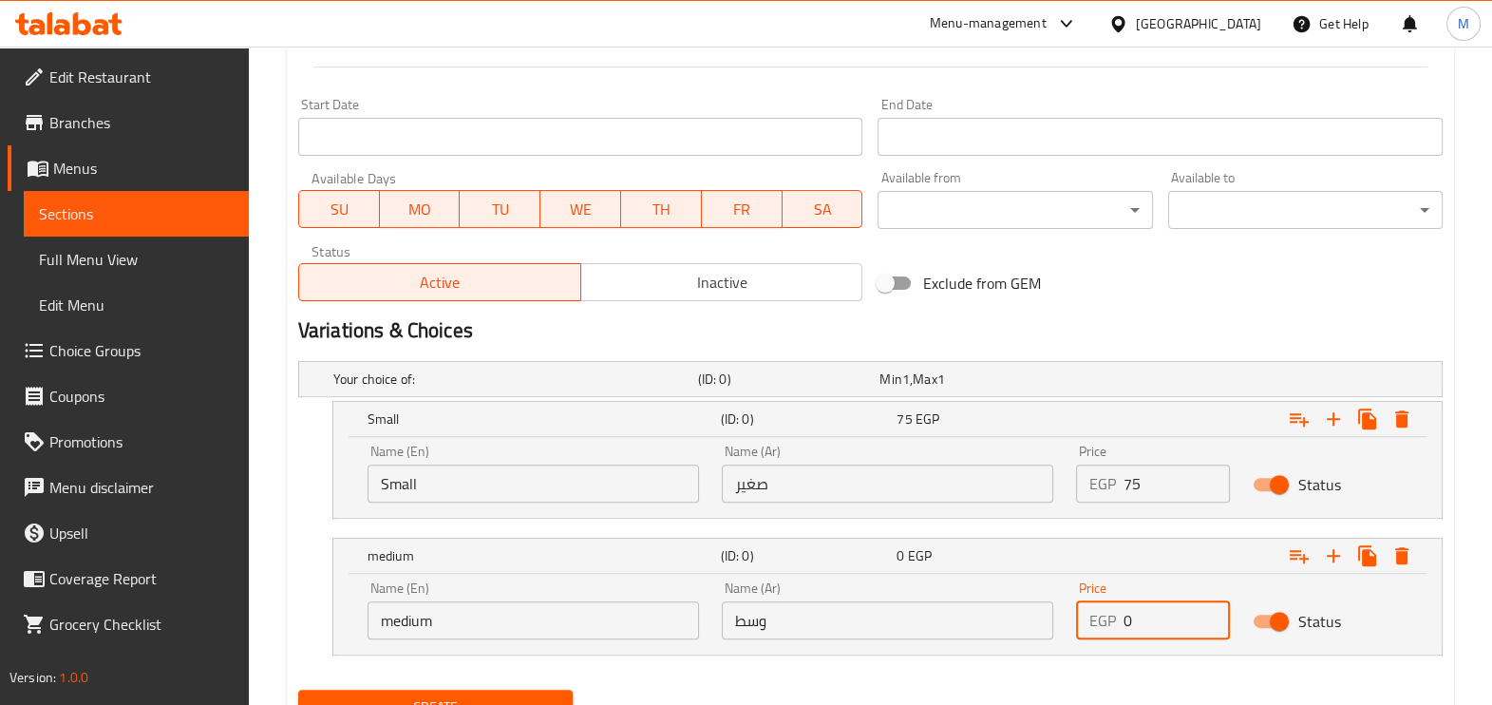
click at [1152, 613] on input "0" at bounding box center [1176, 620] width 107 height 38
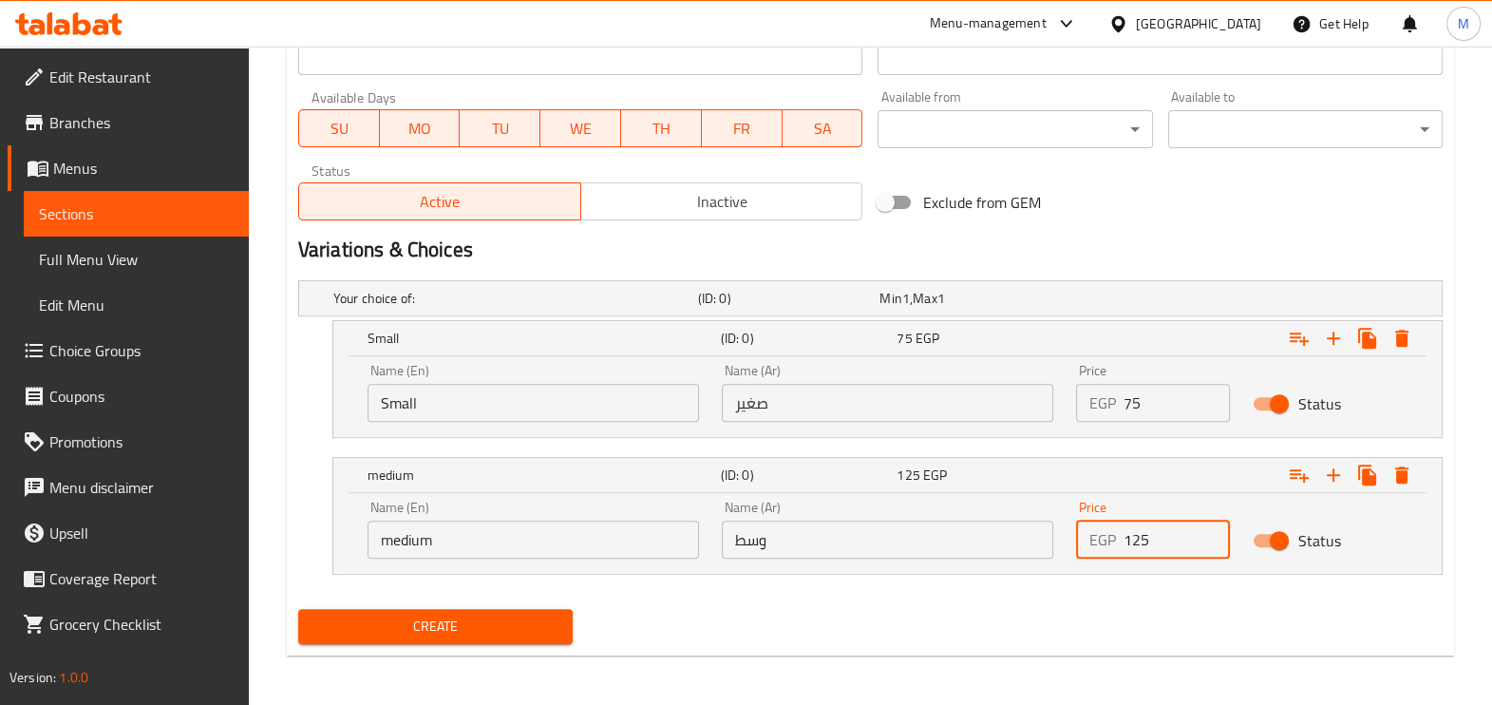
type input "125"
click at [524, 627] on span "Create" at bounding box center [435, 626] width 244 height 24
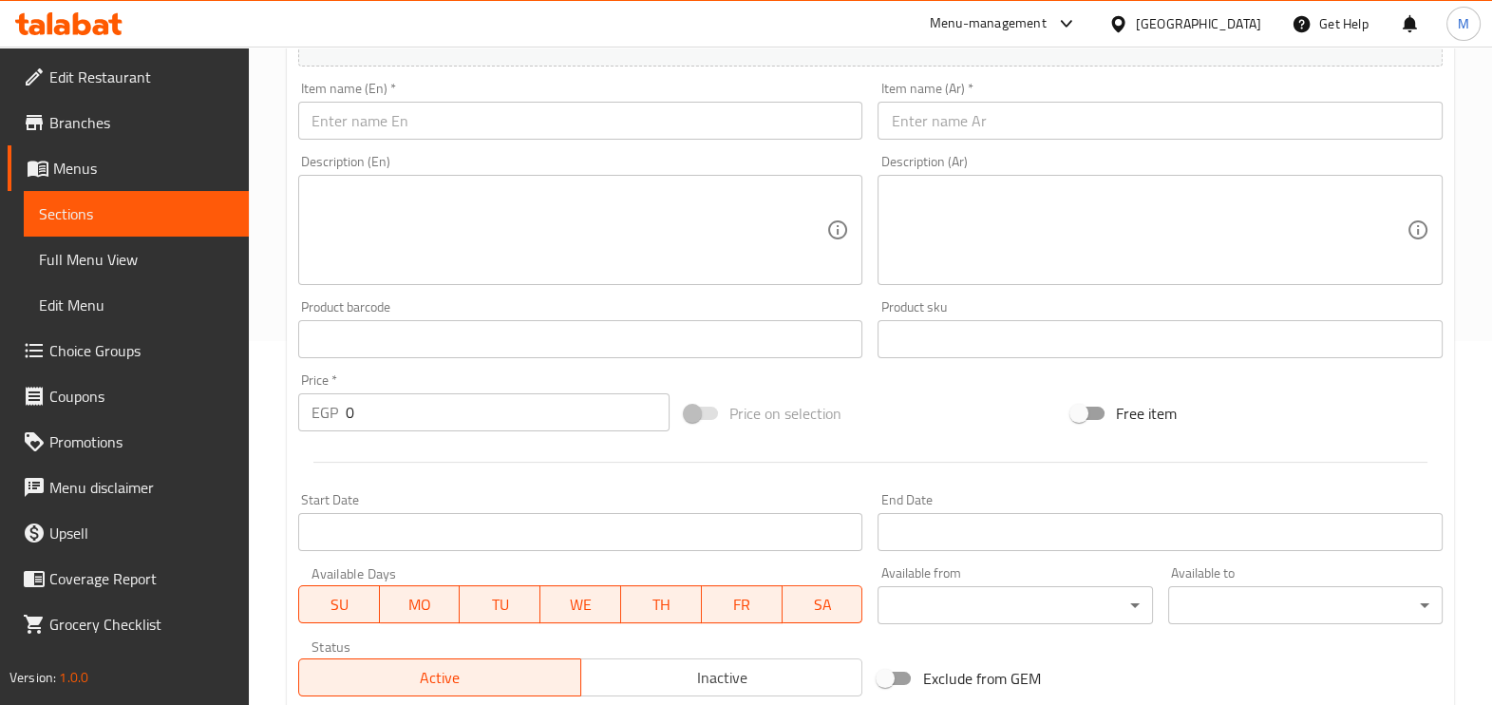
scroll to position [0, 0]
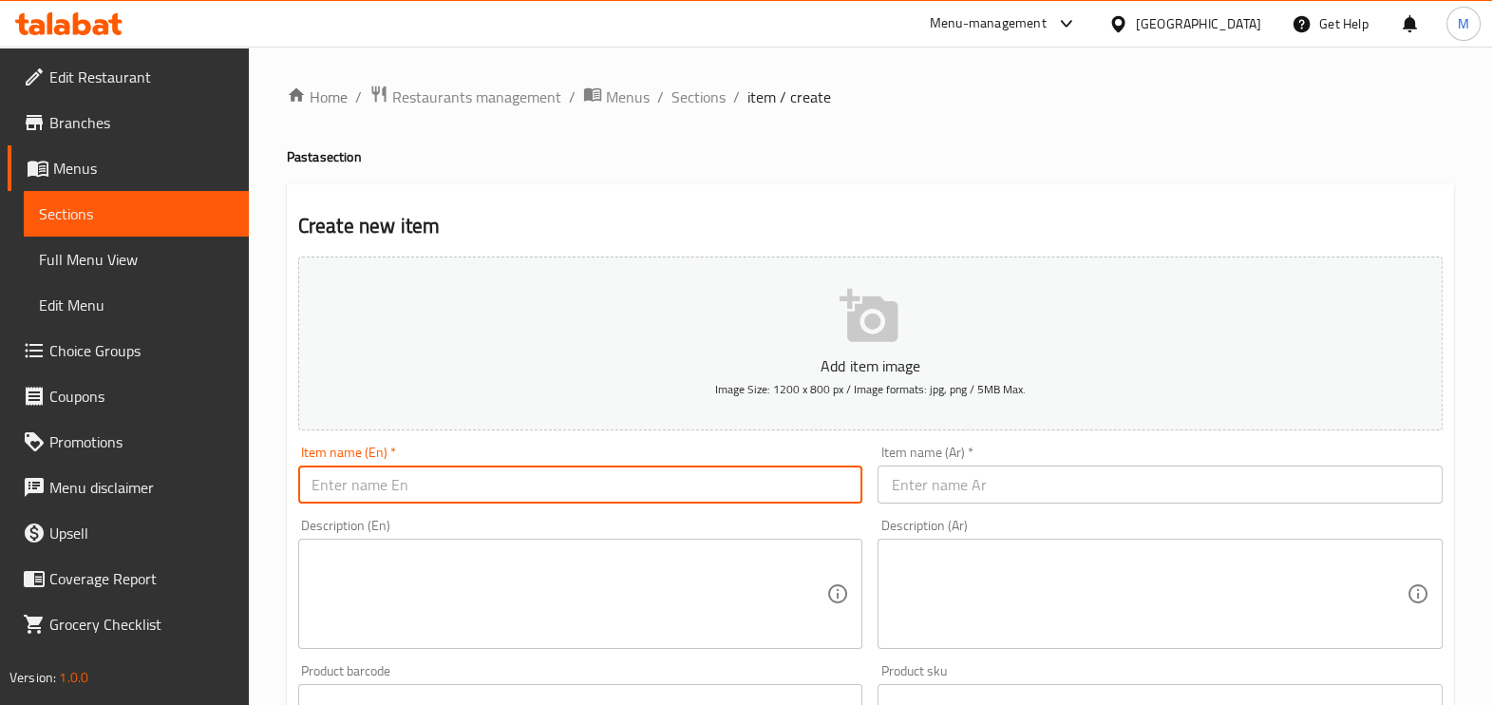
click at [463, 487] on input "text" at bounding box center [580, 484] width 565 height 38
paste input "Salami Pasta"
type input "Salami Pasta"
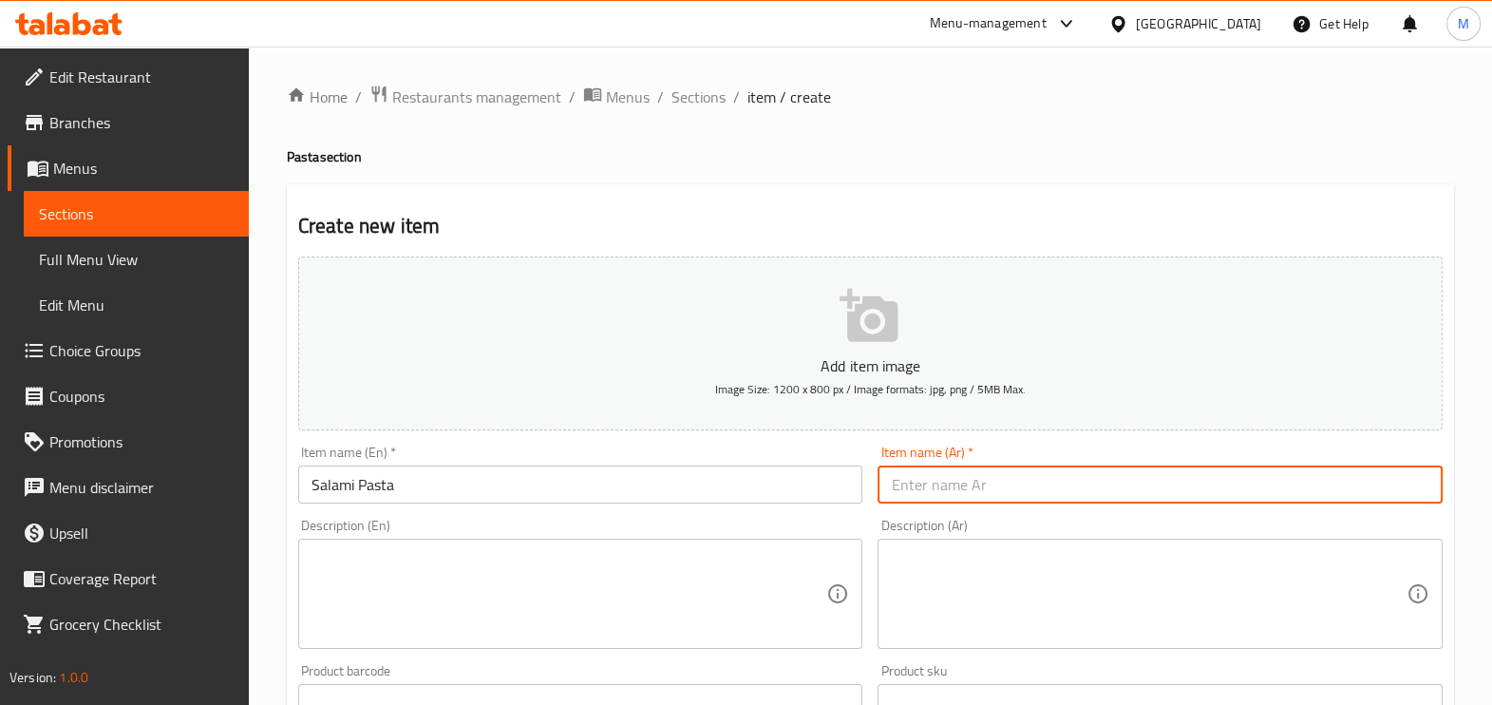
click at [950, 487] on input "text" at bounding box center [1159, 484] width 565 height 38
paste input "مكرونه سلامي"
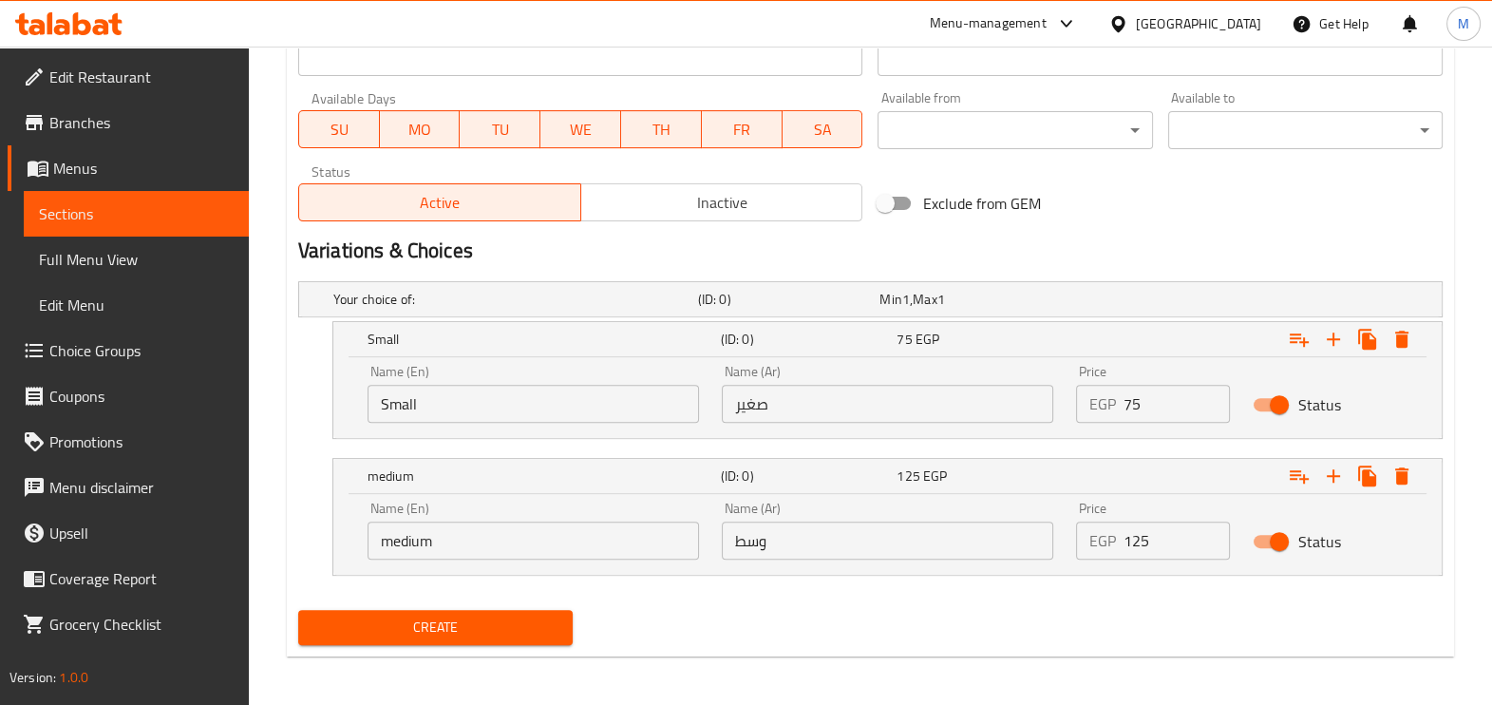
scroll to position [839, 0]
type input "مكرونه سلامي"
click at [510, 392] on input "Small" at bounding box center [532, 403] width 331 height 38
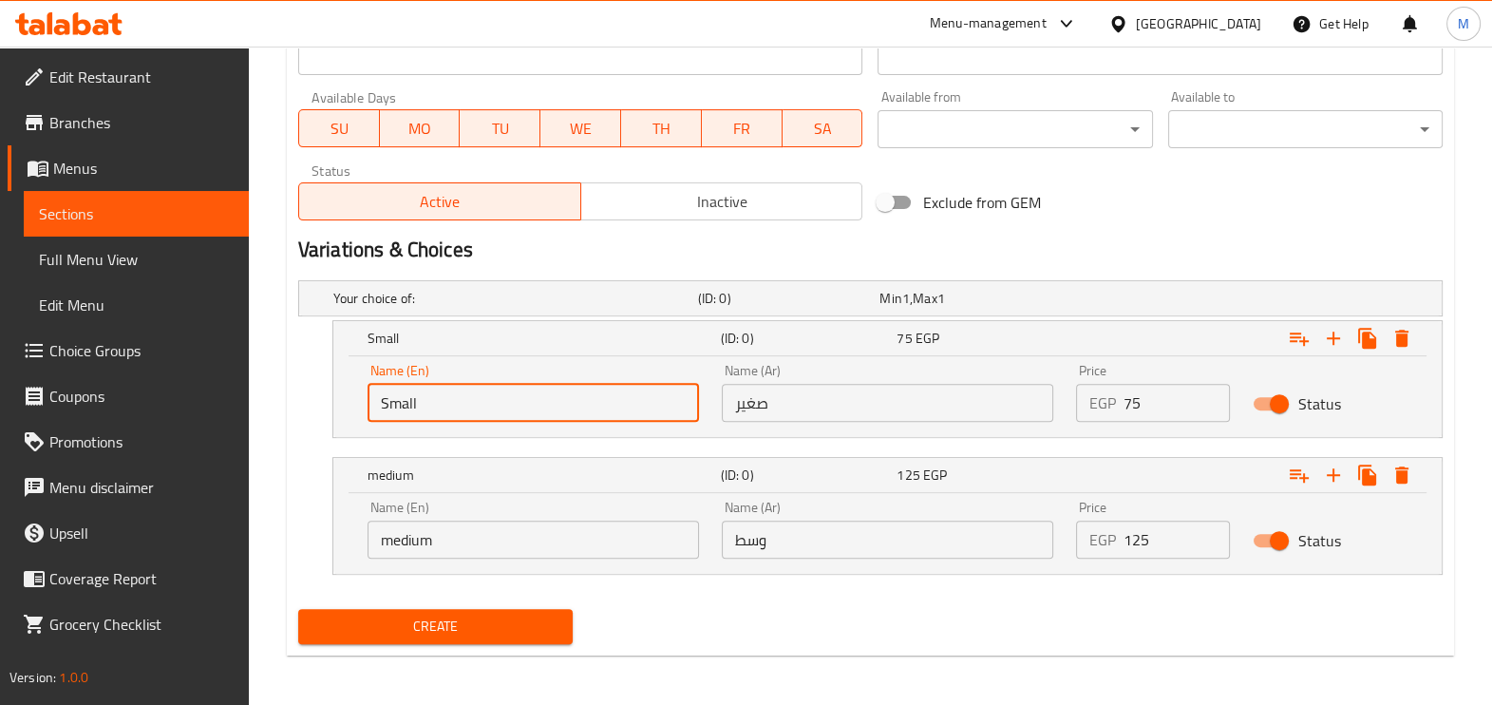
click at [510, 392] on input "Small" at bounding box center [532, 403] width 331 height 38
type input "Choice"
click at [505, 398] on input "text" at bounding box center [532, 403] width 331 height 38
type input "Small"
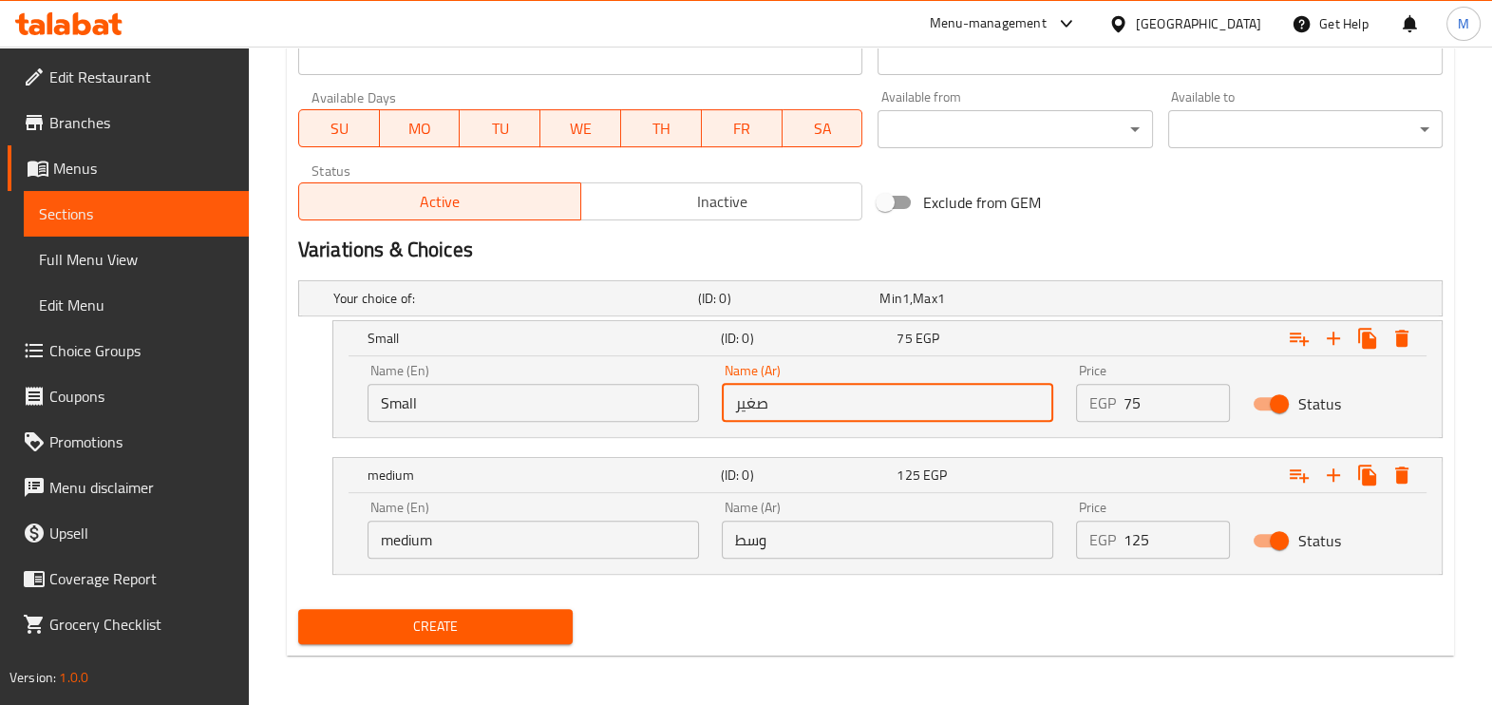
click at [937, 404] on input "صغير" at bounding box center [887, 403] width 331 height 38
type input "صغير"
type input "وسط"
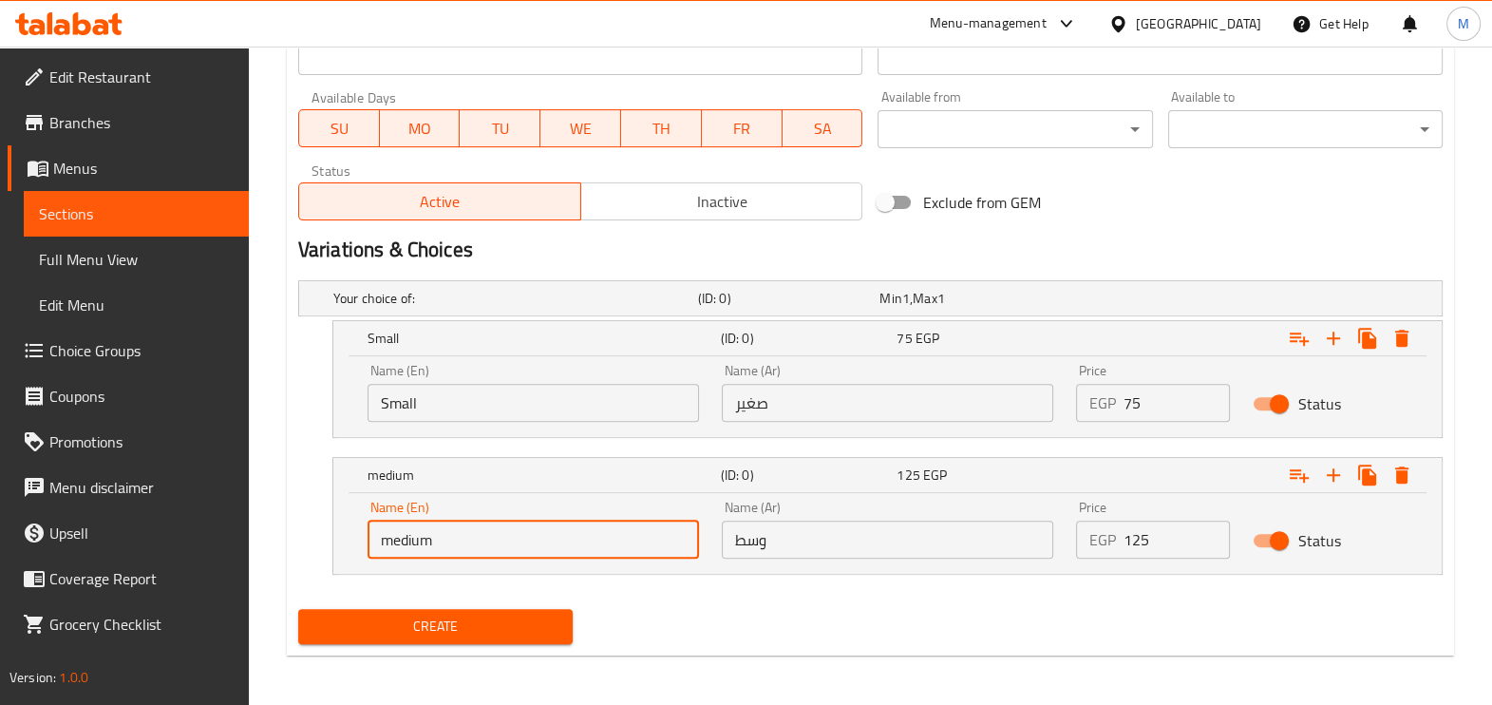
click at [521, 533] on input "medium" at bounding box center [532, 539] width 331 height 38
type input "ة"
click at [523, 527] on input "text" at bounding box center [532, 539] width 331 height 38
type input "medium"
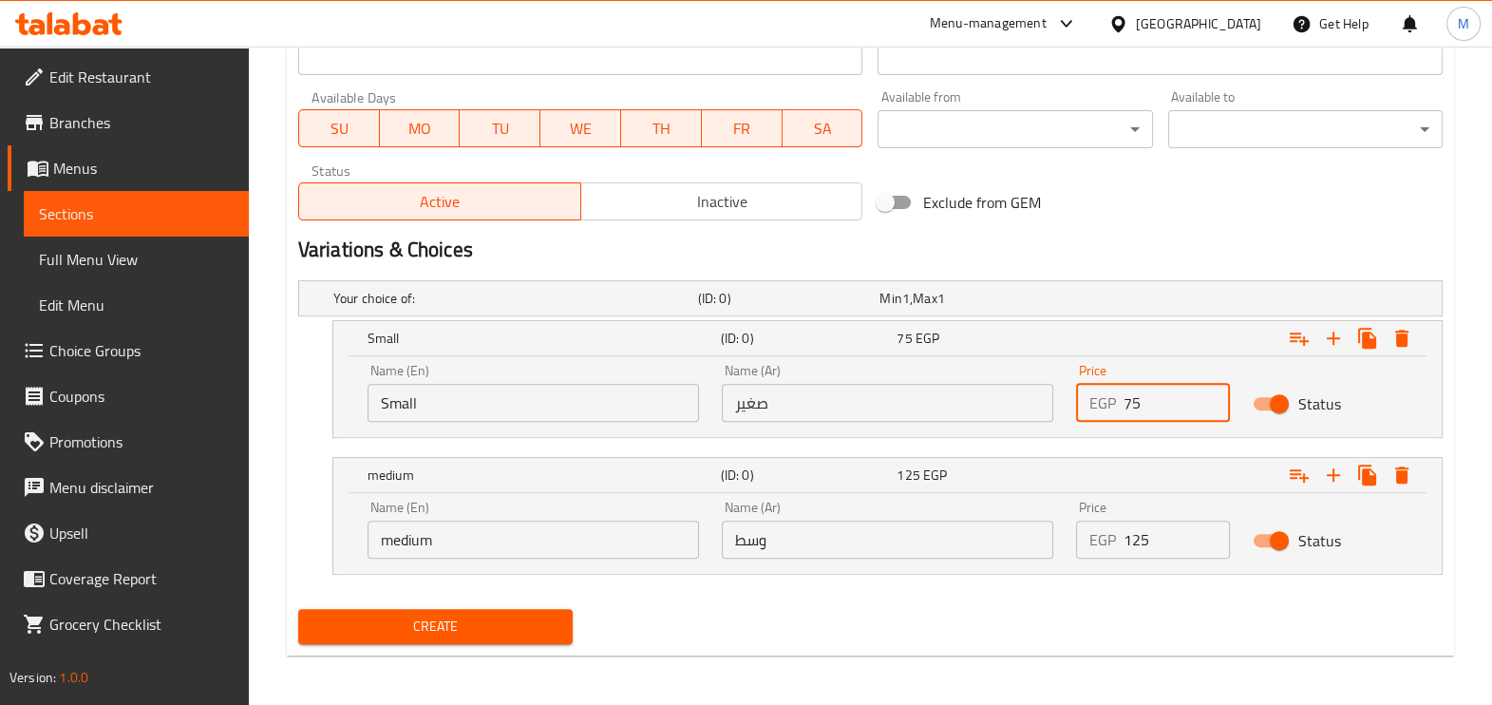
click at [1145, 401] on input "75" at bounding box center [1176, 403] width 107 height 38
drag, startPoint x: 1139, startPoint y: 401, endPoint x: 1109, endPoint y: 405, distance: 30.8
click at [1109, 405] on div "EGP 75 Price" at bounding box center [1153, 403] width 155 height 38
type input "95"
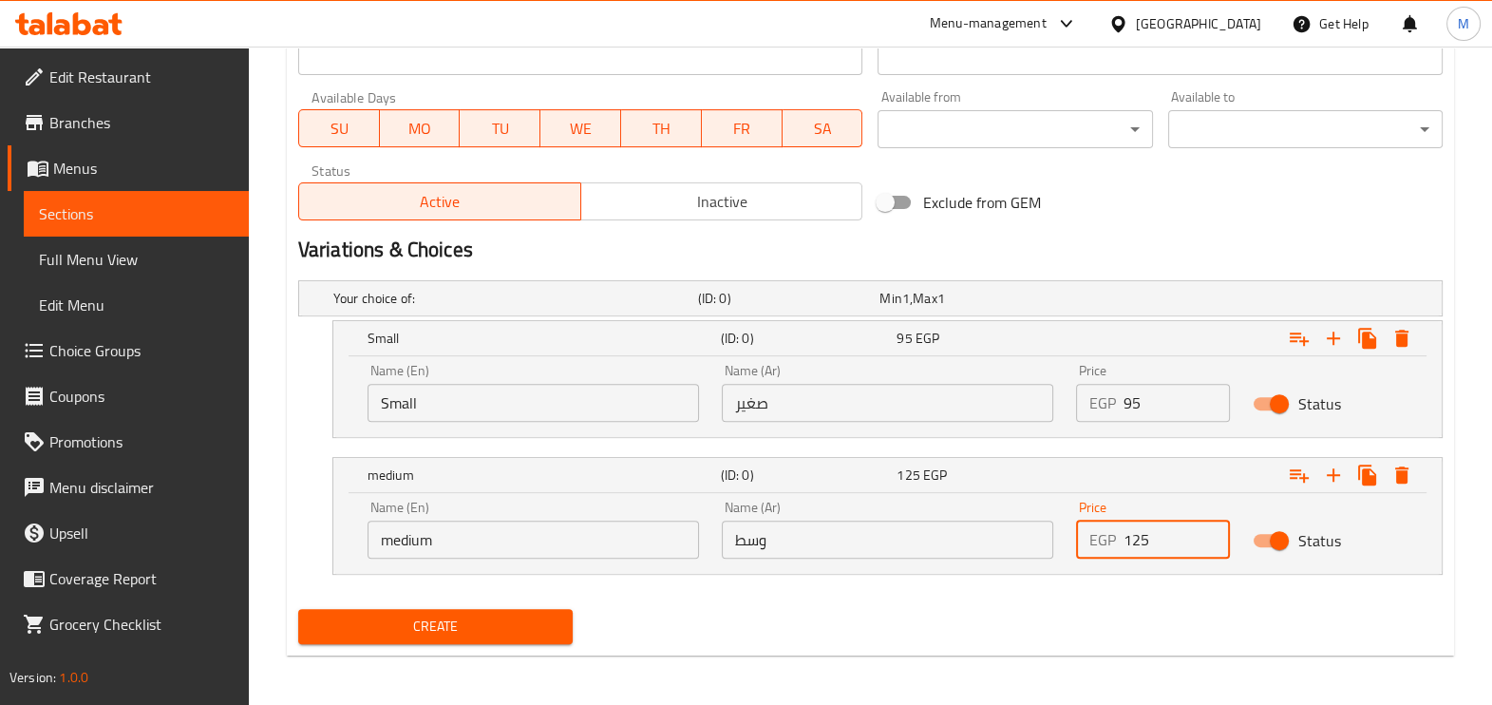
drag, startPoint x: 1154, startPoint y: 527, endPoint x: 1097, endPoint y: 534, distance: 57.4
click at [1097, 534] on div "EGP 125 Price" at bounding box center [1153, 539] width 155 height 38
type input "125"
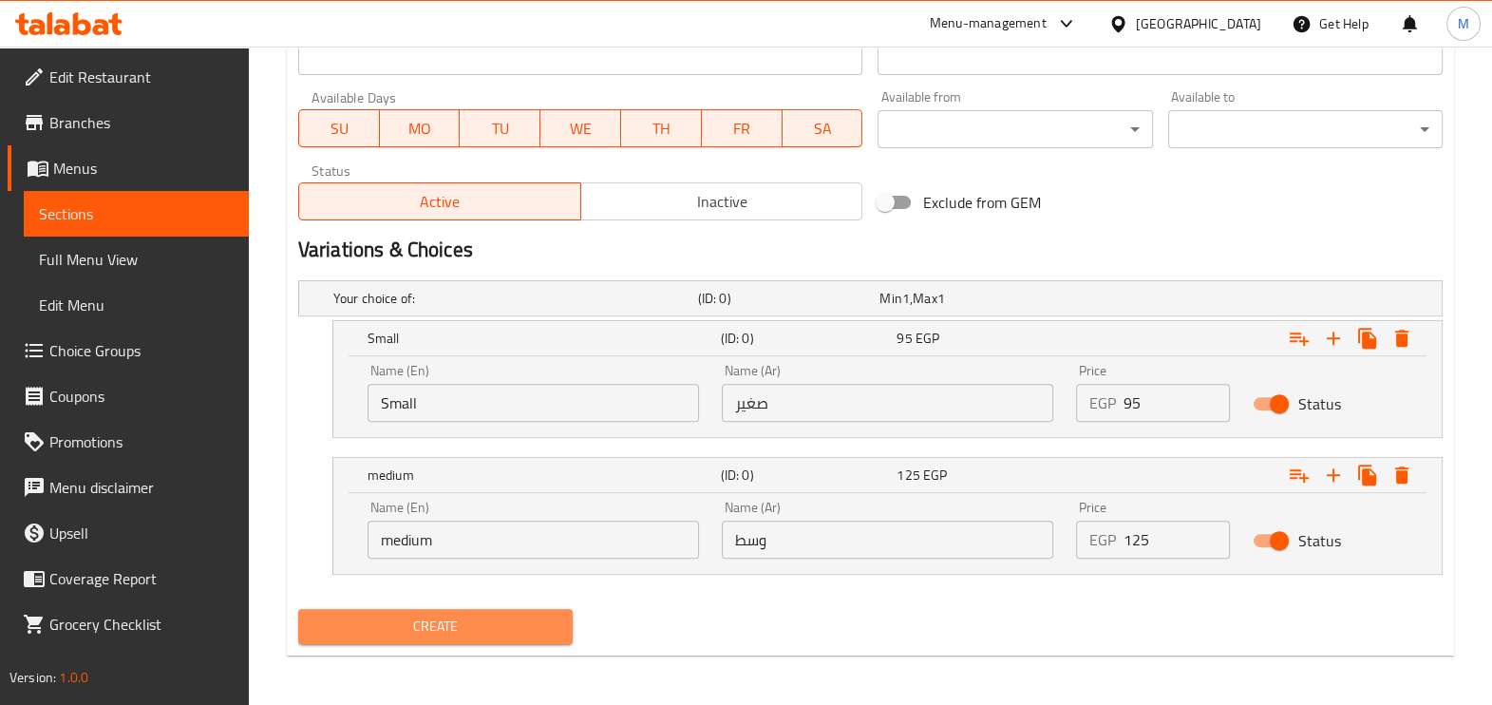
click at [475, 617] on span "Create" at bounding box center [435, 626] width 244 height 24
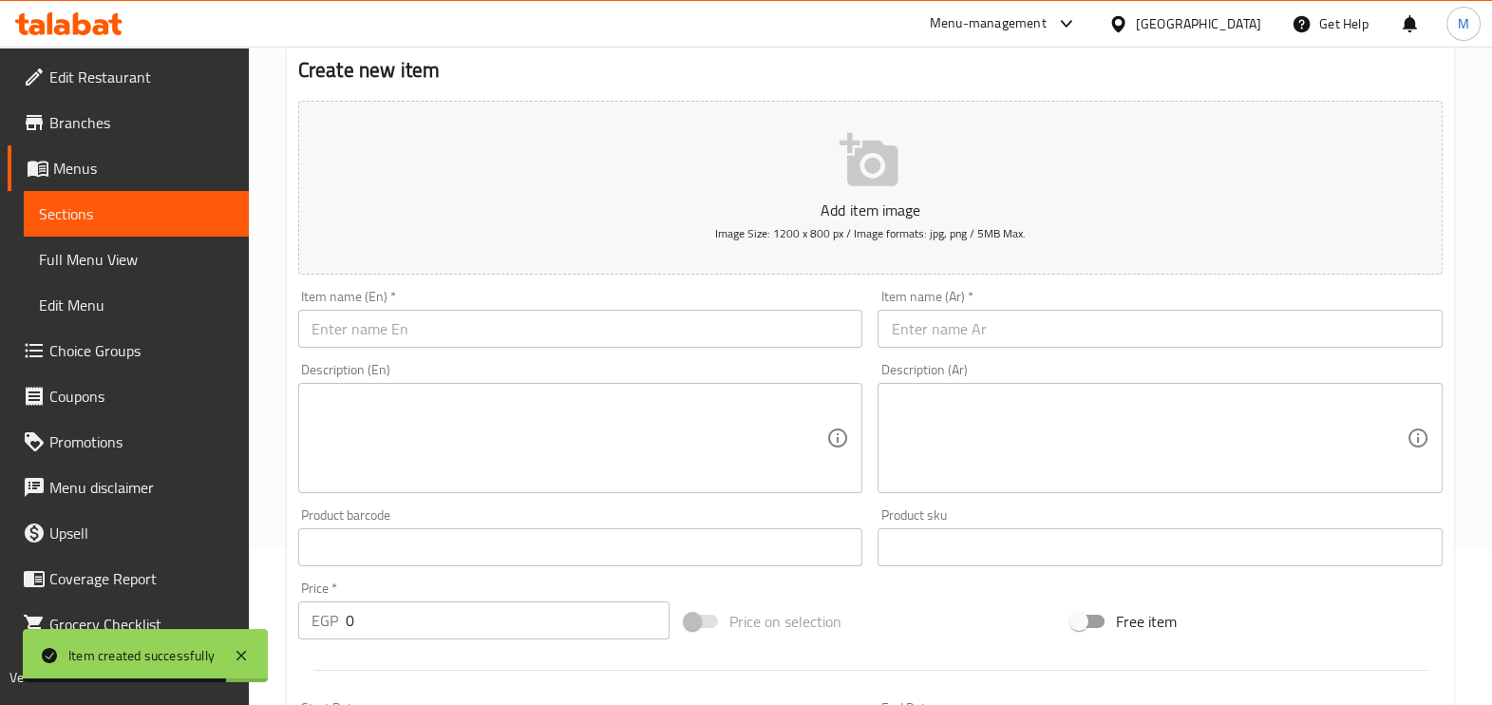
scroll to position [118, 0]
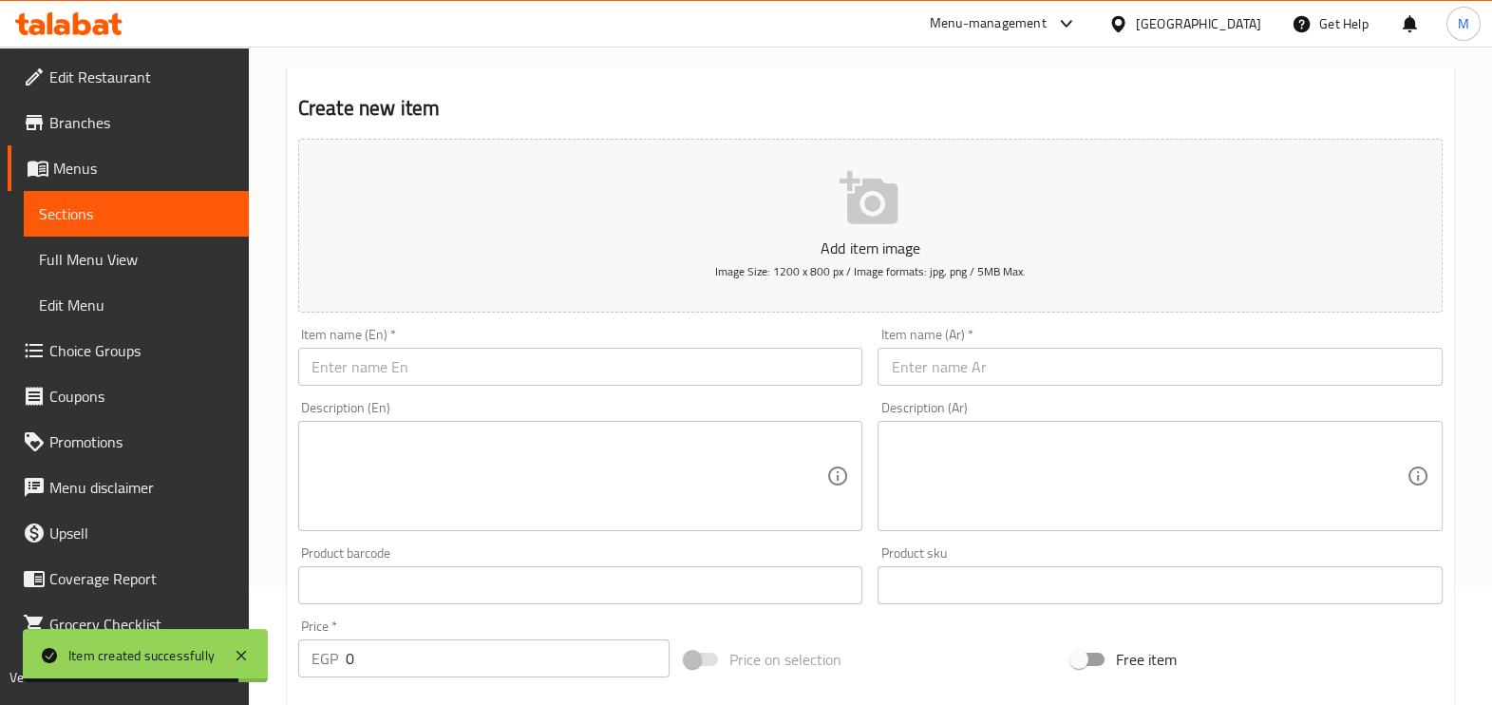
click at [469, 370] on input "text" at bounding box center [580, 367] width 565 height 38
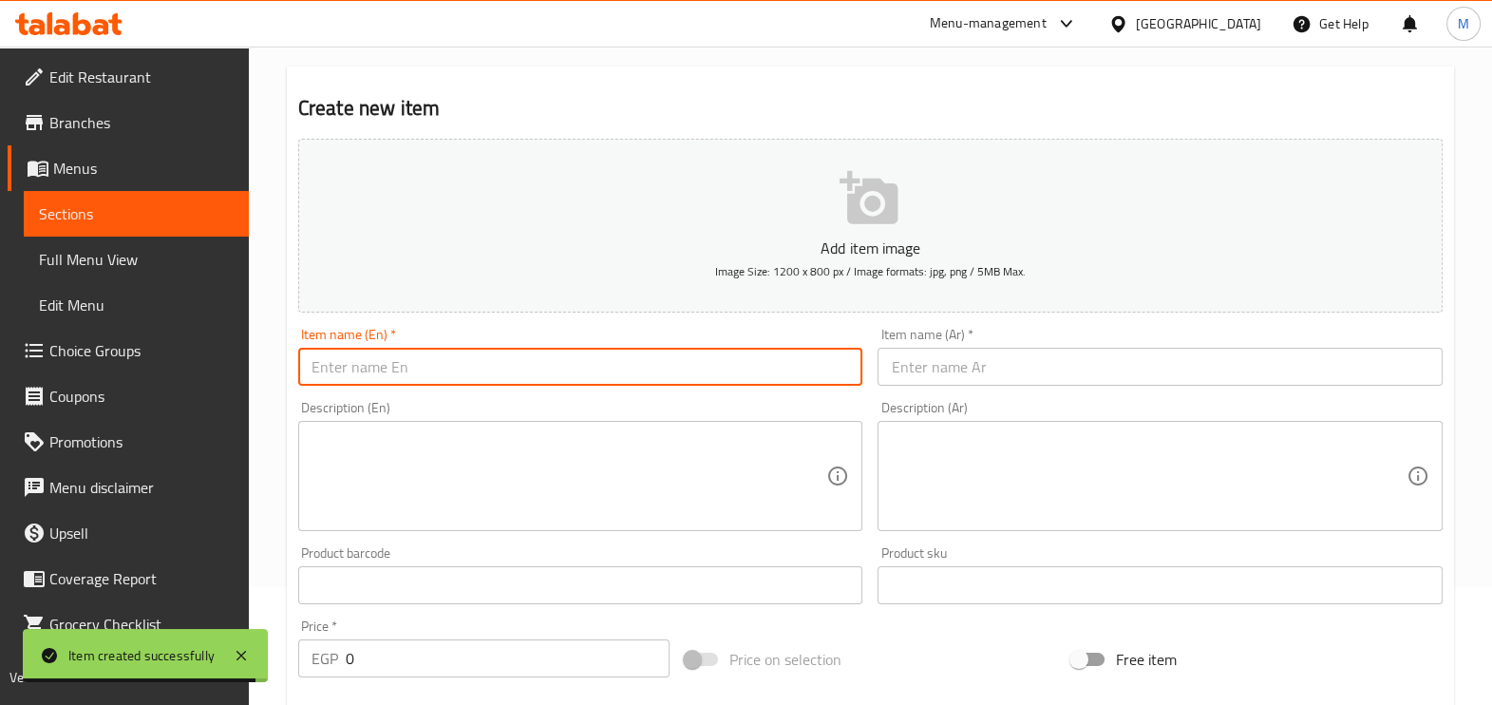
paste input "Shrimp pasta"
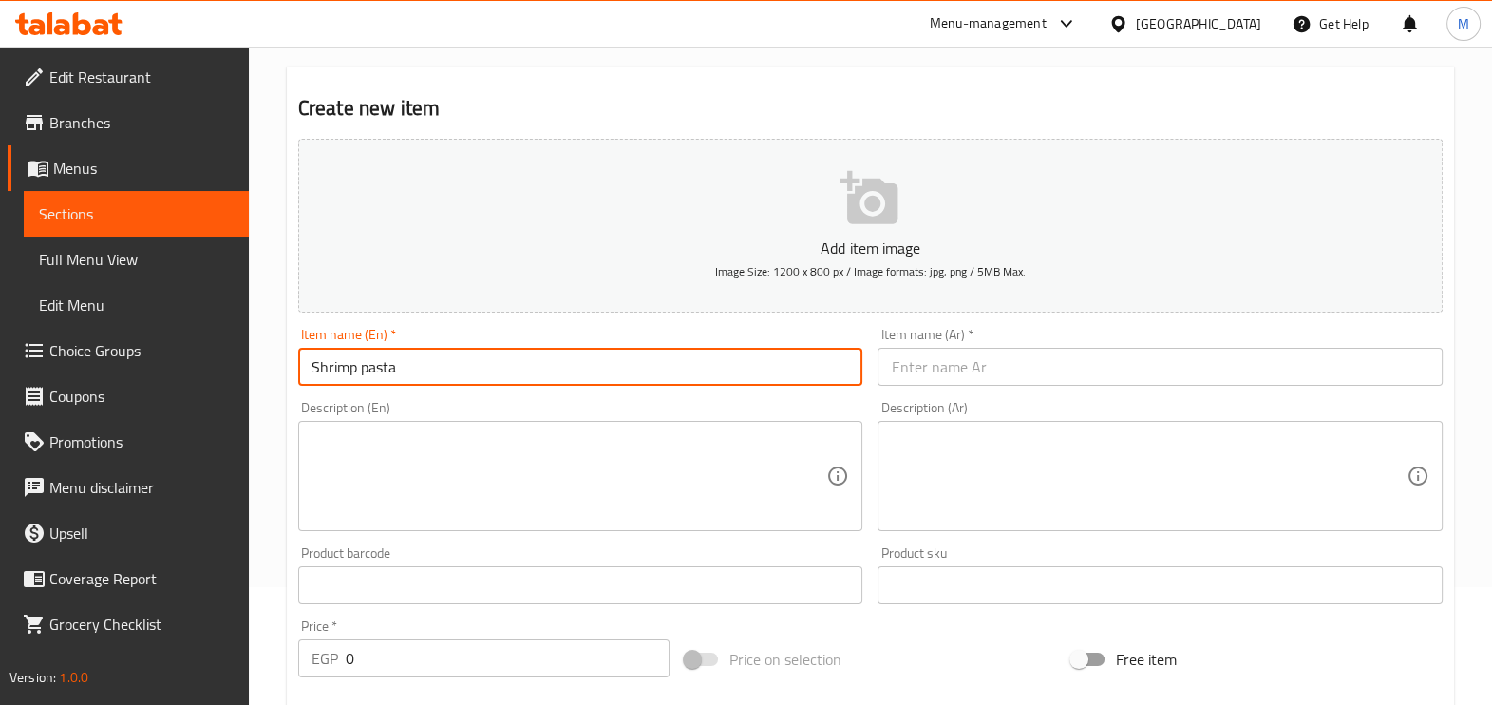
type input "Shrimp pasta"
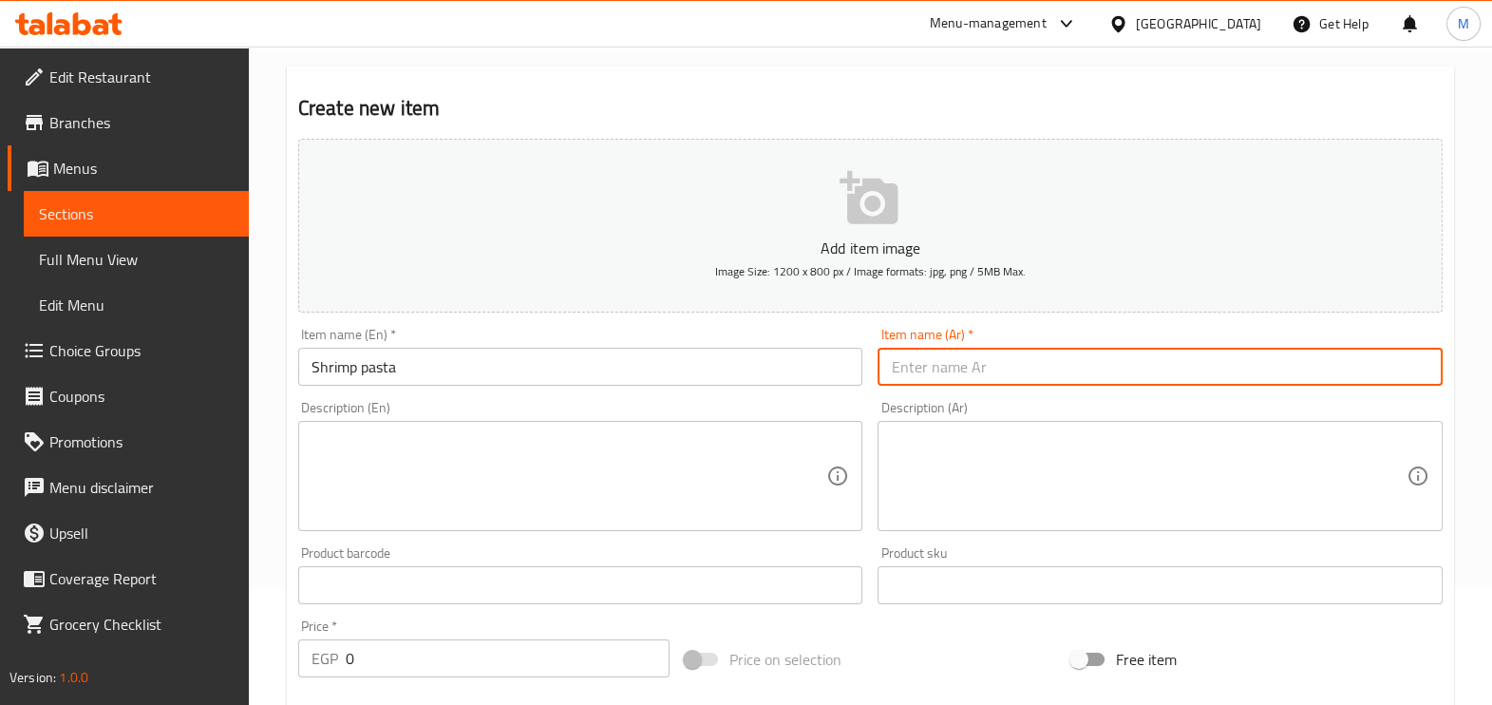
click at [935, 377] on input "text" at bounding box center [1159, 367] width 565 height 38
paste input "مكرونه جمبري"
type input "مكرونه جمبري"
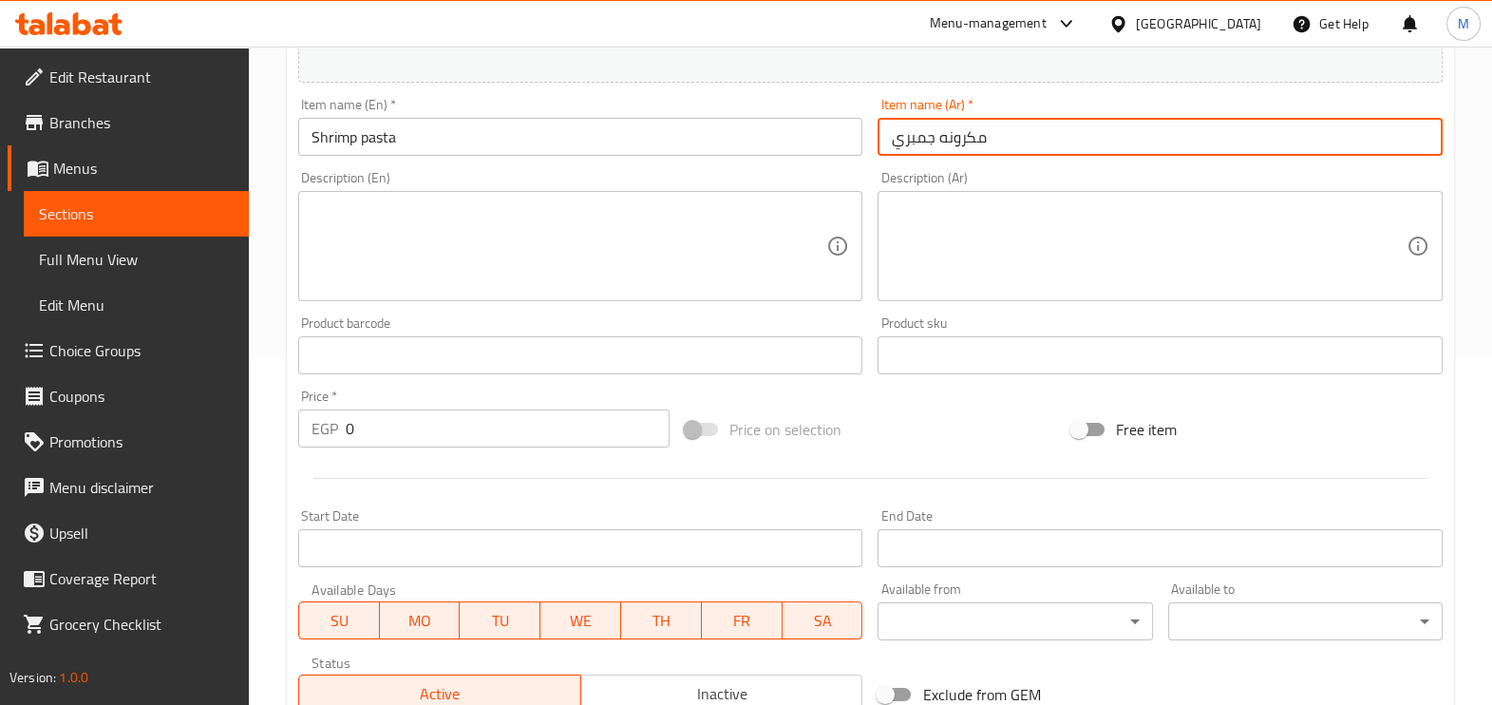
scroll to position [712, 0]
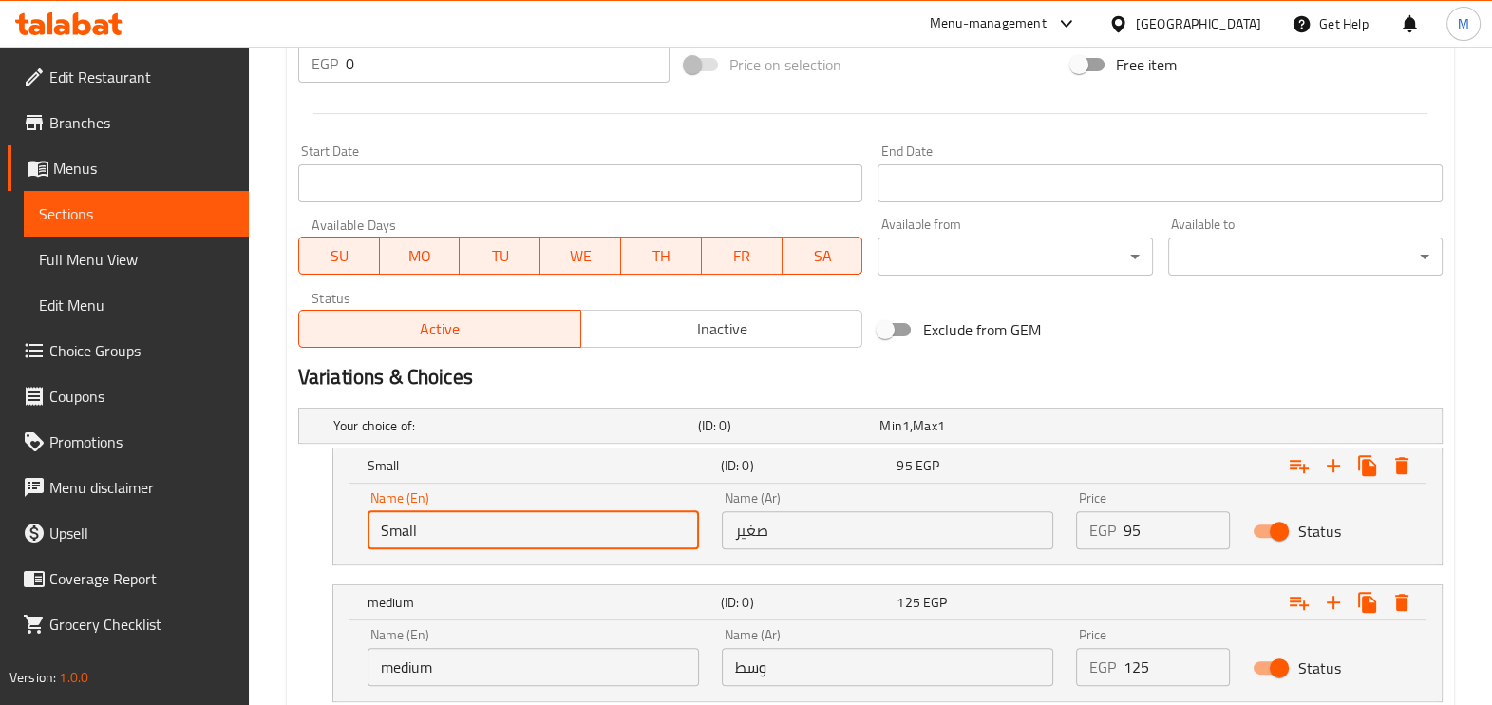
drag, startPoint x: 446, startPoint y: 520, endPoint x: 337, endPoint y: 517, distance: 109.3
click at [337, 517] on div "Name (En) Small Name (En) Name (Ar) صغير Name (Ar) Price EGP 95 Price Status" at bounding box center [887, 523] width 1108 height 81
type input "Choice"
click at [483, 536] on input "text" at bounding box center [532, 530] width 331 height 38
type input "Small"
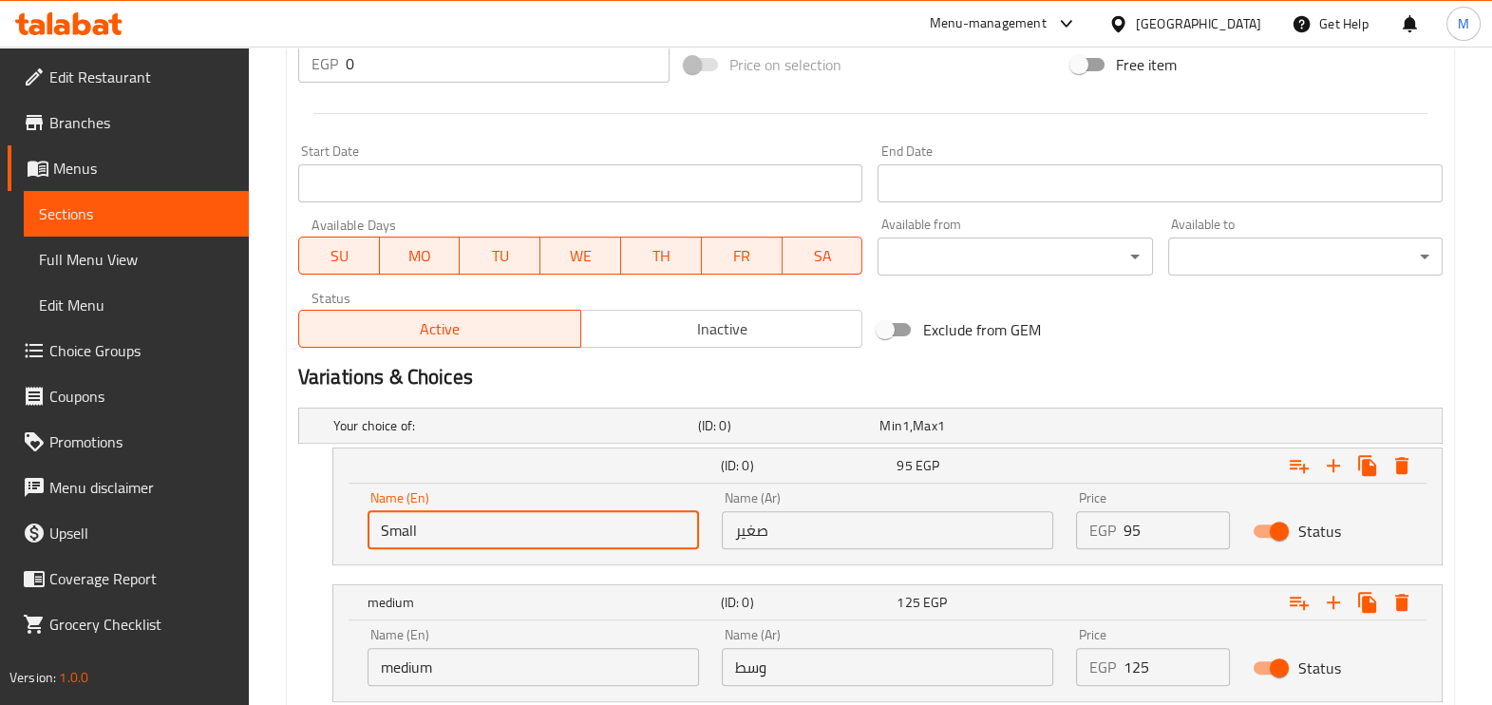
type input "صغير"
type input "وسط"
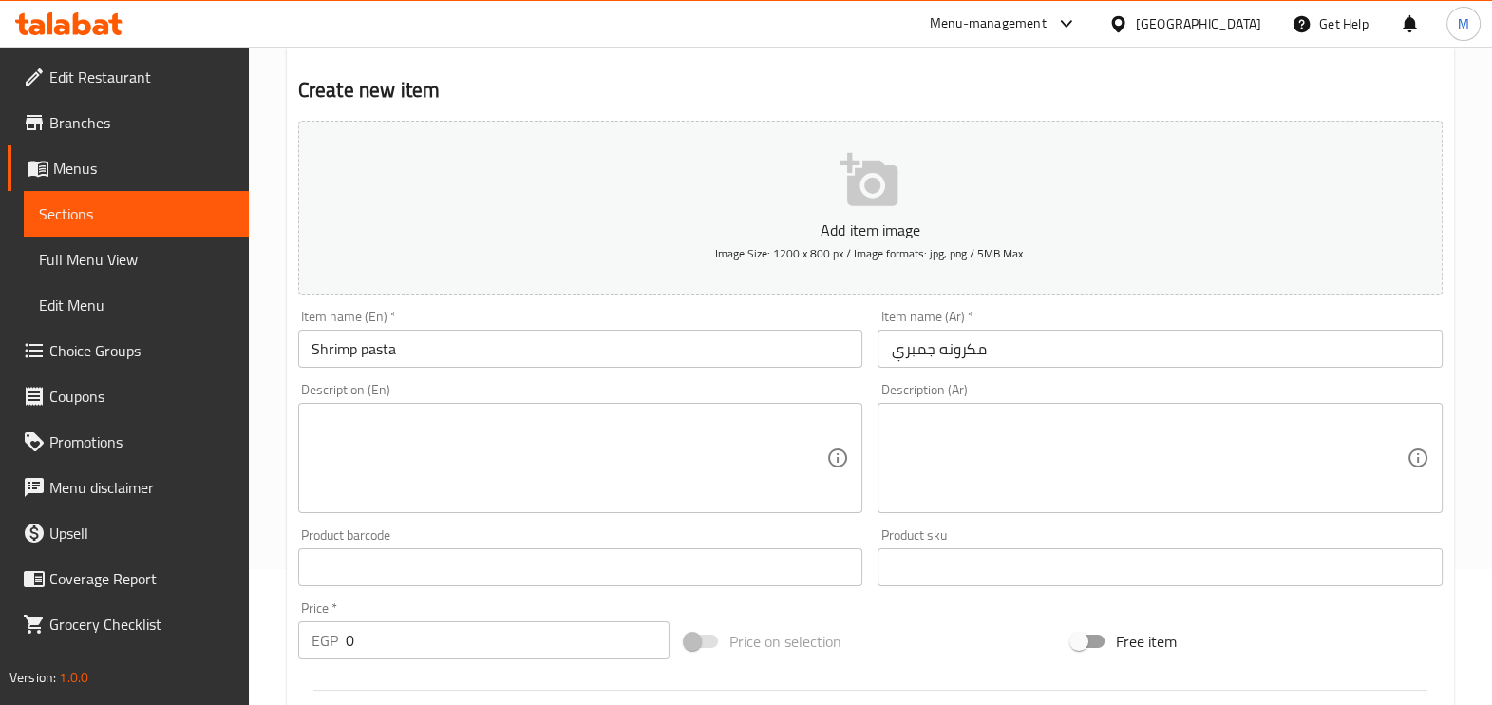
scroll to position [839, 0]
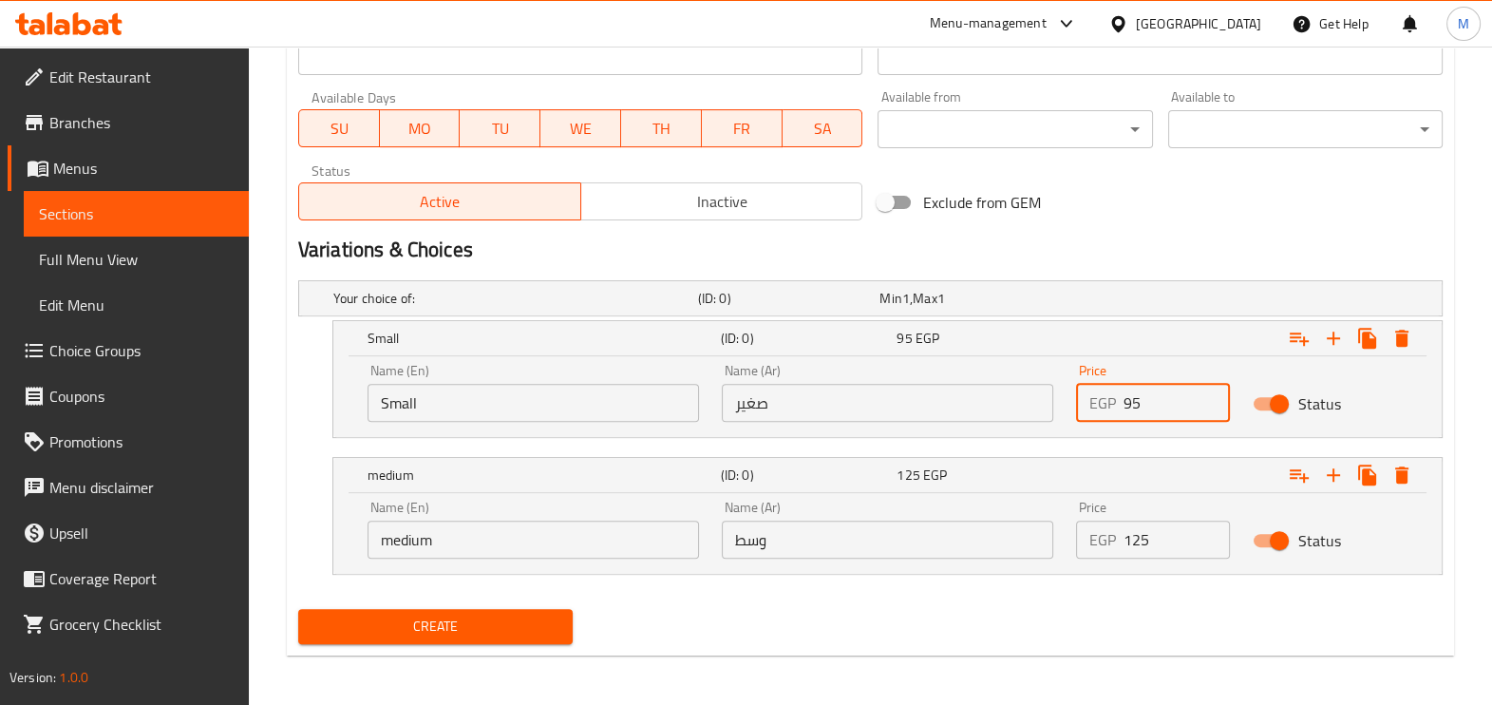
drag, startPoint x: 1154, startPoint y: 409, endPoint x: 1062, endPoint y: 422, distance: 92.9
click at [1062, 422] on div "Name (En) Small Name (En) Name (Ar) صغير Name (Ar) Price EGP 95 Price Status" at bounding box center [887, 392] width 1063 height 81
type input "125"
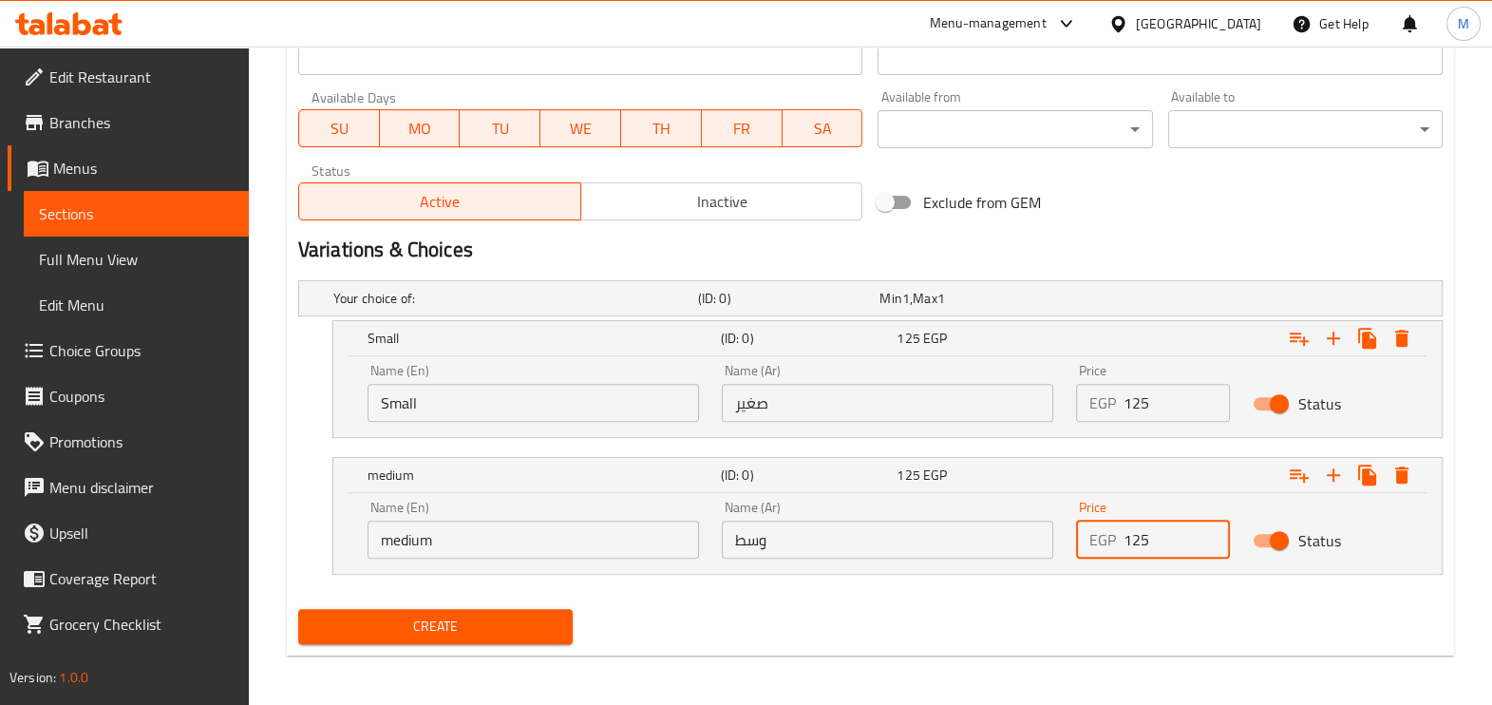
drag, startPoint x: 1135, startPoint y: 539, endPoint x: 1082, endPoint y: 534, distance: 53.5
click at [1082, 534] on div "EGP 125 Price" at bounding box center [1153, 539] width 155 height 38
type input "175"
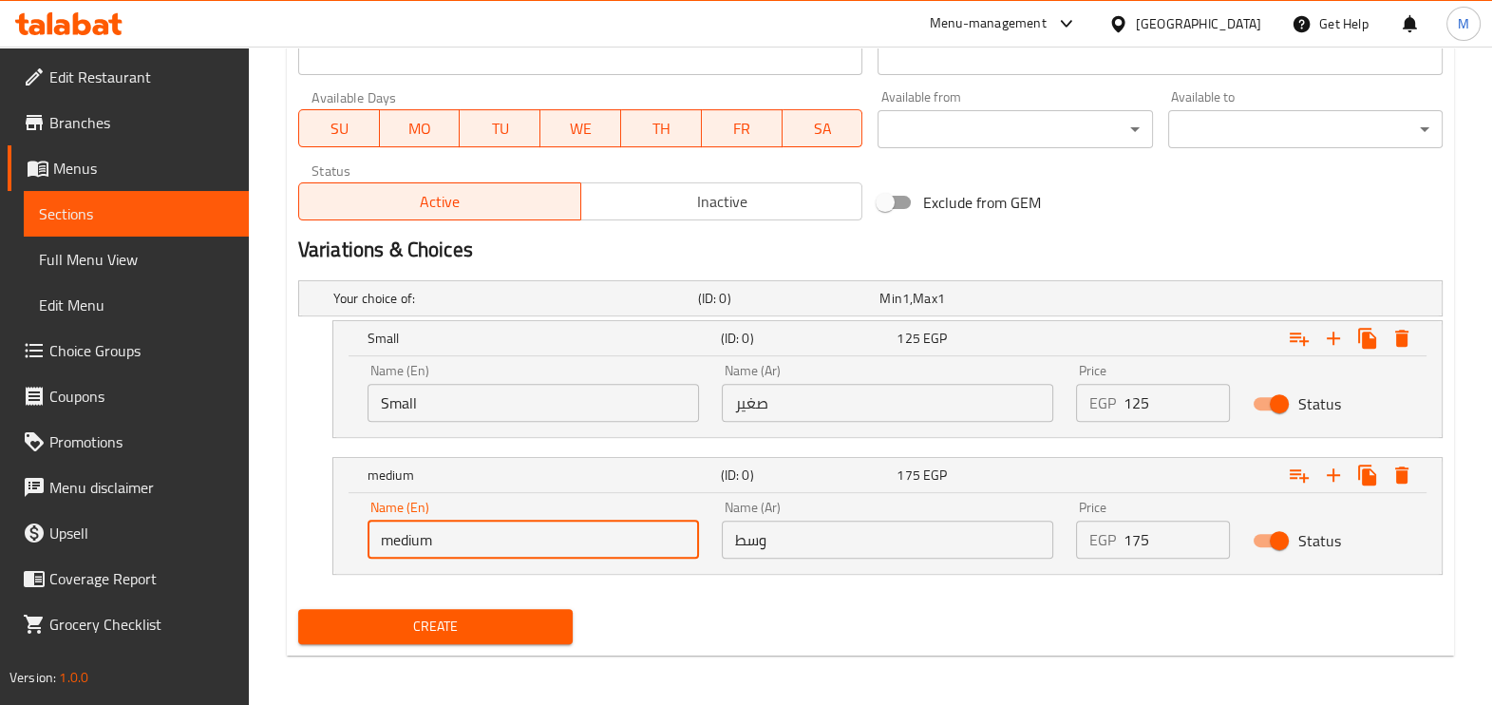
click at [517, 537] on input "medium" at bounding box center [532, 539] width 331 height 38
type input "Choice"
click at [517, 536] on input "text" at bounding box center [532, 539] width 331 height 38
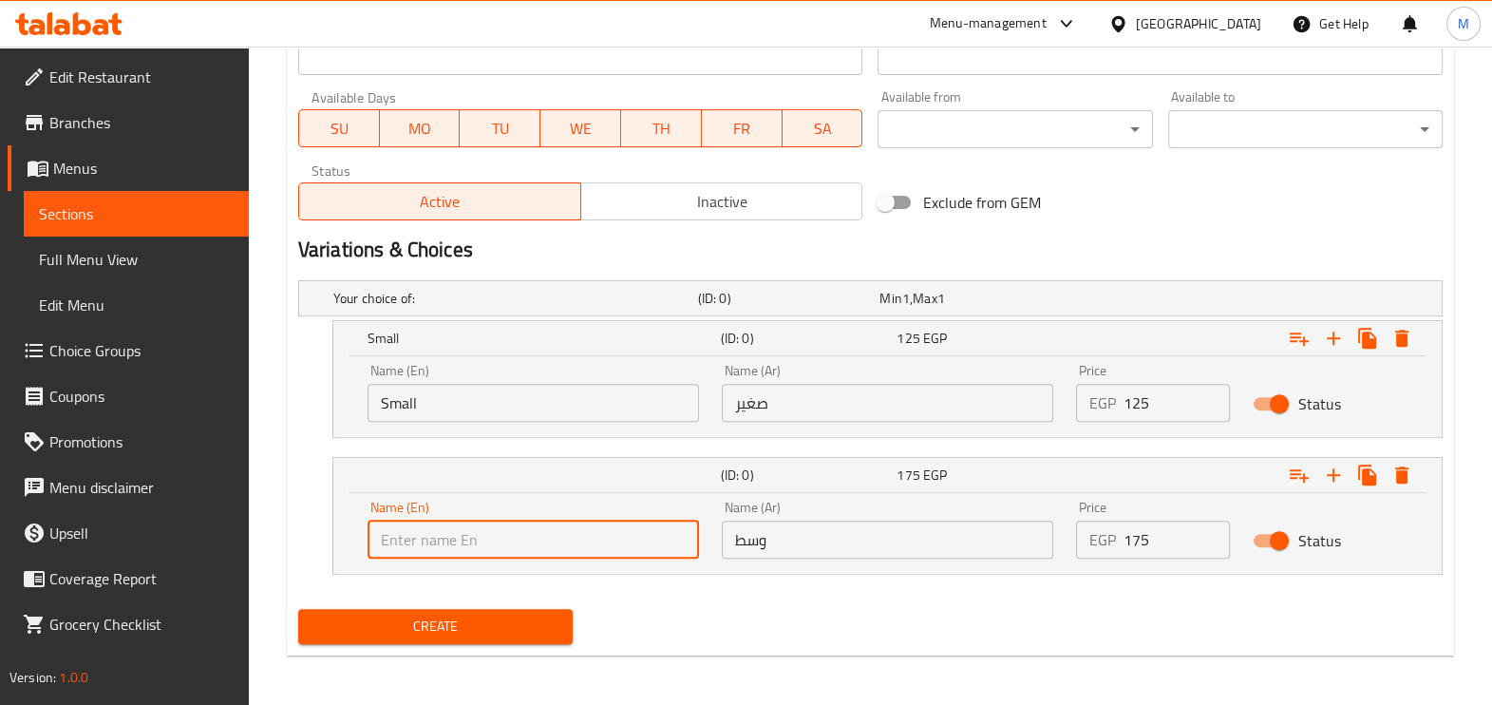
type input "medium"
click at [527, 614] on span "Create" at bounding box center [435, 626] width 244 height 24
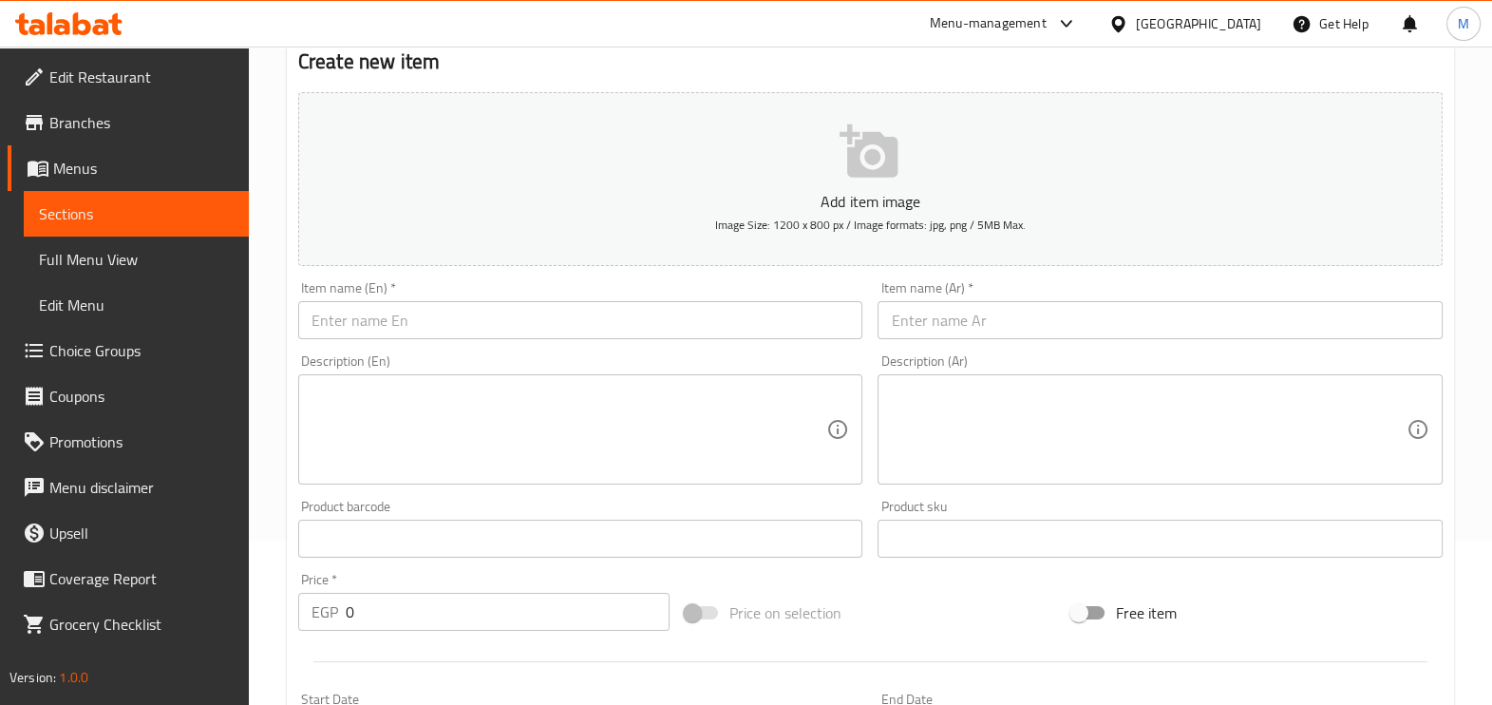
scroll to position [128, 0]
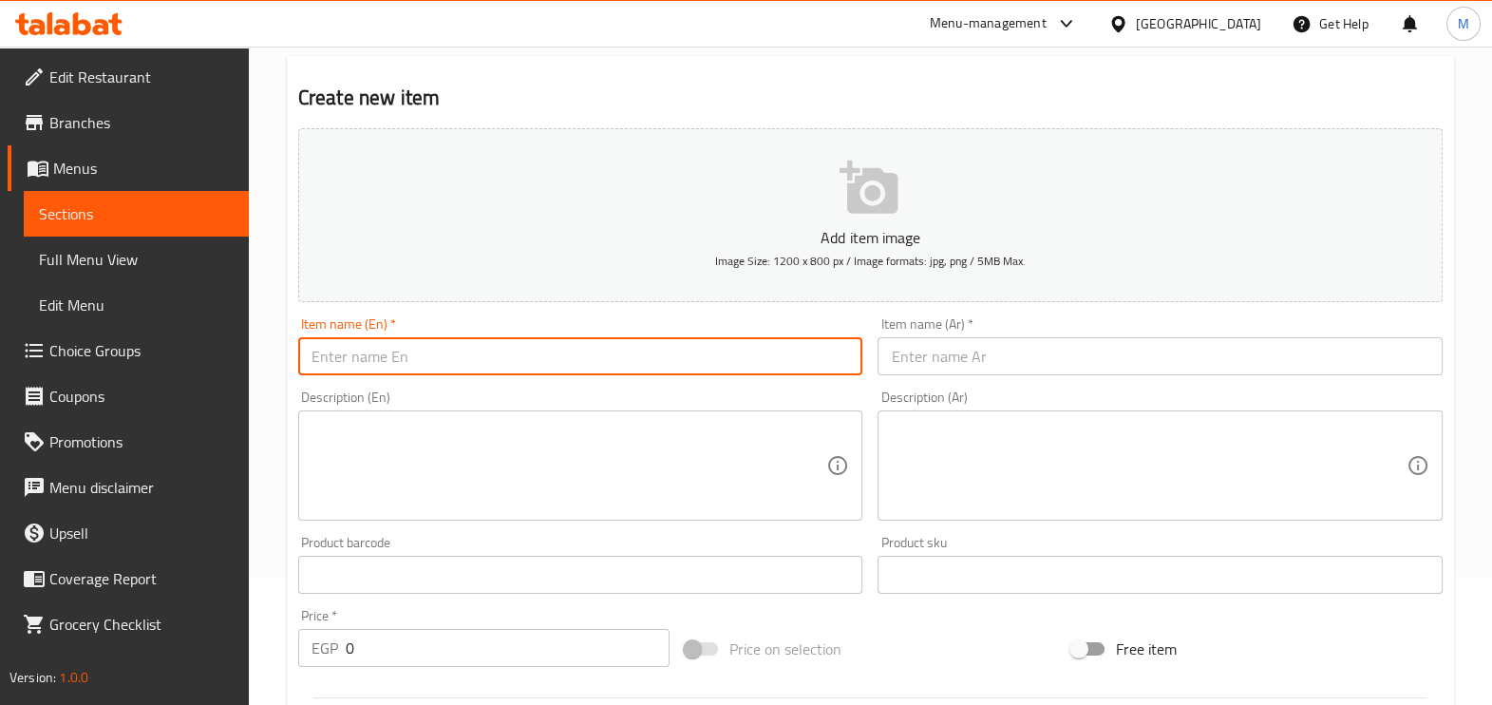
click at [575, 344] on input "text" at bounding box center [580, 356] width 565 height 38
paste input "Seafood pasta"
type input "Seafood pasta"
click at [940, 352] on input "text" at bounding box center [1159, 356] width 565 height 38
paste input "مكرونه سي فود"
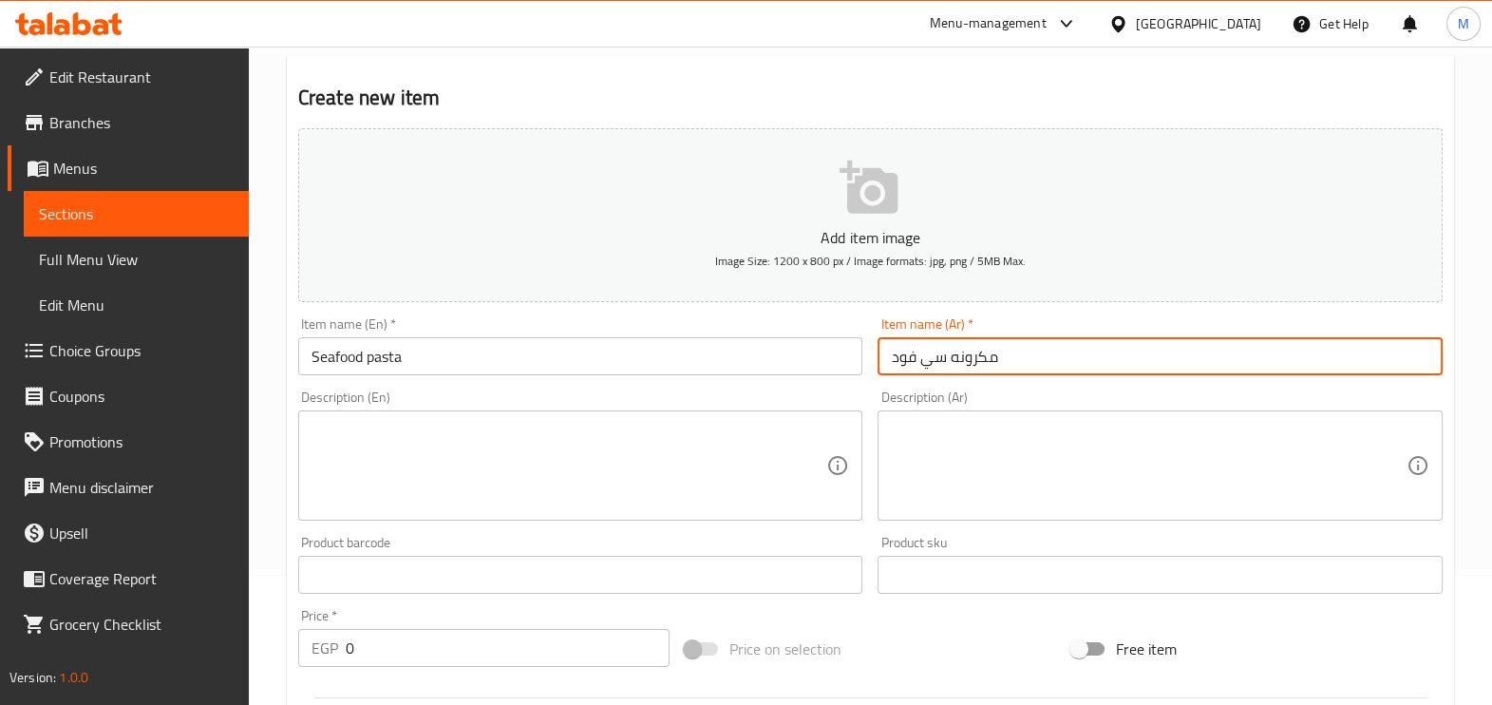
type input "مكرونه سي فود"
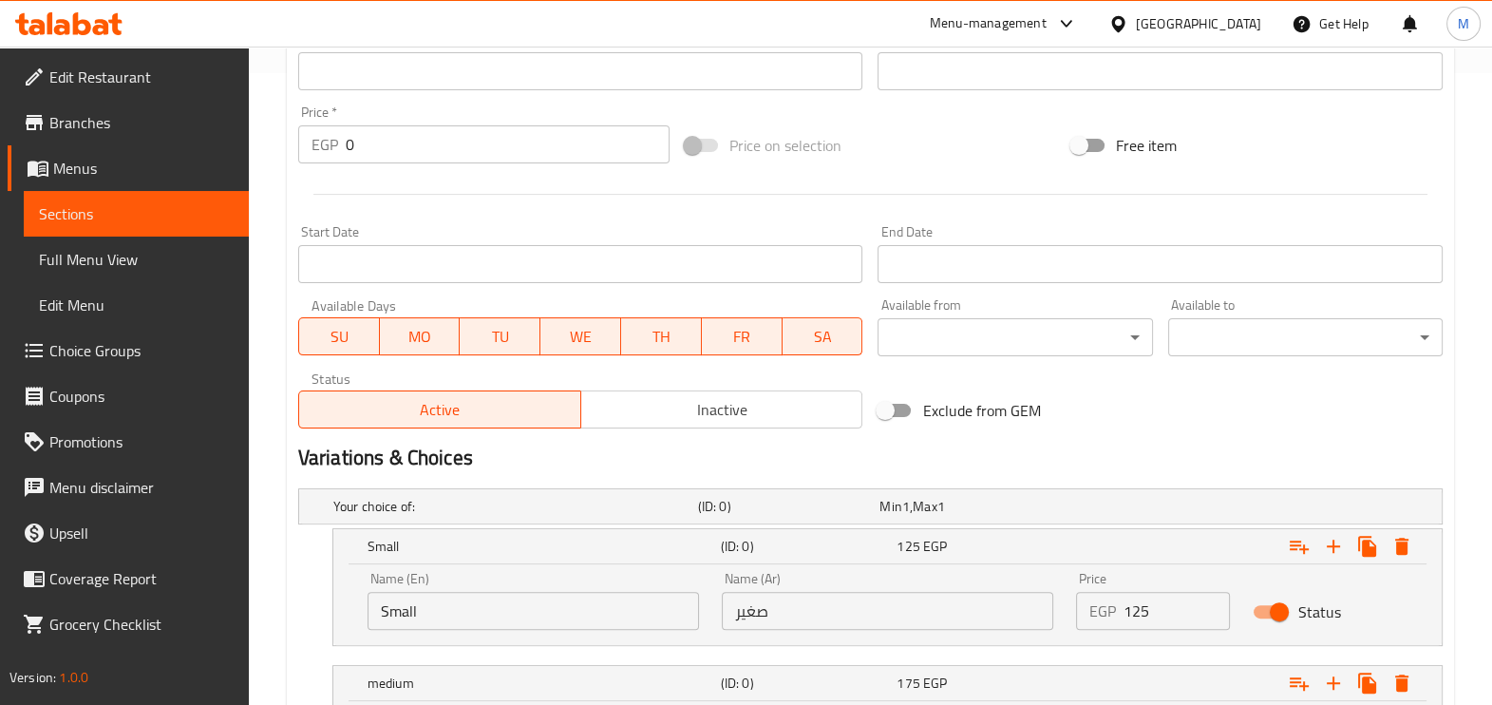
scroll to position [603, 0]
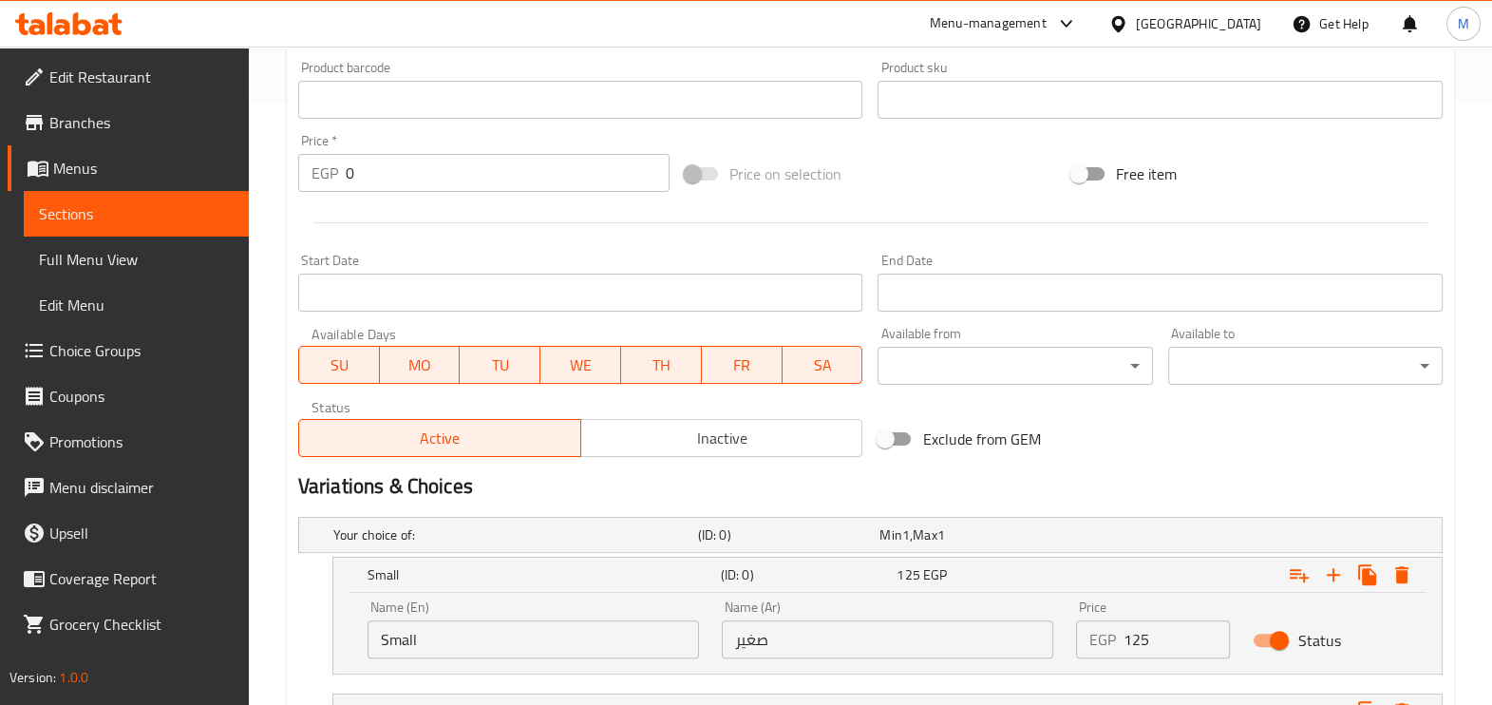
click at [411, 174] on input "0" at bounding box center [508, 173] width 324 height 38
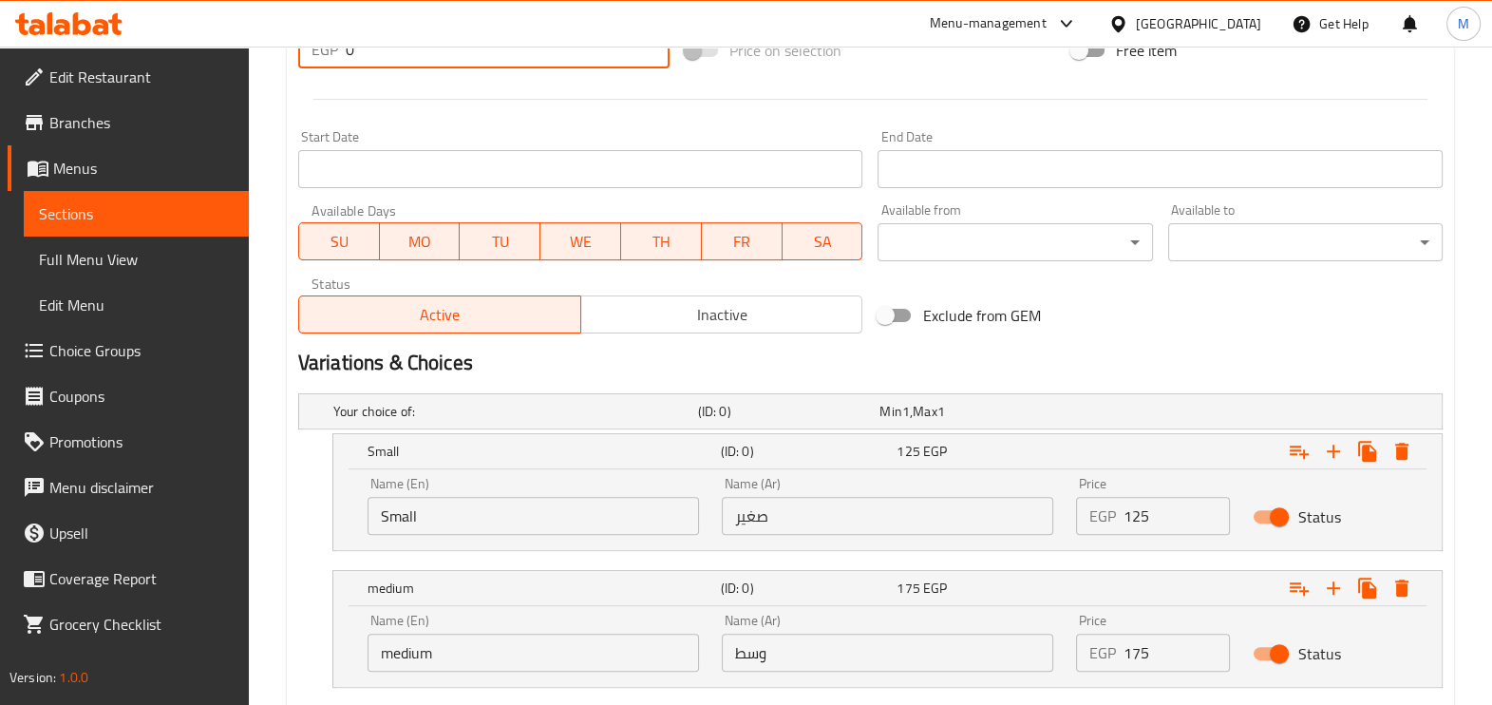
scroll to position [839, 0]
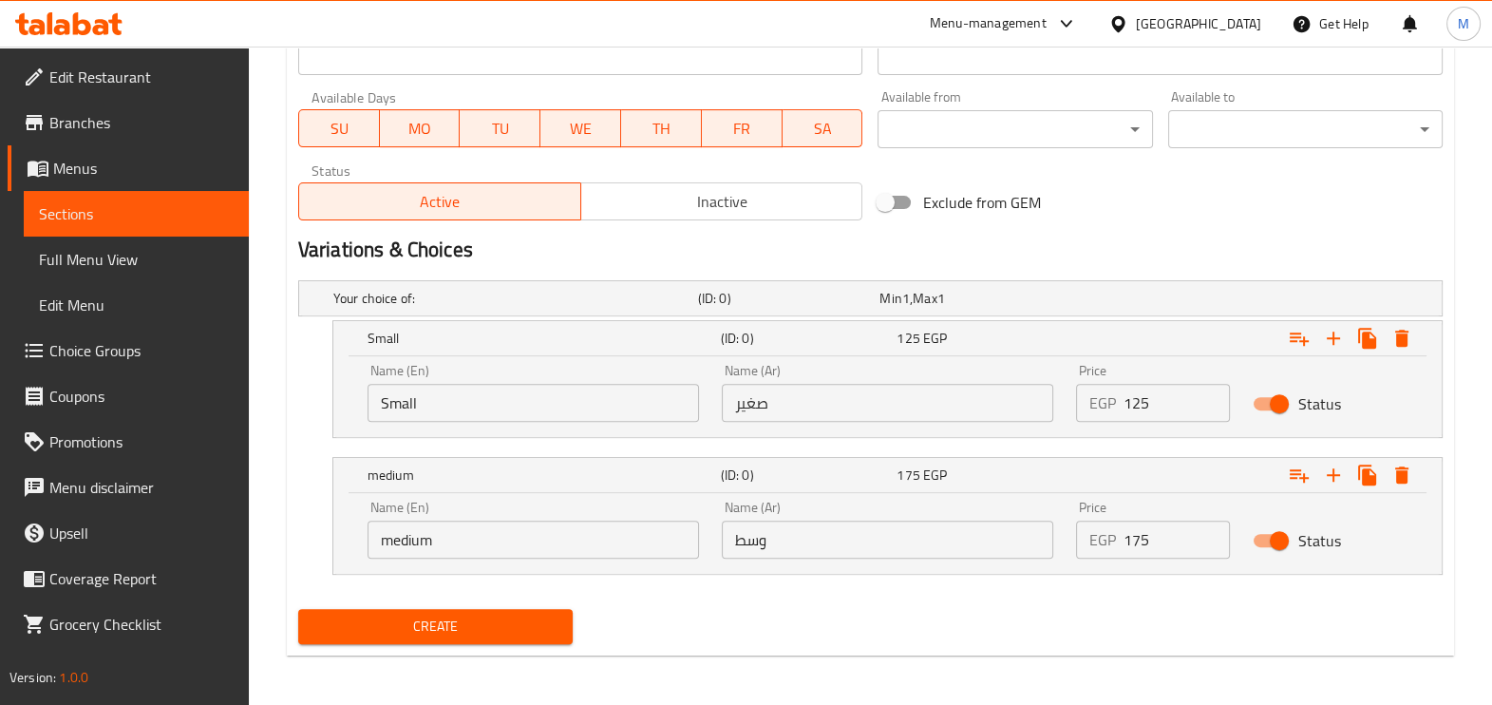
click at [465, 411] on input "Small" at bounding box center [532, 403] width 331 height 38
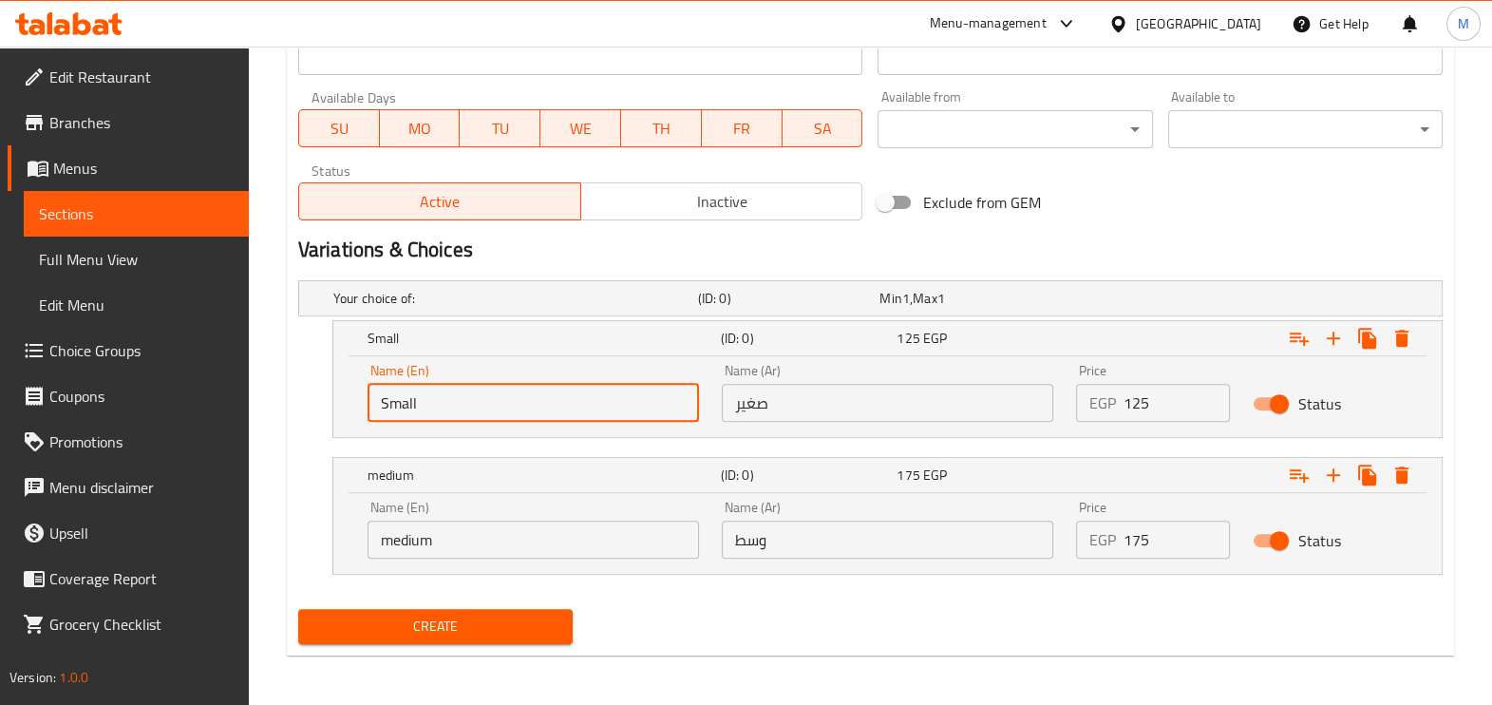
click at [465, 411] on input "Small" at bounding box center [532, 403] width 331 height 38
click at [470, 410] on input "text" at bounding box center [532, 403] width 331 height 38
click at [1106, 404] on p "EGP" at bounding box center [1102, 402] width 27 height 23
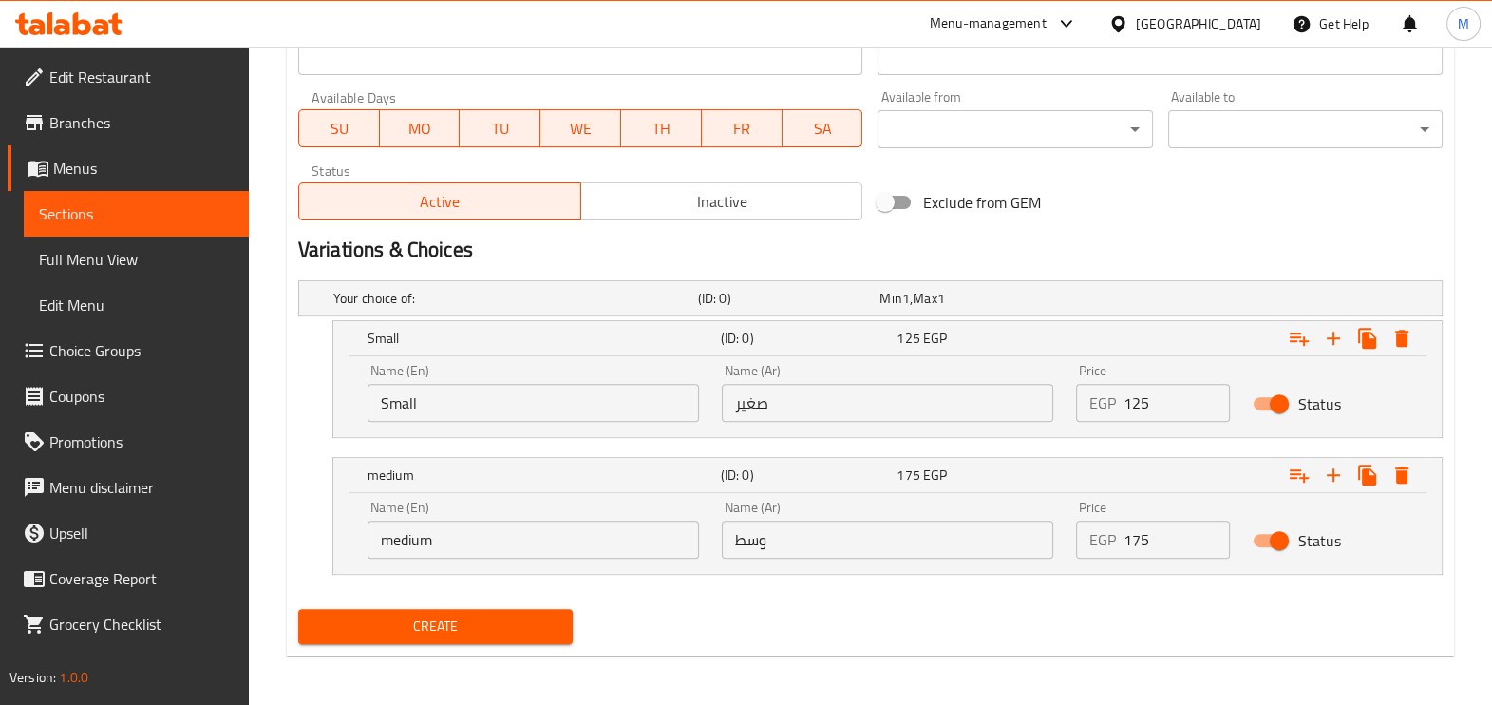
click at [1135, 409] on input "125" at bounding box center [1176, 403] width 107 height 38
click at [1137, 409] on input "125" at bounding box center [1176, 403] width 107 height 38
drag, startPoint x: 1137, startPoint y: 409, endPoint x: 1109, endPoint y: 410, distance: 27.6
click at [1109, 410] on div "EGP 125 Price" at bounding box center [1153, 403] width 155 height 38
drag, startPoint x: 619, startPoint y: 548, endPoint x: 366, endPoint y: 541, distance: 253.6
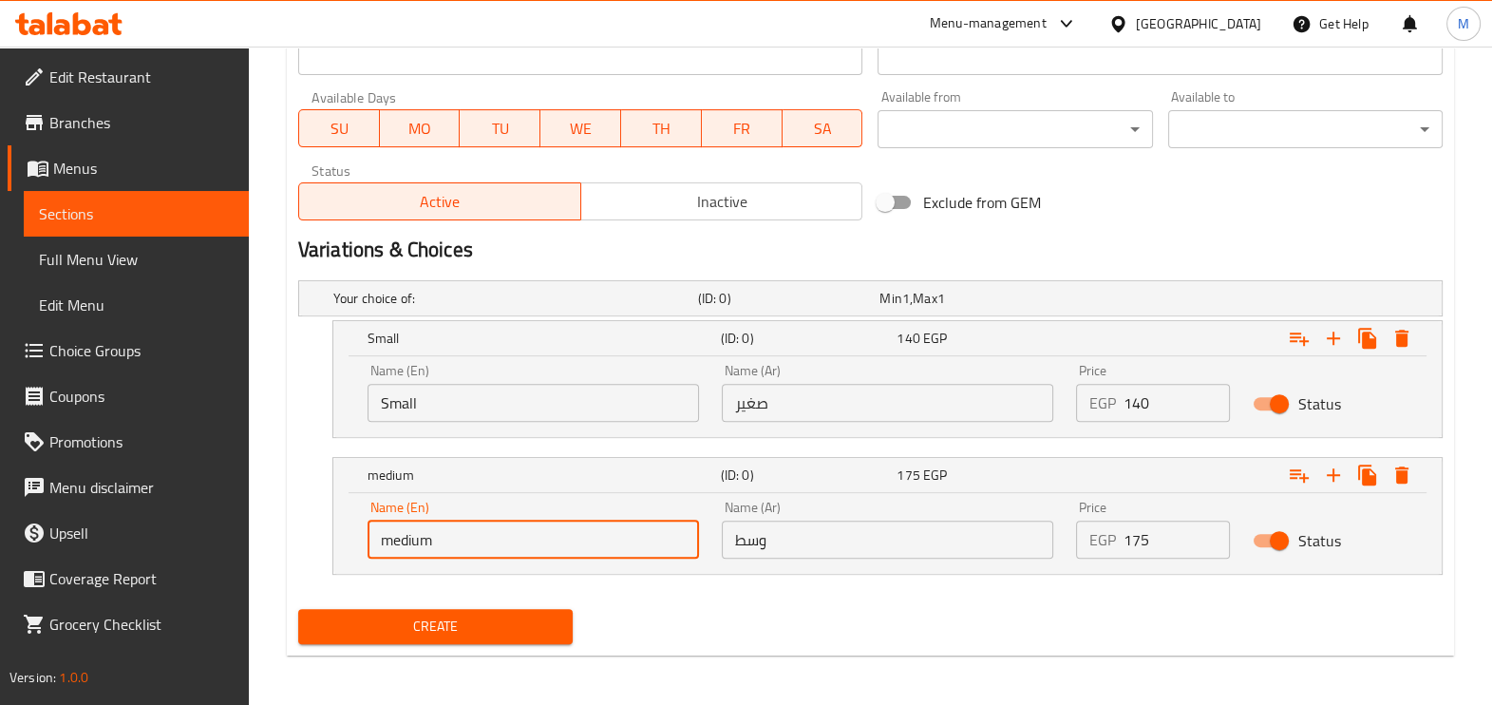
click at [366, 541] on div "Name (En) medium Name (En)" at bounding box center [533, 529] width 354 height 81
click at [480, 530] on input "text" at bounding box center [532, 539] width 331 height 38
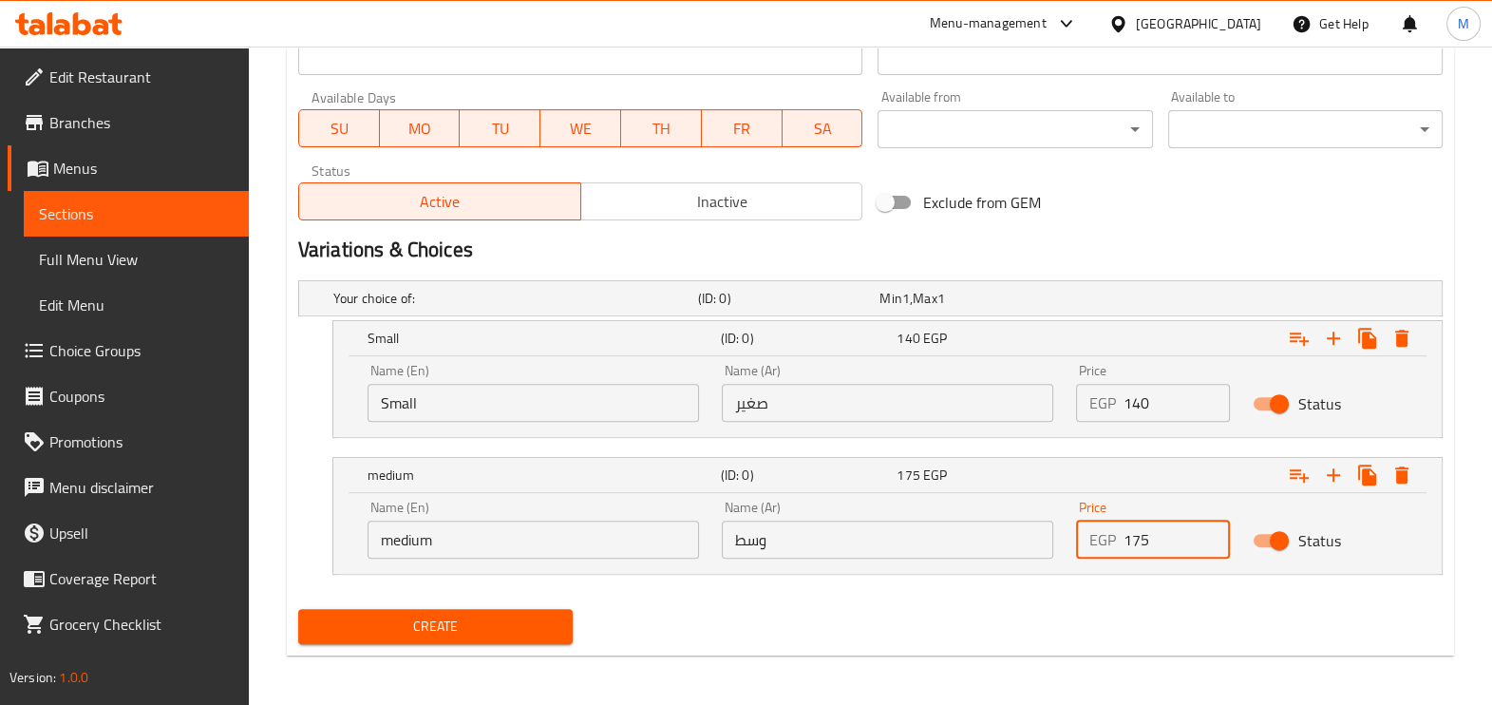
click at [1169, 541] on input "175" at bounding box center [1176, 539] width 107 height 38
click at [476, 615] on span "Create" at bounding box center [435, 626] width 244 height 24
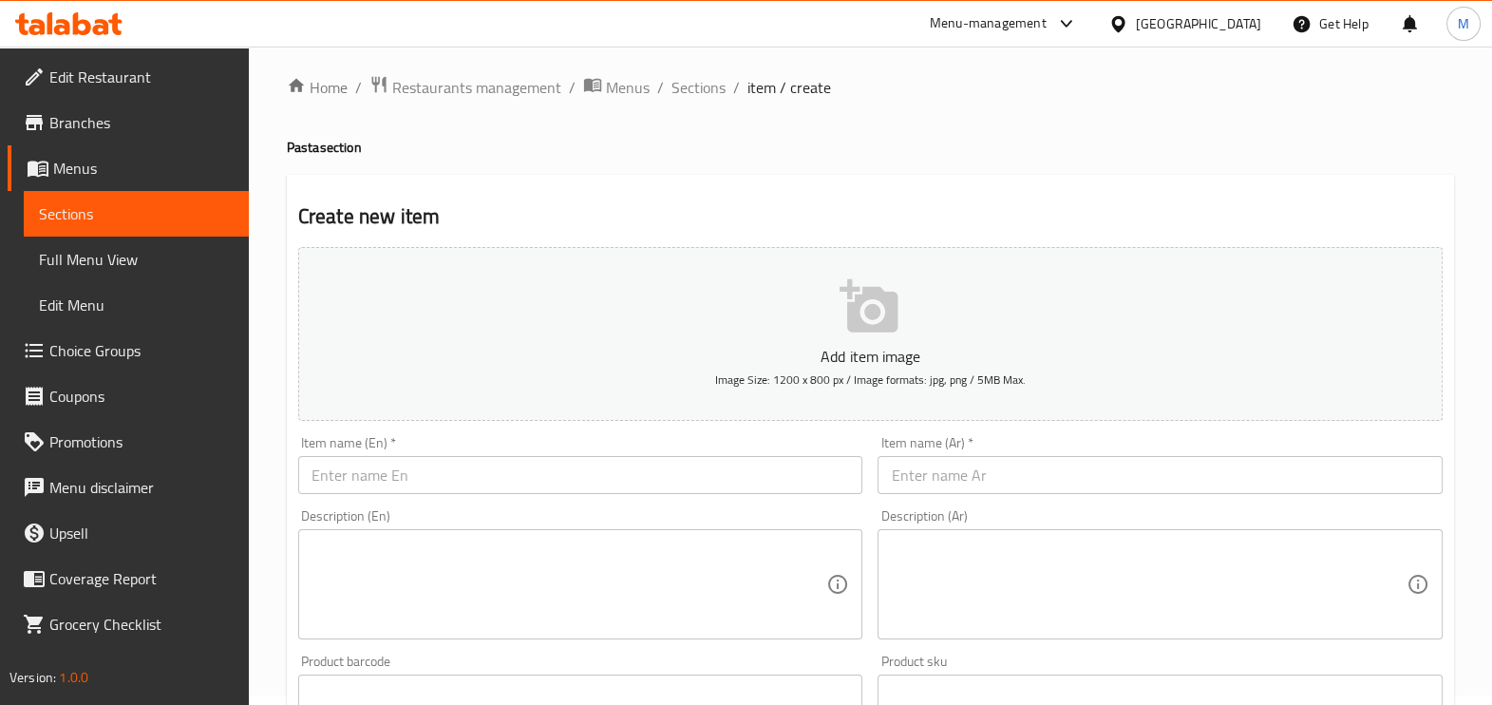
scroll to position [0, 0]
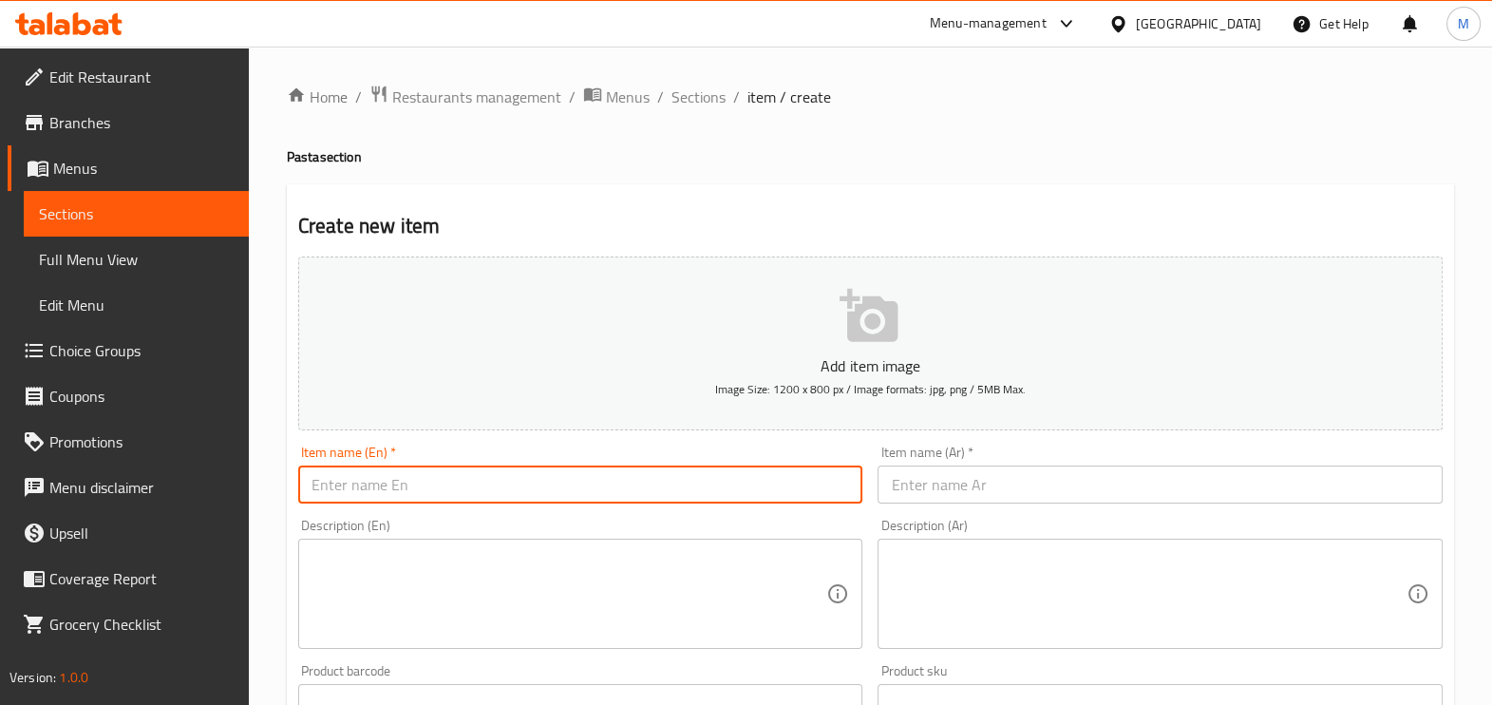
click at [608, 478] on input "text" at bounding box center [580, 484] width 565 height 38
paste input "Vegetable pasta"
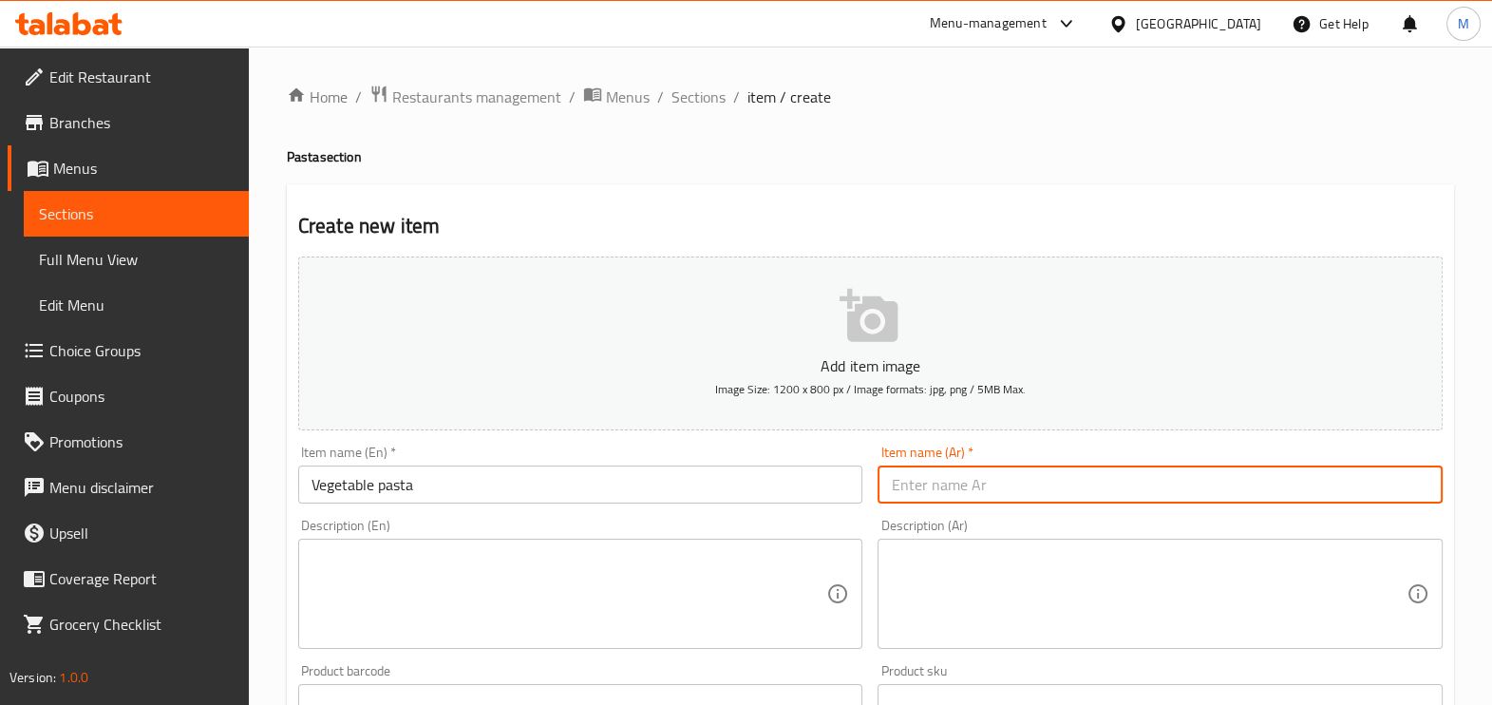
click at [923, 478] on input "text" at bounding box center [1159, 484] width 565 height 38
paste input "مكرونه خضراوات"
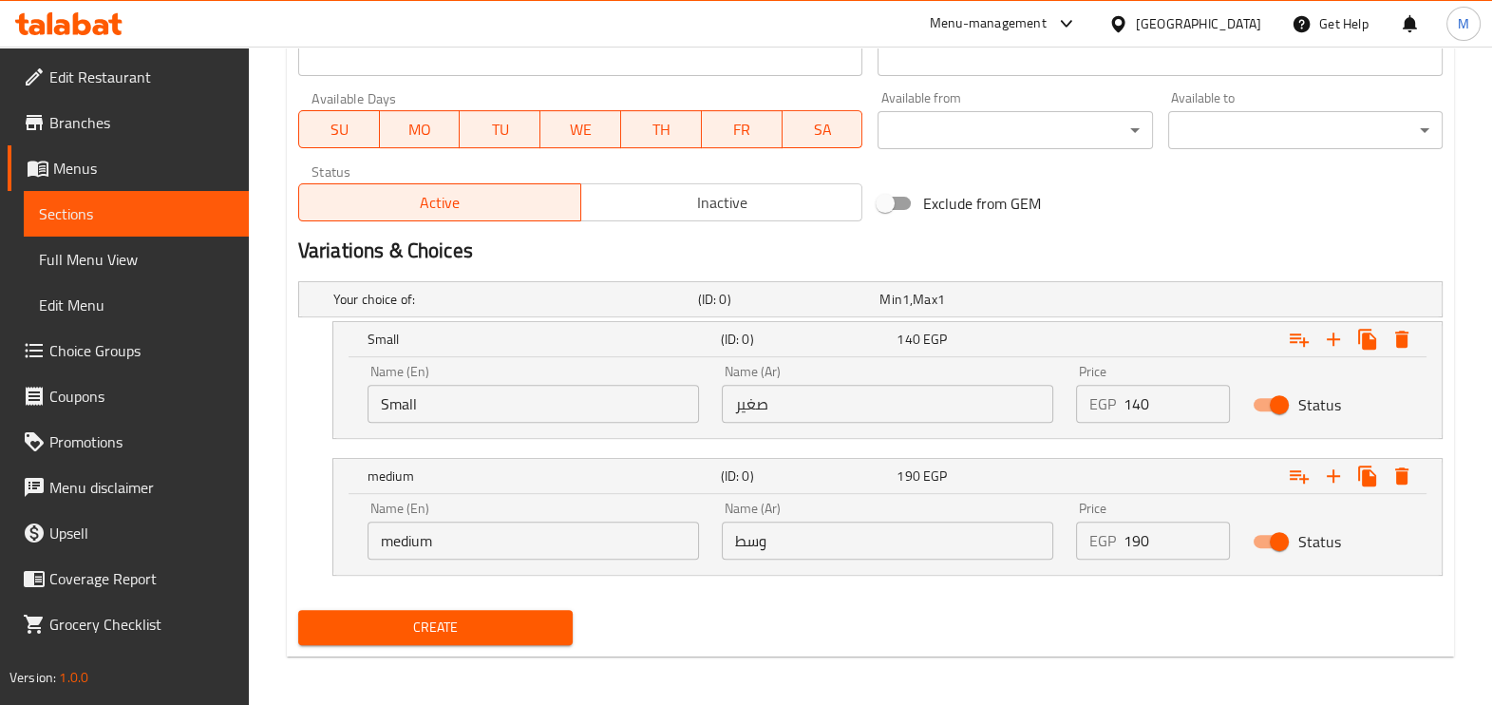
scroll to position [839, 0]
click at [636, 386] on input "Small" at bounding box center [532, 403] width 331 height 38
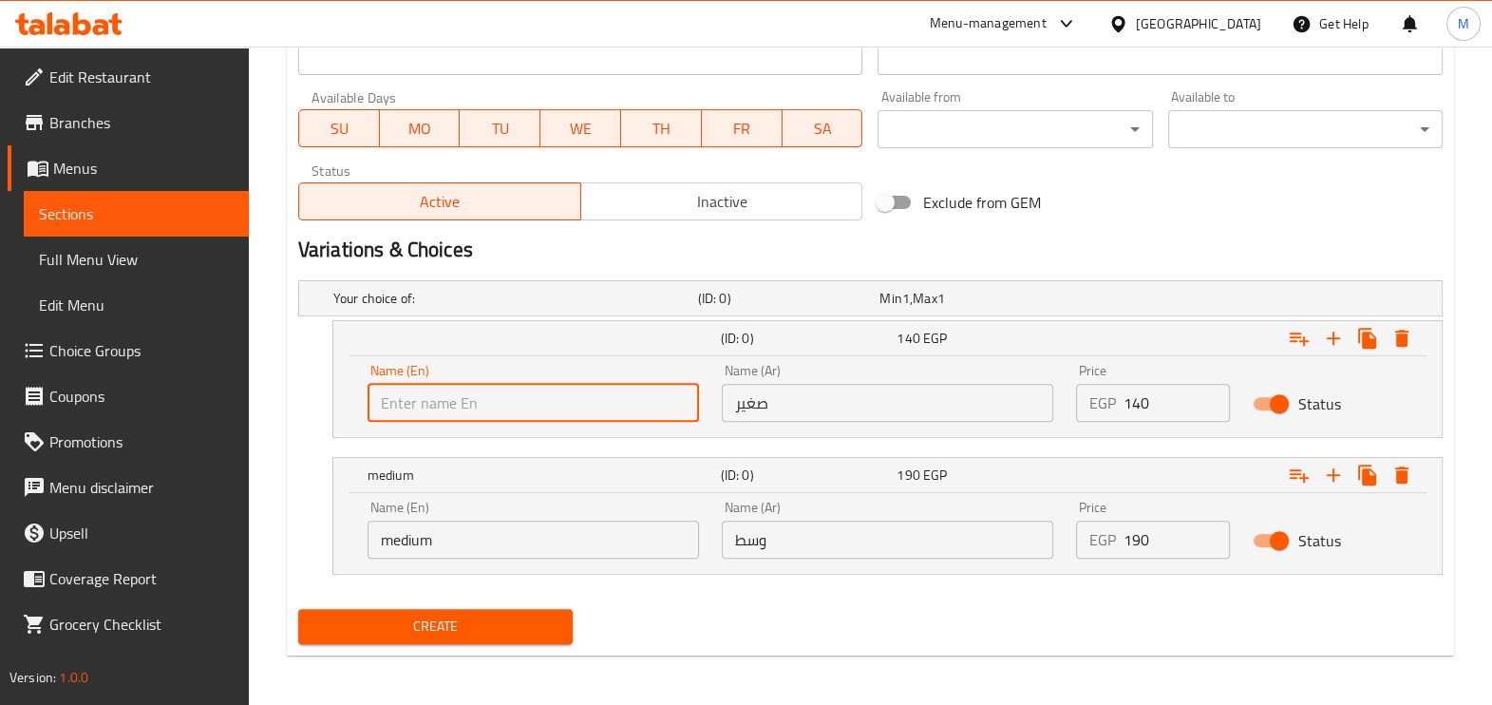
click at [622, 396] on input "text" at bounding box center [532, 403] width 331 height 38
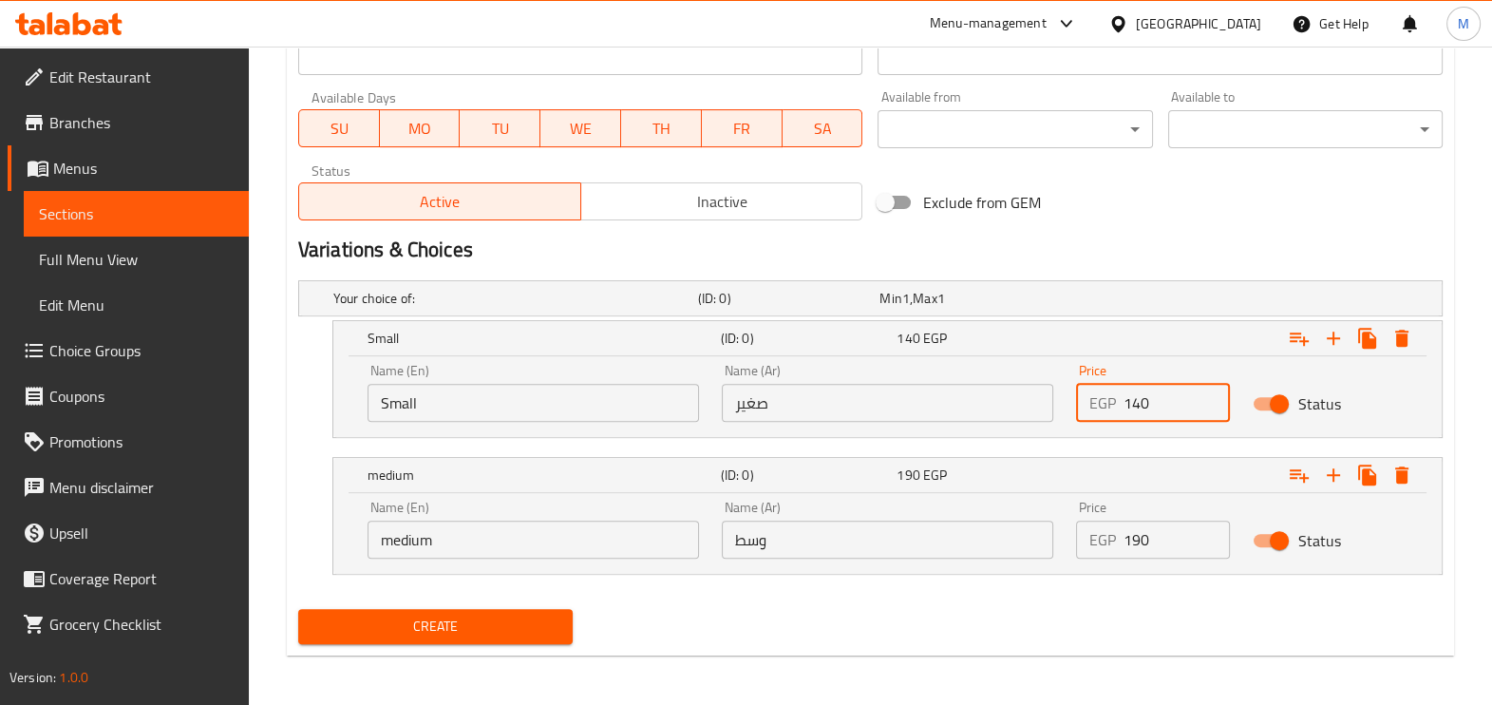
drag, startPoint x: 1168, startPoint y: 400, endPoint x: 1064, endPoint y: 397, distance: 103.5
click at [1064, 397] on div "Price EGP 140 Price" at bounding box center [1153, 392] width 178 height 81
click at [539, 515] on div "Name (En) medium Name (En)" at bounding box center [532, 529] width 331 height 58
click at [543, 531] on input "medium" at bounding box center [532, 539] width 331 height 38
click at [499, 493] on div "Name (En) Name (En)" at bounding box center [533, 529] width 354 height 81
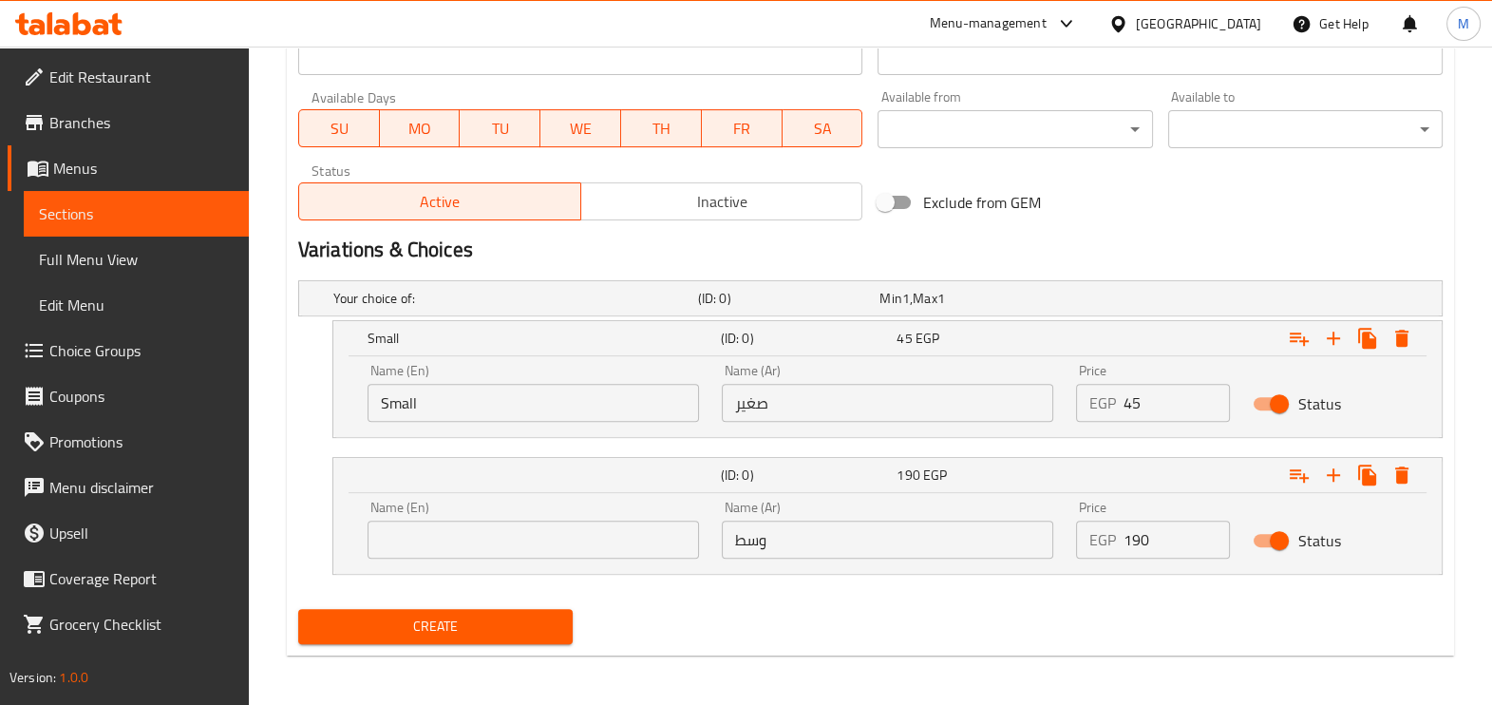
click at [508, 537] on input "text" at bounding box center [532, 539] width 331 height 38
click at [1092, 541] on div "EGP 190 Price" at bounding box center [1153, 539] width 155 height 38
click at [493, 637] on button "Create" at bounding box center [435, 626] width 274 height 35
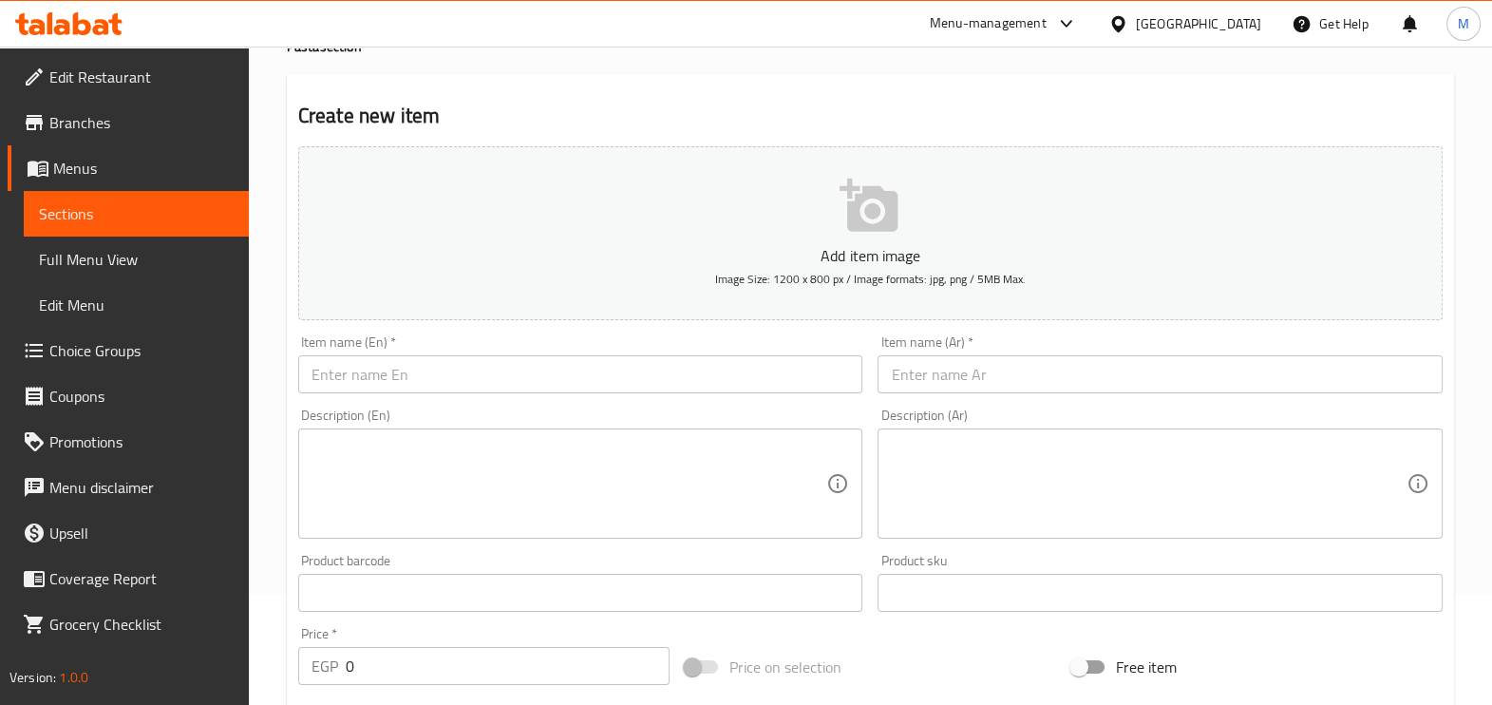
scroll to position [0, 0]
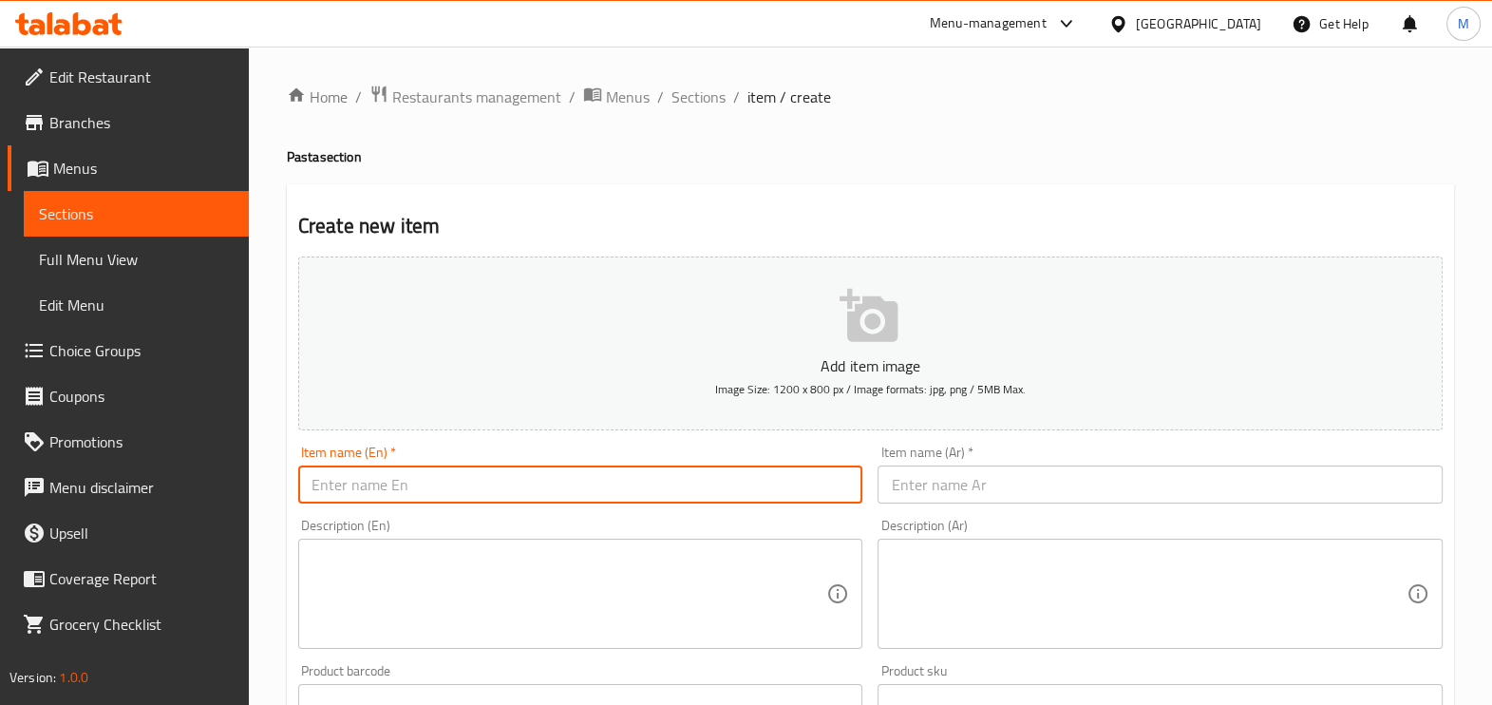
click at [486, 479] on input "text" at bounding box center [580, 484] width 565 height 38
paste input "Sausage pasta"
click at [978, 485] on input "text" at bounding box center [1159, 484] width 565 height 38
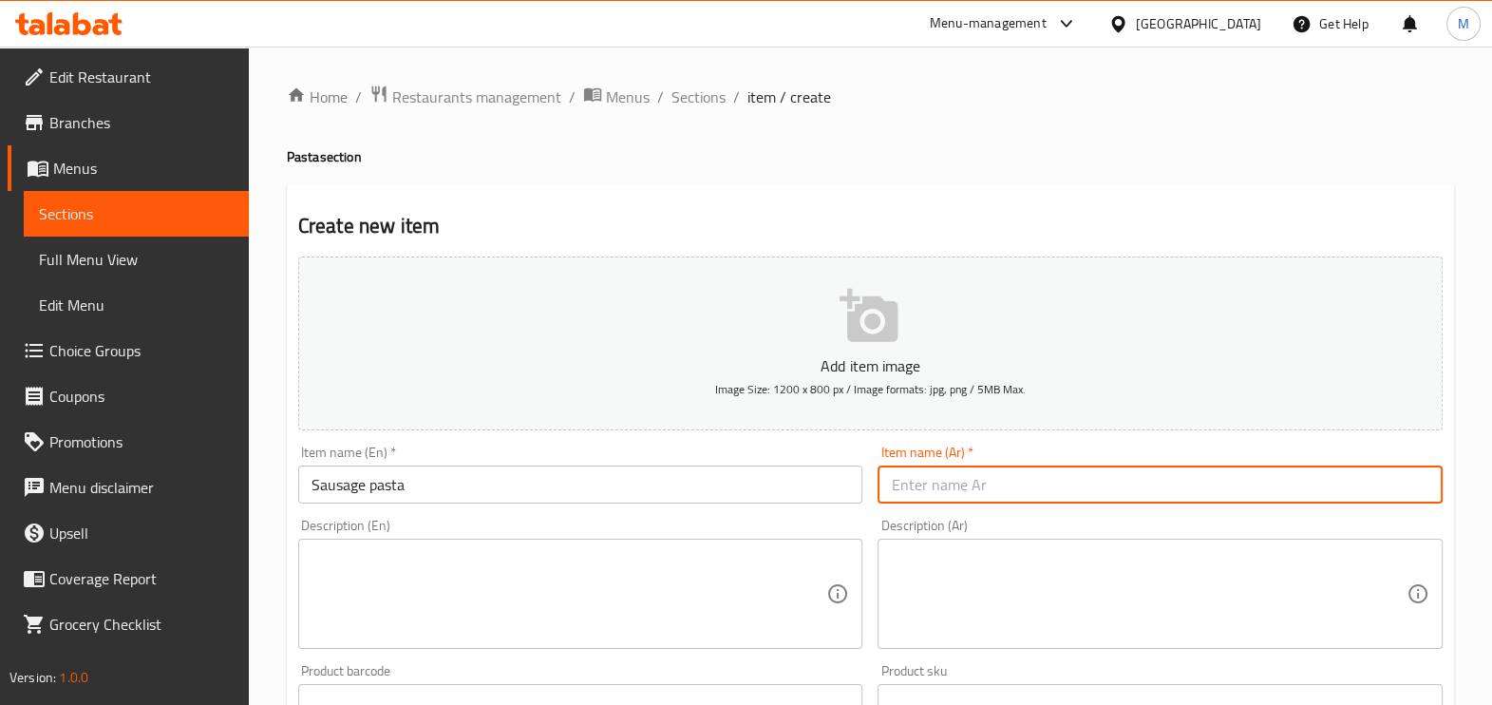
paste input "مكرونه سجق"
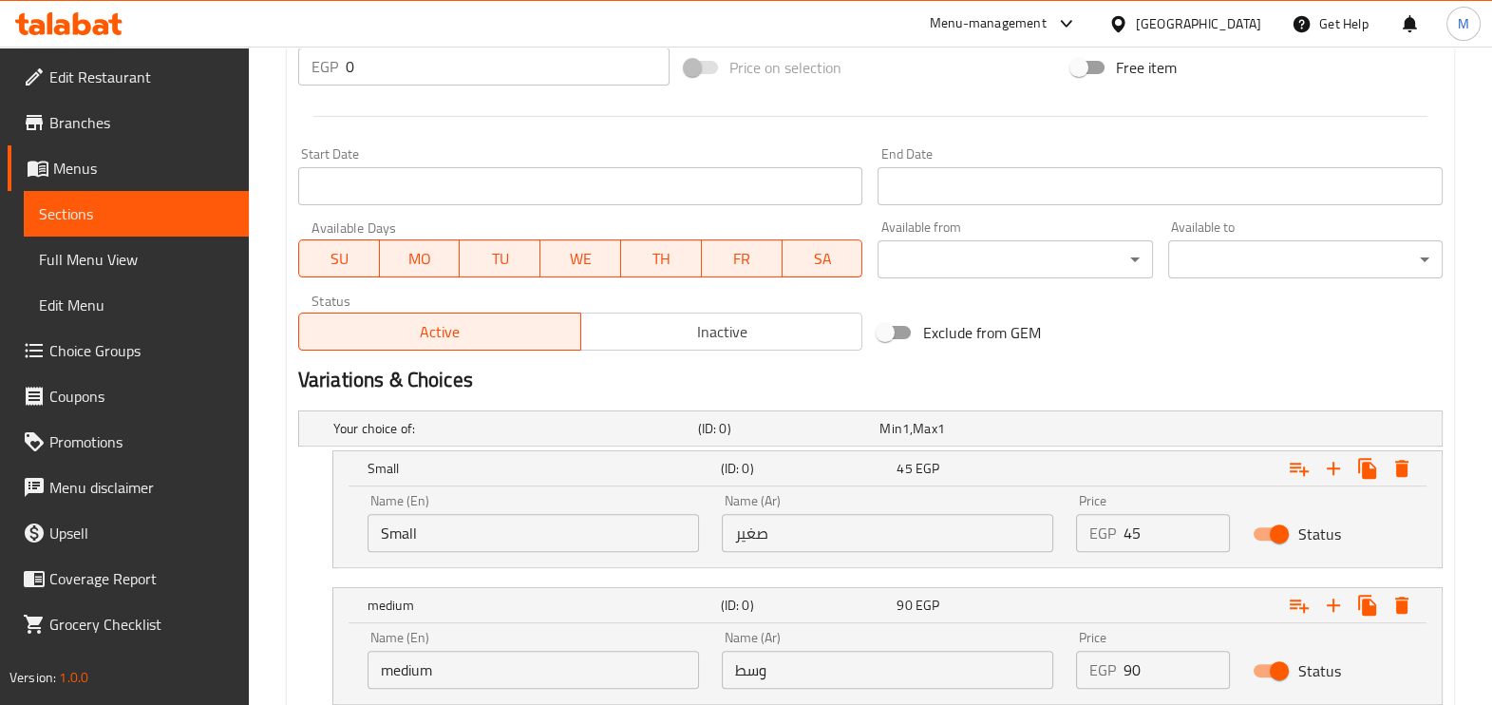
scroll to position [712, 0]
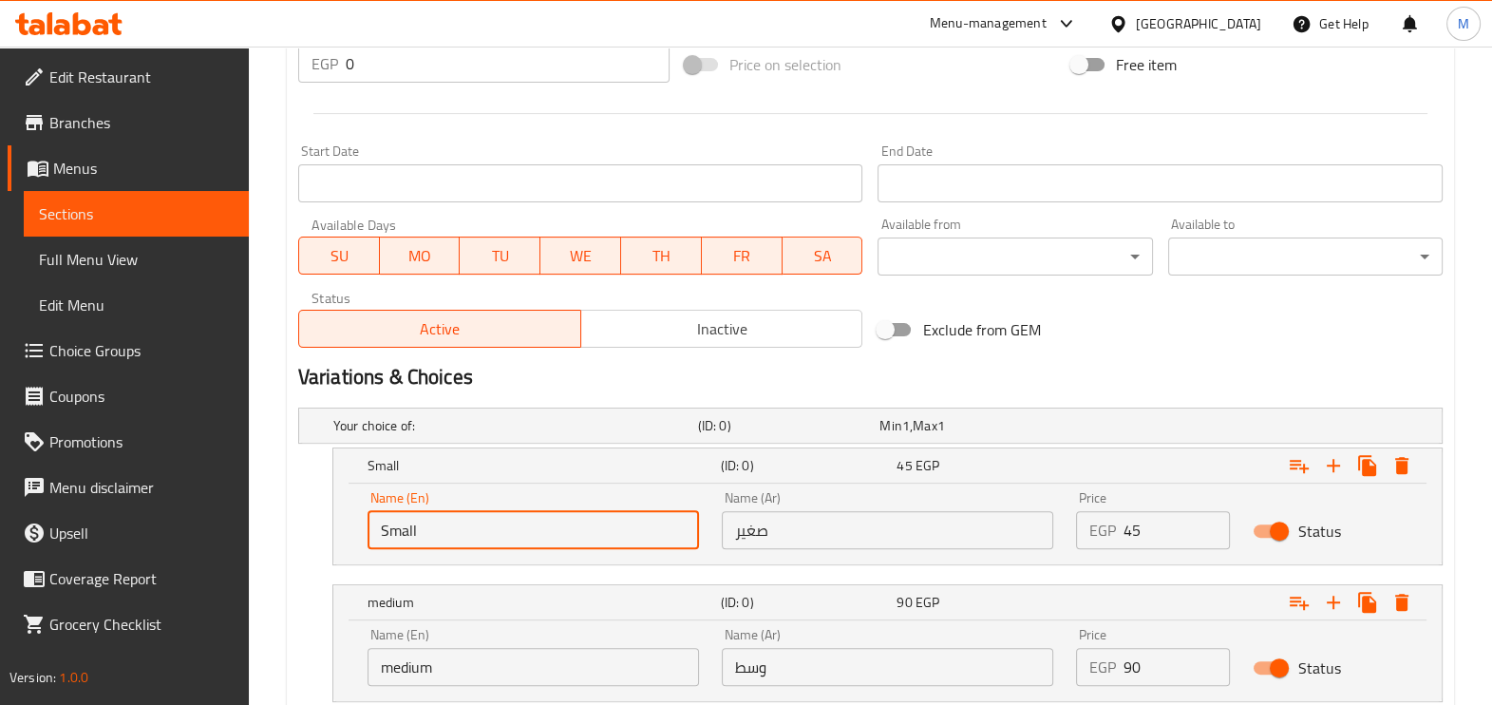
drag, startPoint x: 461, startPoint y: 536, endPoint x: 368, endPoint y: 538, distance: 92.1
click at [368, 538] on input "Small" at bounding box center [532, 530] width 331 height 38
click at [415, 515] on input "text" at bounding box center [532, 530] width 331 height 38
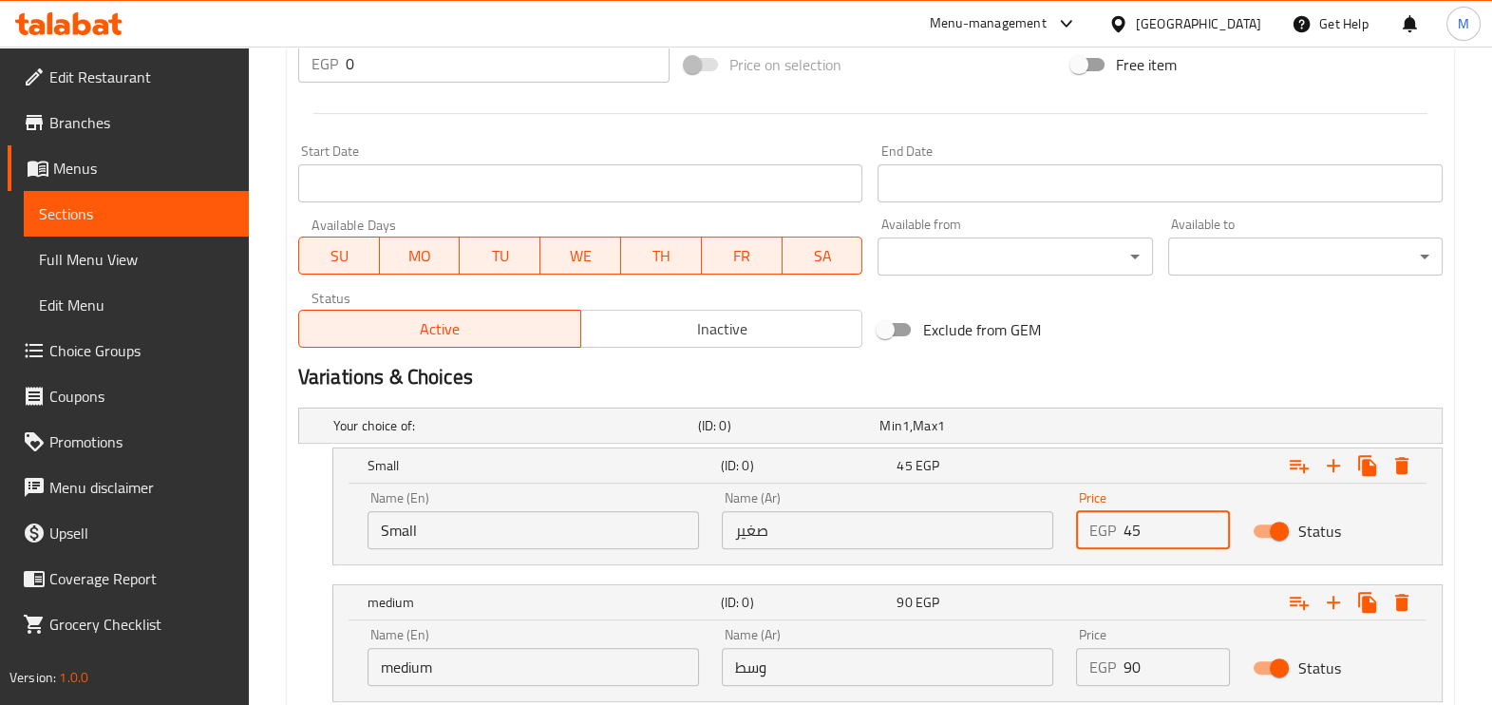
click at [1130, 537] on input "45" at bounding box center [1176, 530] width 107 height 38
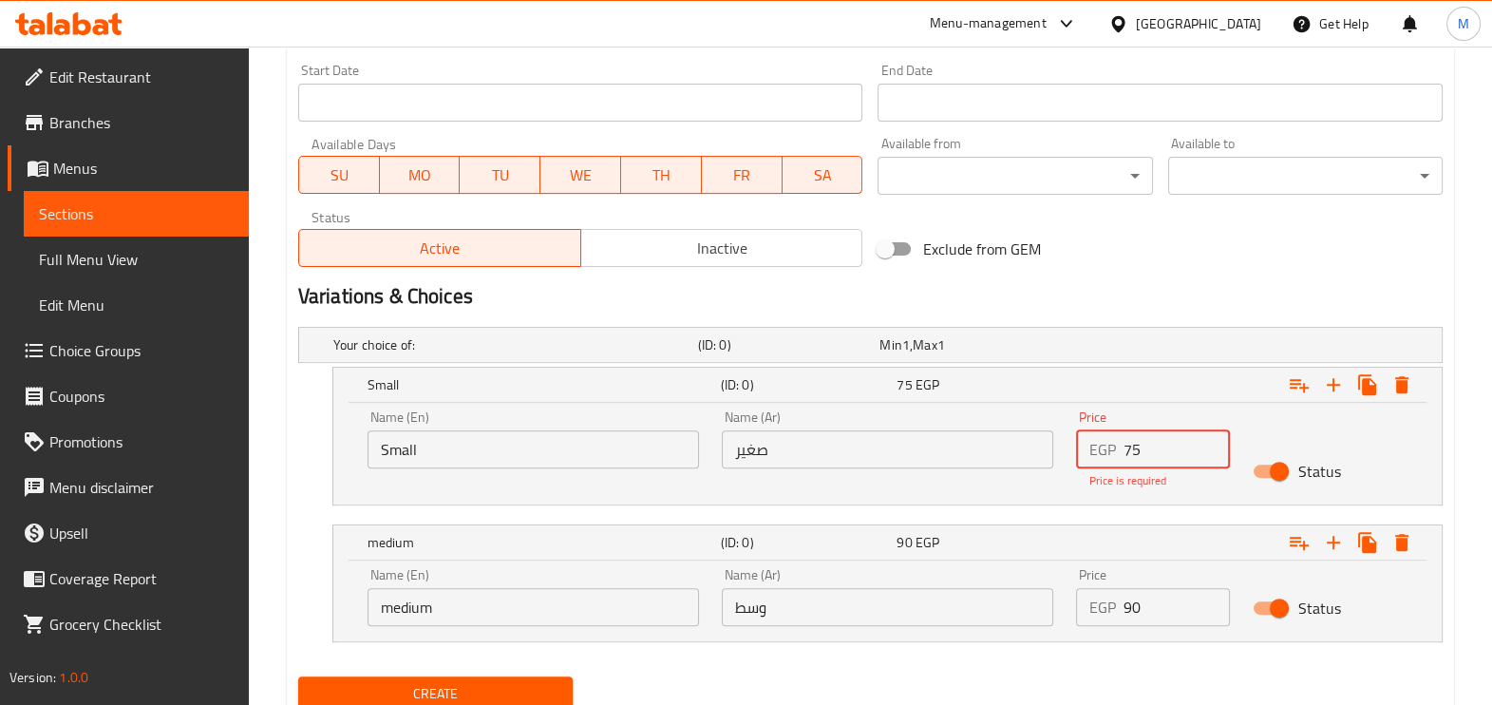
scroll to position [830, 0]
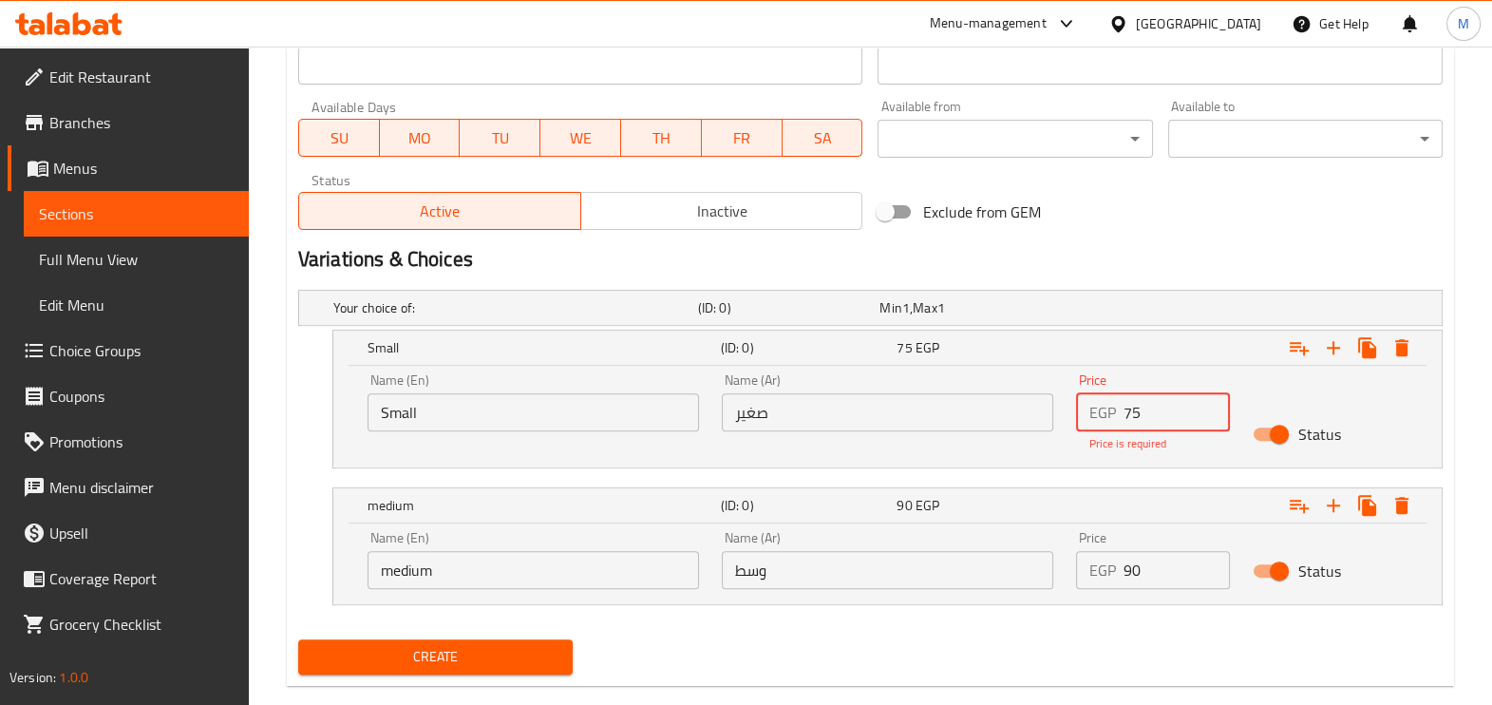
click at [524, 569] on div "Name (En) medium Name (En)" at bounding box center [533, 559] width 354 height 81
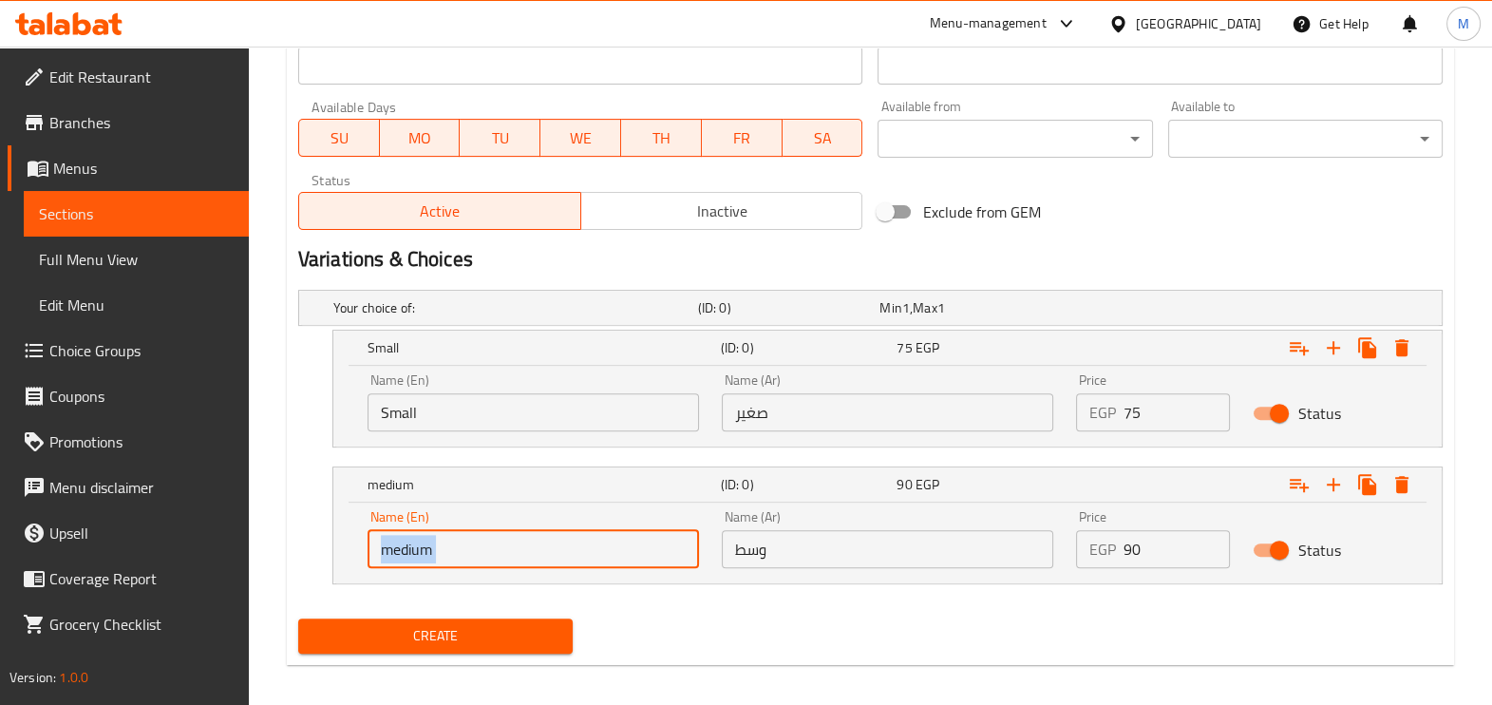
click at [524, 569] on div "Name (En) medium Name (En)" at bounding box center [533, 539] width 354 height 81
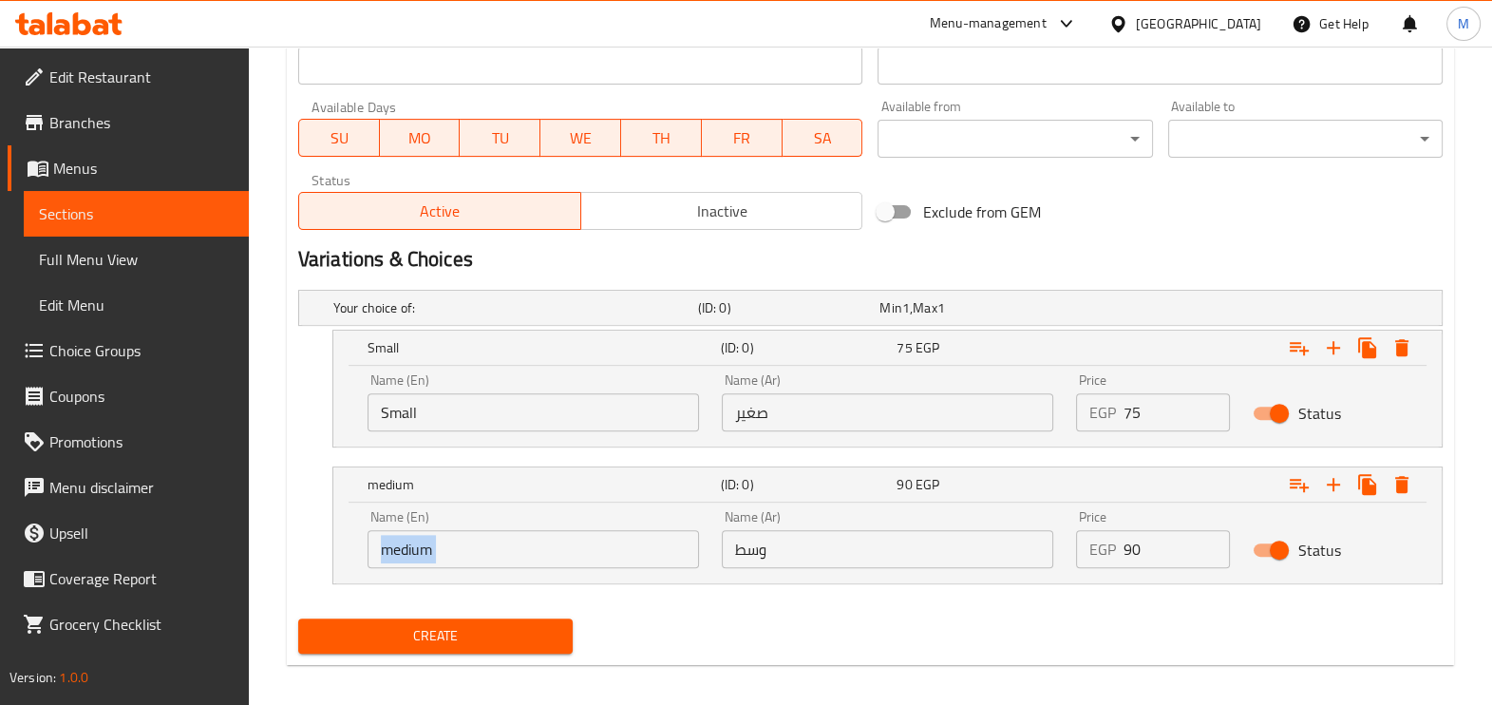
click at [524, 569] on div "Name (En) medium Name (En)" at bounding box center [533, 539] width 354 height 81
drag, startPoint x: 524, startPoint y: 569, endPoint x: 509, endPoint y: 550, distance: 24.3
click at [509, 550] on input "medium" at bounding box center [532, 549] width 331 height 38
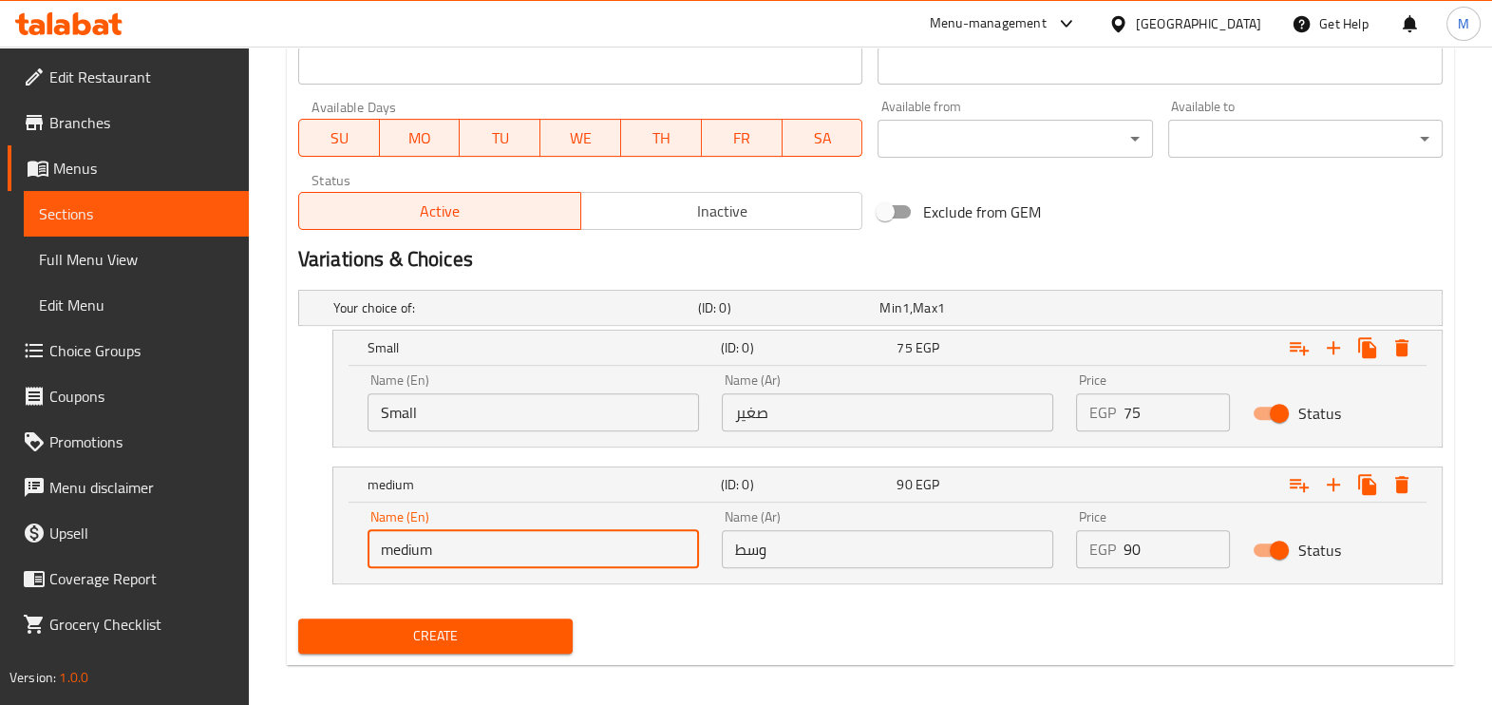
click at [509, 550] on input "medium" at bounding box center [532, 549] width 331 height 38
click at [509, 550] on input "text" at bounding box center [532, 549] width 331 height 38
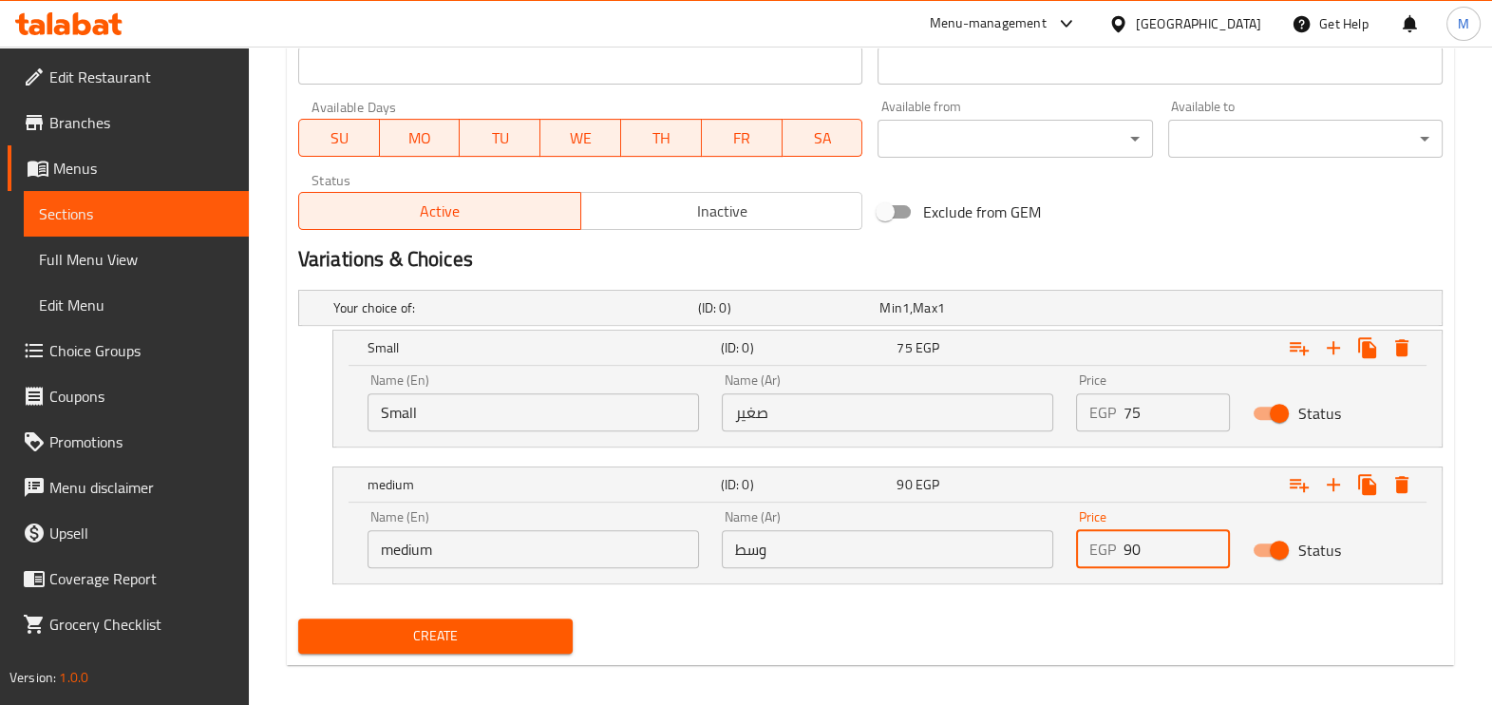
drag, startPoint x: 1168, startPoint y: 550, endPoint x: 1098, endPoint y: 548, distance: 70.3
click at [1098, 548] on div "EGP 90 Price" at bounding box center [1153, 549] width 155 height 38
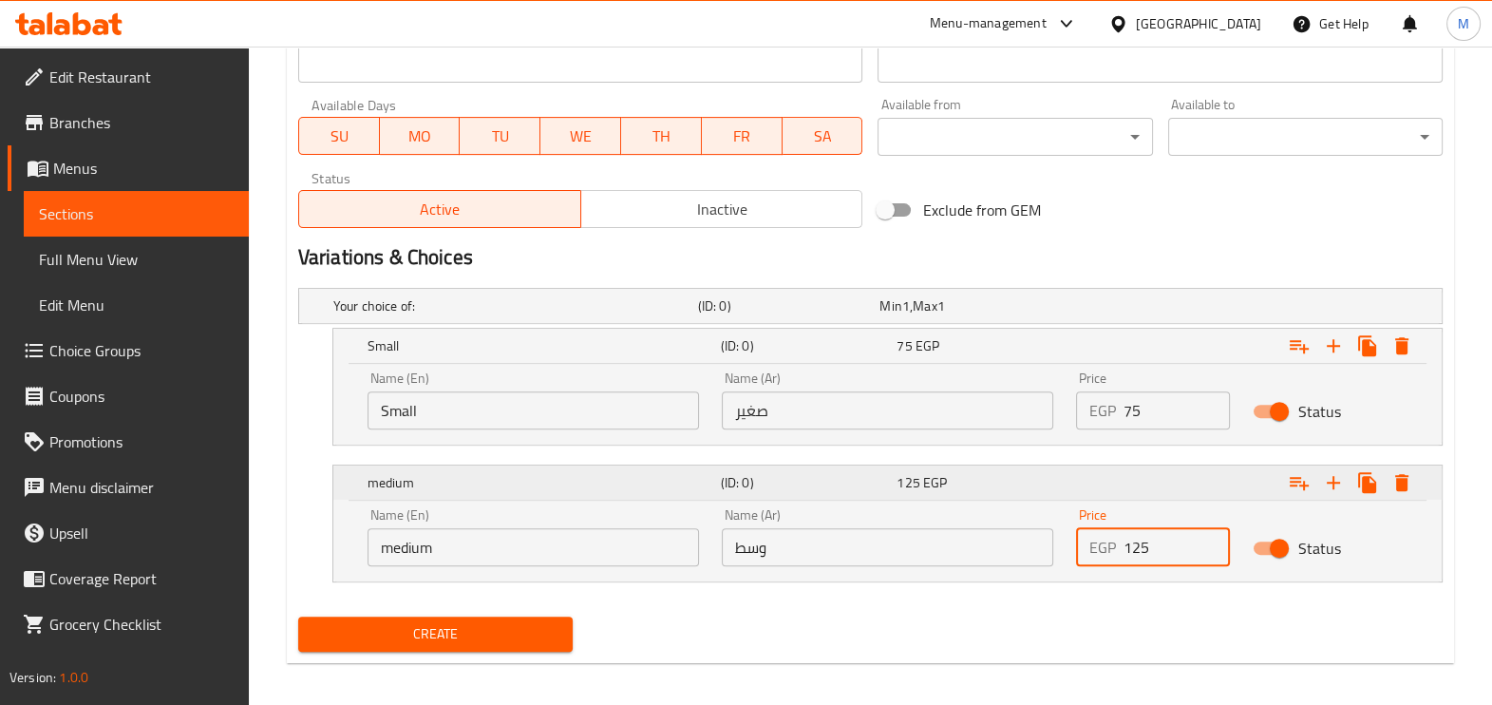
scroll to position [839, 0]
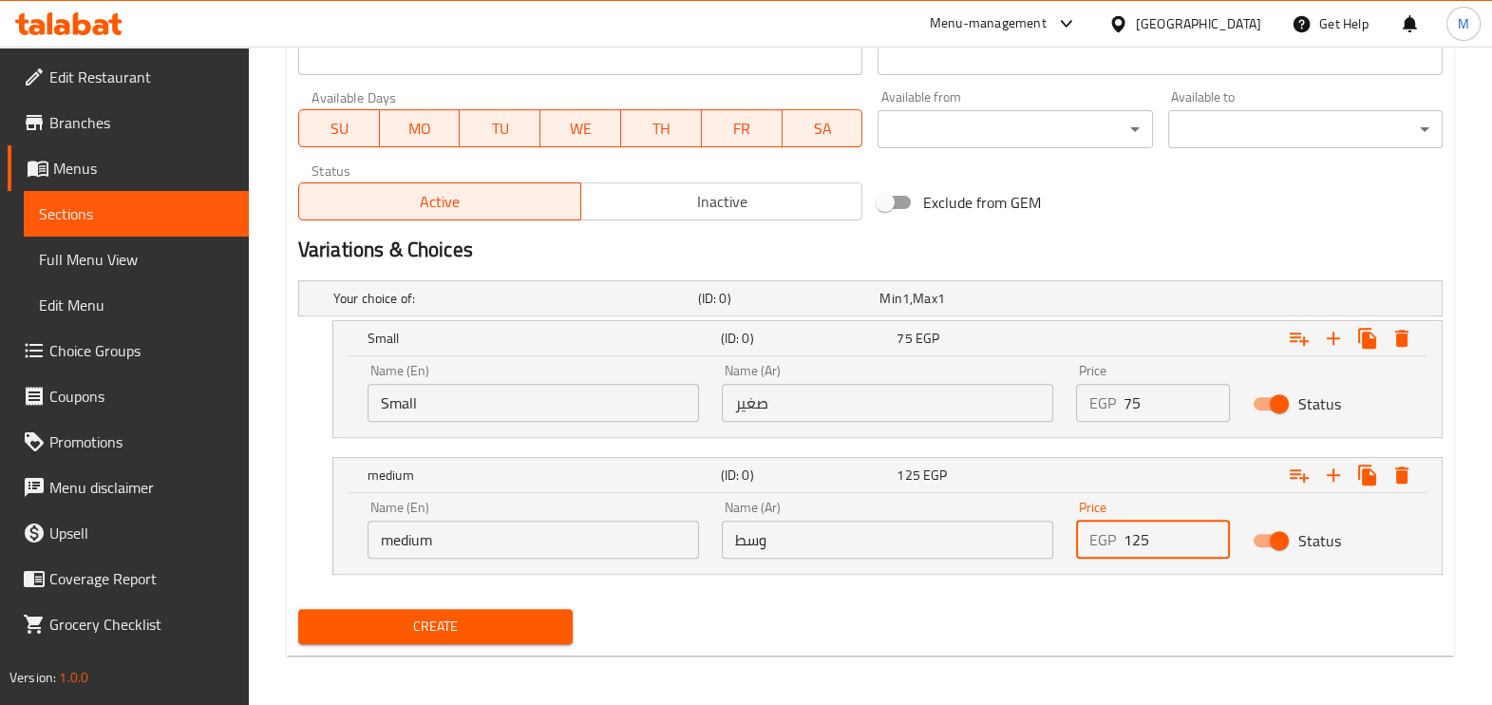
click at [429, 614] on span "Create" at bounding box center [435, 626] width 244 height 24
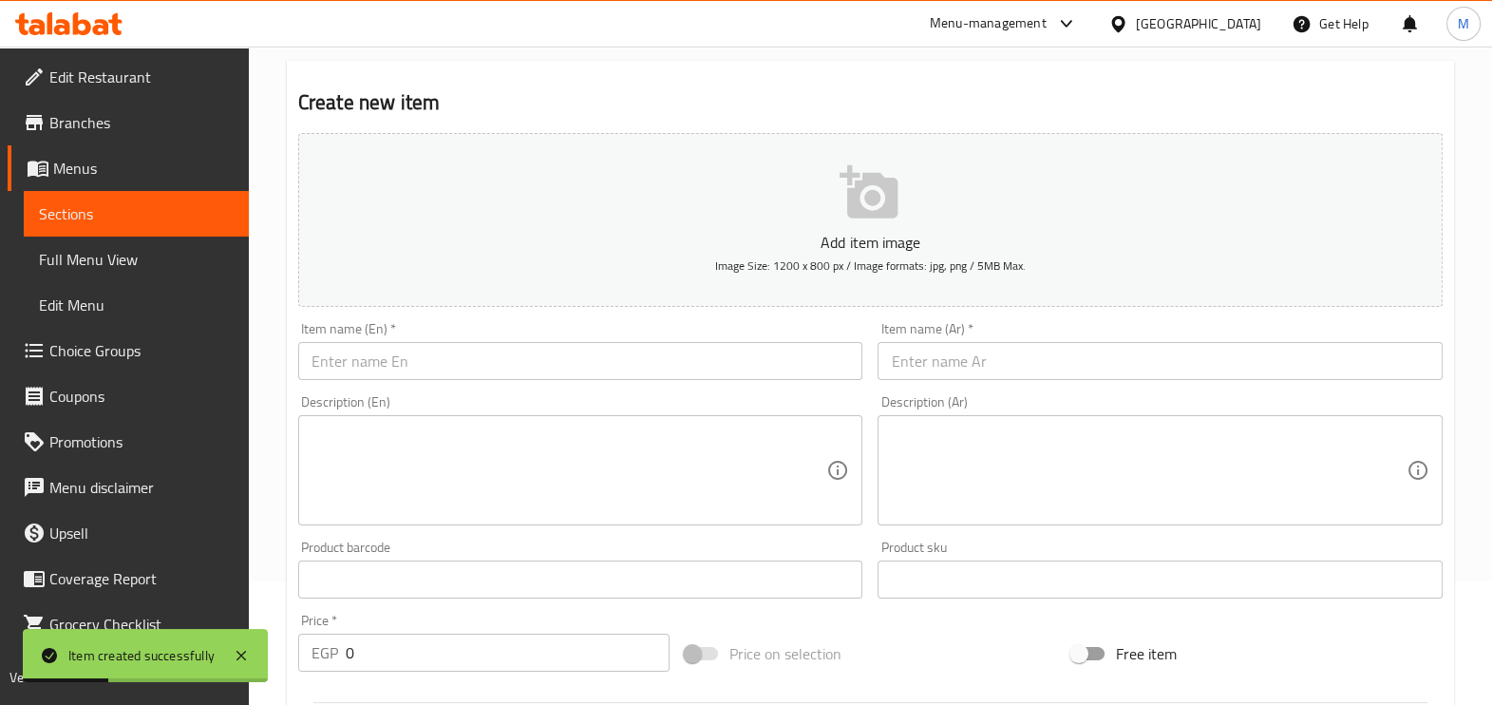
scroll to position [9, 0]
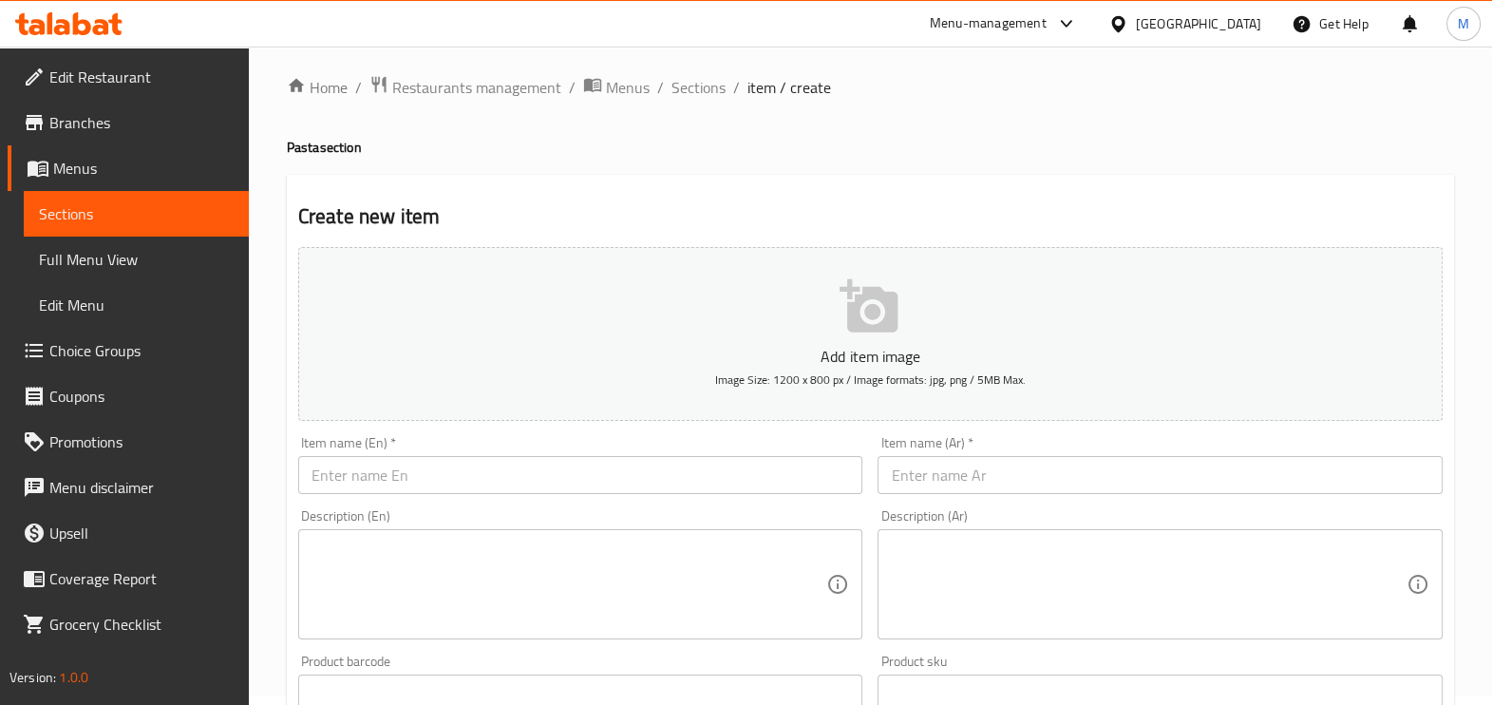
click at [475, 473] on input "text" at bounding box center [580, 475] width 565 height 38
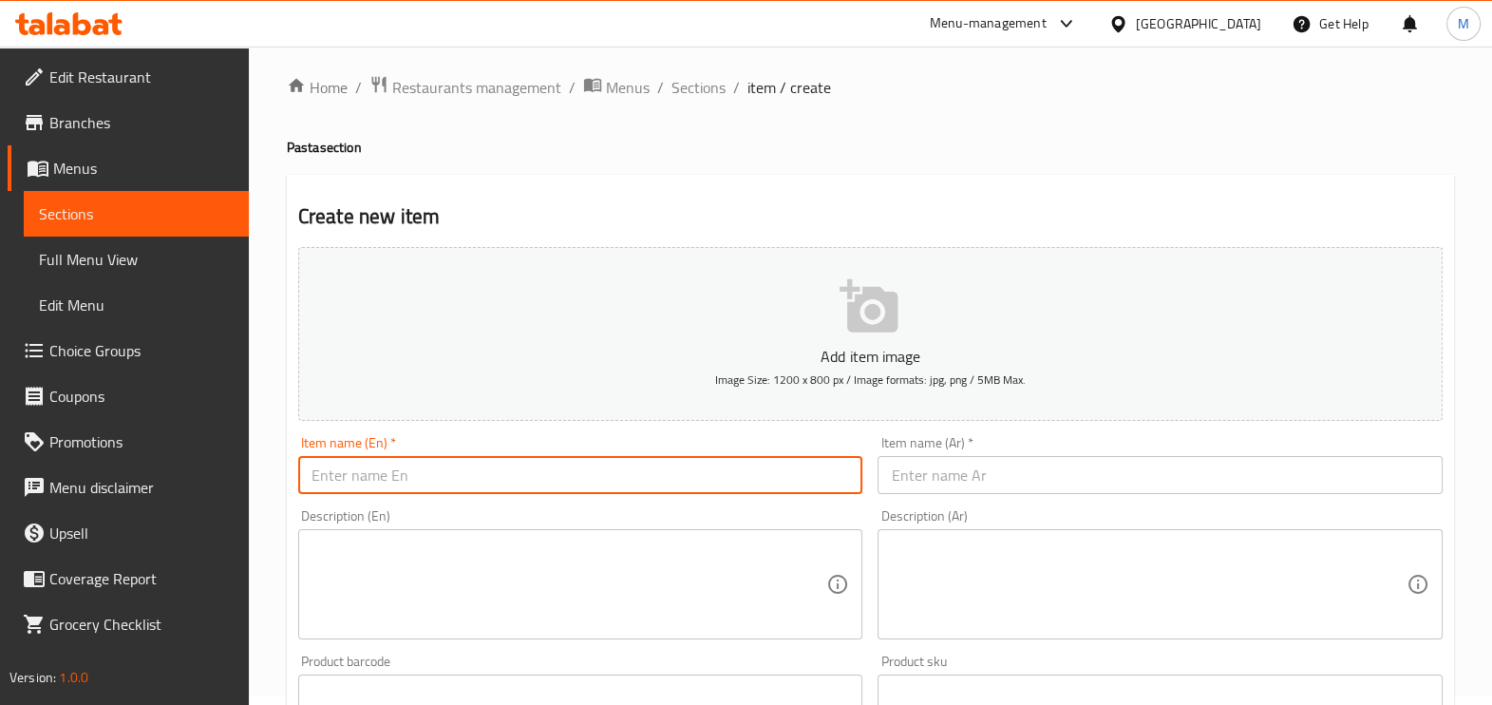
paste input "Pasta with pastrami"
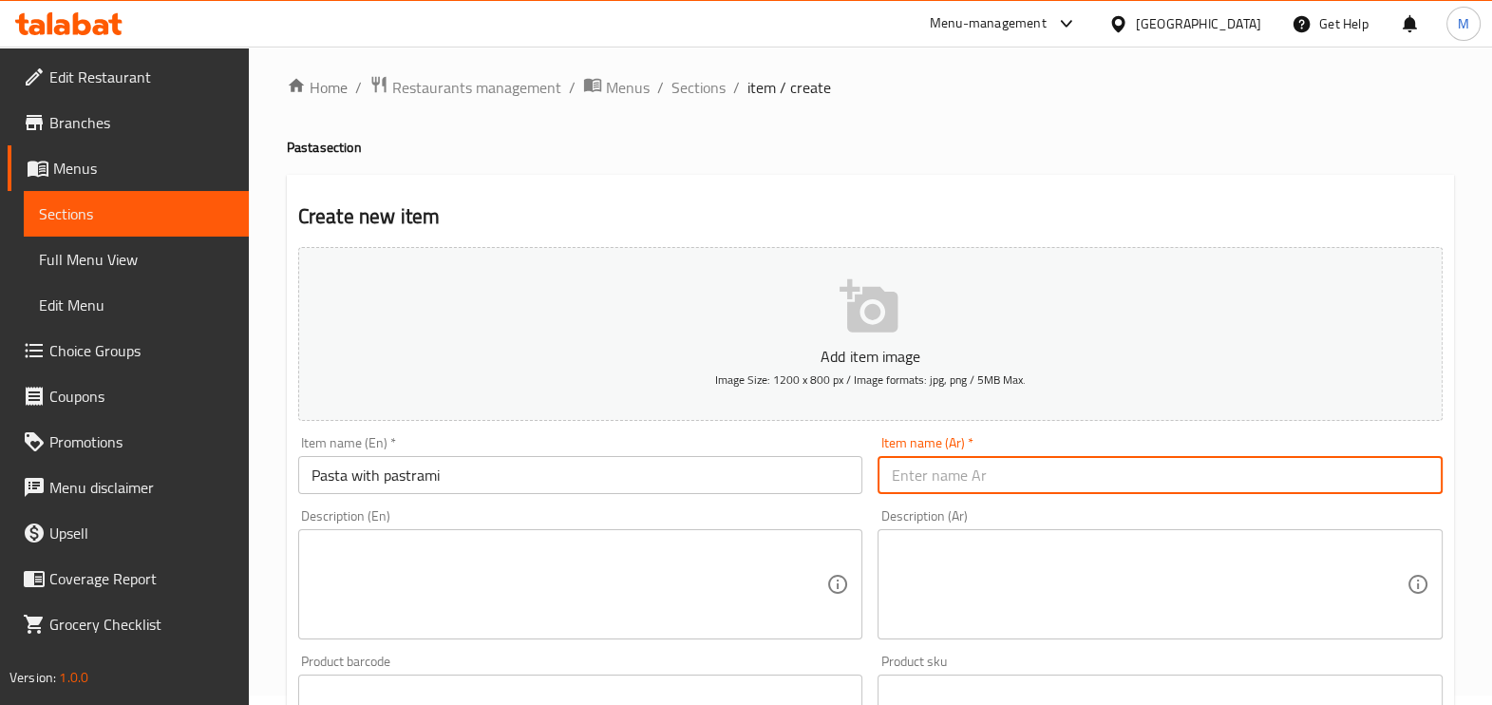
click at [951, 470] on input "text" at bounding box center [1159, 475] width 565 height 38
paste input "مكرونه بسطرمه"
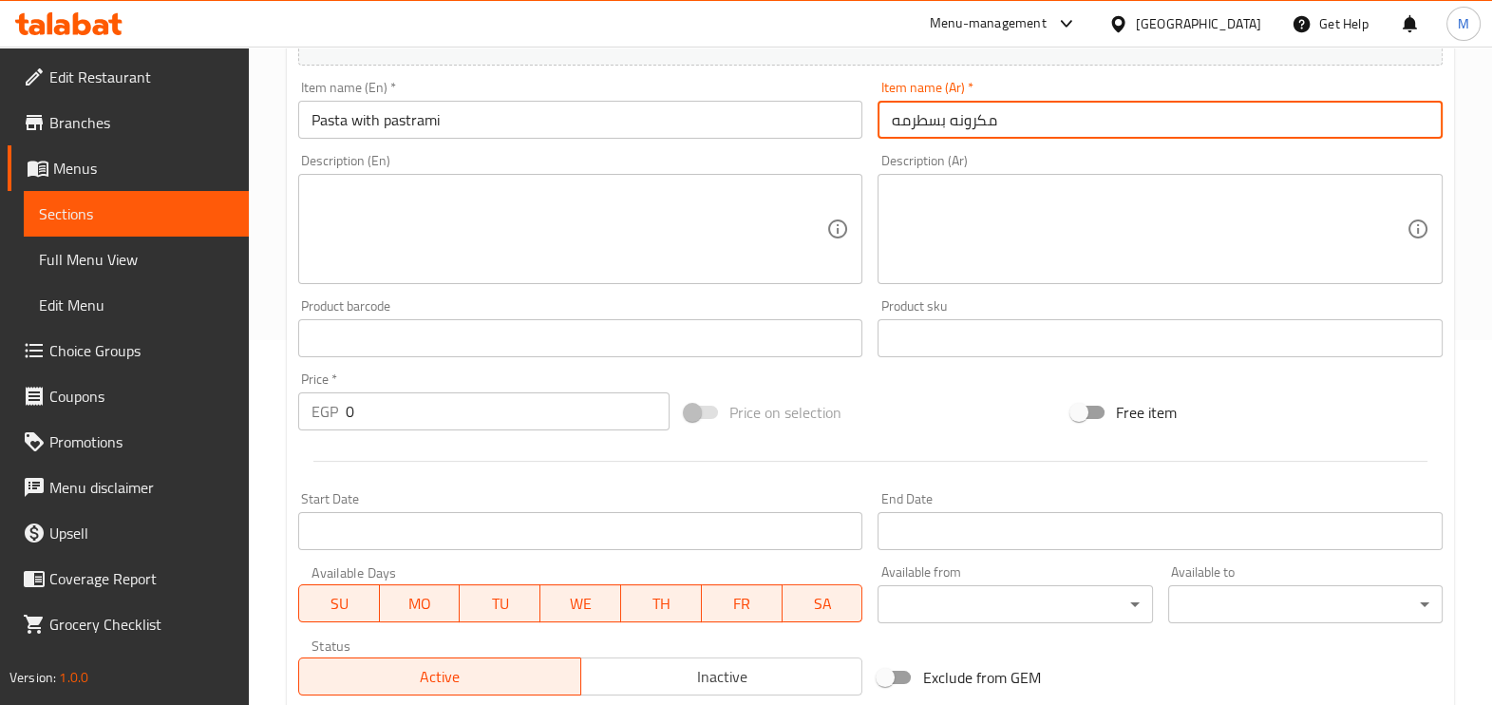
scroll to position [839, 0]
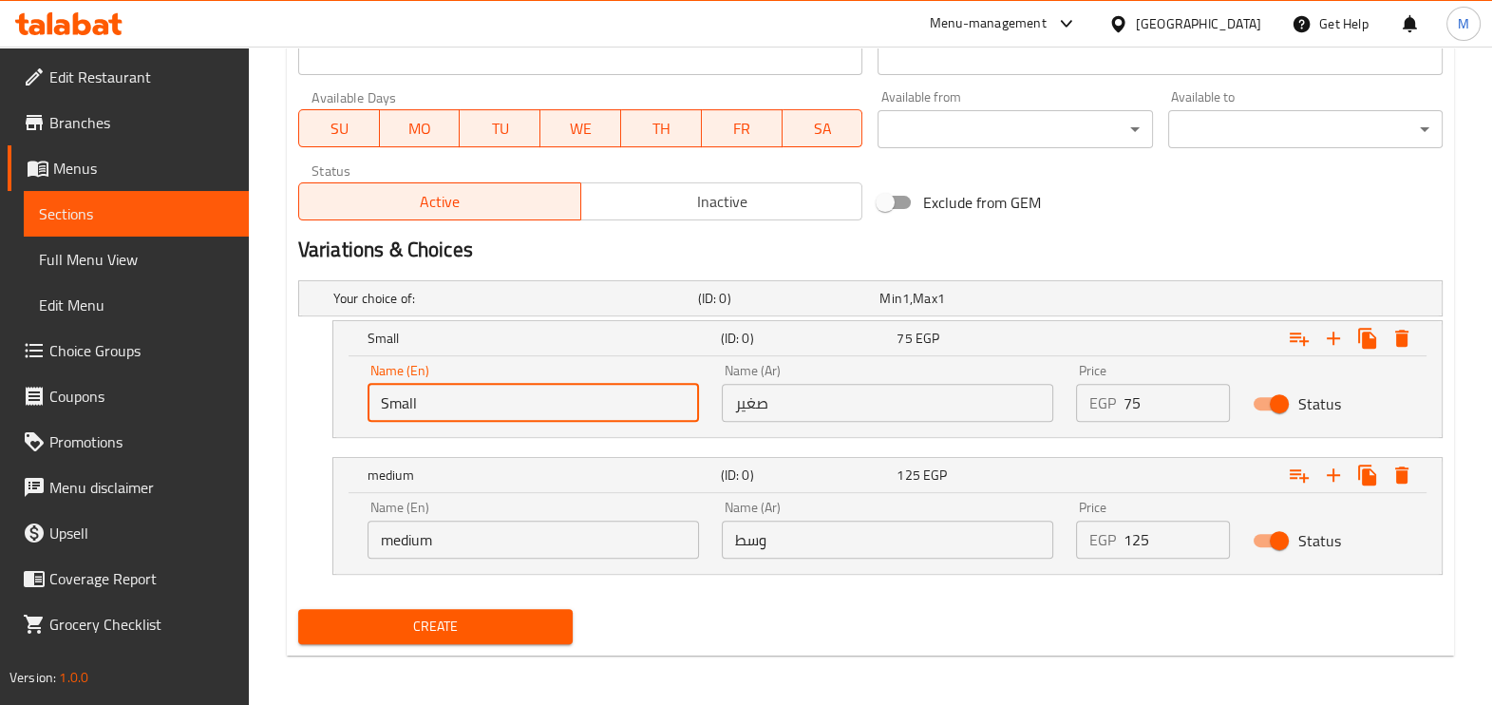
drag, startPoint x: 497, startPoint y: 404, endPoint x: 329, endPoint y: 381, distance: 168.8
click at [329, 381] on div "Small (ID: 0) 75 EGP Name (En) Small Name (En) Name (Ar) صغير Name (Ar) Price E…" at bounding box center [870, 379] width 1144 height 118
click at [442, 390] on input "text" at bounding box center [532, 403] width 331 height 38
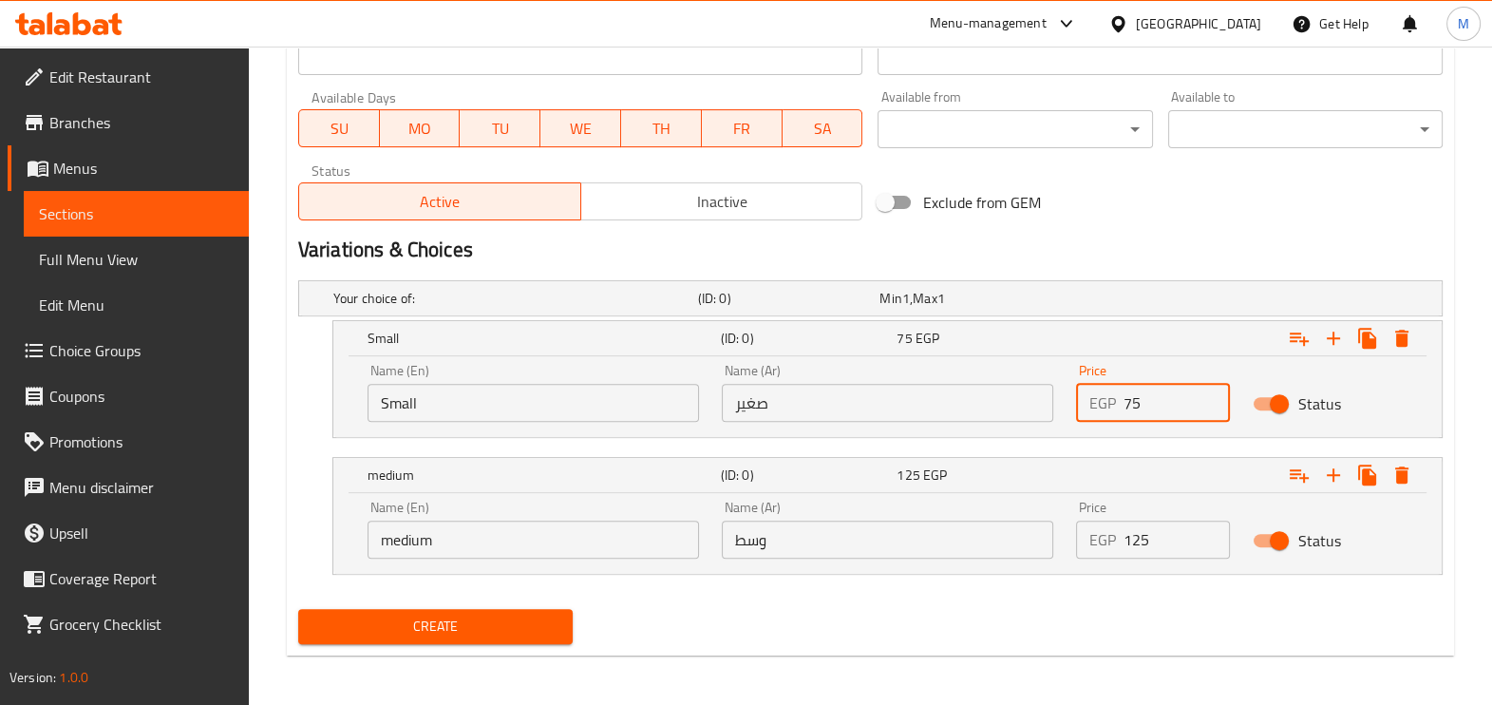
drag, startPoint x: 1177, startPoint y: 415, endPoint x: 1047, endPoint y: 403, distance: 130.7
click at [1047, 403] on div "Name (En) Small Name (En) Name (Ar) صغير Name (Ar) Price EGP 75 Price Status" at bounding box center [887, 392] width 1063 height 81
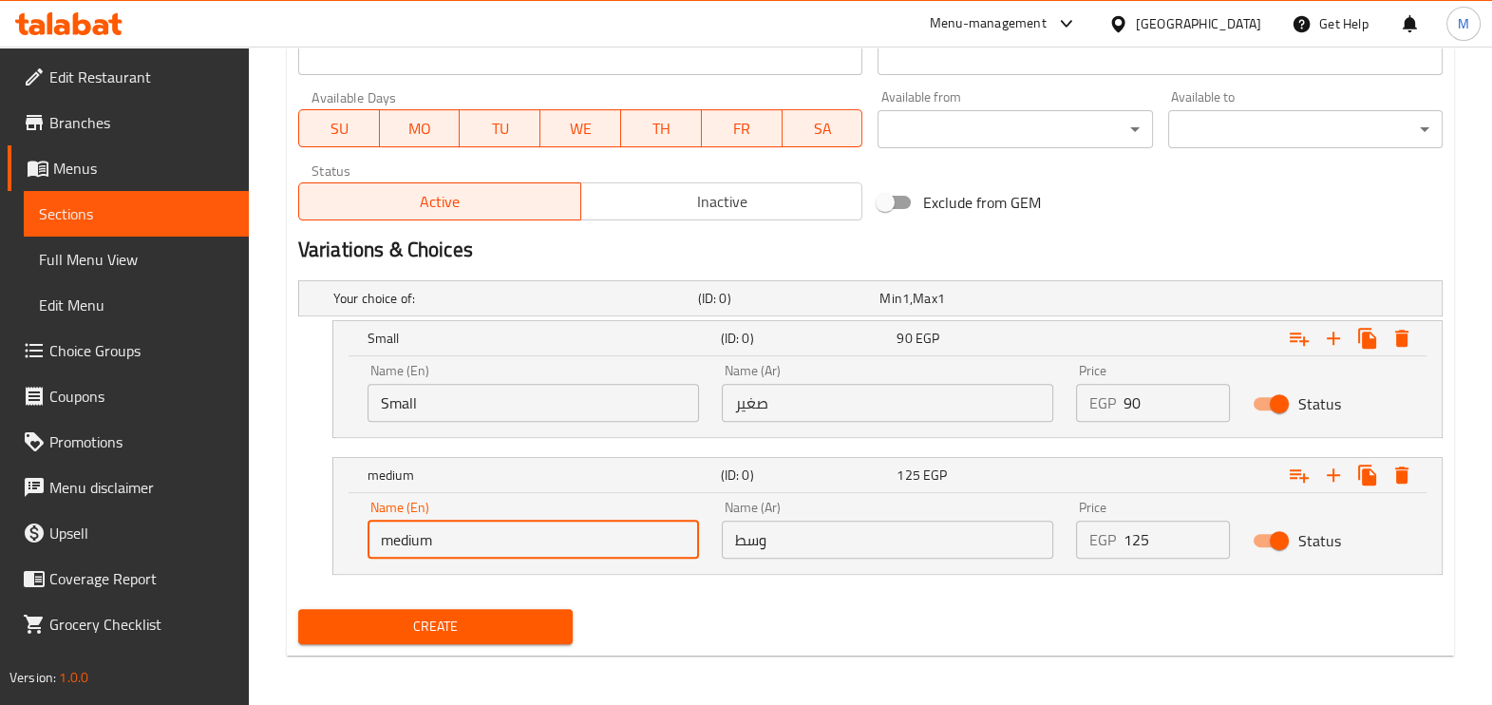
drag, startPoint x: 556, startPoint y: 530, endPoint x: 342, endPoint y: 584, distance: 221.3
click at [342, 584] on div "Your choice of: (ID: 0) Min 1 , Max 1 Name (En) Your choice of: Name (En) Name …" at bounding box center [870, 437] width 1159 height 329
click at [624, 543] on input "text" at bounding box center [532, 539] width 331 height 38
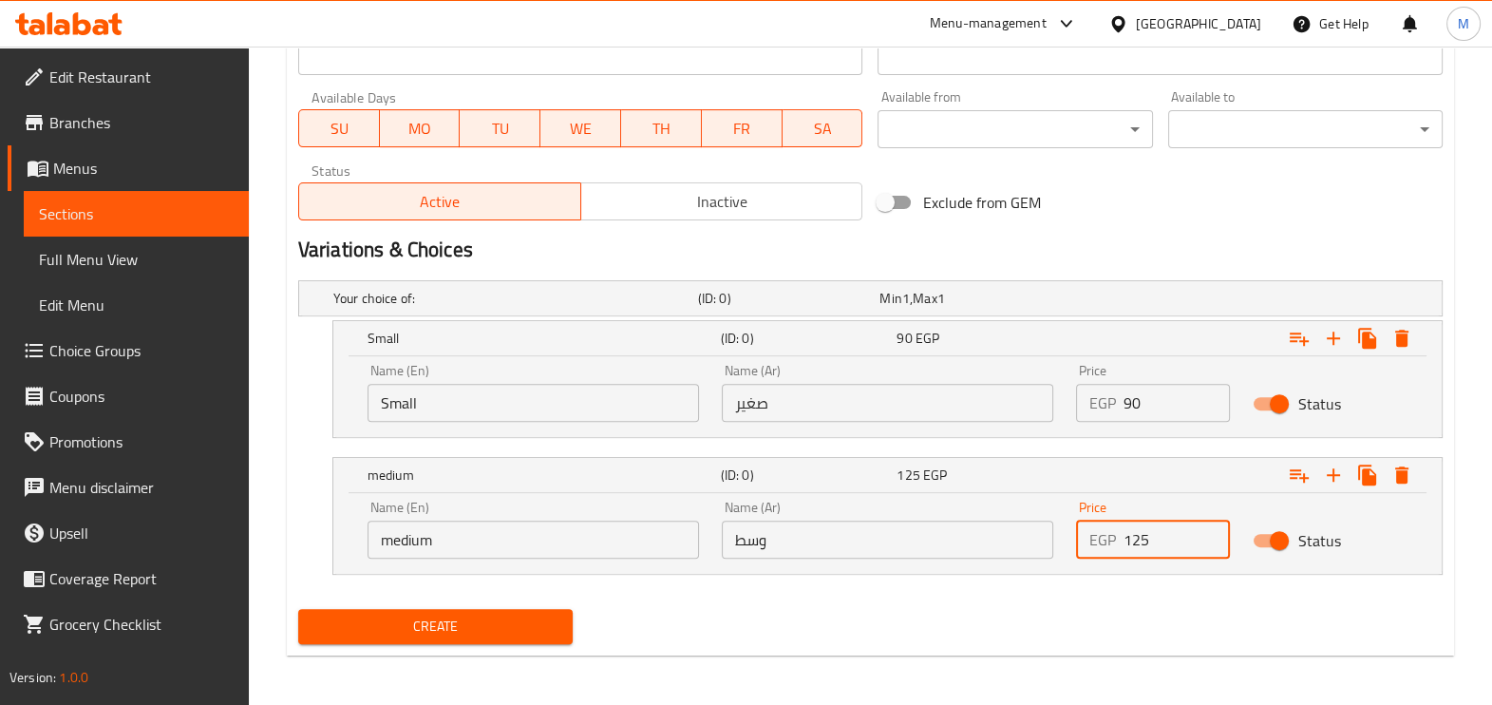
drag, startPoint x: 1159, startPoint y: 546, endPoint x: 1068, endPoint y: 546, distance: 91.2
click at [1068, 546] on div "Price EGP 125 Price" at bounding box center [1153, 529] width 178 height 81
click at [473, 625] on span "Create" at bounding box center [435, 626] width 244 height 24
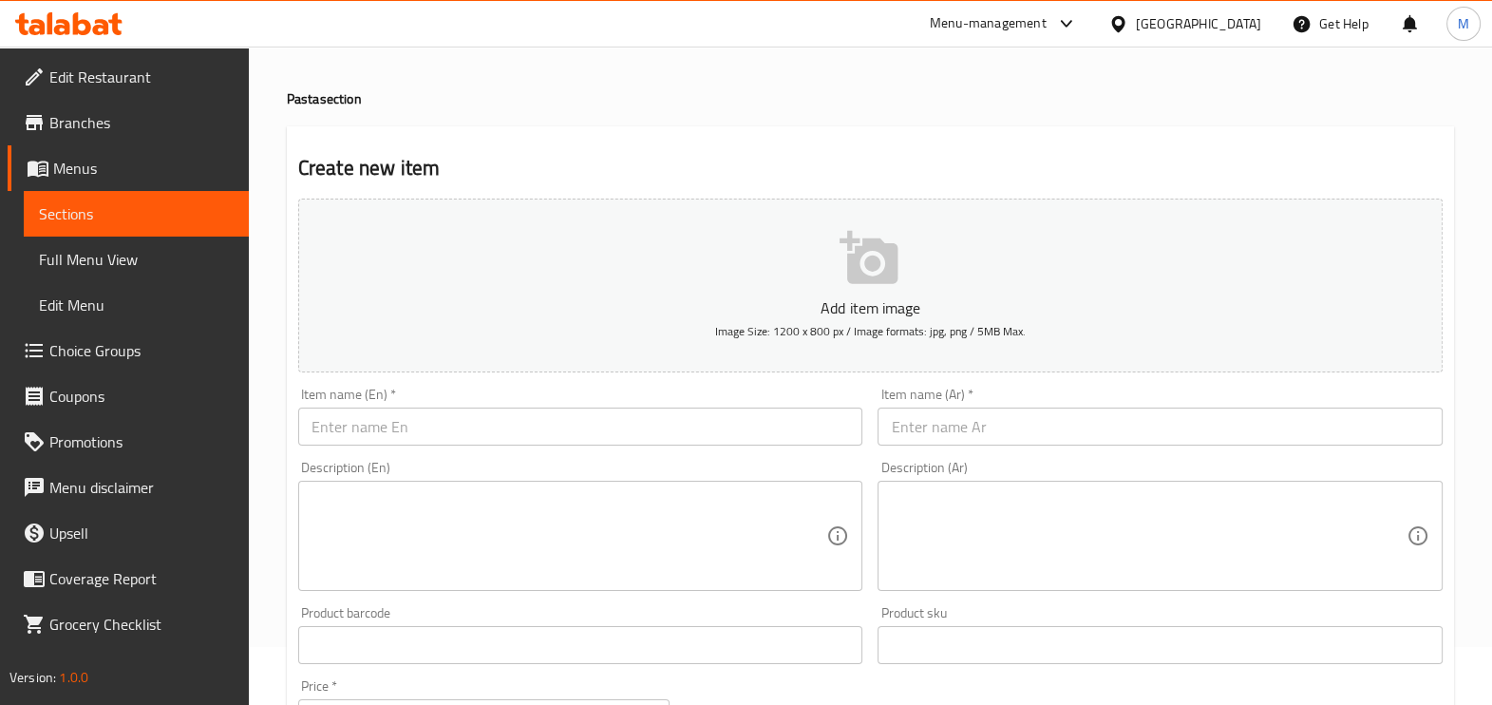
scroll to position [0, 0]
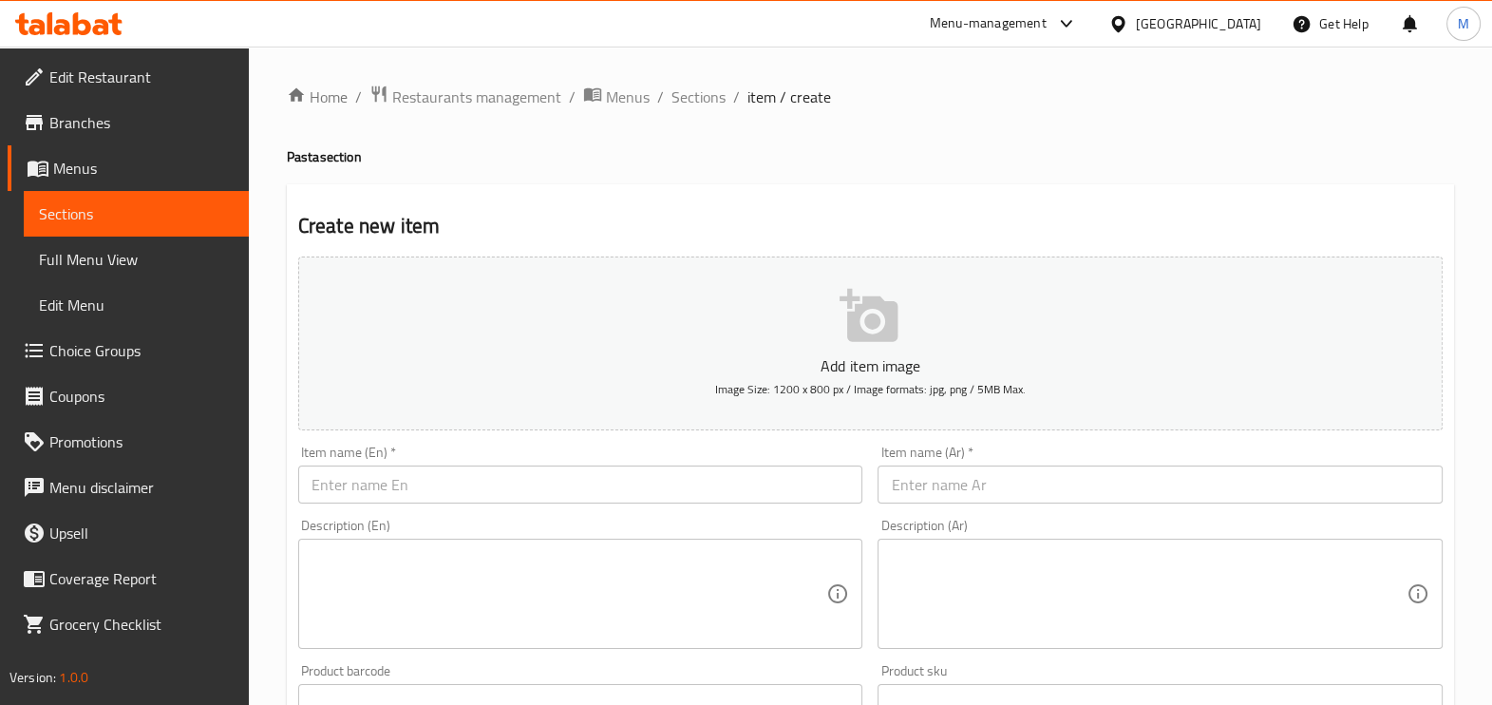
click at [483, 484] on input "text" at bounding box center [580, 484] width 565 height 38
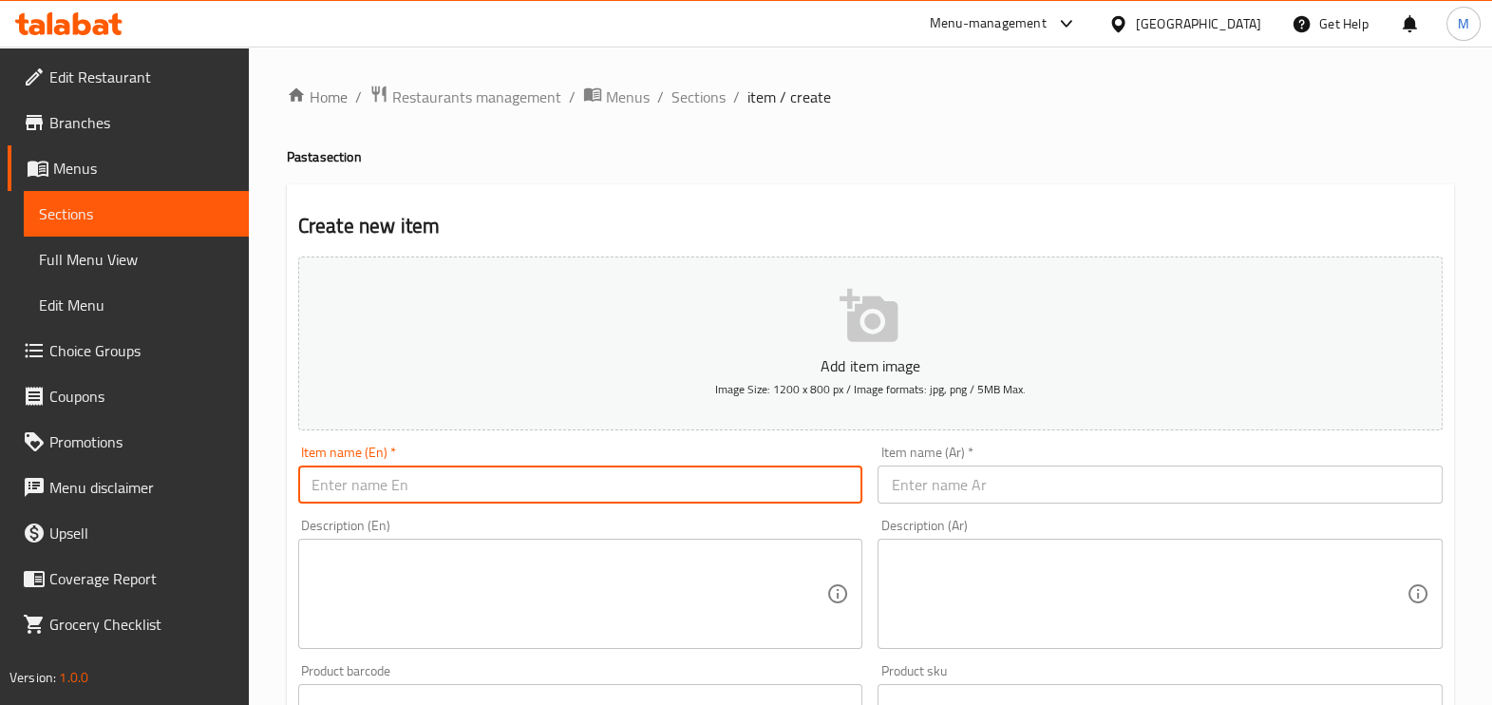
click at [452, 477] on input "text" at bounding box center [580, 484] width 565 height 38
paste input "Mixed meat pasta"
click at [959, 499] on input "text" at bounding box center [1159, 484] width 565 height 38
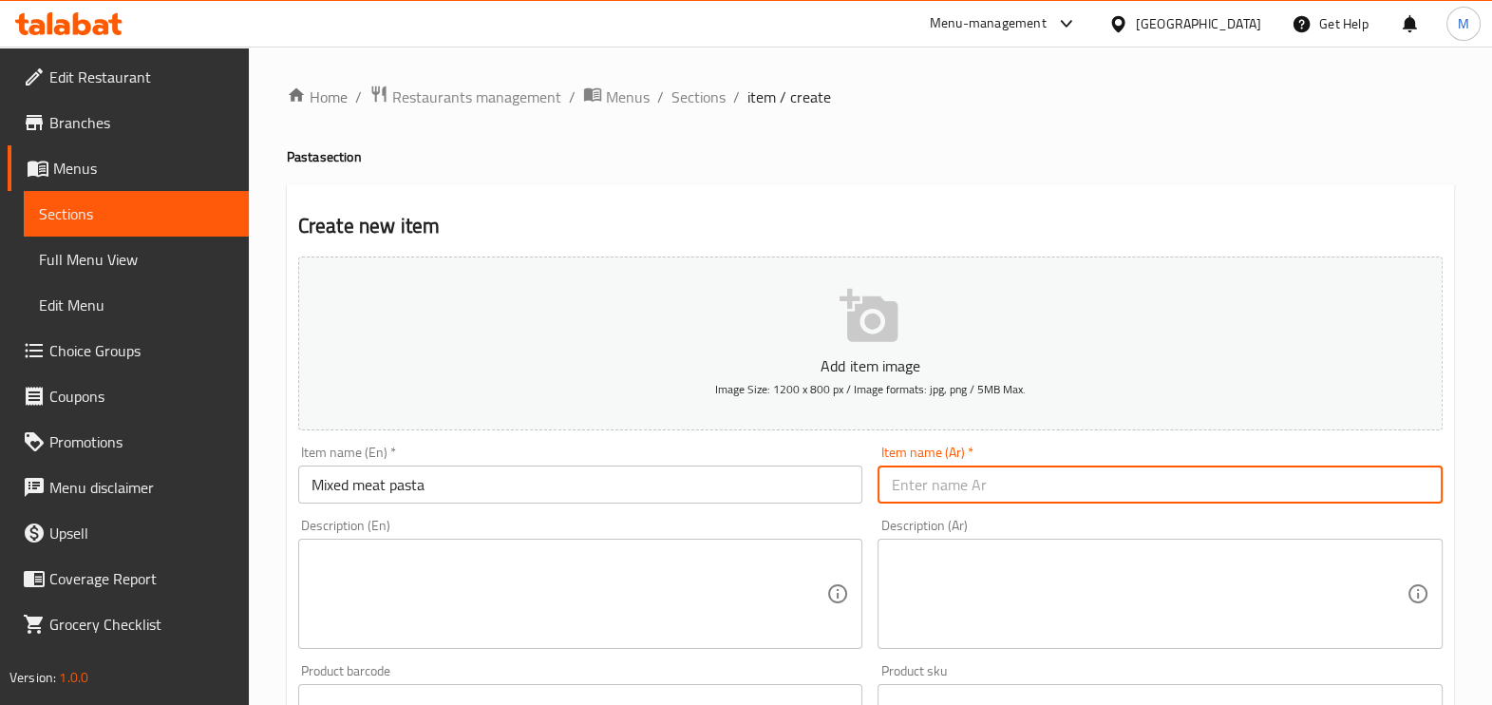
click at [938, 484] on input "text" at bounding box center [1159, 484] width 565 height 38
paste input "Mixed meat pasta"
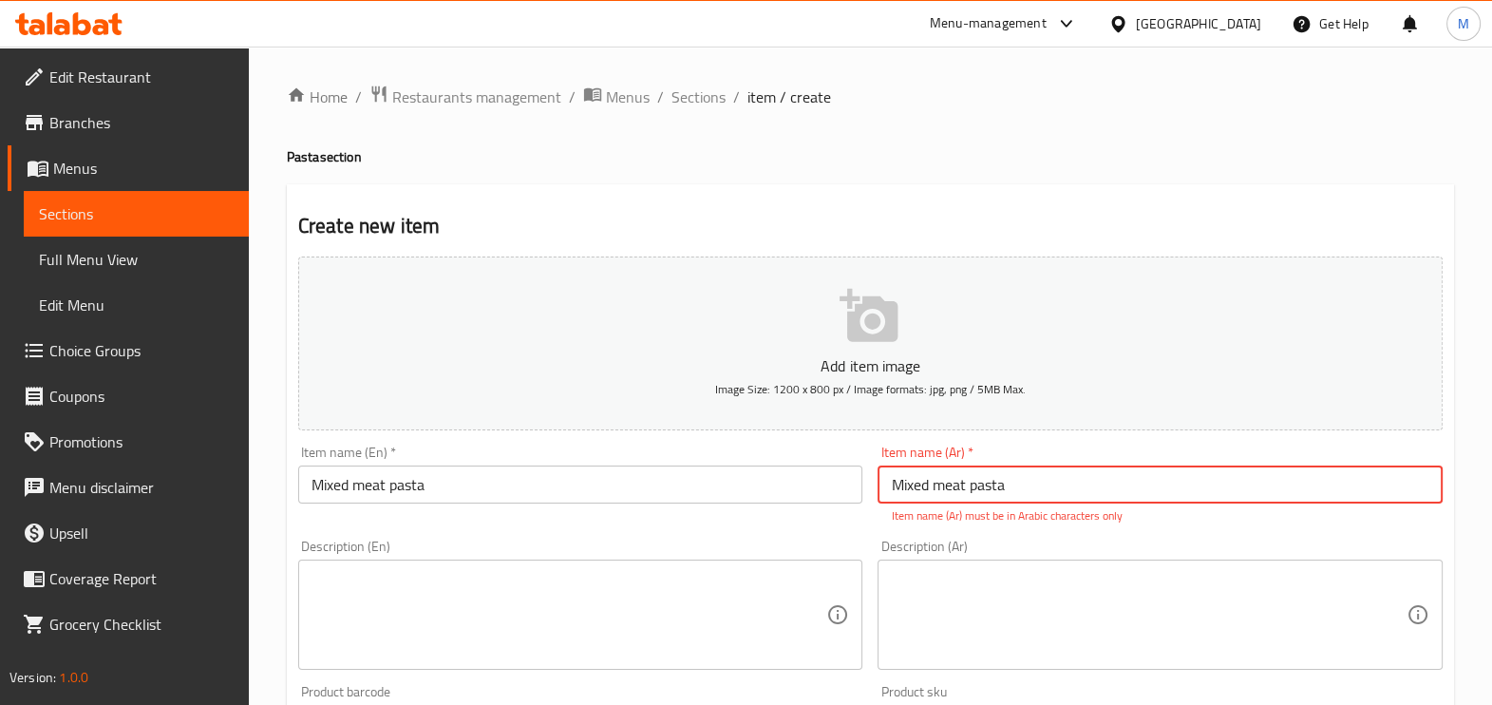
click at [930, 487] on input "Mixed meat pasta" at bounding box center [1159, 484] width 565 height 38
paste input "مكرونه مشكل لحوم"
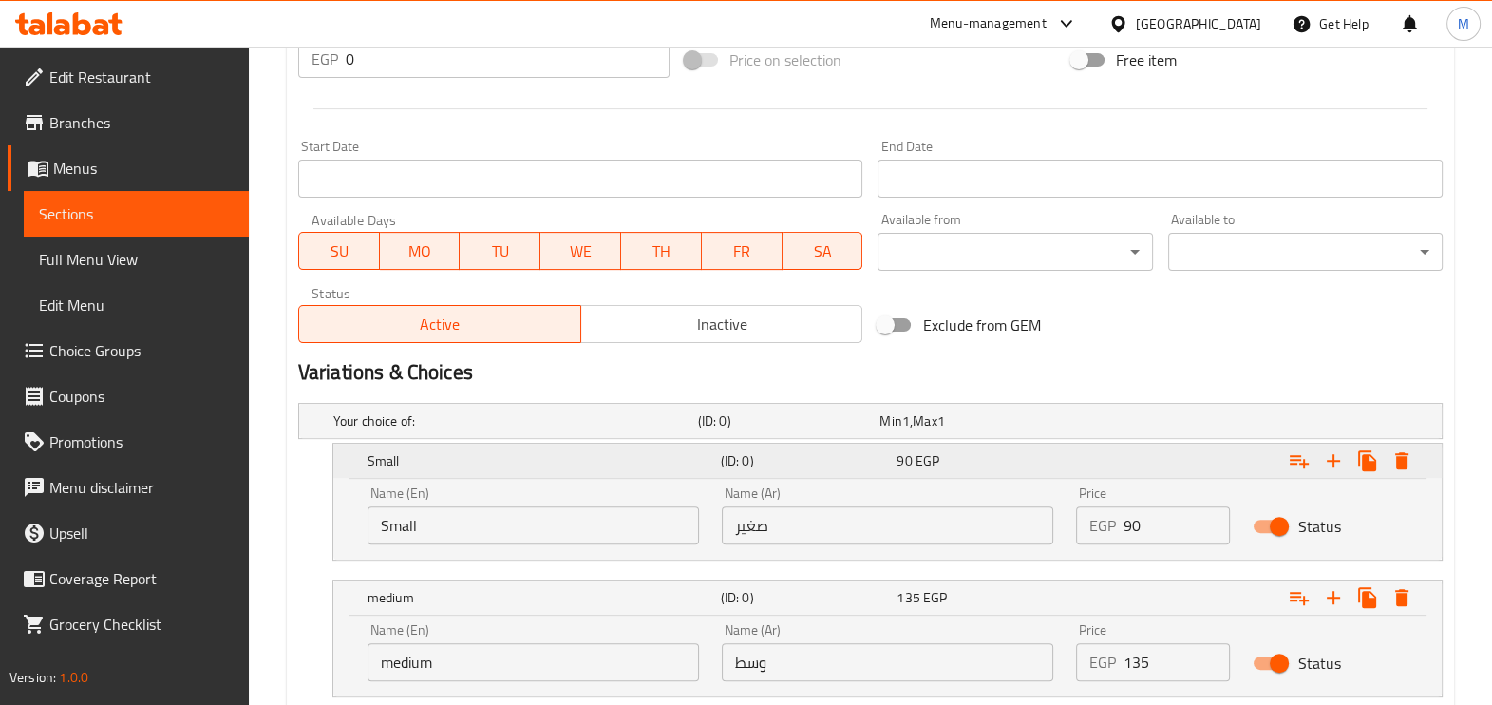
scroll to position [839, 0]
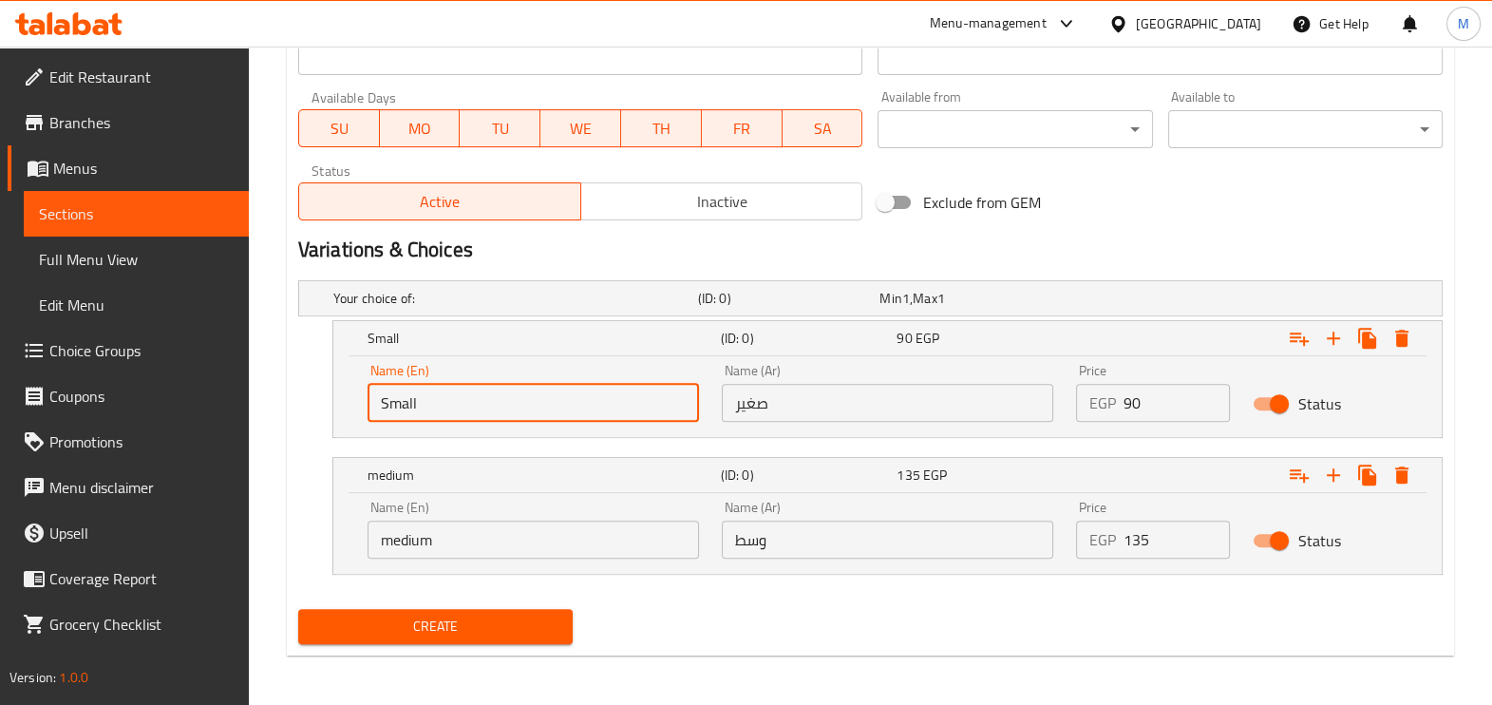
drag, startPoint x: 452, startPoint y: 400, endPoint x: 327, endPoint y: 398, distance: 125.4
click at [327, 398] on div "Small (ID: 0) 90 EGP Name (En) Small Name (En) Name (Ar) صغير Name (Ar) Price E…" at bounding box center [870, 379] width 1144 height 118
click at [389, 386] on input "text" at bounding box center [532, 403] width 331 height 38
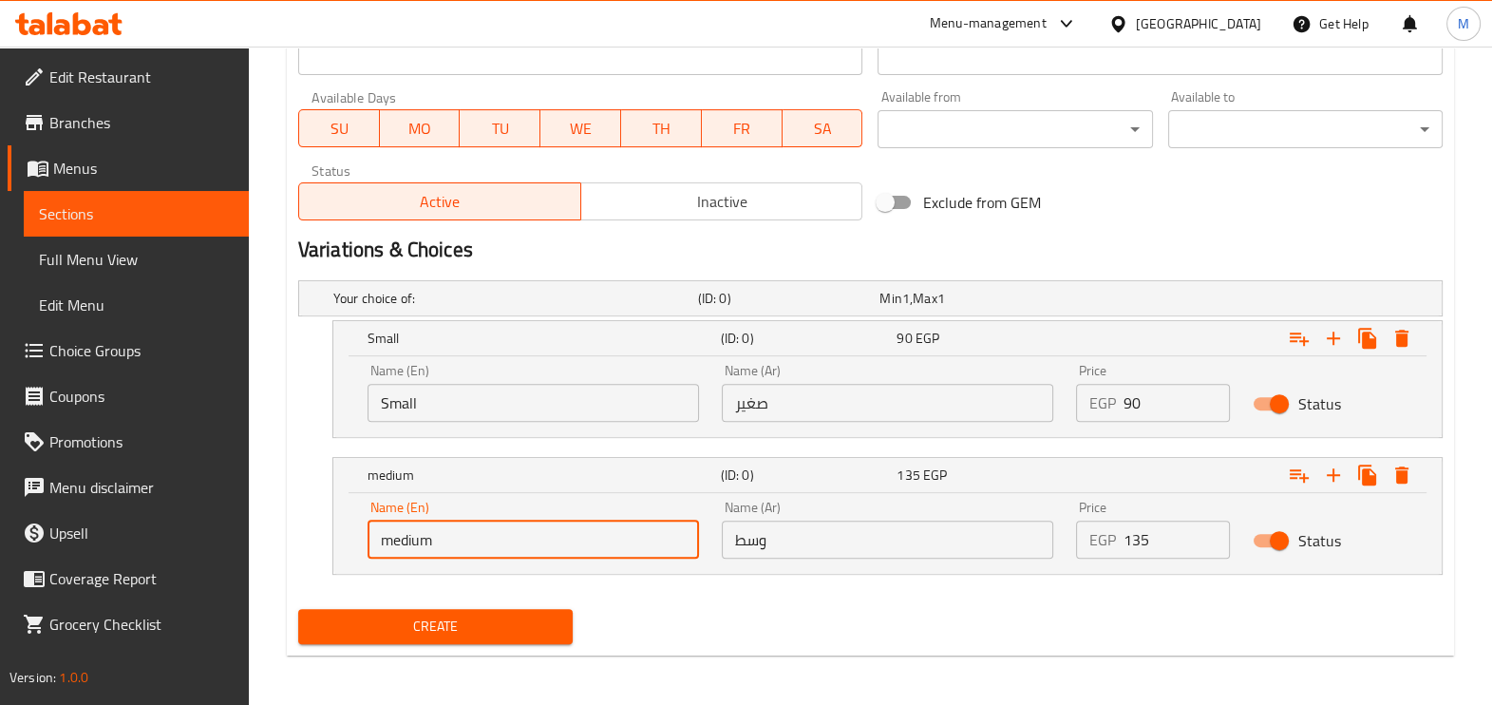
drag, startPoint x: 499, startPoint y: 534, endPoint x: 319, endPoint y: 551, distance: 180.3
click at [319, 551] on div "medium (ID: 0) 135 EGP Name (En) medium Name (En) Name (Ar) وسط Name (Ar) Price…" at bounding box center [870, 516] width 1144 height 118
click at [473, 539] on input "text" at bounding box center [532, 539] width 331 height 38
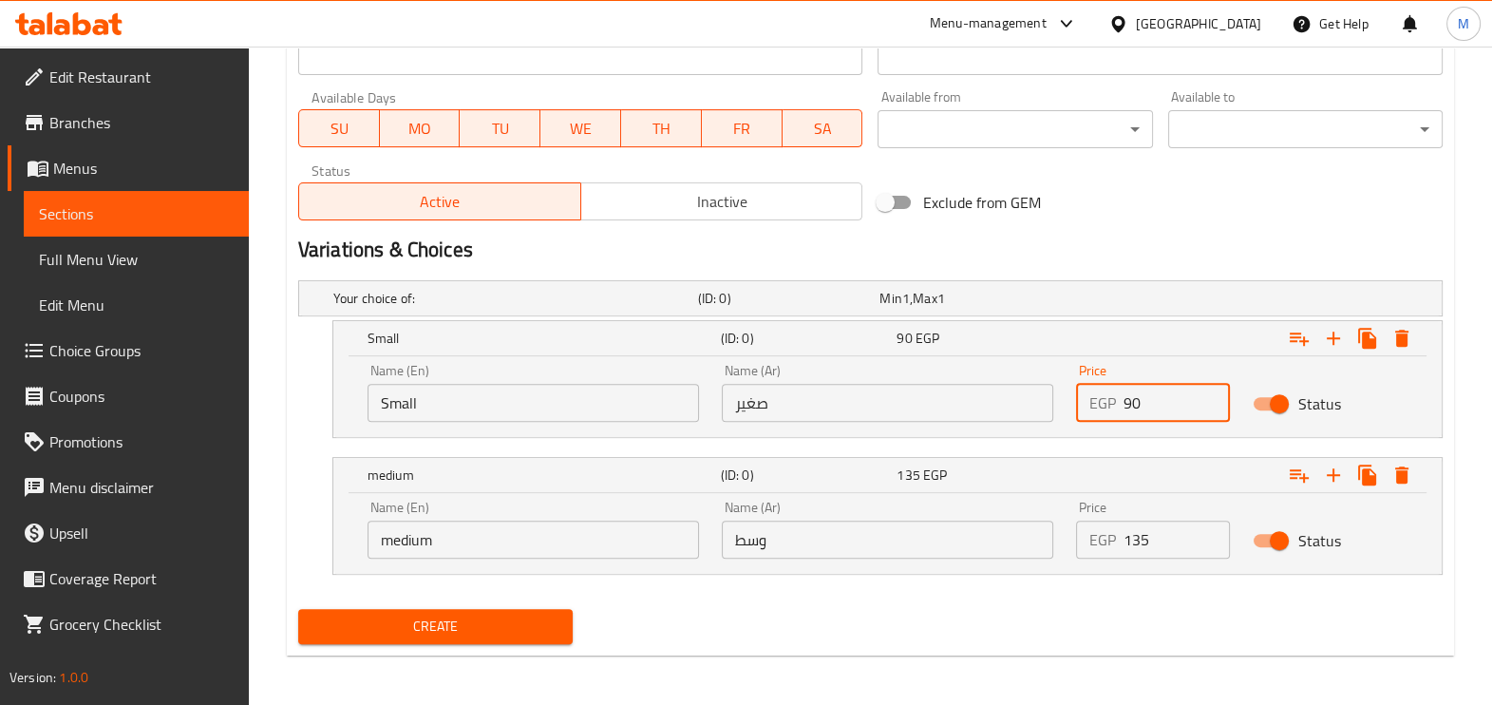
drag, startPoint x: 1148, startPoint y: 396, endPoint x: 1055, endPoint y: 389, distance: 93.3
click at [1055, 389] on div "Name (En) Small Name (En) Name (Ar) صغير Name (Ar) Price EGP 90 Price Status" at bounding box center [887, 392] width 1063 height 81
click at [540, 615] on span "Create" at bounding box center [435, 626] width 244 height 24
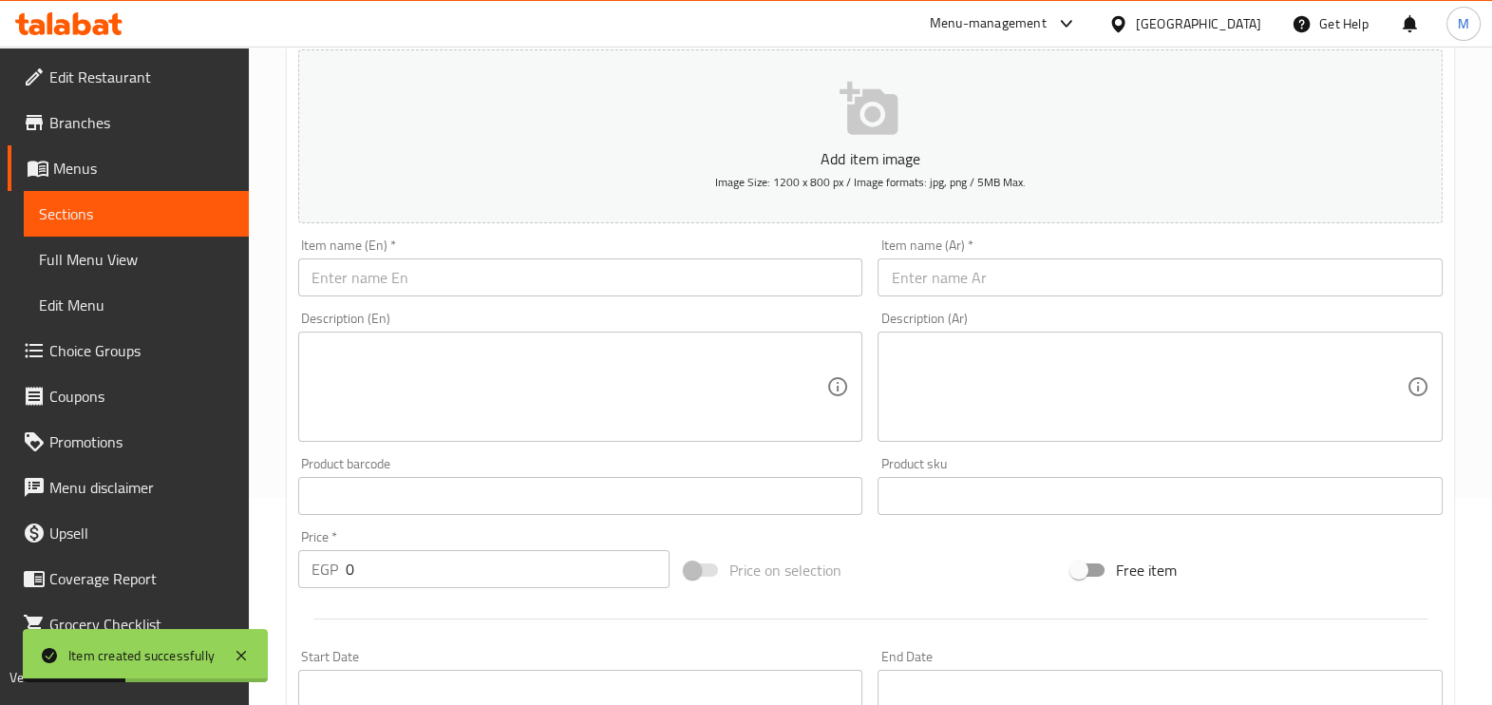
scroll to position [9, 0]
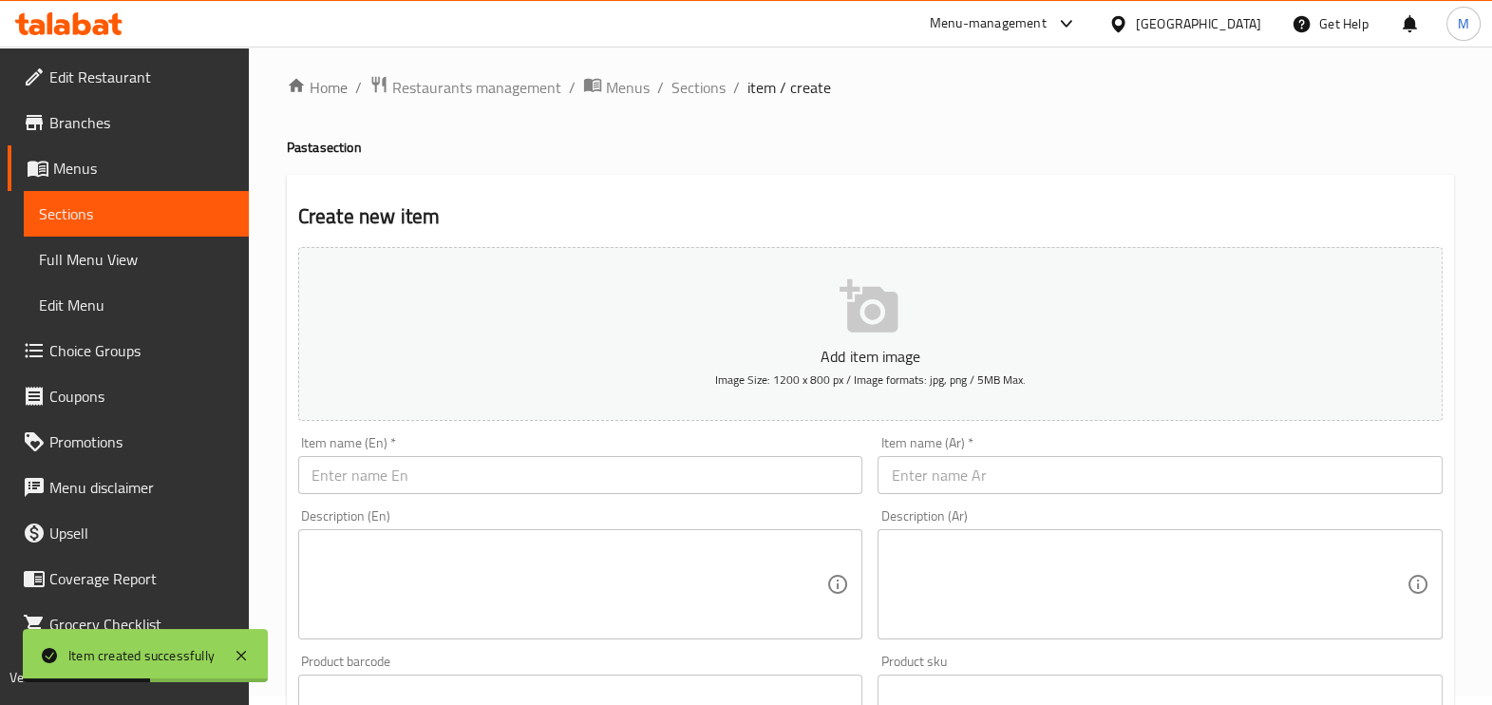
click at [399, 469] on input "text" at bounding box center [580, 475] width 565 height 38
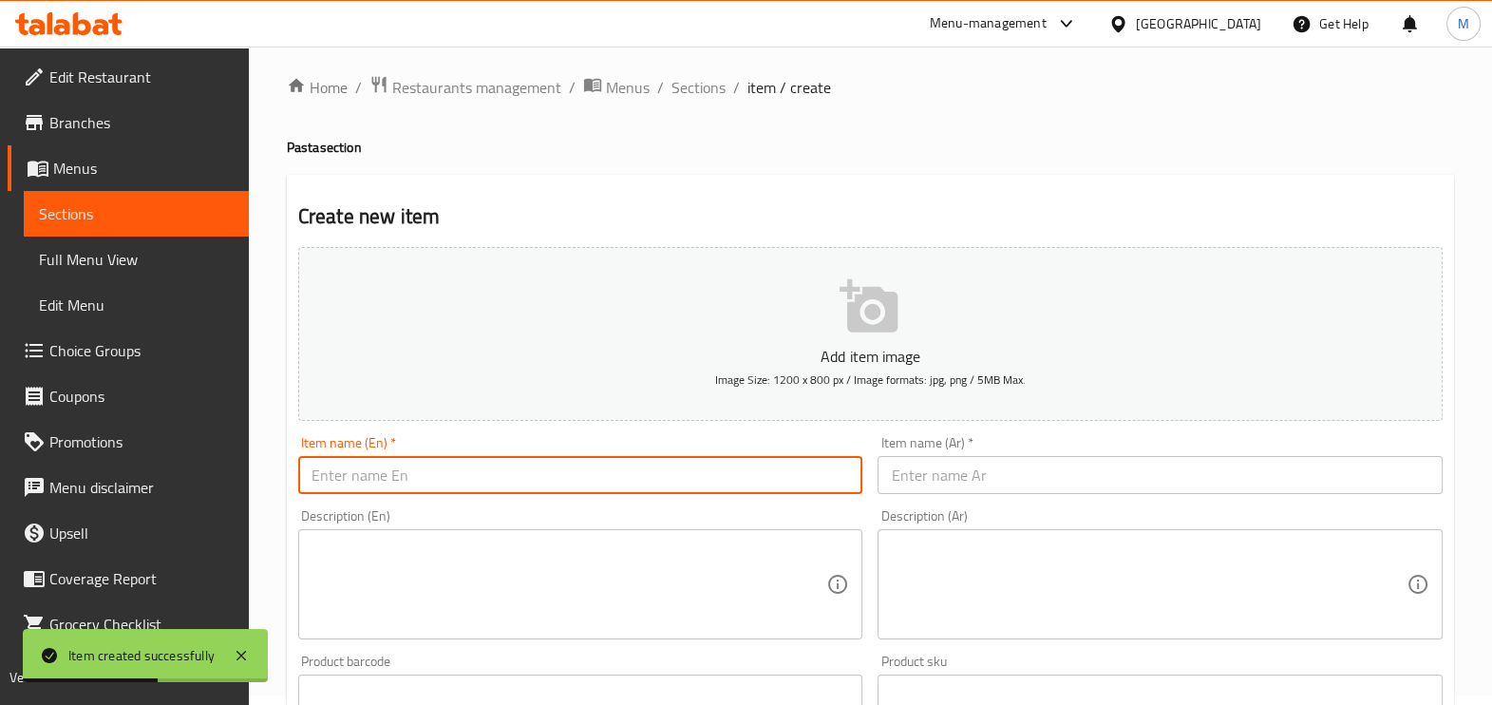
click at [399, 469] on input "text" at bounding box center [580, 475] width 565 height 38
paste input "Mixed pasta with cheese"
click at [907, 485] on input "text" at bounding box center [1159, 475] width 565 height 38
paste input "مكرونه مشكل جبن"
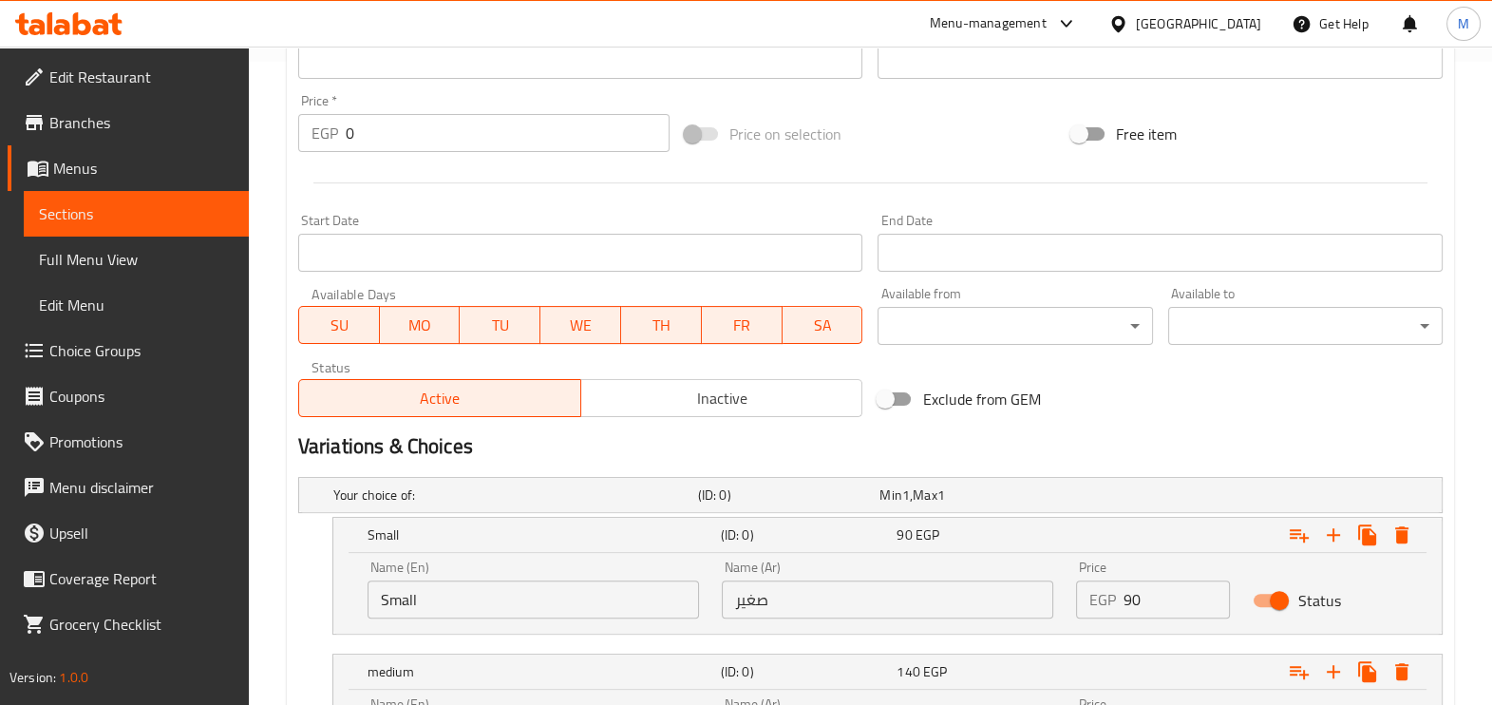
scroll to position [839, 0]
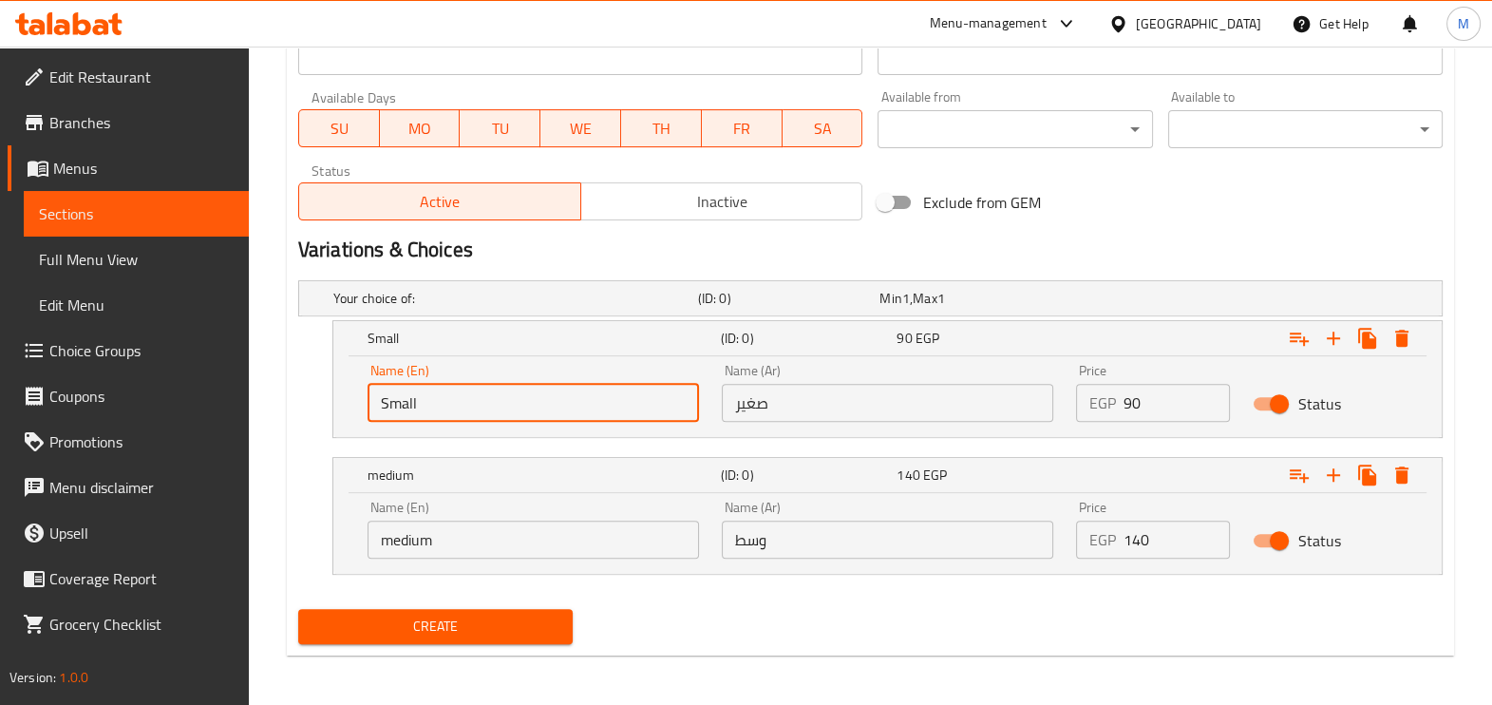
click at [567, 406] on input "Small" at bounding box center [532, 403] width 331 height 38
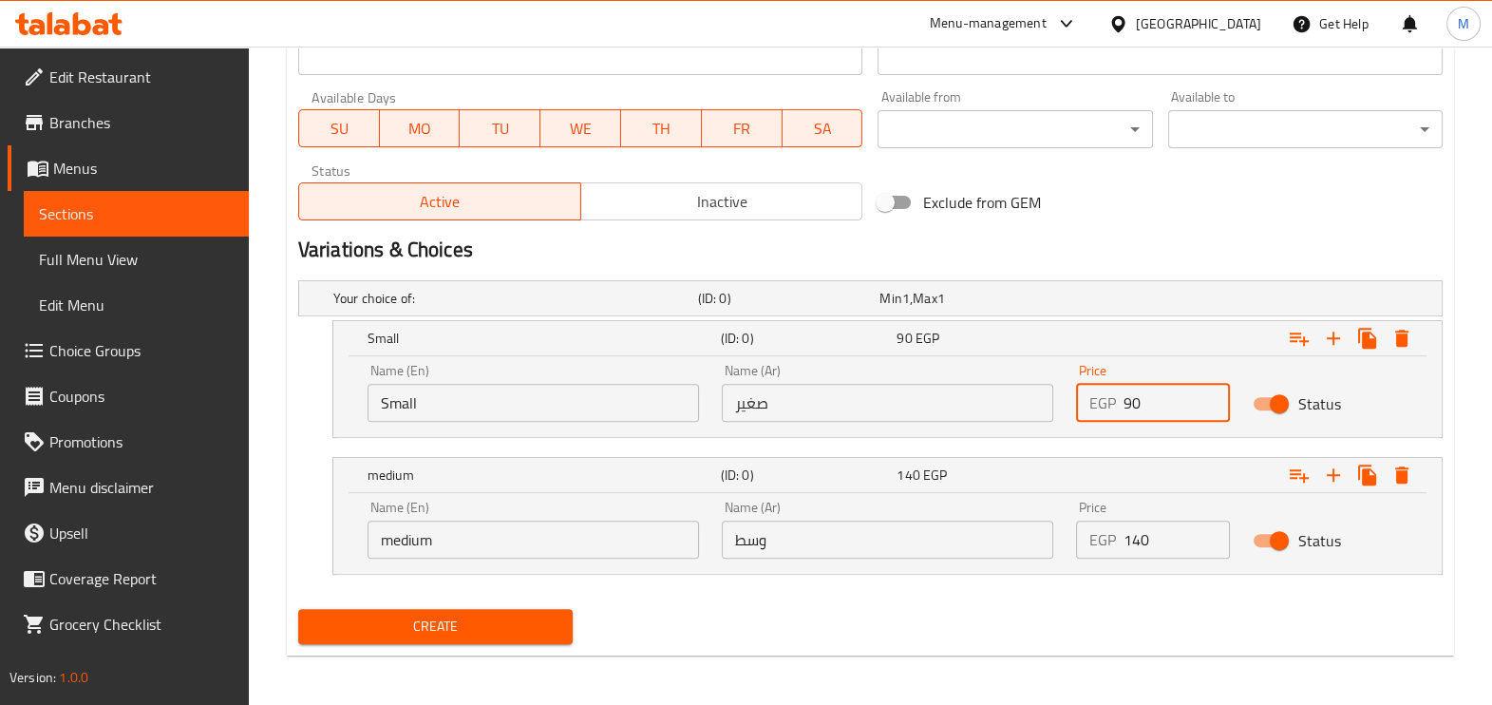
drag, startPoint x: 1187, startPoint y: 396, endPoint x: 1055, endPoint y: 395, distance: 132.0
click at [1055, 395] on div "Name (En) Small Name (En) Name (Ar) صغير Name (Ar) Price EGP 90 Price Status" at bounding box center [887, 392] width 1063 height 81
drag, startPoint x: 1163, startPoint y: 539, endPoint x: 1076, endPoint y: 544, distance: 87.5
click at [1076, 544] on div "EGP 140 Price" at bounding box center [1153, 539] width 155 height 38
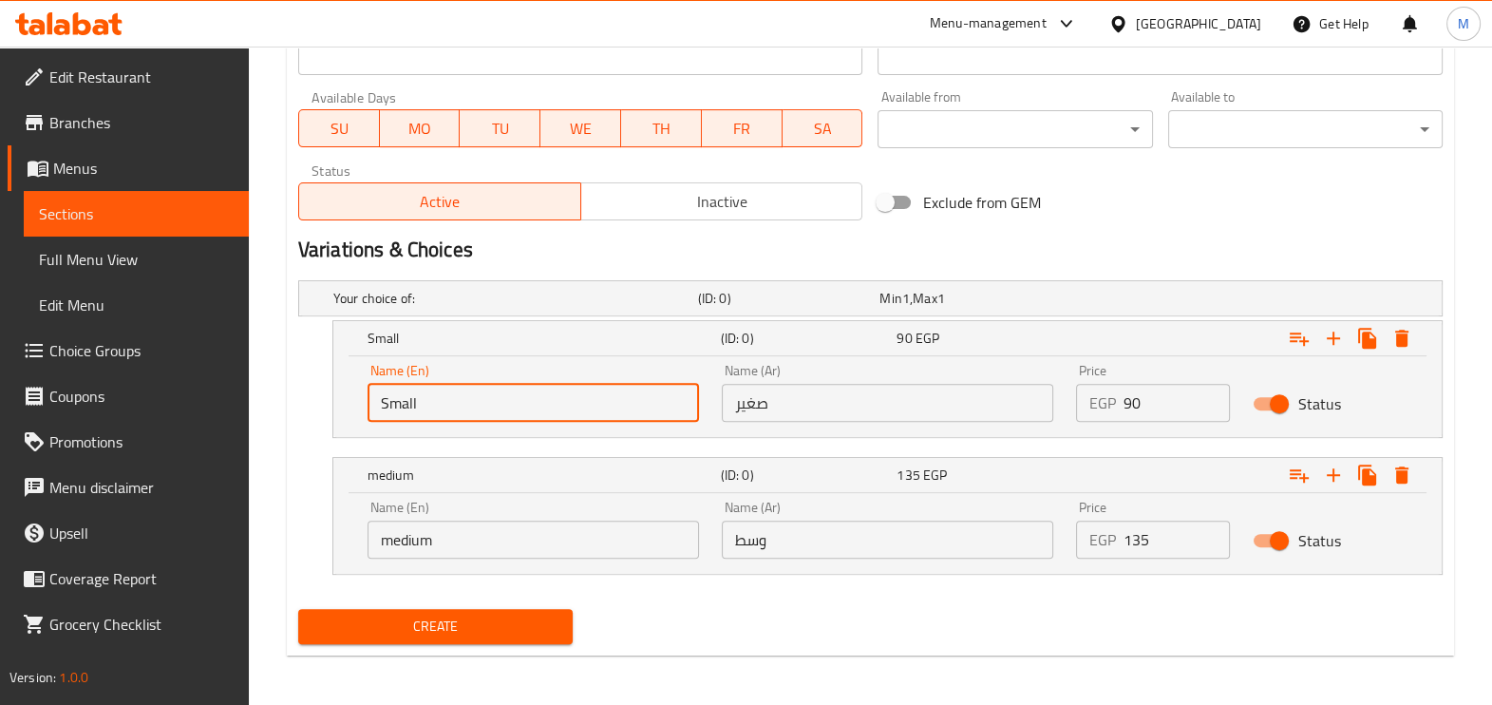
click at [541, 413] on input "Small" at bounding box center [532, 403] width 331 height 38
click at [532, 395] on input "text" at bounding box center [532, 403] width 331 height 38
click at [472, 543] on input "medium" at bounding box center [532, 539] width 331 height 38
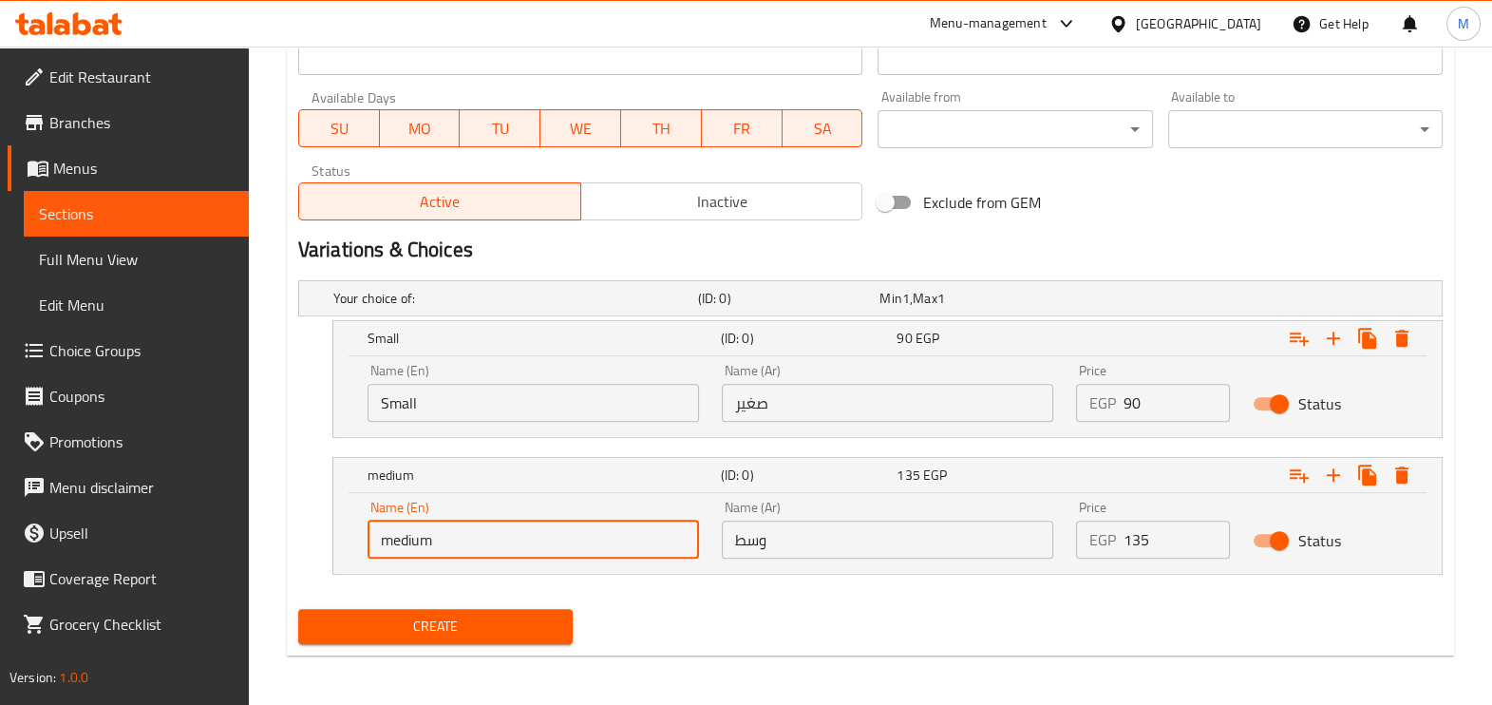
click at [472, 543] on input "medium" at bounding box center [532, 539] width 331 height 38
click at [474, 543] on input "medium" at bounding box center [532, 539] width 331 height 38
click at [474, 545] on input "text" at bounding box center [532, 539] width 331 height 38
click at [546, 617] on span "Create" at bounding box center [435, 626] width 244 height 24
click at [162, 204] on span "Sections" at bounding box center [136, 213] width 195 height 23
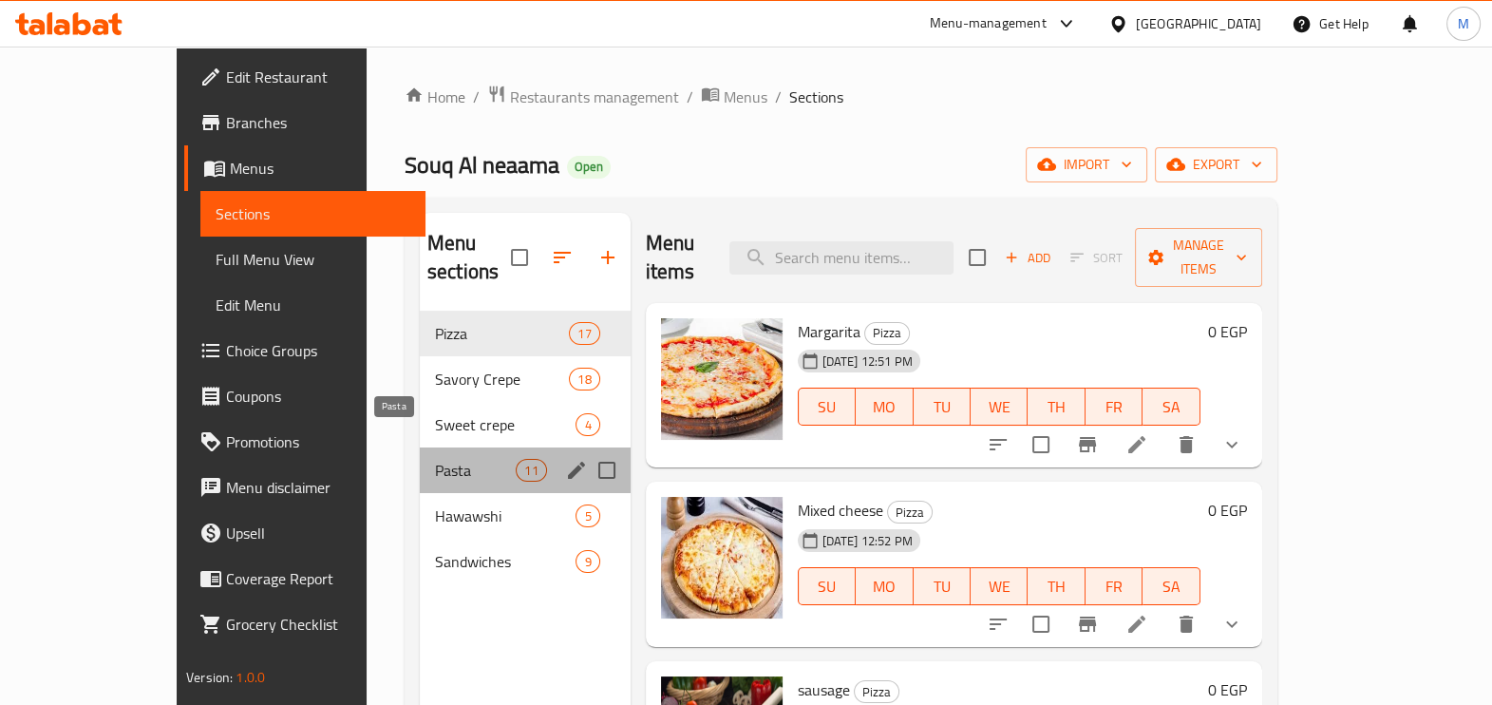
click at [435, 459] on span "Pasta" at bounding box center [475, 470] width 81 height 23
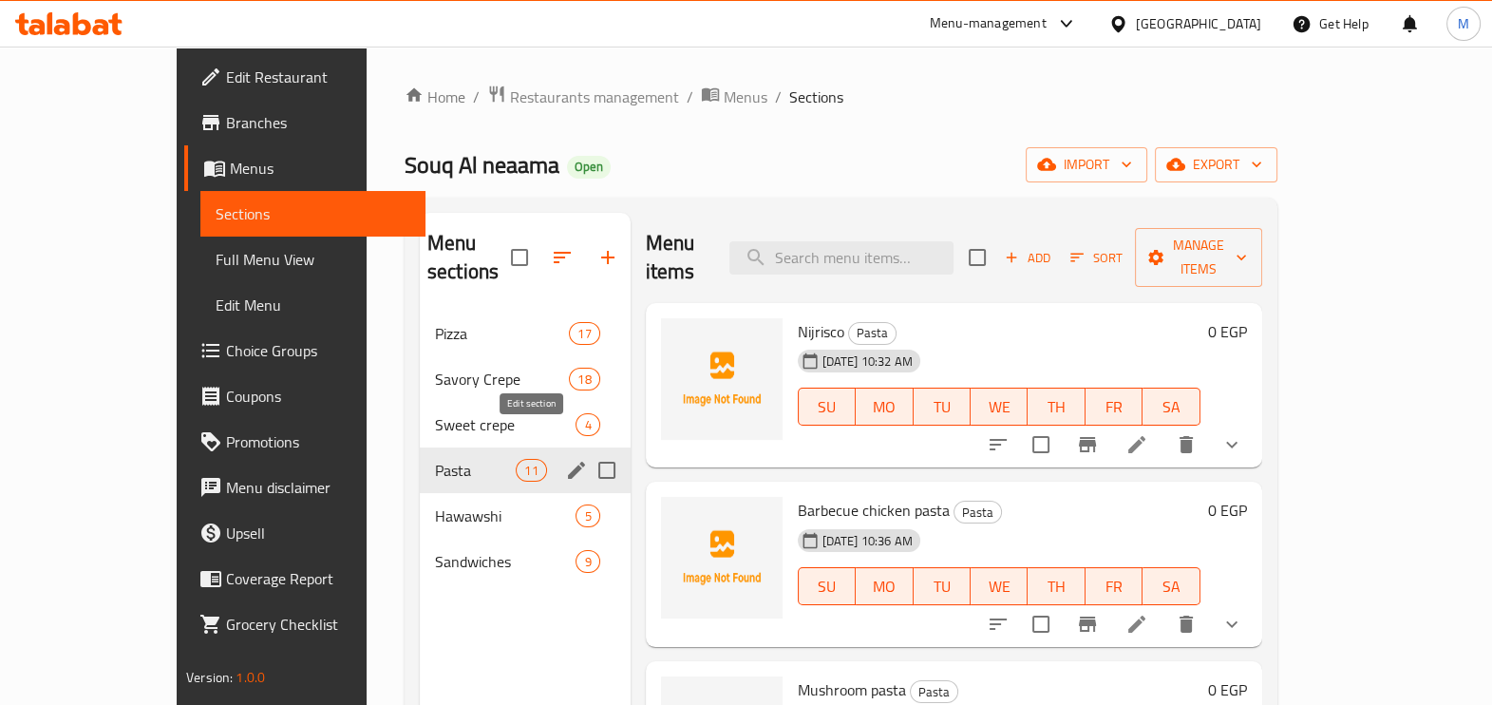
click at [565, 459] on icon "edit" at bounding box center [576, 470] width 23 height 23
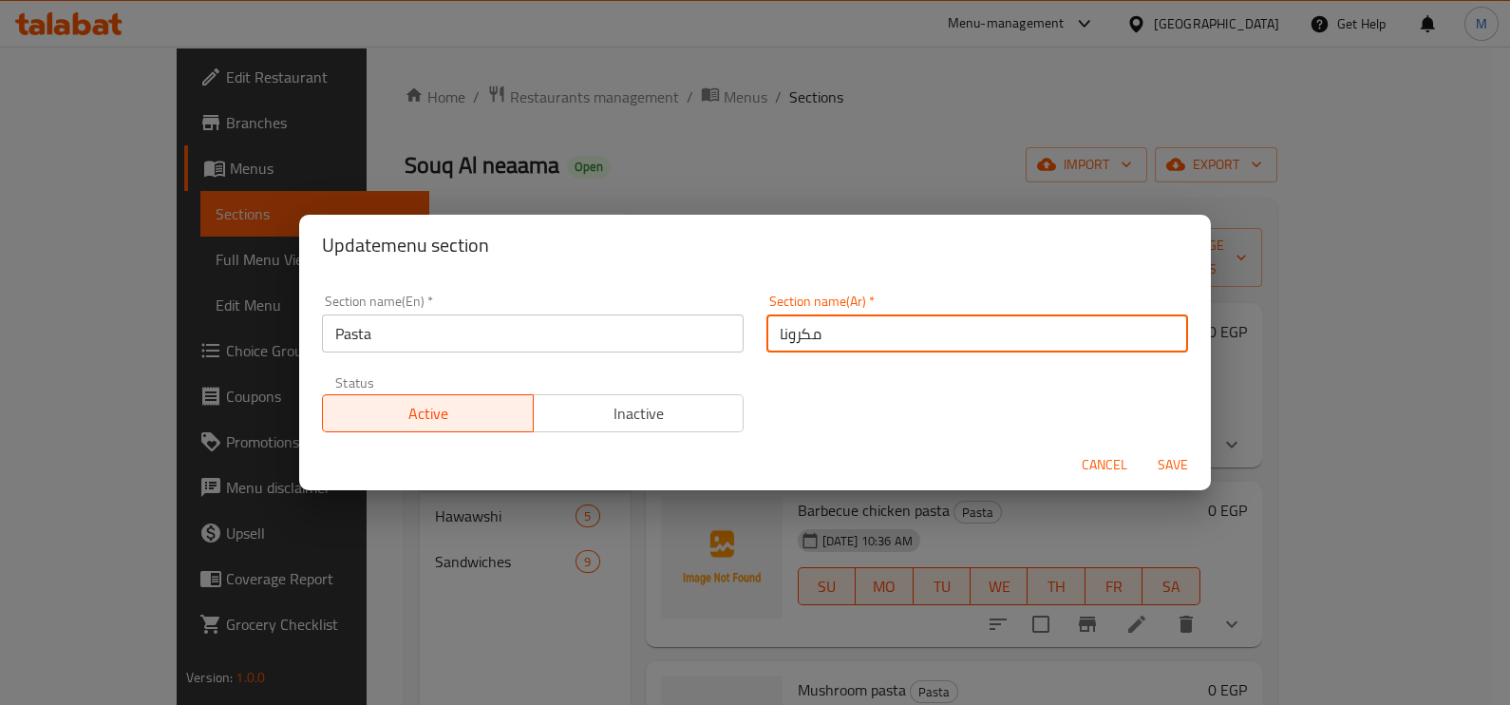
drag, startPoint x: 770, startPoint y: 333, endPoint x: 774, endPoint y: 355, distance: 22.2
click at [774, 355] on div "Section name(Ar)   * مكرونا Section name(Ar) *" at bounding box center [977, 323] width 444 height 81
click at [1175, 461] on span "Save" at bounding box center [1173, 465] width 46 height 24
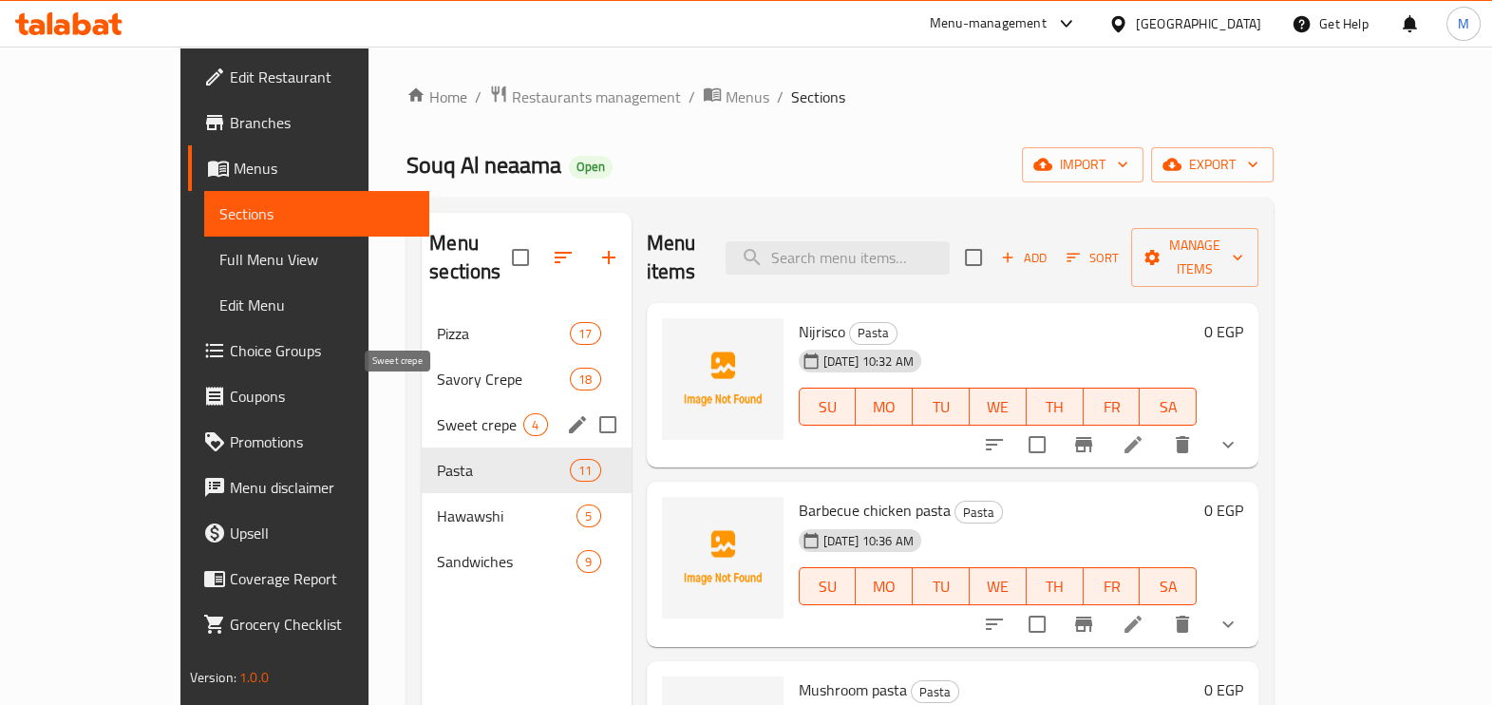
click at [437, 413] on span "Sweet crepe" at bounding box center [480, 424] width 86 height 23
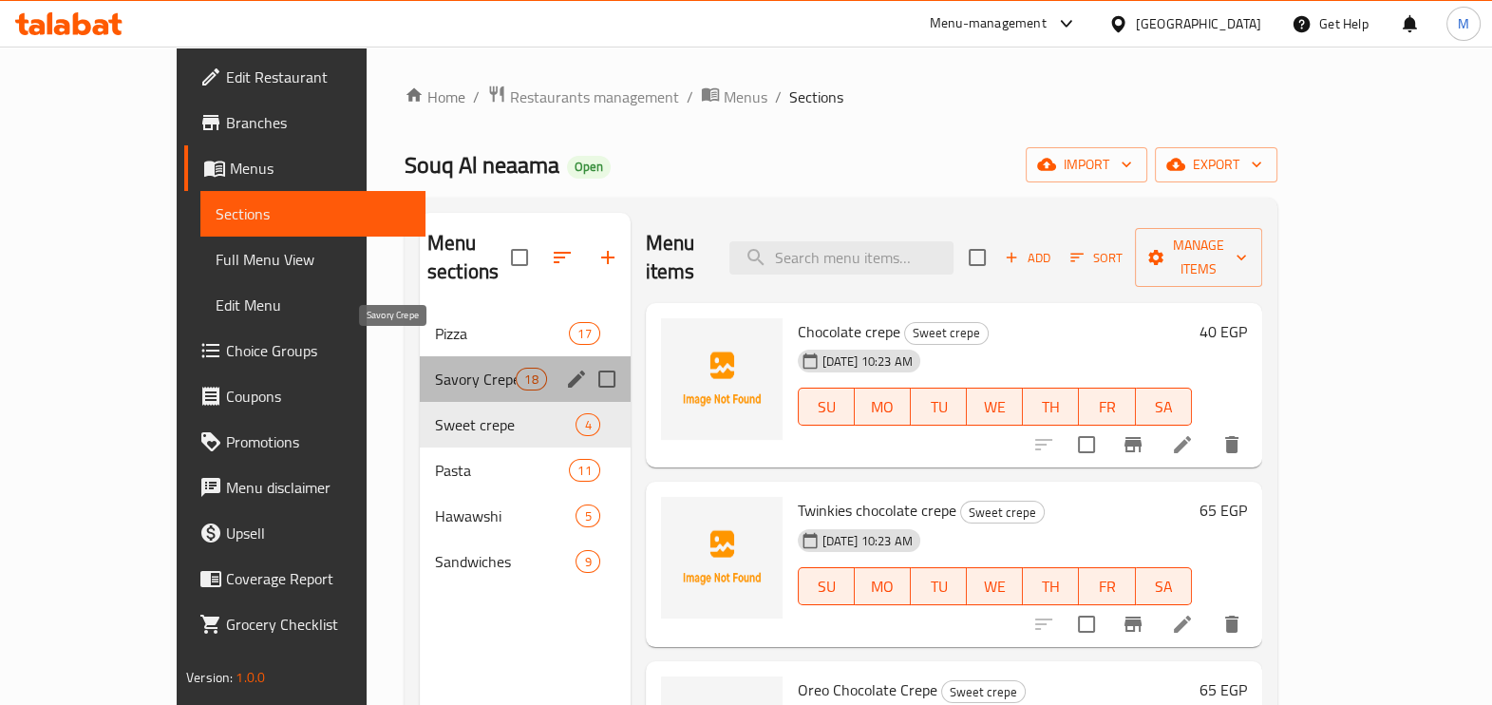
click at [435, 367] on span "Savory Crepe" at bounding box center [475, 378] width 81 height 23
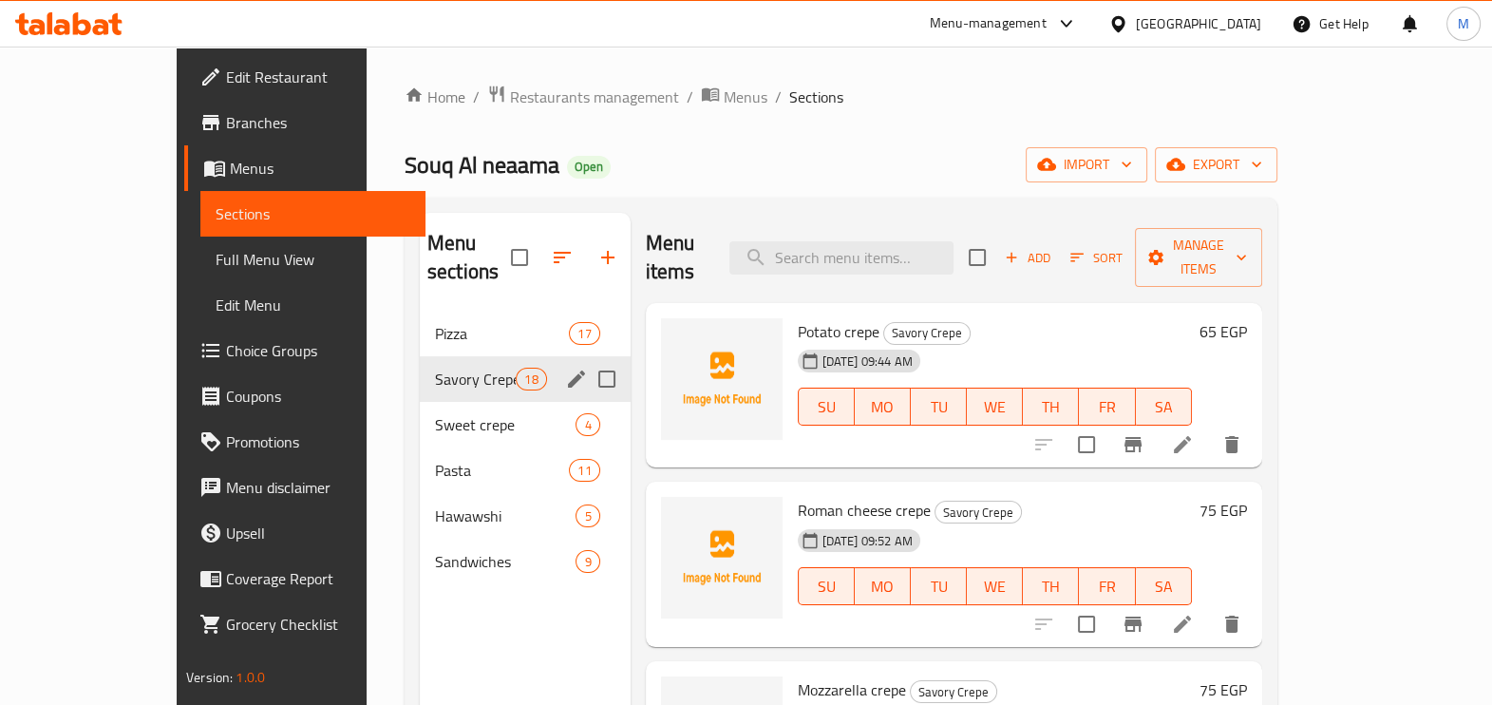
click at [453, 367] on div "Savory Crepe 18" at bounding box center [525, 379] width 211 height 46
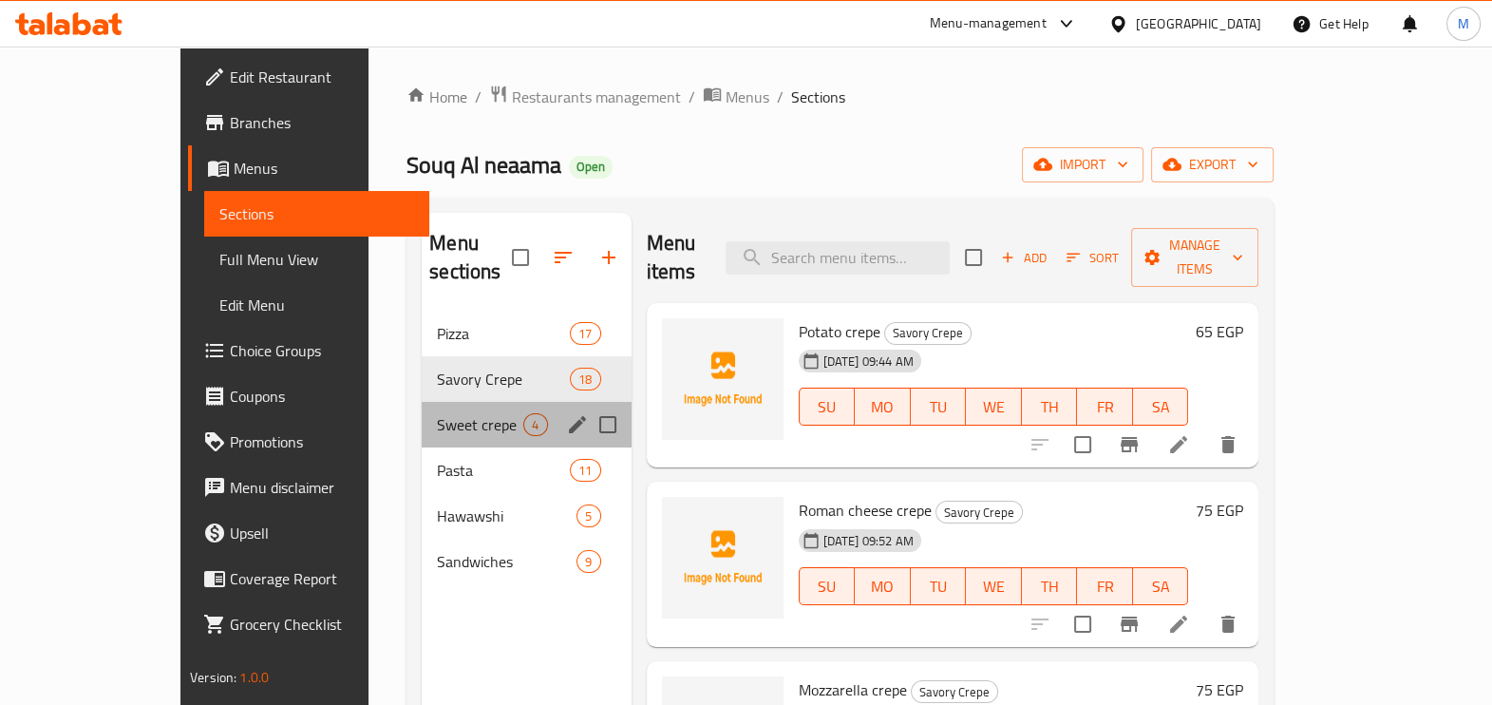
click at [422, 413] on div "Sweet crepe 4" at bounding box center [526, 425] width 209 height 46
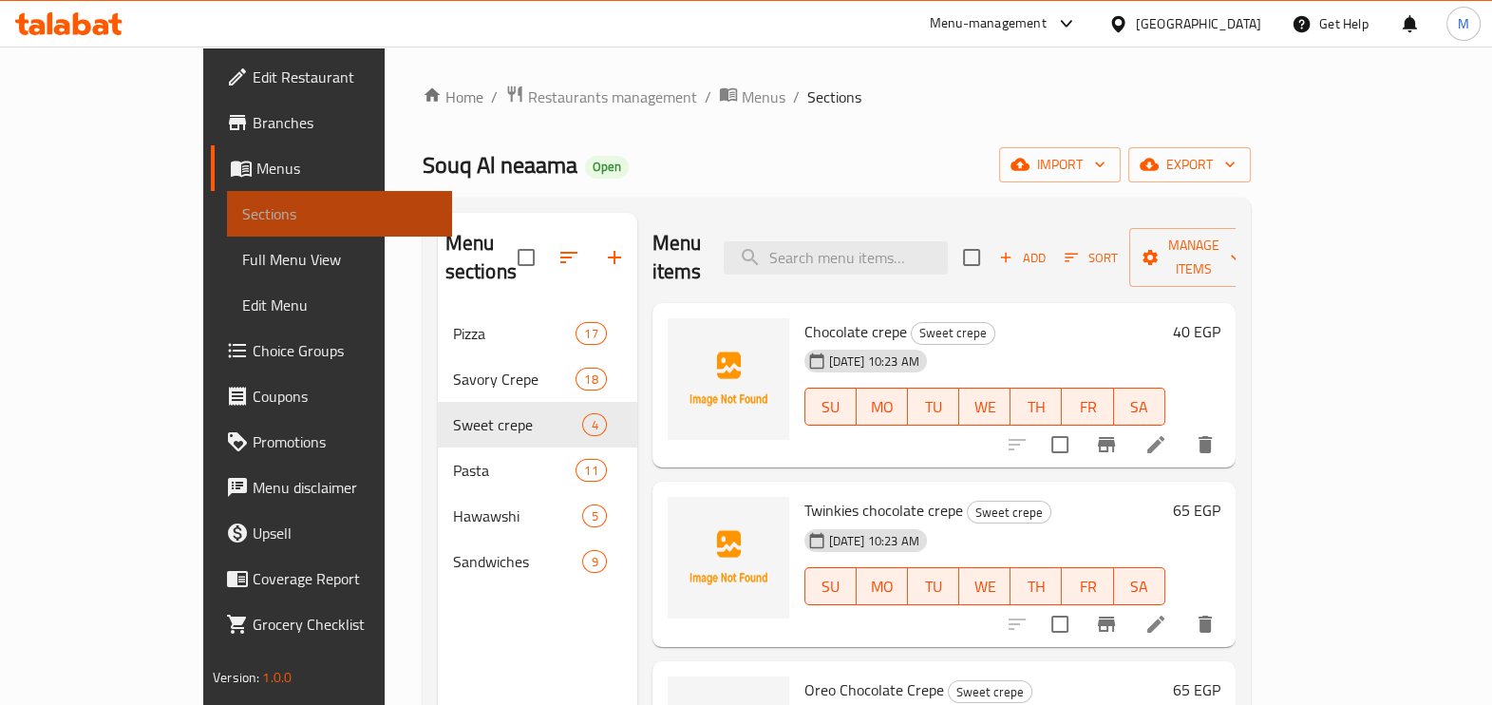
click at [242, 219] on span "Sections" at bounding box center [339, 213] width 195 height 23
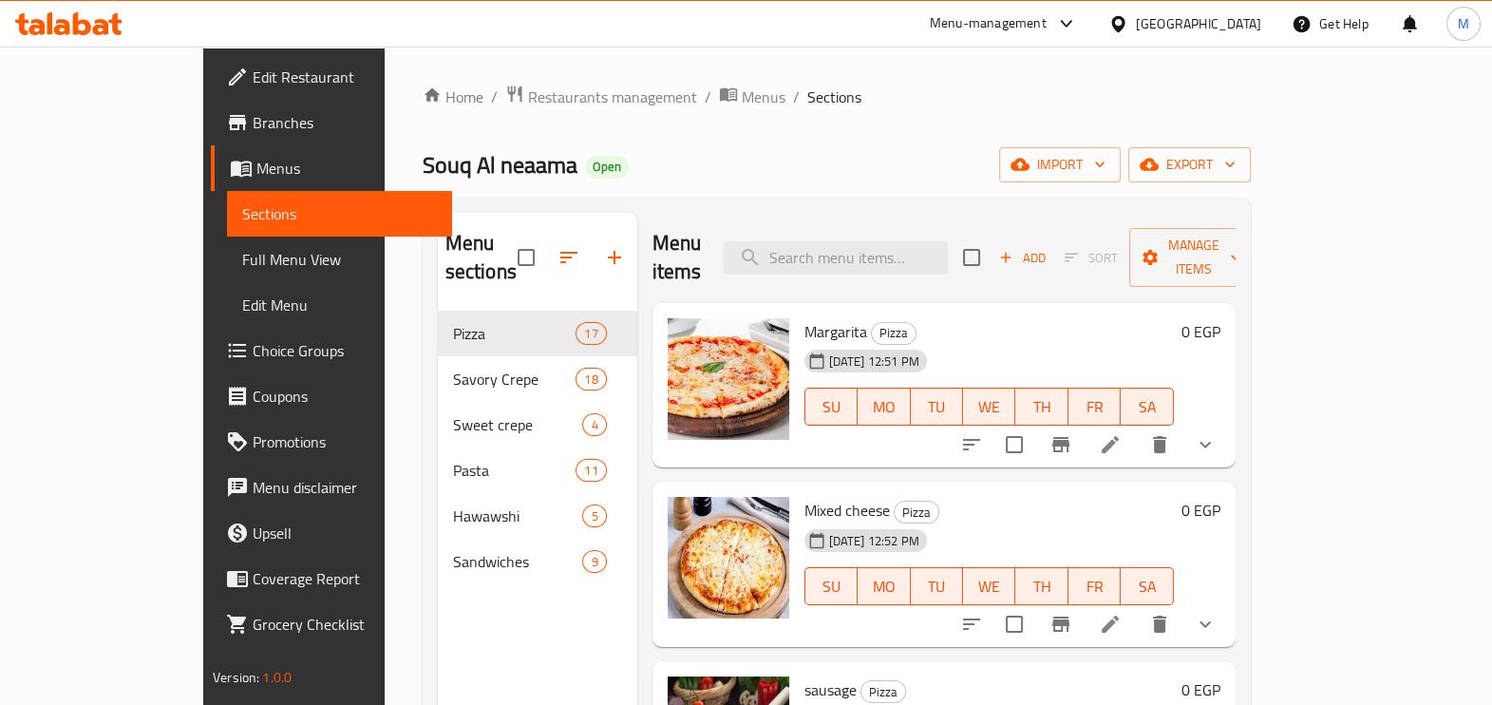
click at [211, 105] on link "Branches" at bounding box center [331, 123] width 241 height 46
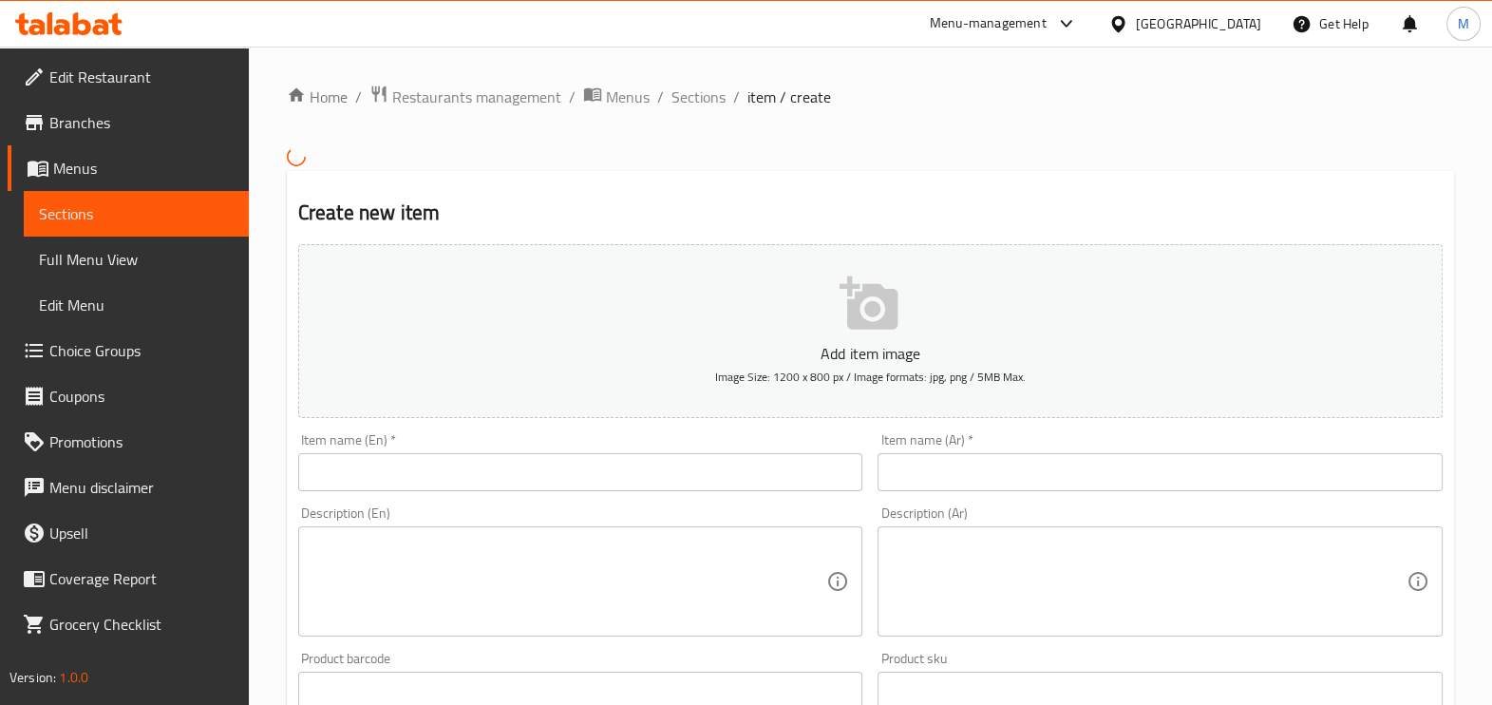
click at [1157, 47] on div "​ Menu-management [GEOGRAPHIC_DATA] Get Help M Edit Restaurant Branches Menus S…" at bounding box center [746, 376] width 1492 height 658
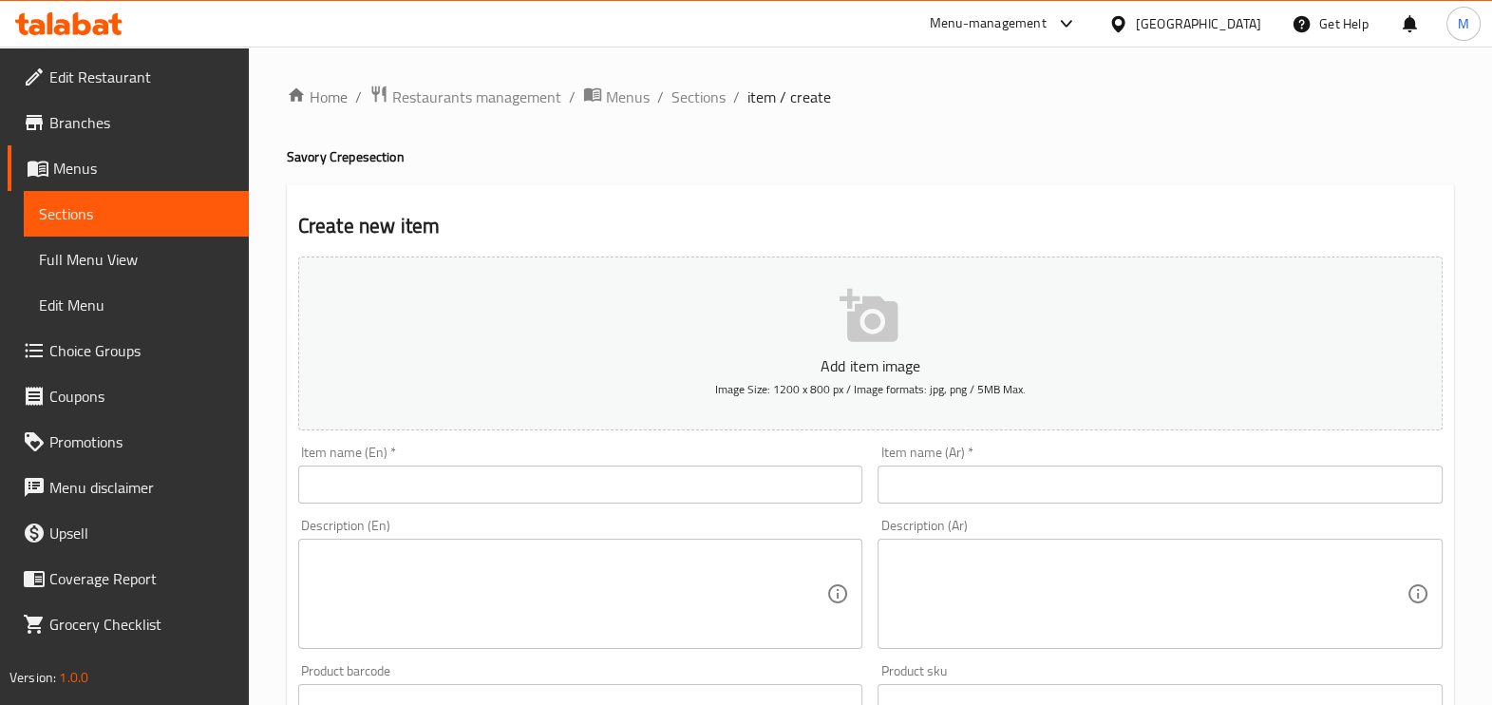
click at [1078, 24] on icon at bounding box center [1066, 23] width 23 height 23
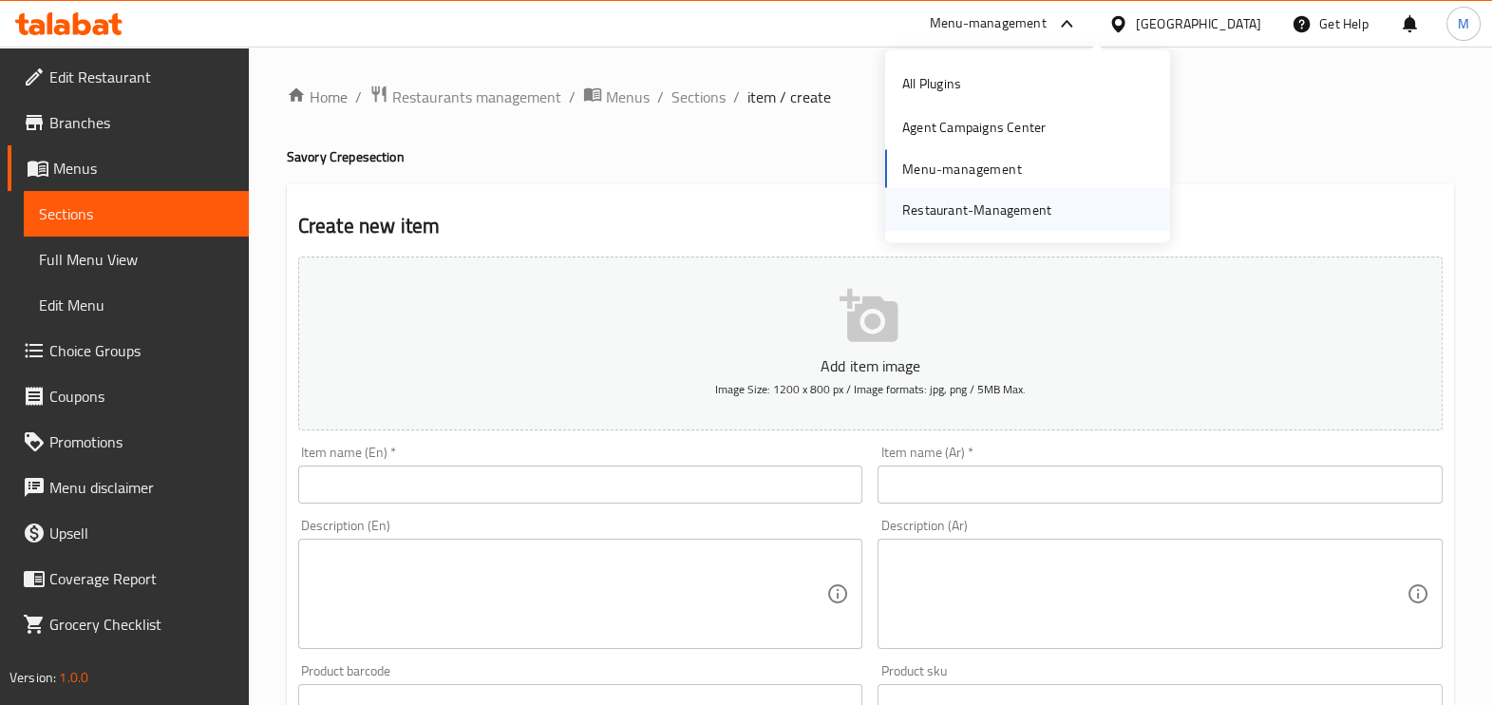
click at [931, 191] on div "Restaurant-Management" at bounding box center [976, 209] width 179 height 44
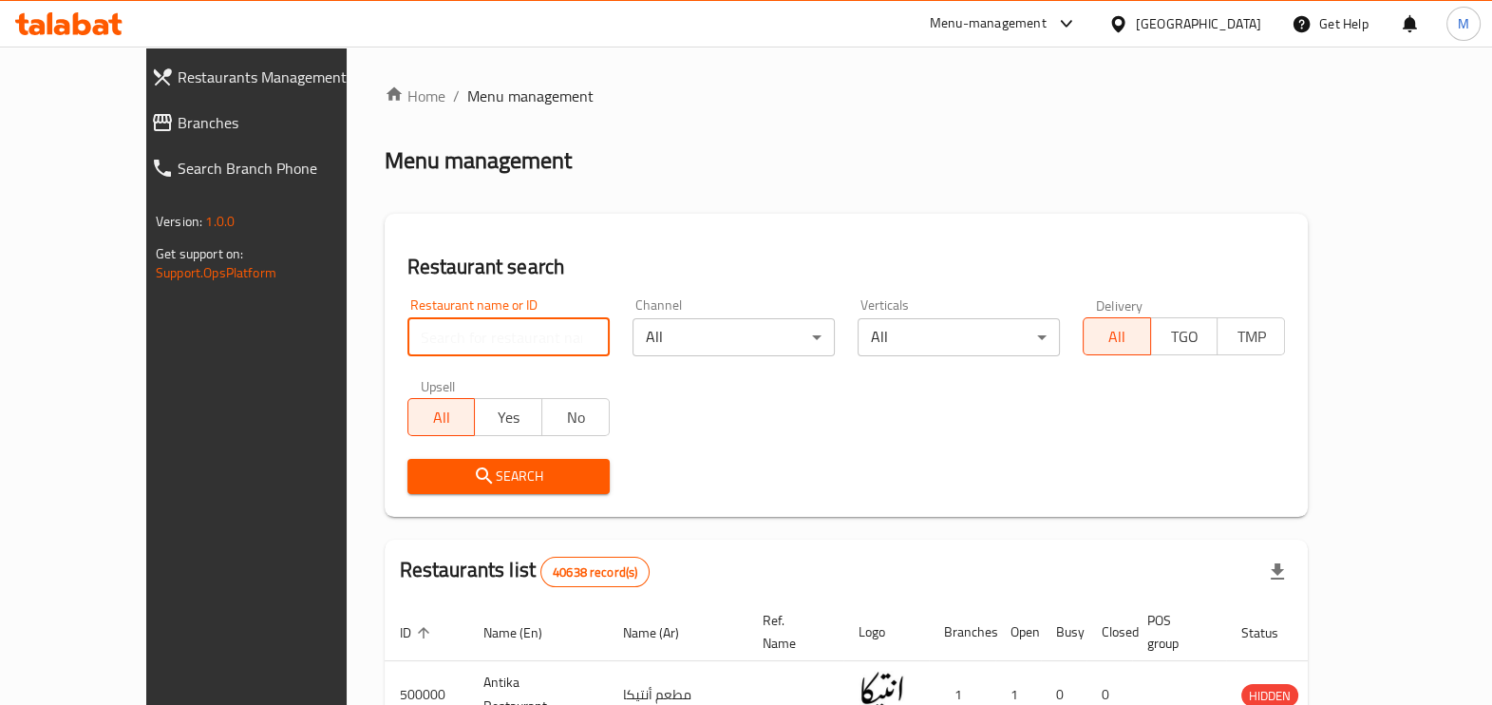
drag, startPoint x: 0, startPoint y: 0, endPoint x: 546, endPoint y: 335, distance: 640.7
click at [546, 335] on input "search" at bounding box center [508, 337] width 202 height 38
paste input "767111"
click button "Search" at bounding box center [508, 476] width 202 height 35
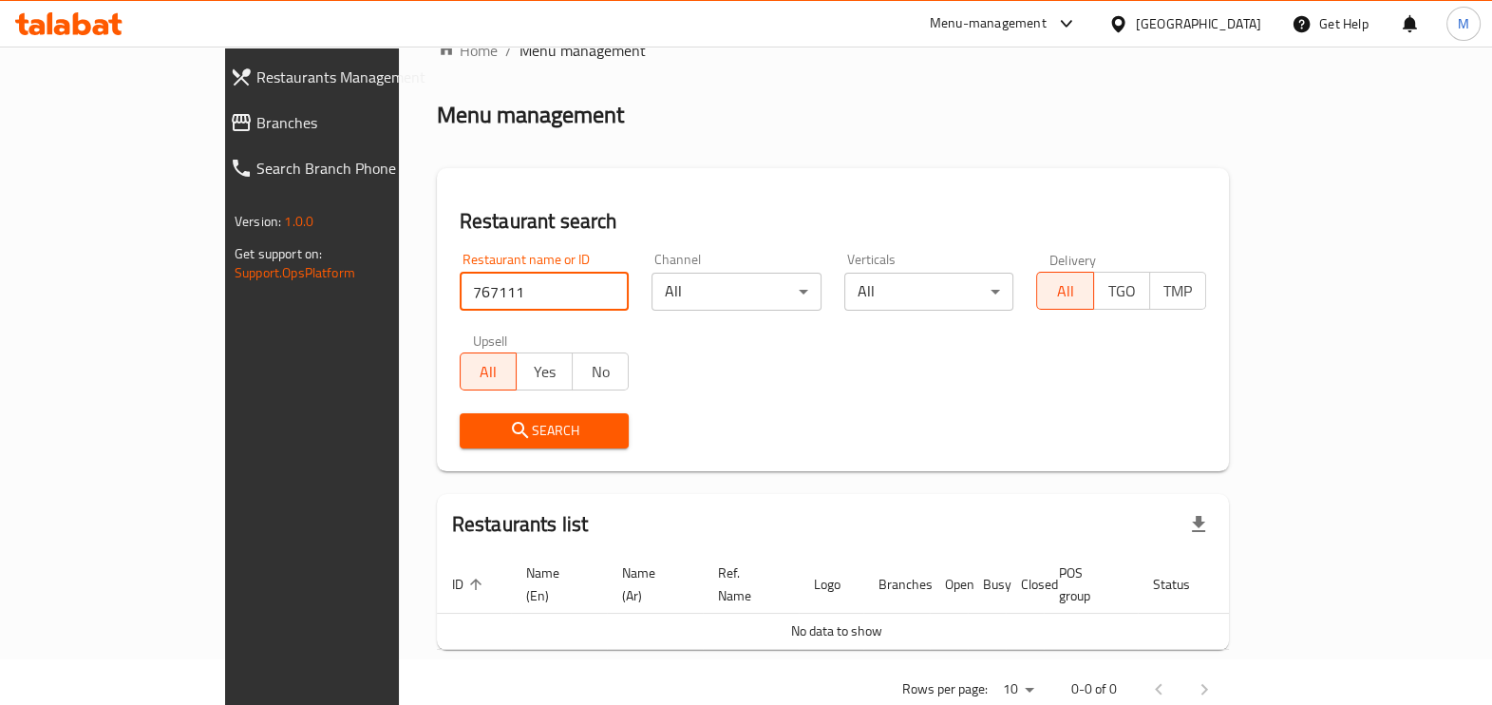
scroll to position [70, 0]
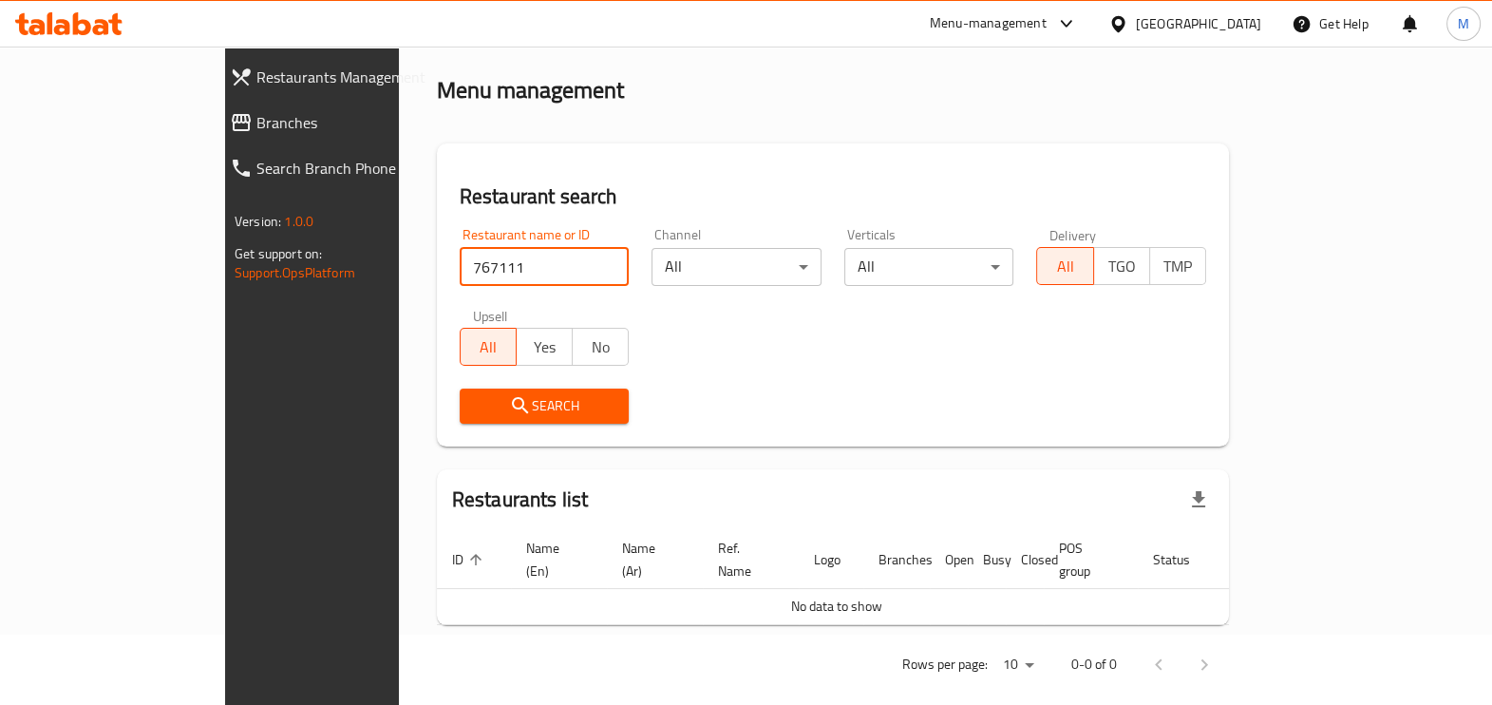
click at [460, 261] on input "767111" at bounding box center [545, 267] width 170 height 38
click button "Search" at bounding box center [545, 405] width 170 height 35
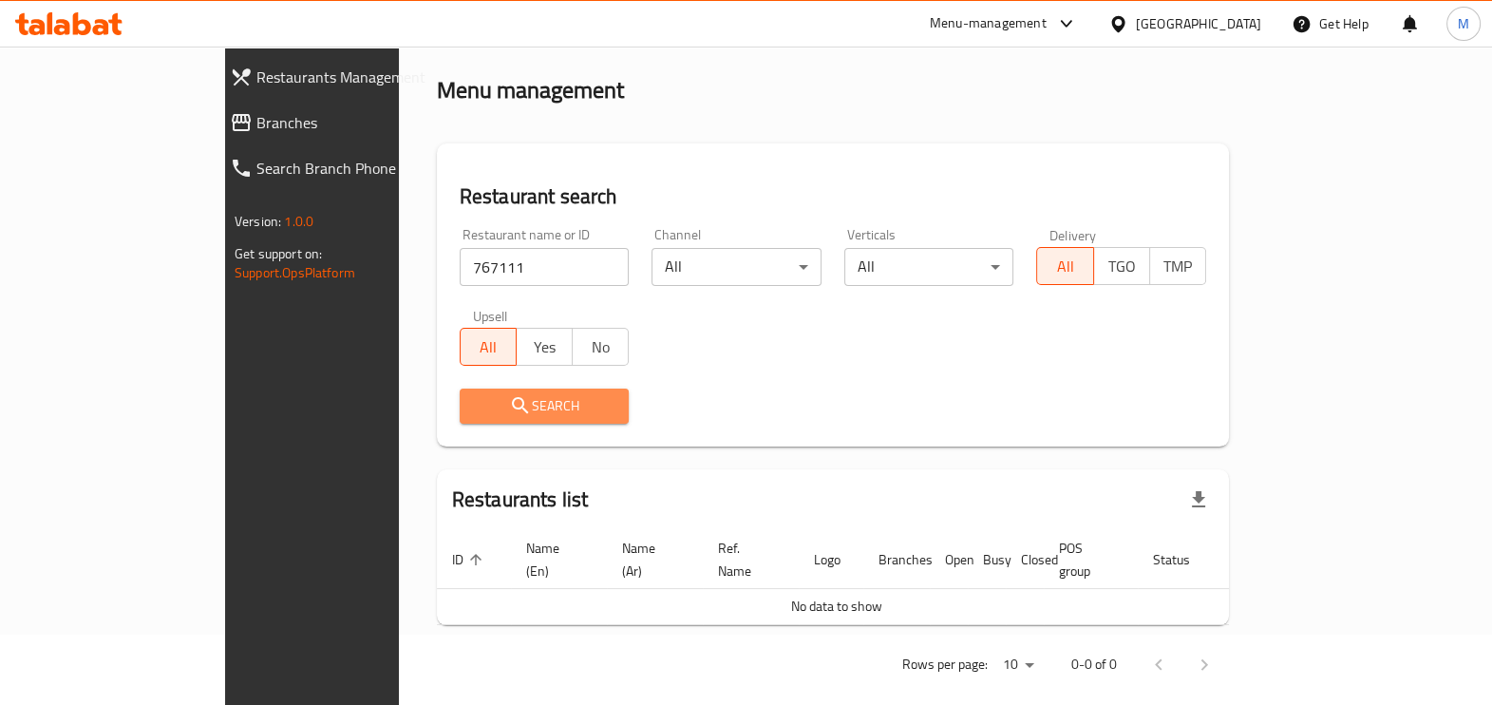
click at [491, 405] on span "Search" at bounding box center [545, 406] width 140 height 24
click at [526, 536] on span "Name (En)" at bounding box center [555, 559] width 58 height 46
click at [563, 551] on icon "enhanced table" at bounding box center [571, 559] width 17 height 17
click at [526, 536] on span "Name (En) sorted descending" at bounding box center [555, 559] width 58 height 46
click at [622, 537] on span "Name (Ar)" at bounding box center [651, 559] width 58 height 46
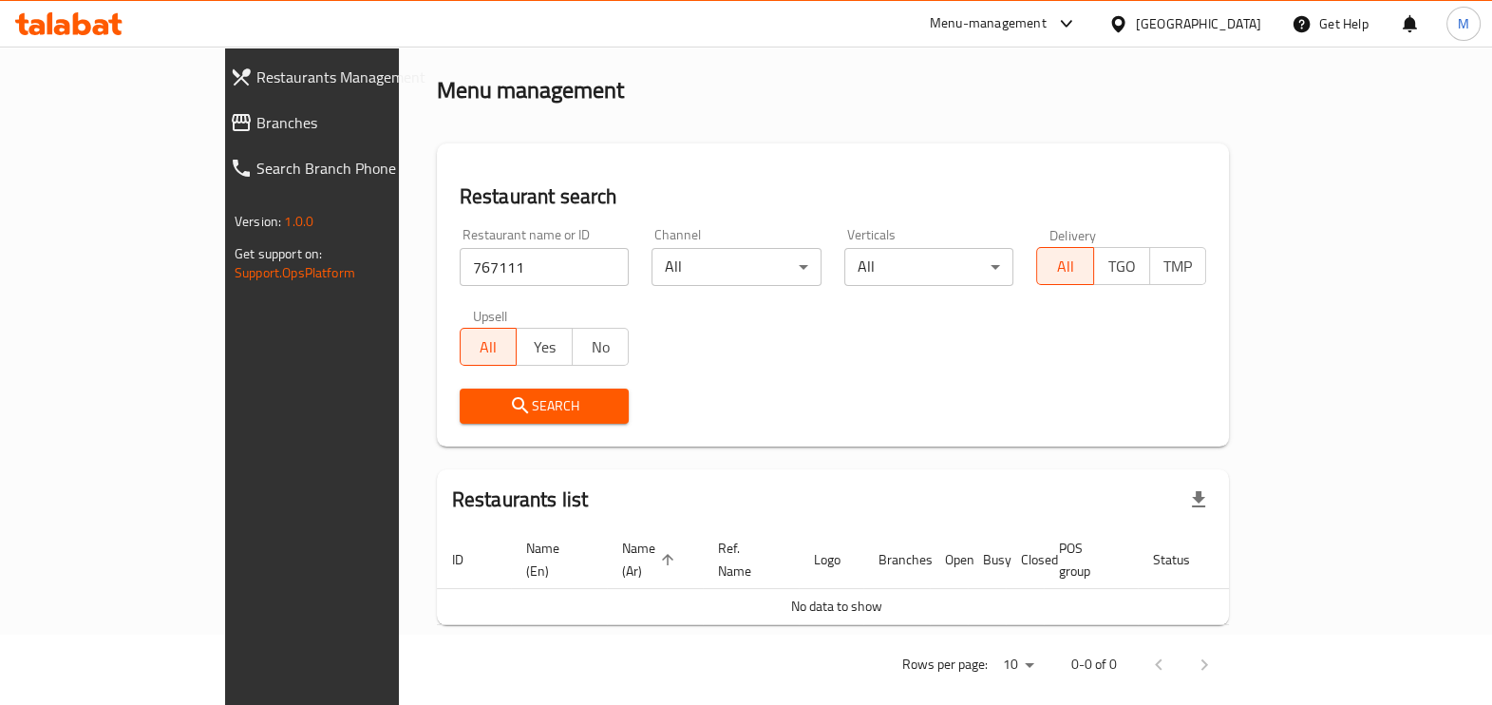
click at [800, 391] on div "Search" at bounding box center [832, 406] width 769 height 58
click at [477, 251] on input "767111" at bounding box center [545, 267] width 170 height 38
click at [555, 258] on input "767111" at bounding box center [545, 267] width 170 height 38
click at [460, 275] on input "767111" at bounding box center [545, 267] width 170 height 38
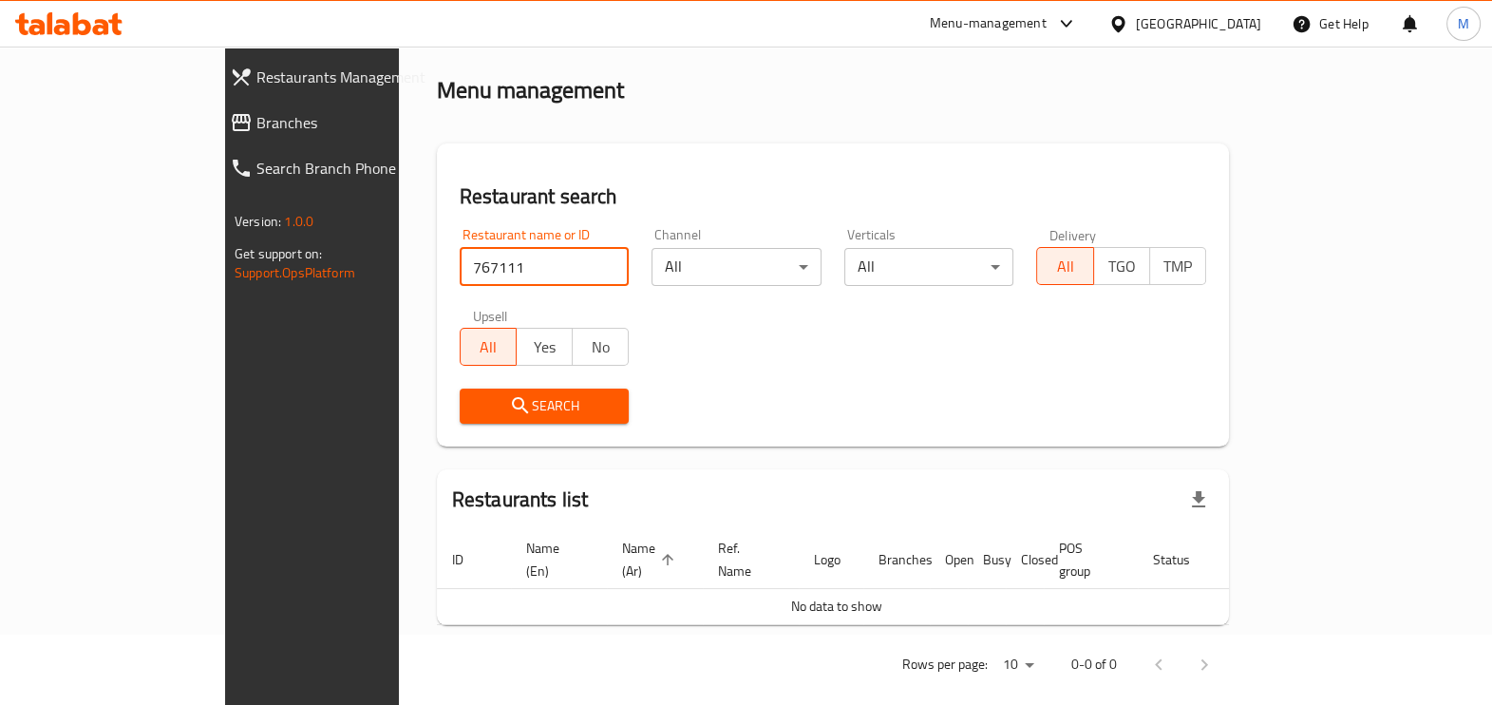
click at [460, 275] on input "767111" at bounding box center [545, 267] width 170 height 38
paste input "00803"
type input "700803"
click button "Search" at bounding box center [545, 405] width 170 height 35
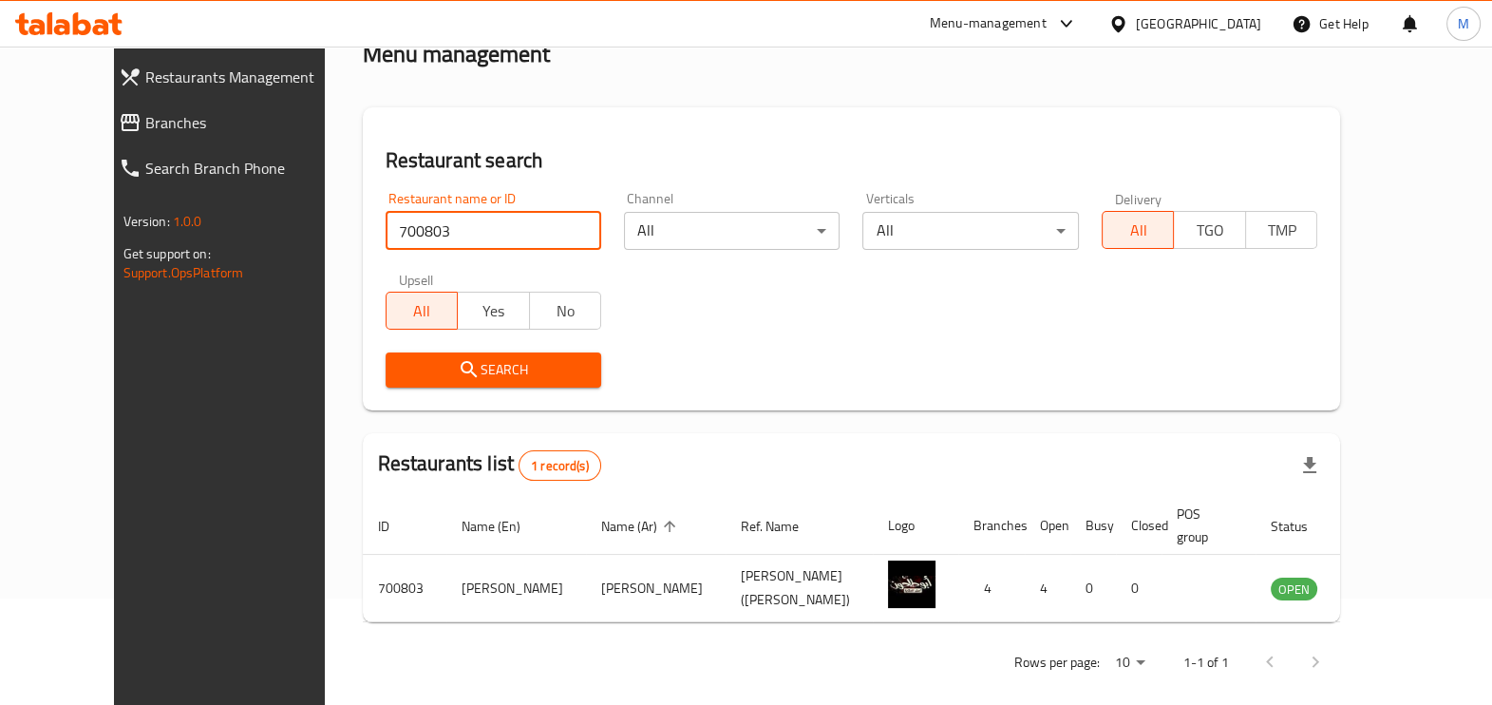
scroll to position [126, 0]
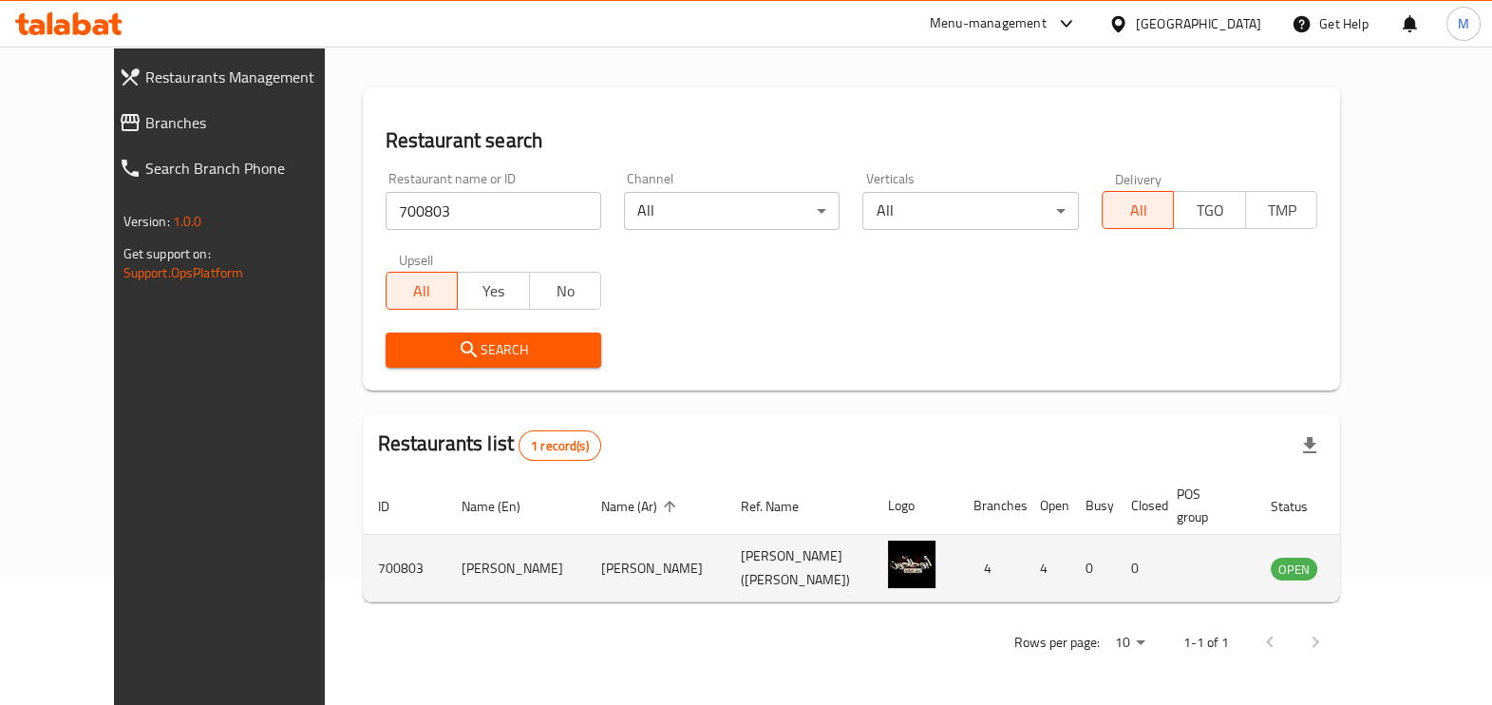
click at [1410, 579] on td "enhanced table" at bounding box center [1388, 568] width 66 height 67
click at [1392, 568] on icon "enhanced table" at bounding box center [1381, 569] width 21 height 16
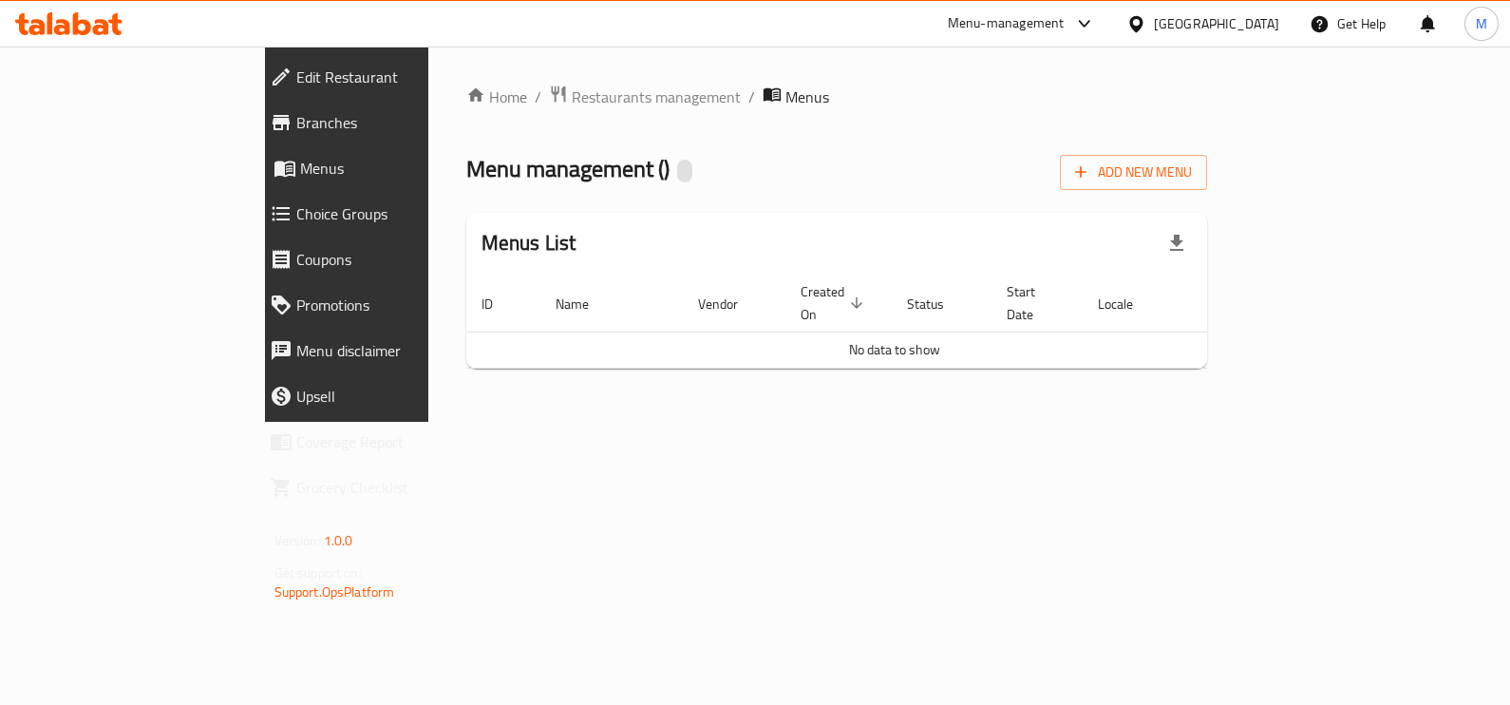
drag, startPoint x: 817, startPoint y: 491, endPoint x: 613, endPoint y: 437, distance: 210.3
click at [817, 422] on div "Home / Restaurants management / Menus Menu management ( ) Add New Menu Menus Li…" at bounding box center [837, 234] width 818 height 375
click at [296, 121] on span "Branches" at bounding box center [399, 122] width 206 height 23
